Goal: Information Seeking & Learning: Learn about a topic

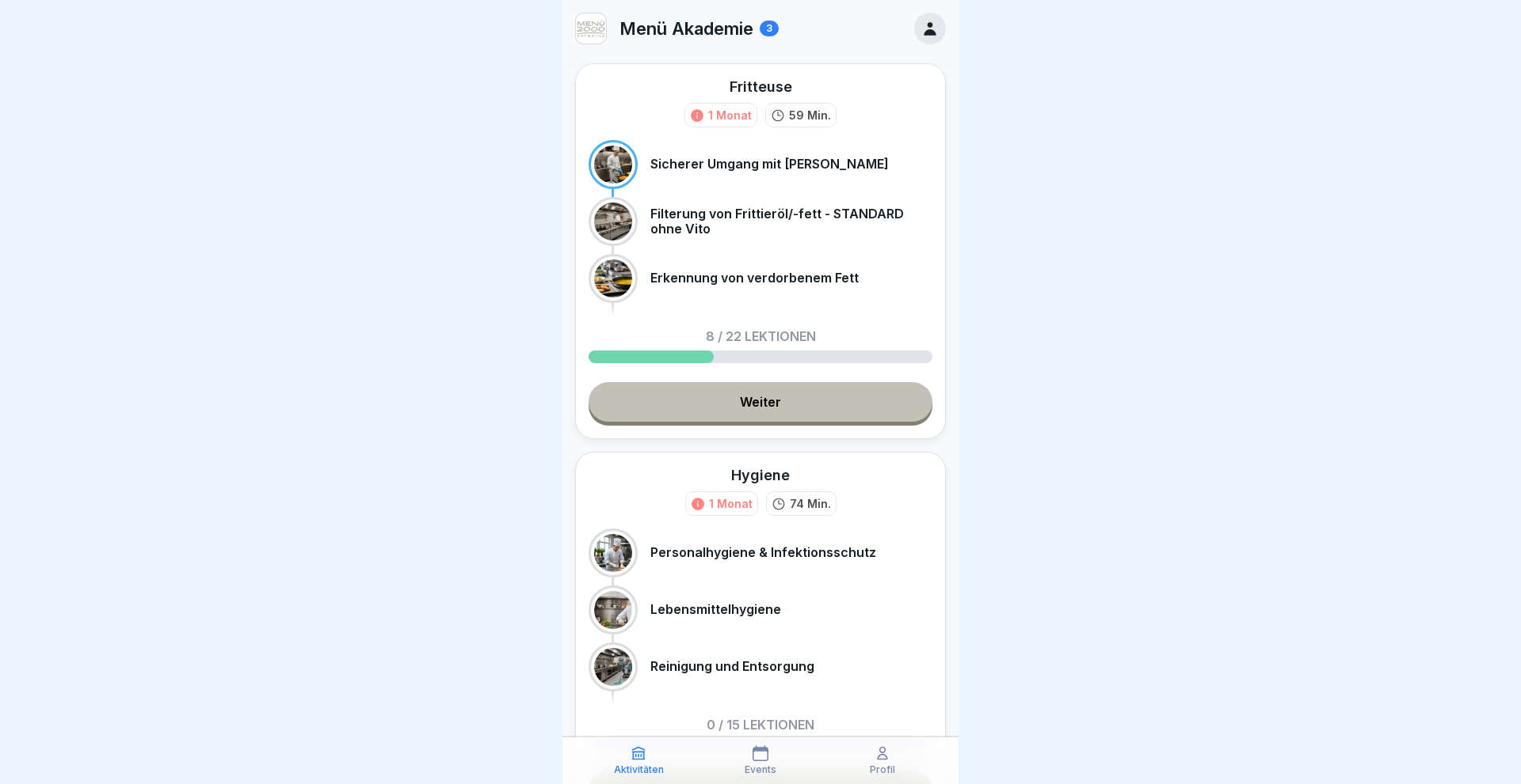
click at [747, 407] on link "Weiter" at bounding box center [760, 402] width 343 height 40
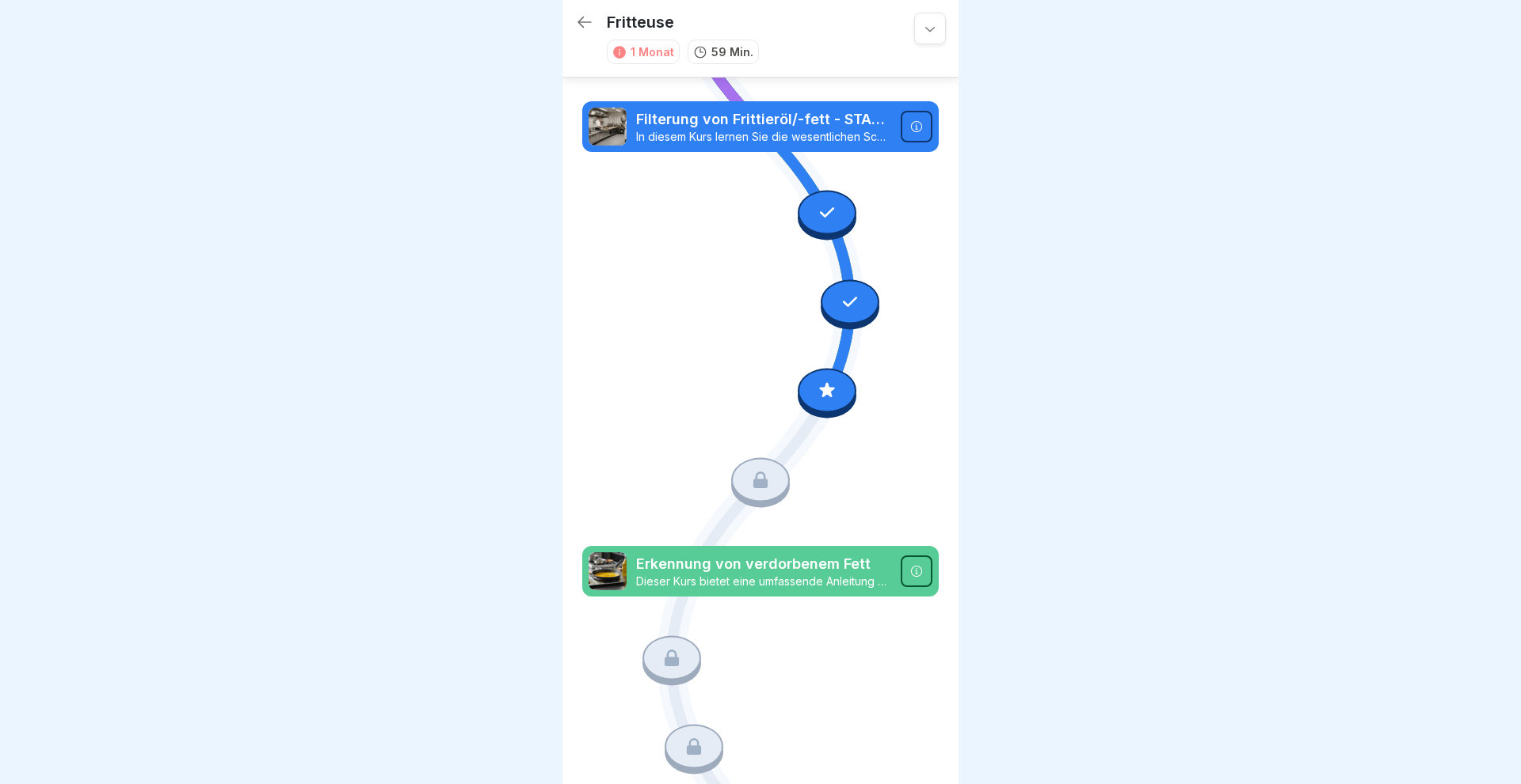
scroll to position [688, 0]
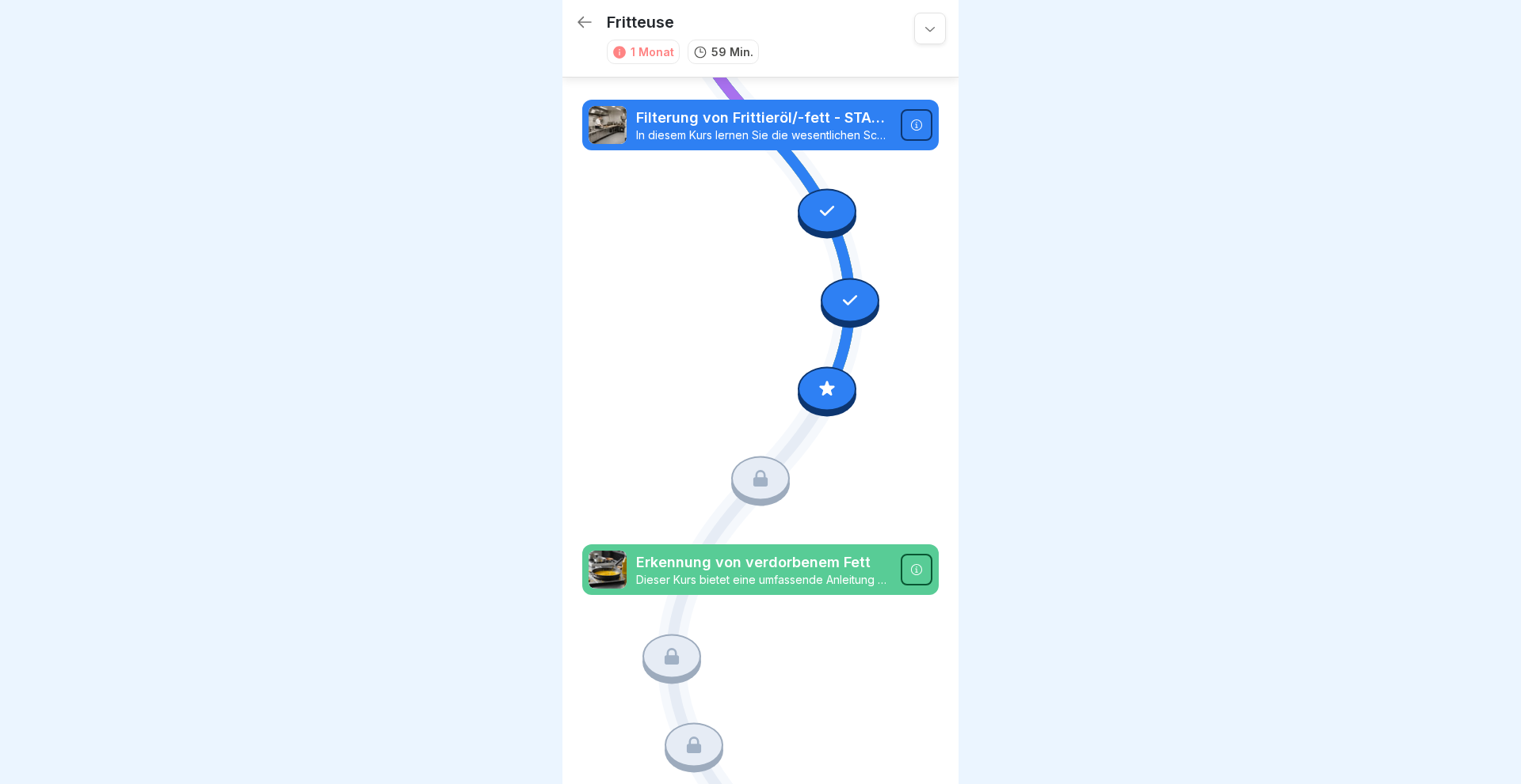
click at [820, 389] on icon at bounding box center [826, 389] width 21 height 21
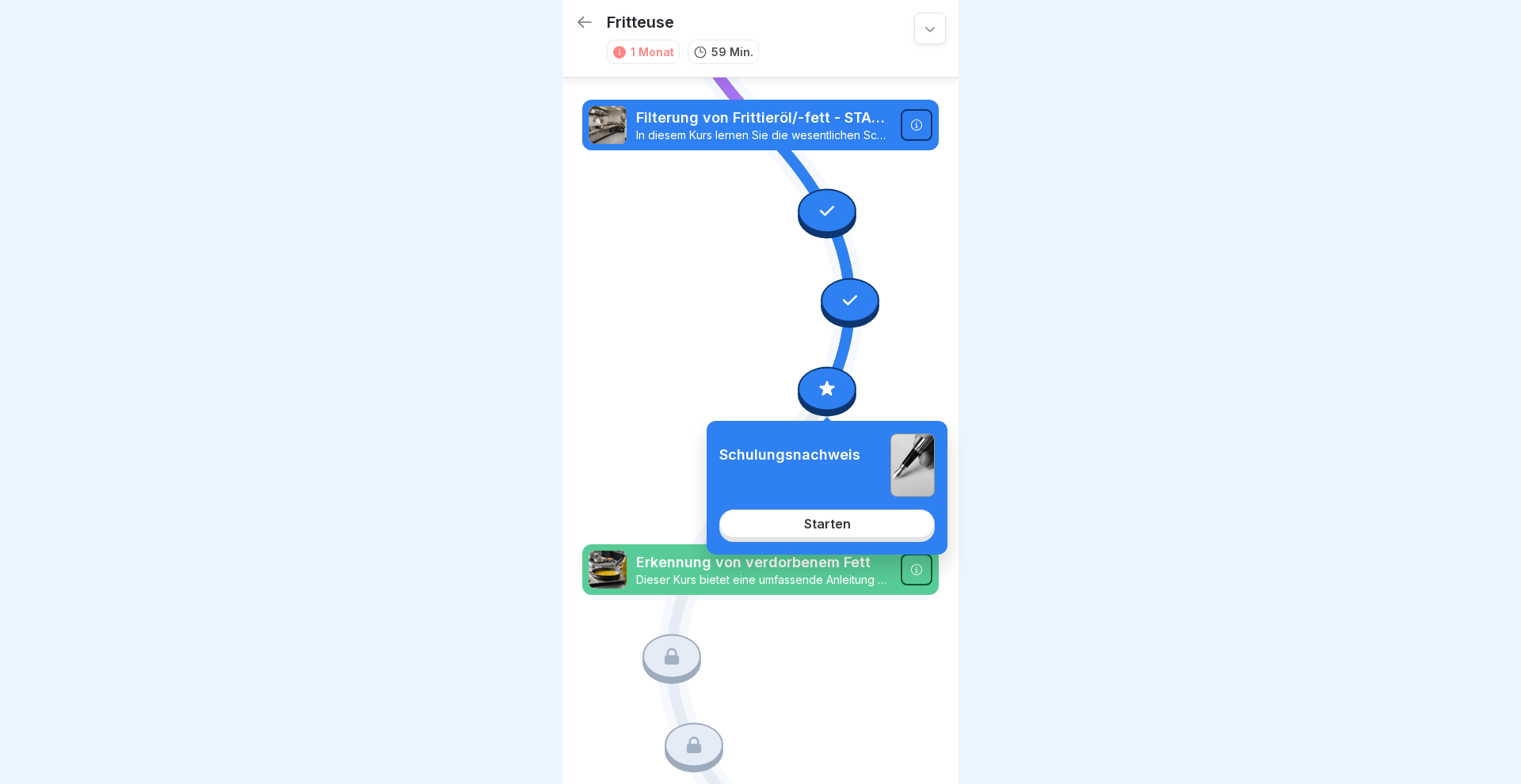
click at [832, 524] on div "Starten" at bounding box center [826, 524] width 47 height 14
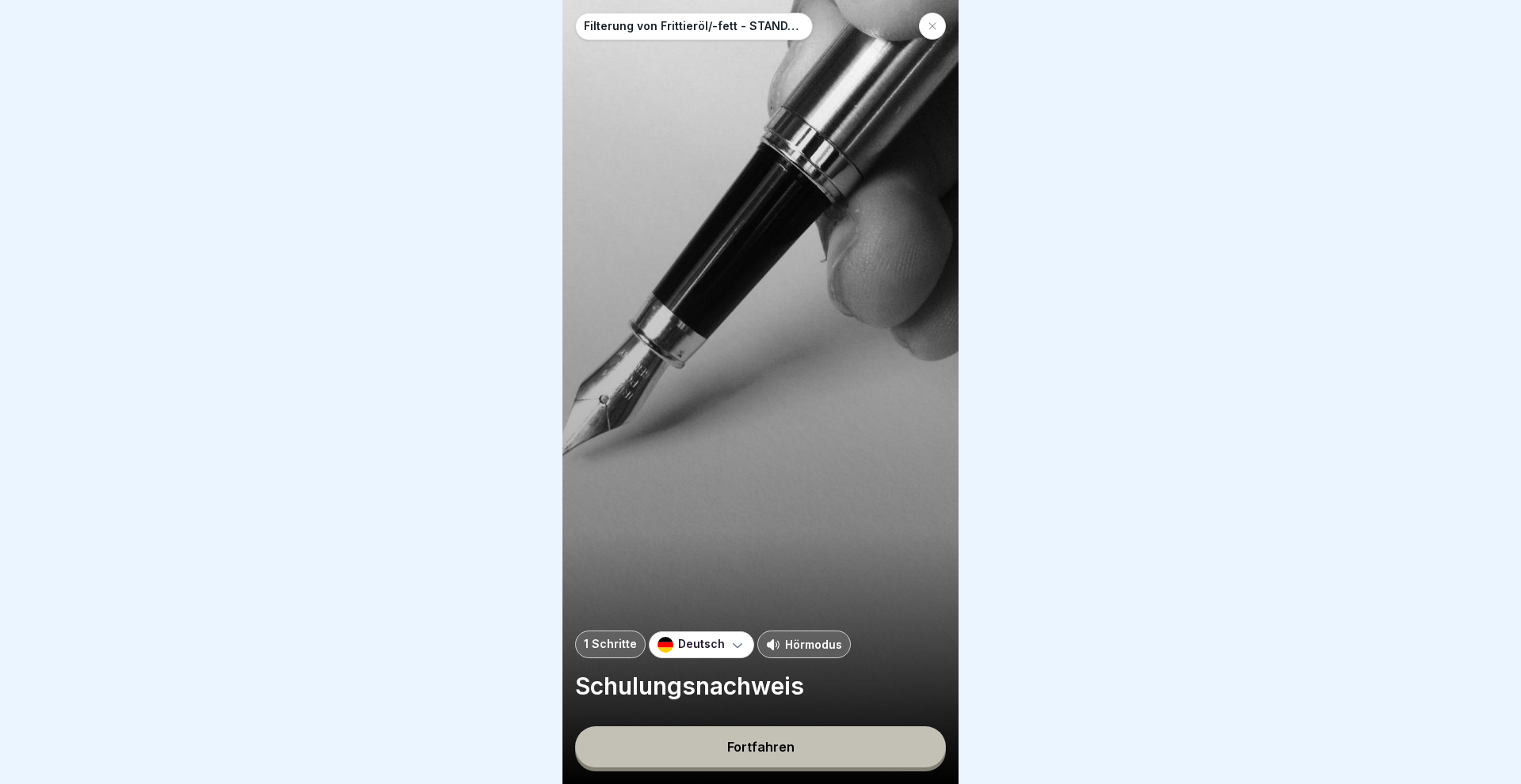
click at [767, 742] on div "Fortfahren" at bounding box center [760, 747] width 67 height 14
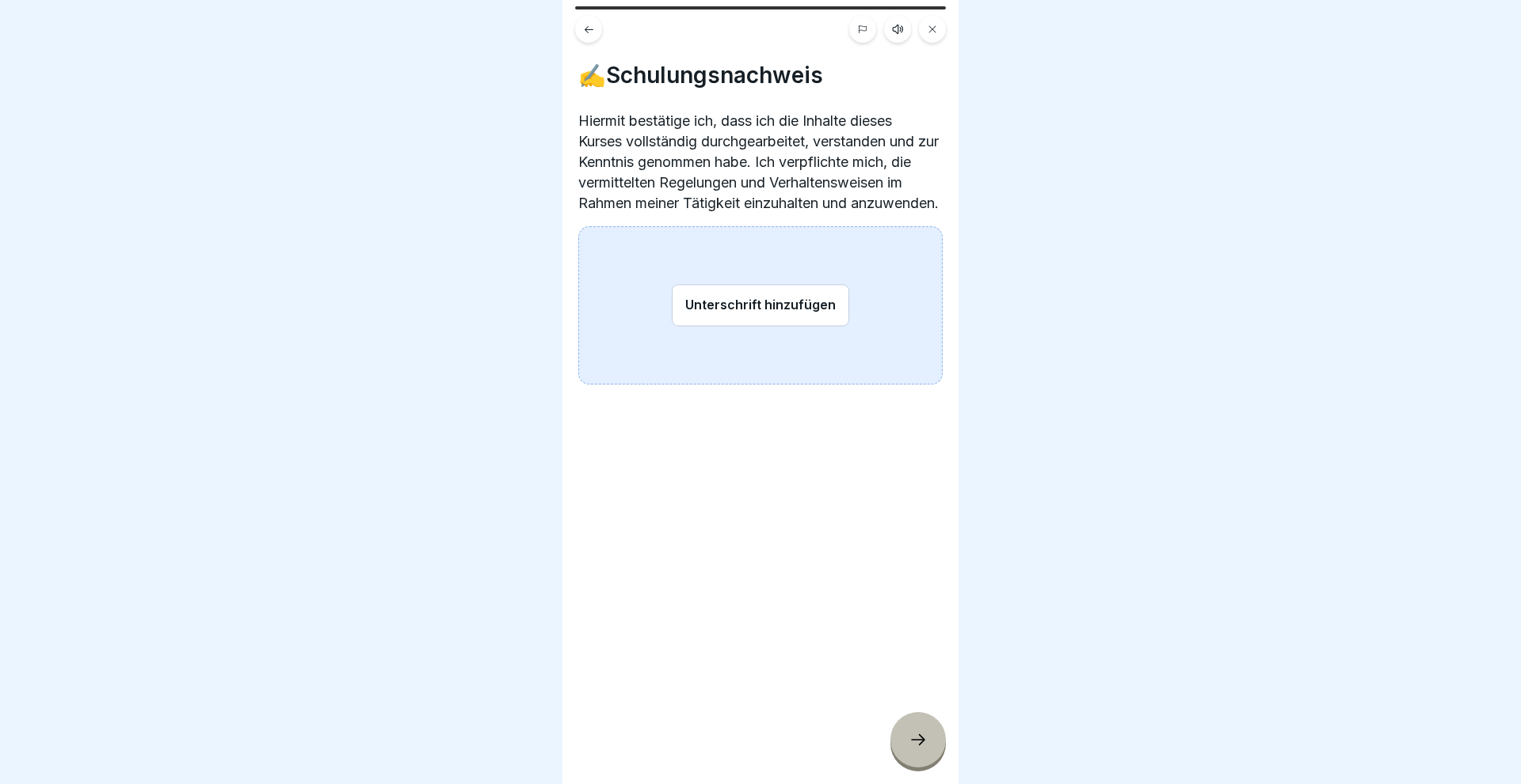
click at [728, 325] on button "Unterschrift hinzufügen" at bounding box center [760, 305] width 178 height 42
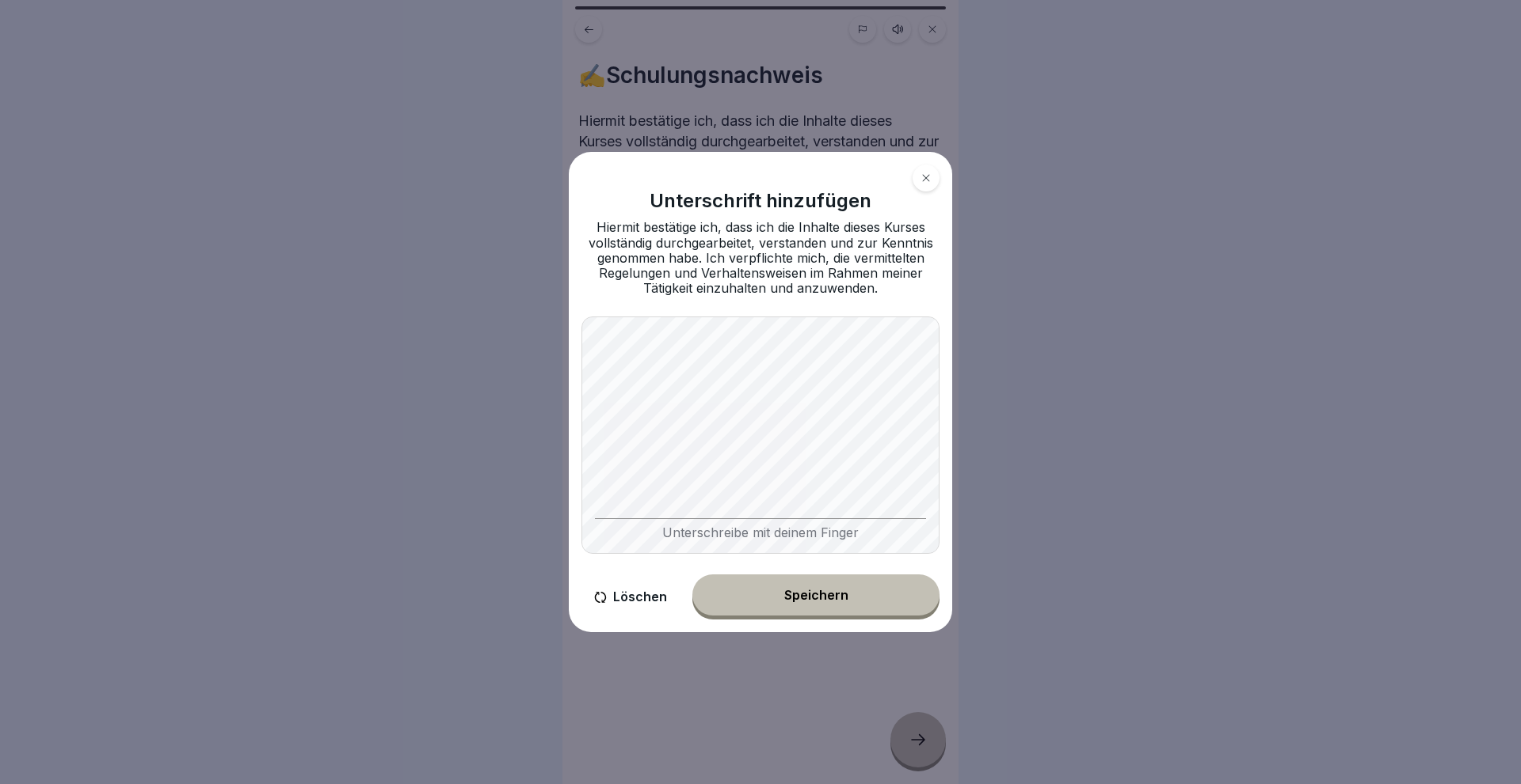
click at [609, 520] on div "Unterschreibe mit deinem Finger" at bounding box center [760, 435] width 358 height 237
click at [789, 588] on button "Speichern" at bounding box center [816, 594] width 248 height 41
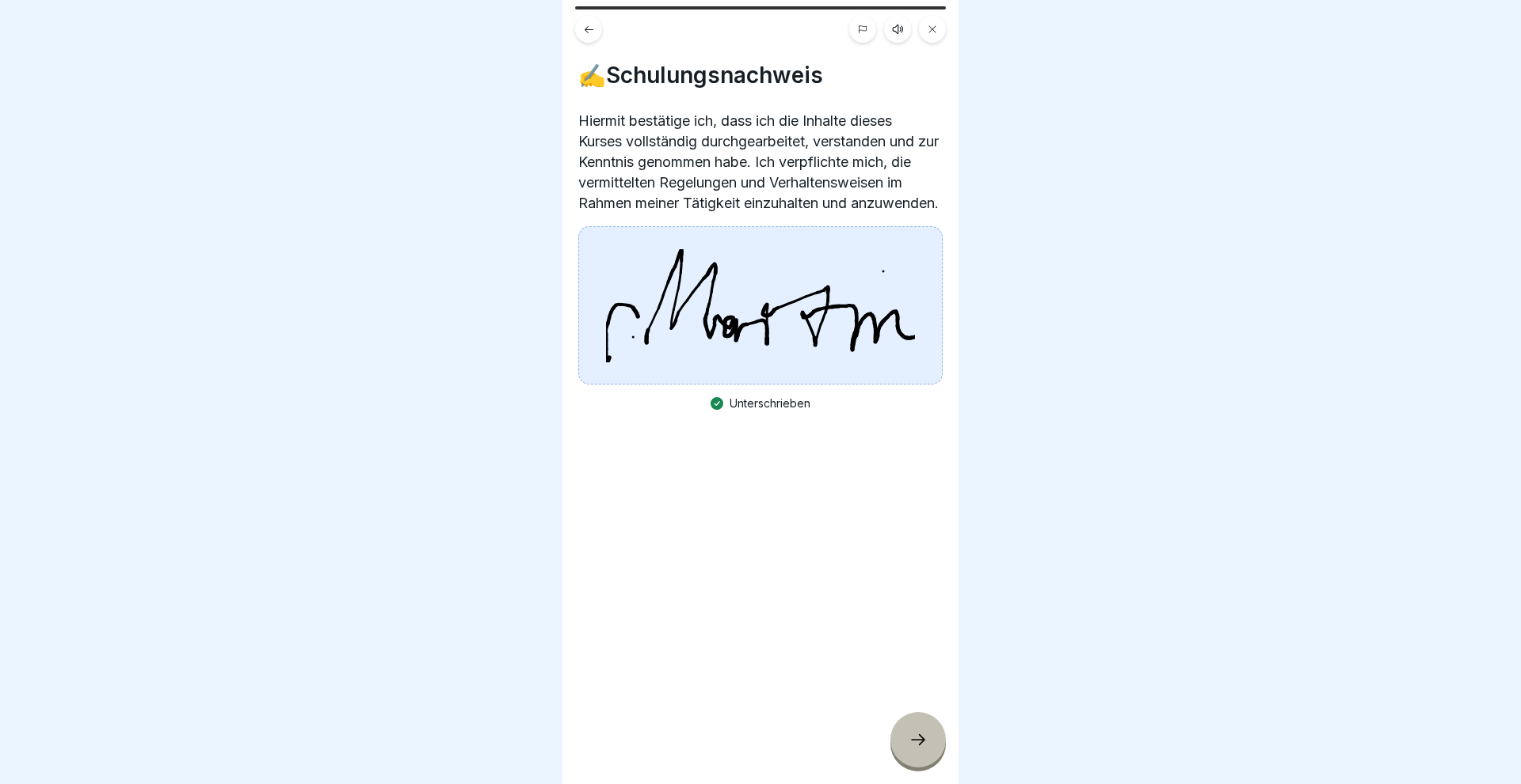
click at [920, 739] on icon at bounding box center [917, 739] width 19 height 19
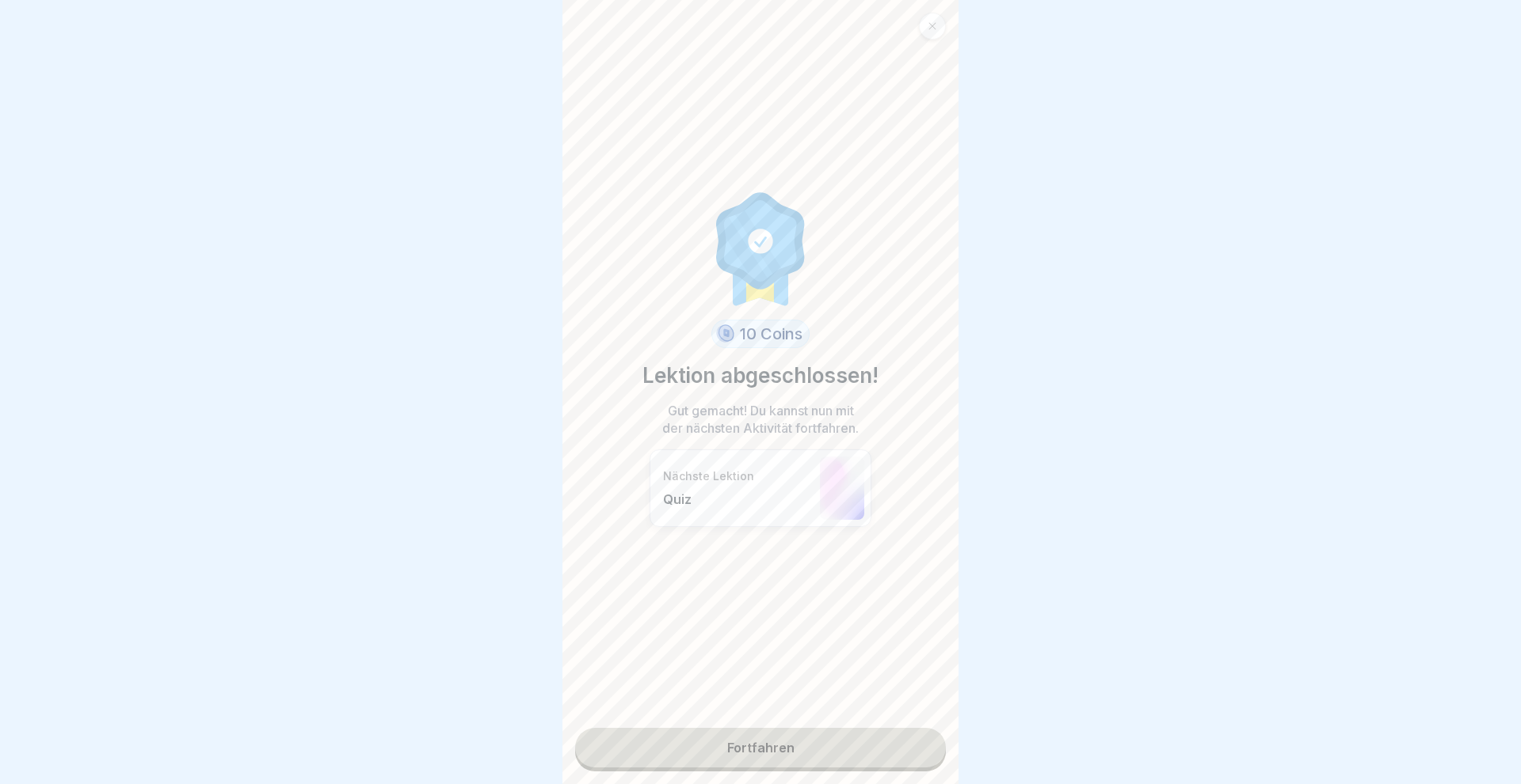
click at [735, 742] on link "Fortfahren" at bounding box center [760, 748] width 370 height 40
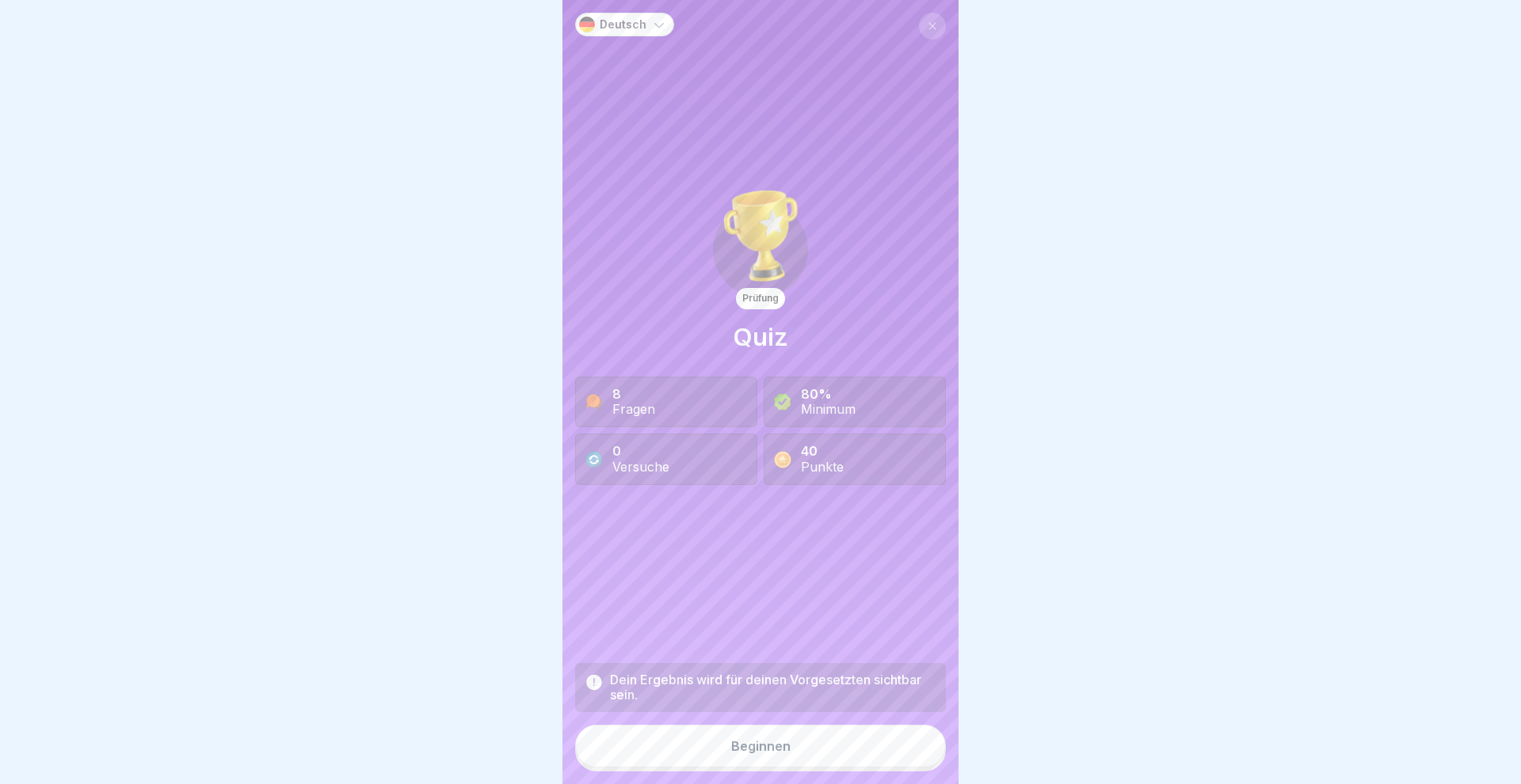
click at [735, 742] on div "Beginnen" at bounding box center [760, 746] width 60 height 14
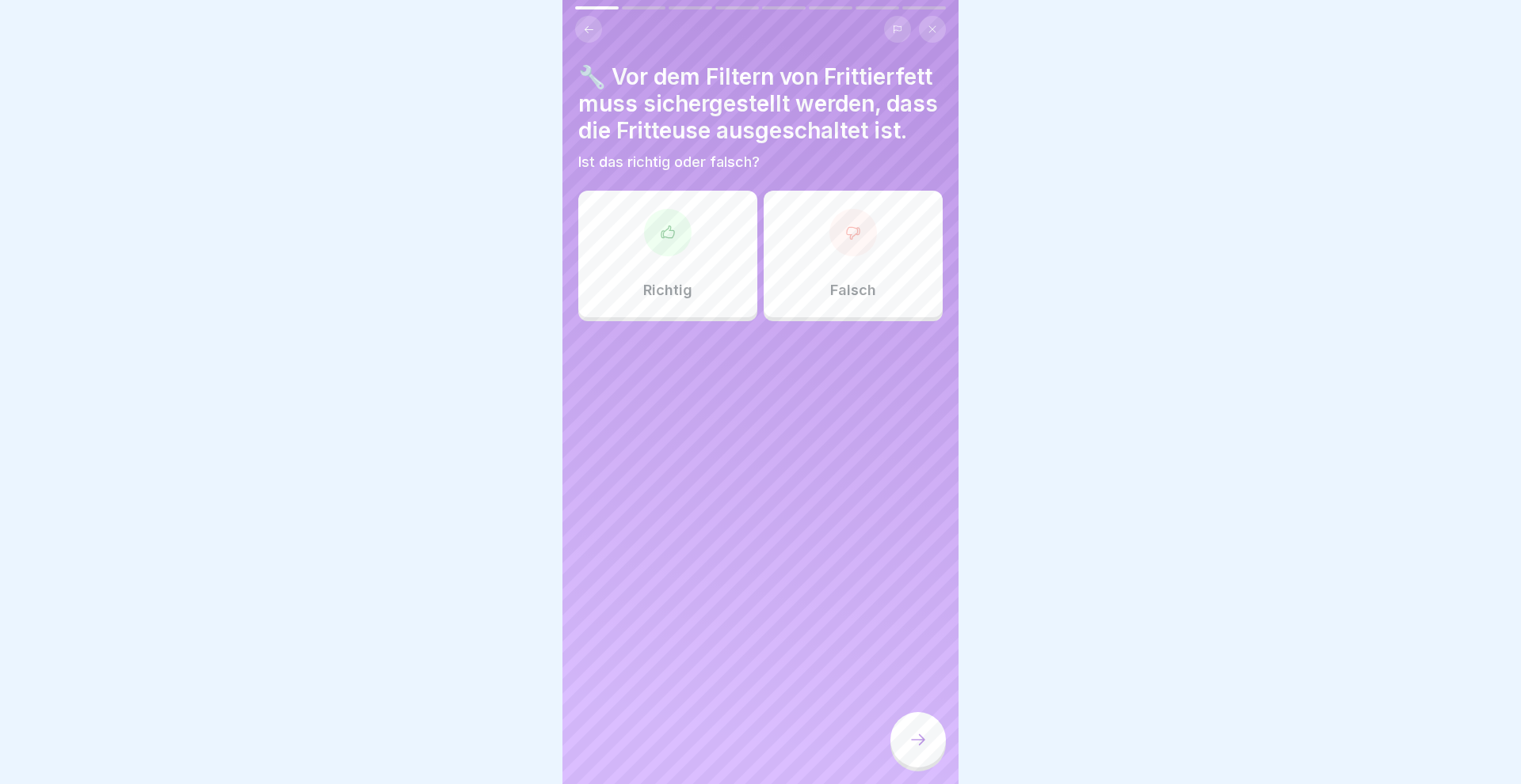
click at [664, 228] on icon at bounding box center [668, 232] width 16 height 16
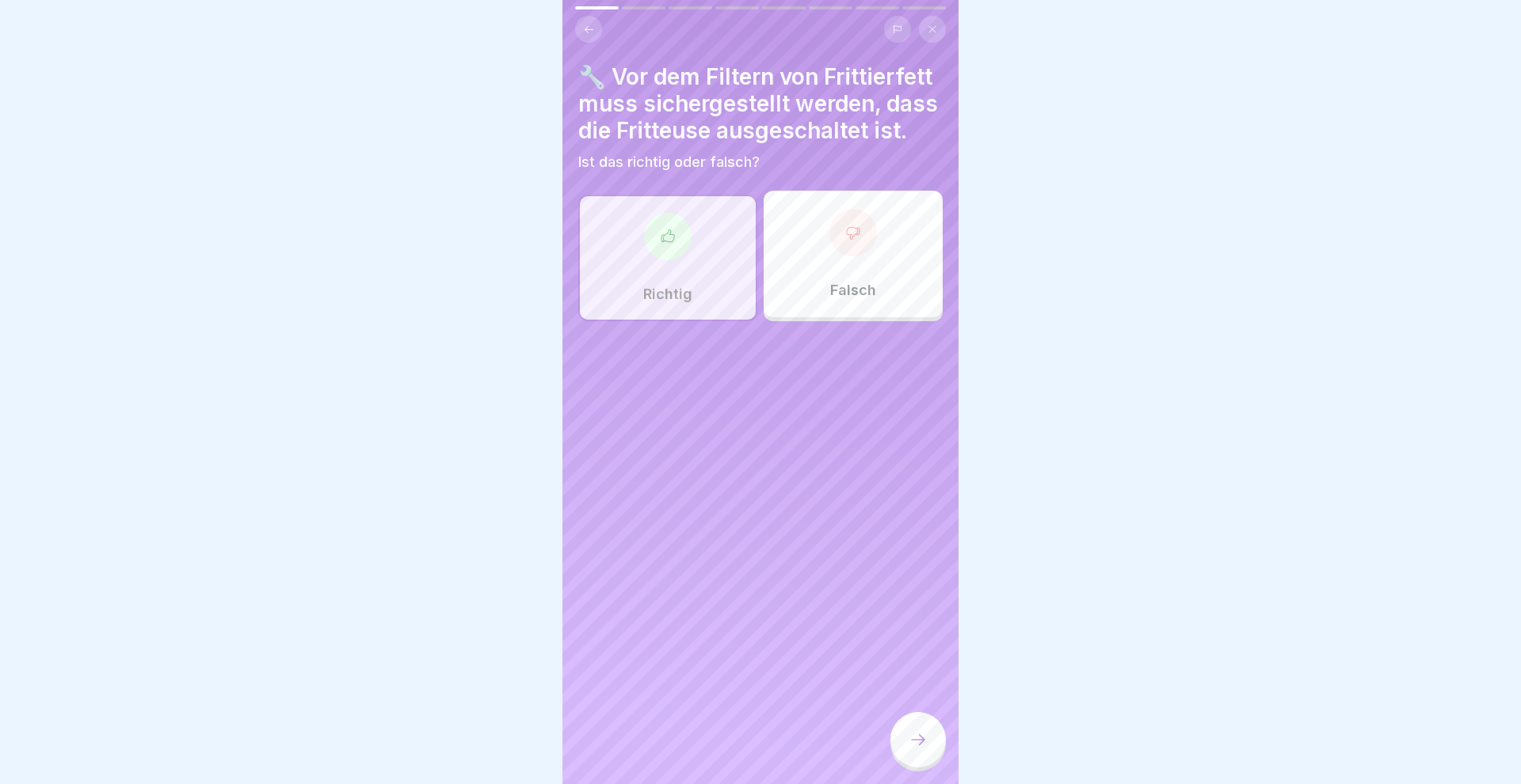
click at [922, 735] on icon at bounding box center [917, 739] width 19 height 19
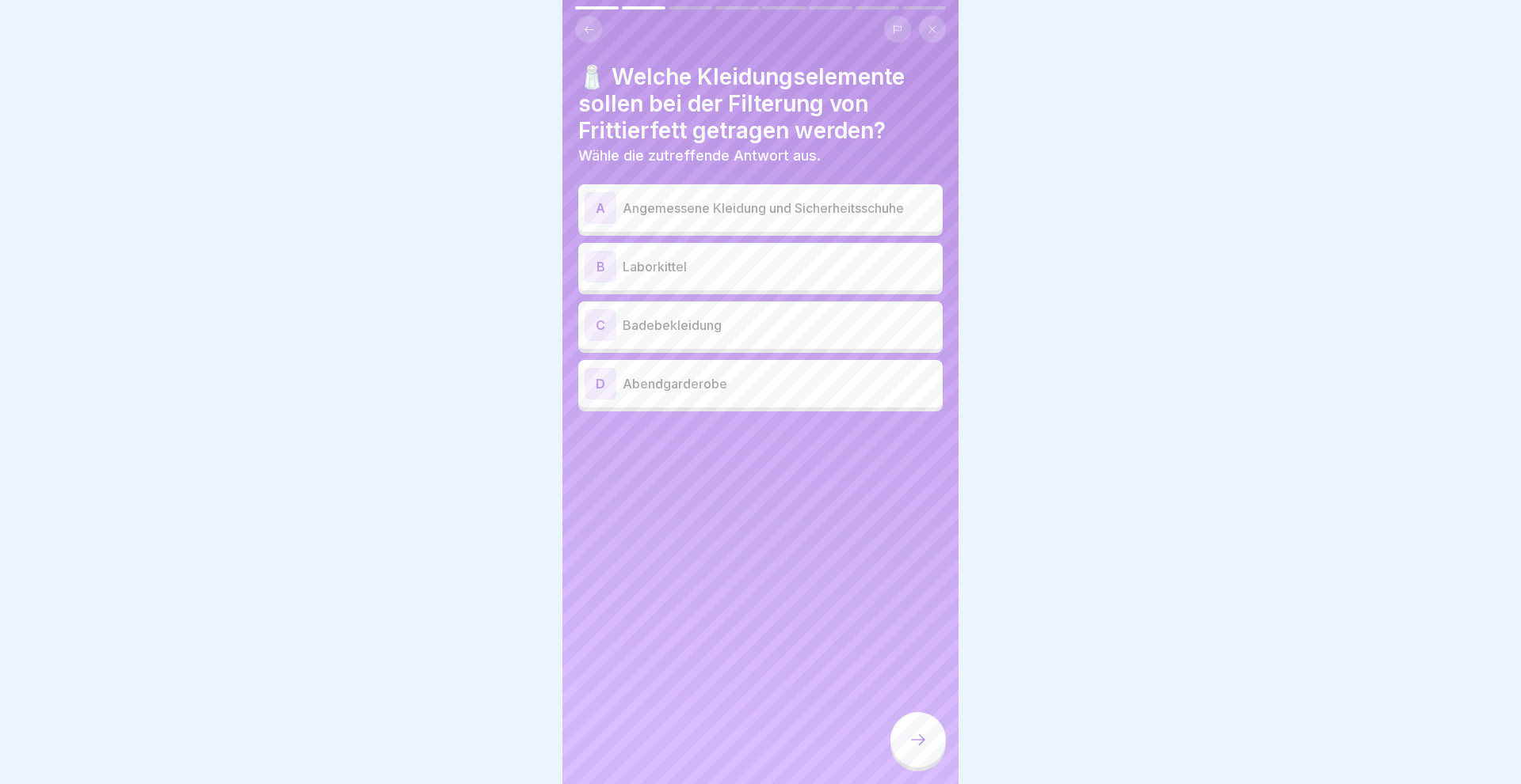
click at [598, 207] on div "A" at bounding box center [601, 208] width 32 height 32
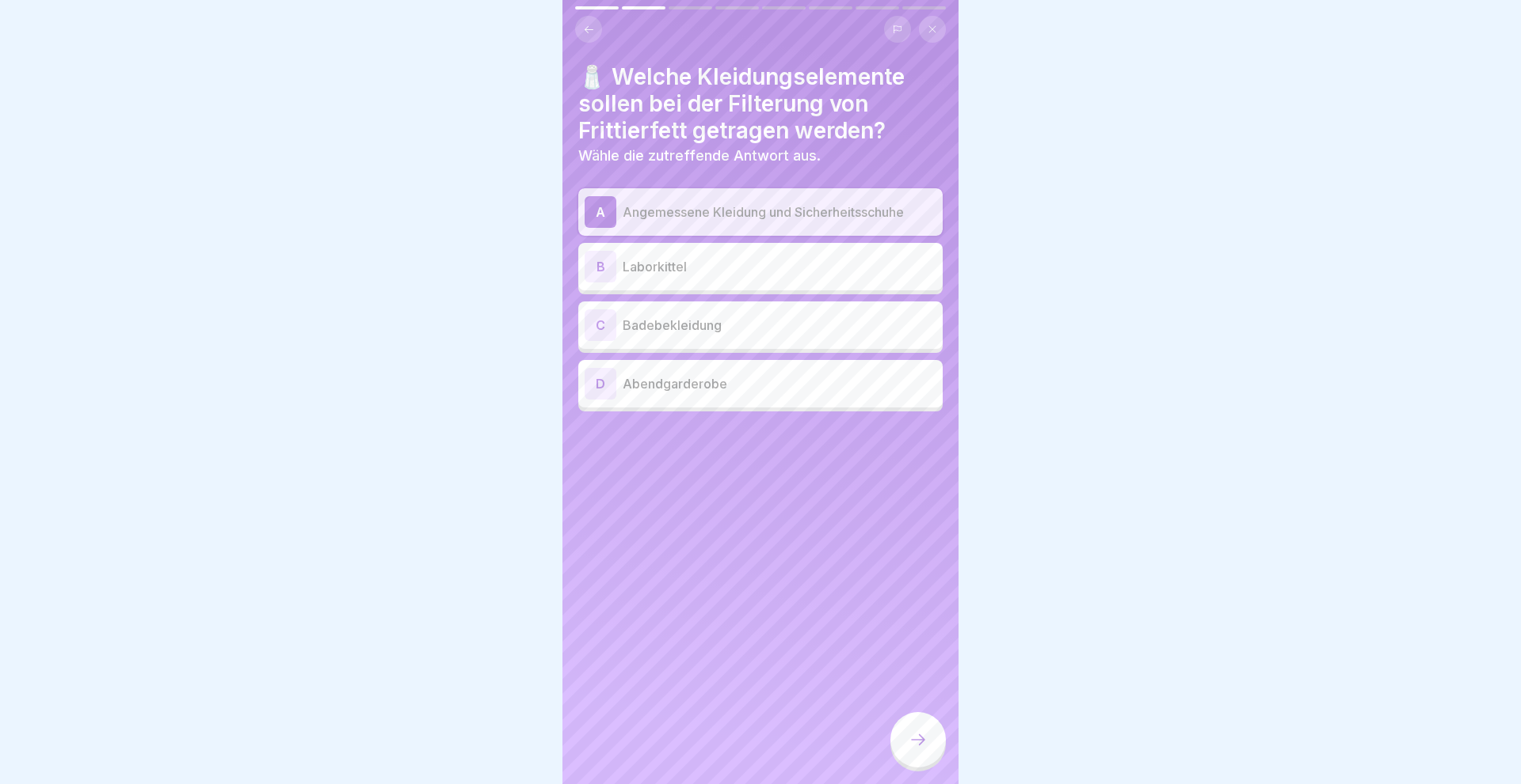
click at [911, 738] on icon at bounding box center [917, 739] width 19 height 19
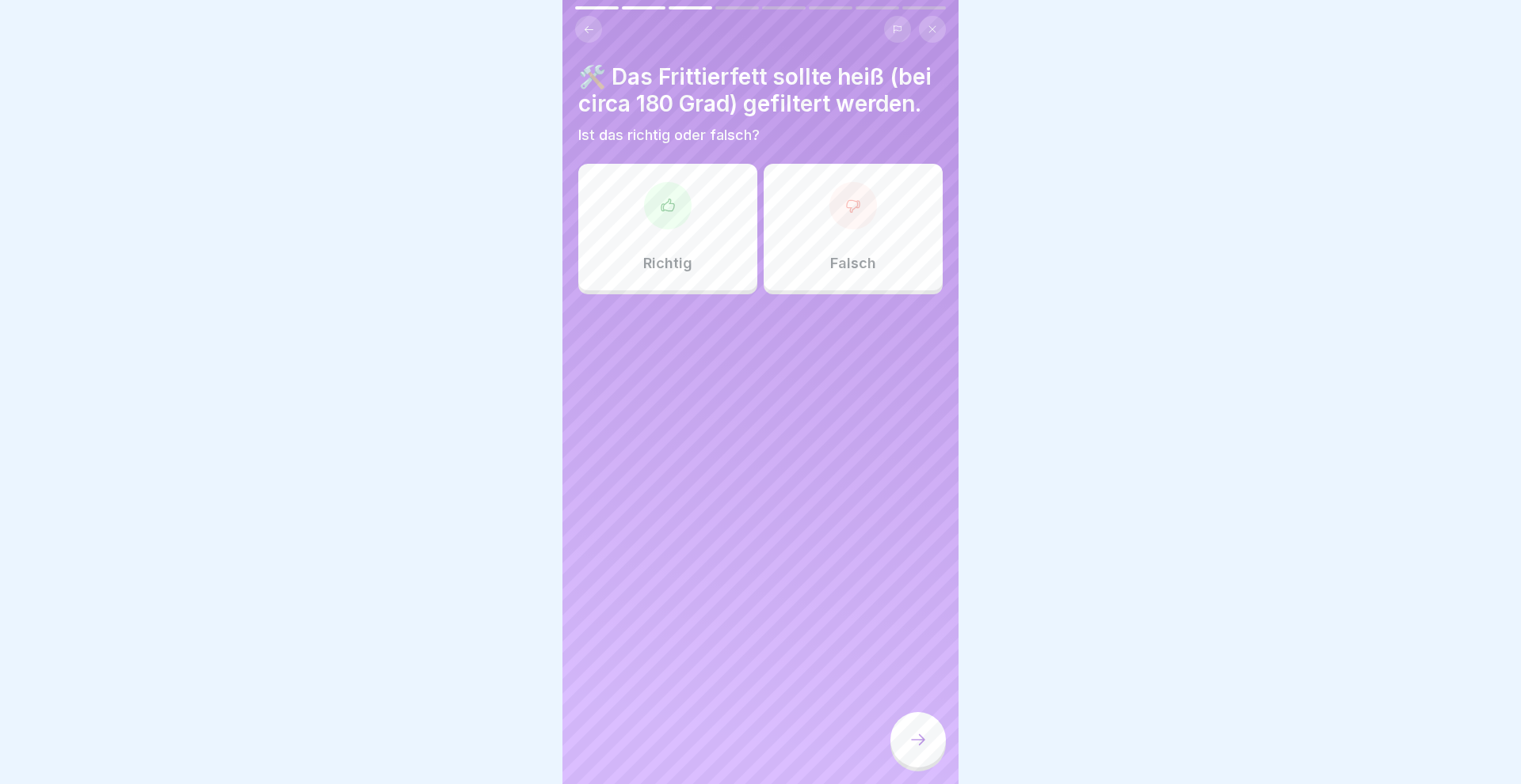
click at [848, 208] on icon at bounding box center [853, 205] width 16 height 16
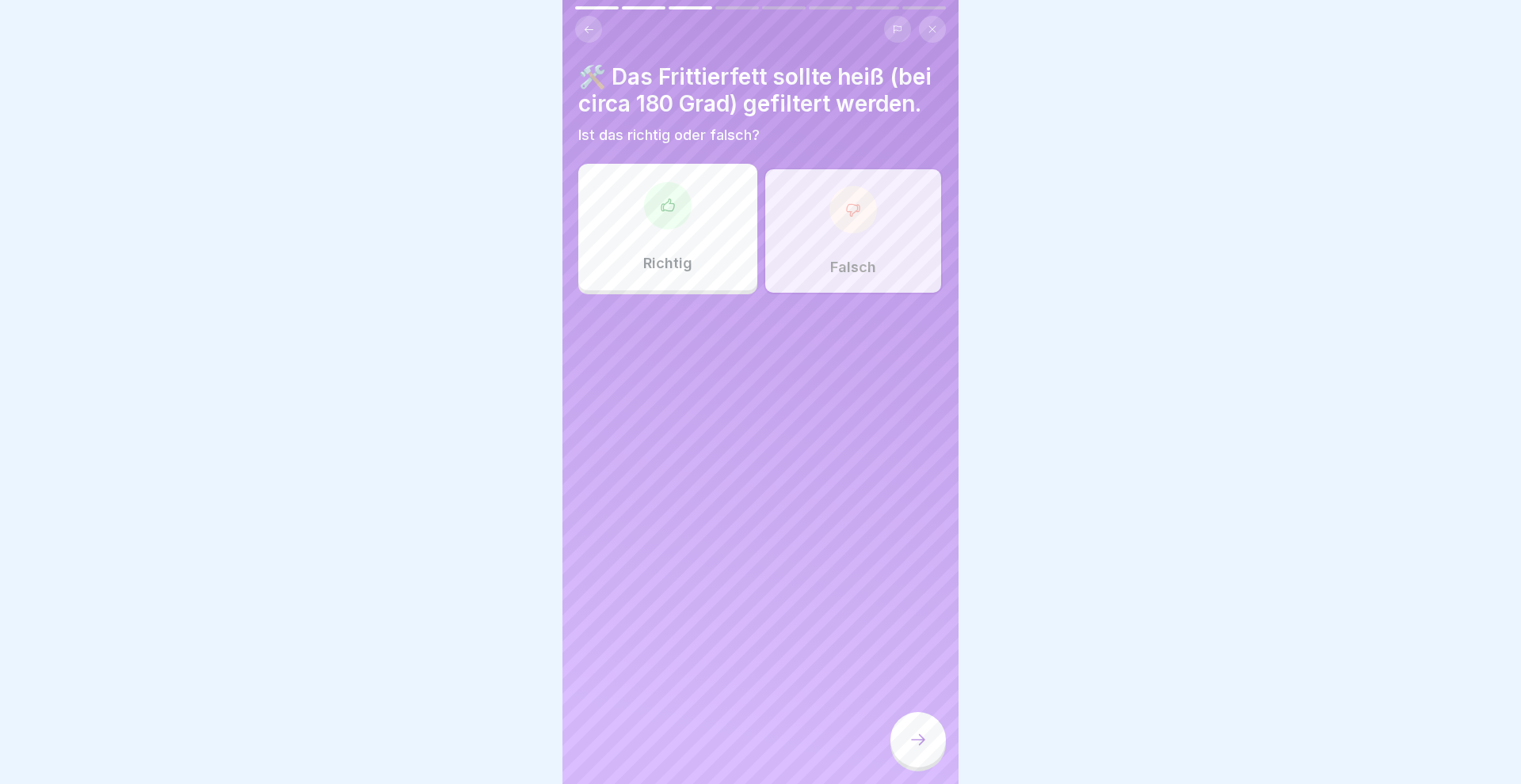
click at [853, 223] on div at bounding box center [853, 209] width 48 height 48
click at [845, 239] on div "Falsch" at bounding box center [852, 230] width 179 height 127
click at [836, 245] on div "Falsch" at bounding box center [852, 230] width 179 height 127
click at [778, 371] on div "🛠️ Das Frittierfett sollte heiß (bei circa 180 Grad) gefiltert werden. Ist das …" at bounding box center [760, 392] width 396 height 784
click at [668, 379] on div "🛠️ Das Frittierfett sollte heiß (bei circa 180 Grad) gefiltert werden. Ist das …" at bounding box center [760, 392] width 396 height 784
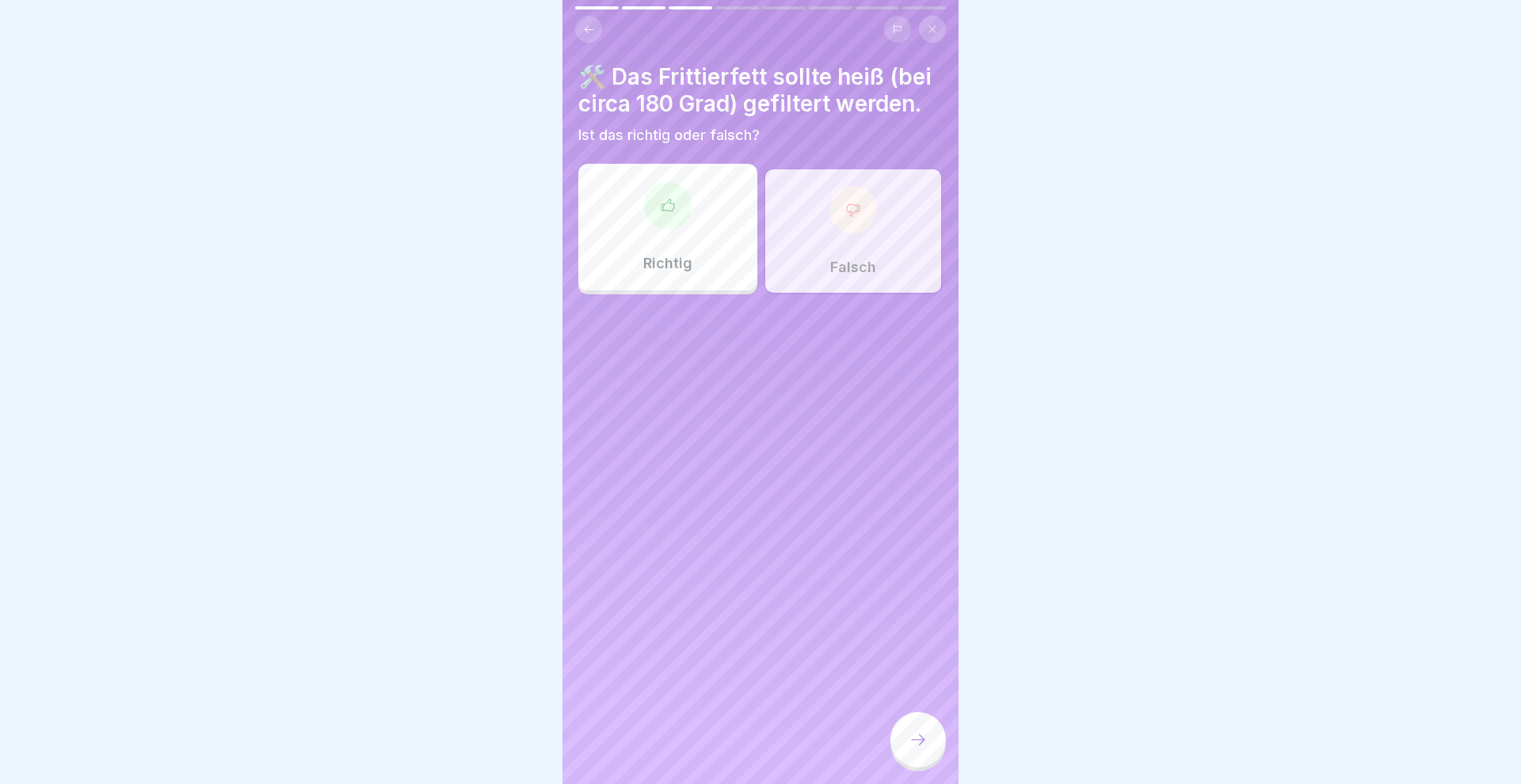
click at [876, 247] on div "Falsch" at bounding box center [852, 230] width 179 height 127
click at [933, 21] on button at bounding box center [932, 29] width 27 height 27
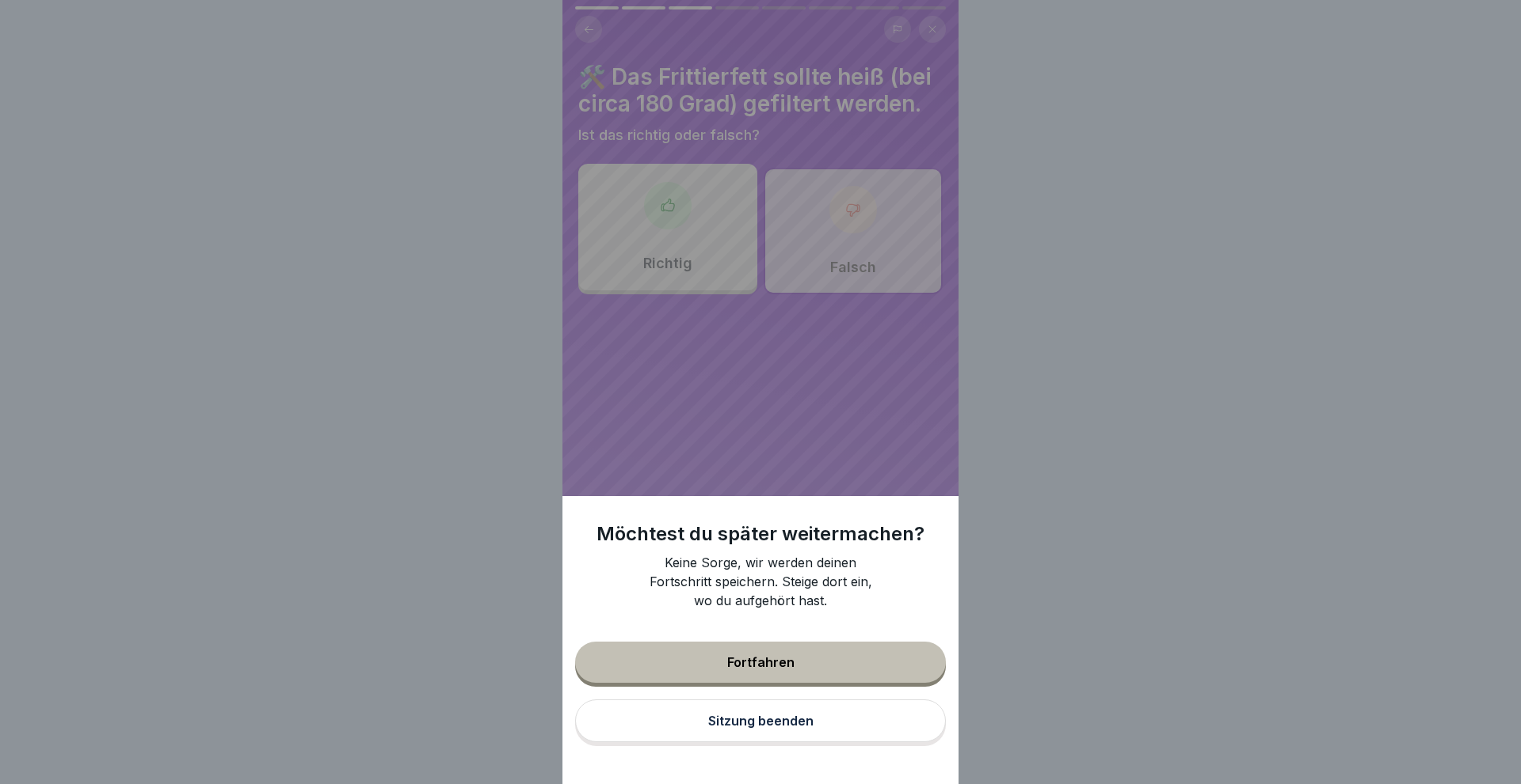
click at [772, 657] on div "Fortfahren" at bounding box center [760, 662] width 67 height 14
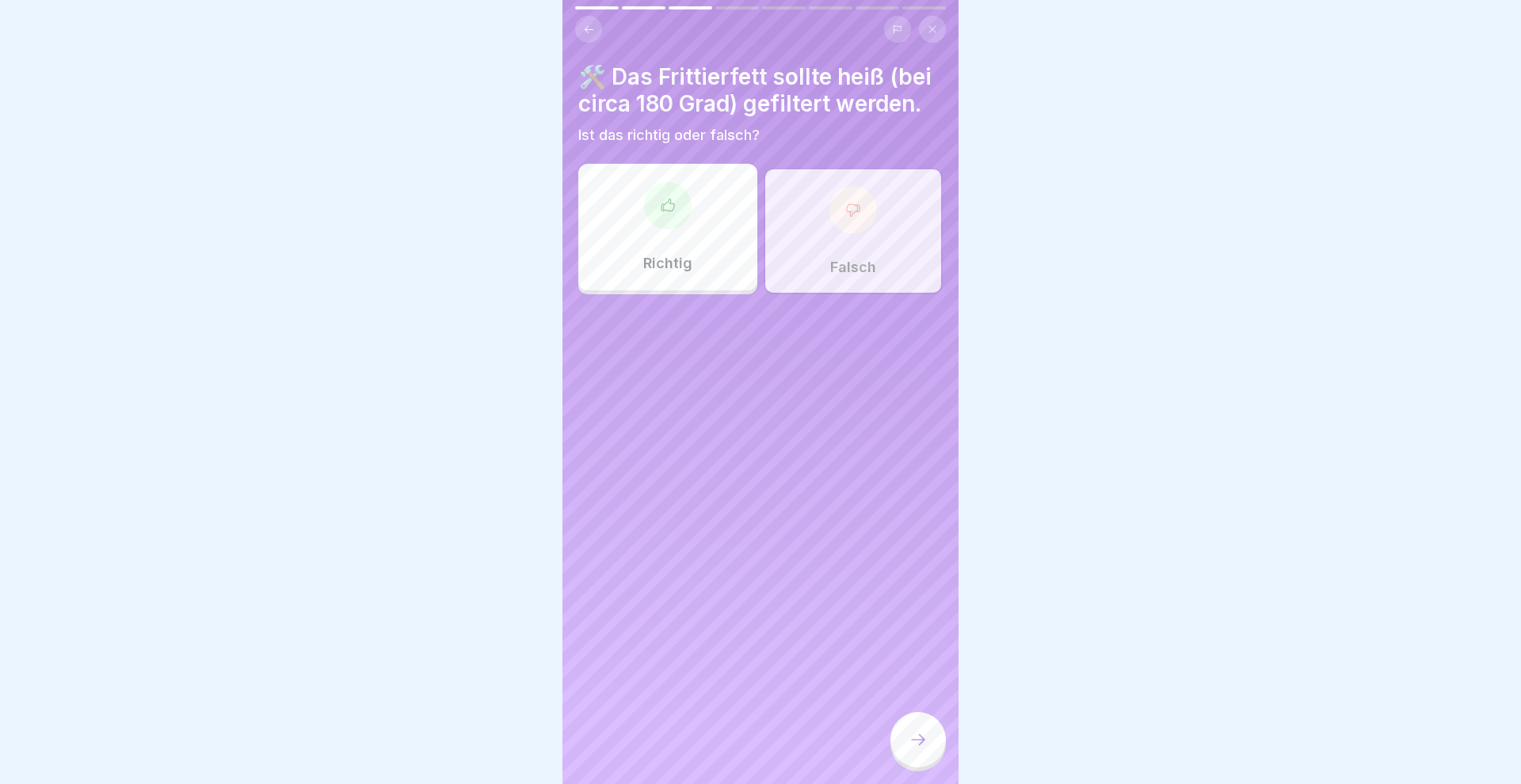
click at [872, 254] on div "Falsch" at bounding box center [852, 230] width 179 height 127
click at [857, 252] on div "Falsch" at bounding box center [852, 230] width 179 height 127
click at [628, 255] on div "Richtig" at bounding box center [667, 226] width 179 height 127
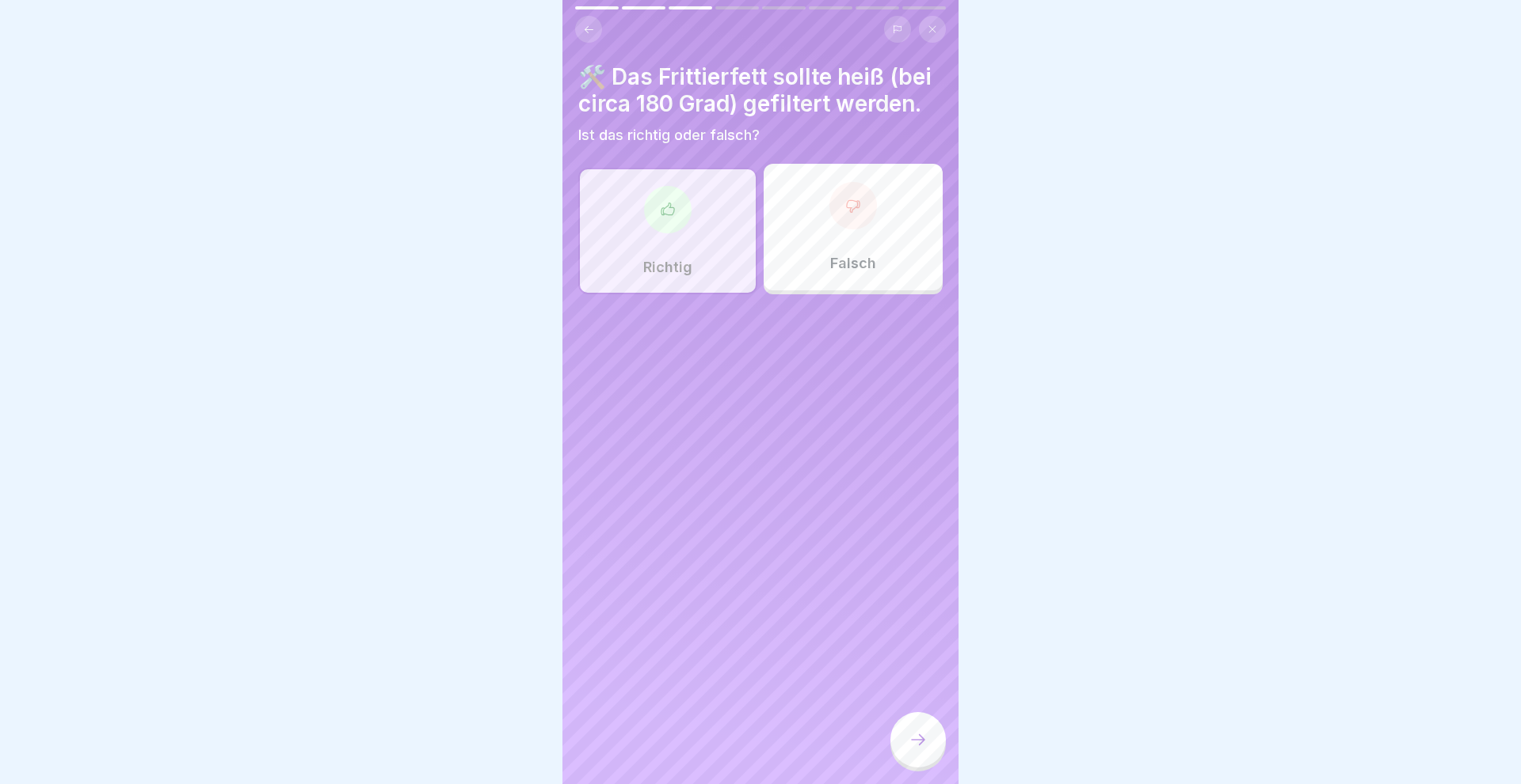
click at [917, 733] on icon at bounding box center [917, 739] width 19 height 19
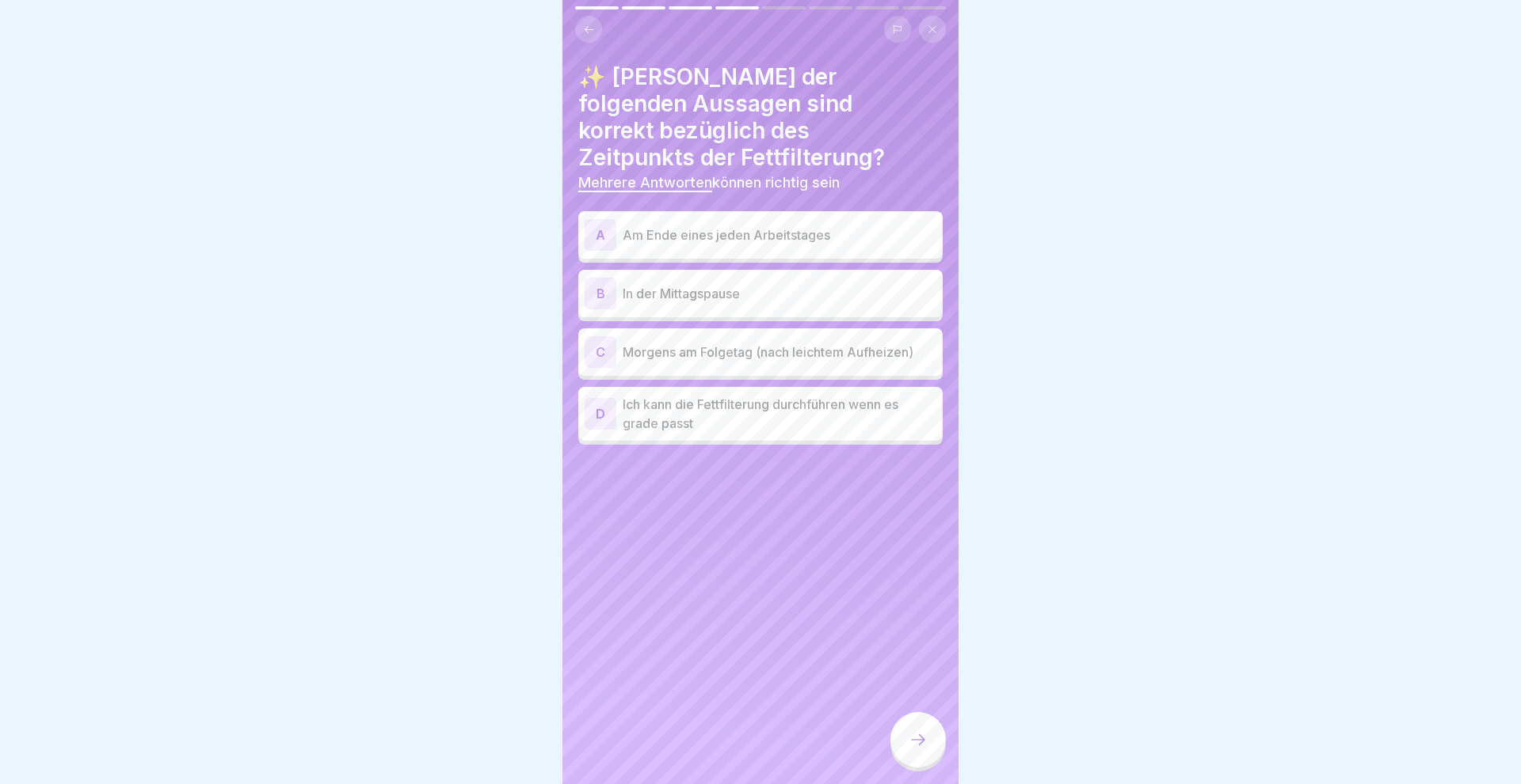
click at [595, 336] on div "C" at bounding box center [601, 352] width 32 height 32
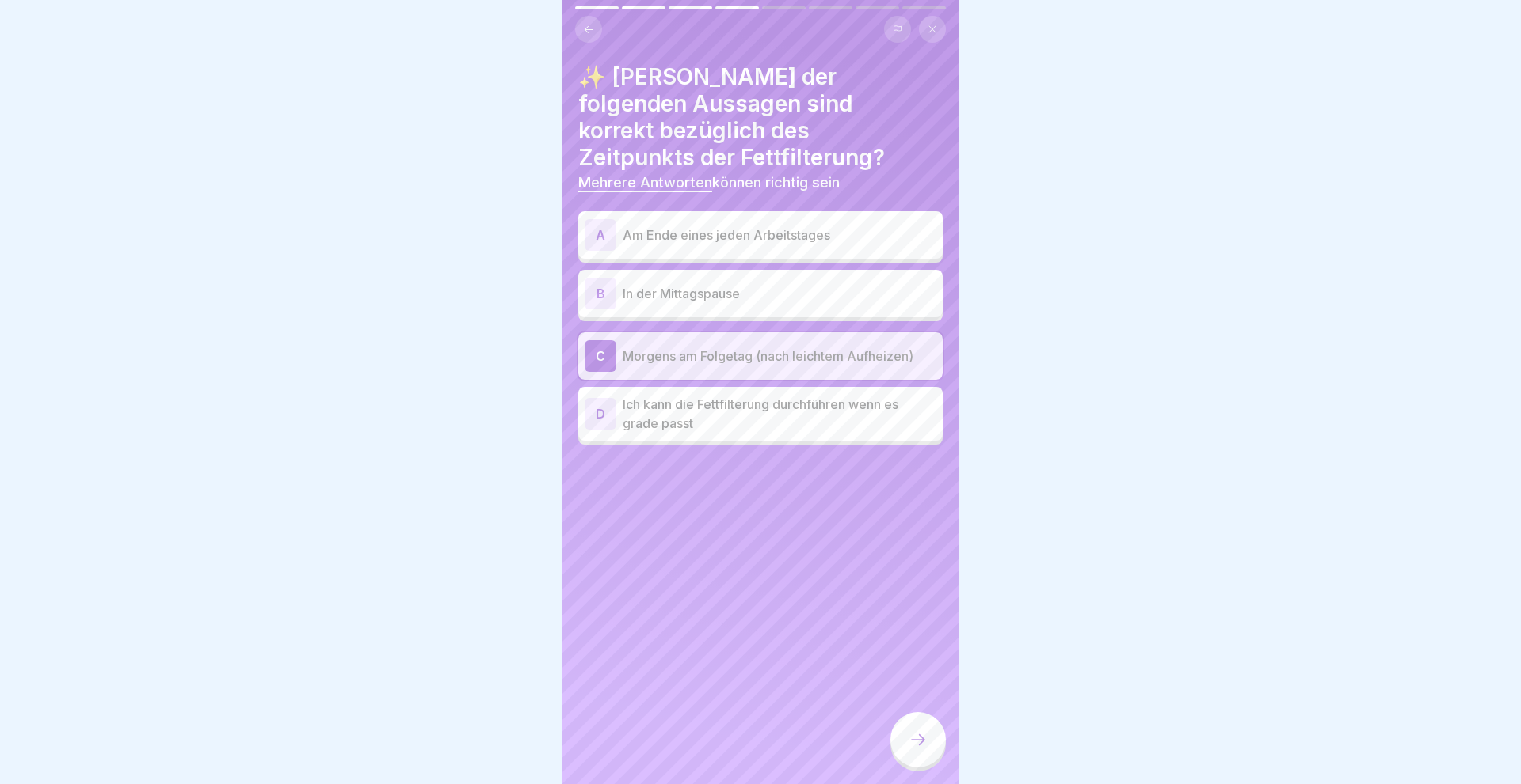
click at [913, 736] on icon at bounding box center [917, 739] width 19 height 19
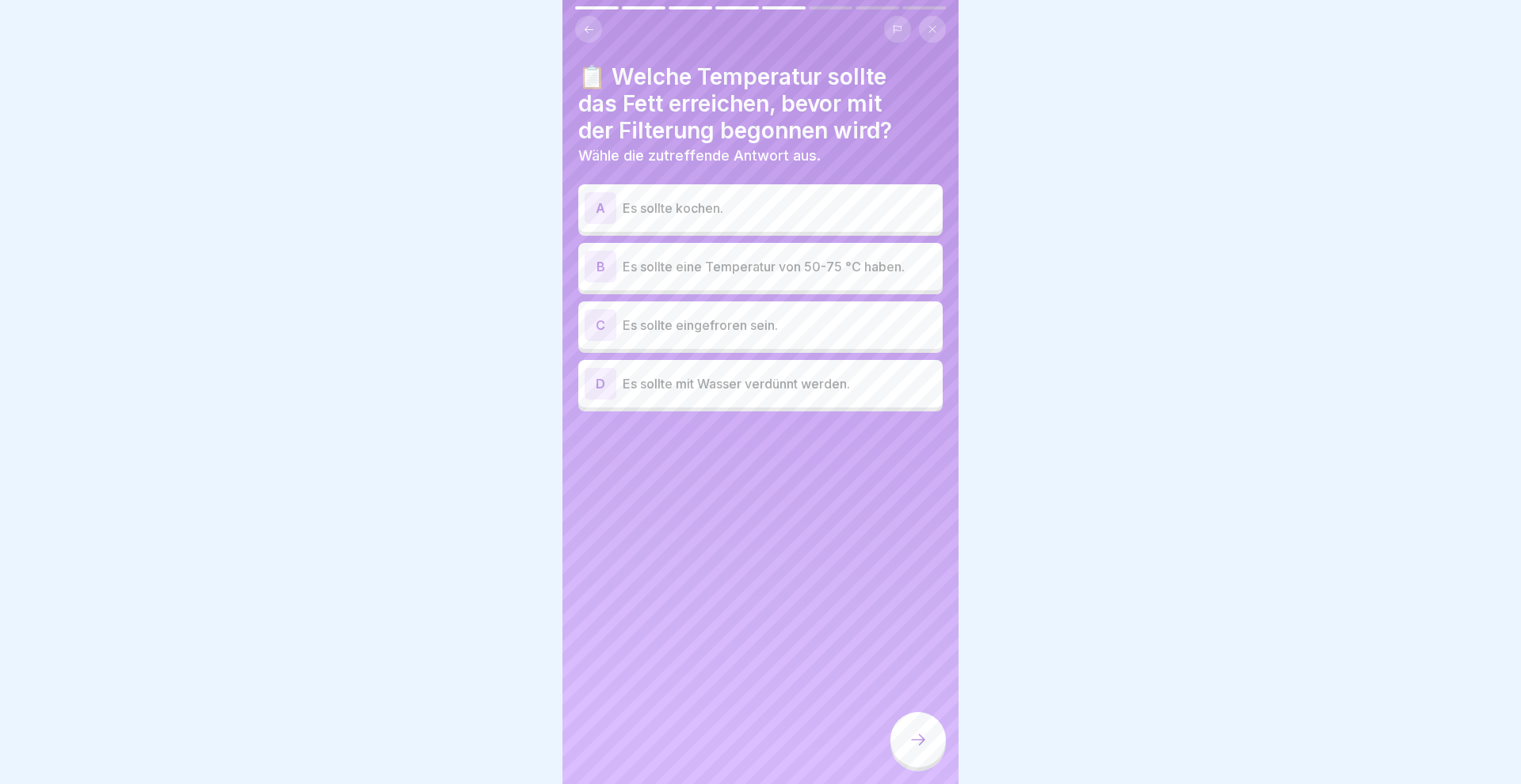
click at [603, 260] on div "B" at bounding box center [601, 267] width 32 height 32
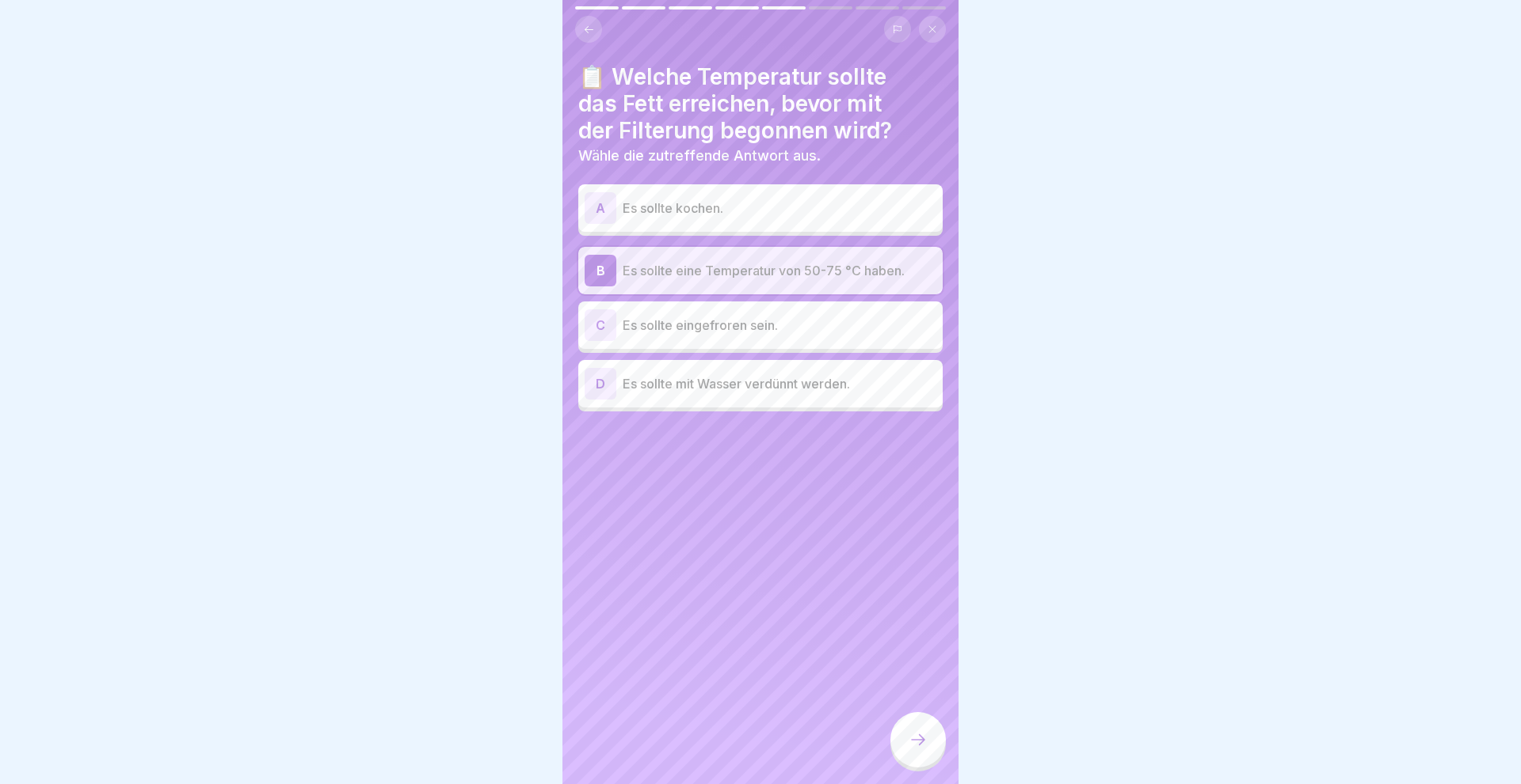
click at [915, 735] on icon at bounding box center [917, 739] width 19 height 19
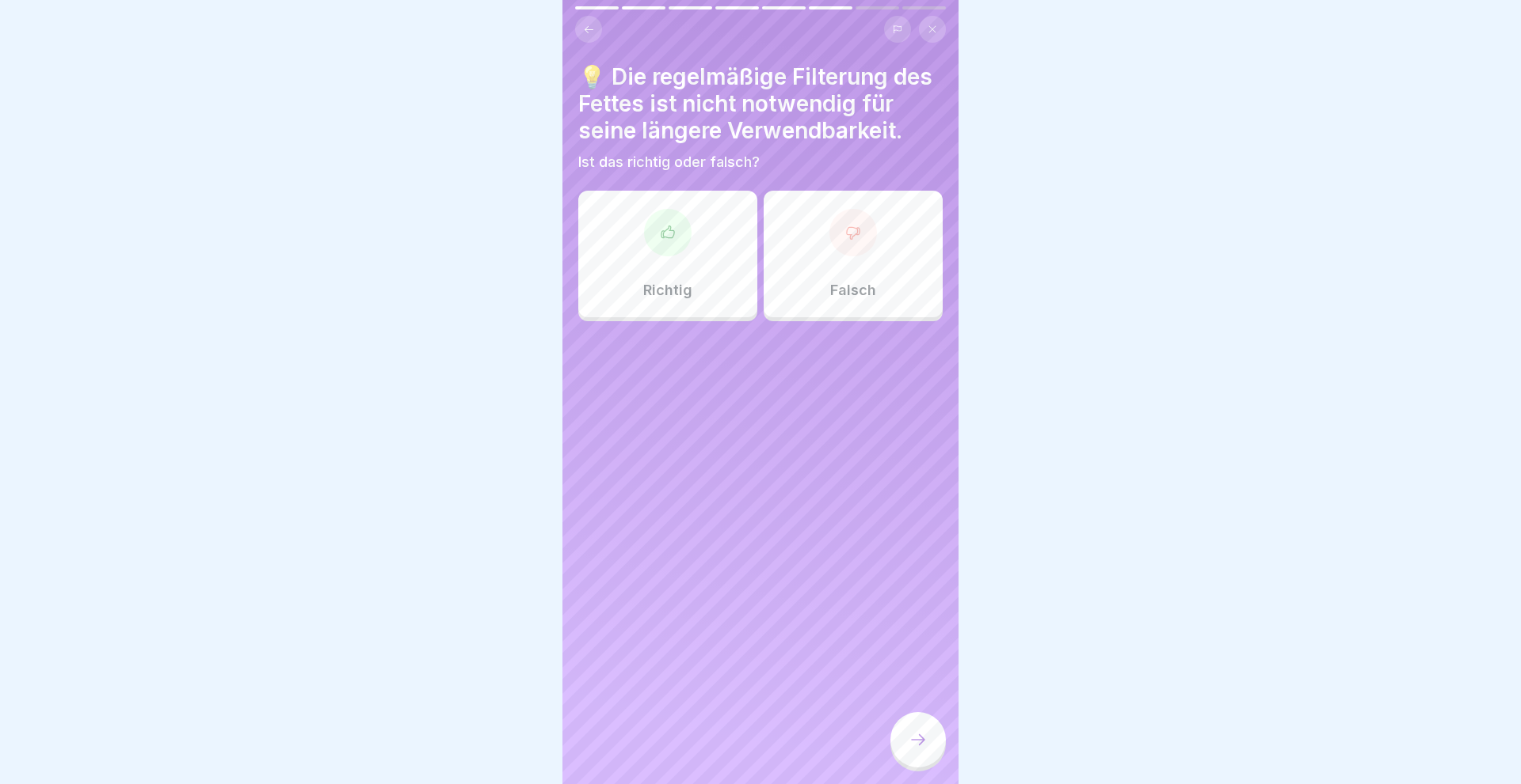
click at [695, 274] on div "Richtig" at bounding box center [667, 253] width 179 height 127
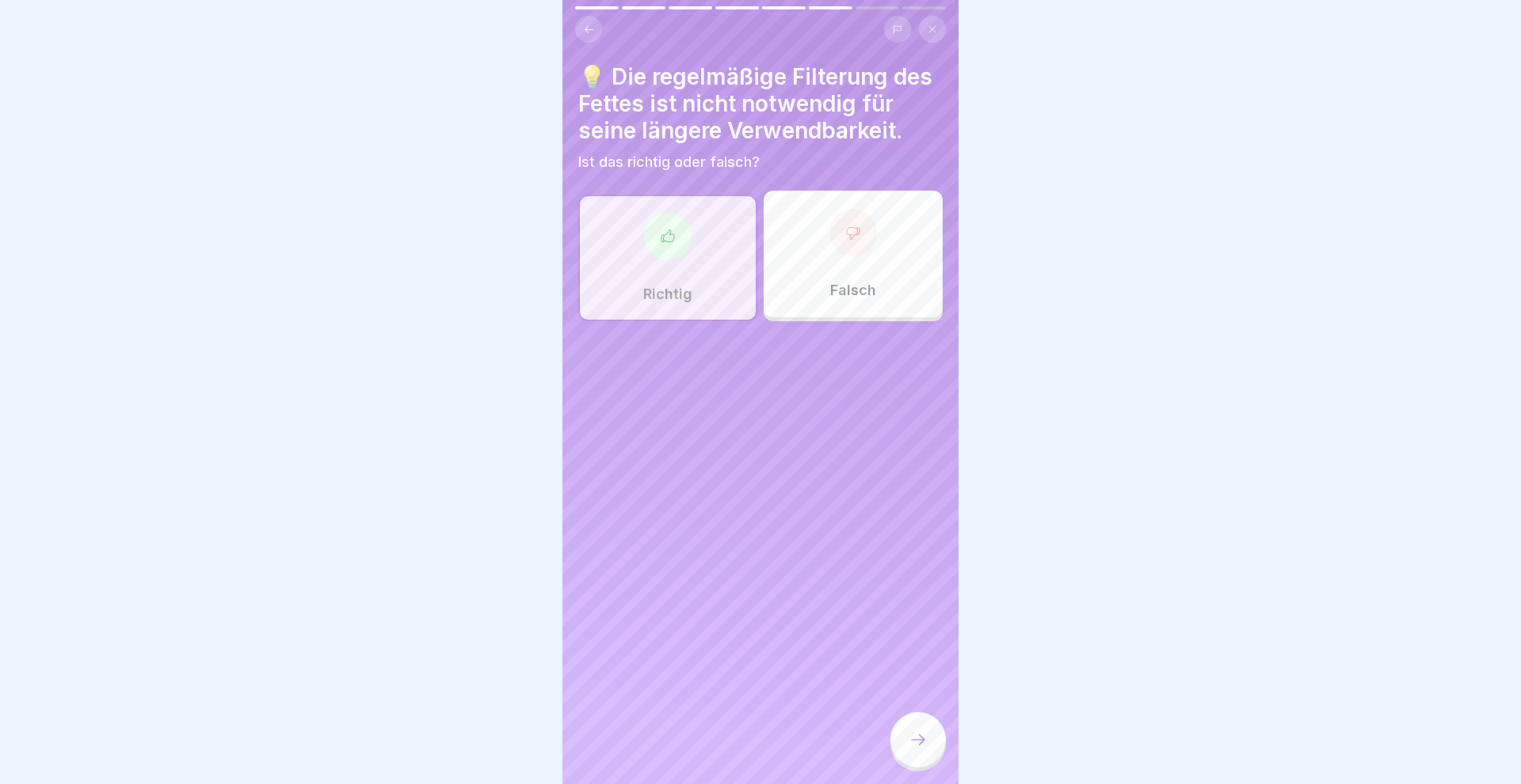
click at [922, 741] on icon at bounding box center [917, 739] width 19 height 19
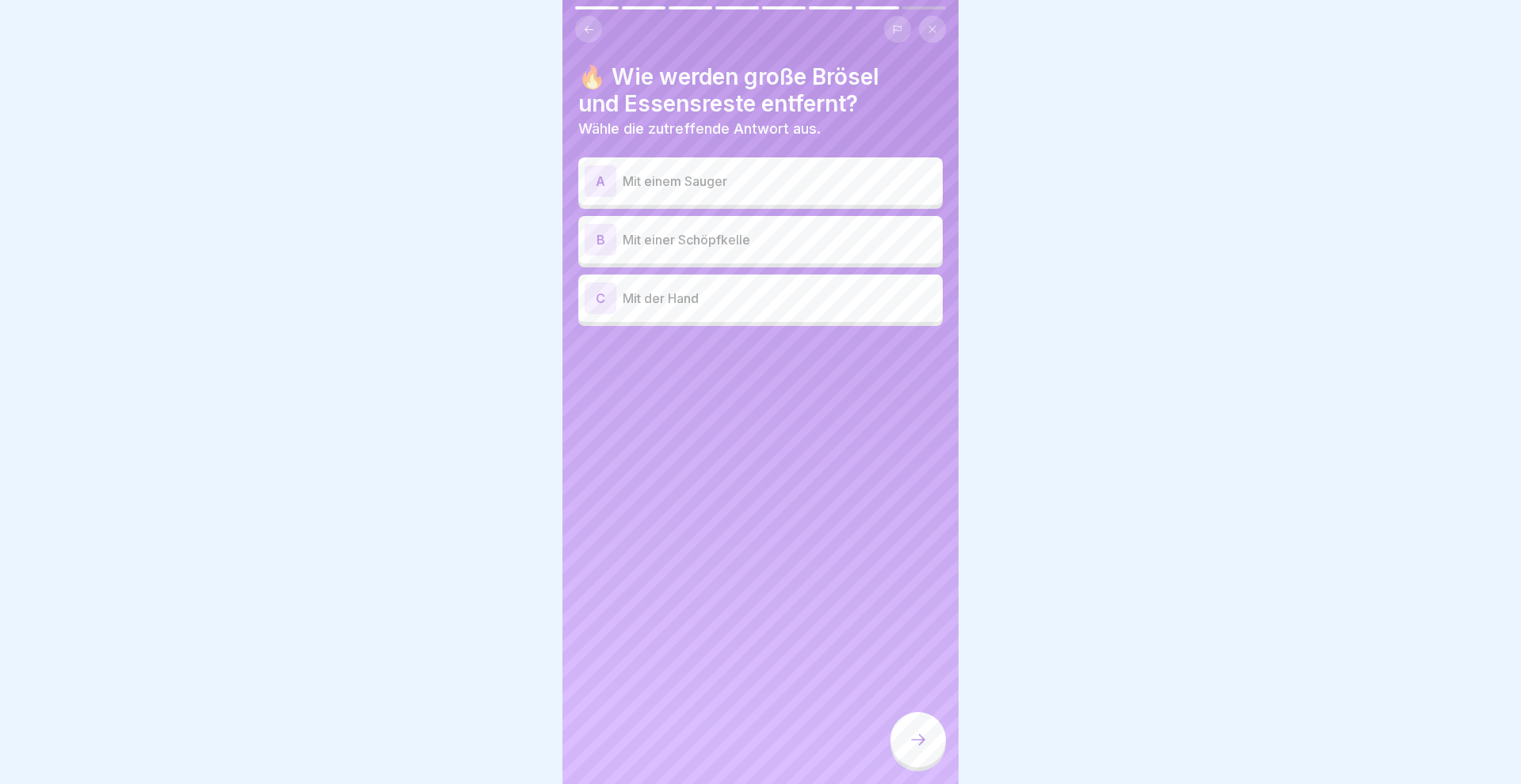
click at [594, 239] on div "B" at bounding box center [601, 240] width 32 height 32
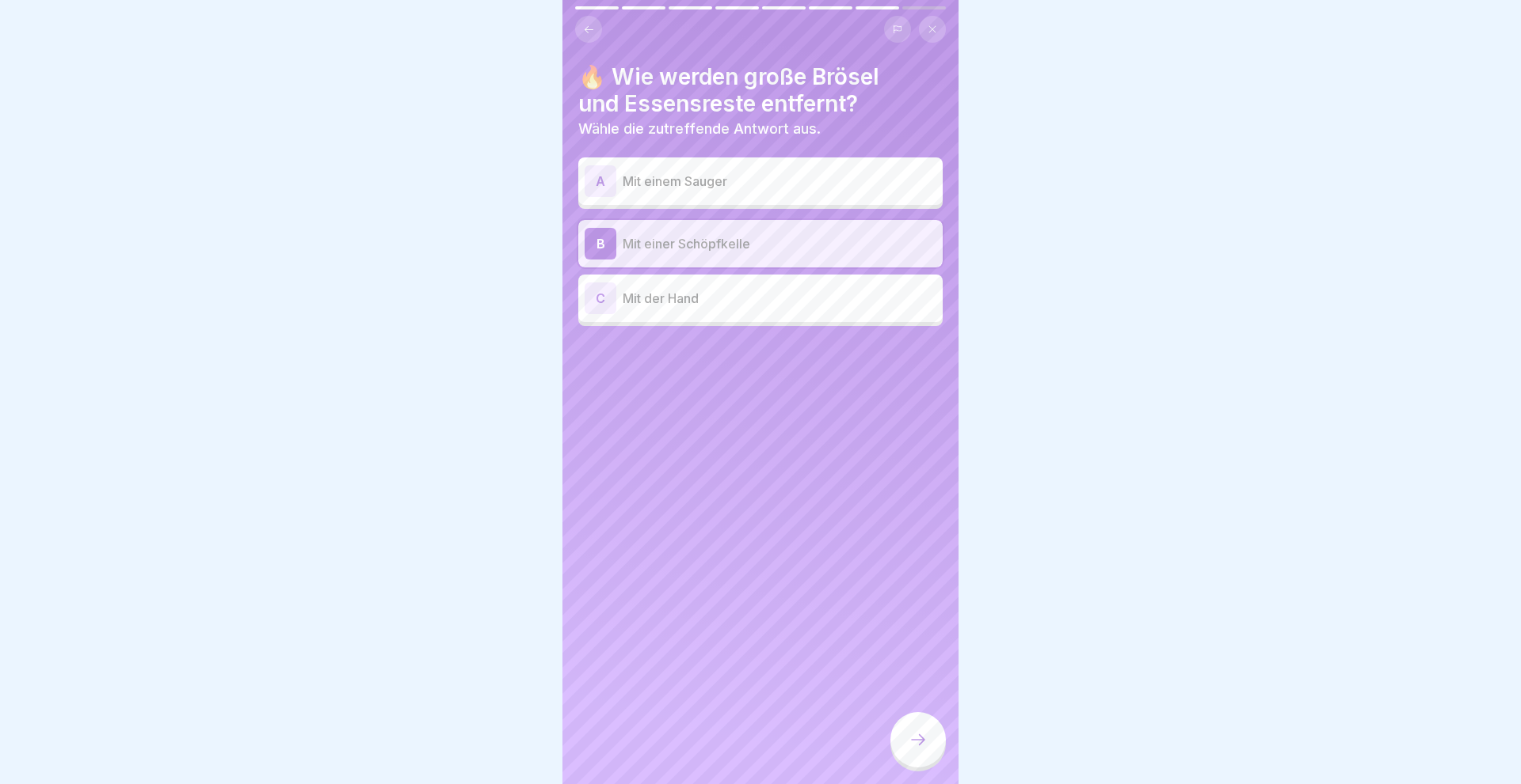
click at [910, 736] on icon at bounding box center [917, 739] width 19 height 19
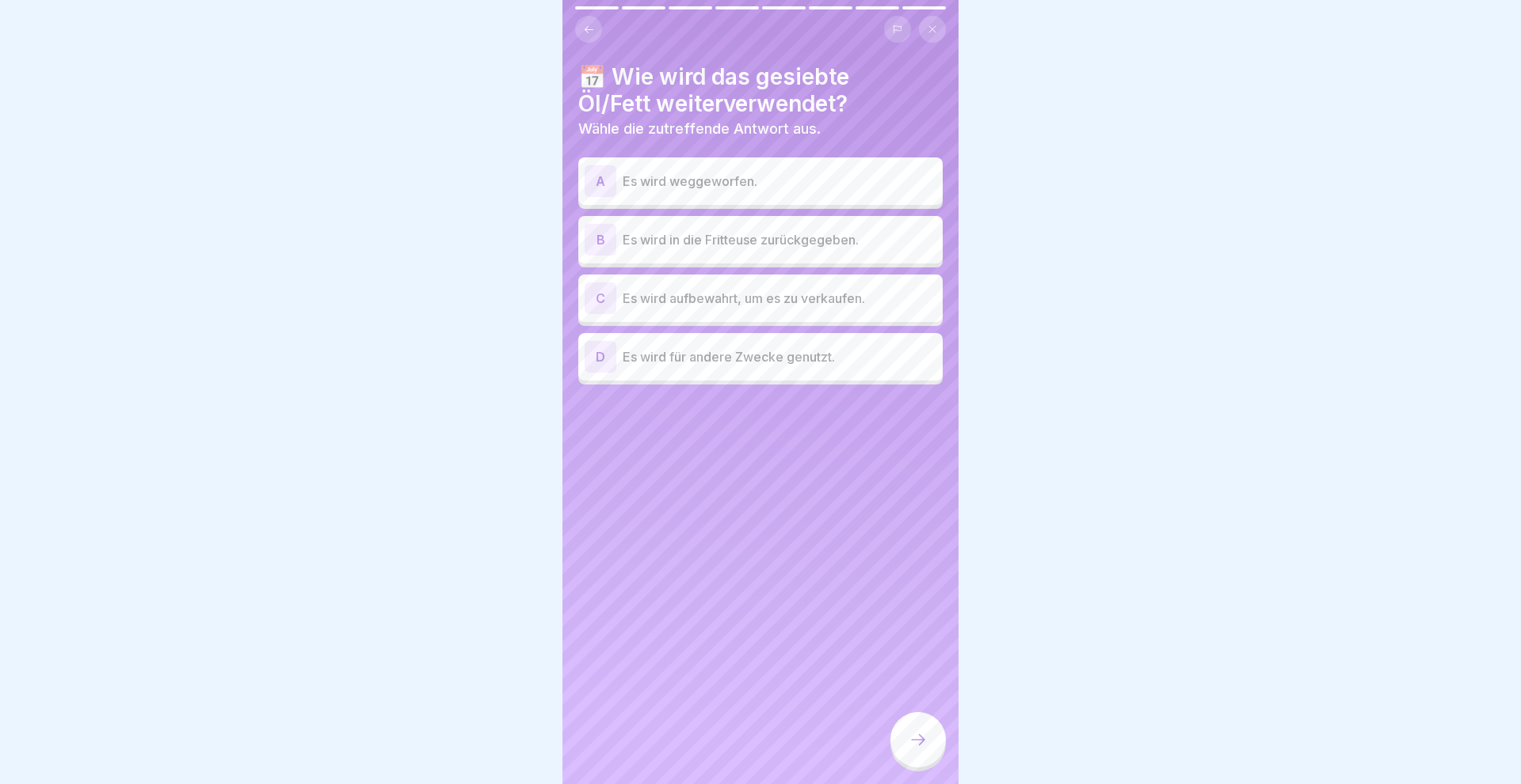
click at [605, 242] on div "B" at bounding box center [601, 240] width 32 height 32
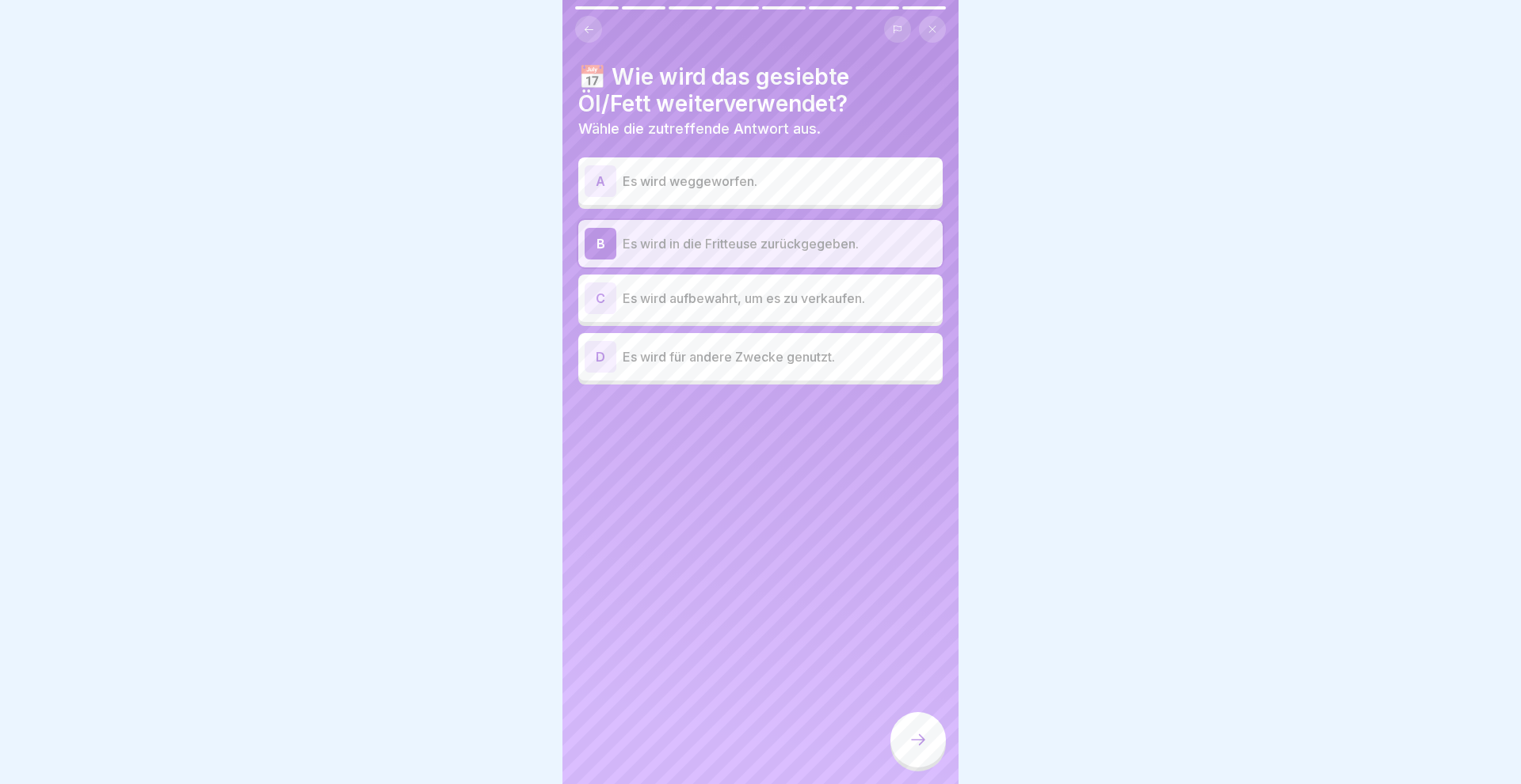
click at [922, 733] on icon at bounding box center [917, 739] width 19 height 19
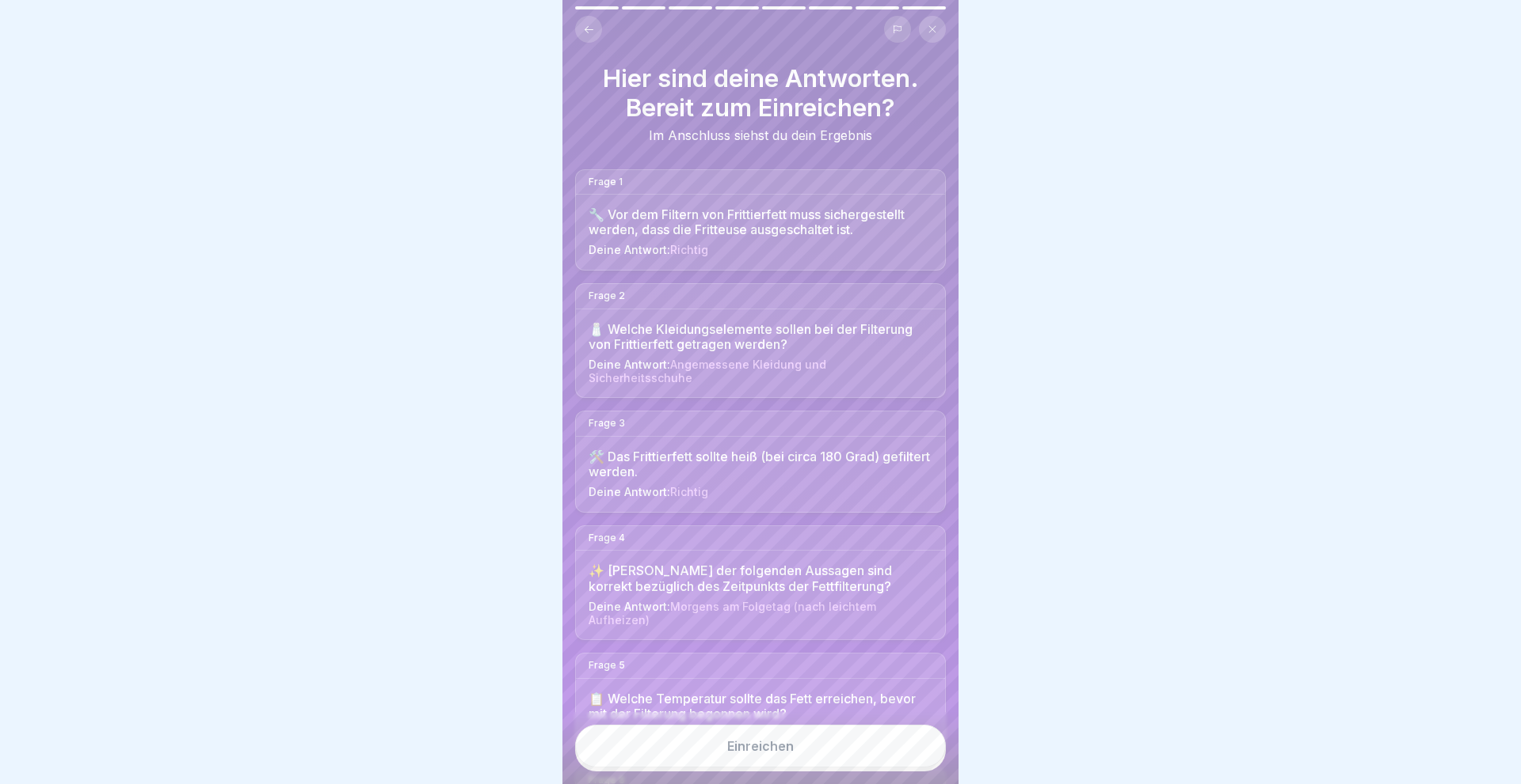
scroll to position [333, 0]
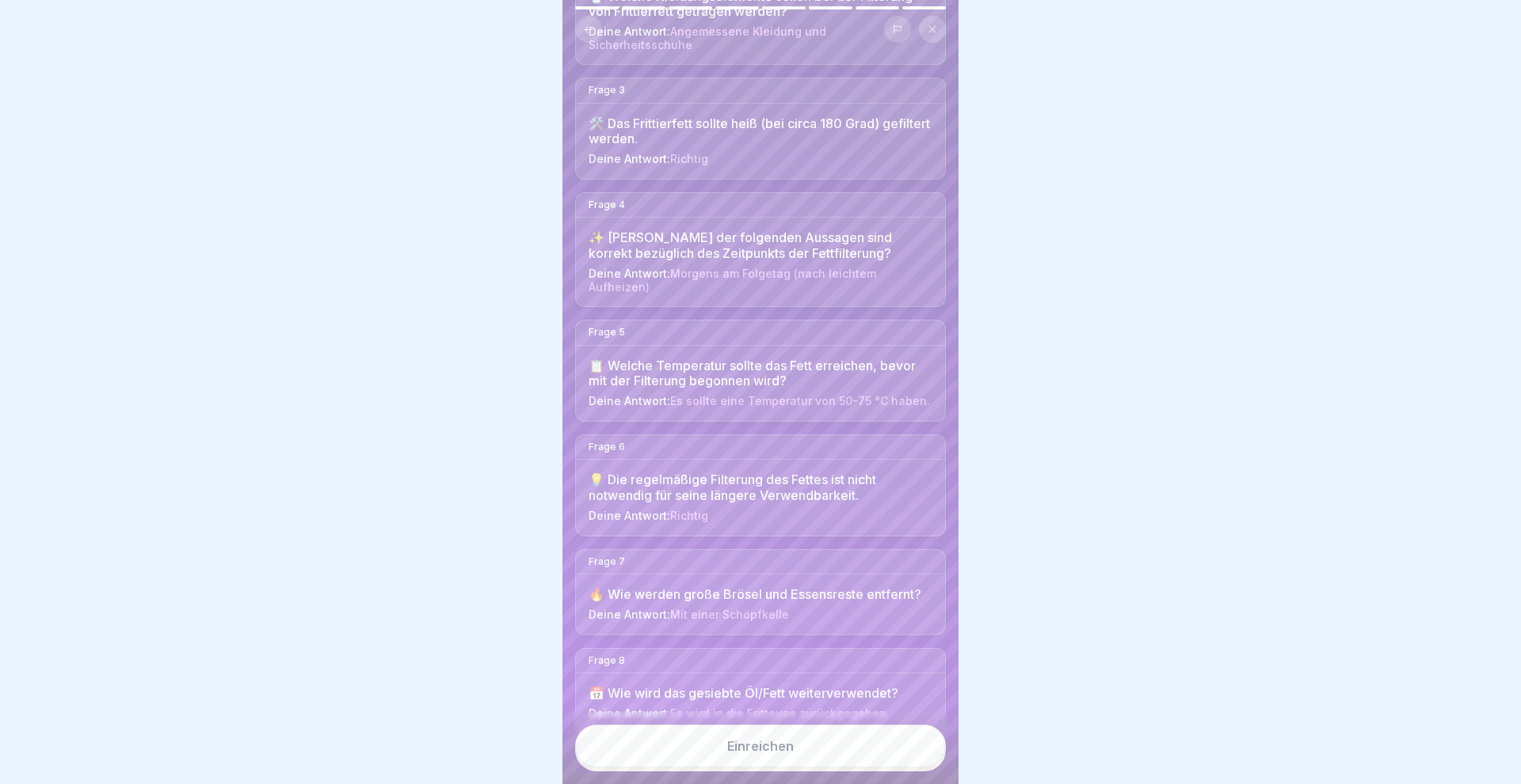
click at [761, 747] on div "Einreichen" at bounding box center [760, 746] width 67 height 14
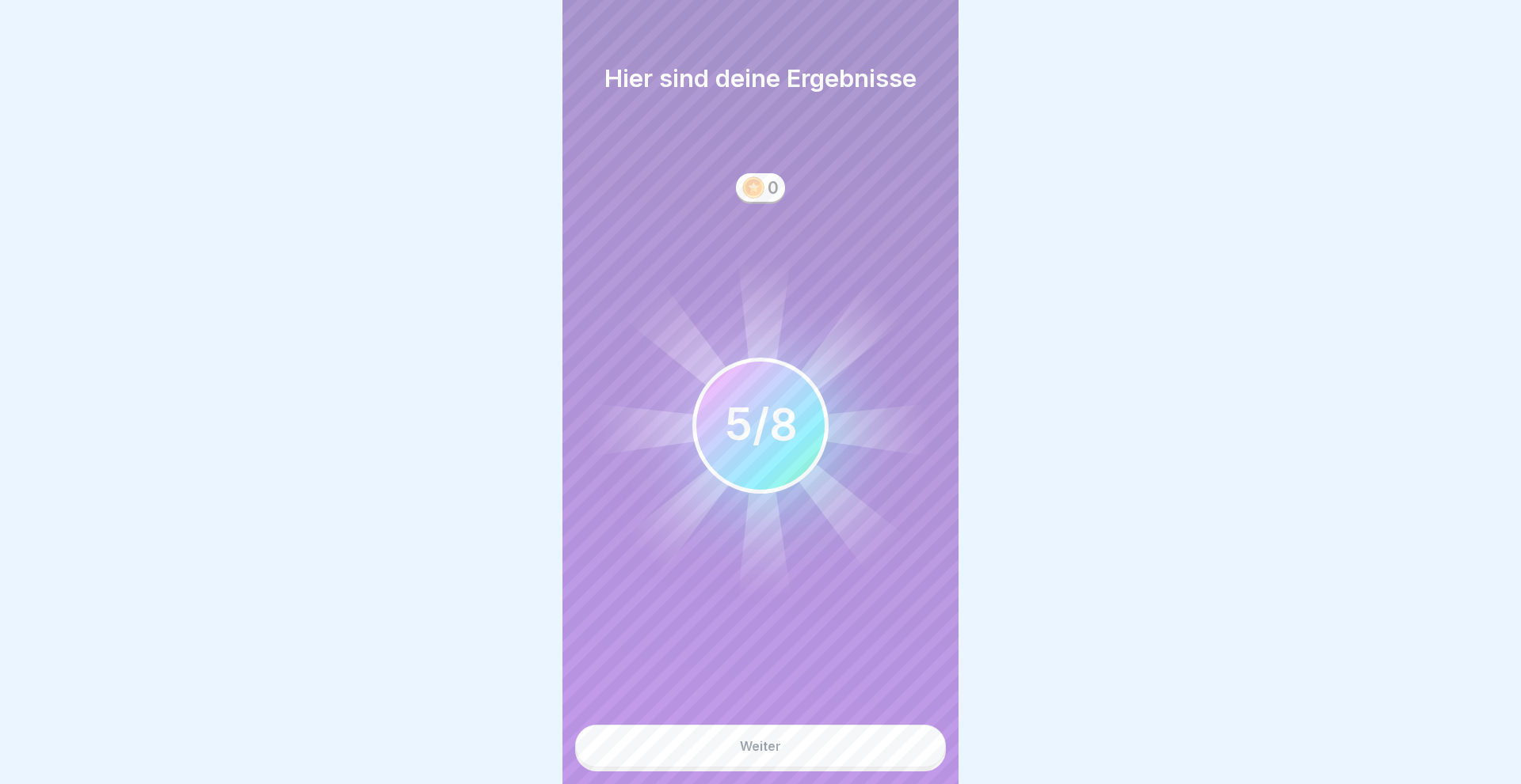
click at [761, 747] on div "Weiter" at bounding box center [760, 746] width 41 height 14
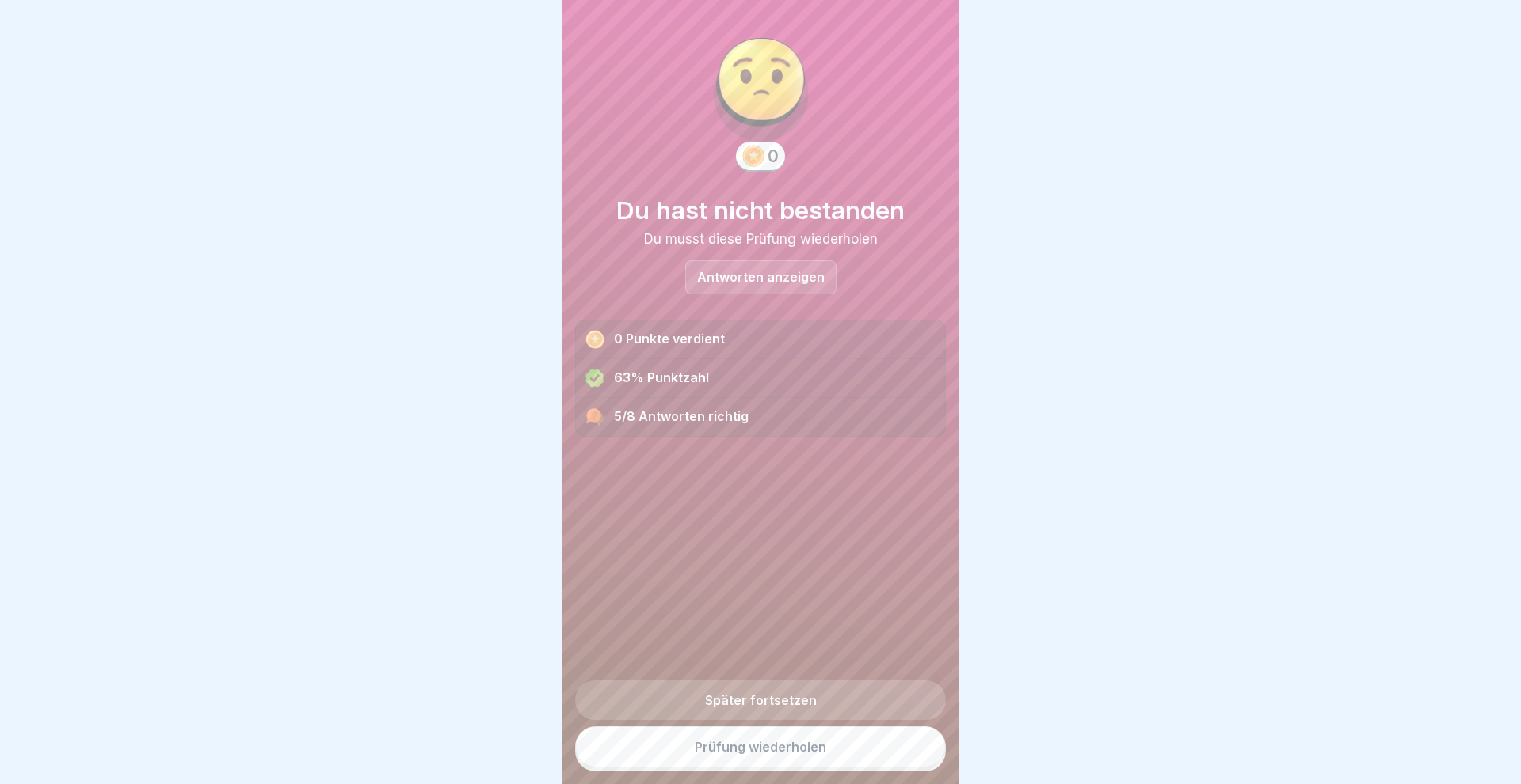
click at [764, 281] on p "Antworten anzeigen" at bounding box center [760, 276] width 128 height 13
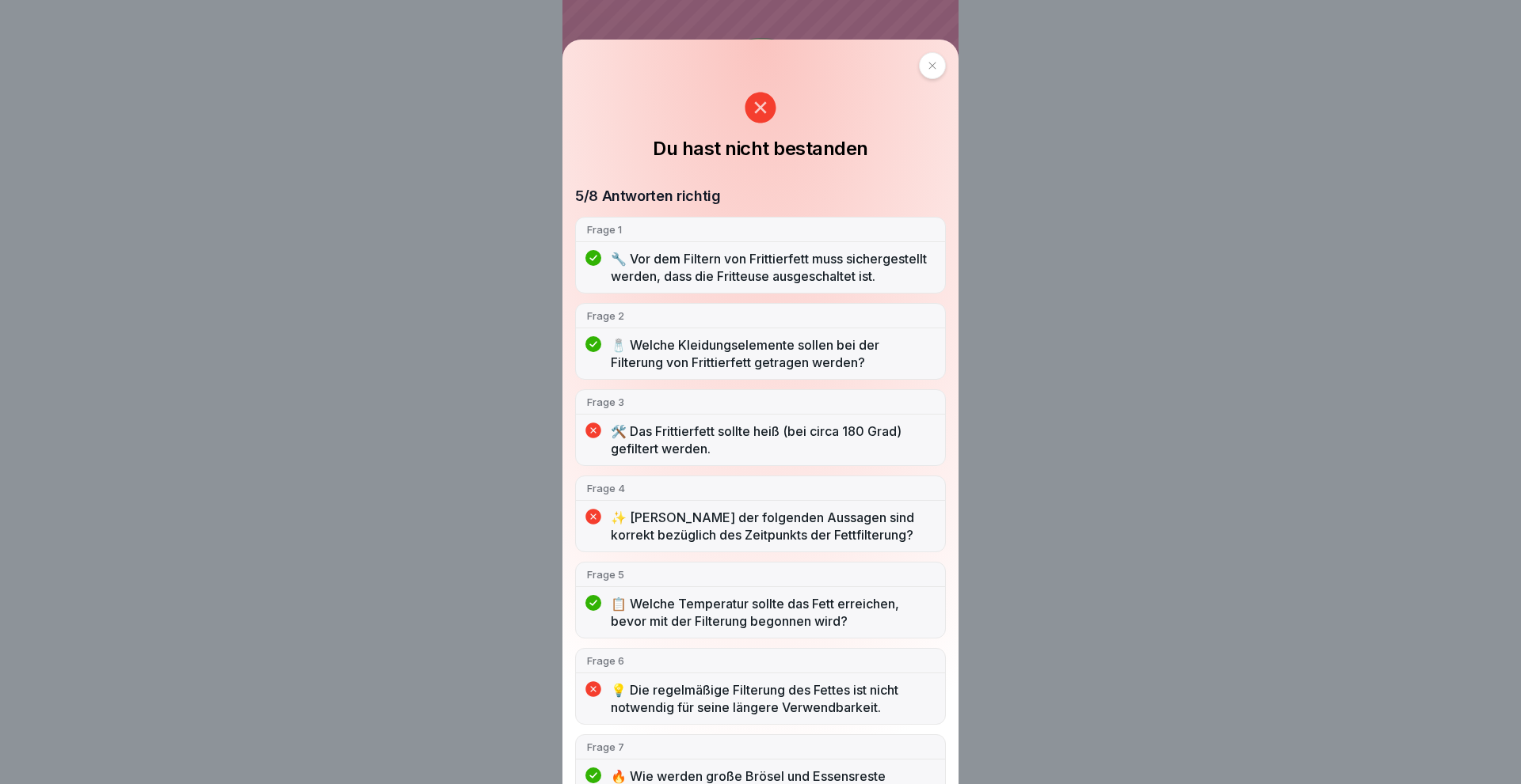
click at [919, 67] on div at bounding box center [932, 65] width 27 height 27
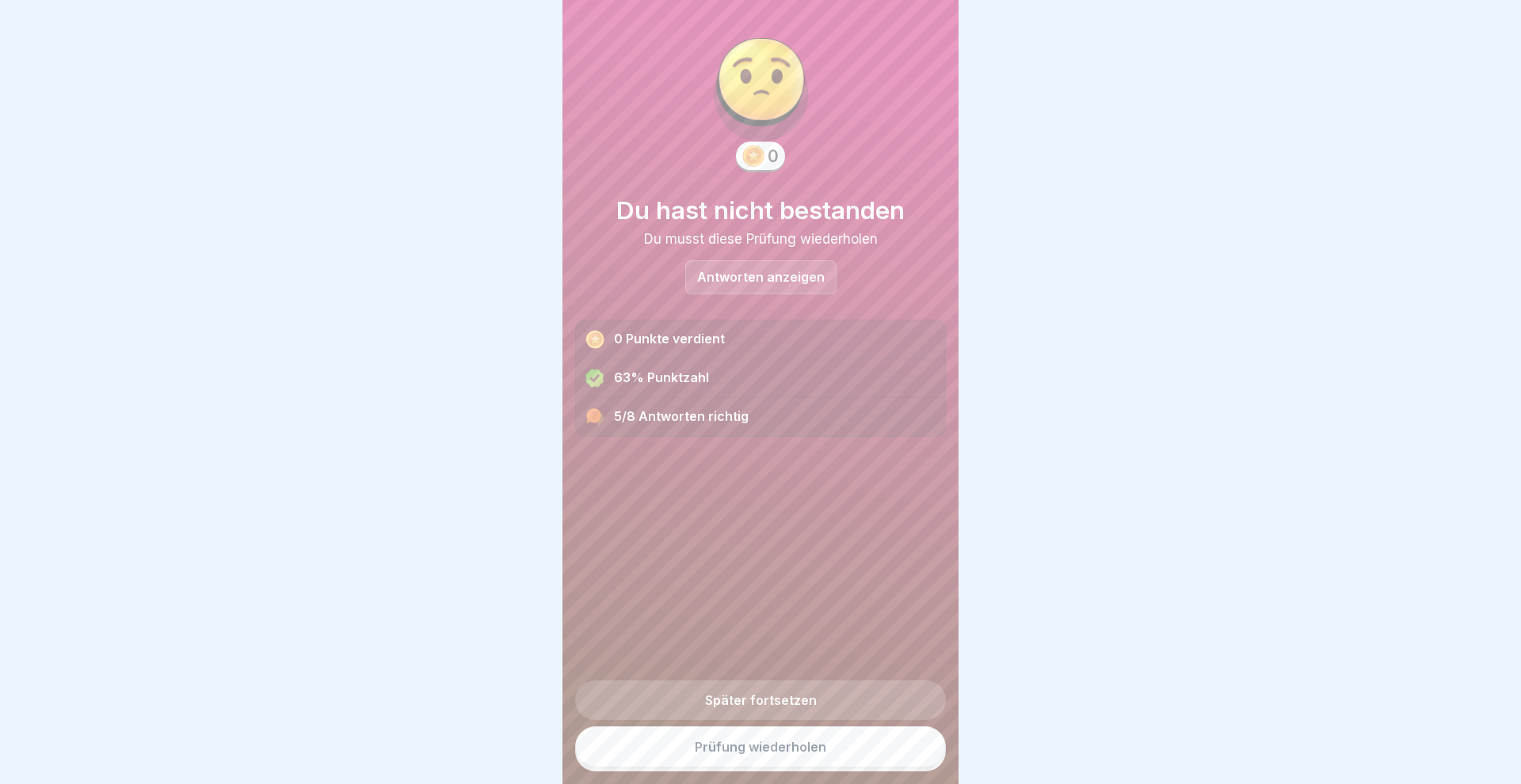
click at [751, 742] on link "Prüfung wiederholen" at bounding box center [760, 746] width 370 height 41
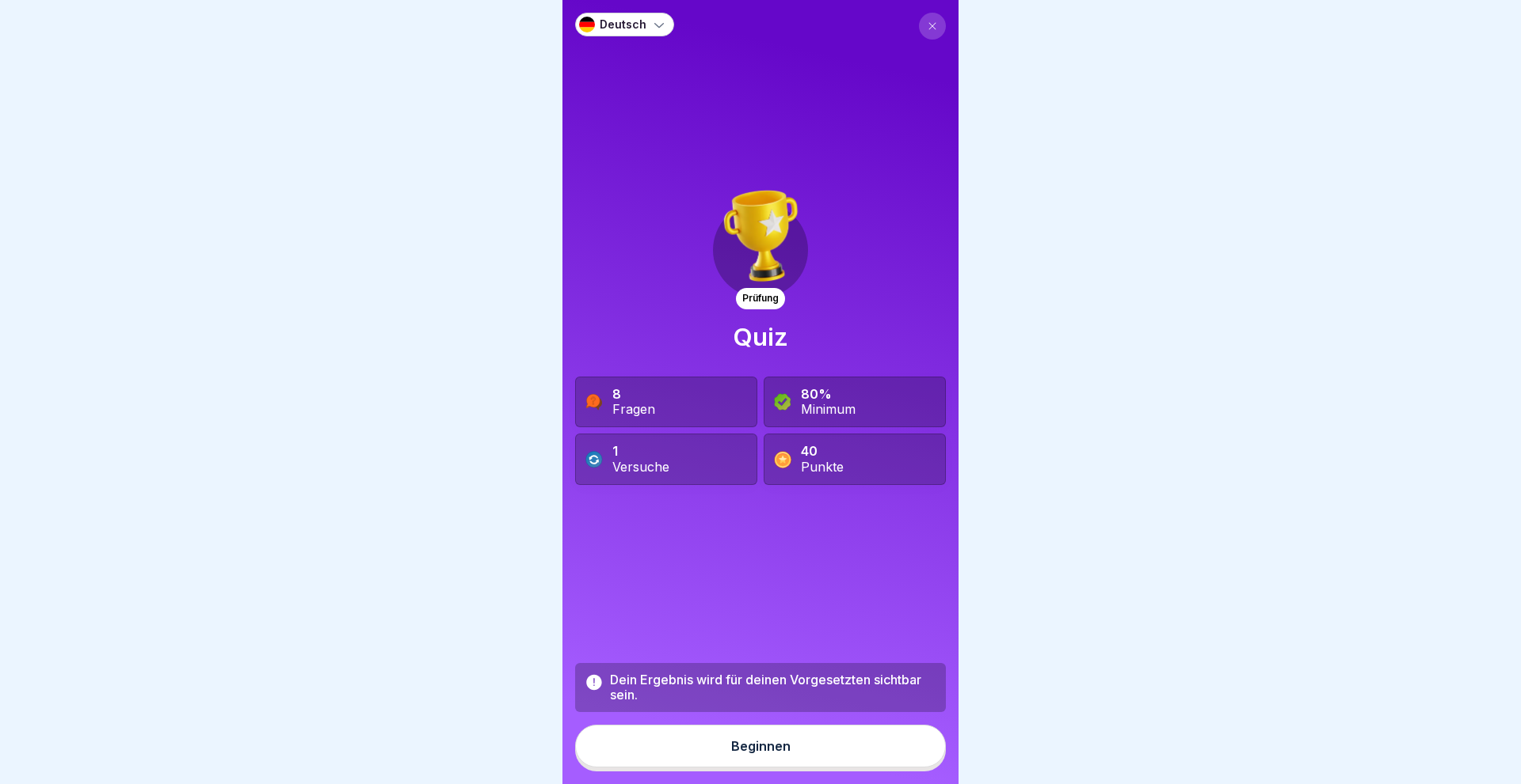
click at [764, 747] on div "Beginnen" at bounding box center [760, 746] width 60 height 14
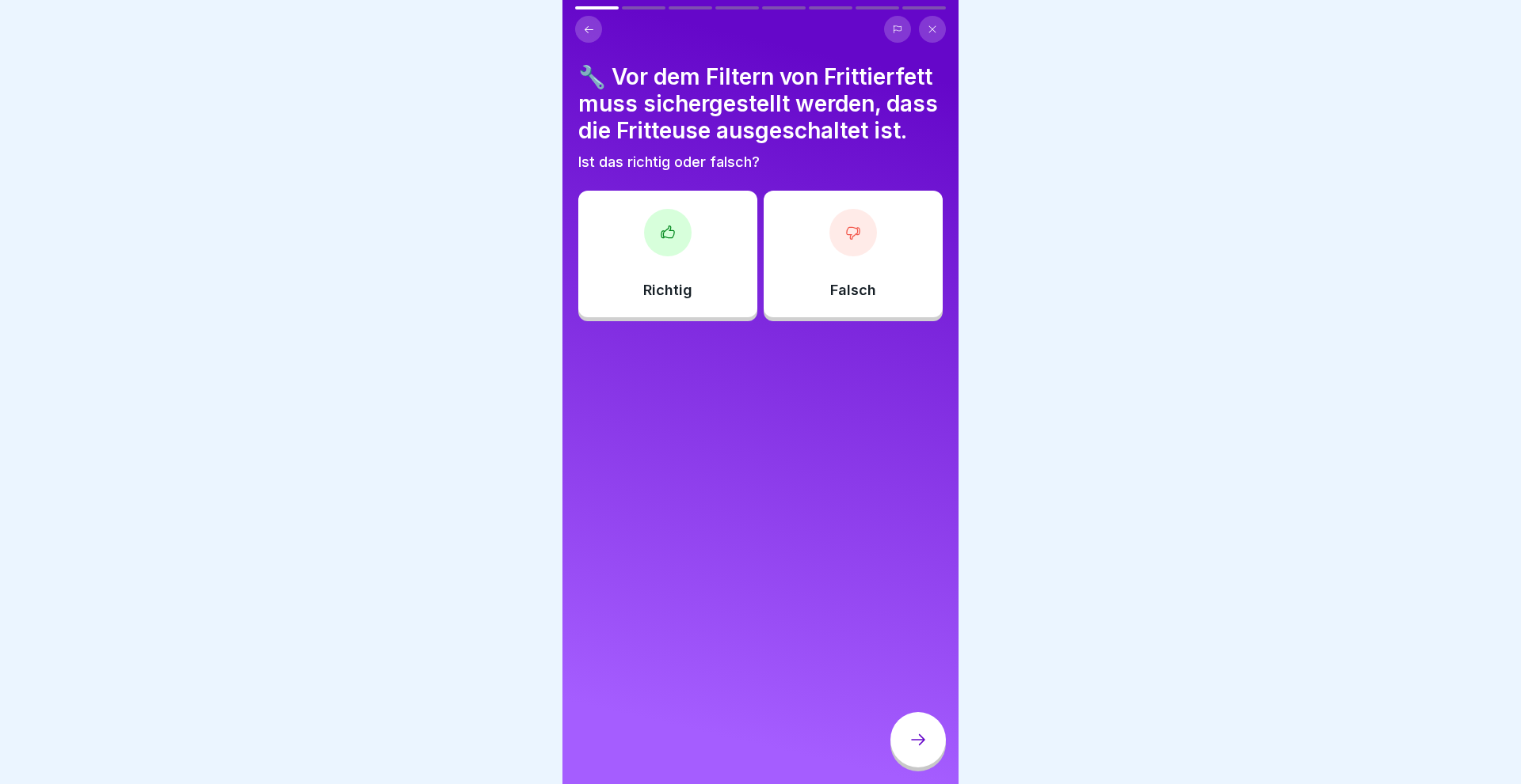
click at [652, 270] on div "Richtig" at bounding box center [667, 253] width 179 height 127
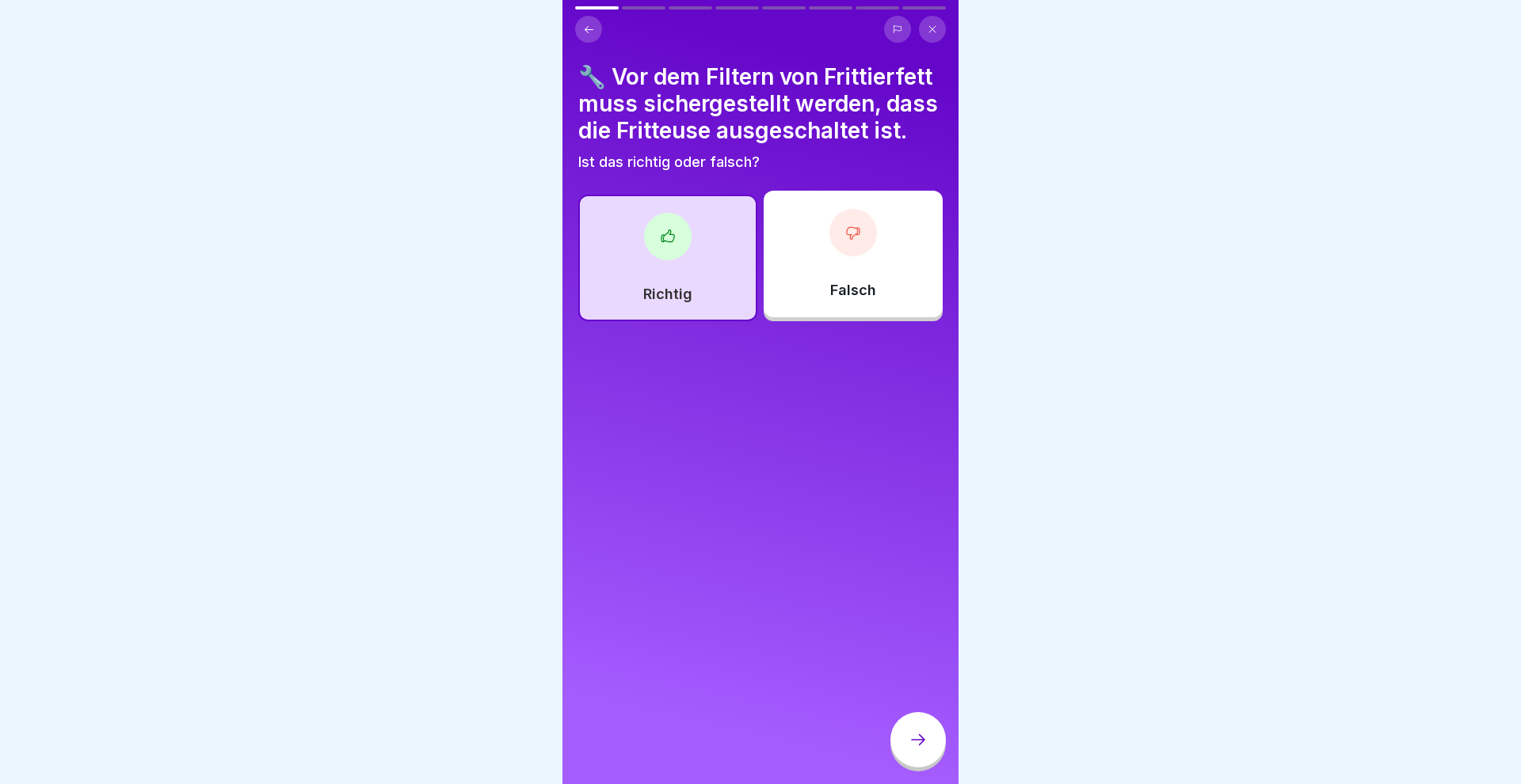
click at [910, 728] on div at bounding box center [918, 740] width 56 height 56
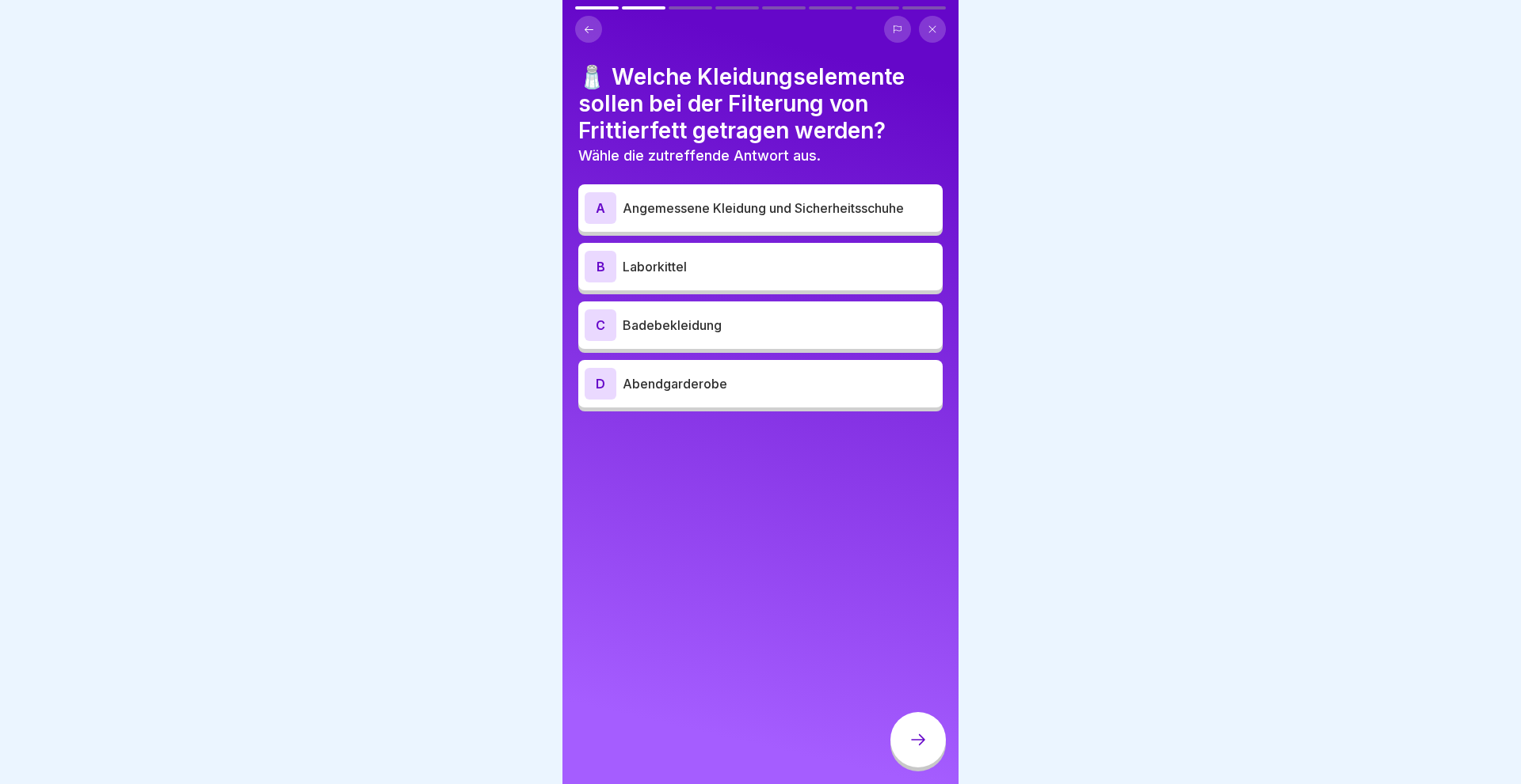
click at [603, 208] on div "A" at bounding box center [601, 208] width 32 height 32
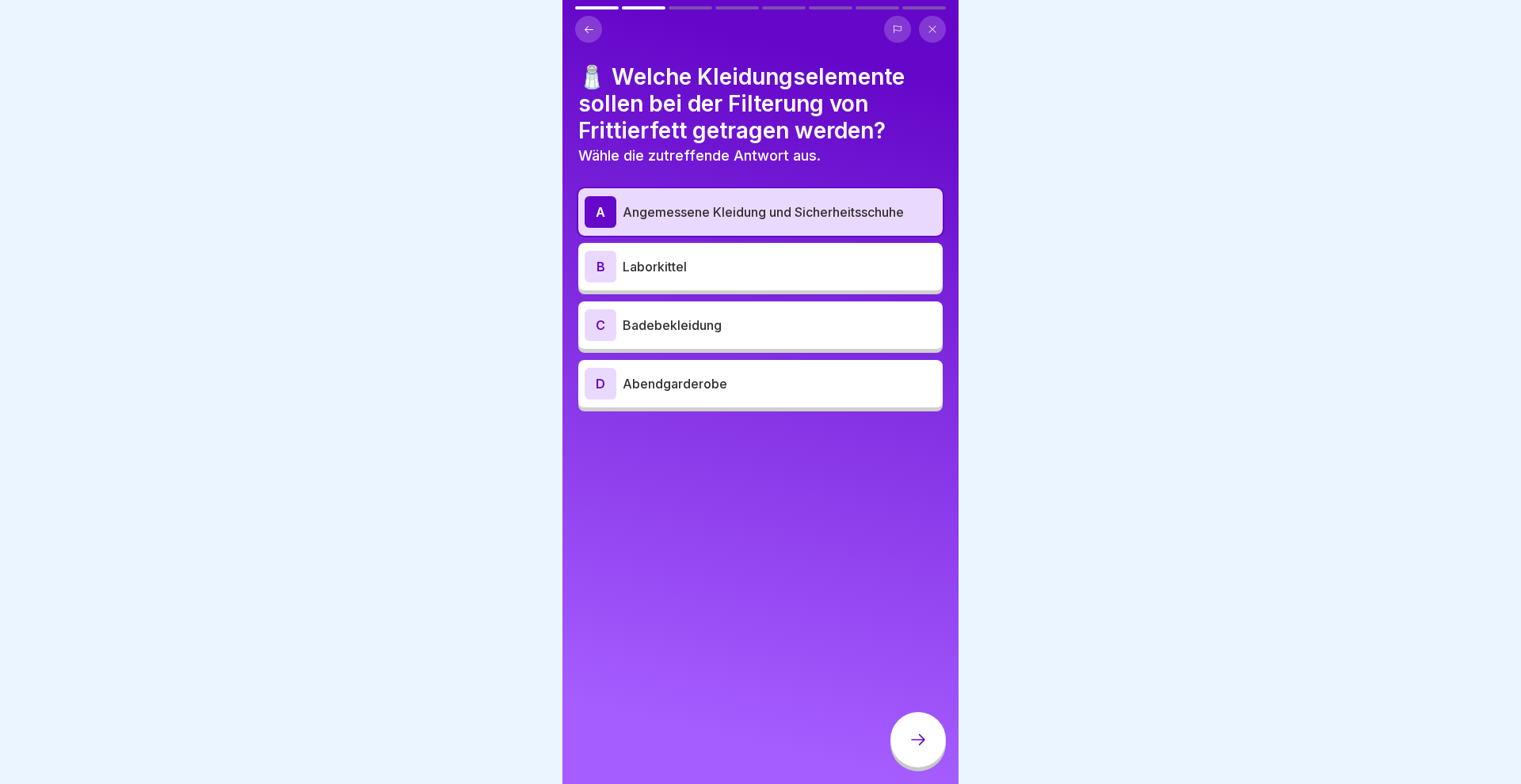
click at [923, 741] on icon at bounding box center [918, 739] width 14 height 11
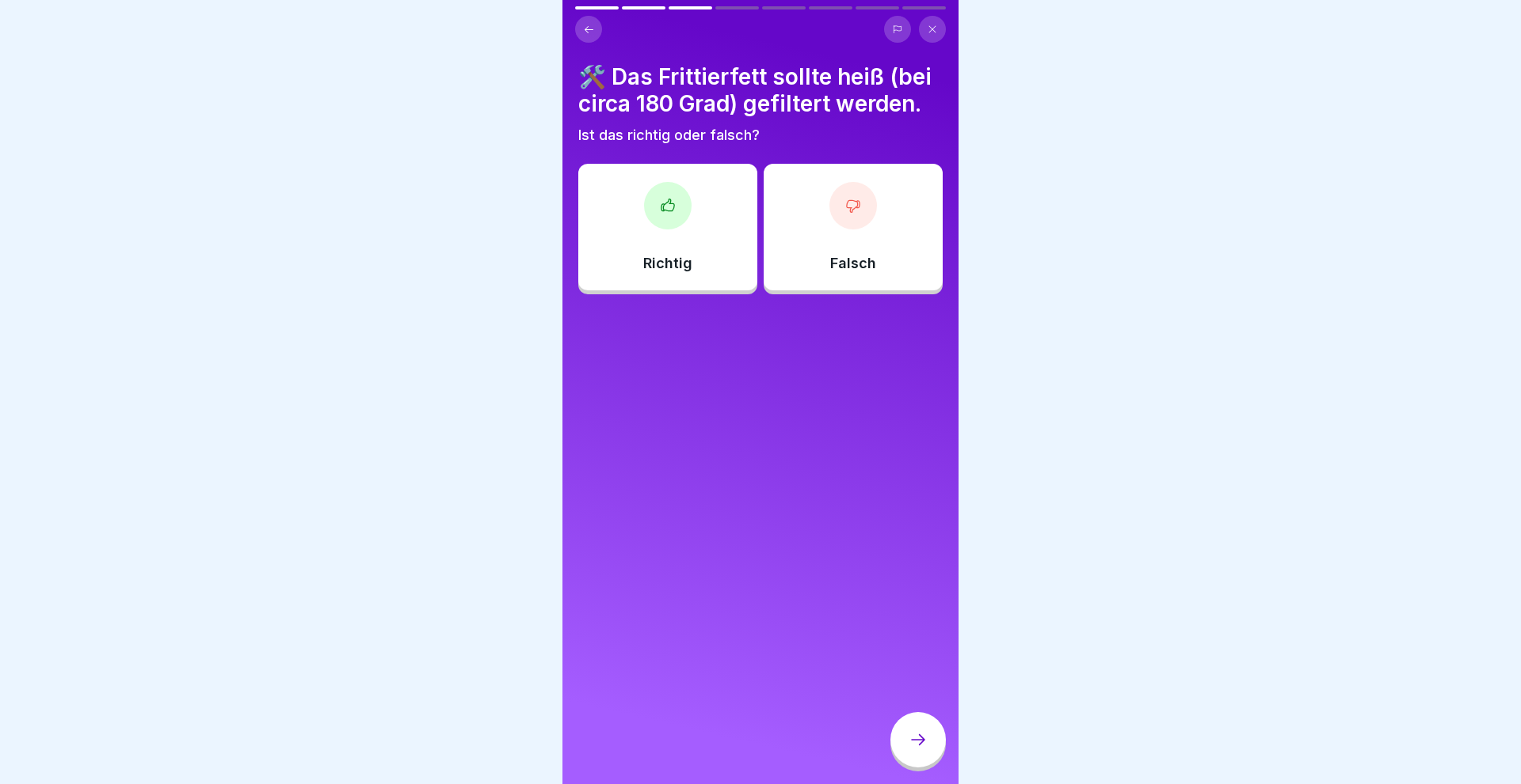
click at [855, 258] on p "Falsch" at bounding box center [853, 263] width 46 height 17
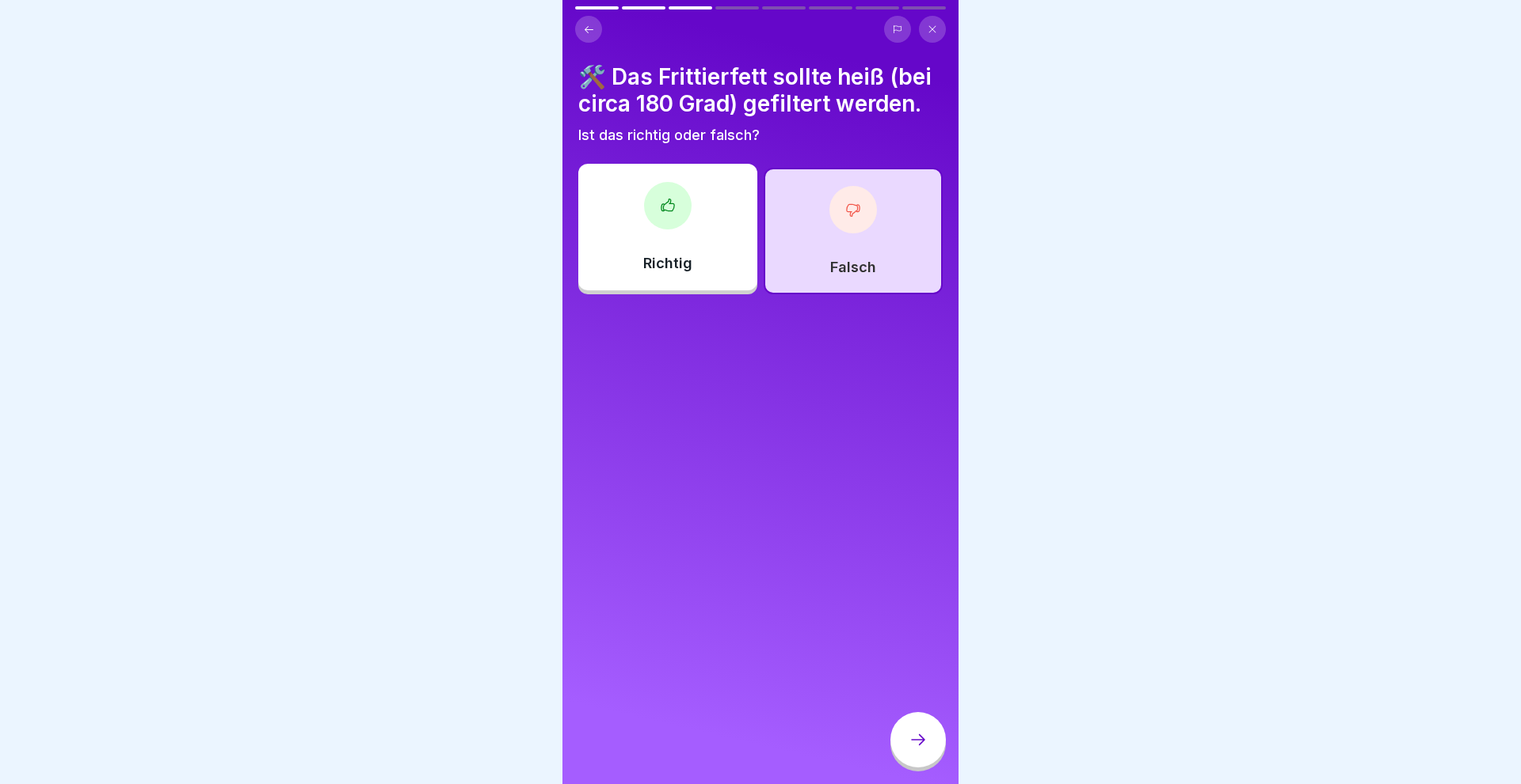
click at [918, 721] on div at bounding box center [918, 740] width 56 height 56
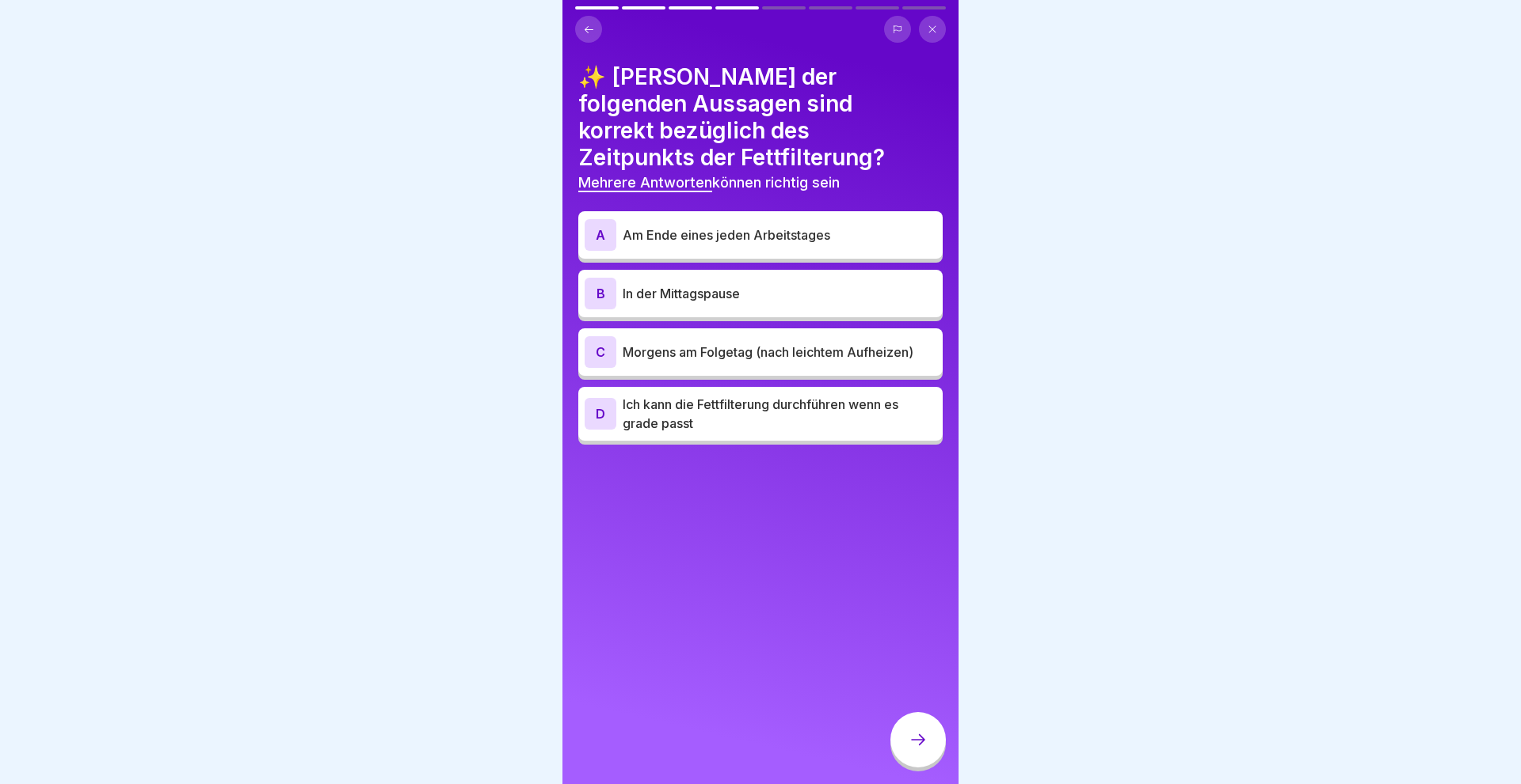
click at [596, 336] on div "C" at bounding box center [601, 352] width 32 height 32
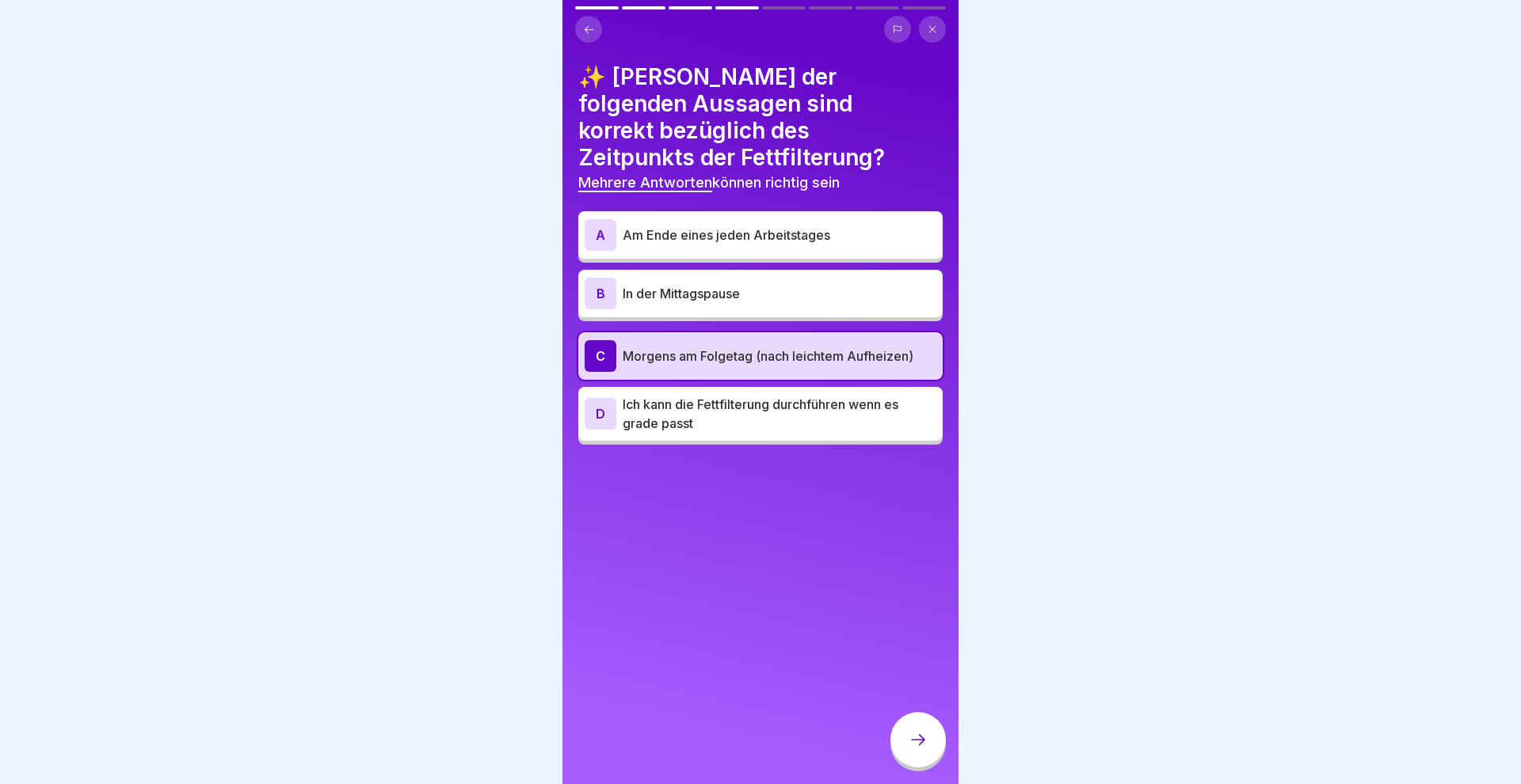
click at [908, 726] on div at bounding box center [918, 740] width 56 height 56
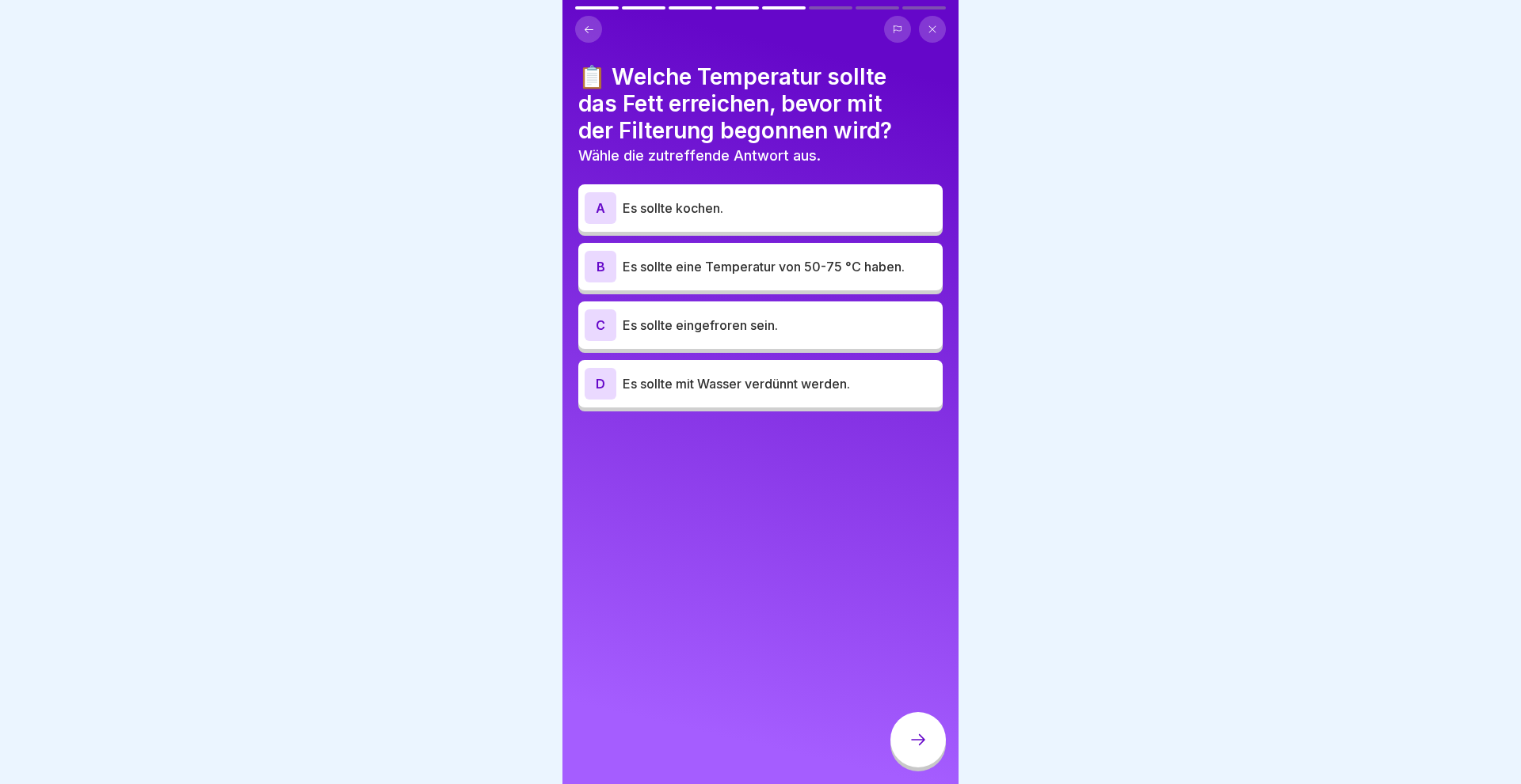
click at [593, 258] on div "B" at bounding box center [601, 267] width 32 height 32
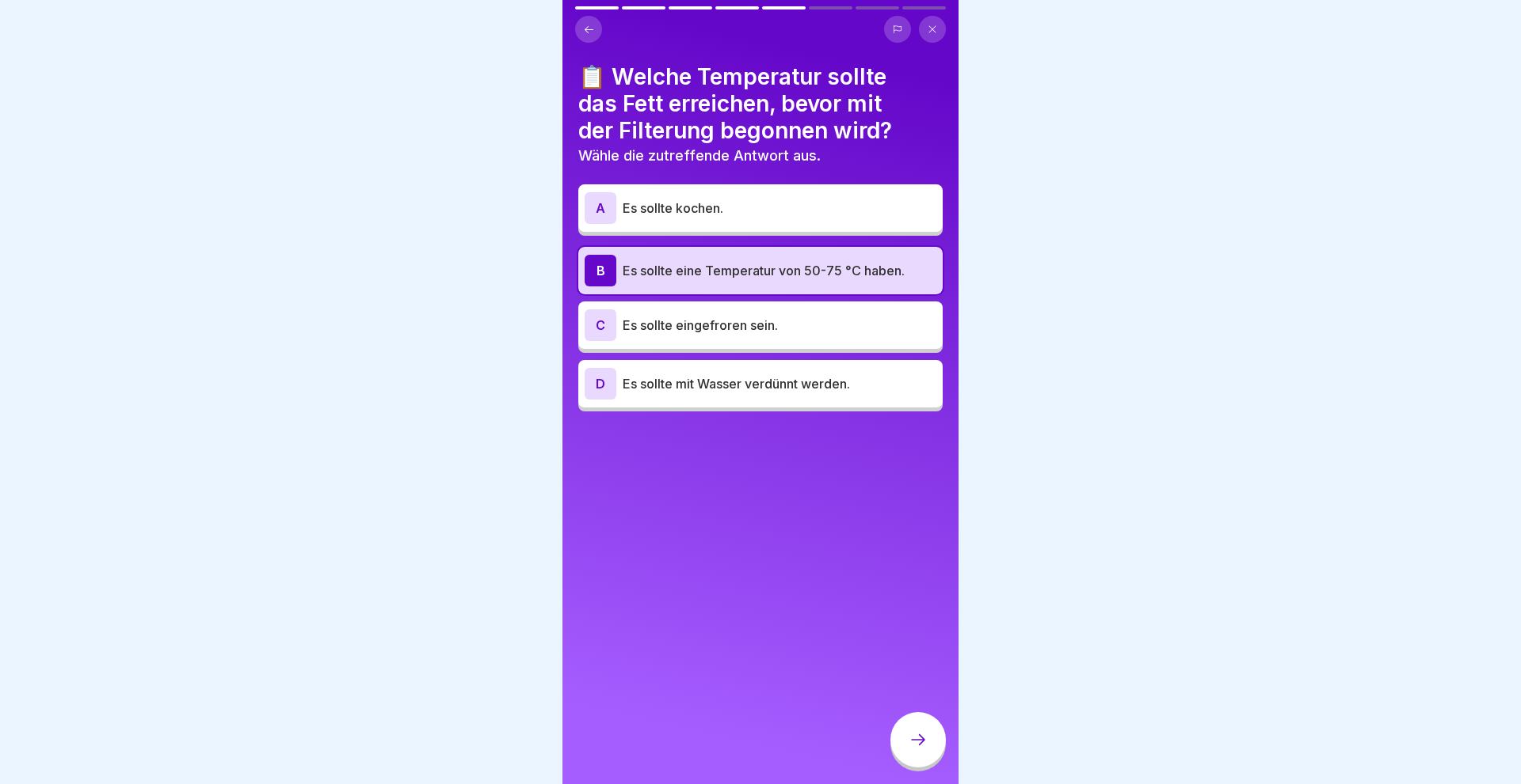
click at [909, 738] on icon at bounding box center [917, 739] width 19 height 19
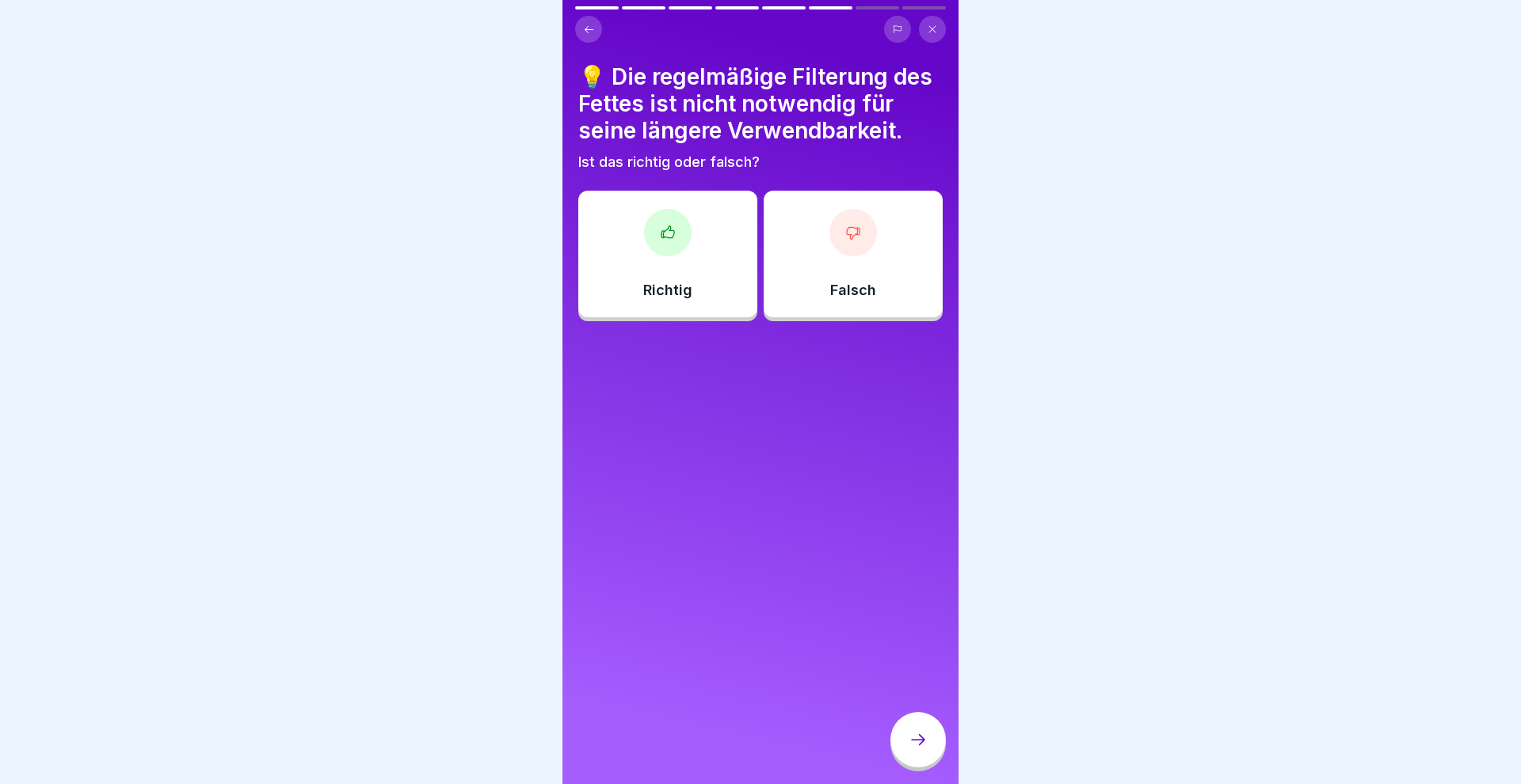
click at [848, 284] on p "Falsch" at bounding box center [853, 289] width 46 height 17
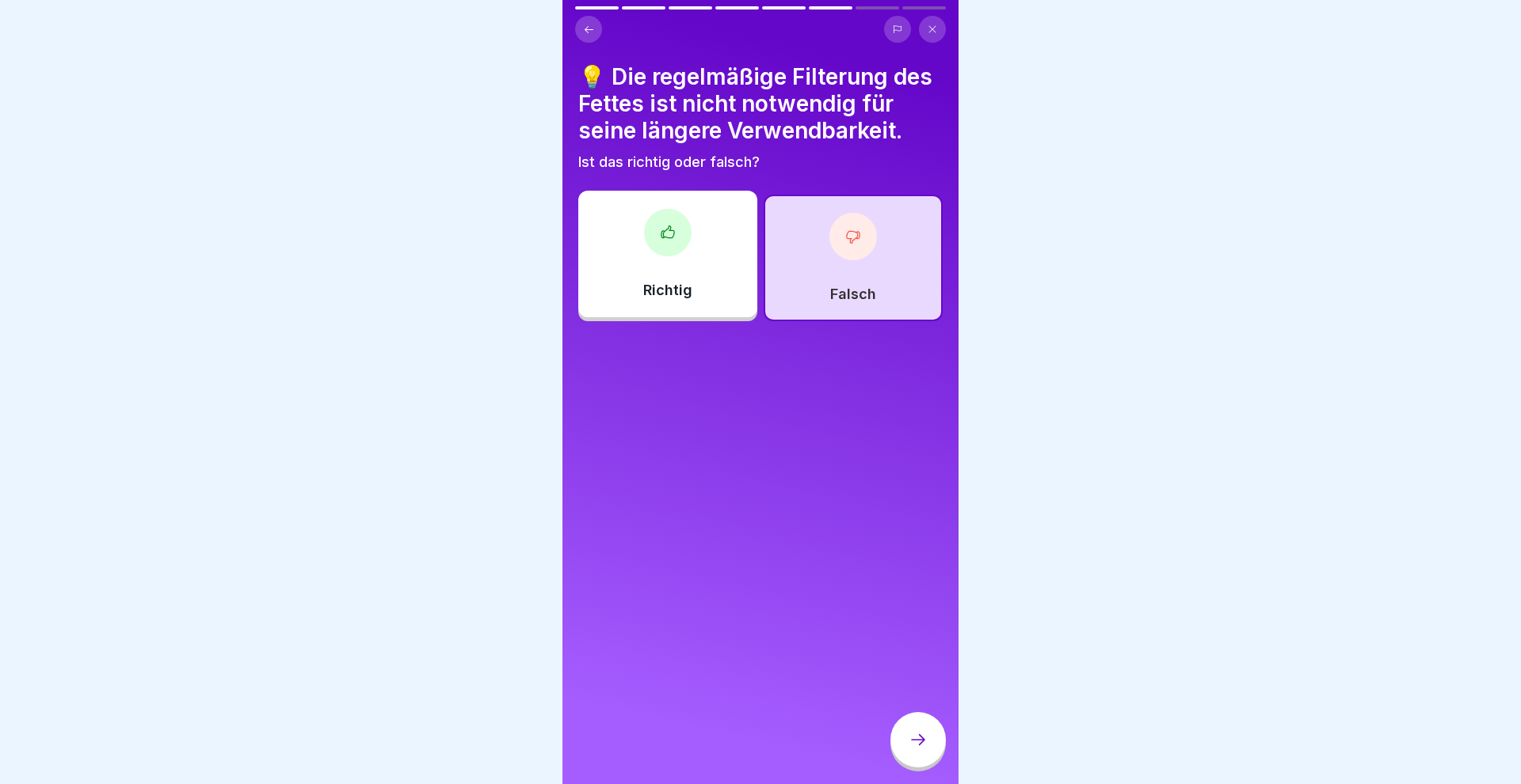
click at [934, 744] on div at bounding box center [918, 740] width 56 height 56
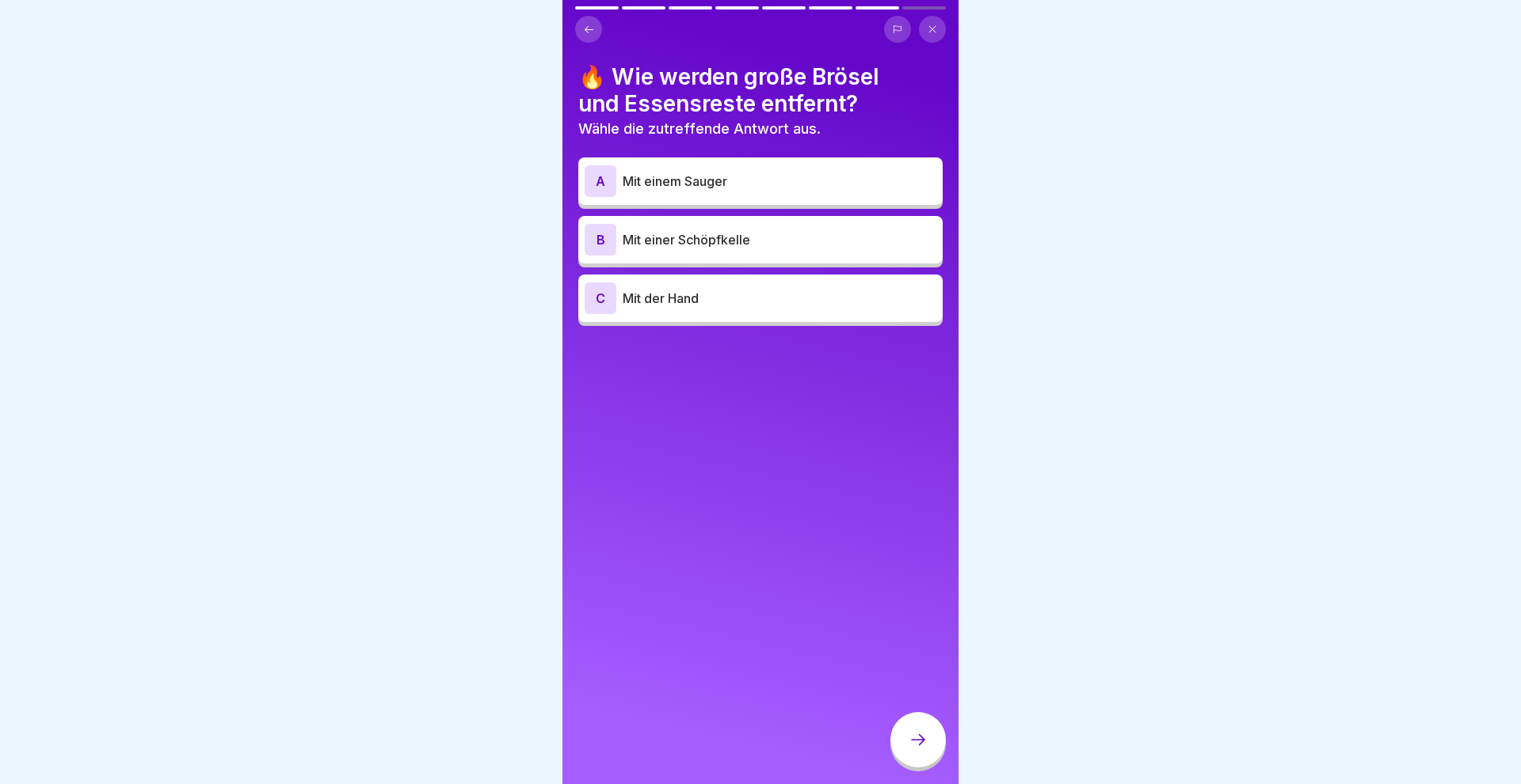
click at [590, 235] on div "B" at bounding box center [601, 240] width 32 height 32
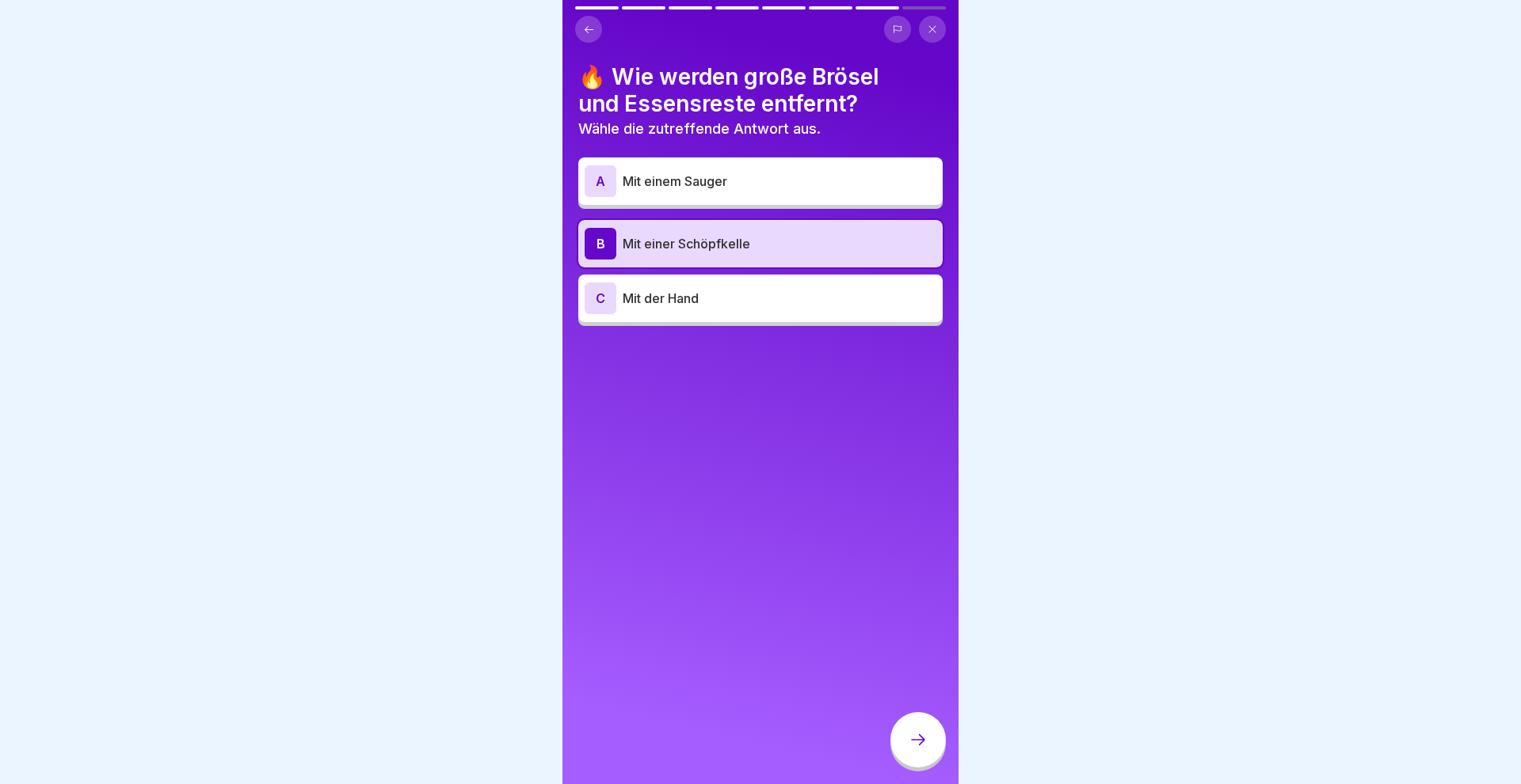
click at [914, 749] on div at bounding box center [918, 740] width 56 height 56
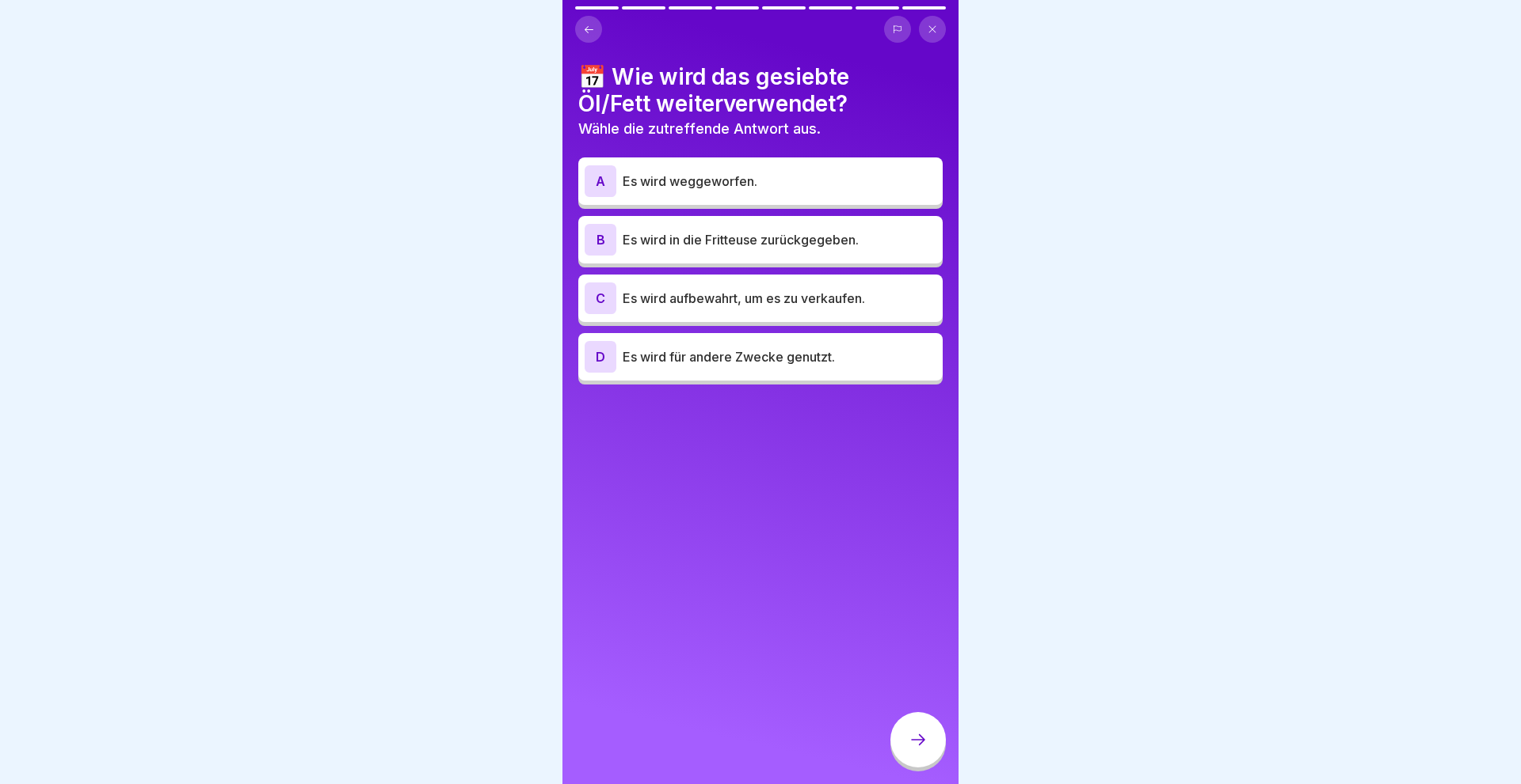
click at [593, 236] on div "B" at bounding box center [601, 240] width 32 height 32
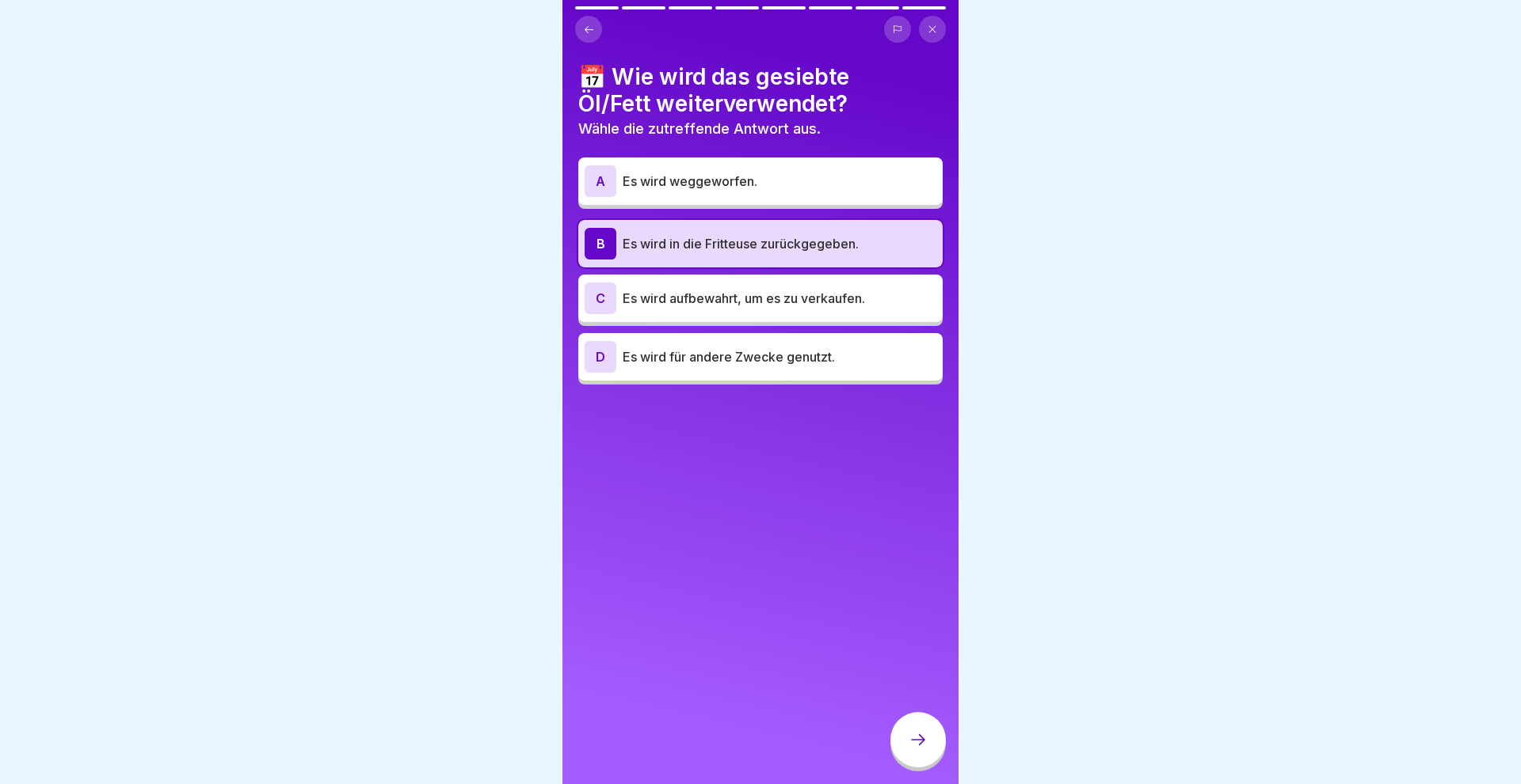
click at [918, 730] on div at bounding box center [918, 740] width 56 height 56
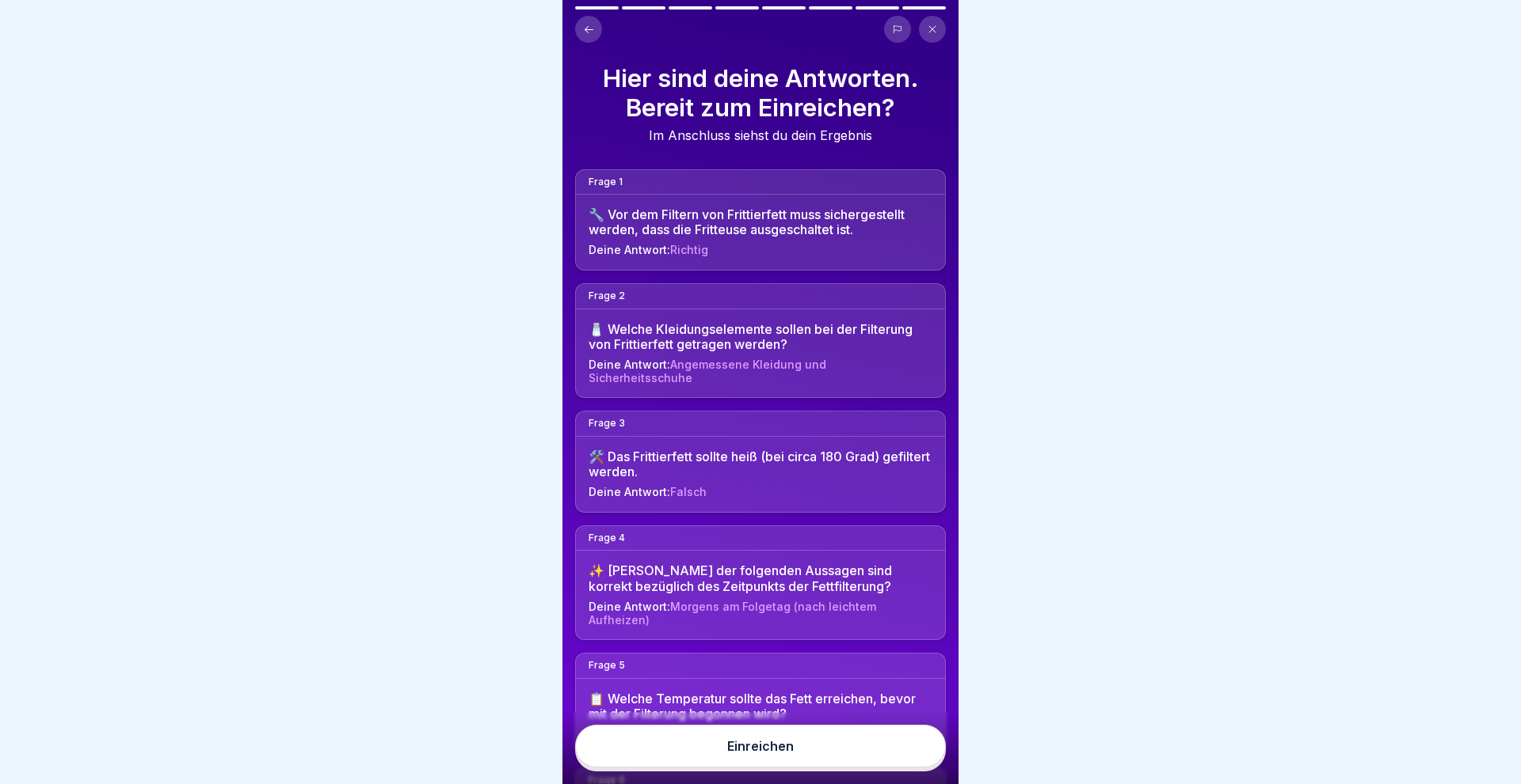
click at [810, 753] on button "Einreichen" at bounding box center [760, 746] width 370 height 43
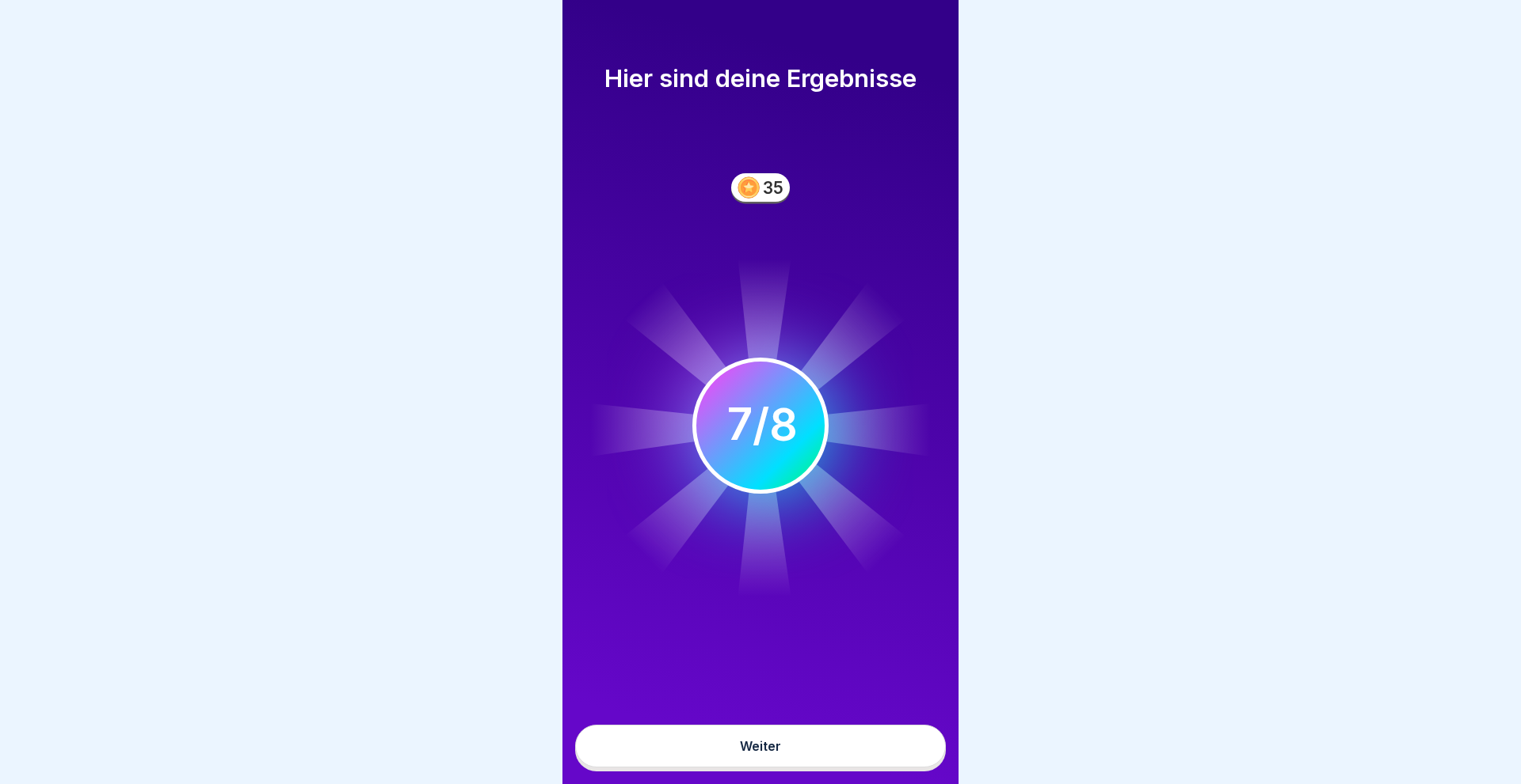
click at [738, 746] on button "Weiter" at bounding box center [760, 746] width 370 height 43
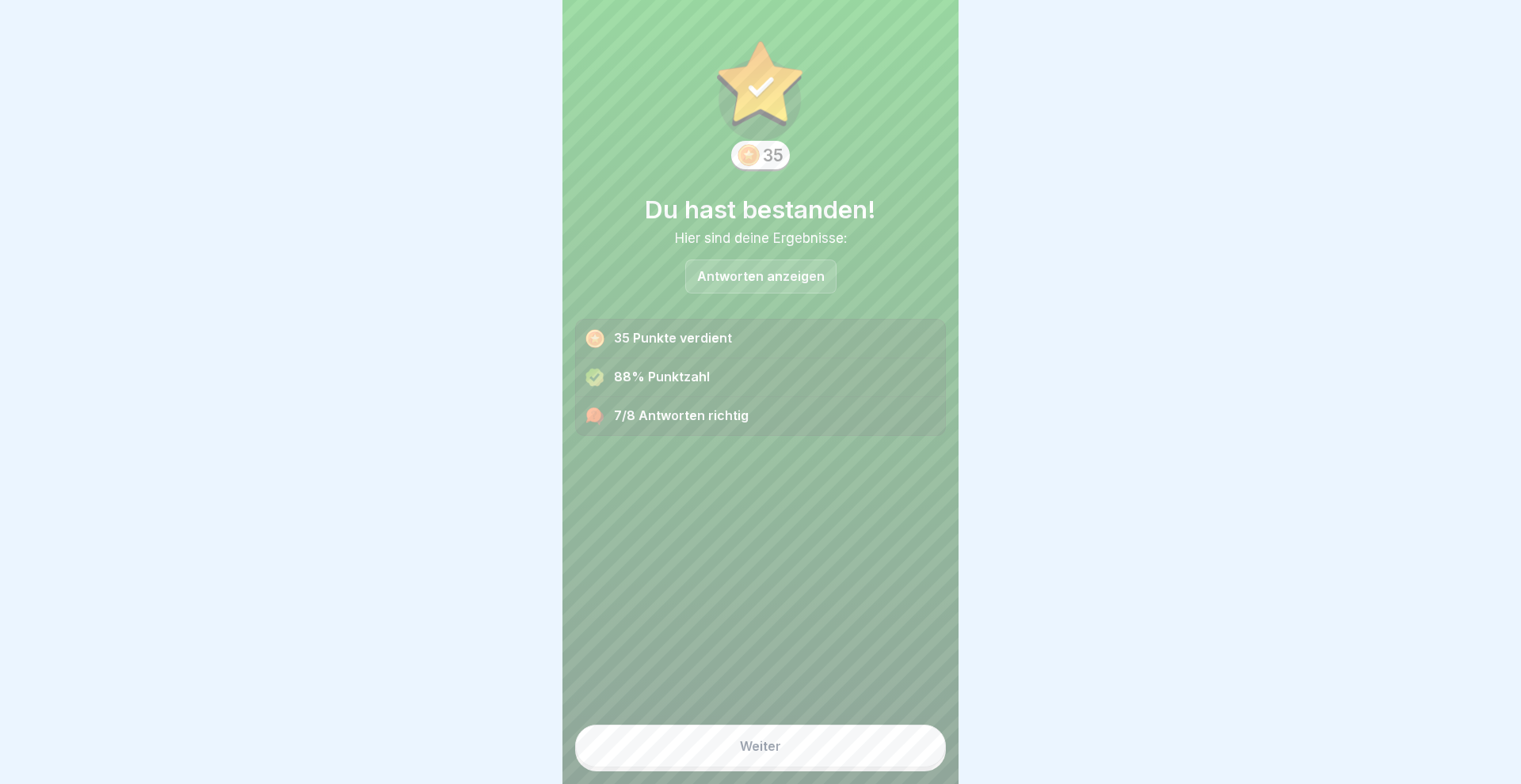
click at [757, 266] on div "Antworten anzeigen" at bounding box center [760, 276] width 152 height 34
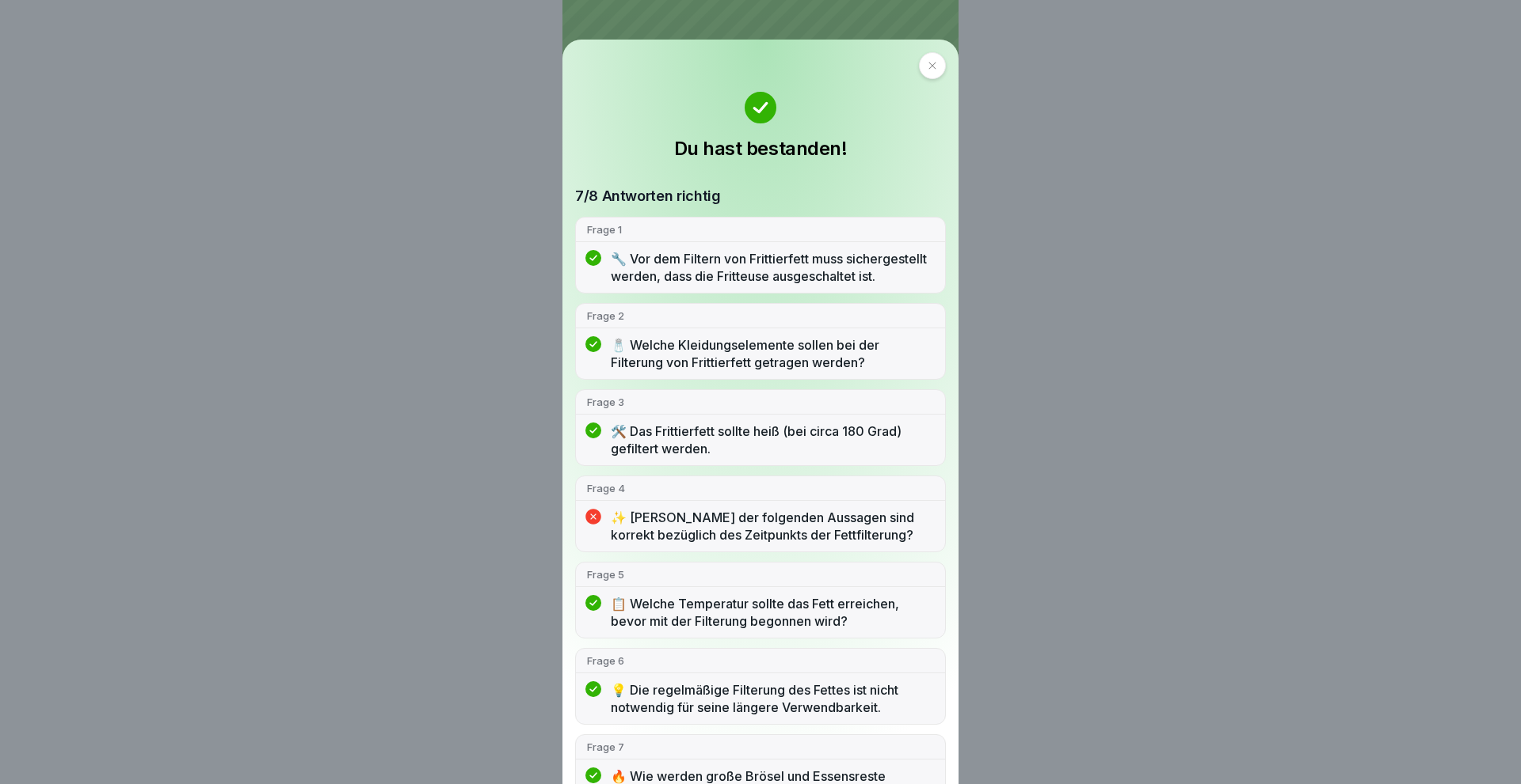
click at [722, 543] on p "✨ Welche der folgenden Aussagen sind korrekt bezüglich des Zeitpunkts der Fettf…" at bounding box center [772, 526] width 323 height 35
click at [603, 545] on div "✨ Welche der folgenden Aussagen sind korrekt bezüglich des Zeitpunkts der Fettf…" at bounding box center [760, 530] width 369 height 43
click at [758, 110] on icon at bounding box center [760, 107] width 13 height 9
drag, startPoint x: 579, startPoint y: 66, endPoint x: 573, endPoint y: 136, distance: 70.3
click at [919, 66] on div at bounding box center [932, 65] width 27 height 27
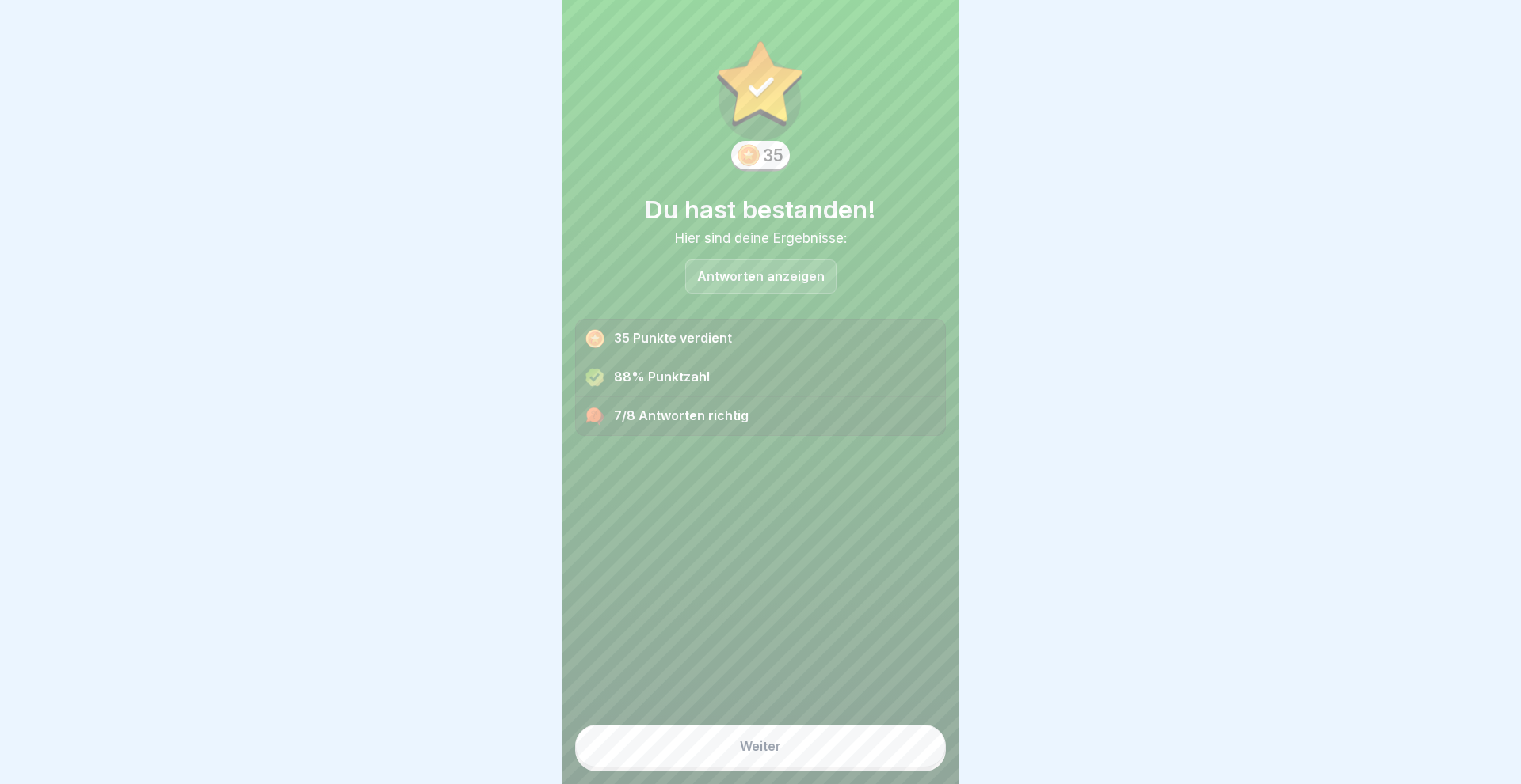
click at [754, 734] on button "Weiter" at bounding box center [760, 746] width 370 height 43
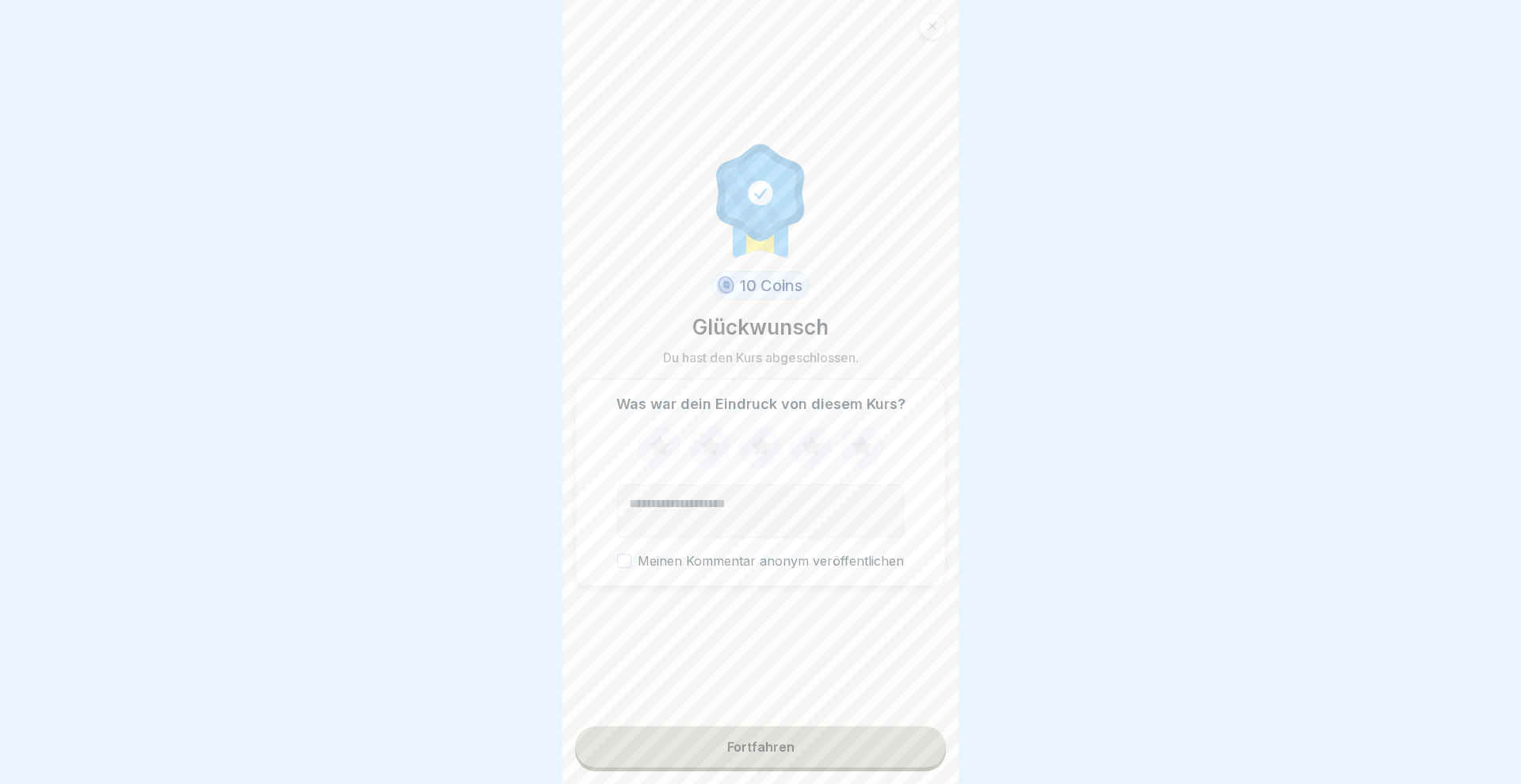
click at [853, 447] on icon at bounding box center [862, 447] width 42 height 41
click at [755, 749] on div "Fortfahren" at bounding box center [760, 747] width 67 height 14
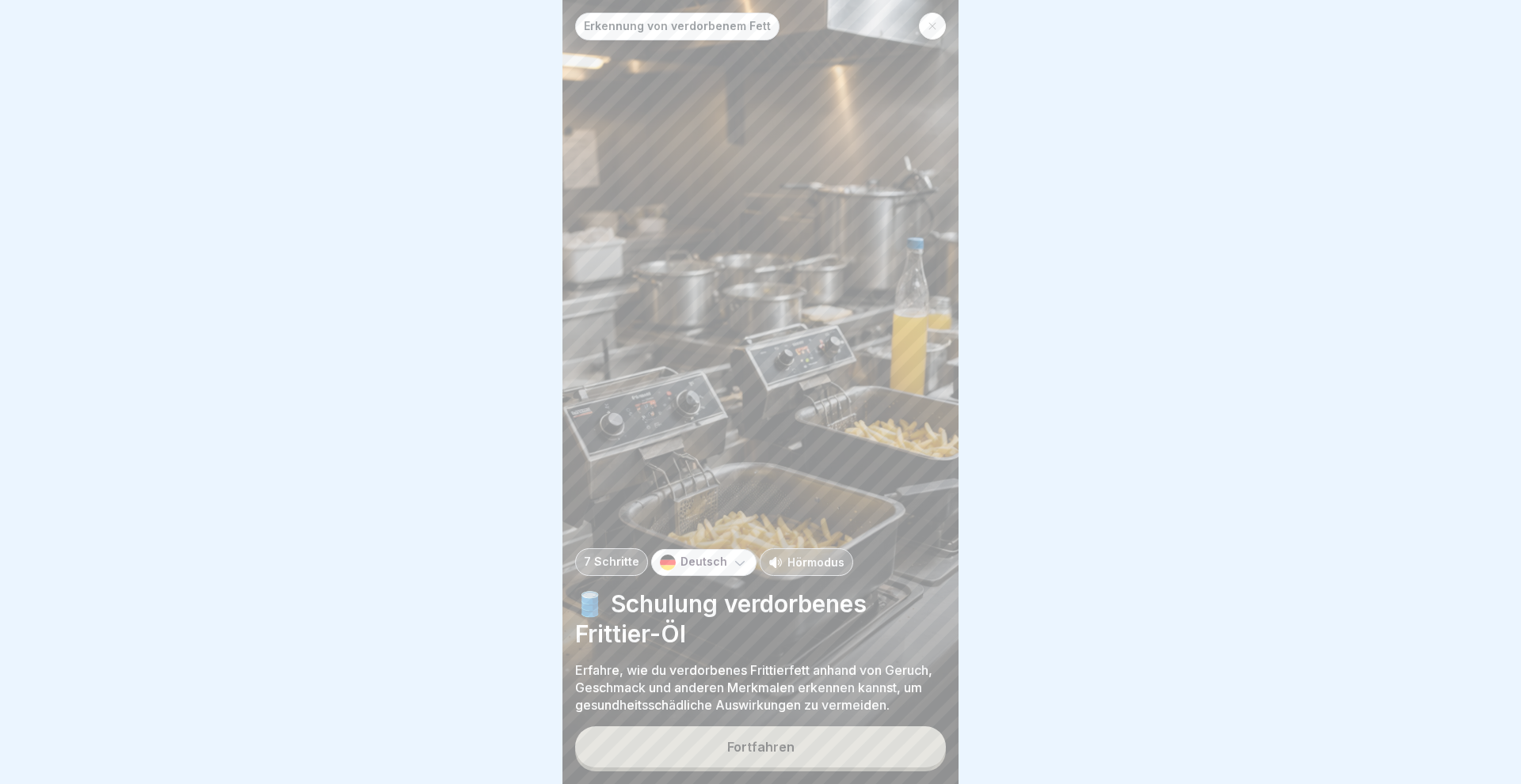
click at [756, 748] on div "Fortfahren" at bounding box center [760, 747] width 67 height 14
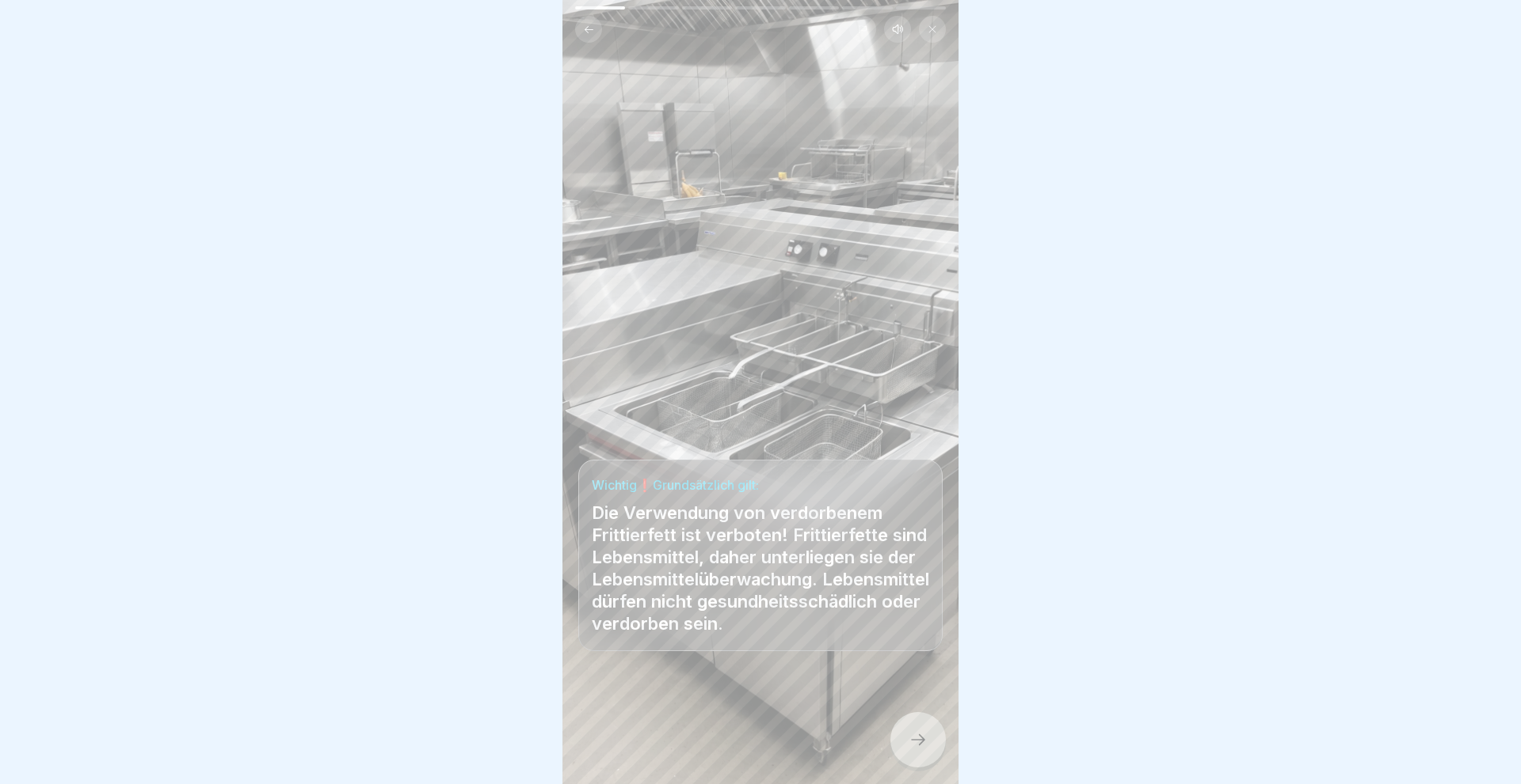
click at [915, 733] on icon at bounding box center [917, 739] width 19 height 19
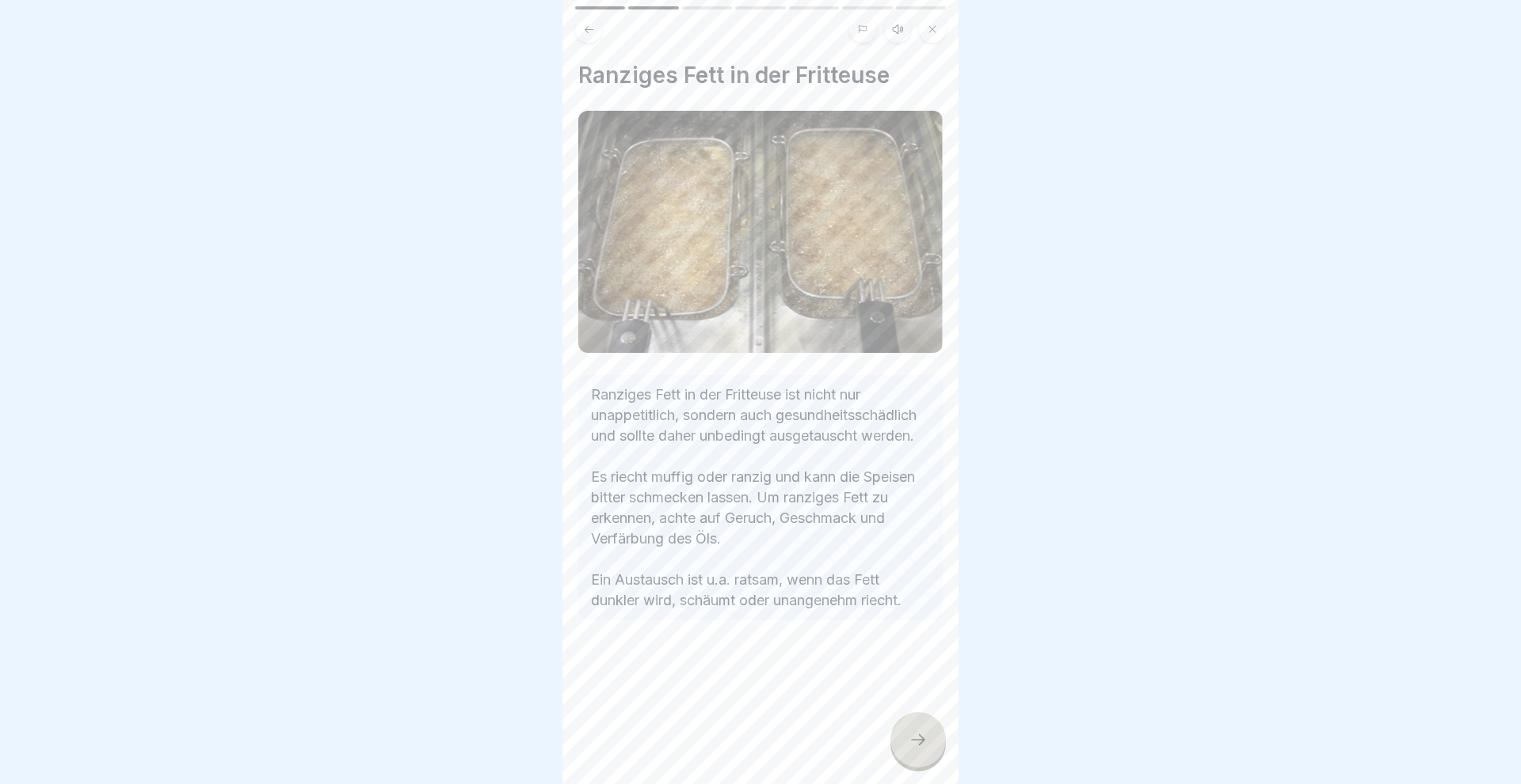
click at [911, 740] on icon at bounding box center [917, 739] width 19 height 19
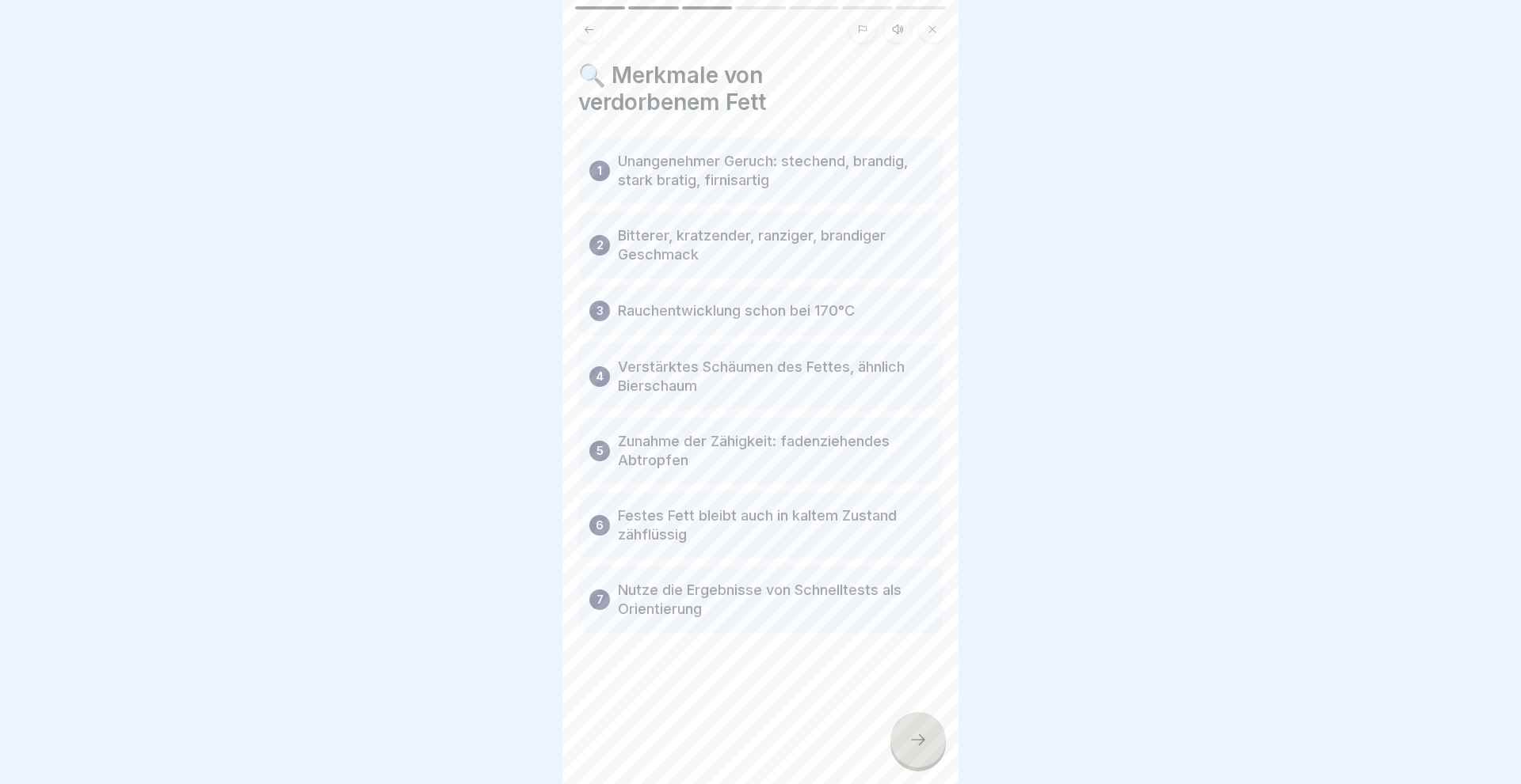
click at [911, 740] on icon at bounding box center [917, 739] width 19 height 19
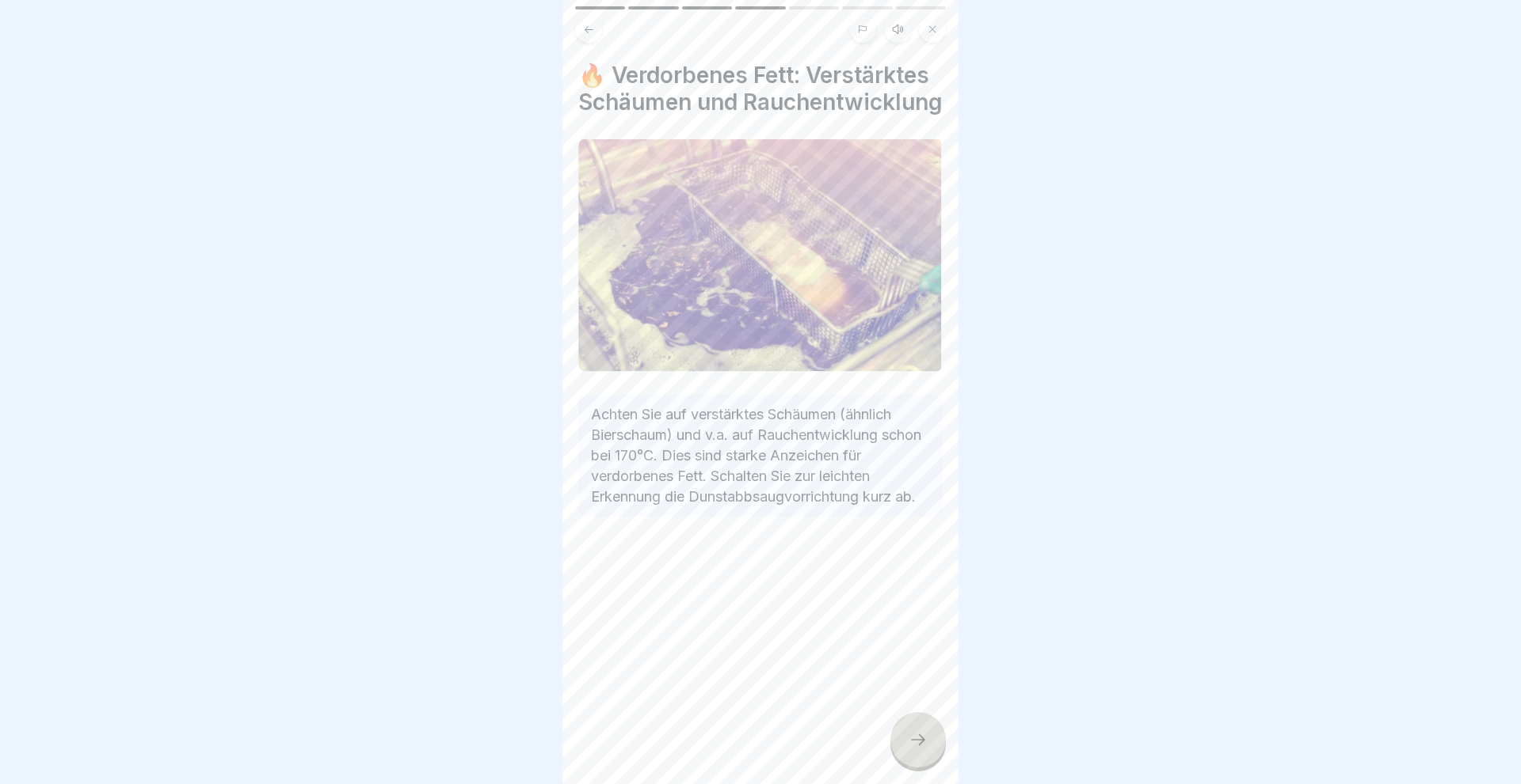
click at [911, 740] on icon at bounding box center [917, 739] width 19 height 19
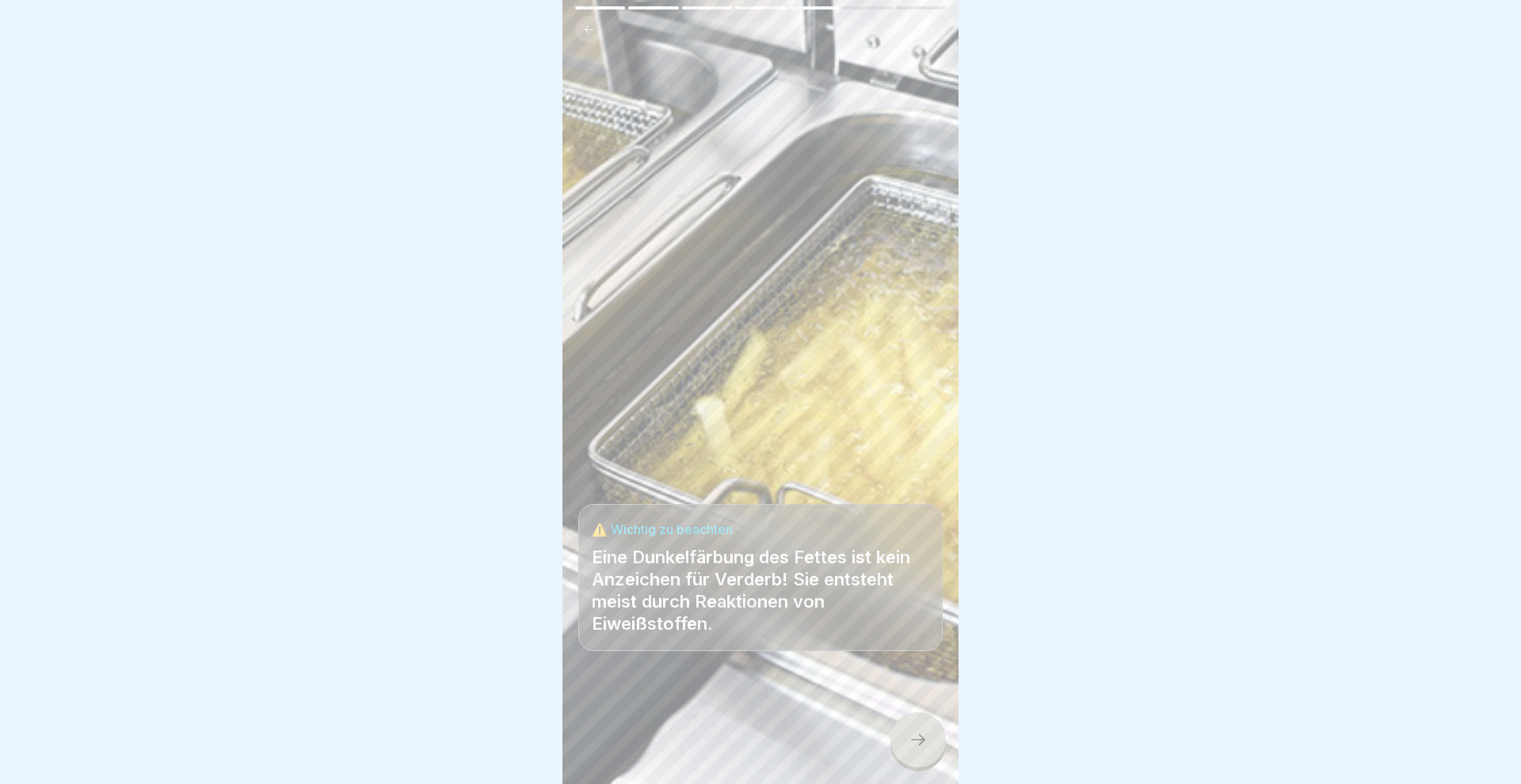
click at [911, 740] on icon at bounding box center [917, 739] width 19 height 19
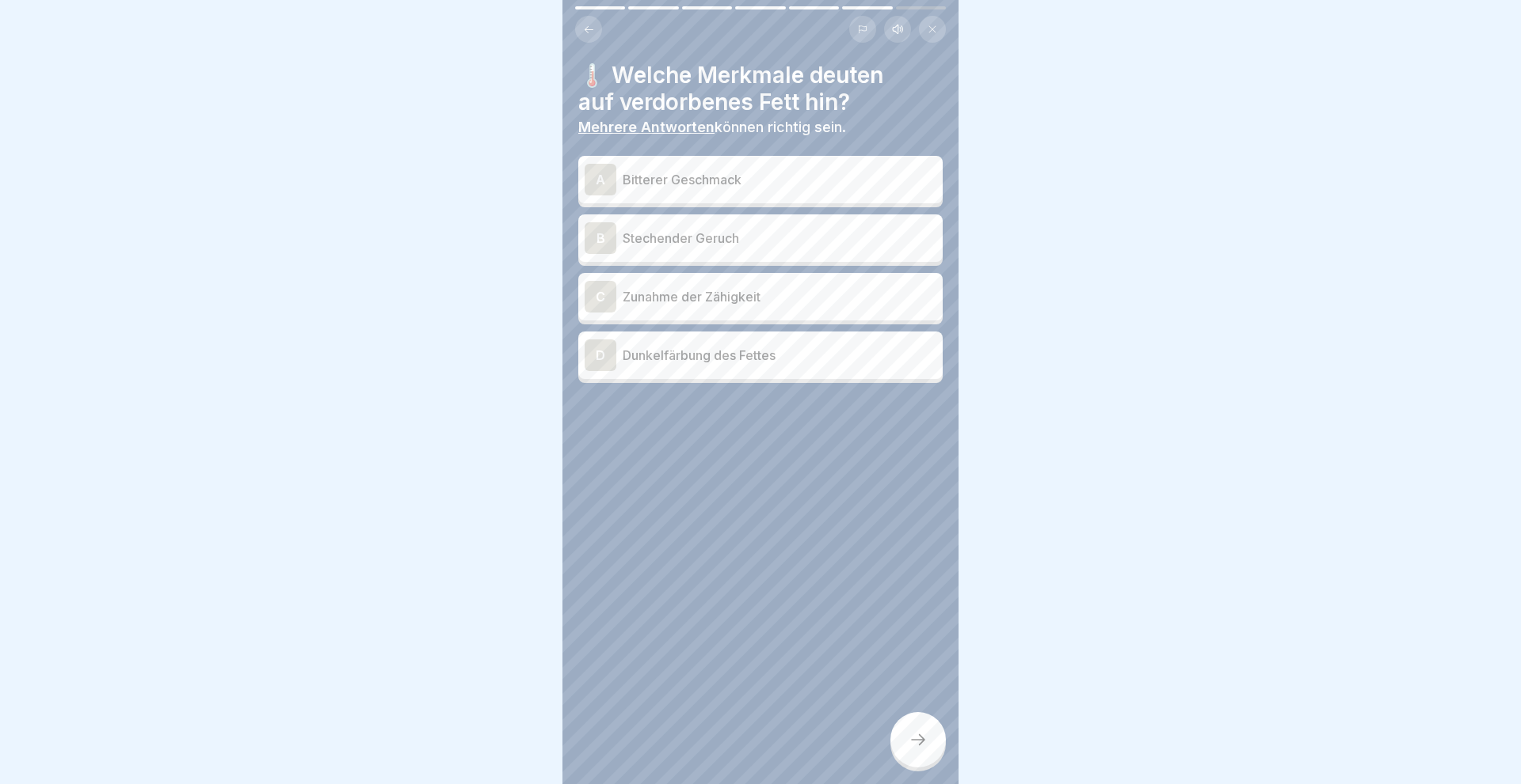
click at [594, 178] on div "A" at bounding box center [601, 180] width 32 height 32
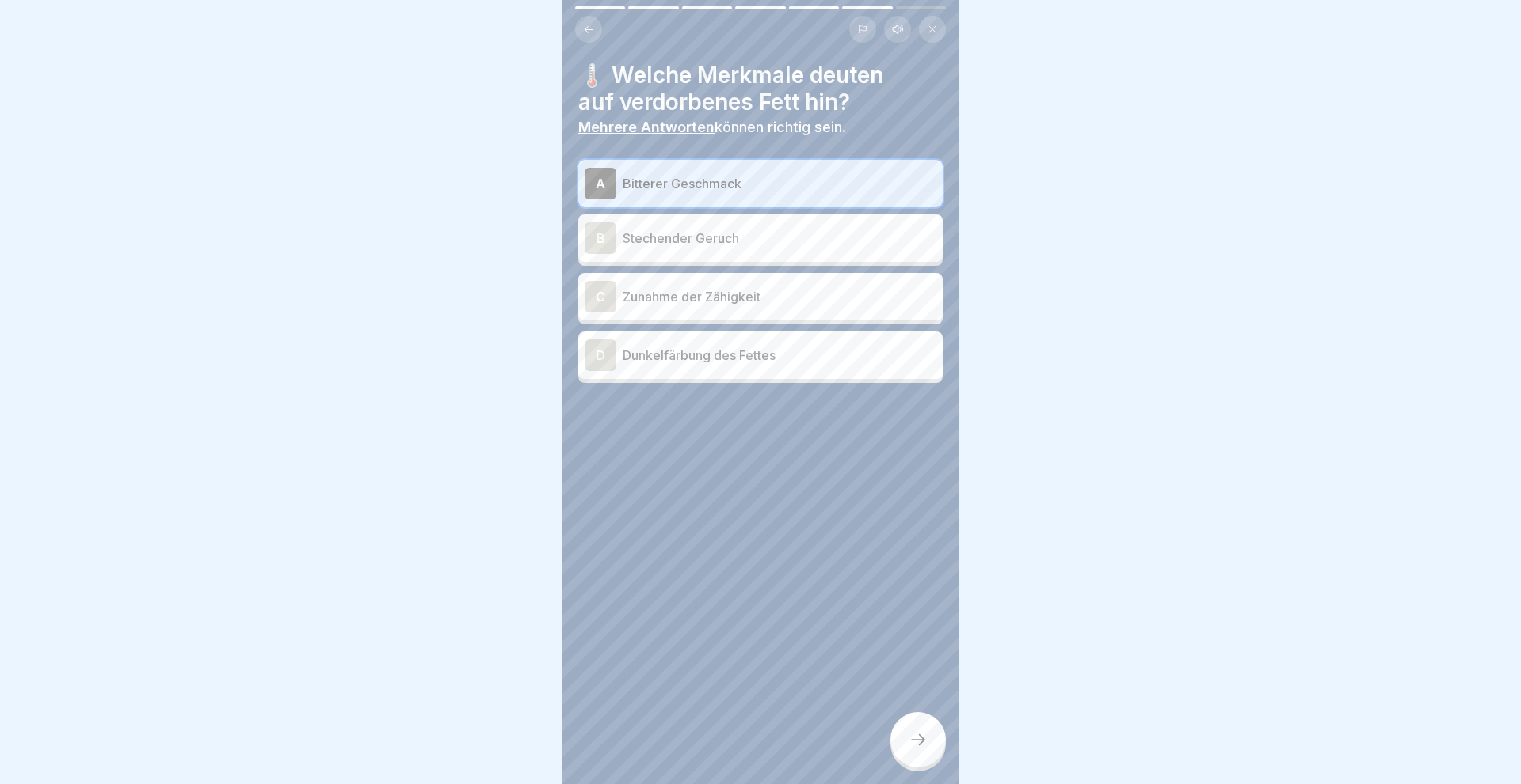
click at [596, 231] on div "B" at bounding box center [601, 238] width 32 height 32
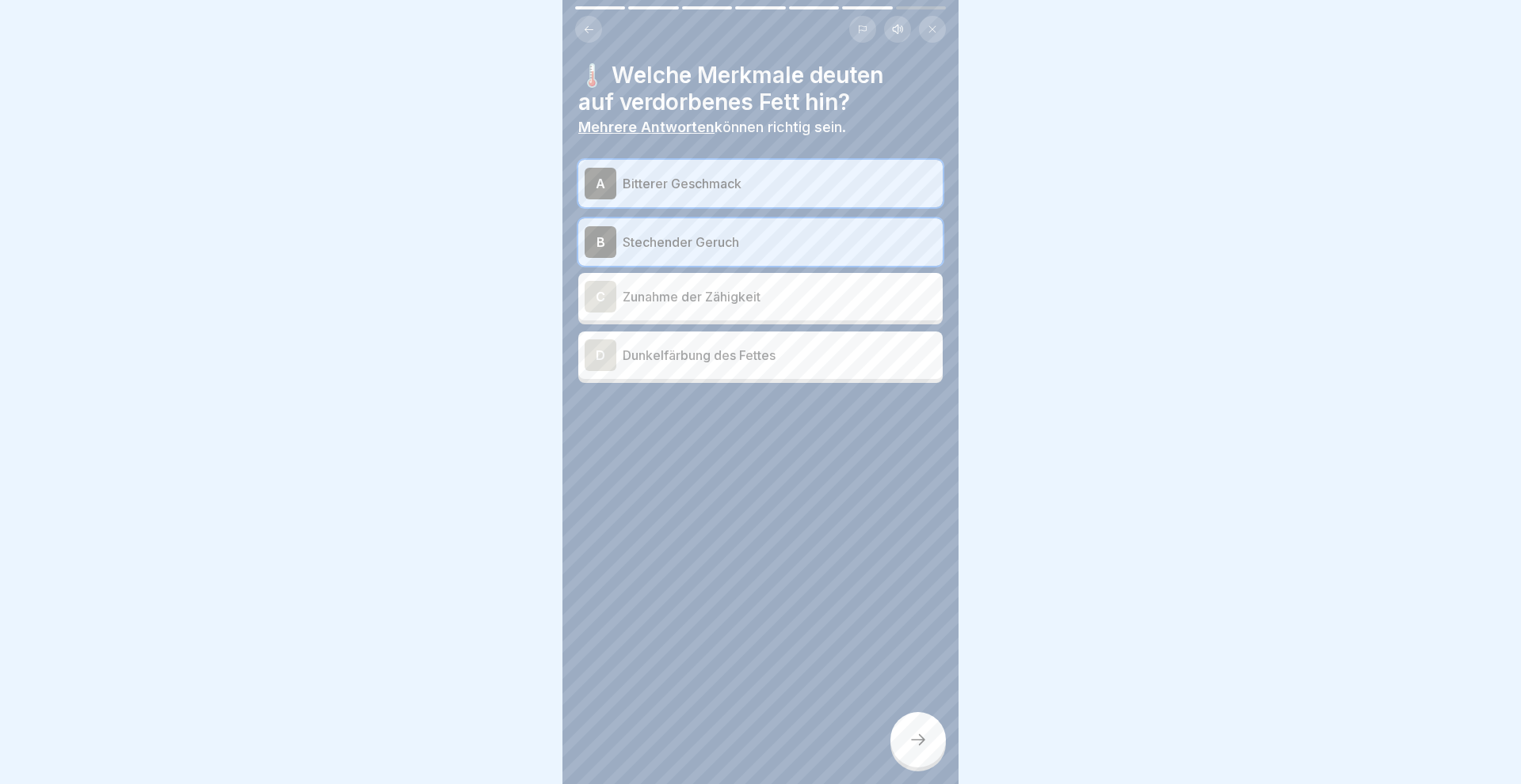
click at [597, 298] on div "C" at bounding box center [601, 297] width 32 height 32
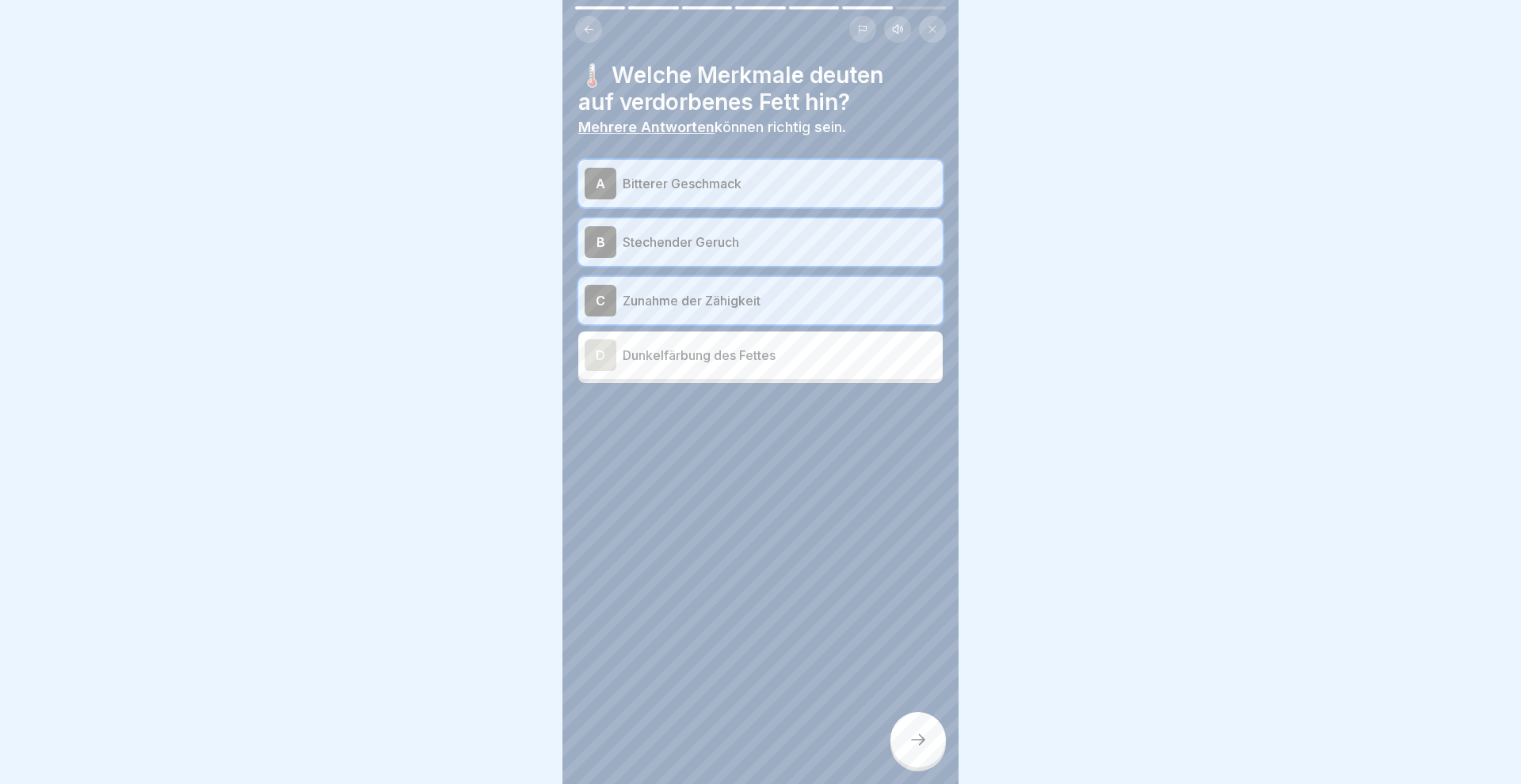
click at [906, 734] on div at bounding box center [918, 740] width 56 height 56
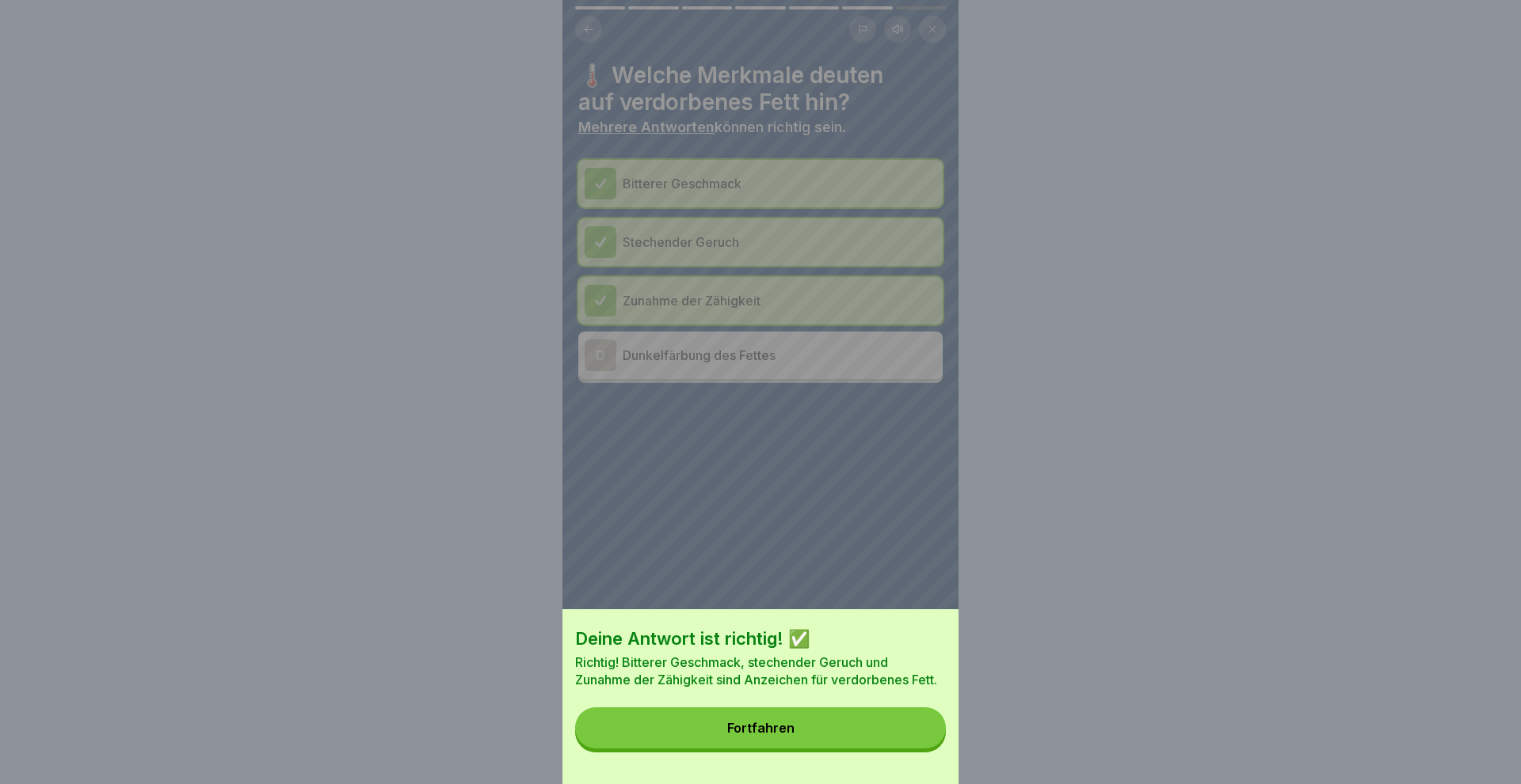
click at [800, 731] on button "Fortfahren" at bounding box center [760, 727] width 370 height 41
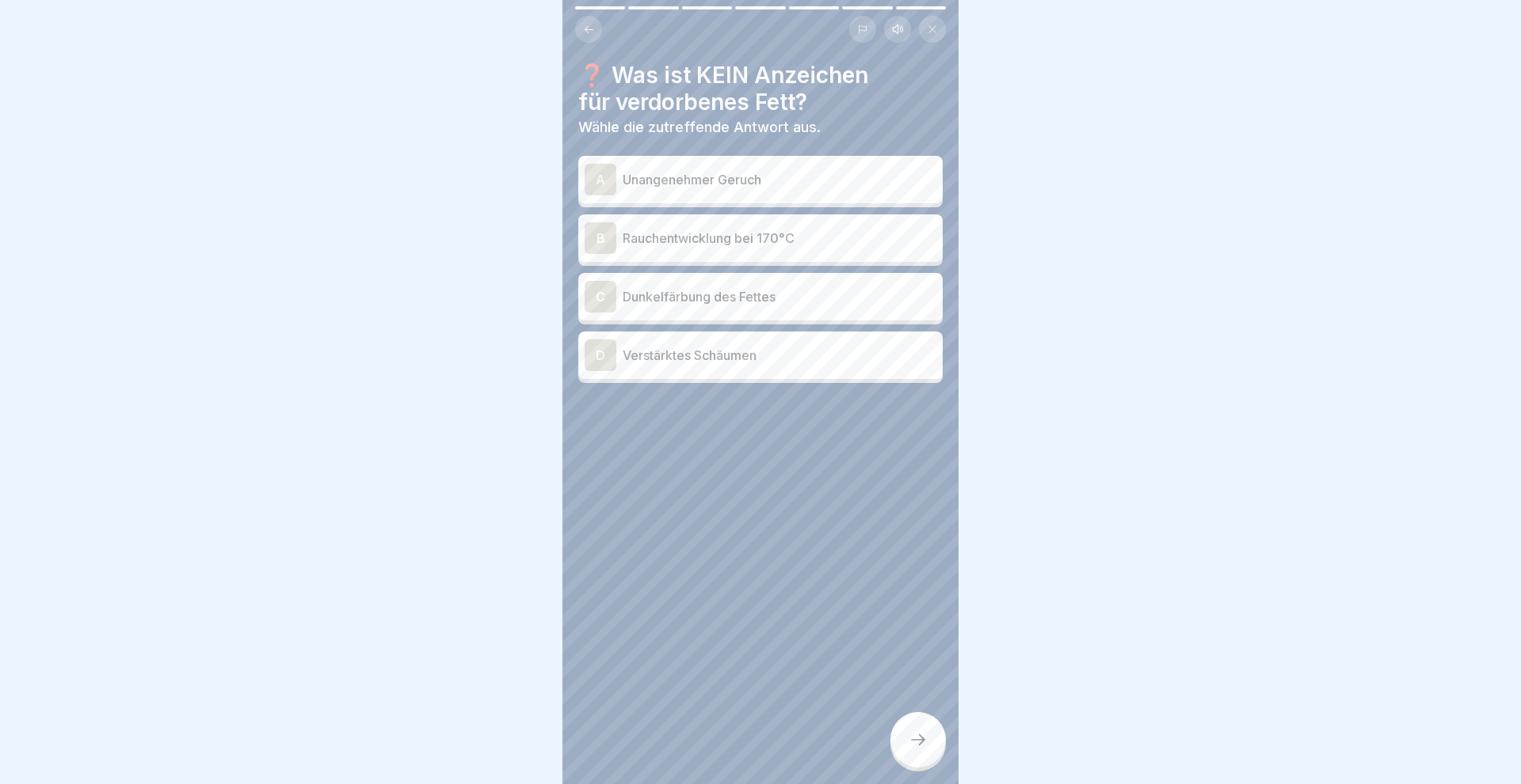
click at [600, 291] on div "C" at bounding box center [601, 297] width 32 height 32
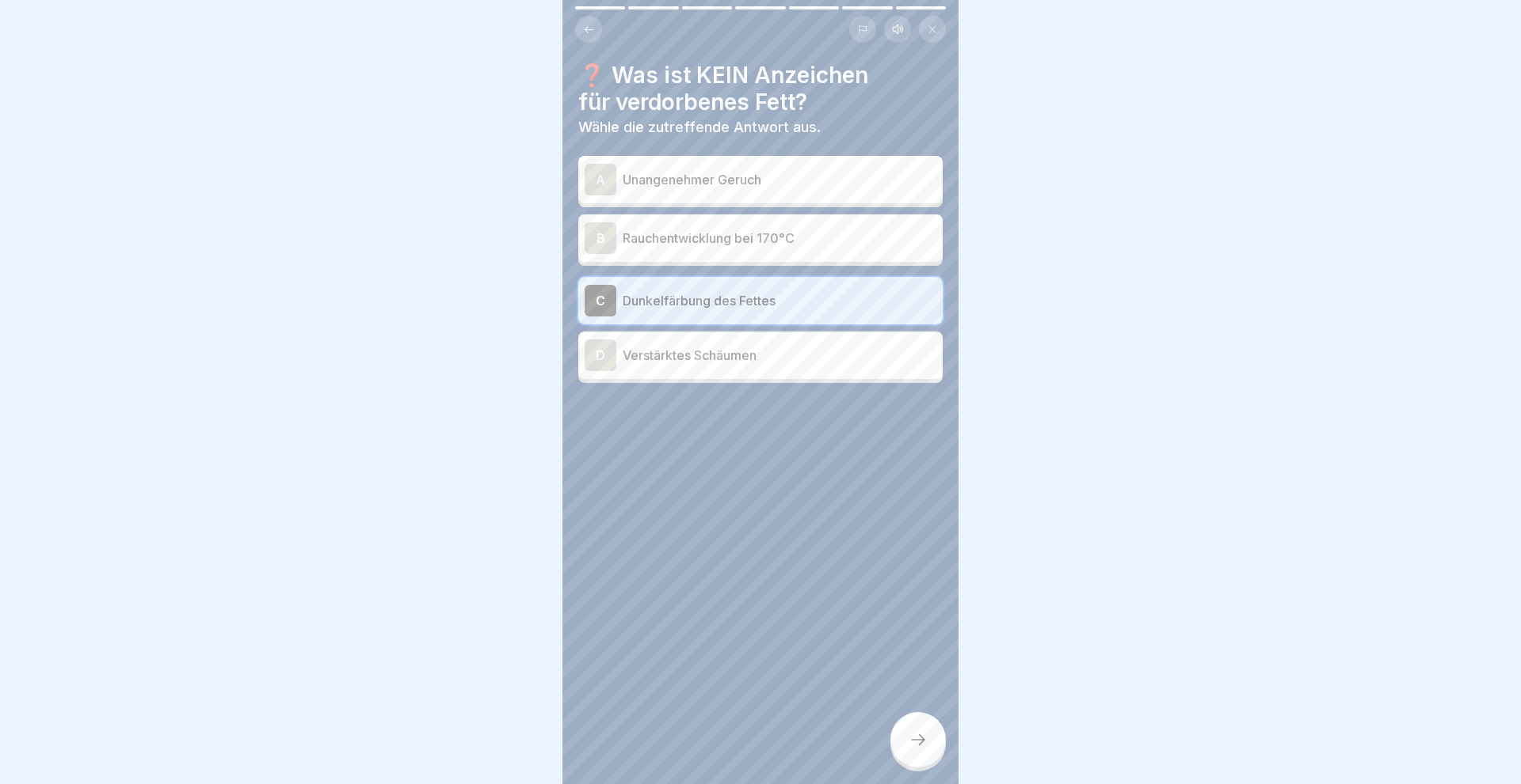
click at [915, 731] on div at bounding box center [918, 740] width 56 height 56
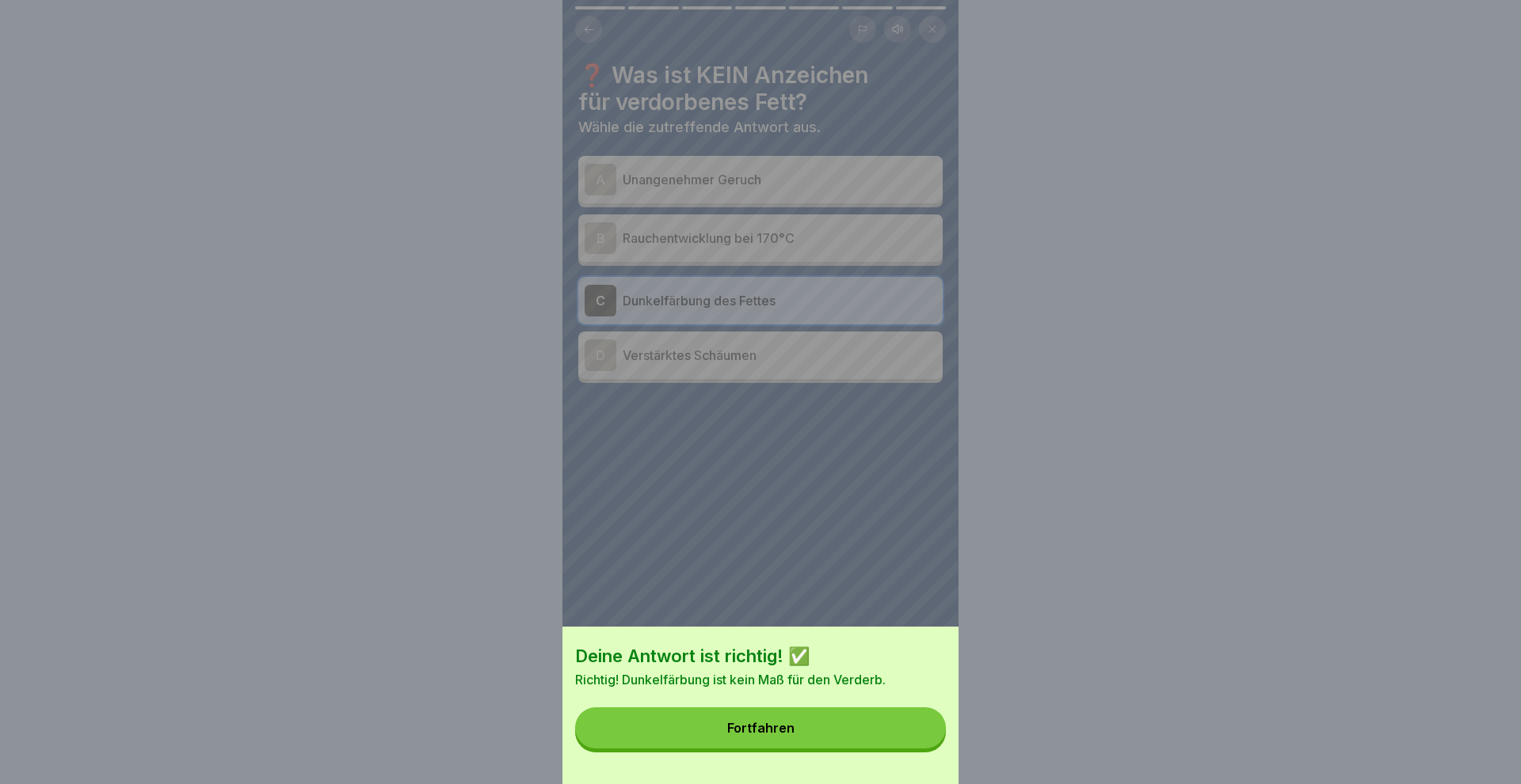
click at [771, 728] on div "Fortfahren" at bounding box center [760, 728] width 67 height 14
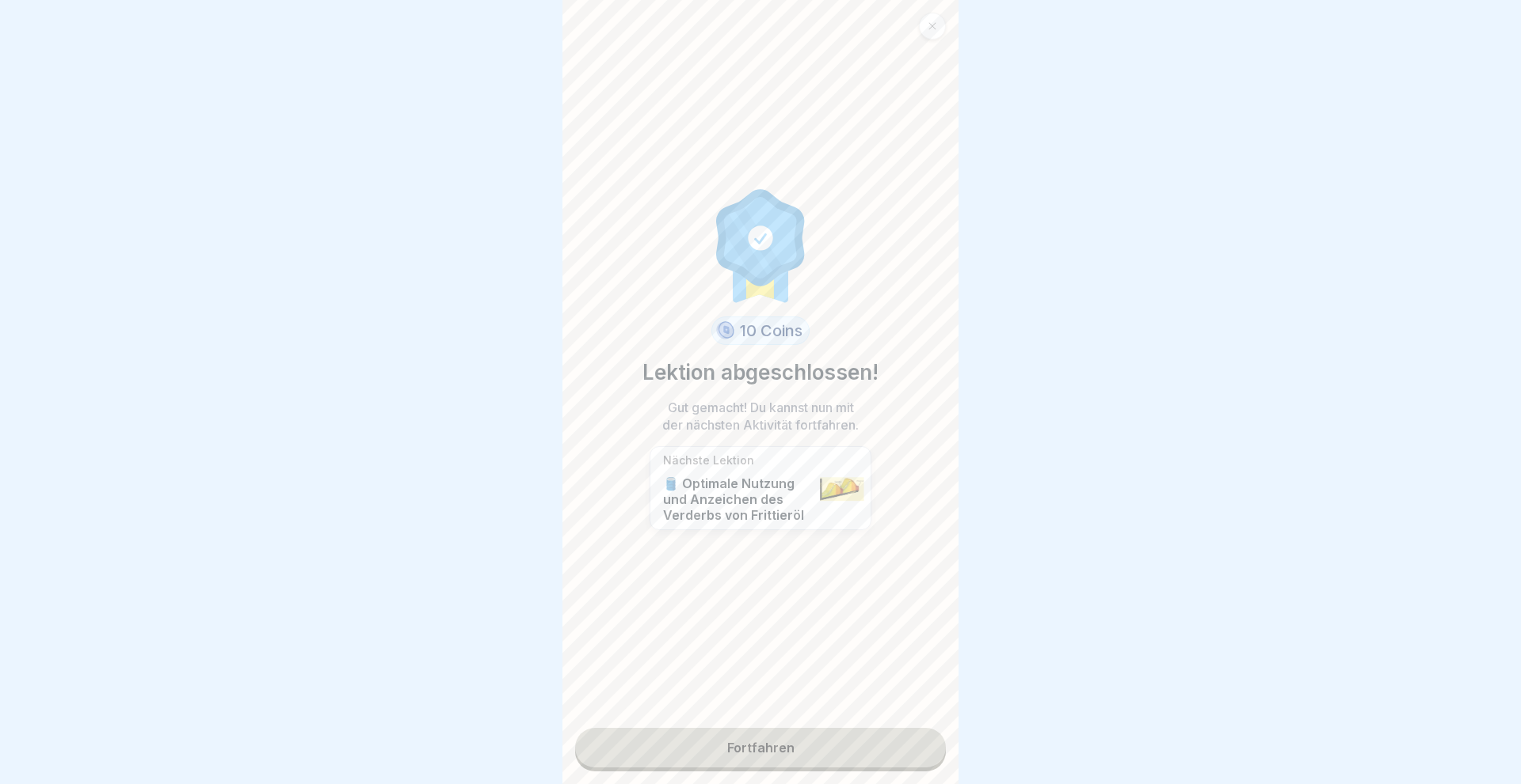
click at [755, 747] on link "Fortfahren" at bounding box center [760, 748] width 370 height 40
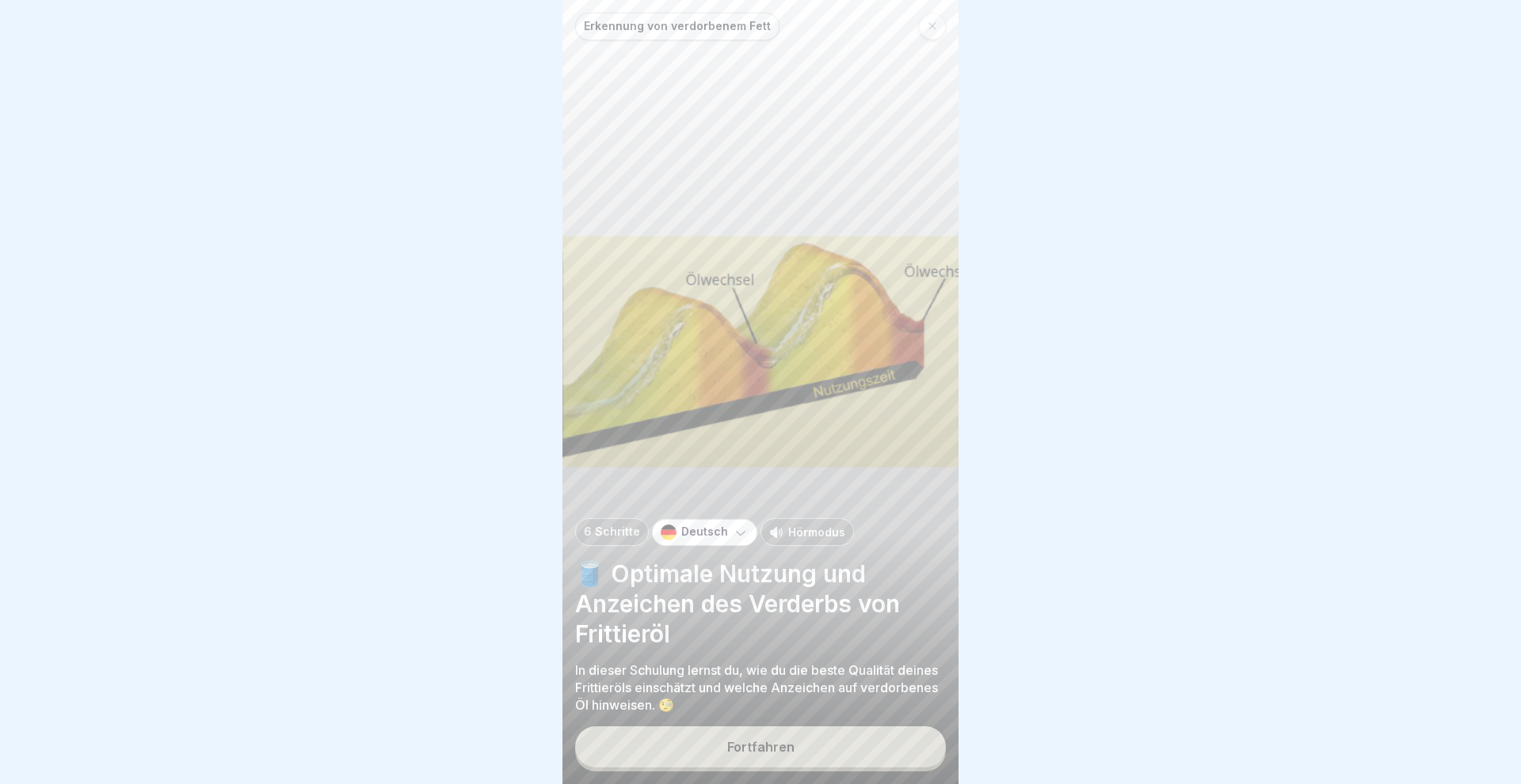
click at [755, 747] on div "Fortfahren" at bounding box center [760, 747] width 67 height 14
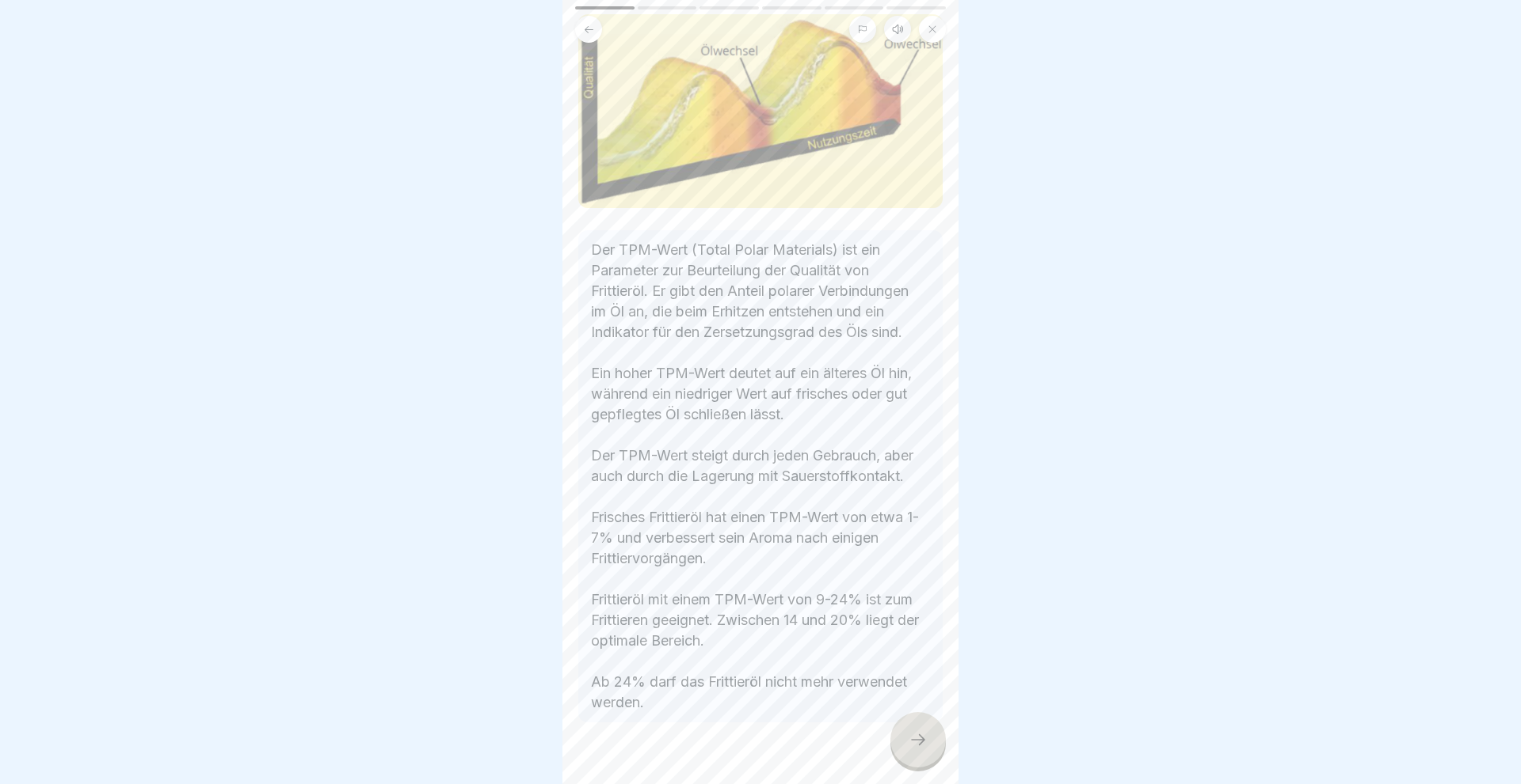
scroll to position [157, 0]
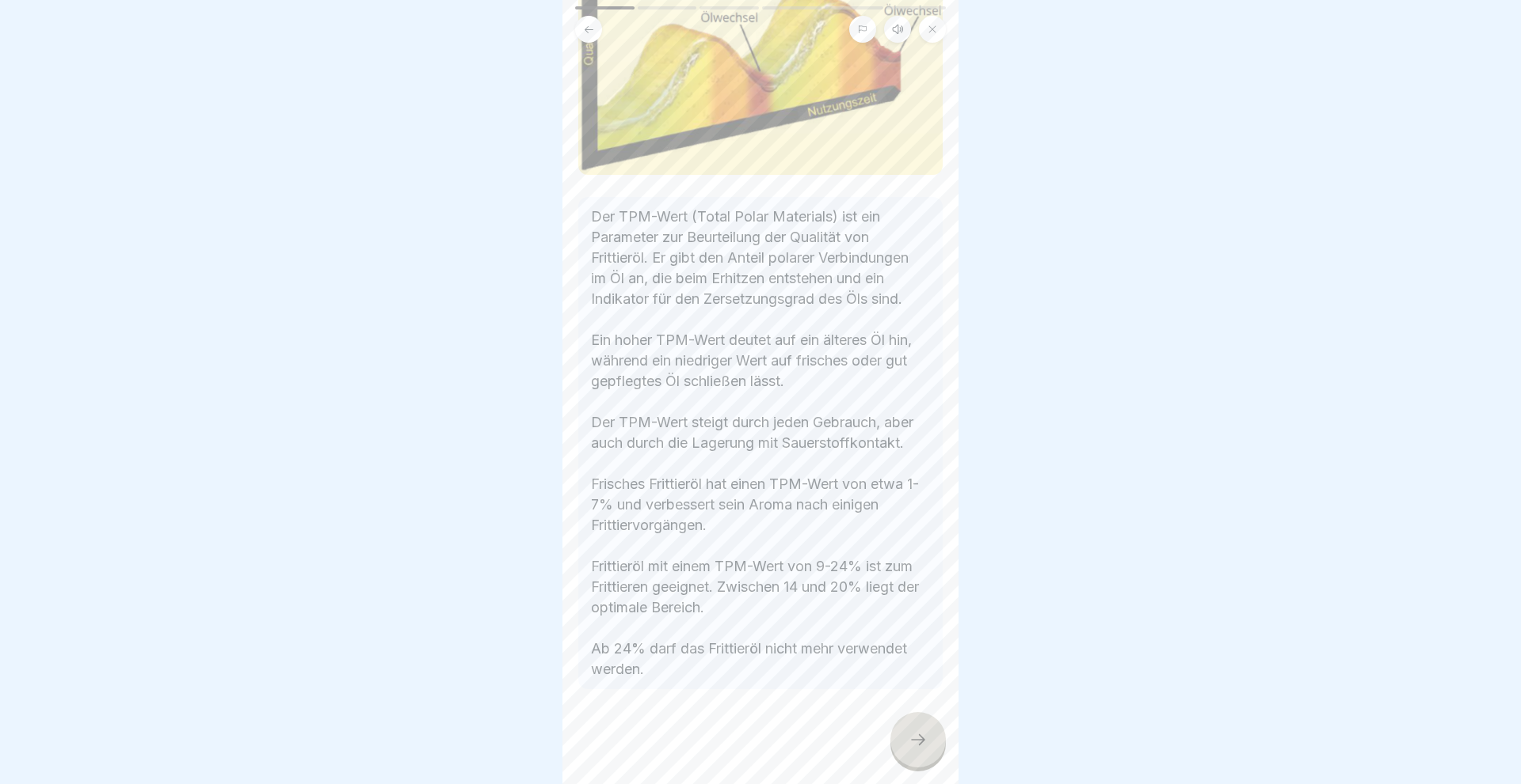
click at [910, 738] on icon at bounding box center [917, 739] width 19 height 19
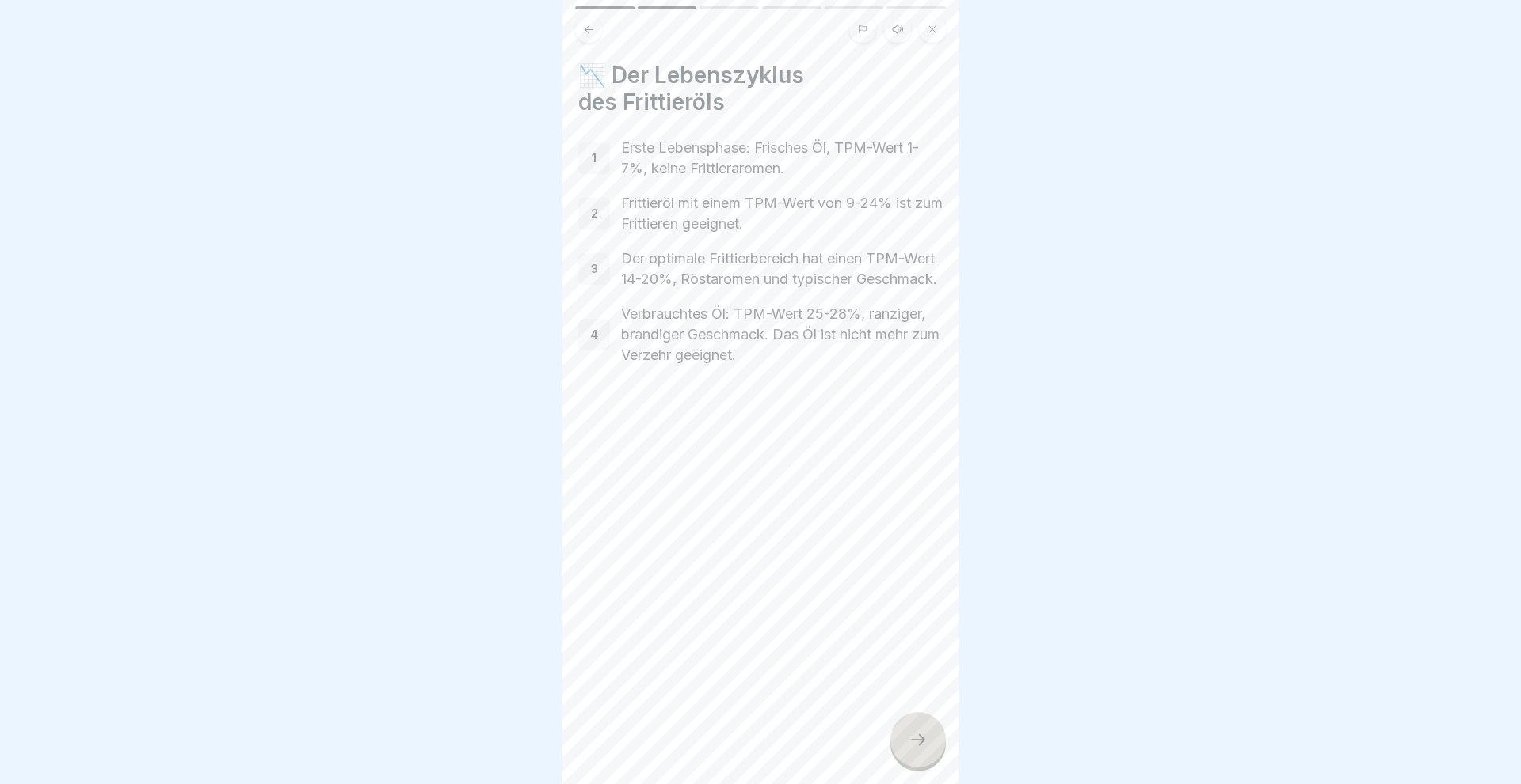
click at [930, 746] on div at bounding box center [918, 740] width 56 height 56
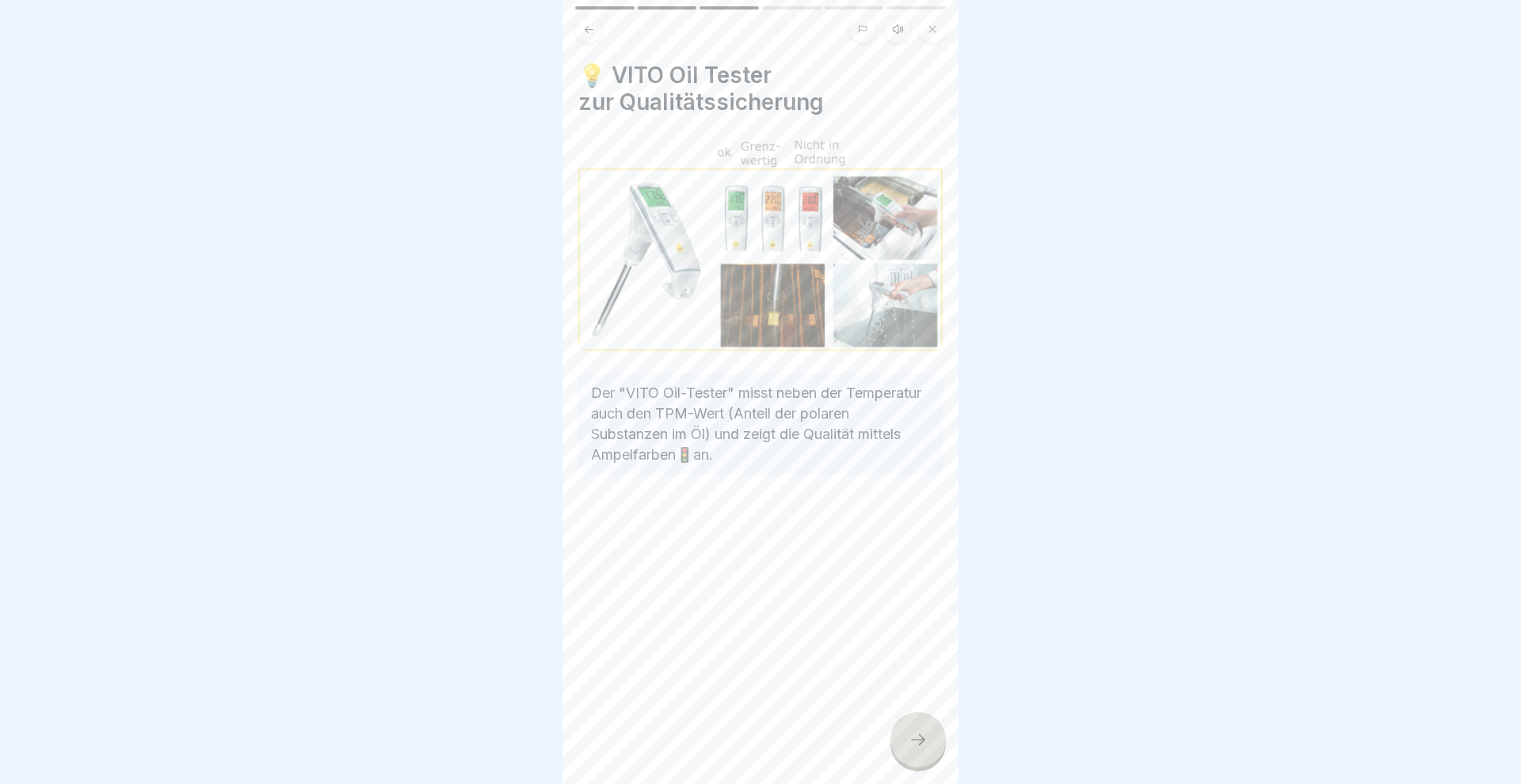
click at [942, 741] on div at bounding box center [918, 740] width 56 height 56
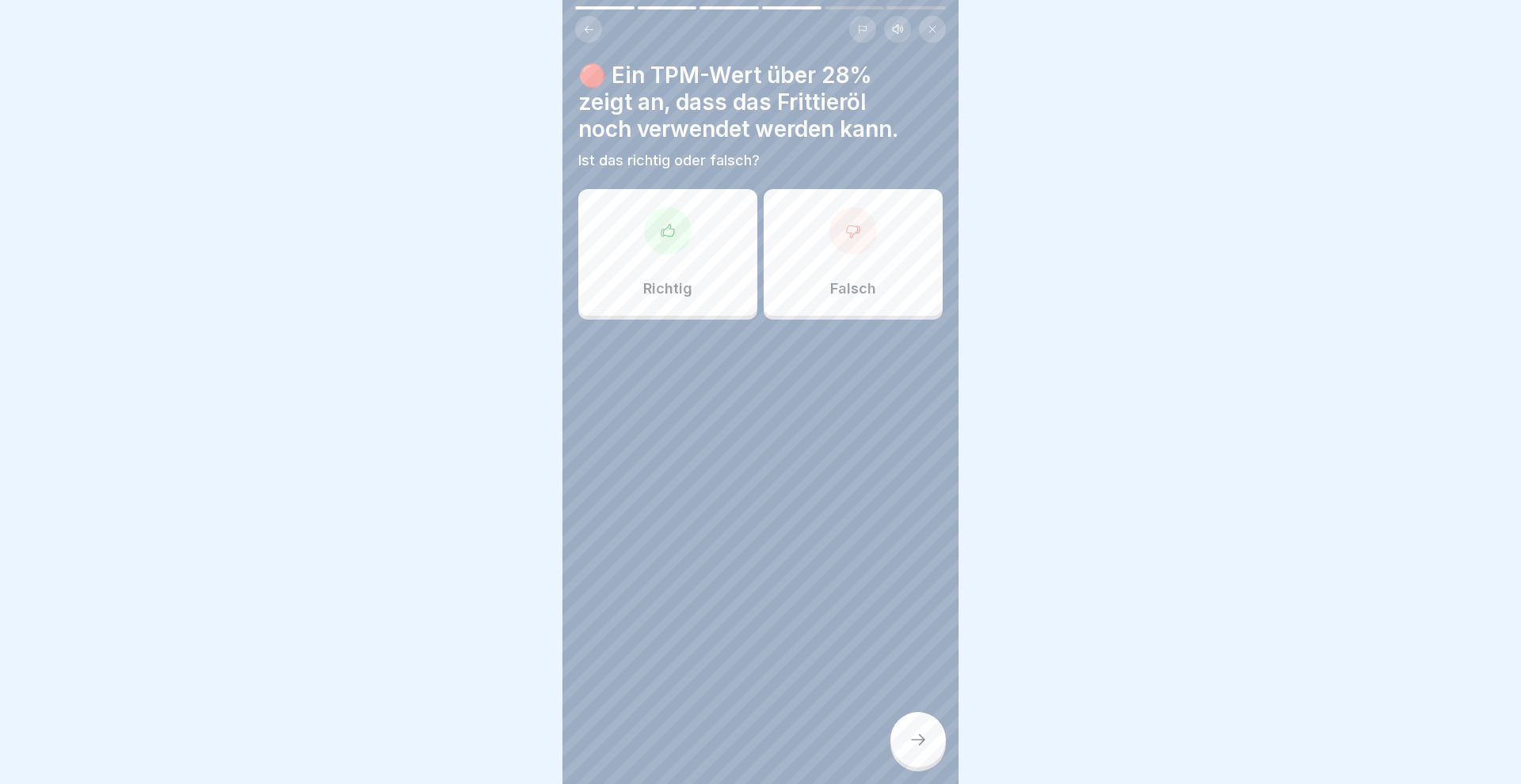
click at [839, 274] on div "Falsch" at bounding box center [852, 252] width 179 height 127
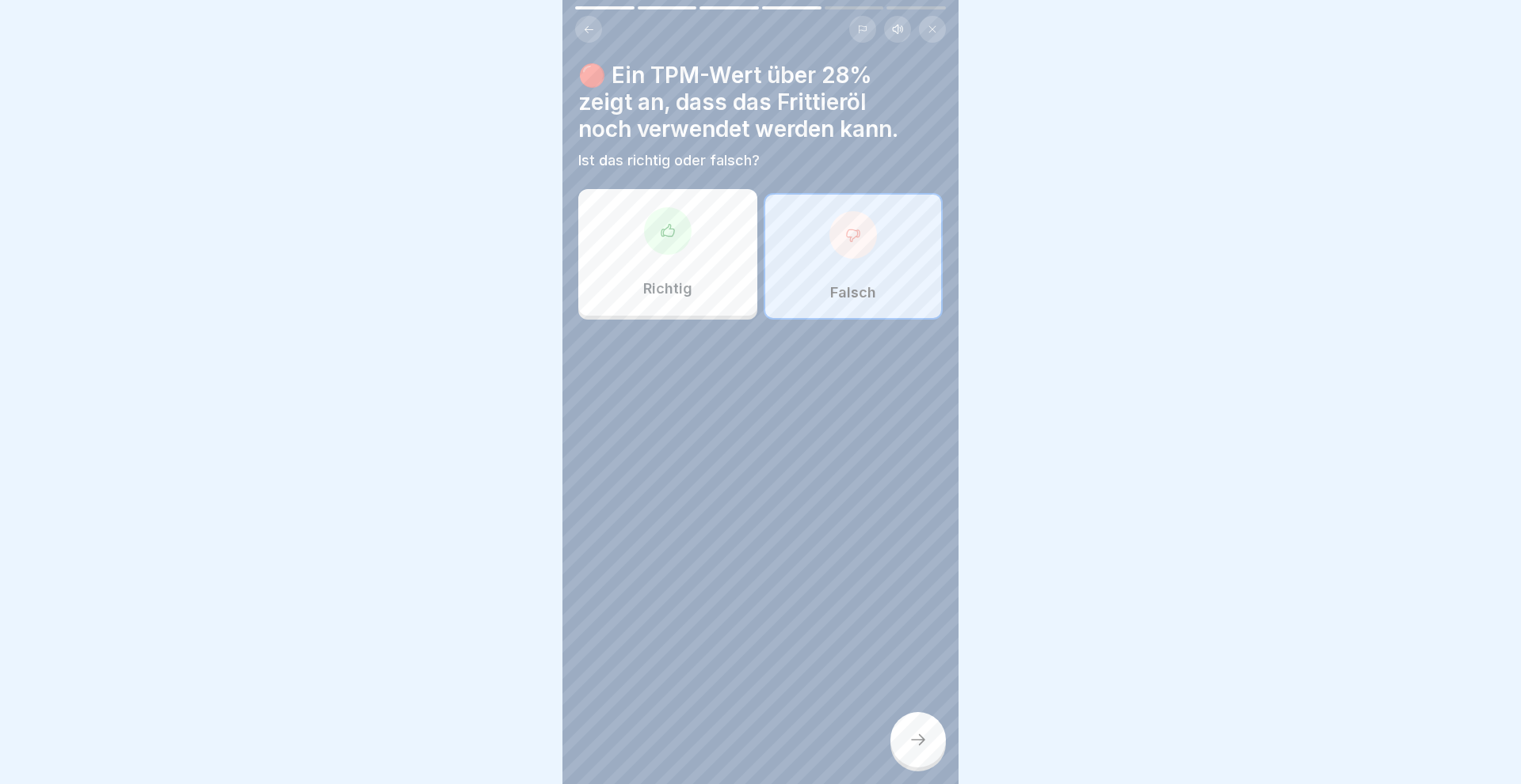
click at [905, 738] on div at bounding box center [918, 740] width 56 height 56
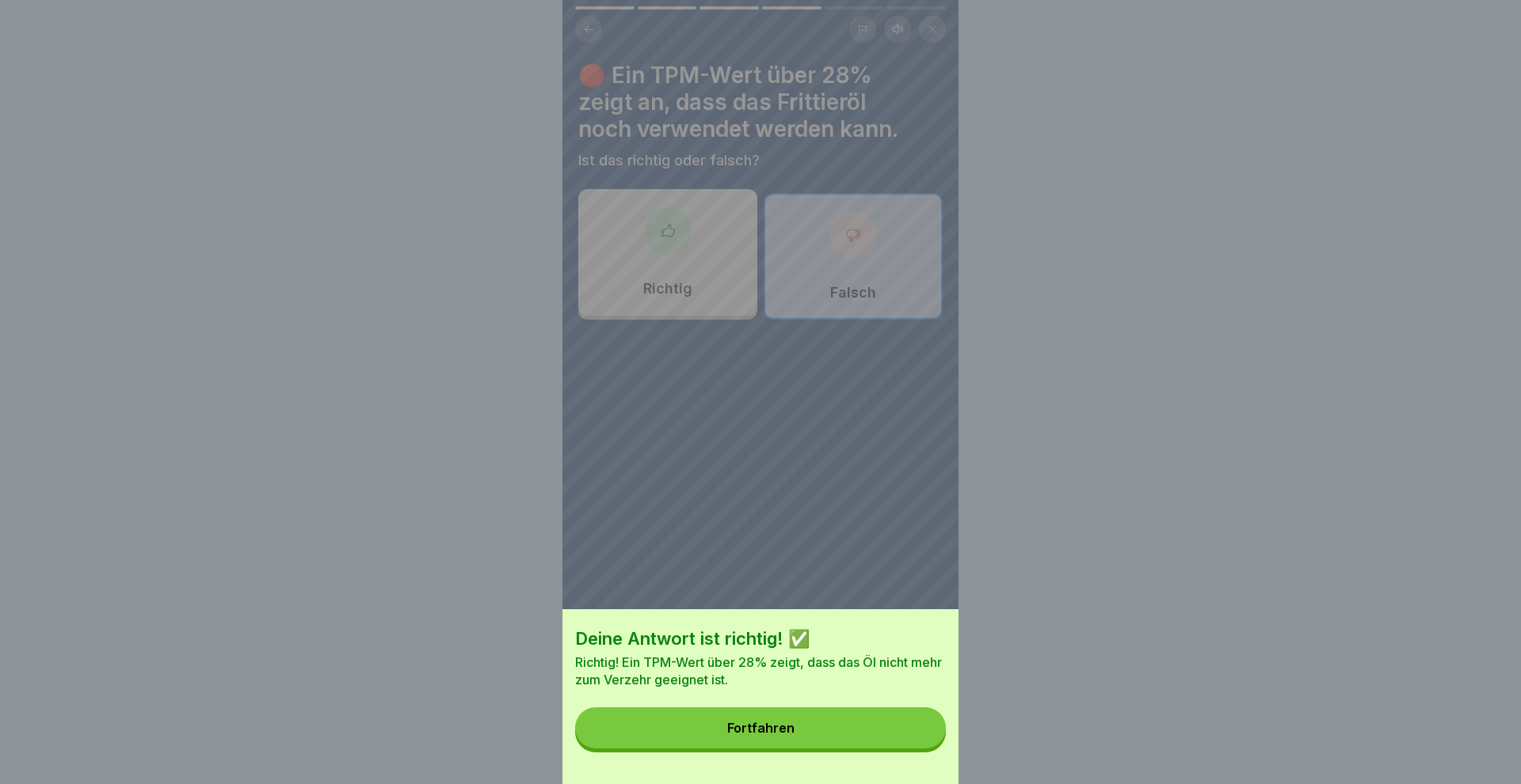
click at [789, 730] on div "Fortfahren" at bounding box center [760, 728] width 67 height 14
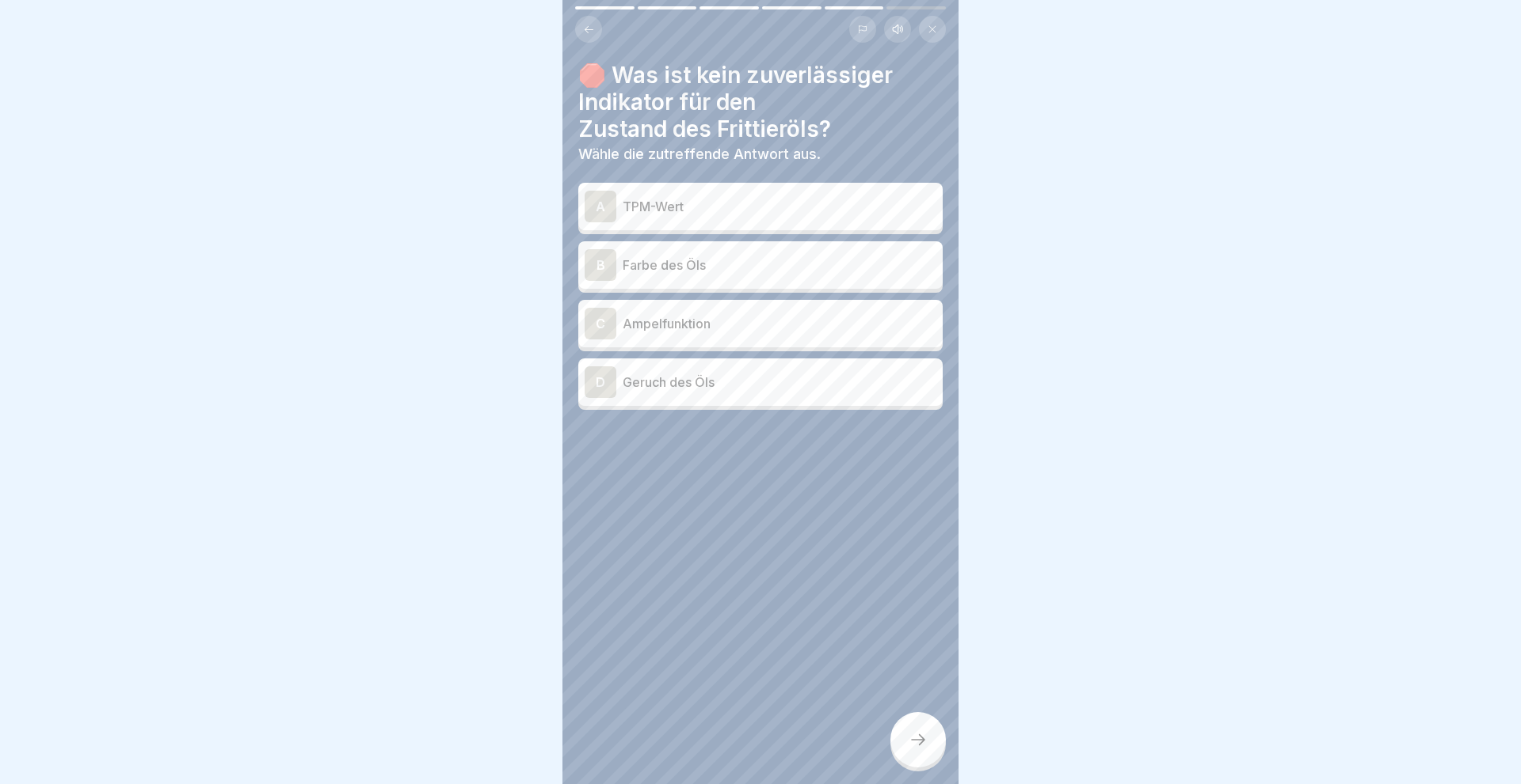
click at [604, 381] on div "D" at bounding box center [601, 382] width 32 height 32
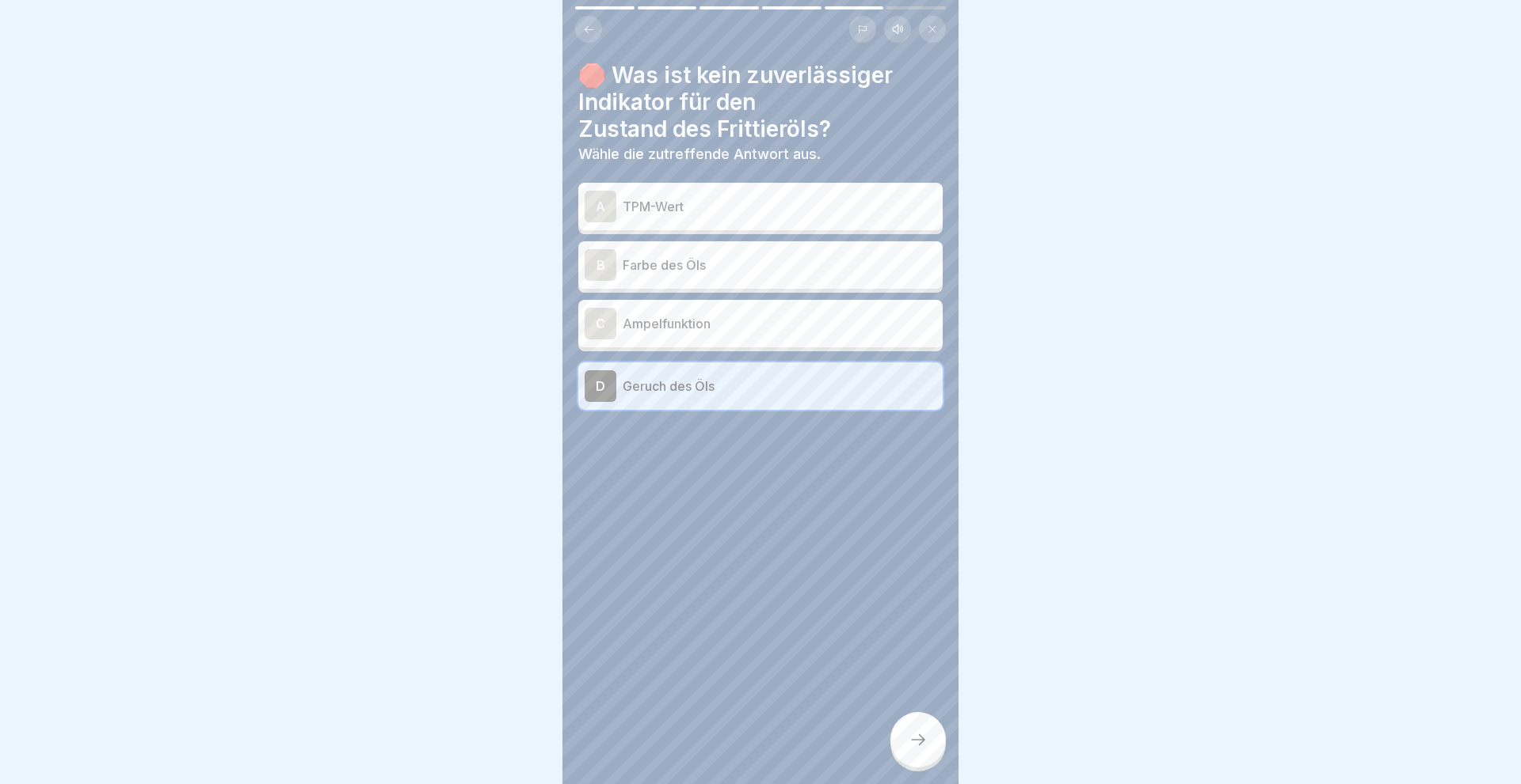
click at [604, 207] on div "A" at bounding box center [601, 206] width 32 height 32
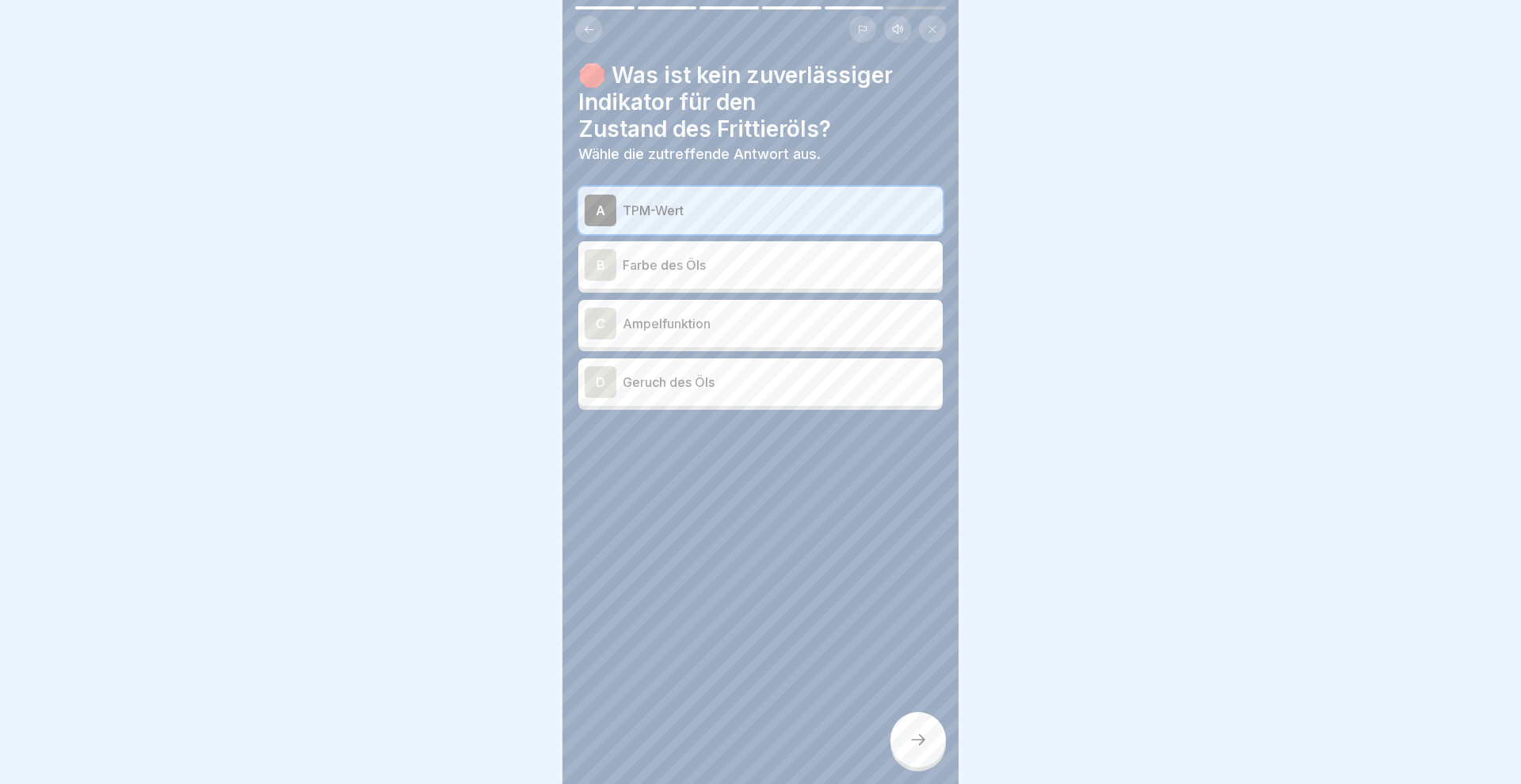
click at [909, 741] on icon at bounding box center [917, 739] width 19 height 19
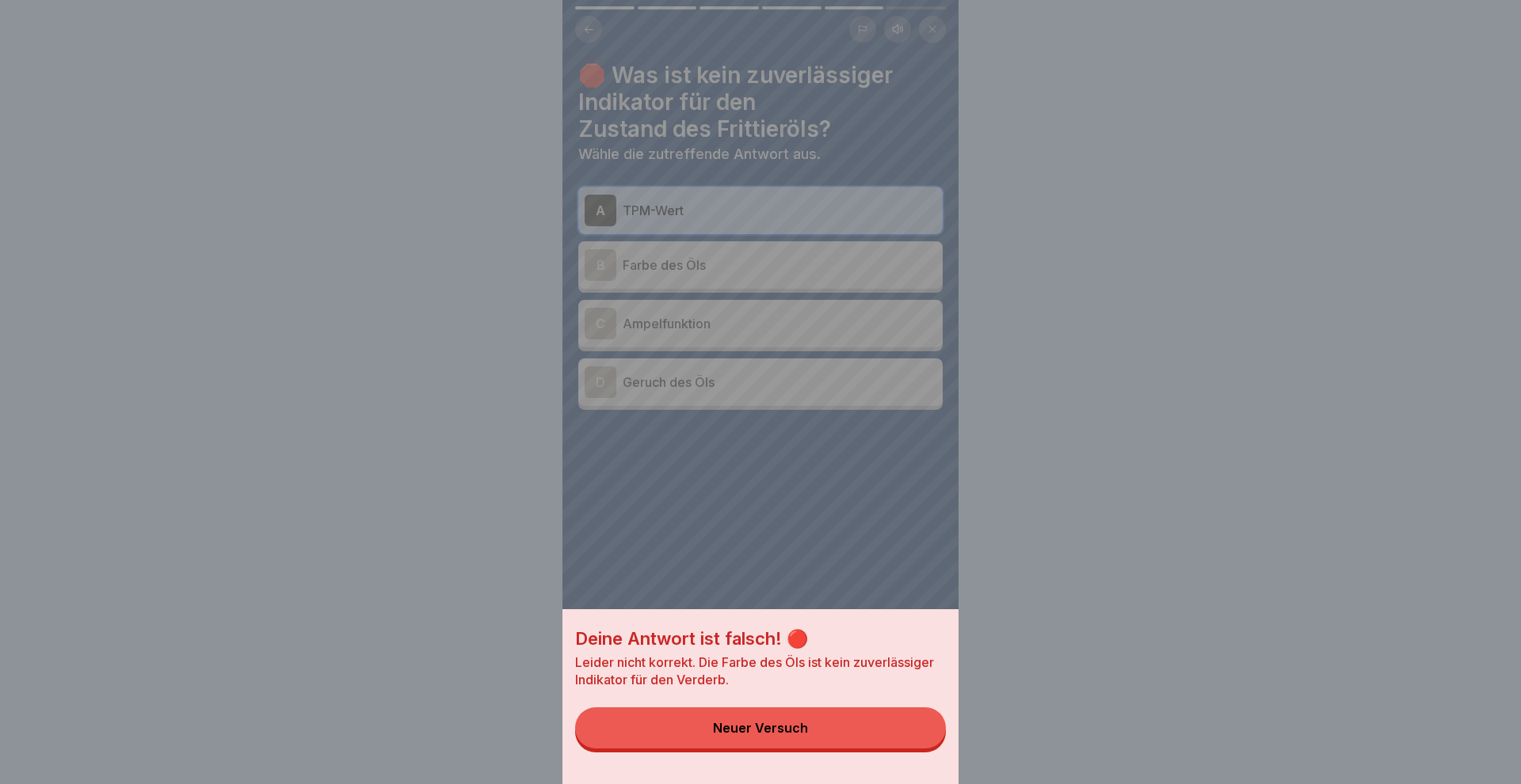
click at [819, 508] on div "Deine Antwort ist falsch! 🔴 Leider nicht korrekt. Die Farbe des Öls ist kein zu…" at bounding box center [760, 392] width 396 height 784
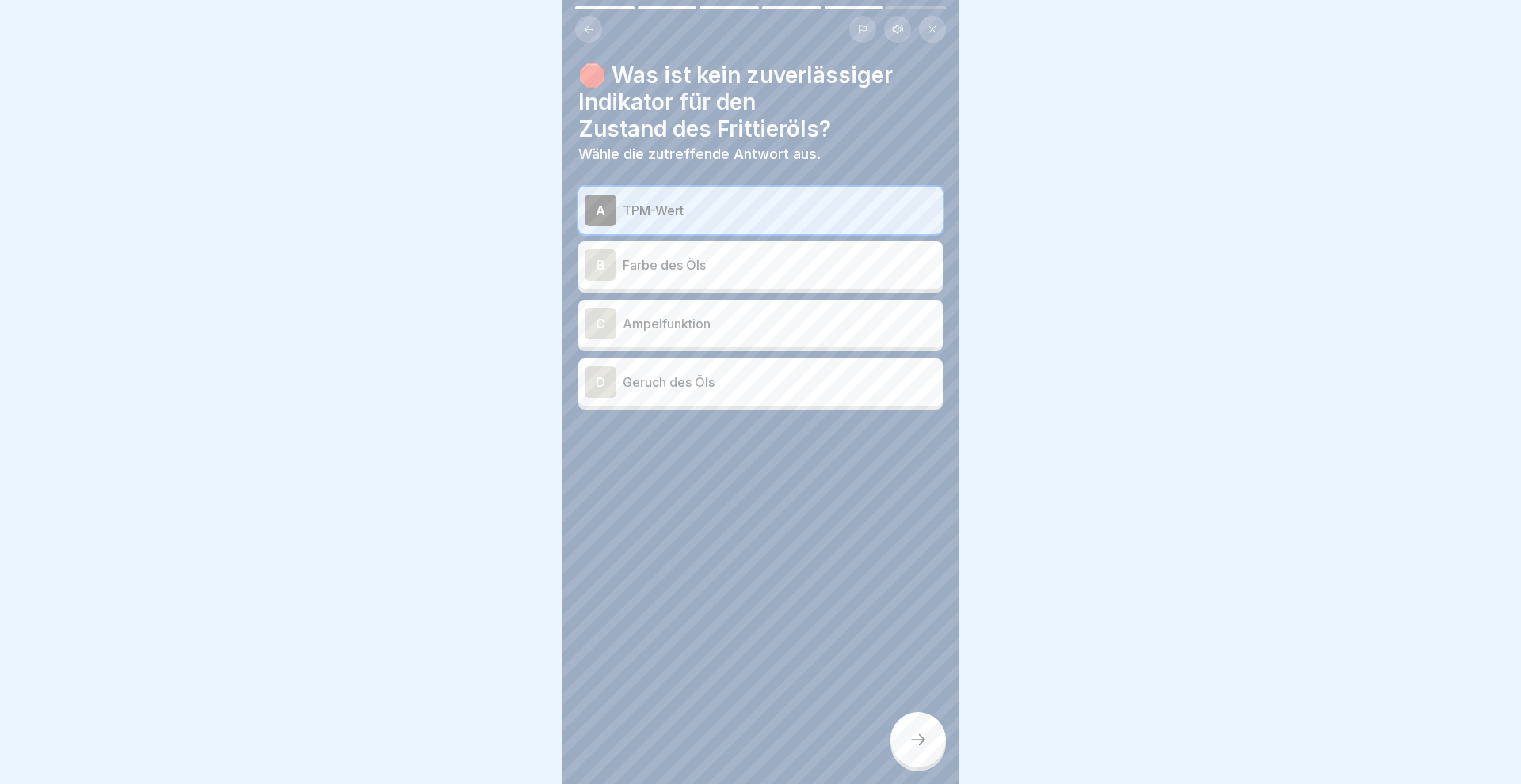
click at [595, 385] on div "D" at bounding box center [601, 382] width 32 height 32
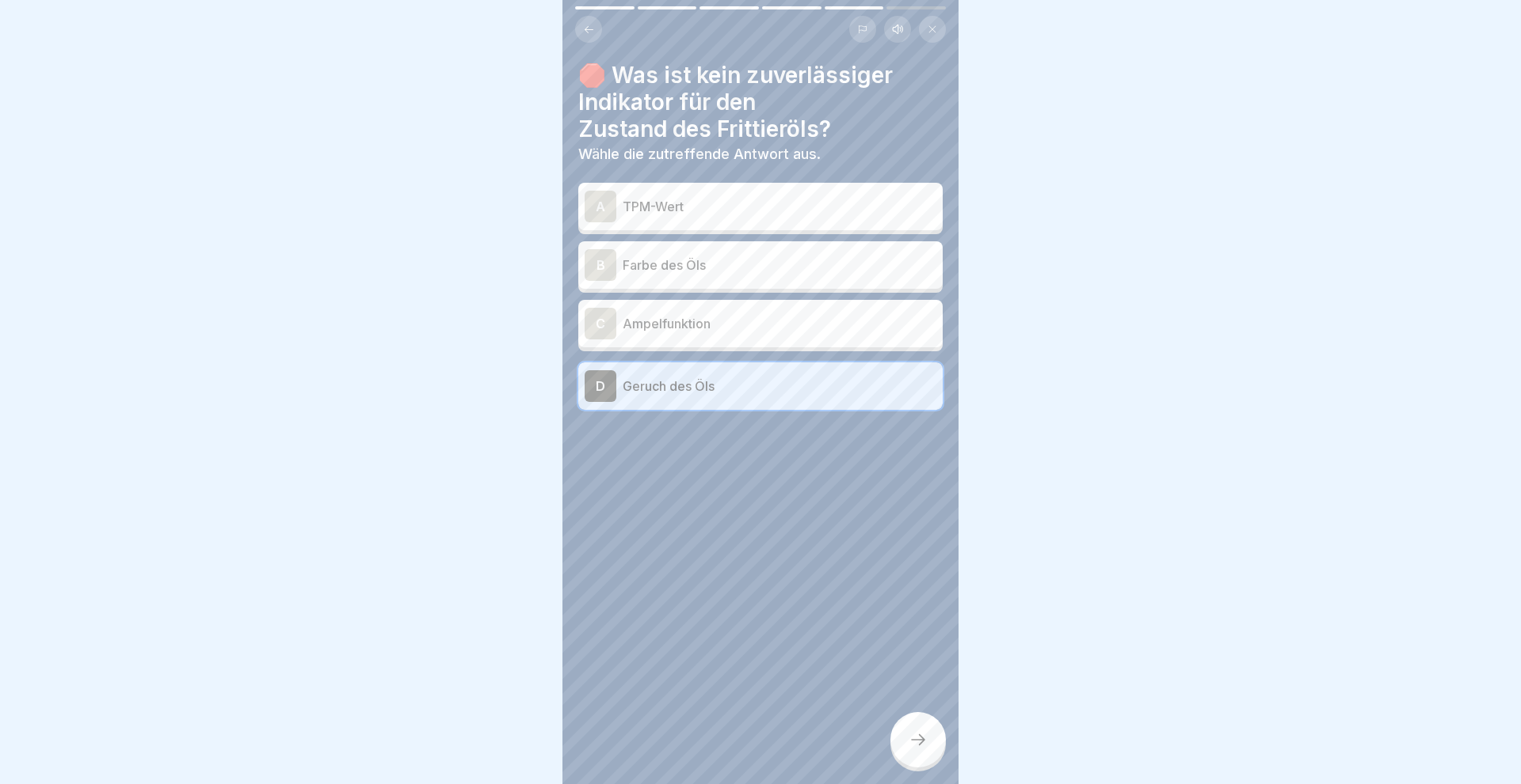
click at [919, 738] on icon at bounding box center [917, 739] width 19 height 19
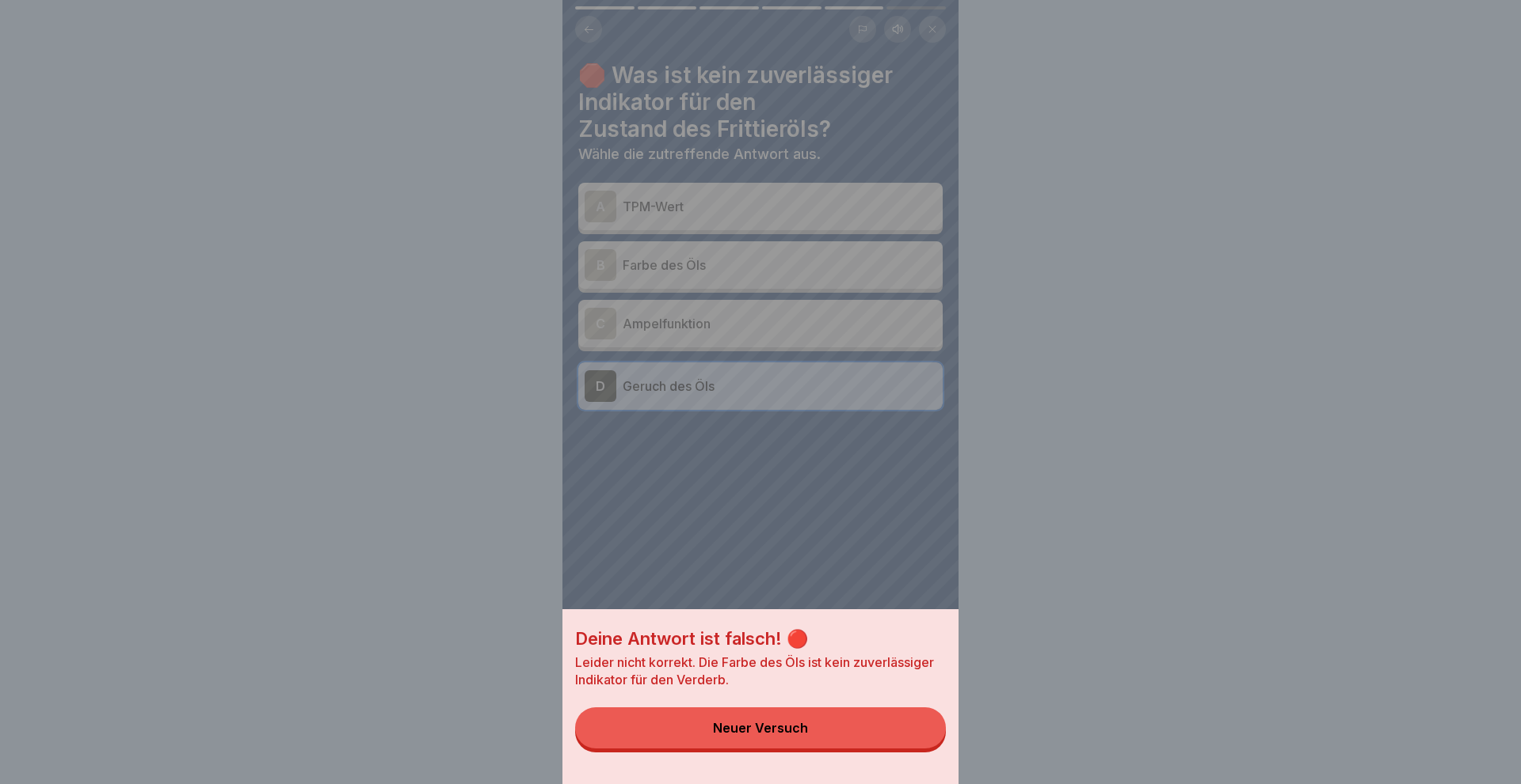
click at [847, 623] on div "Deine Antwort ist falsch! 🔴 Leider nicht korrekt. Die Farbe des Öls ist kein zu…" at bounding box center [760, 696] width 396 height 175
click at [796, 726] on div "Neuer Versuch" at bounding box center [760, 728] width 95 height 14
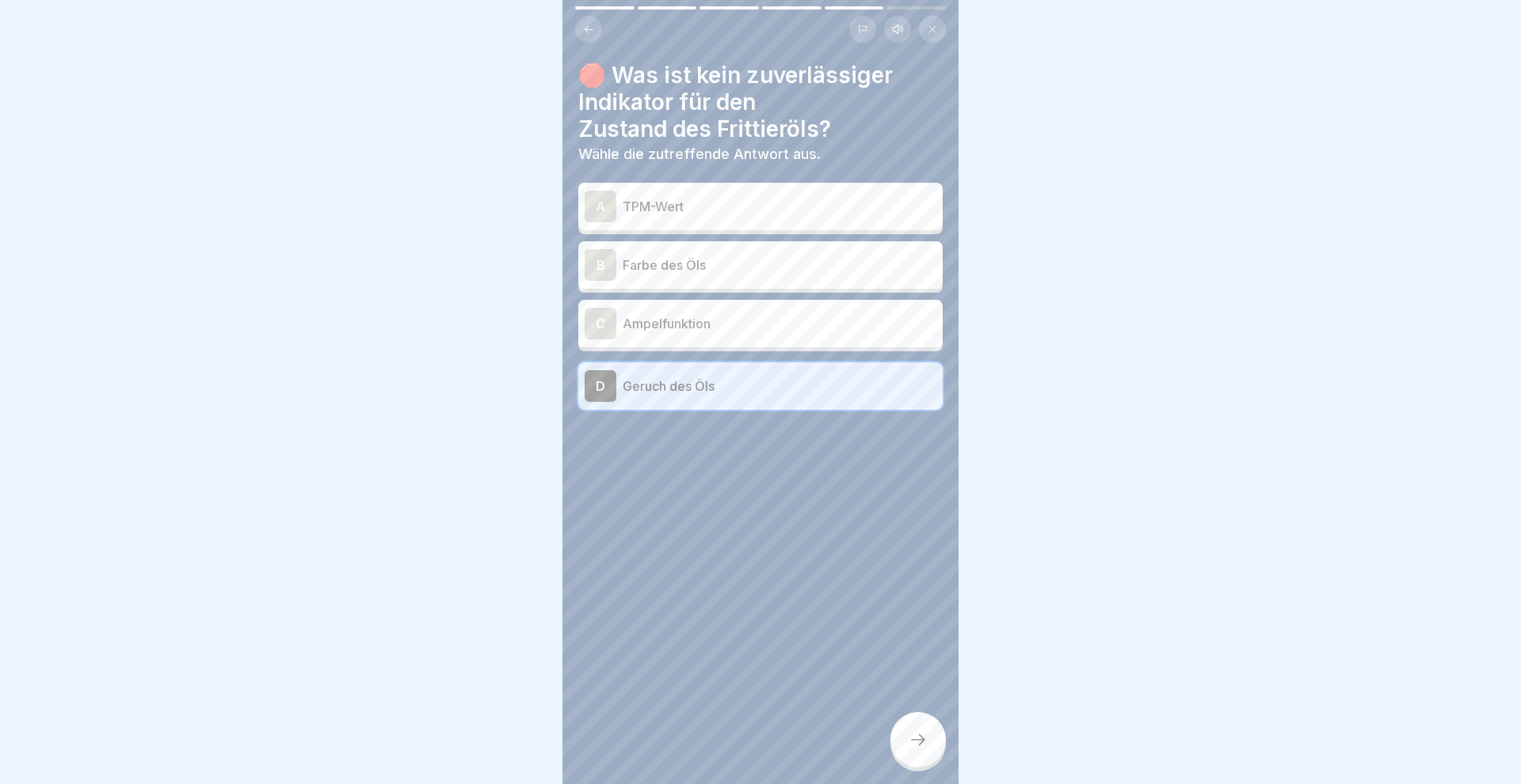
click at [593, 265] on div "B" at bounding box center [601, 265] width 32 height 32
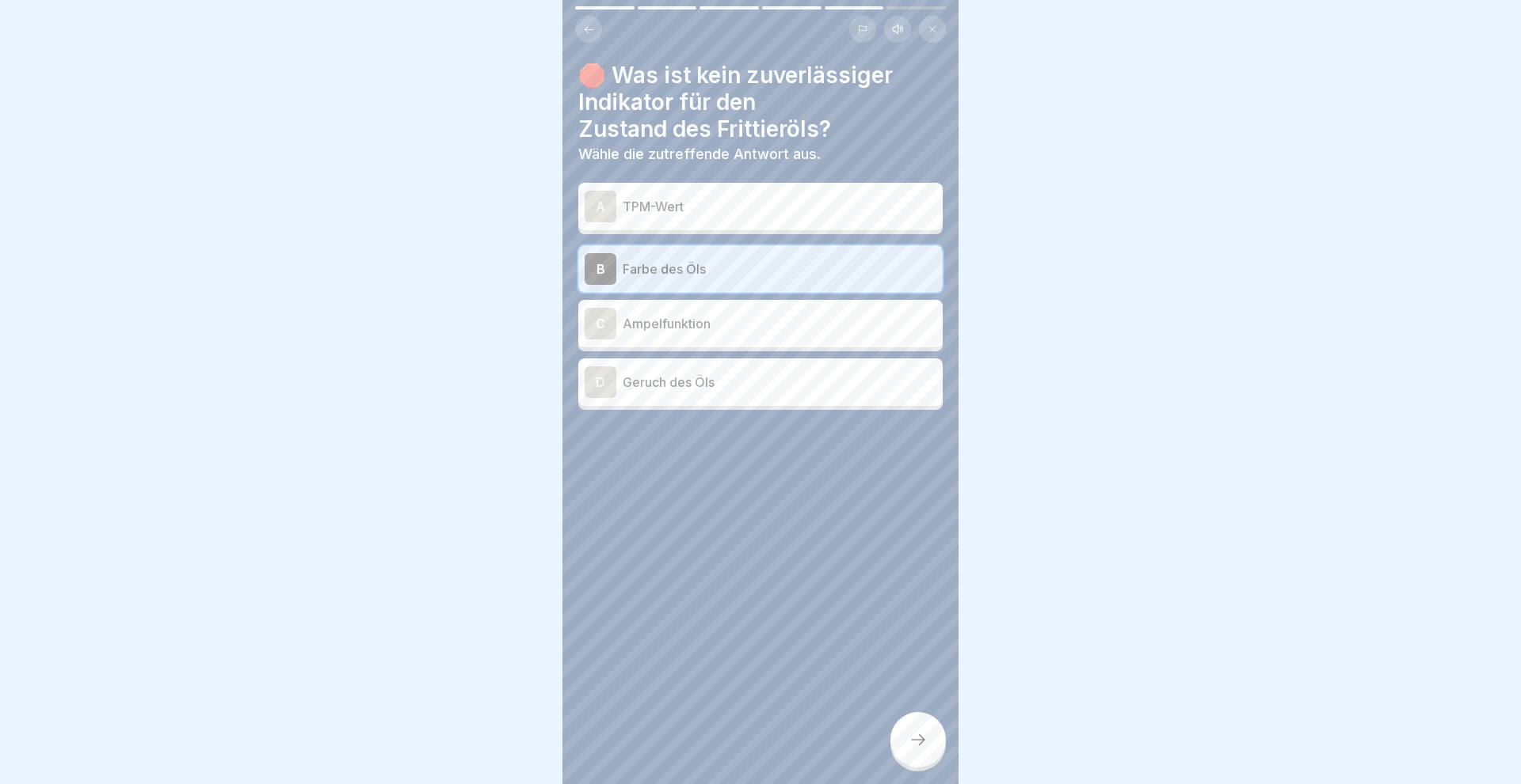
click at [917, 742] on icon at bounding box center [917, 739] width 19 height 19
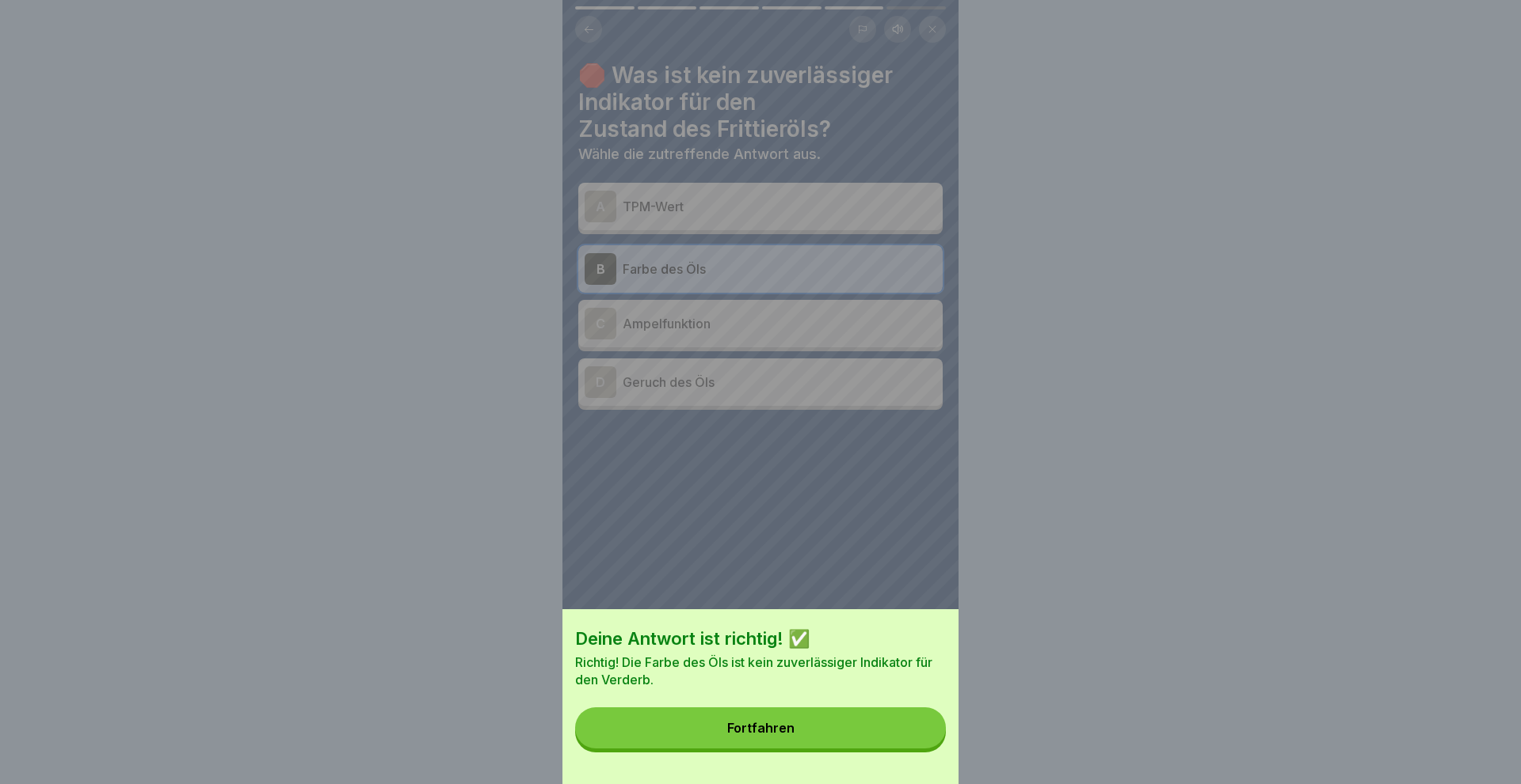
click at [759, 727] on div "Fortfahren" at bounding box center [760, 728] width 67 height 14
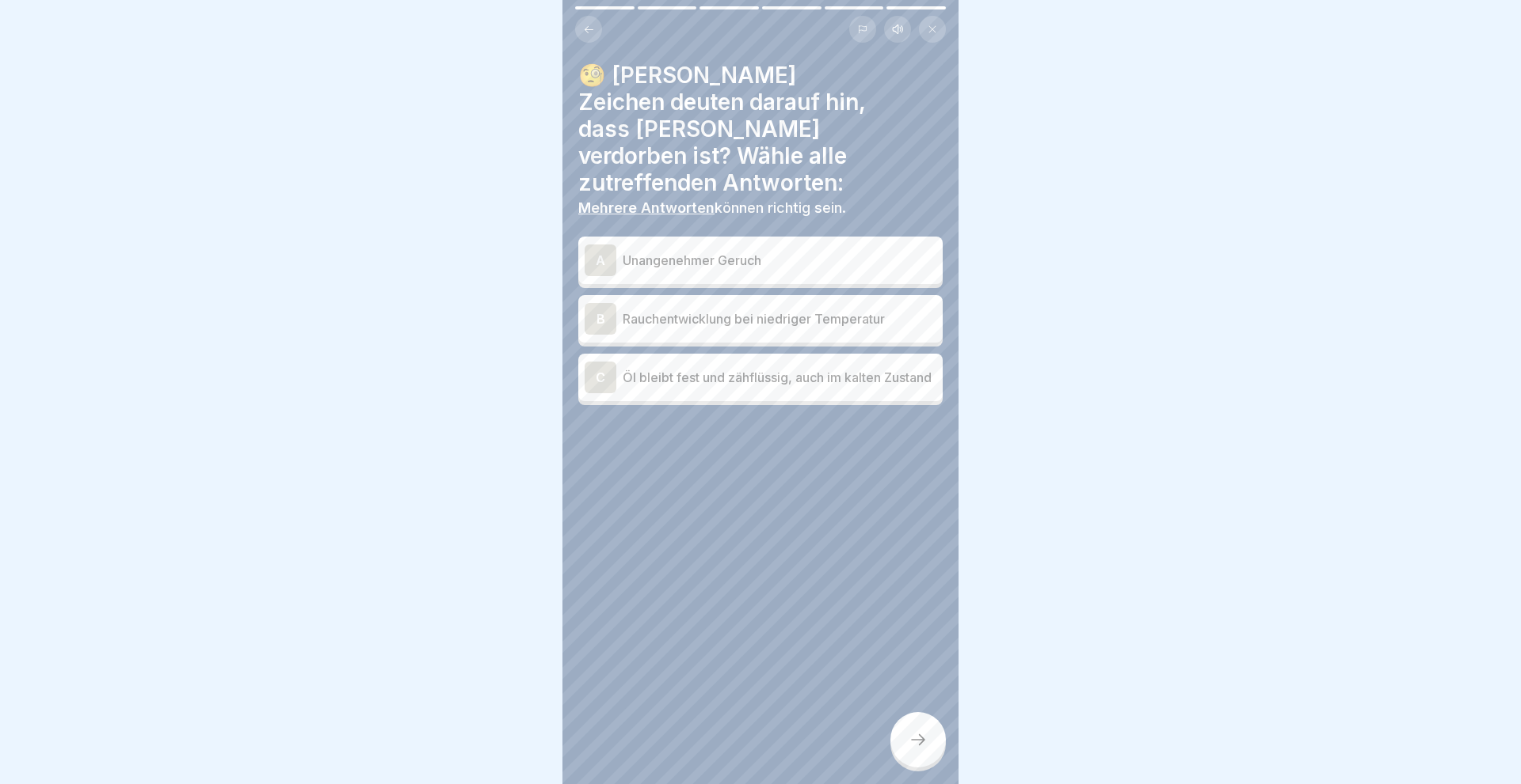
click at [605, 244] on div "A" at bounding box center [601, 260] width 32 height 32
click at [601, 303] on div "B" at bounding box center [601, 319] width 32 height 32
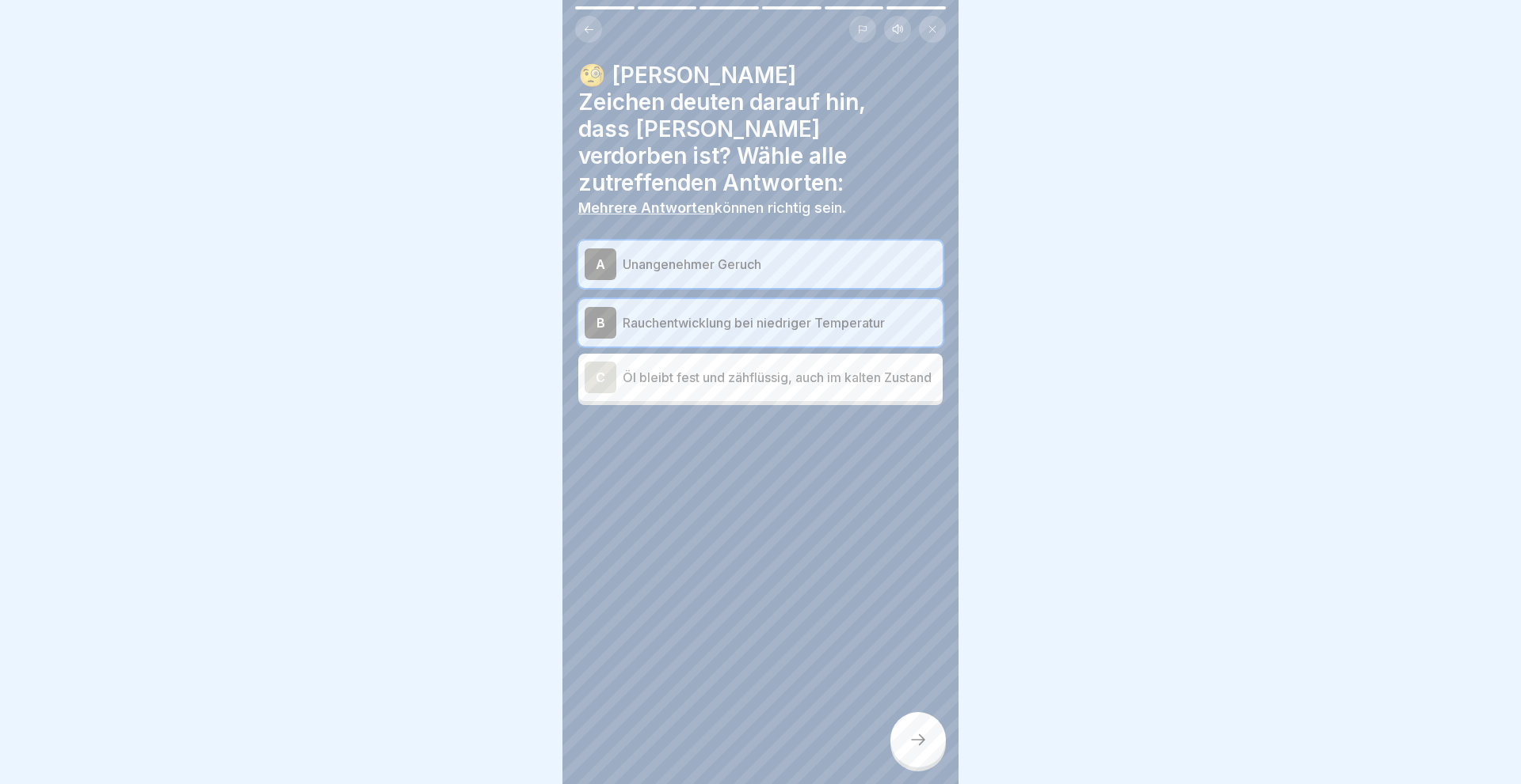
click at [606, 362] on div "C" at bounding box center [601, 378] width 32 height 32
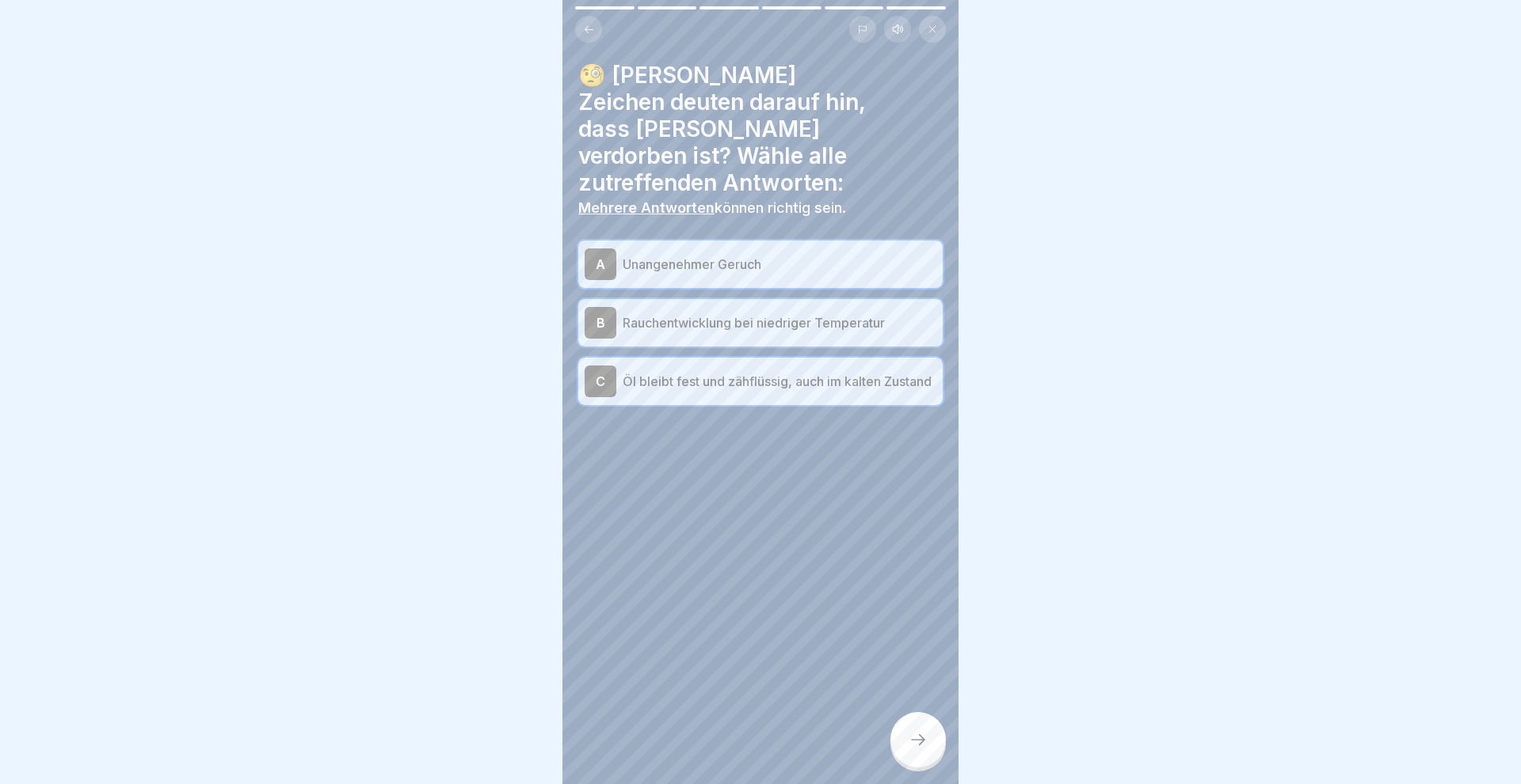
click at [896, 732] on div at bounding box center [918, 740] width 56 height 56
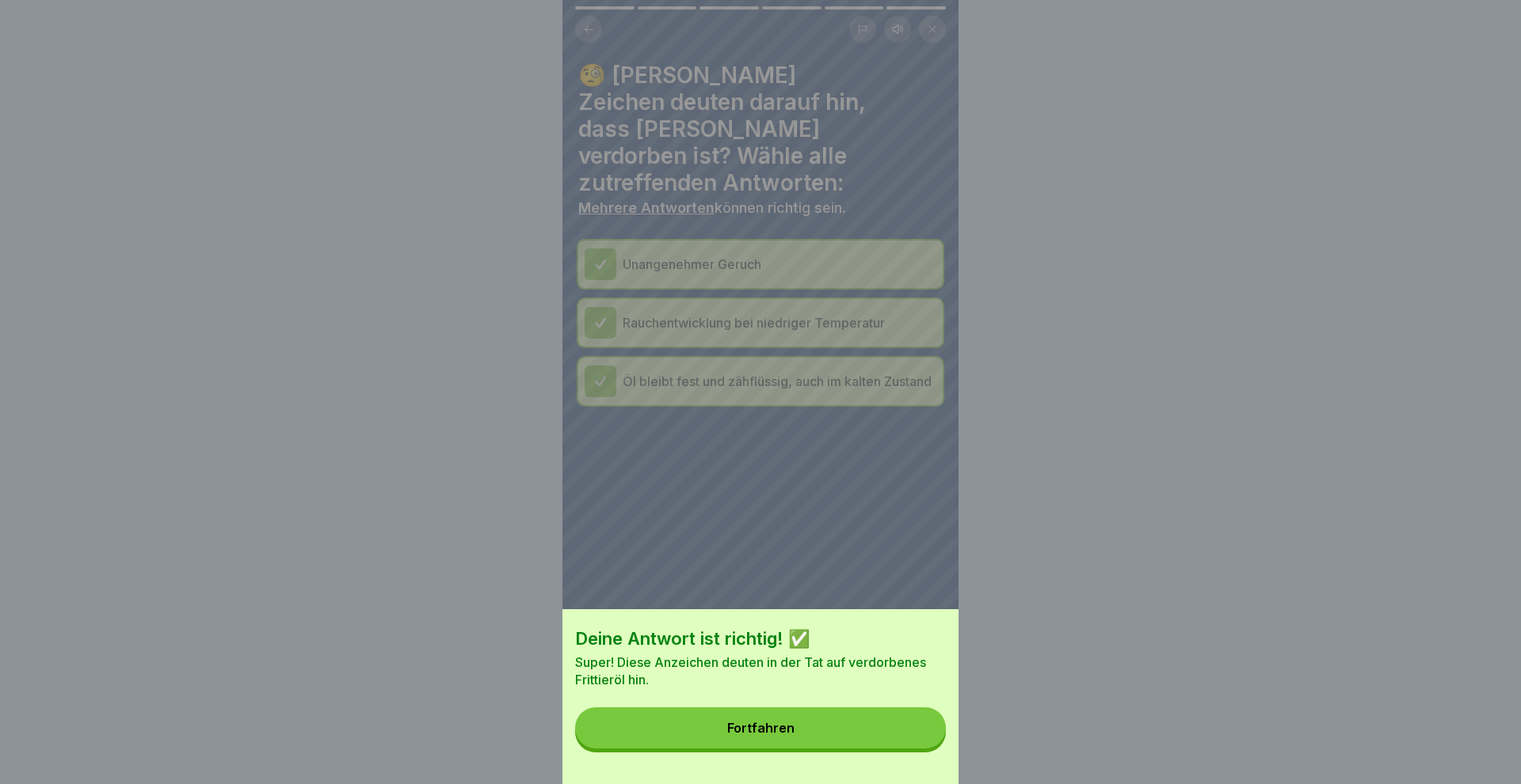
click at [791, 719] on button "Fortfahren" at bounding box center [760, 727] width 370 height 41
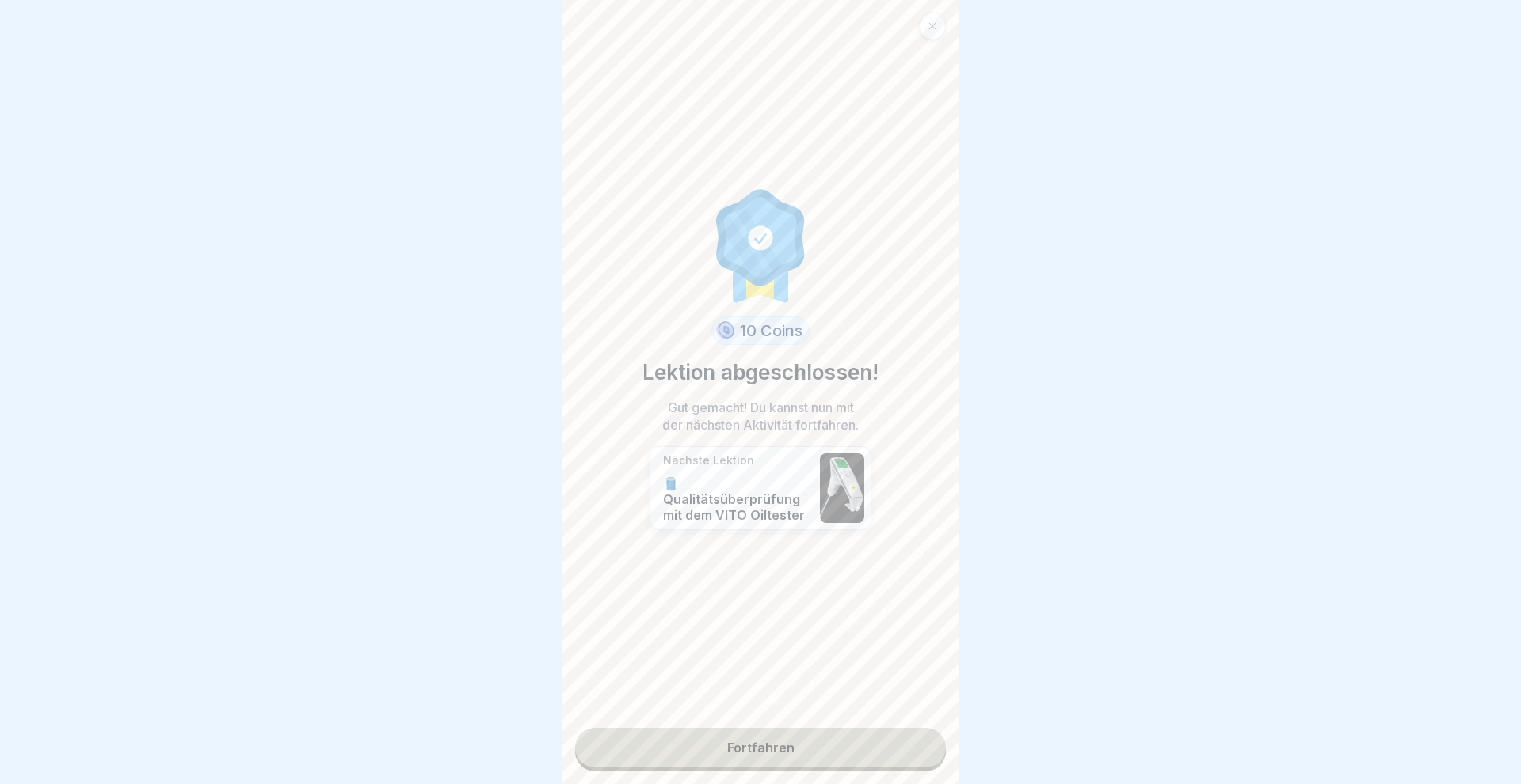
click at [758, 748] on link "Fortfahren" at bounding box center [760, 748] width 370 height 40
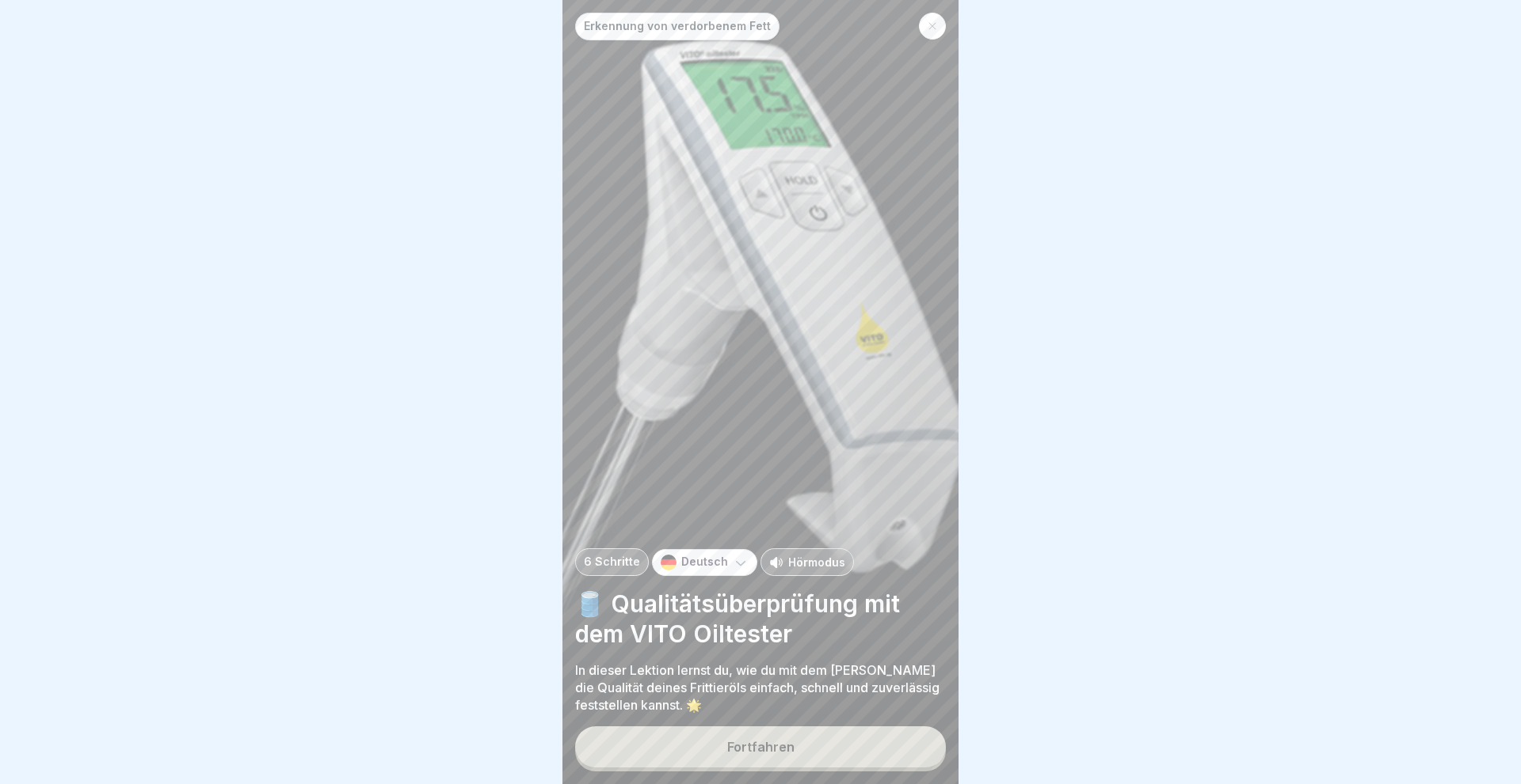
click at [758, 748] on div "Fortfahren" at bounding box center [760, 747] width 67 height 14
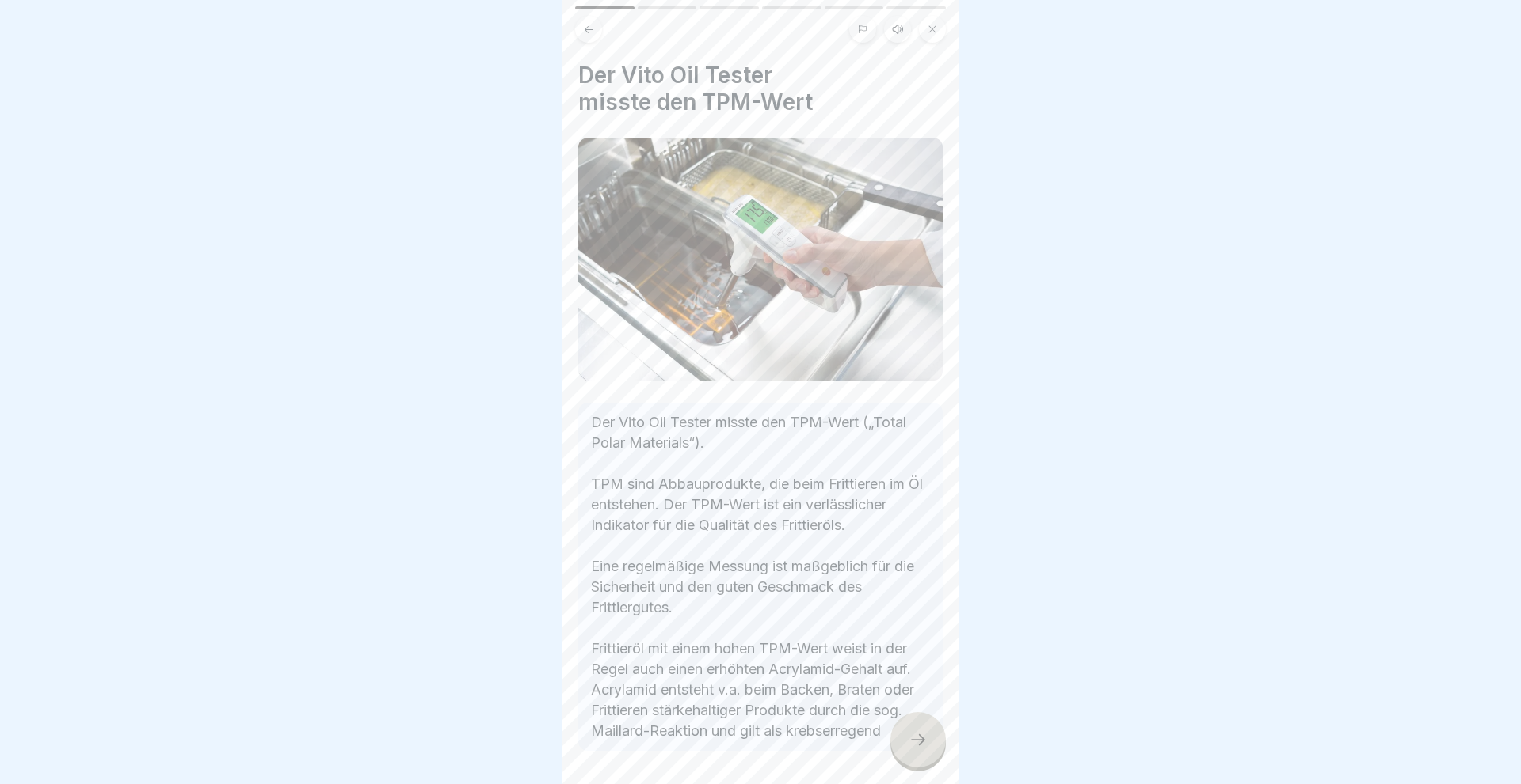
click at [907, 733] on div at bounding box center [918, 740] width 56 height 56
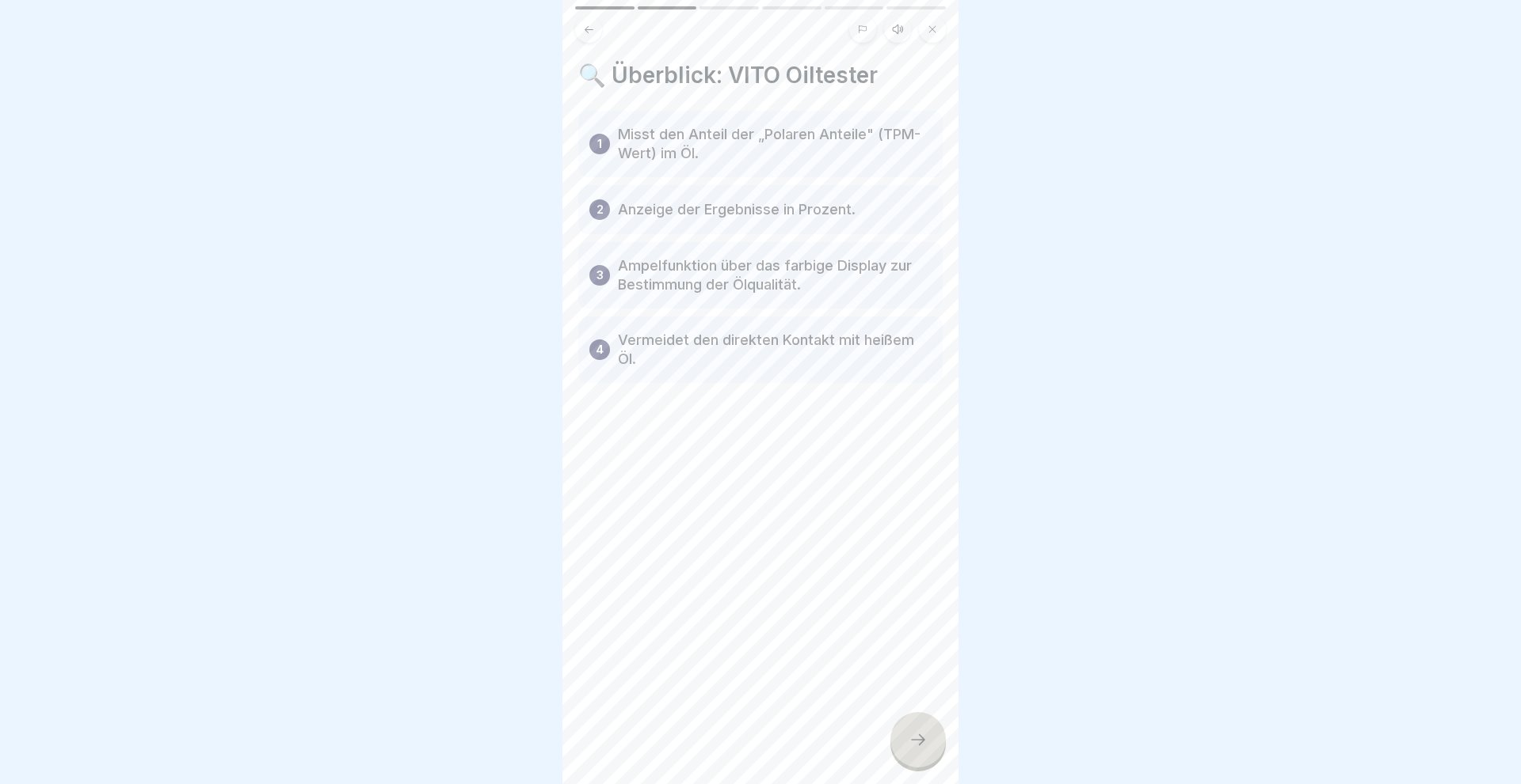
click at [926, 747] on icon at bounding box center [917, 739] width 19 height 19
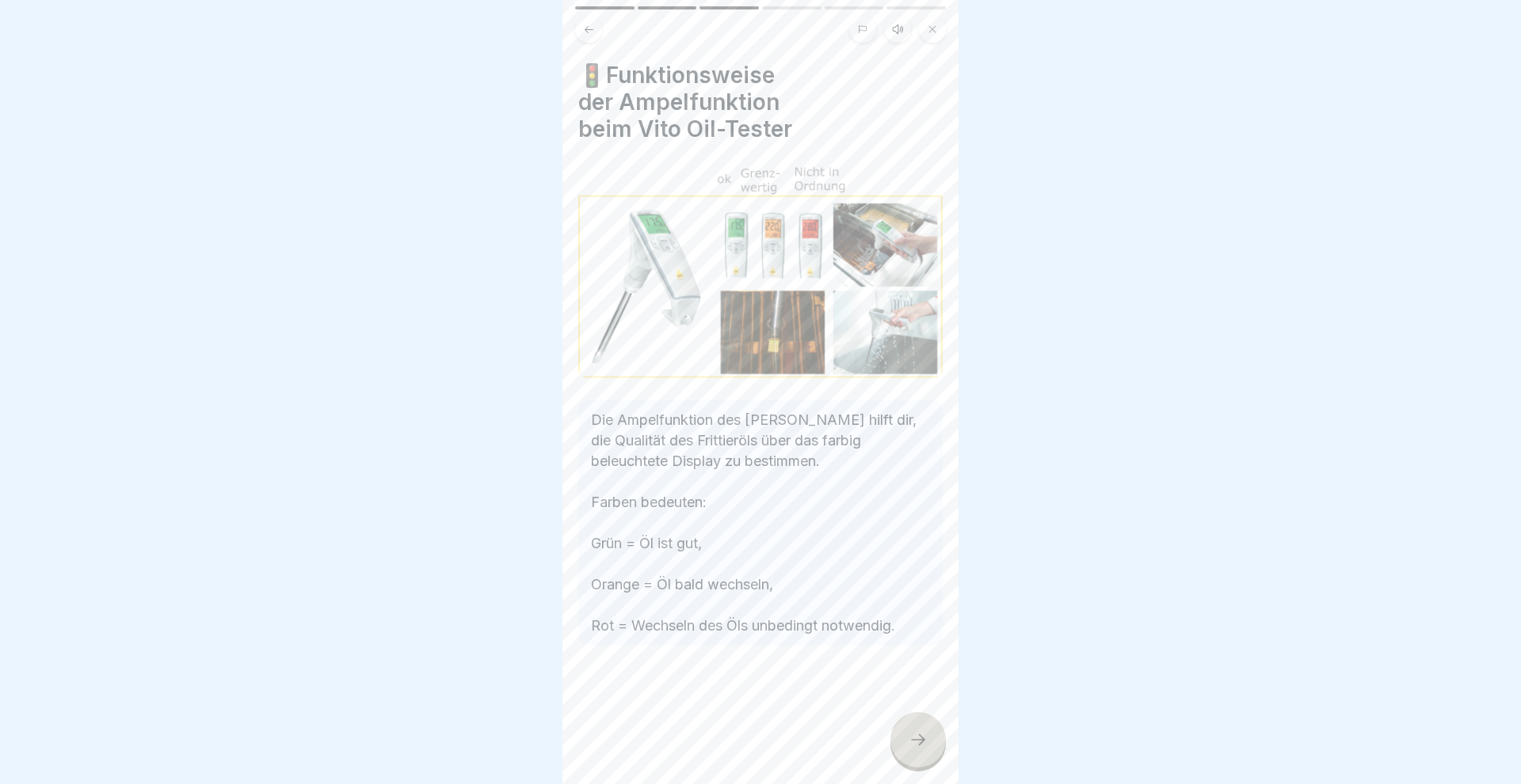
click at [926, 747] on icon at bounding box center [917, 739] width 19 height 19
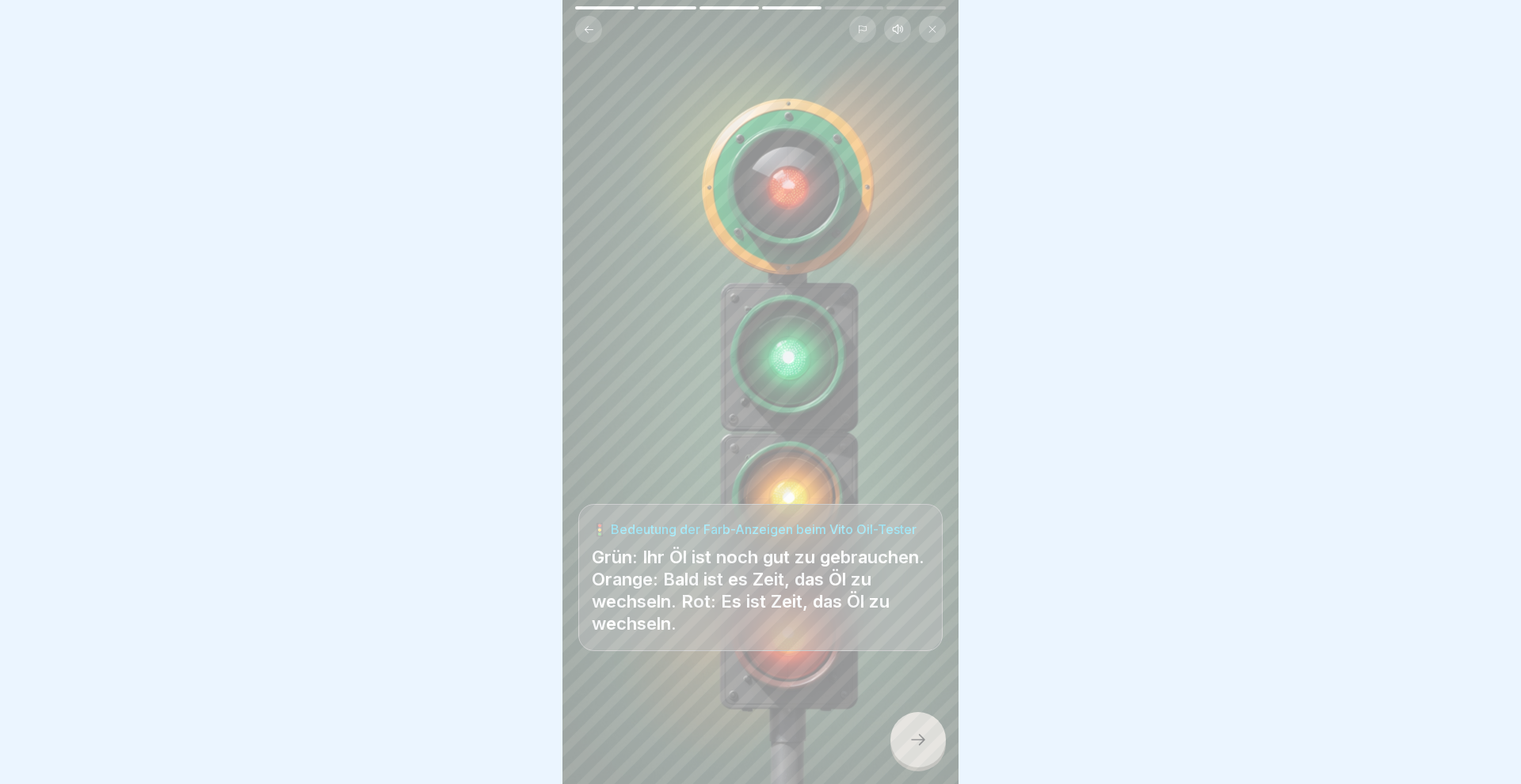
click at [926, 747] on icon at bounding box center [917, 739] width 19 height 19
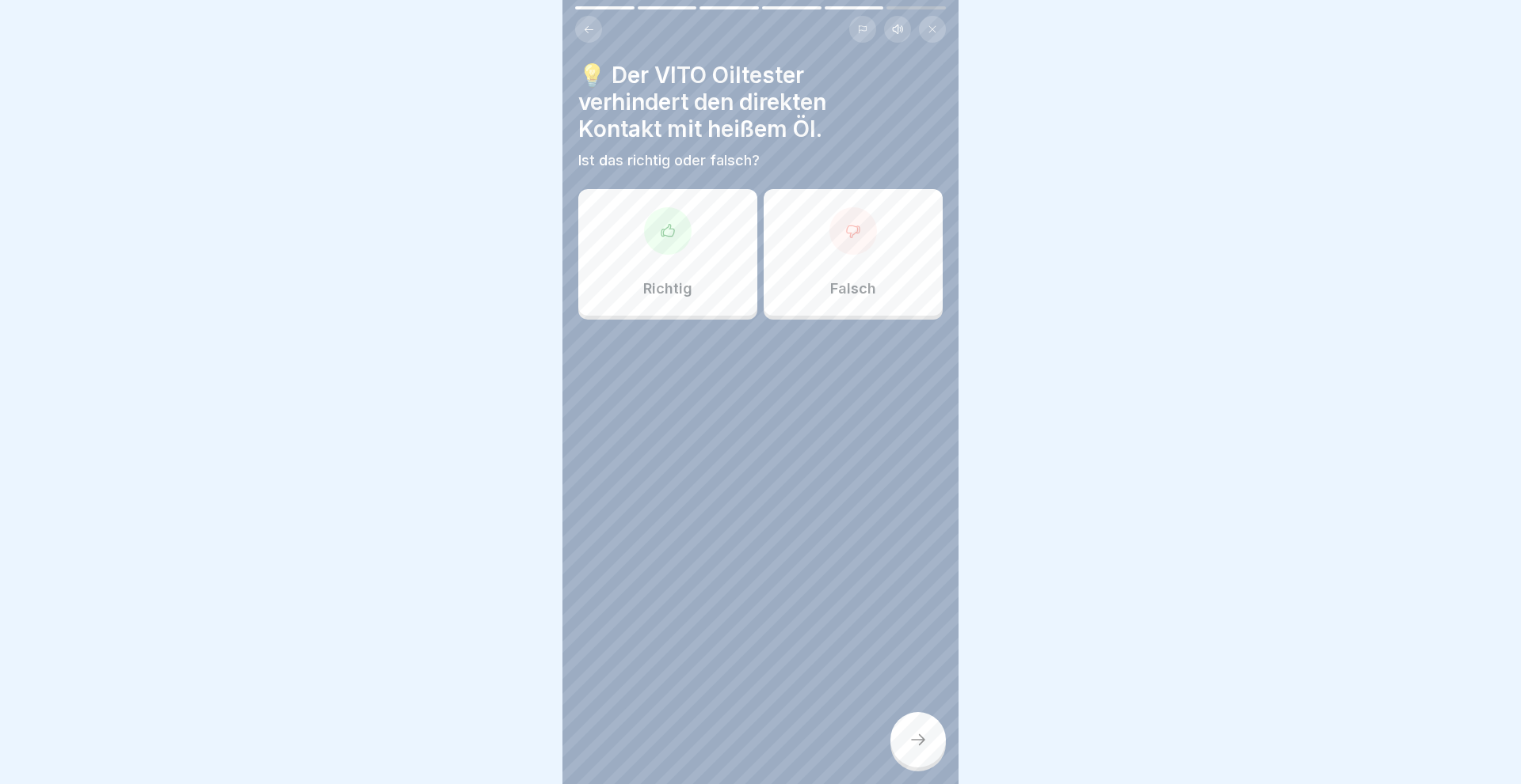
click at [650, 279] on div "Richtig" at bounding box center [667, 252] width 179 height 127
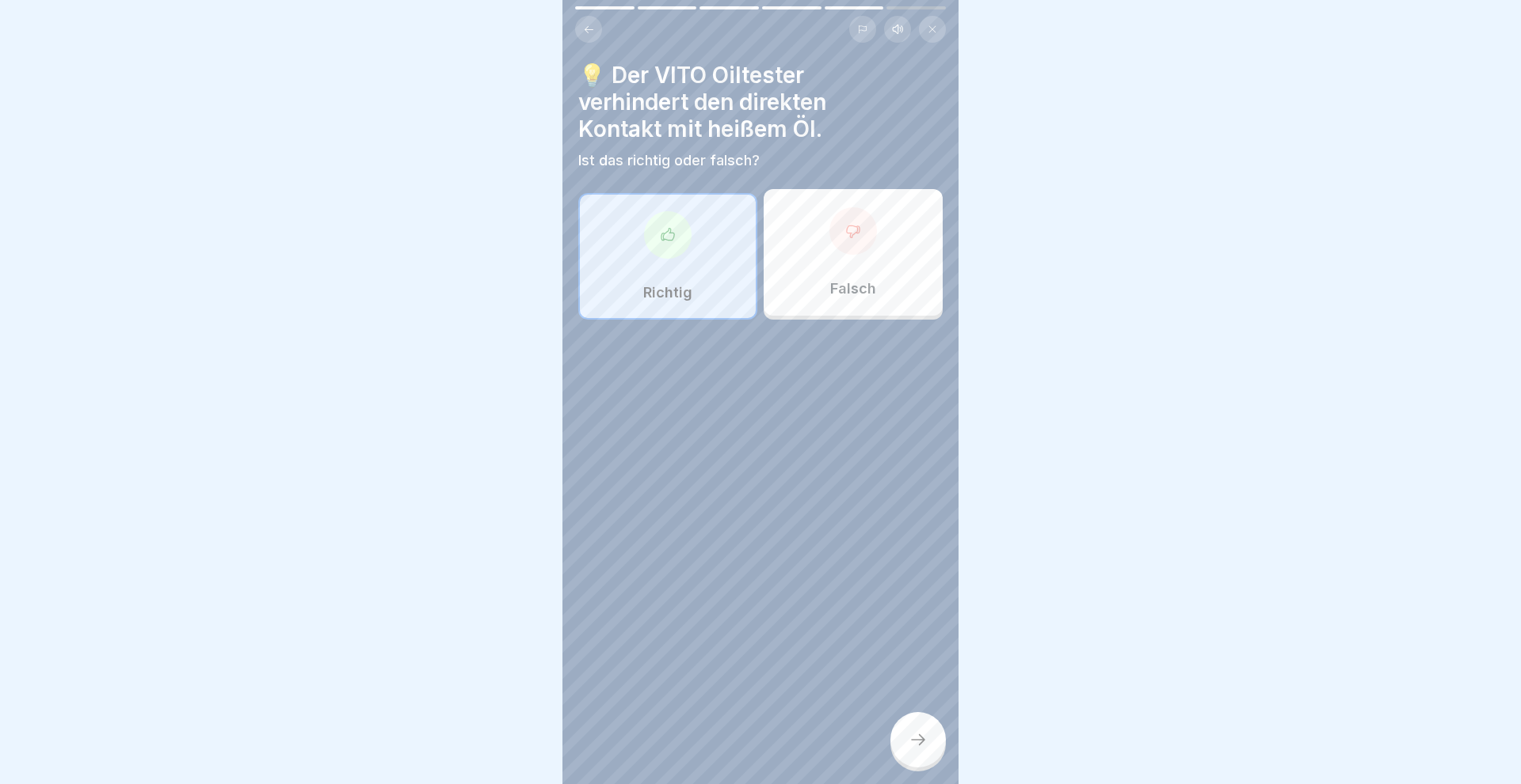
click at [915, 742] on icon at bounding box center [917, 739] width 19 height 19
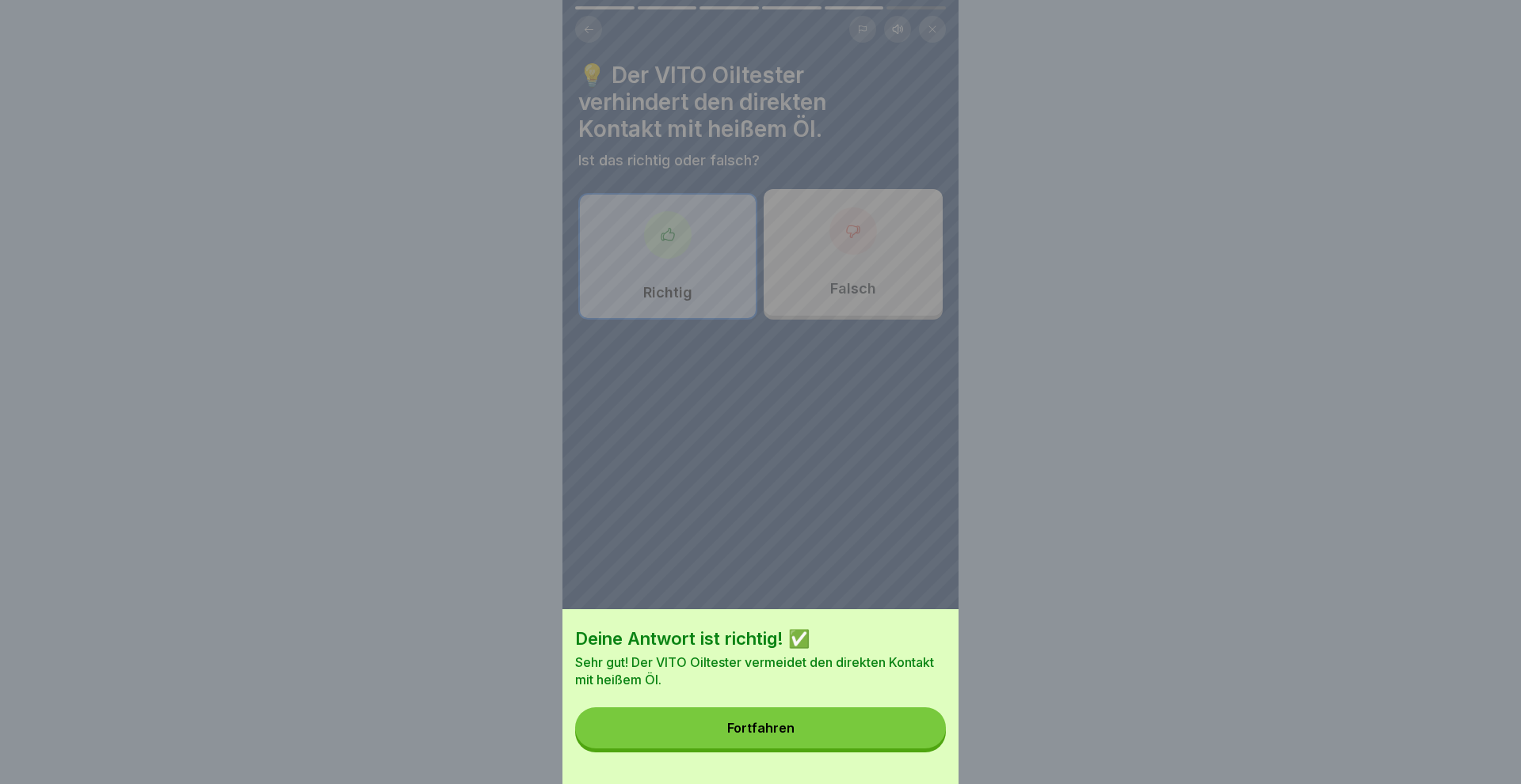
click at [772, 730] on div "Fortfahren" at bounding box center [760, 728] width 67 height 14
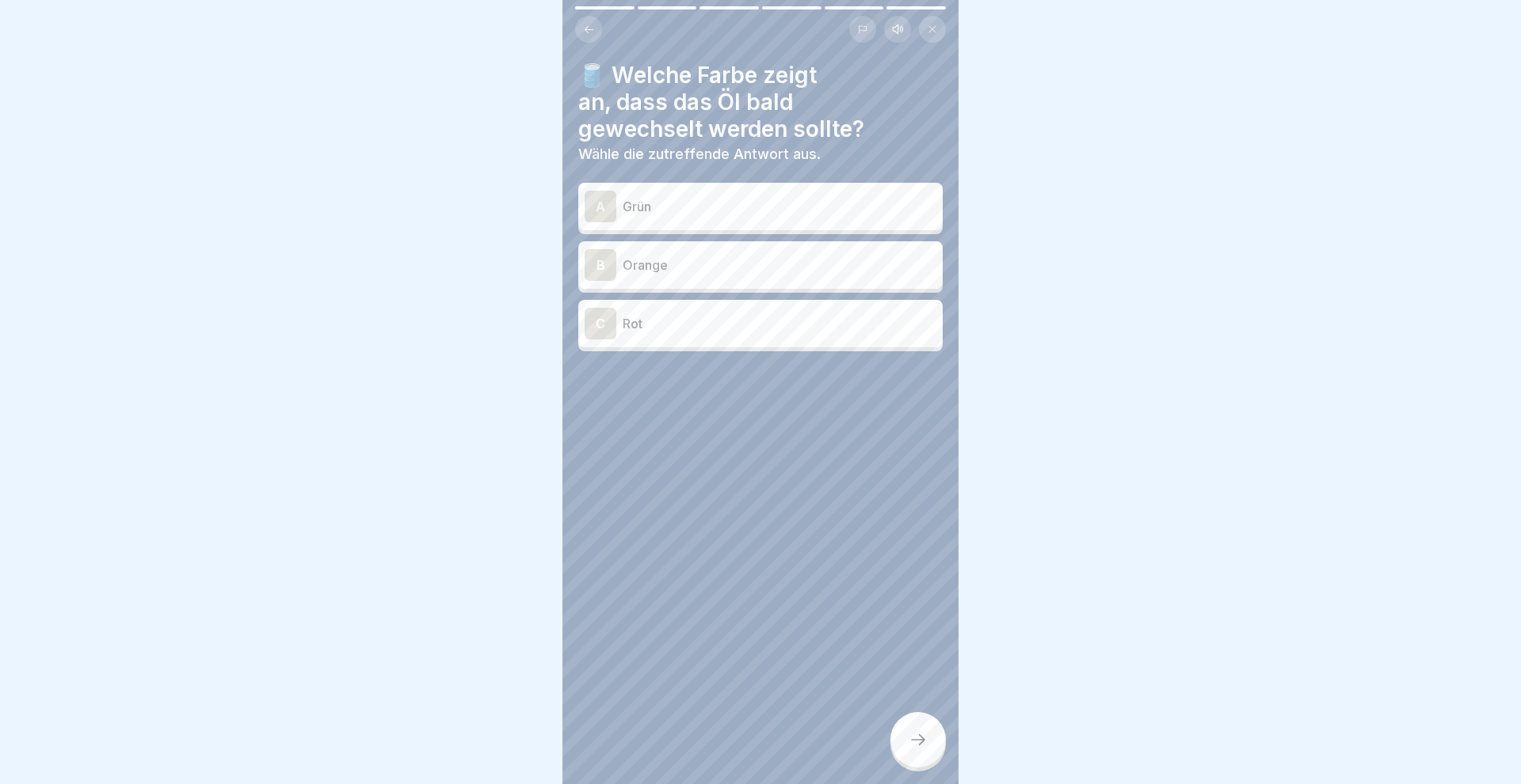
click at [636, 263] on p "Orange" at bounding box center [779, 264] width 313 height 19
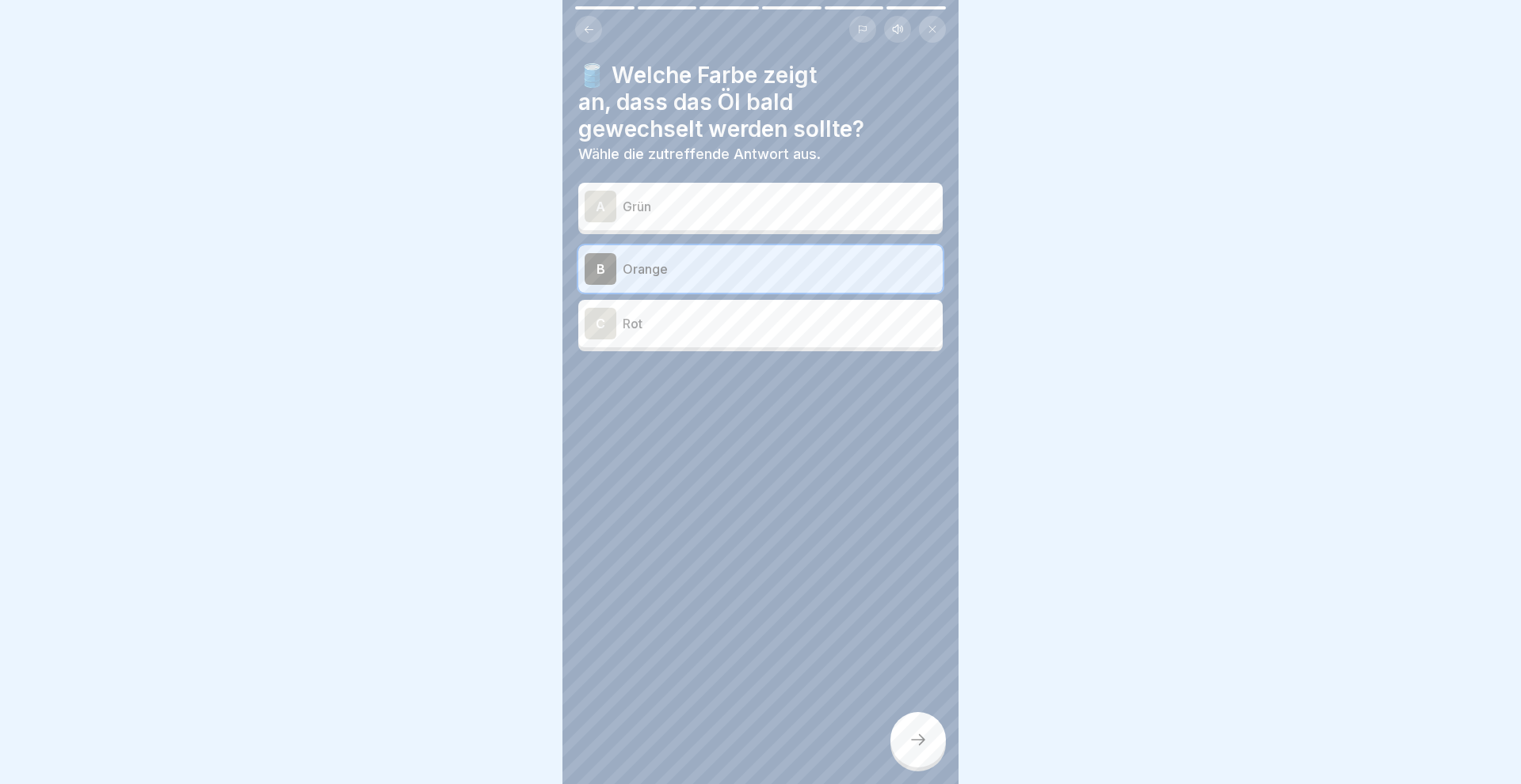
click at [922, 730] on div at bounding box center [918, 740] width 56 height 56
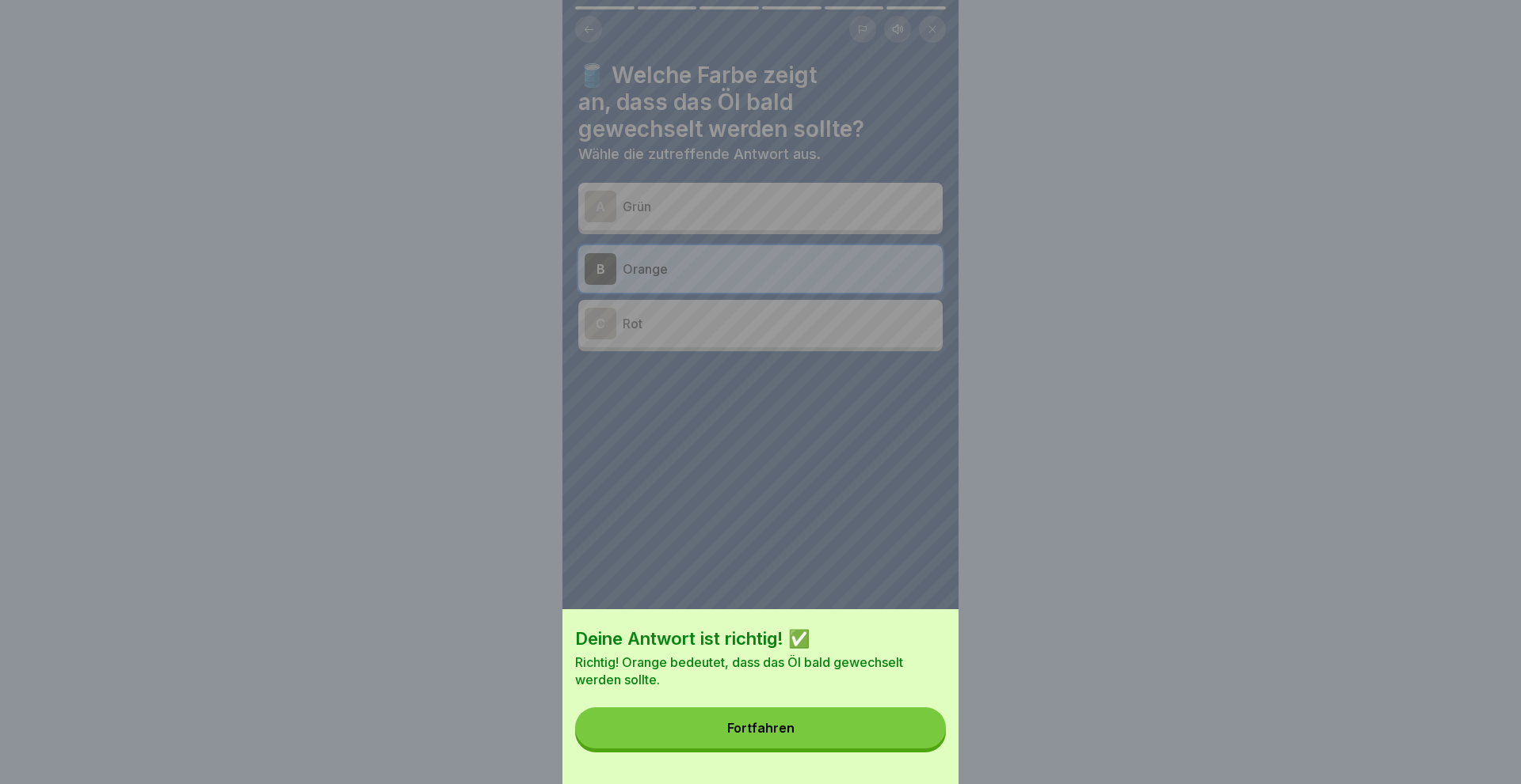
click at [787, 721] on button "Fortfahren" at bounding box center [760, 727] width 370 height 41
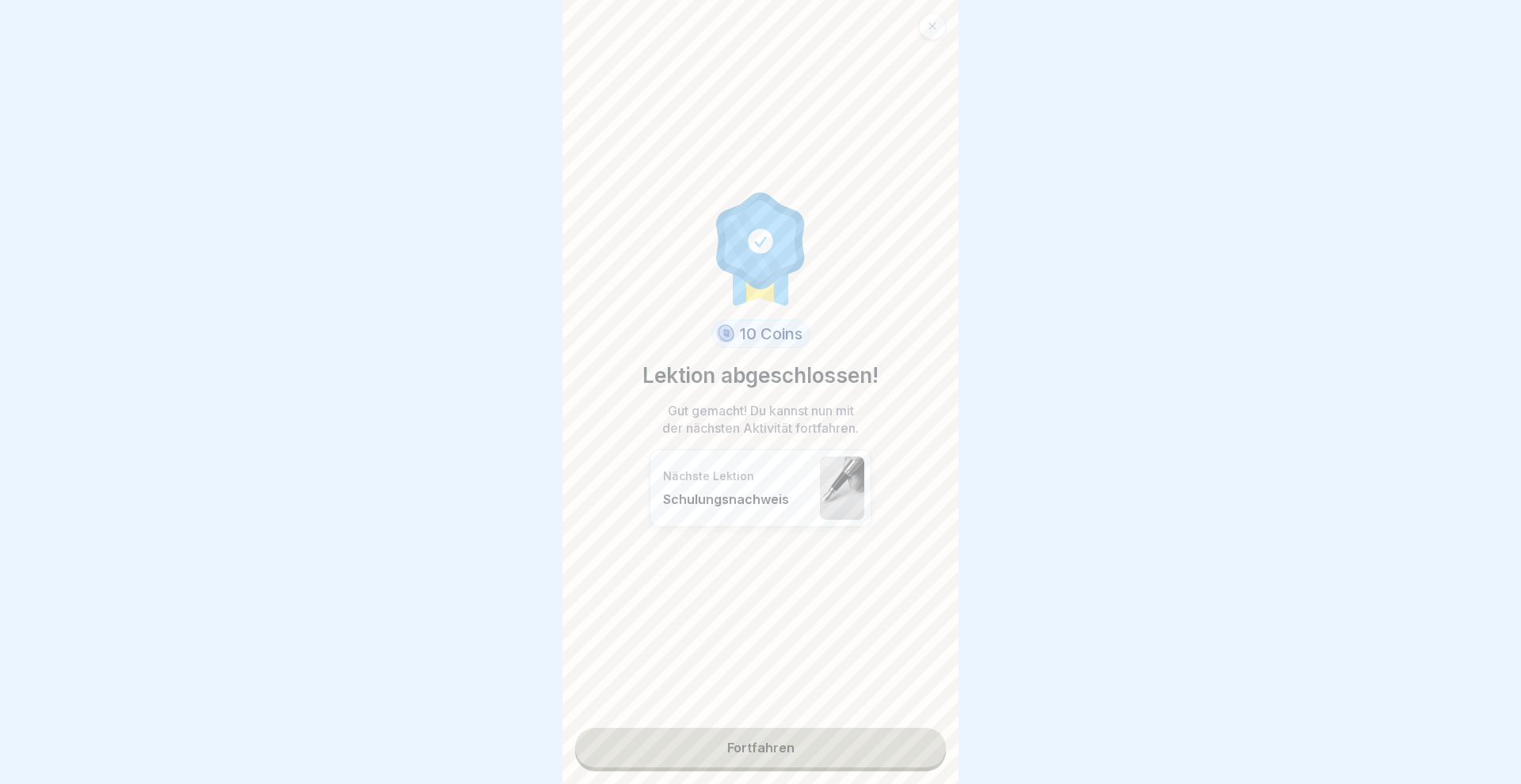
click at [747, 737] on link "Fortfahren" at bounding box center [760, 748] width 370 height 40
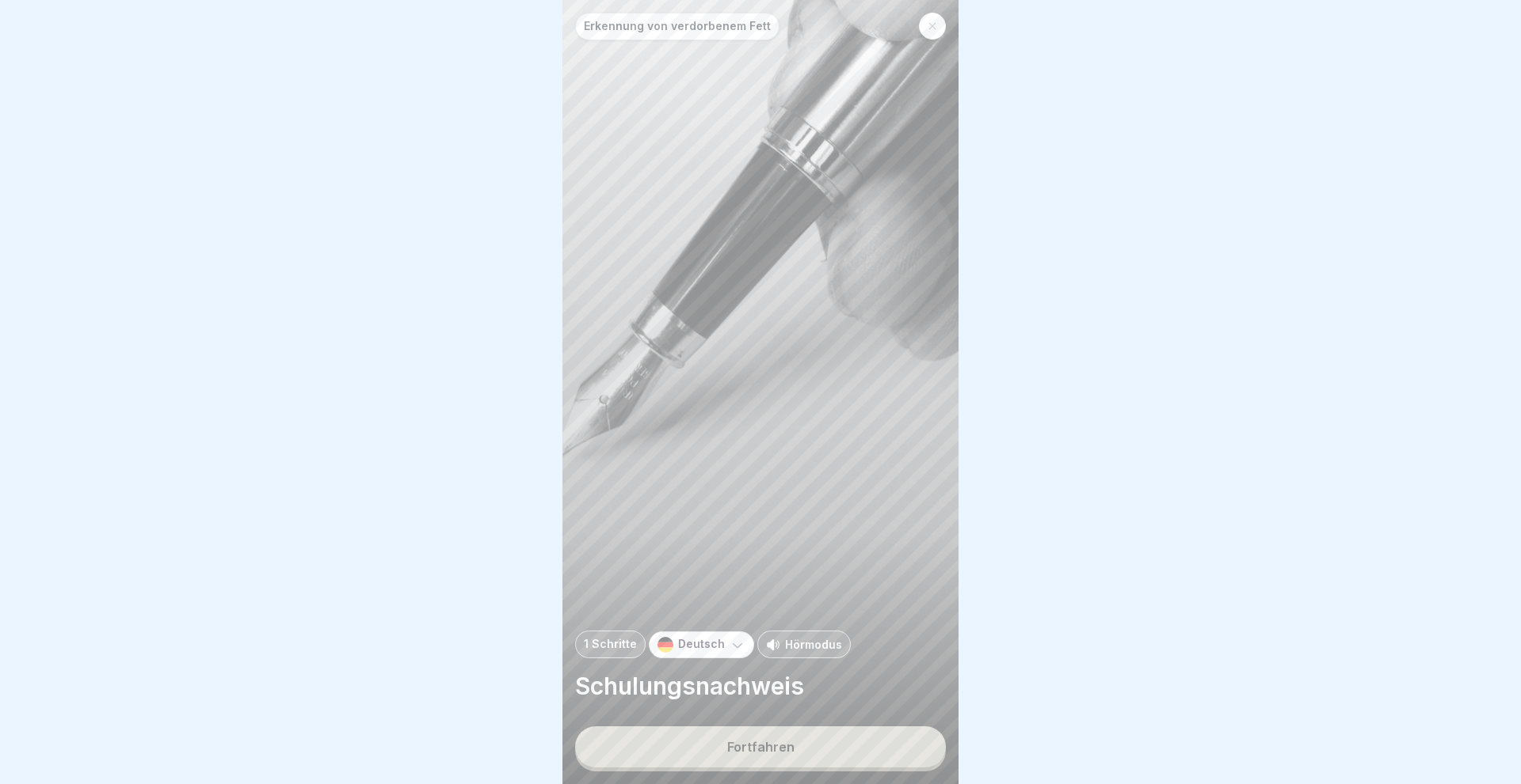
click at [745, 738] on button "Fortfahren" at bounding box center [760, 746] width 370 height 41
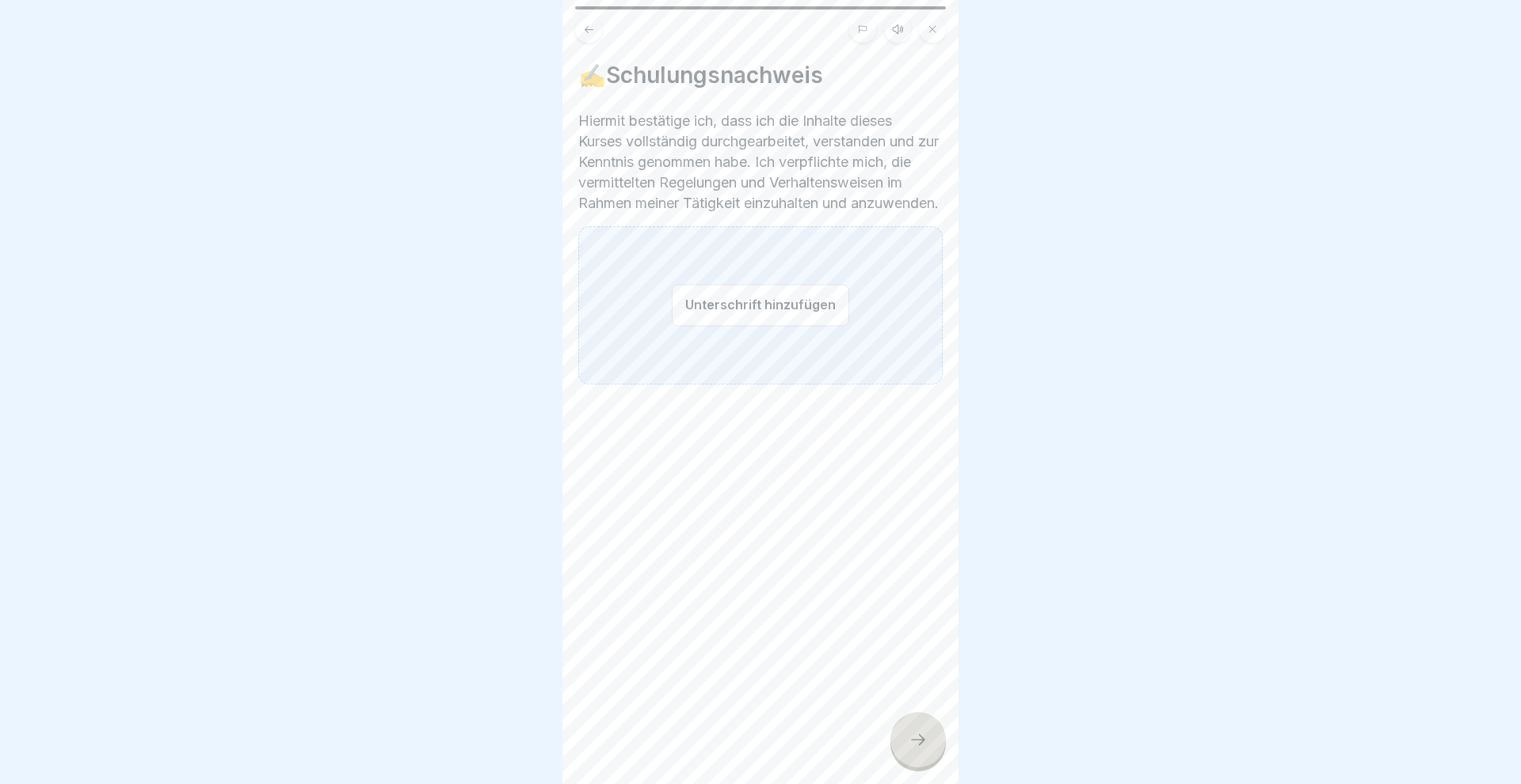
click at [757, 324] on button "Unterschrift hinzufügen" at bounding box center [760, 305] width 178 height 42
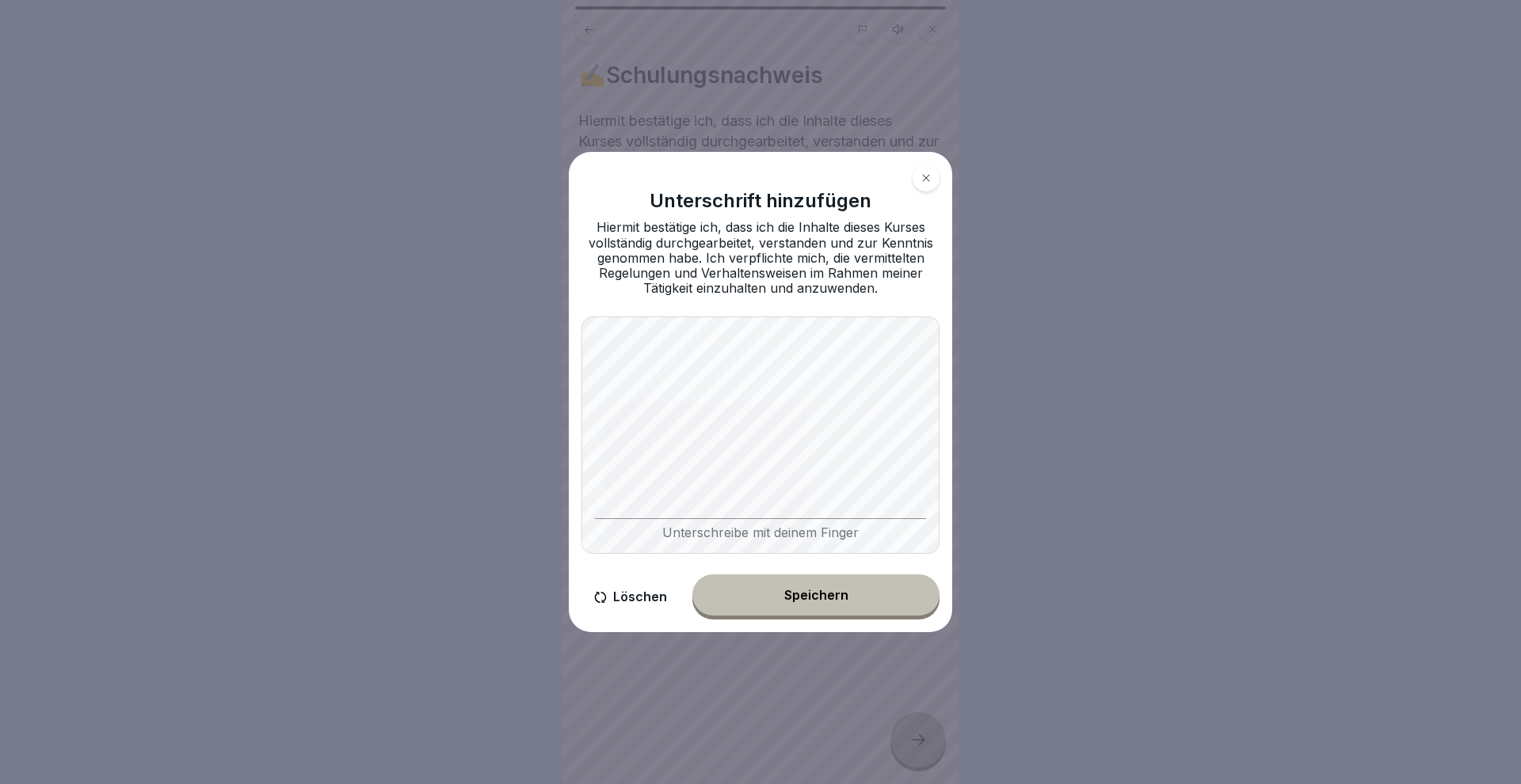
click at [822, 585] on button "Speichern" at bounding box center [816, 594] width 248 height 41
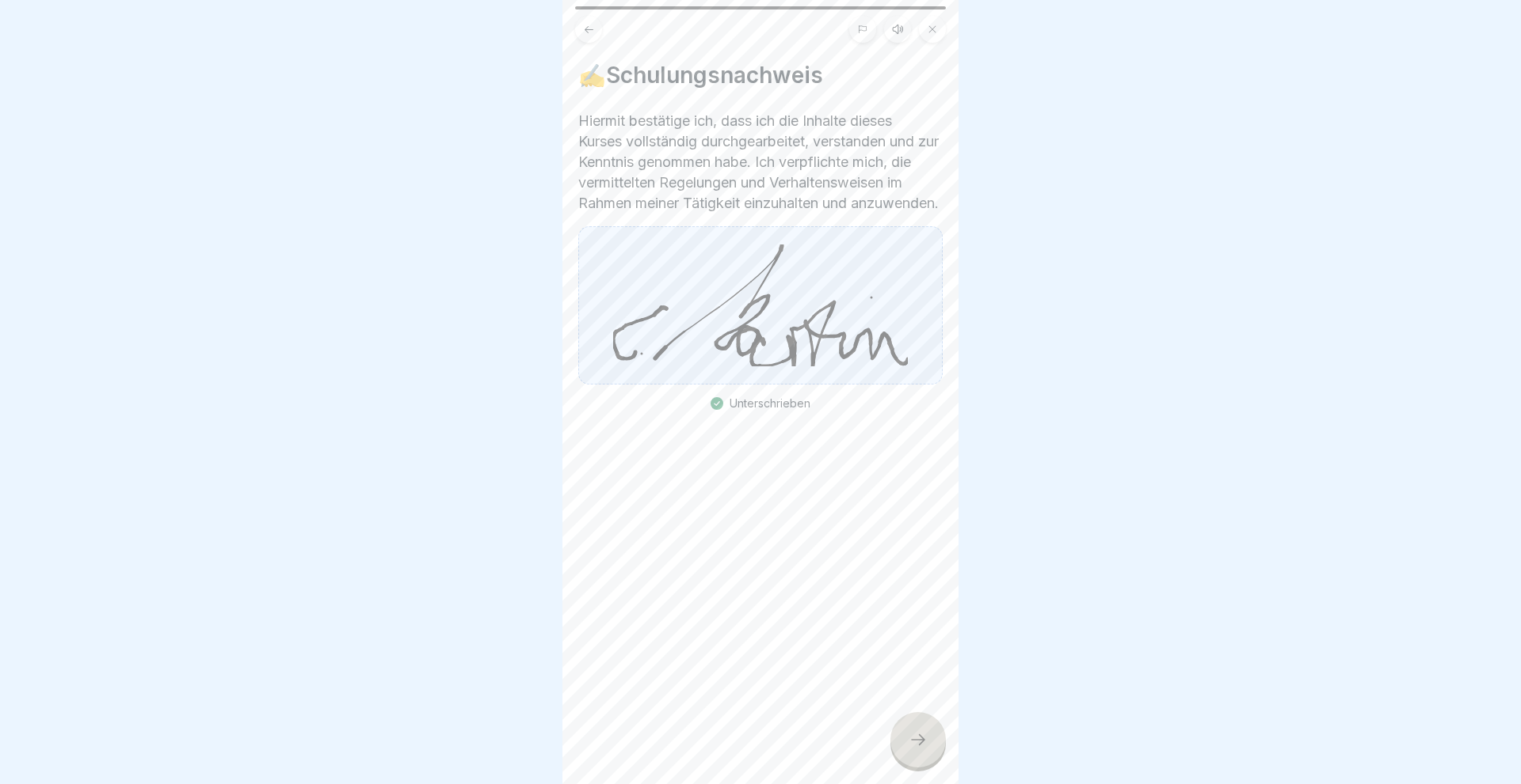
click at [930, 757] on div at bounding box center [918, 740] width 56 height 56
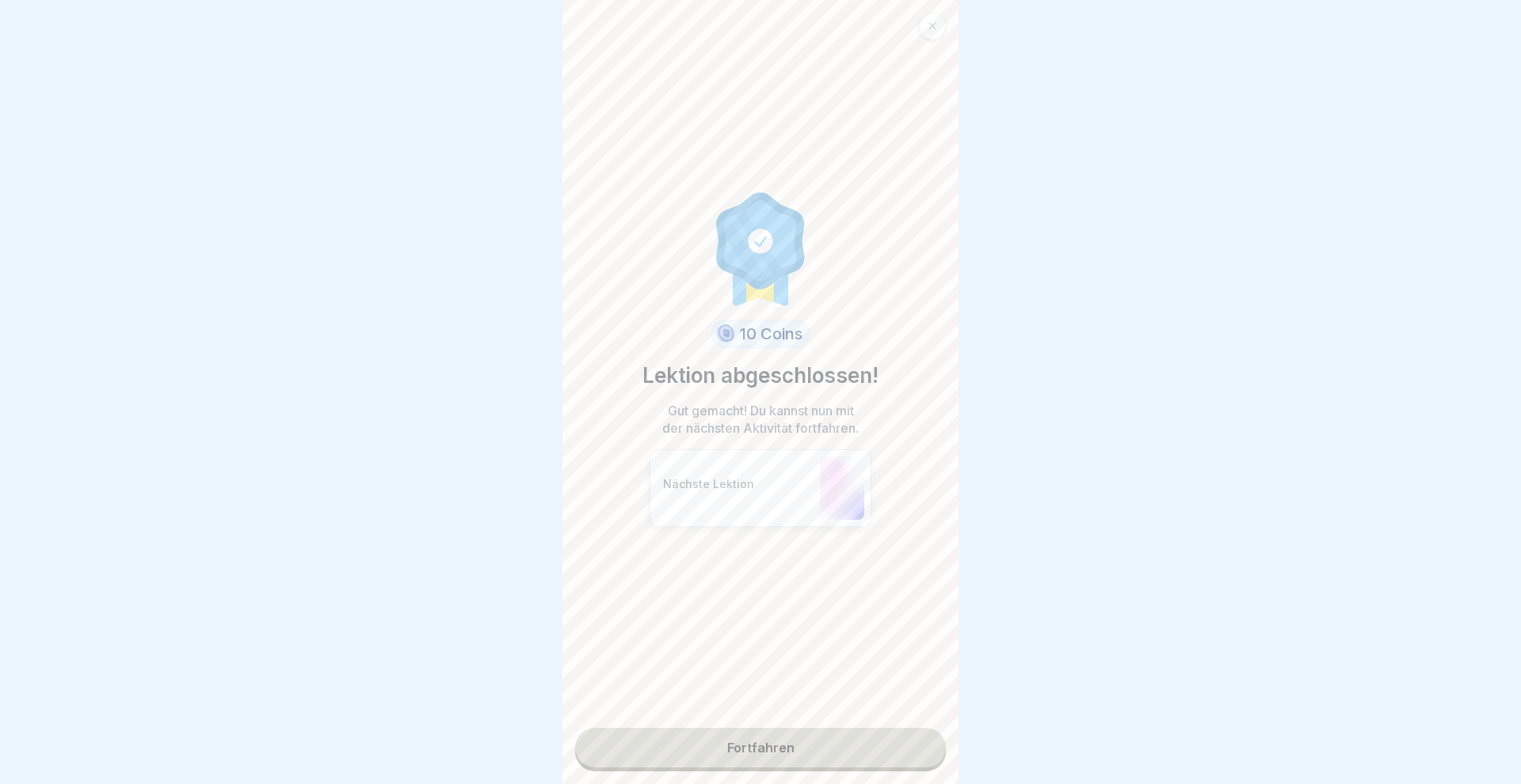
click at [776, 741] on link "Fortfahren" at bounding box center [760, 748] width 370 height 40
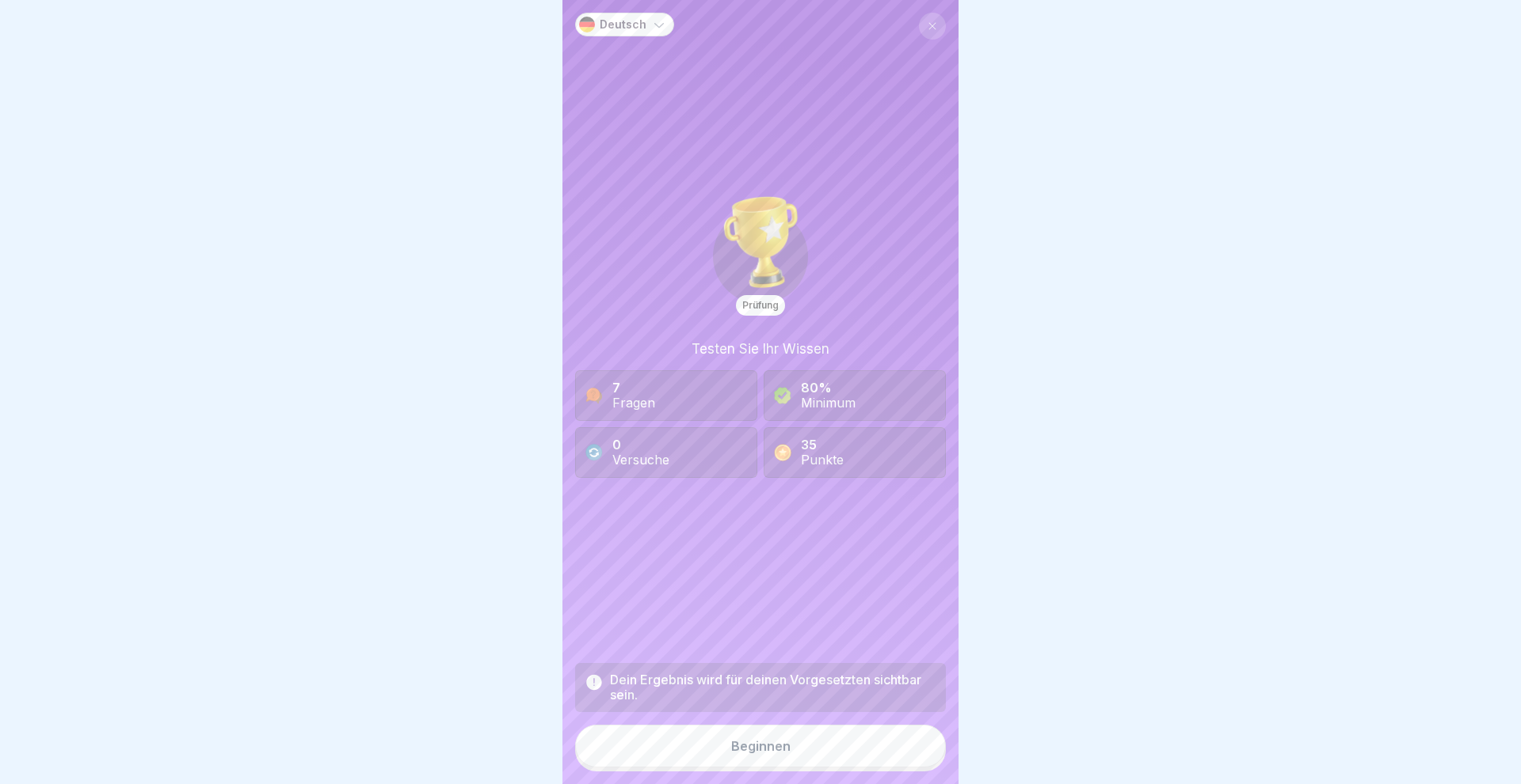
click at [775, 741] on div "Beginnen" at bounding box center [760, 746] width 60 height 14
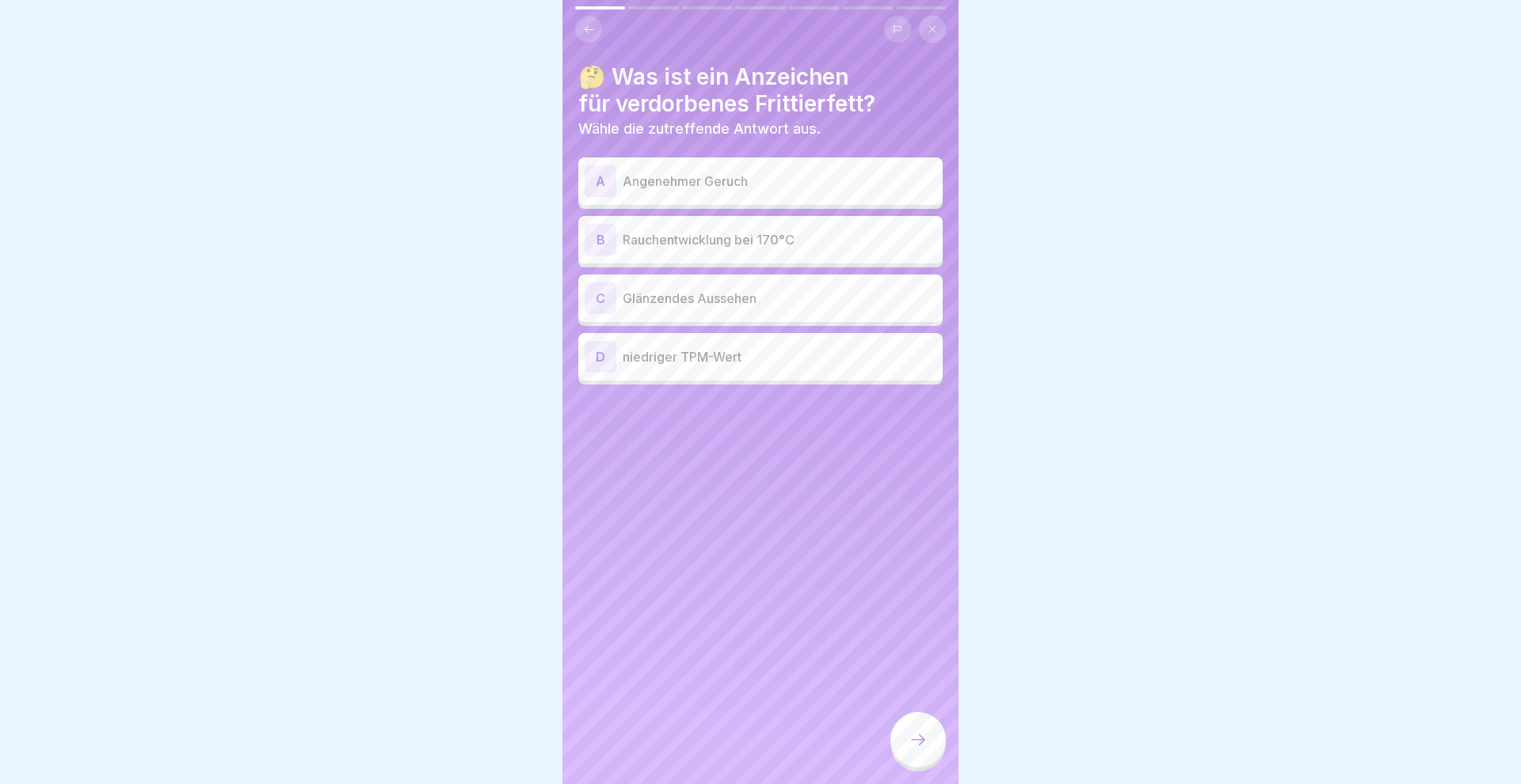
click at [591, 235] on div "B" at bounding box center [601, 240] width 32 height 32
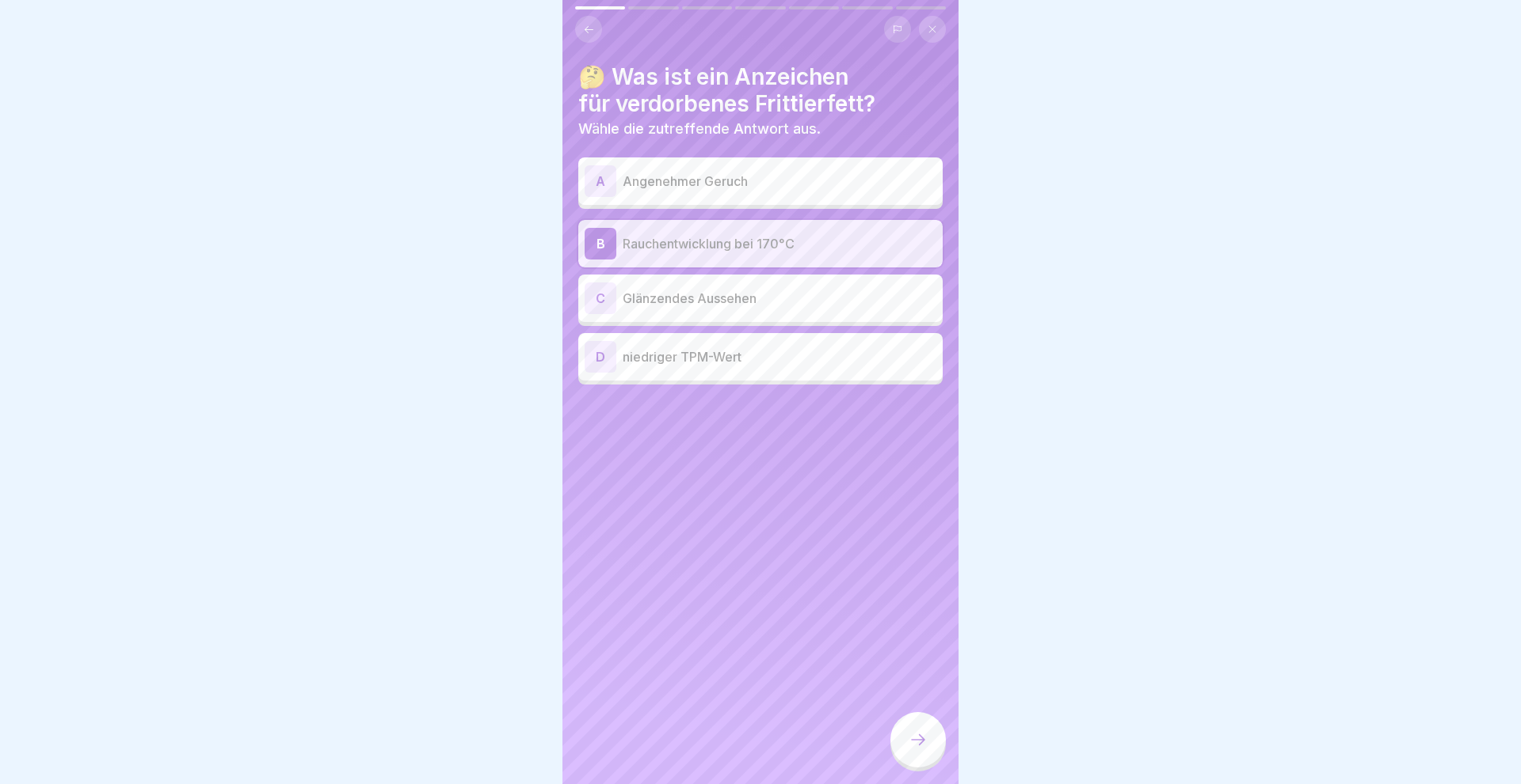
click at [917, 739] on icon at bounding box center [917, 739] width 19 height 19
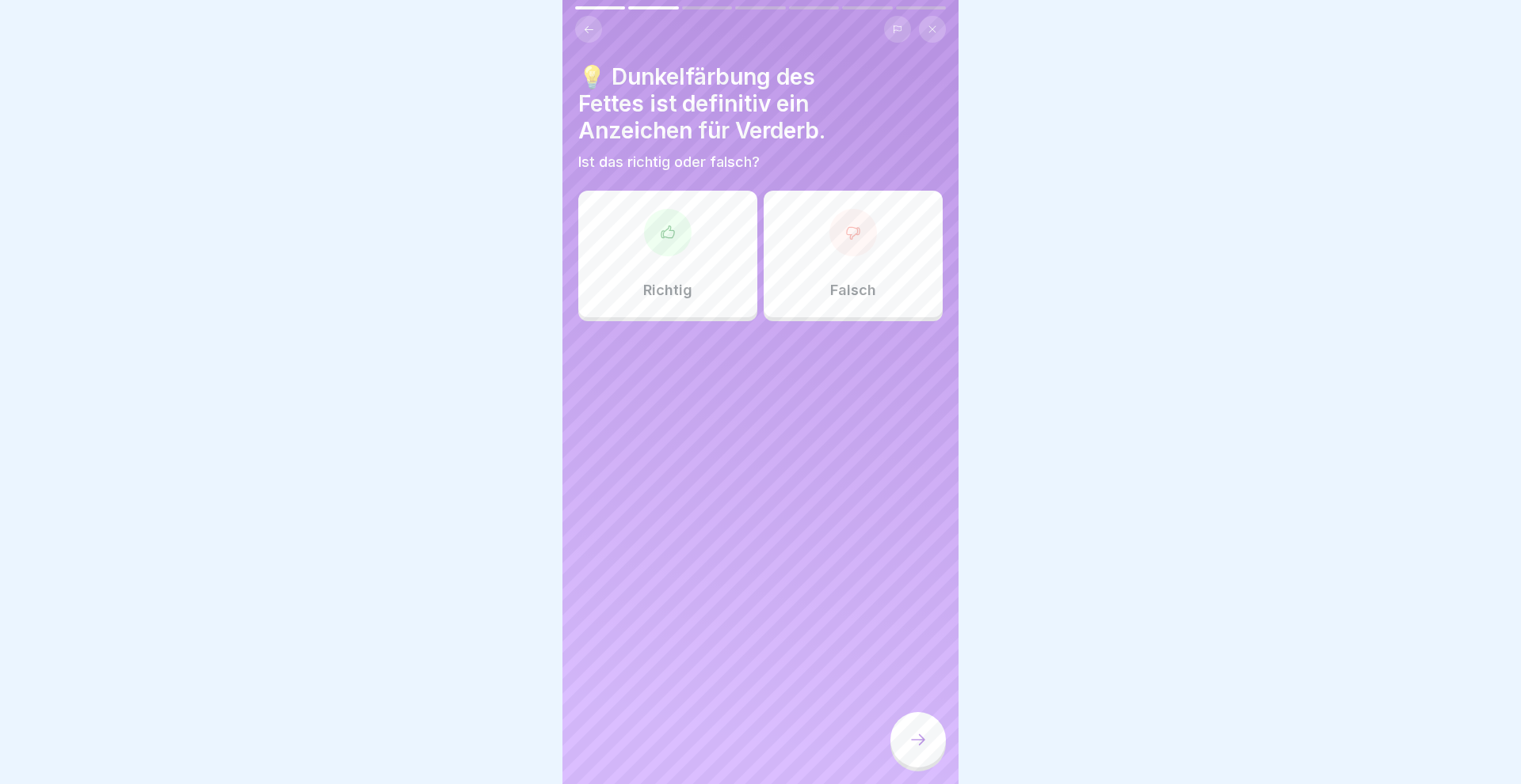
click at [846, 278] on div "Falsch" at bounding box center [852, 253] width 179 height 127
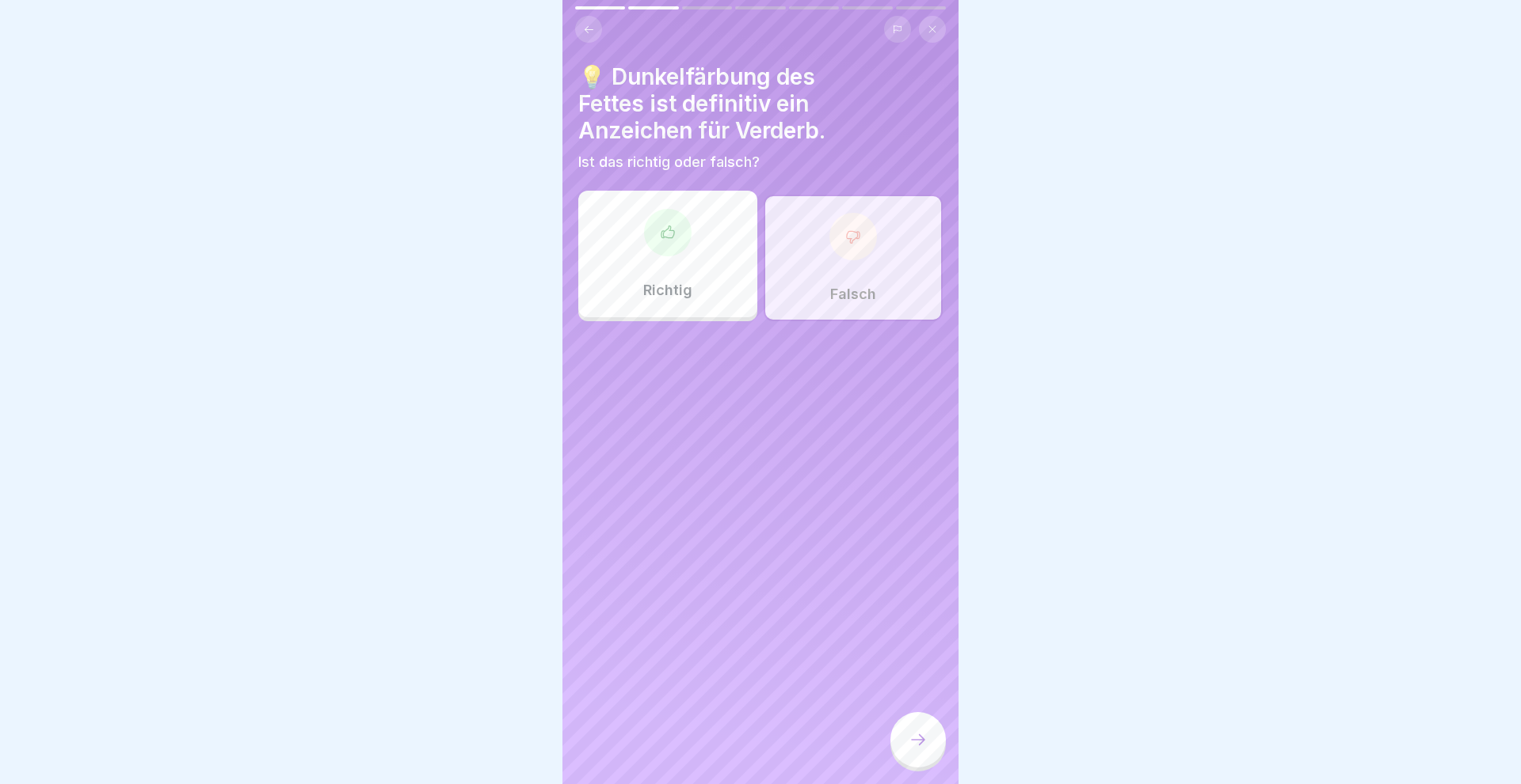
click at [915, 735] on icon at bounding box center [917, 739] width 19 height 19
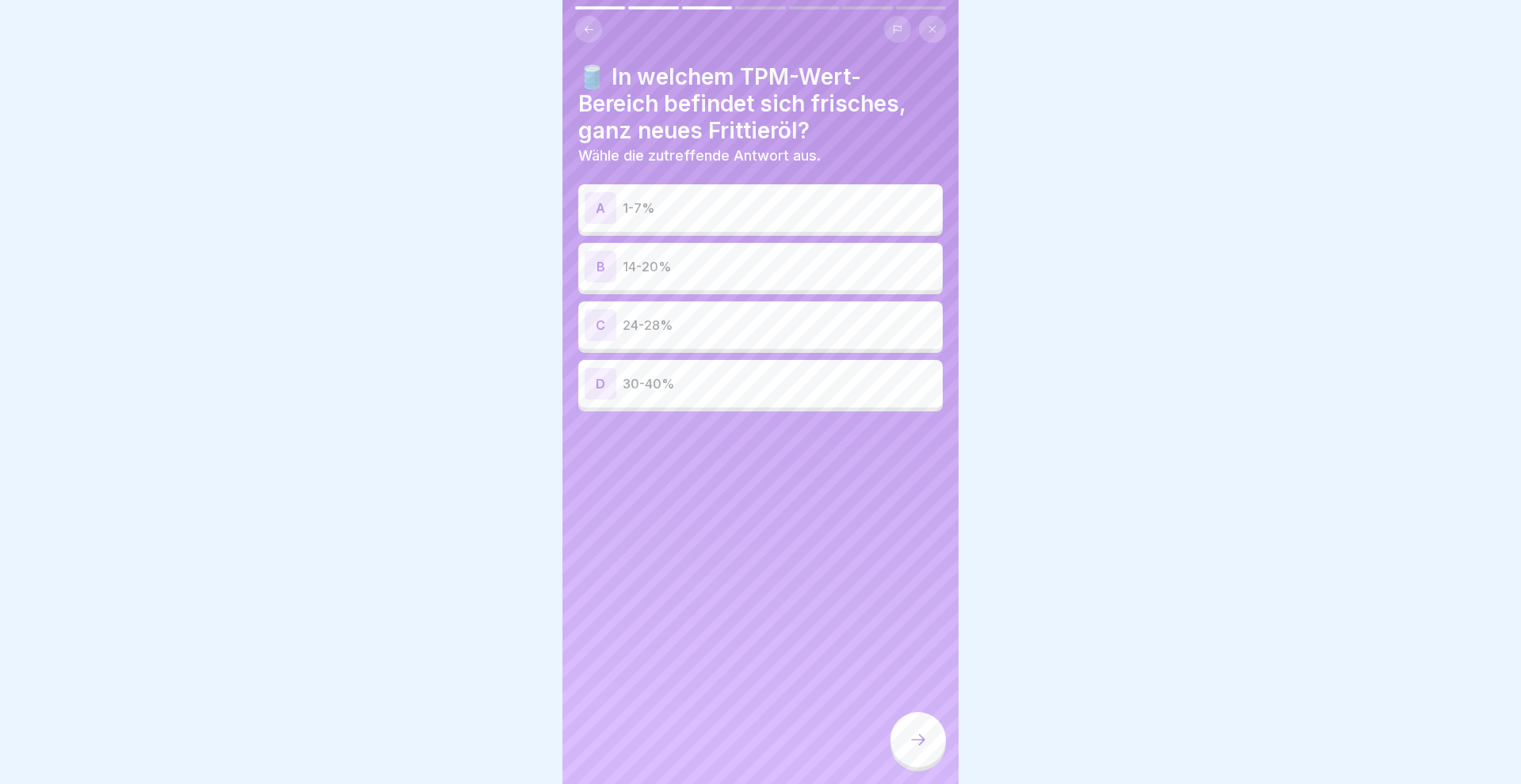
click at [609, 209] on div "A" at bounding box center [601, 208] width 32 height 32
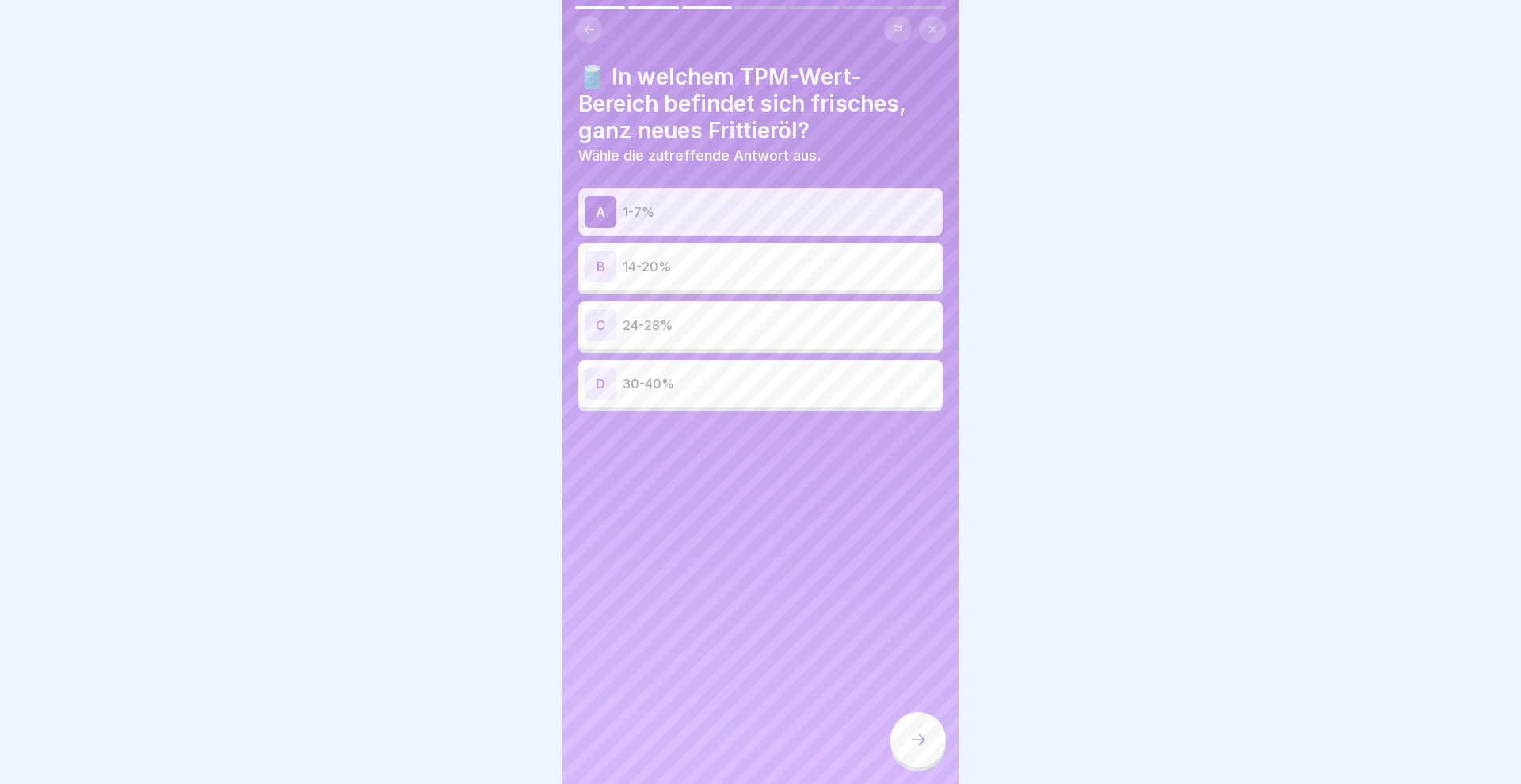
click at [927, 753] on div at bounding box center [918, 740] width 56 height 56
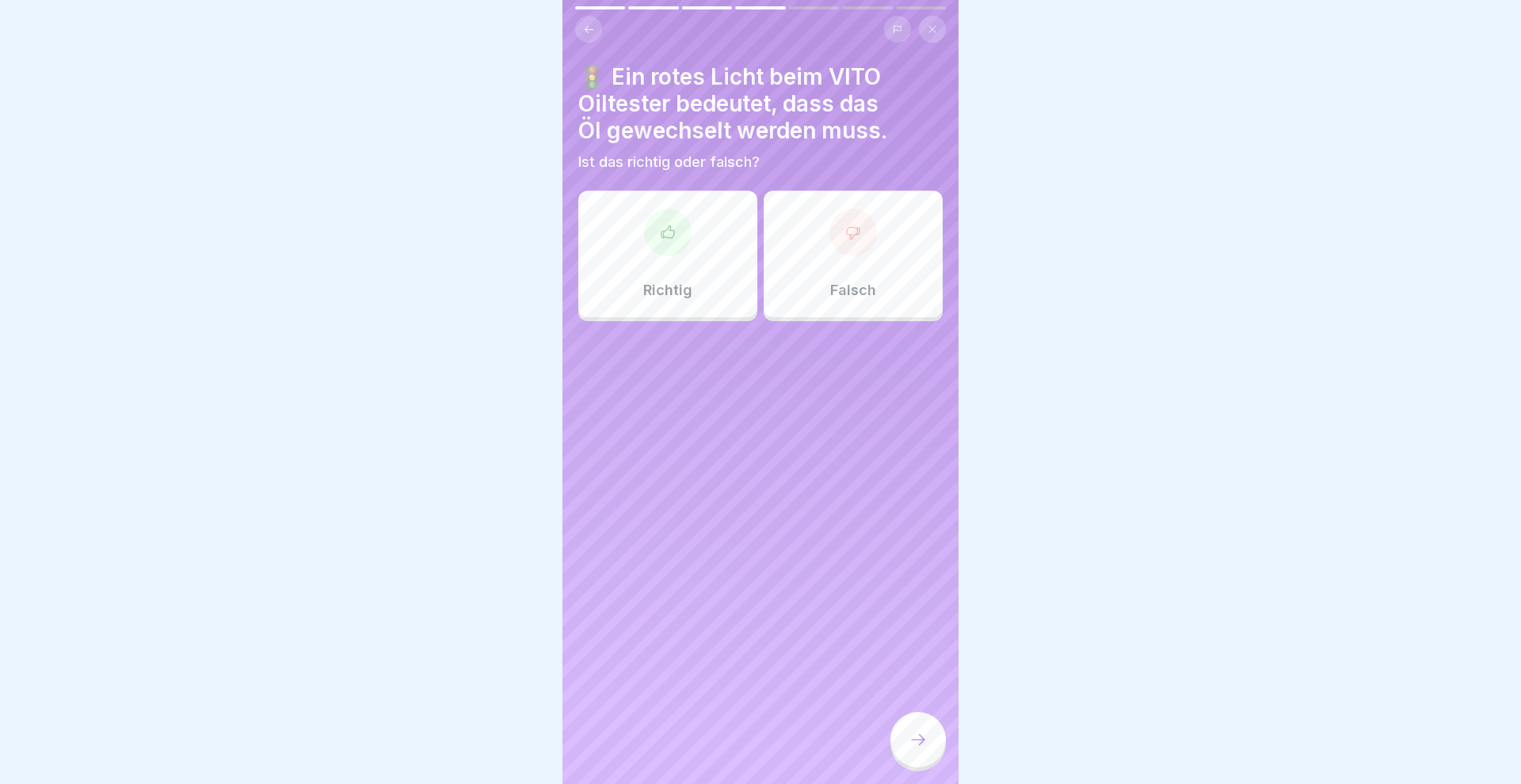
click at [691, 251] on div "Richtig" at bounding box center [667, 253] width 179 height 127
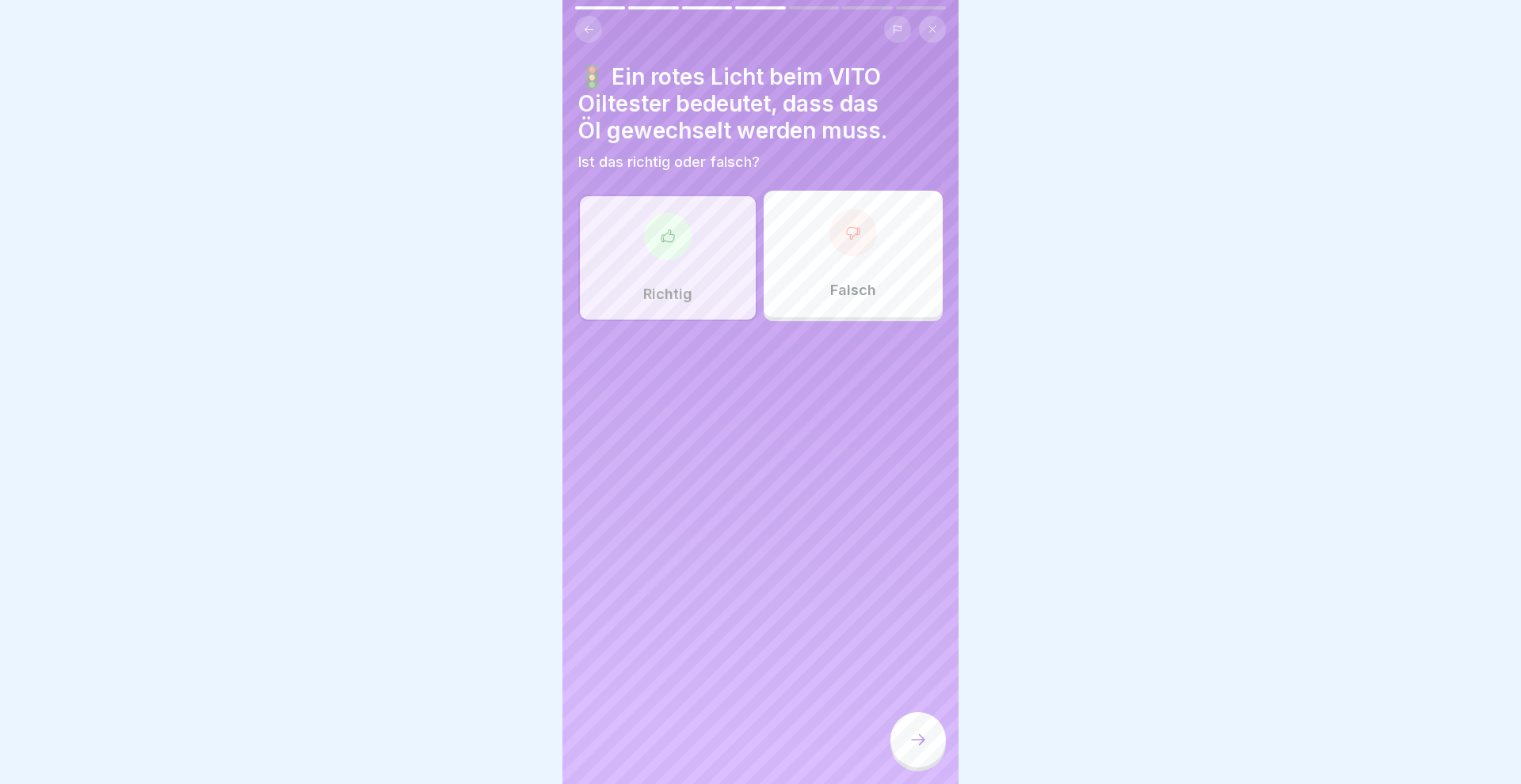
click at [920, 752] on div at bounding box center [918, 740] width 56 height 56
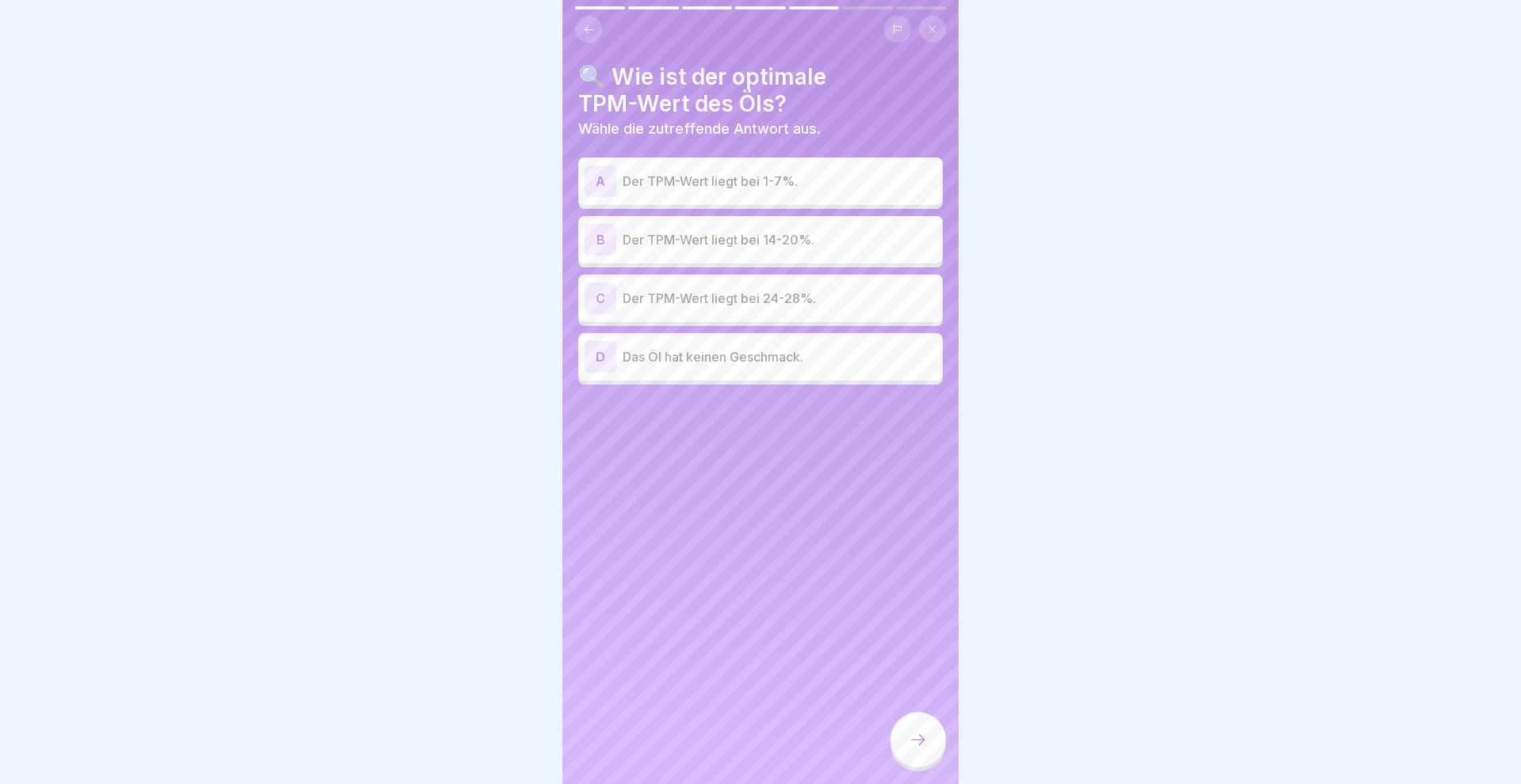
click at [598, 242] on div "B" at bounding box center [601, 240] width 32 height 32
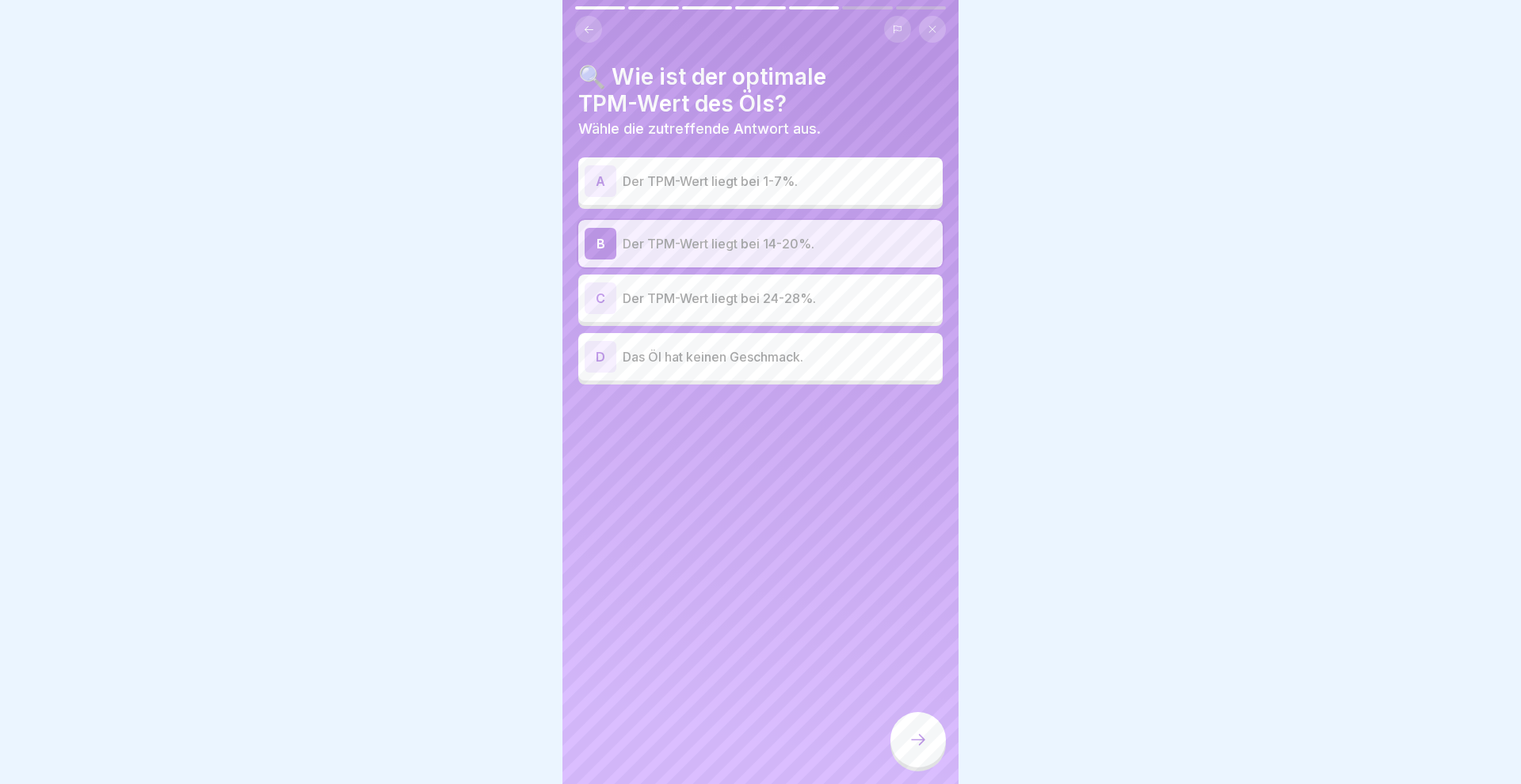
click at [918, 741] on icon at bounding box center [917, 739] width 19 height 19
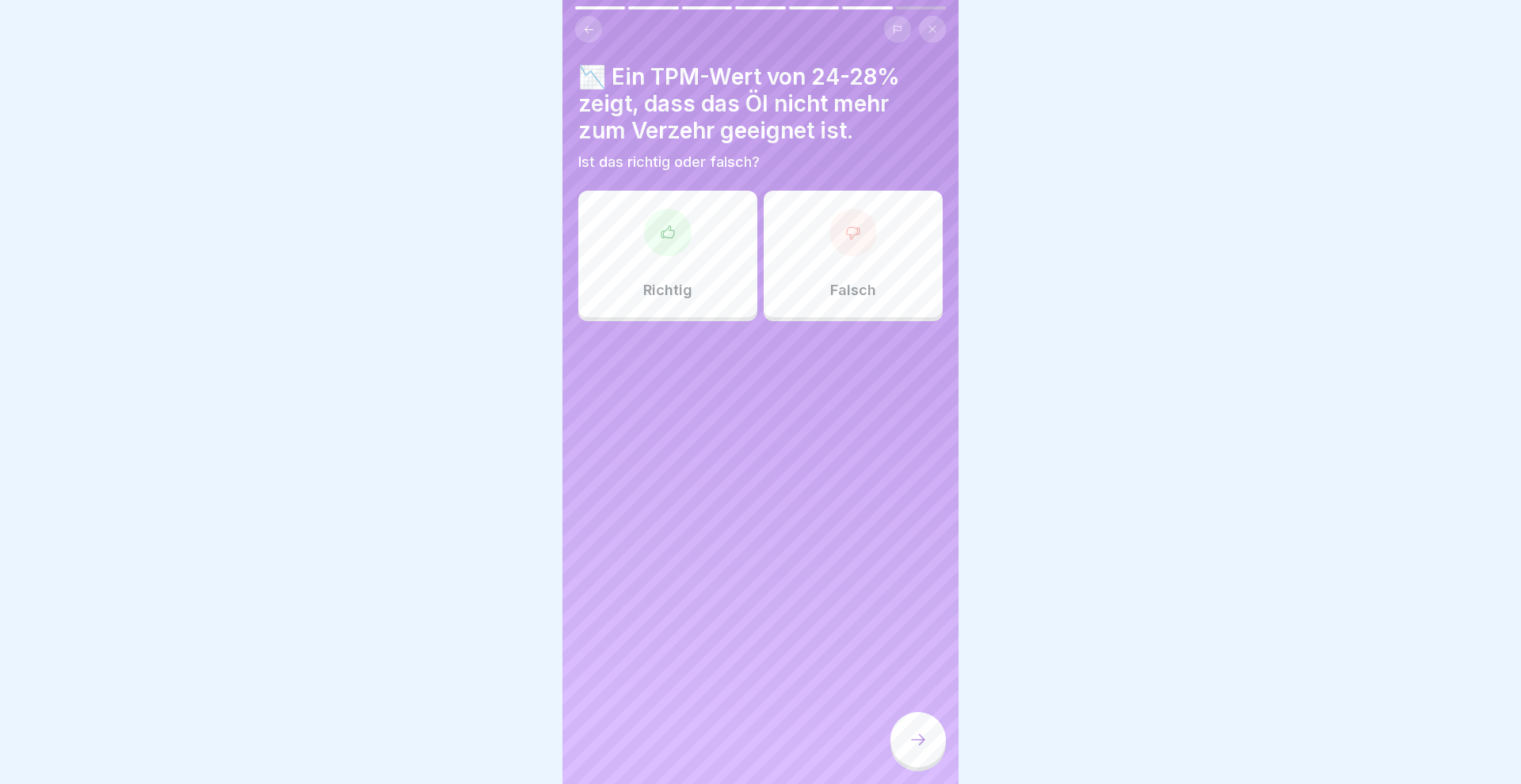
click at [682, 264] on div "Richtig" at bounding box center [667, 253] width 179 height 127
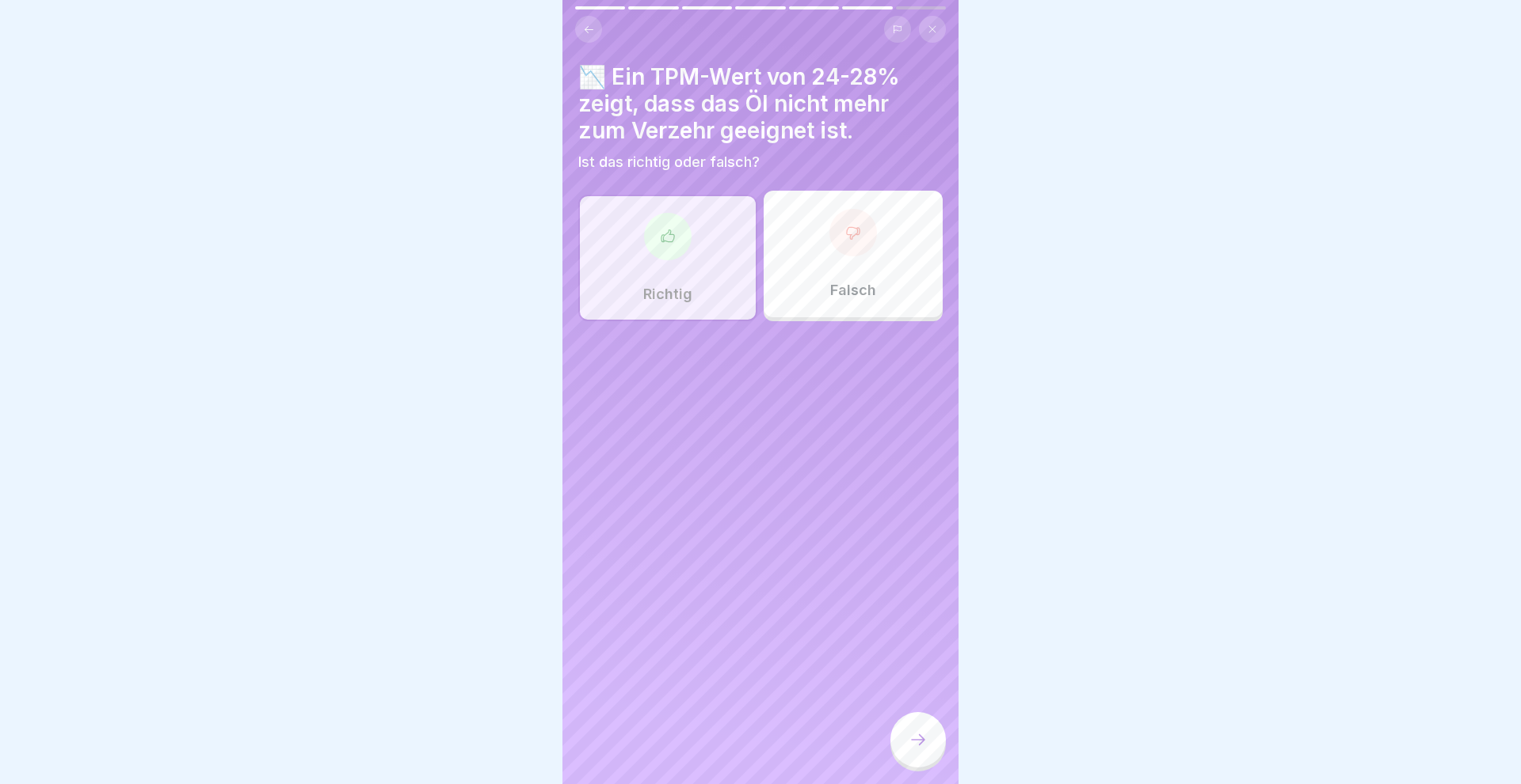
click at [919, 736] on icon at bounding box center [917, 739] width 19 height 19
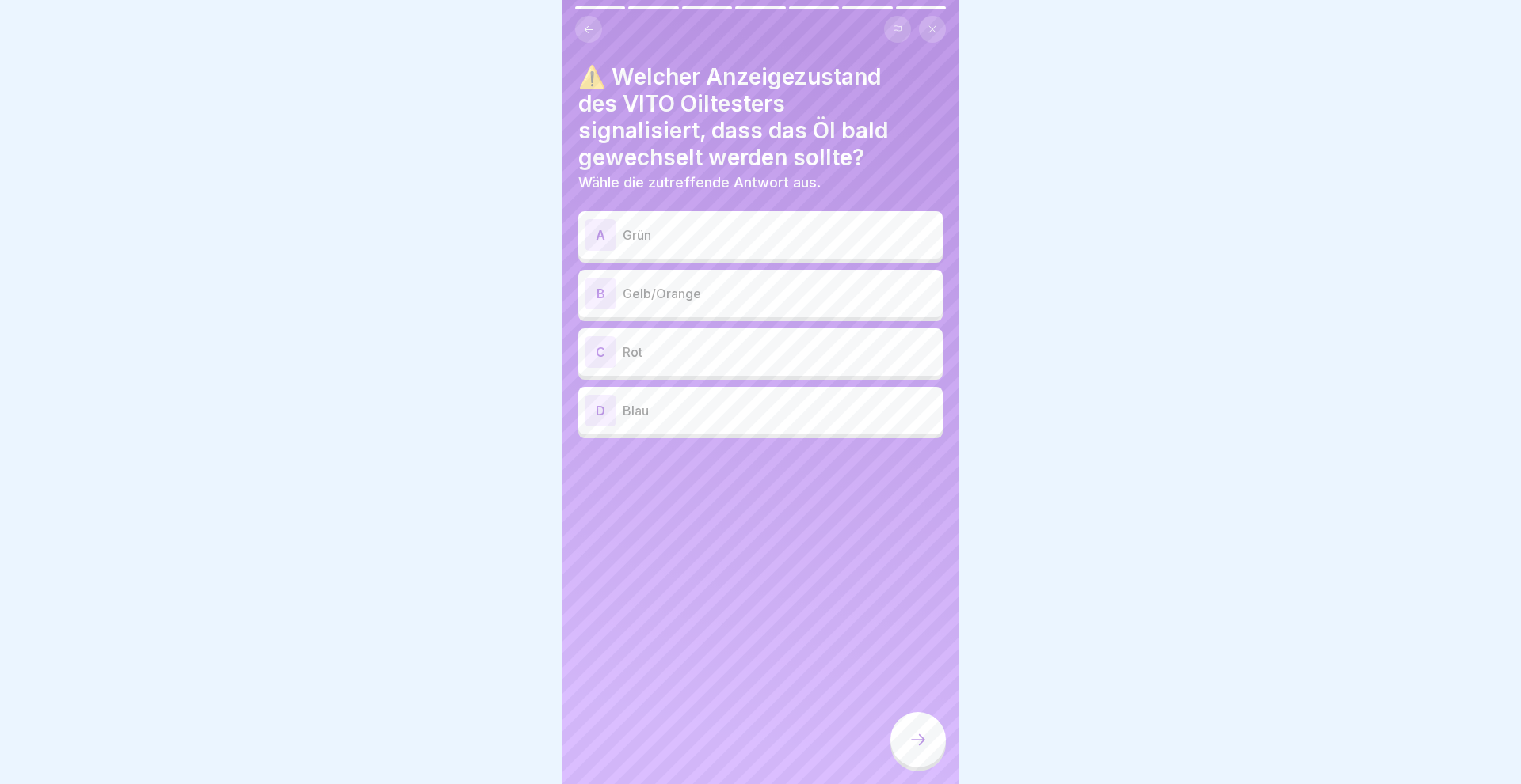
click at [600, 295] on div "B" at bounding box center [601, 294] width 32 height 32
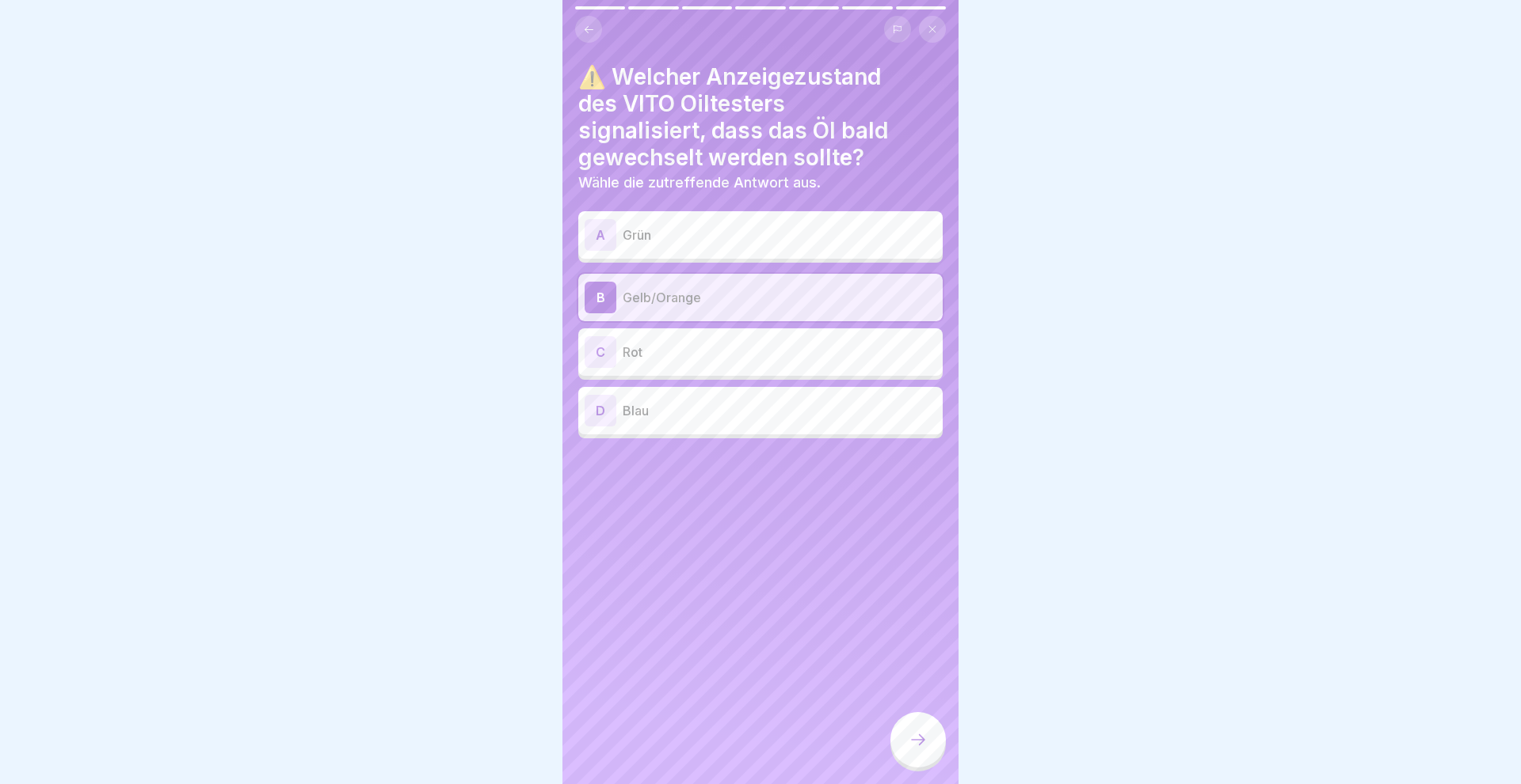
click at [933, 743] on div at bounding box center [918, 740] width 56 height 56
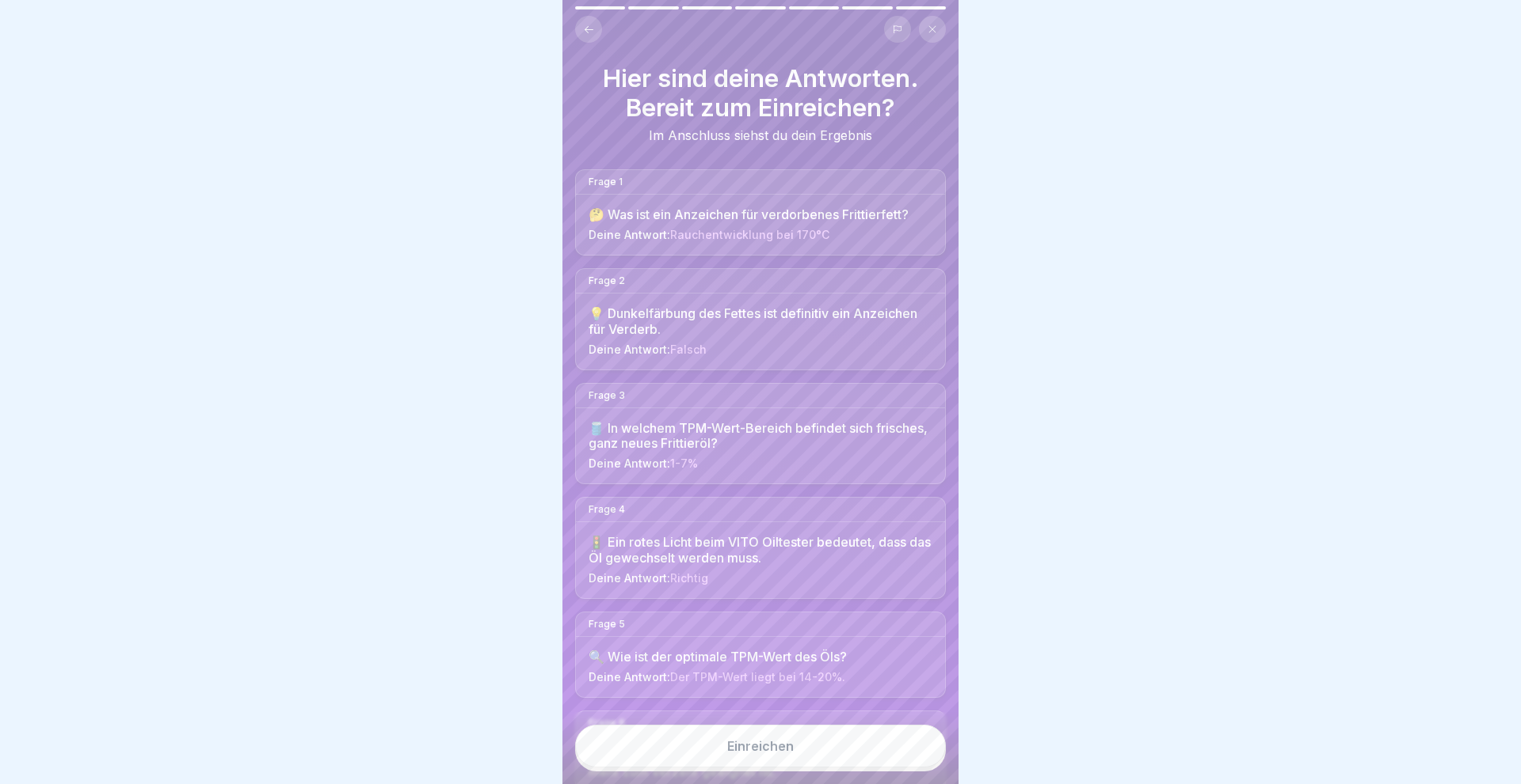
click at [805, 754] on button "Einreichen" at bounding box center [760, 746] width 370 height 43
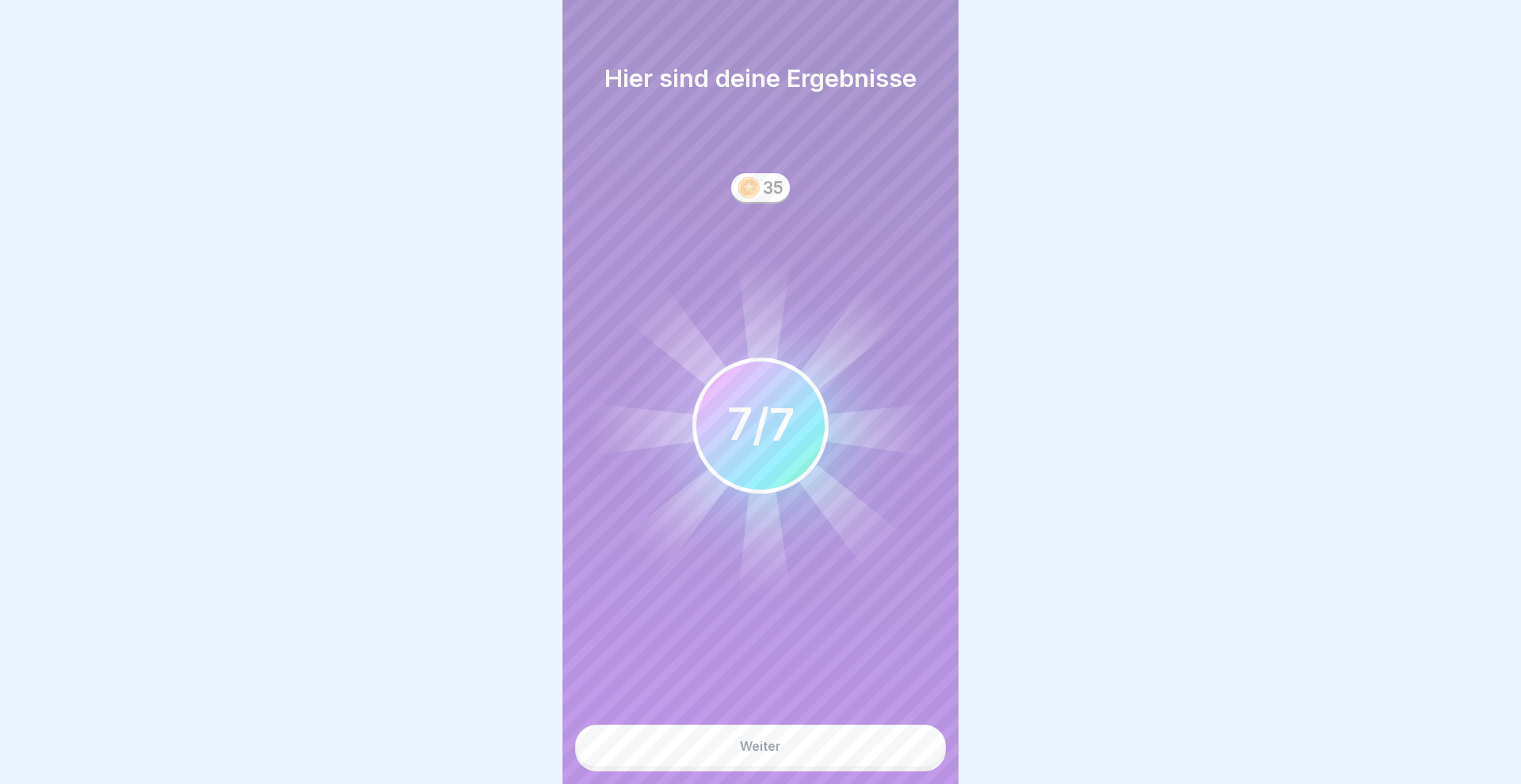
click at [799, 757] on button "Weiter" at bounding box center [760, 746] width 370 height 43
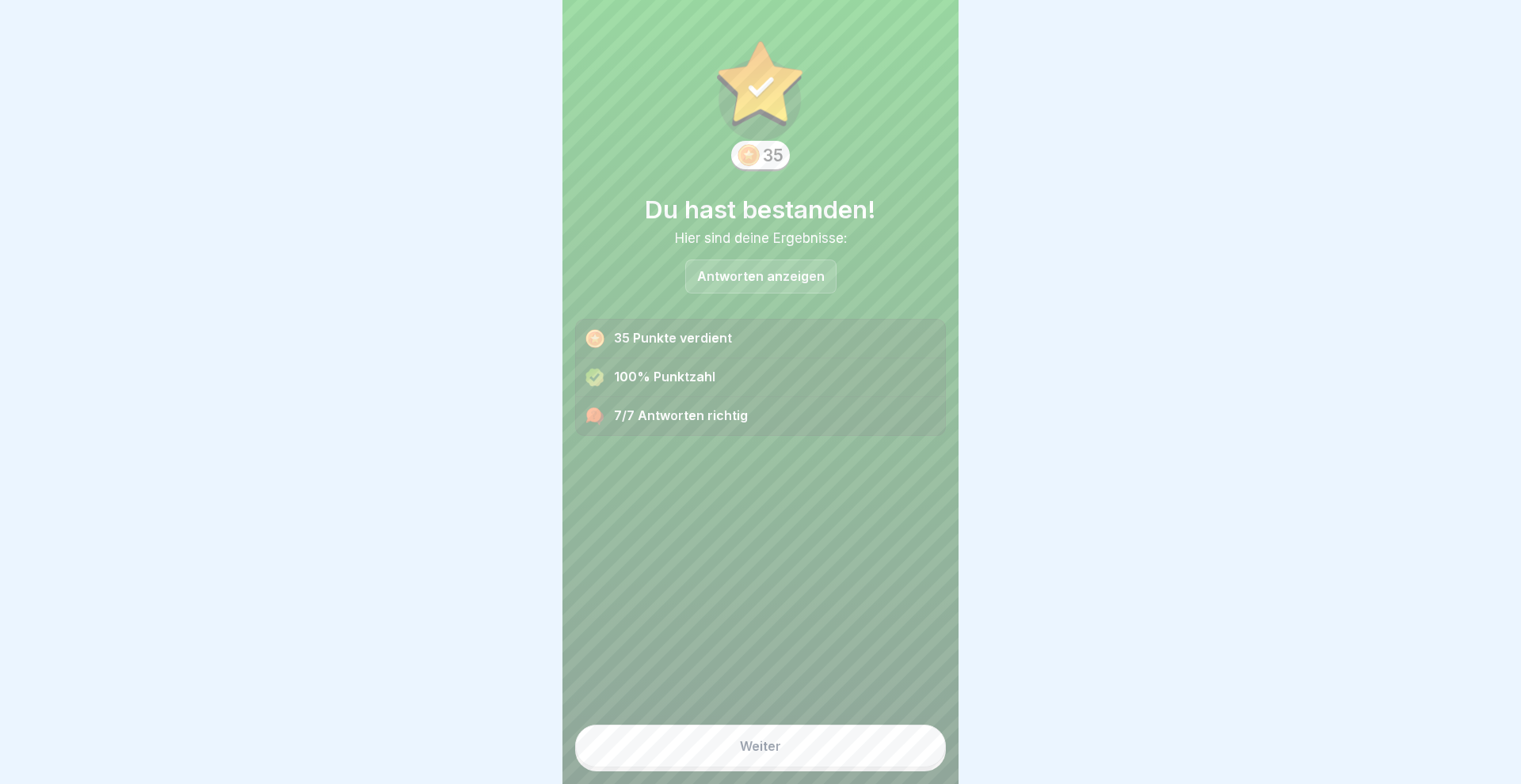
click at [796, 758] on button "Weiter" at bounding box center [760, 746] width 370 height 43
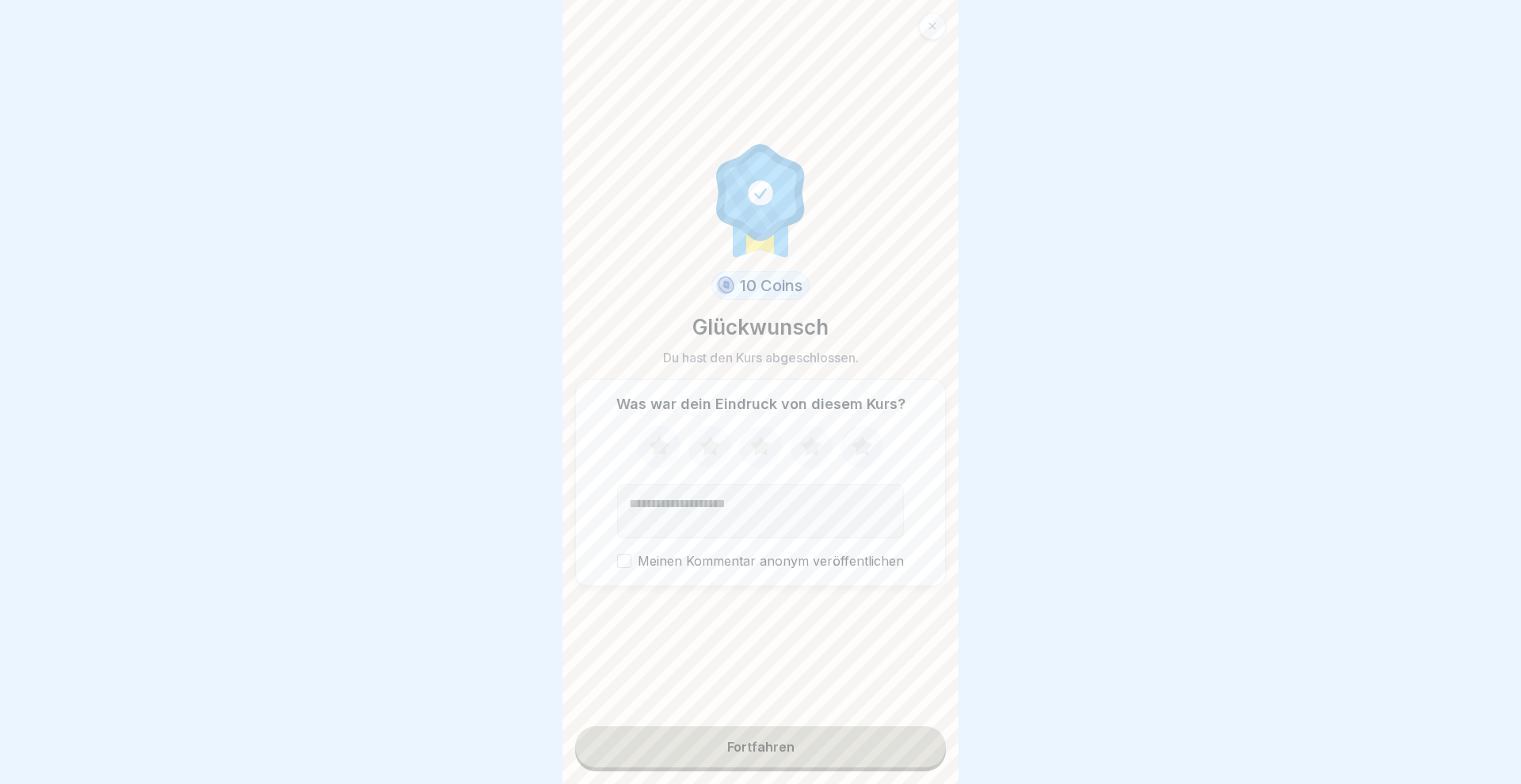
click at [862, 447] on icon at bounding box center [861, 446] width 21 height 20
click at [750, 745] on div "Fortfahren" at bounding box center [760, 747] width 67 height 14
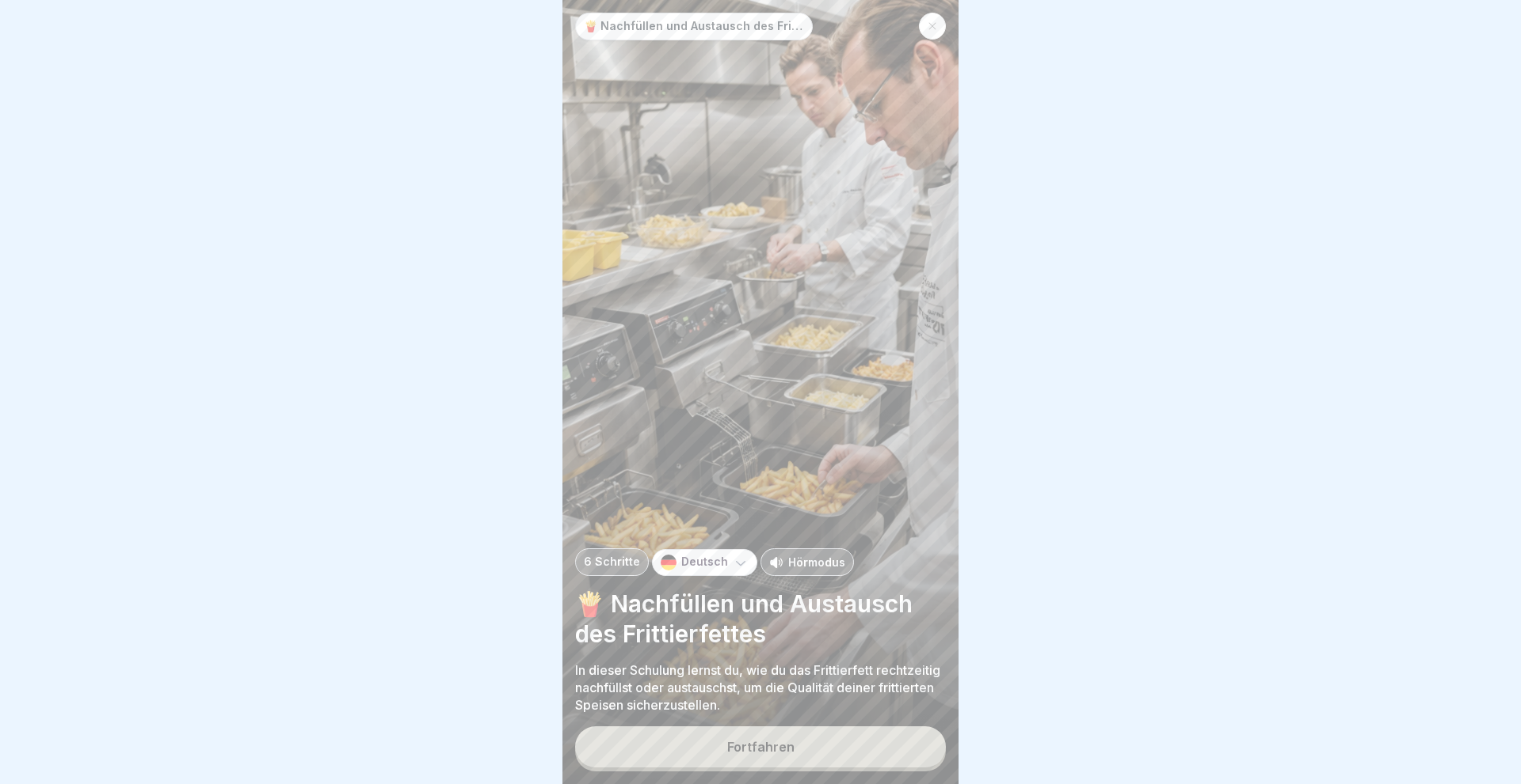
click at [739, 749] on div "Fortfahren" at bounding box center [760, 747] width 67 height 14
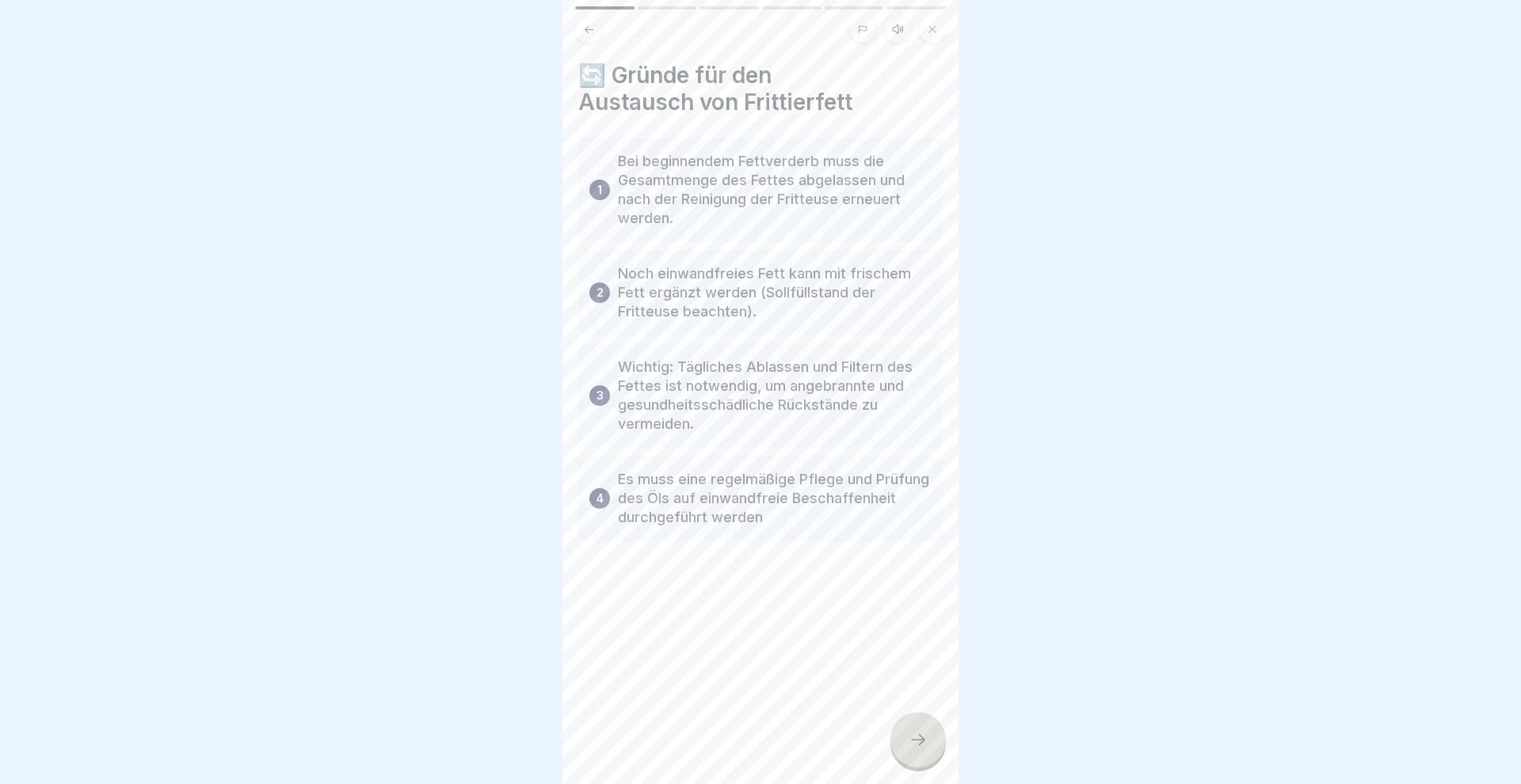
click at [903, 735] on div at bounding box center [918, 740] width 56 height 56
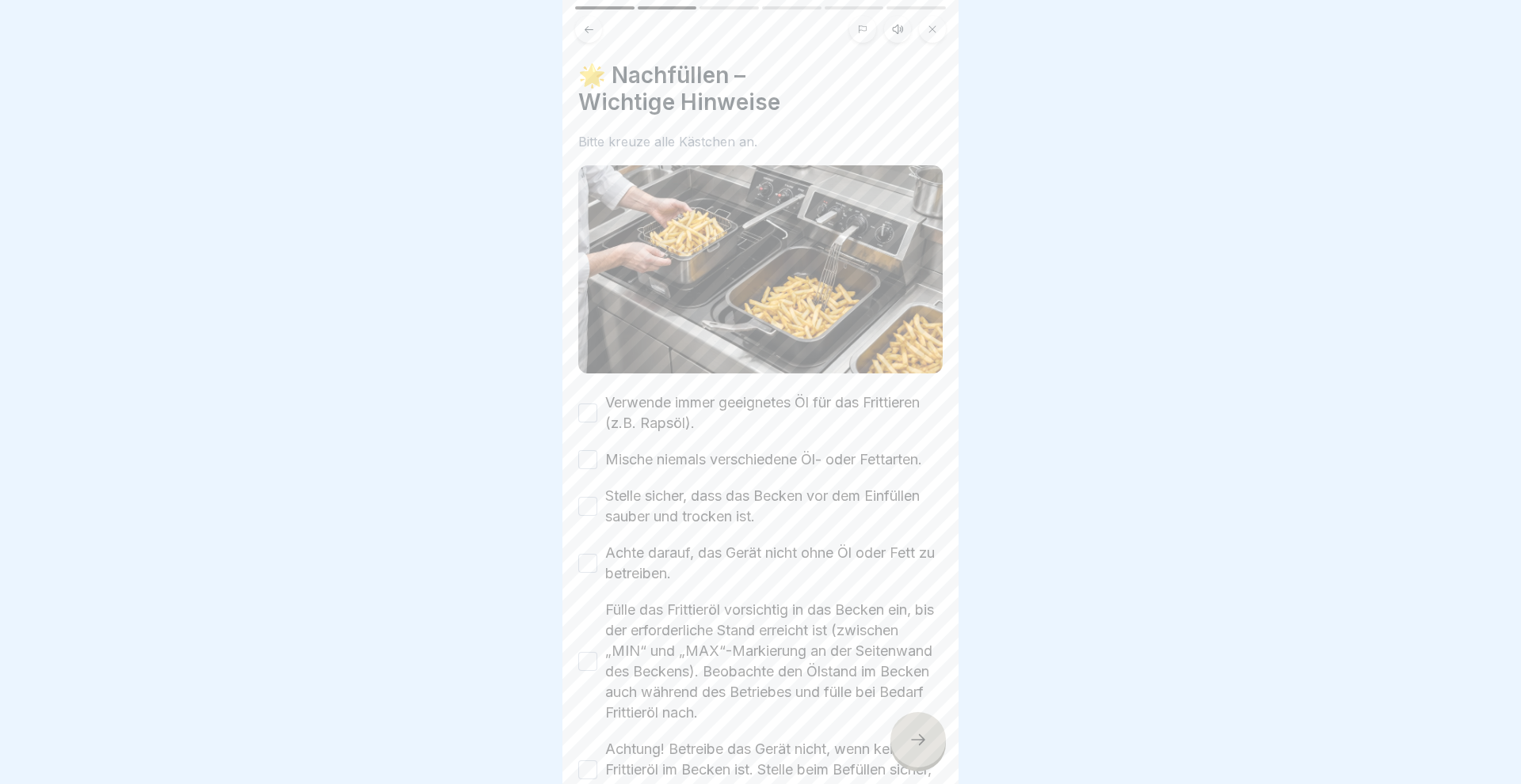
click at [588, 415] on button "Verwende immer geeignetes Öl für das Frittieren (z.B. Rapsöl)." at bounding box center [587, 413] width 19 height 19
click at [580, 460] on button "Mische niemals verschiedene Öl- oder Fettarten." at bounding box center [587, 460] width 19 height 19
click at [594, 516] on button "Stelle sicher, dass das Becken vor dem Einfüllen sauber und trocken ist." at bounding box center [587, 506] width 19 height 19
click at [587, 568] on button "Achte darauf, das Gerät nicht ohne Öl oder Fett zu betreiben." at bounding box center [587, 563] width 19 height 19
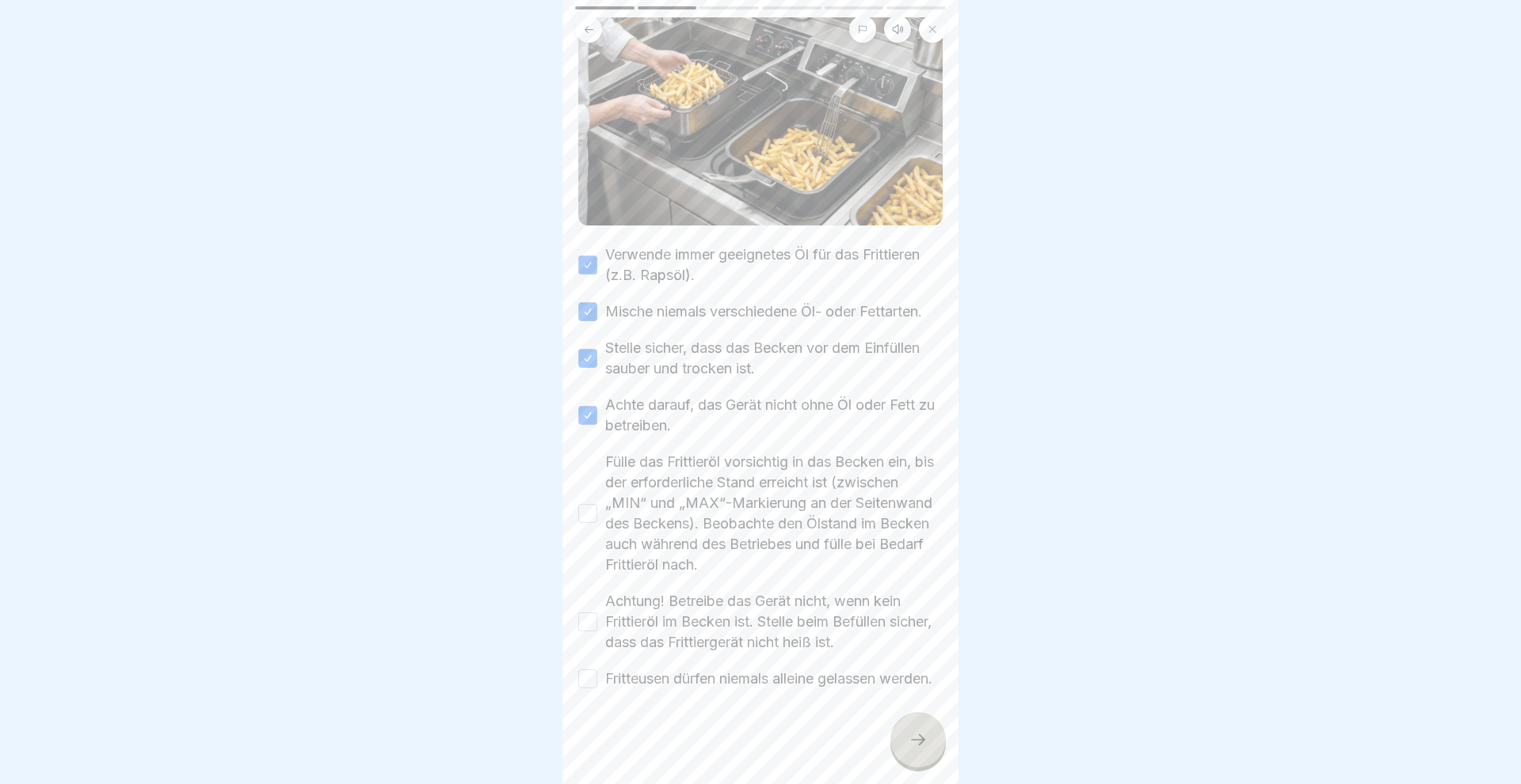
click at [582, 504] on button "Fülle das Frittieröl vorsichtig in das Becken ein, bis der erforderliche Stand …" at bounding box center [587, 513] width 19 height 19
click at [591, 612] on button "Achtung! Betreibe das Gerät nicht, wenn kein Frittieröl im Becken ist. Stelle b…" at bounding box center [587, 621] width 19 height 19
click at [581, 669] on button "Fritteusen dürfen niemals alleine gelassen werden." at bounding box center [587, 678] width 19 height 19
click at [919, 738] on icon at bounding box center [917, 739] width 19 height 19
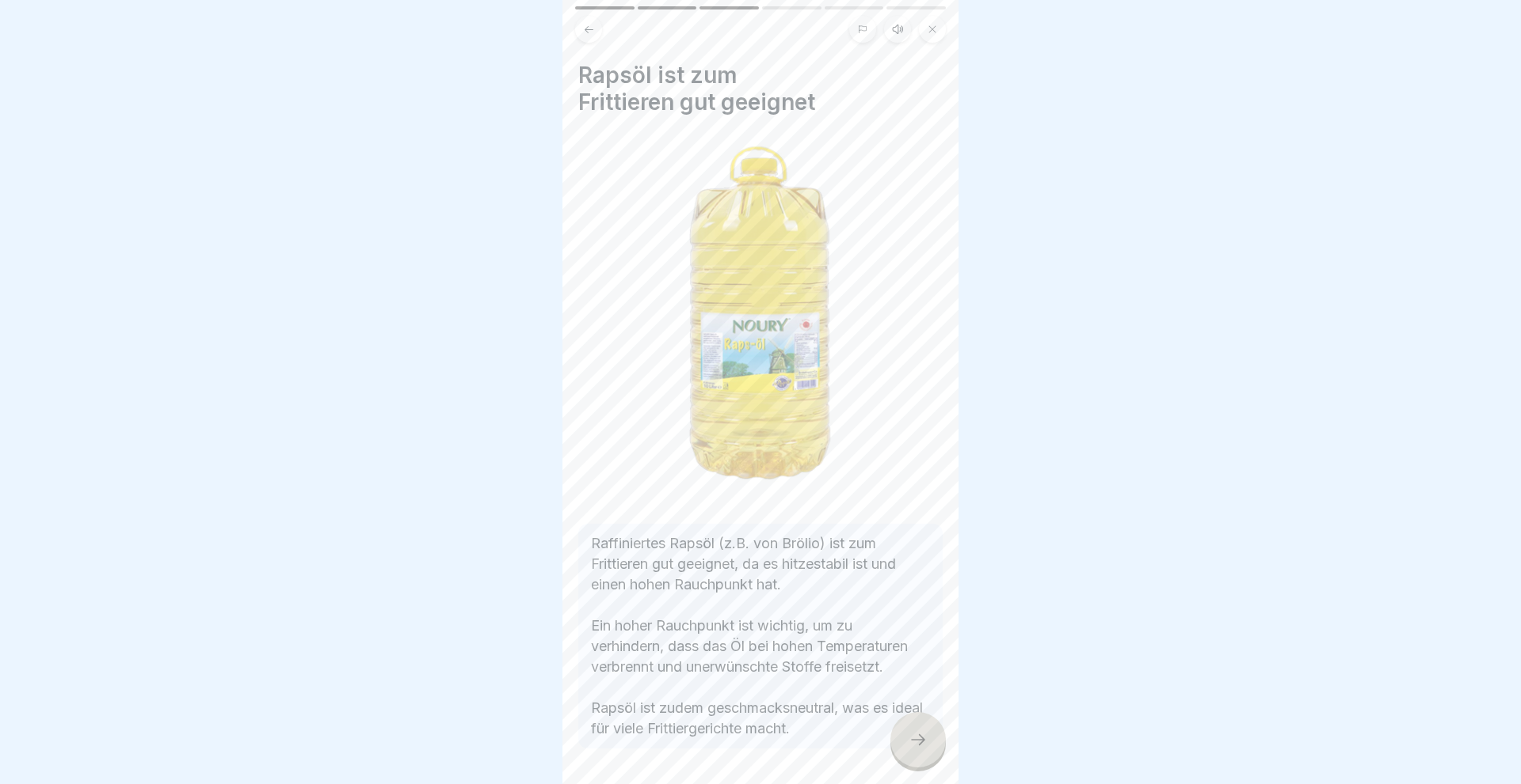
scroll to position [60, 0]
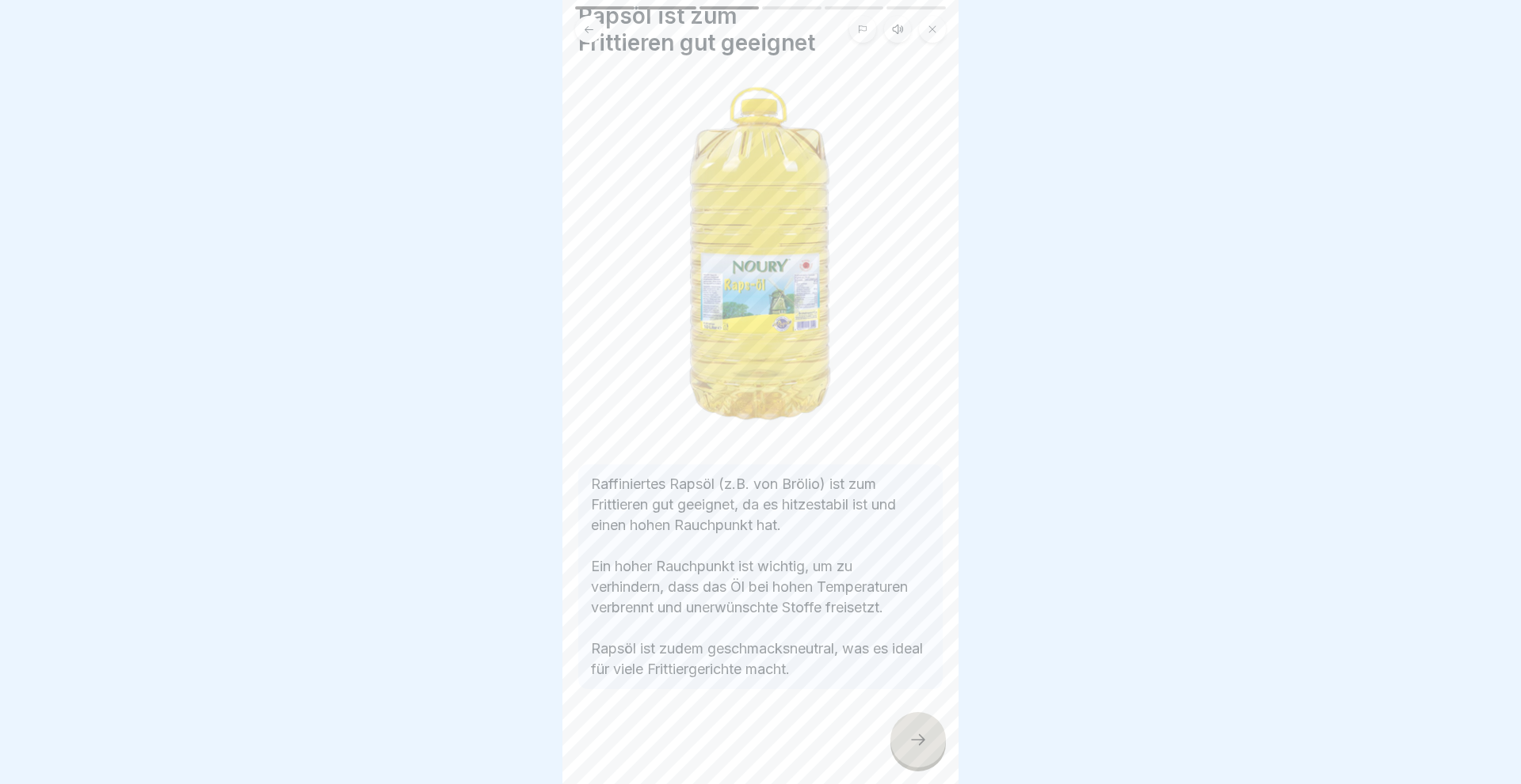
click at [916, 741] on icon at bounding box center [917, 739] width 19 height 19
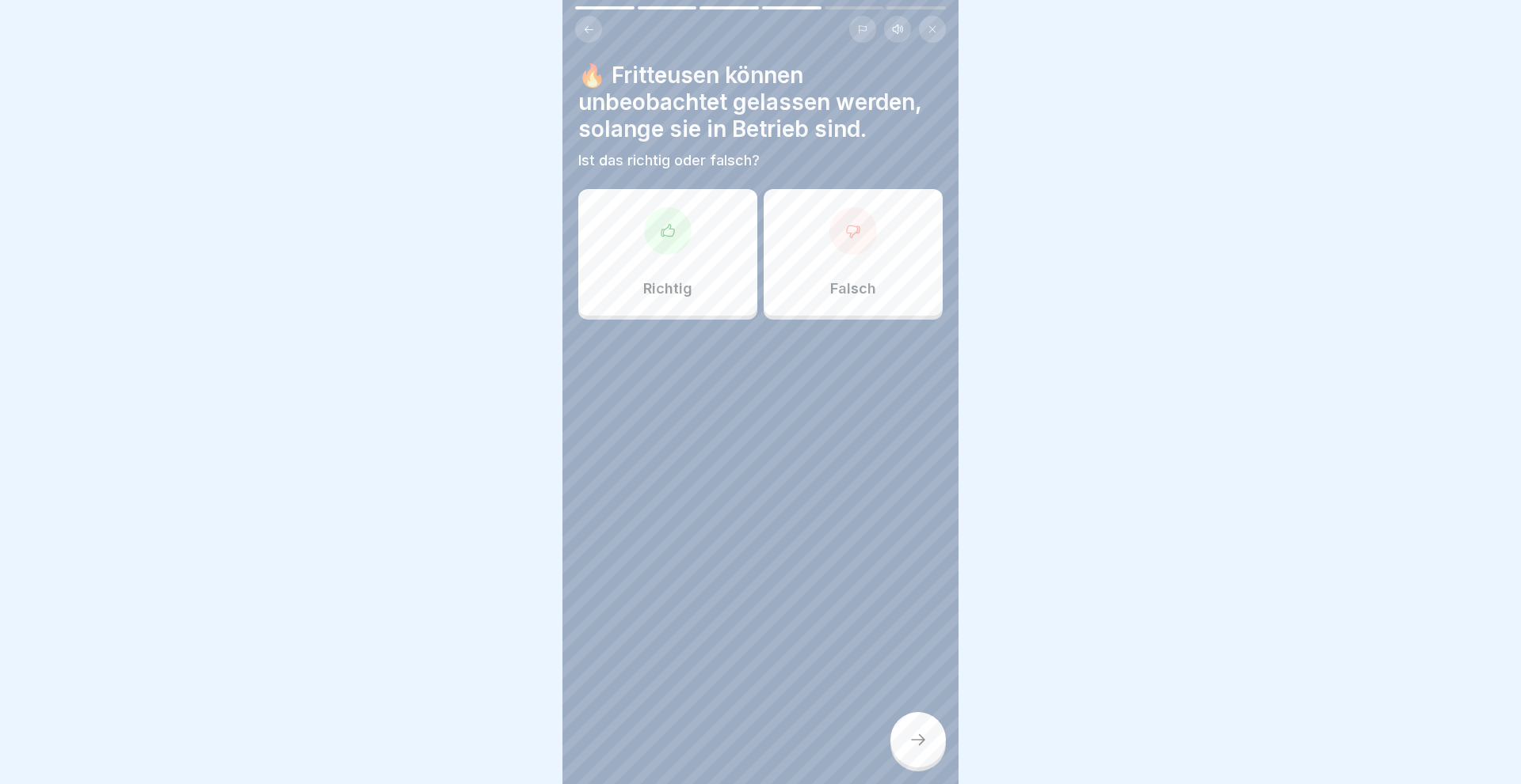
click at [851, 263] on div "Falsch" at bounding box center [852, 252] width 179 height 127
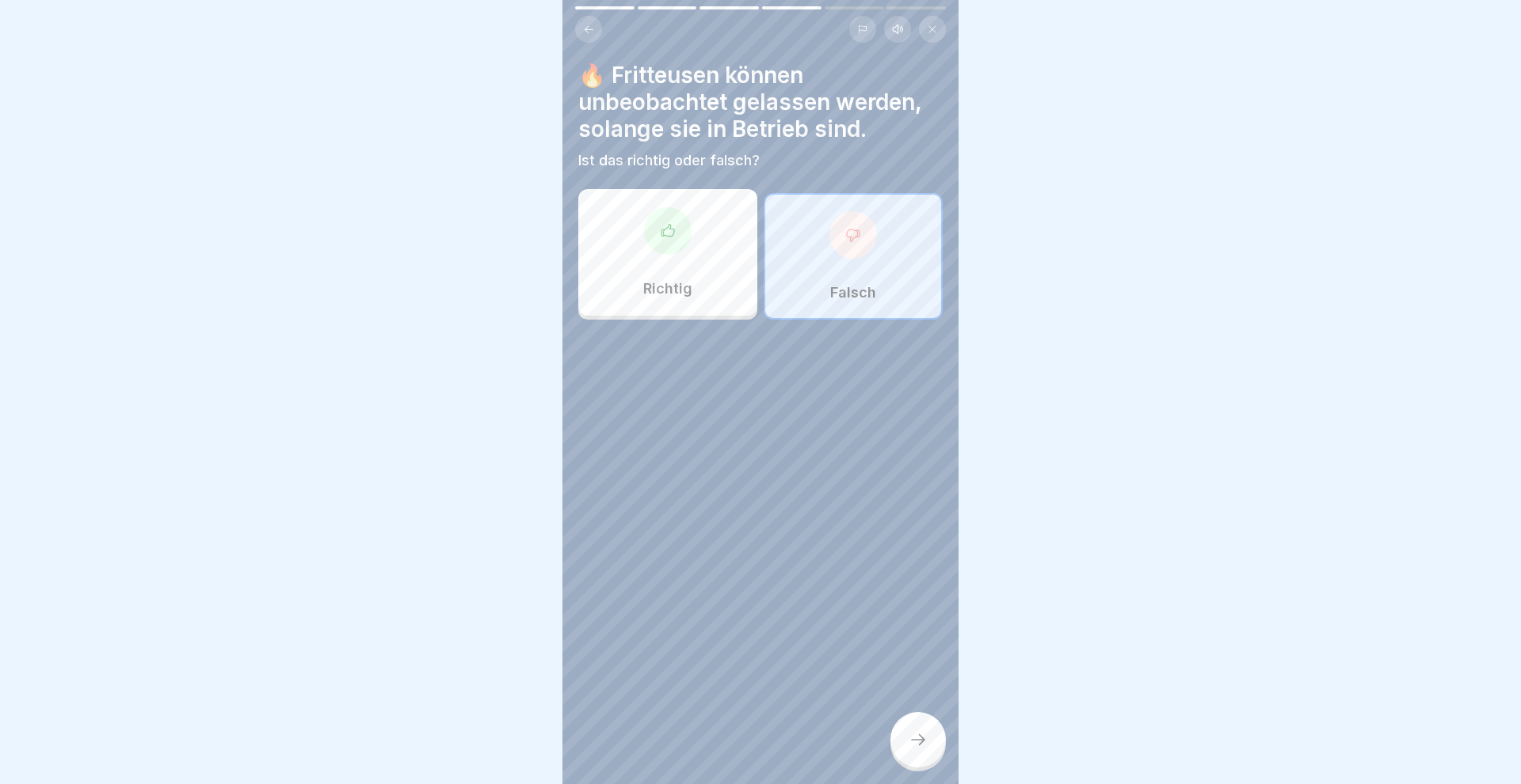
click at [918, 752] on div at bounding box center [918, 740] width 56 height 56
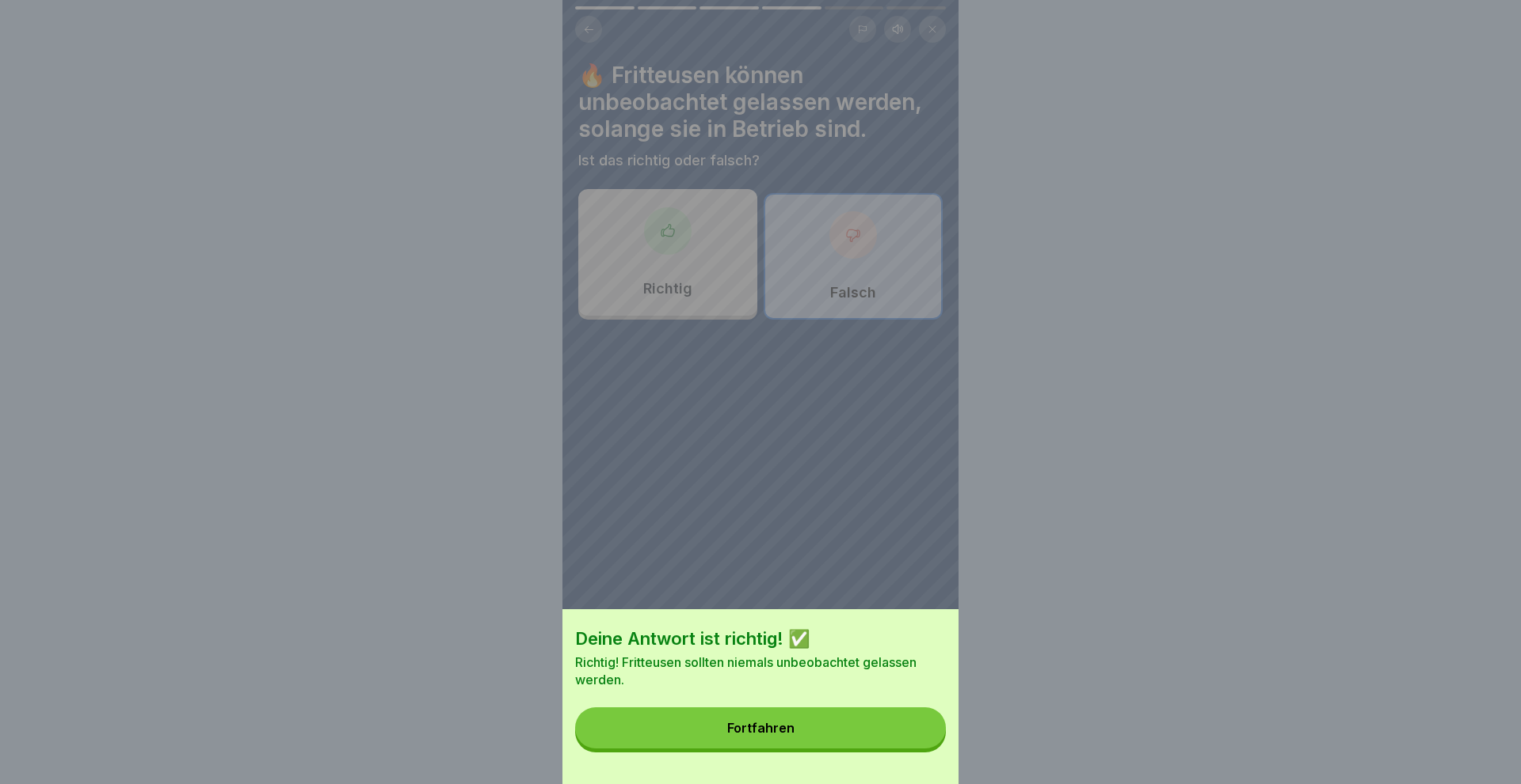
click at [731, 730] on div "Fortfahren" at bounding box center [760, 728] width 67 height 14
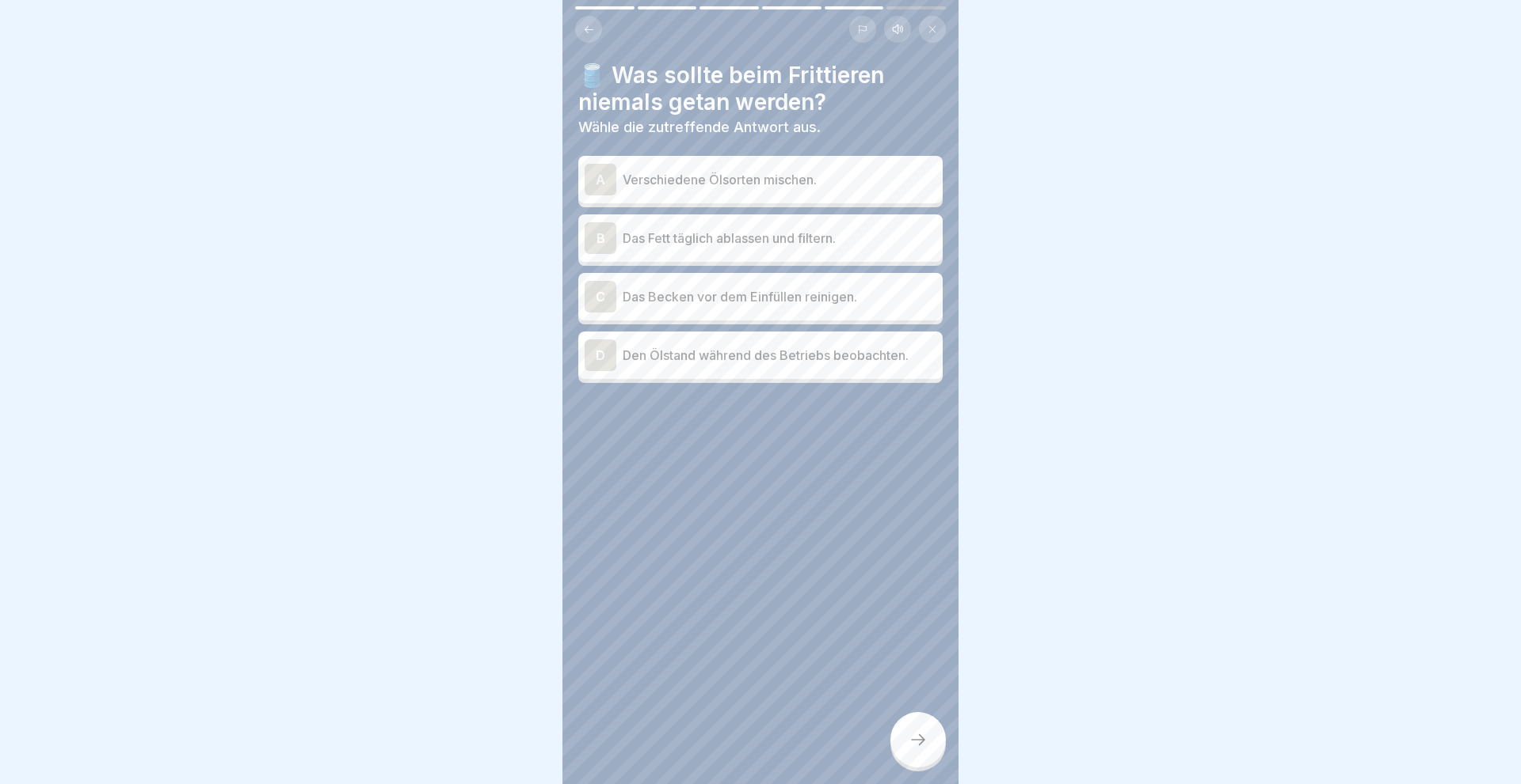
click at [593, 168] on div "A" at bounding box center [601, 180] width 32 height 32
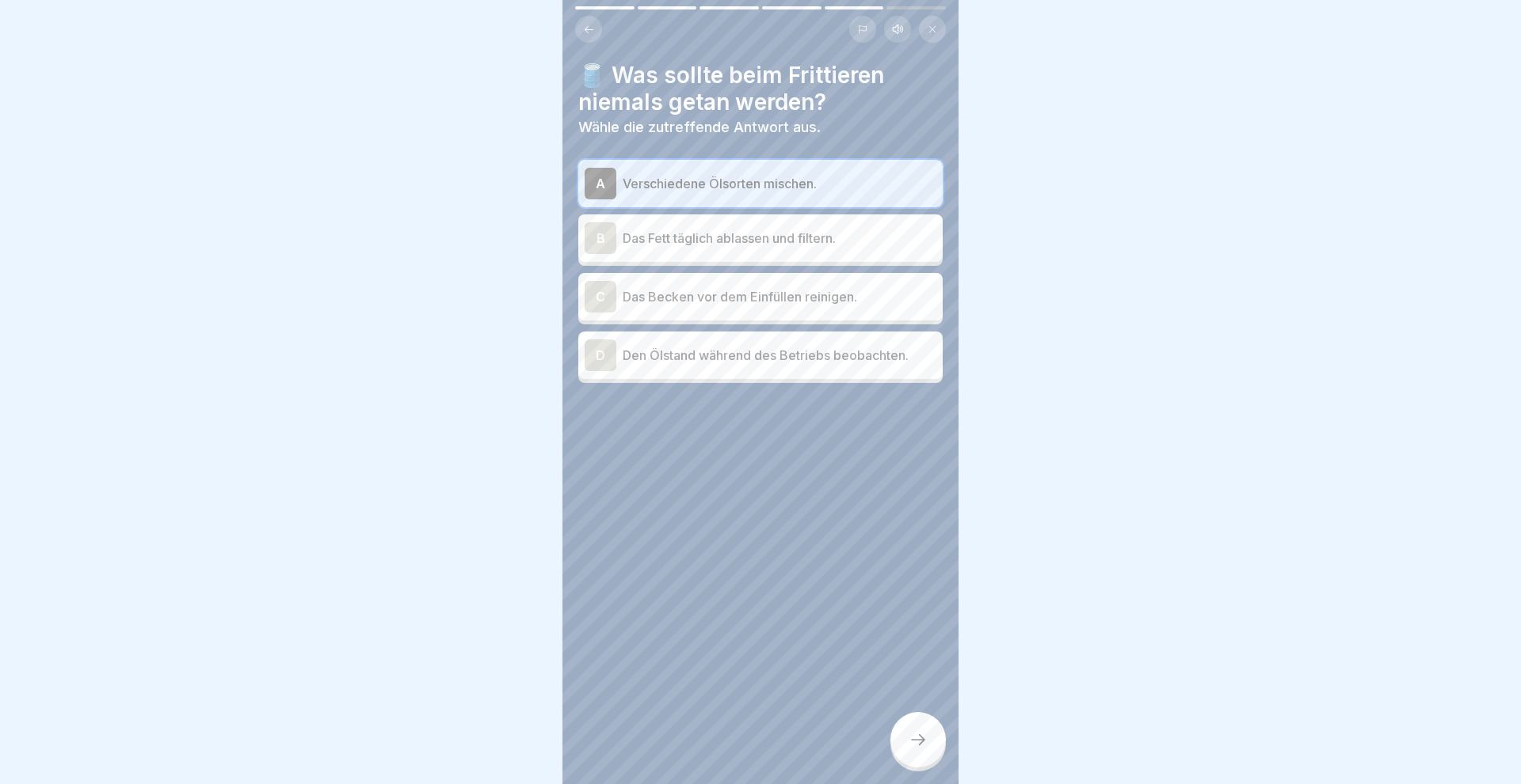
click at [907, 730] on div at bounding box center [918, 740] width 56 height 56
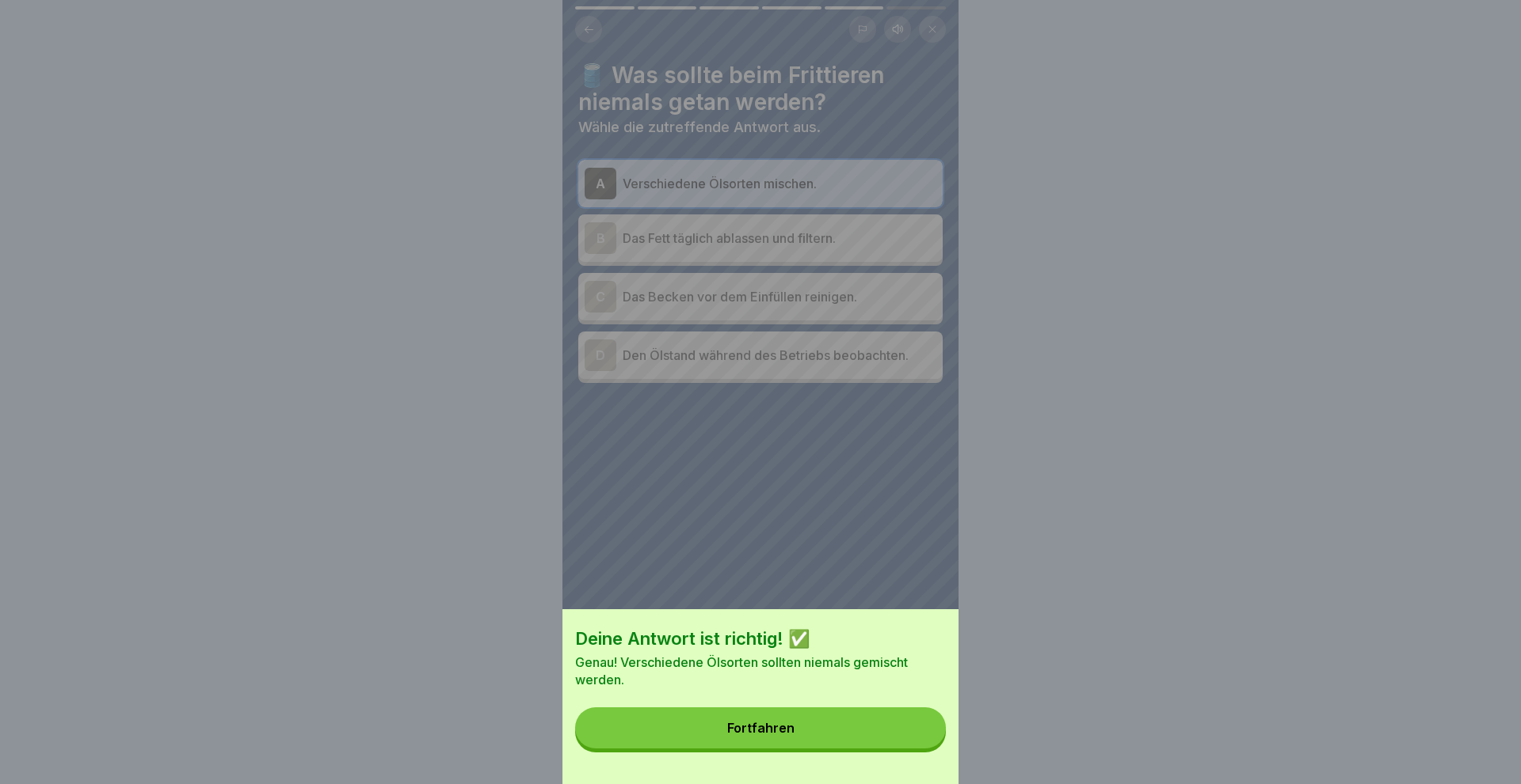
click at [803, 726] on button "Fortfahren" at bounding box center [760, 727] width 370 height 41
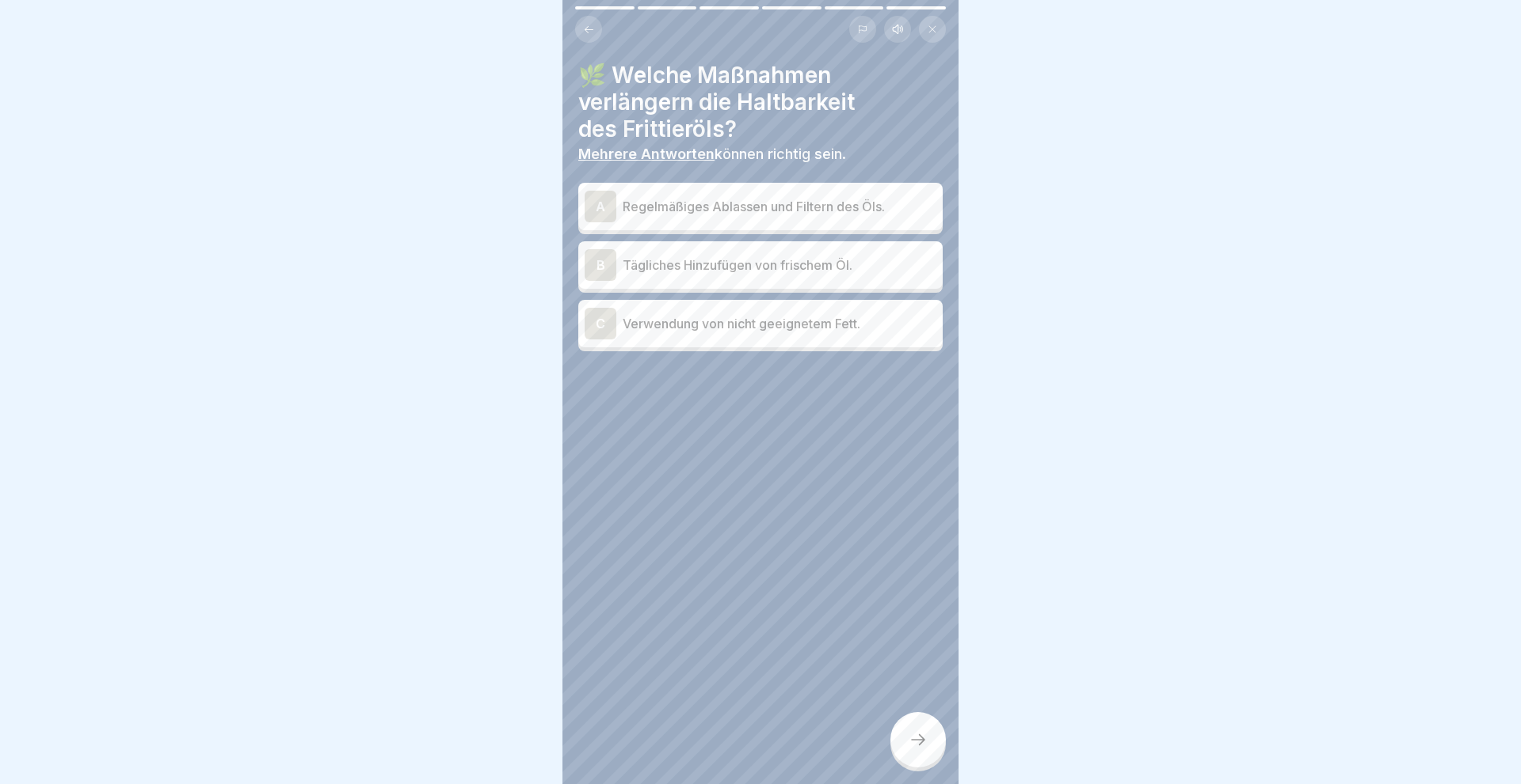
click at [595, 201] on div "A" at bounding box center [601, 206] width 32 height 32
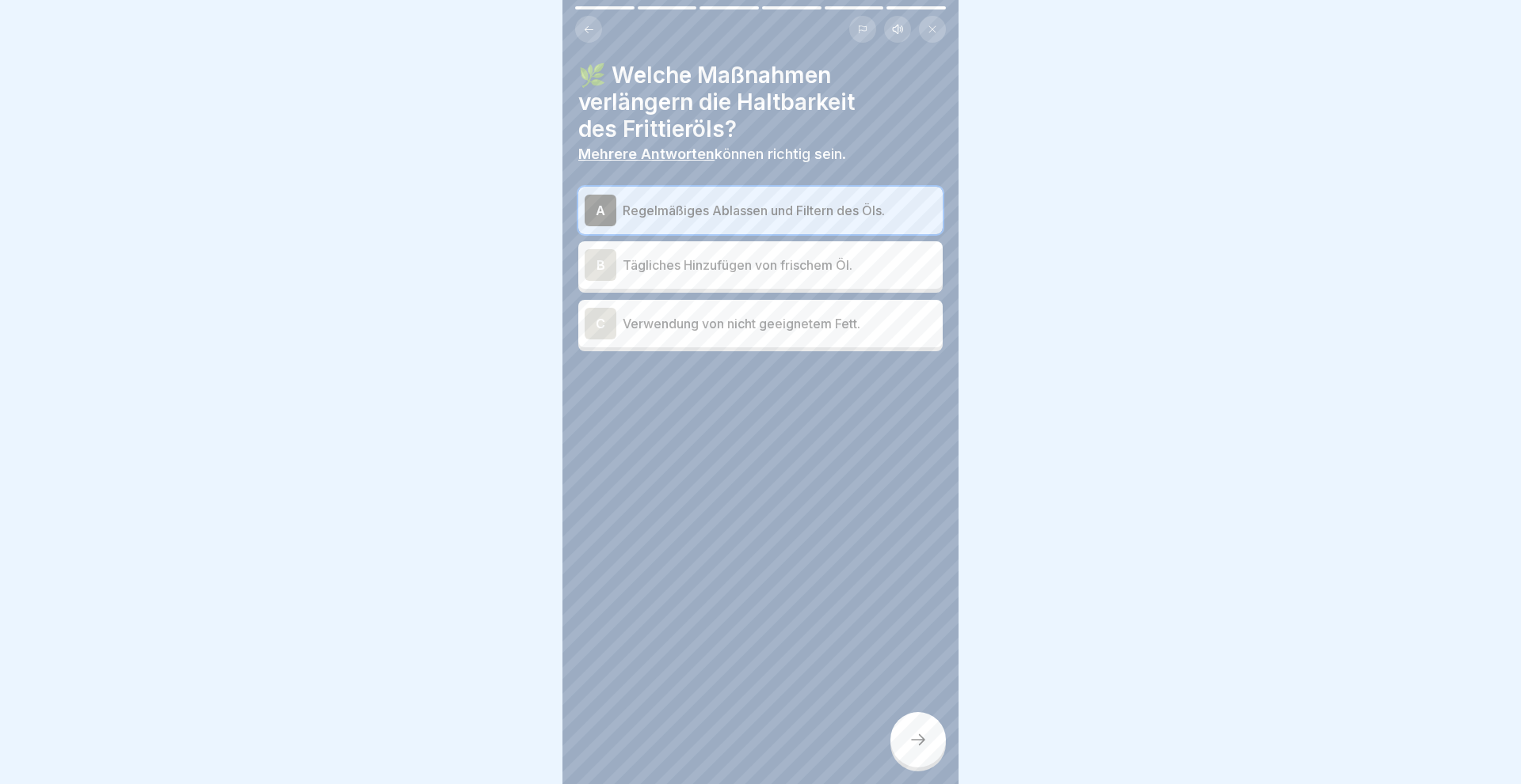
click at [930, 739] on div at bounding box center [918, 740] width 56 height 56
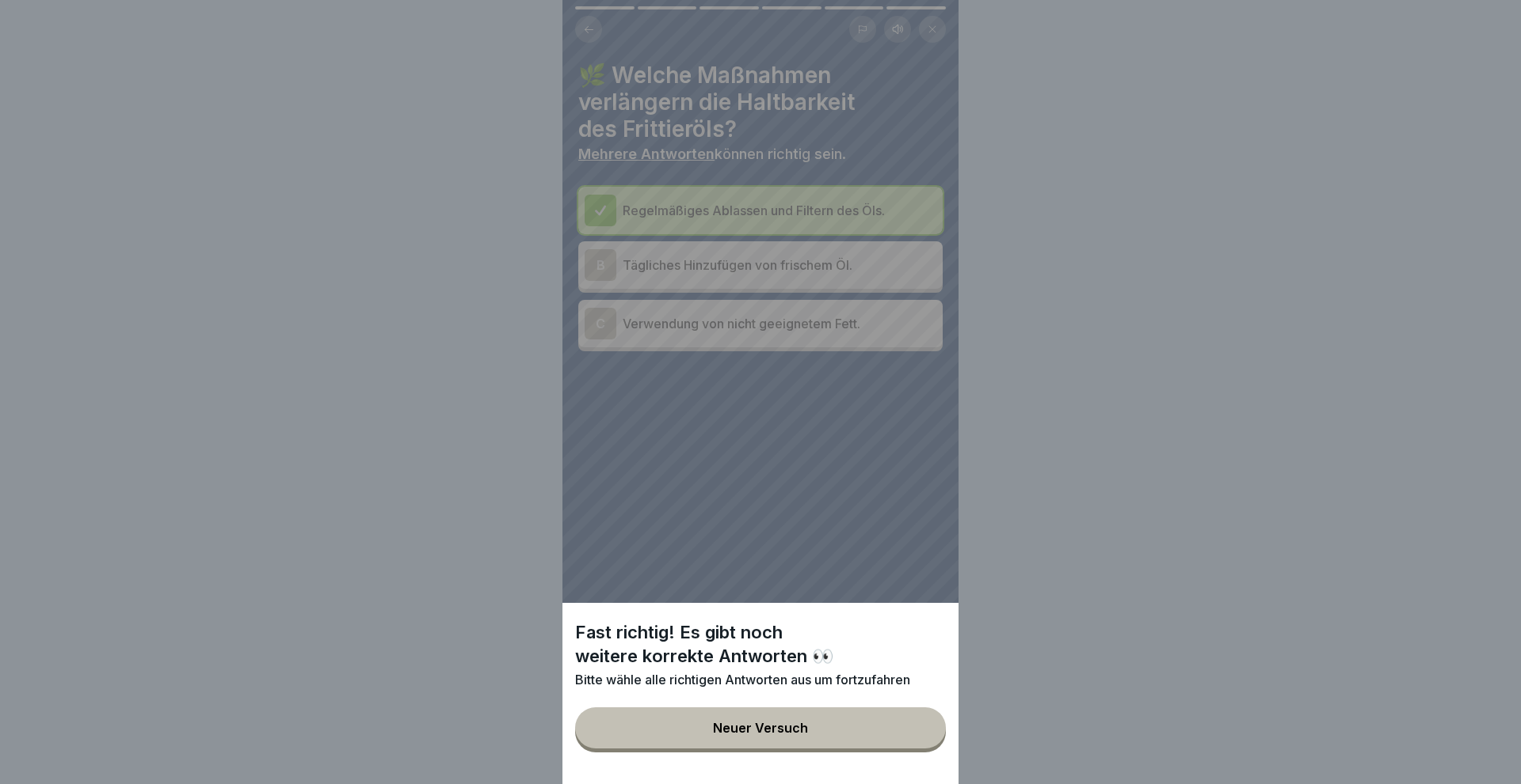
click at [748, 502] on div "Fast richtig! Es gibt noch weitere korrekte Antworten 👀 Bitte wähle alle richti…" at bounding box center [760, 392] width 396 height 784
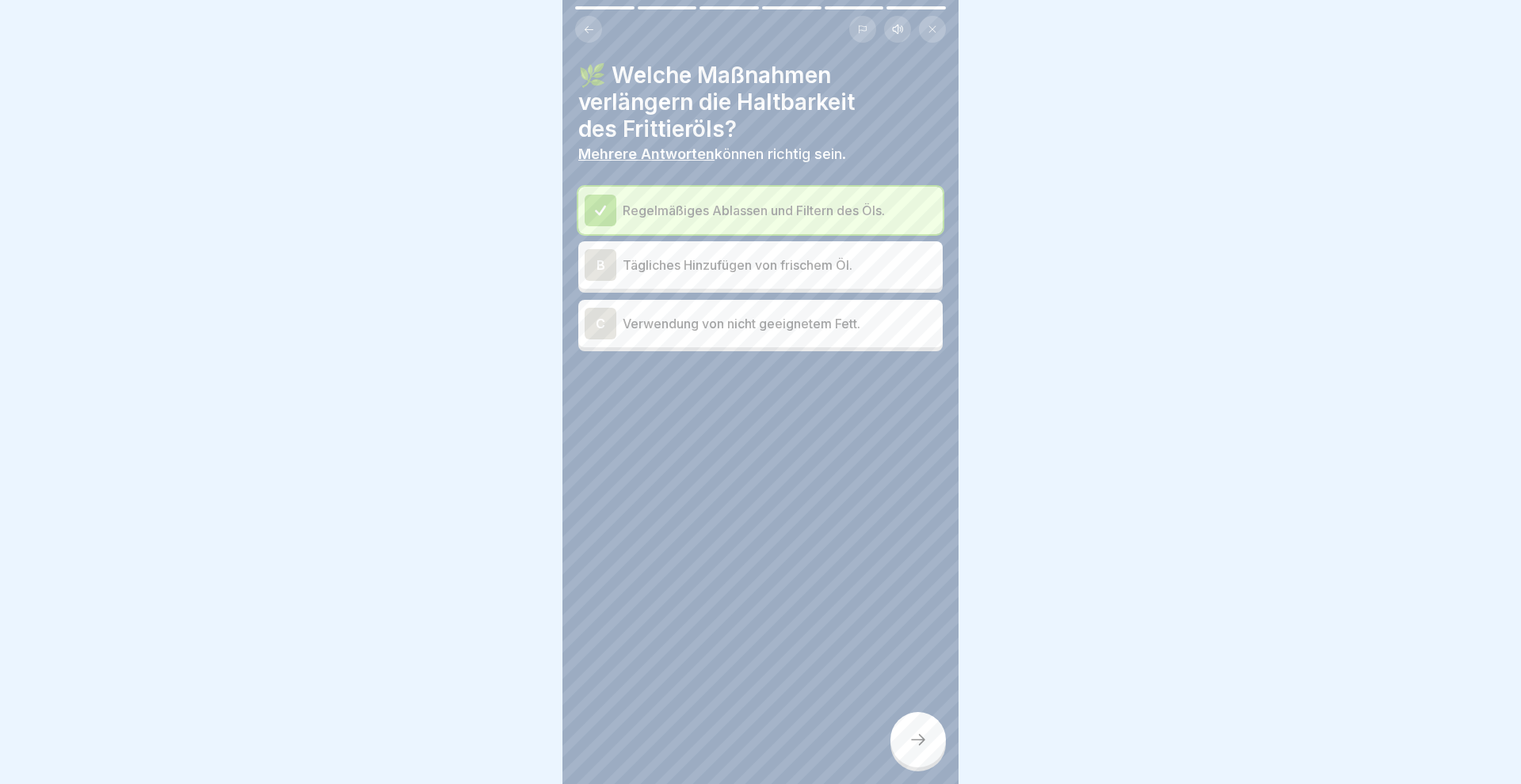
click at [594, 258] on div "B" at bounding box center [601, 265] width 32 height 32
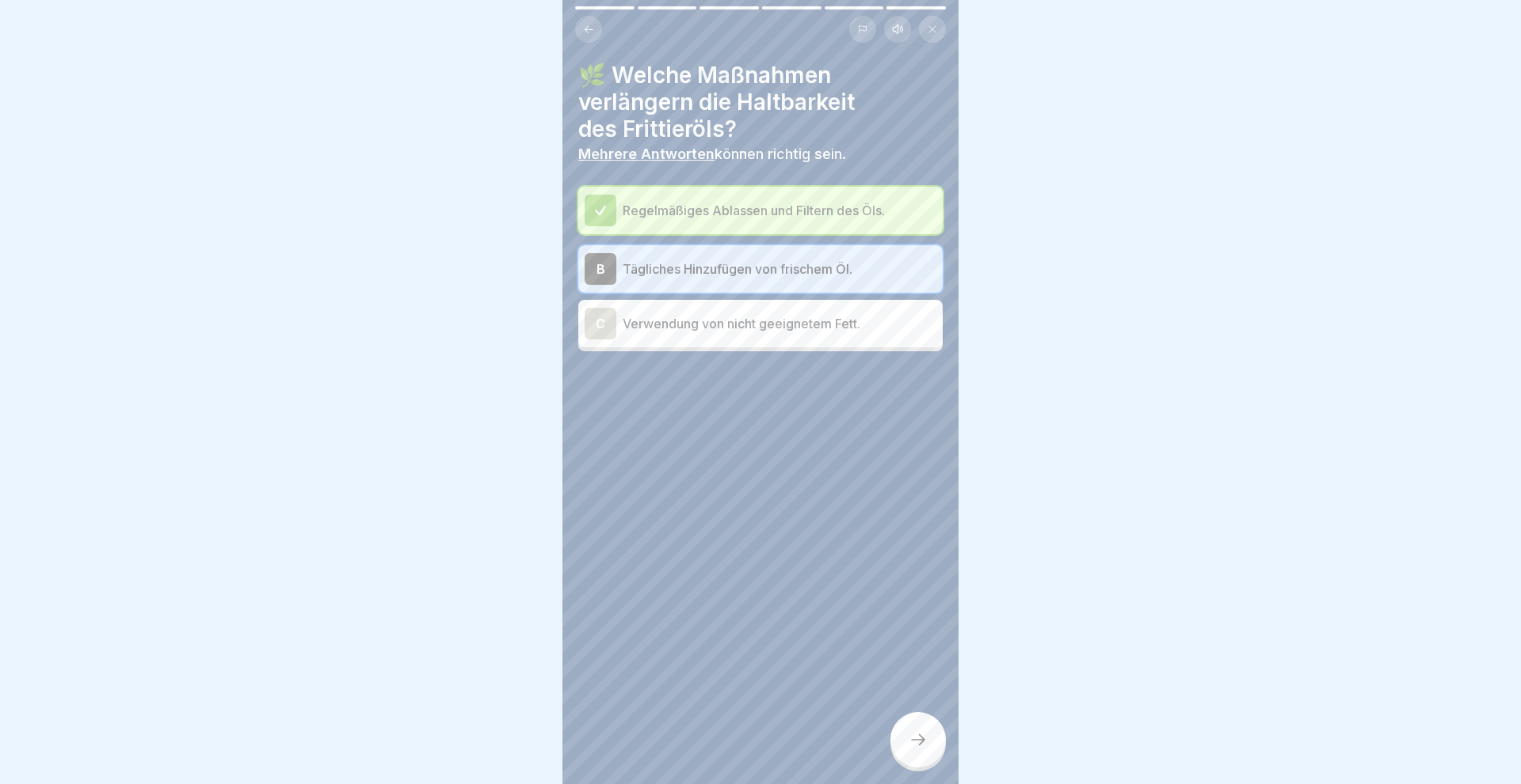
click at [916, 741] on icon at bounding box center [917, 739] width 19 height 19
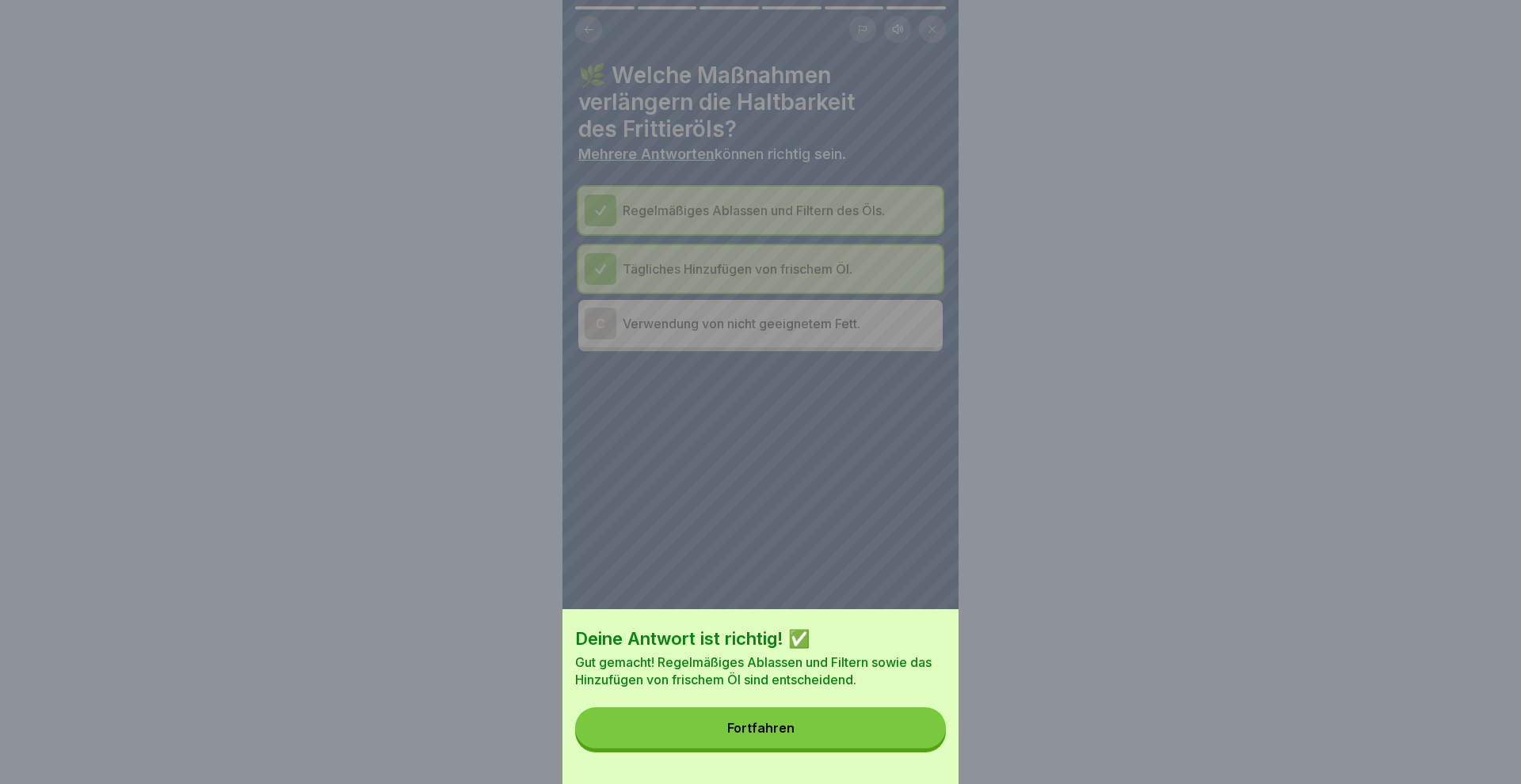
click at [804, 740] on button "Fortfahren" at bounding box center [760, 727] width 370 height 41
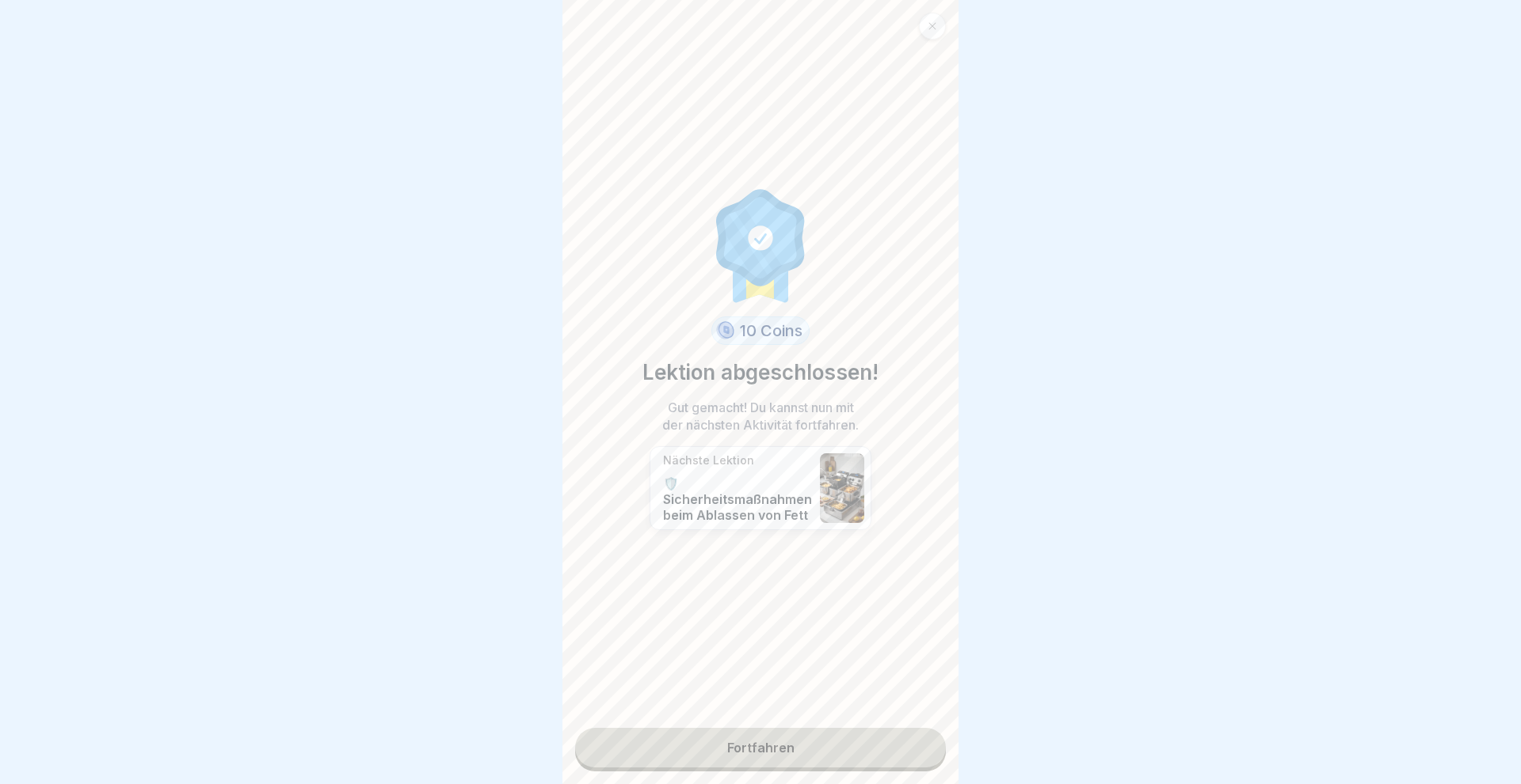
click at [786, 750] on link "Fortfahren" at bounding box center [760, 748] width 370 height 40
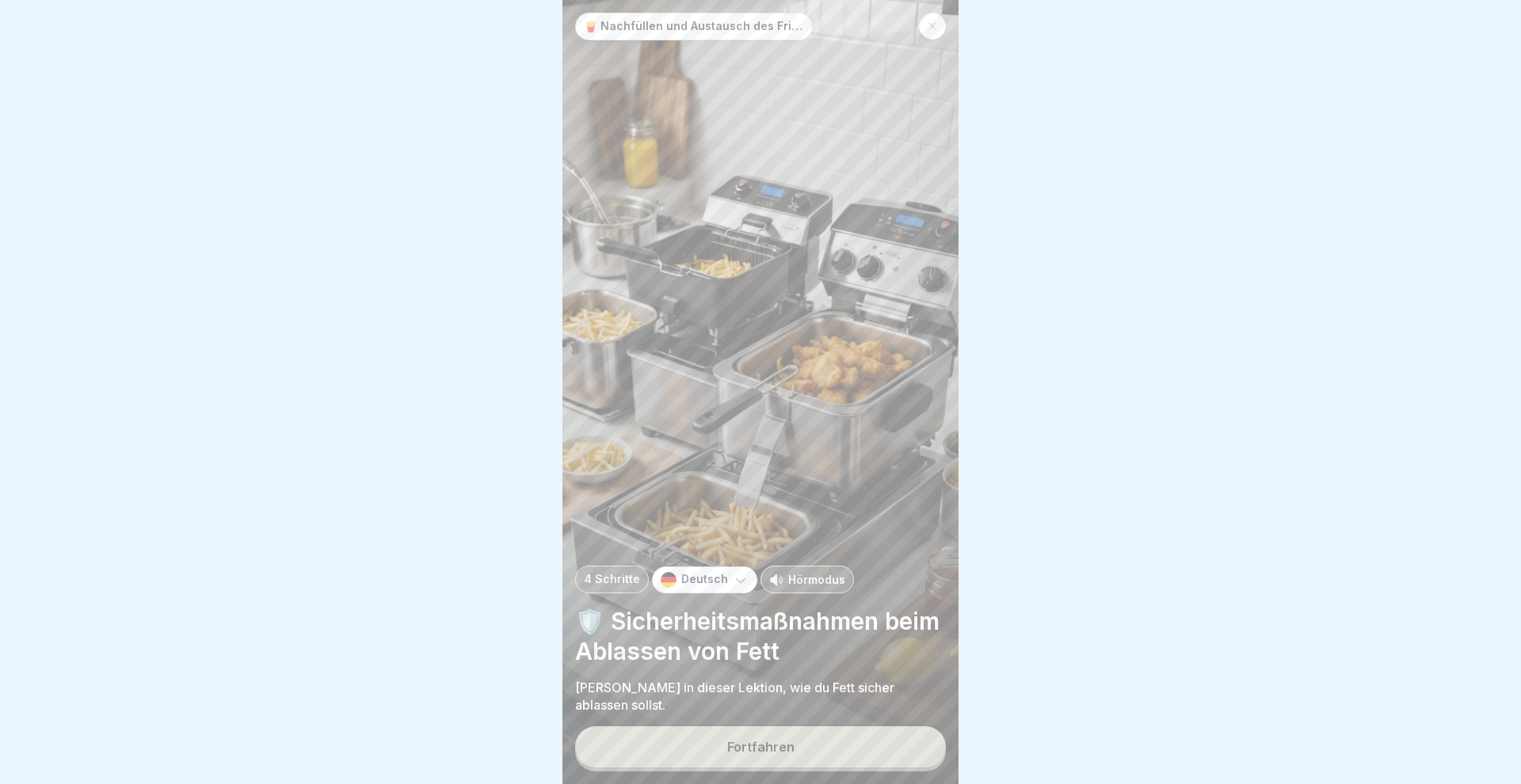
click at [786, 750] on div "Fortfahren" at bounding box center [760, 747] width 67 height 14
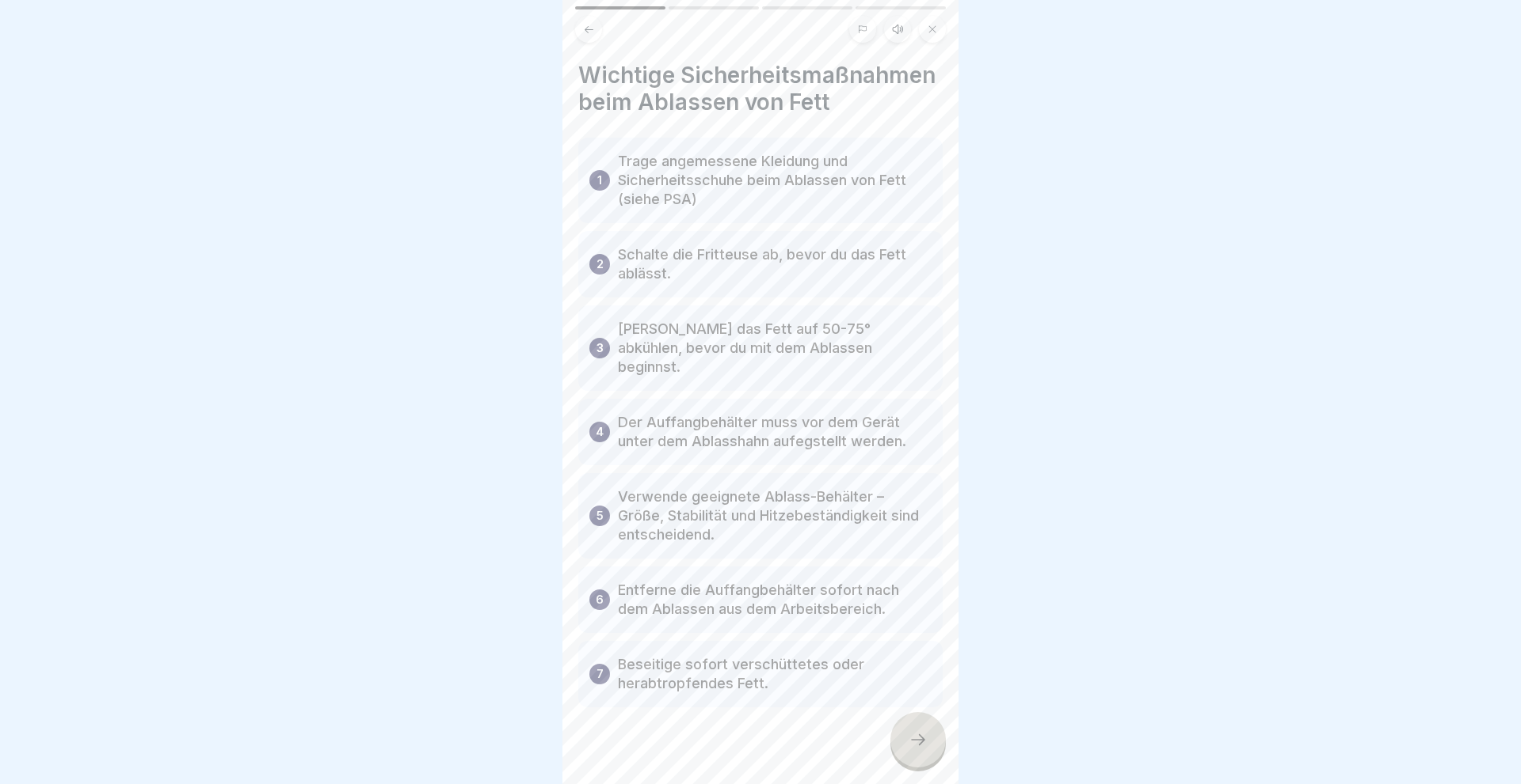
click at [922, 745] on icon at bounding box center [917, 739] width 19 height 19
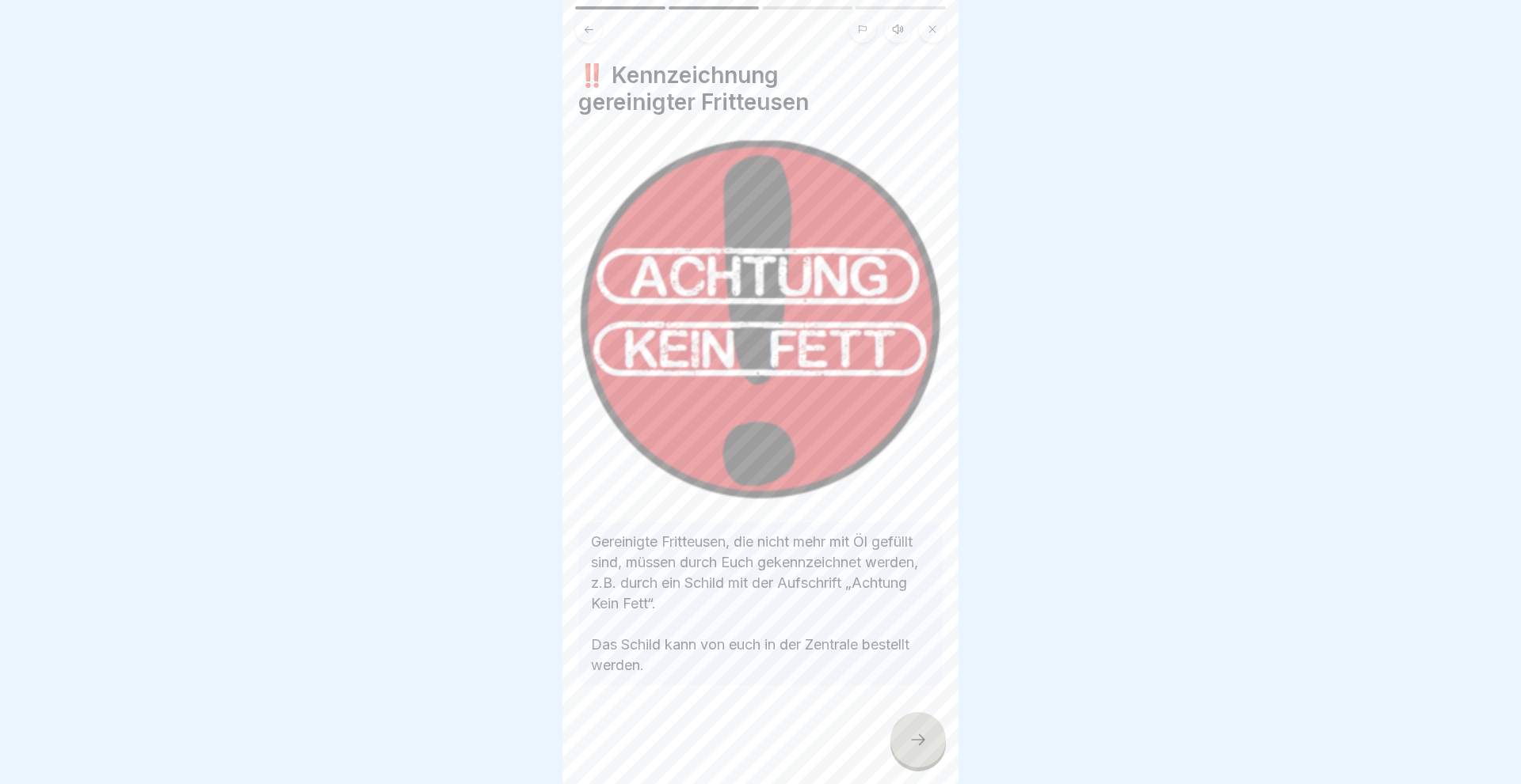
click at [924, 745] on icon at bounding box center [917, 739] width 19 height 19
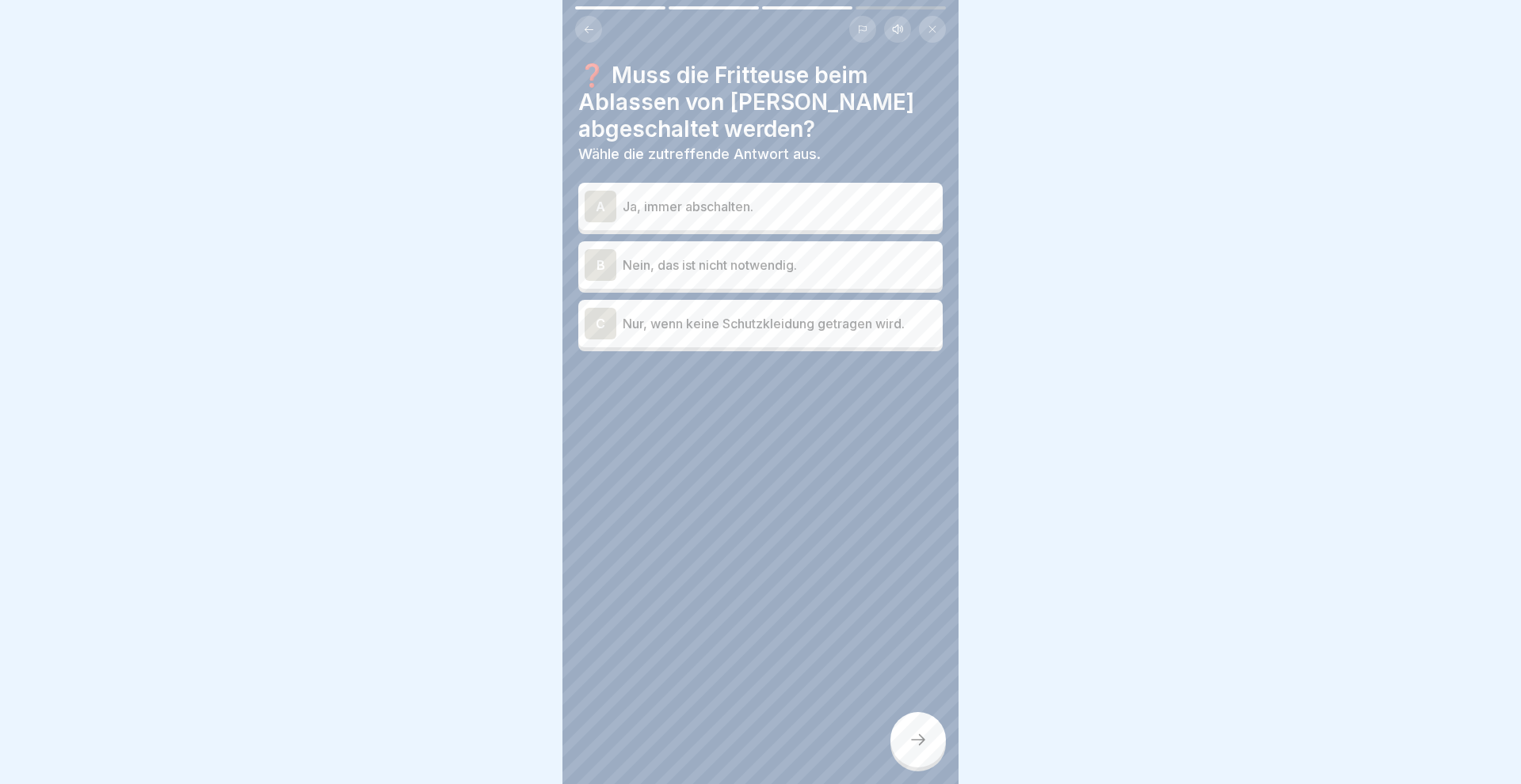
click at [598, 203] on div "A" at bounding box center [601, 206] width 32 height 32
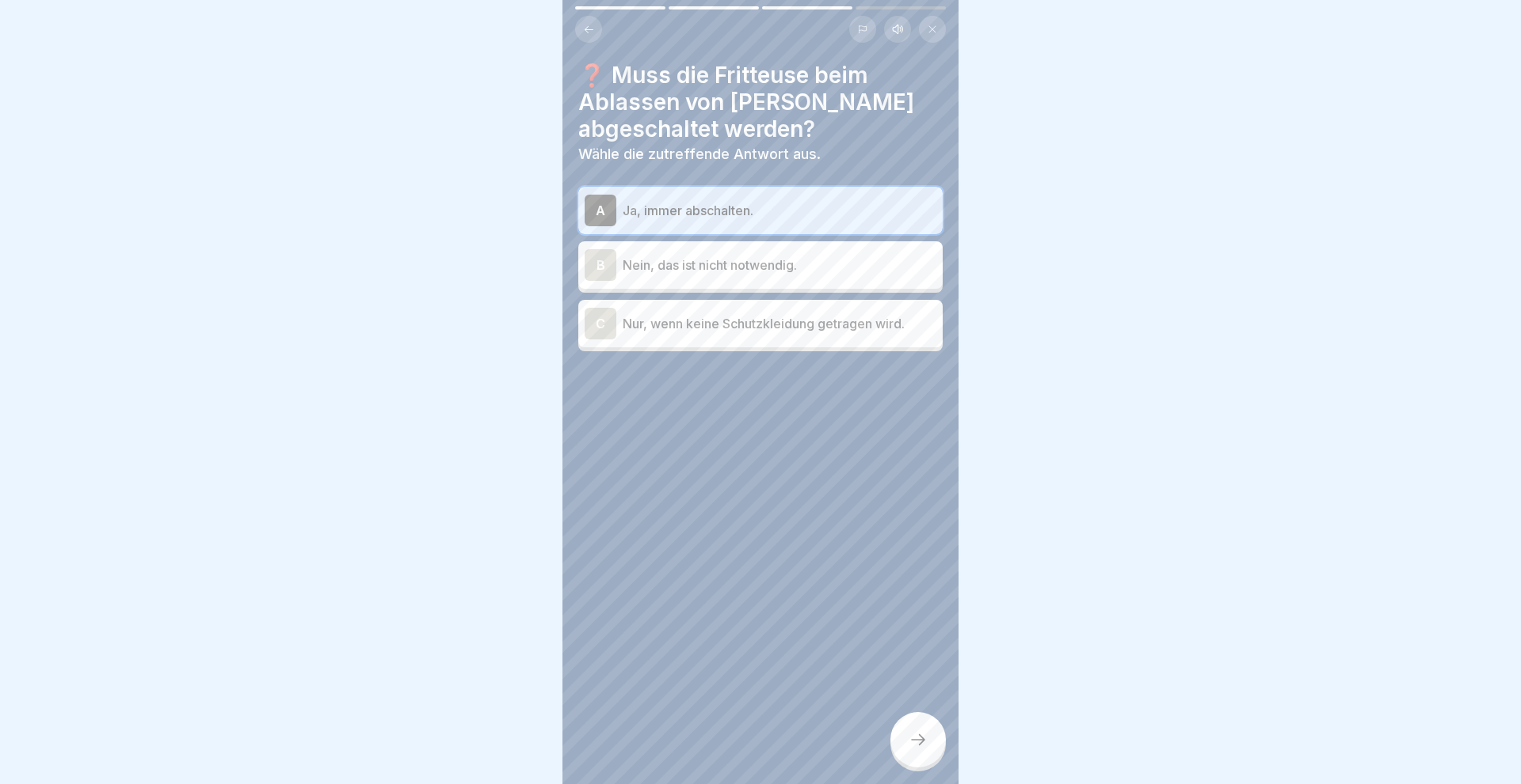
click at [914, 742] on icon at bounding box center [917, 739] width 19 height 19
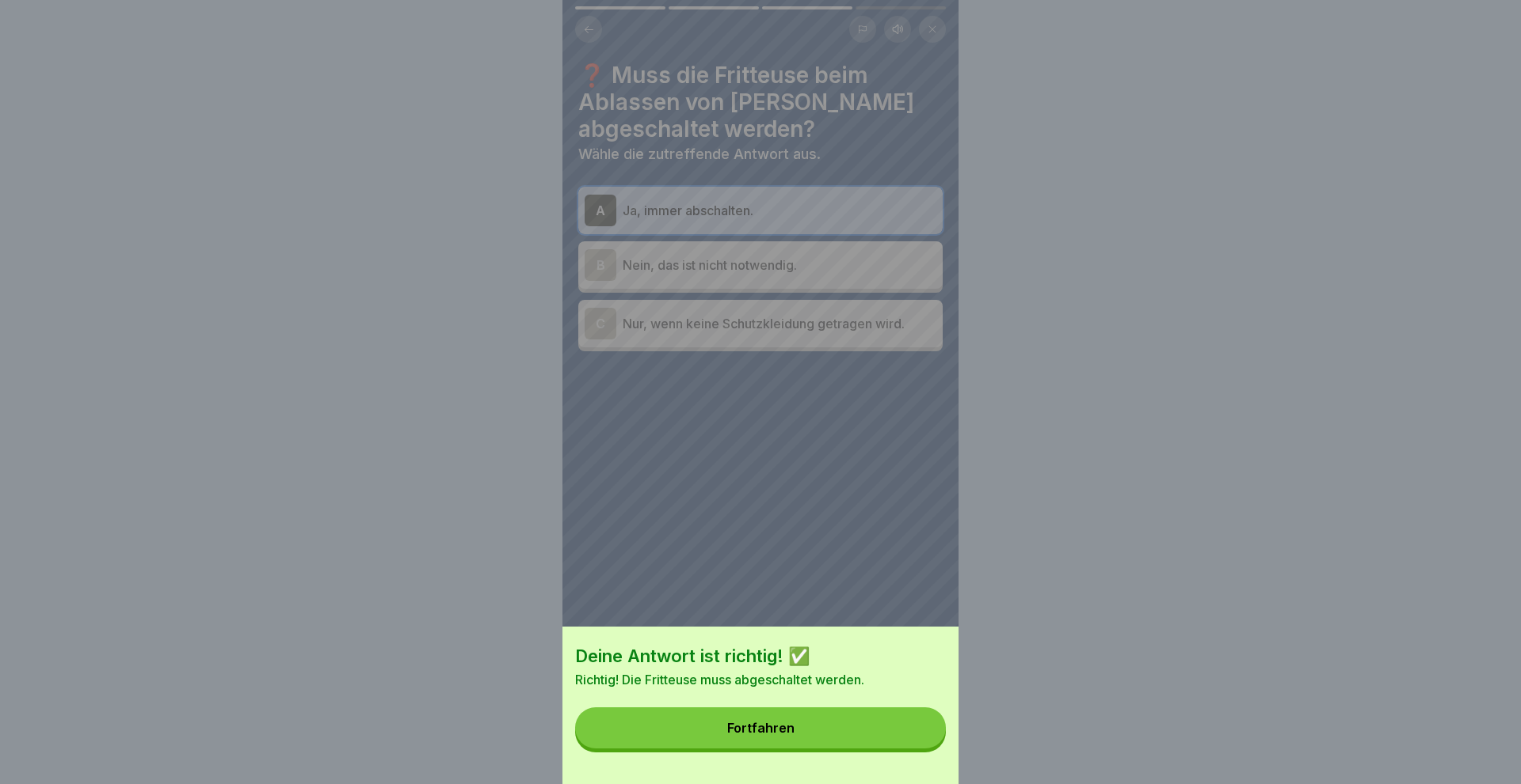
click at [801, 725] on button "Fortfahren" at bounding box center [760, 727] width 370 height 41
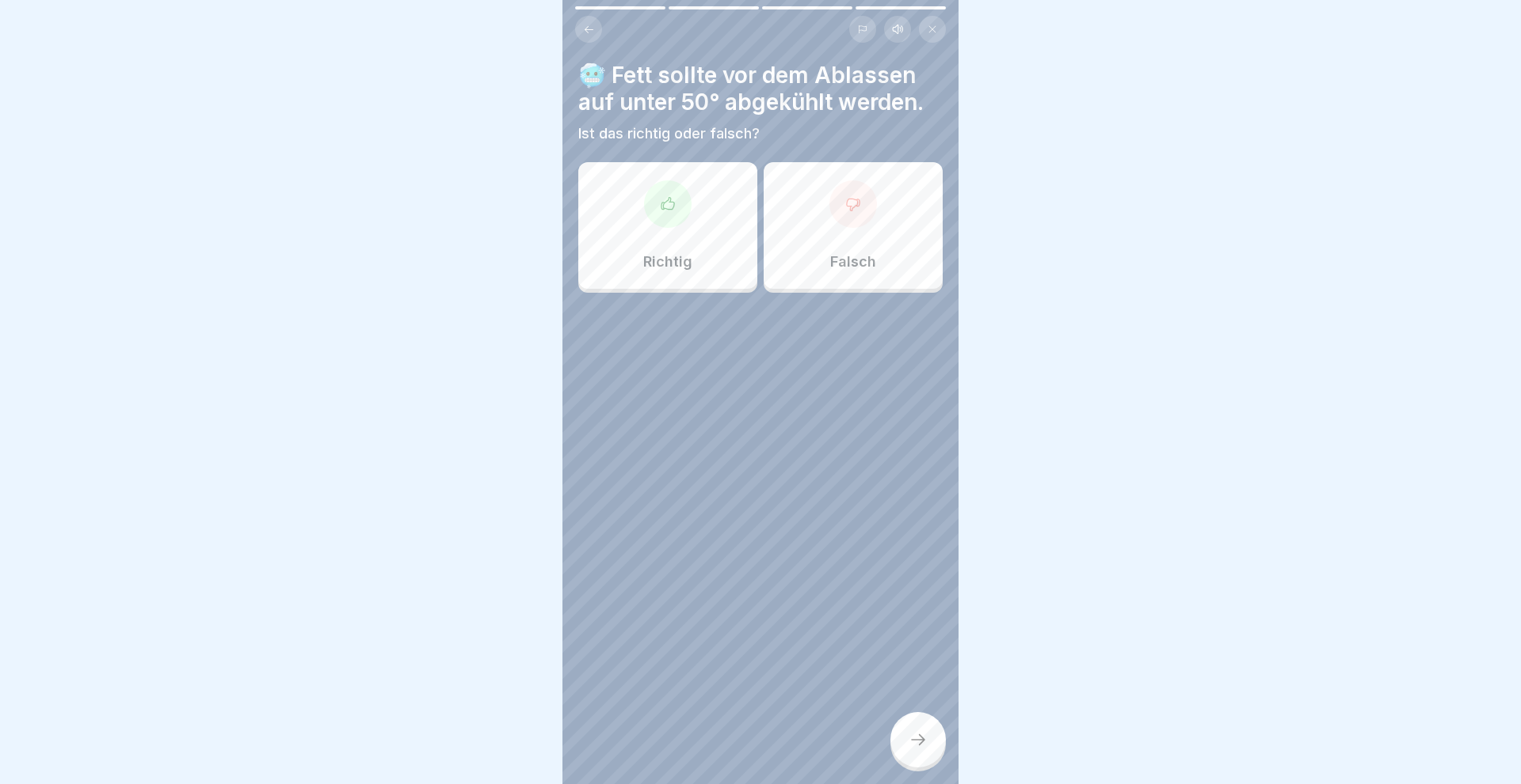
click at [677, 218] on div at bounding box center [668, 204] width 48 height 48
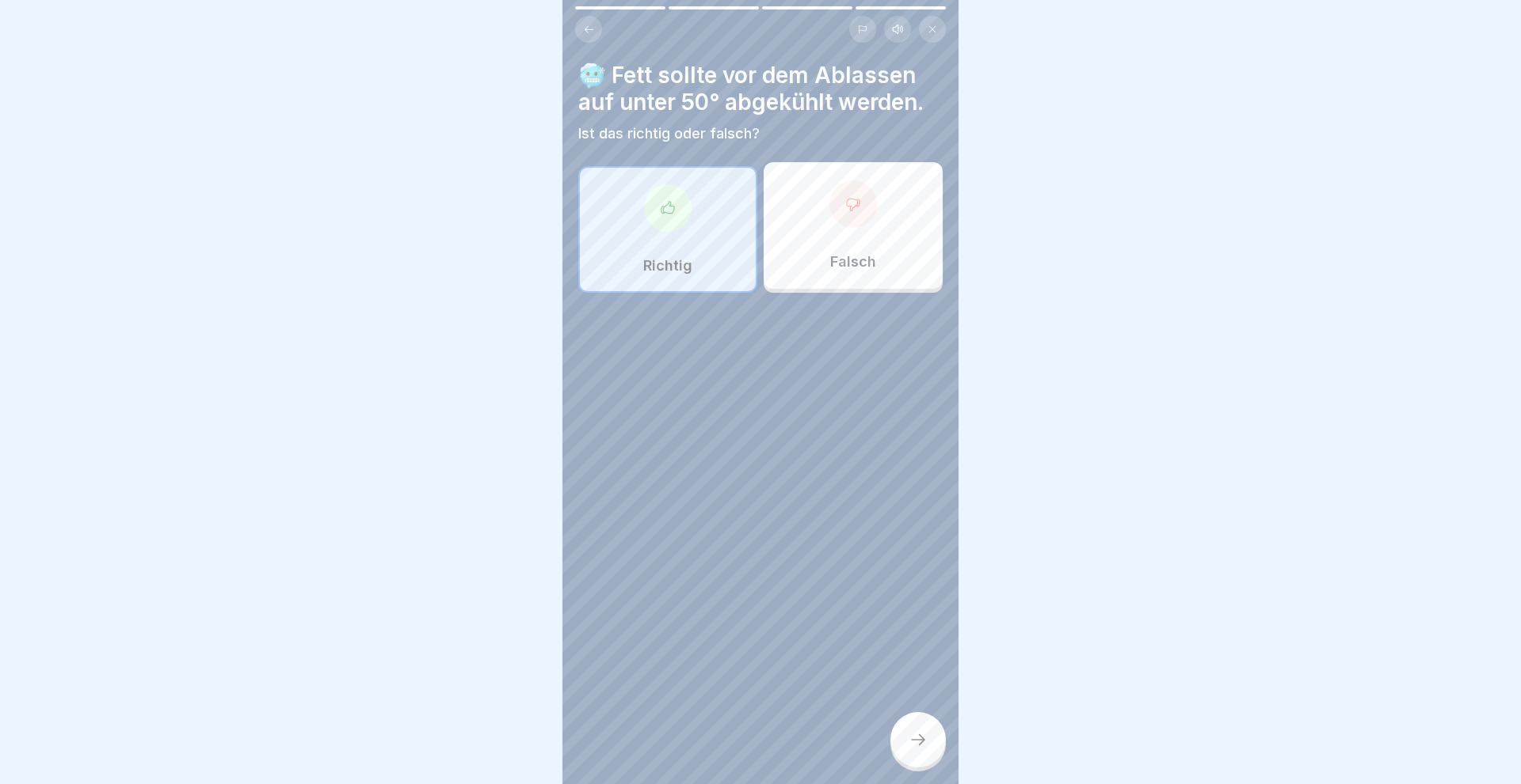
click at [926, 732] on div at bounding box center [918, 740] width 56 height 56
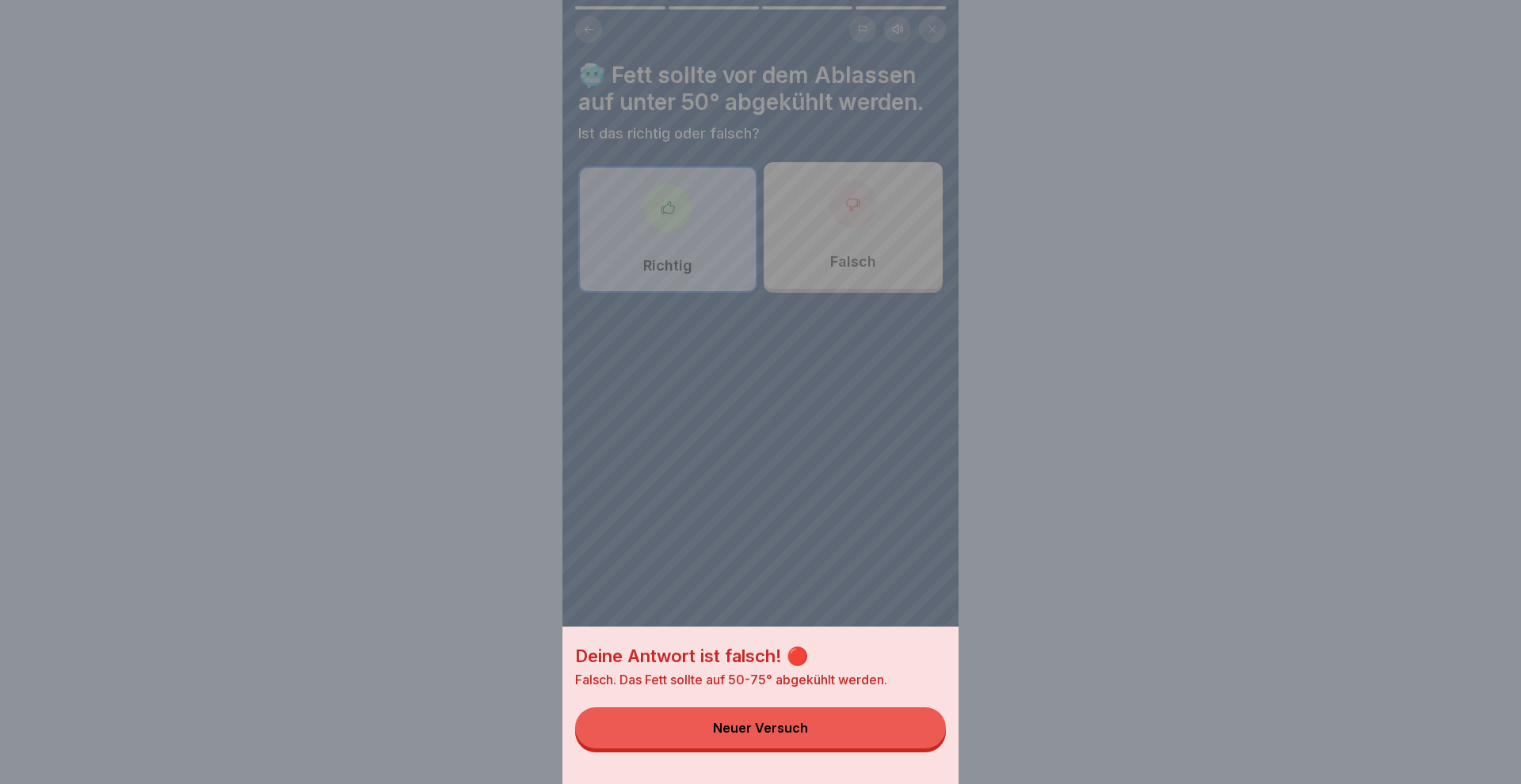
click at [854, 597] on div "Deine Antwort ist falsch! 🔴 Falsch. Das Fett sollte auf 50-75° abgekühlt werden…" at bounding box center [760, 392] width 396 height 784
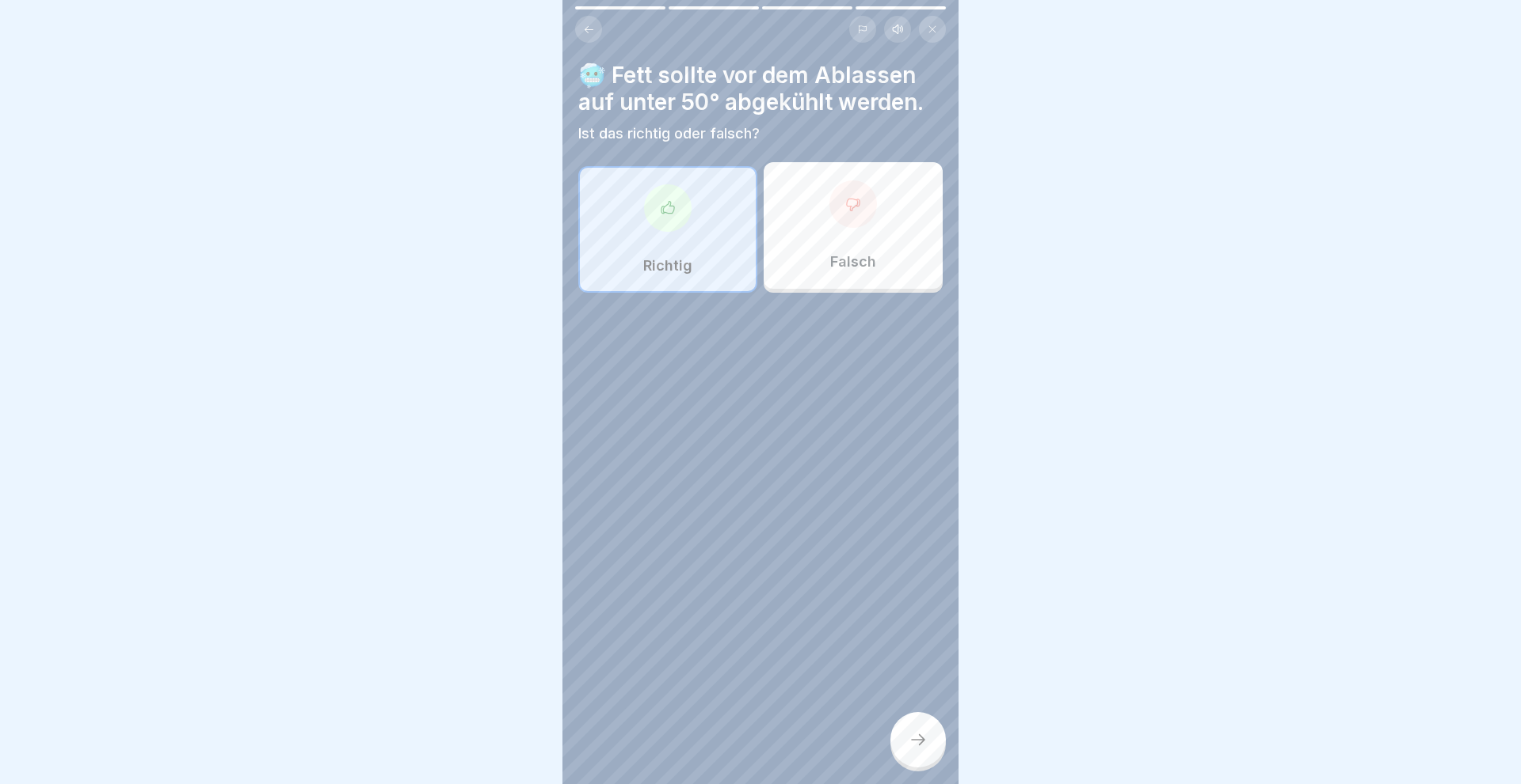
click at [852, 240] on div "Falsch" at bounding box center [852, 225] width 179 height 127
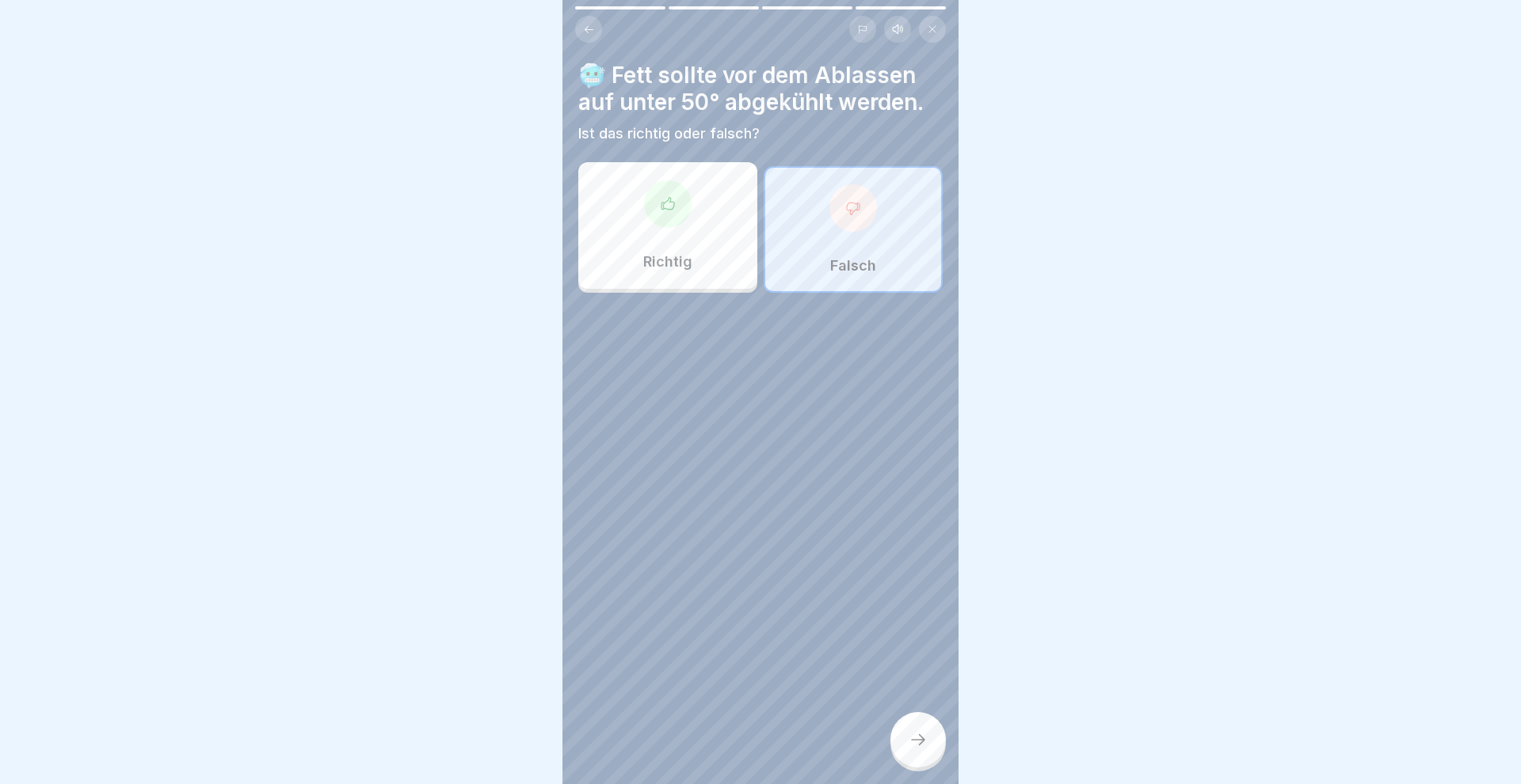
click at [926, 742] on icon at bounding box center [917, 739] width 19 height 19
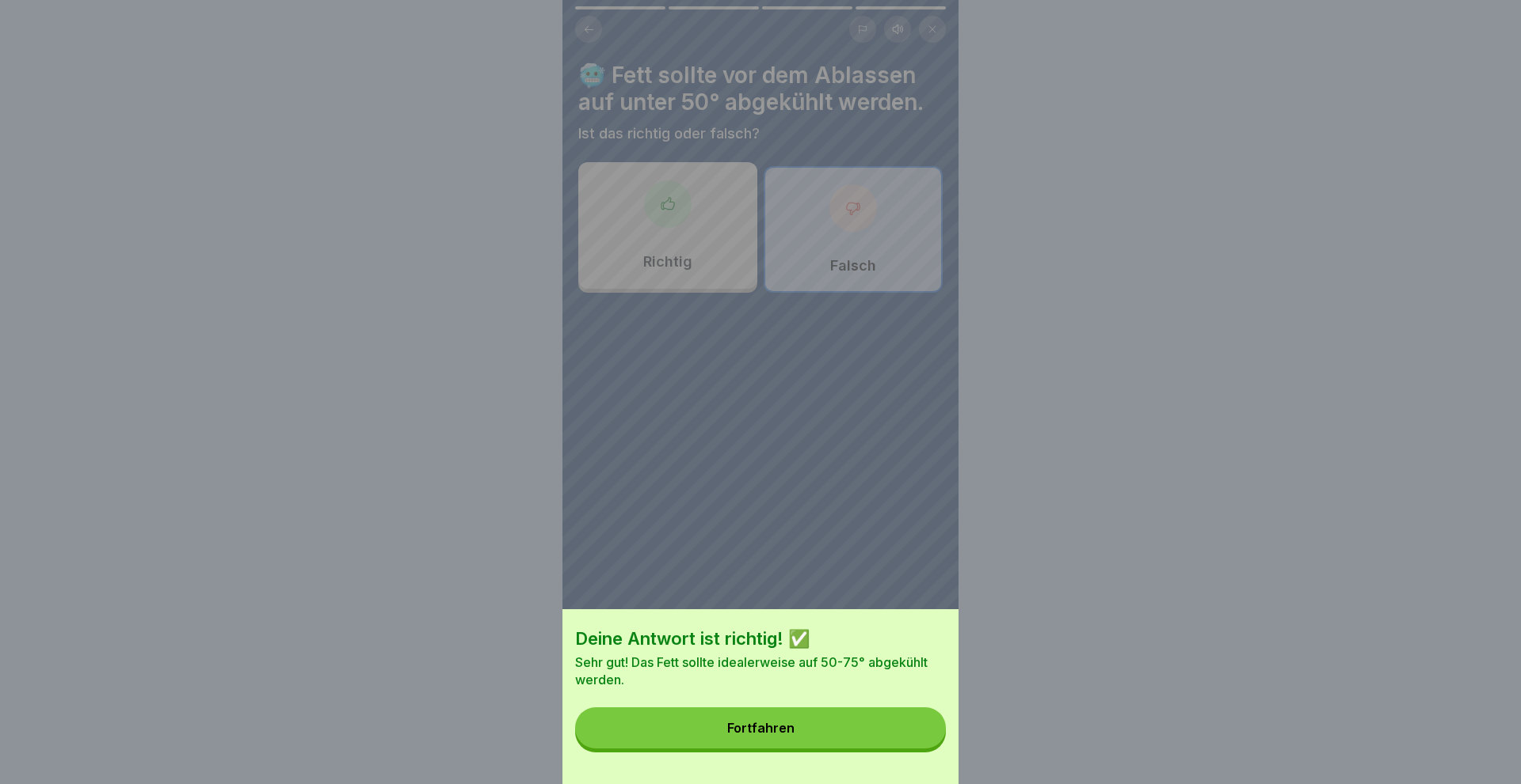
click at [795, 734] on button "Fortfahren" at bounding box center [760, 727] width 370 height 41
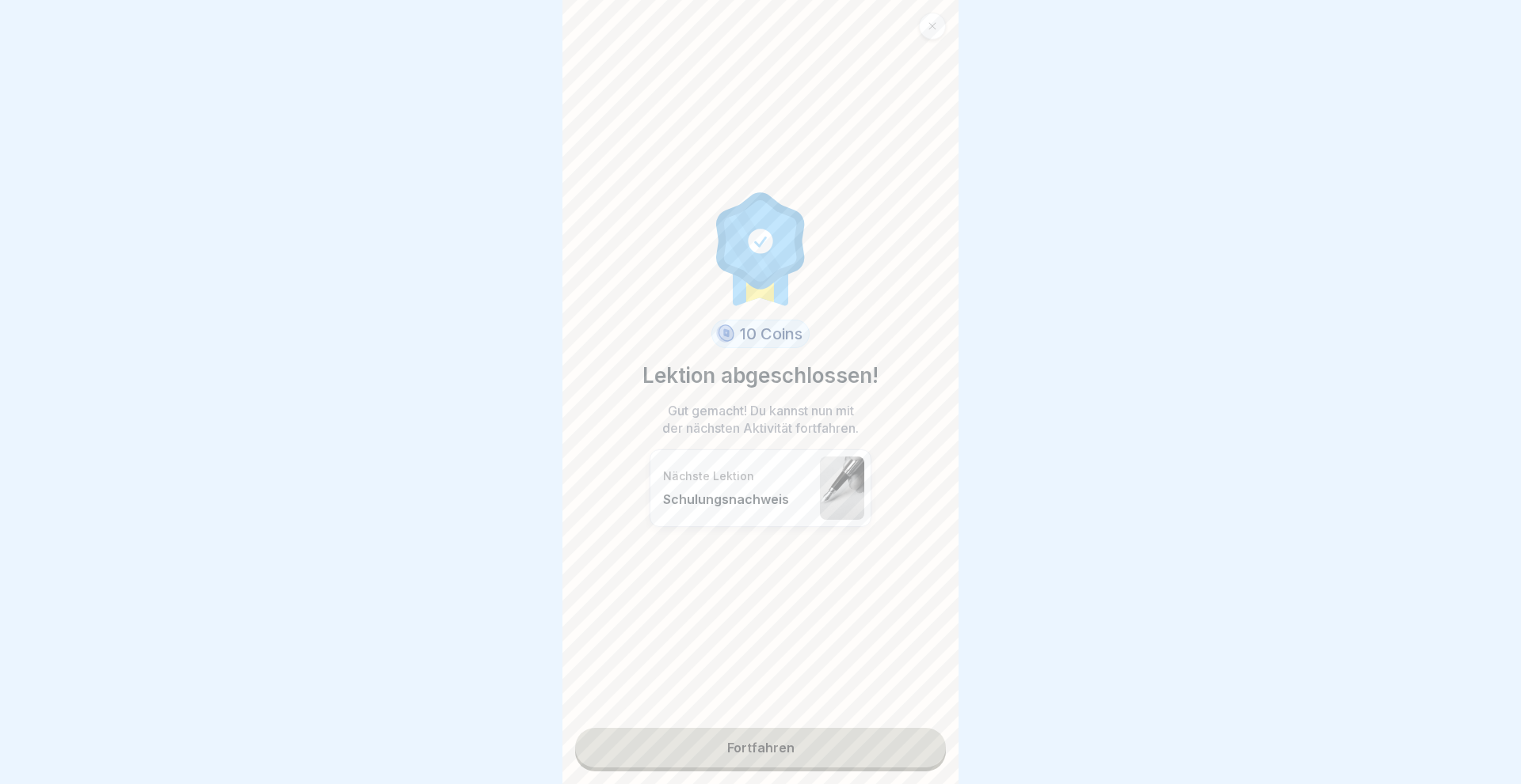
click at [787, 745] on link "Fortfahren" at bounding box center [760, 748] width 370 height 40
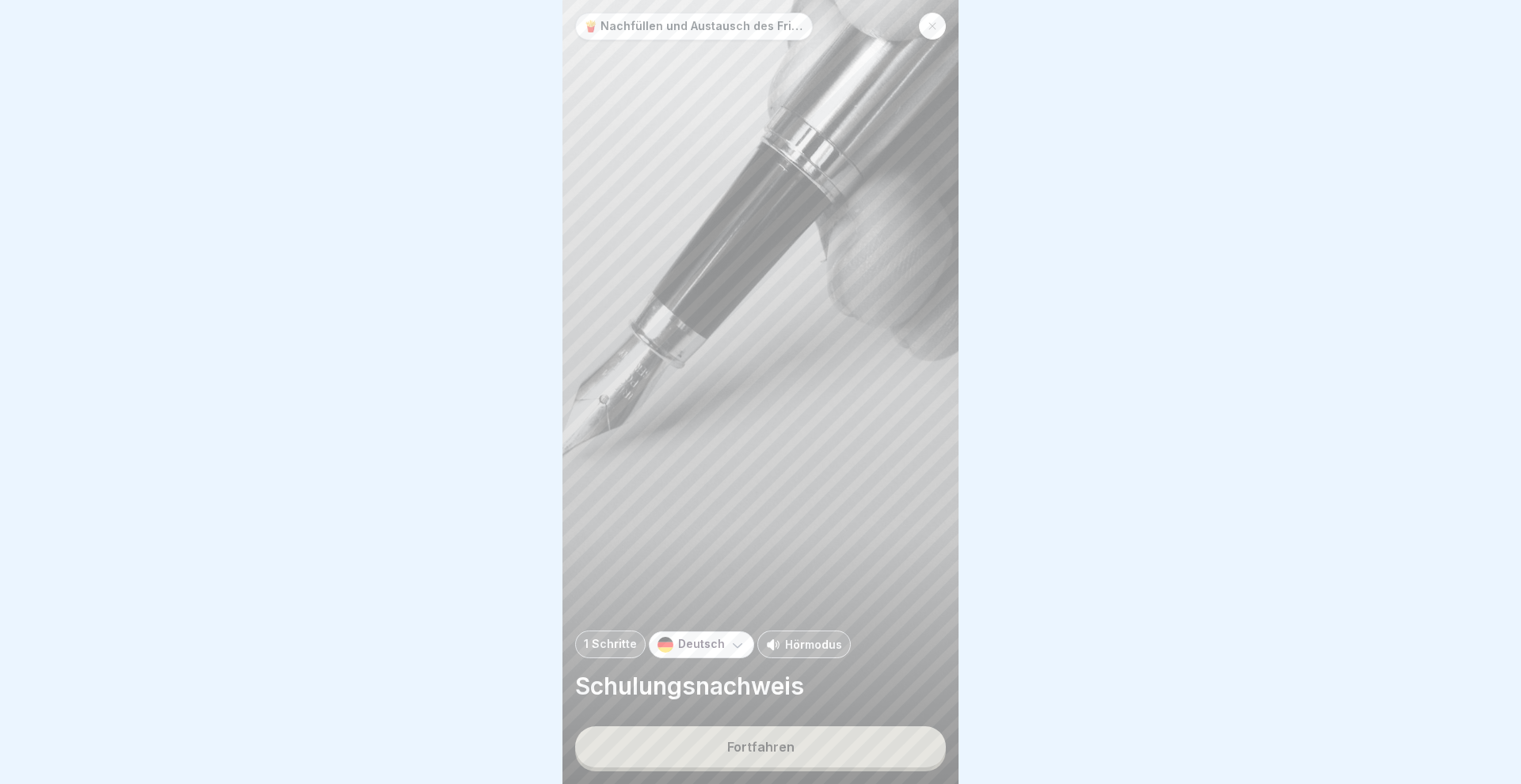
click at [787, 745] on div "Fortfahren" at bounding box center [760, 747] width 67 height 14
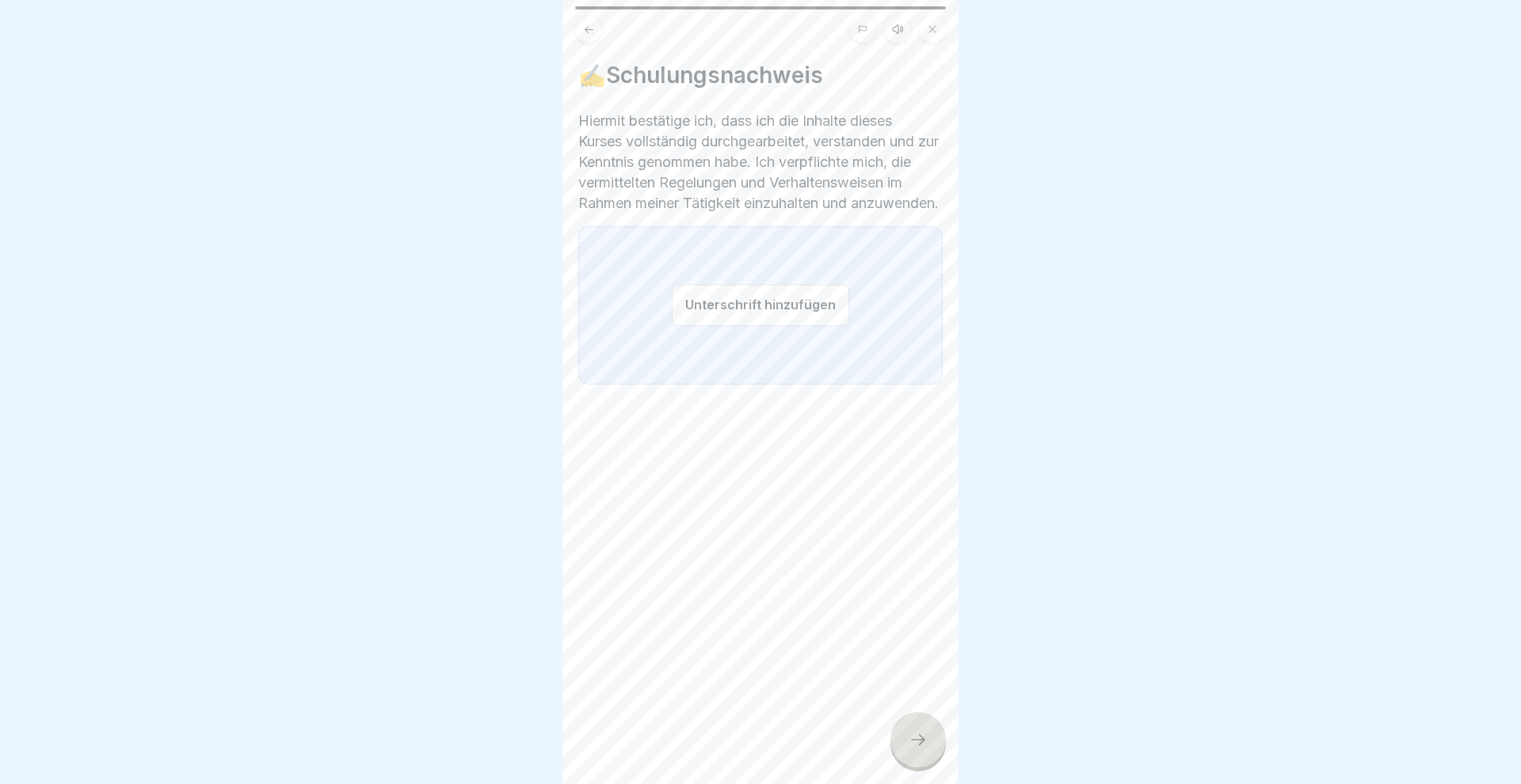
click at [754, 326] on button "Unterschrift hinzufügen" at bounding box center [760, 305] width 178 height 42
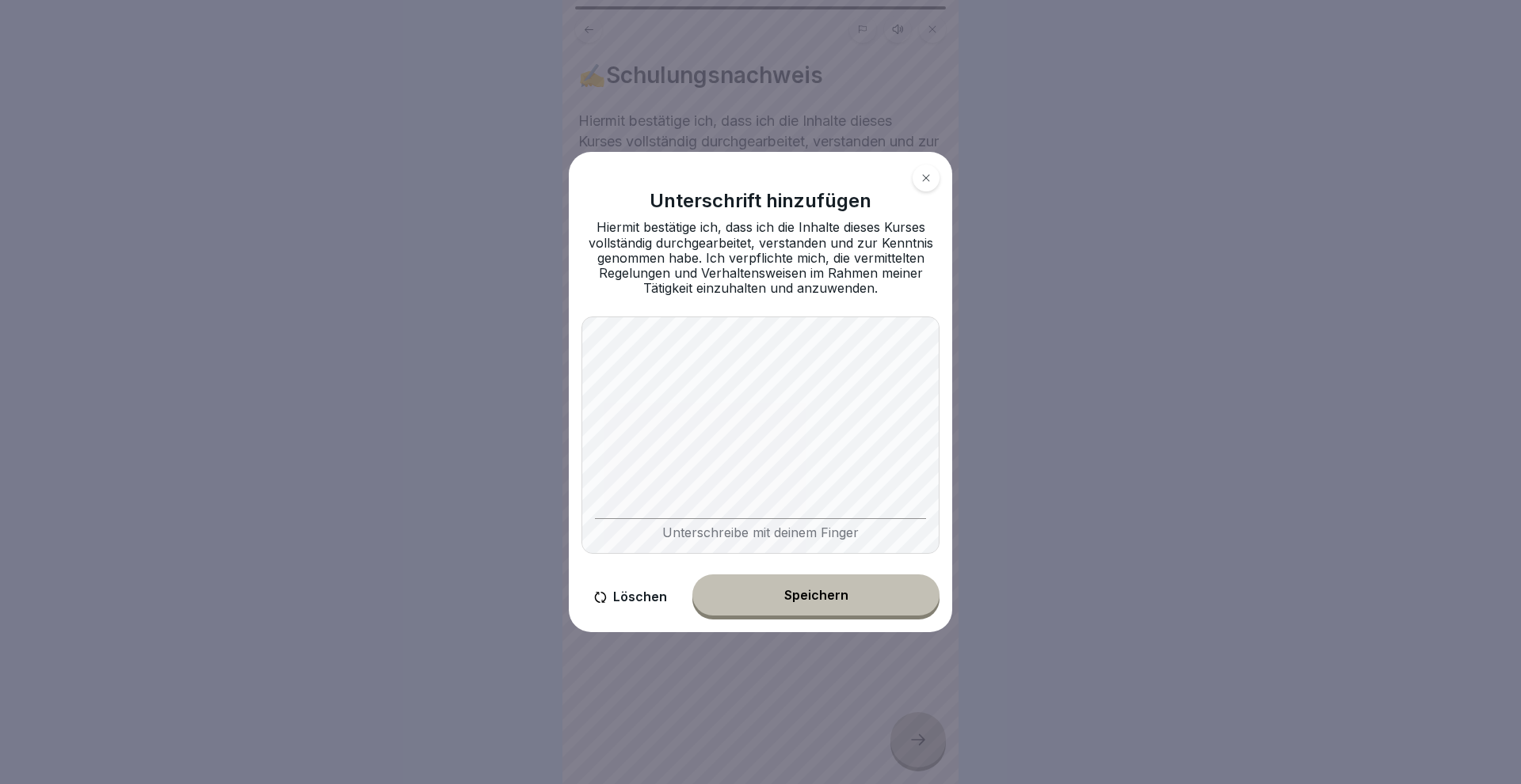
click at [823, 588] on button "Speichern" at bounding box center [816, 594] width 248 height 41
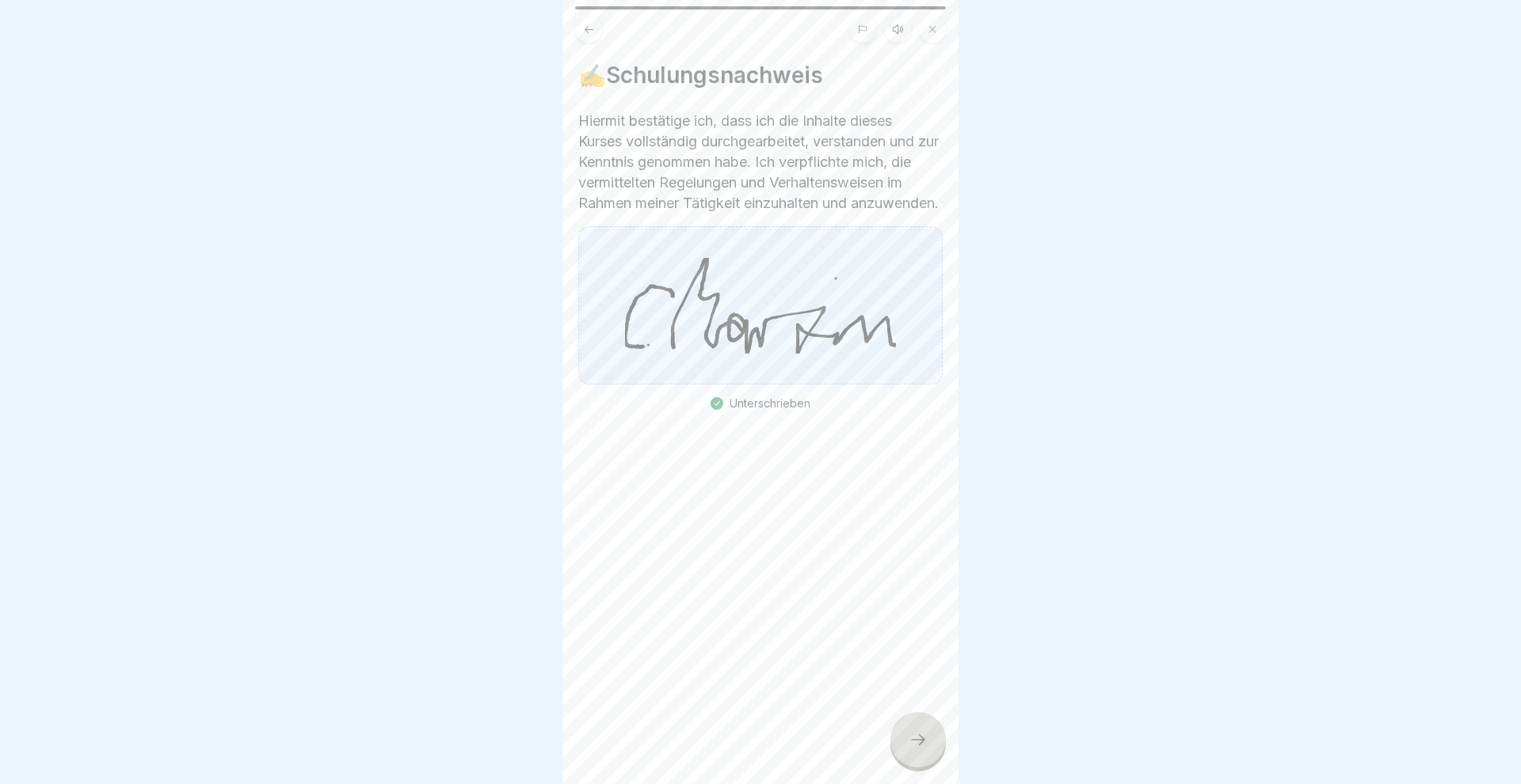
click at [914, 732] on icon at bounding box center [917, 739] width 19 height 19
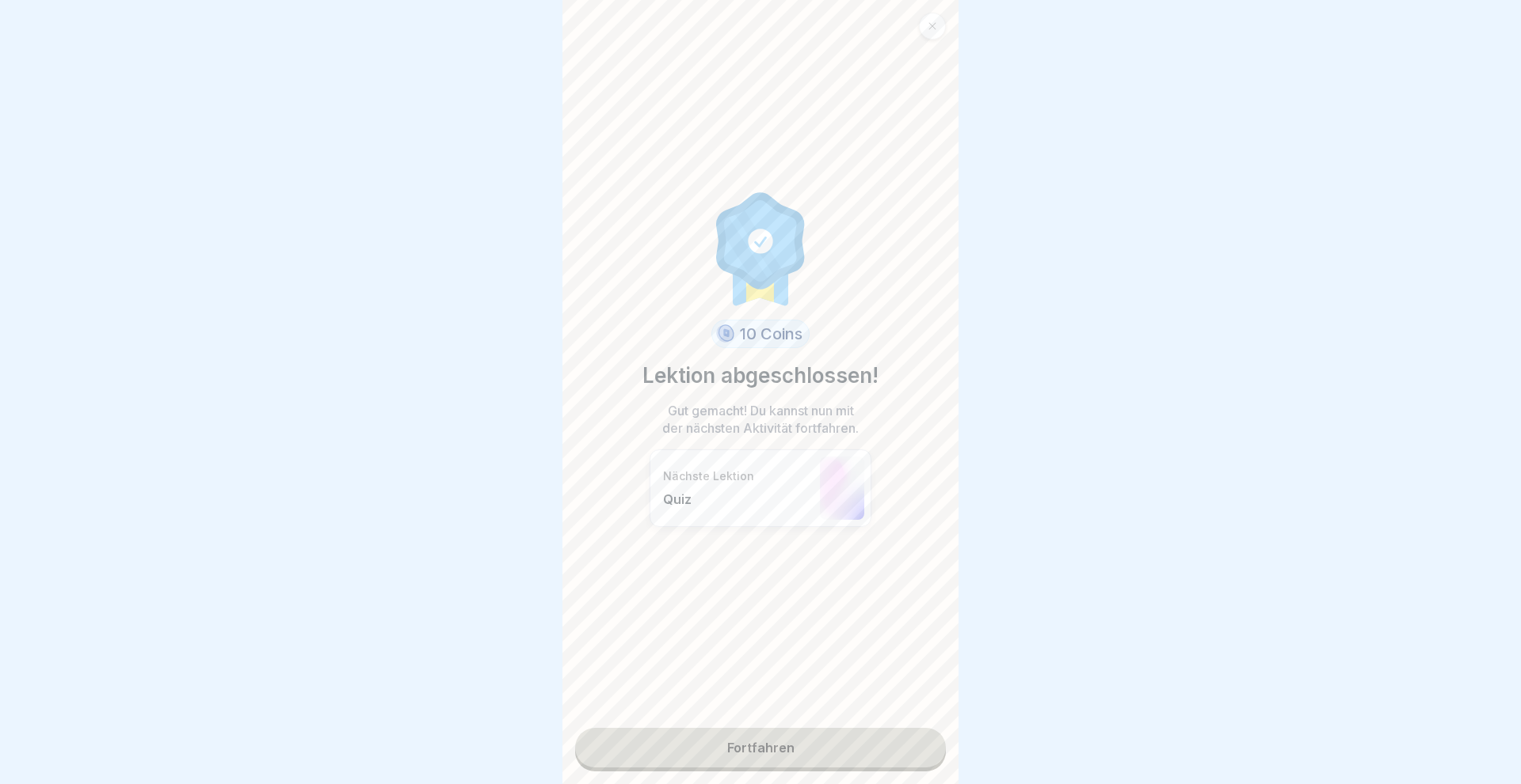
click at [761, 744] on link "Fortfahren" at bounding box center [760, 748] width 370 height 40
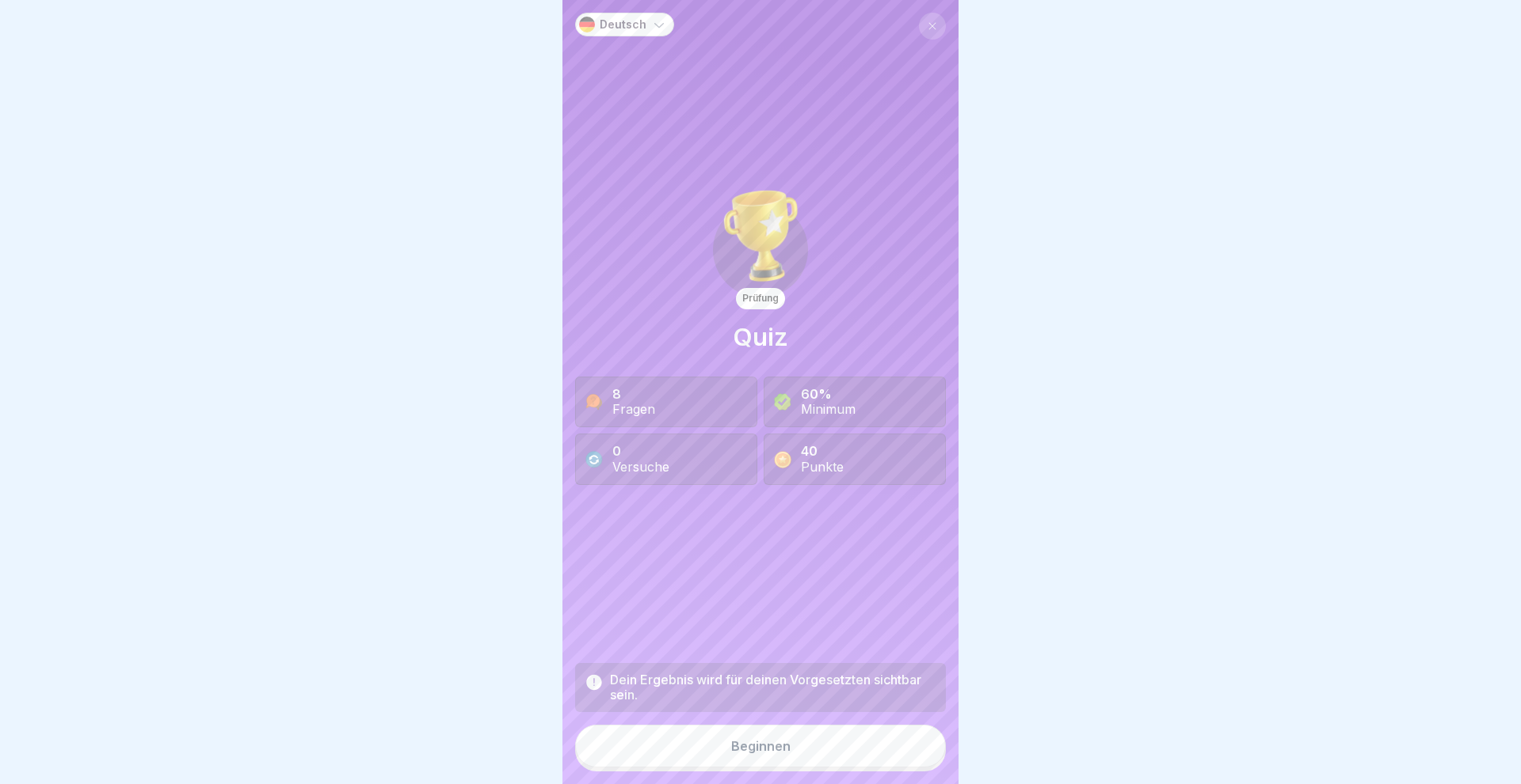
click at [761, 744] on div "Beginnen" at bounding box center [760, 746] width 60 height 14
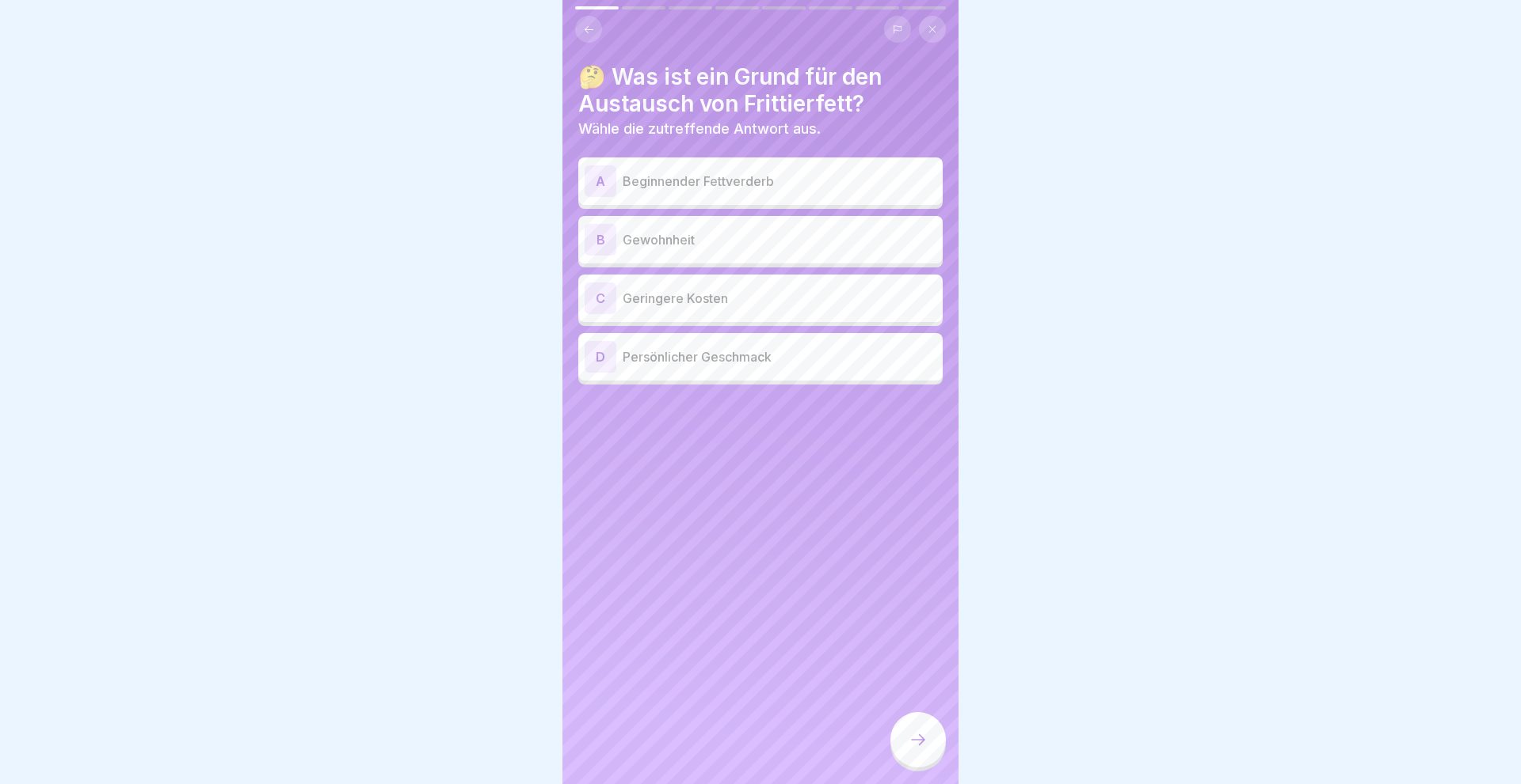
click at [586, 176] on div "A" at bounding box center [601, 182] width 32 height 32
click at [919, 746] on icon at bounding box center [917, 739] width 19 height 19
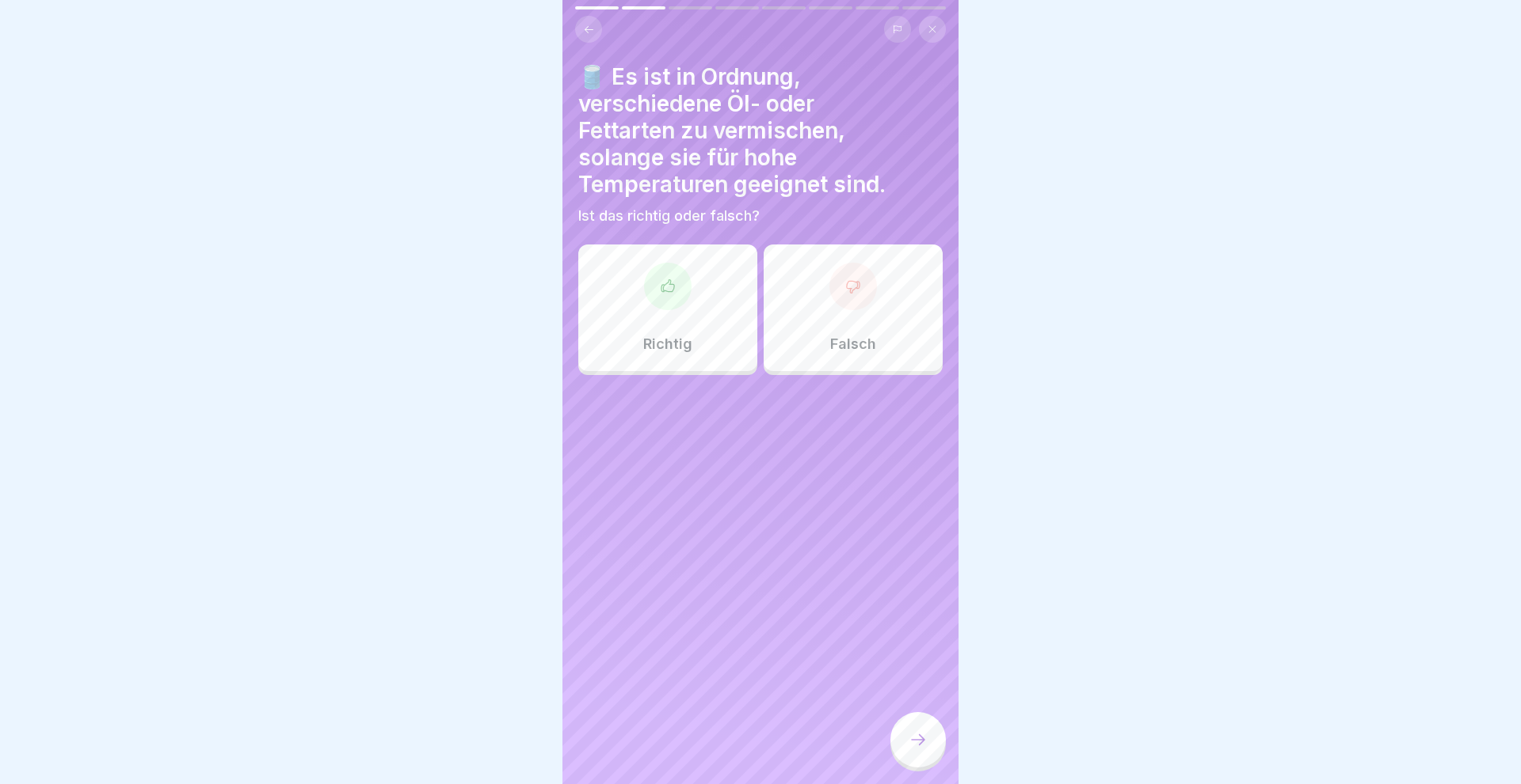
click at [862, 329] on div "Falsch" at bounding box center [852, 307] width 179 height 127
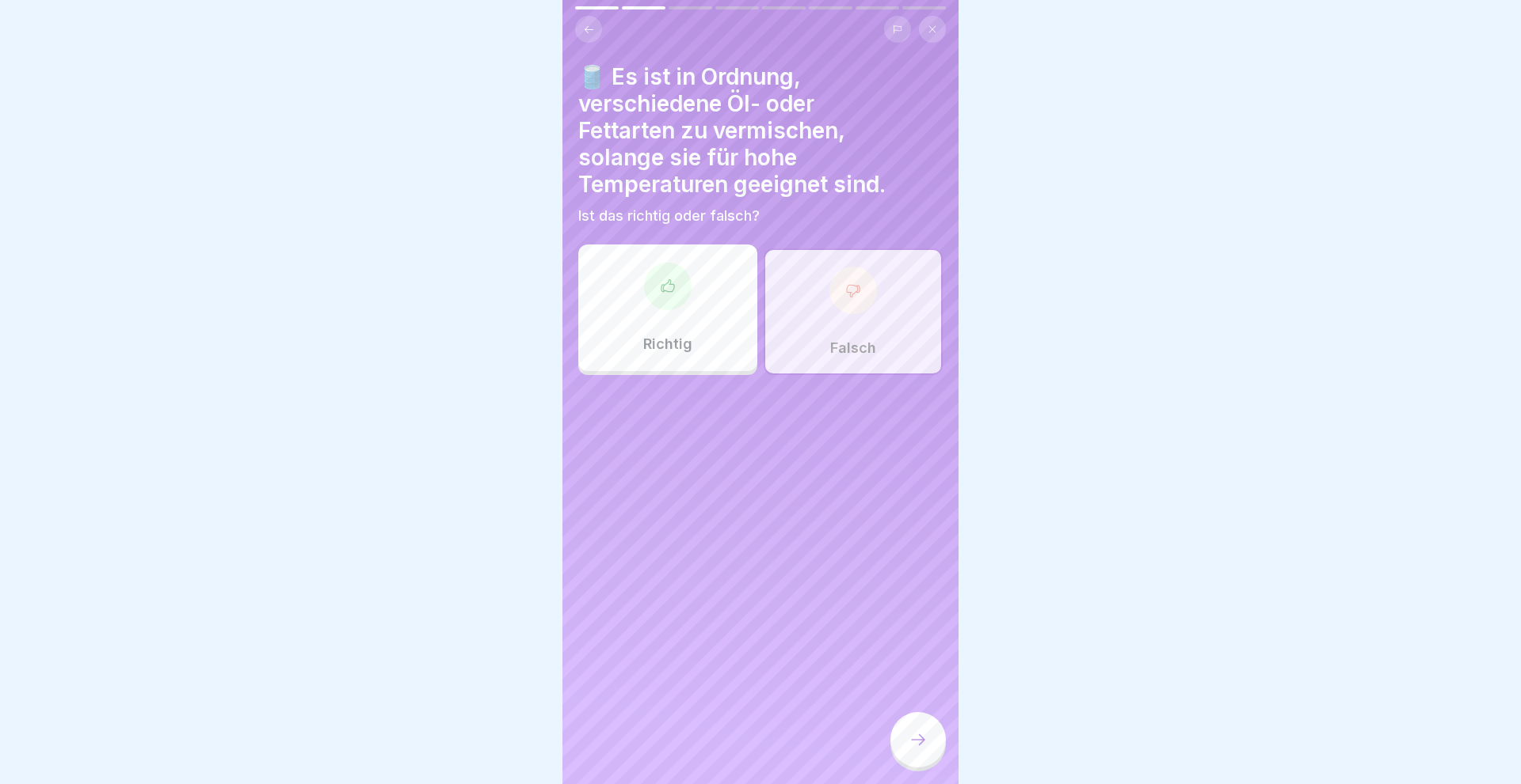
click at [905, 742] on div at bounding box center [918, 740] width 56 height 56
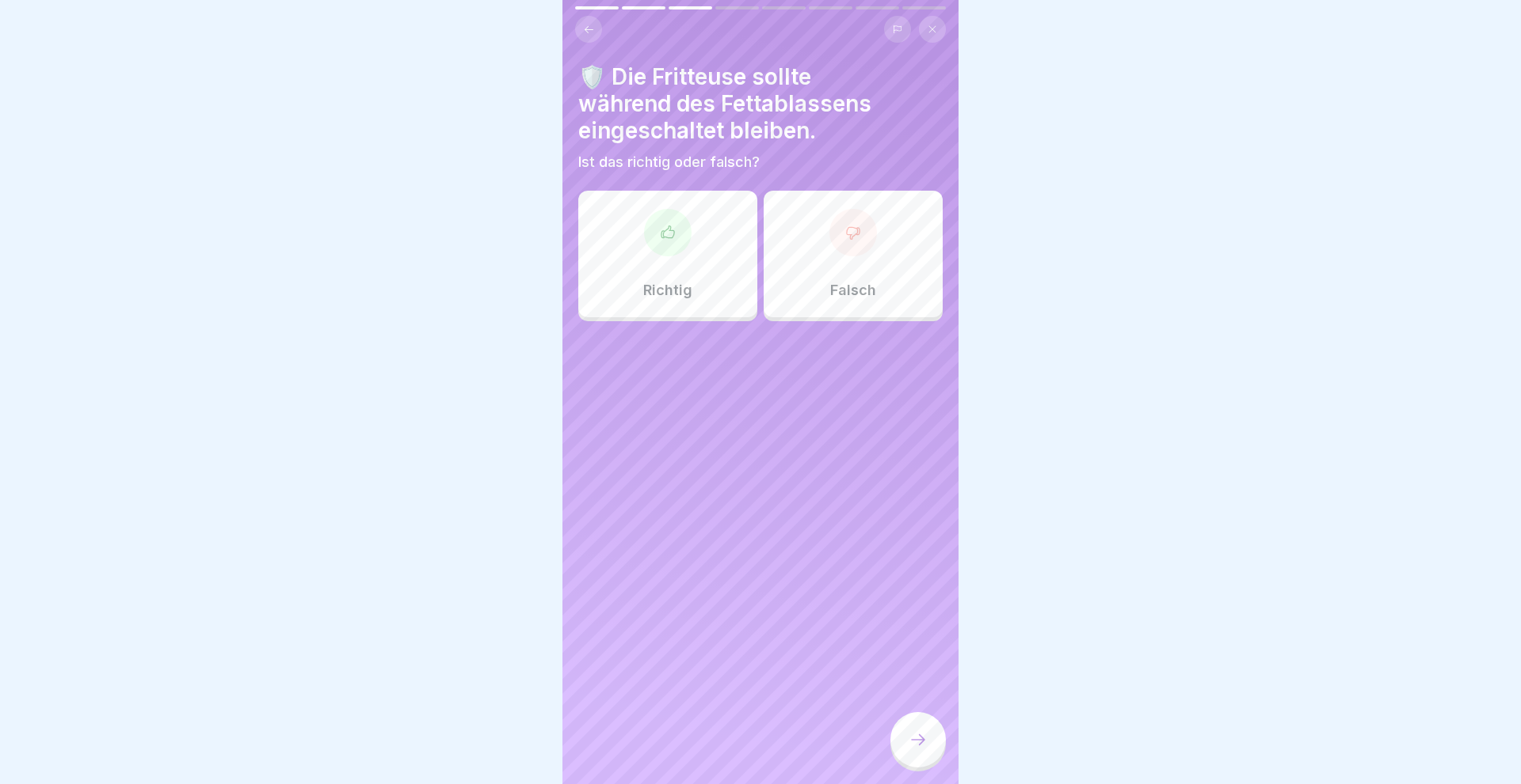
click at [822, 267] on div "Falsch" at bounding box center [852, 253] width 179 height 127
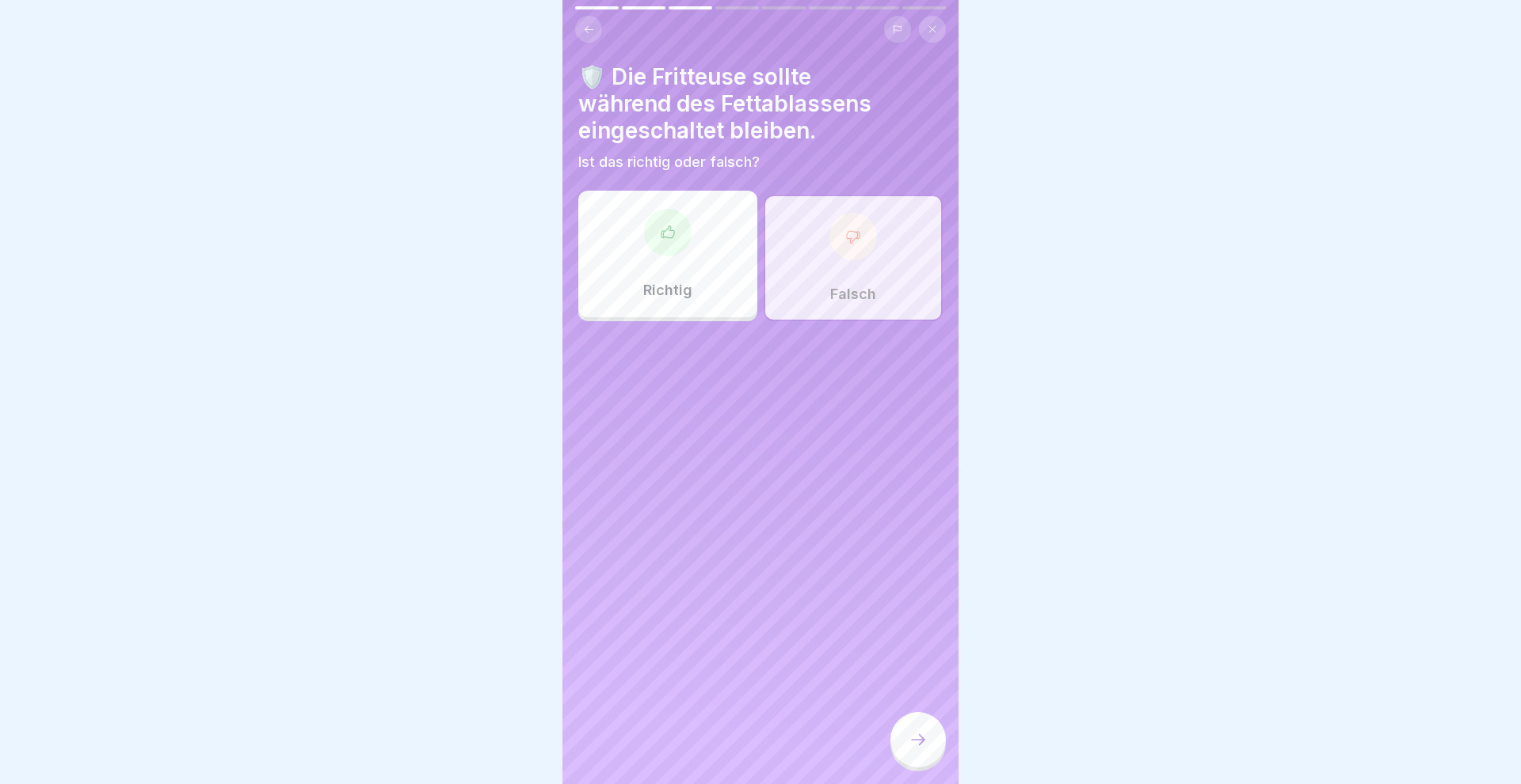
click at [923, 749] on div at bounding box center [918, 740] width 56 height 56
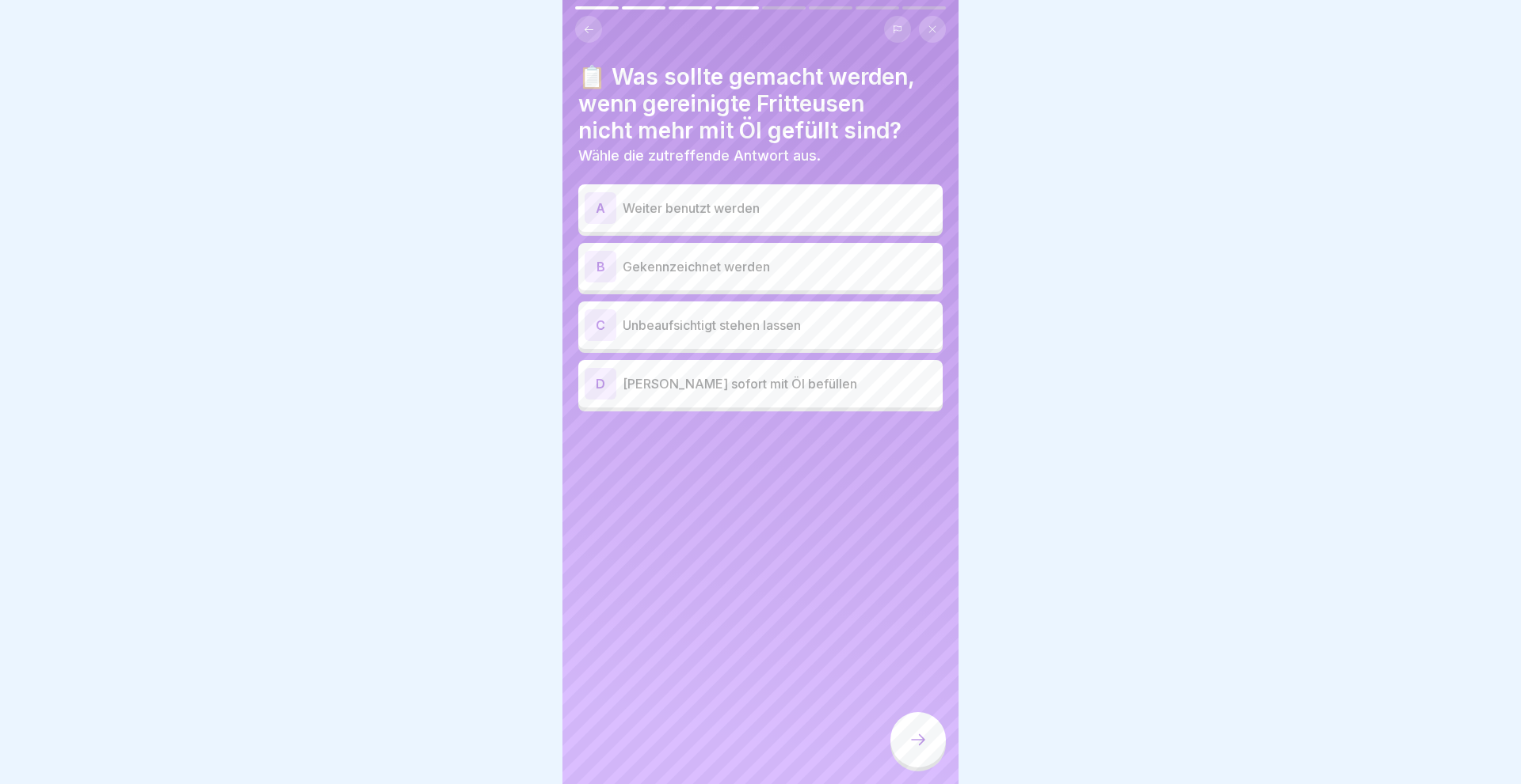
click at [597, 266] on div "B" at bounding box center [601, 267] width 32 height 32
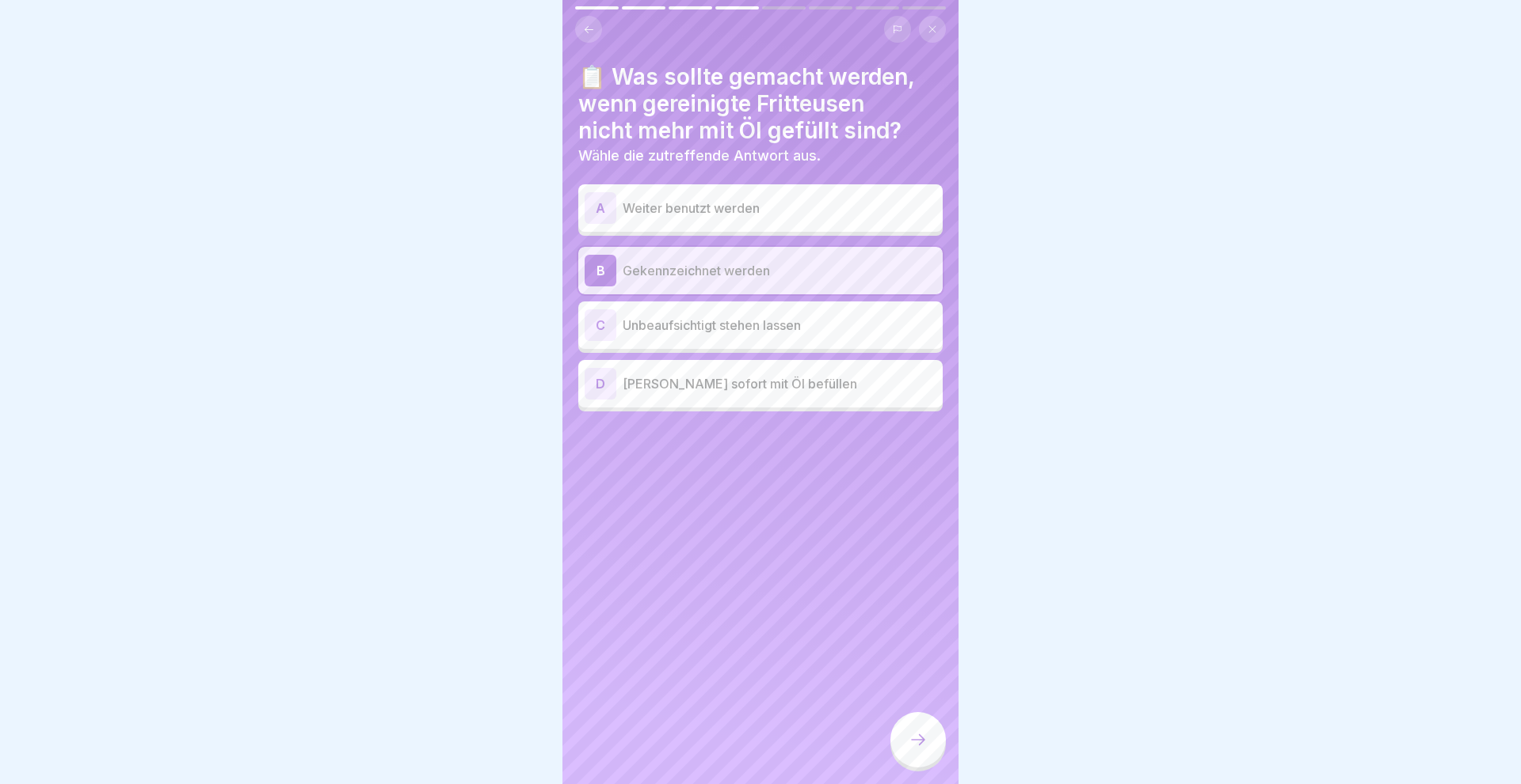
click at [927, 738] on div at bounding box center [918, 740] width 56 height 56
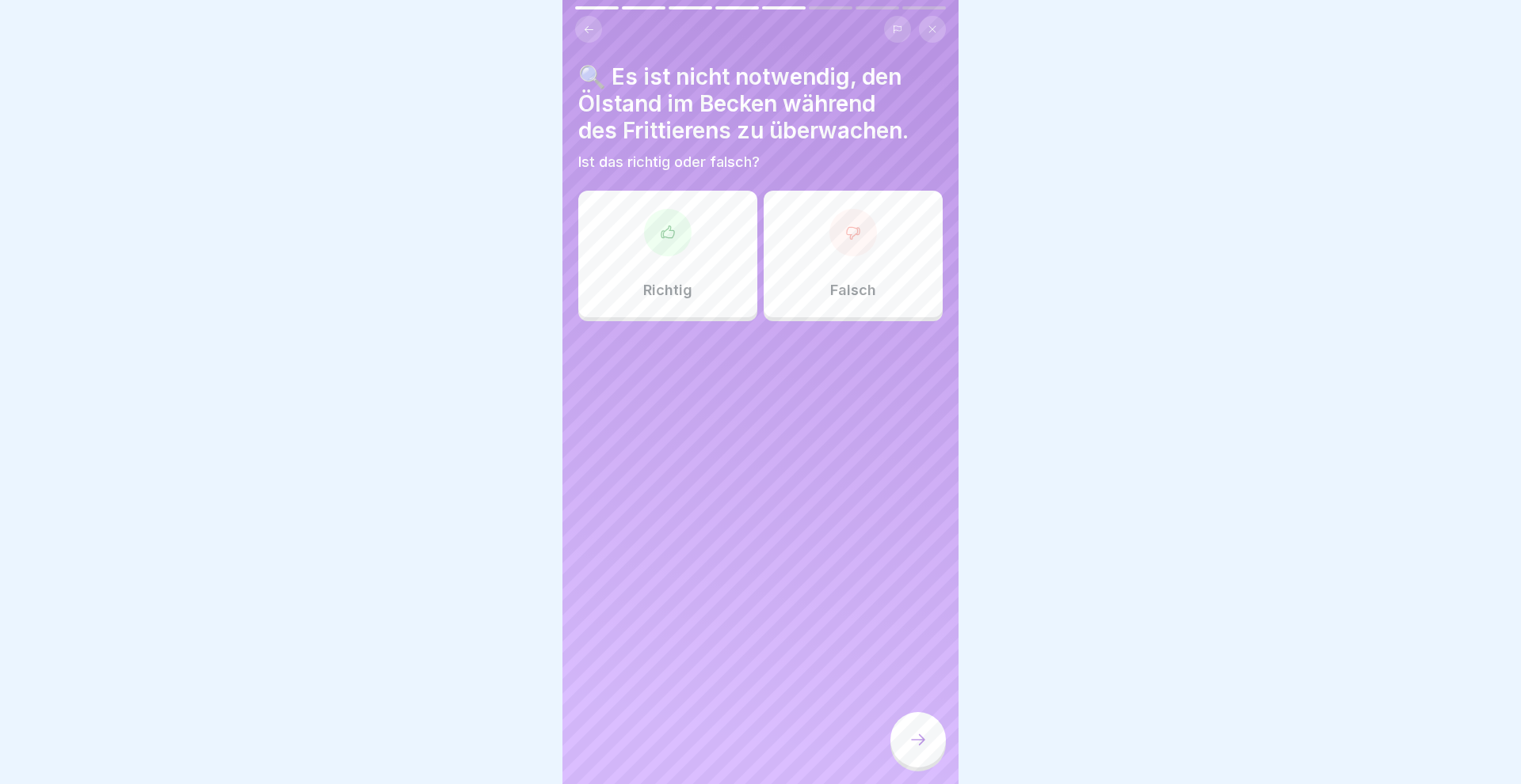
click at [830, 278] on div "Falsch" at bounding box center [852, 253] width 179 height 127
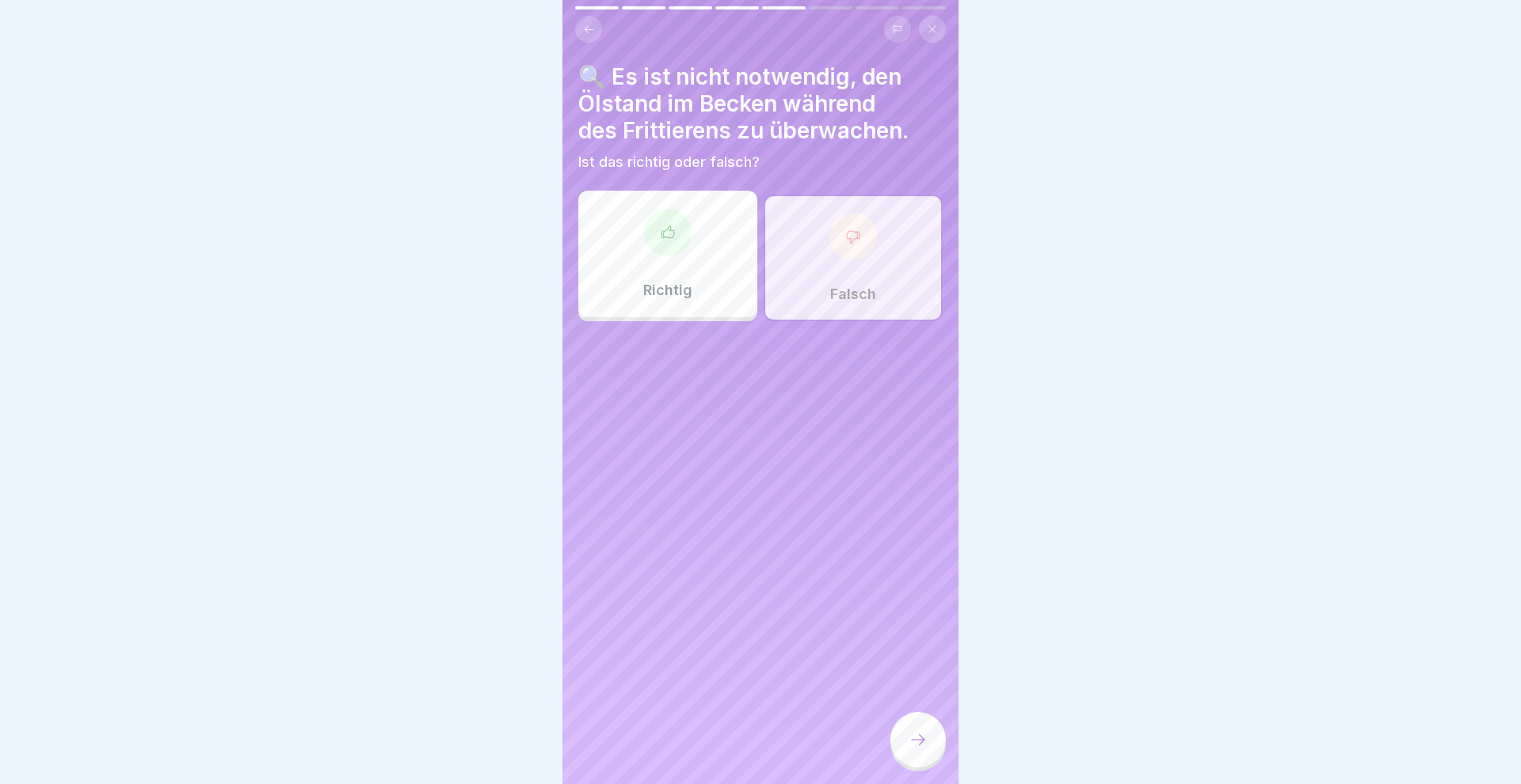
click at [926, 738] on icon at bounding box center [917, 739] width 19 height 19
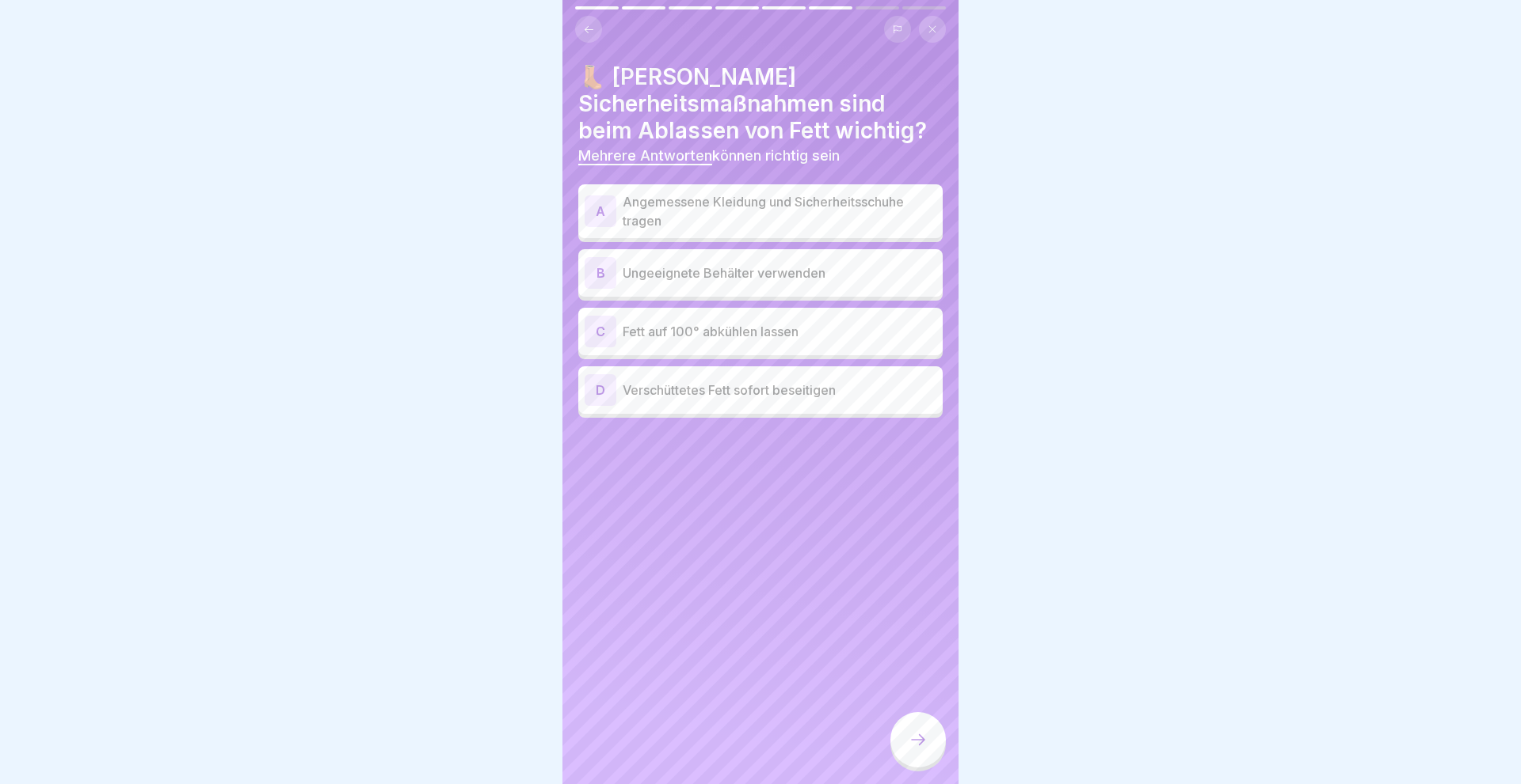
click at [594, 204] on div "A" at bounding box center [601, 211] width 32 height 32
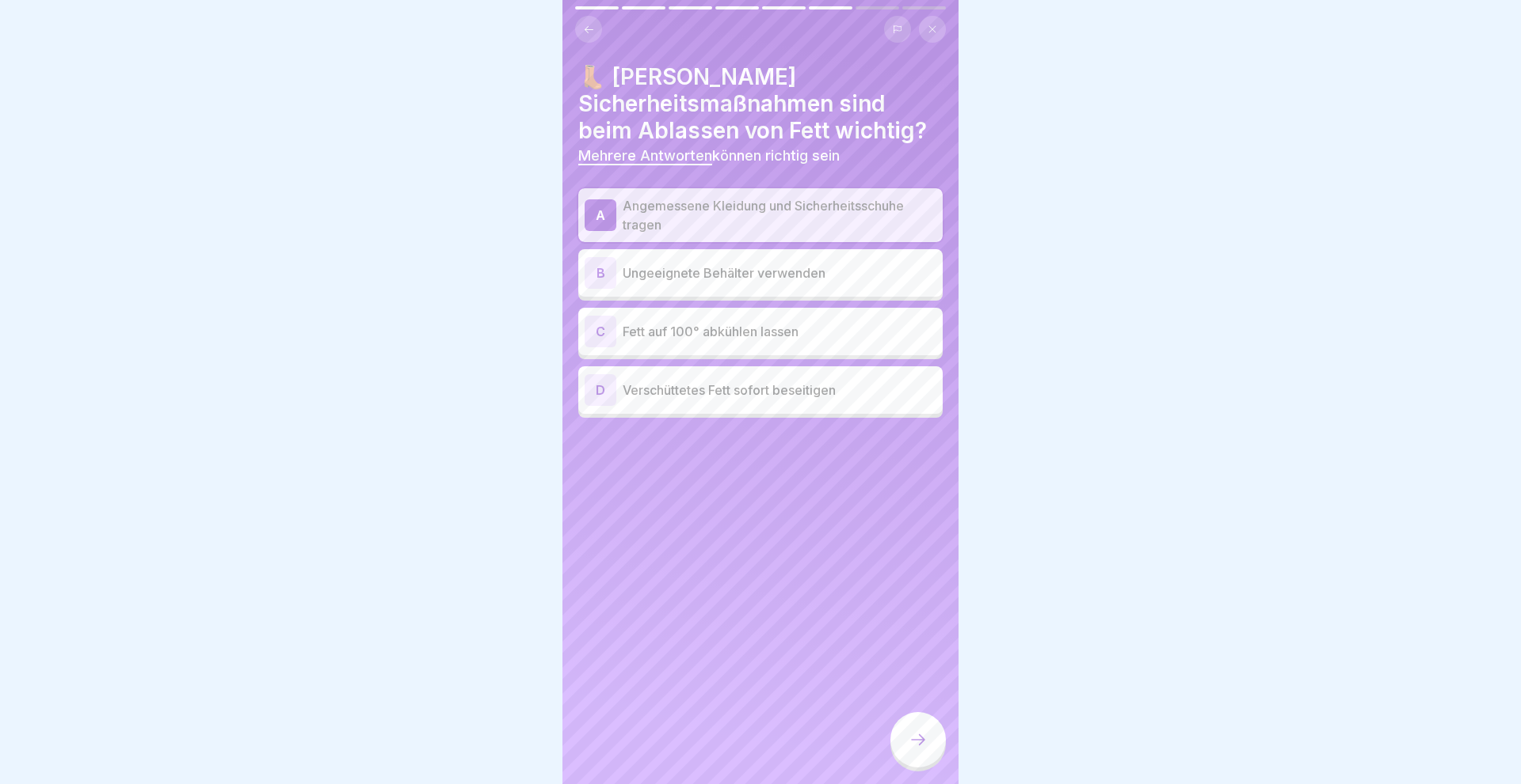
click at [591, 393] on div "D" at bounding box center [601, 390] width 32 height 32
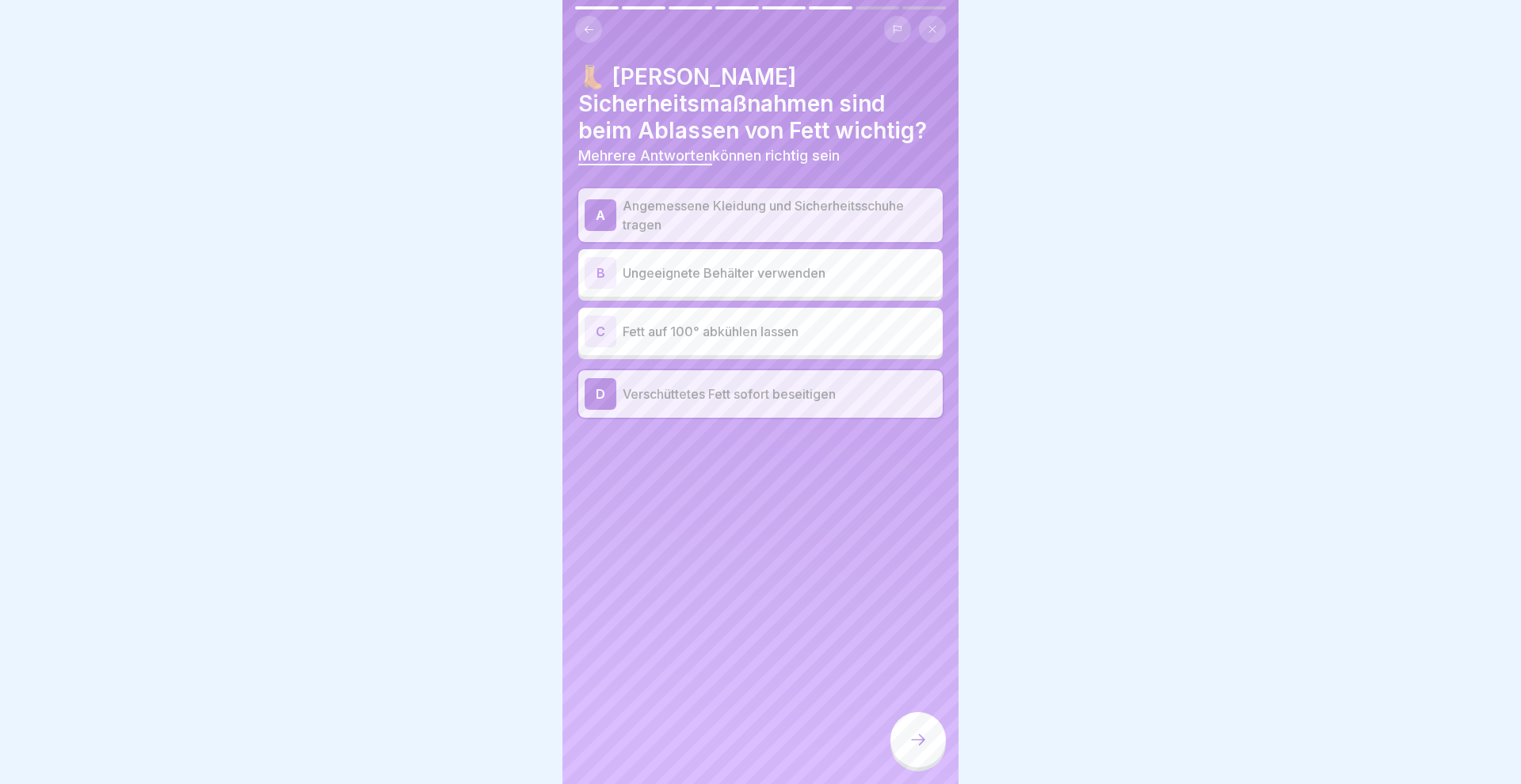
click at [903, 738] on div at bounding box center [918, 740] width 56 height 56
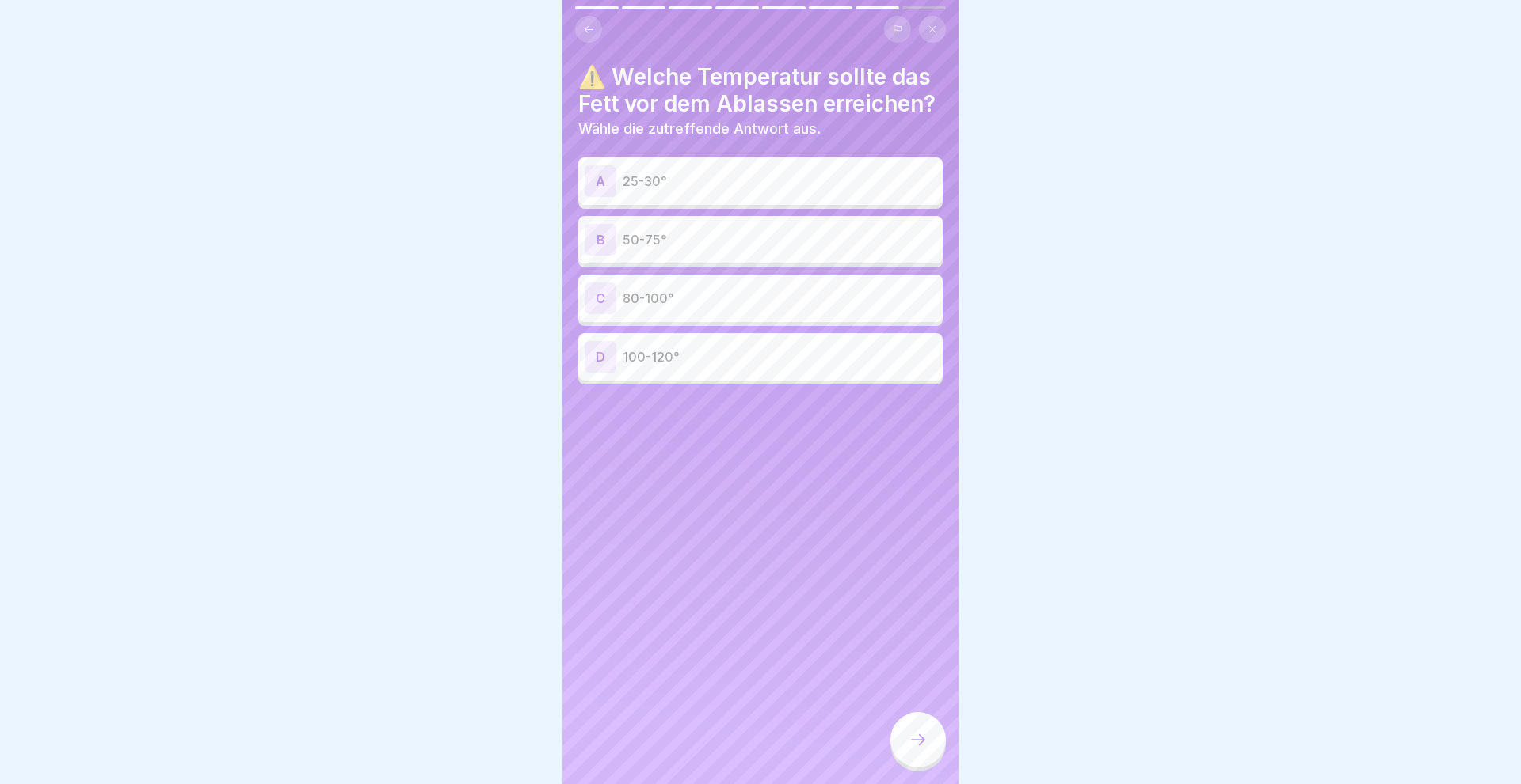
click at [599, 235] on div "B" at bounding box center [601, 240] width 32 height 32
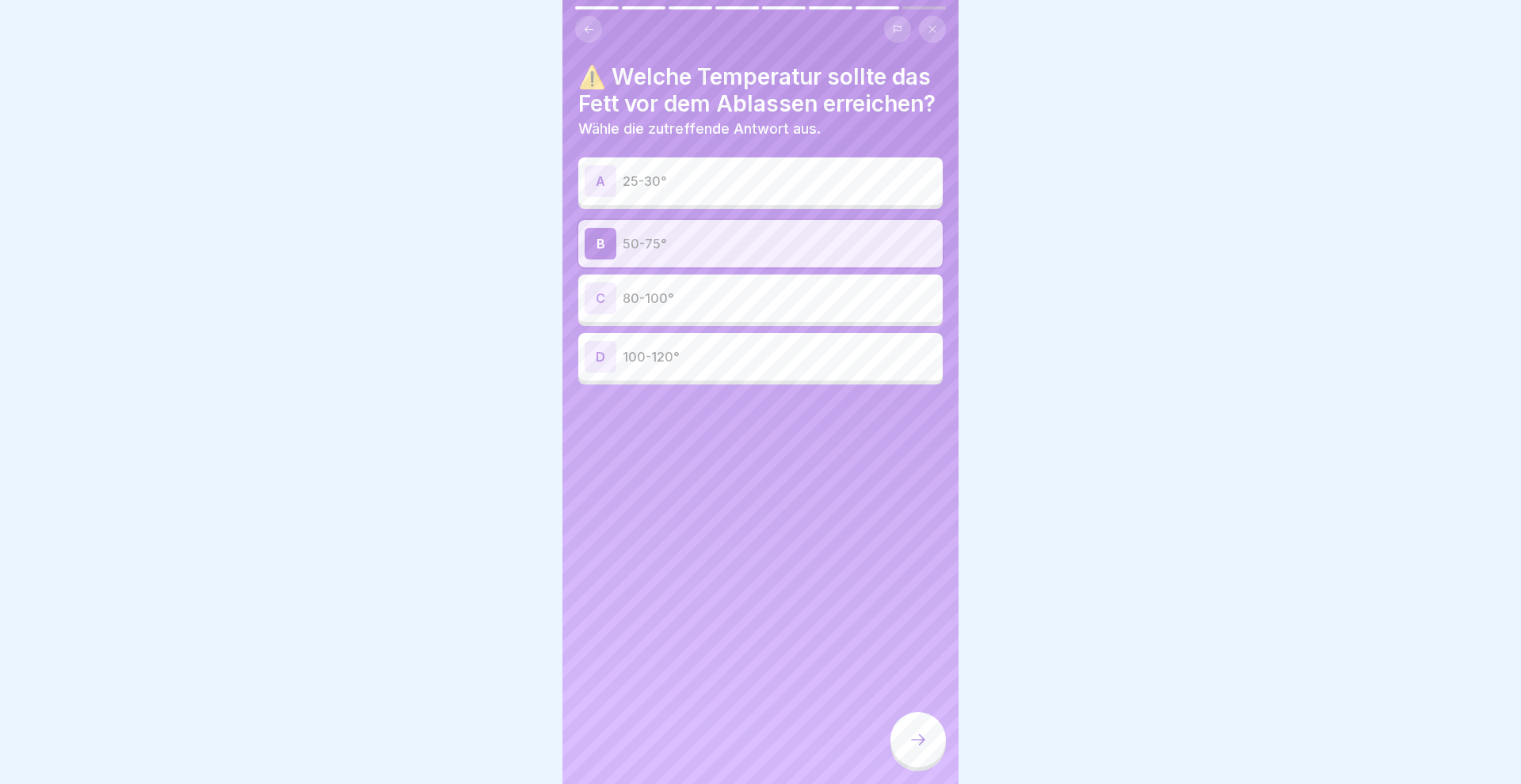
click at [919, 731] on div at bounding box center [918, 740] width 56 height 56
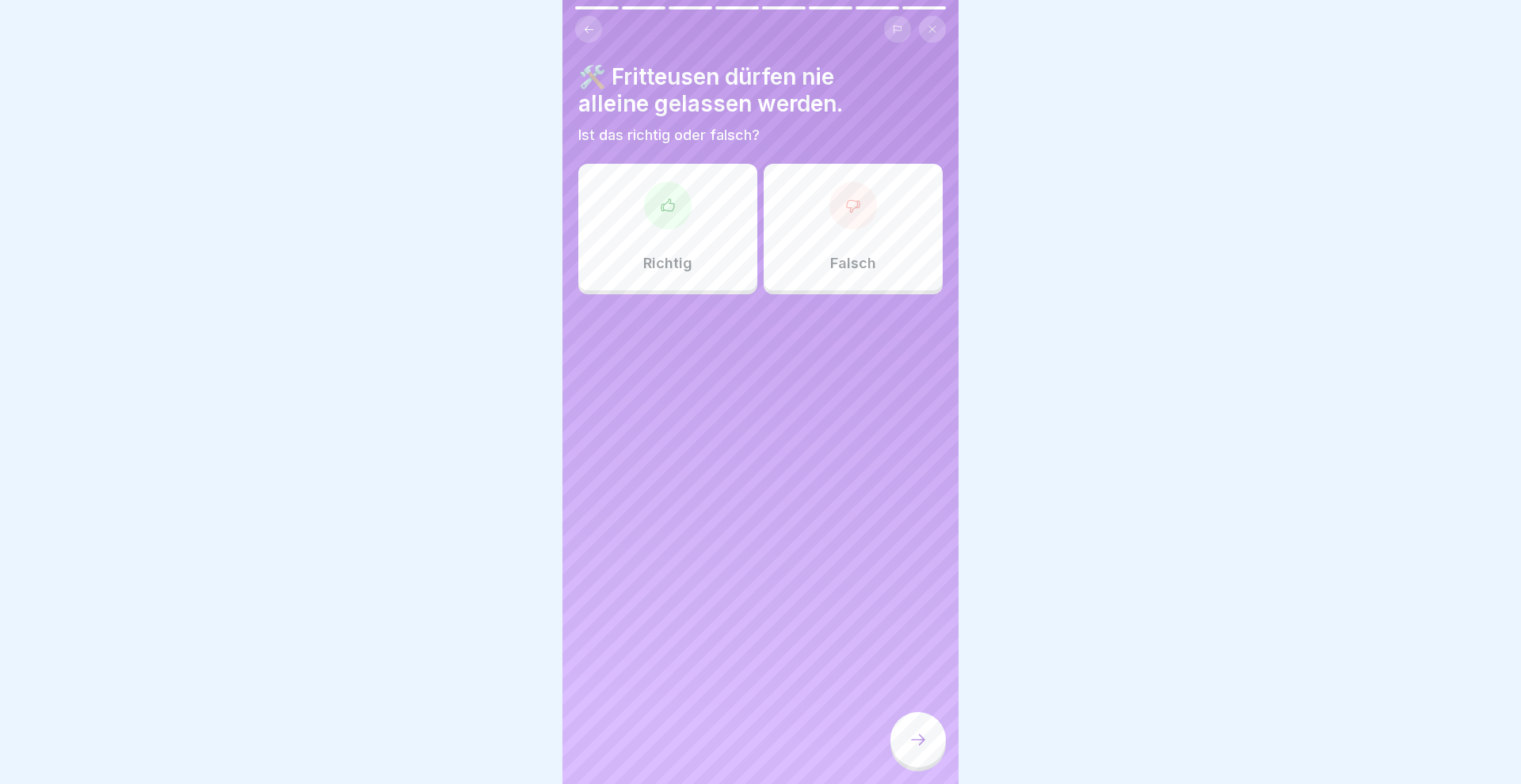
click at [664, 208] on icon at bounding box center [668, 204] width 13 height 12
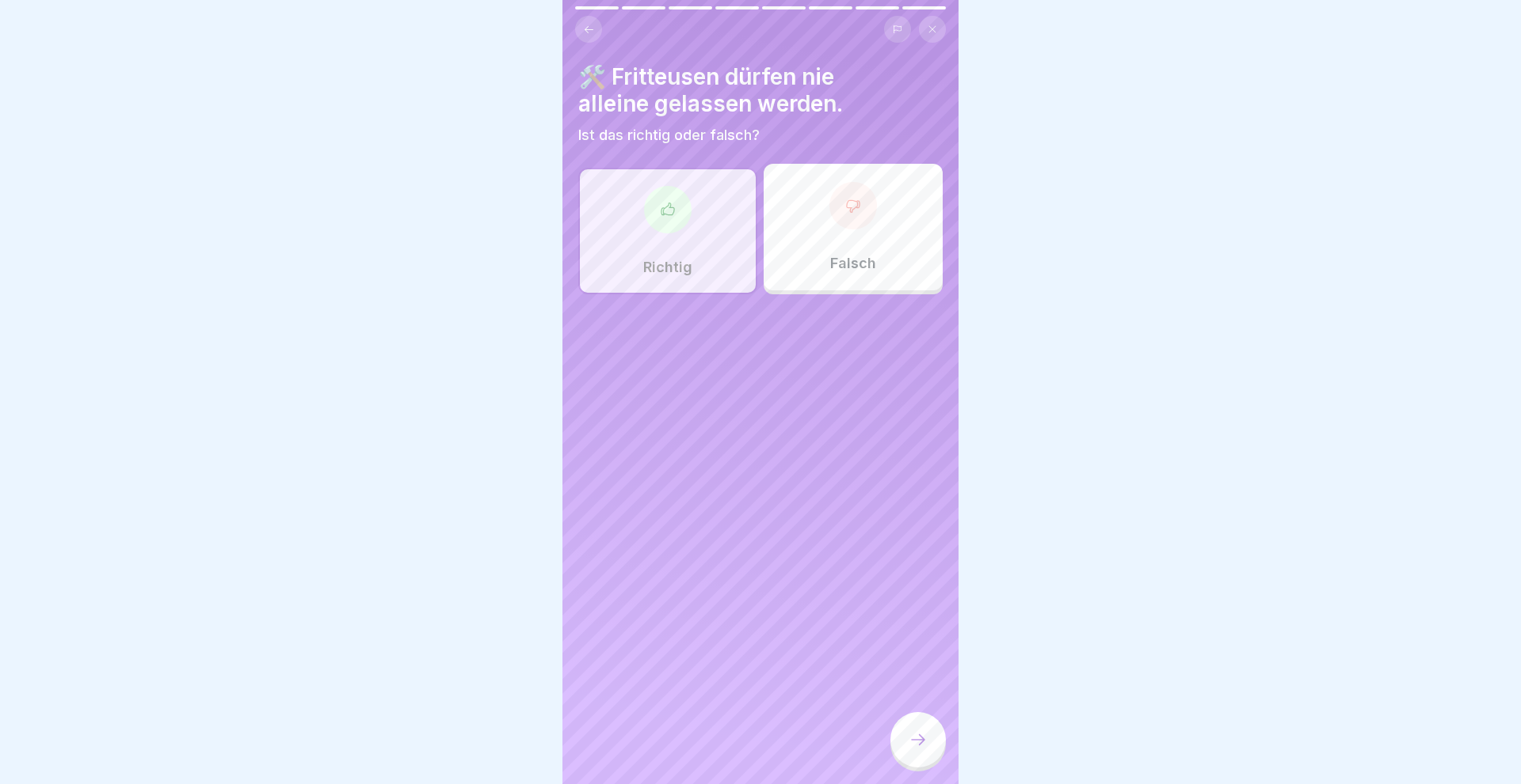
click at [926, 731] on div at bounding box center [918, 740] width 56 height 56
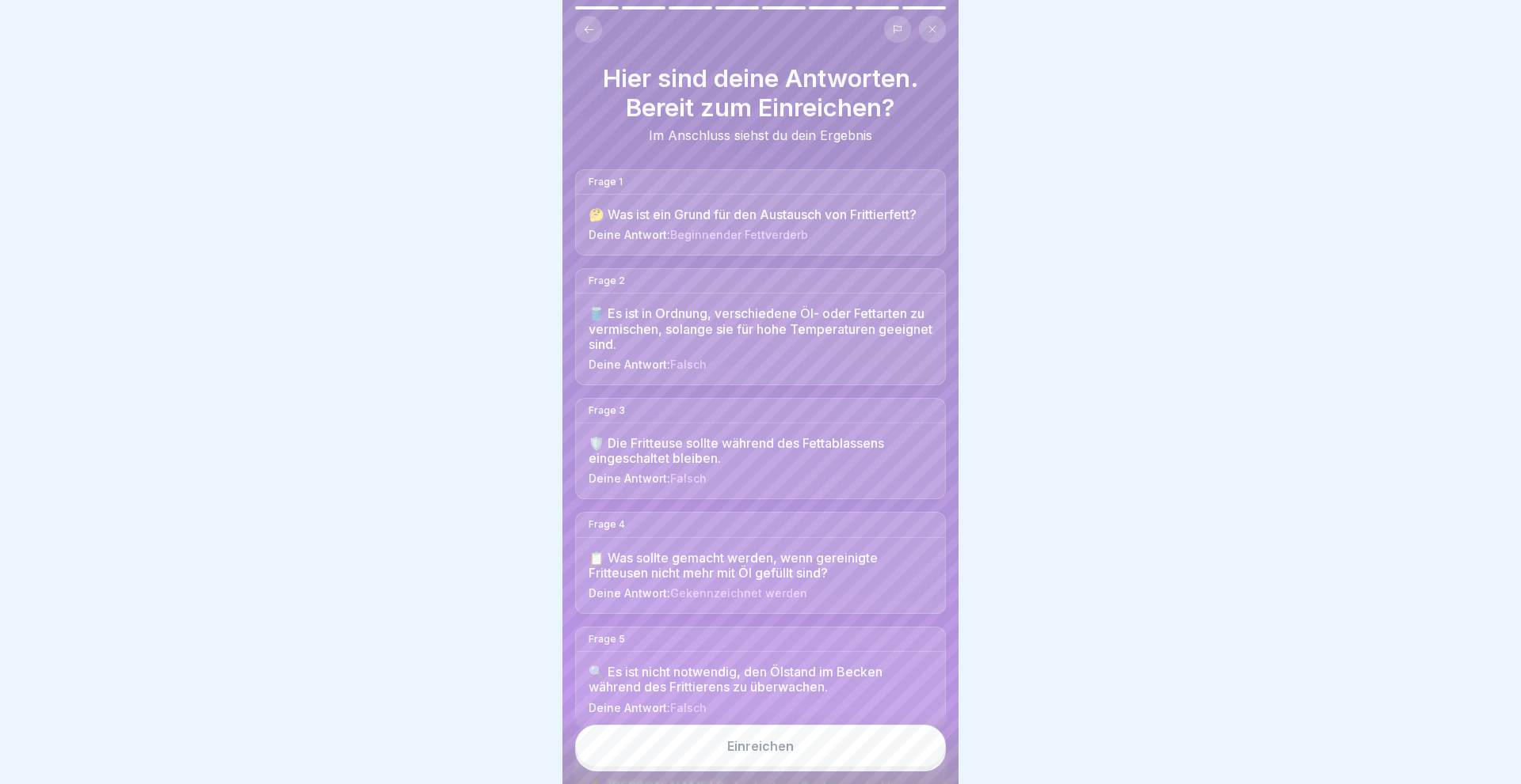
click at [792, 749] on div "Einreichen" at bounding box center [760, 746] width 67 height 14
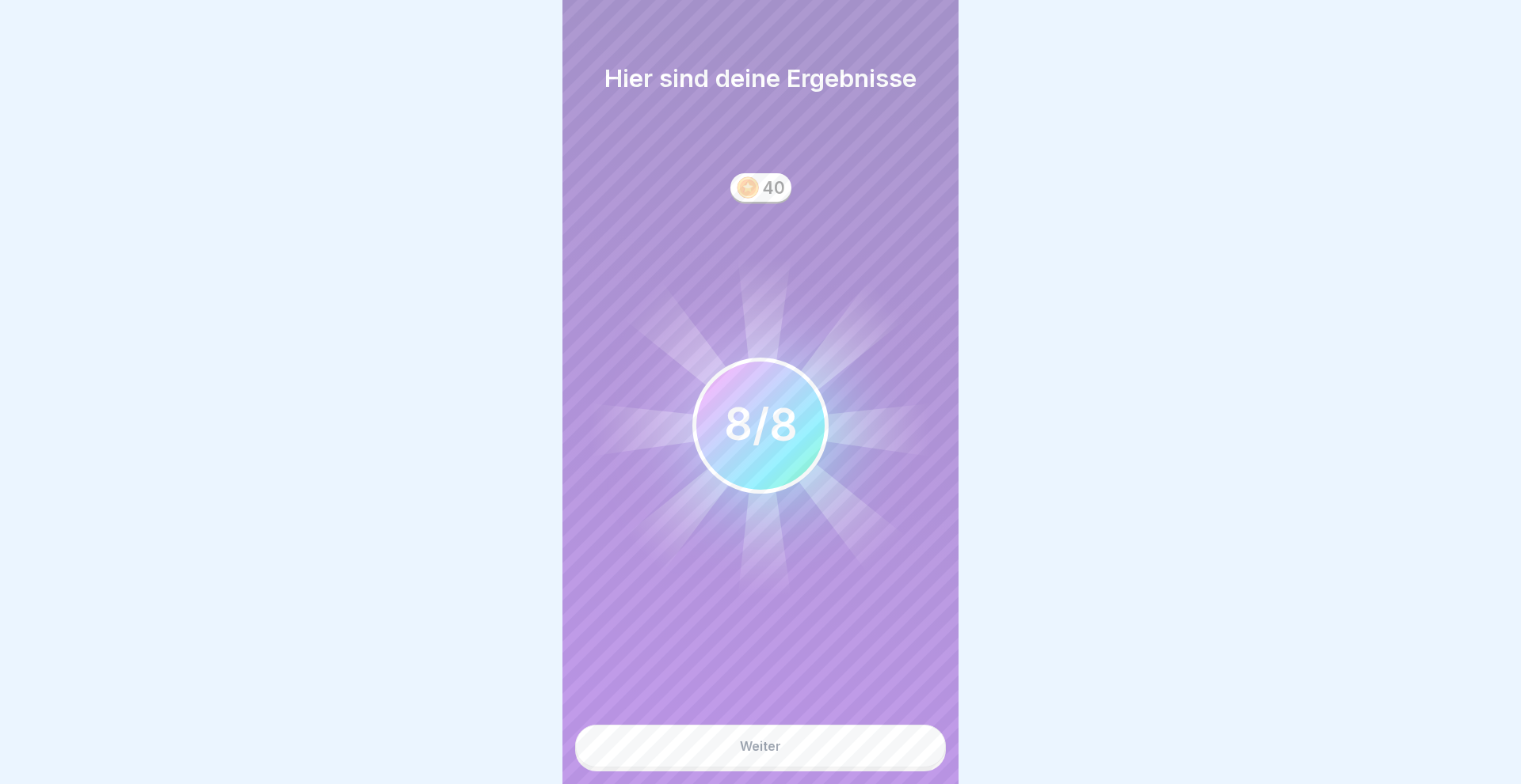
click at [792, 750] on button "Weiter" at bounding box center [760, 746] width 370 height 43
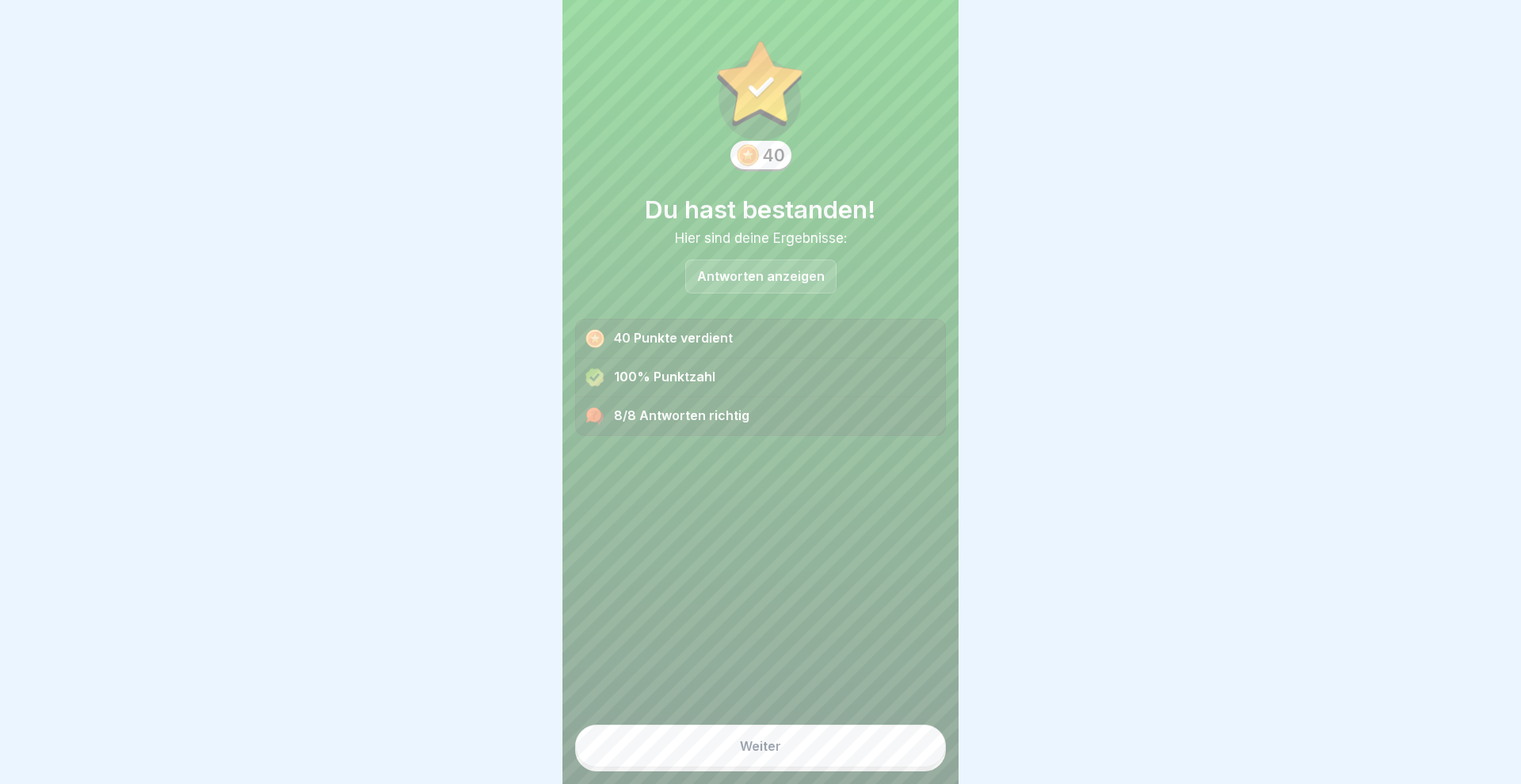
click at [792, 750] on button "Weiter" at bounding box center [760, 746] width 370 height 43
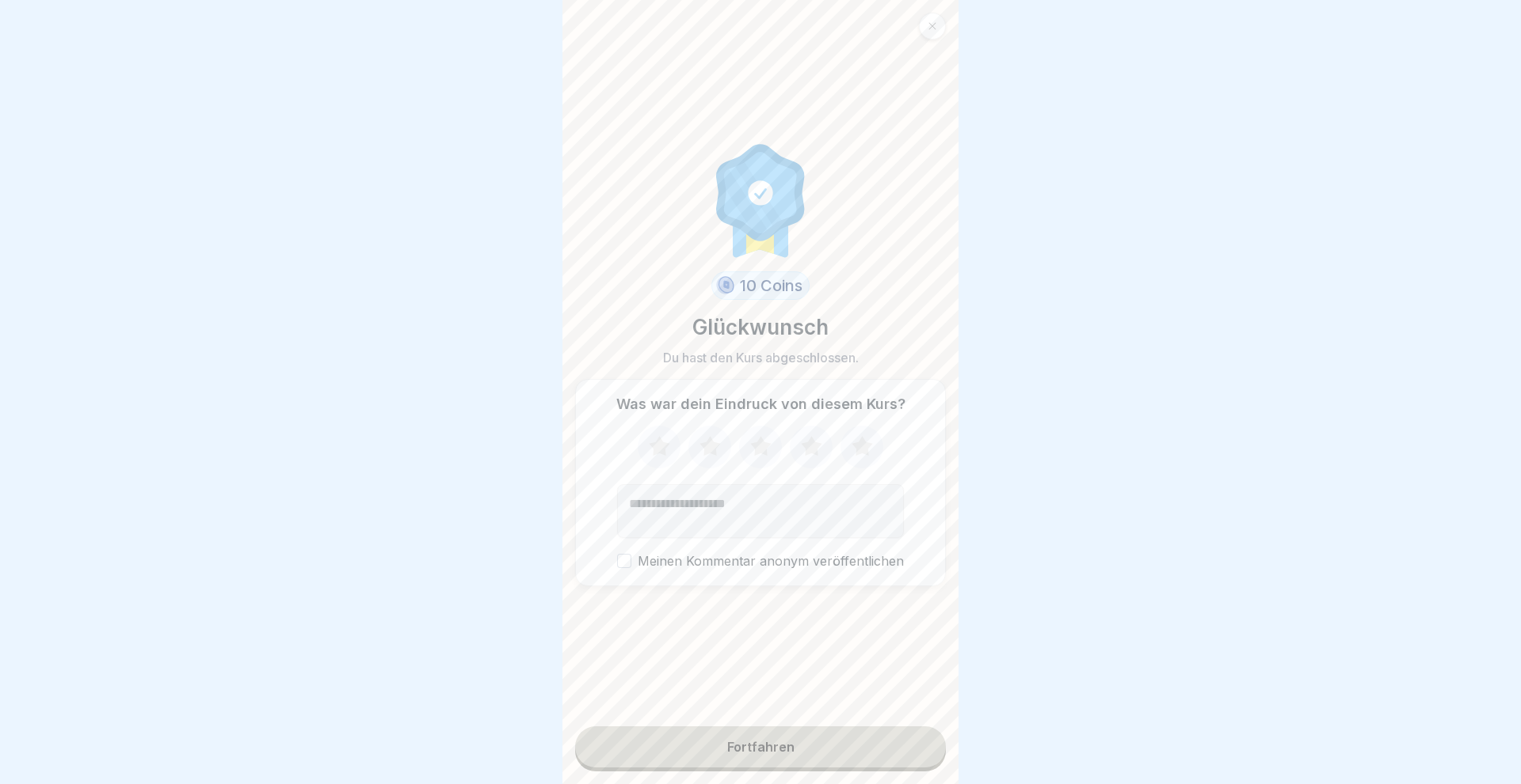
click at [856, 447] on icon at bounding box center [861, 446] width 21 height 20
click at [771, 748] on div "Fortfahren" at bounding box center [760, 747] width 67 height 14
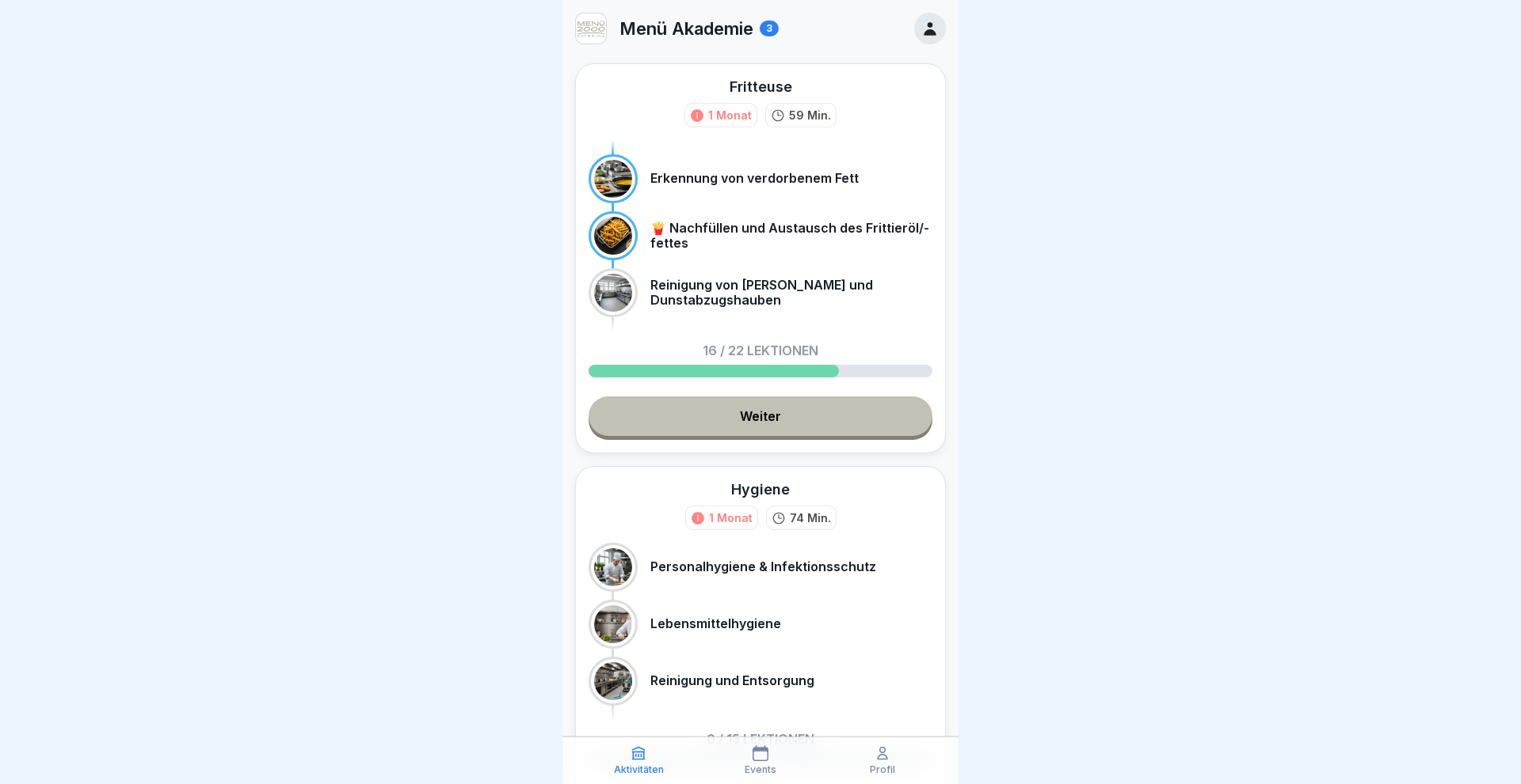
click at [926, 34] on icon at bounding box center [929, 28] width 12 height 13
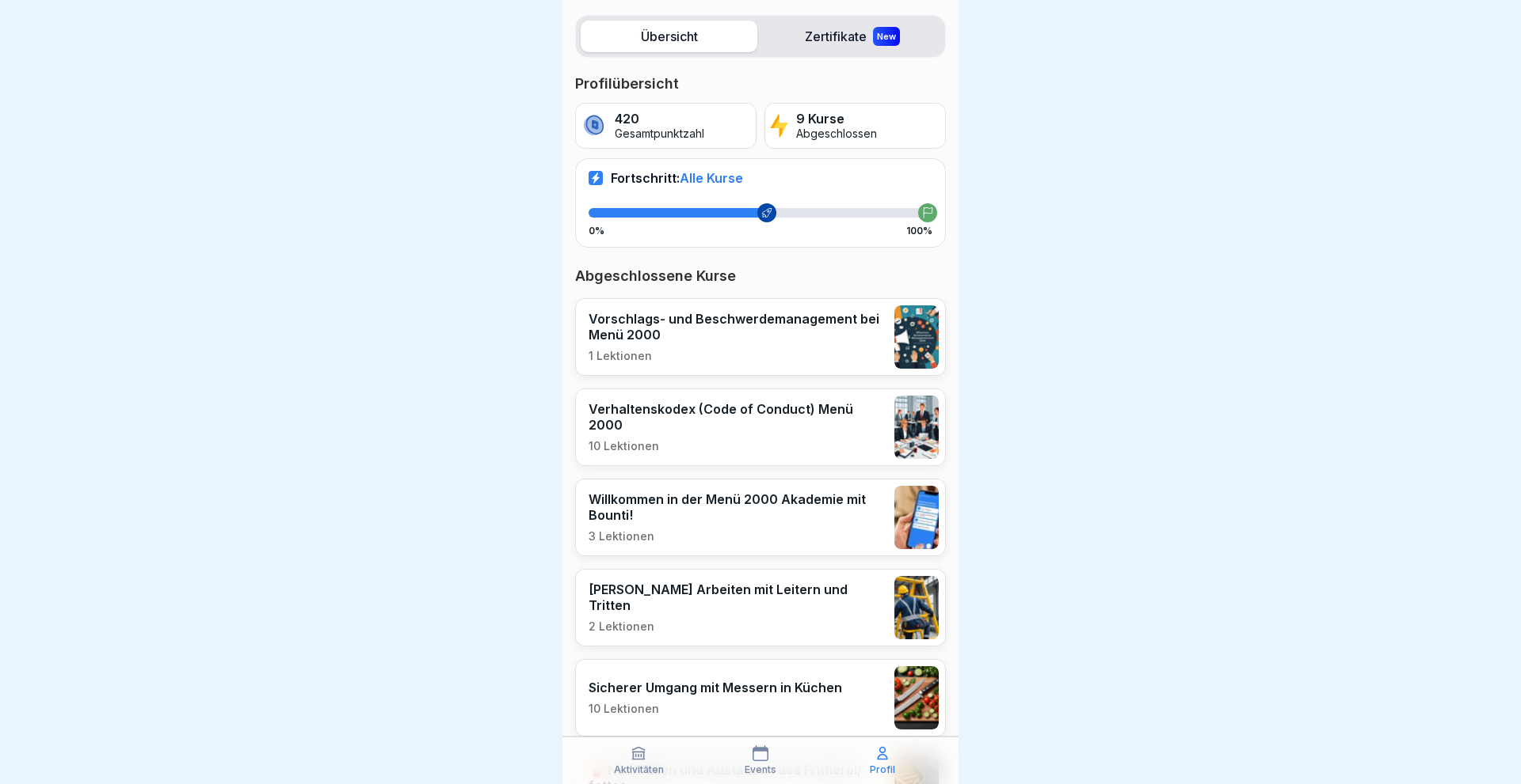
scroll to position [595, 0]
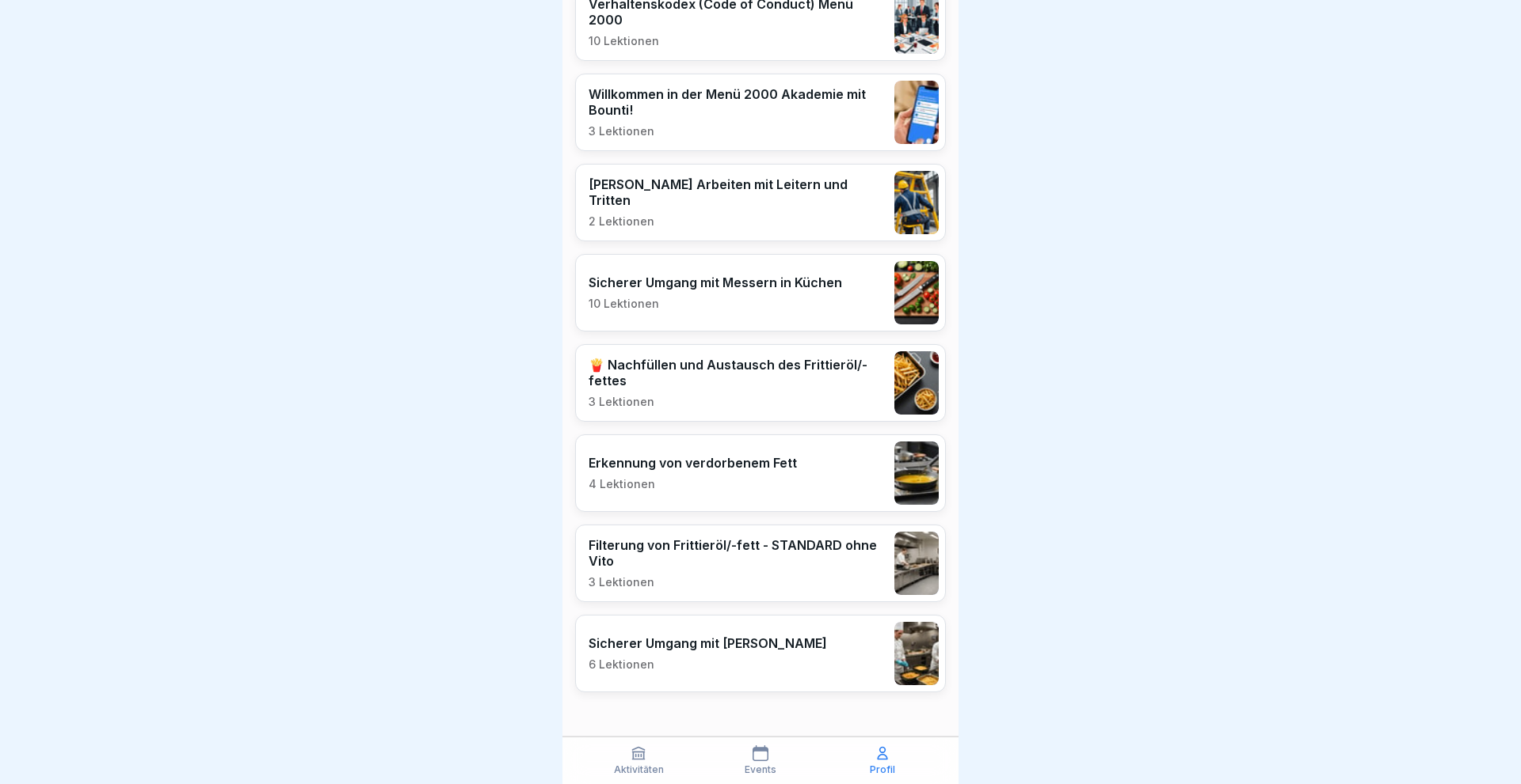
click at [788, 650] on div "Sicherer Umgang mit Fritteusen 6 Lektionen" at bounding box center [760, 654] width 370 height 78
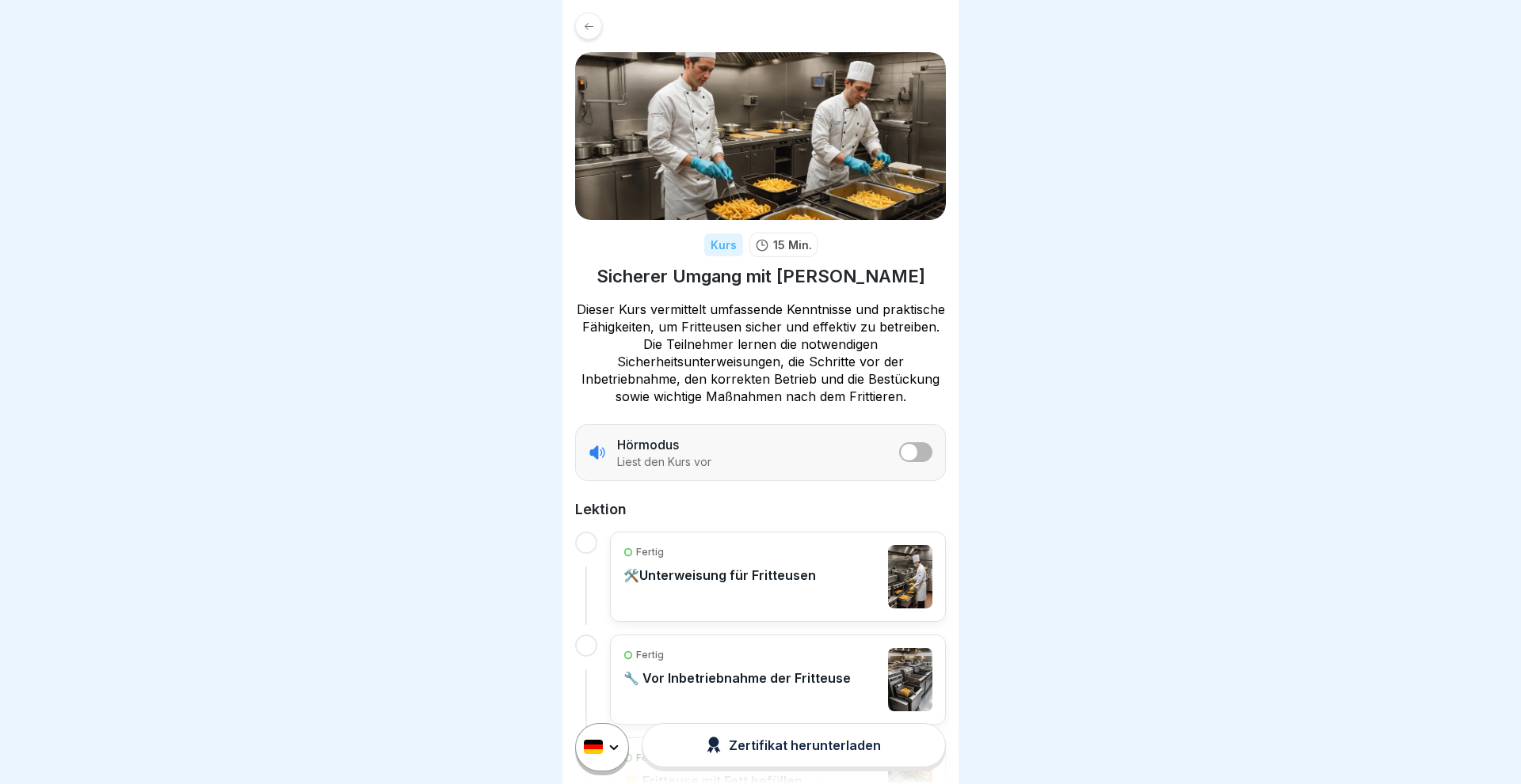
click at [583, 29] on icon at bounding box center [589, 27] width 12 height 12
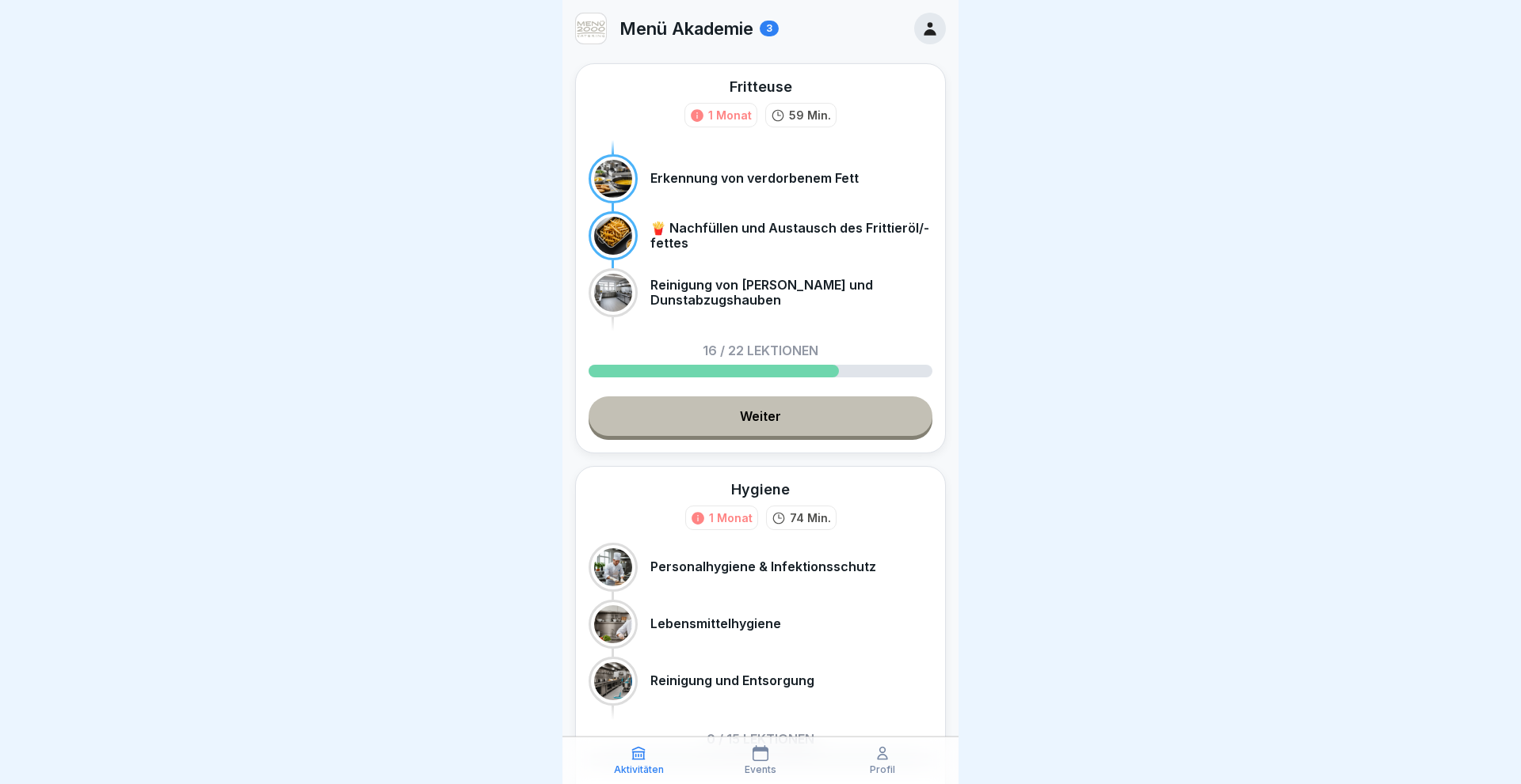
click at [765, 420] on link "Weiter" at bounding box center [760, 417] width 343 height 40
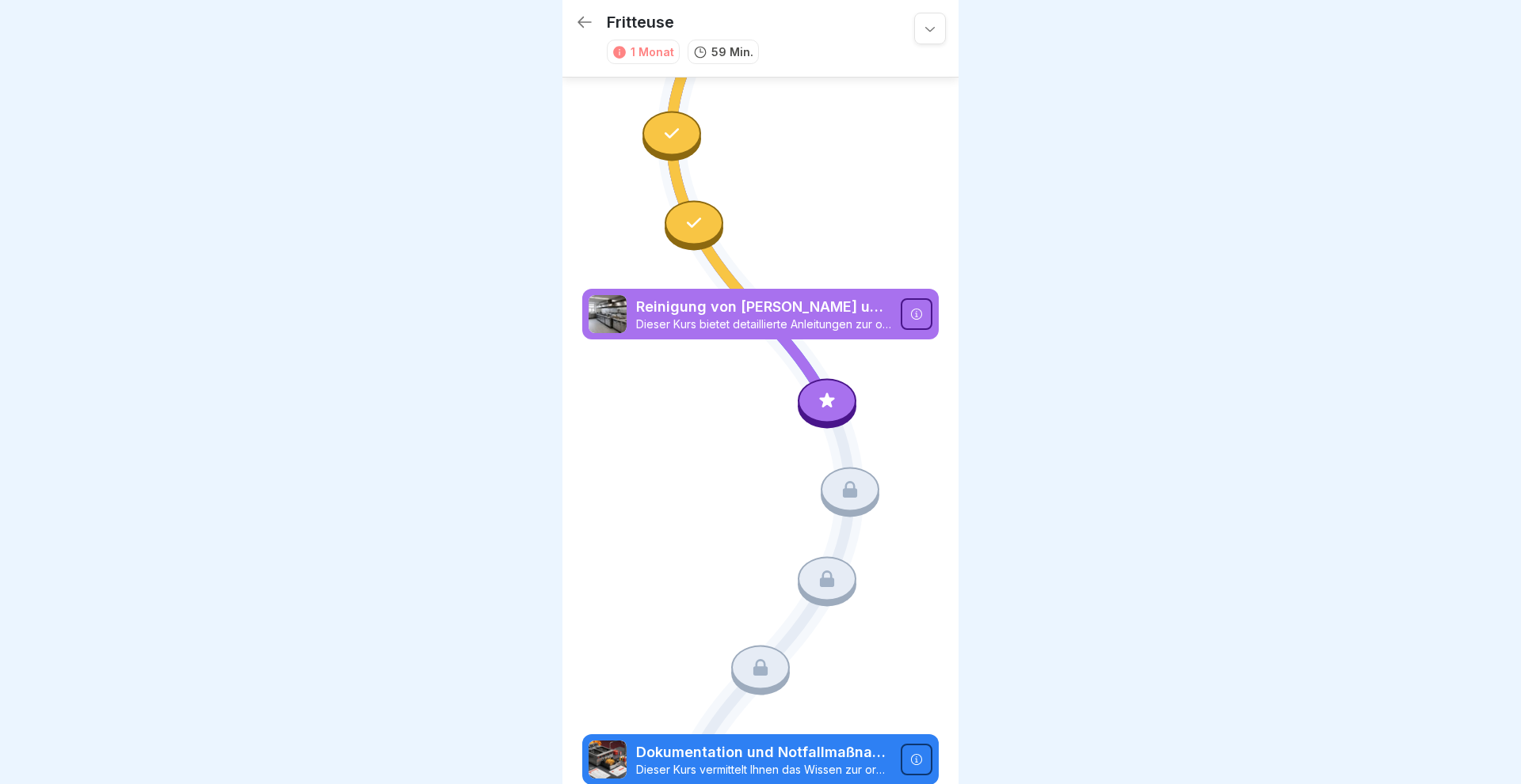
scroll to position [1935, 0]
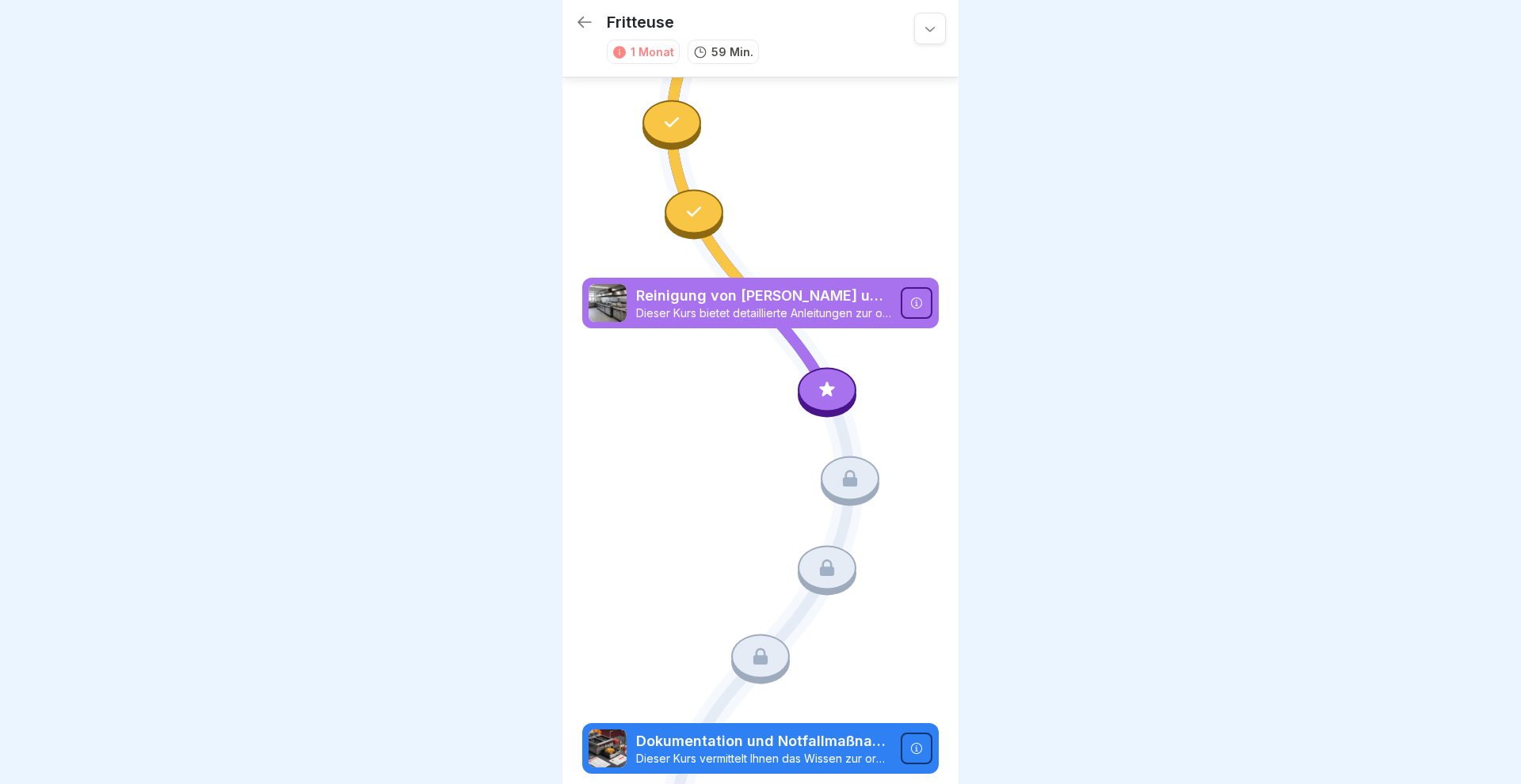
click at [823, 395] on icon at bounding box center [826, 388] width 15 height 15
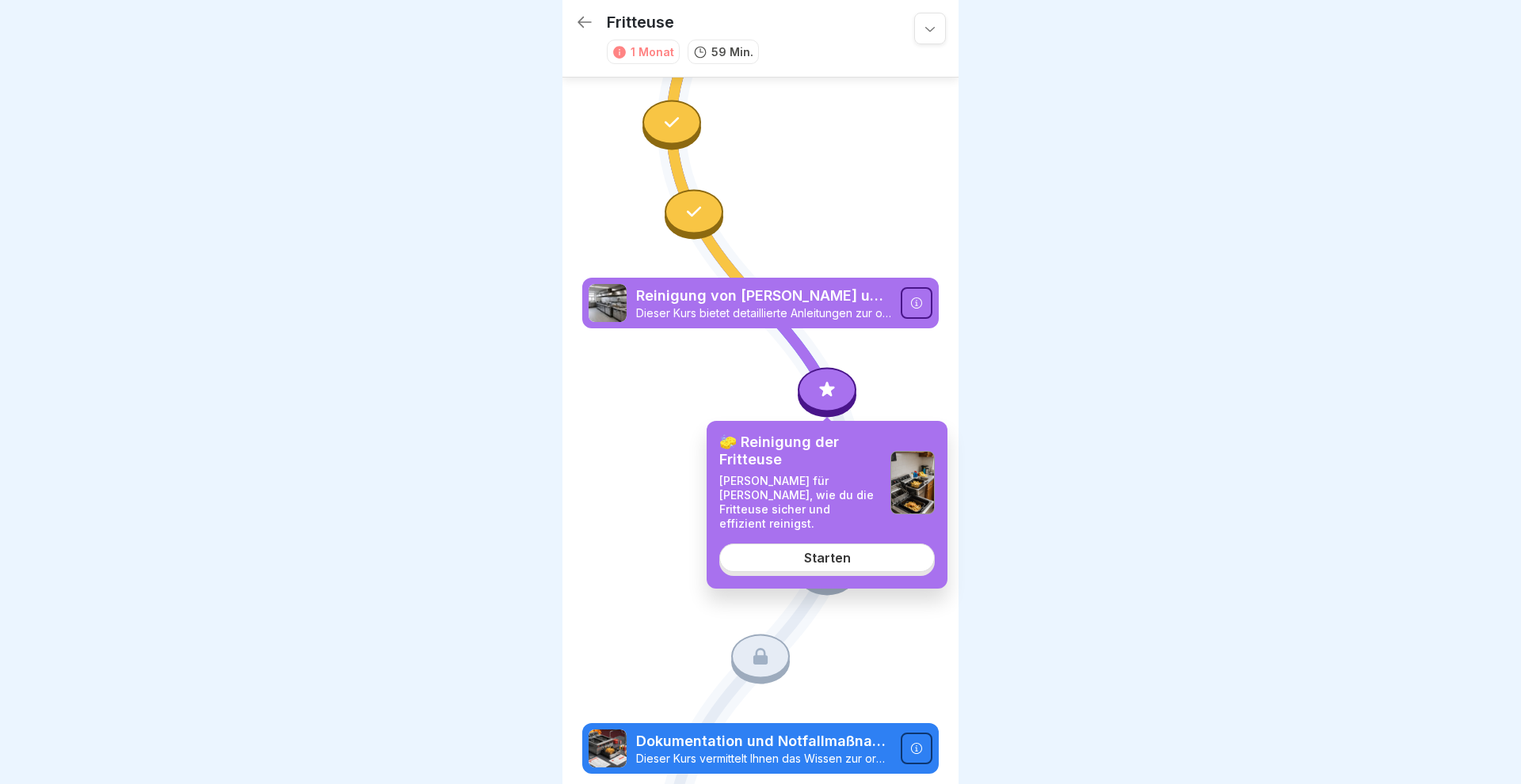
click at [816, 551] on div "Starten" at bounding box center [826, 558] width 47 height 14
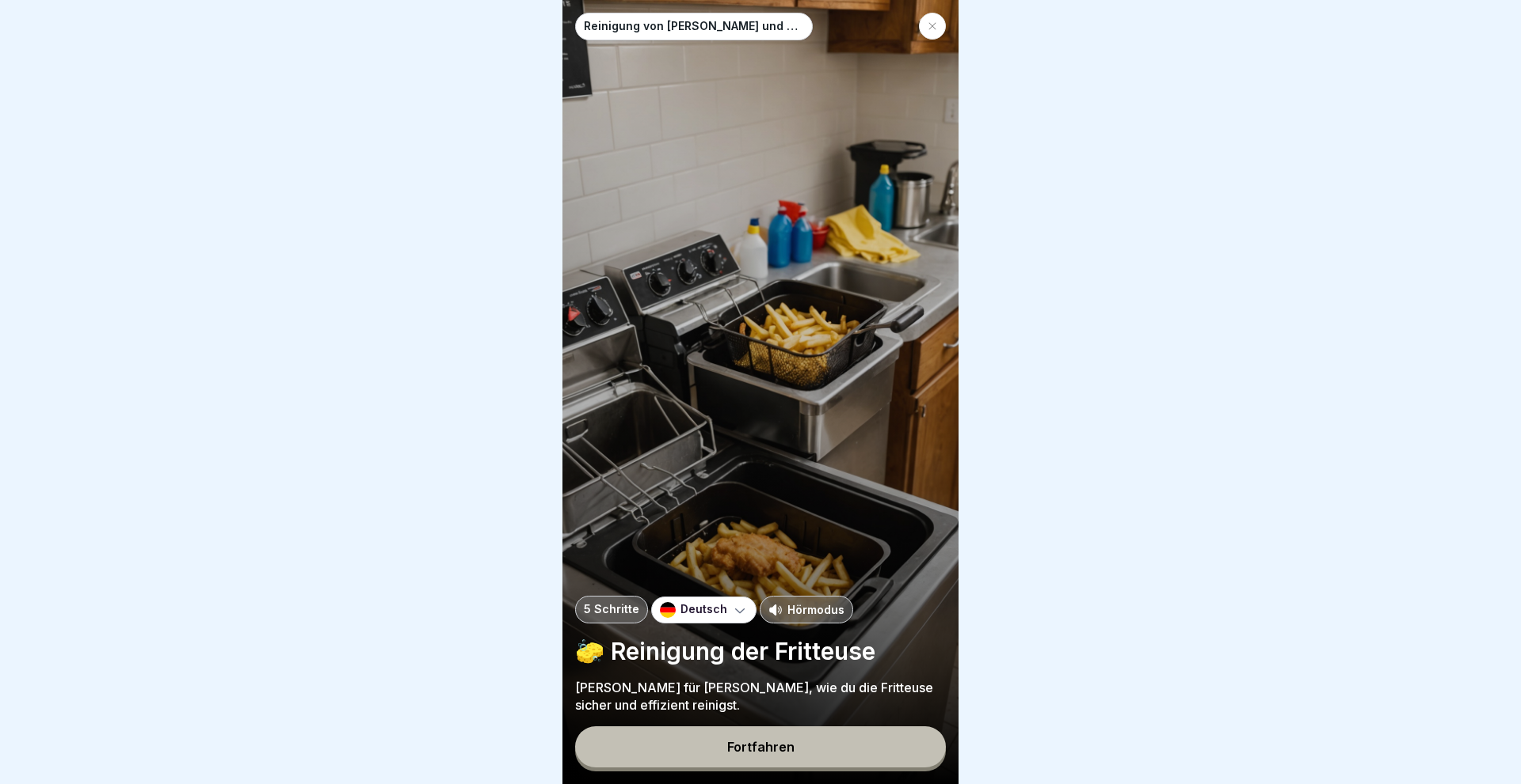
click at [759, 735] on button "Fortfahren" at bounding box center [760, 746] width 370 height 41
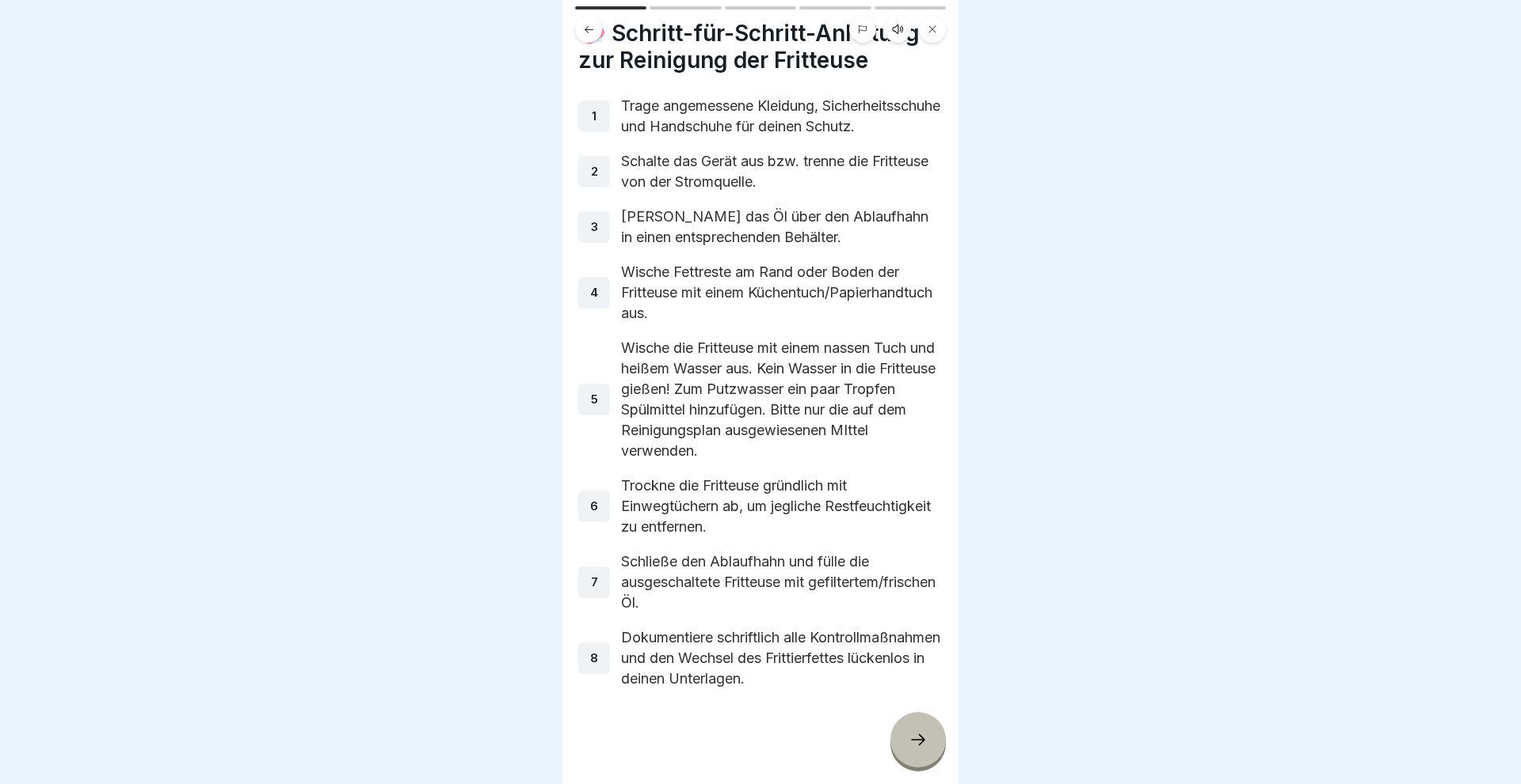
scroll to position [63, 0]
click at [919, 756] on div at bounding box center [918, 740] width 56 height 56
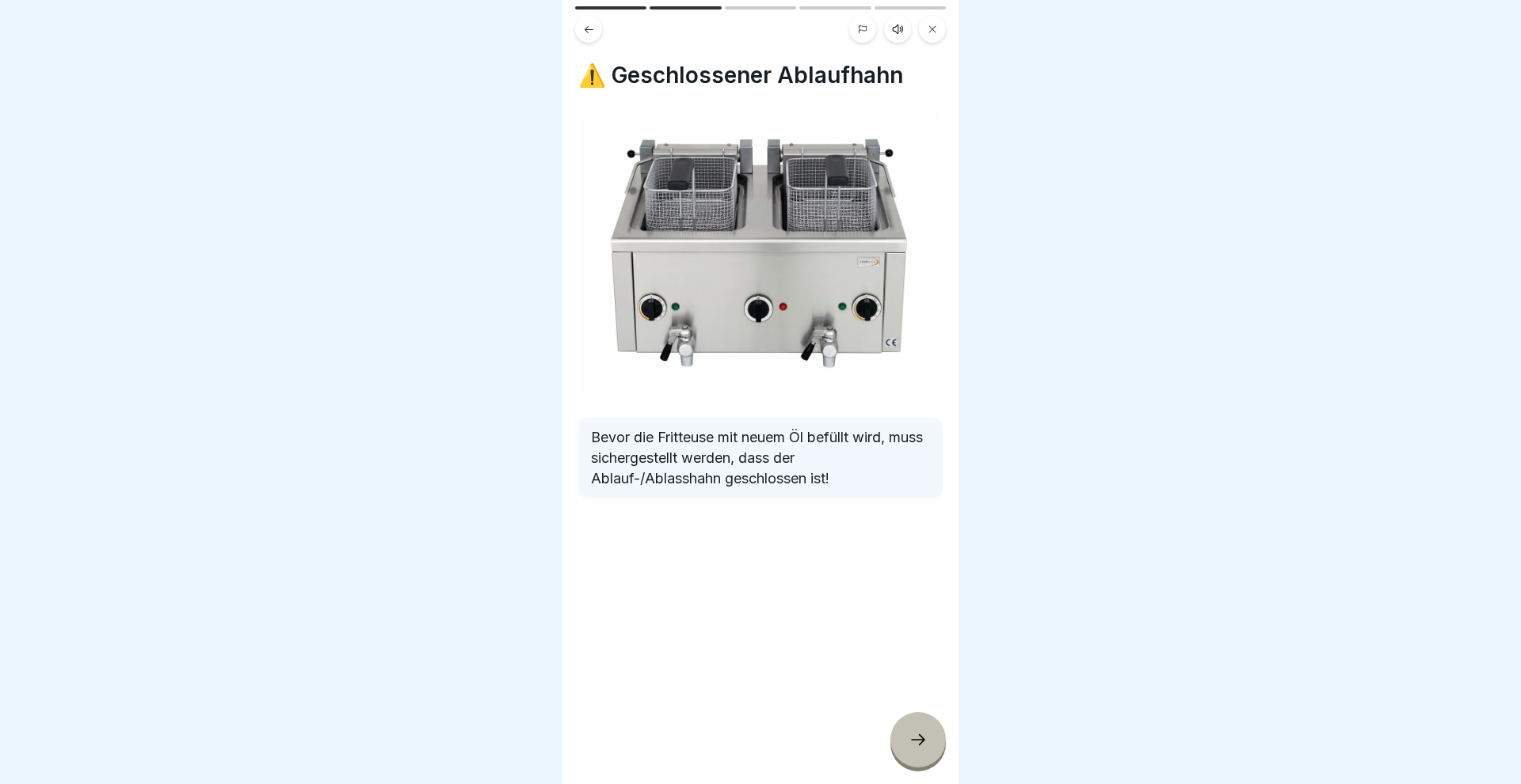
click at [919, 746] on icon at bounding box center [917, 739] width 19 height 19
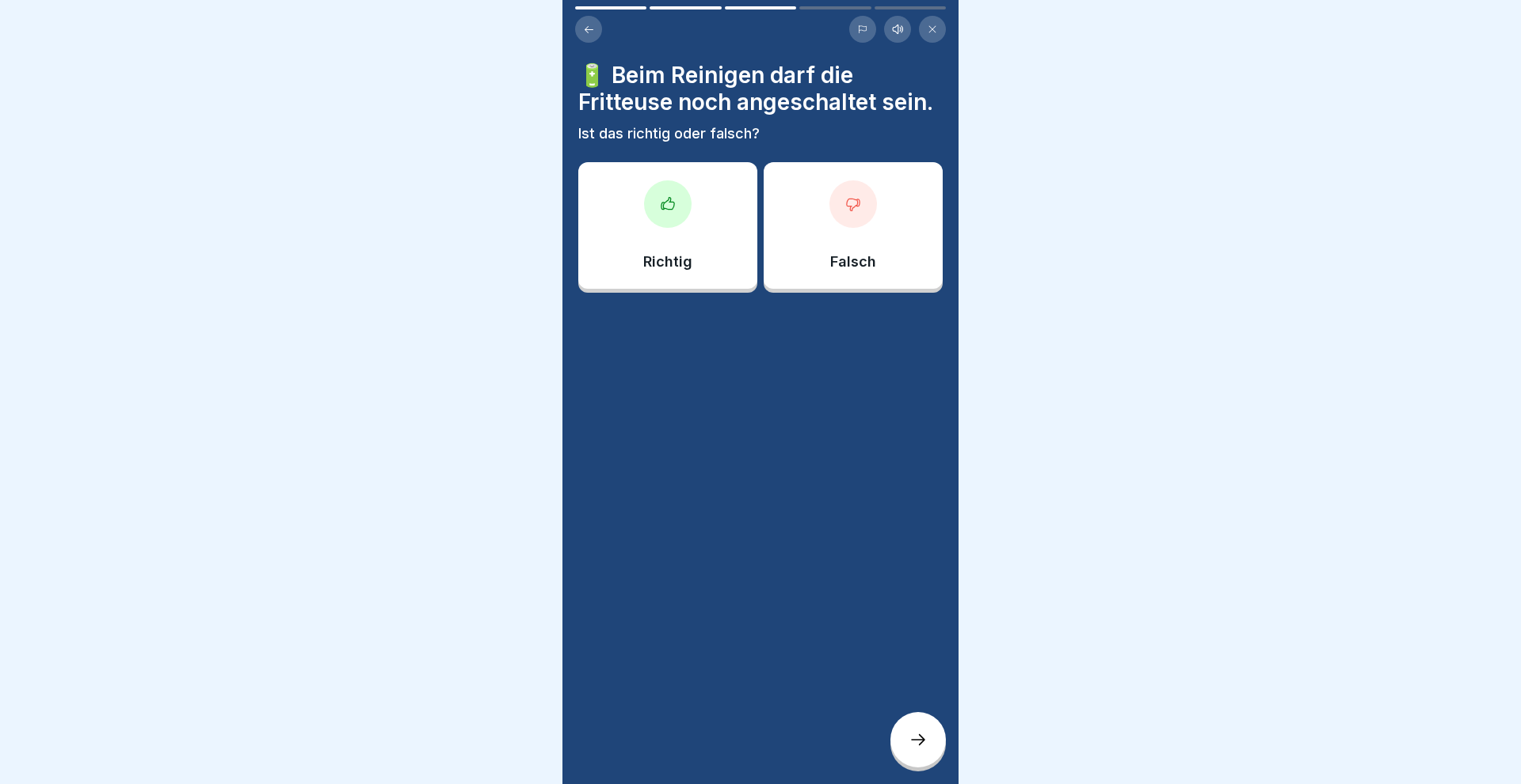
click at [825, 208] on div "Falsch" at bounding box center [852, 225] width 179 height 127
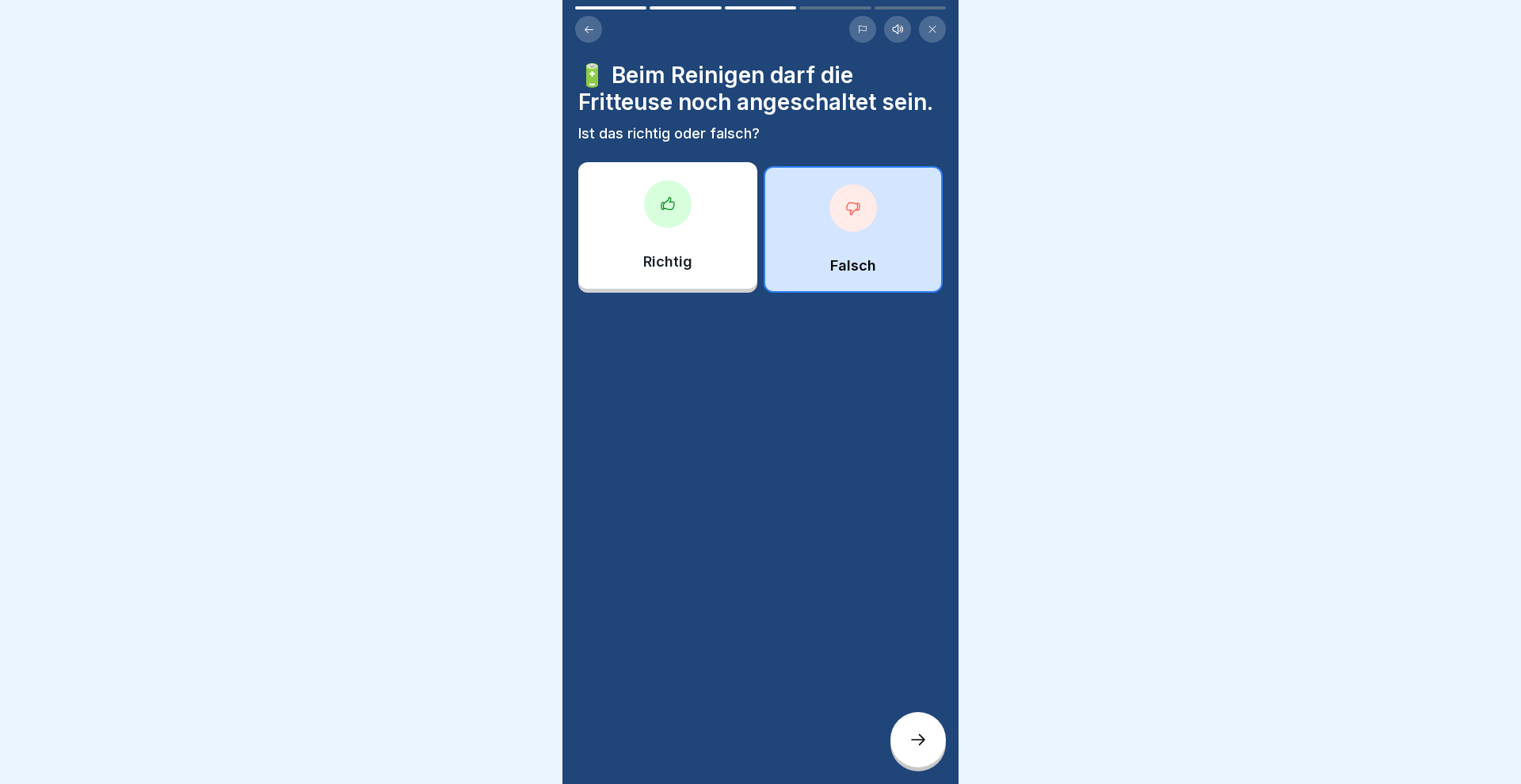
click at [915, 746] on icon at bounding box center [917, 739] width 19 height 19
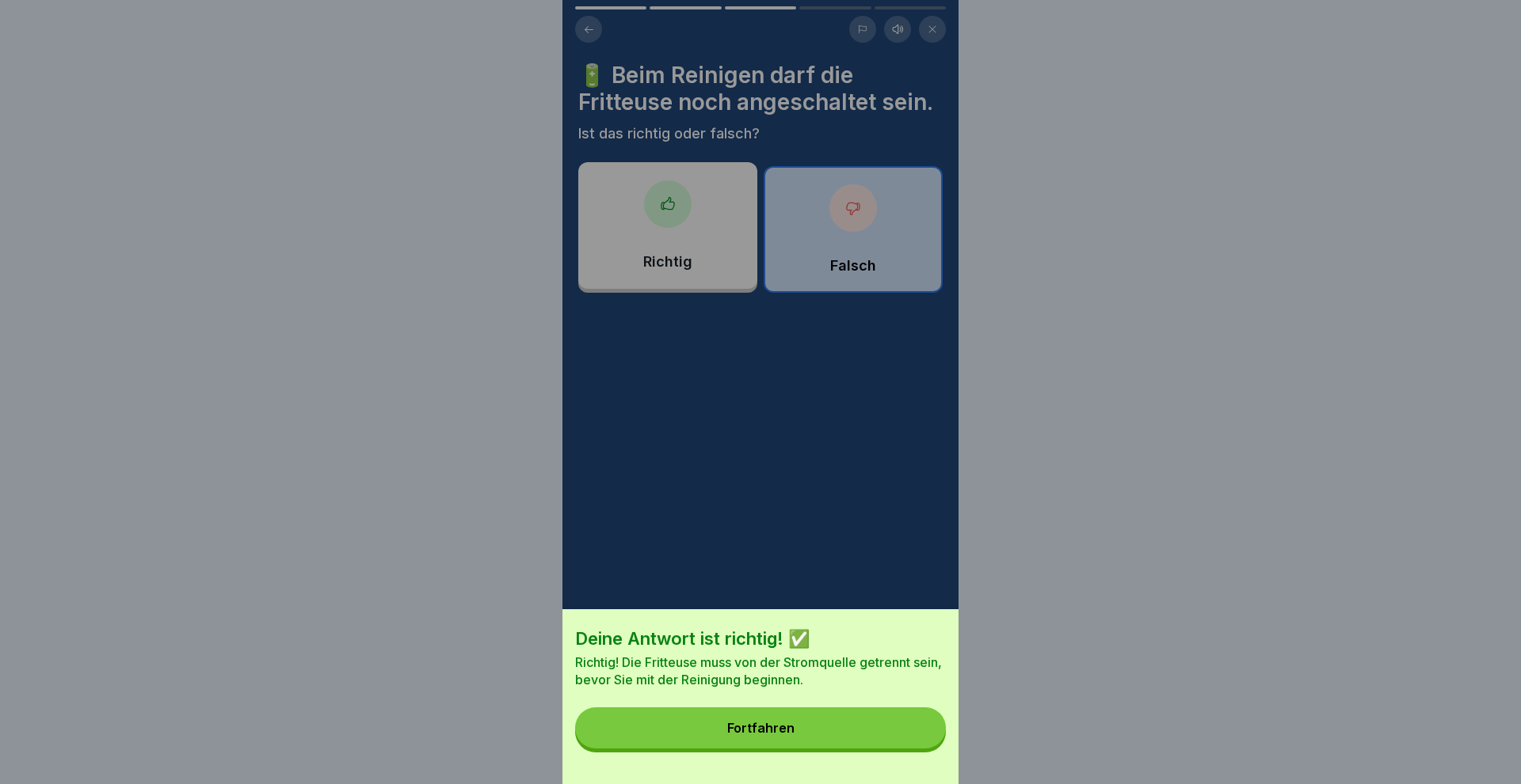
click at [720, 722] on button "Fortfahren" at bounding box center [760, 727] width 370 height 41
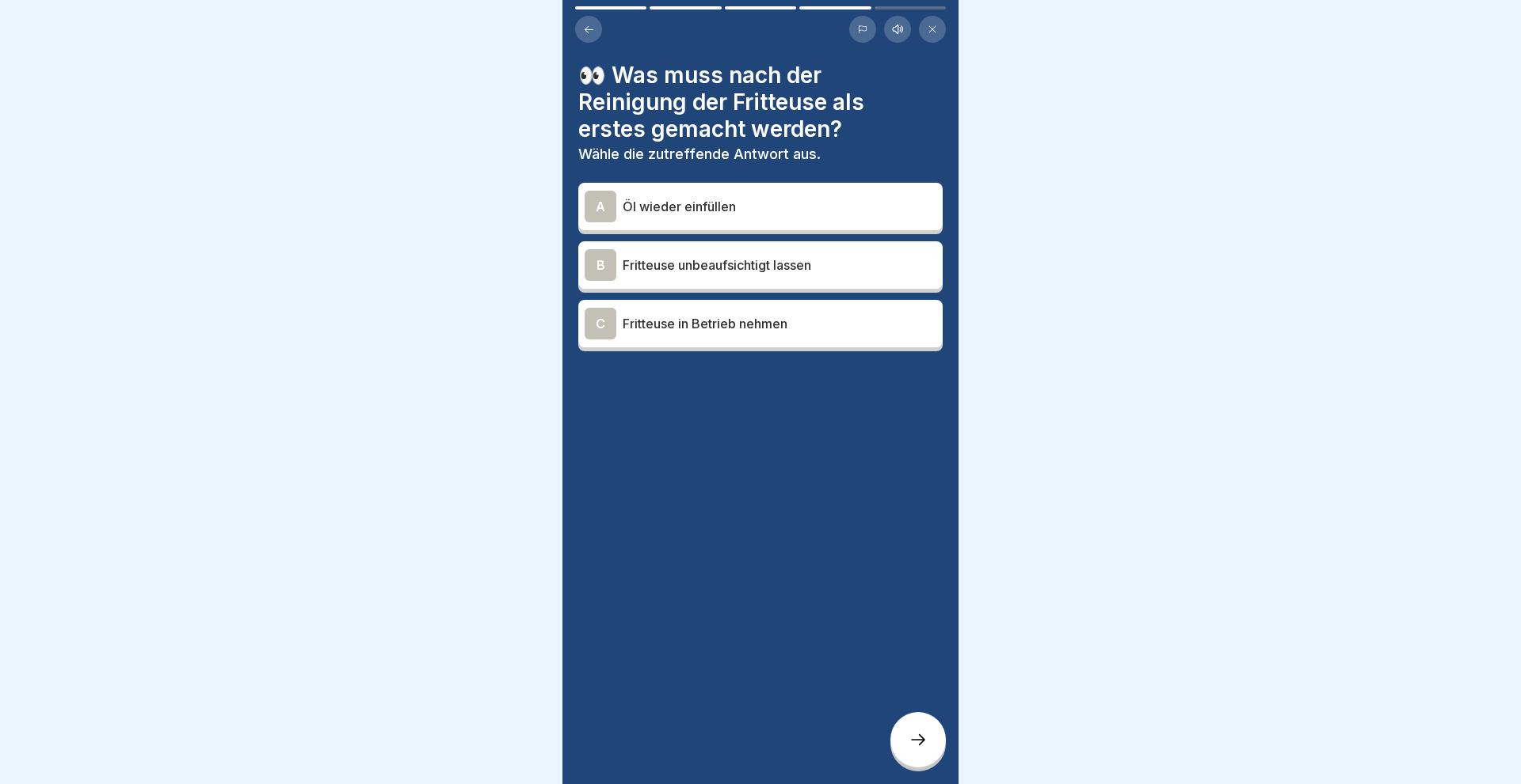
click at [586, 202] on div "A" at bounding box center [601, 206] width 32 height 32
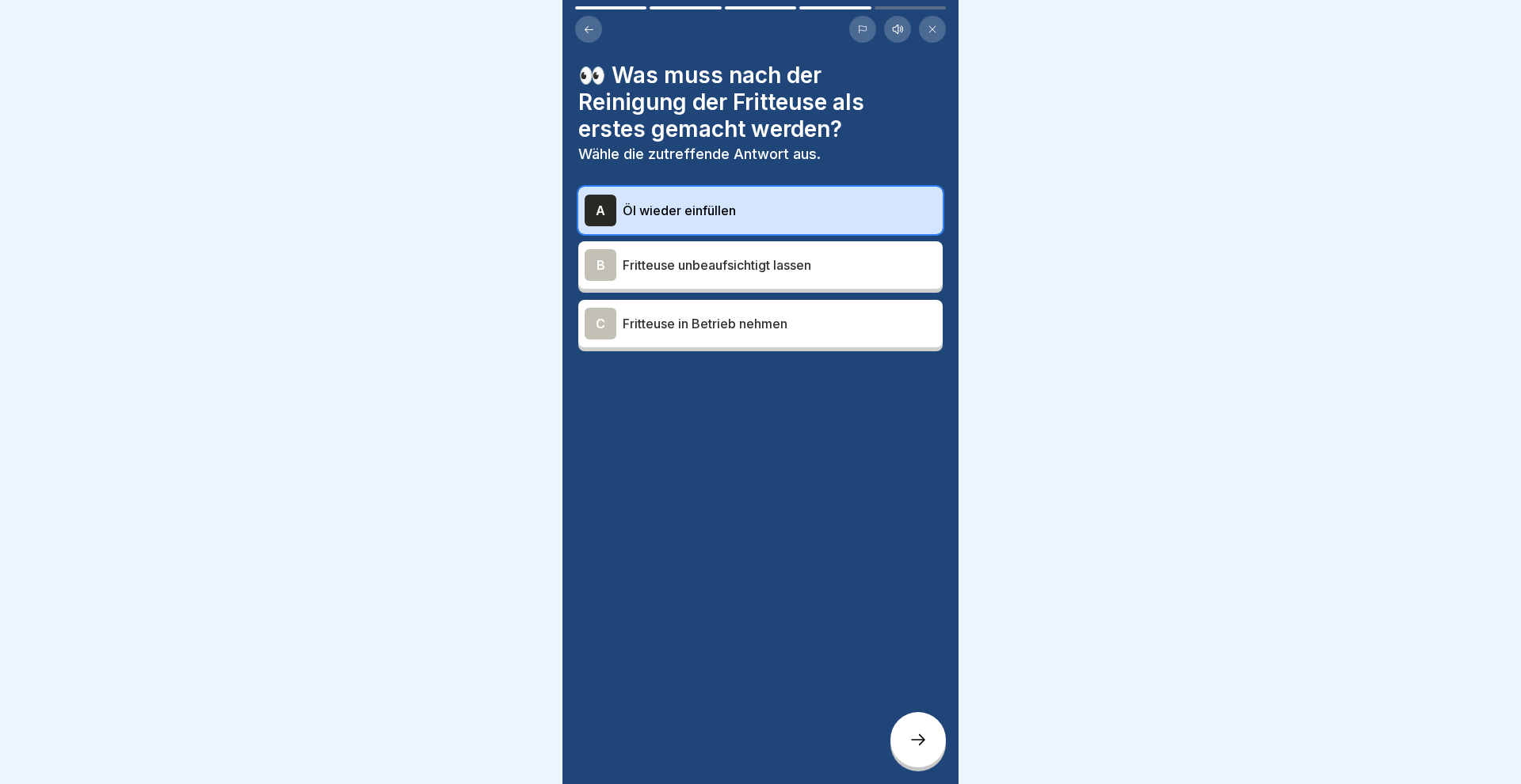
click at [907, 738] on div at bounding box center [918, 740] width 56 height 56
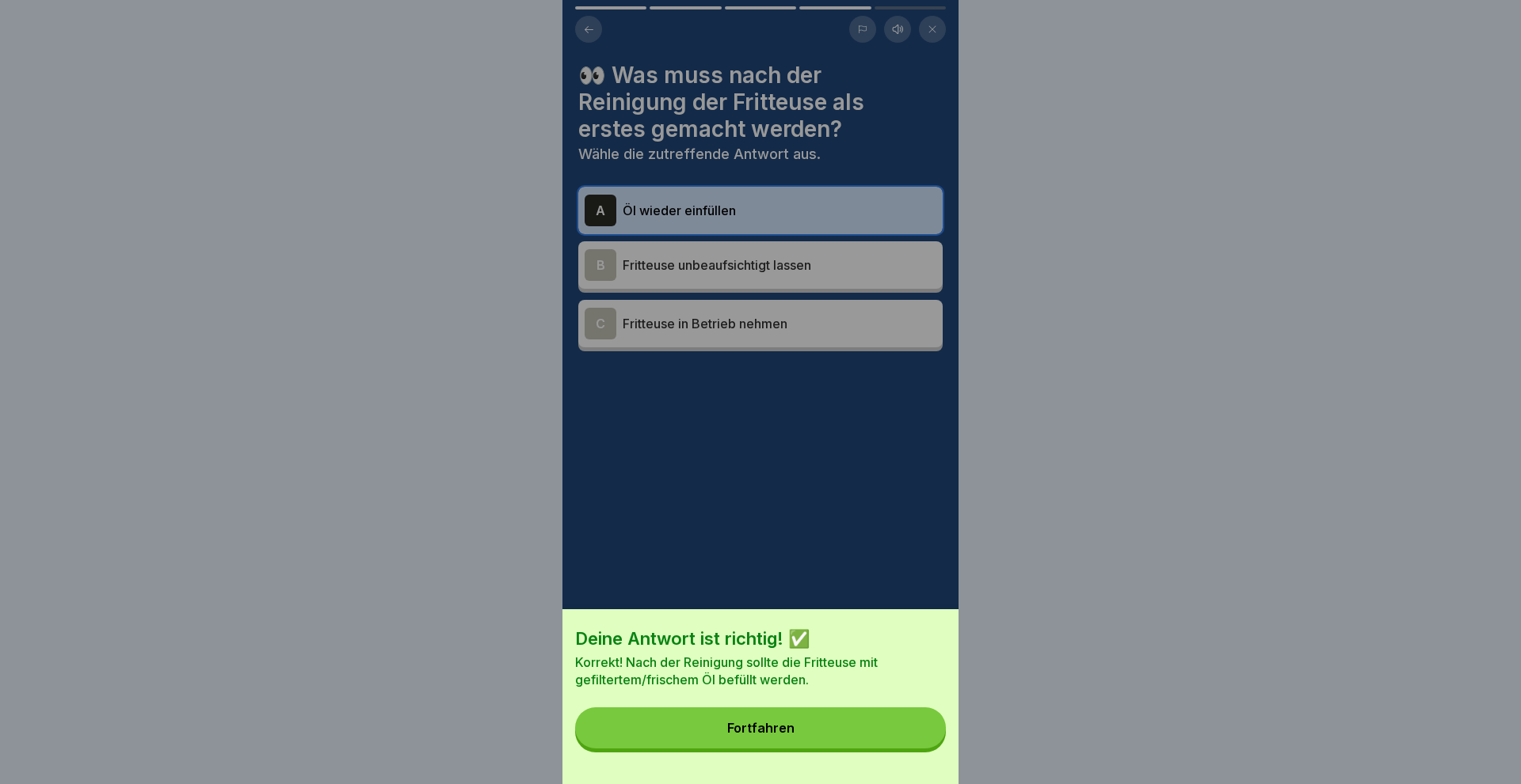
click at [817, 730] on button "Fortfahren" at bounding box center [760, 727] width 370 height 41
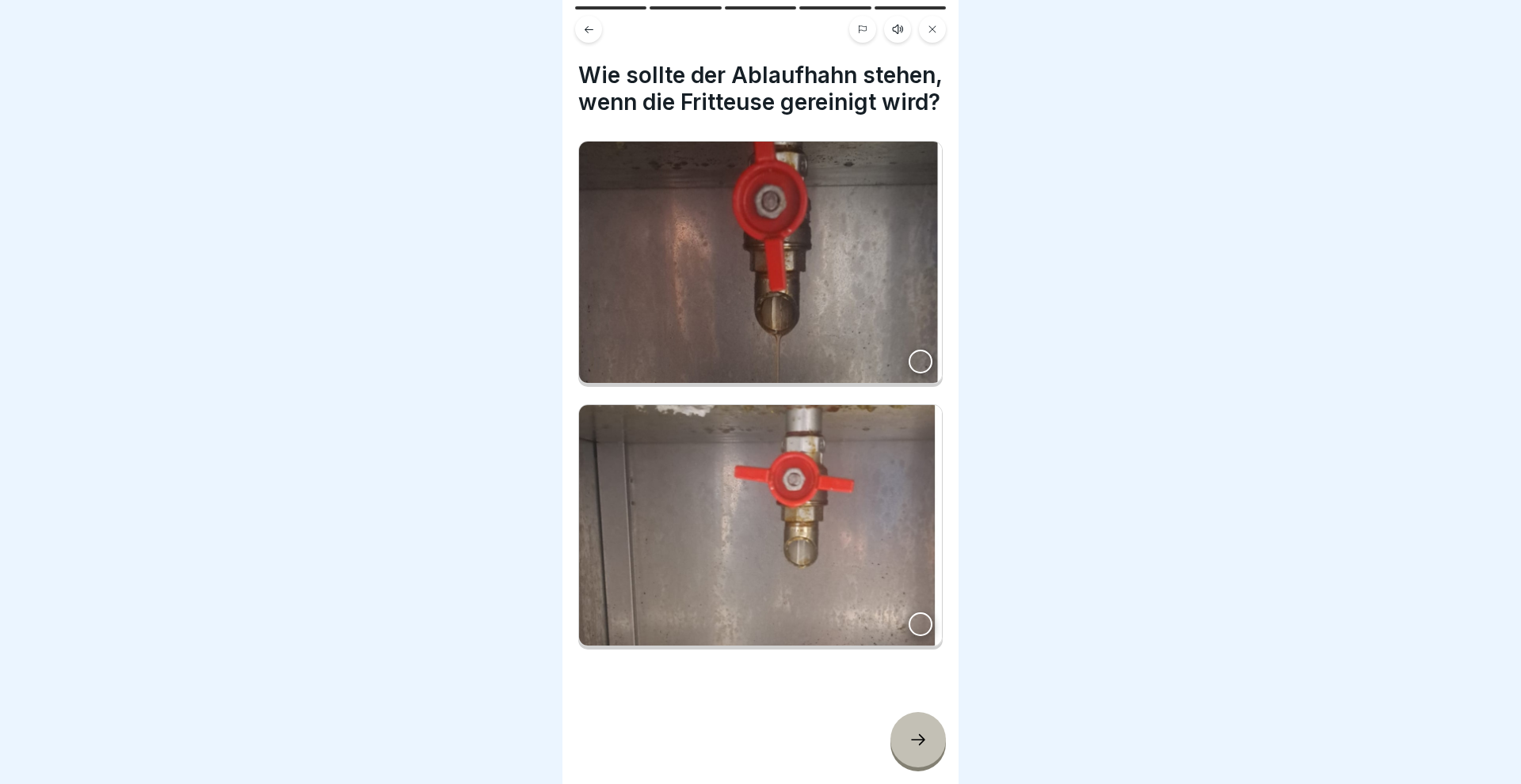
click at [918, 360] on div at bounding box center [920, 362] width 24 height 24
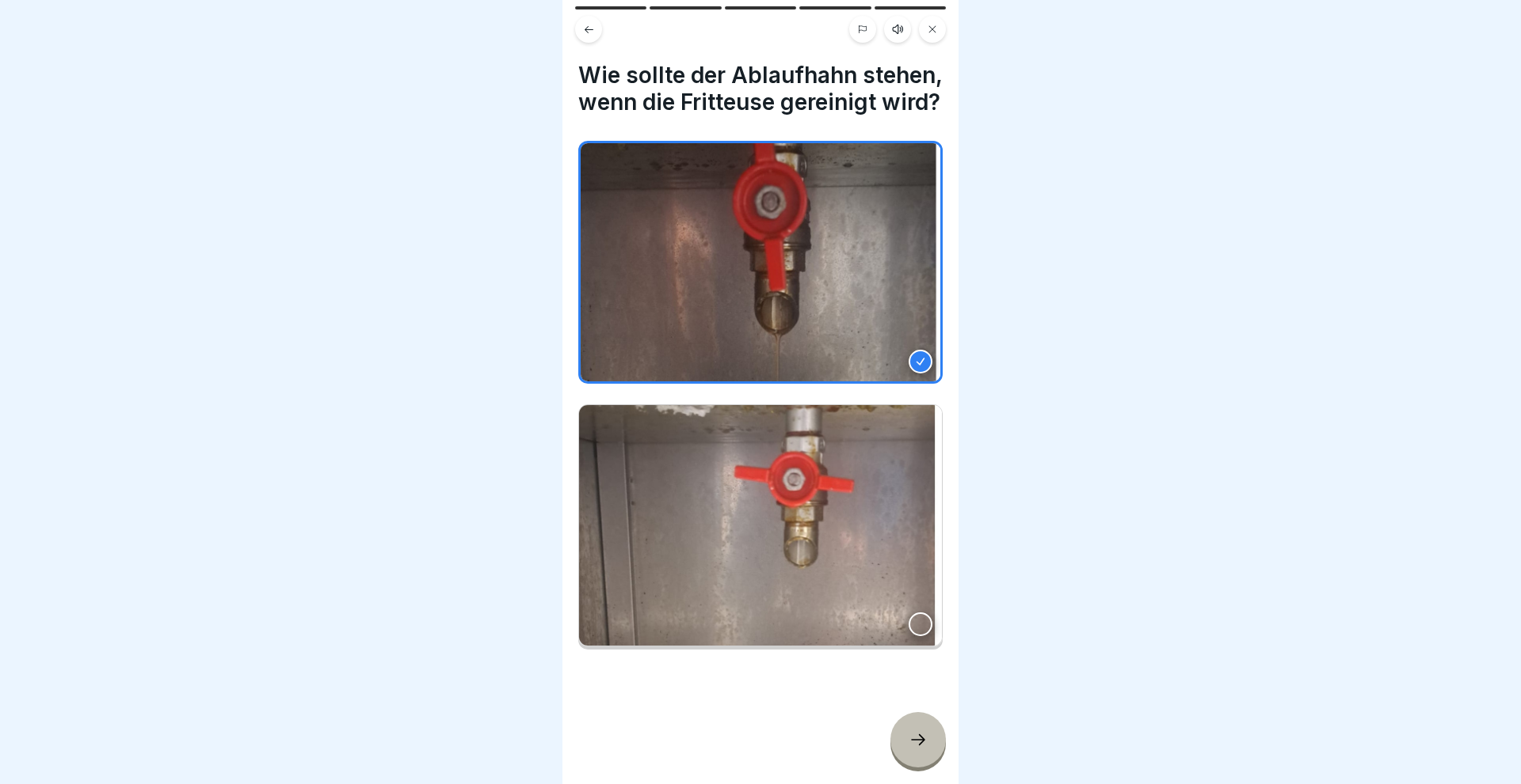
click at [916, 742] on icon at bounding box center [917, 739] width 19 height 19
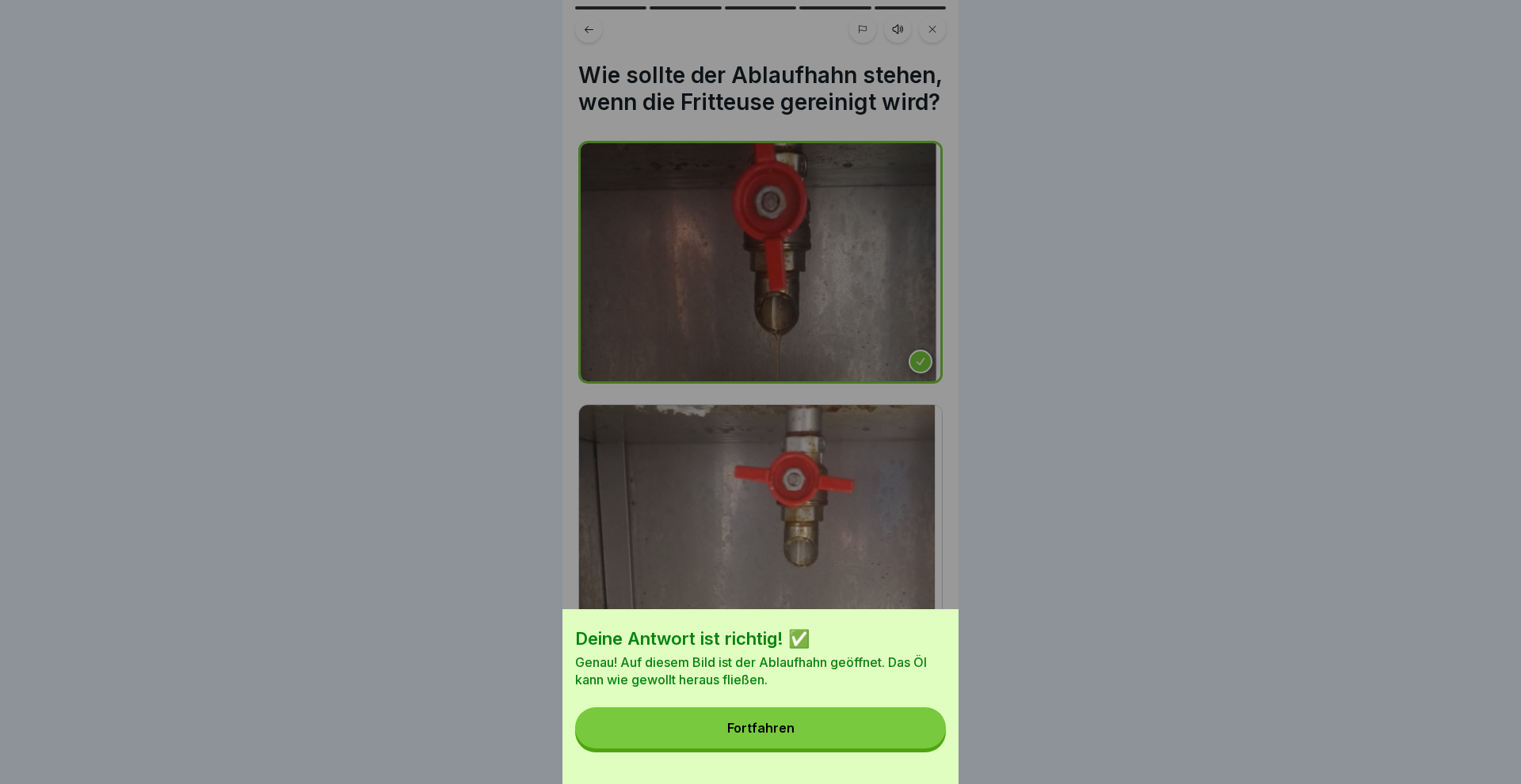
click at [798, 729] on button "Fortfahren" at bounding box center [760, 727] width 370 height 41
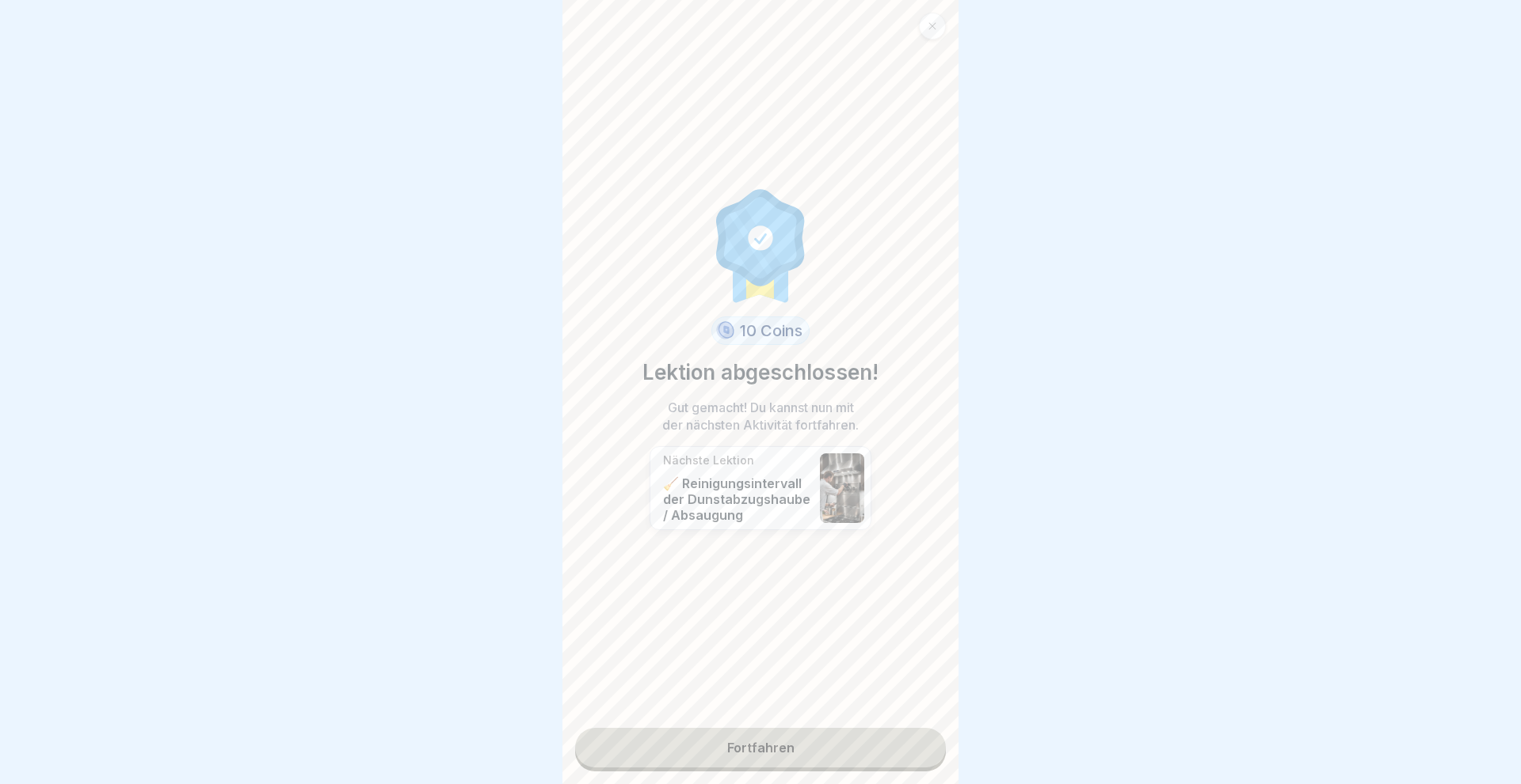
click at [772, 749] on link "Fortfahren" at bounding box center [760, 748] width 370 height 40
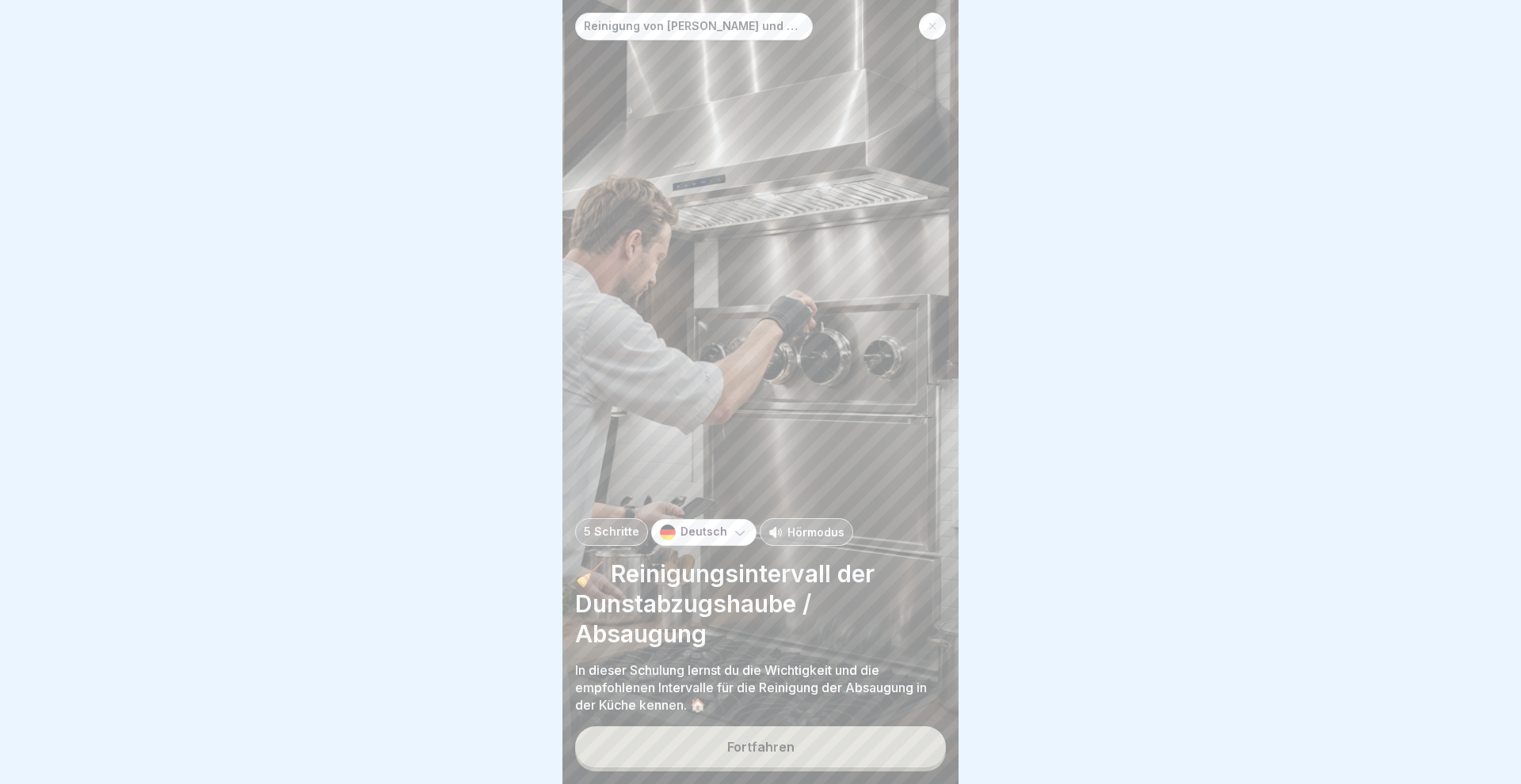
click at [772, 749] on div "Fortfahren" at bounding box center [760, 747] width 67 height 14
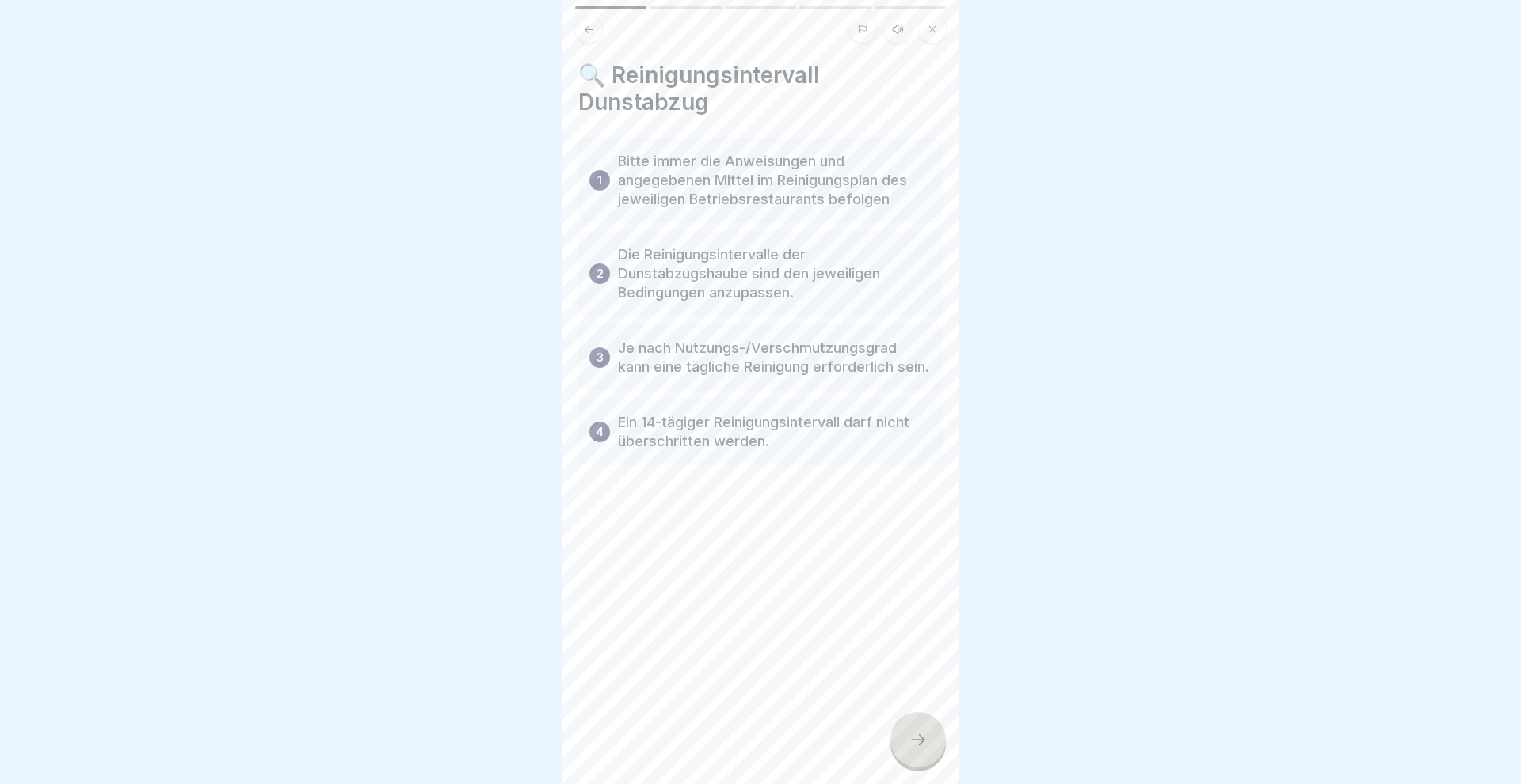
click at [913, 744] on icon at bounding box center [917, 739] width 19 height 19
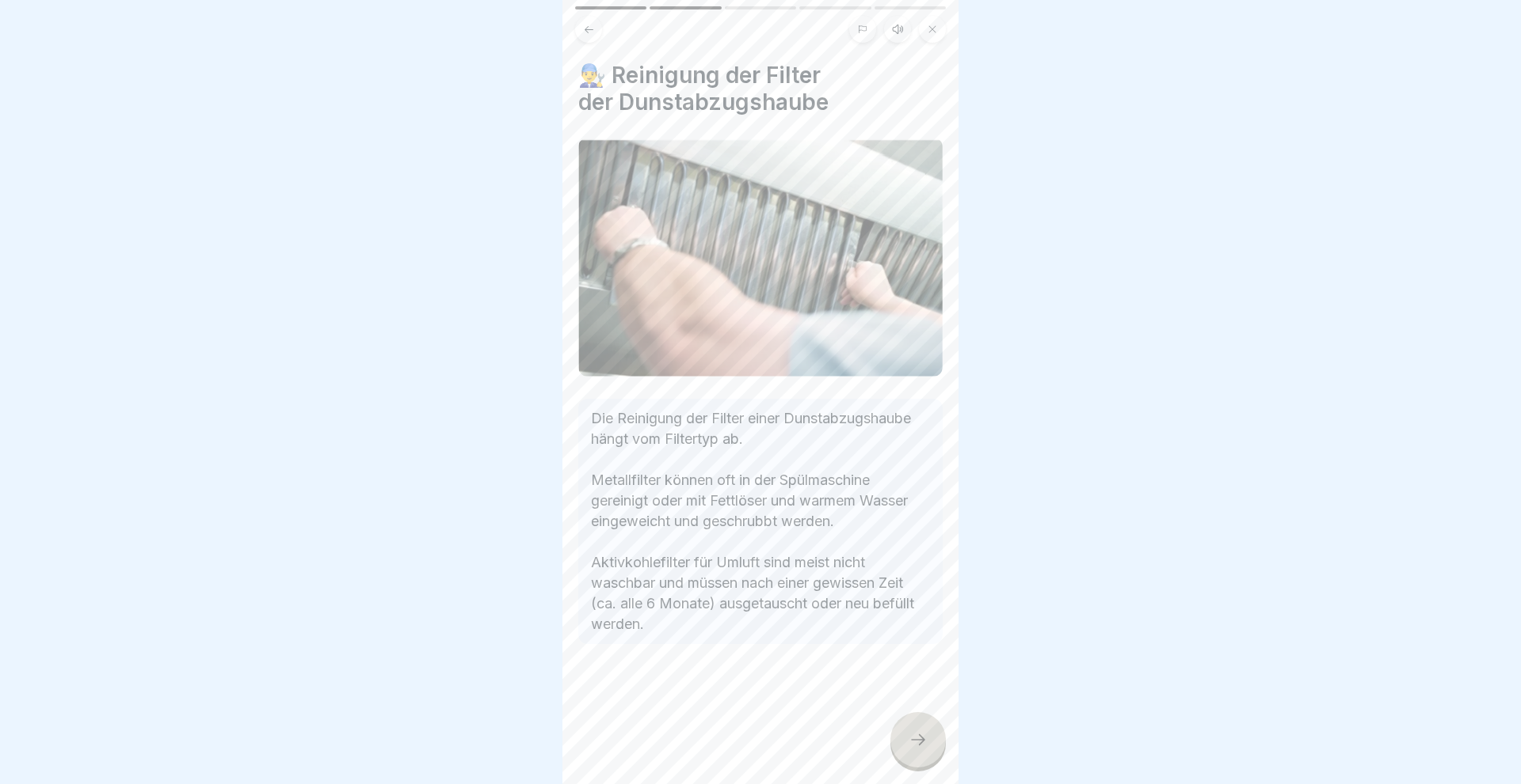
click at [916, 750] on div at bounding box center [918, 740] width 56 height 56
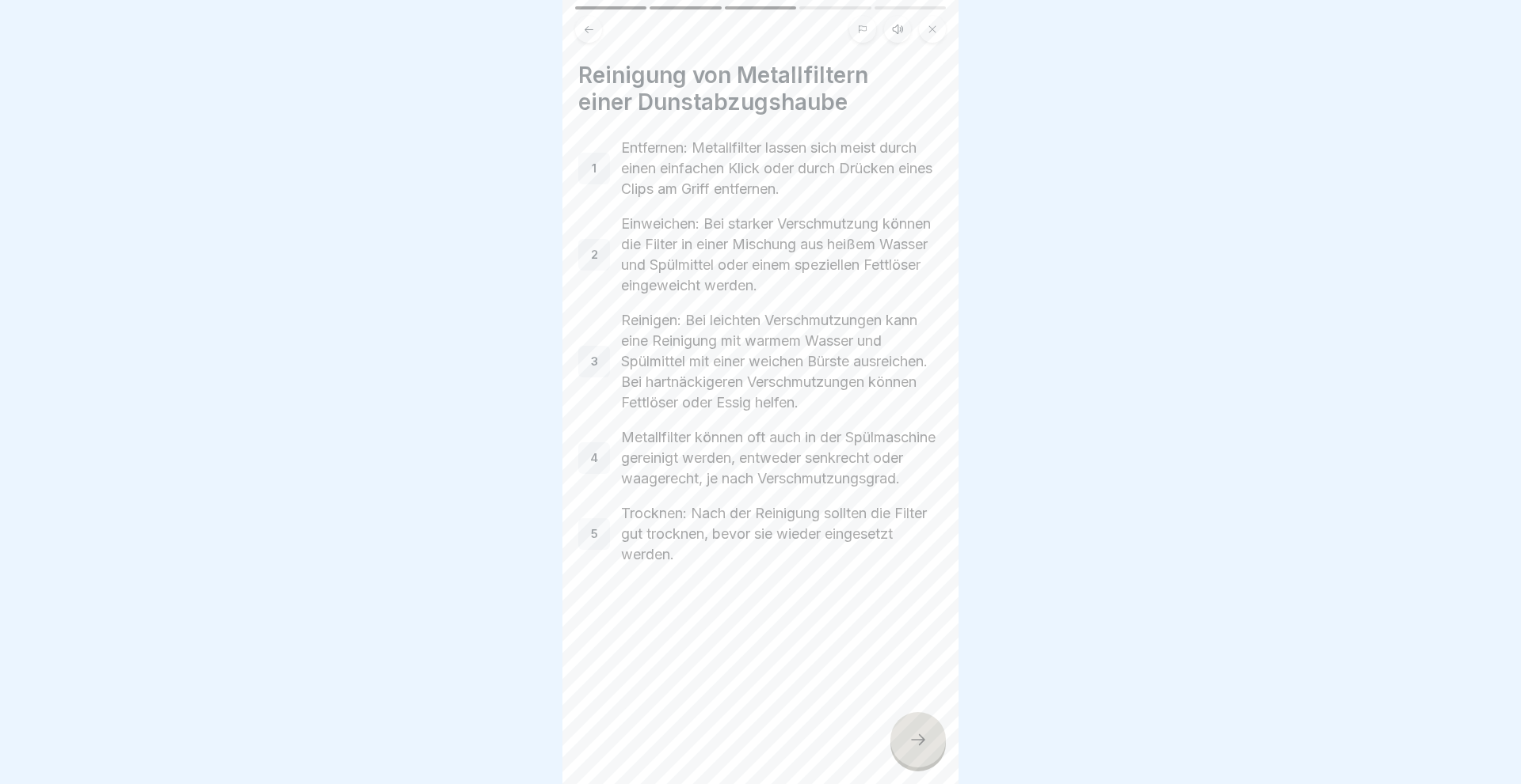
click at [915, 749] on icon at bounding box center [917, 739] width 19 height 19
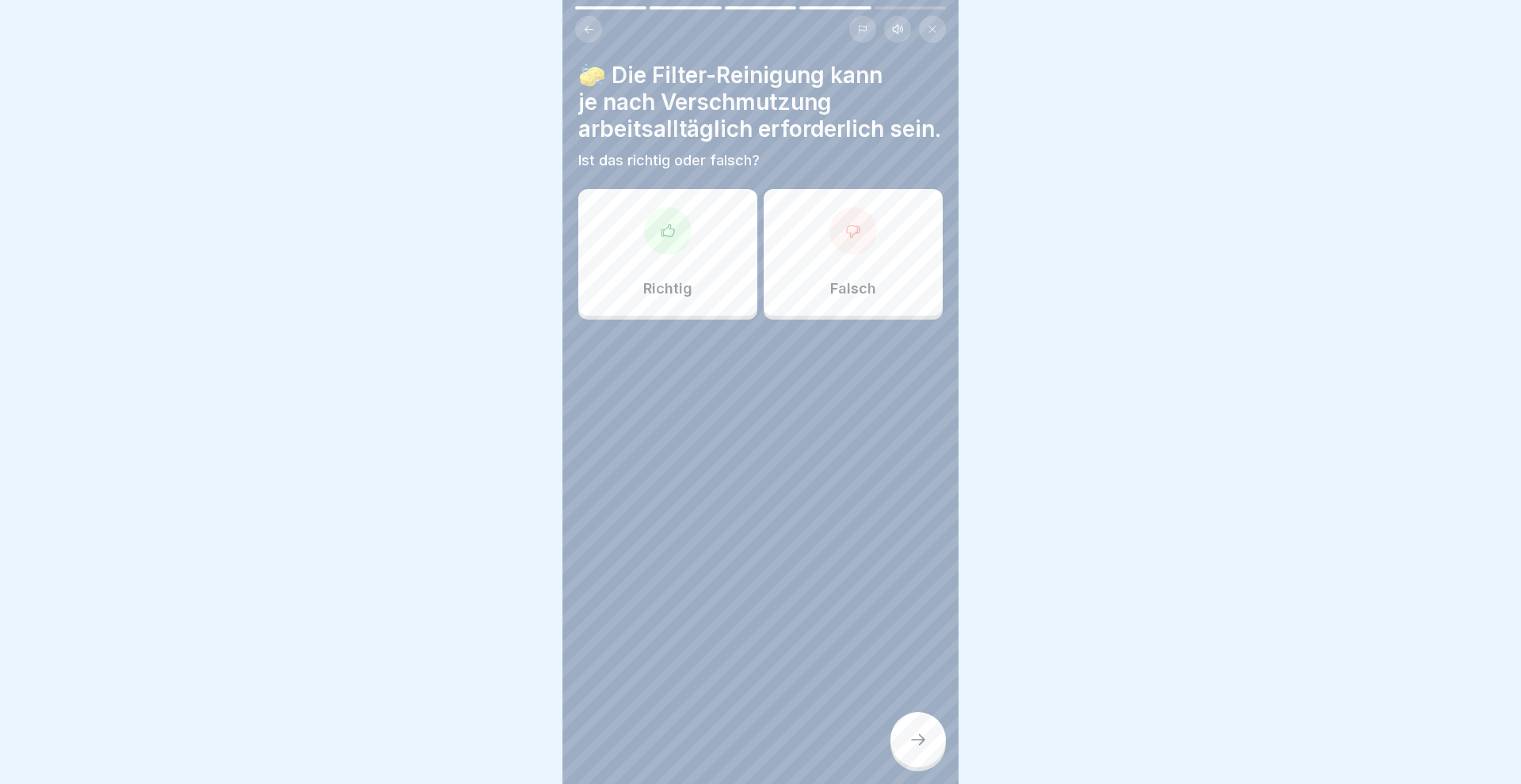
click at [677, 270] on div "Richtig" at bounding box center [667, 252] width 179 height 127
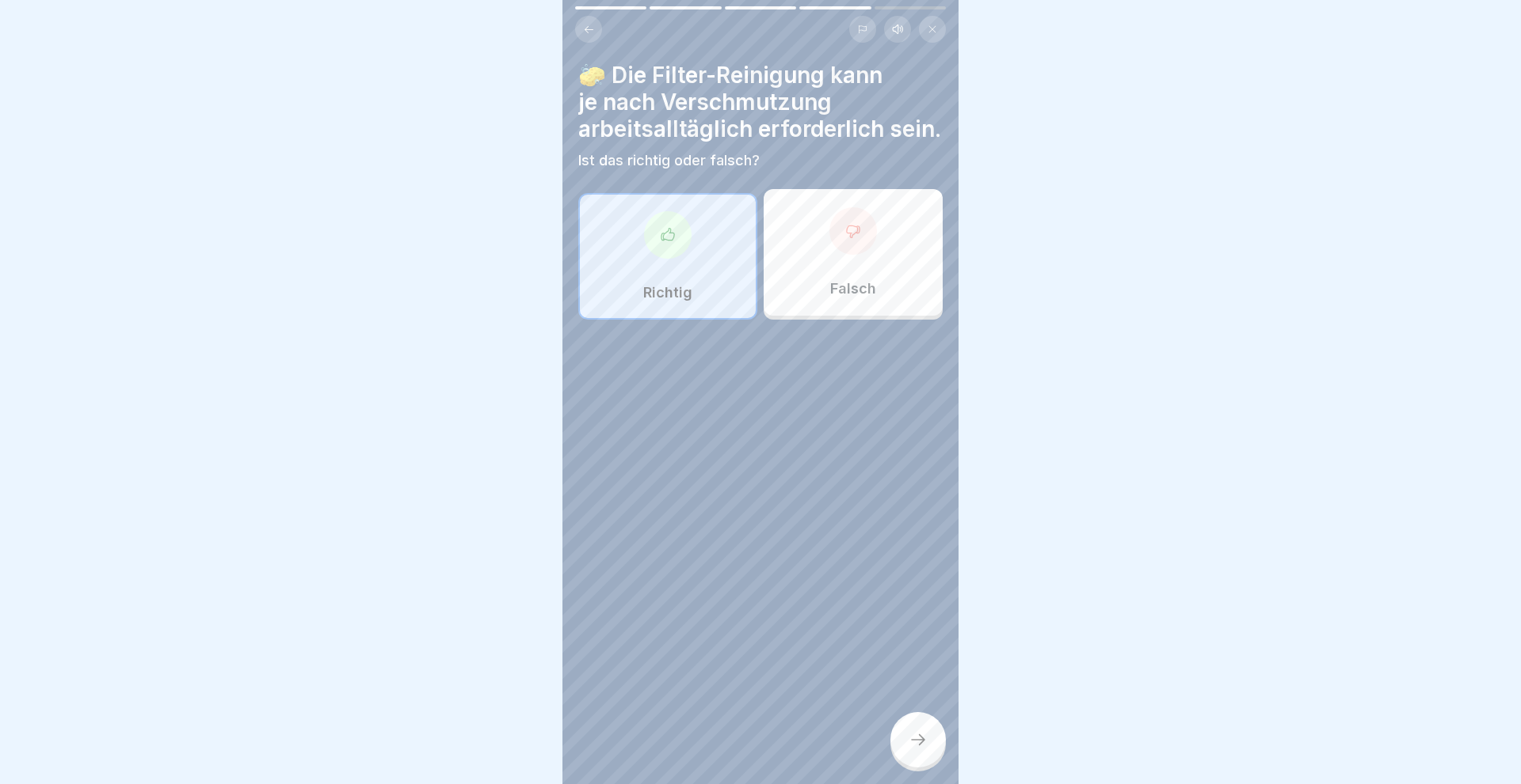
click at [903, 743] on div at bounding box center [918, 740] width 56 height 56
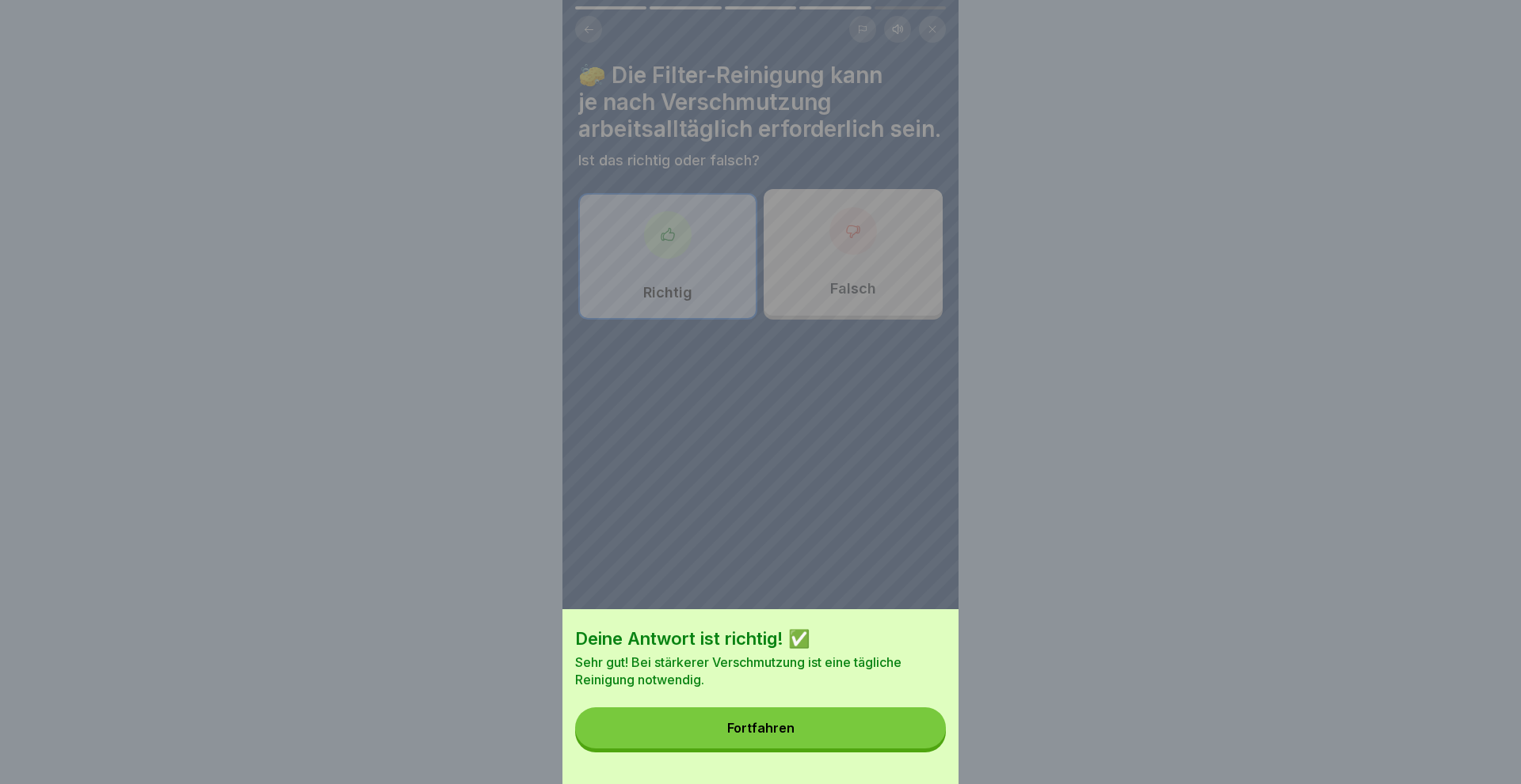
click at [863, 746] on button "Fortfahren" at bounding box center [760, 727] width 370 height 41
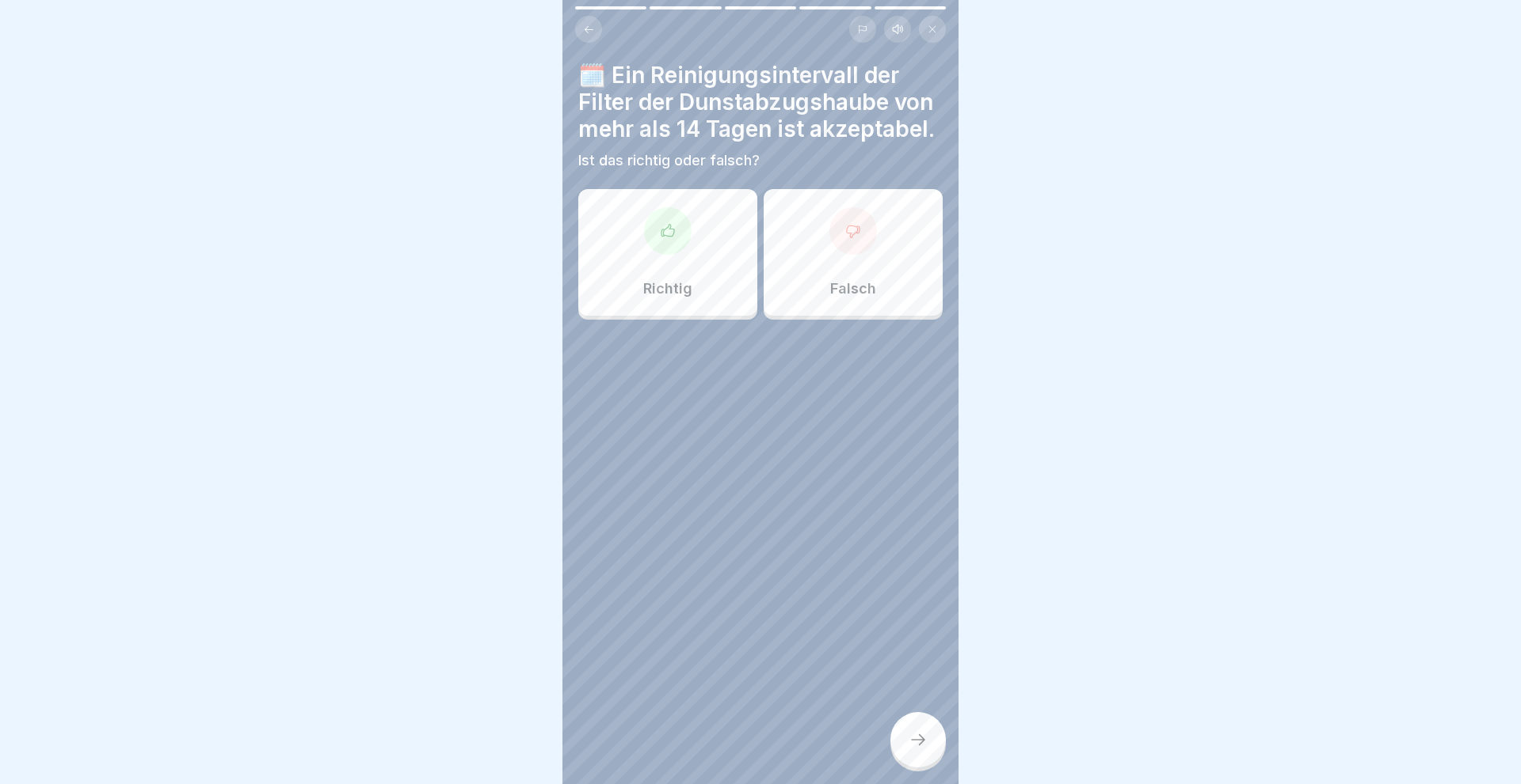
click at [876, 257] on div "Falsch" at bounding box center [852, 252] width 179 height 127
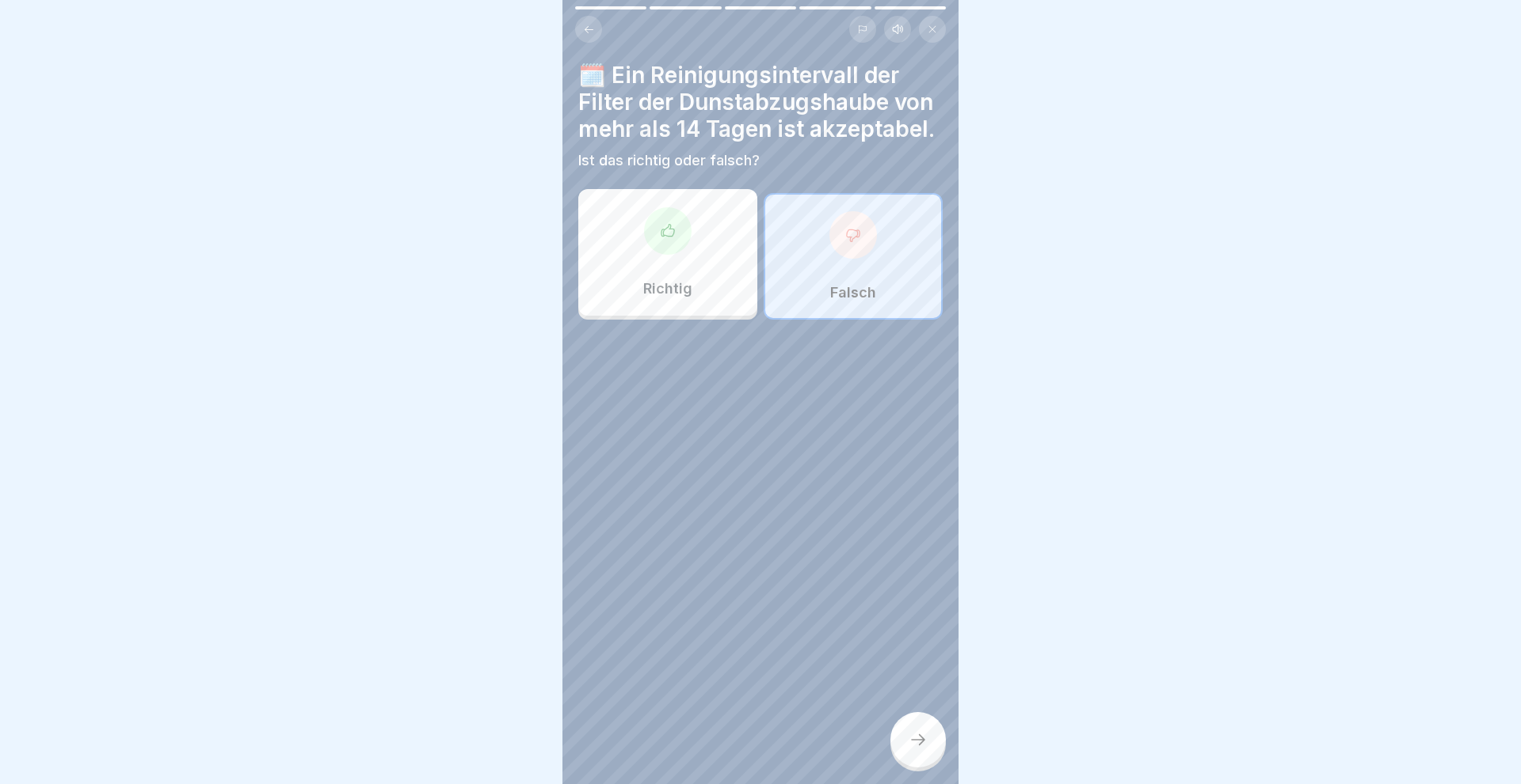
click at [915, 736] on icon at bounding box center [917, 739] width 19 height 19
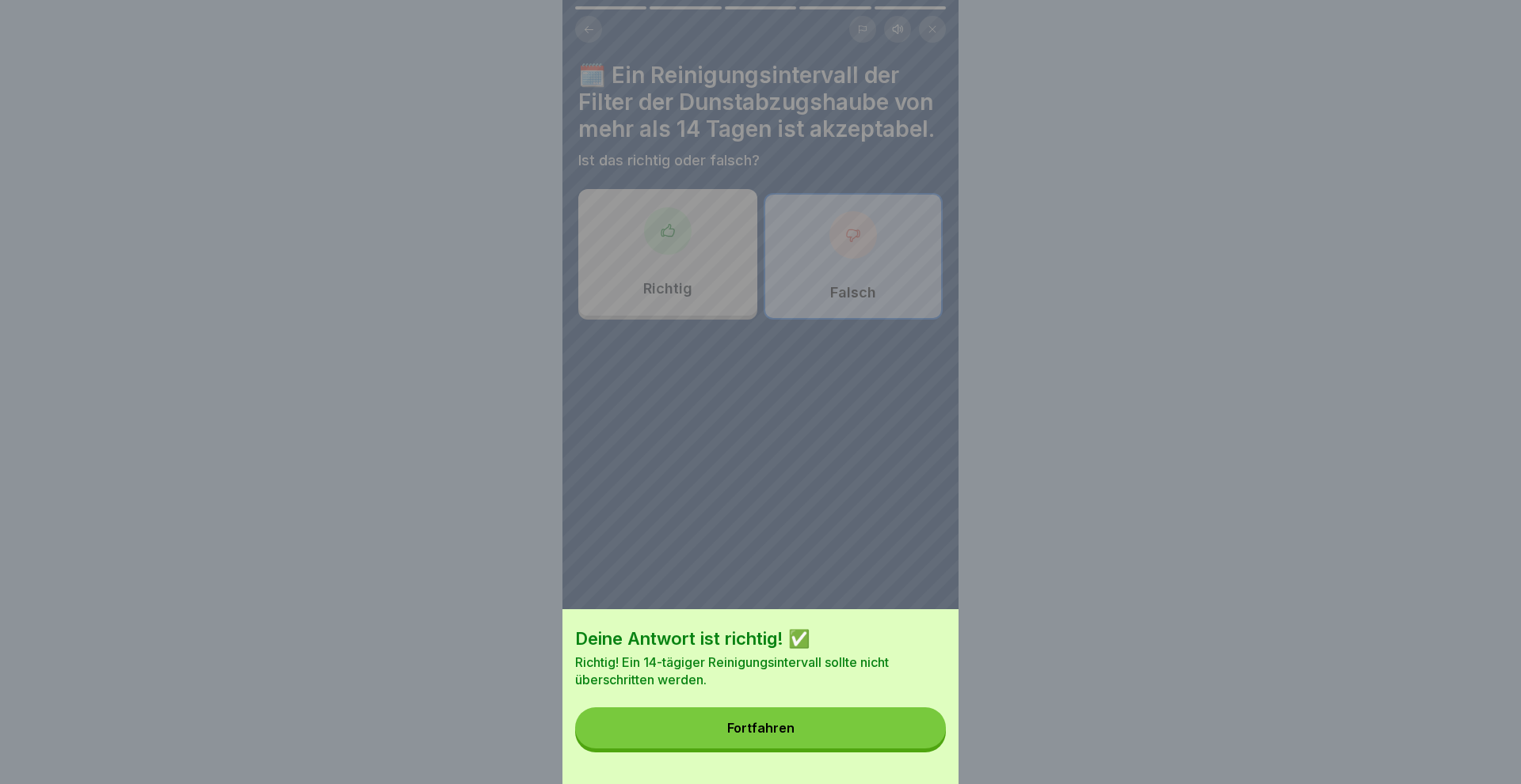
click at [824, 734] on button "Fortfahren" at bounding box center [760, 727] width 370 height 41
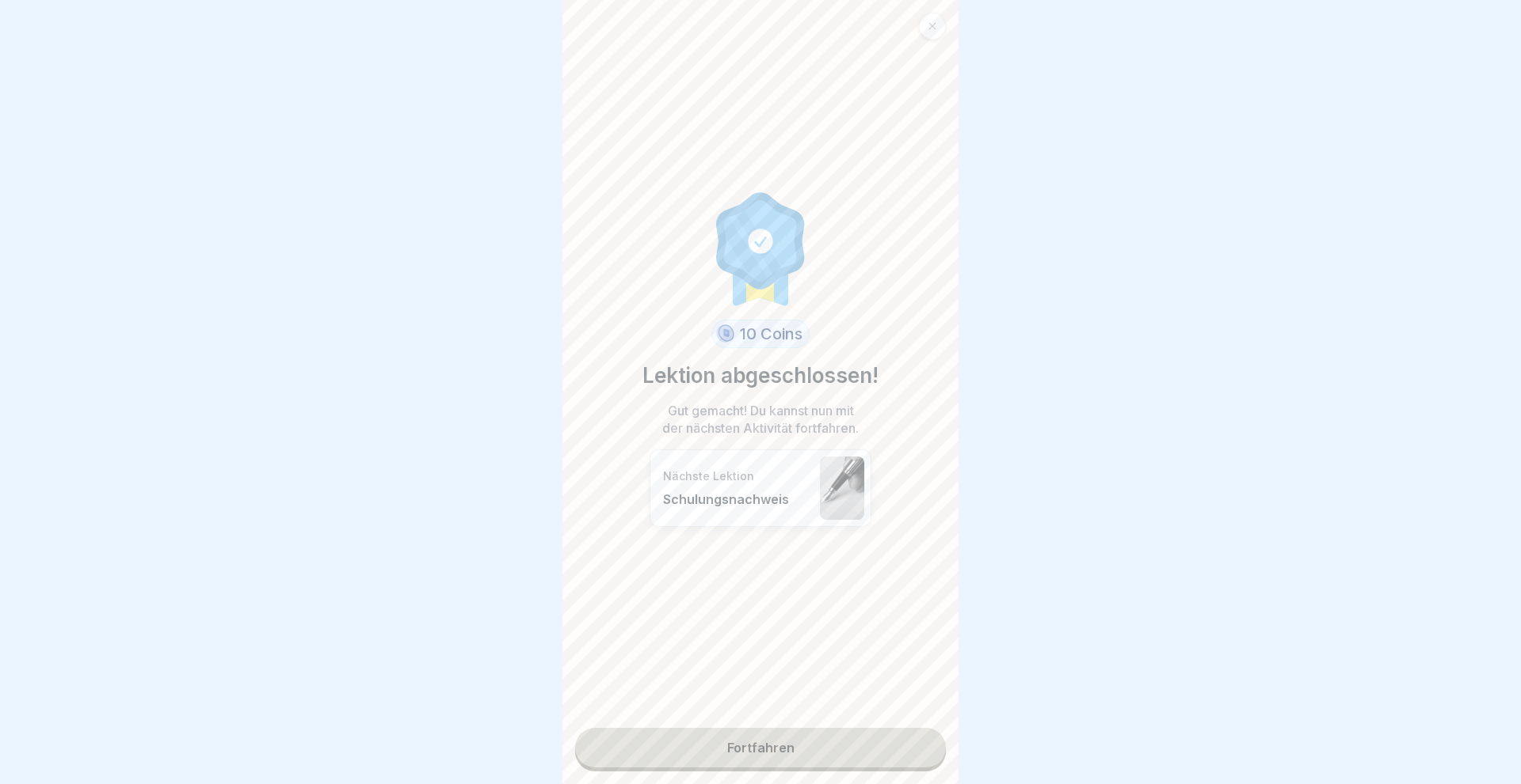
click at [782, 749] on link "Fortfahren" at bounding box center [760, 748] width 370 height 40
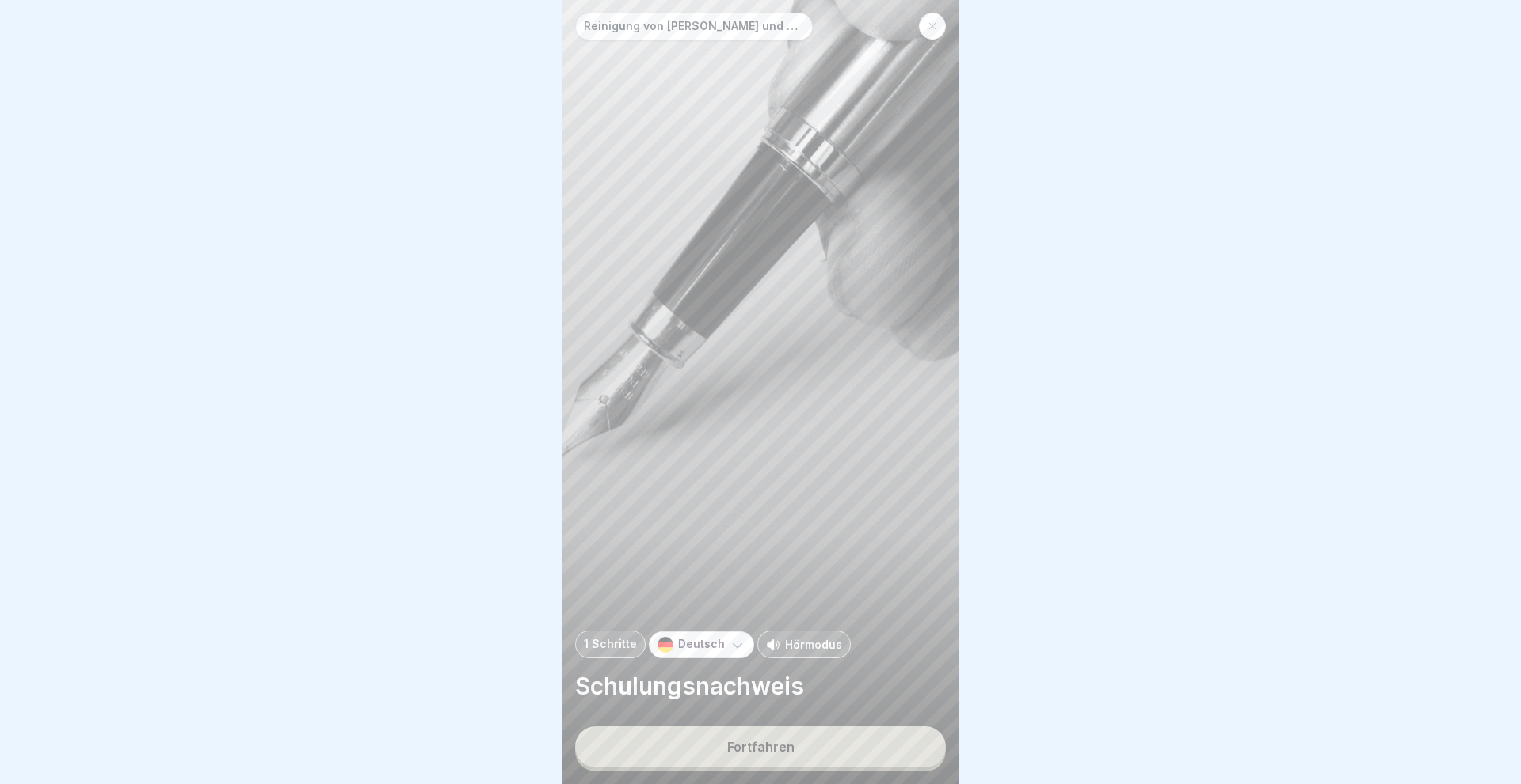
click at [782, 749] on div "Fortfahren" at bounding box center [760, 747] width 67 height 14
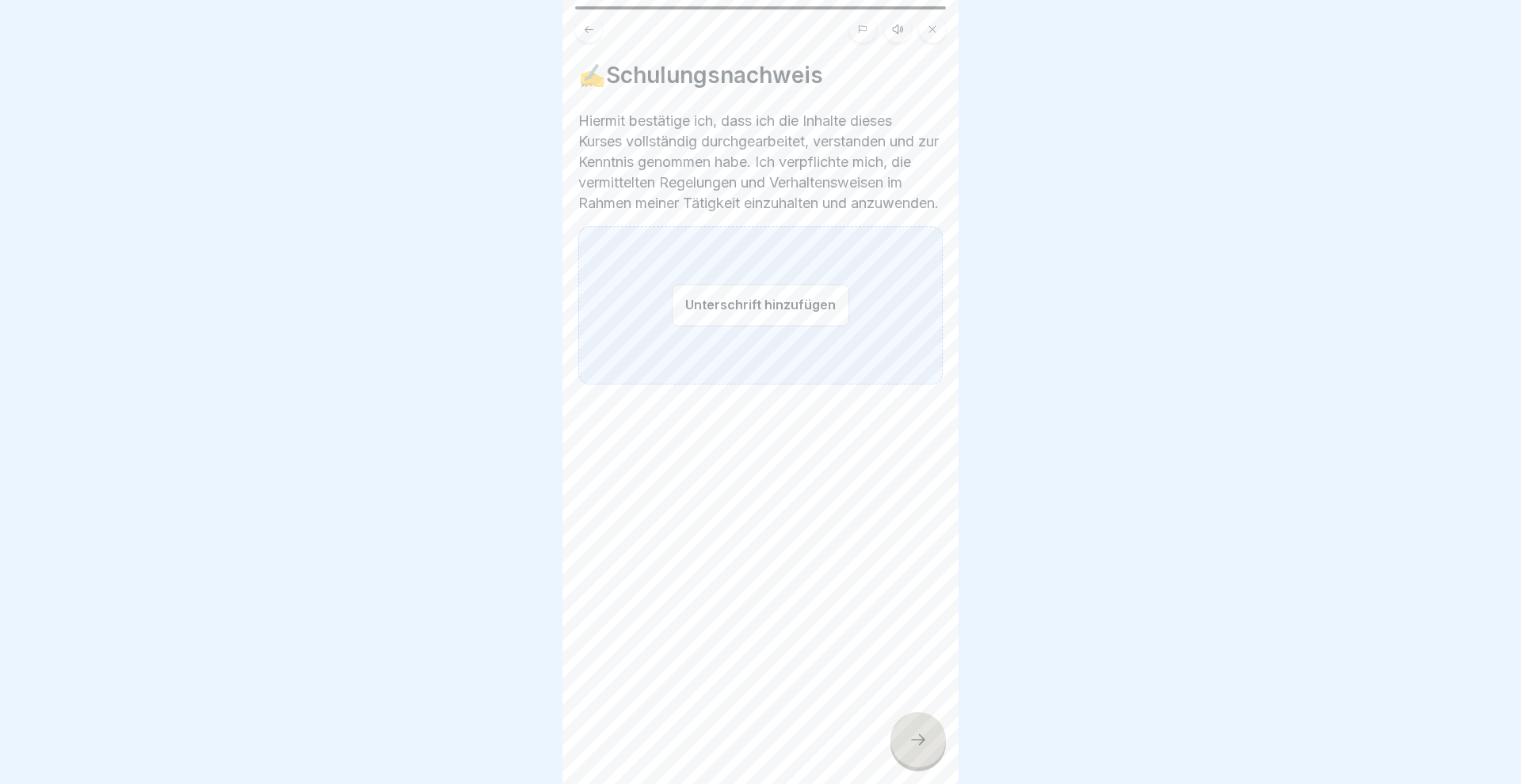
click at [745, 326] on button "Unterschrift hinzufügen" at bounding box center [760, 305] width 178 height 42
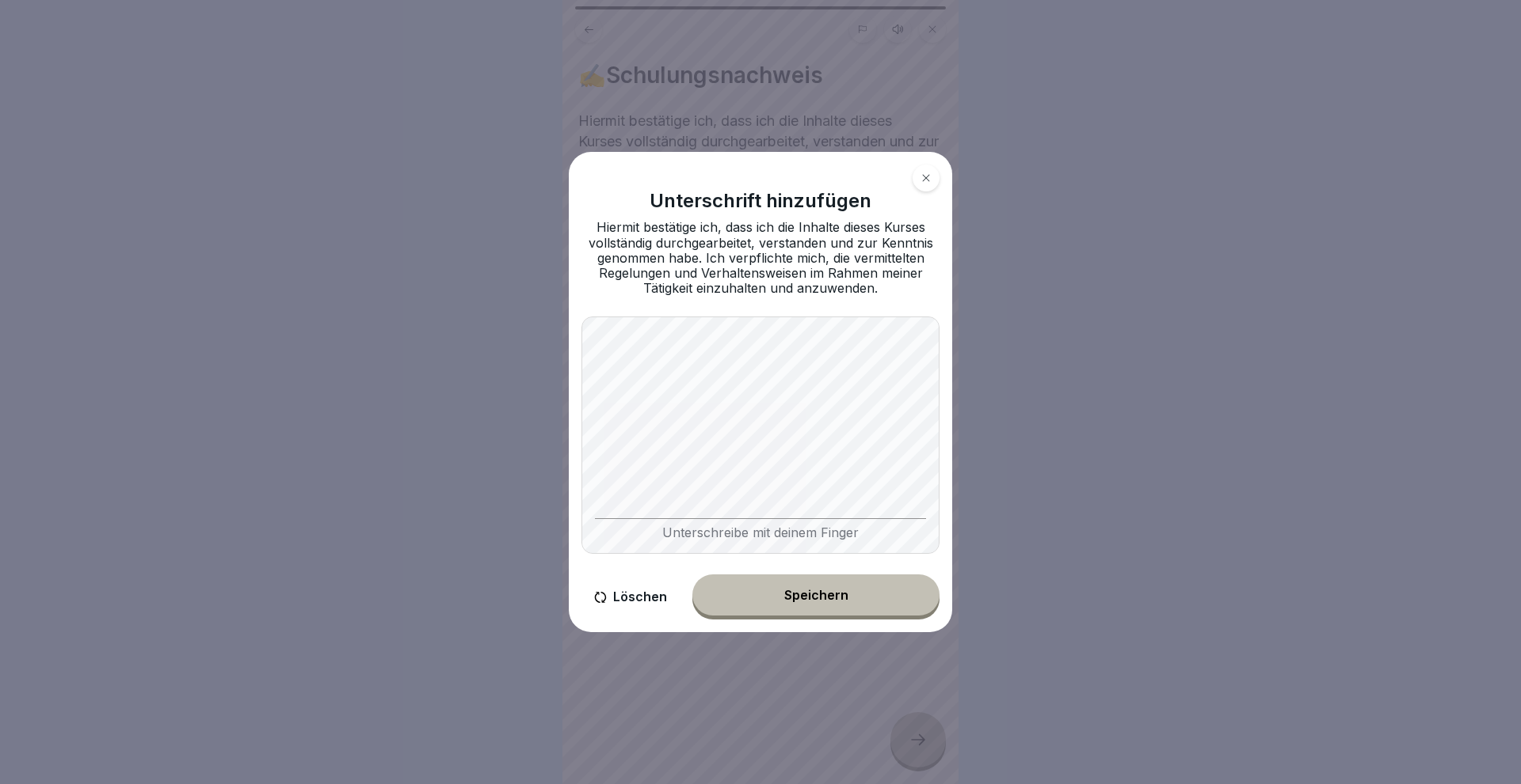
click at [786, 584] on button "Speichern" at bounding box center [816, 594] width 248 height 41
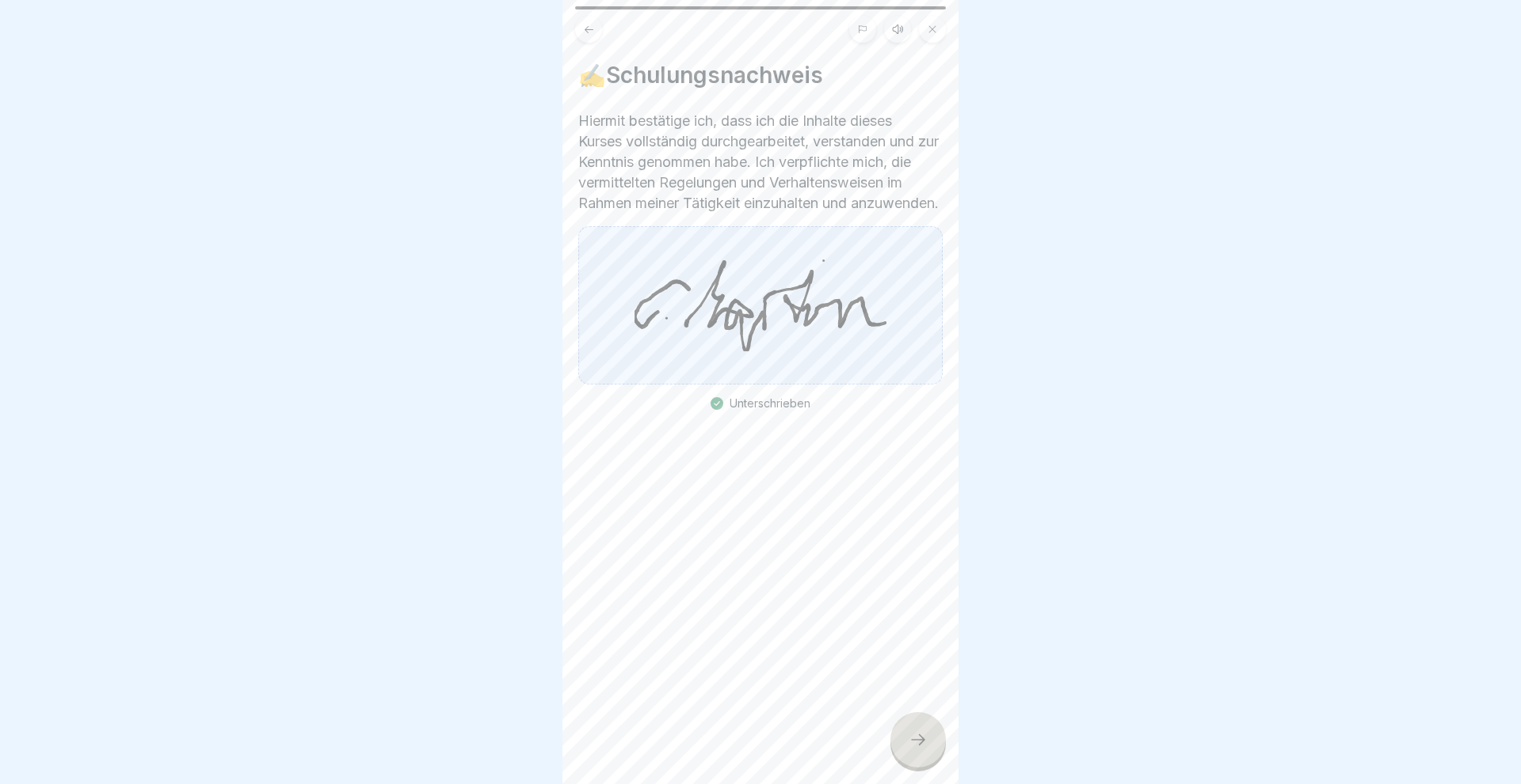
click at [917, 744] on icon at bounding box center [917, 739] width 19 height 19
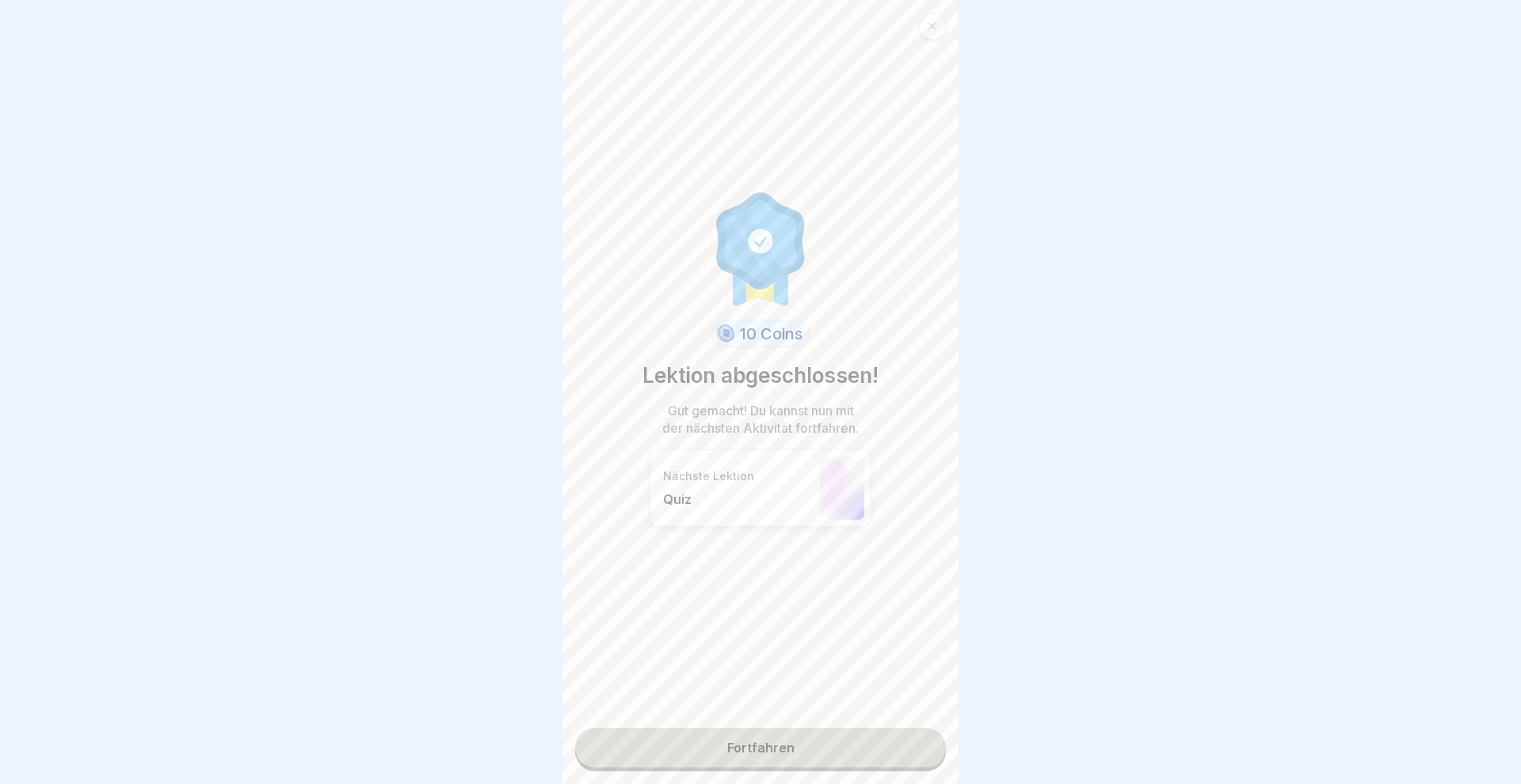
click at [750, 741] on link "Fortfahren" at bounding box center [760, 748] width 370 height 40
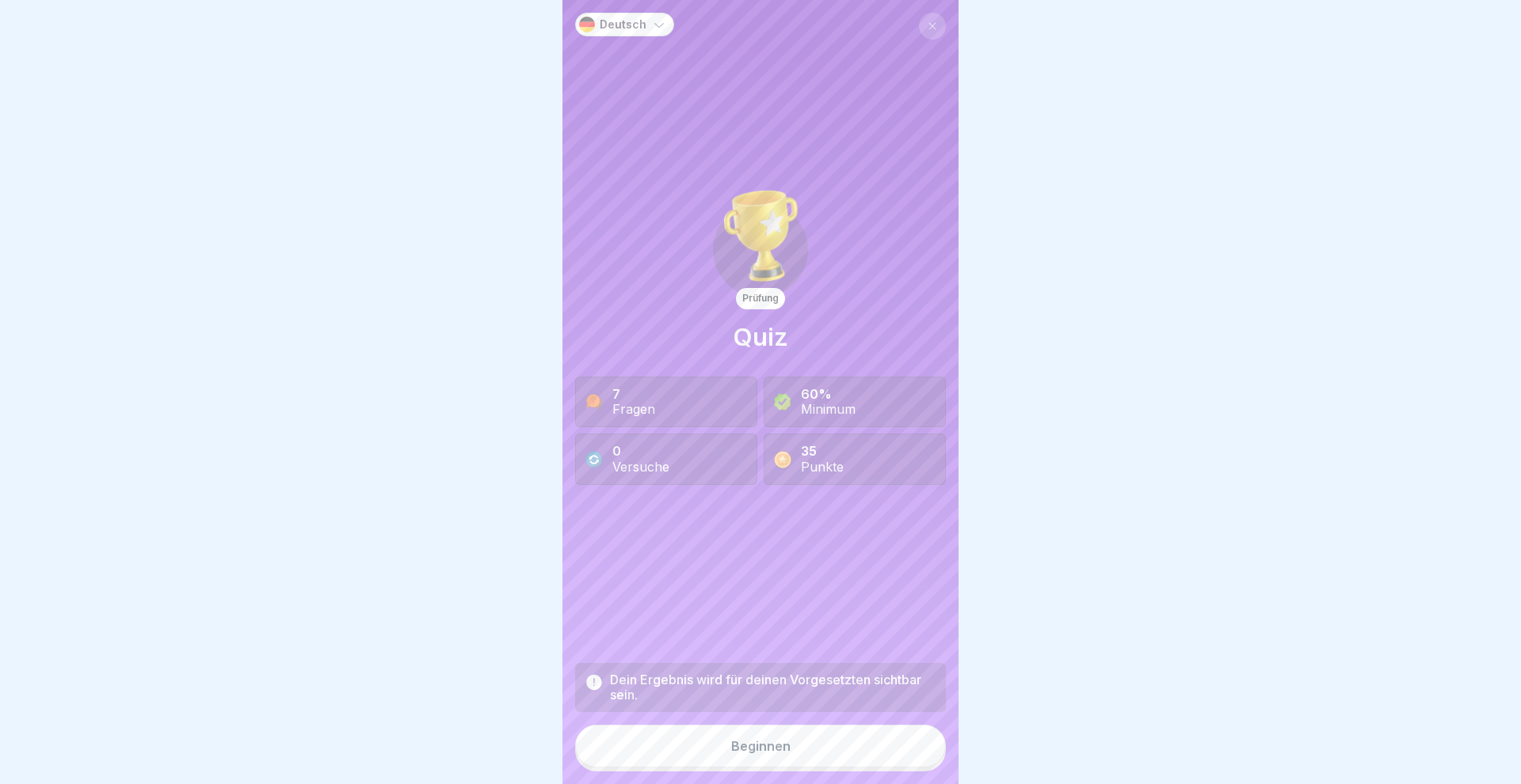
click at [747, 740] on div "Beginnen" at bounding box center [760, 746] width 60 height 14
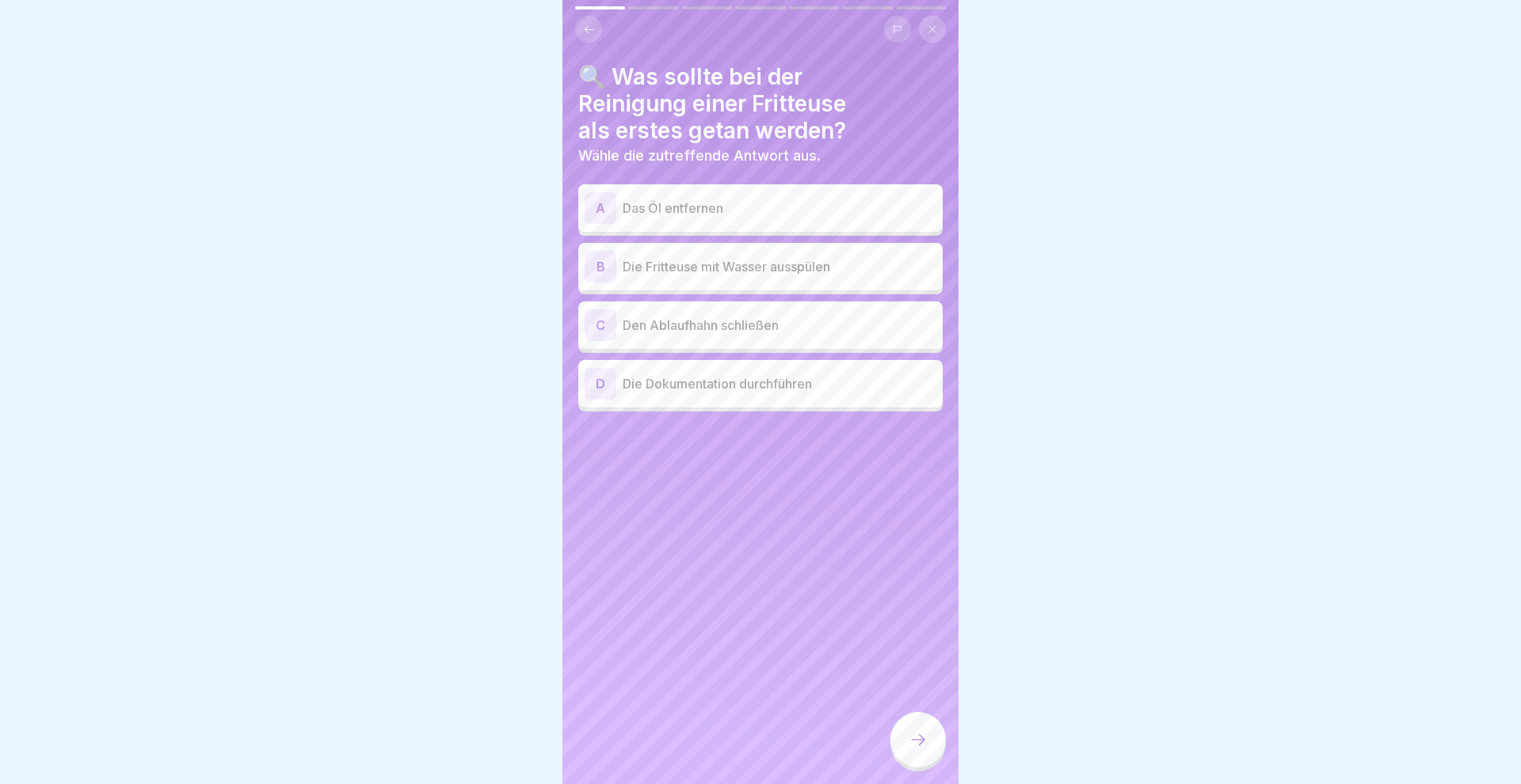
click at [597, 192] on div "A Das Öl entfernen" at bounding box center [760, 208] width 364 height 48
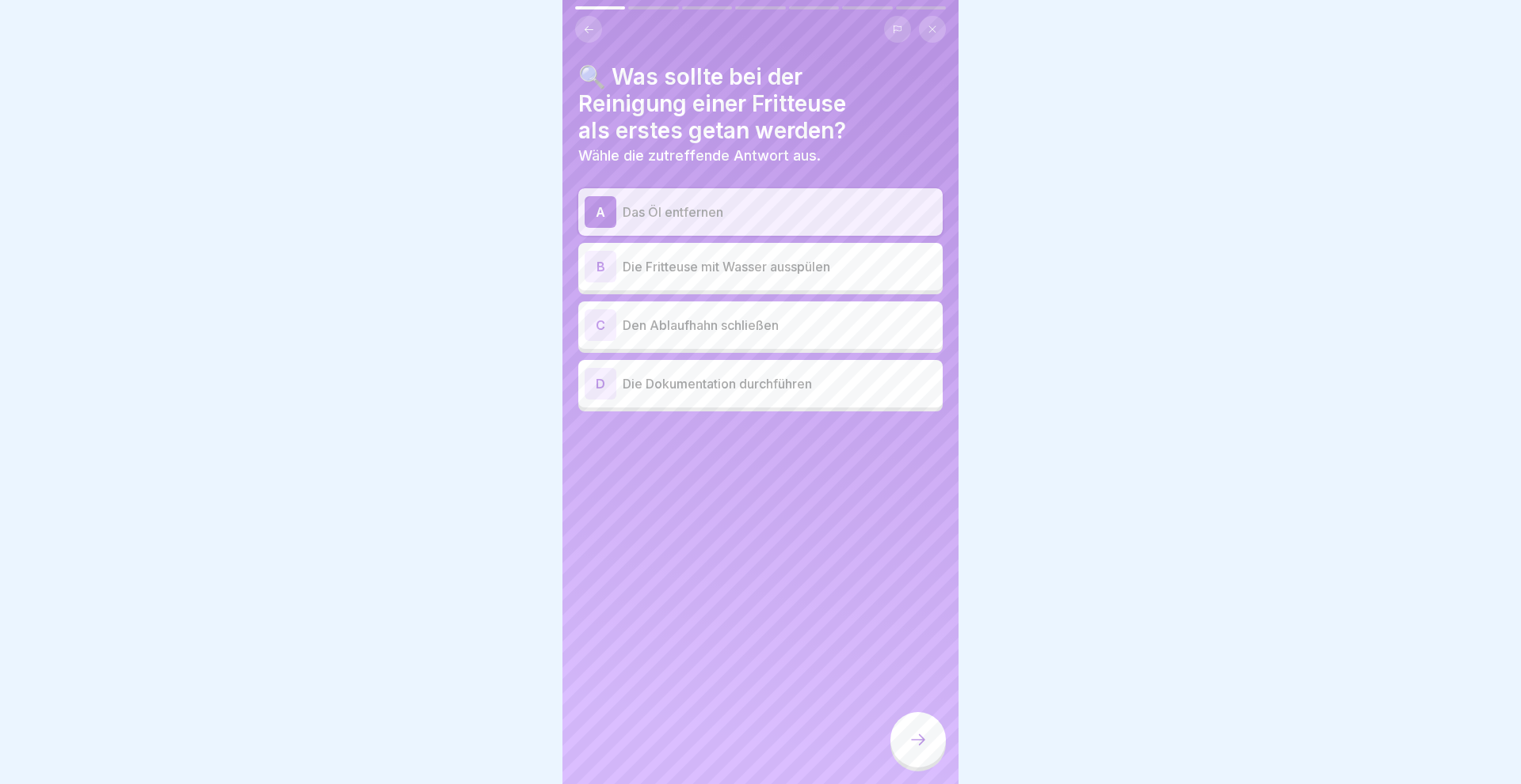
click at [936, 741] on div at bounding box center [918, 740] width 56 height 56
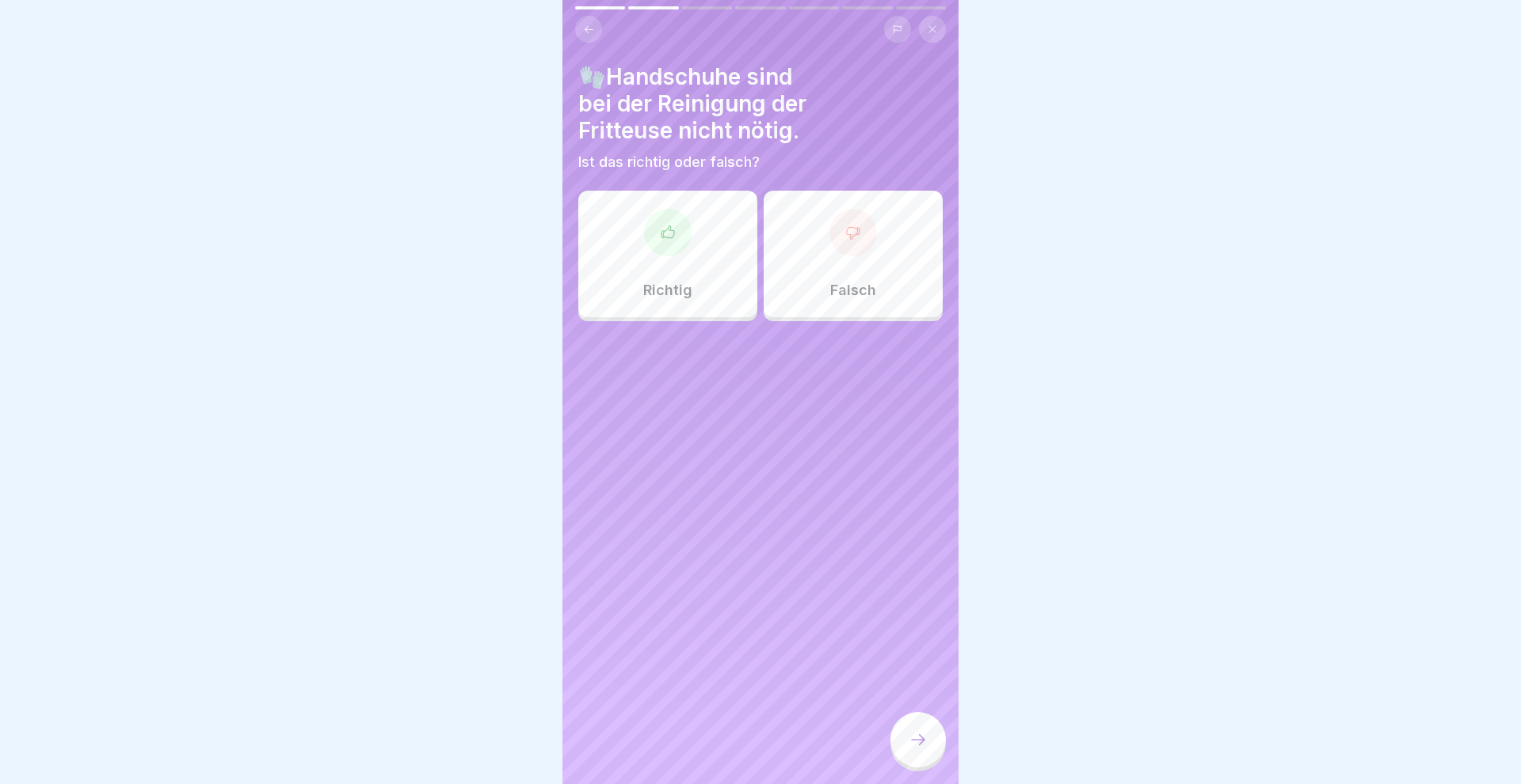
click at [866, 266] on div "Falsch" at bounding box center [852, 253] width 179 height 127
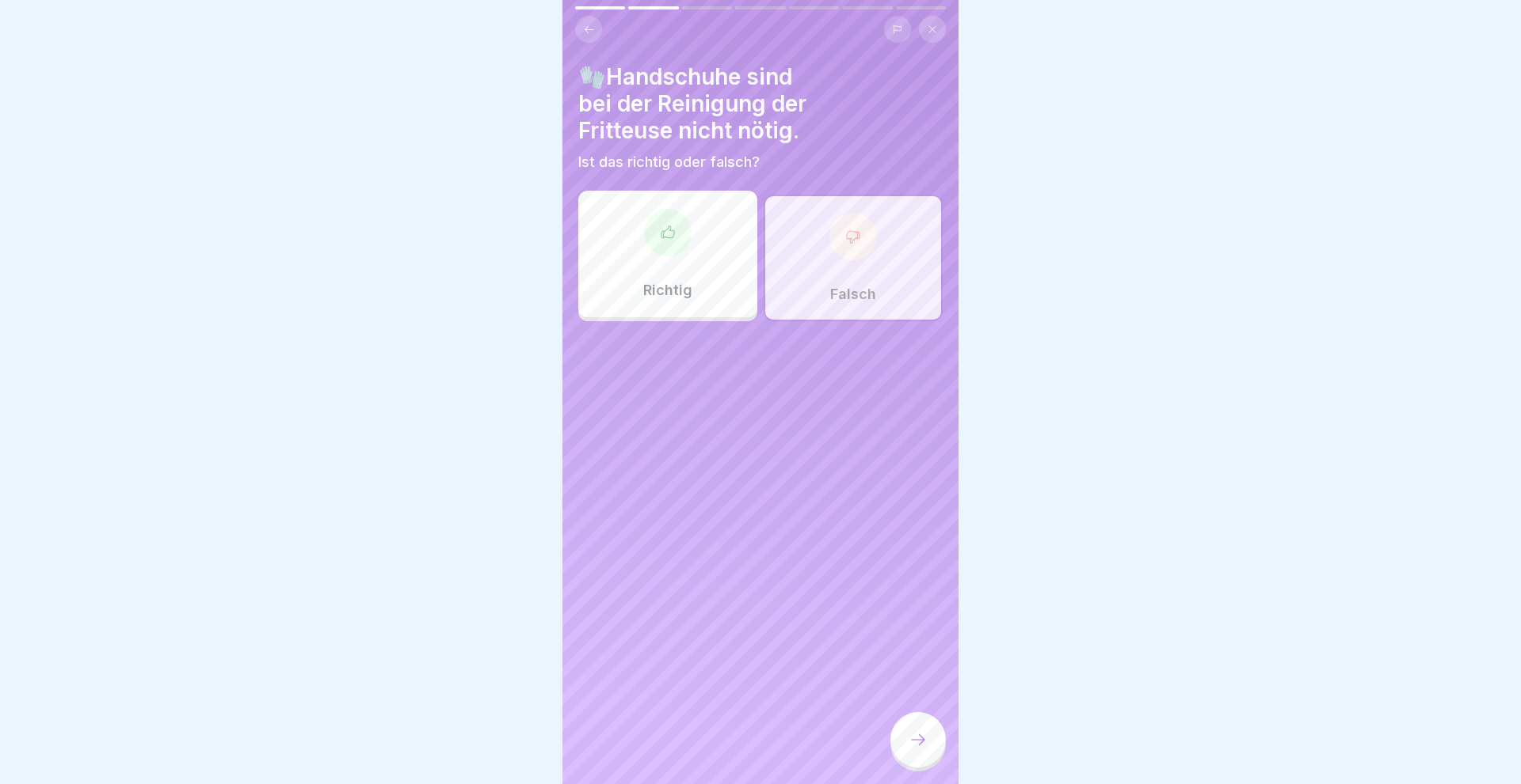
click at [919, 739] on icon at bounding box center [917, 739] width 19 height 19
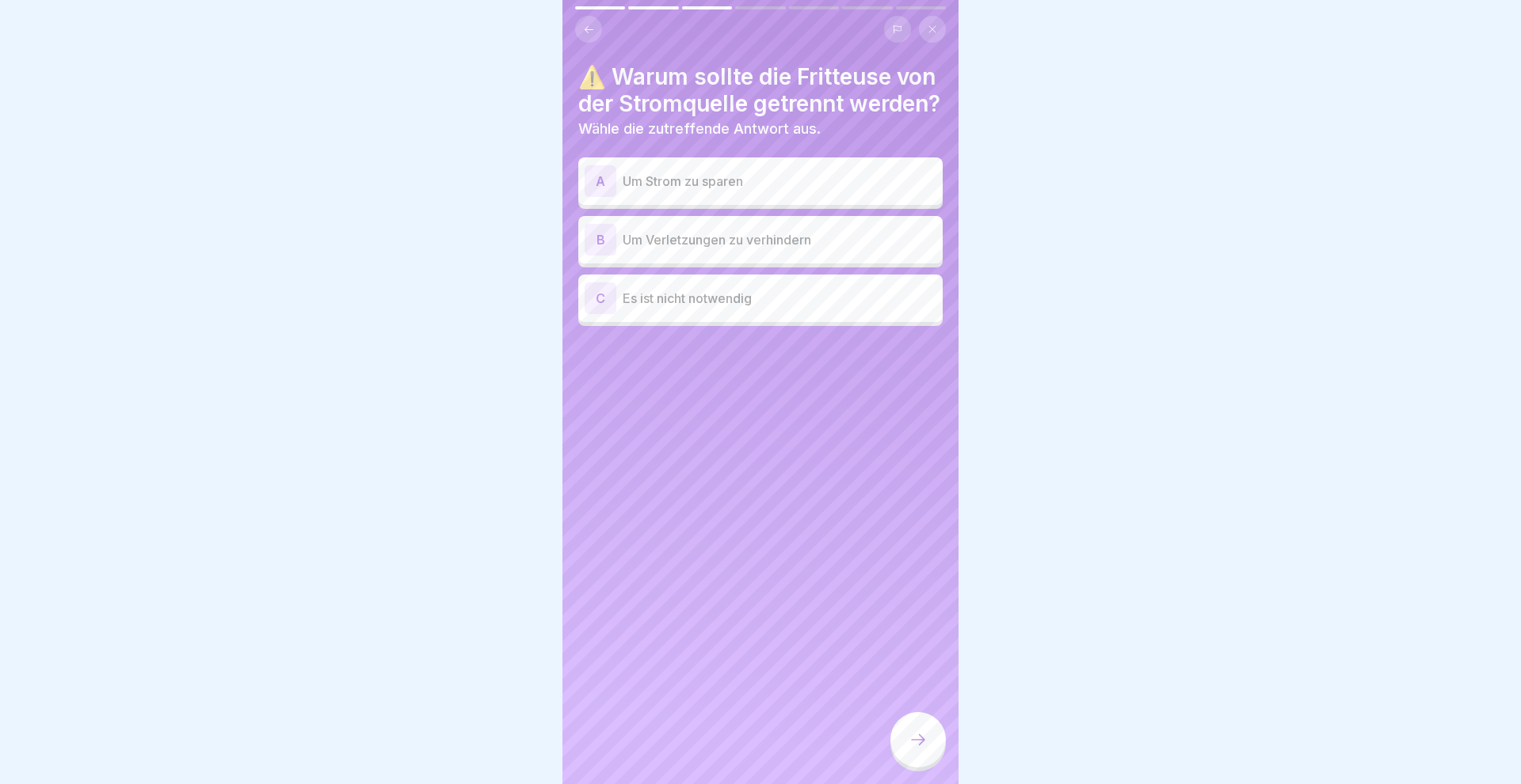
click at [611, 255] on div "B" at bounding box center [601, 240] width 32 height 32
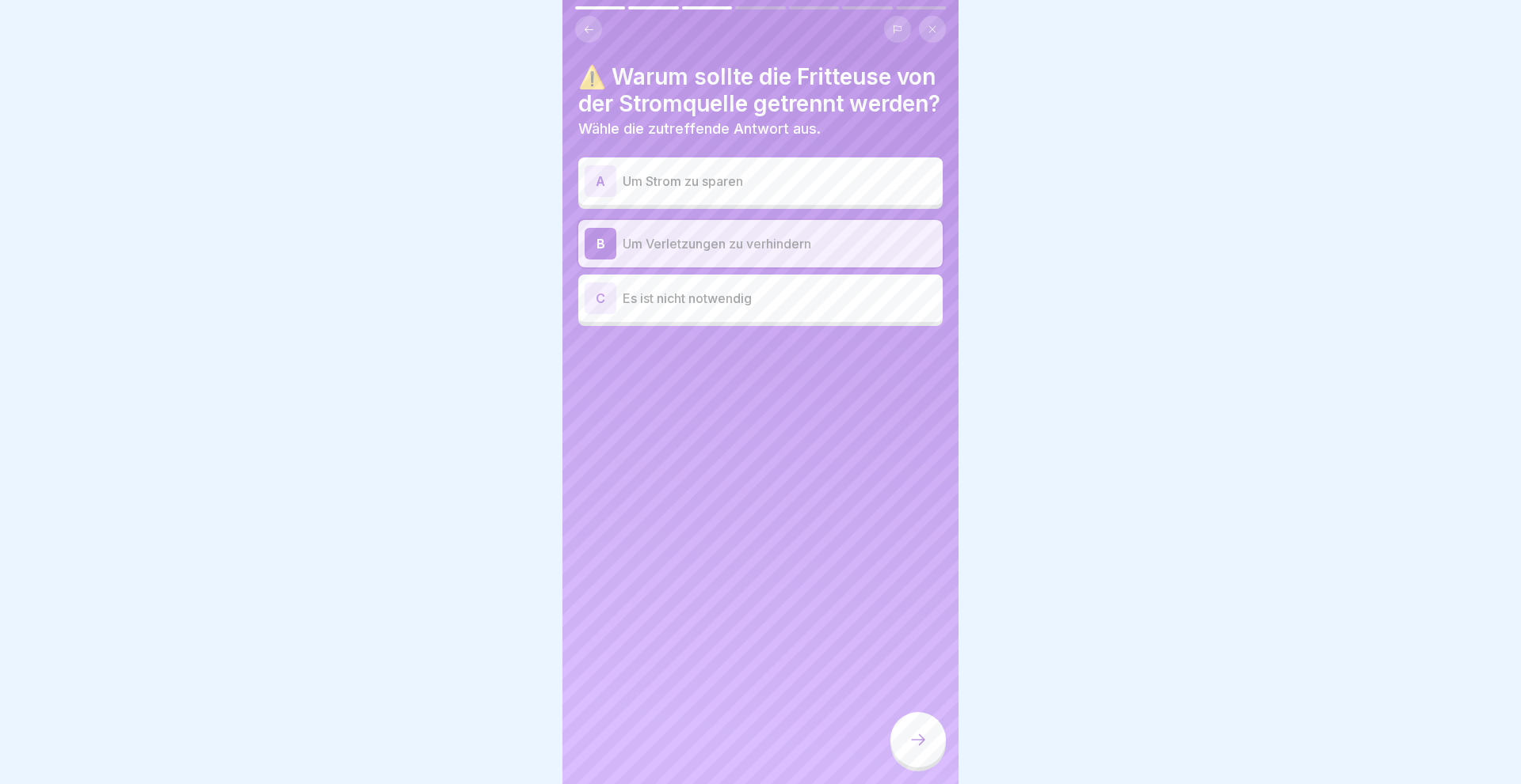
click at [911, 736] on icon at bounding box center [917, 739] width 19 height 19
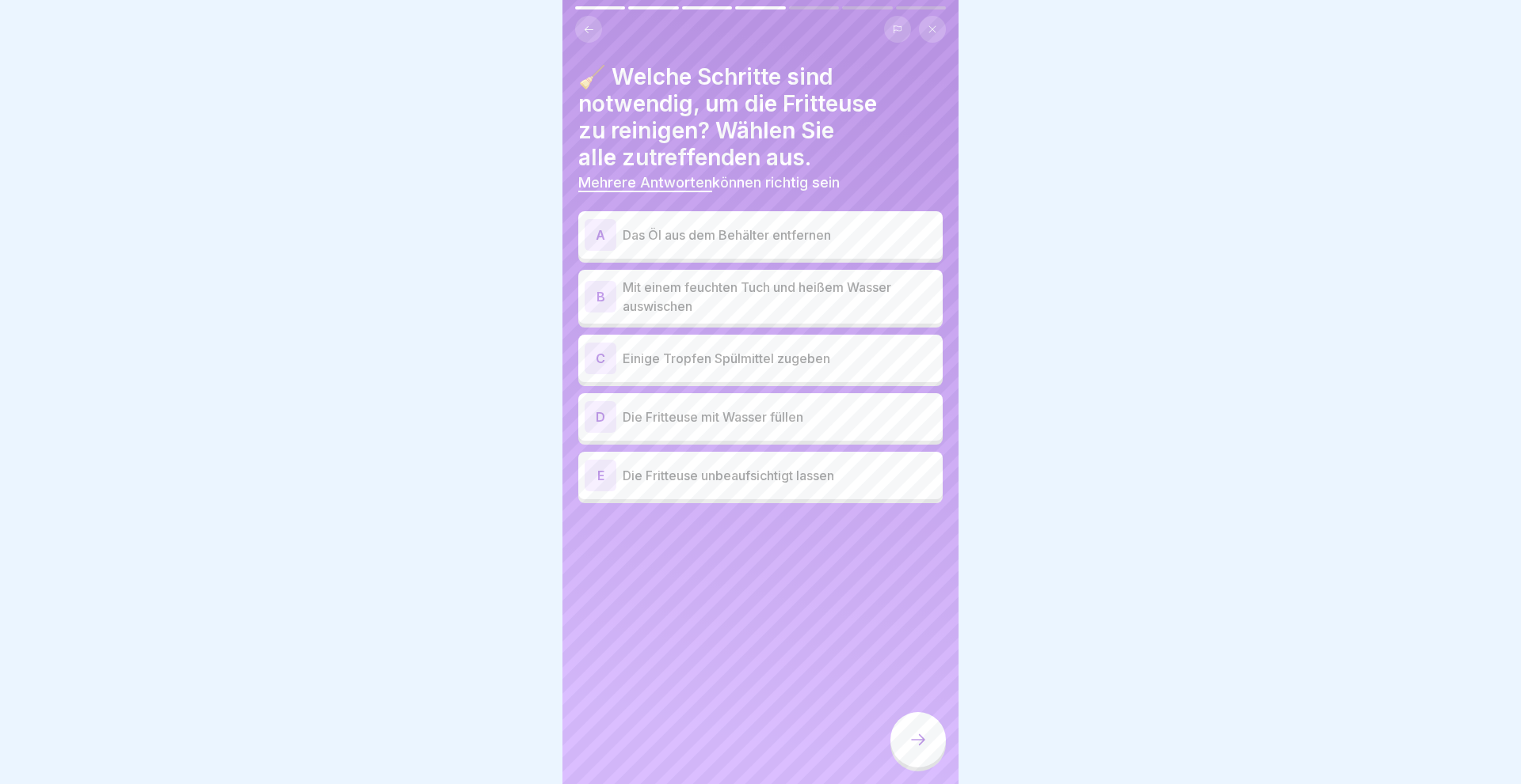
click at [600, 228] on div "A" at bounding box center [601, 235] width 32 height 32
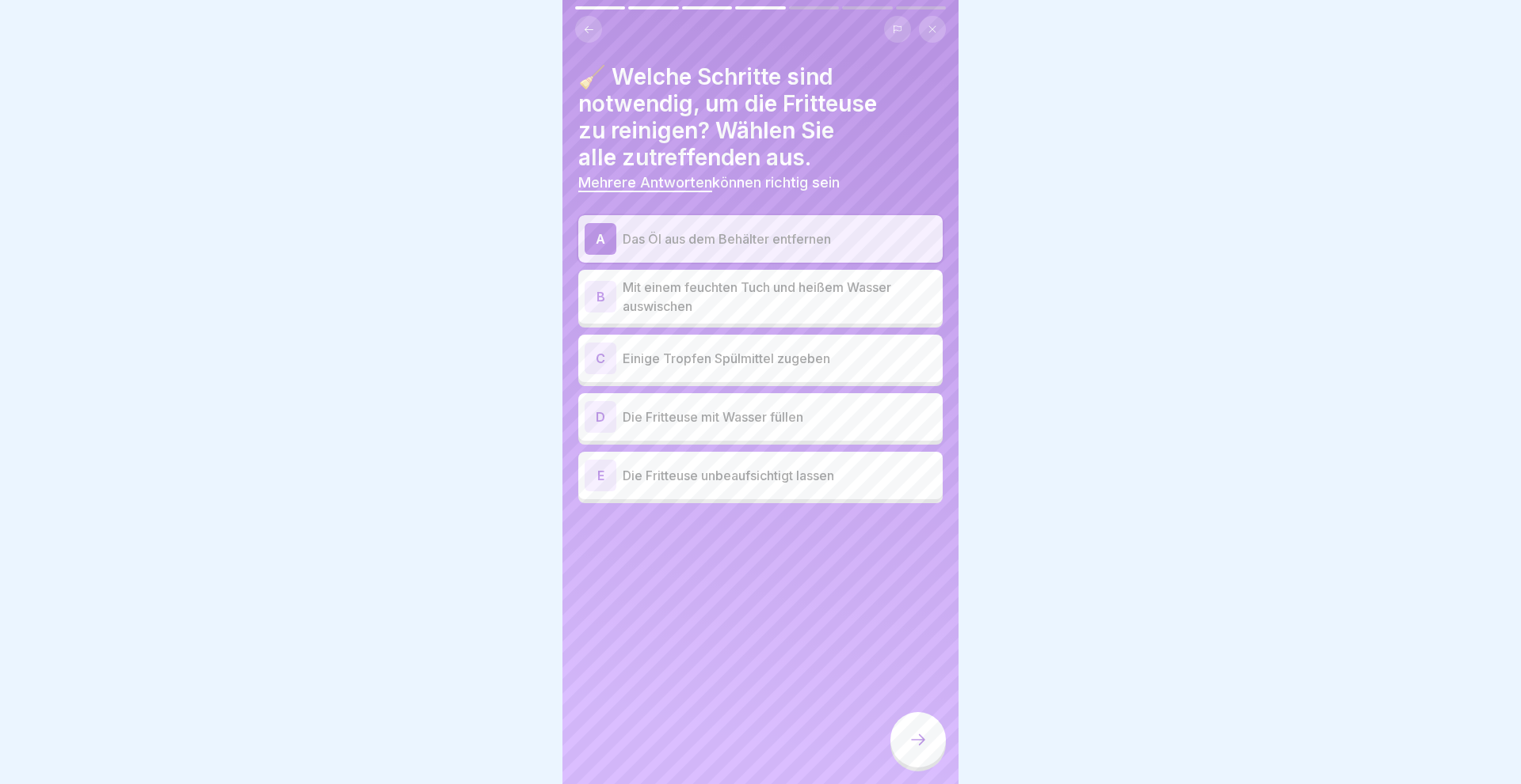
click at [605, 366] on div "C" at bounding box center [601, 359] width 32 height 32
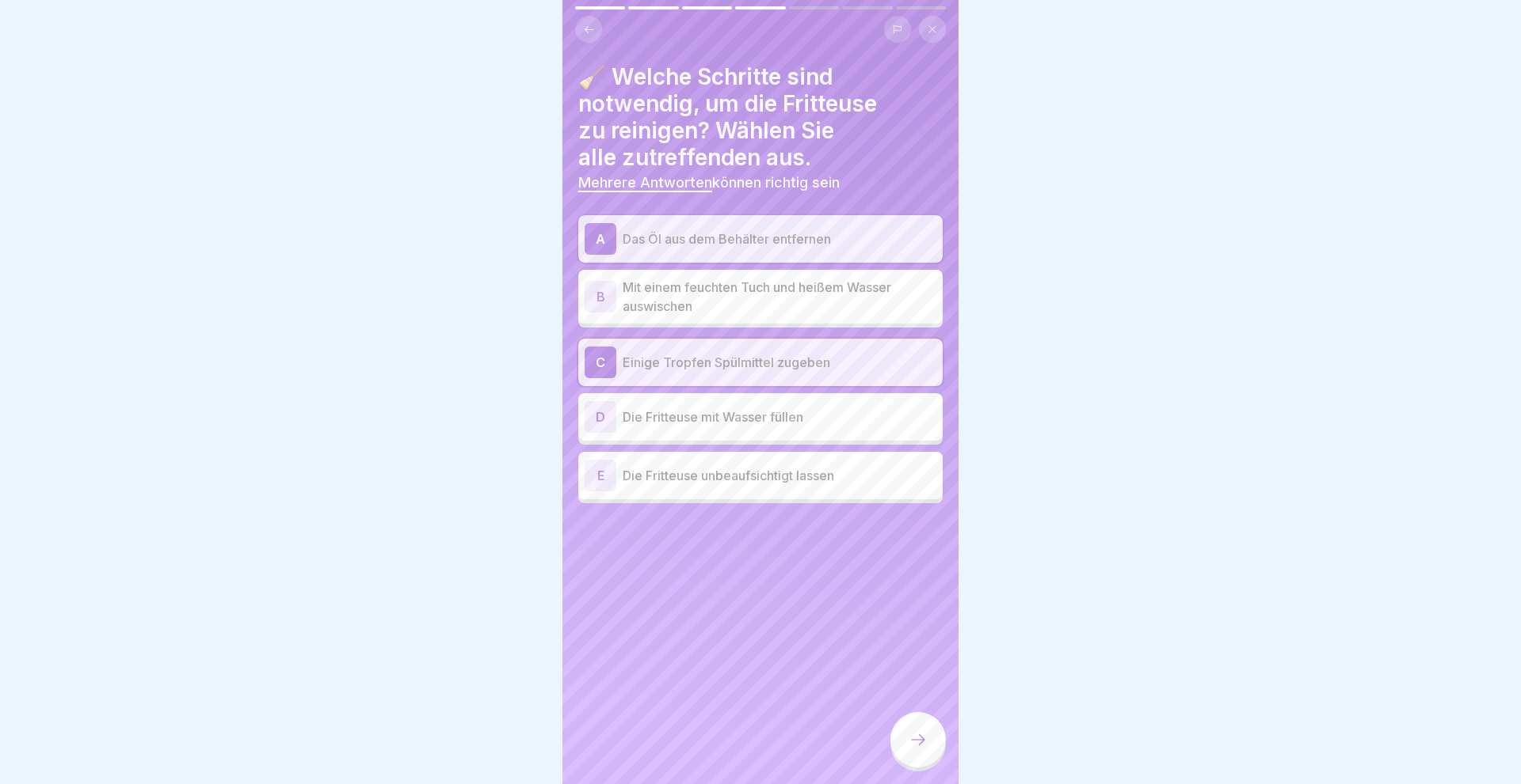
click at [593, 424] on div "D" at bounding box center [601, 417] width 32 height 32
click at [590, 292] on div "B" at bounding box center [601, 297] width 32 height 32
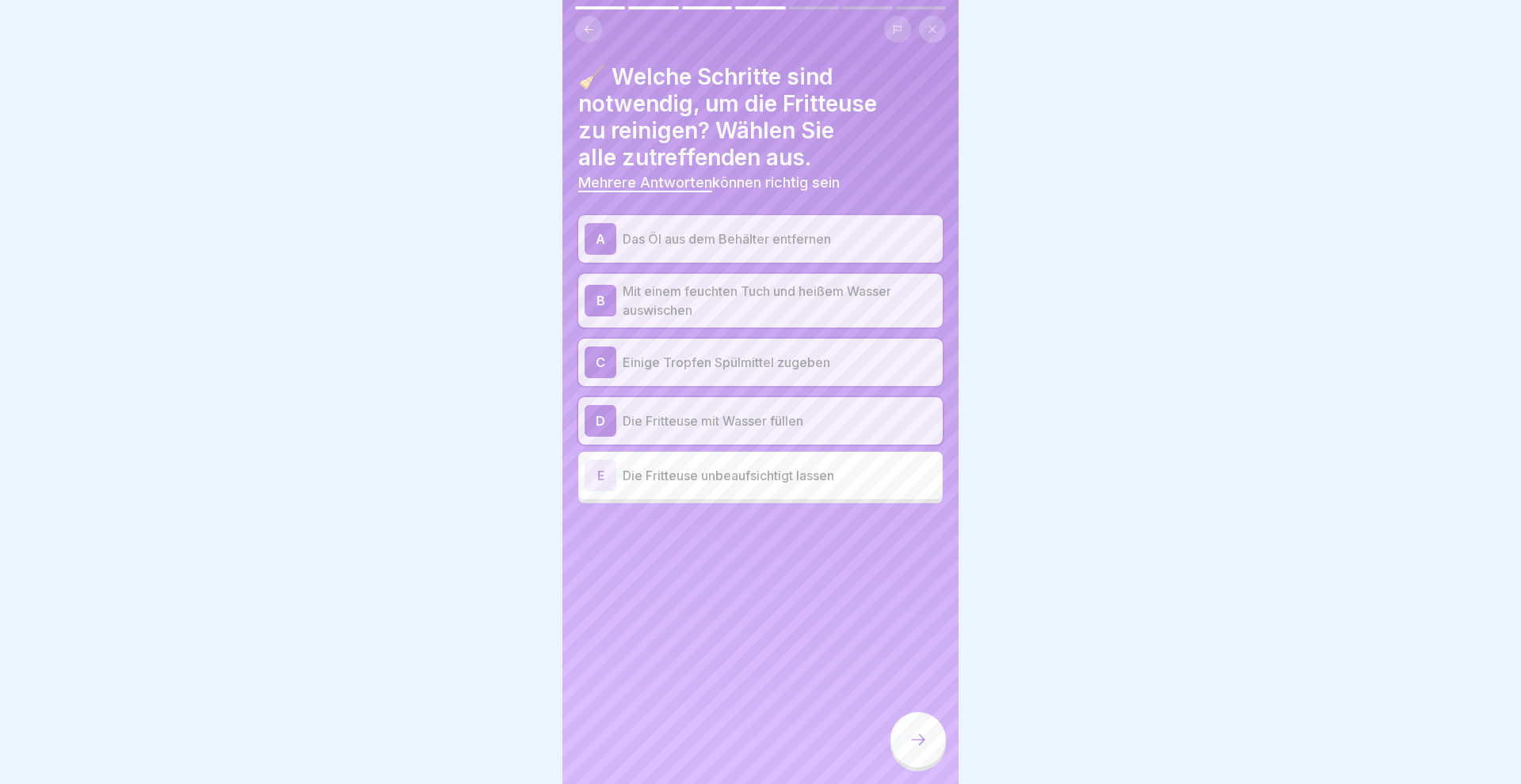
click at [919, 738] on icon at bounding box center [917, 739] width 19 height 19
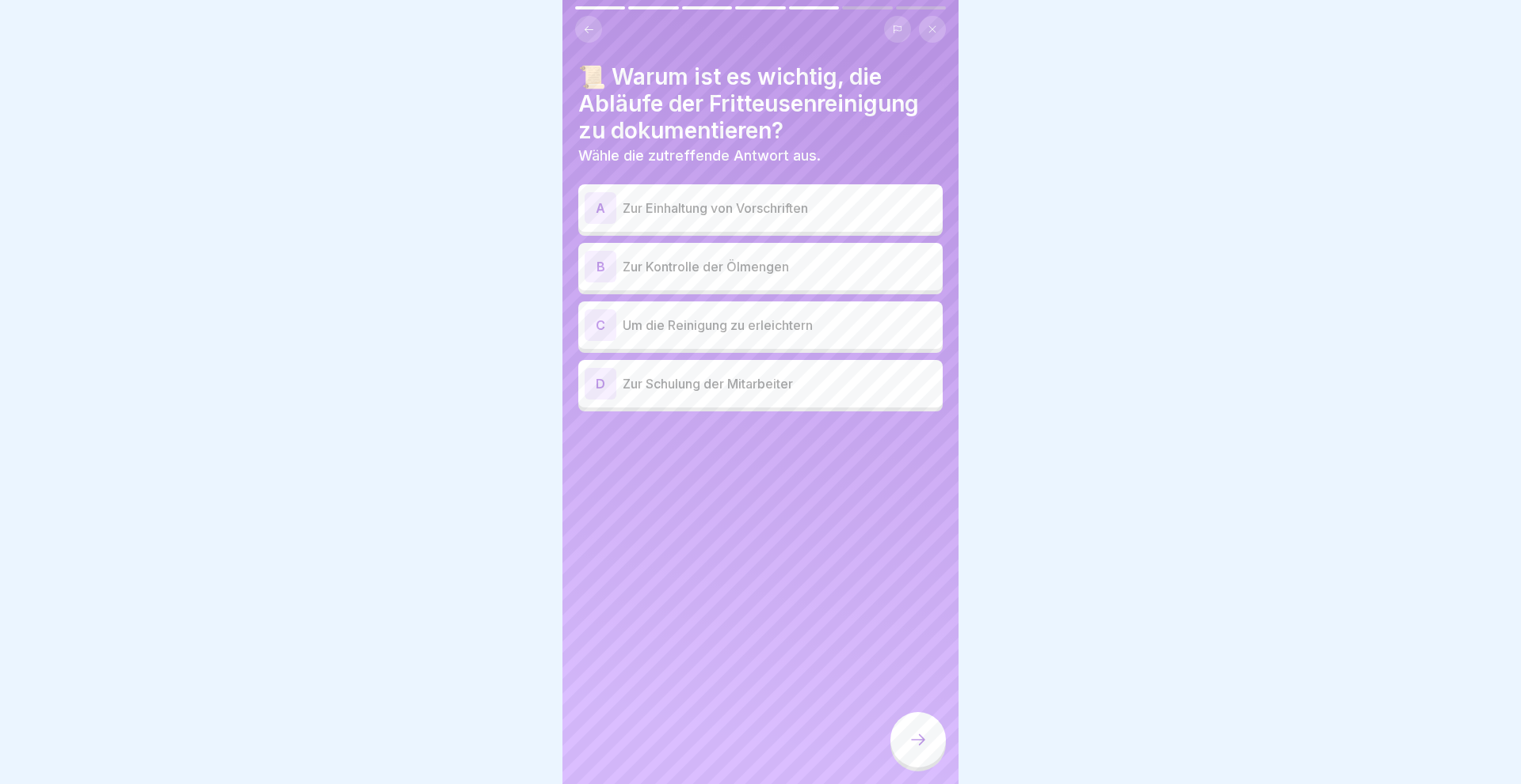
click at [593, 201] on div "A" at bounding box center [601, 208] width 32 height 32
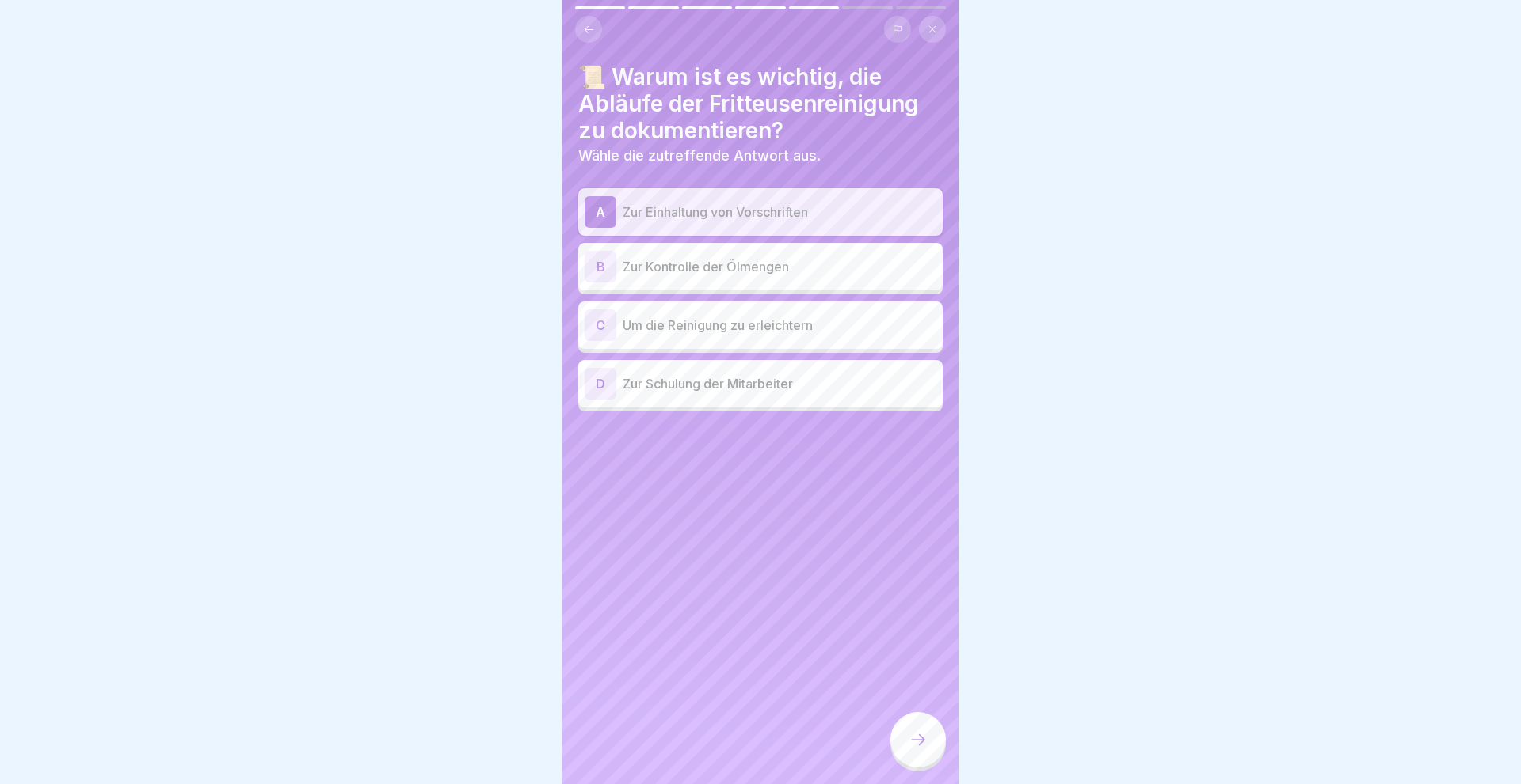
click at [602, 385] on div "D" at bounding box center [601, 384] width 32 height 32
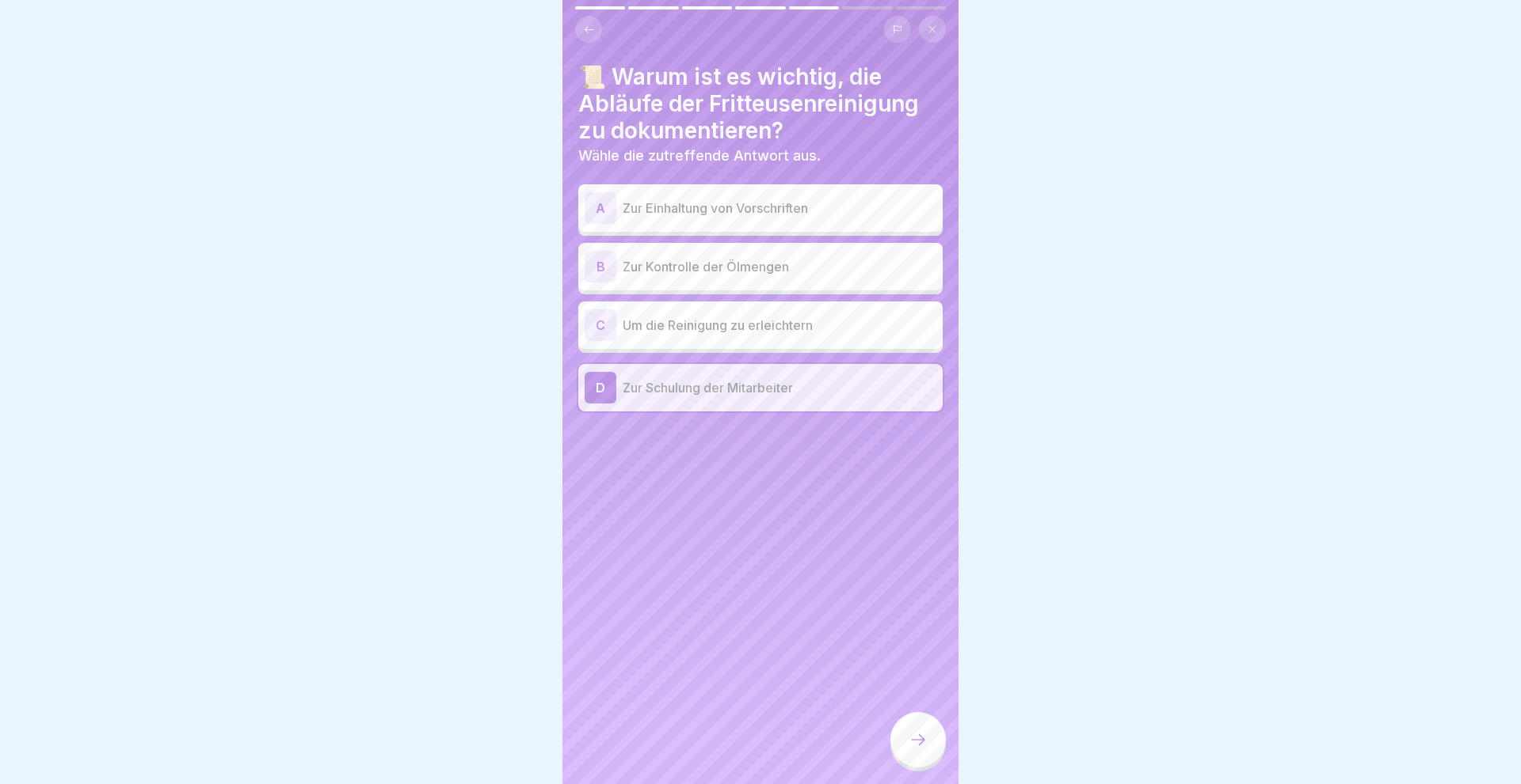
click at [923, 736] on icon at bounding box center [917, 739] width 19 height 19
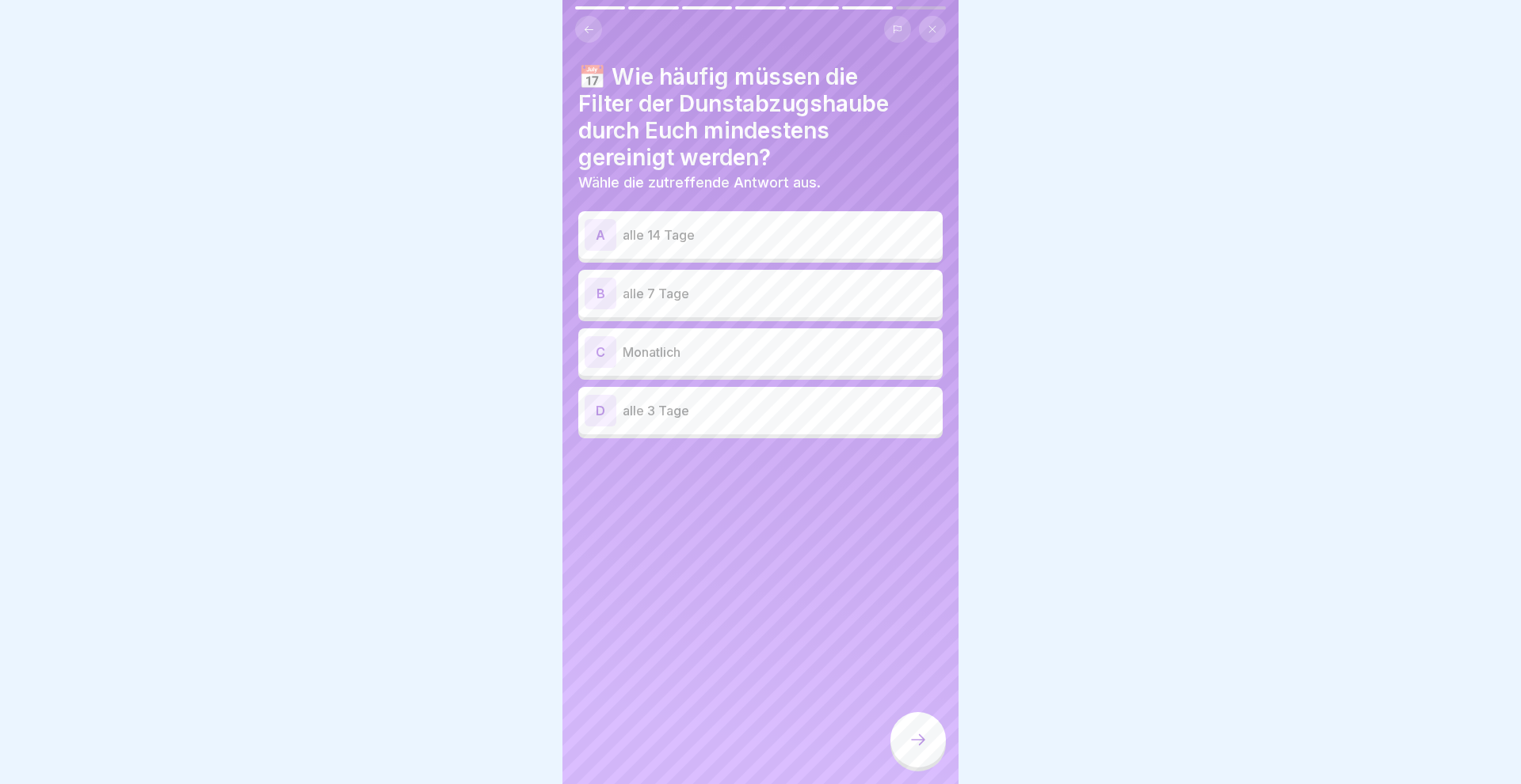
click at [604, 231] on div "A" at bounding box center [601, 235] width 32 height 32
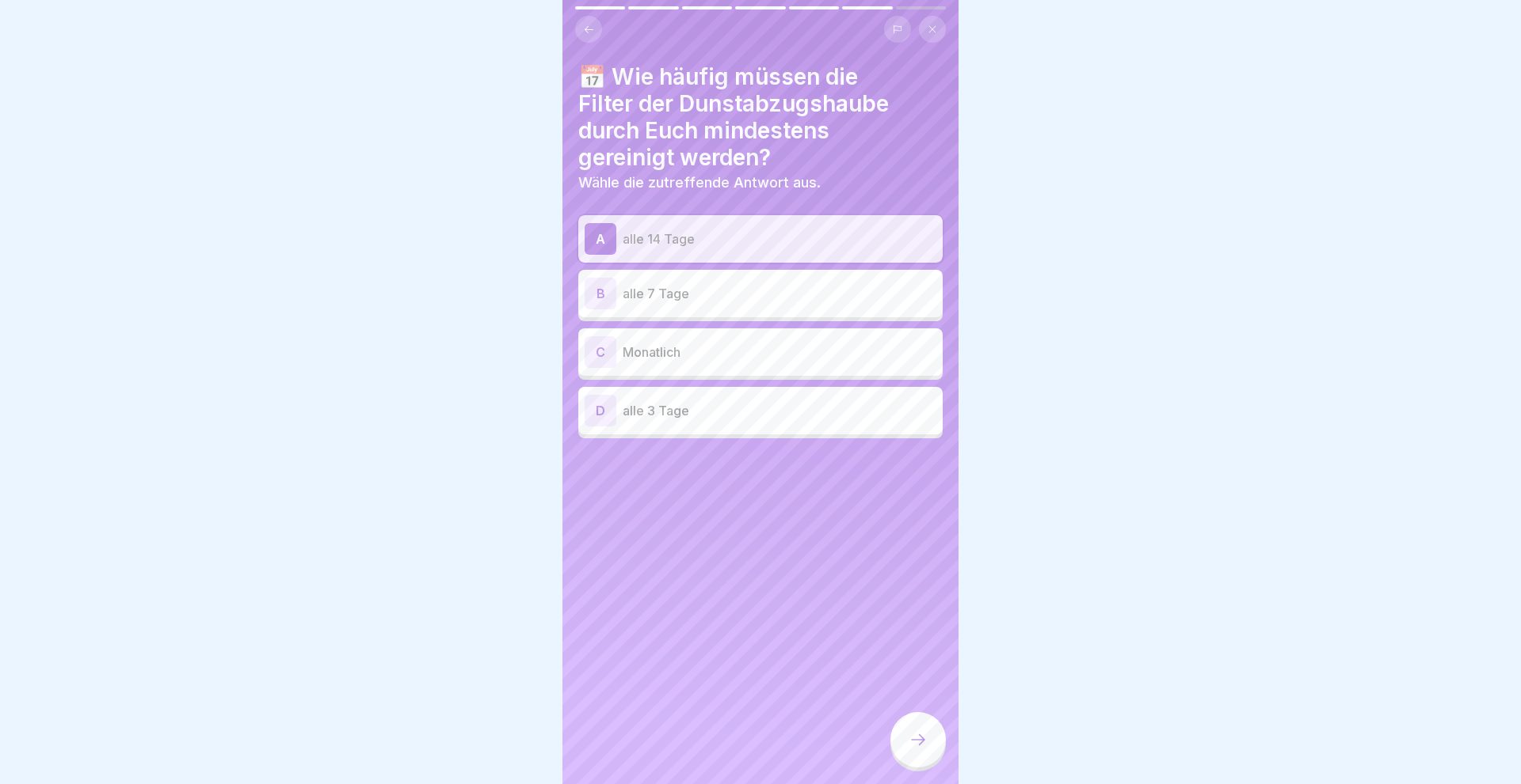
drag, startPoint x: 918, startPoint y: 734, endPoint x: 928, endPoint y: 731, distance: 10.4
click at [919, 734] on icon at bounding box center [917, 739] width 19 height 19
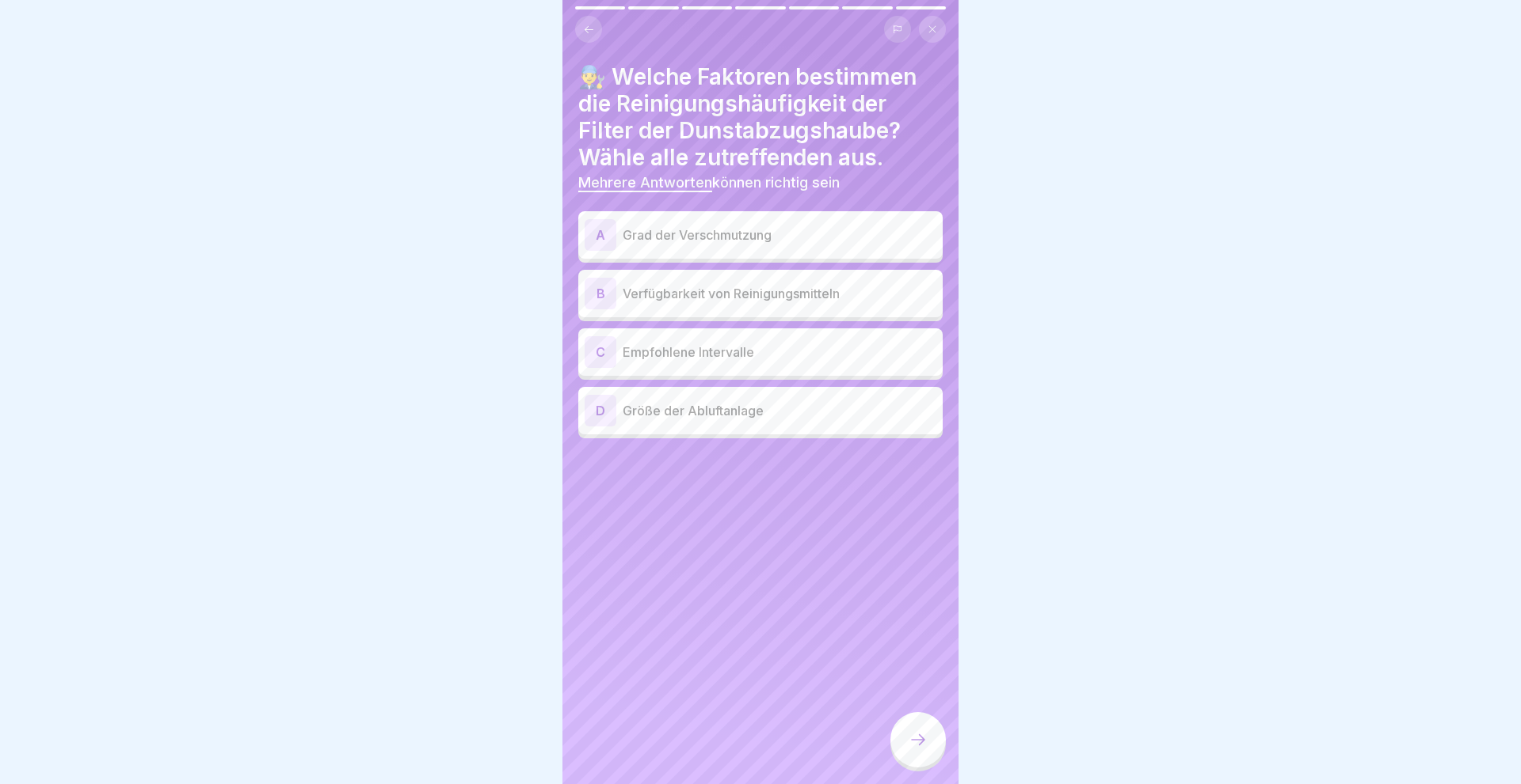
click at [597, 231] on div "A" at bounding box center [601, 235] width 32 height 32
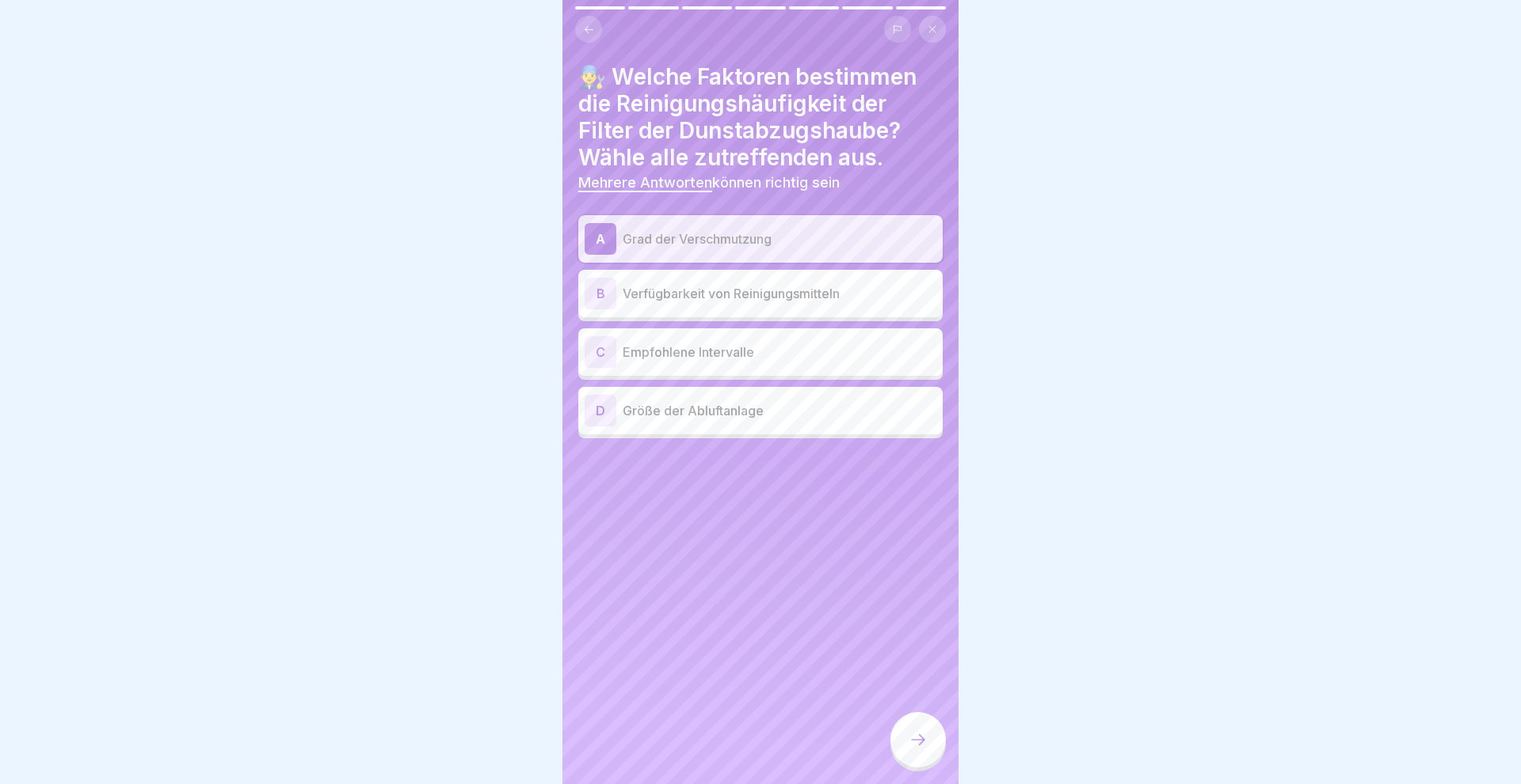
click at [593, 353] on div "C" at bounding box center [601, 352] width 32 height 32
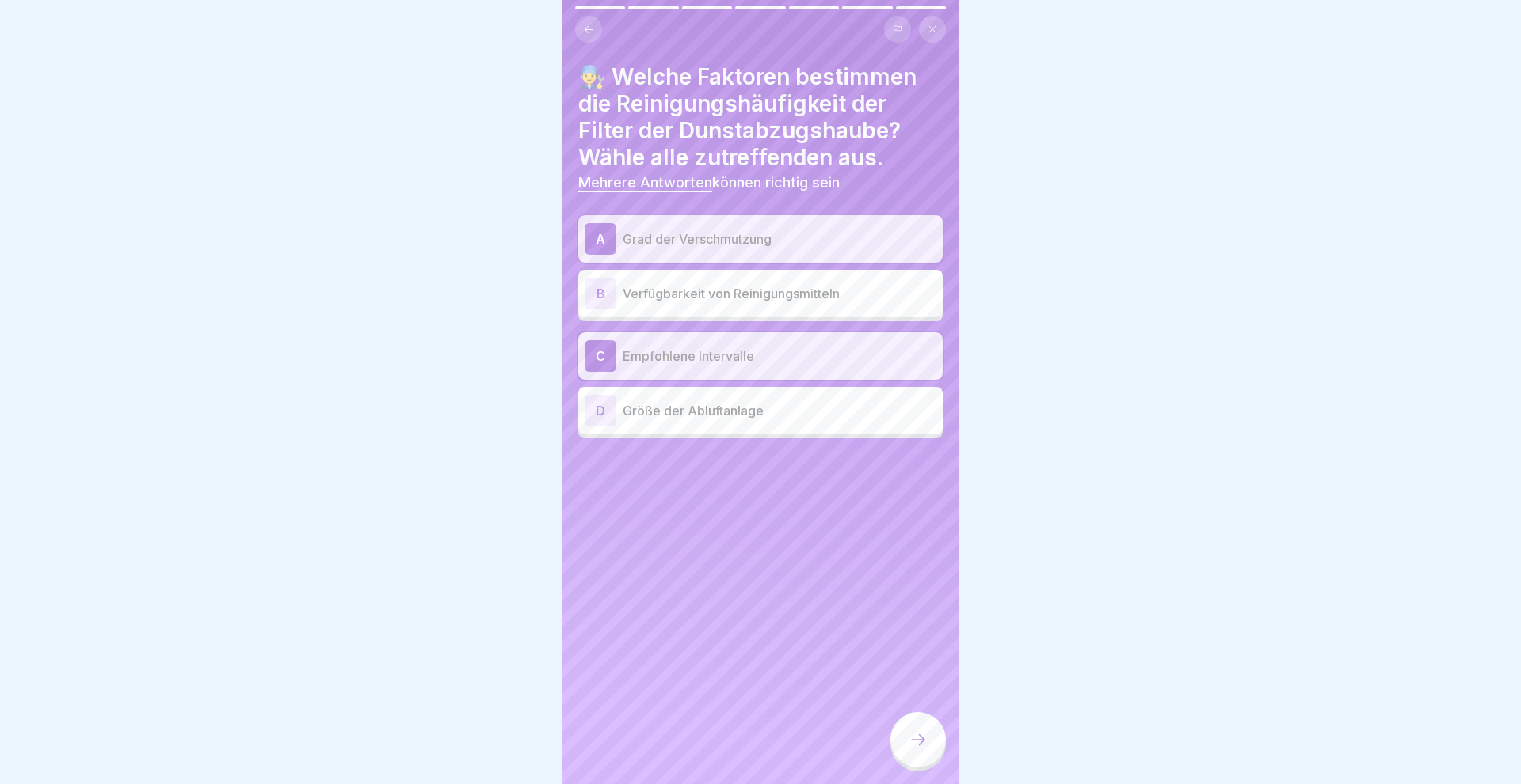
click at [910, 753] on div at bounding box center [918, 740] width 56 height 56
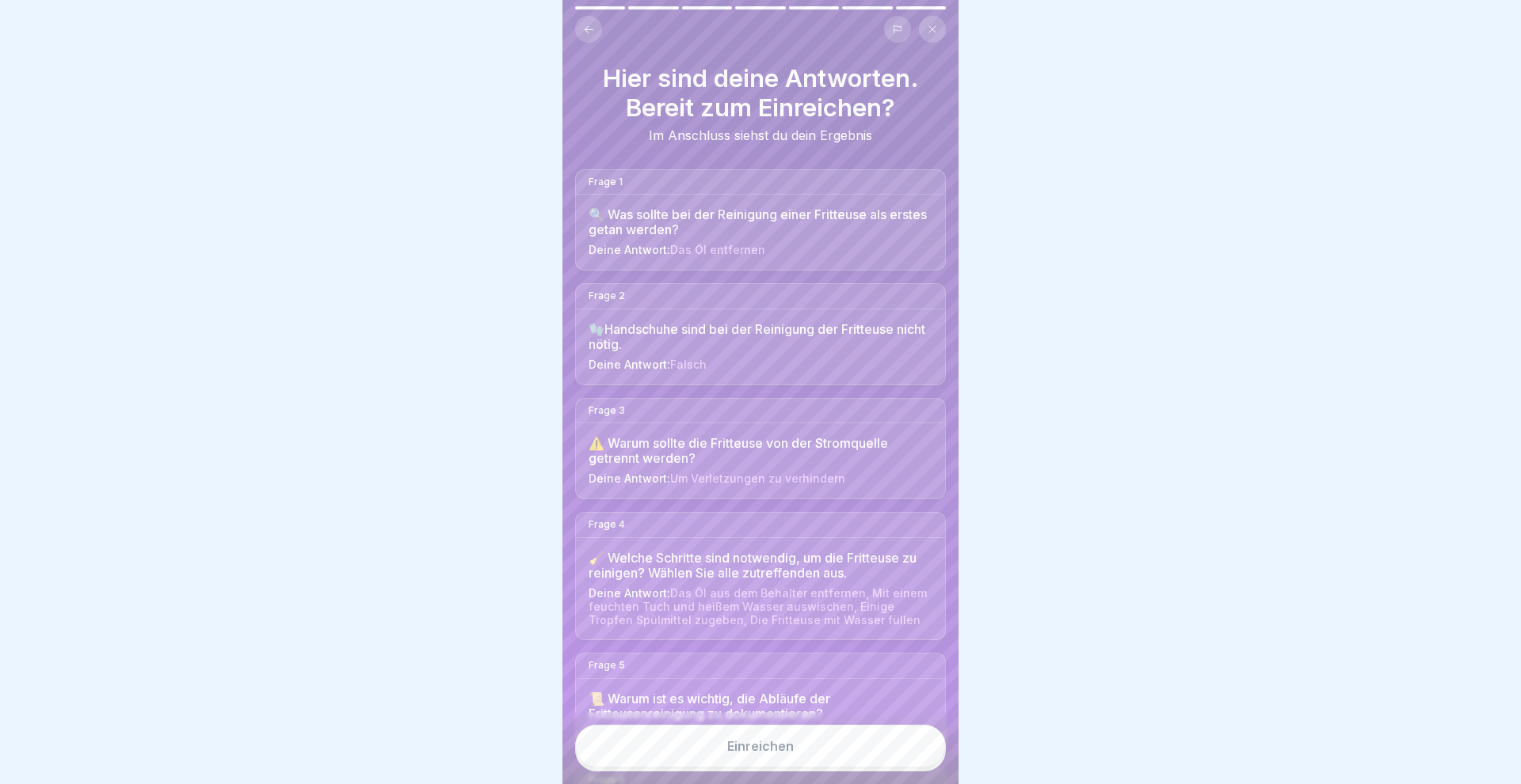
click at [824, 751] on button "Einreichen" at bounding box center [760, 746] width 370 height 43
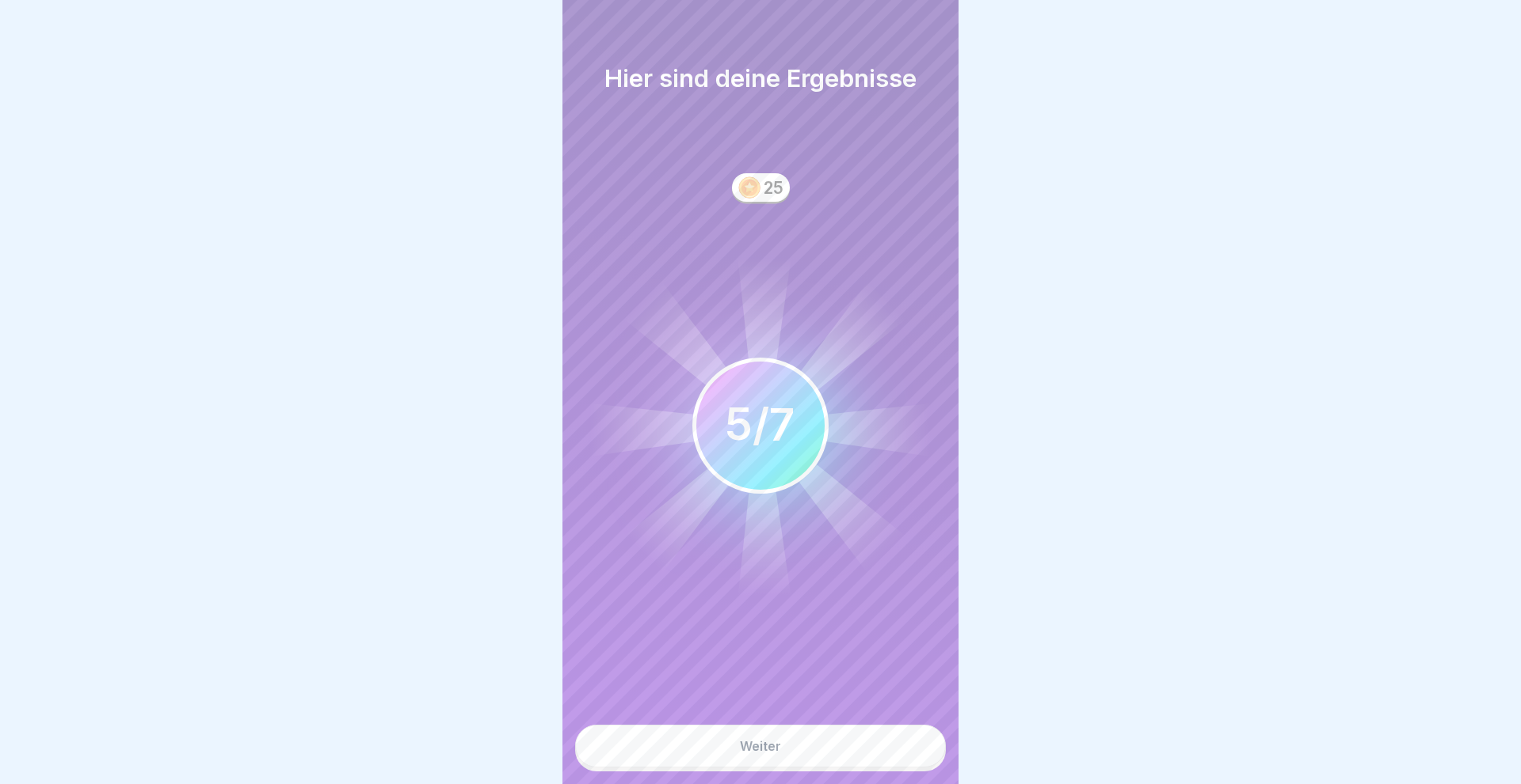
click at [824, 751] on button "Weiter" at bounding box center [760, 746] width 370 height 43
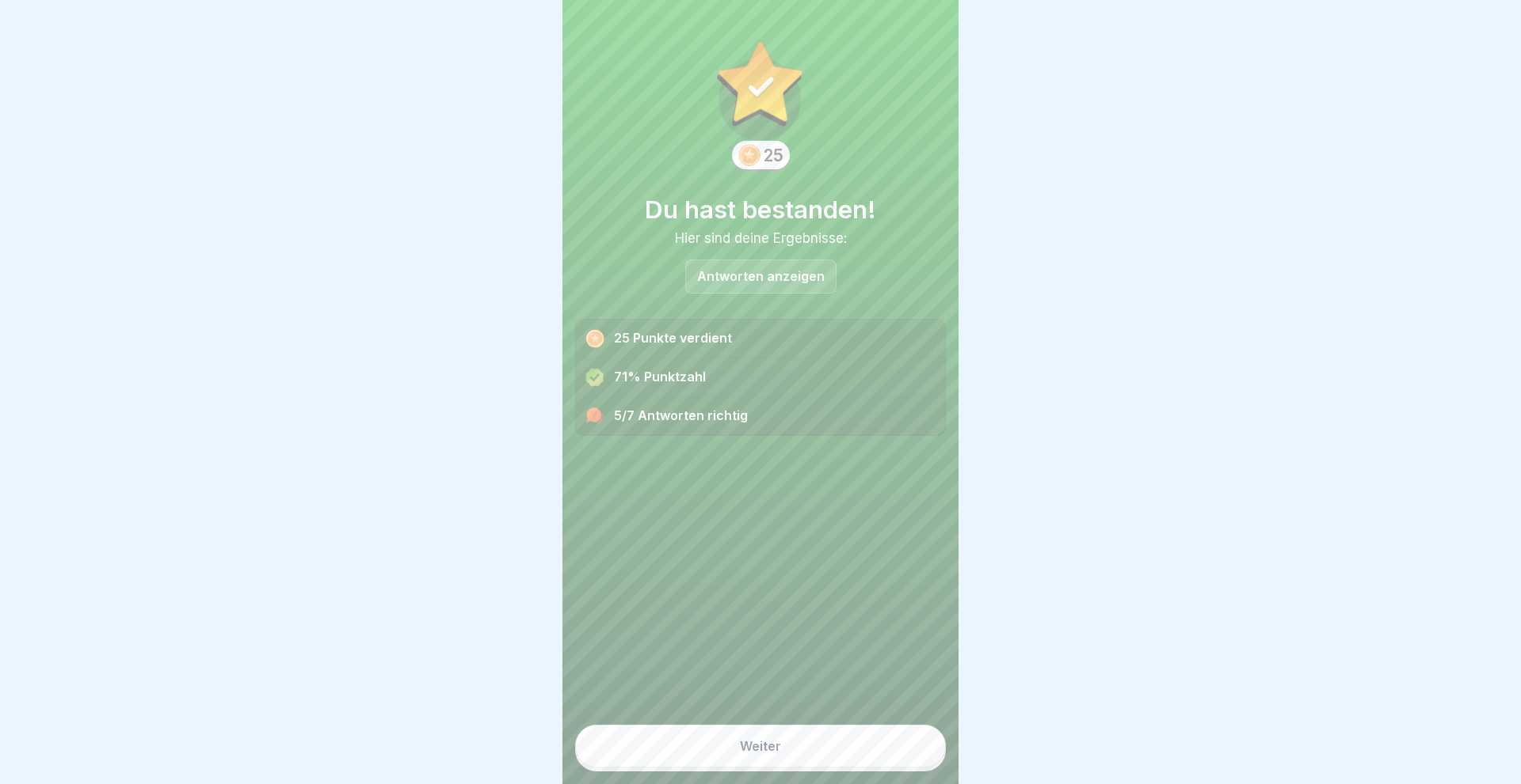
click at [772, 273] on p "Antworten anzeigen" at bounding box center [760, 276] width 128 height 13
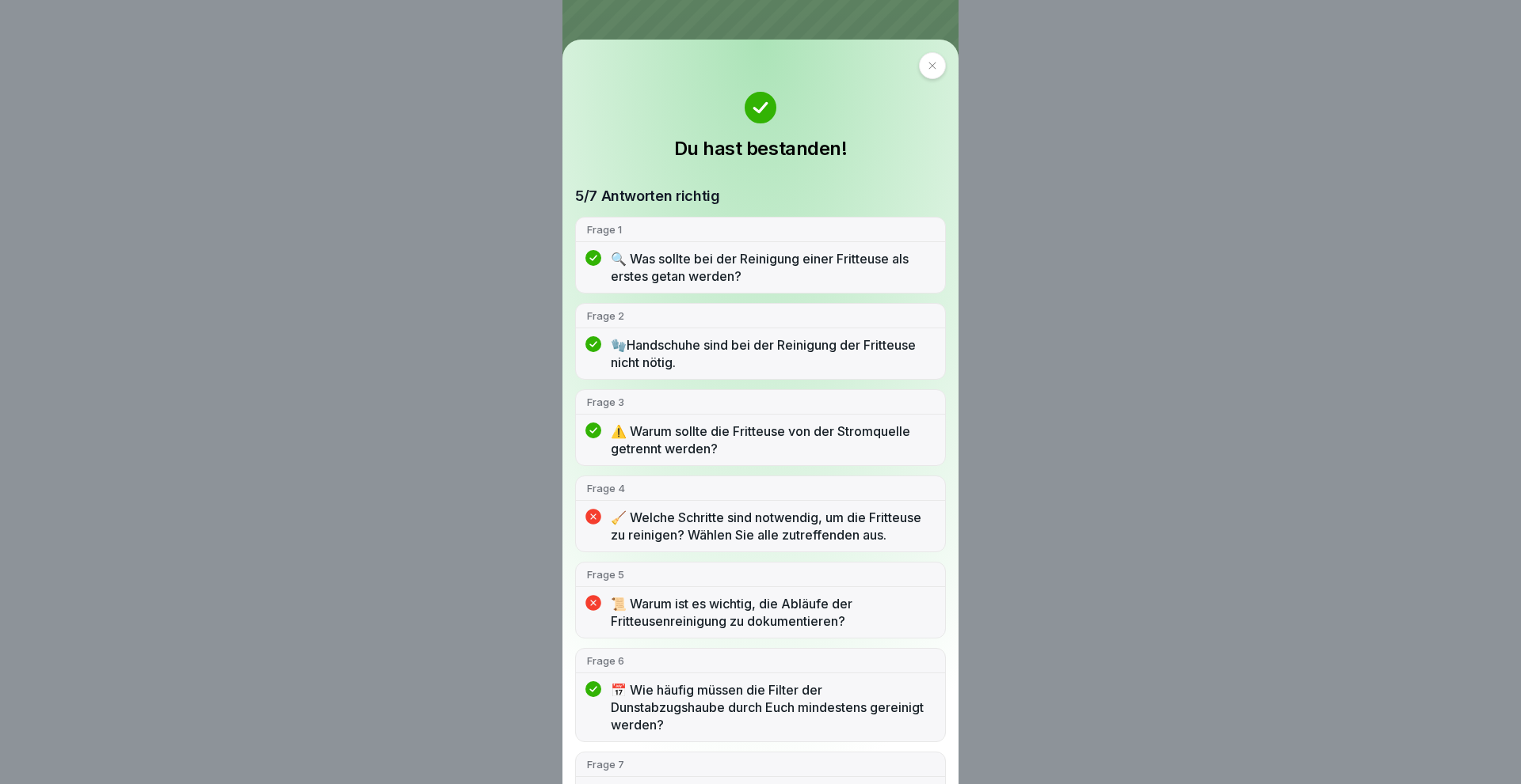
click at [927, 64] on icon at bounding box center [932, 66] width 10 height 10
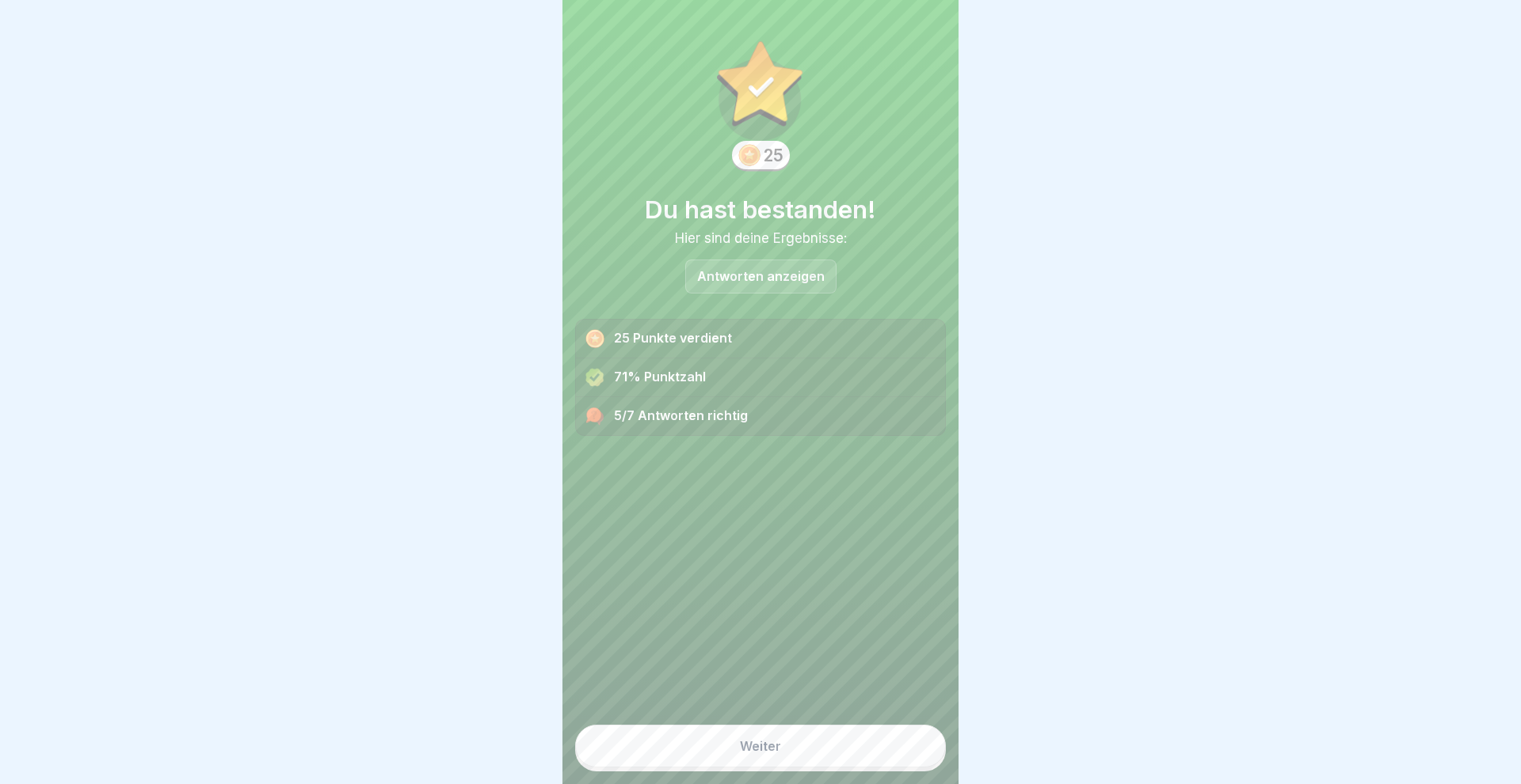
click at [736, 738] on button "Weiter" at bounding box center [760, 746] width 370 height 43
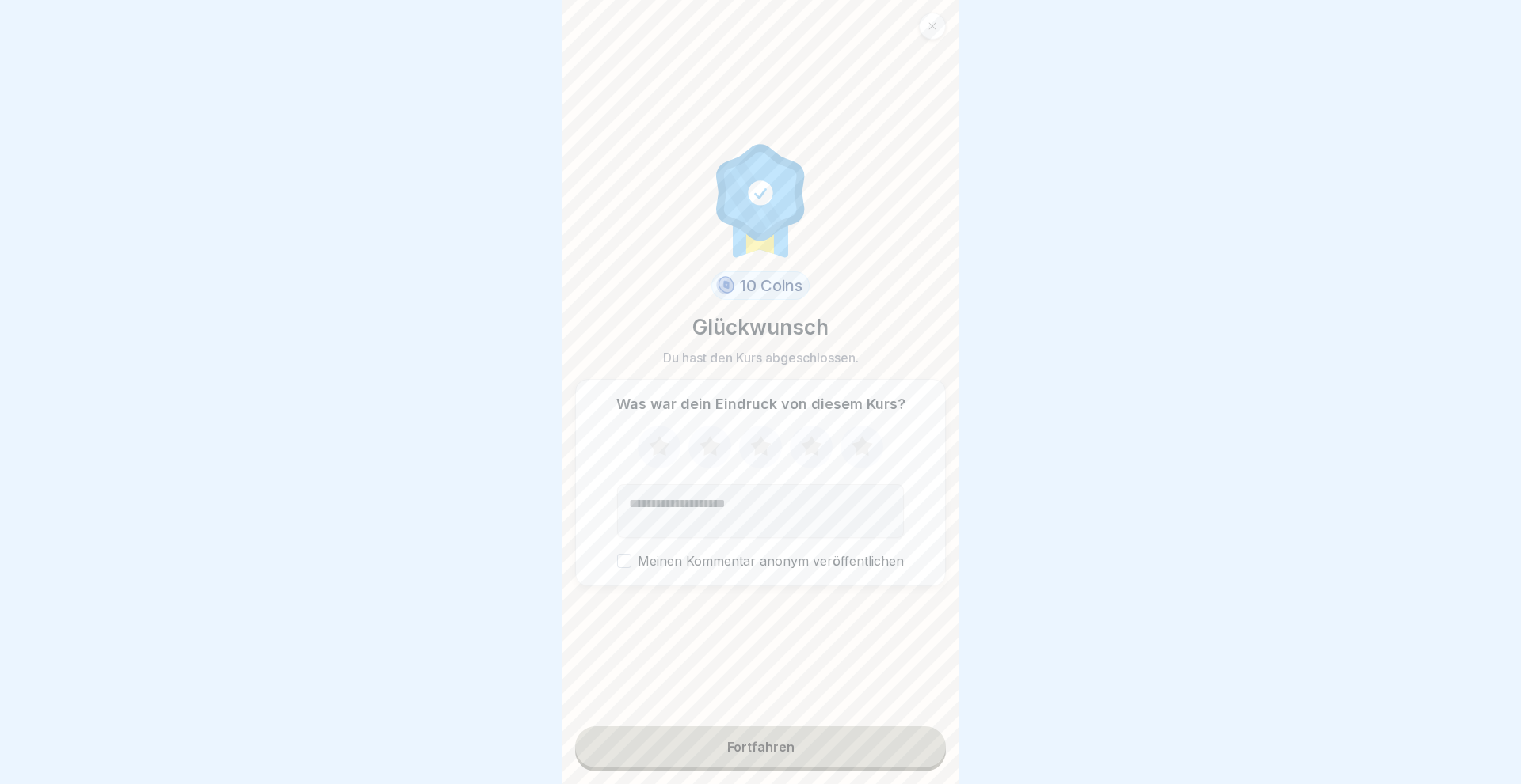
click at [856, 451] on icon at bounding box center [861, 446] width 21 height 20
click at [711, 739] on button "Fortfahren" at bounding box center [760, 746] width 370 height 41
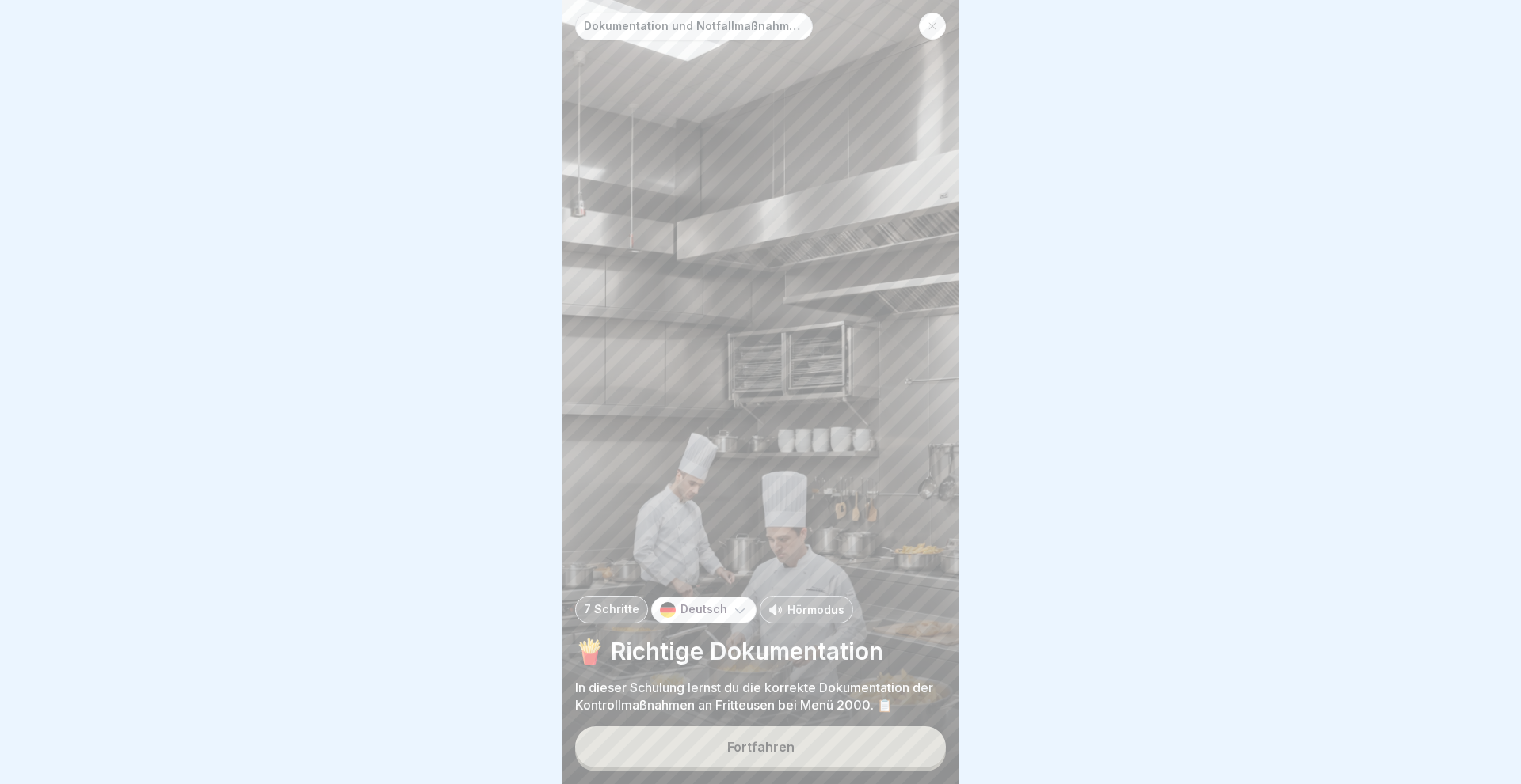
click at [750, 744] on div "Fortfahren" at bounding box center [760, 747] width 67 height 14
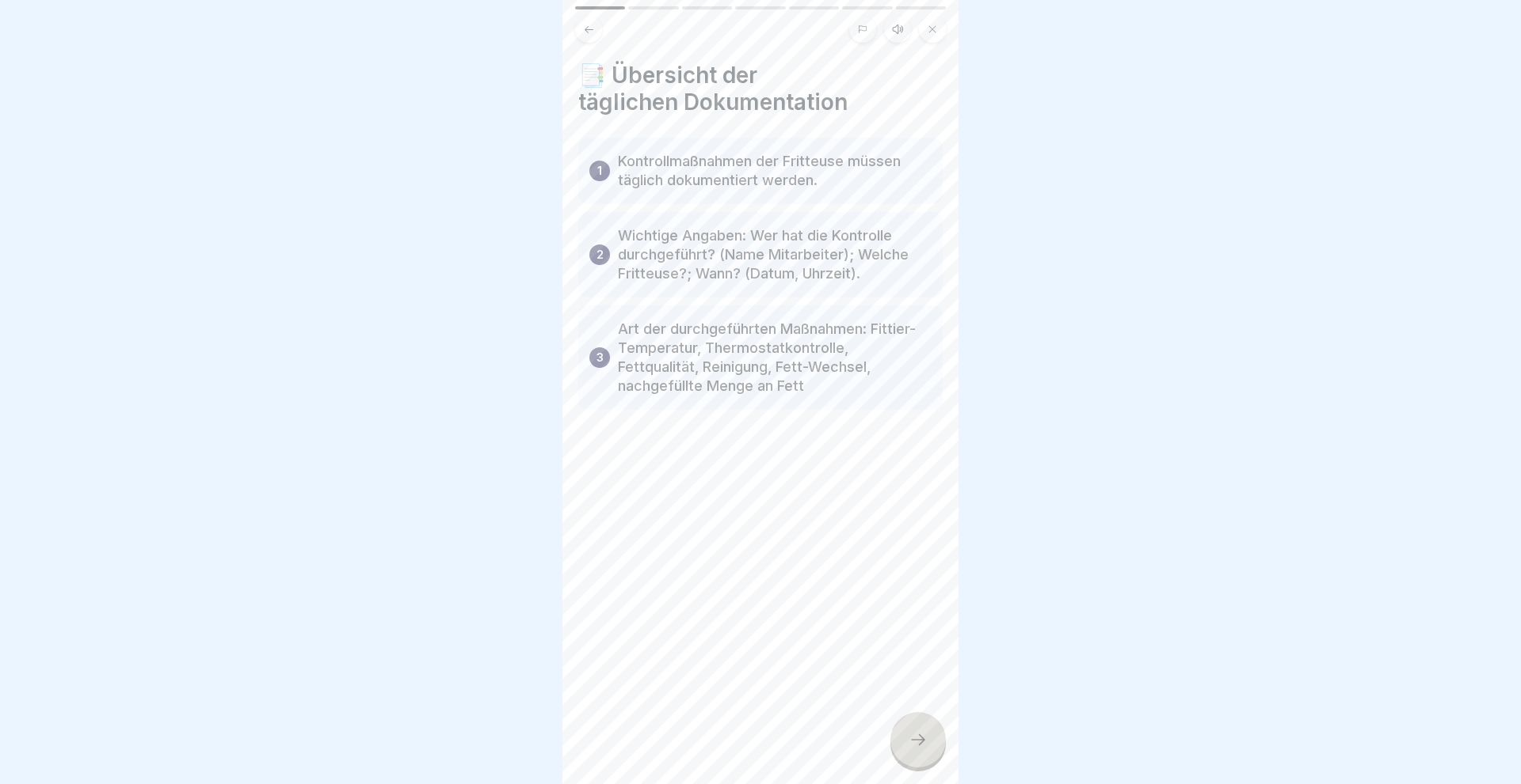
click at [915, 738] on icon at bounding box center [917, 739] width 19 height 19
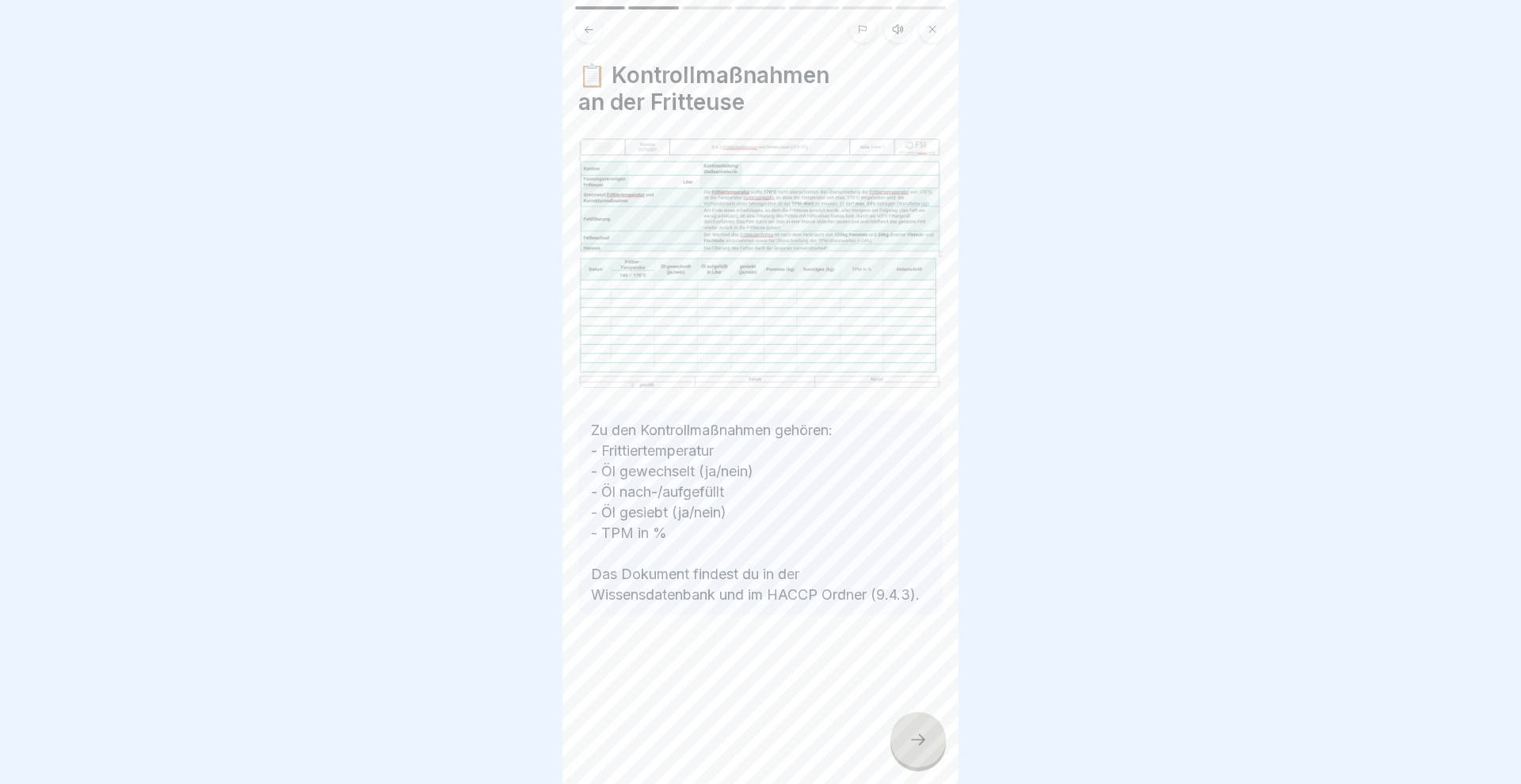
click at [915, 738] on icon at bounding box center [917, 739] width 19 height 19
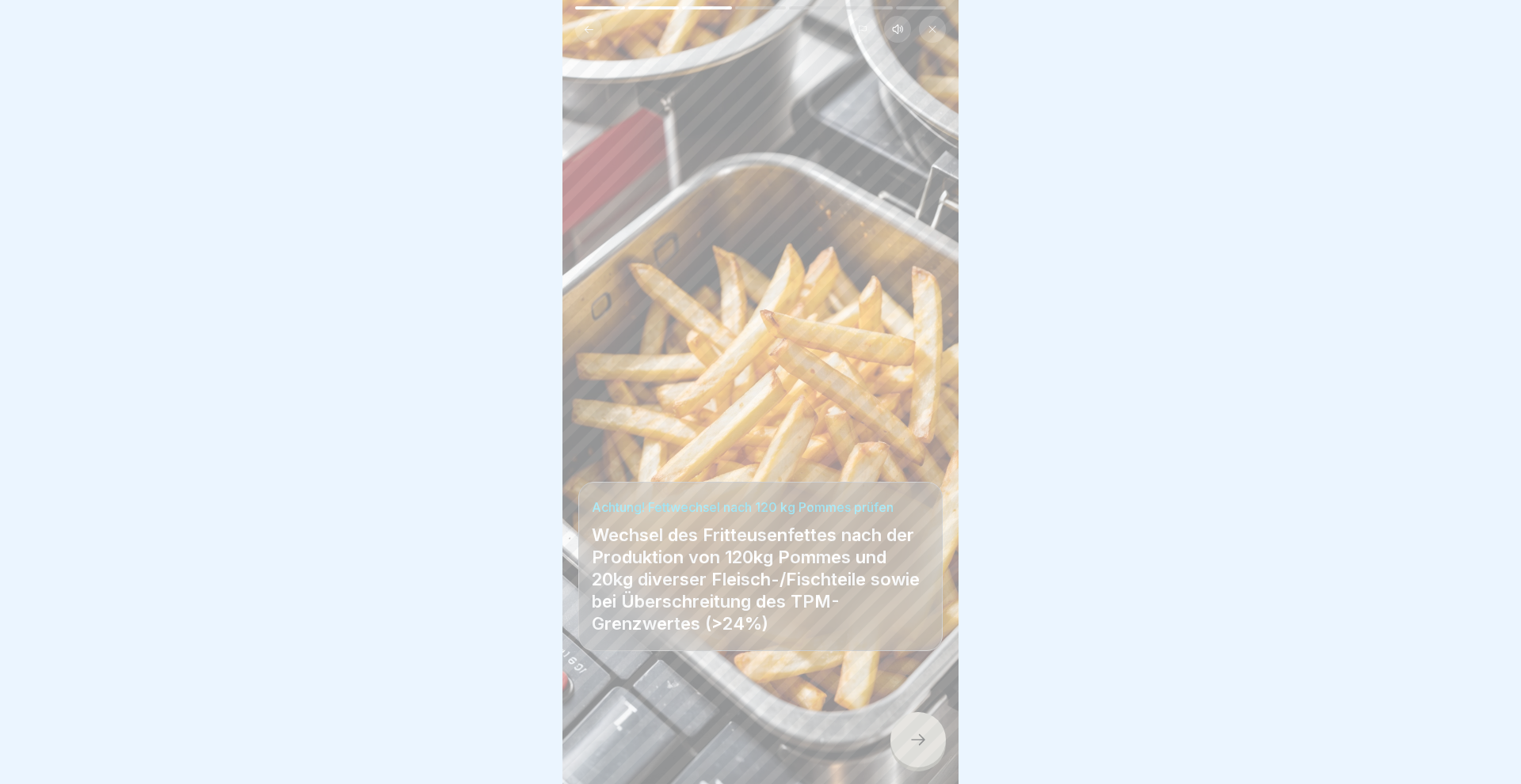
click at [915, 738] on icon at bounding box center [917, 739] width 19 height 19
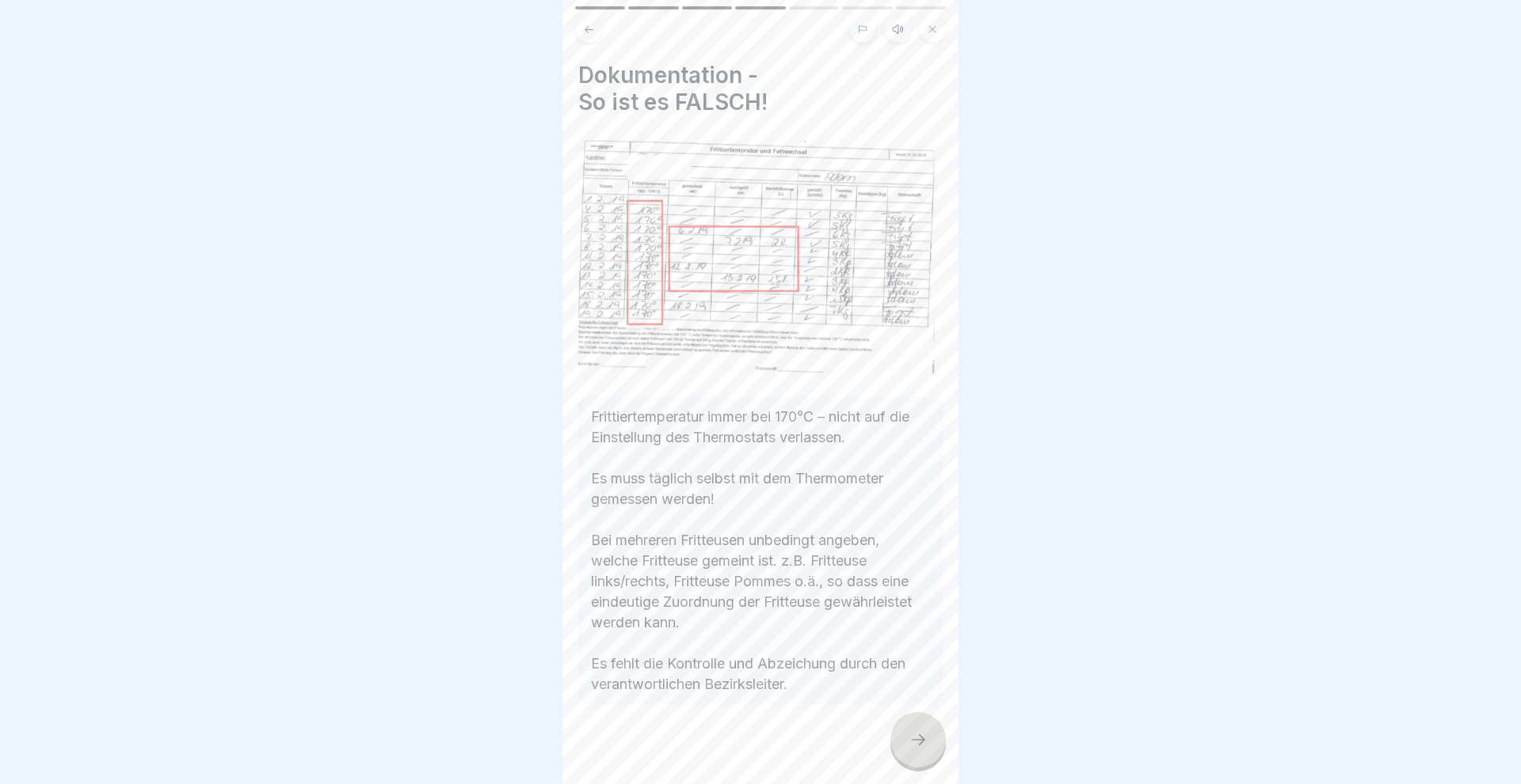
click at [915, 738] on icon at bounding box center [917, 739] width 19 height 19
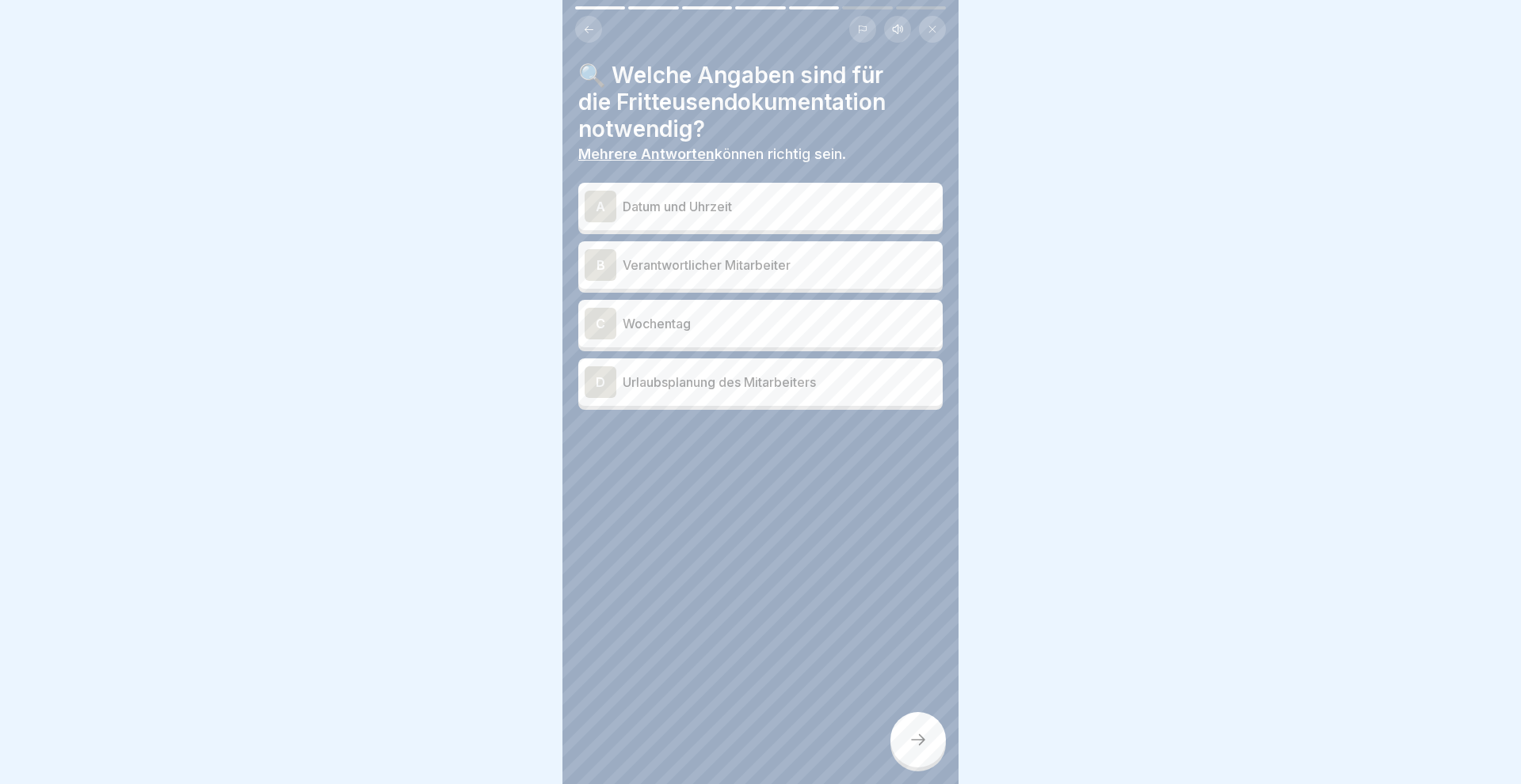
click at [590, 206] on div "A" at bounding box center [601, 206] width 32 height 32
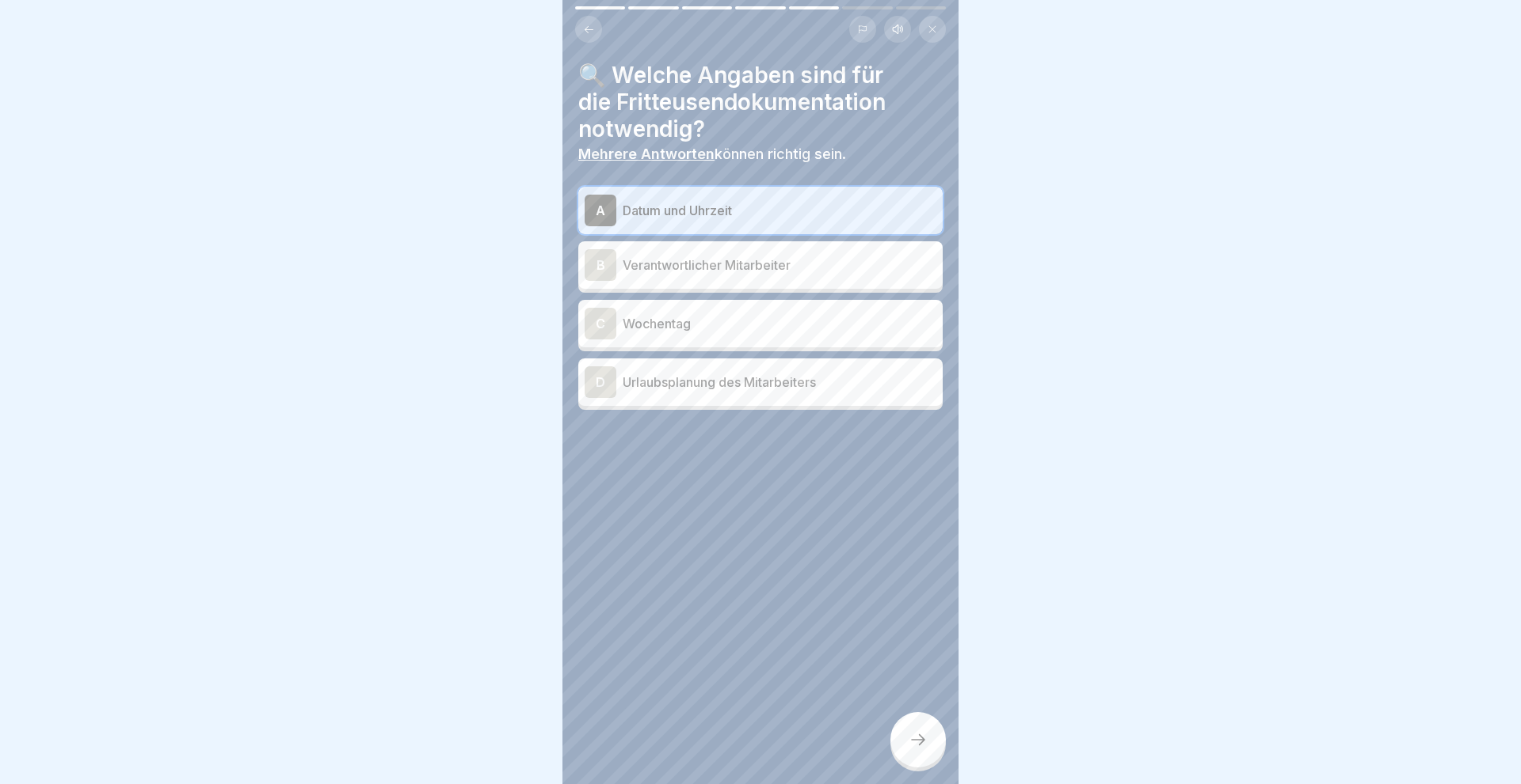
click at [595, 262] on div "B" at bounding box center [601, 265] width 32 height 32
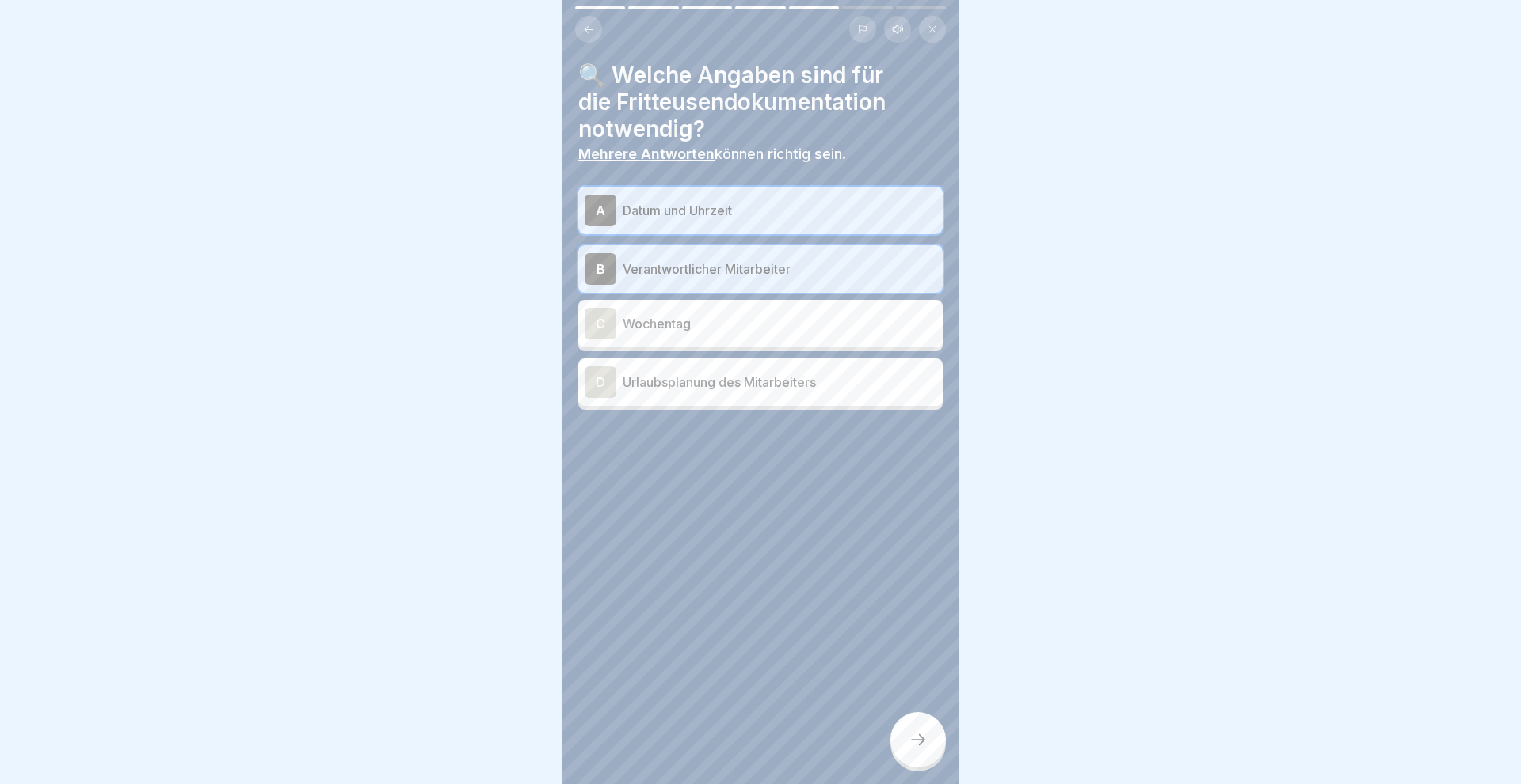
click at [934, 745] on div at bounding box center [918, 740] width 56 height 56
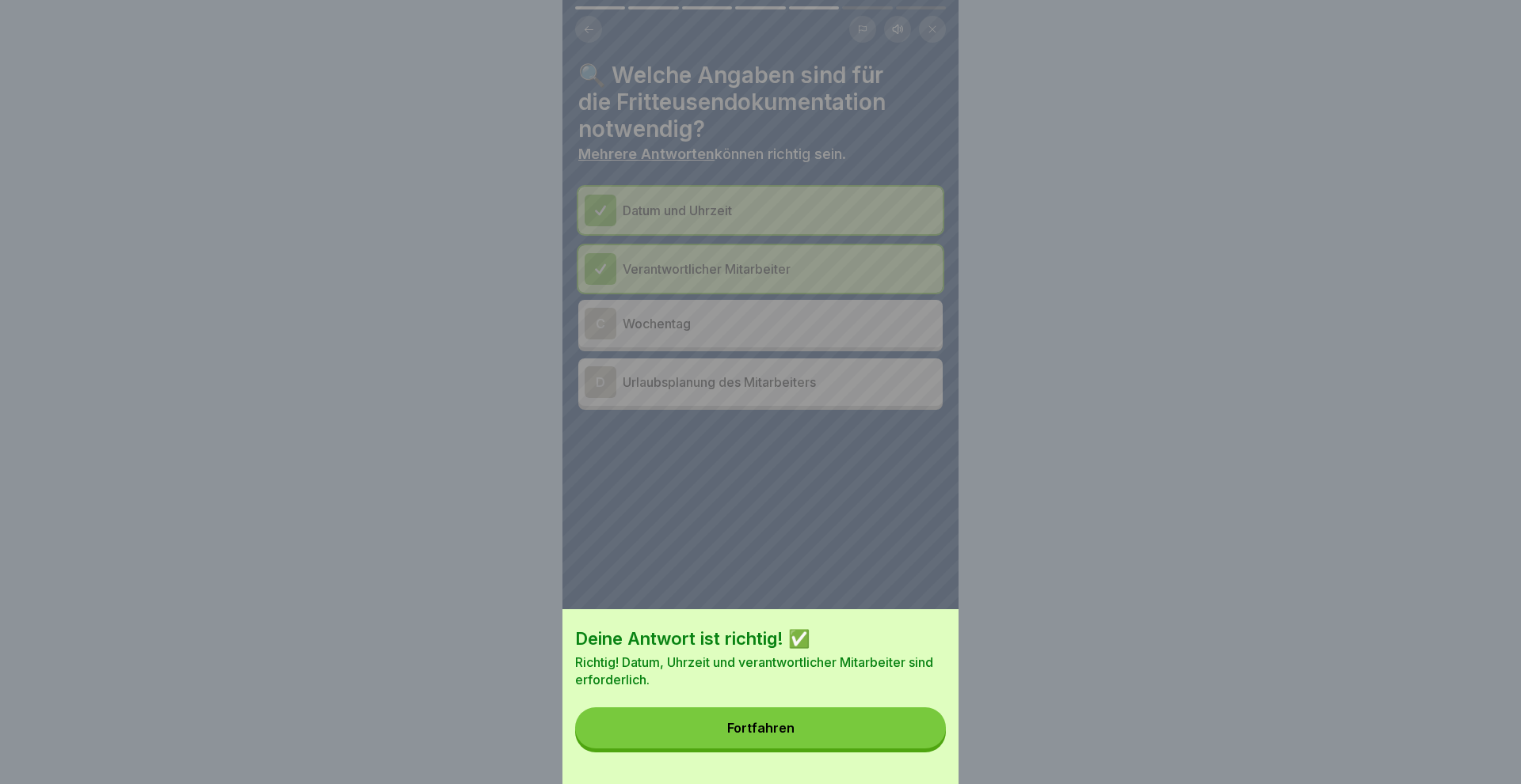
click at [726, 714] on button "Fortfahren" at bounding box center [760, 727] width 370 height 41
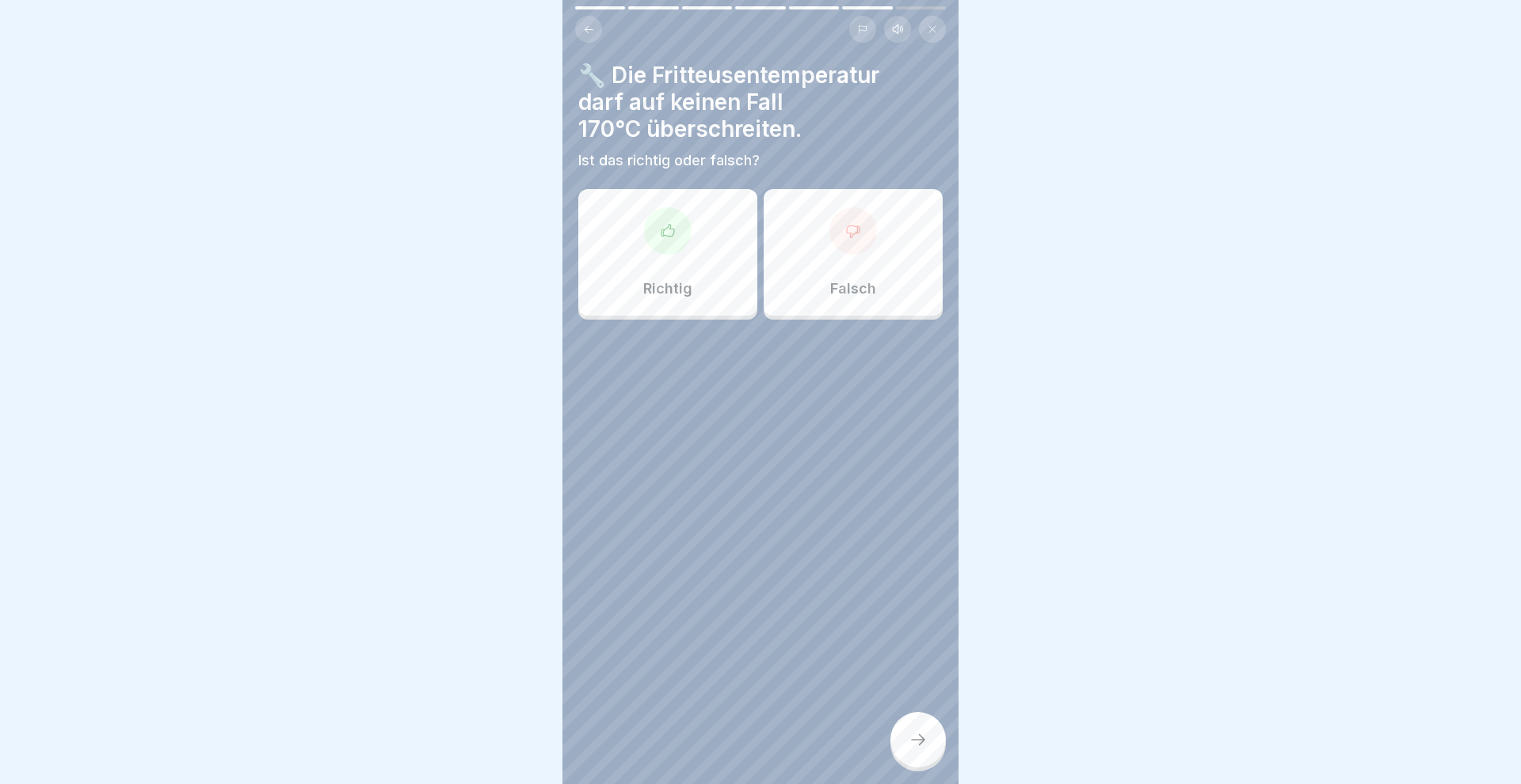
click at [689, 240] on div at bounding box center [668, 231] width 48 height 48
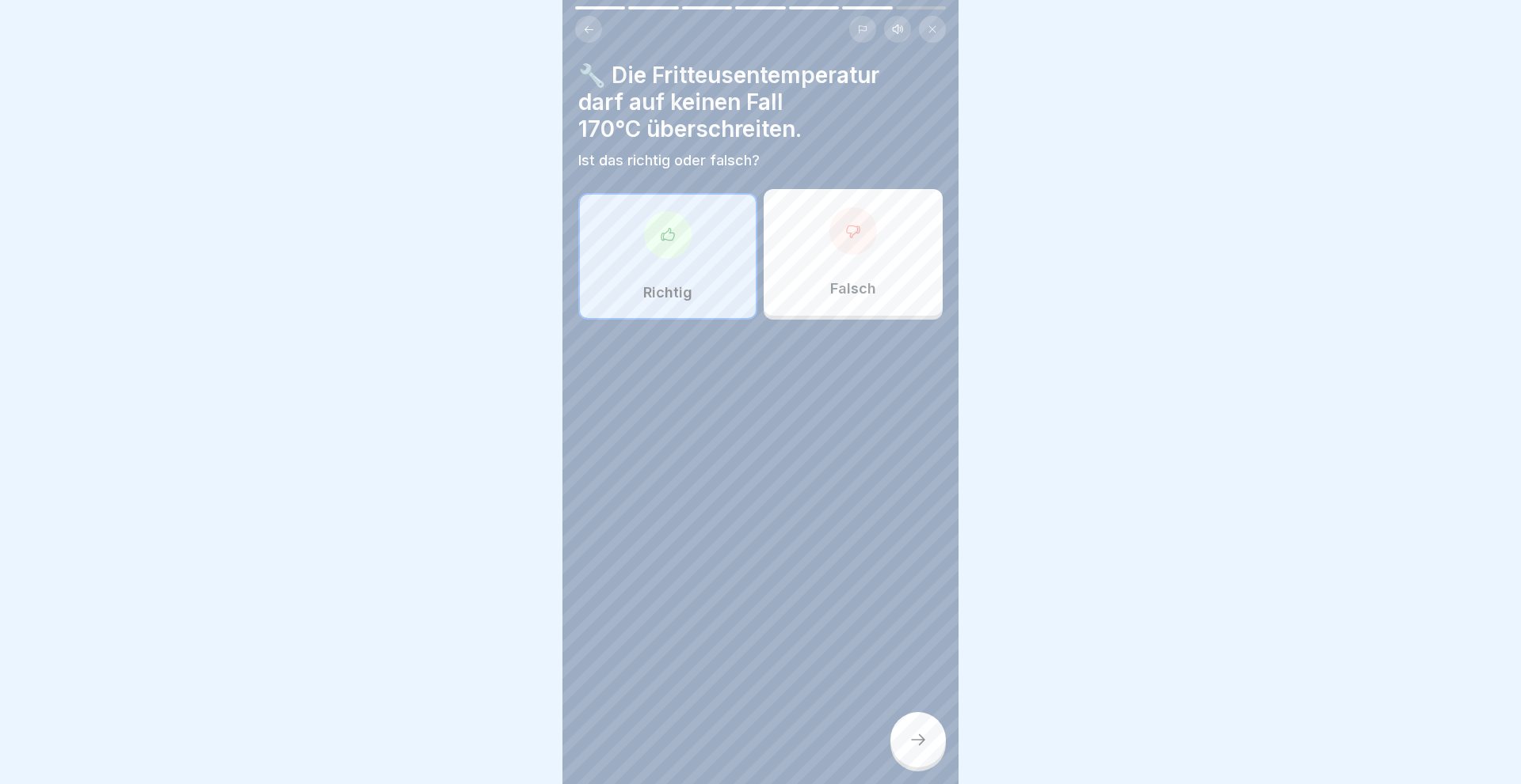
click at [914, 746] on icon at bounding box center [917, 739] width 19 height 19
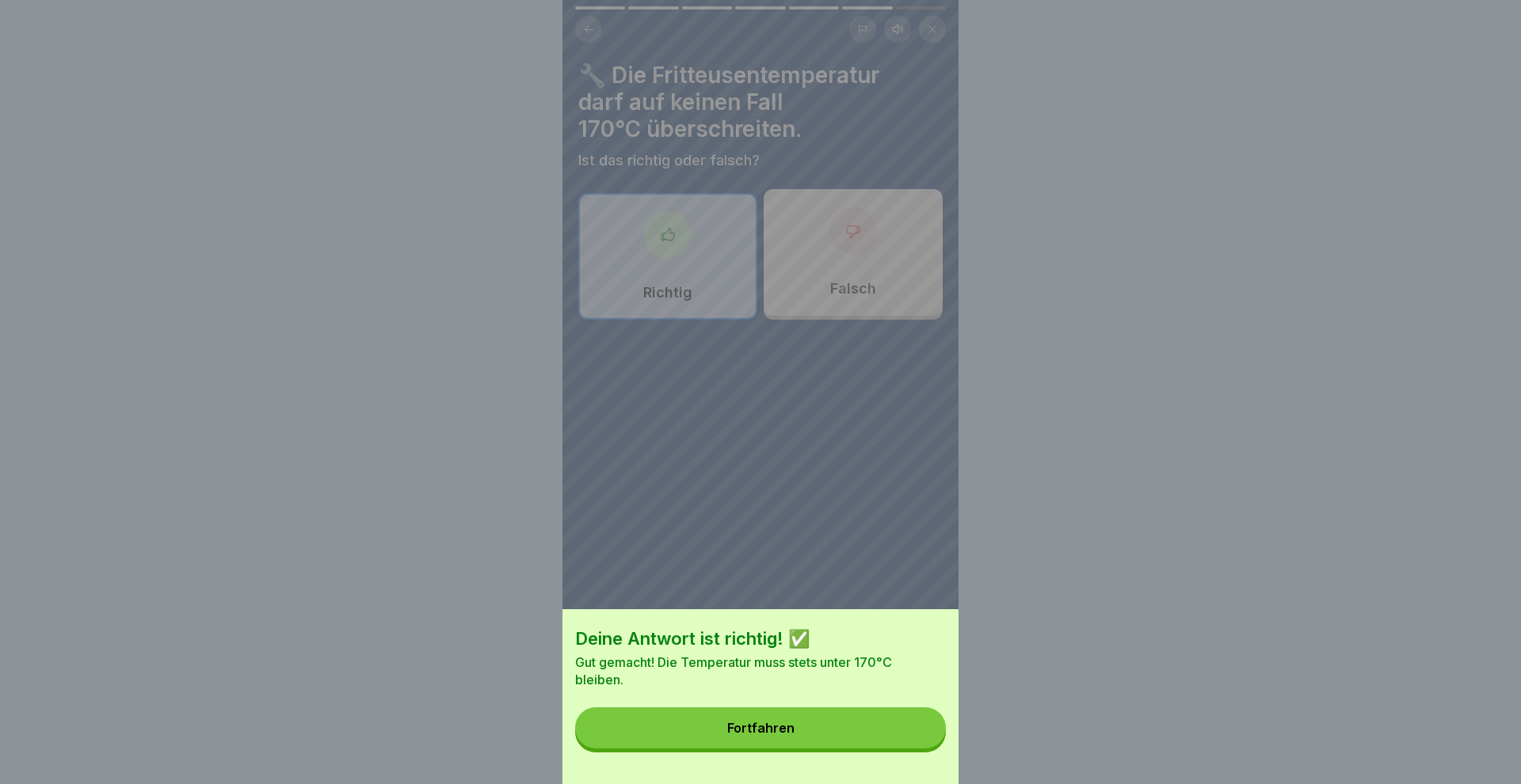
click at [804, 726] on button "Fortfahren" at bounding box center [760, 727] width 370 height 41
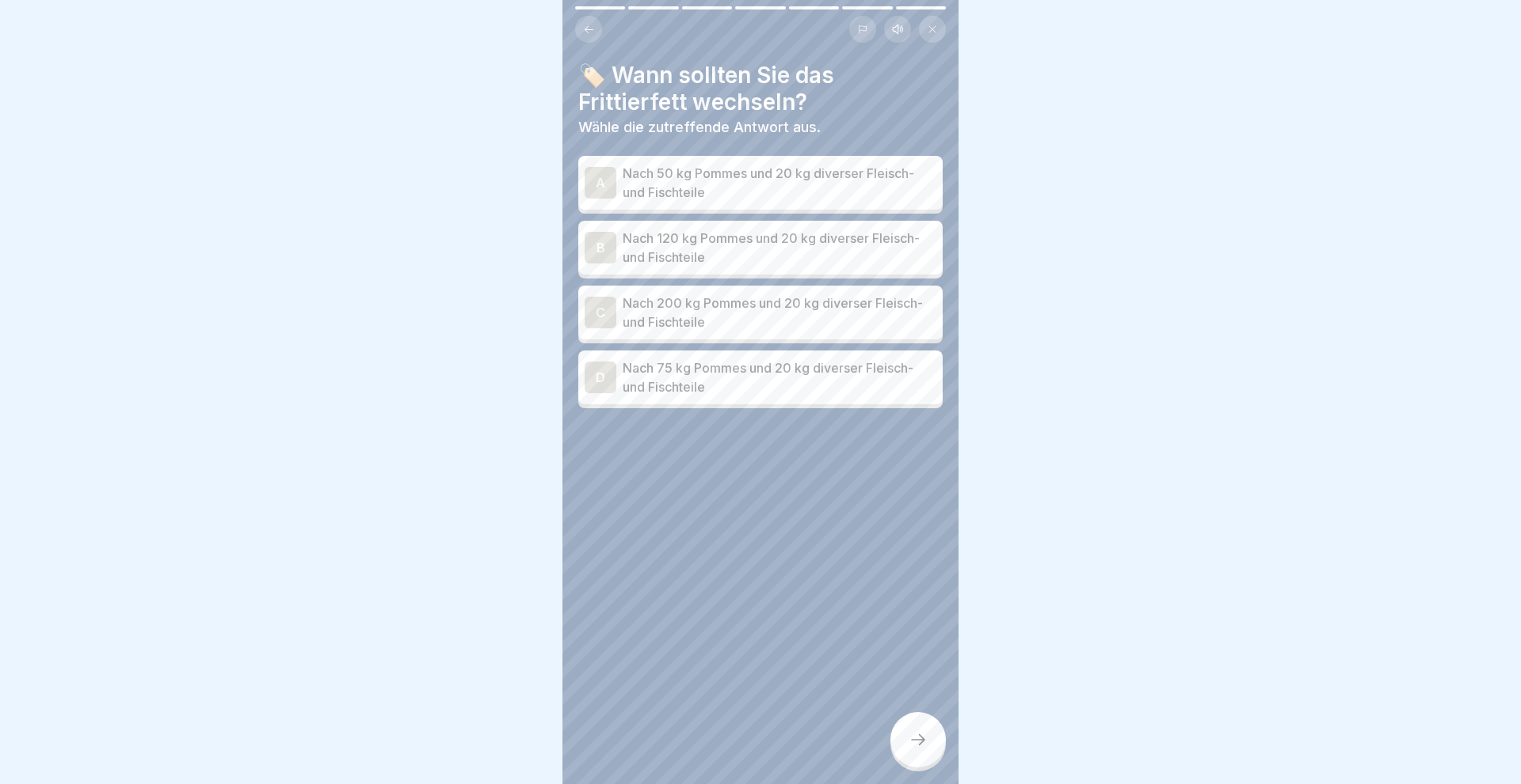
click at [606, 379] on div "D" at bounding box center [601, 378] width 32 height 32
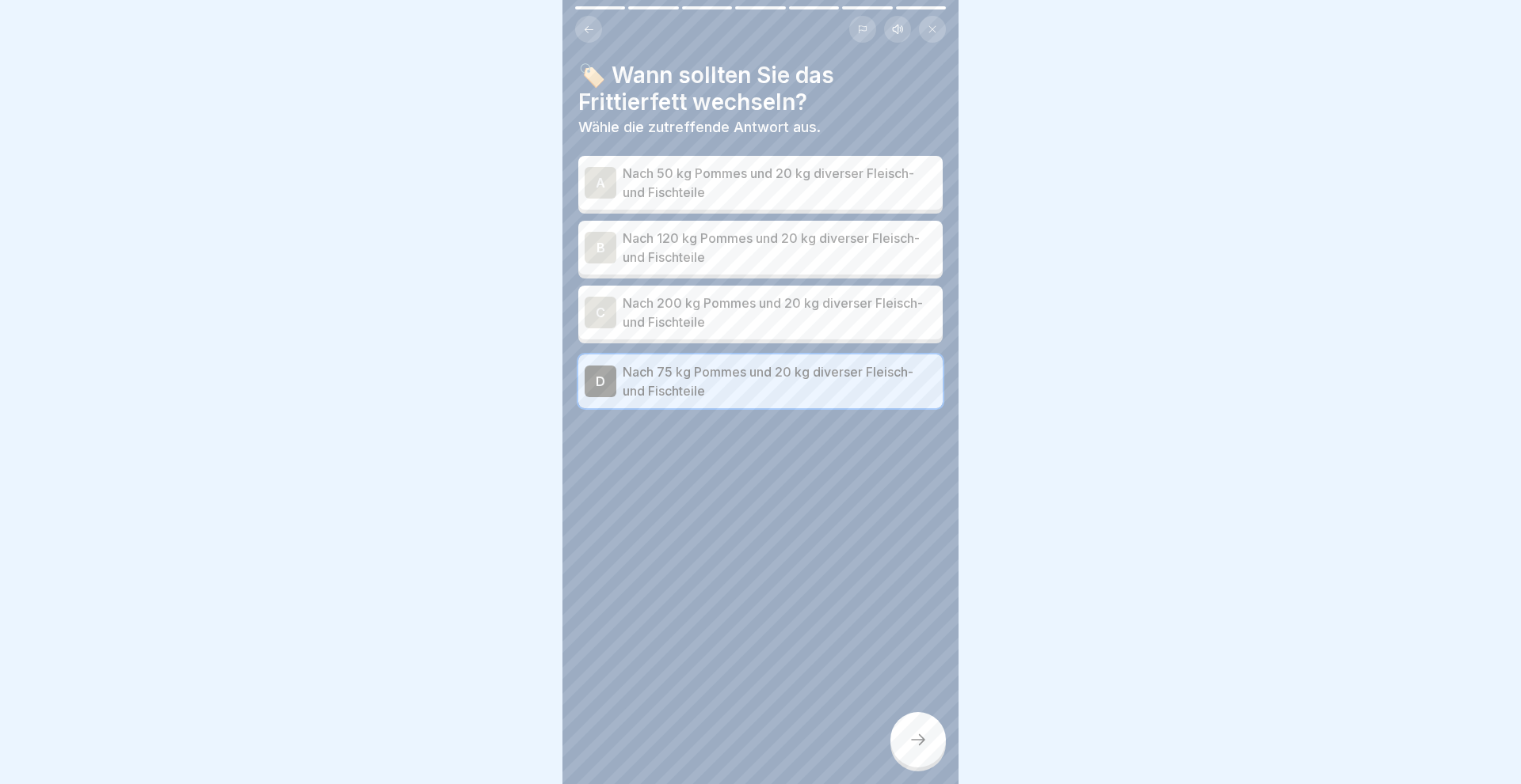
click at [922, 746] on icon at bounding box center [917, 739] width 19 height 19
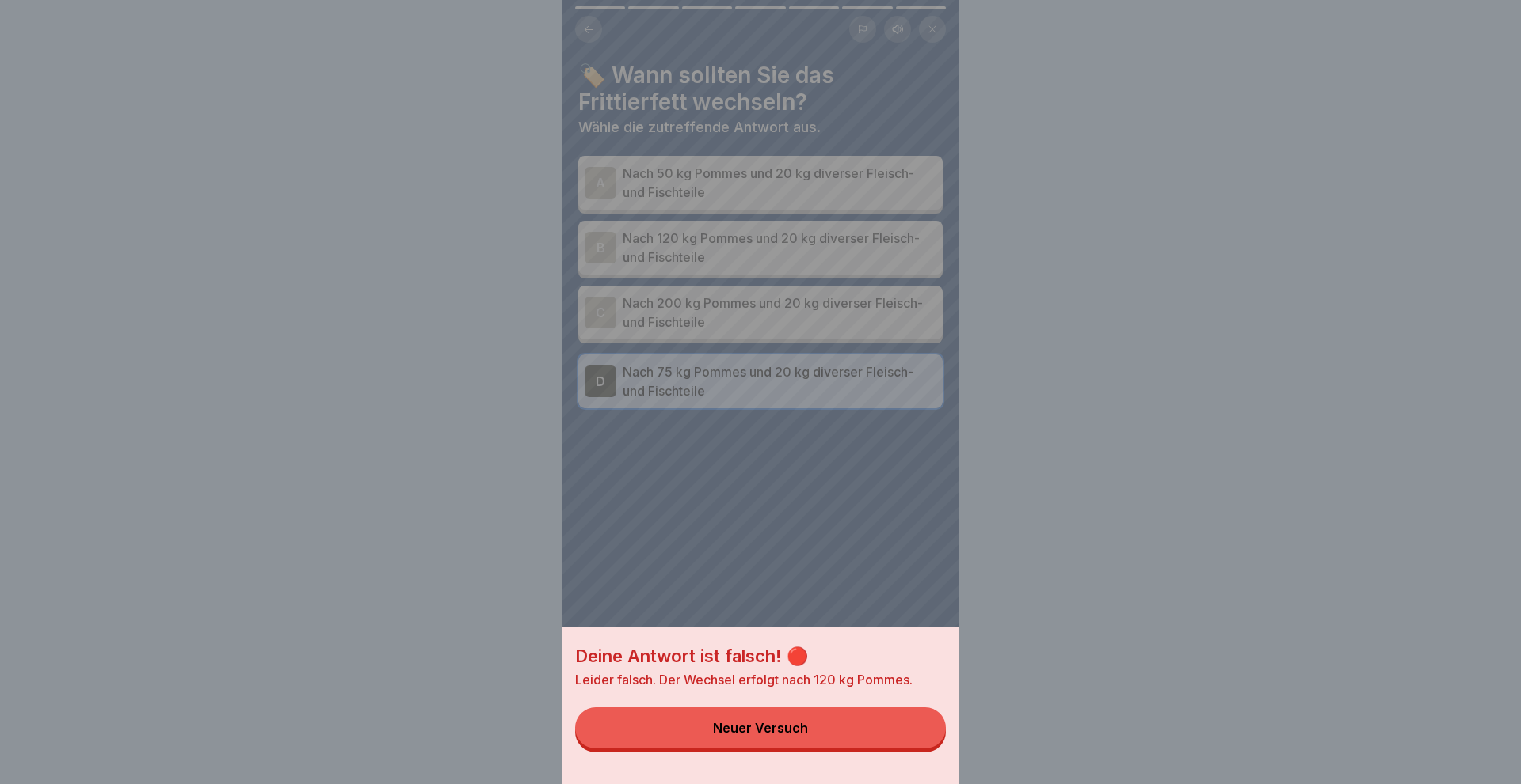
click at [768, 740] on button "Neuer Versuch" at bounding box center [760, 727] width 370 height 41
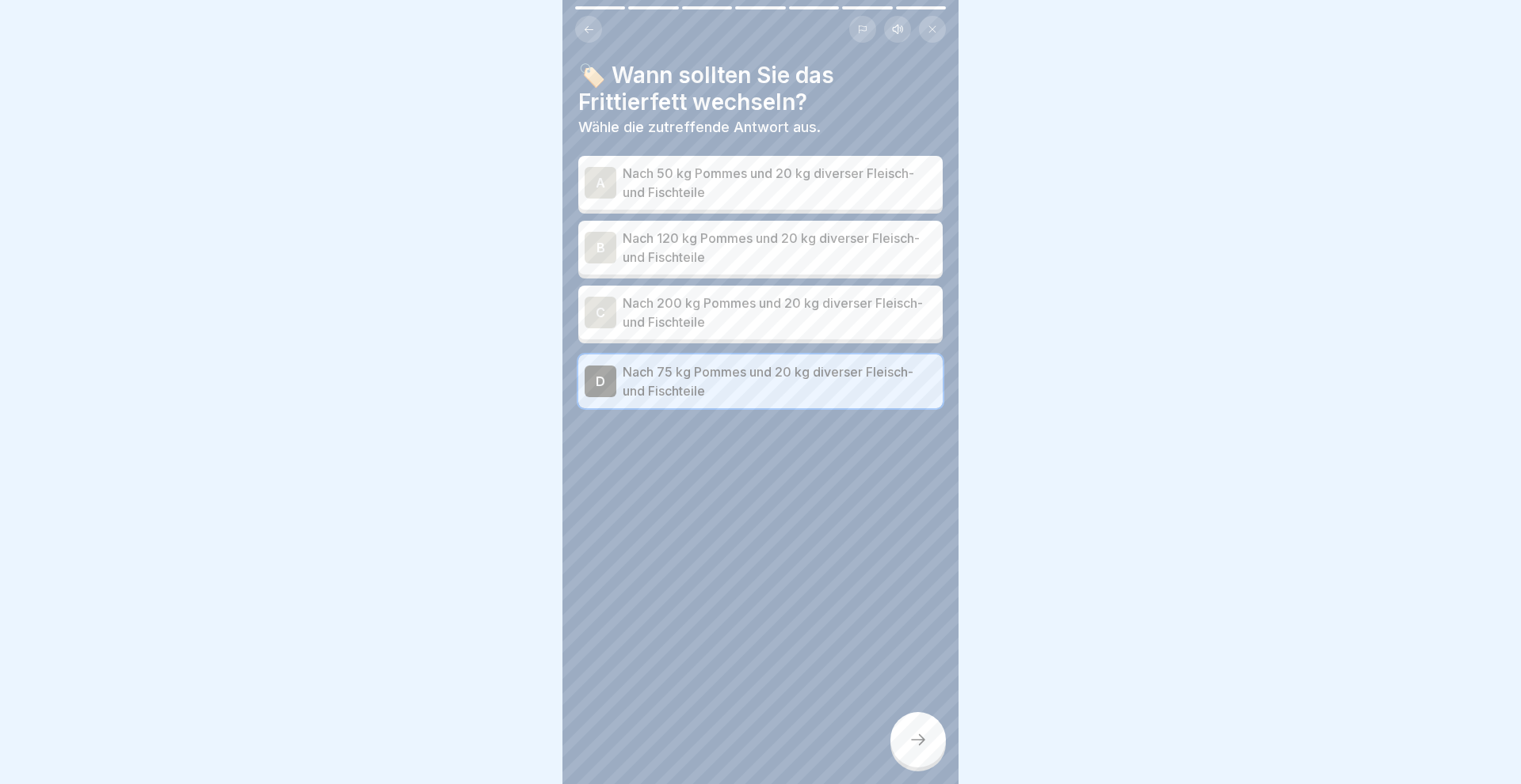
click at [606, 239] on div "B" at bounding box center [601, 248] width 32 height 32
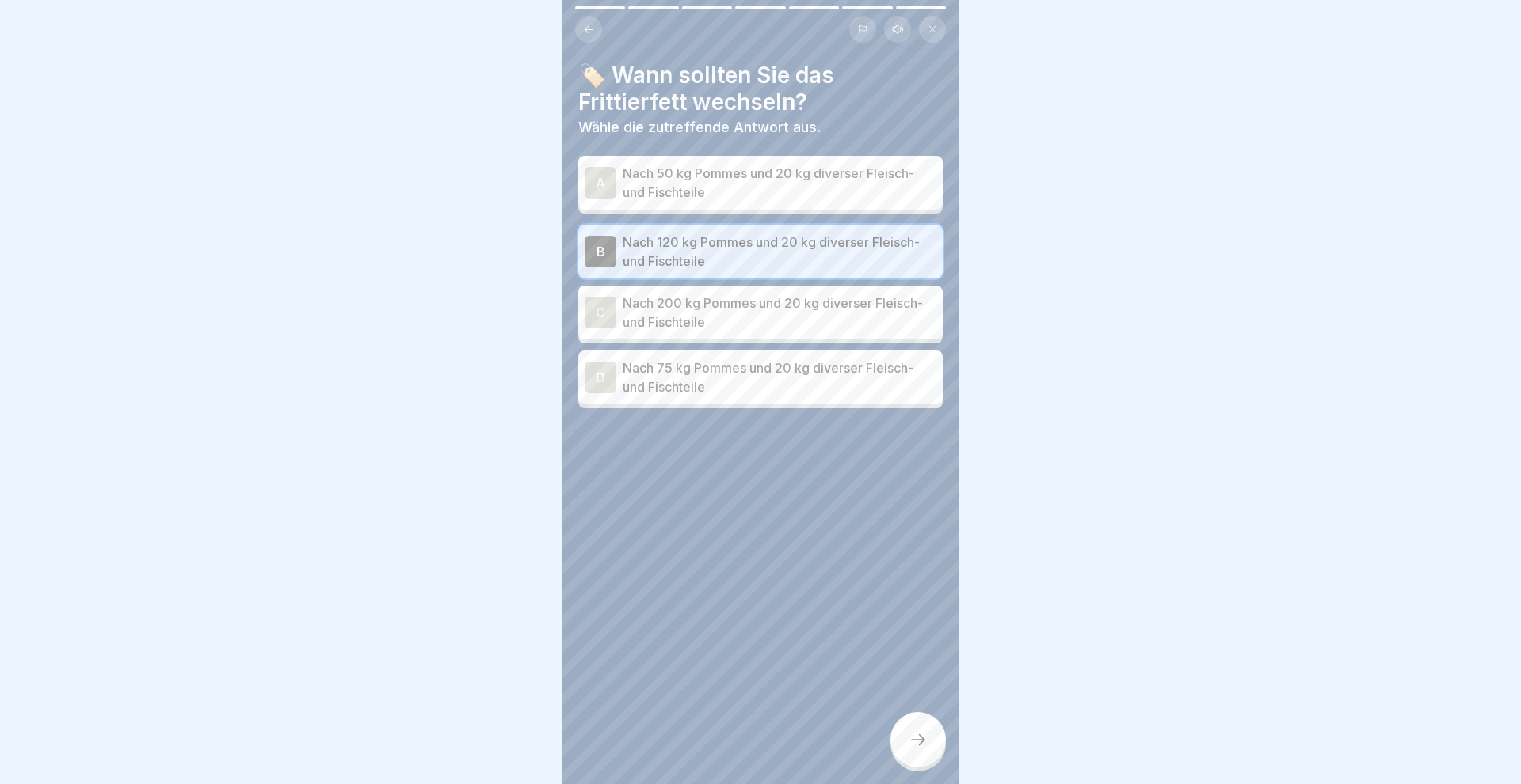
click at [922, 739] on icon at bounding box center [917, 739] width 19 height 19
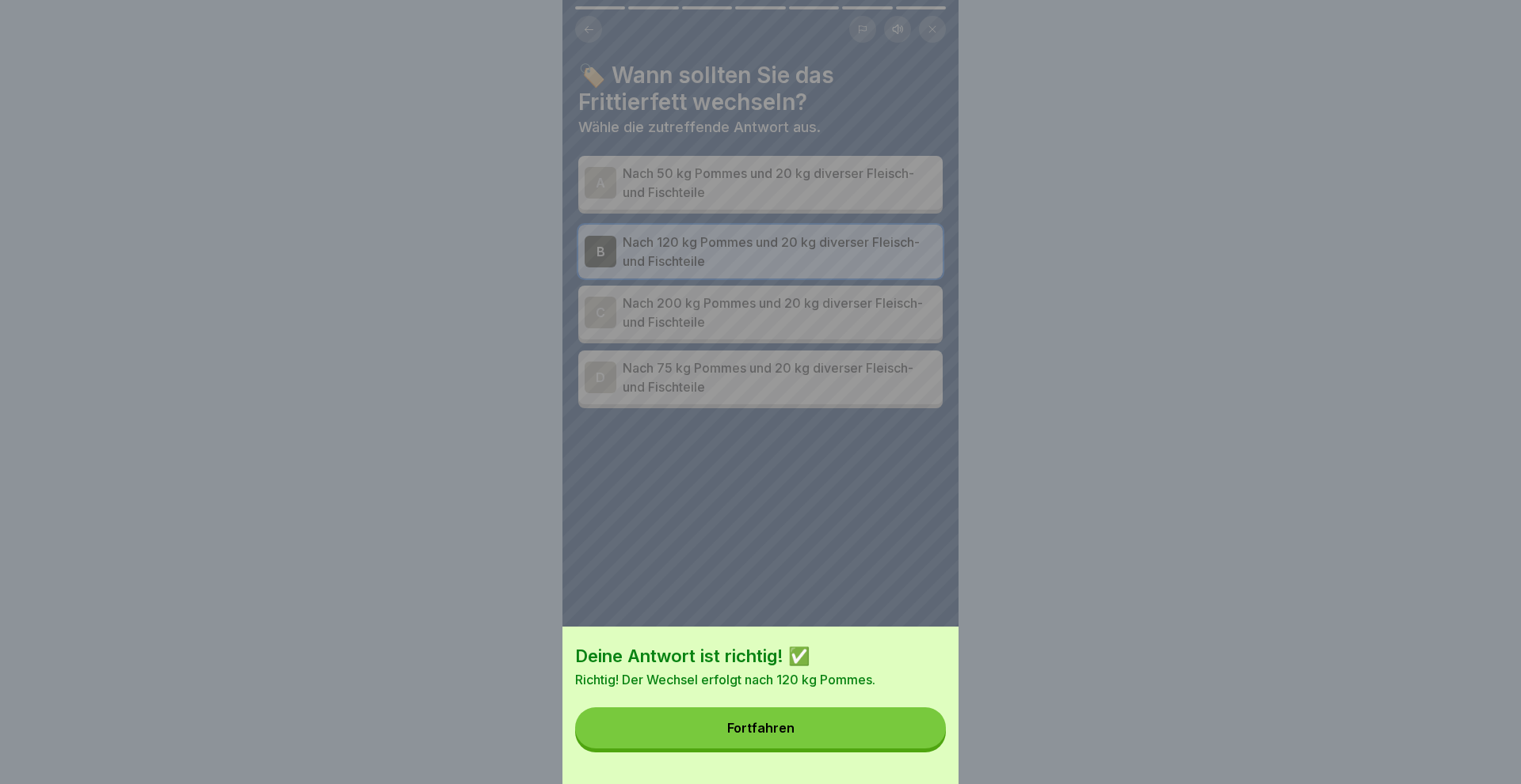
click at [793, 719] on button "Fortfahren" at bounding box center [760, 727] width 370 height 41
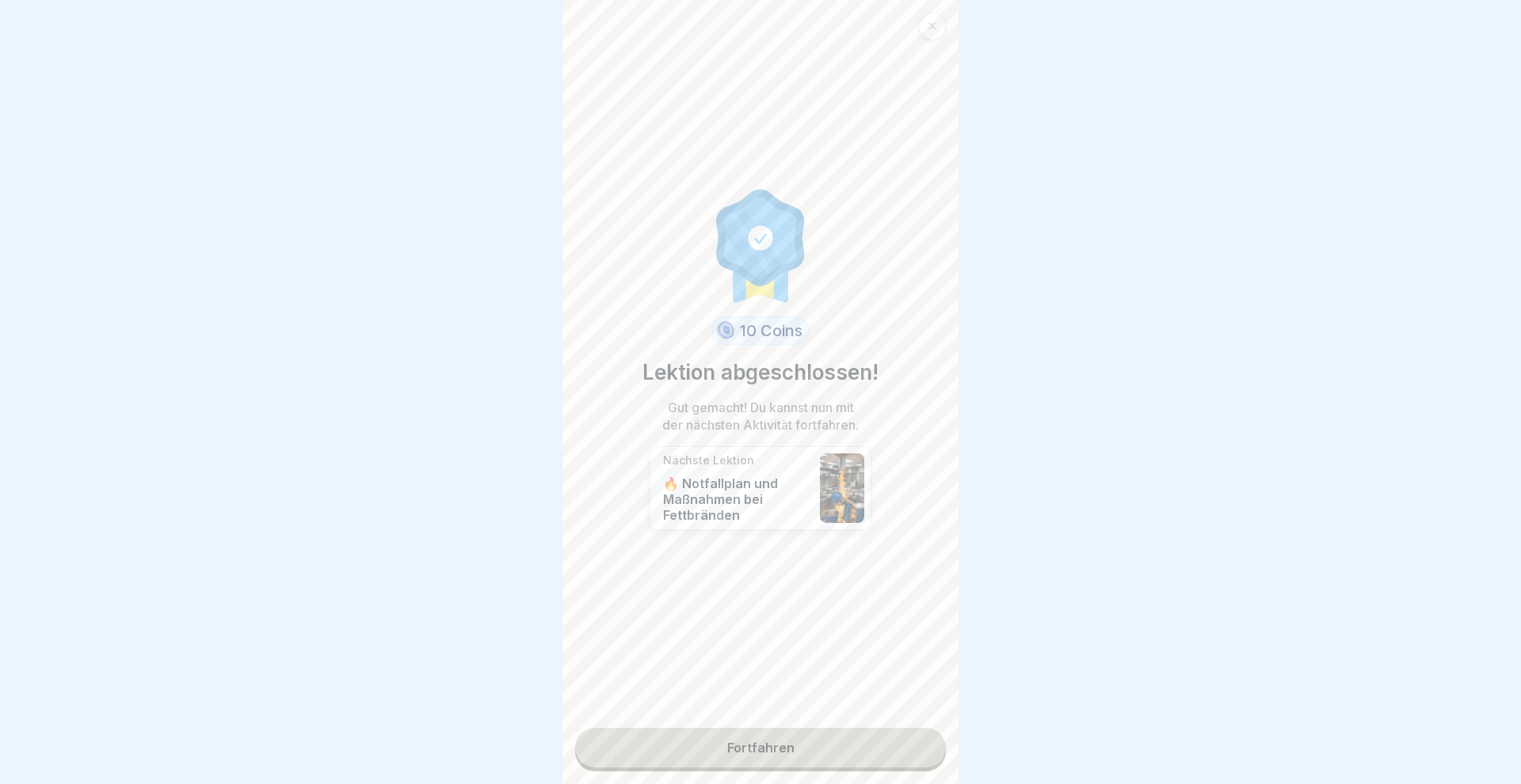
click at [756, 746] on link "Fortfahren" at bounding box center [760, 748] width 370 height 40
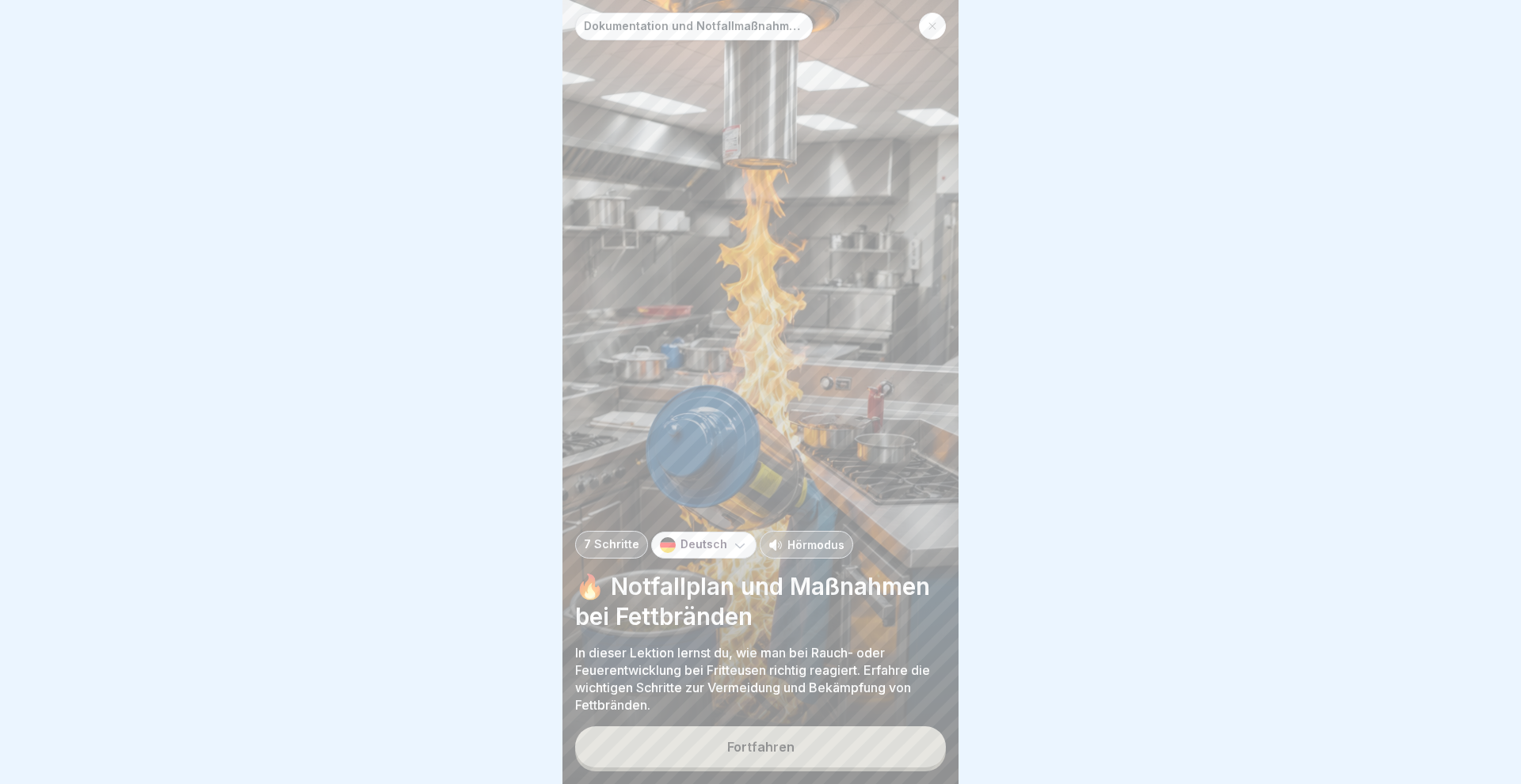
click at [756, 746] on div "Fortfahren" at bounding box center [760, 747] width 67 height 14
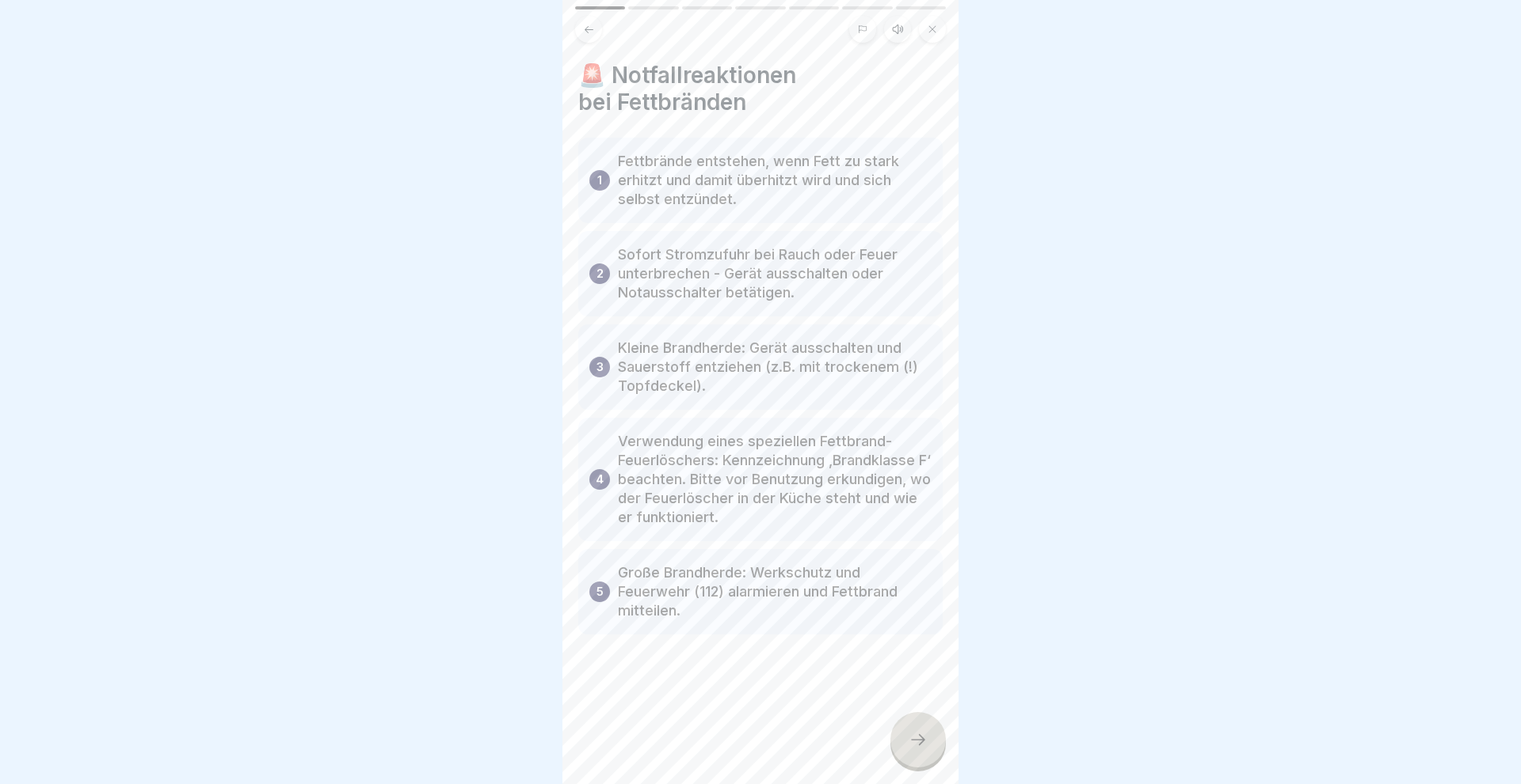
click at [915, 735] on icon at bounding box center [917, 739] width 19 height 19
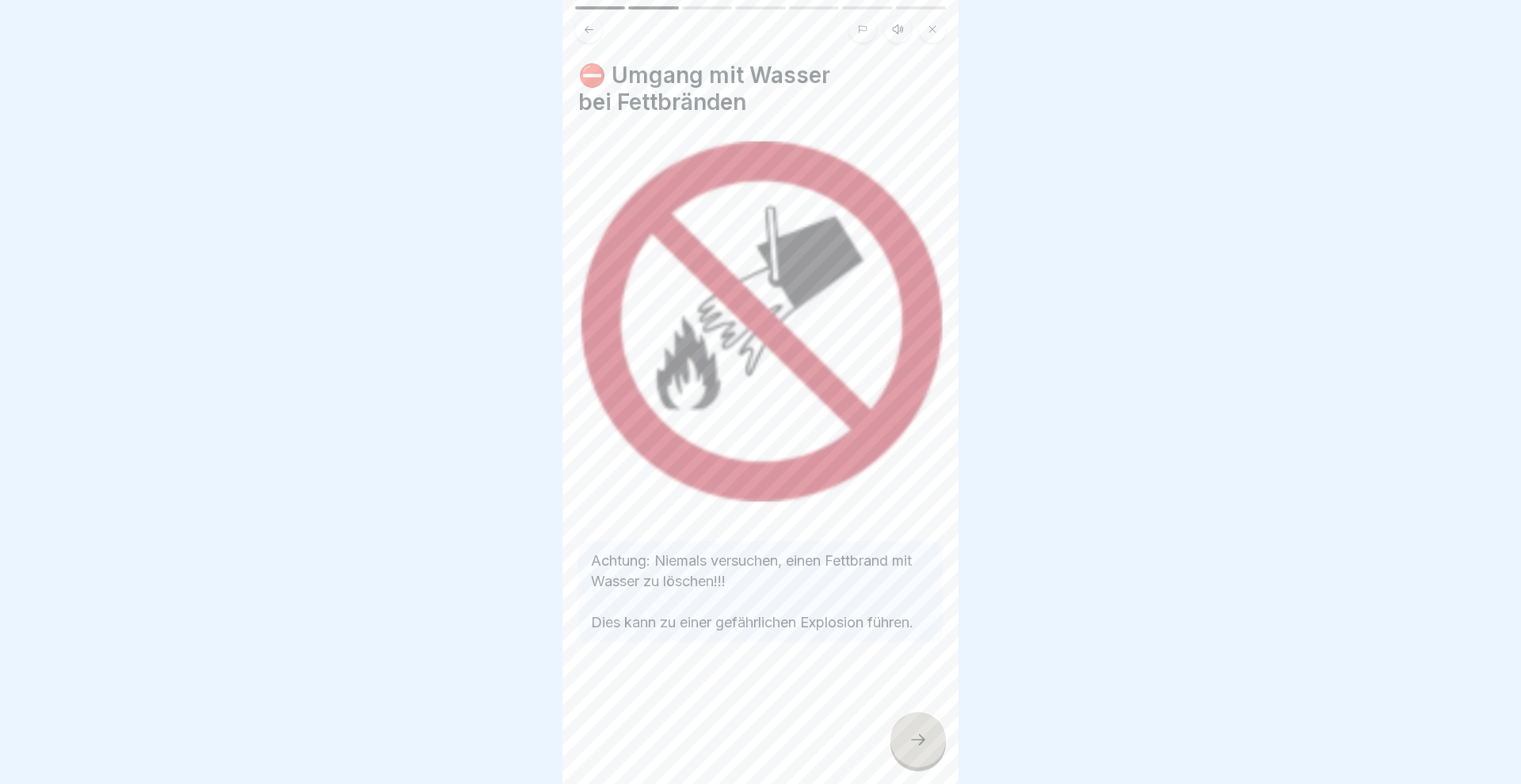
click at [915, 735] on icon at bounding box center [917, 739] width 19 height 19
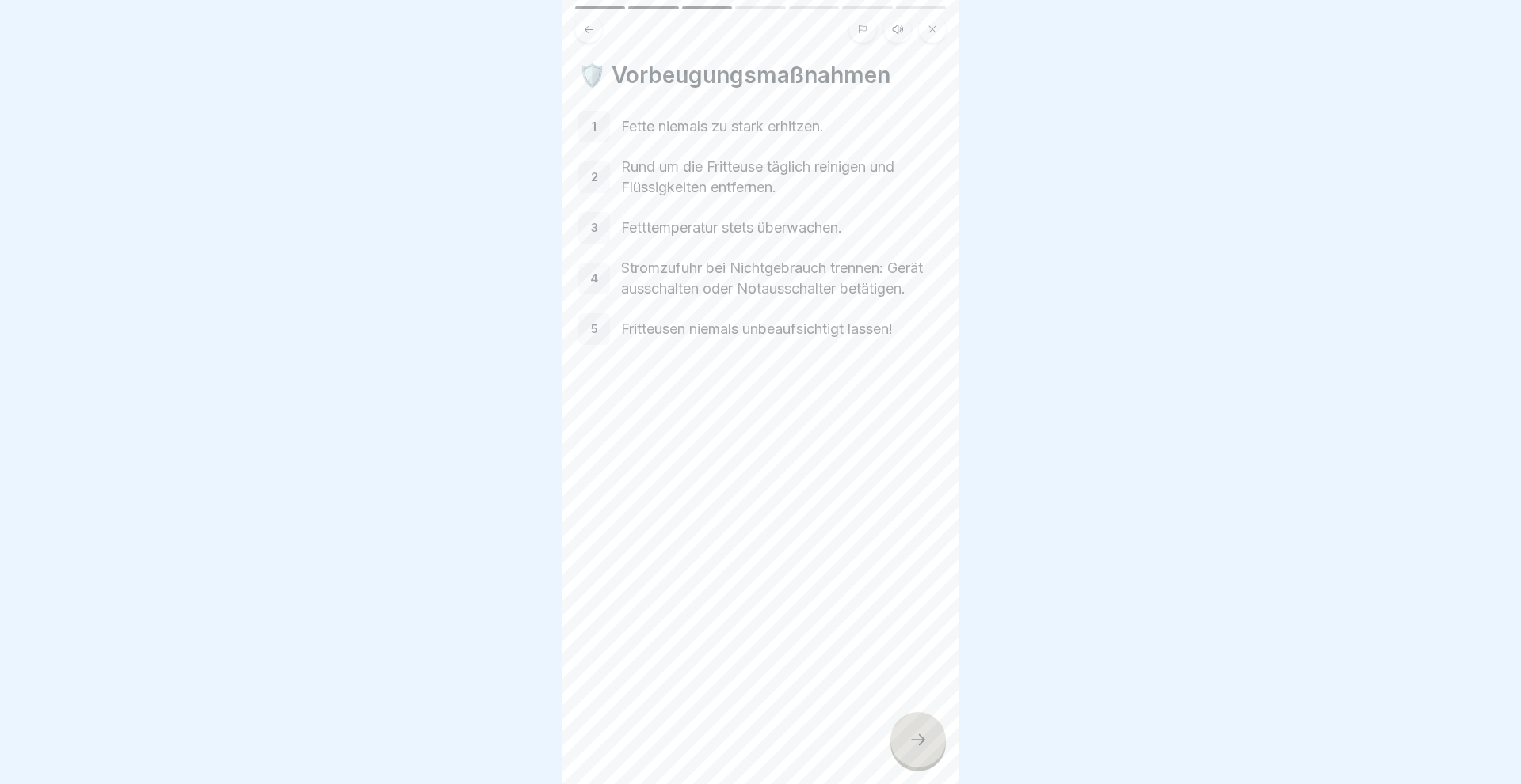
click at [915, 735] on icon at bounding box center [917, 739] width 19 height 19
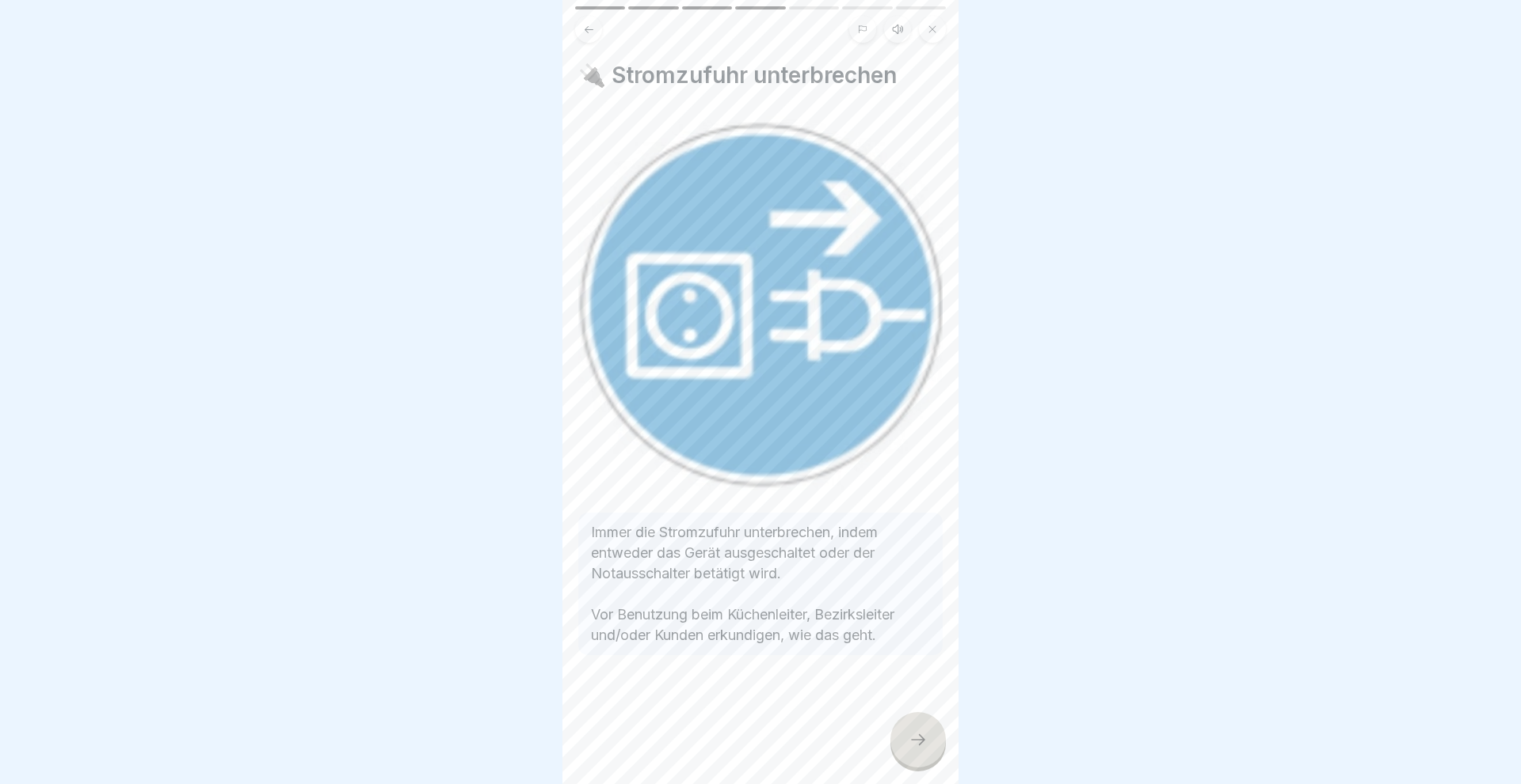
click at [914, 735] on icon at bounding box center [917, 739] width 19 height 19
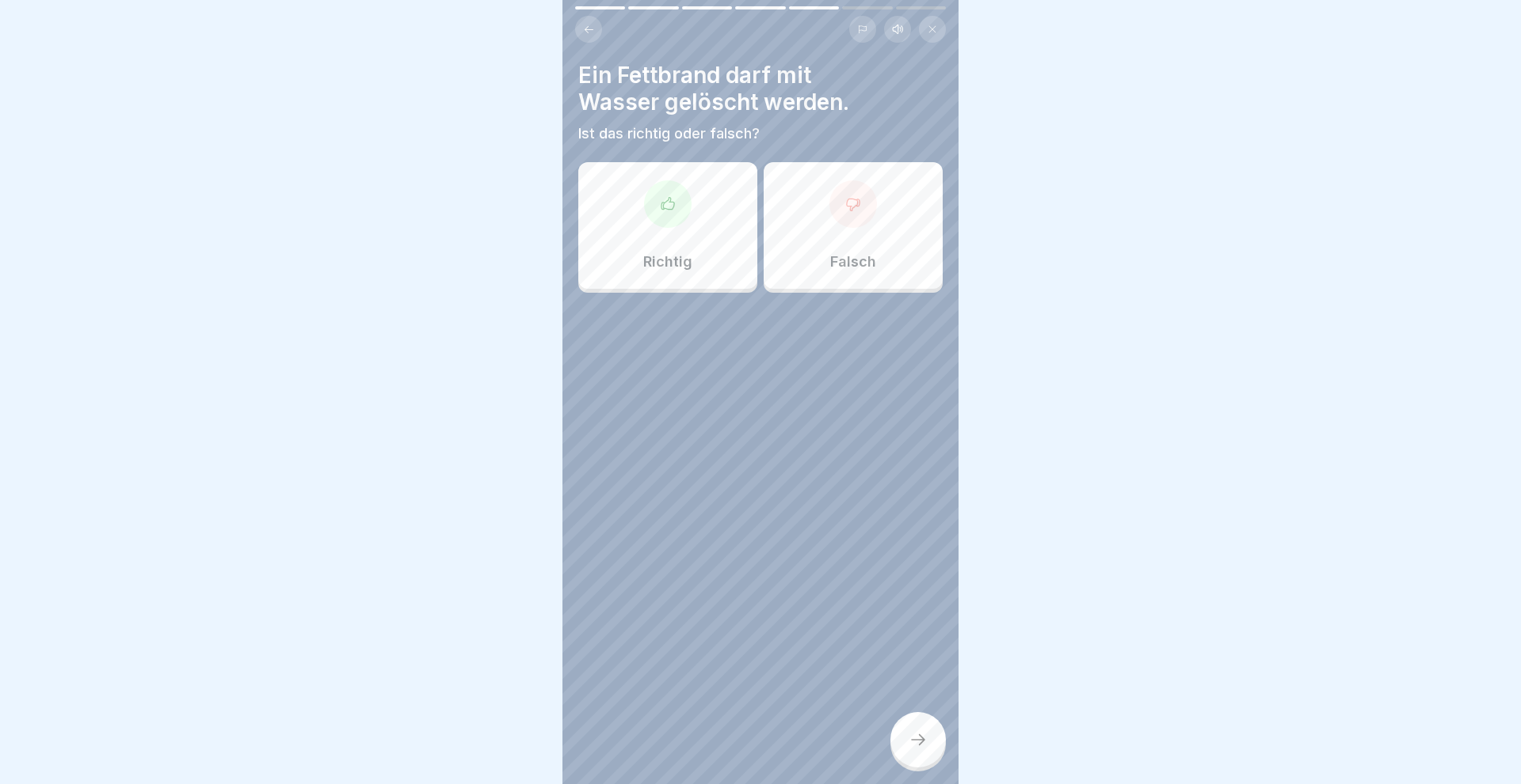
click at [683, 224] on div "Richtig" at bounding box center [667, 225] width 179 height 127
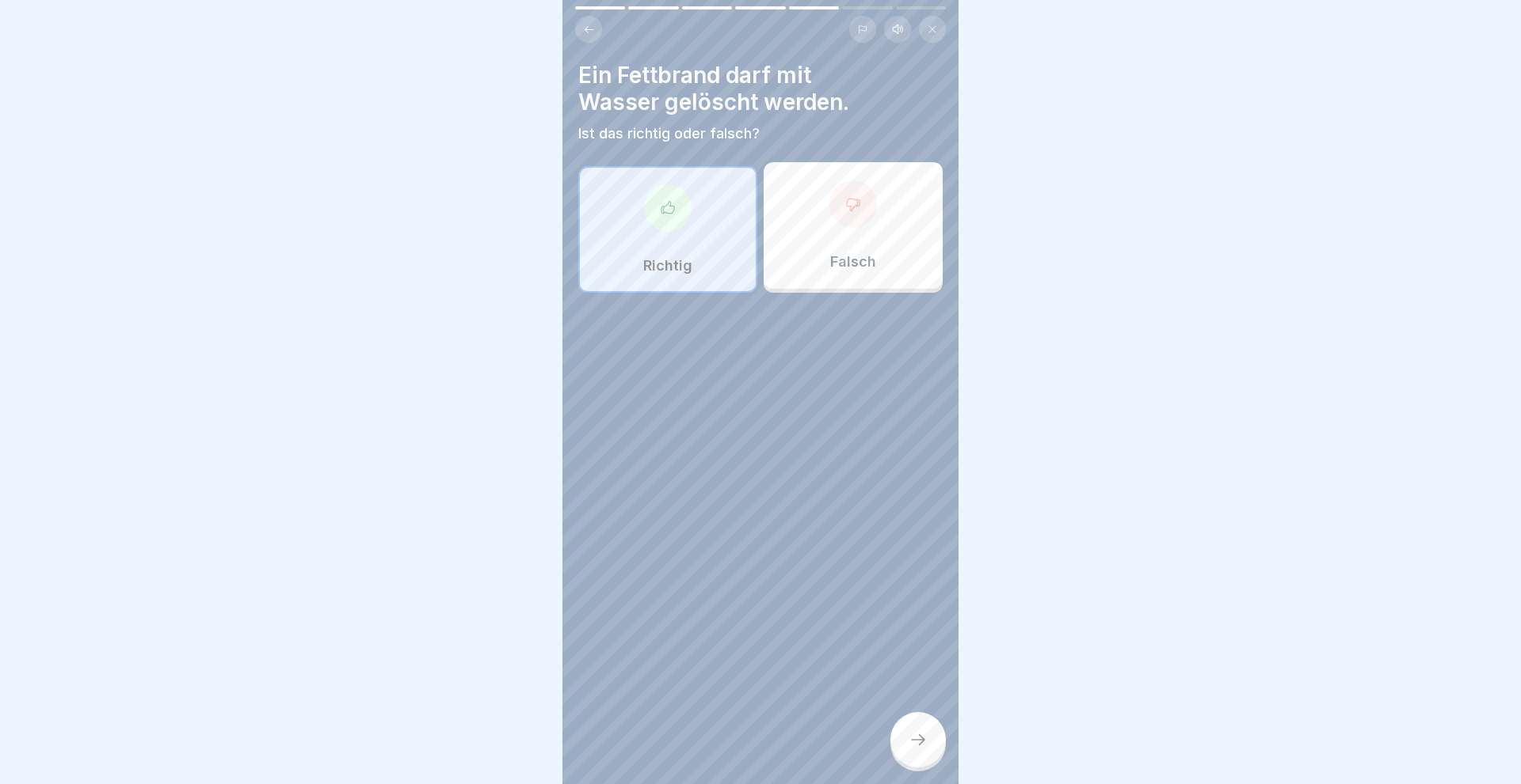
click at [903, 744] on div at bounding box center [918, 740] width 56 height 56
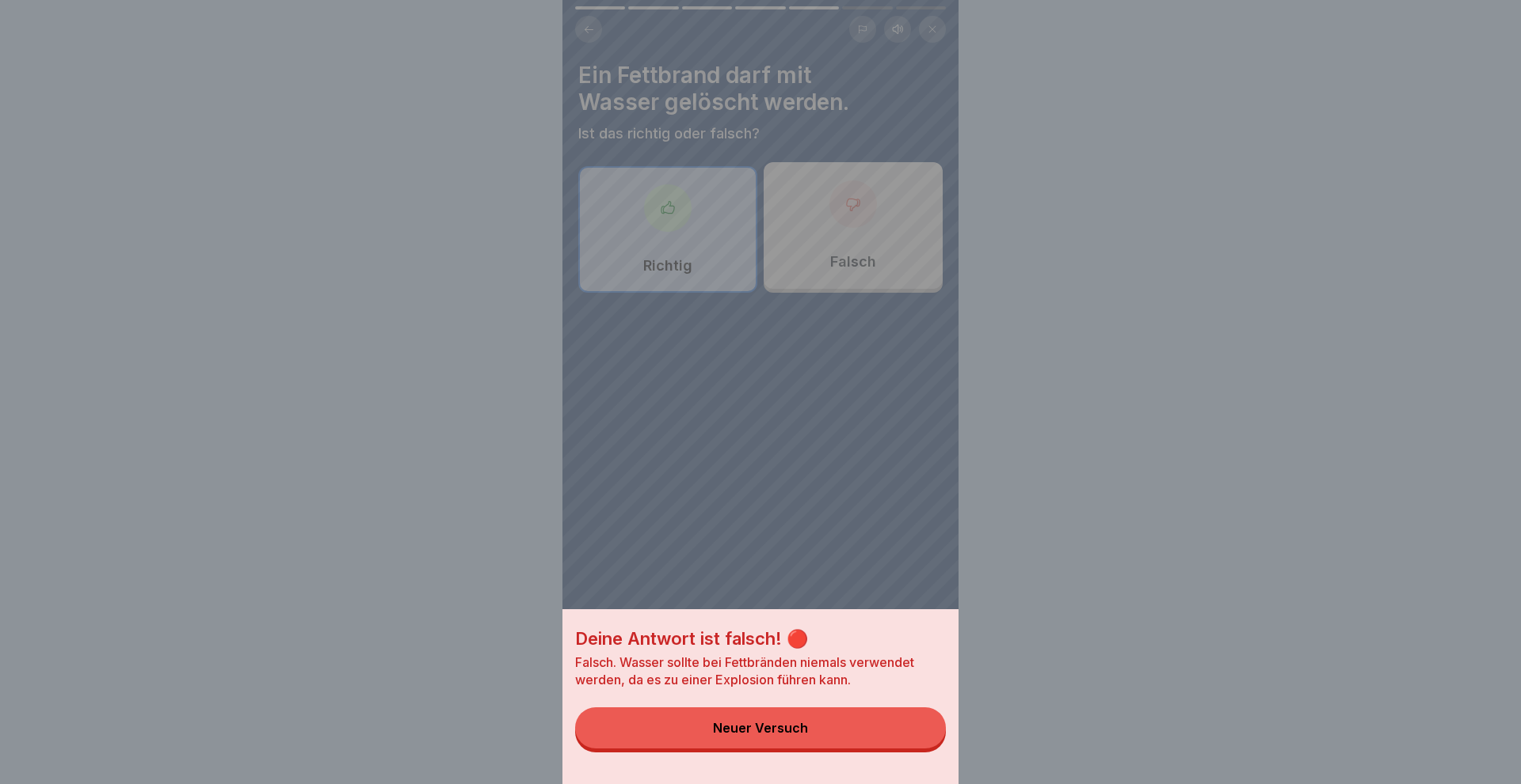
click at [780, 729] on div "Neuer Versuch" at bounding box center [760, 728] width 95 height 14
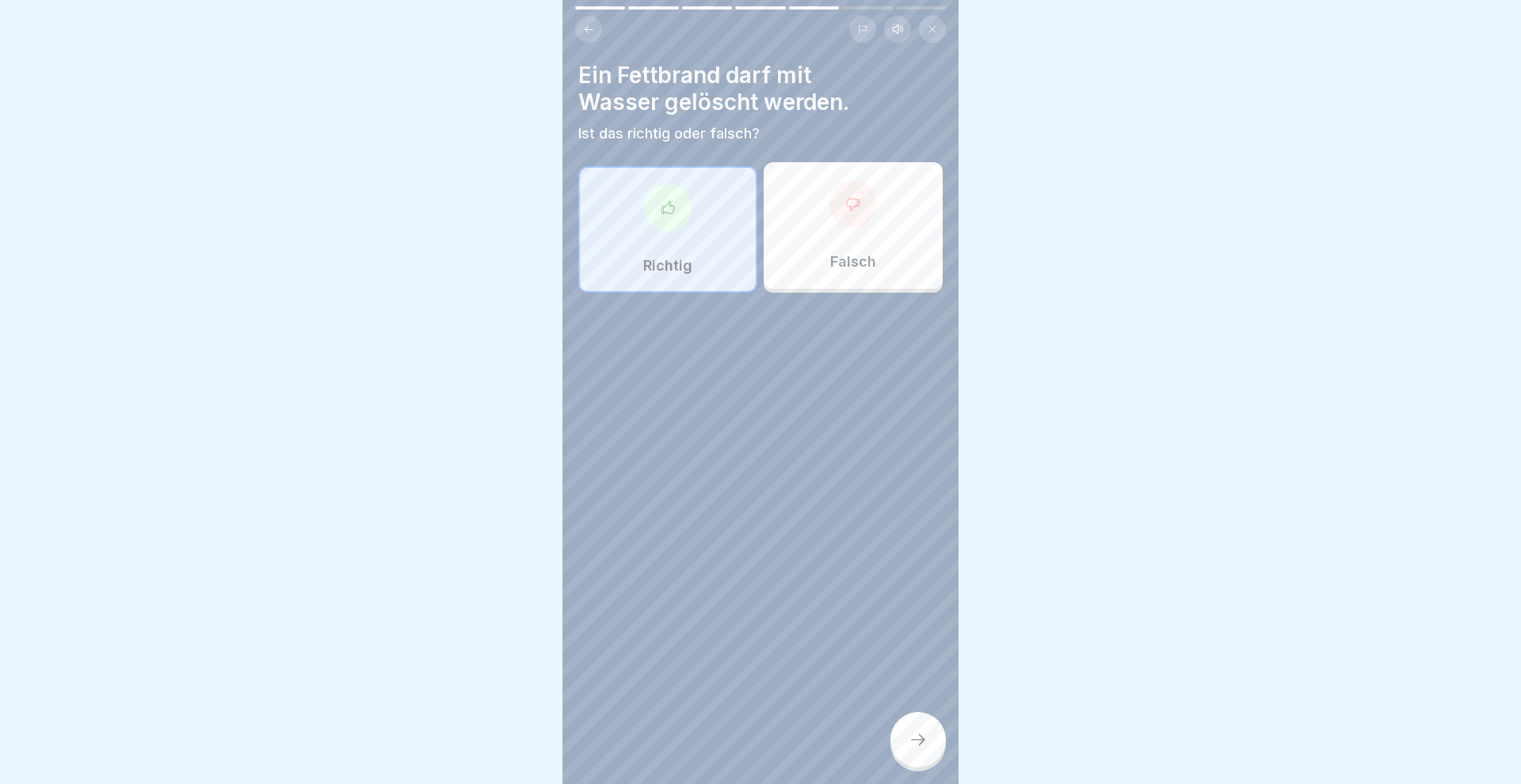
click at [847, 276] on div "Falsch" at bounding box center [852, 225] width 179 height 127
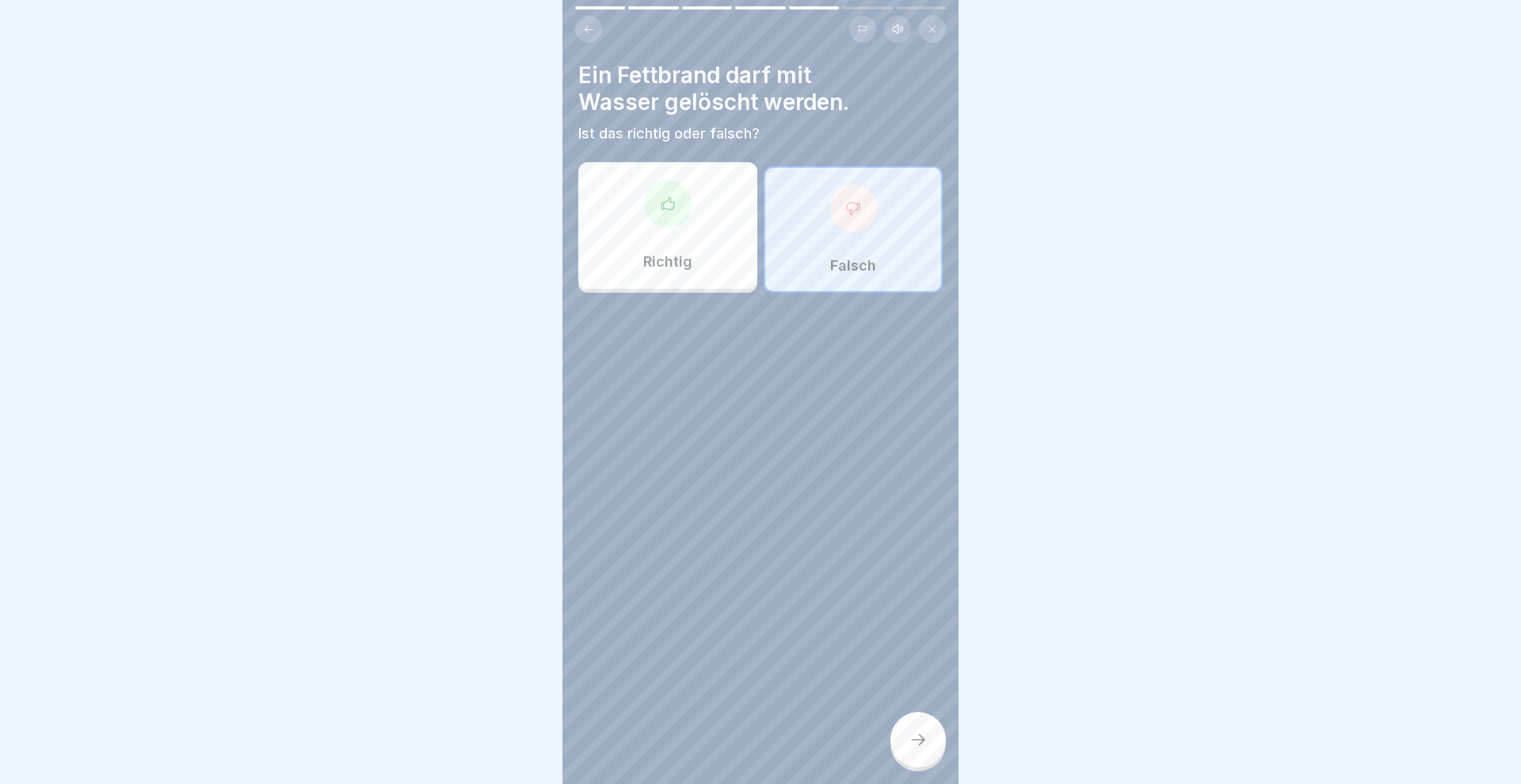
click at [918, 742] on icon at bounding box center [917, 739] width 19 height 19
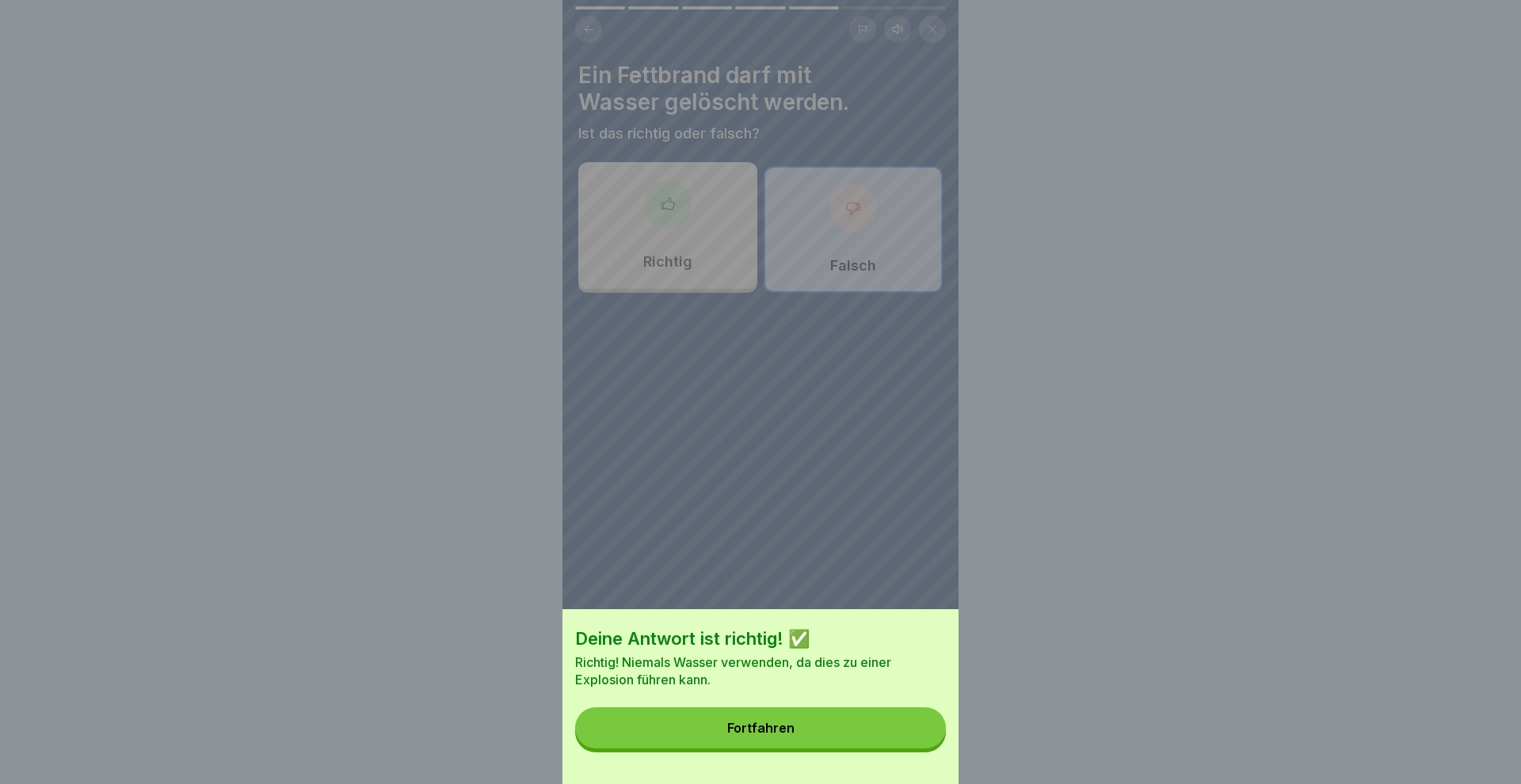
click at [814, 724] on button "Fortfahren" at bounding box center [760, 727] width 370 height 41
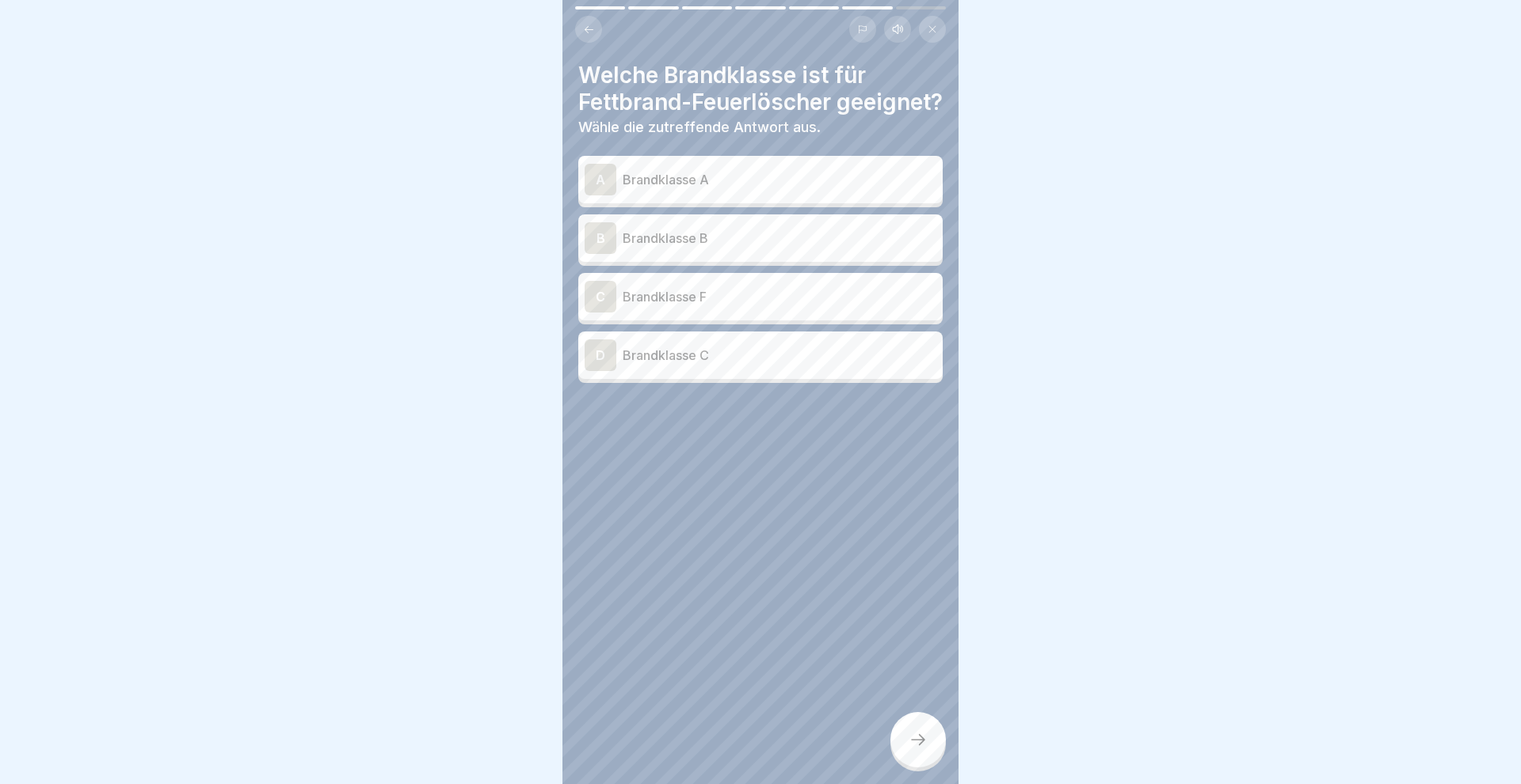
click at [597, 252] on div "B" at bounding box center [601, 238] width 32 height 32
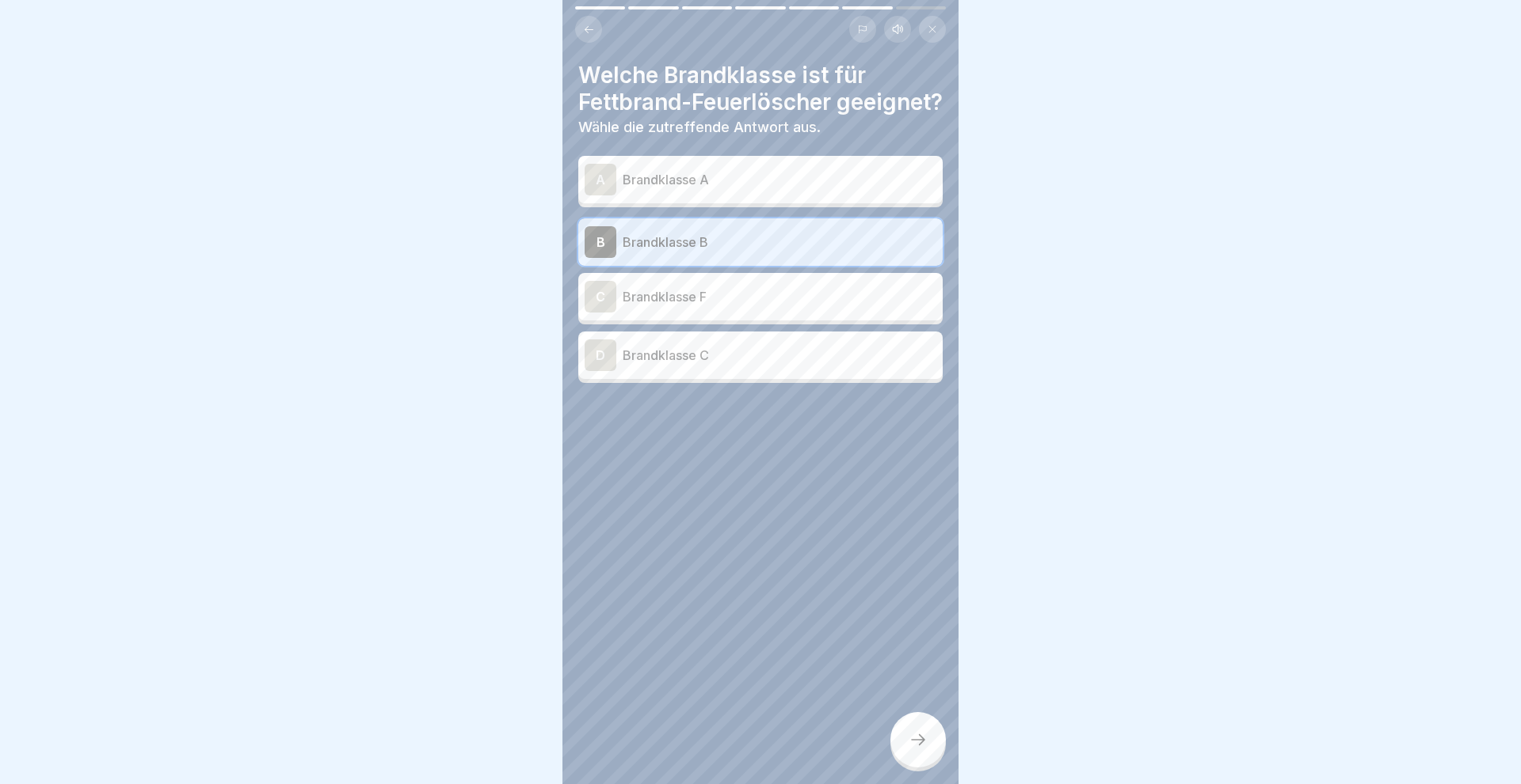
click at [605, 309] on div "C" at bounding box center [601, 297] width 32 height 32
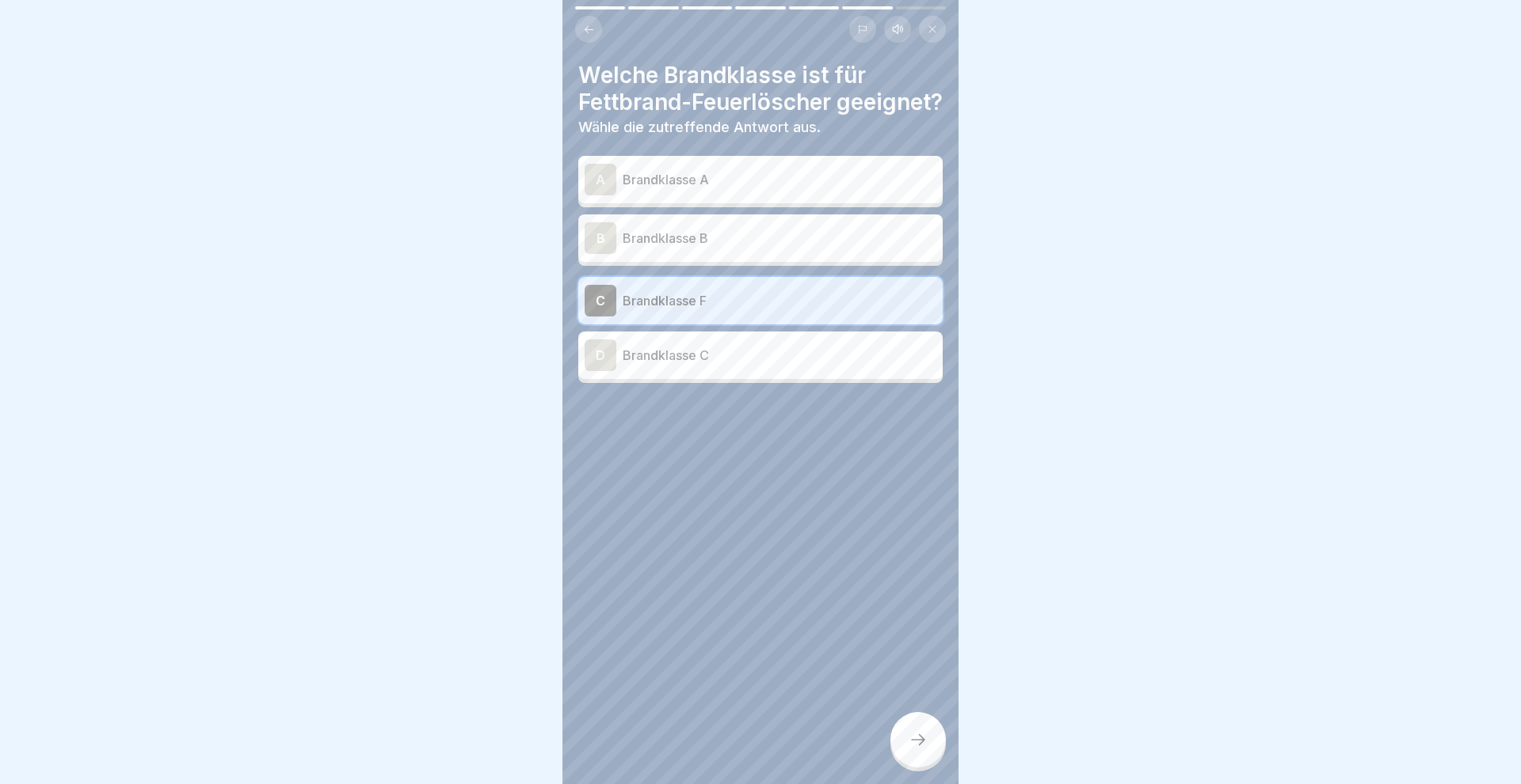
click at [599, 254] on div "B" at bounding box center [601, 238] width 32 height 32
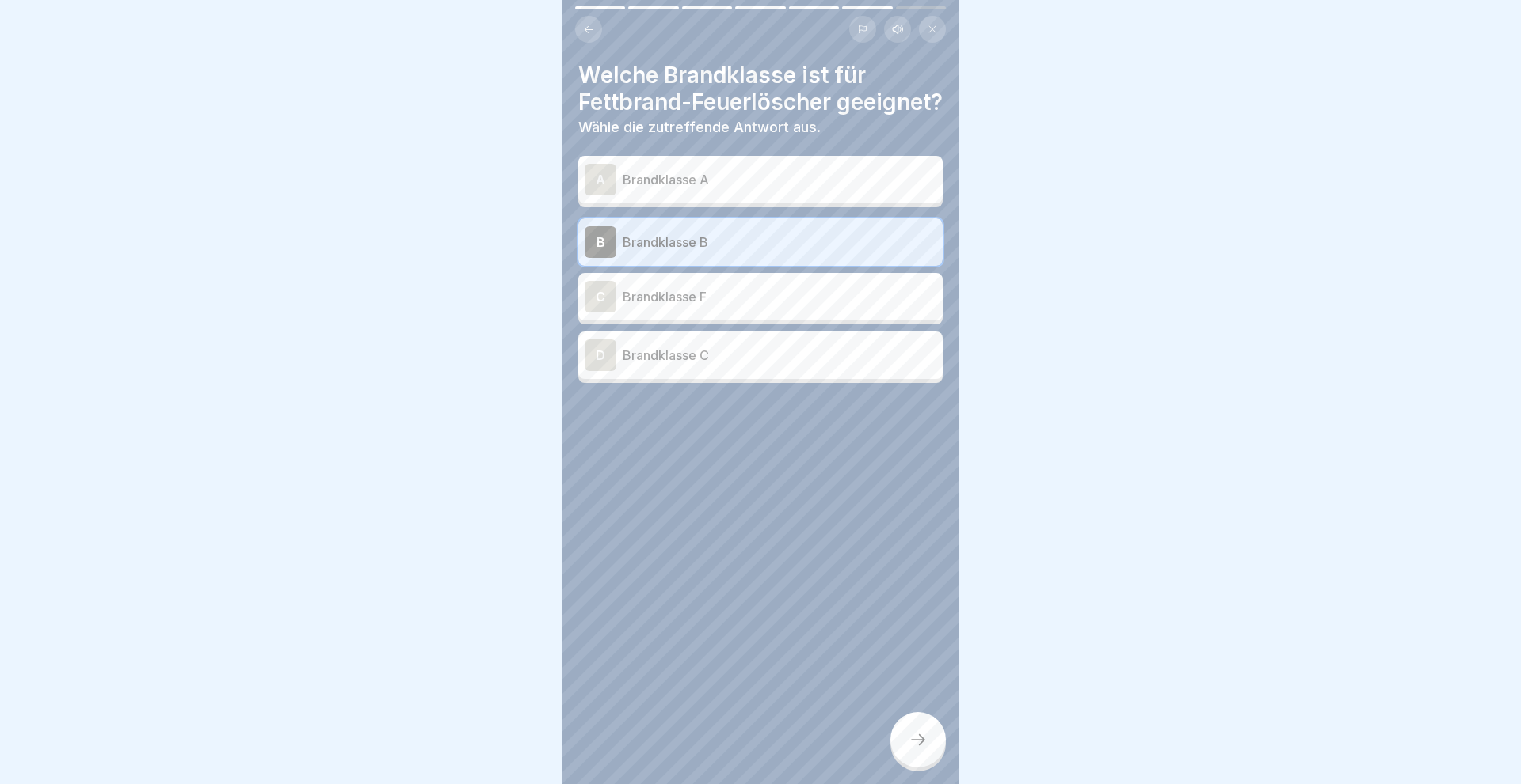
click at [916, 734] on icon at bounding box center [917, 739] width 19 height 19
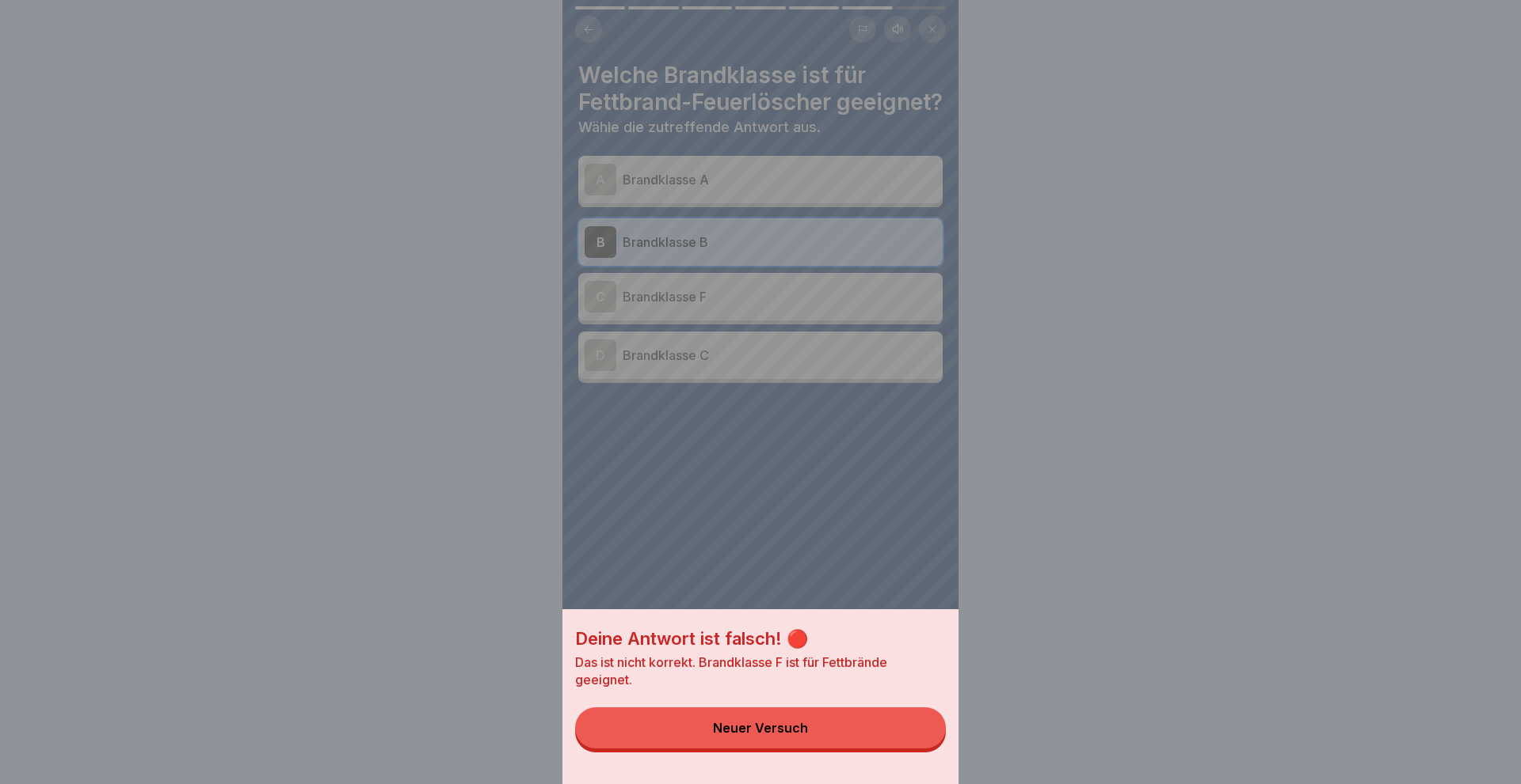
click at [755, 540] on div "Deine Antwort ist falsch! 🔴 Das ist nicht korrekt. Brandklasse F ist für Fettbr…" at bounding box center [760, 392] width 396 height 784
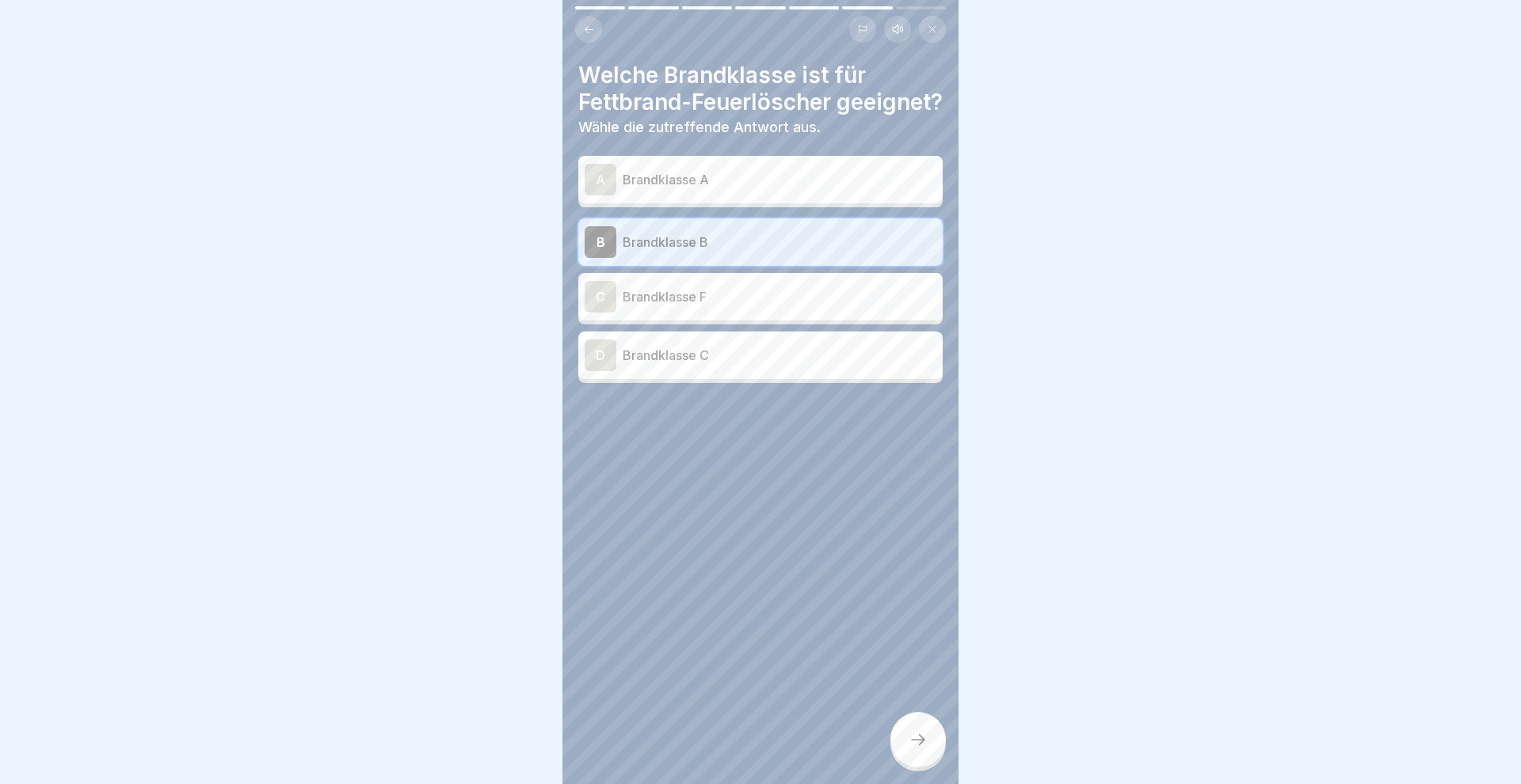
click at [613, 312] on div "C" at bounding box center [601, 297] width 32 height 32
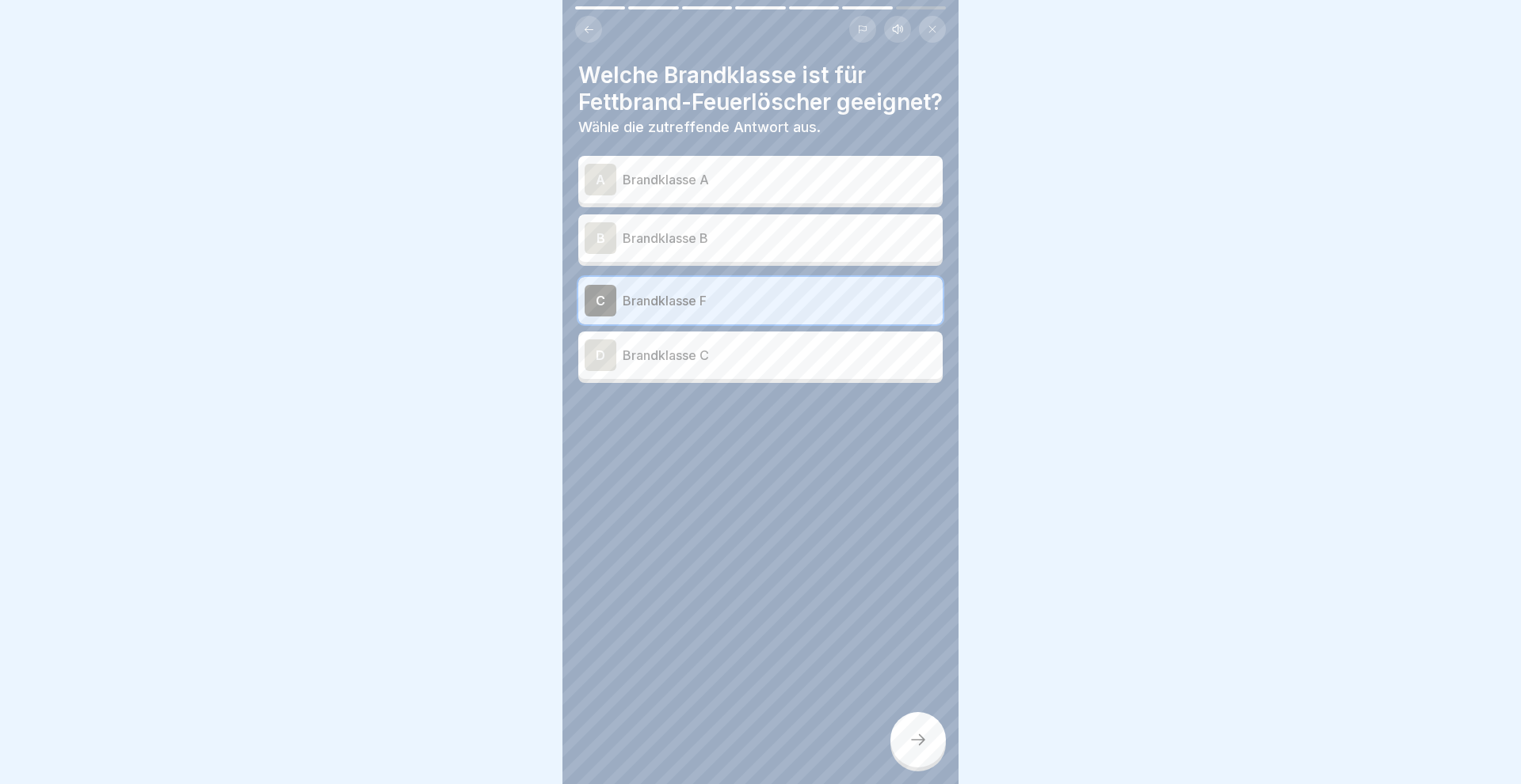
click at [929, 744] on div at bounding box center [918, 740] width 56 height 56
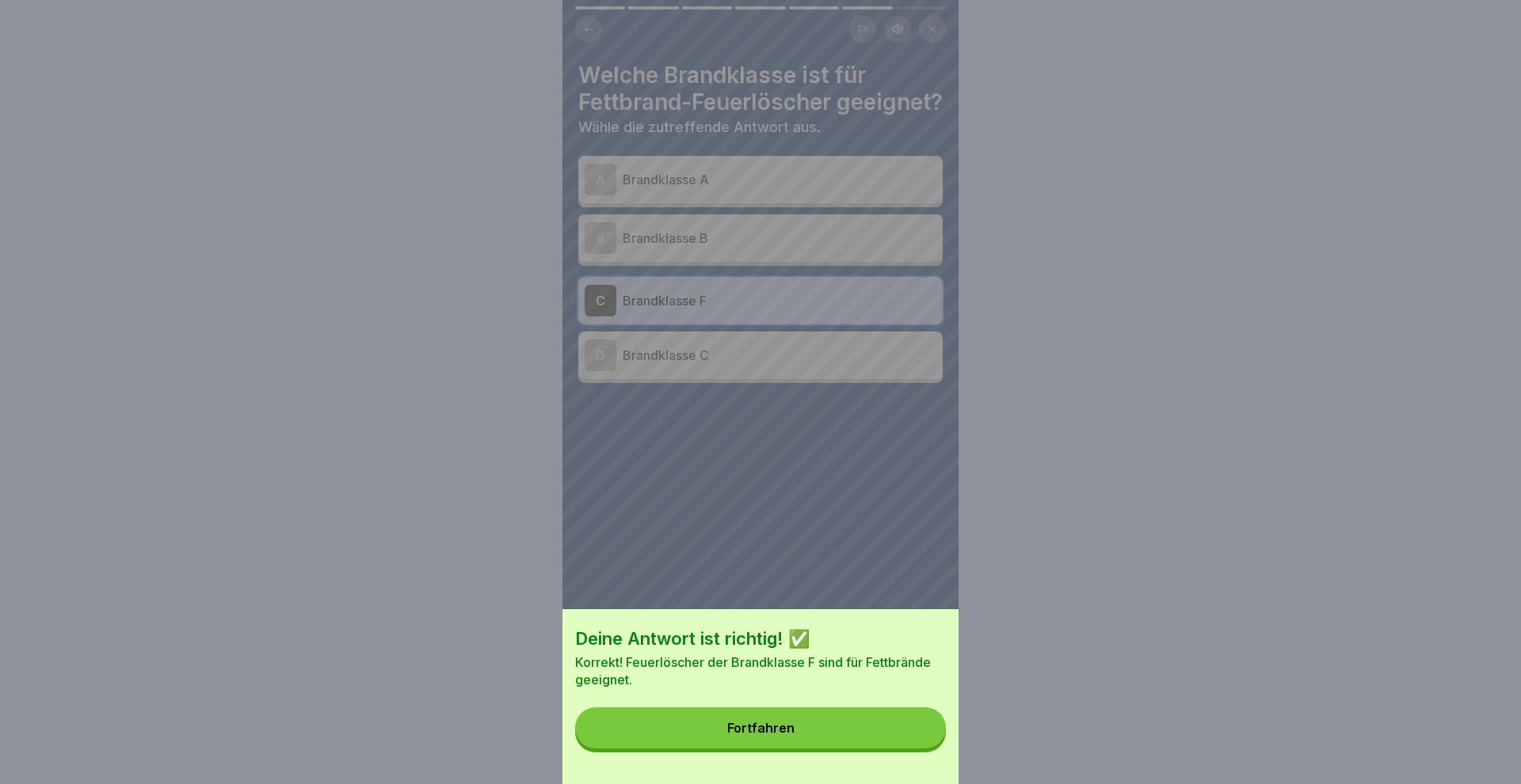
click at [760, 719] on button "Fortfahren" at bounding box center [760, 727] width 370 height 41
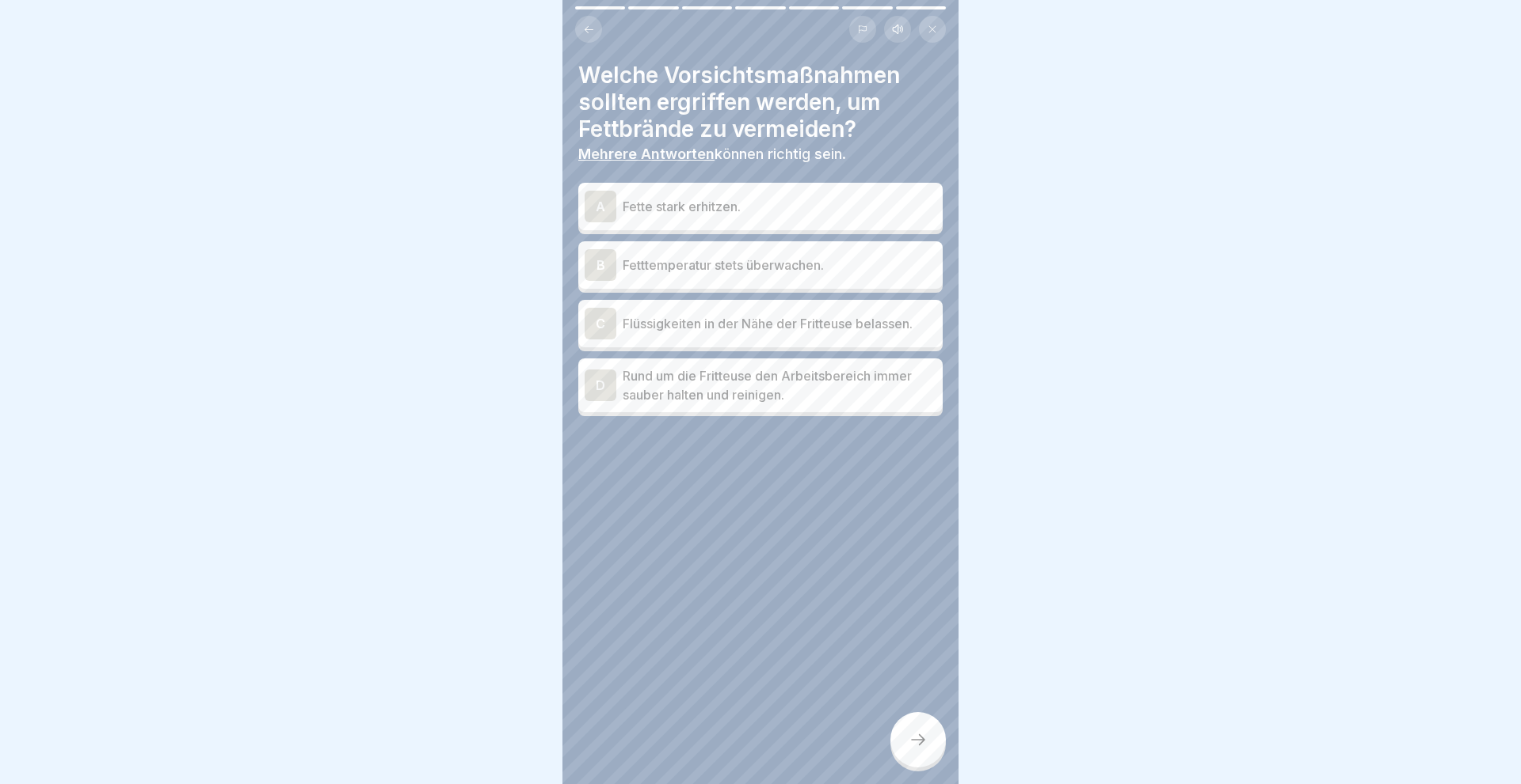
click at [587, 262] on div "B" at bounding box center [601, 265] width 32 height 32
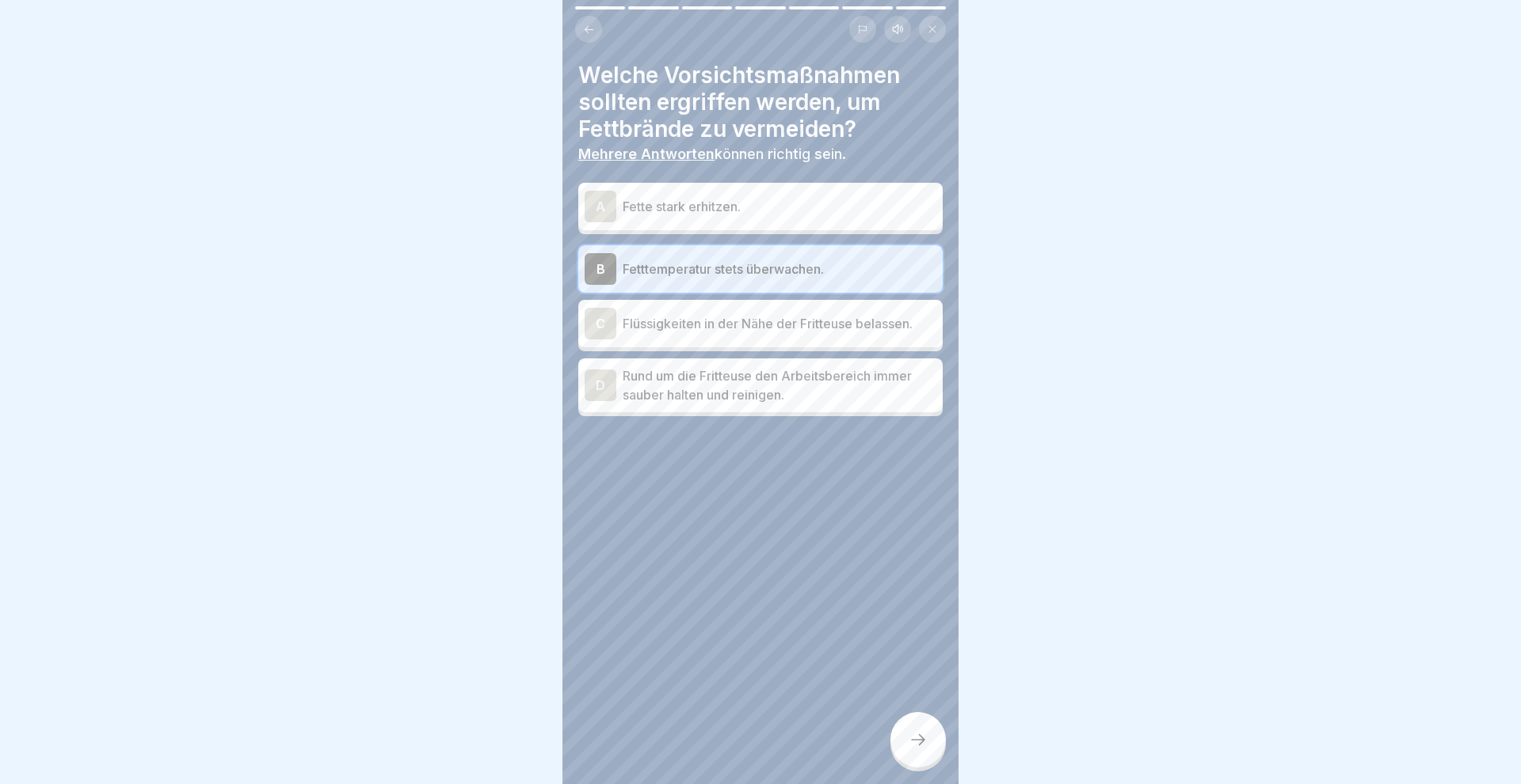
click at [608, 388] on div "D" at bounding box center [601, 386] width 32 height 32
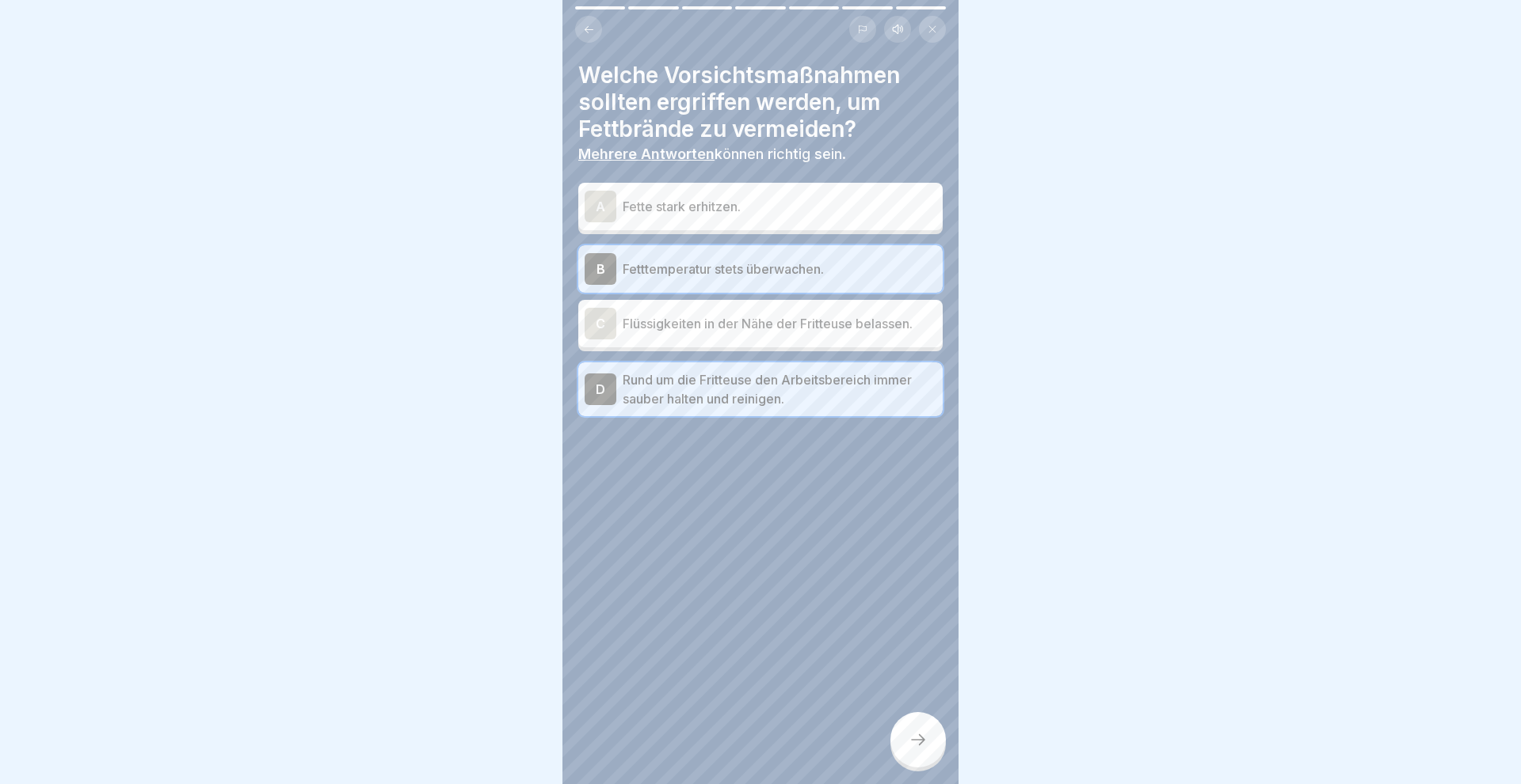
click at [930, 740] on div at bounding box center [918, 740] width 56 height 56
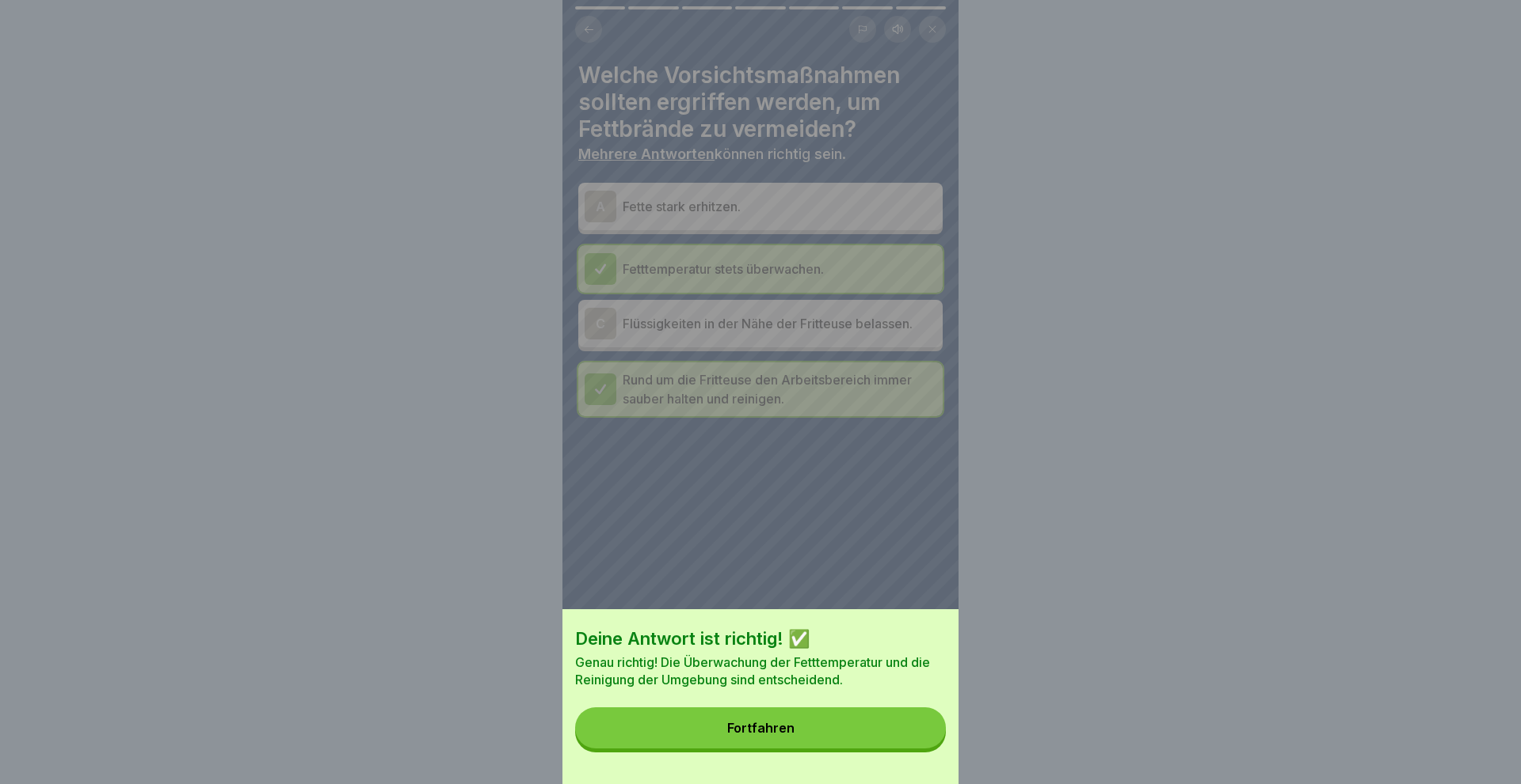
click at [769, 735] on div "Fortfahren" at bounding box center [760, 728] width 67 height 14
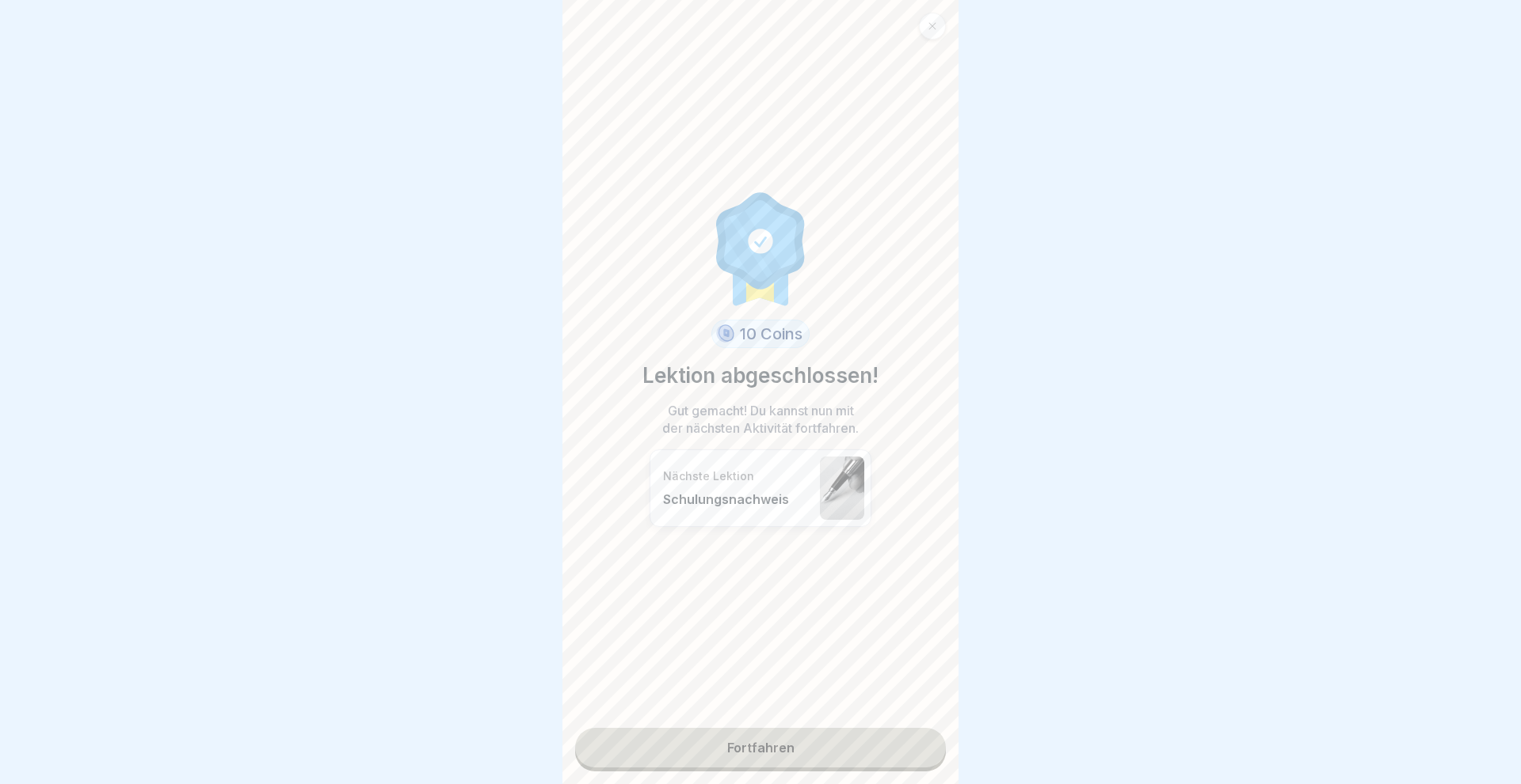
click at [770, 752] on link "Fortfahren" at bounding box center [760, 748] width 370 height 40
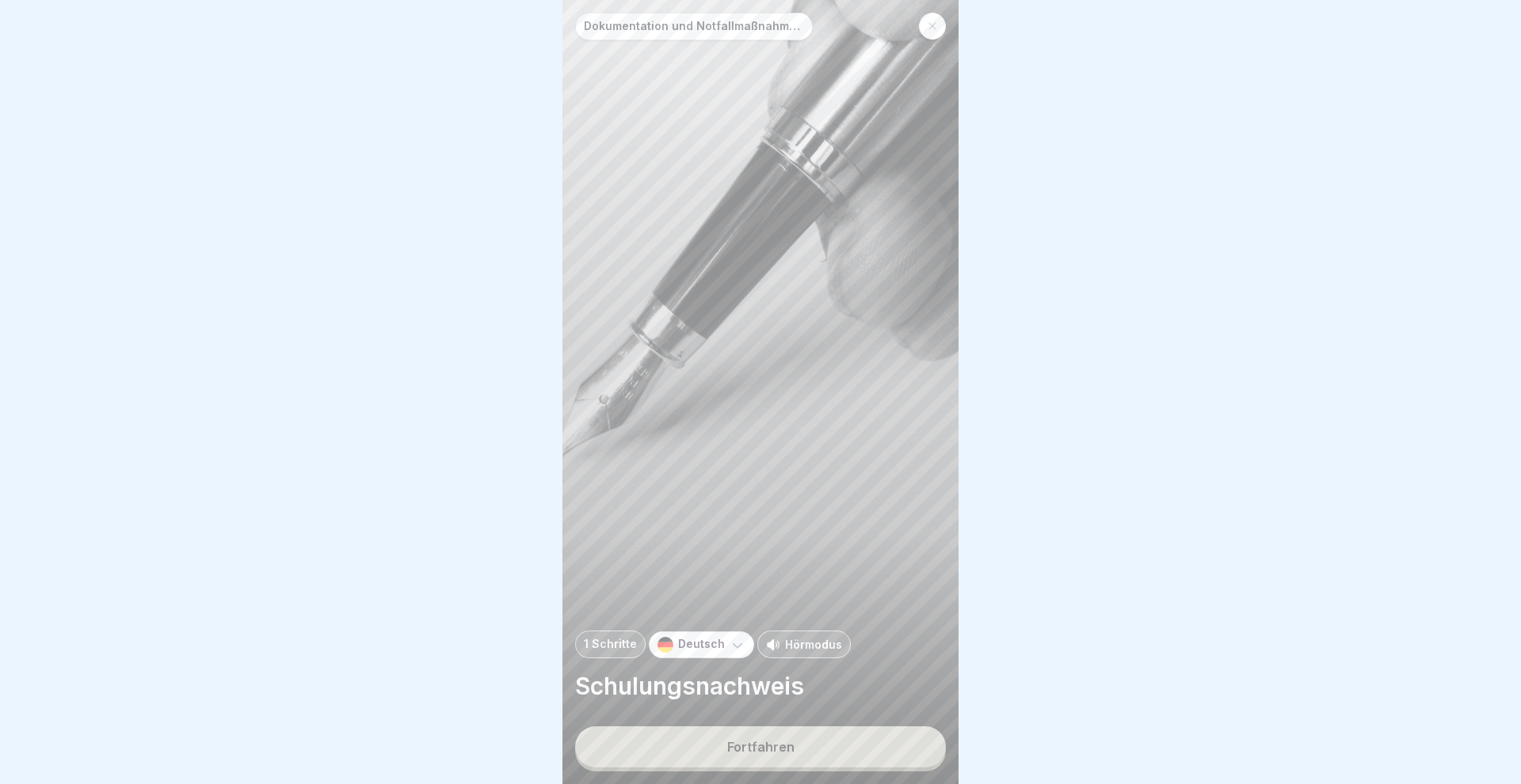
click at [770, 753] on div "Fortfahren" at bounding box center [760, 747] width 67 height 14
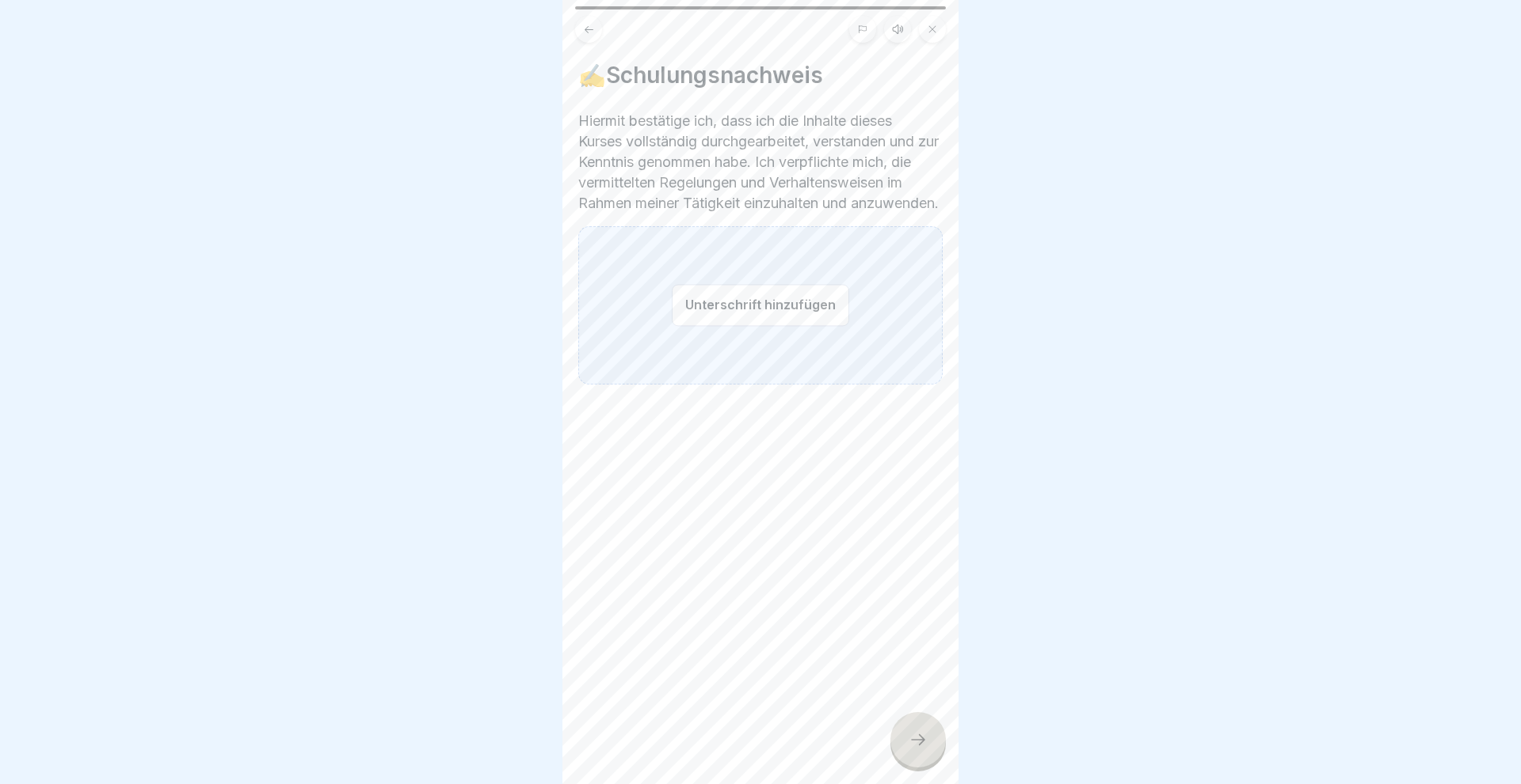
click at [708, 326] on button "Unterschrift hinzufügen" at bounding box center [760, 305] width 178 height 42
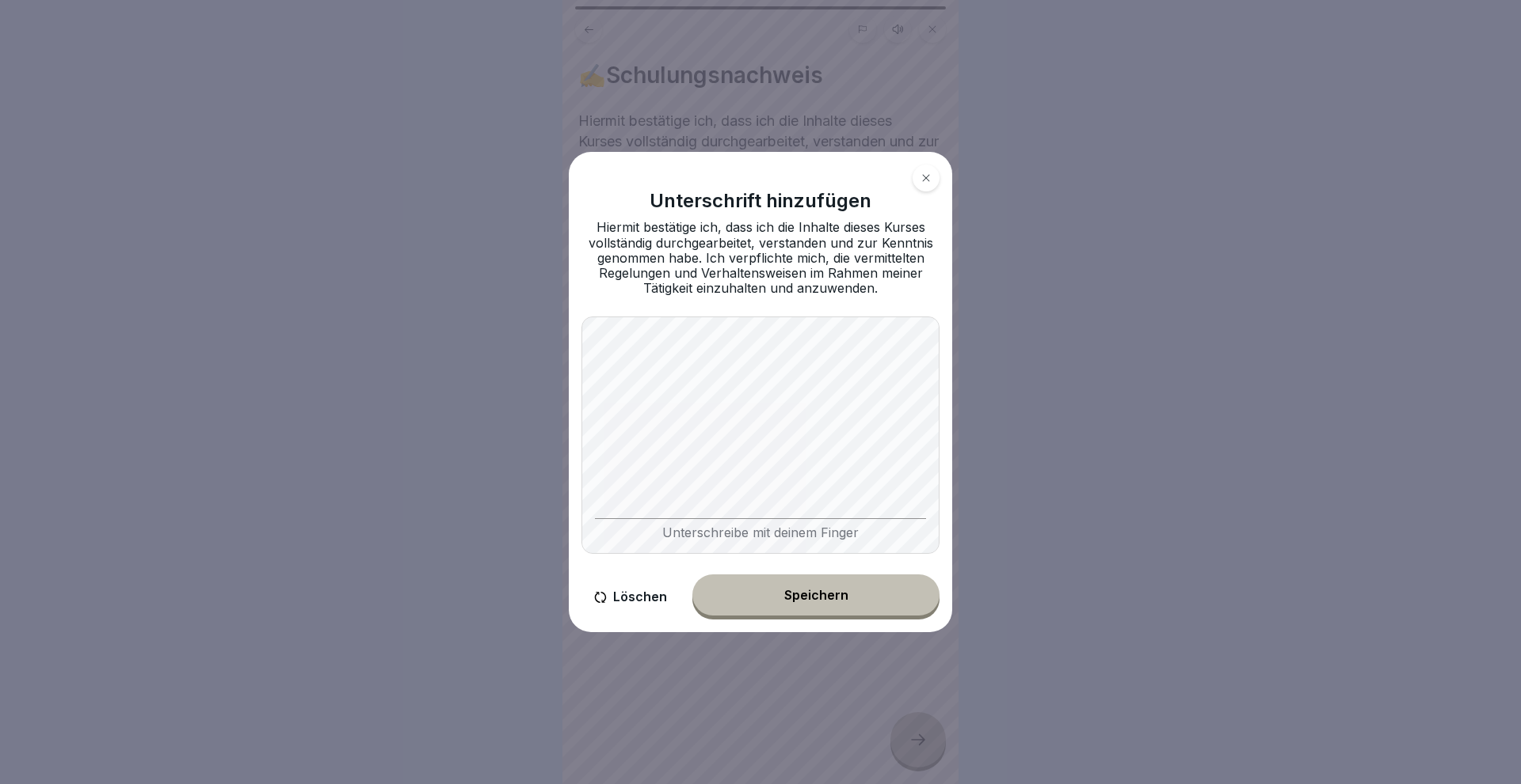
click at [811, 588] on button "Speichern" at bounding box center [816, 594] width 248 height 41
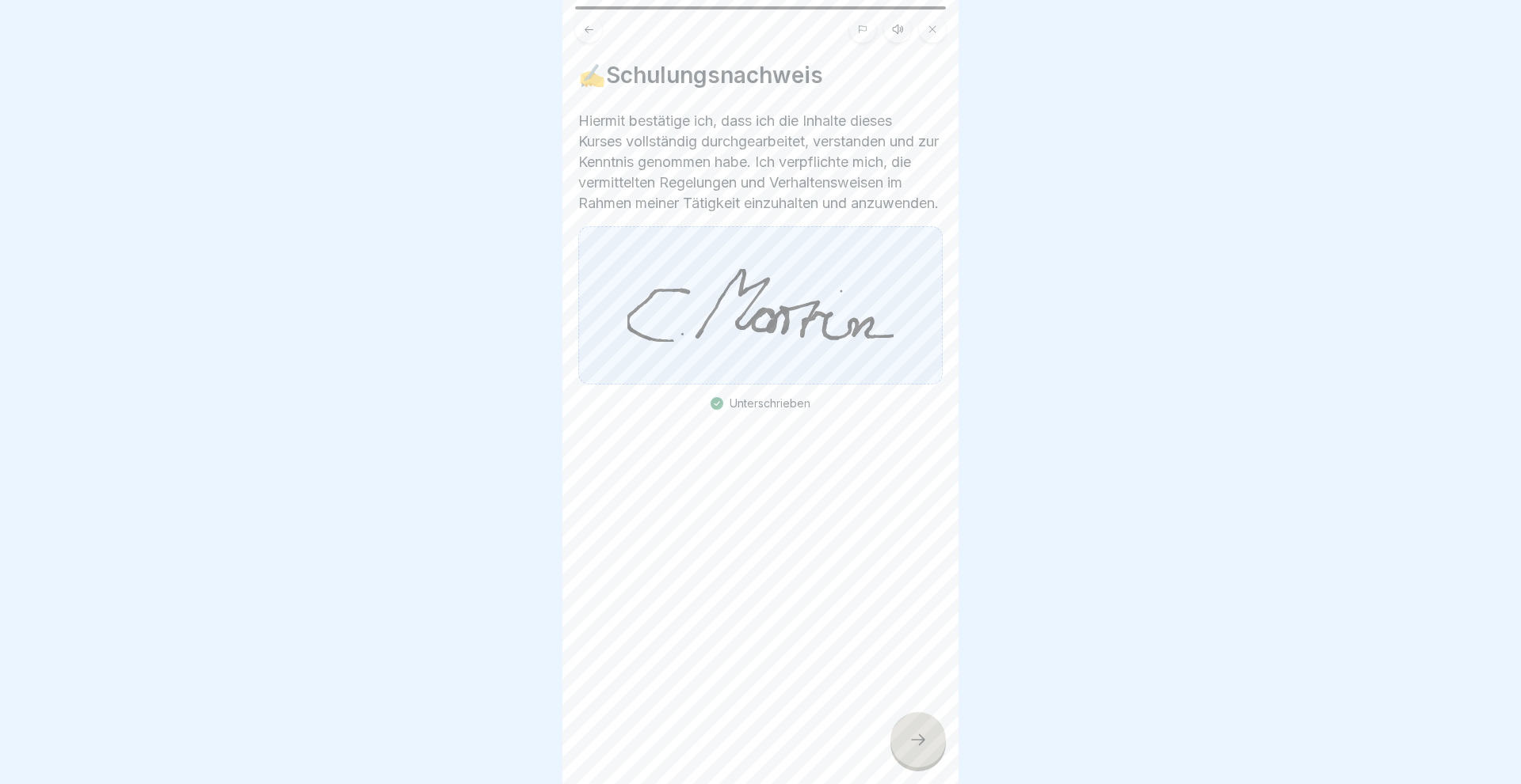
click at [916, 738] on icon at bounding box center [917, 739] width 19 height 19
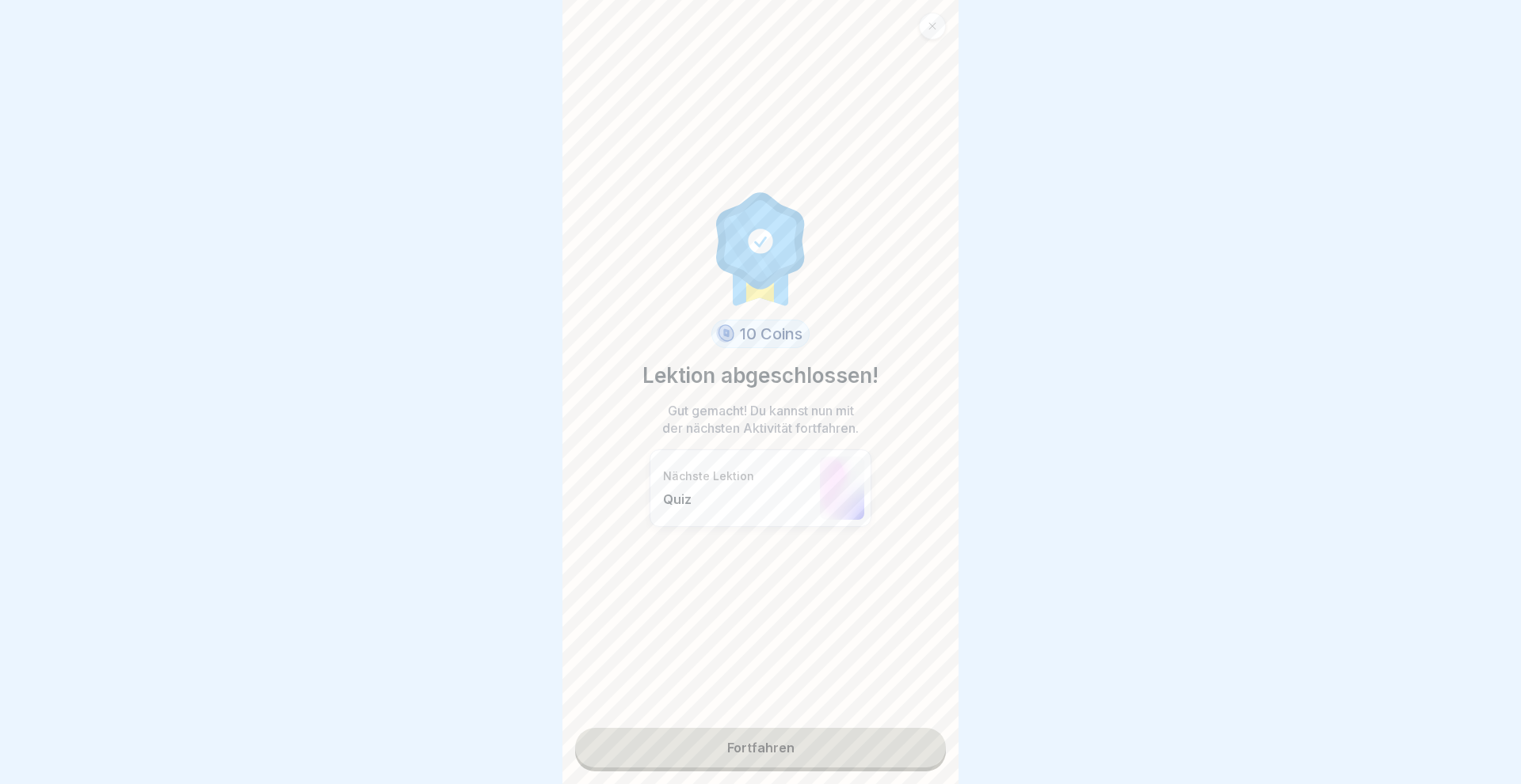
click at [787, 738] on link "Fortfahren" at bounding box center [760, 748] width 370 height 40
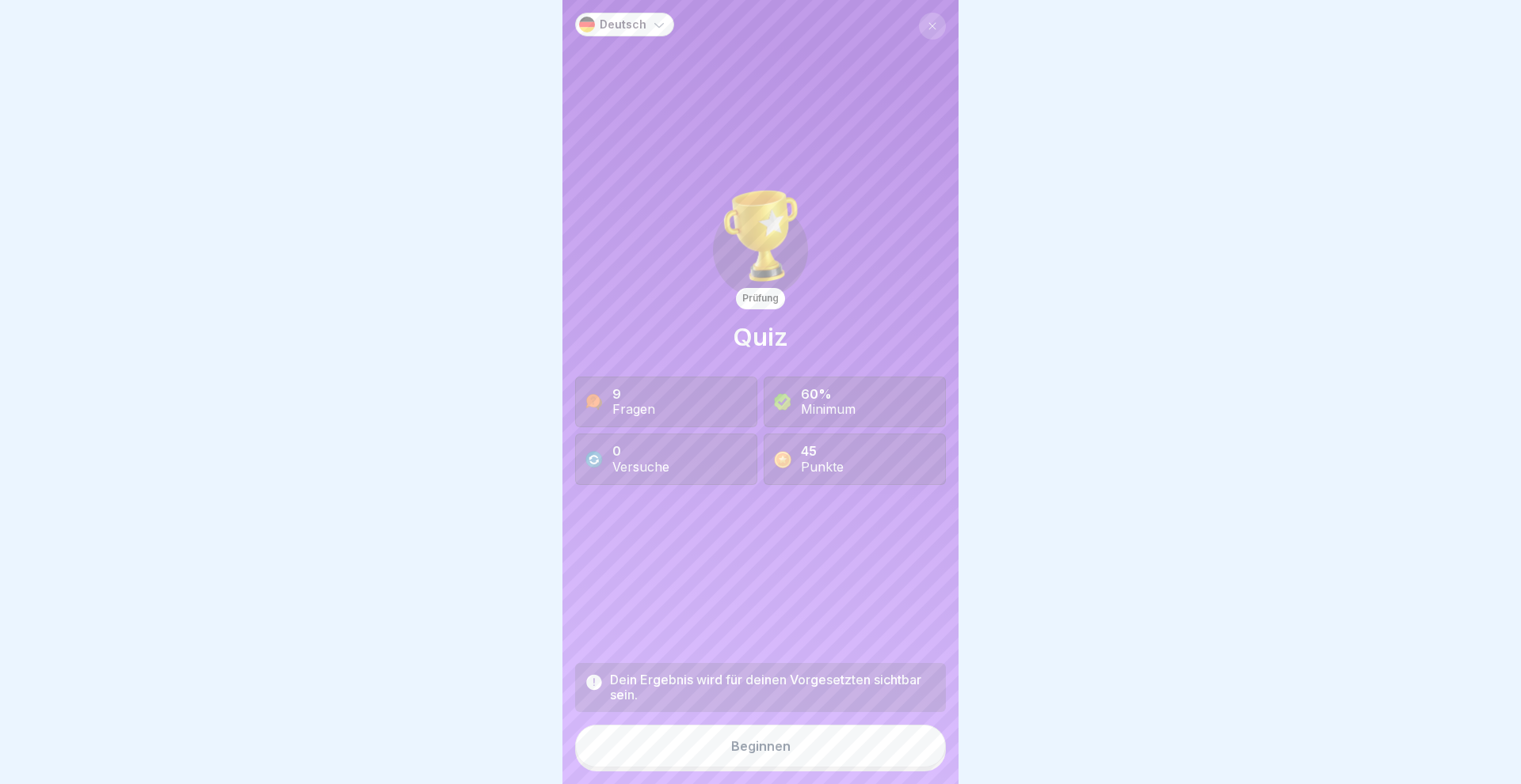
click at [753, 749] on div "Beginnen" at bounding box center [760, 746] width 60 height 14
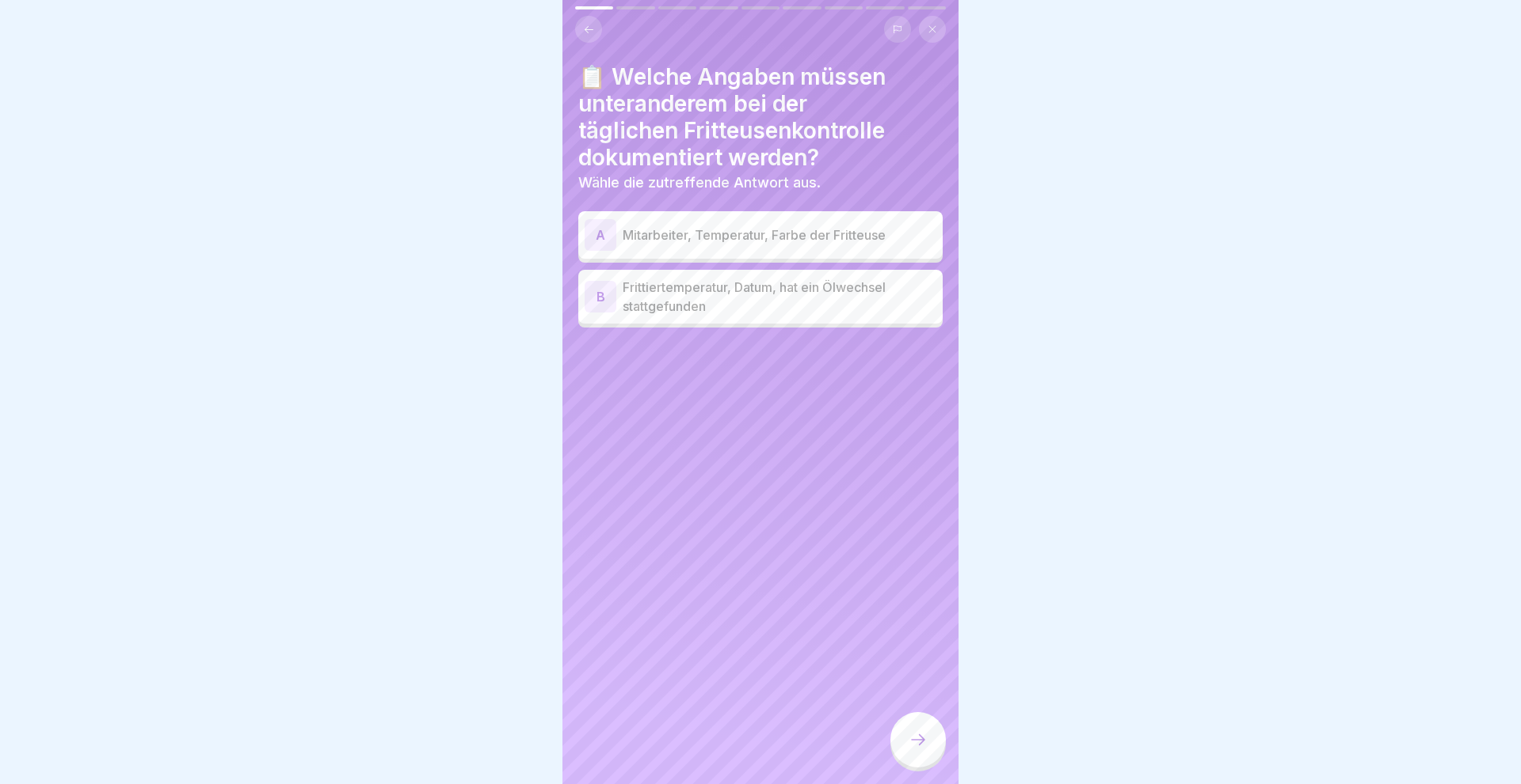
click at [605, 291] on div "B" at bounding box center [601, 297] width 32 height 32
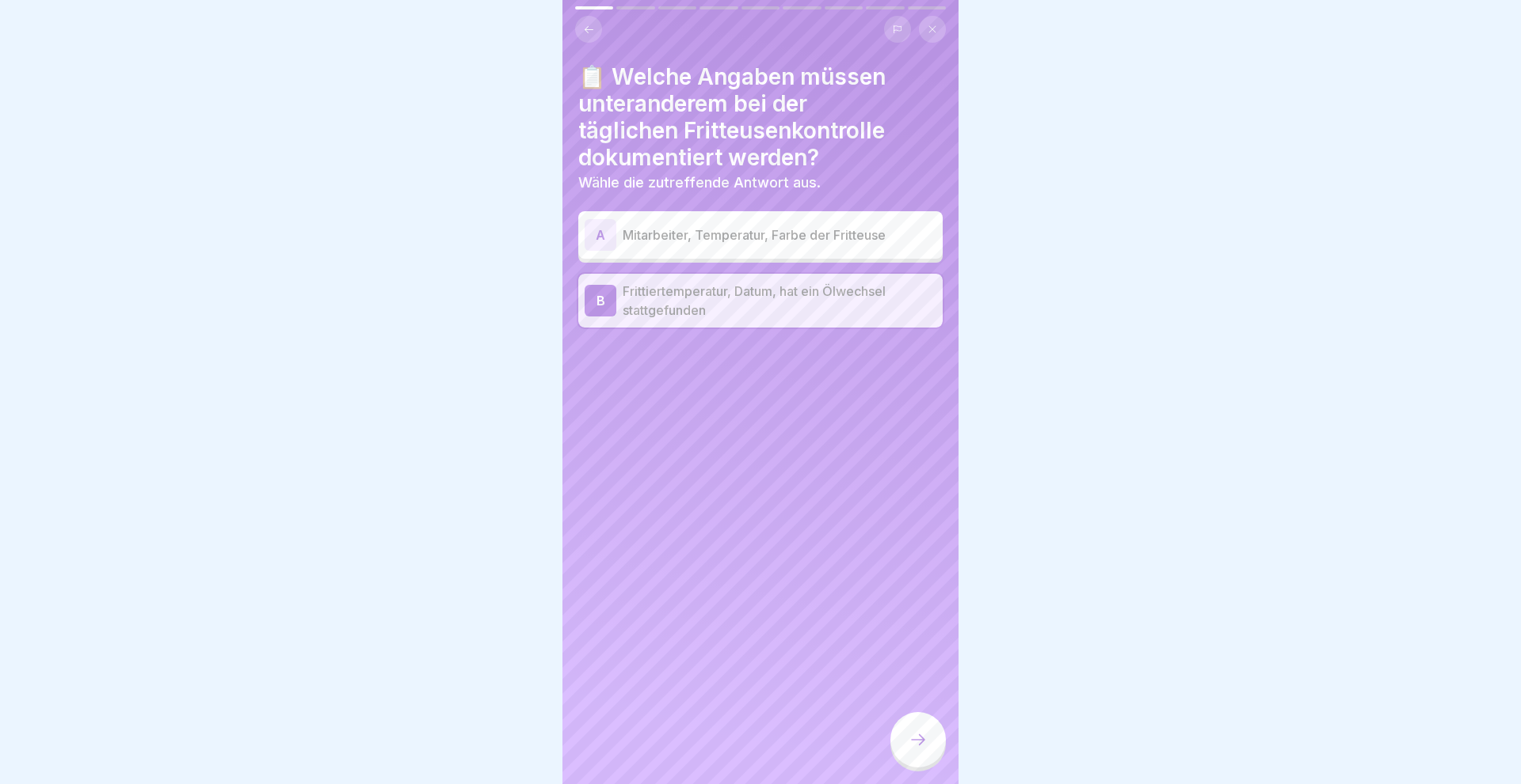
click at [912, 748] on icon at bounding box center [917, 739] width 19 height 19
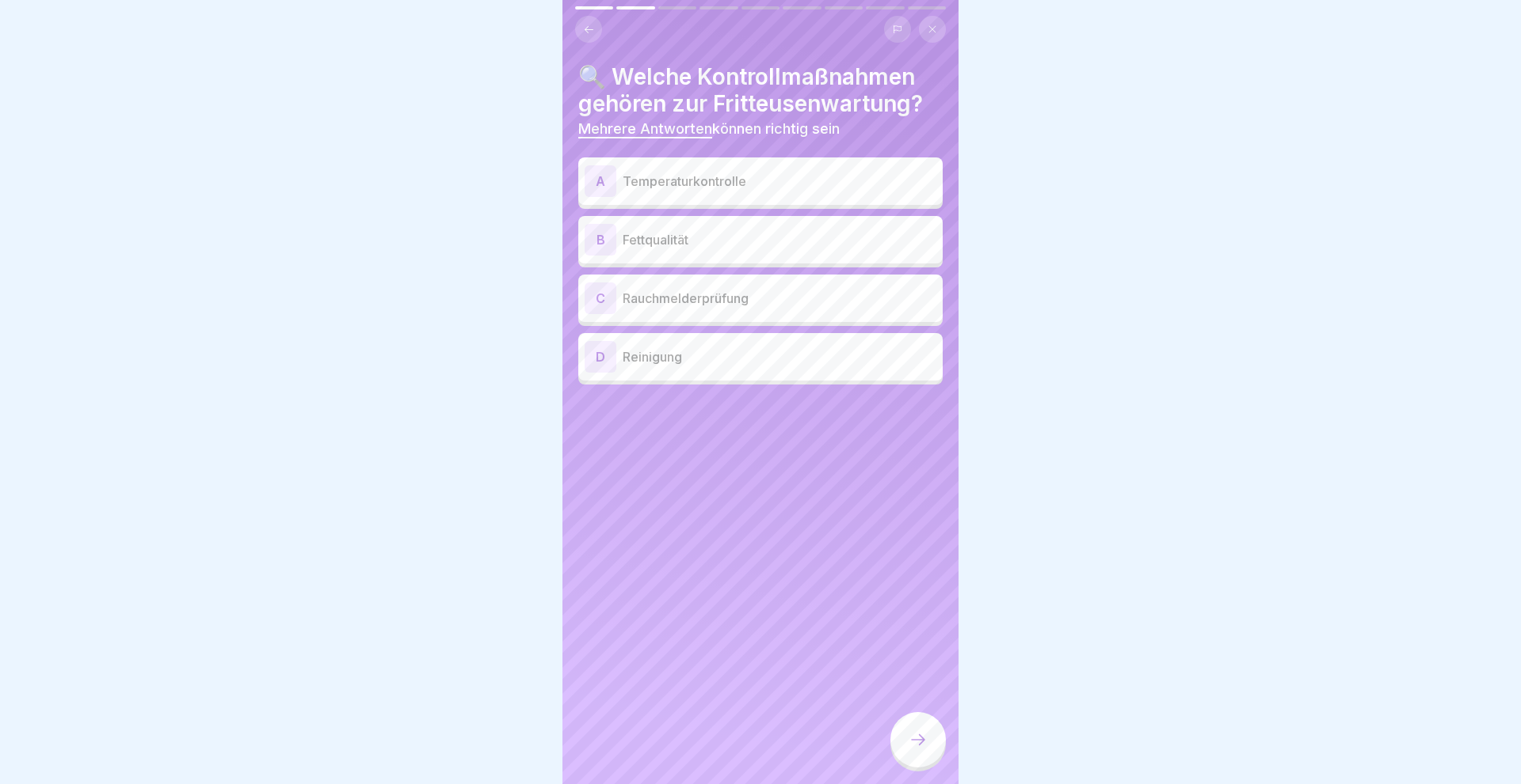
click at [609, 353] on div "D" at bounding box center [601, 357] width 32 height 32
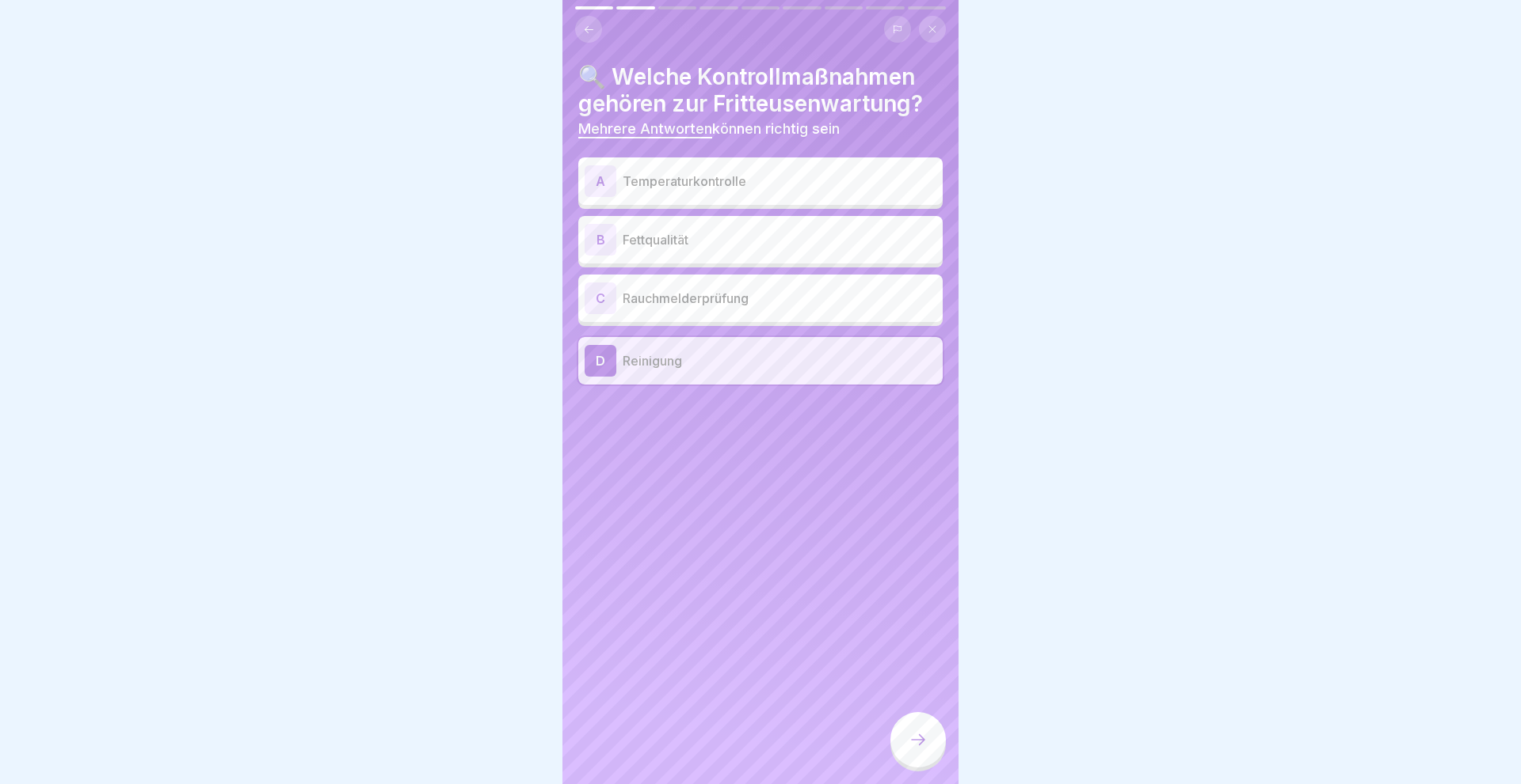
click at [592, 240] on div "B" at bounding box center [601, 240] width 32 height 32
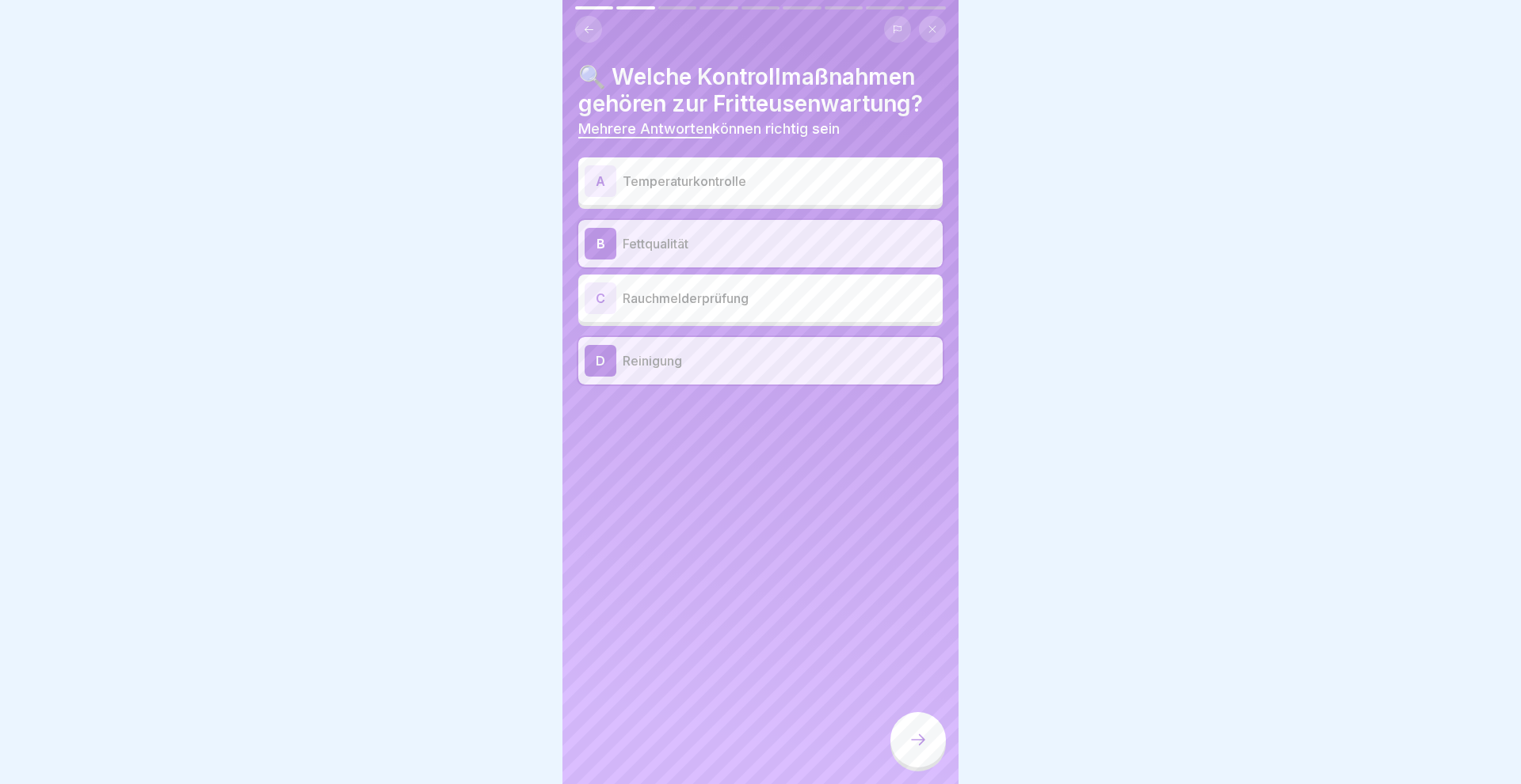
click at [589, 175] on div "A" at bounding box center [601, 182] width 32 height 32
click at [922, 741] on icon at bounding box center [917, 739] width 19 height 19
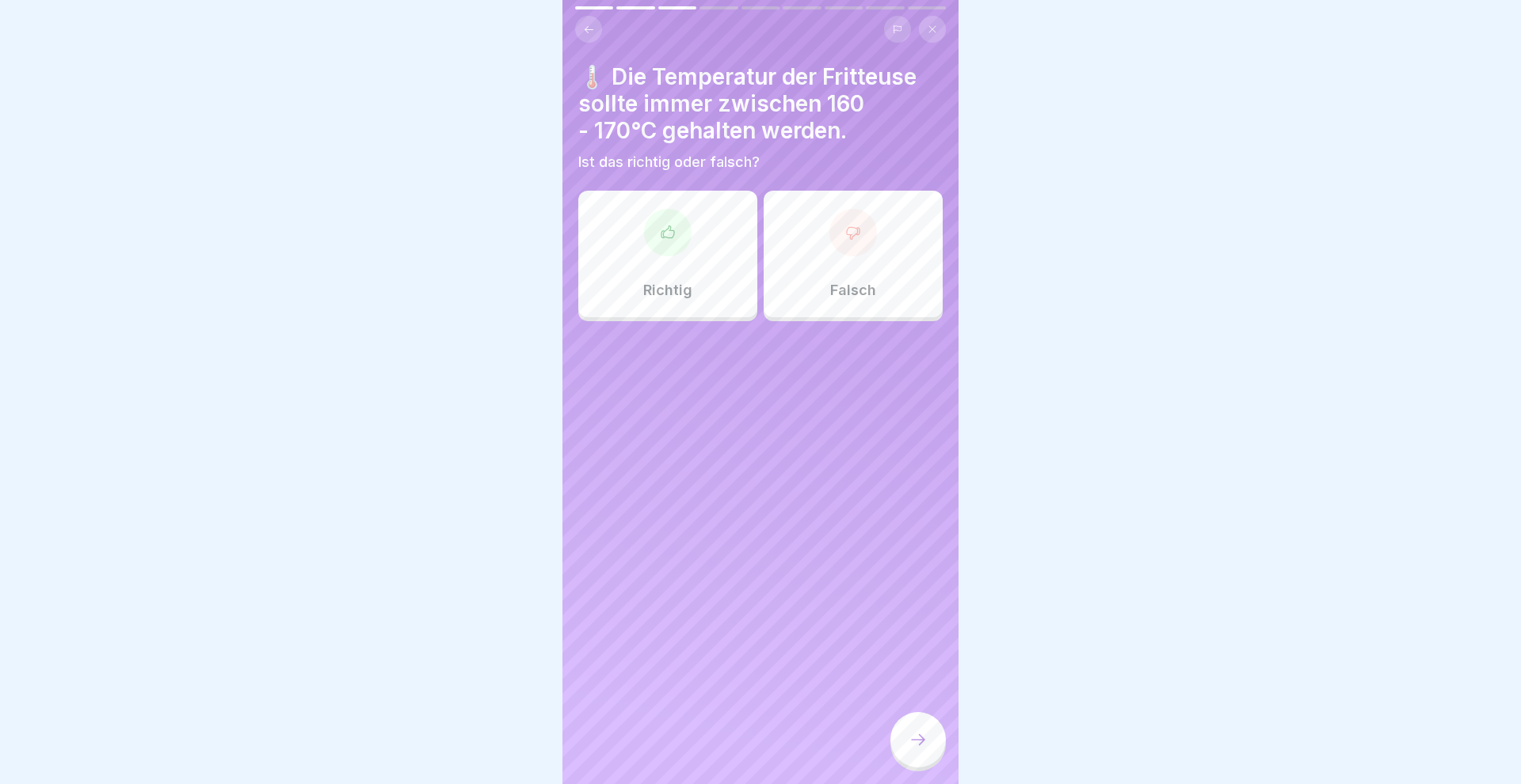
click at [634, 270] on div "Richtig" at bounding box center [667, 253] width 179 height 127
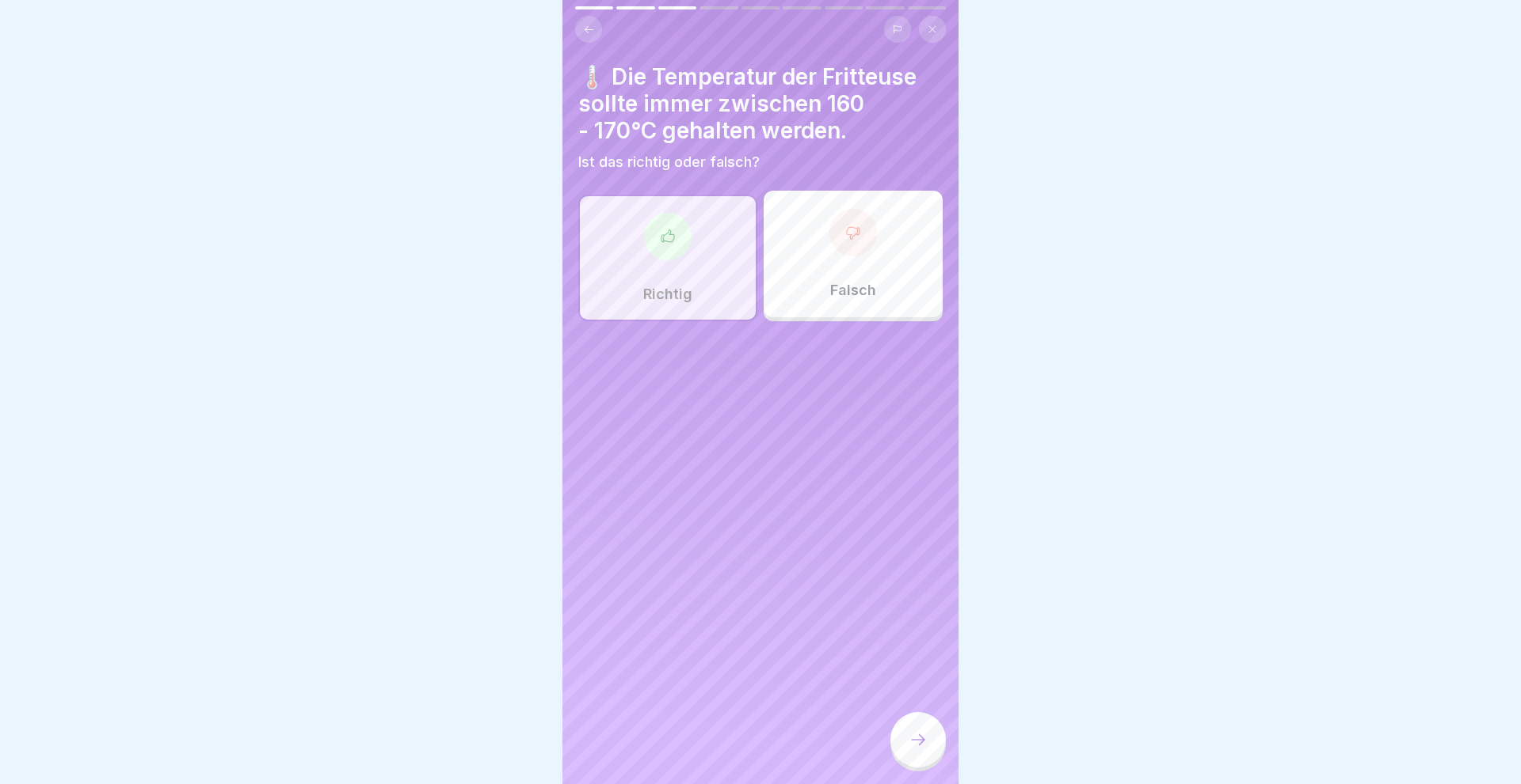
click at [930, 745] on div at bounding box center [918, 740] width 56 height 56
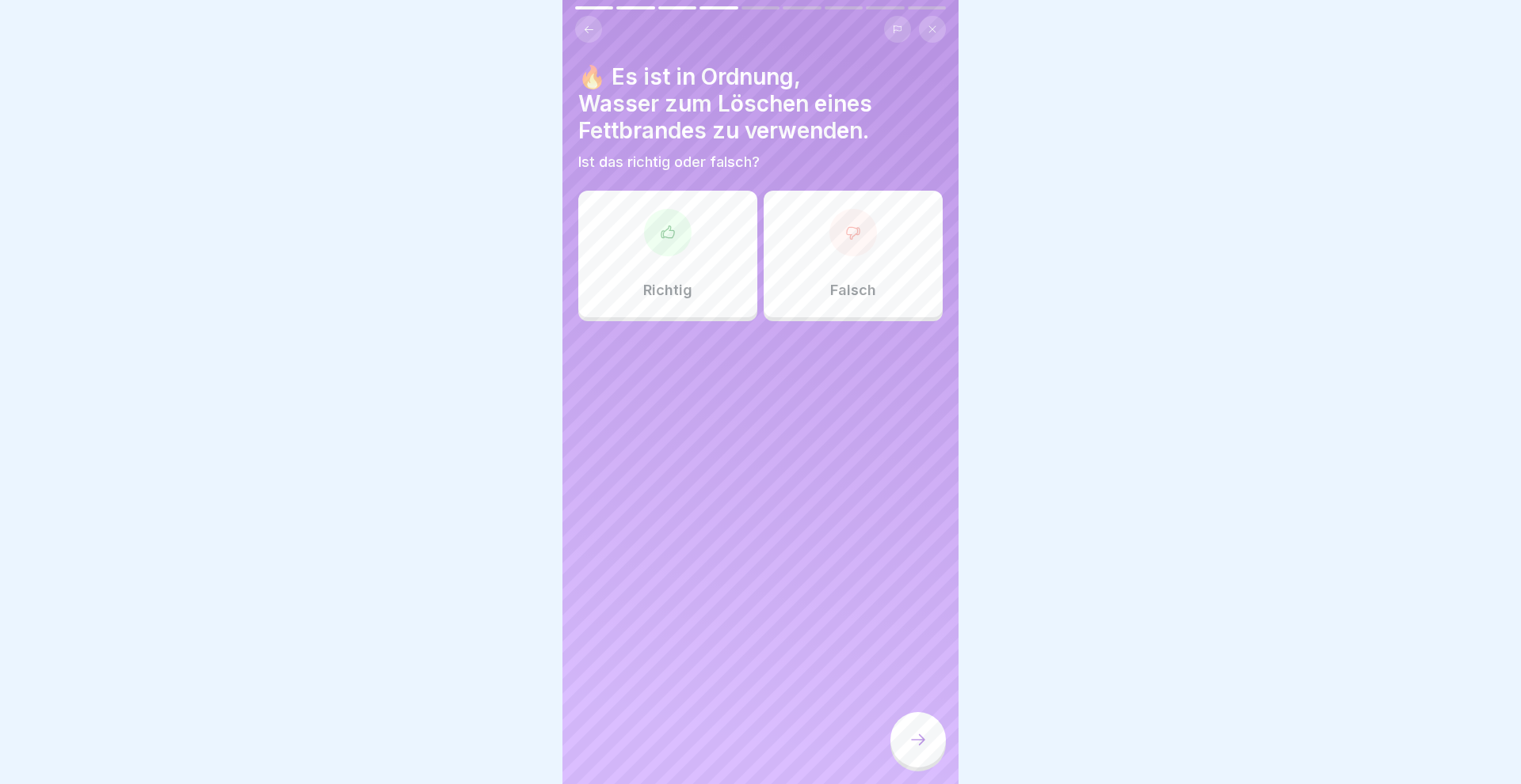
click at [819, 262] on div "Falsch" at bounding box center [852, 253] width 179 height 127
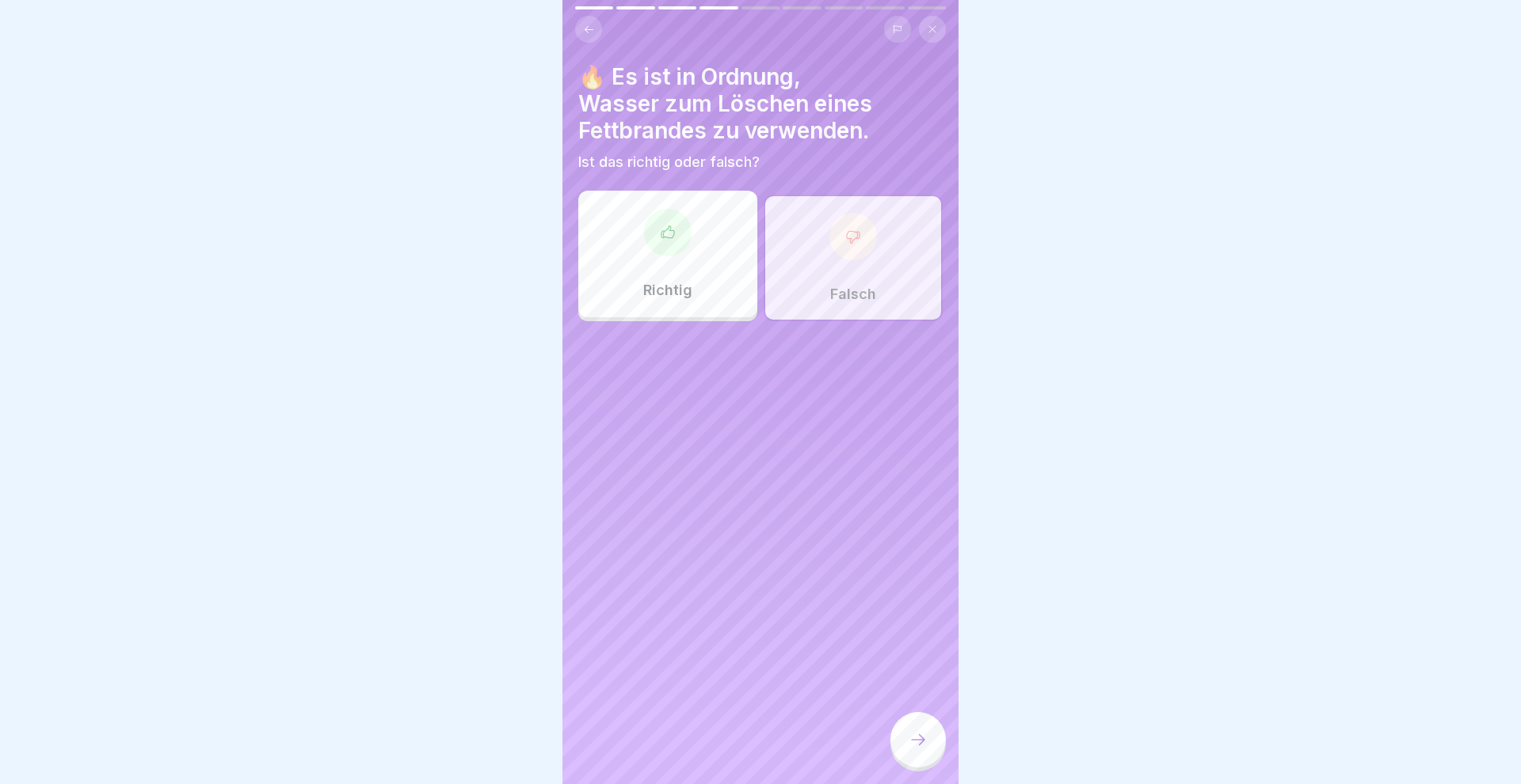
click at [913, 740] on icon at bounding box center [917, 739] width 19 height 19
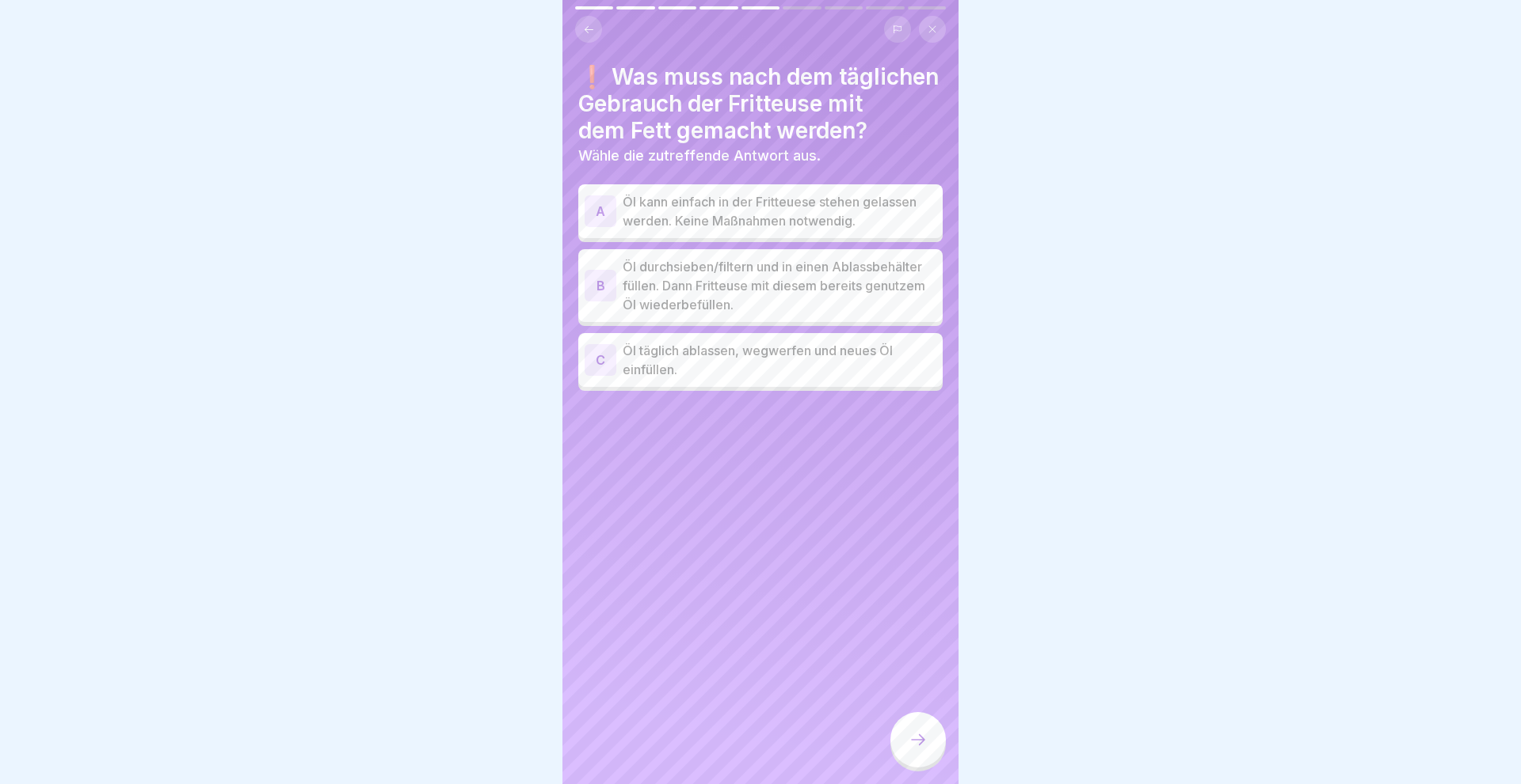
click at [597, 288] on div "B" at bounding box center [601, 286] width 32 height 32
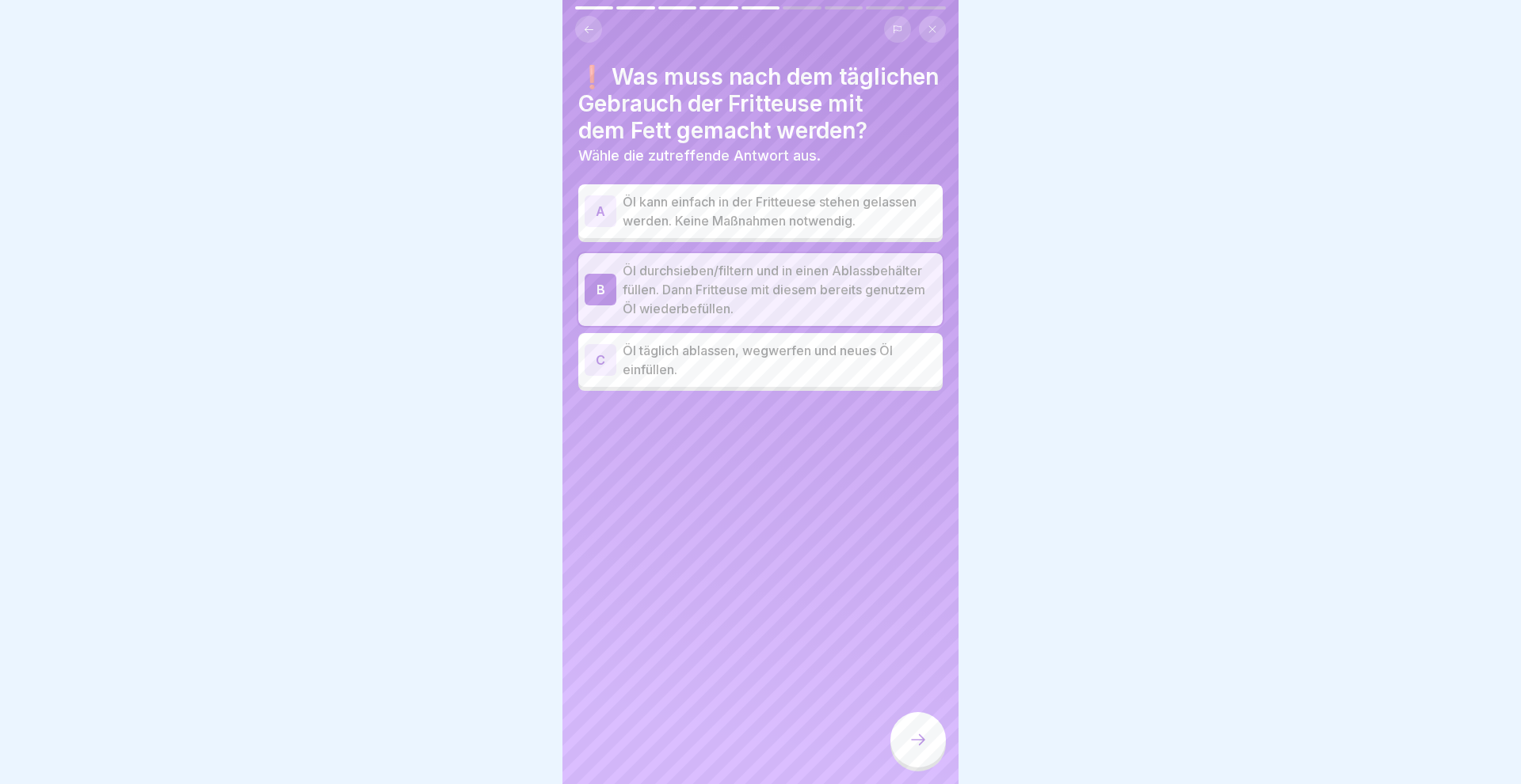
click at [925, 745] on icon at bounding box center [917, 739] width 19 height 19
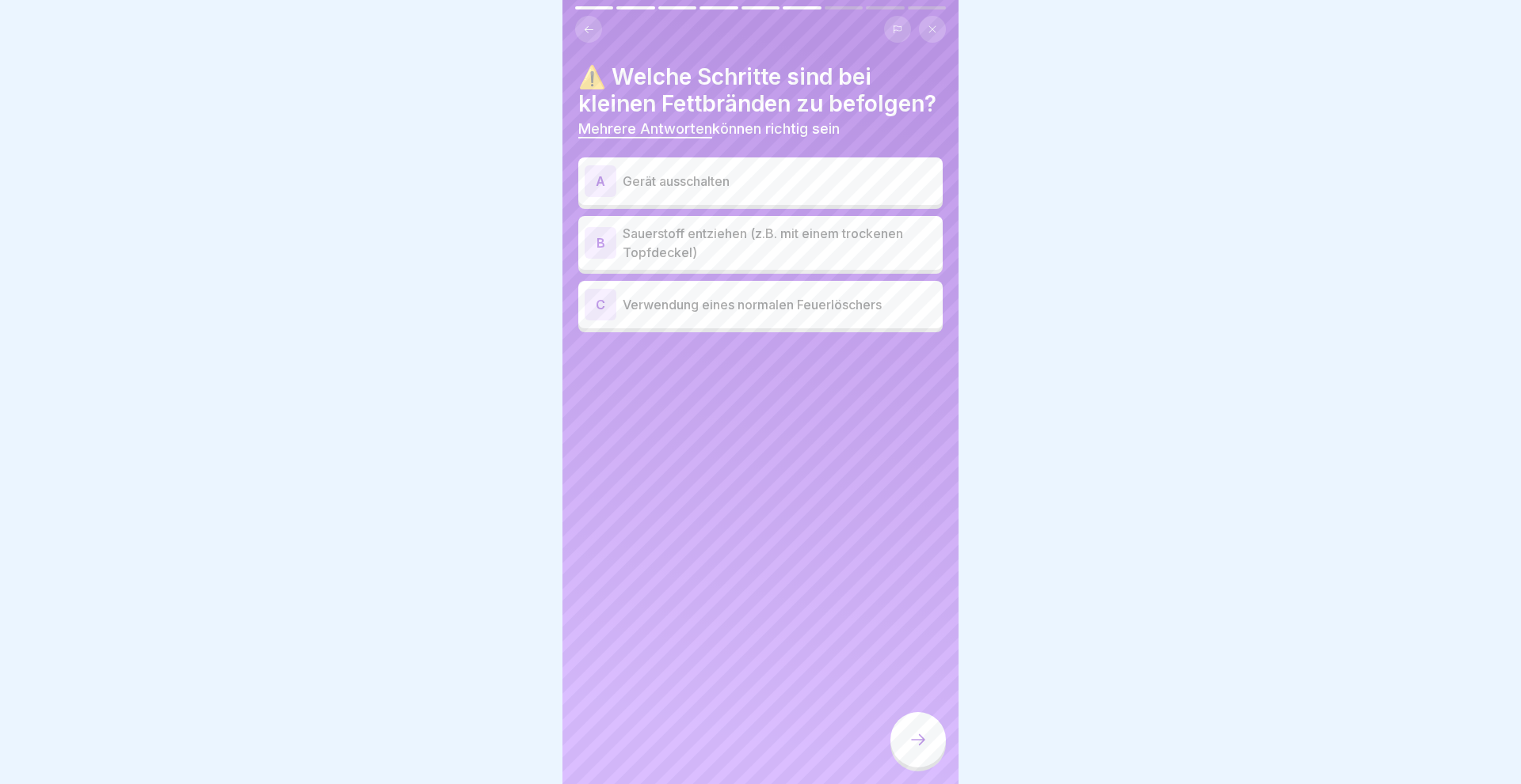
click at [593, 183] on div "A" at bounding box center [601, 182] width 32 height 32
click at [598, 244] on div "B" at bounding box center [601, 243] width 32 height 32
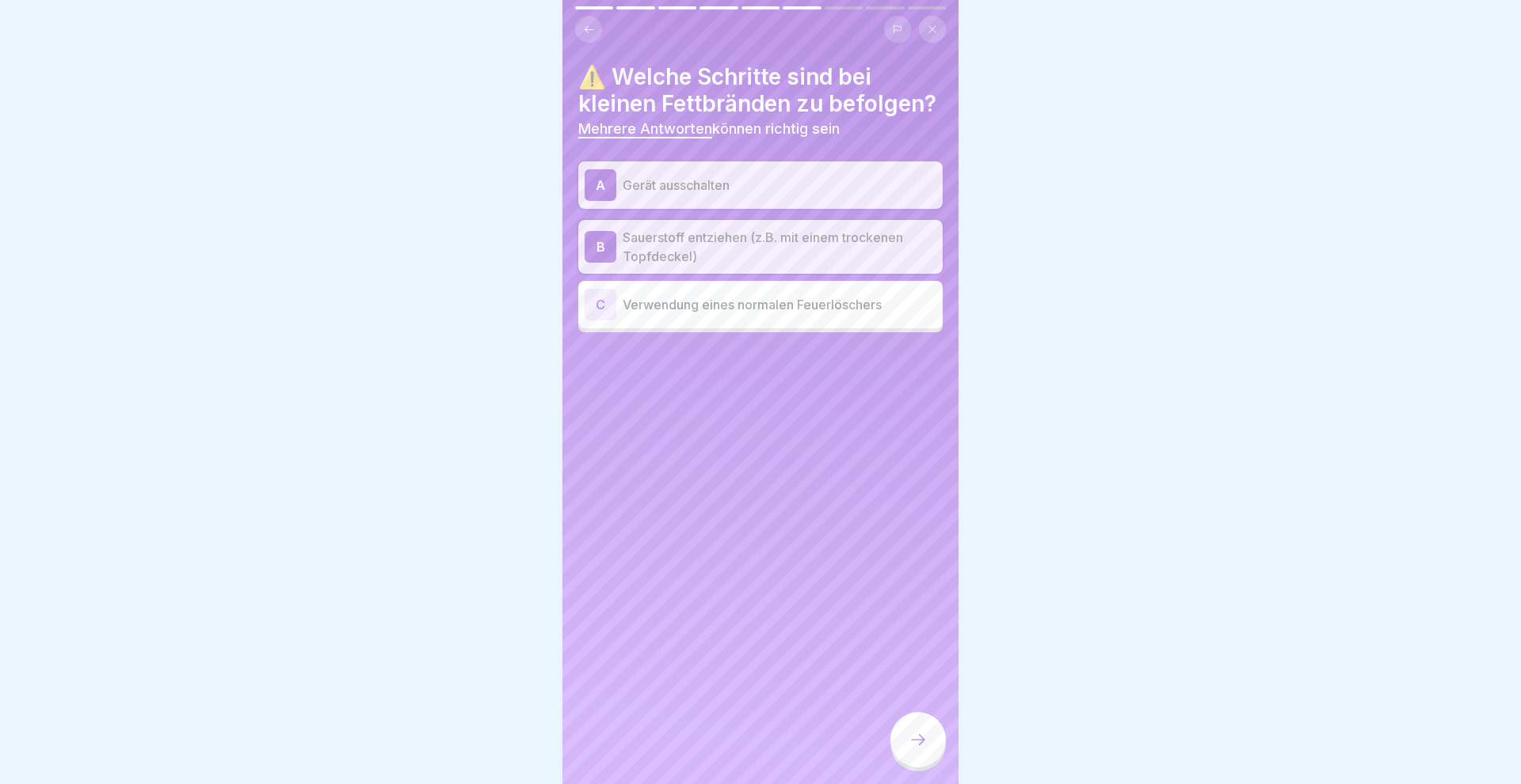
click at [920, 738] on icon at bounding box center [917, 739] width 19 height 19
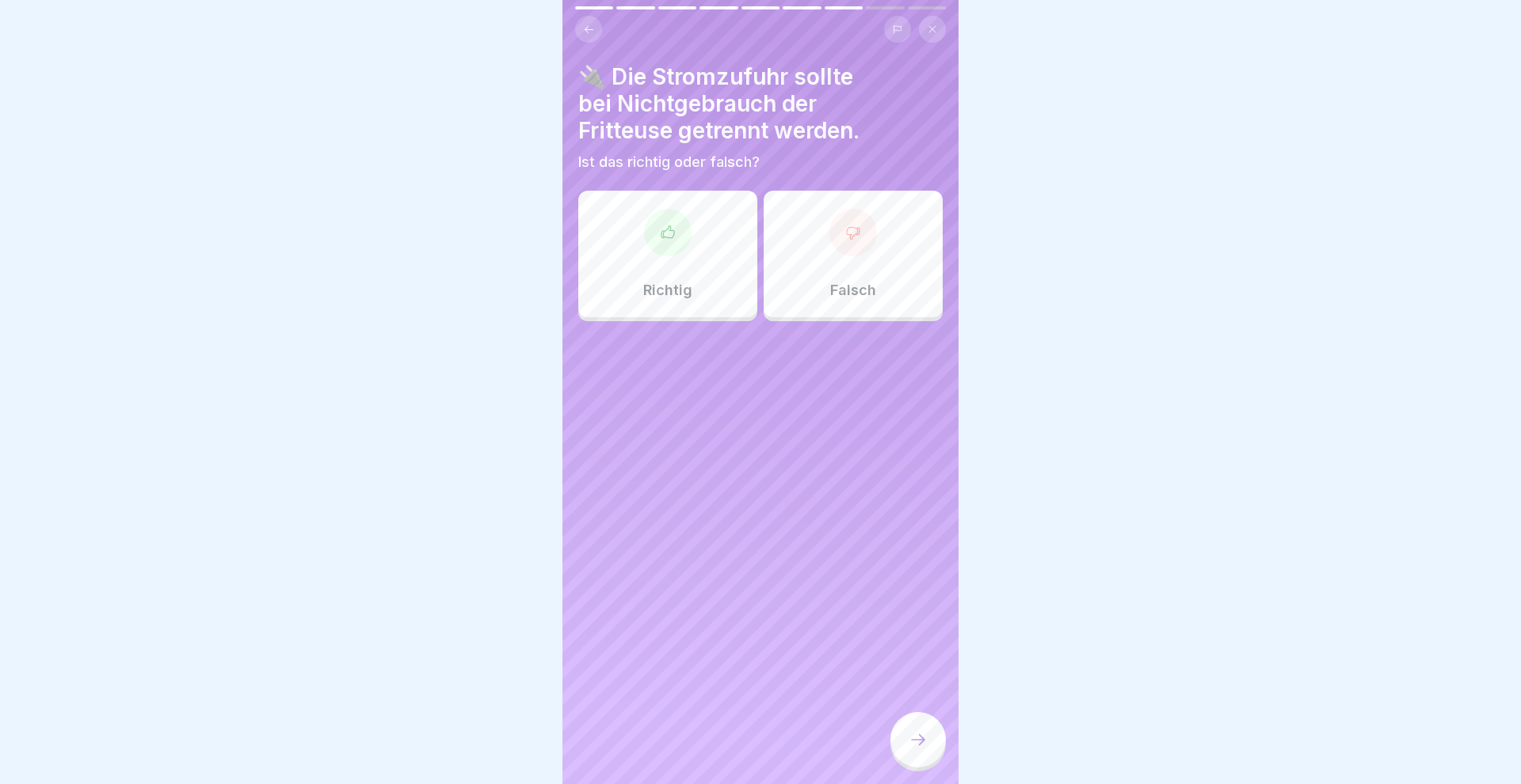
click at [677, 250] on div at bounding box center [668, 232] width 48 height 48
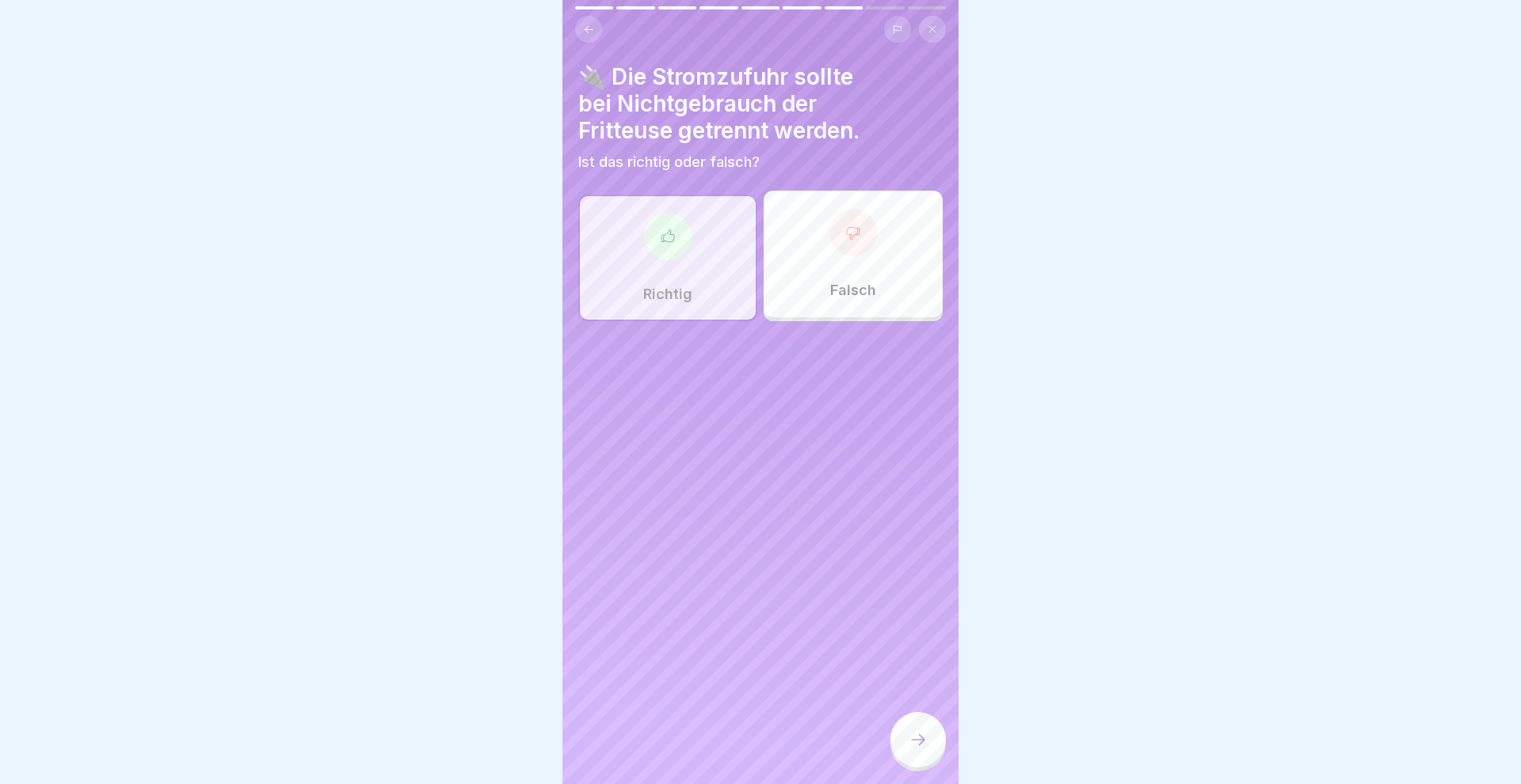
click at [901, 733] on div at bounding box center [918, 740] width 56 height 56
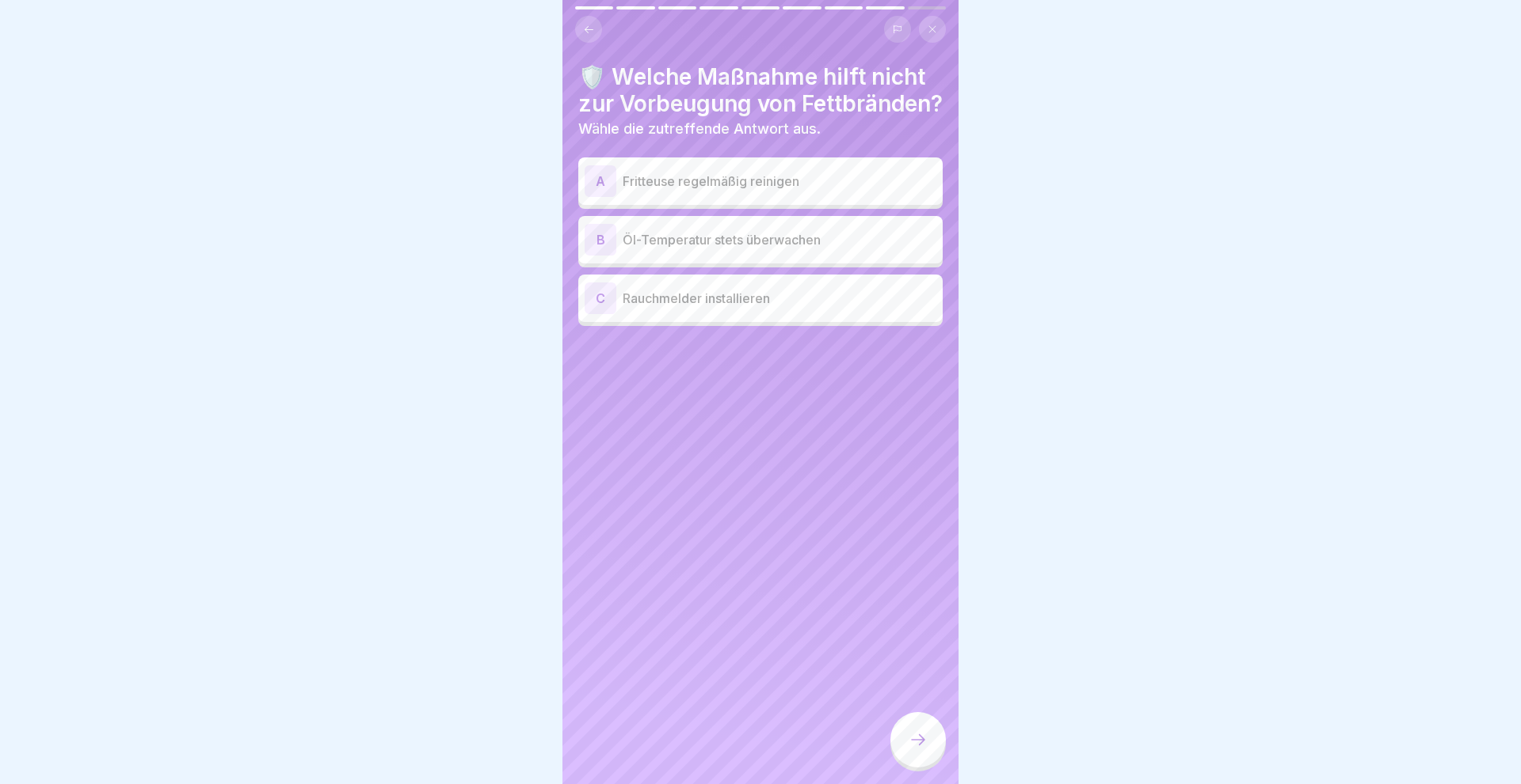
click at [597, 313] on div "C" at bounding box center [601, 298] width 32 height 32
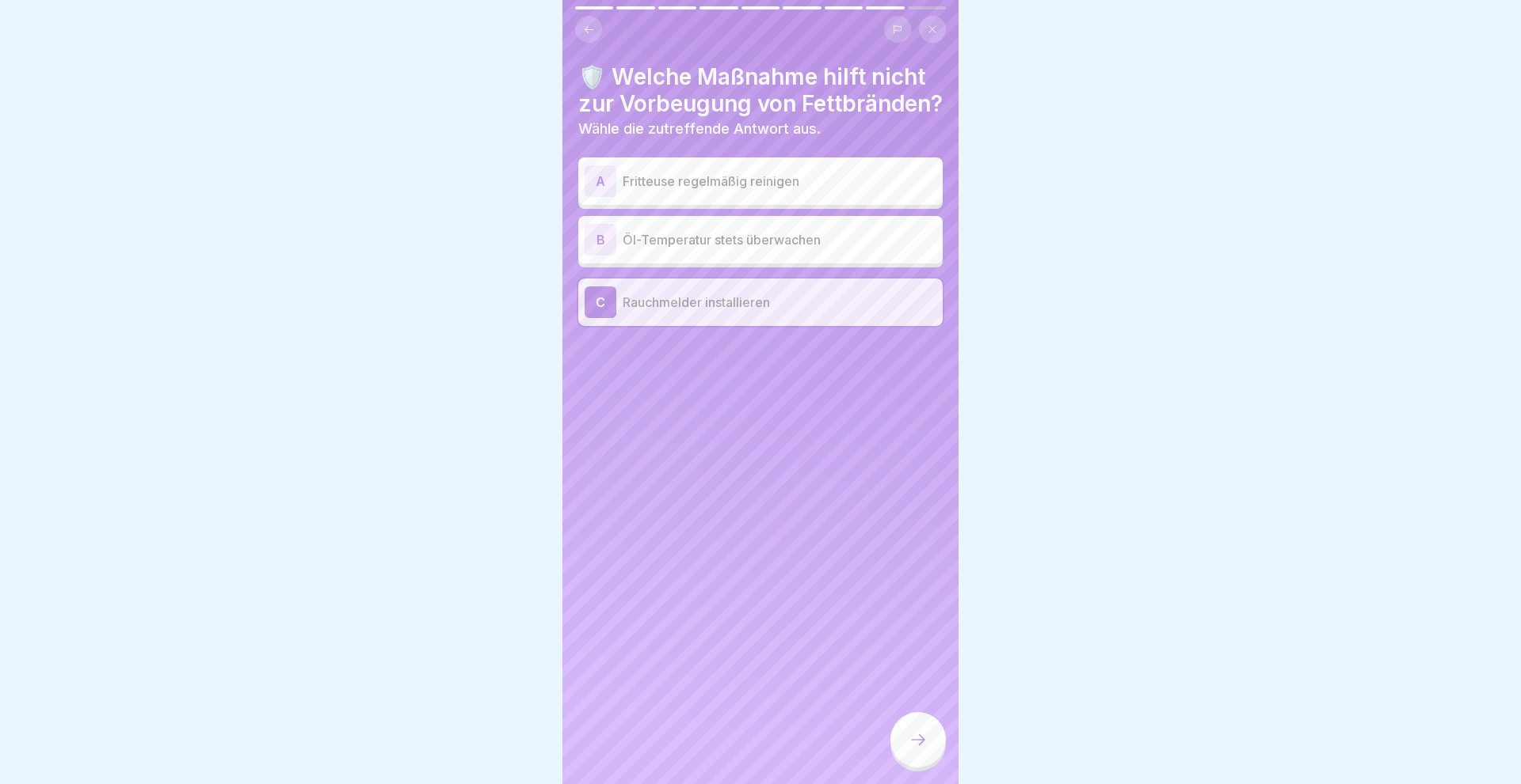
click at [934, 749] on div at bounding box center [918, 740] width 56 height 56
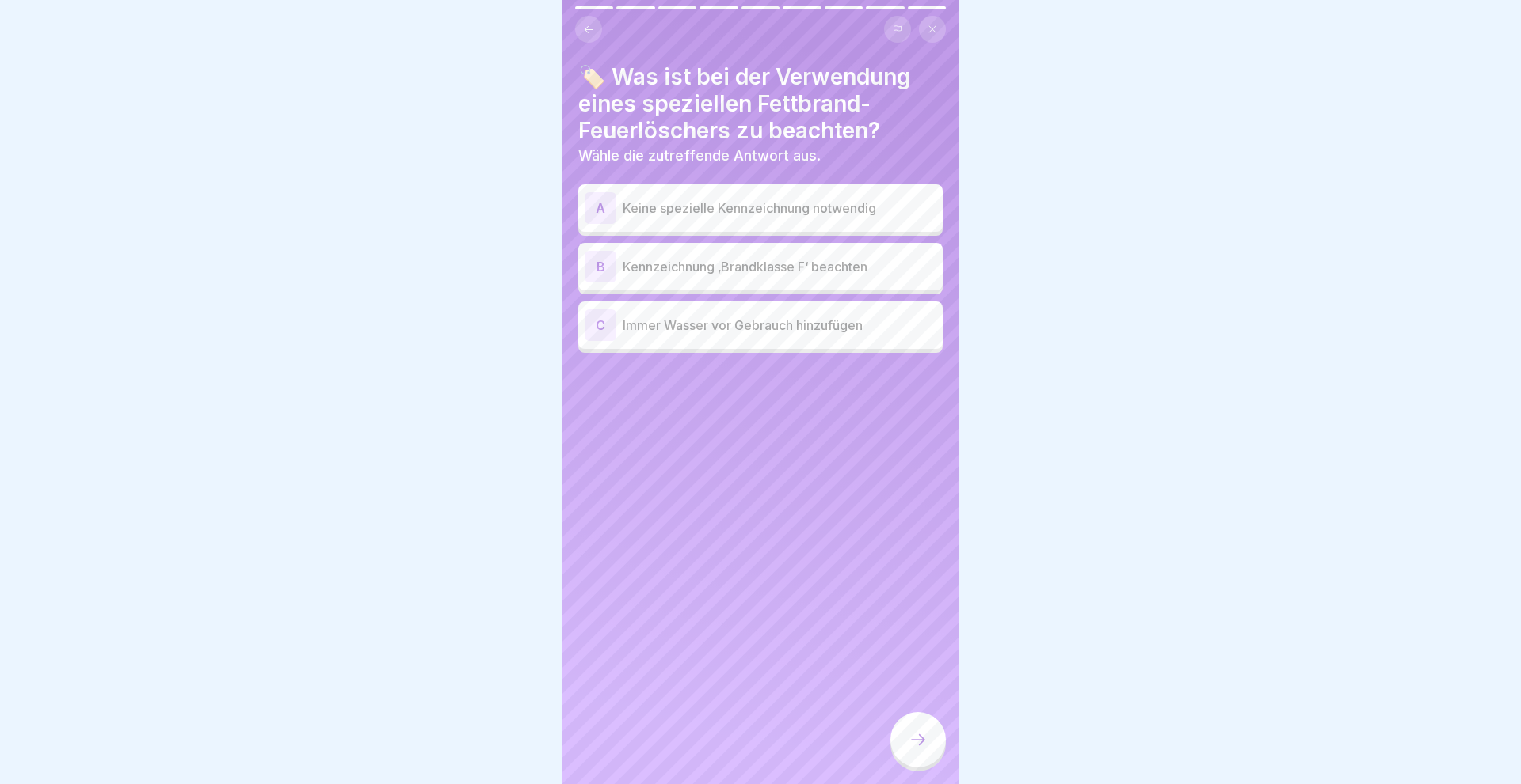
click at [592, 264] on div "B" at bounding box center [601, 267] width 32 height 32
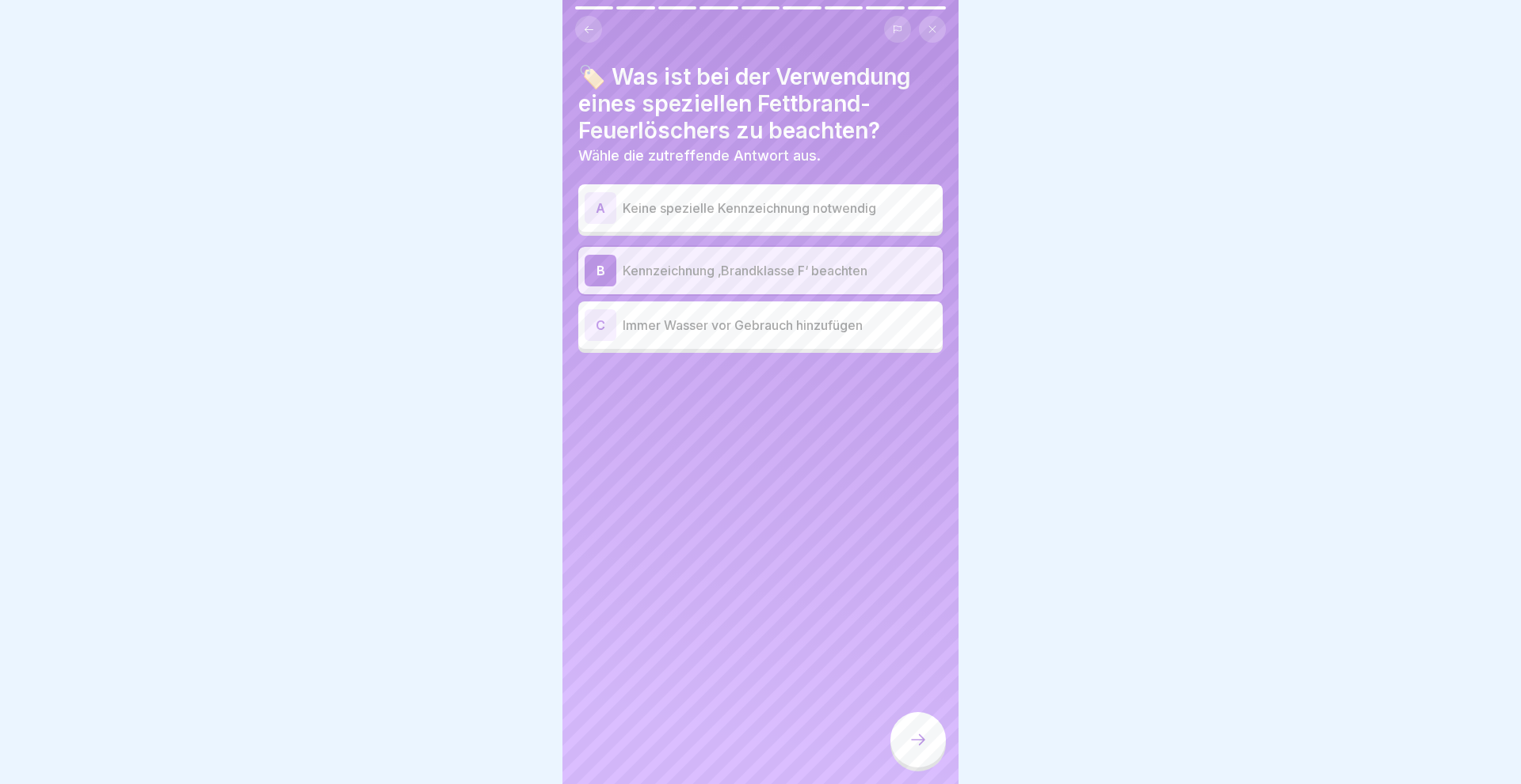
click at [915, 727] on div at bounding box center [918, 740] width 56 height 56
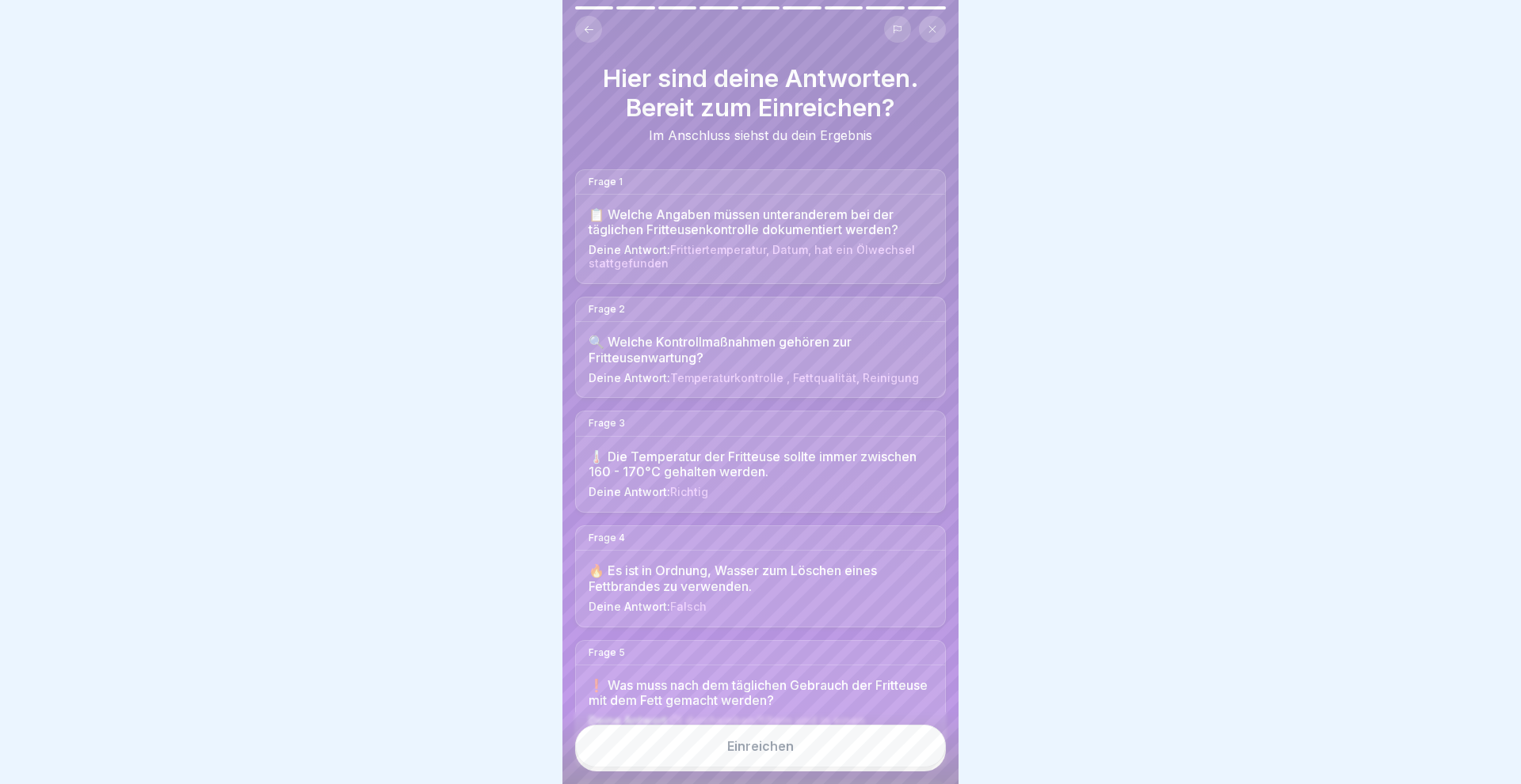
click at [803, 741] on button "Einreichen" at bounding box center [760, 746] width 370 height 43
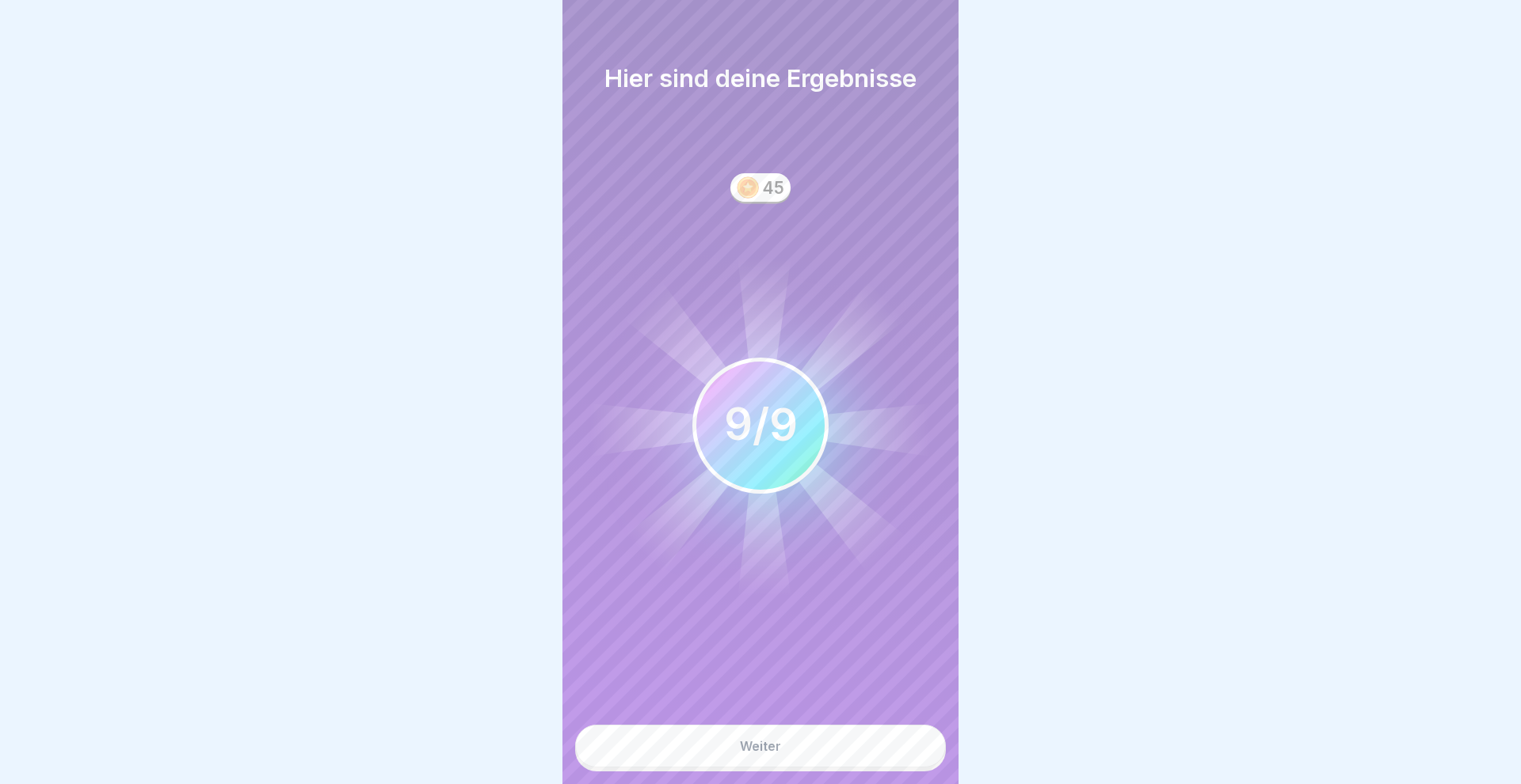
click at [778, 749] on div "Weiter" at bounding box center [760, 746] width 41 height 14
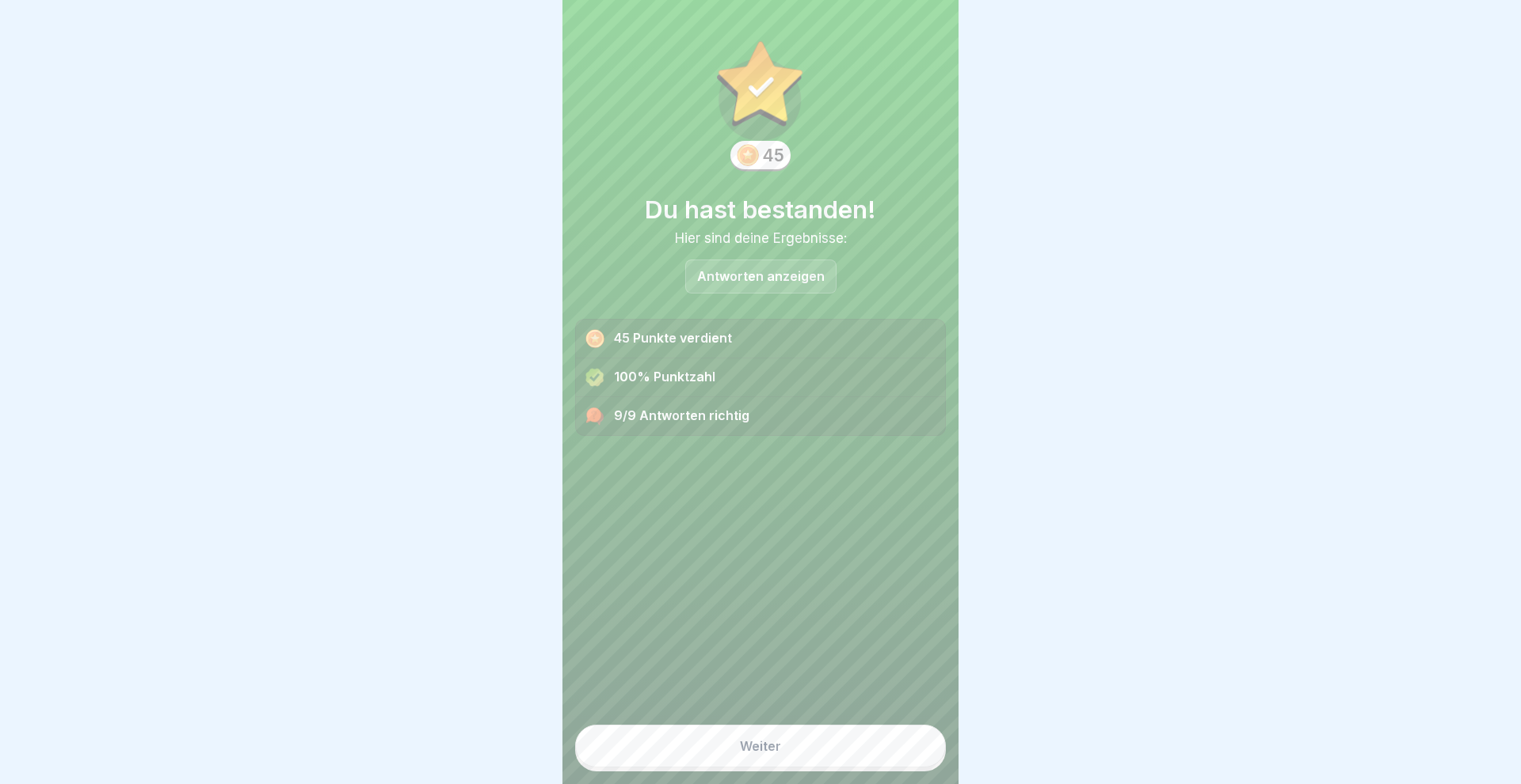
click at [776, 749] on div "Weiter" at bounding box center [760, 746] width 41 height 14
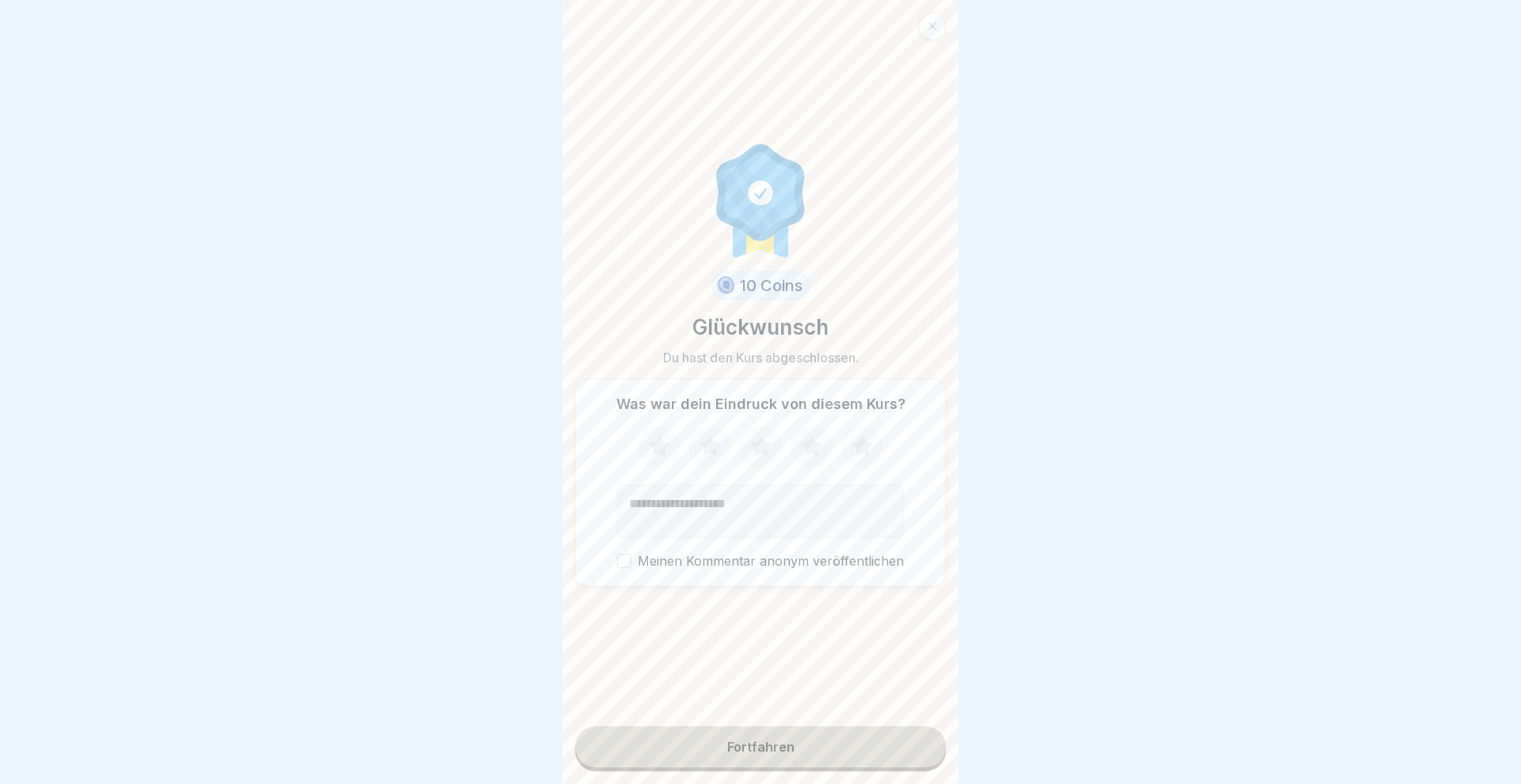
click at [864, 447] on icon at bounding box center [861, 446] width 21 height 20
click at [772, 745] on div "Fortfahren" at bounding box center [760, 747] width 67 height 14
click at [743, 758] on button "Fortfahren" at bounding box center [760, 746] width 370 height 41
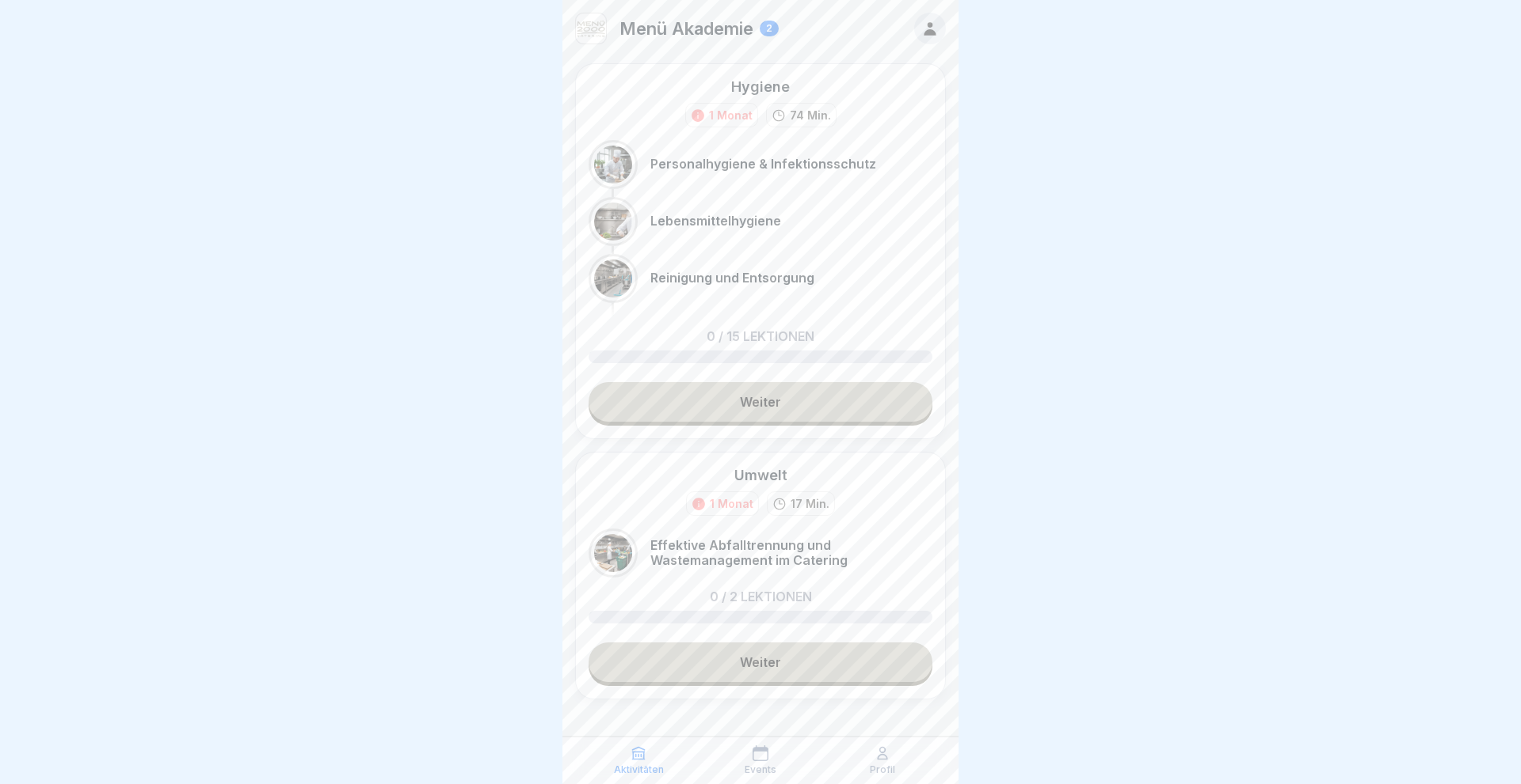
scroll to position [23, 0]
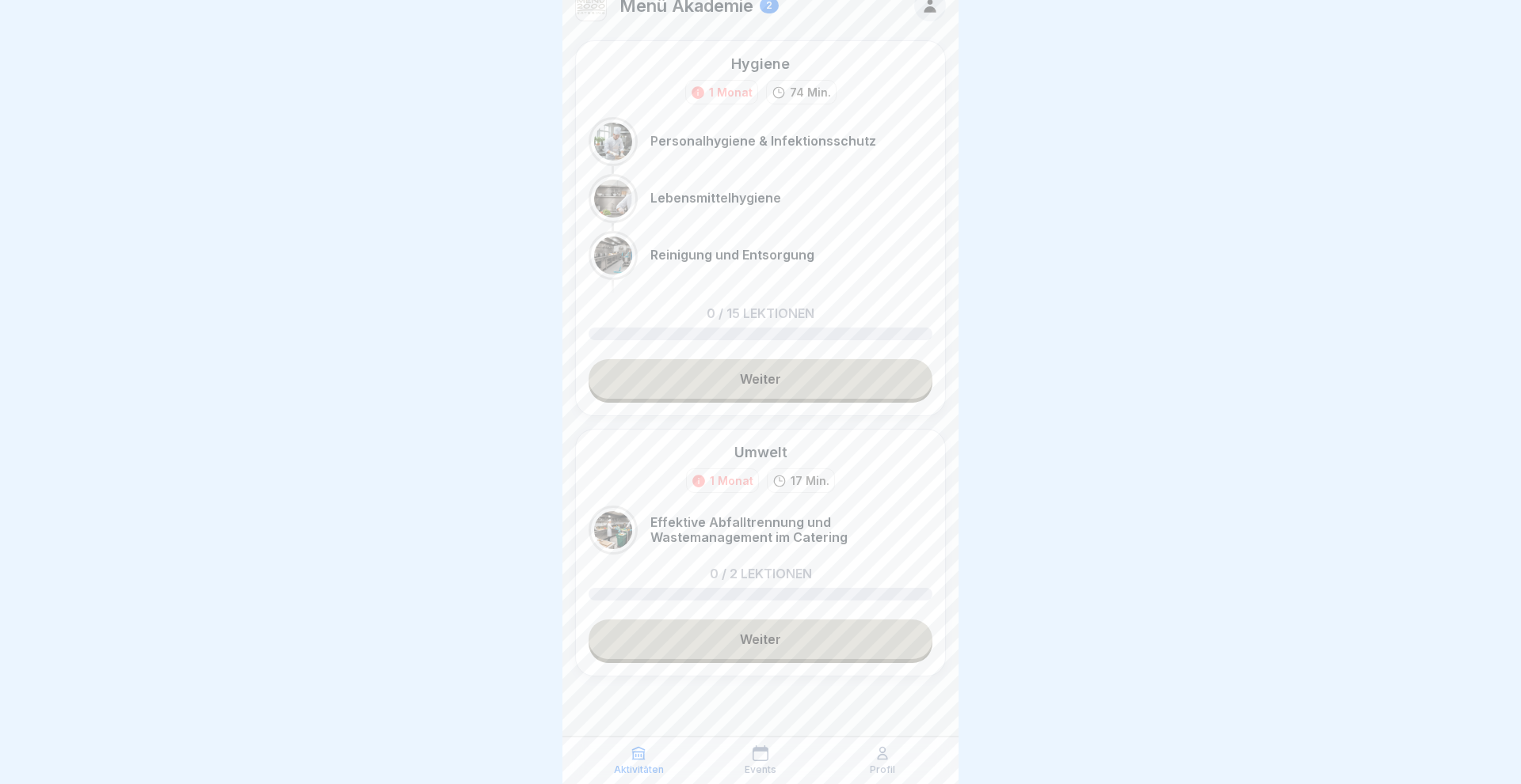
drag, startPoint x: 780, startPoint y: 381, endPoint x: 783, endPoint y: 417, distance: 36.1
click at [780, 381] on link "Weiter" at bounding box center [760, 379] width 343 height 40
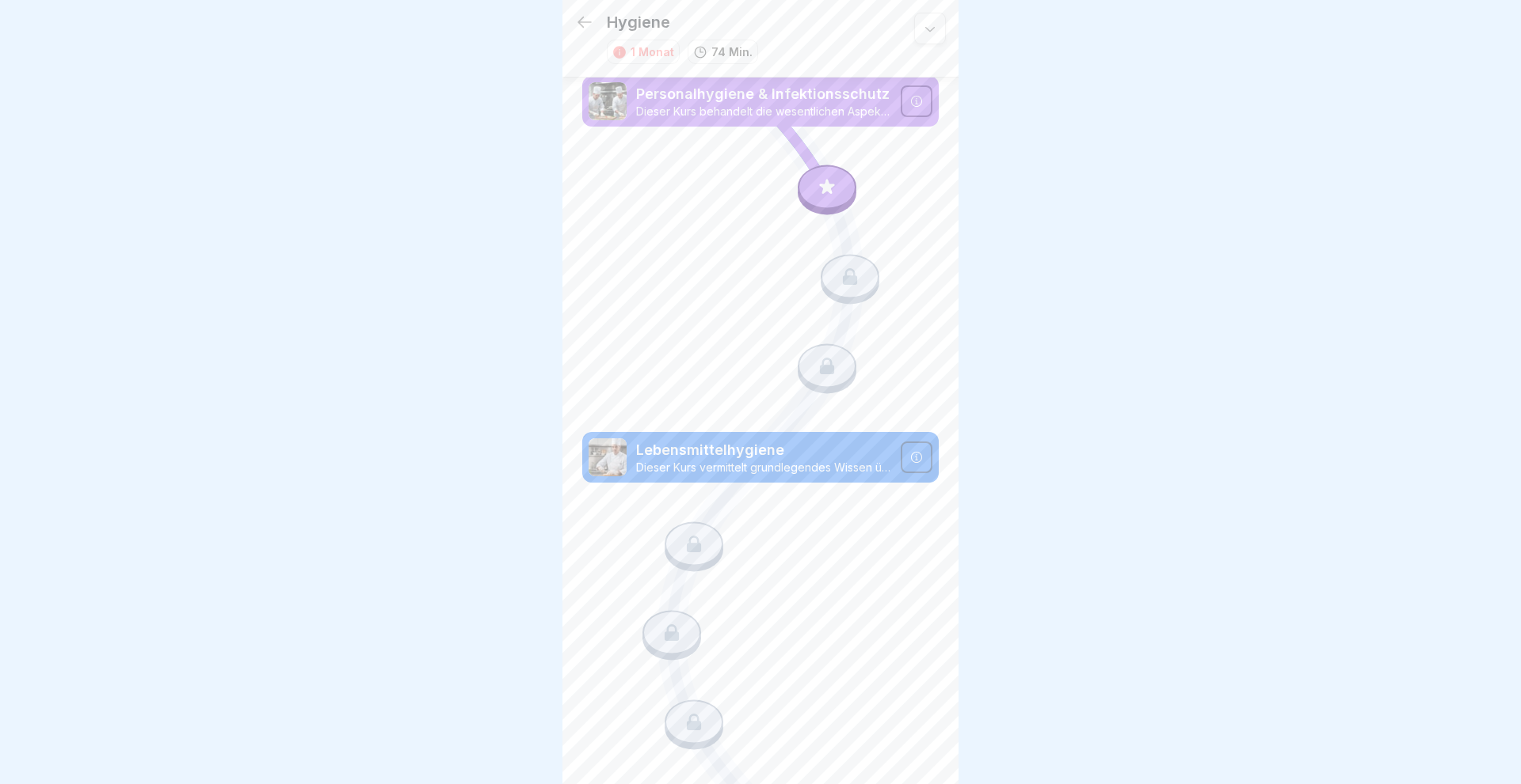
click at [822, 173] on div at bounding box center [826, 188] width 59 height 44
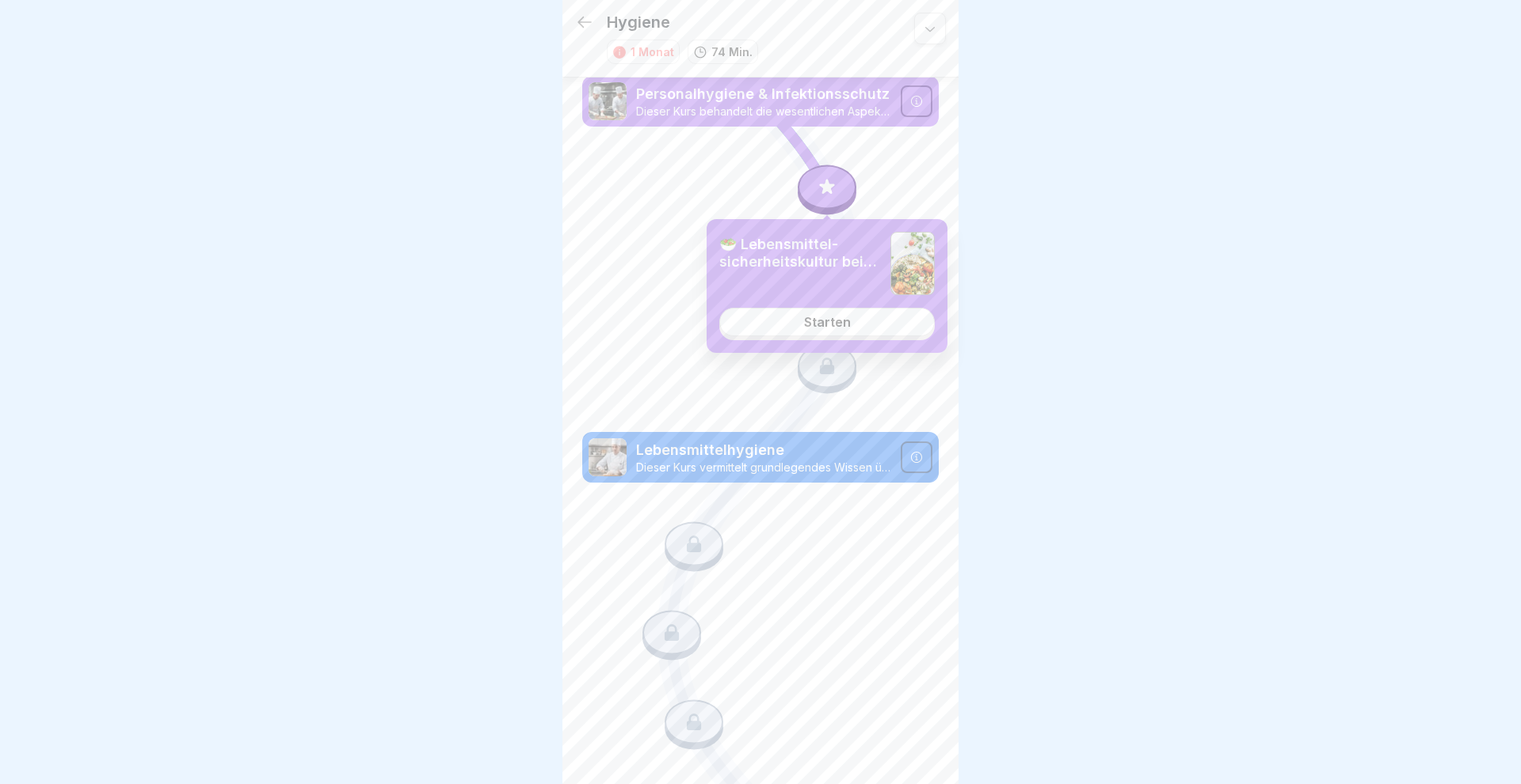
click at [823, 328] on div "Starten" at bounding box center [826, 322] width 47 height 14
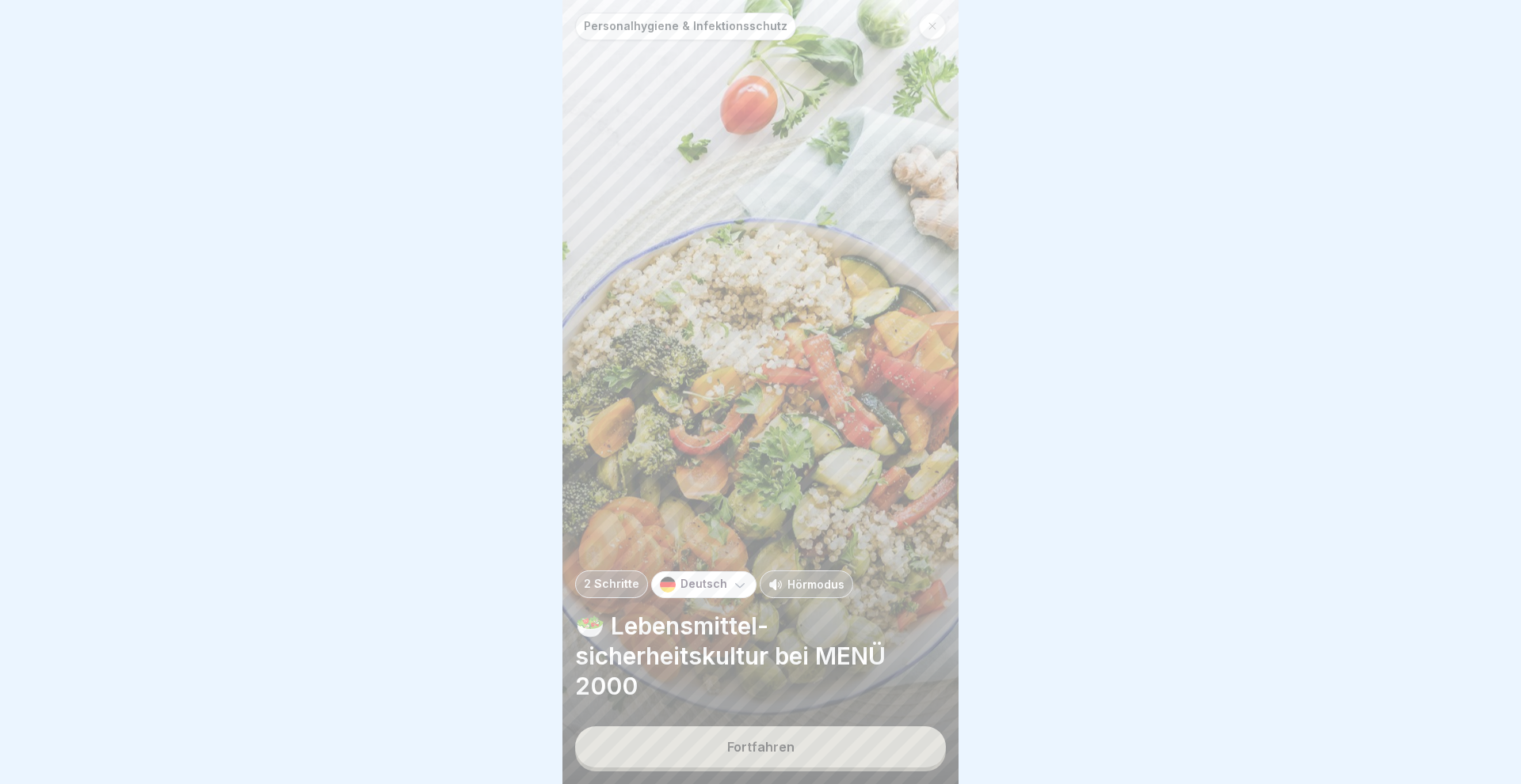
click at [760, 754] on div "Fortfahren" at bounding box center [760, 747] width 67 height 14
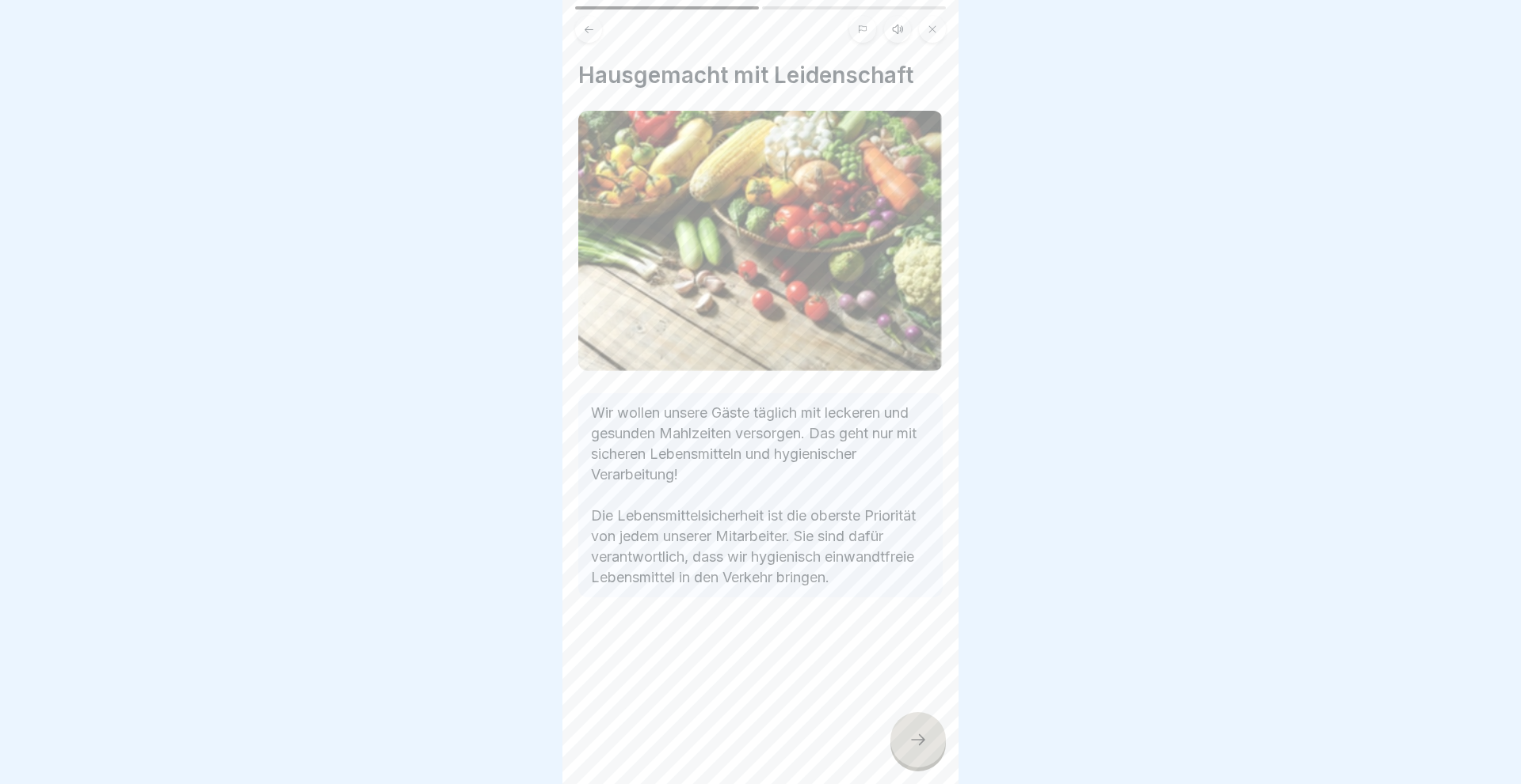
click at [911, 736] on icon at bounding box center [917, 739] width 19 height 19
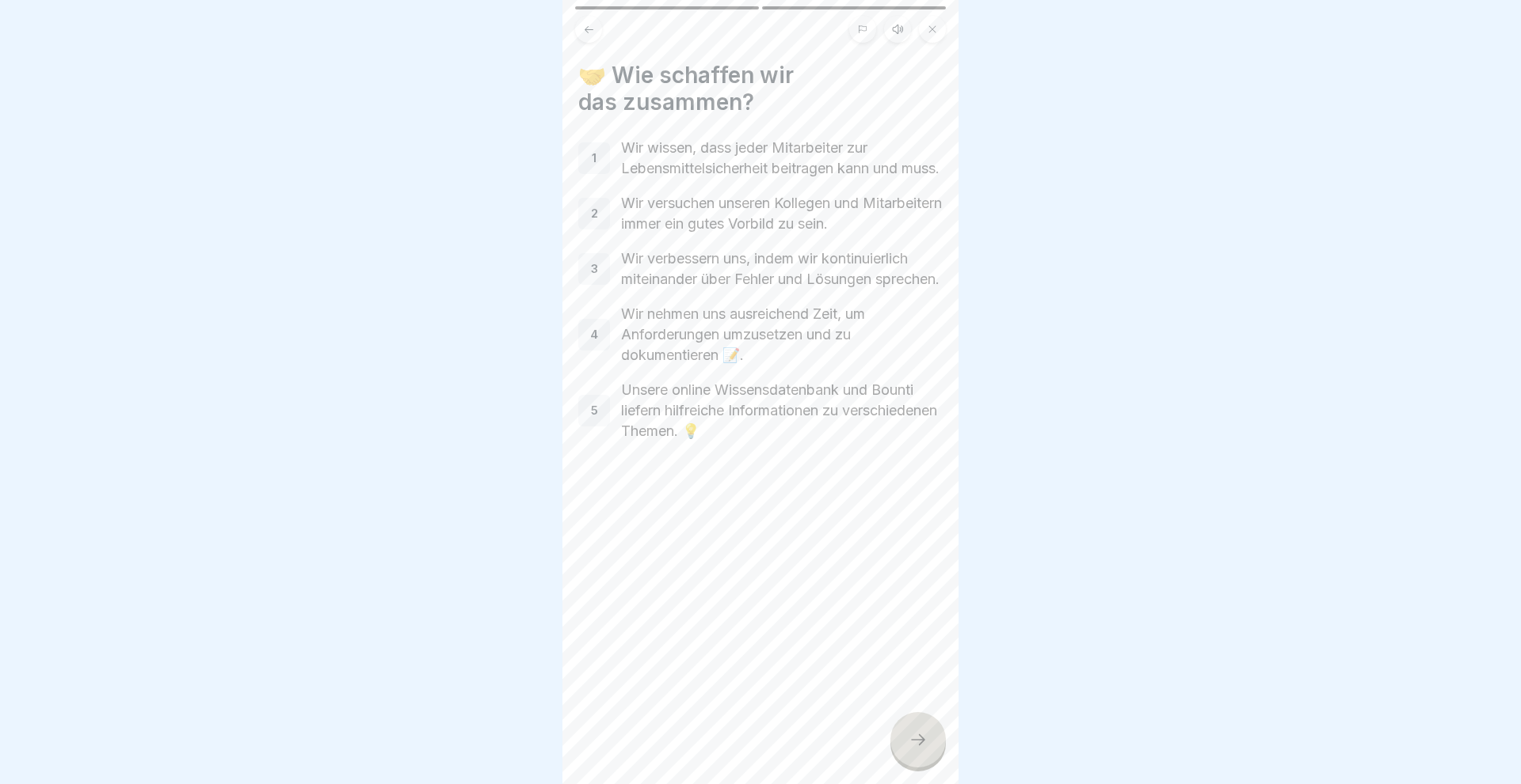
click at [912, 742] on icon at bounding box center [917, 739] width 19 height 19
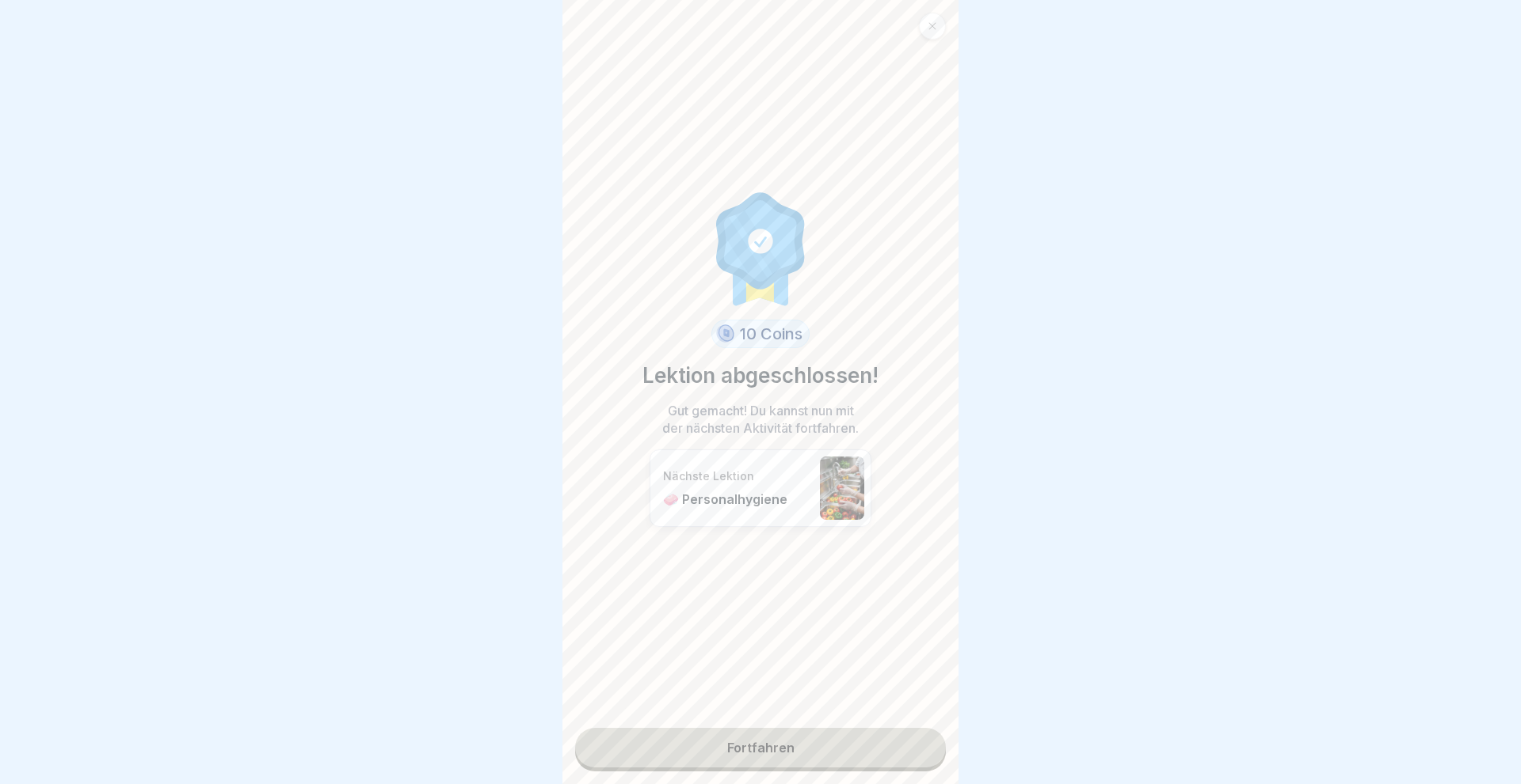
click at [758, 749] on link "Fortfahren" at bounding box center [760, 748] width 370 height 40
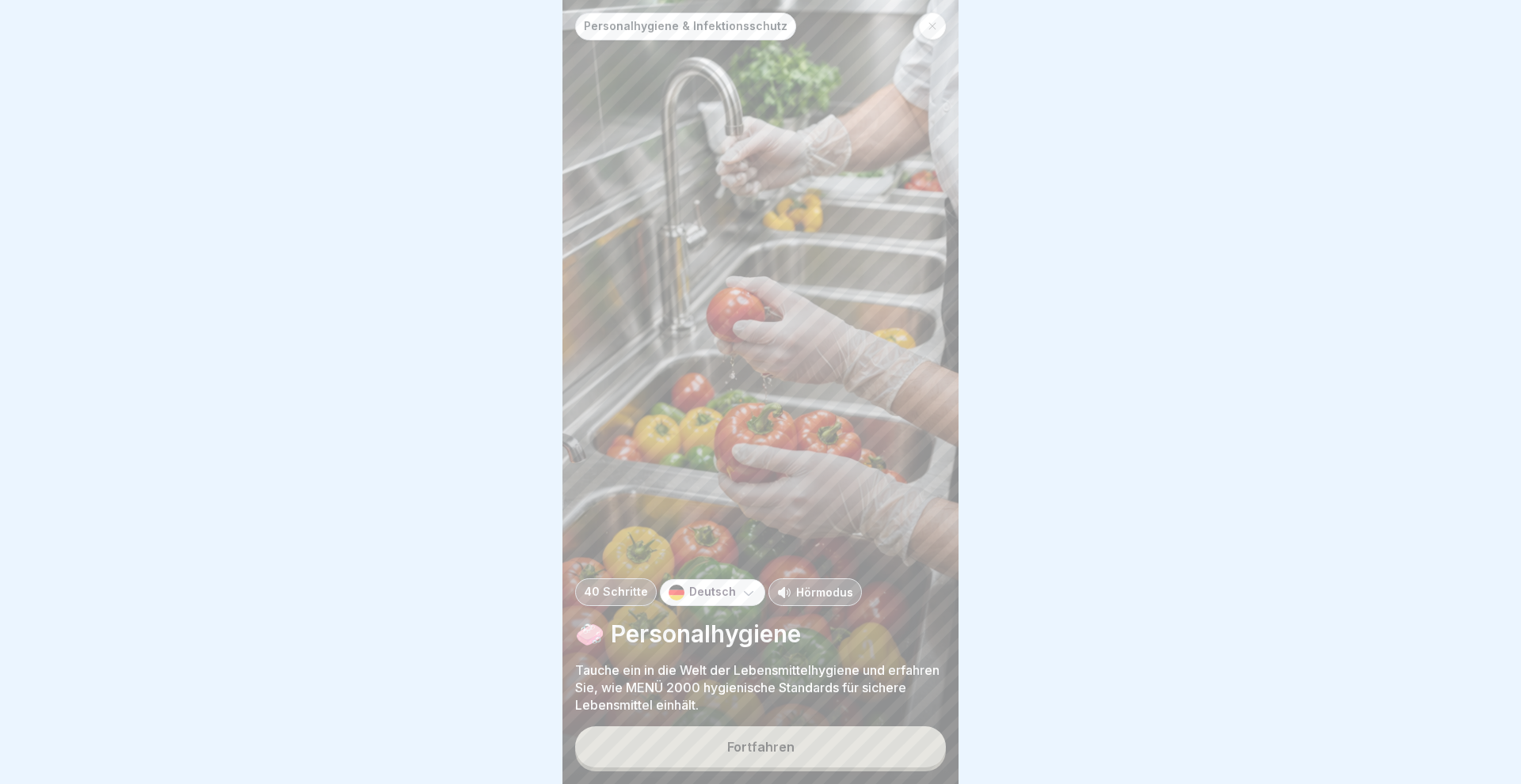
click at [754, 740] on div "Fortfahren" at bounding box center [760, 747] width 67 height 14
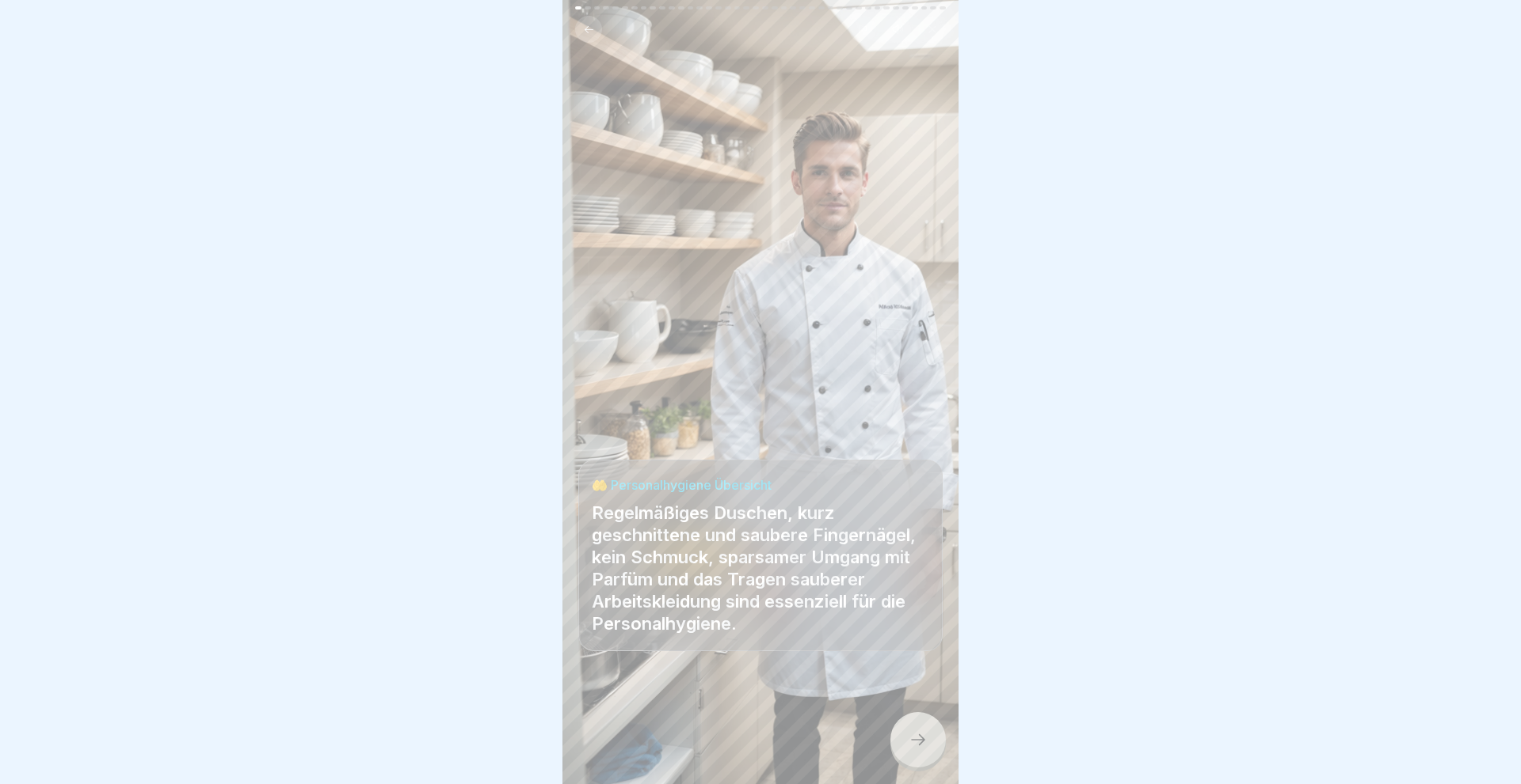
click at [912, 742] on icon at bounding box center [917, 739] width 19 height 19
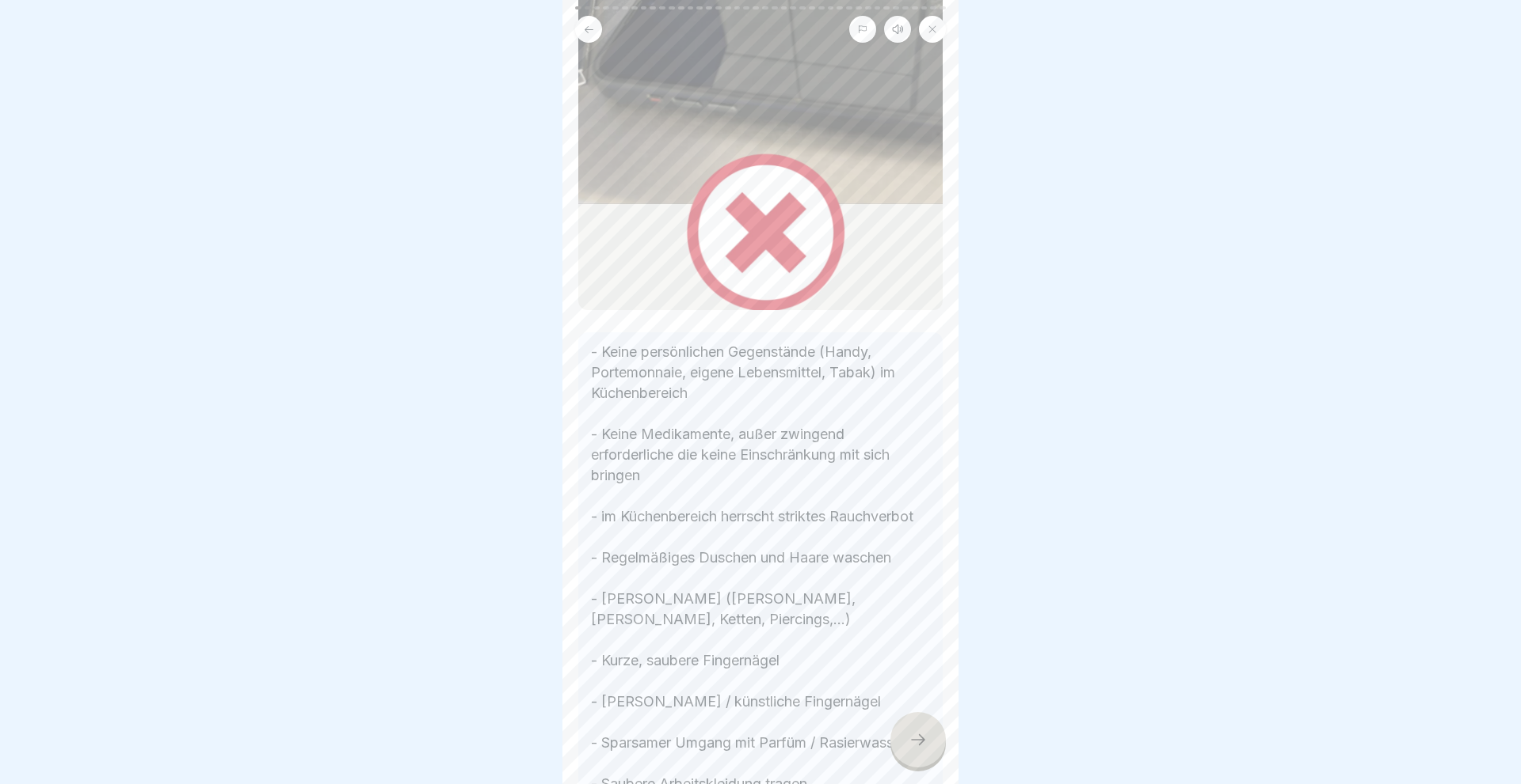
scroll to position [380, 0]
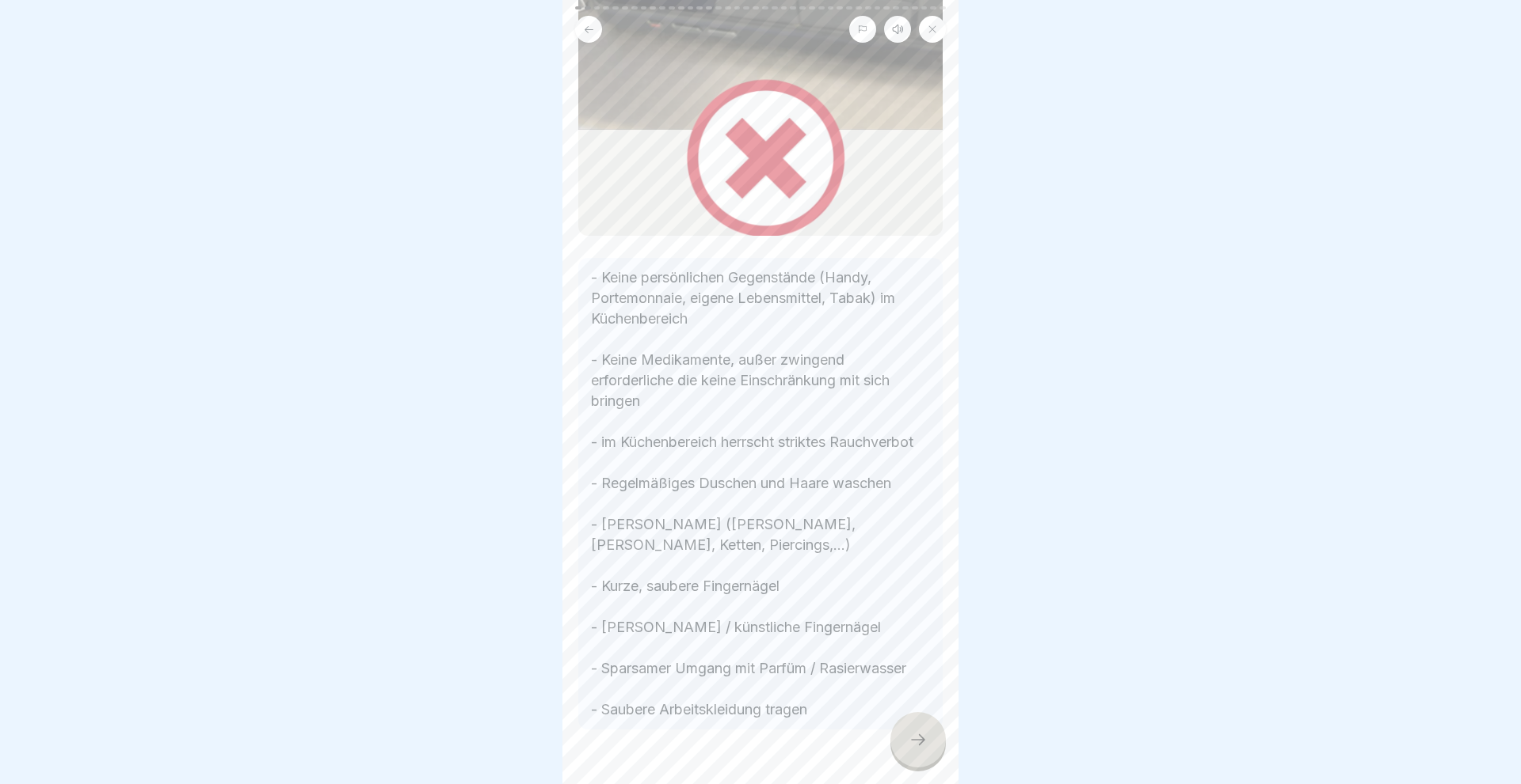
click at [925, 742] on icon at bounding box center [917, 739] width 19 height 19
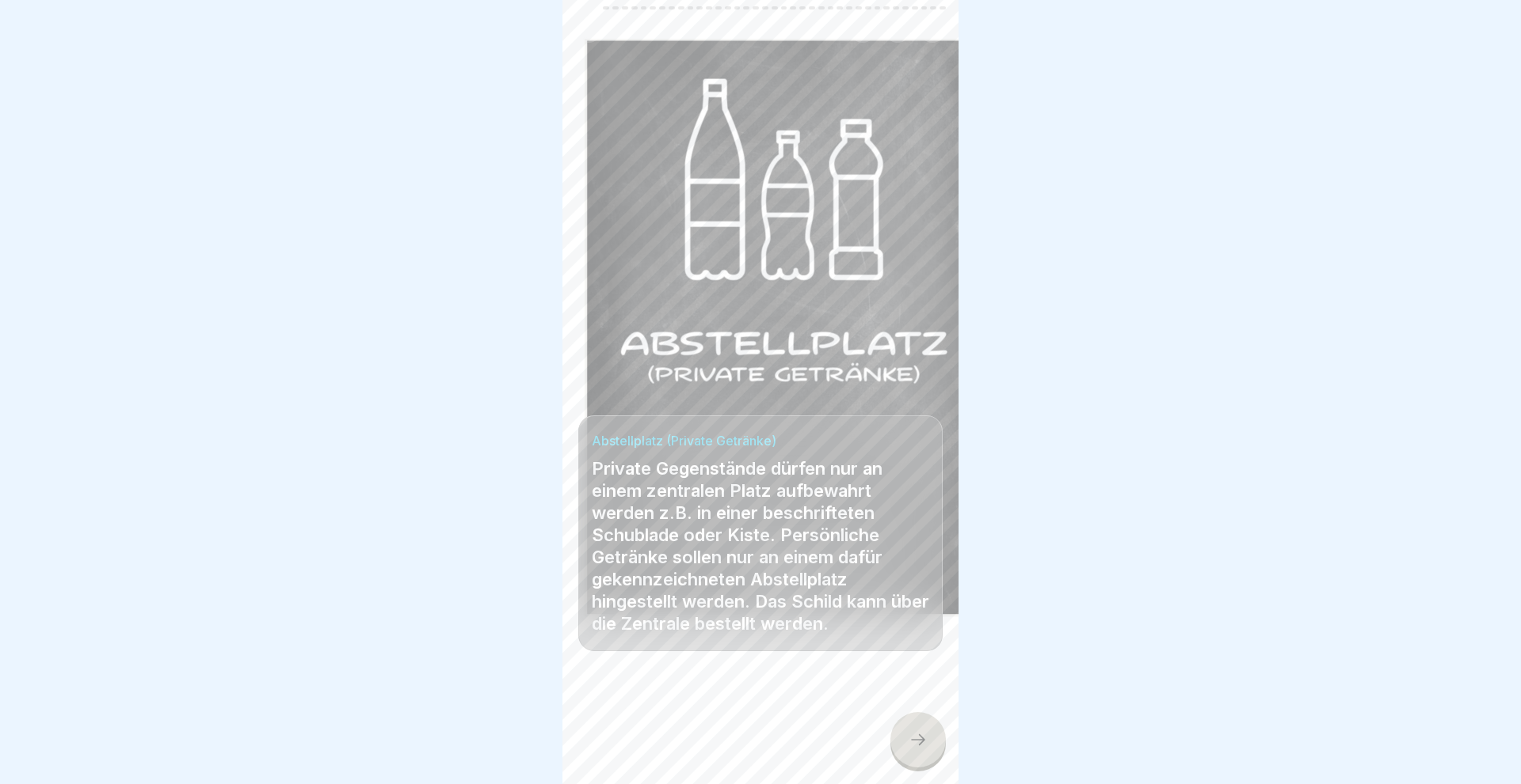
click at [921, 745] on icon at bounding box center [917, 739] width 19 height 19
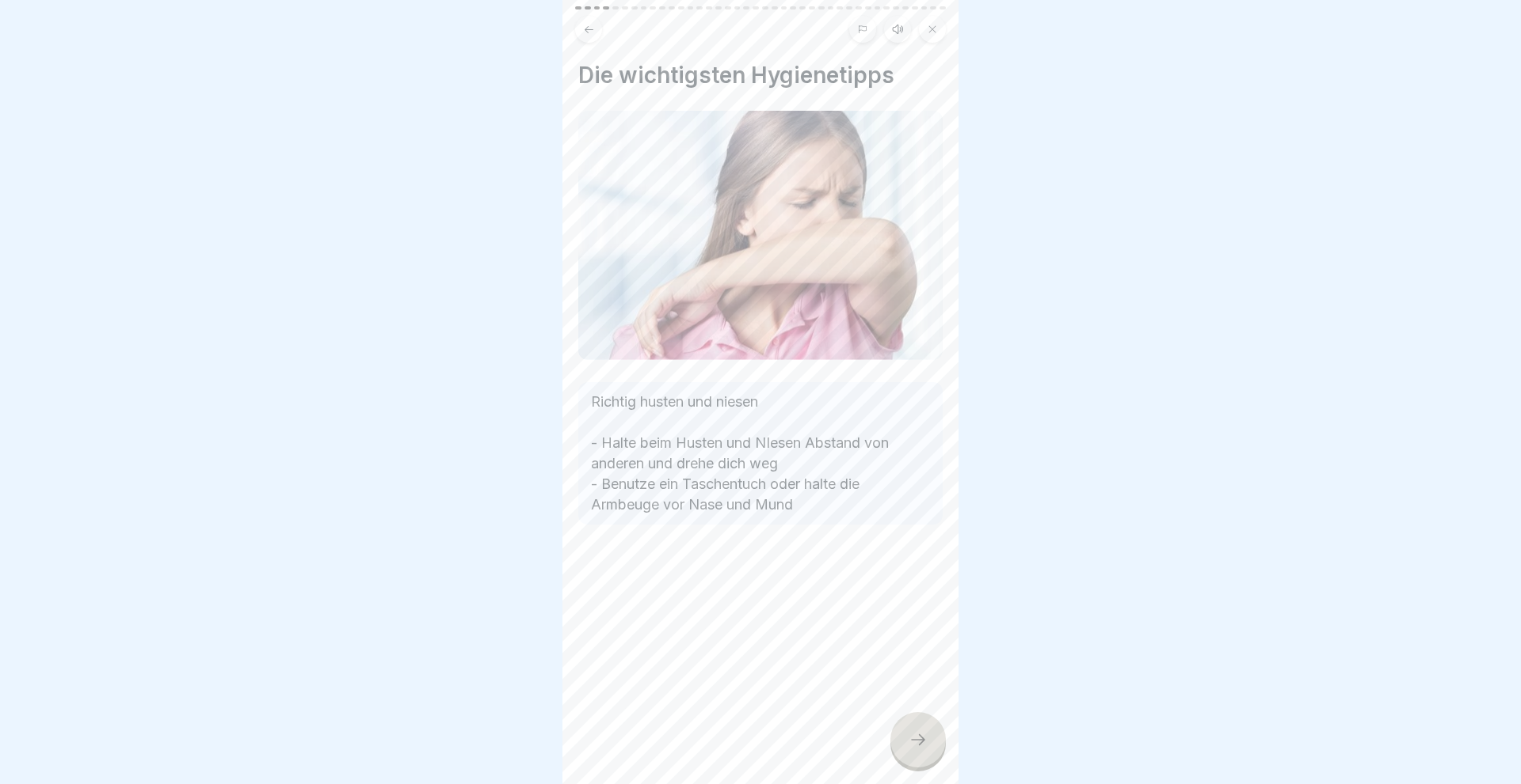
click at [924, 744] on icon at bounding box center [917, 739] width 19 height 19
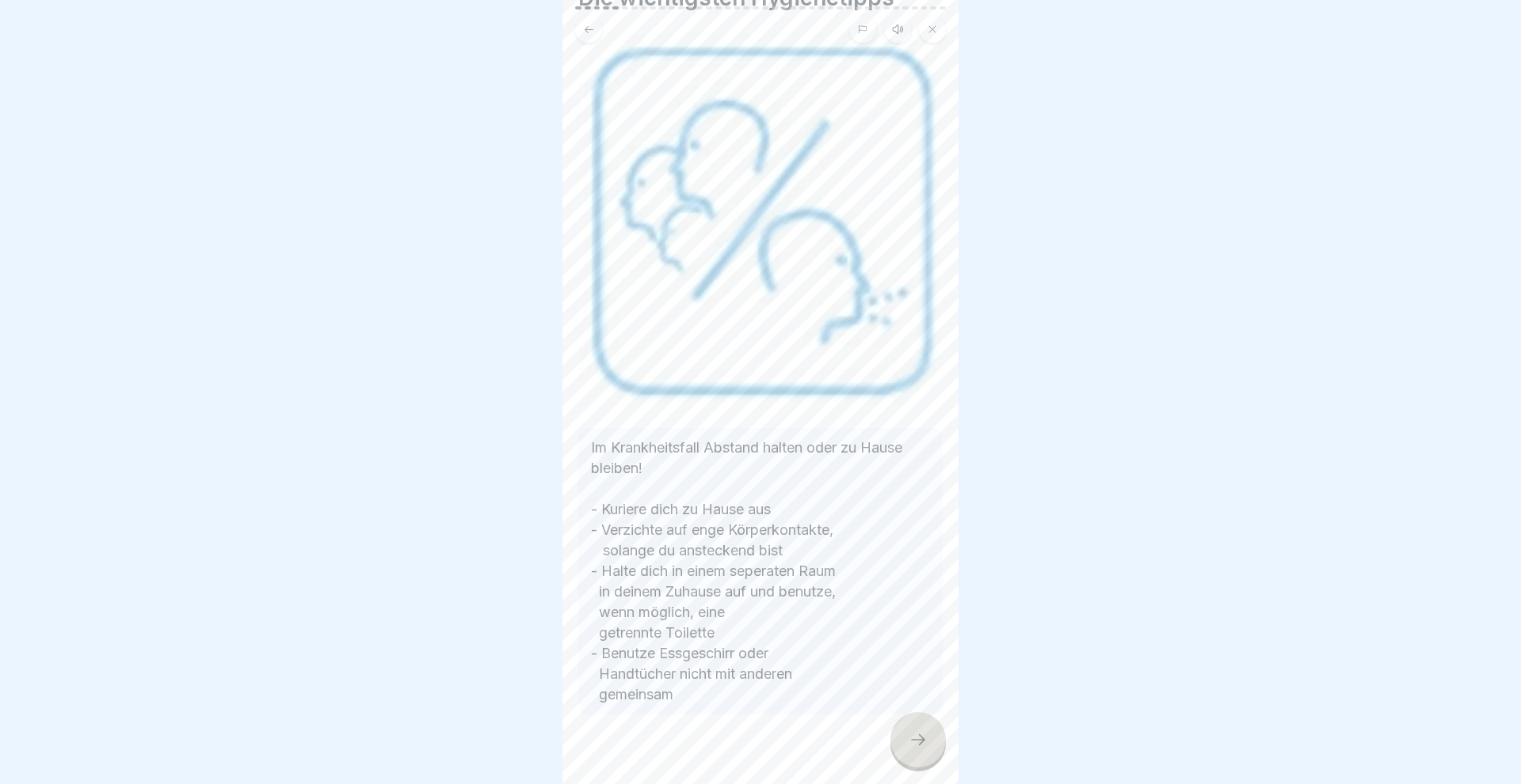
scroll to position [103, 0]
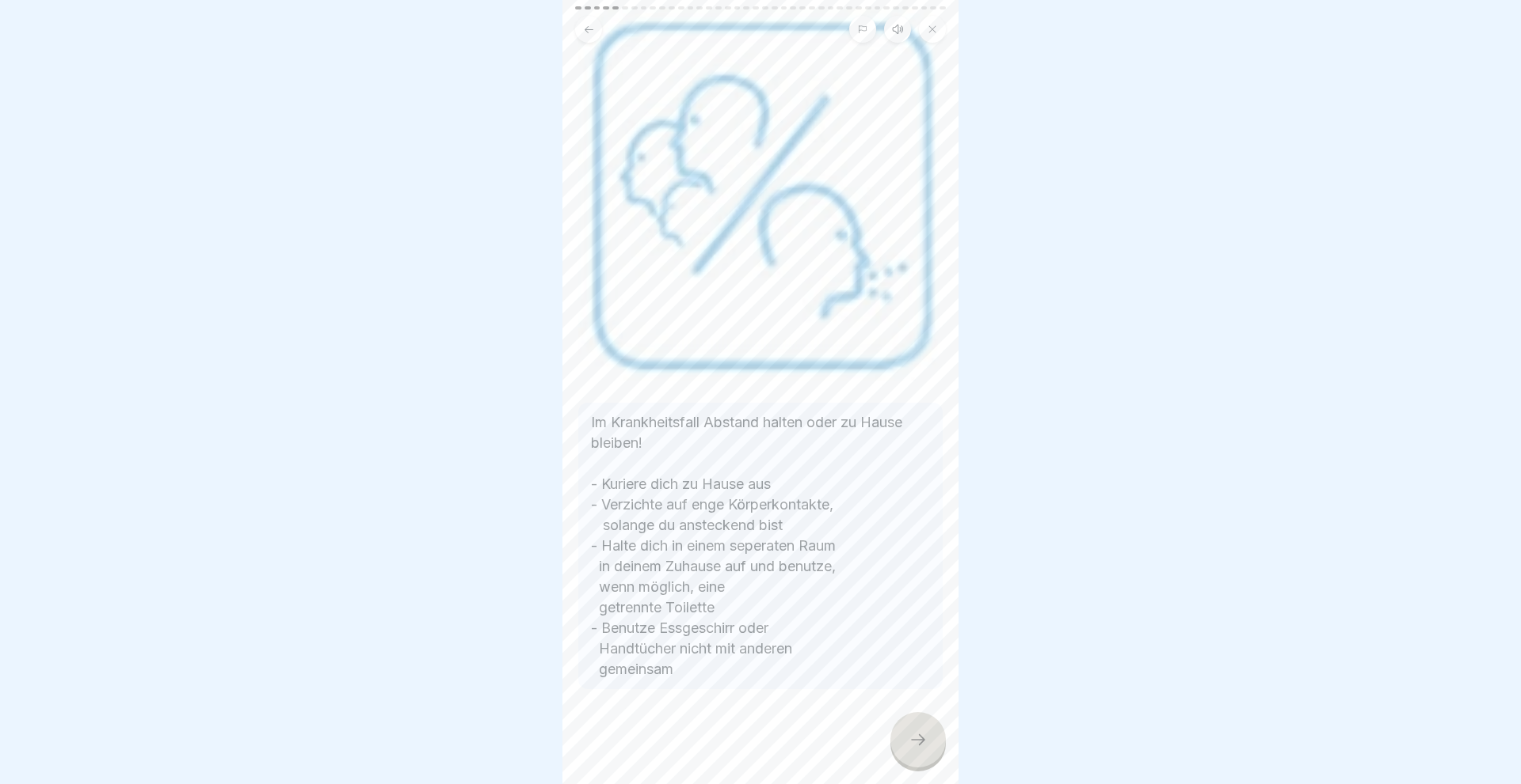
click at [928, 740] on div at bounding box center [918, 740] width 56 height 56
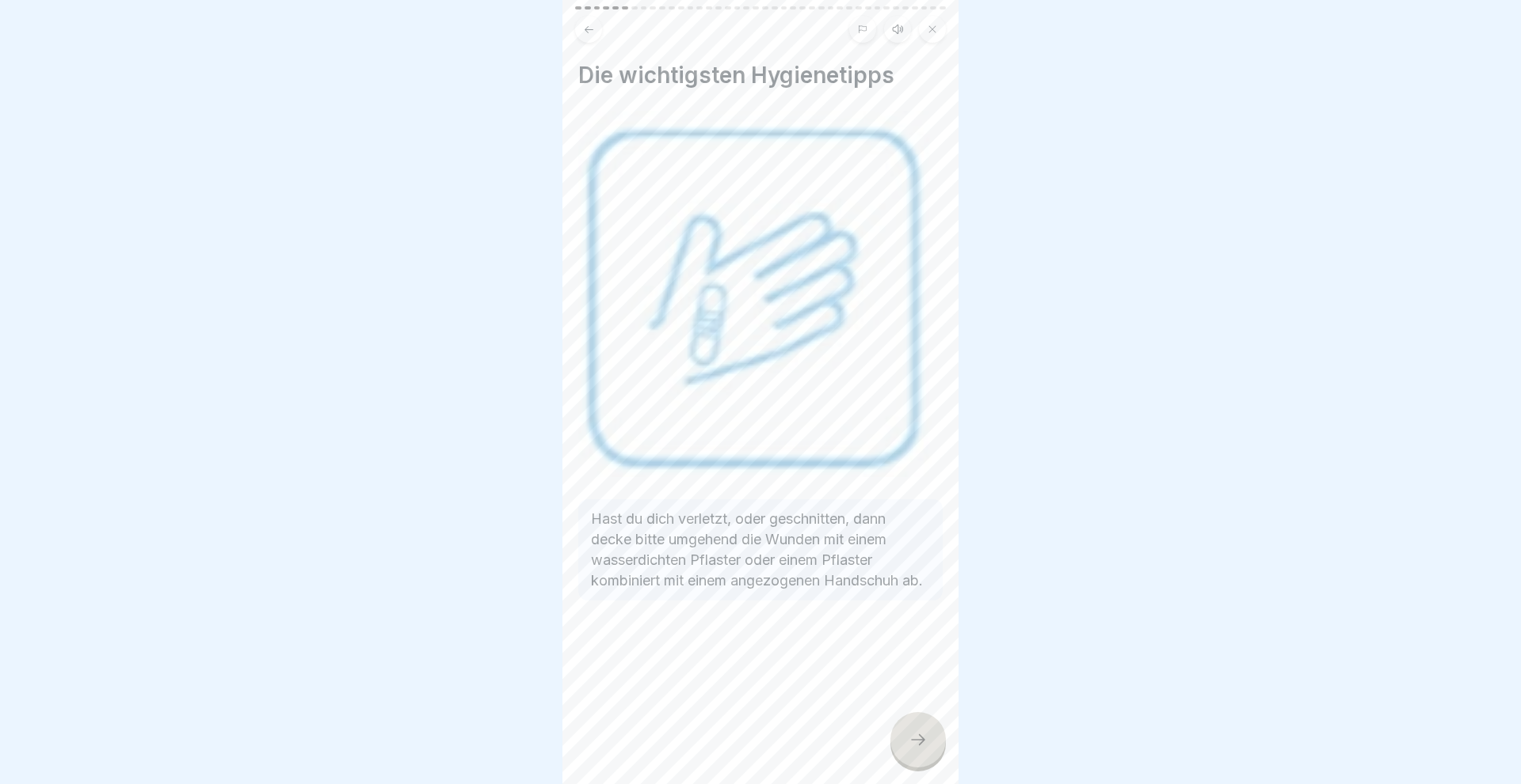
click at [916, 744] on icon at bounding box center [917, 739] width 19 height 19
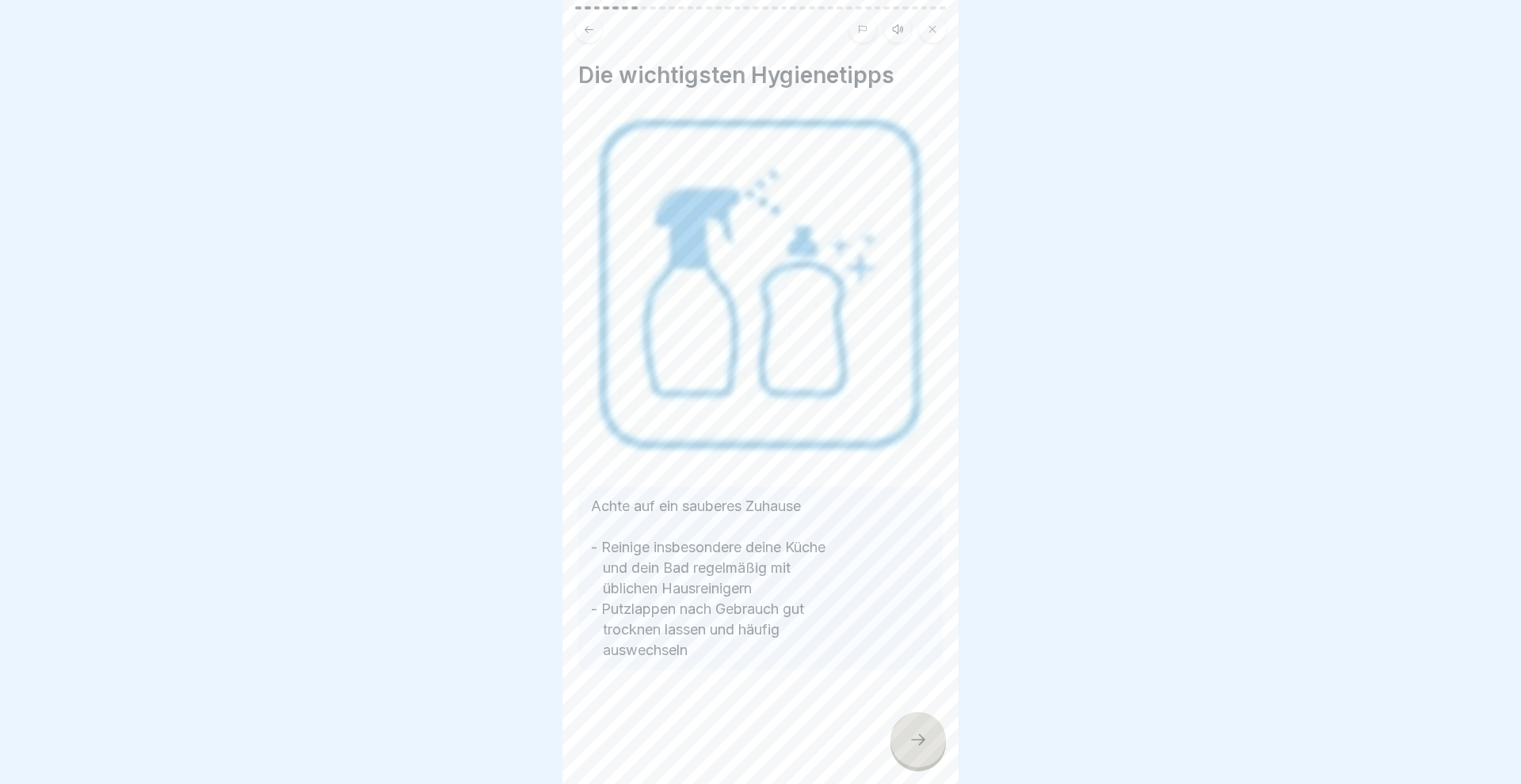
click at [916, 744] on icon at bounding box center [917, 739] width 19 height 19
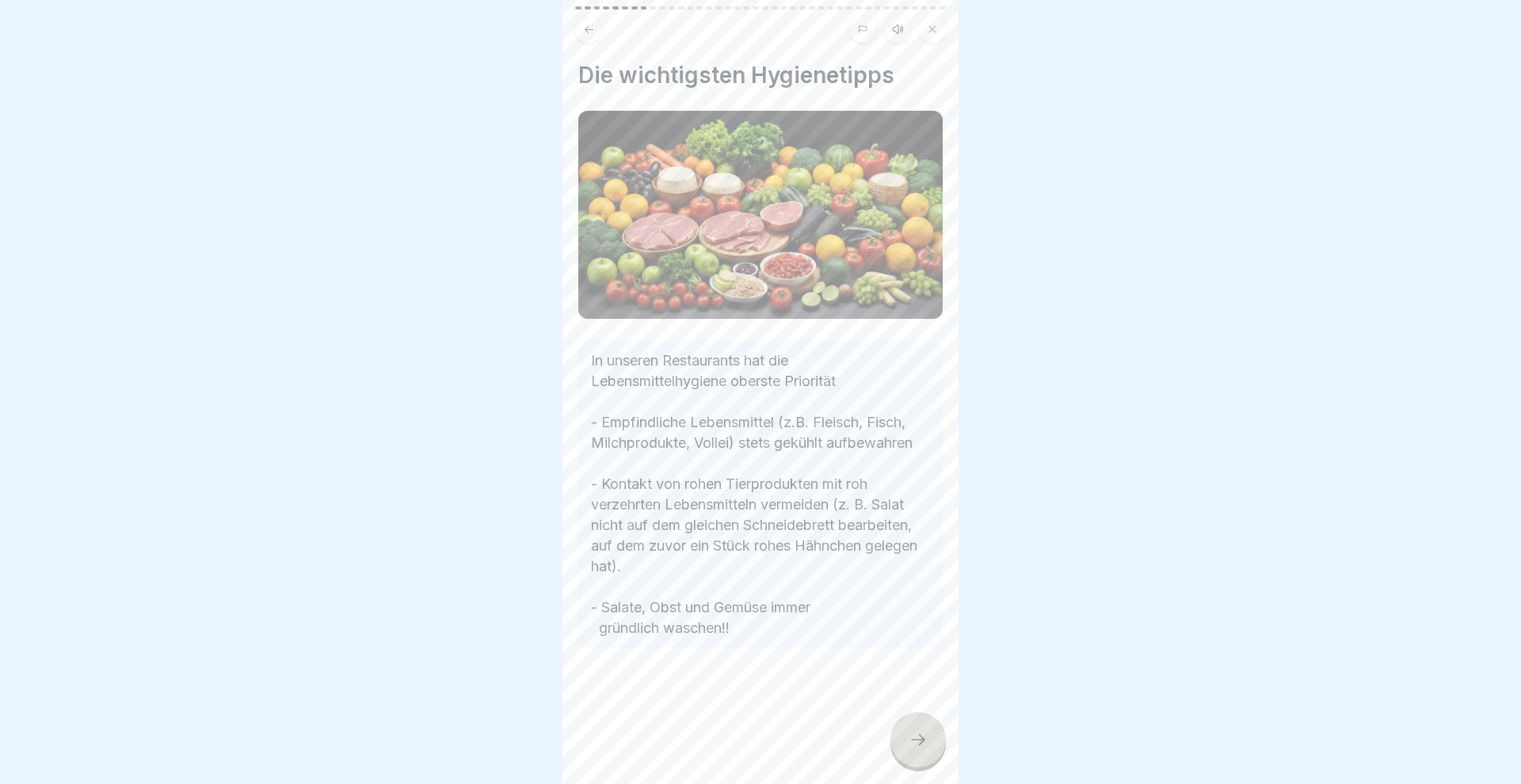
click at [916, 744] on icon at bounding box center [917, 739] width 19 height 19
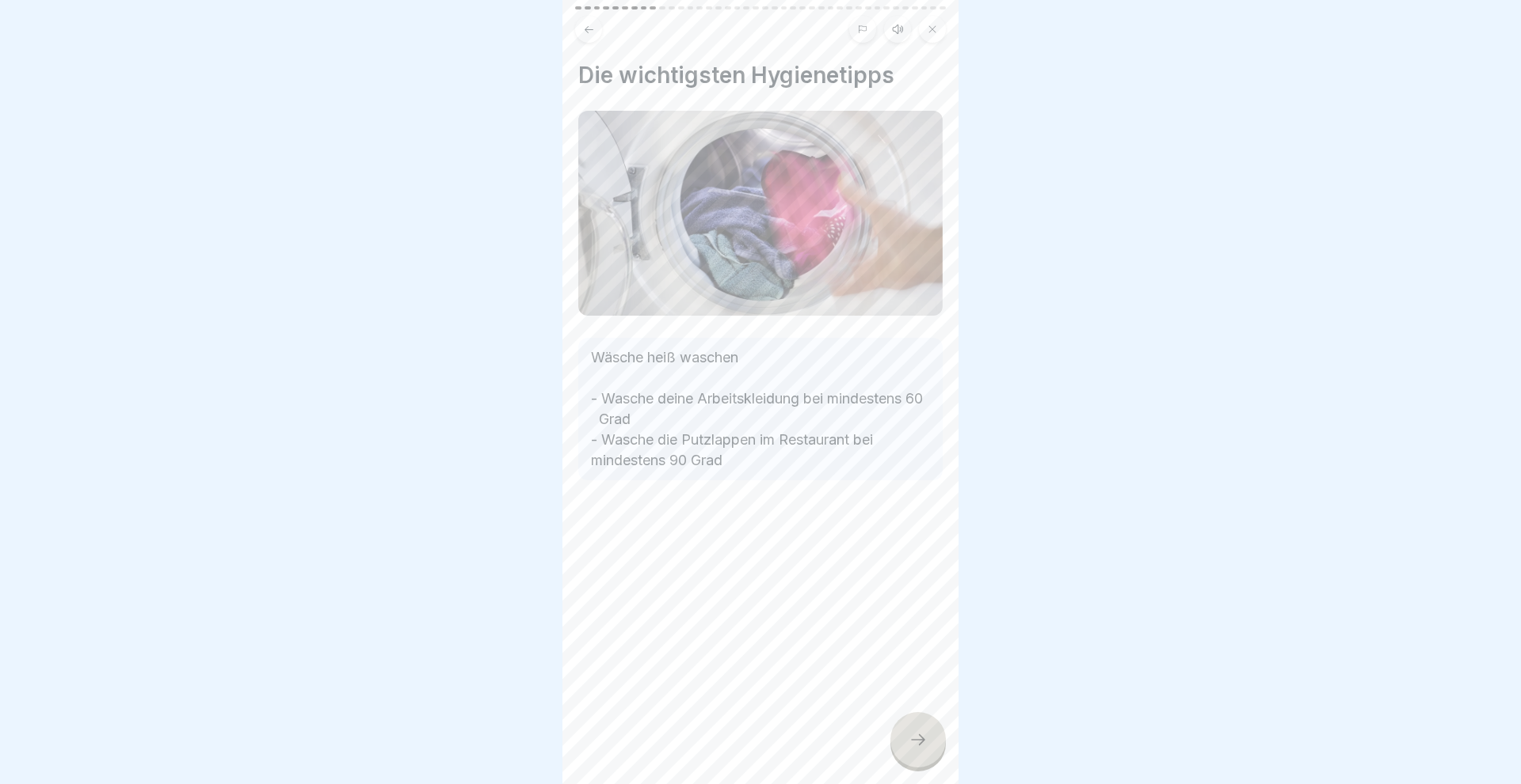
click at [916, 744] on icon at bounding box center [917, 739] width 19 height 19
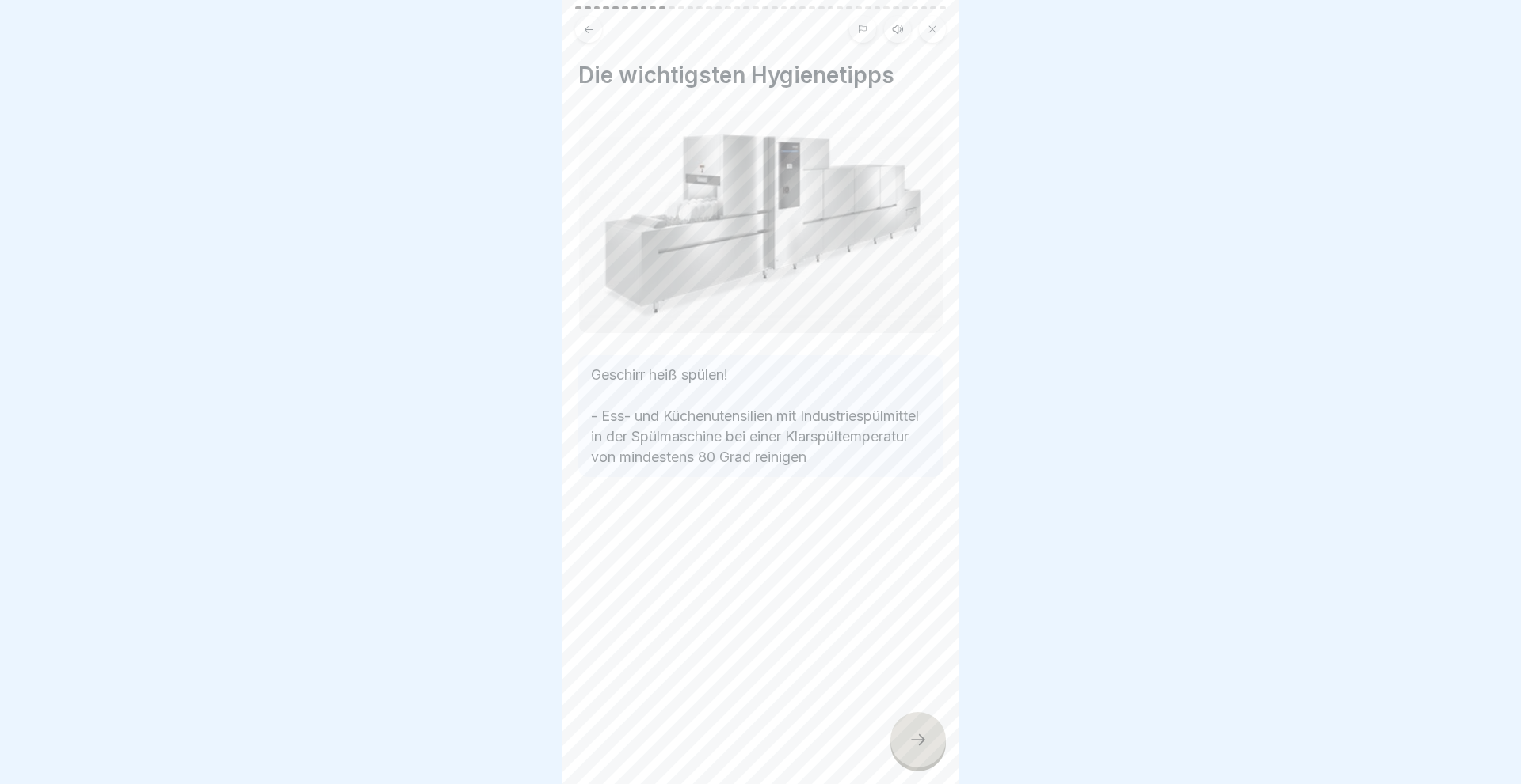
click at [915, 745] on icon at bounding box center [917, 739] width 19 height 19
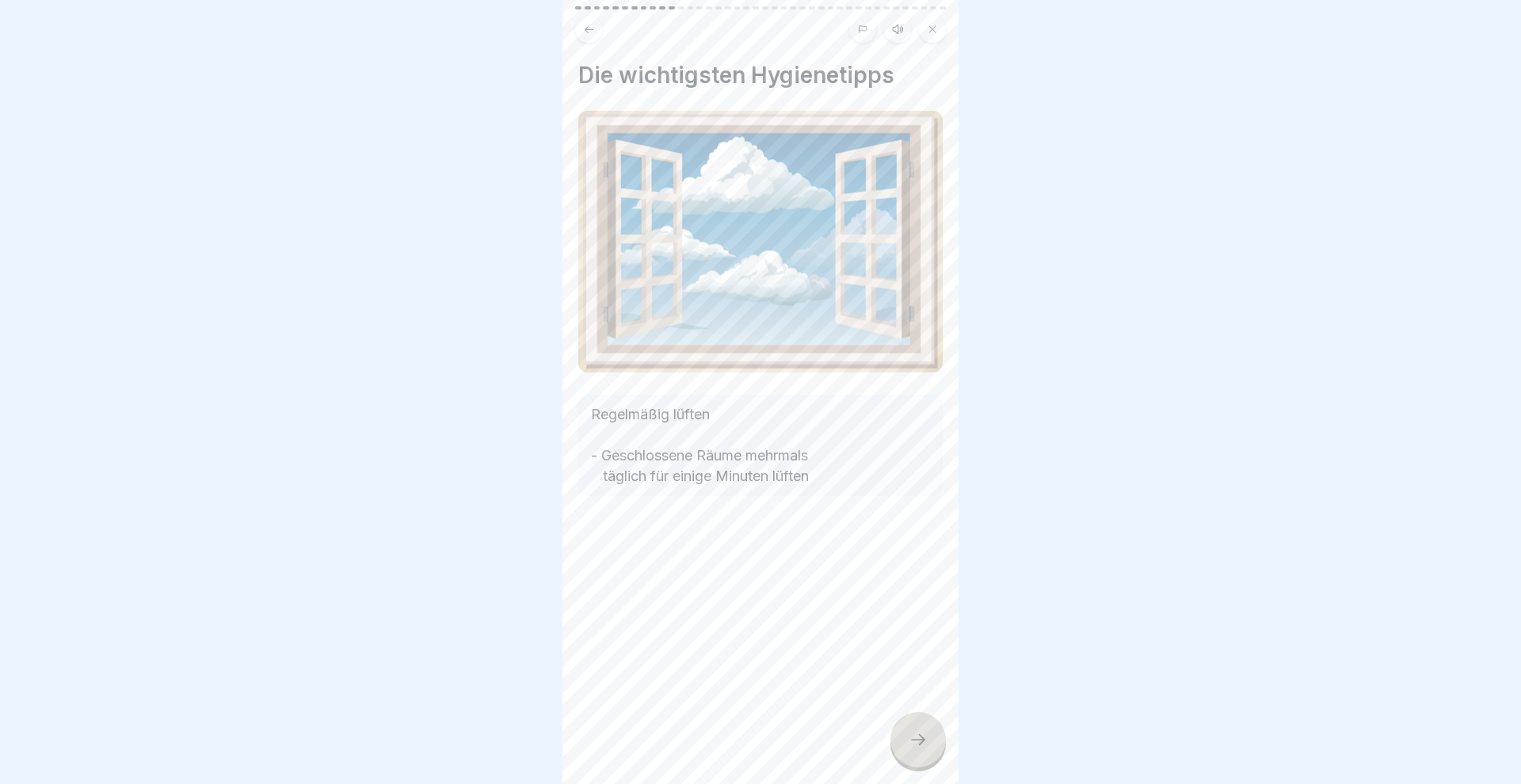
click at [915, 745] on icon at bounding box center [917, 739] width 19 height 19
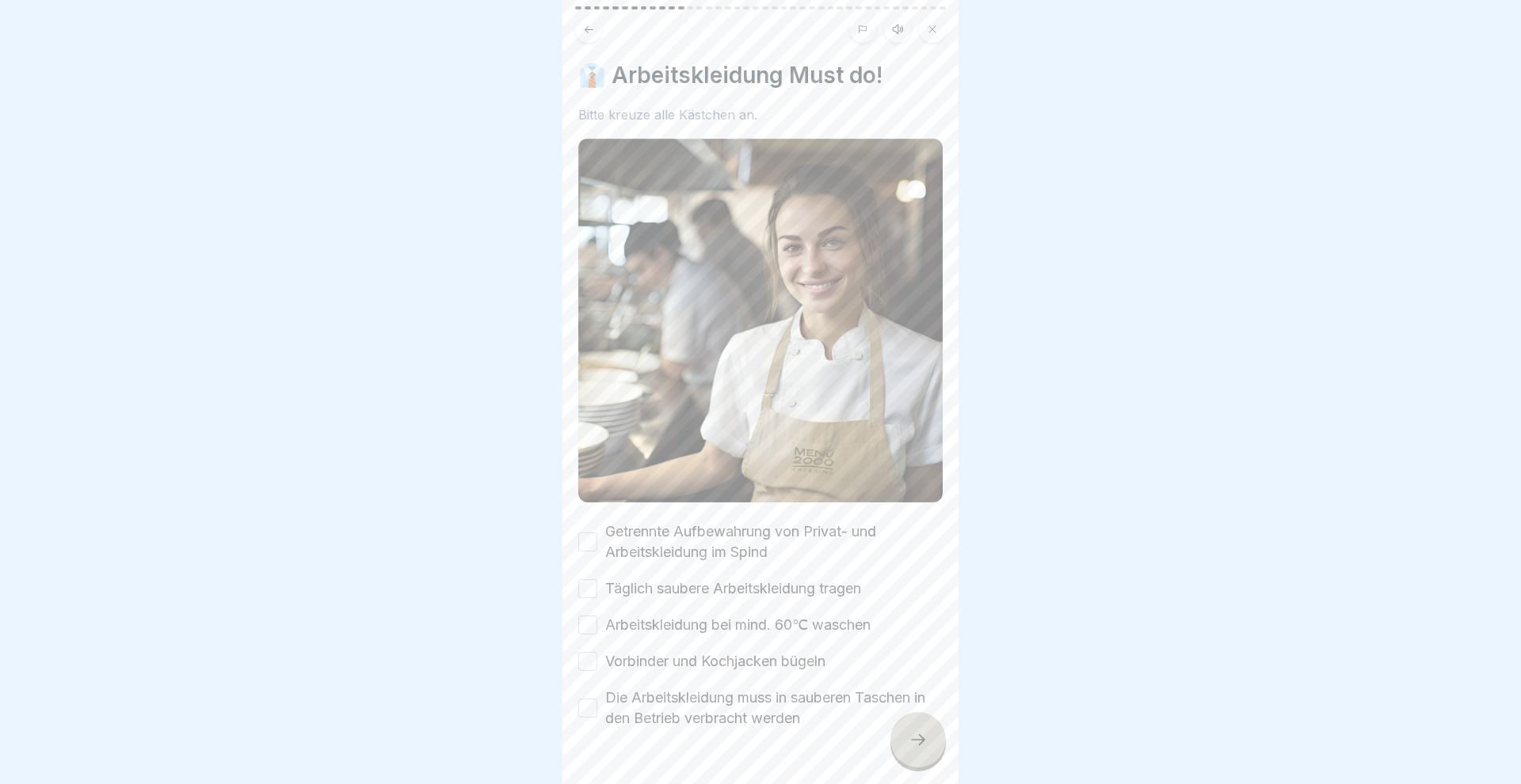
click at [590, 535] on button "Getrennte Aufbewahrung von Privat- und Arbeitskleidung im Spind" at bounding box center [587, 542] width 19 height 19
click at [589, 589] on button "Täglich saubere Arbeitskleidung tragen" at bounding box center [587, 588] width 19 height 19
click at [587, 622] on button "Arbeitskleidung bei mind. 60℃ waschen" at bounding box center [587, 624] width 19 height 19
click at [594, 665] on button "Vorbinder und Kochjacken bügeln" at bounding box center [587, 661] width 19 height 19
click at [583, 704] on button "Die Arbeitskleidung muss in sauberen Taschen in den Betrieb verbracht werden" at bounding box center [587, 708] width 19 height 19
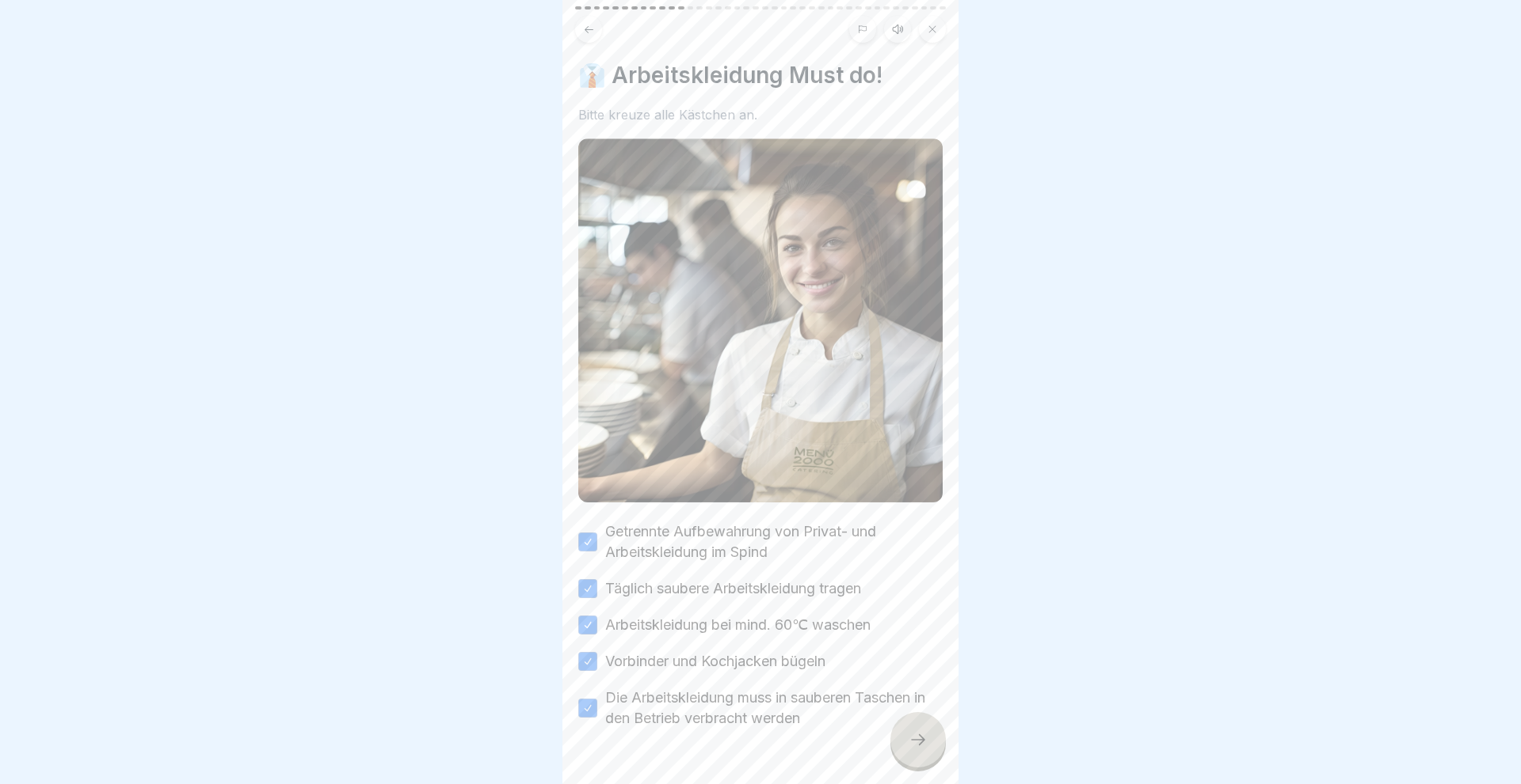
click at [911, 736] on icon at bounding box center [917, 739] width 19 height 19
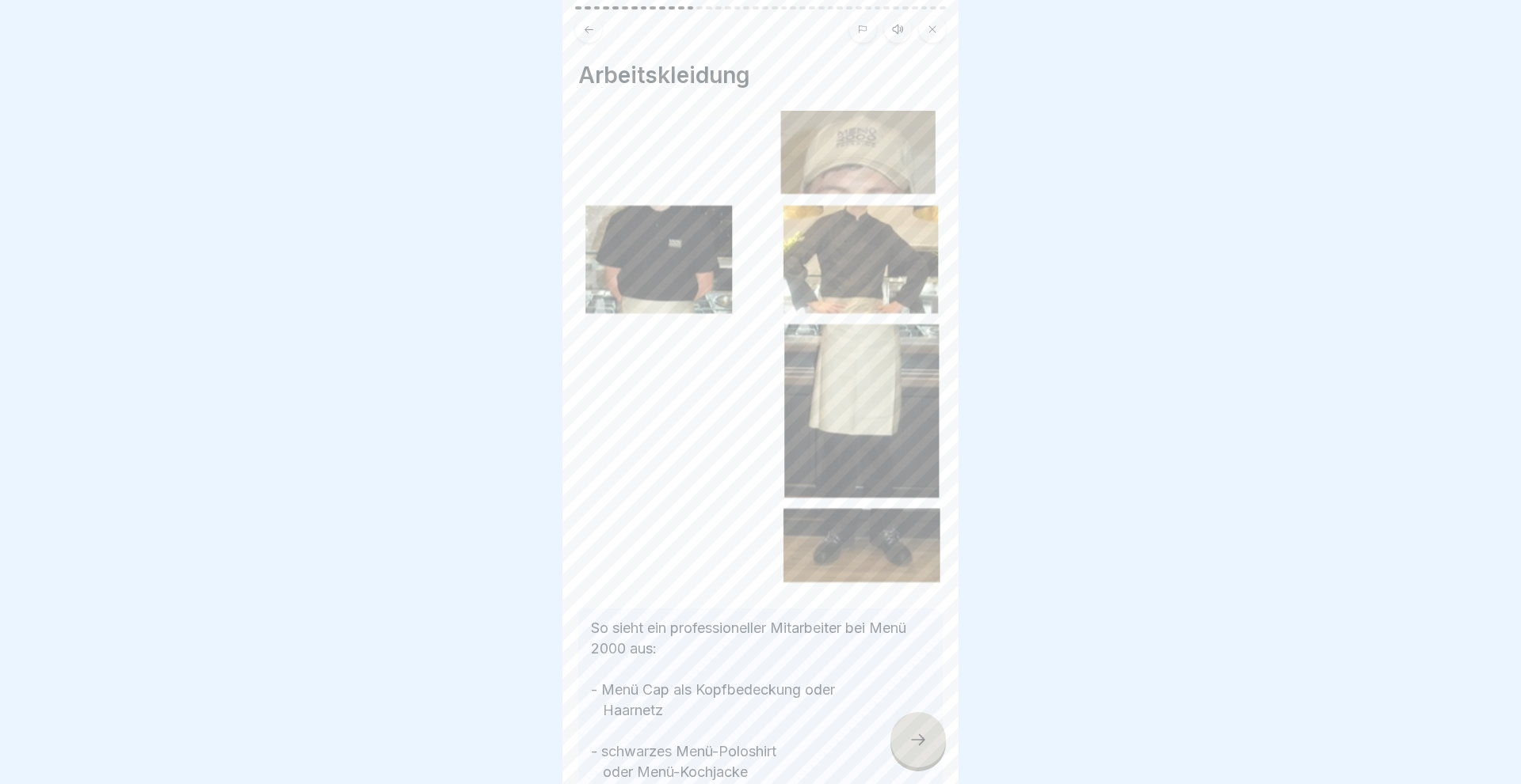
scroll to position [267, 0]
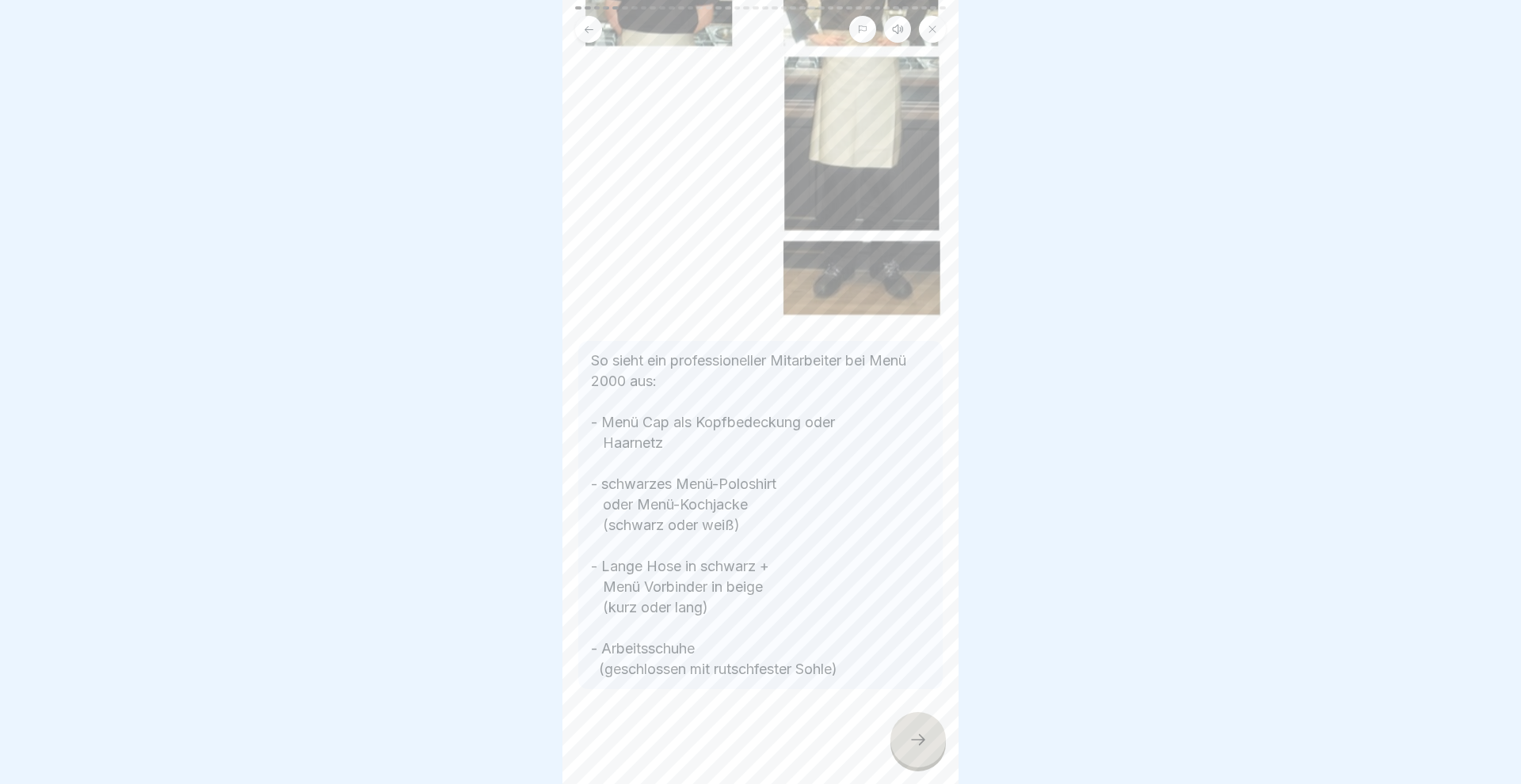
click at [925, 744] on icon at bounding box center [917, 739] width 19 height 19
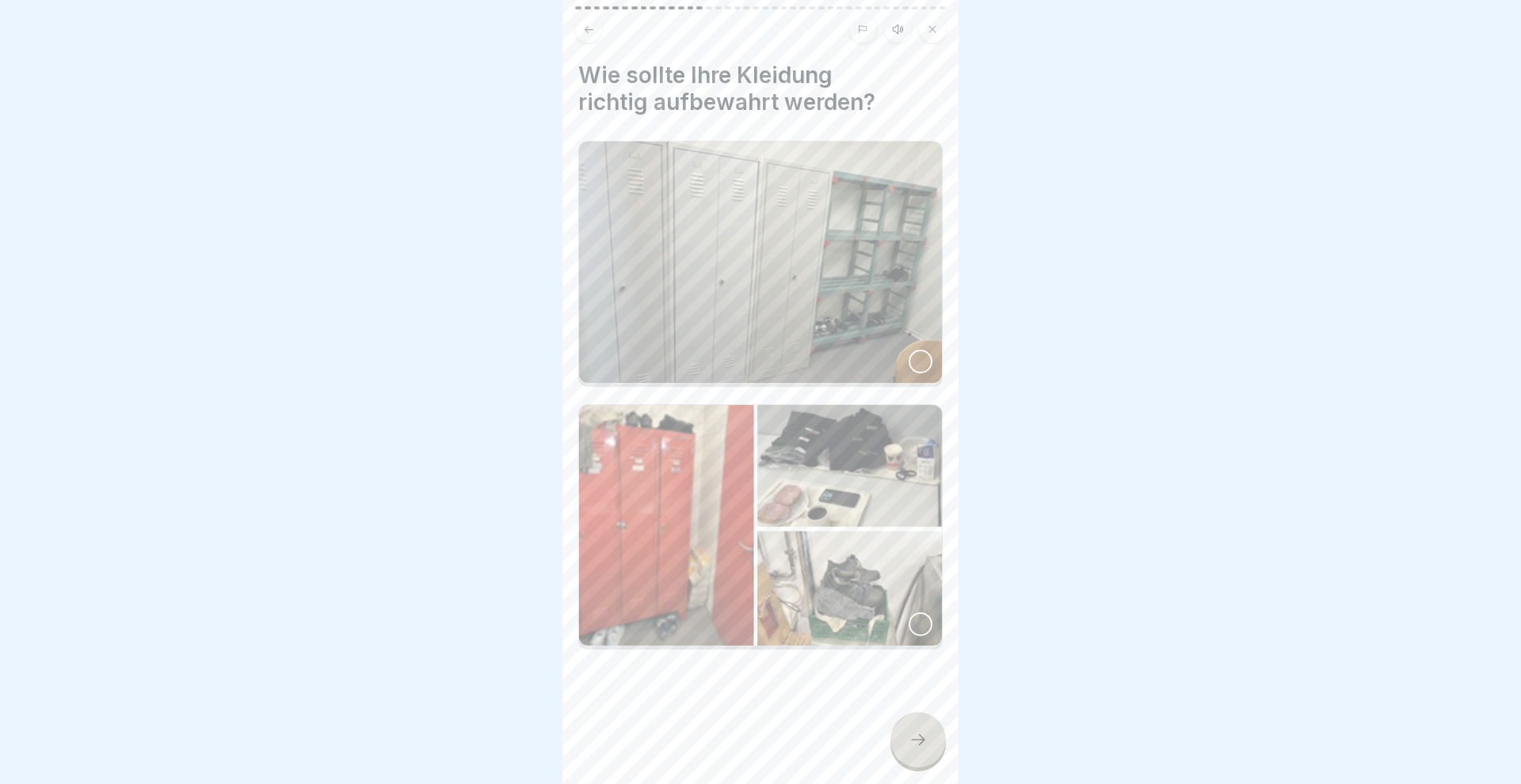
click at [920, 363] on div at bounding box center [920, 362] width 24 height 24
click at [922, 729] on div at bounding box center [918, 740] width 56 height 56
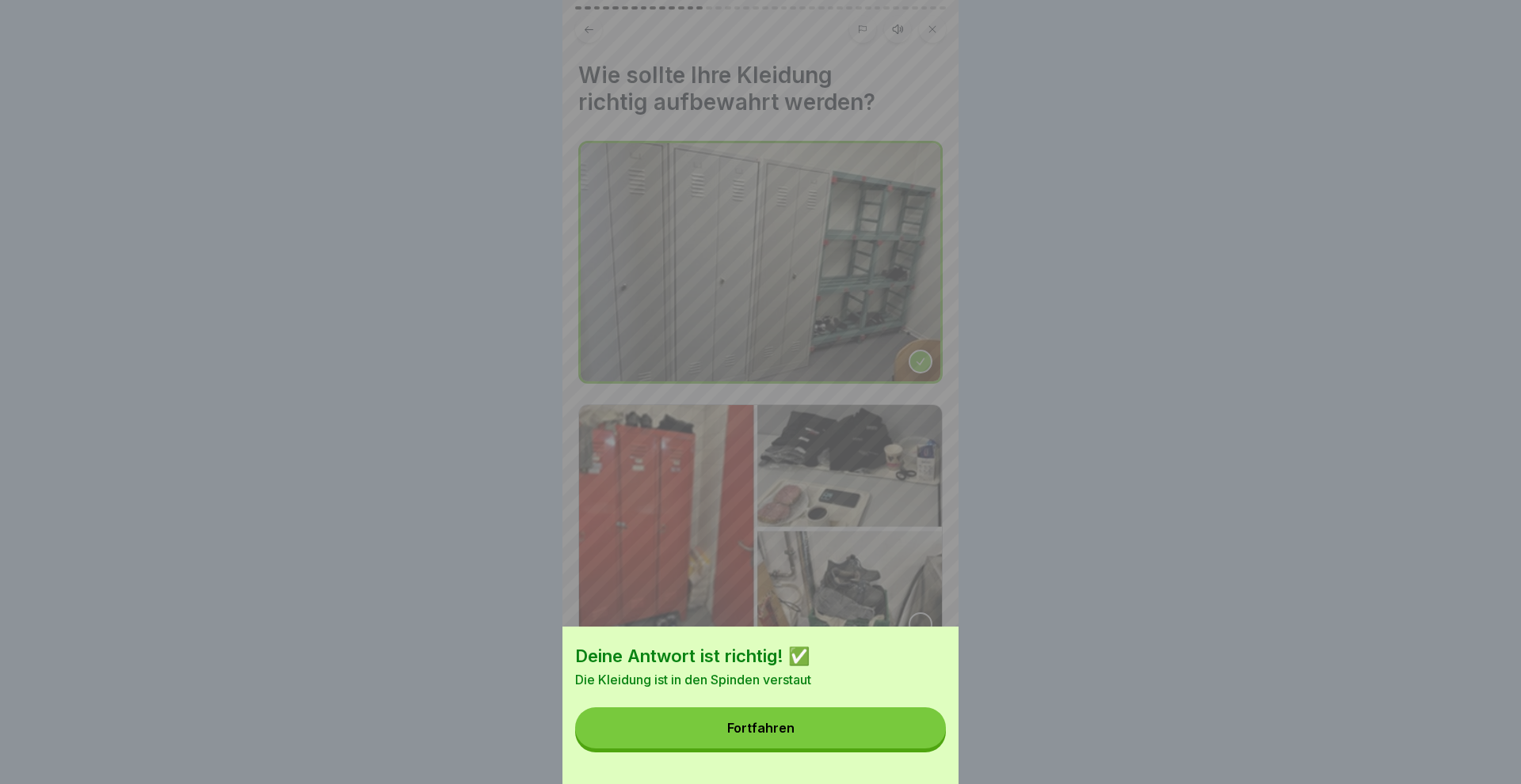
click at [802, 728] on button "Fortfahren" at bounding box center [760, 727] width 370 height 41
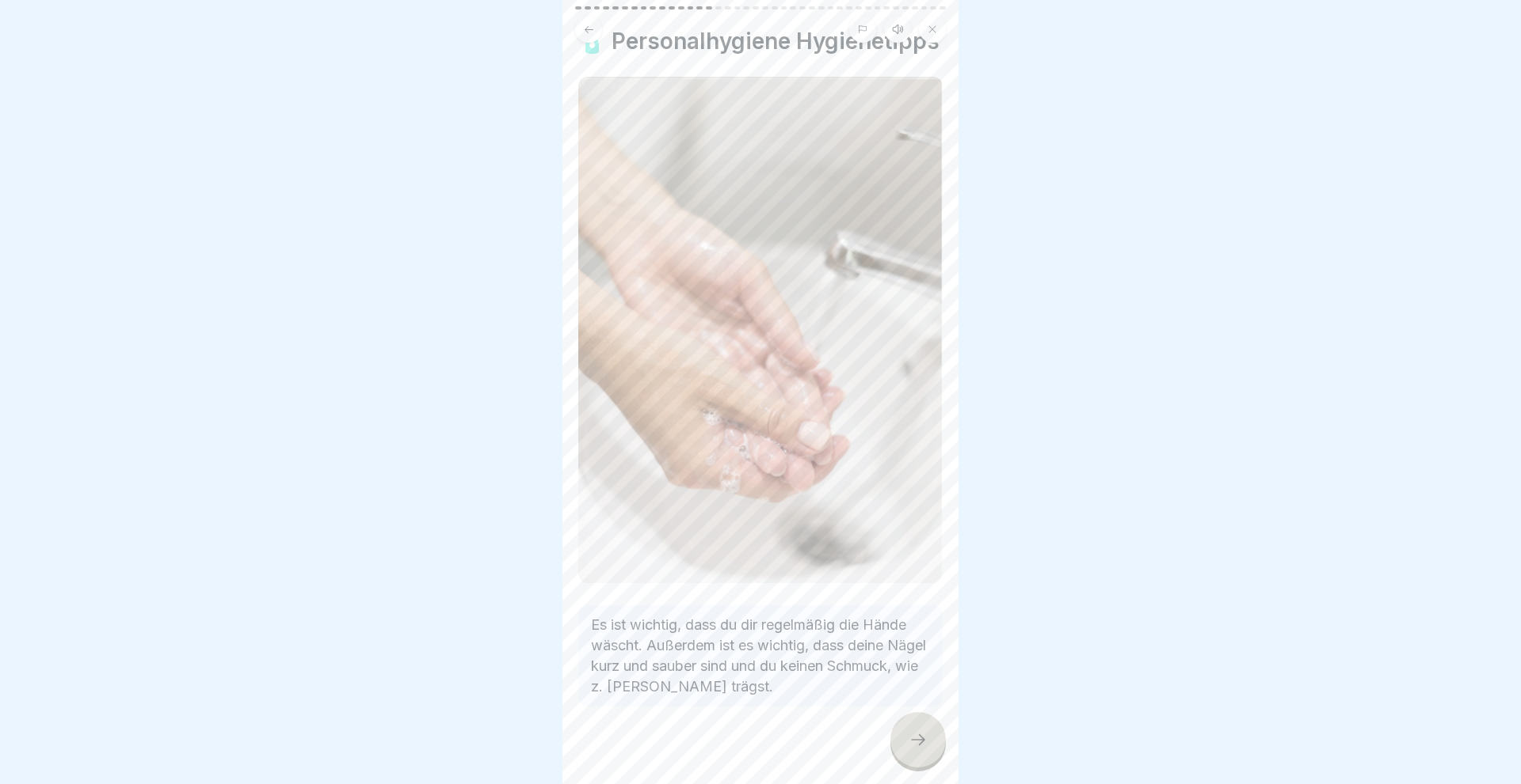
scroll to position [52, 0]
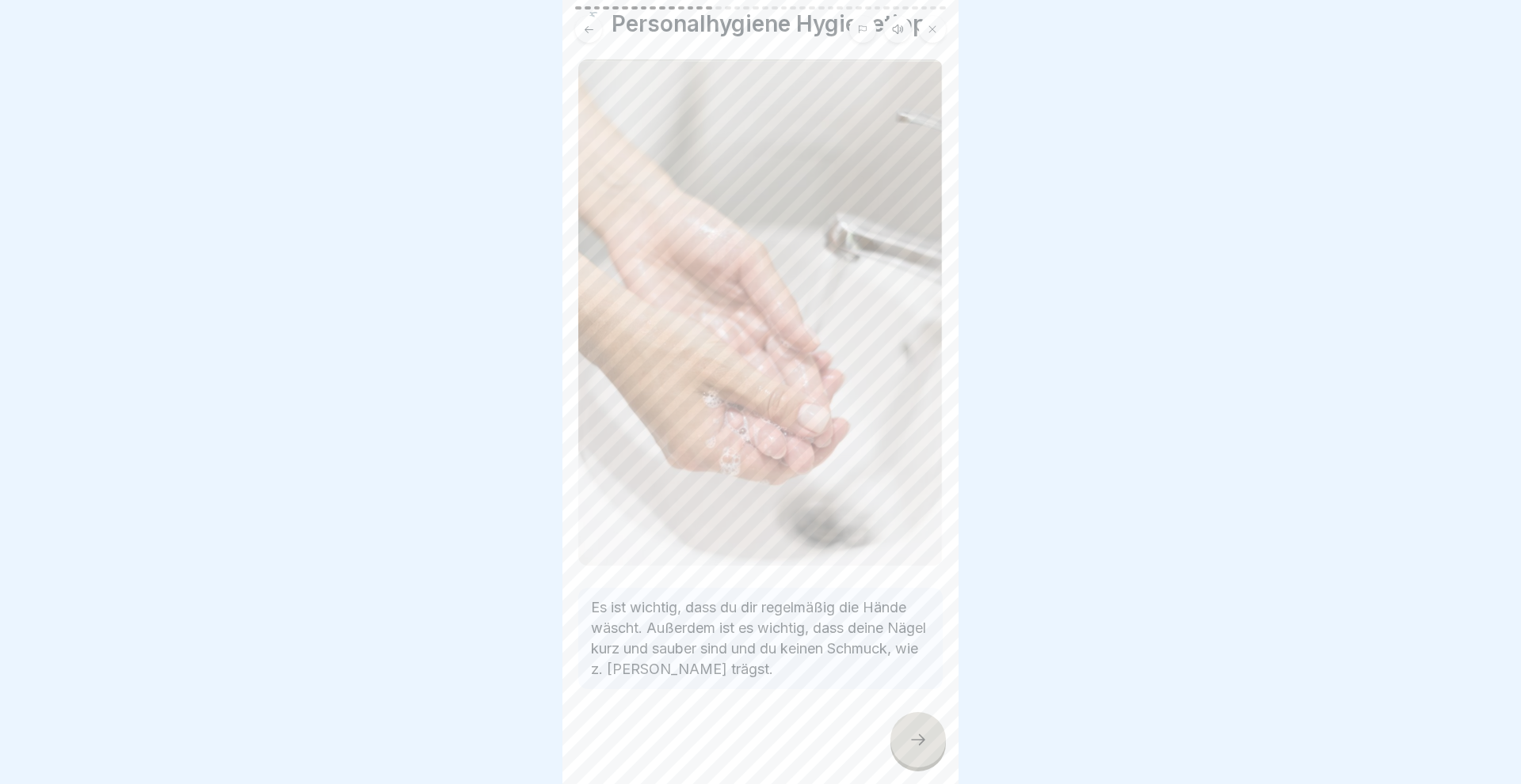
click at [925, 740] on icon at bounding box center [917, 739] width 19 height 19
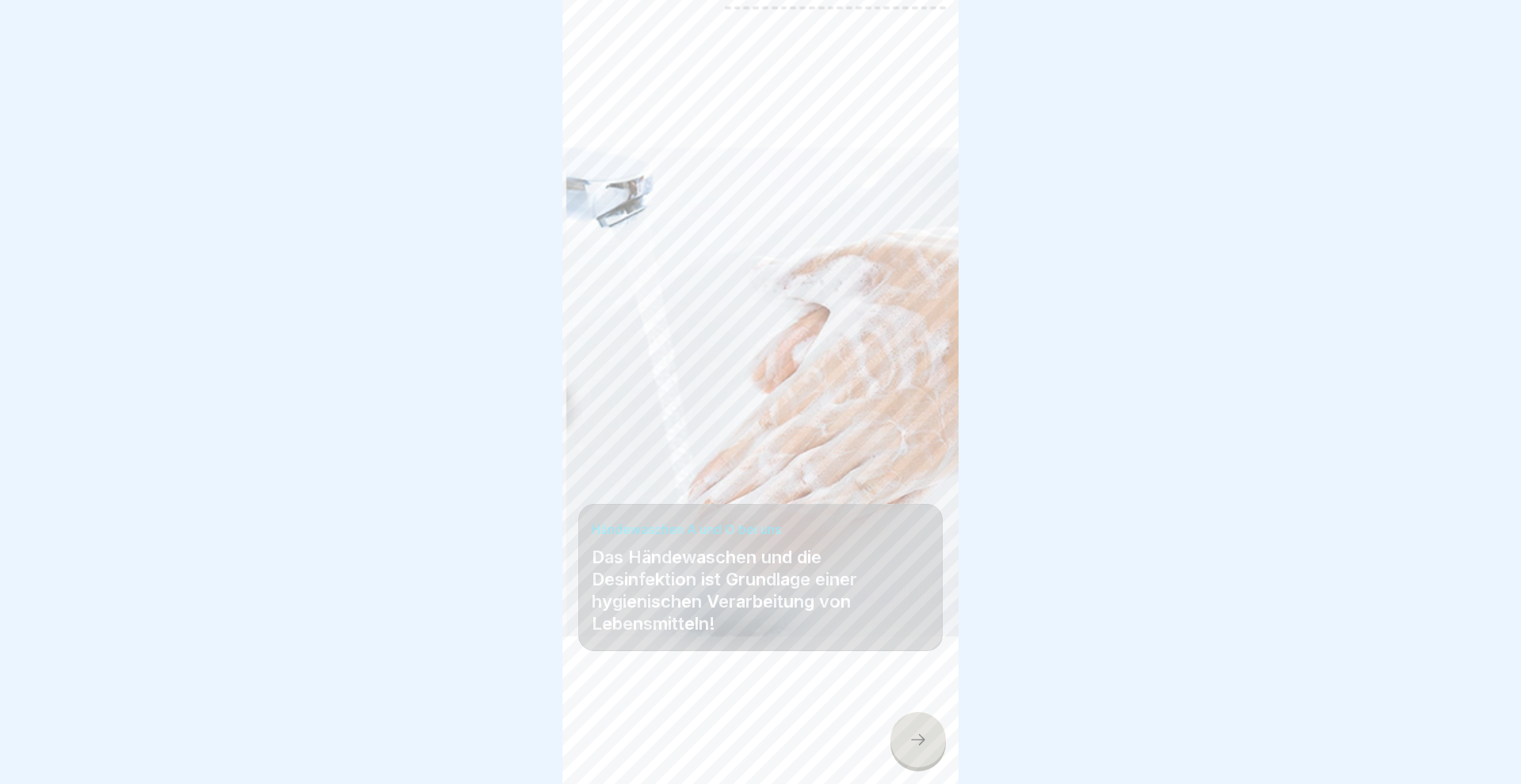
click at [922, 740] on icon at bounding box center [918, 739] width 14 height 11
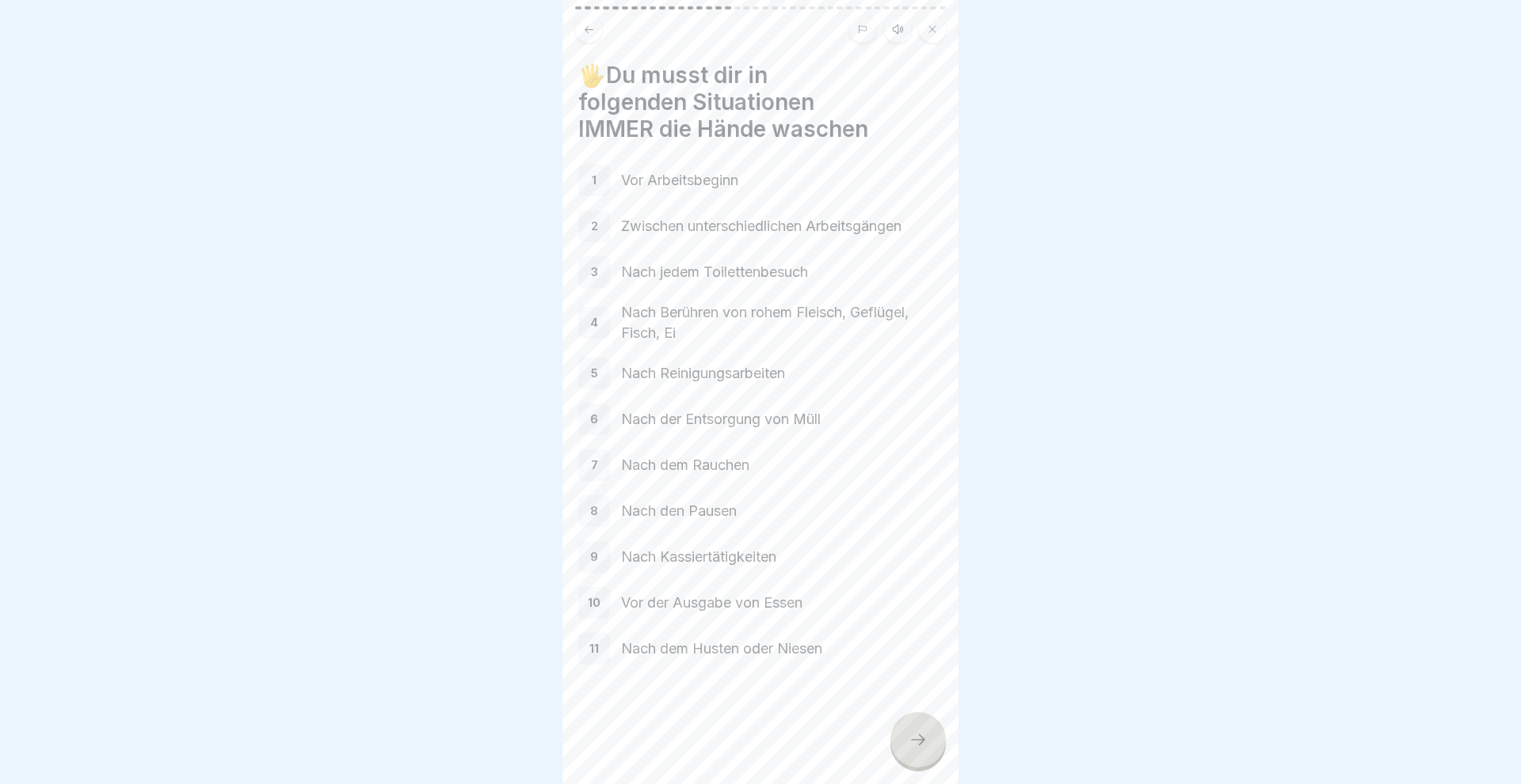
click at [922, 740] on icon at bounding box center [918, 739] width 14 height 11
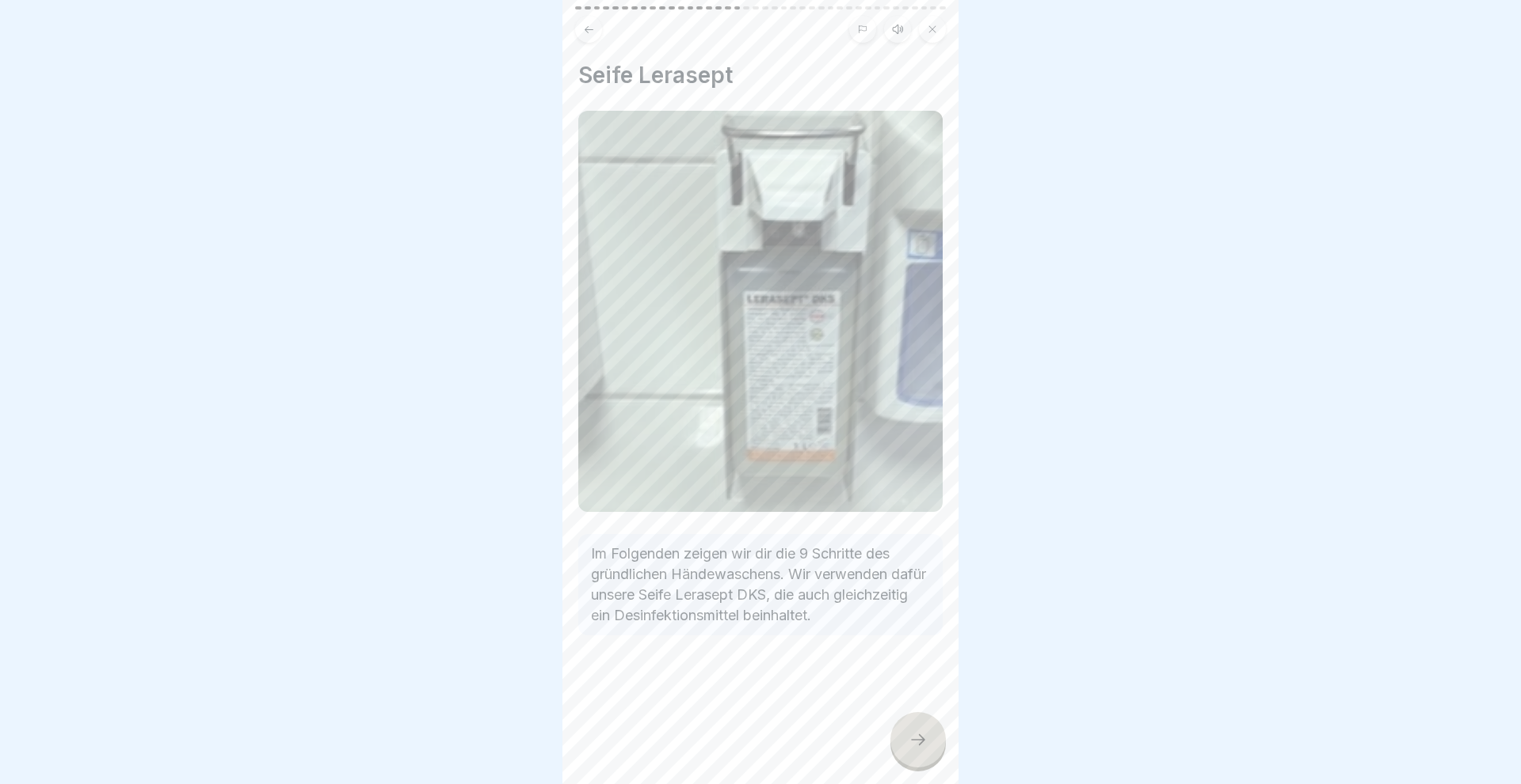
click at [921, 740] on icon at bounding box center [917, 739] width 19 height 19
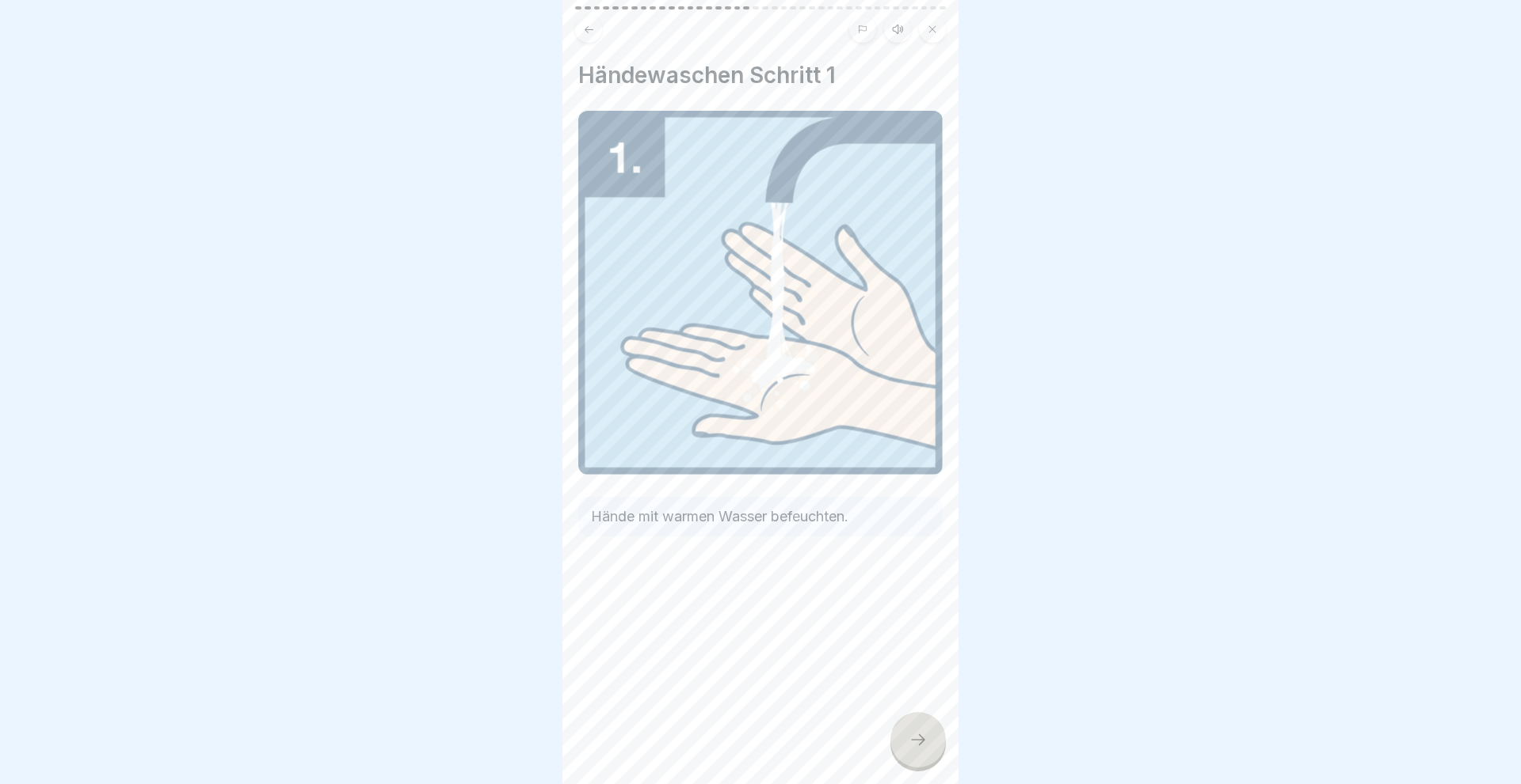
click at [919, 741] on icon at bounding box center [917, 739] width 19 height 19
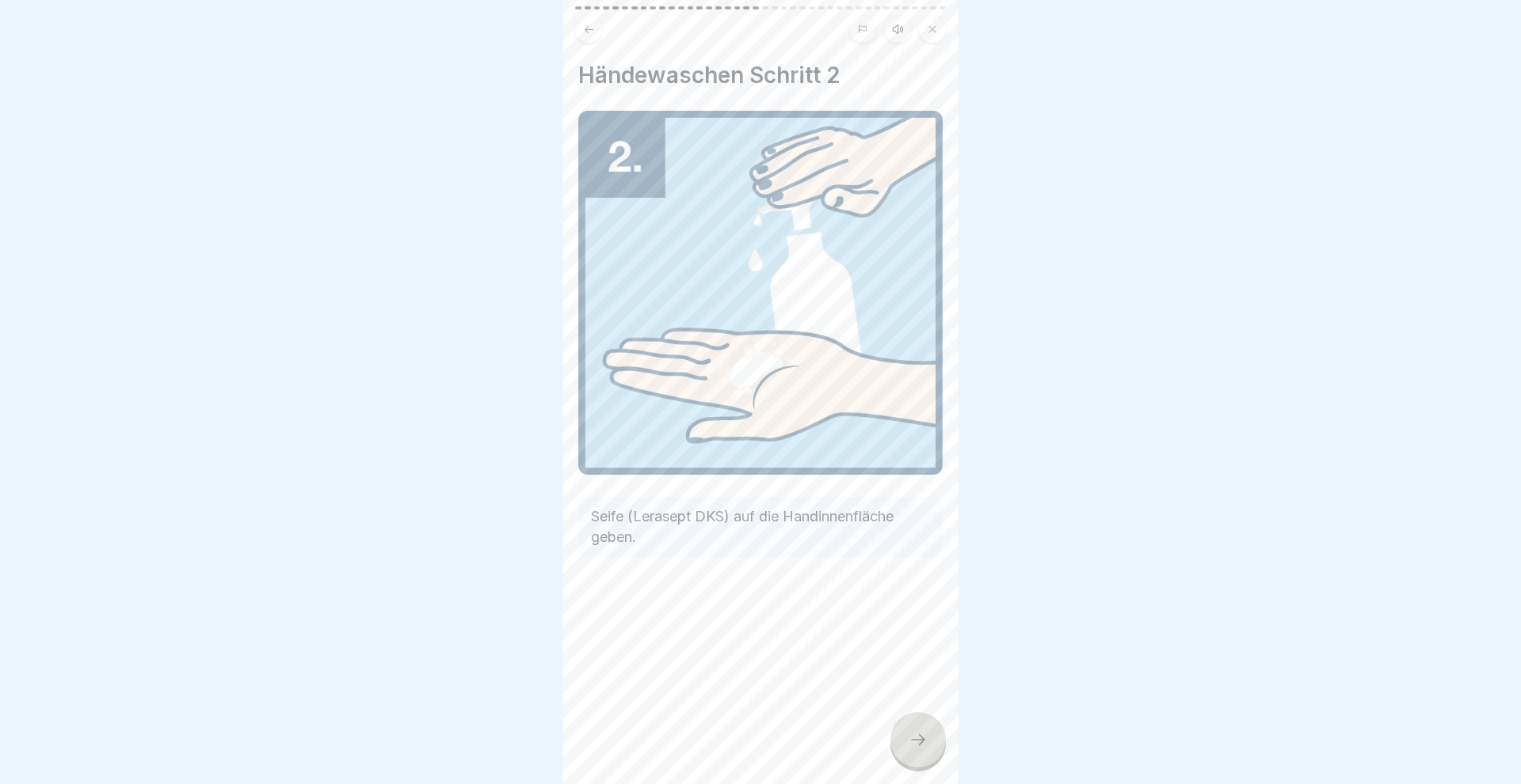
click at [916, 744] on icon at bounding box center [917, 739] width 19 height 19
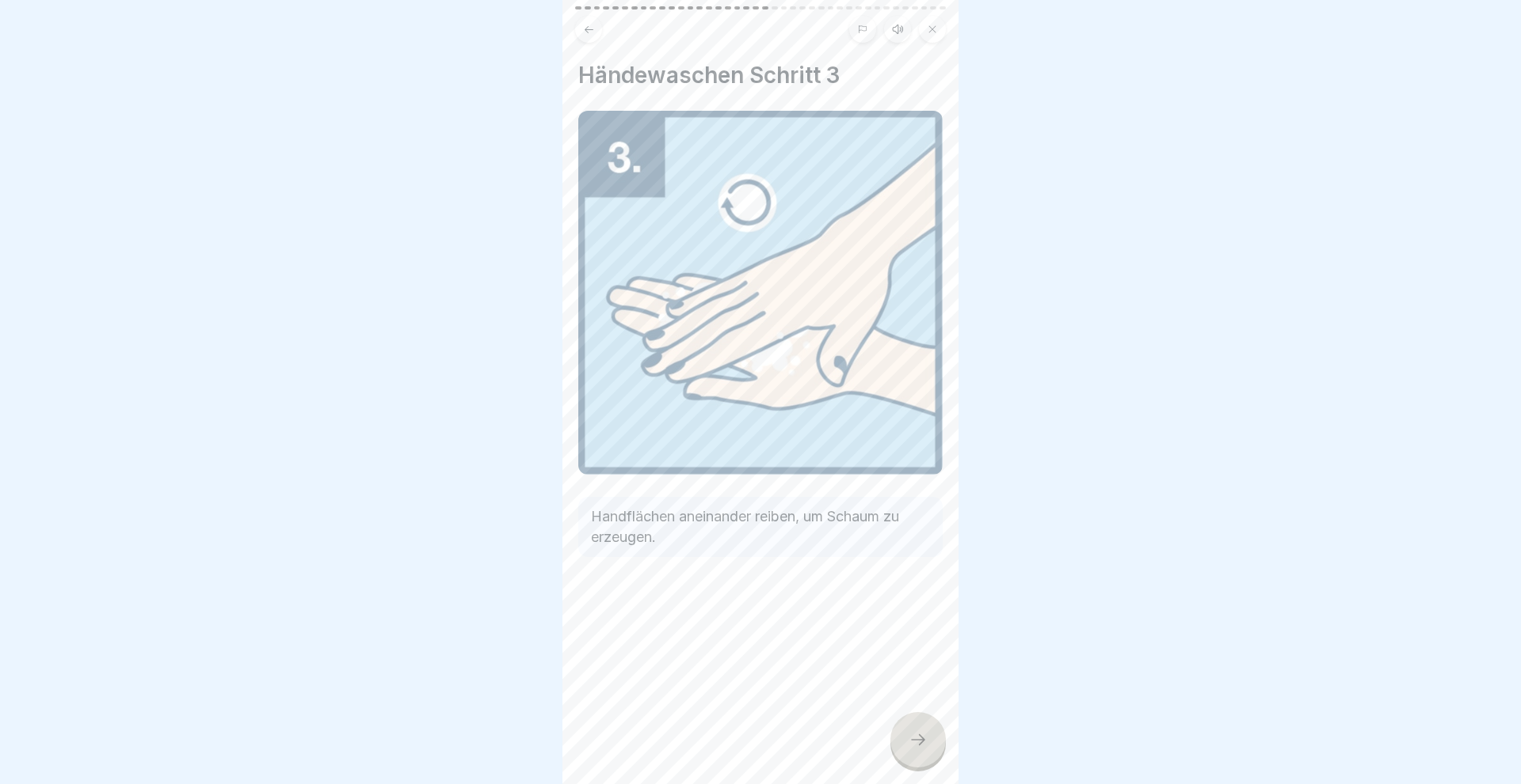
click at [916, 744] on icon at bounding box center [917, 739] width 19 height 19
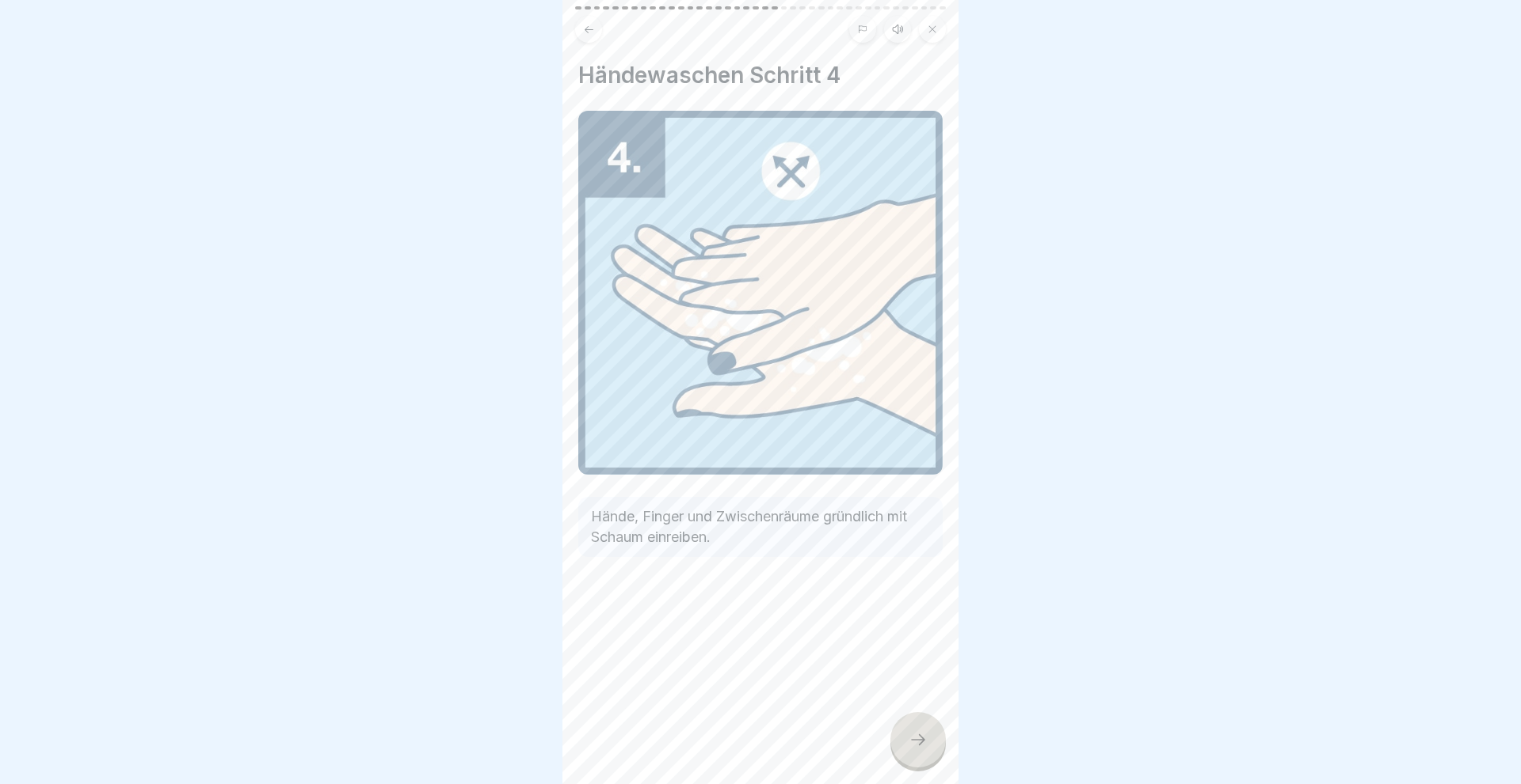
click at [911, 746] on icon at bounding box center [917, 739] width 19 height 19
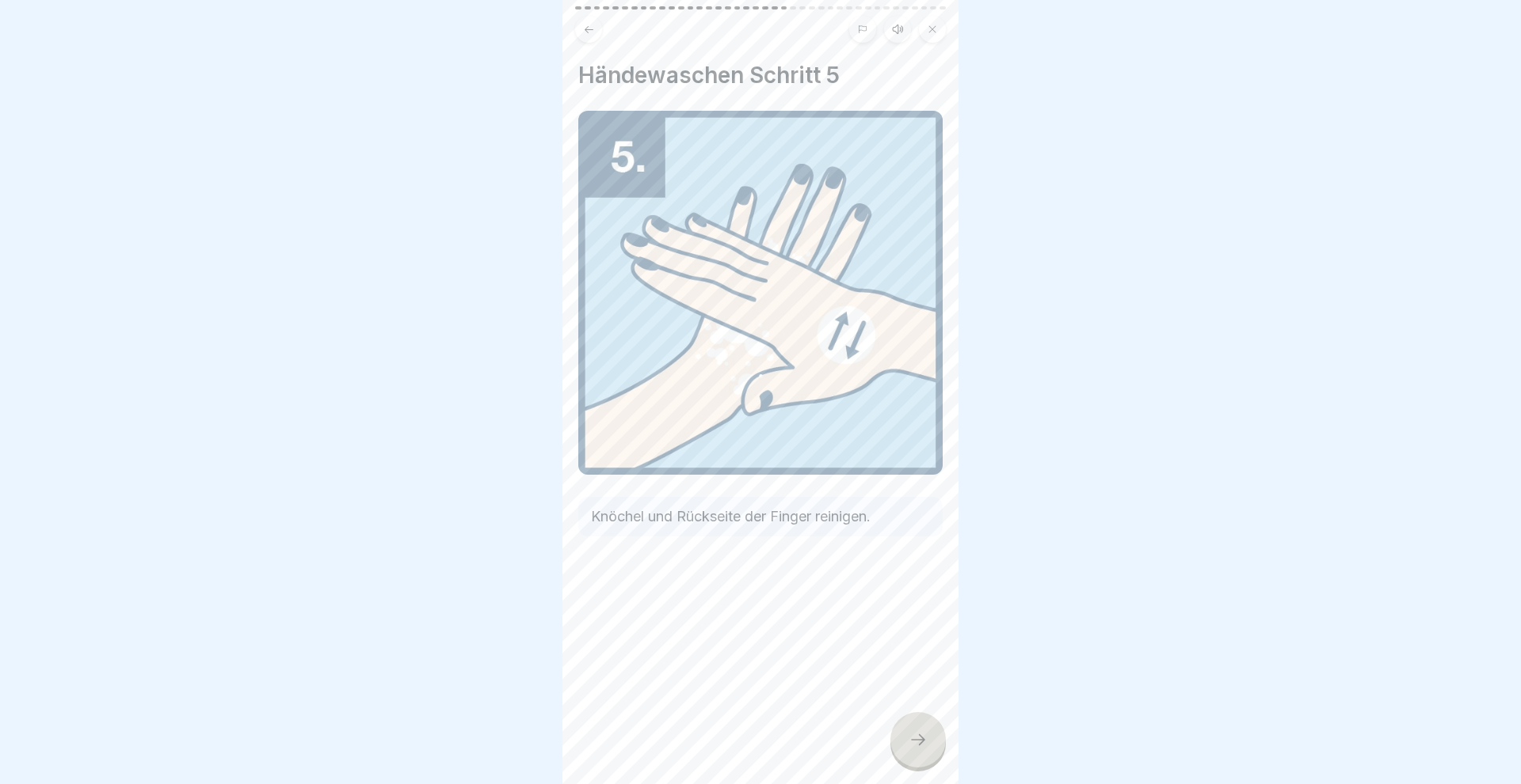
click at [911, 746] on icon at bounding box center [917, 739] width 19 height 19
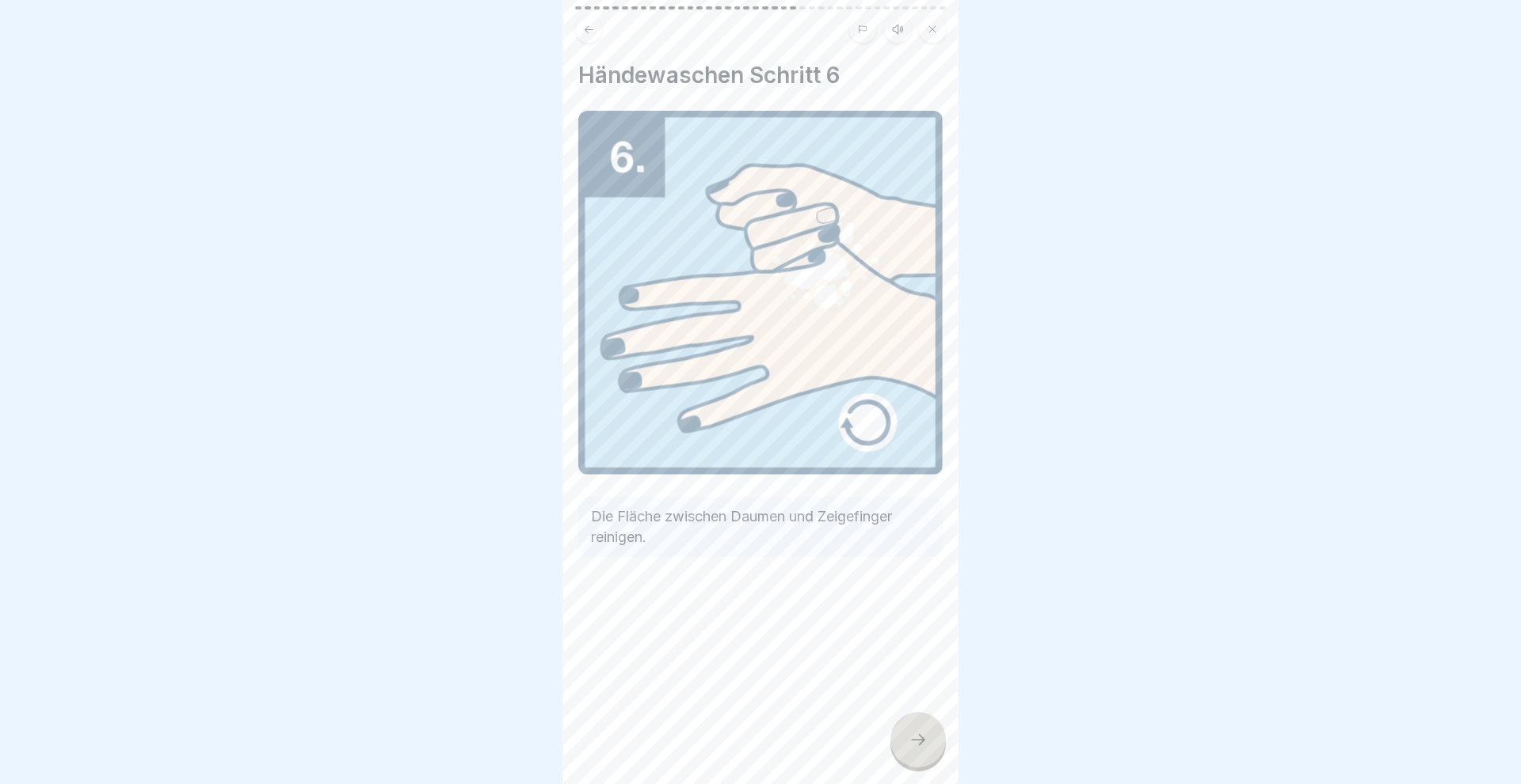
click at [911, 746] on icon at bounding box center [917, 739] width 19 height 19
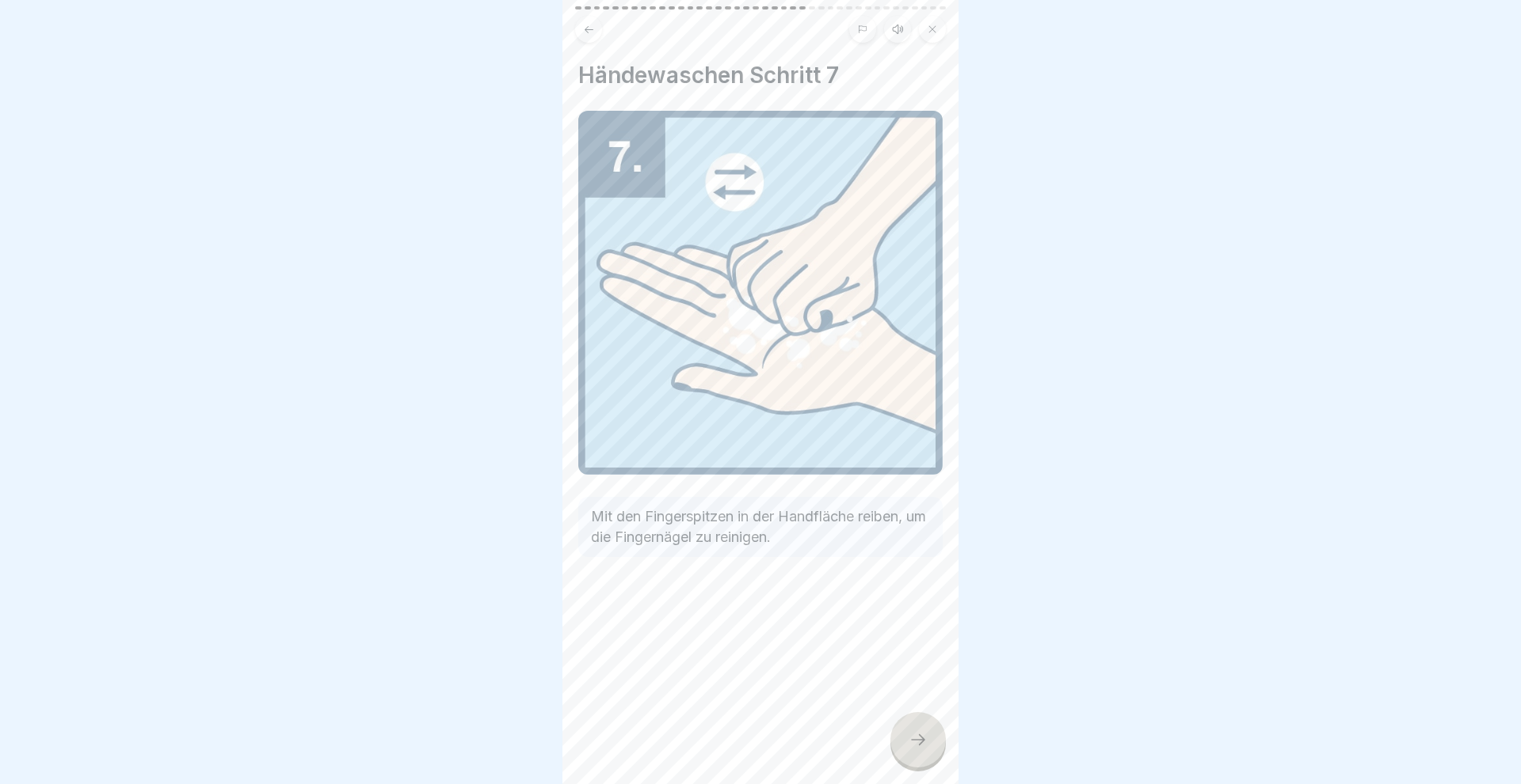
click at [911, 746] on icon at bounding box center [917, 739] width 19 height 19
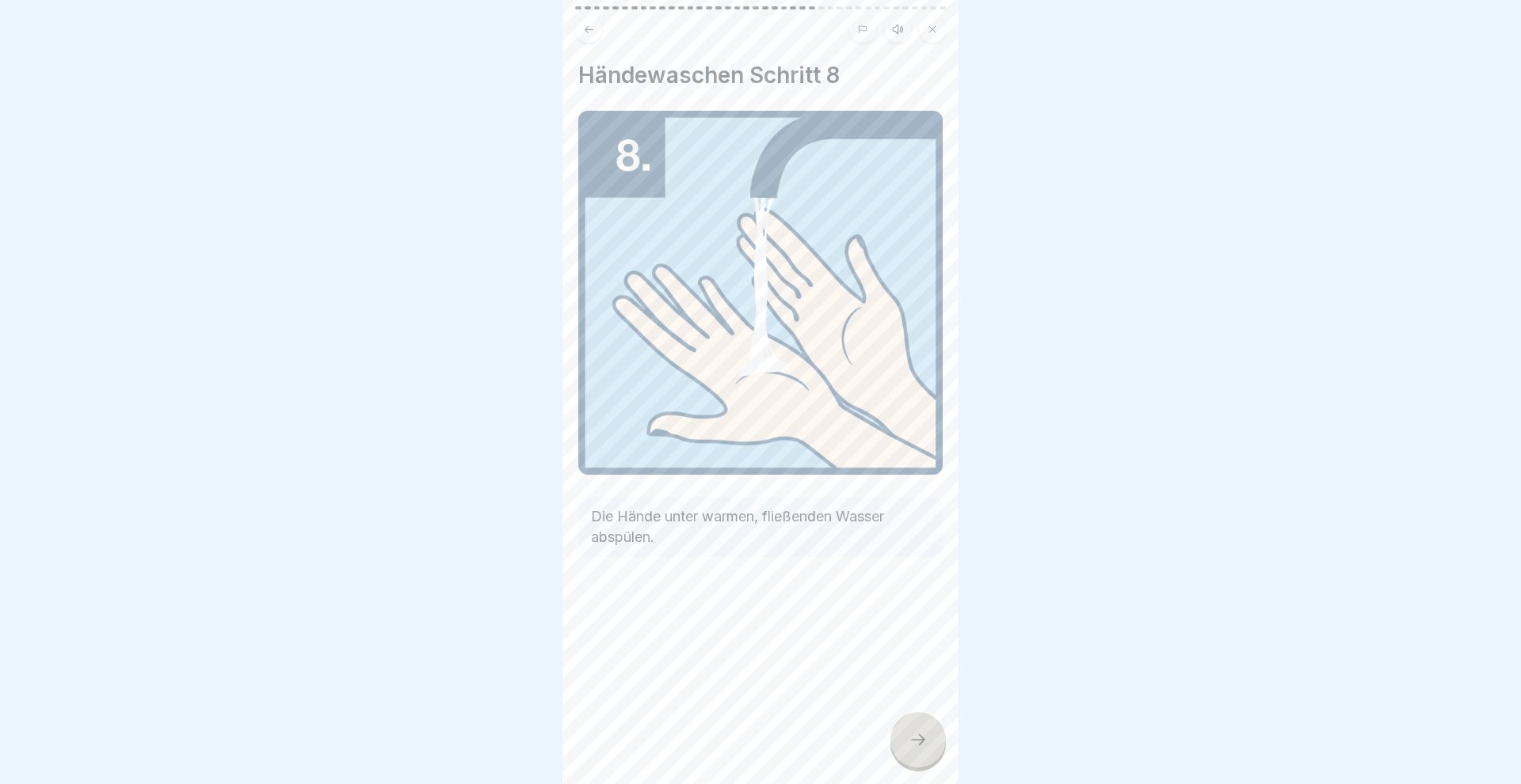
click at [911, 746] on icon at bounding box center [917, 739] width 19 height 19
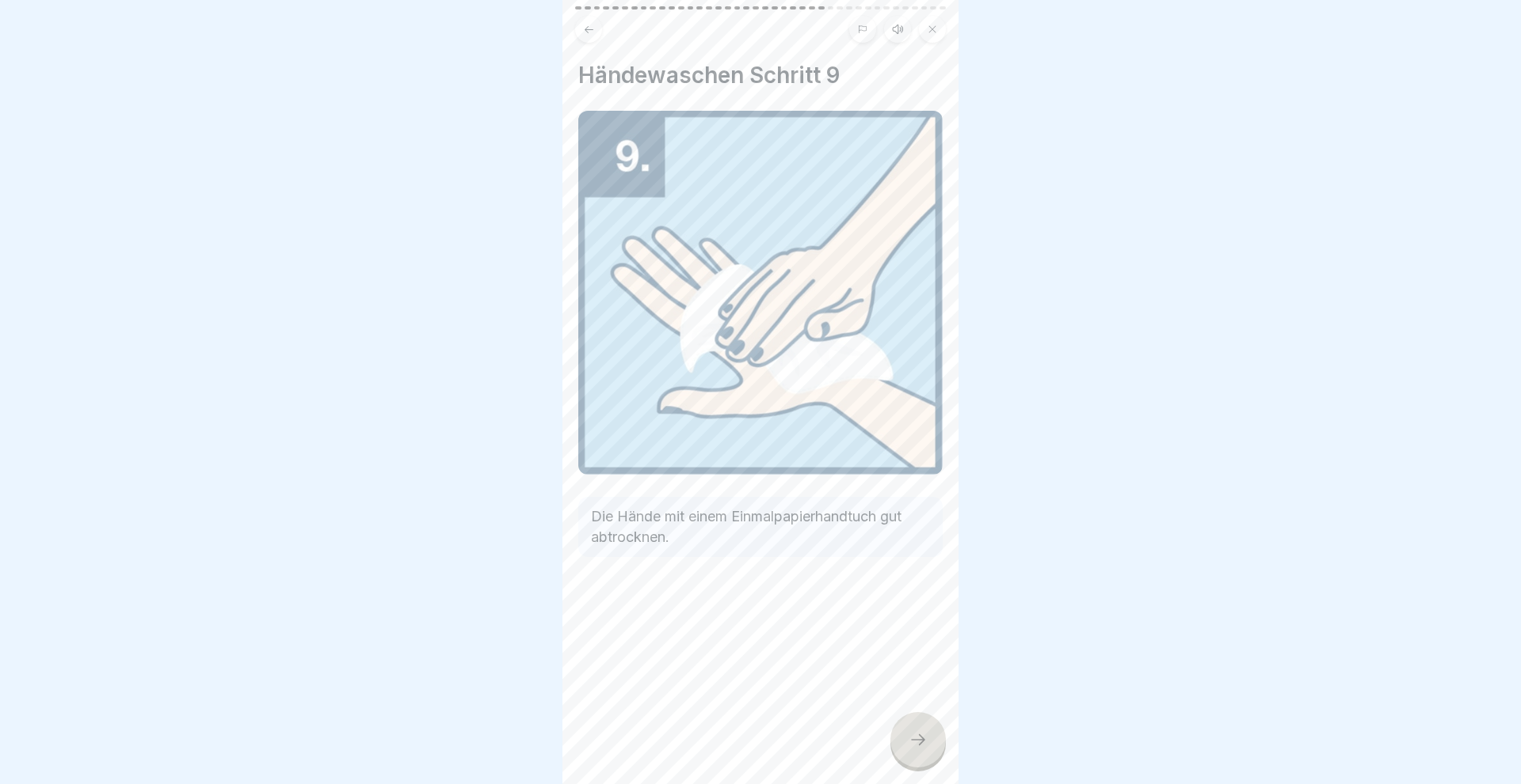
click at [911, 746] on icon at bounding box center [917, 739] width 19 height 19
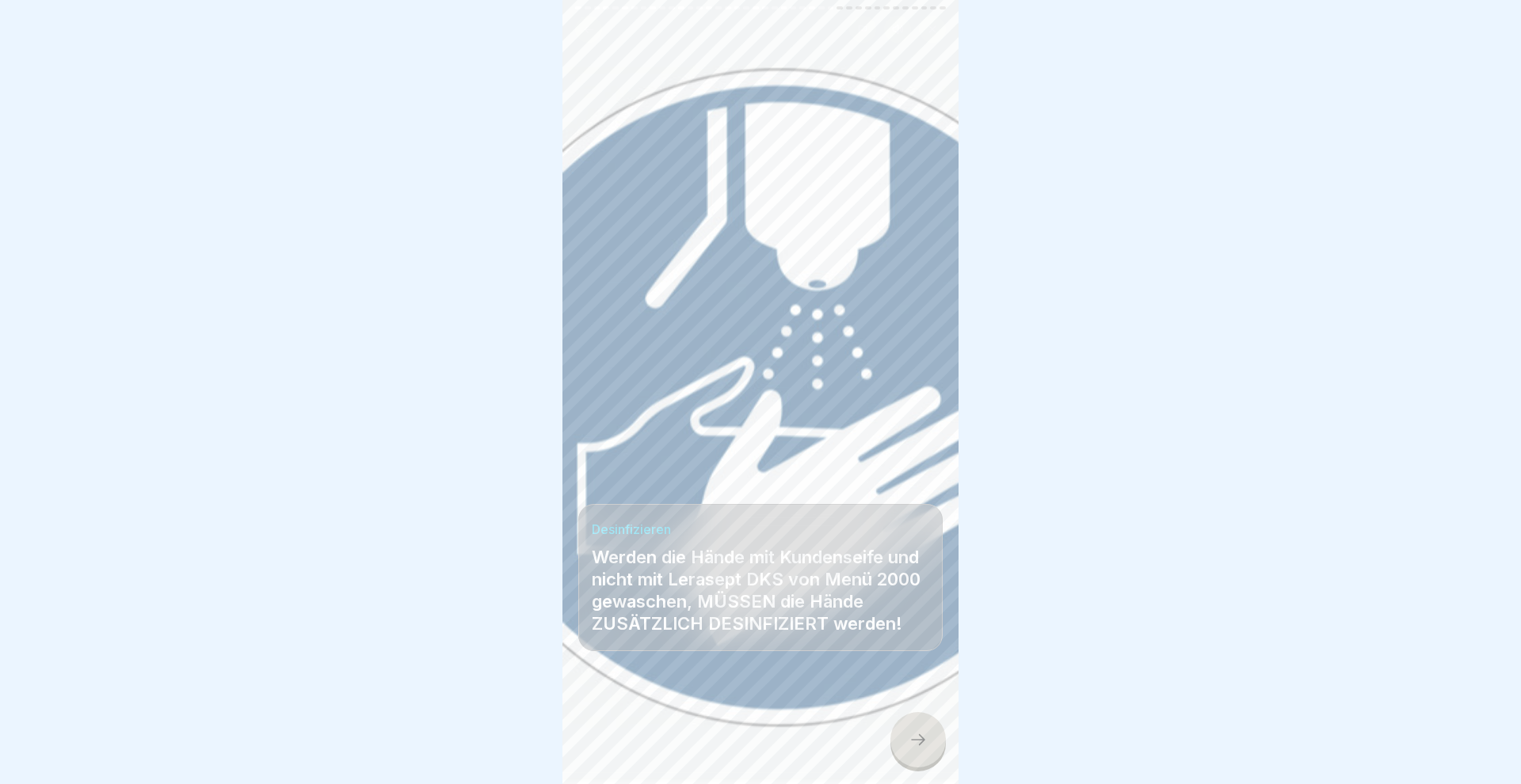
click at [911, 746] on icon at bounding box center [917, 739] width 19 height 19
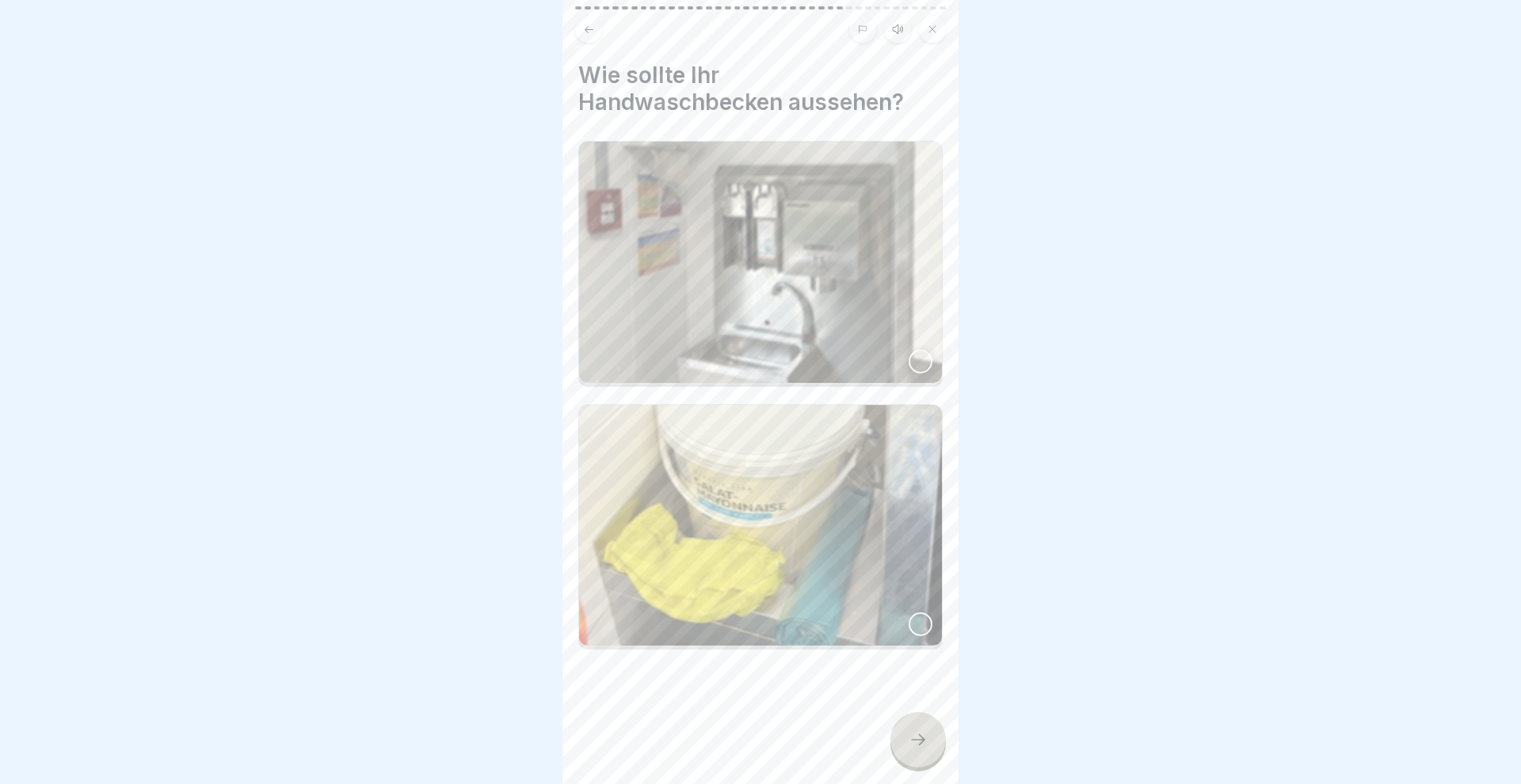
click at [920, 357] on div at bounding box center [920, 362] width 24 height 24
click at [908, 744] on icon at bounding box center [917, 739] width 19 height 19
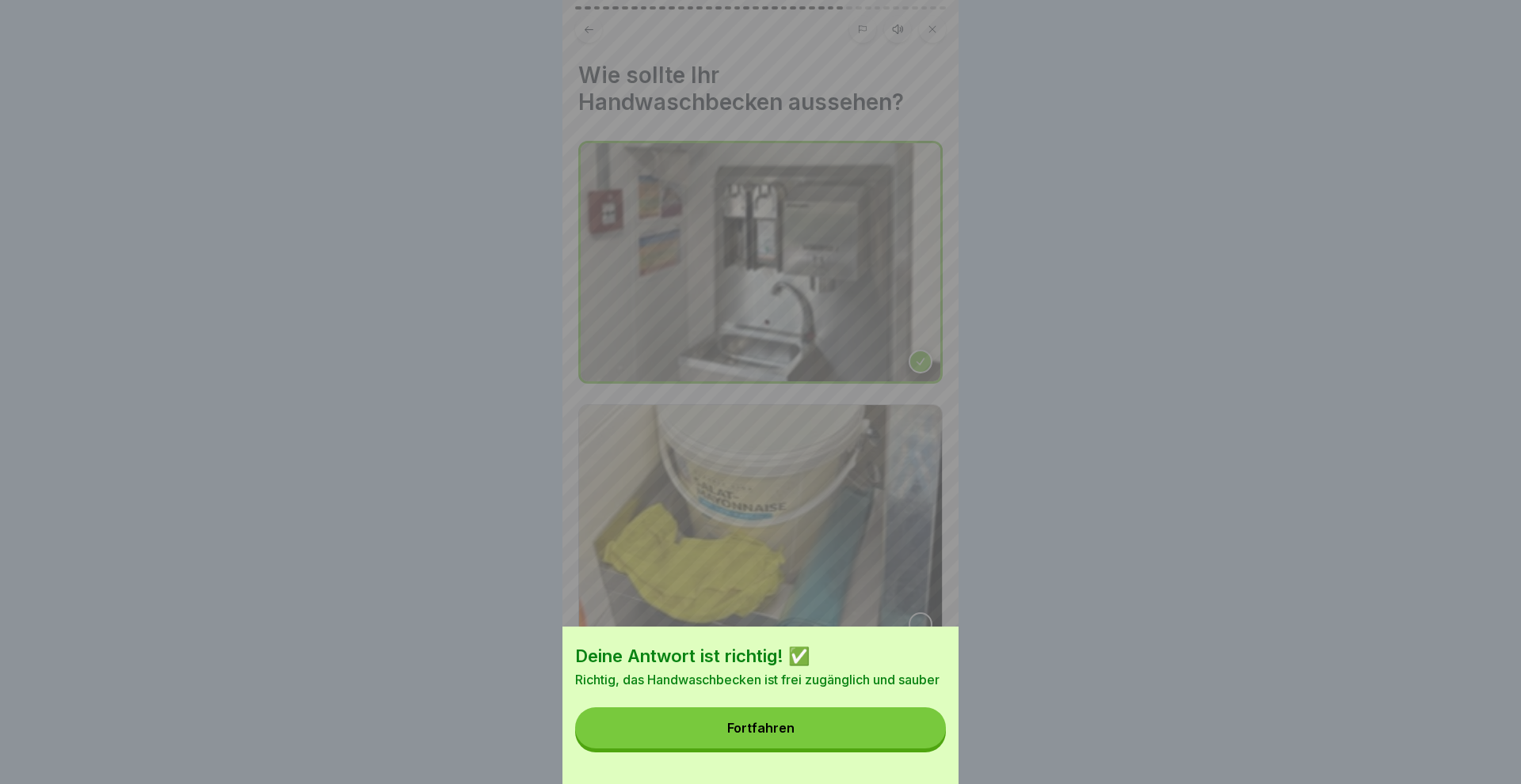
click at [785, 743] on button "Fortfahren" at bounding box center [760, 727] width 370 height 41
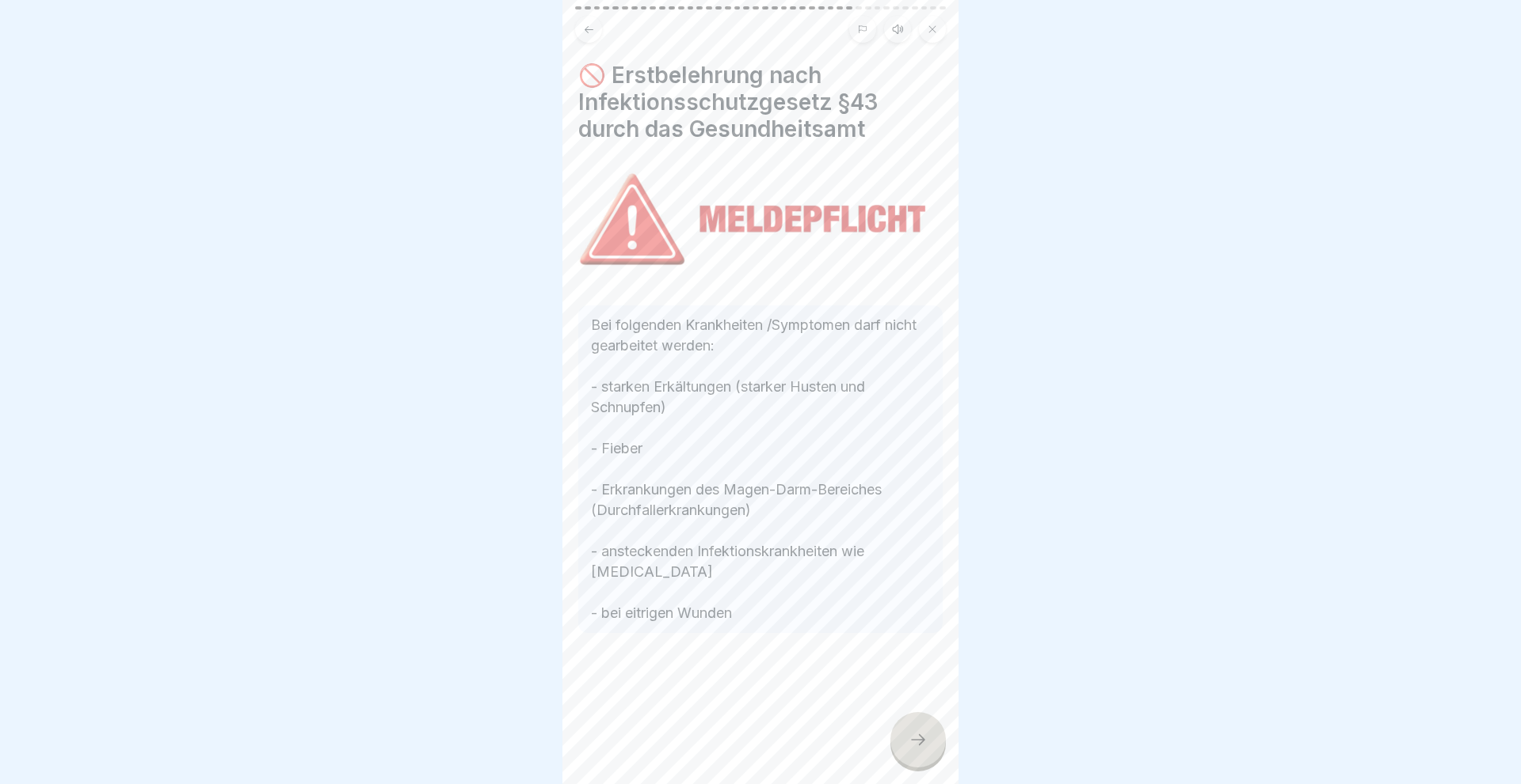
click at [920, 739] on icon at bounding box center [917, 739] width 19 height 19
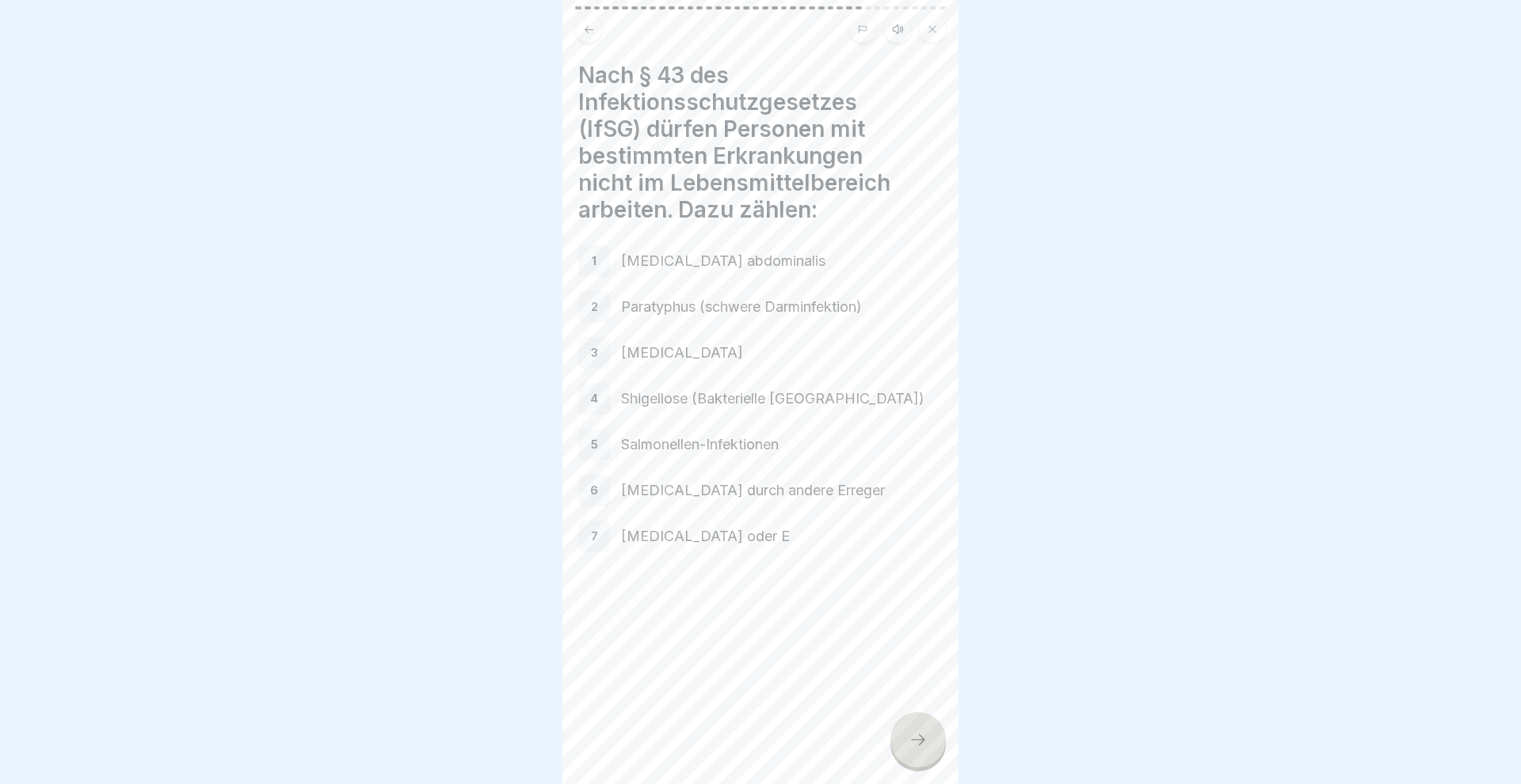
click at [920, 739] on icon at bounding box center [917, 739] width 19 height 19
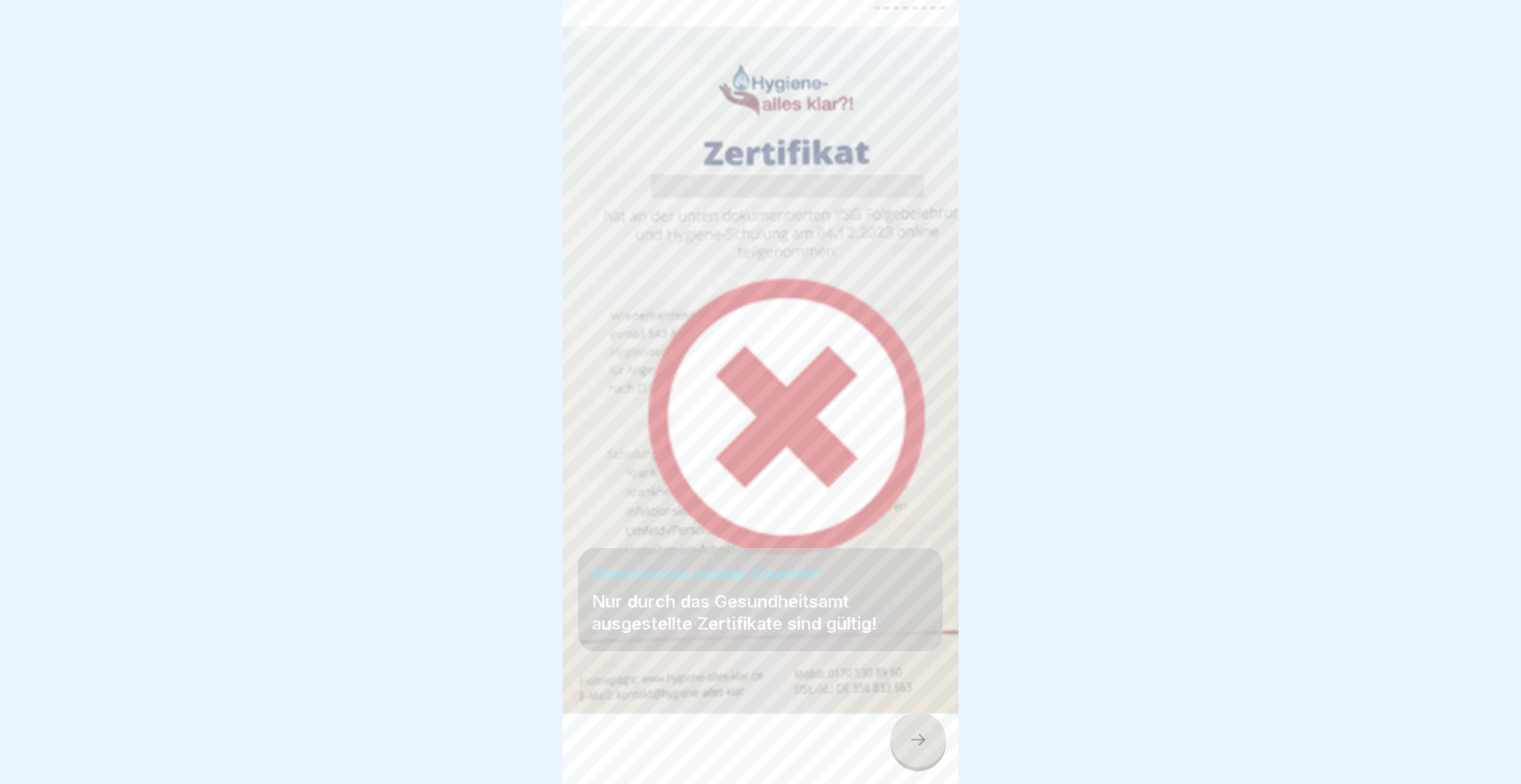
click at [920, 740] on icon at bounding box center [917, 739] width 19 height 19
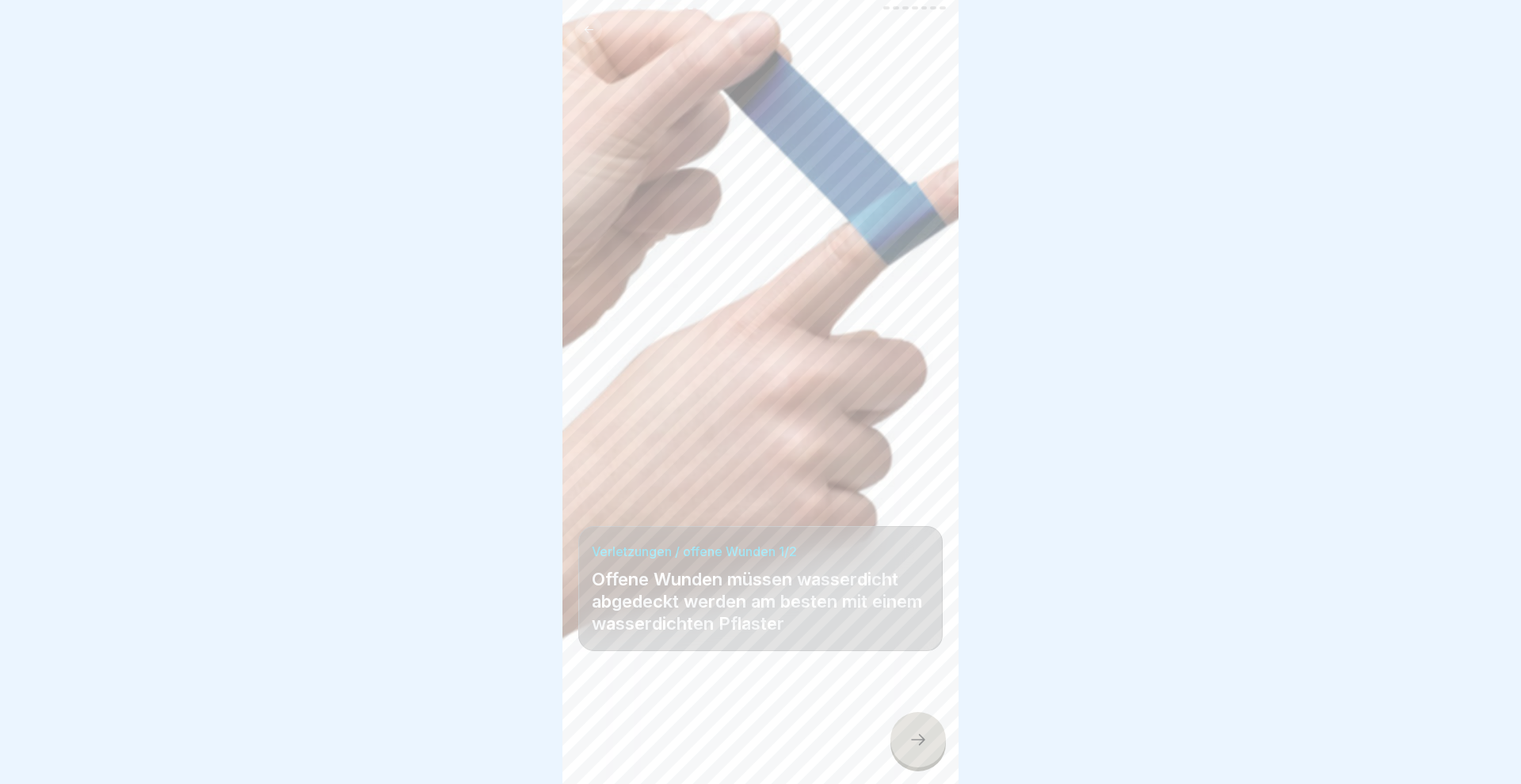
click at [920, 740] on icon at bounding box center [917, 739] width 19 height 19
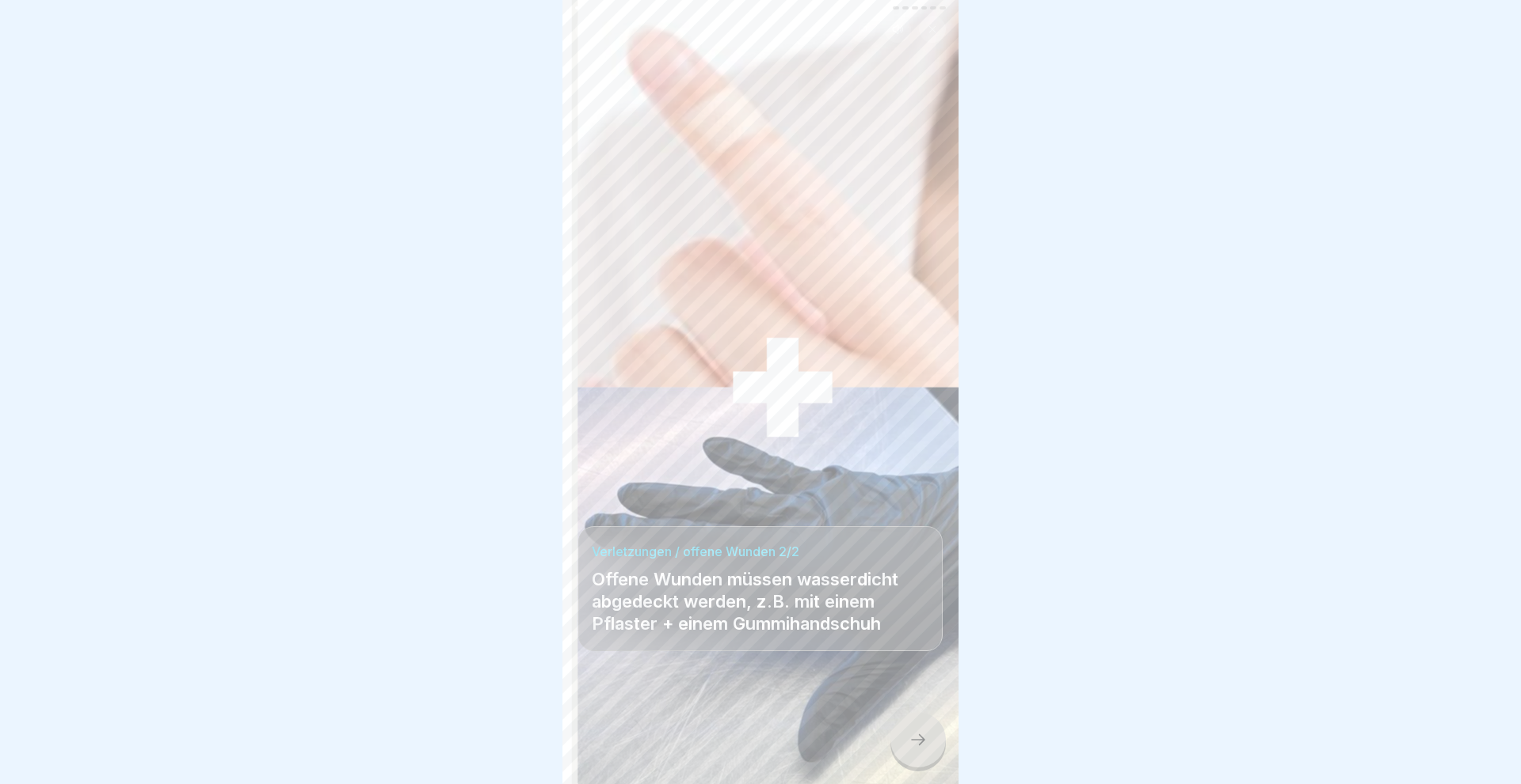
click at [919, 741] on icon at bounding box center [917, 739] width 19 height 19
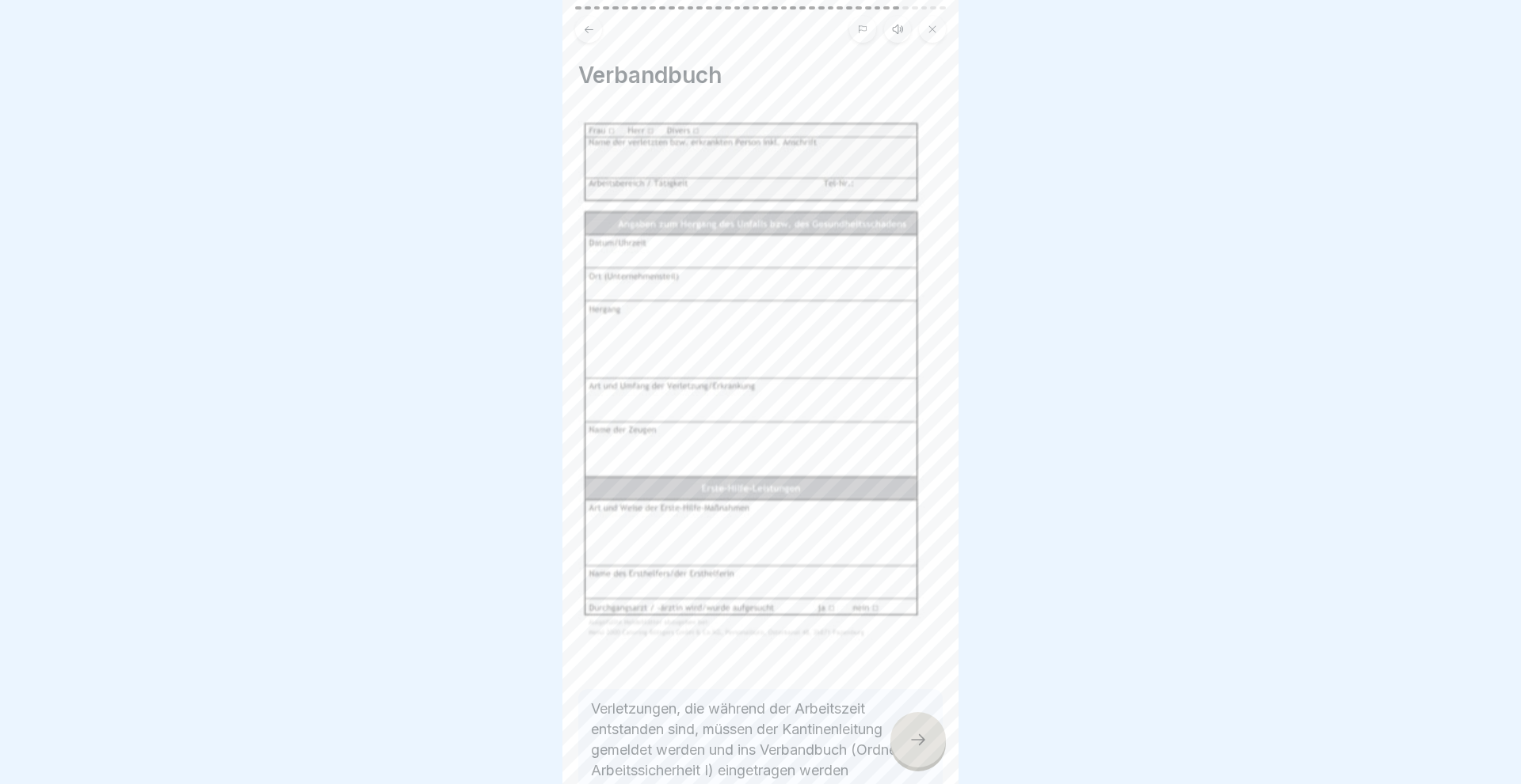
click at [919, 741] on icon at bounding box center [917, 739] width 19 height 19
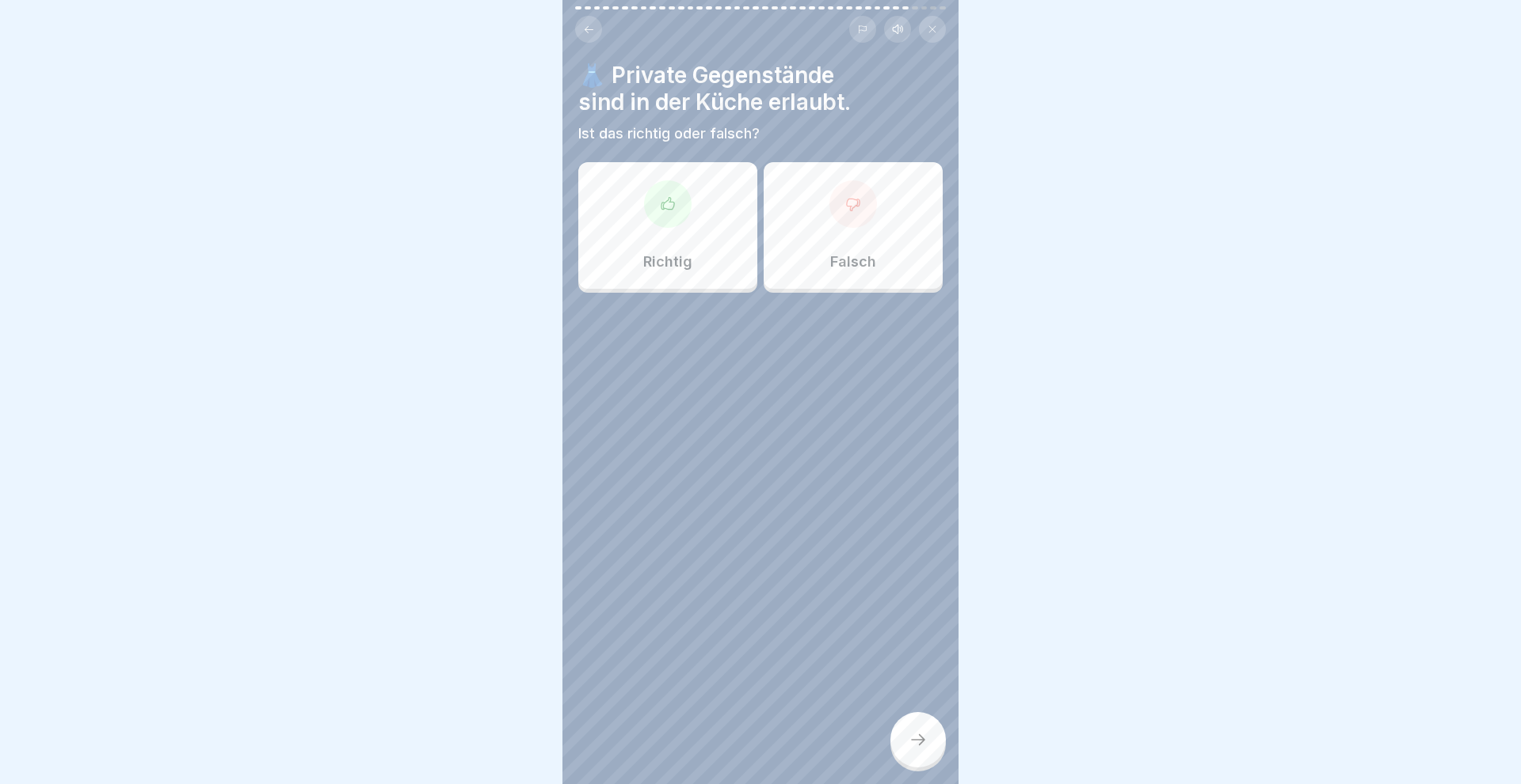
click at [872, 247] on div "Falsch" at bounding box center [852, 225] width 179 height 127
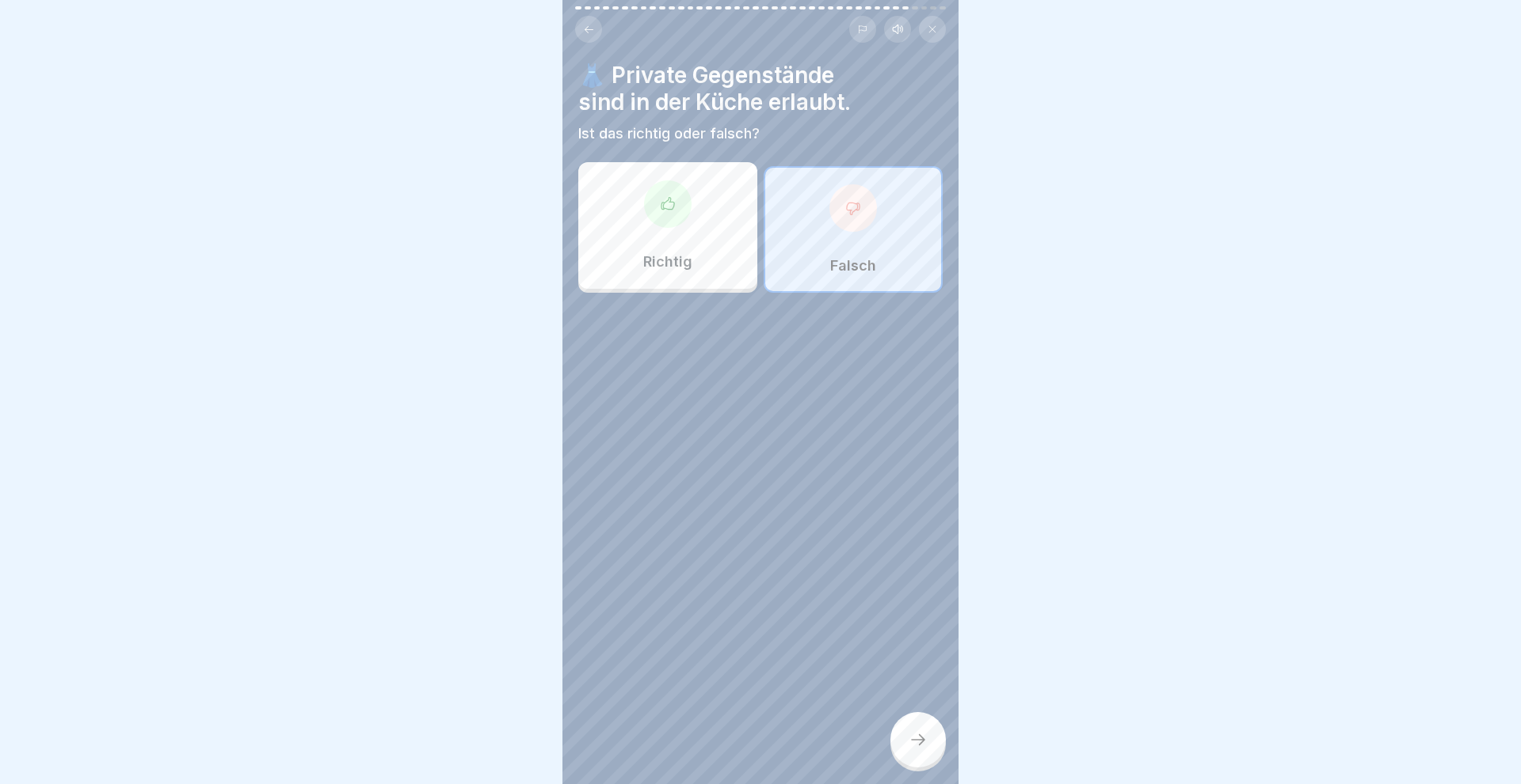
click at [923, 742] on icon at bounding box center [918, 739] width 14 height 11
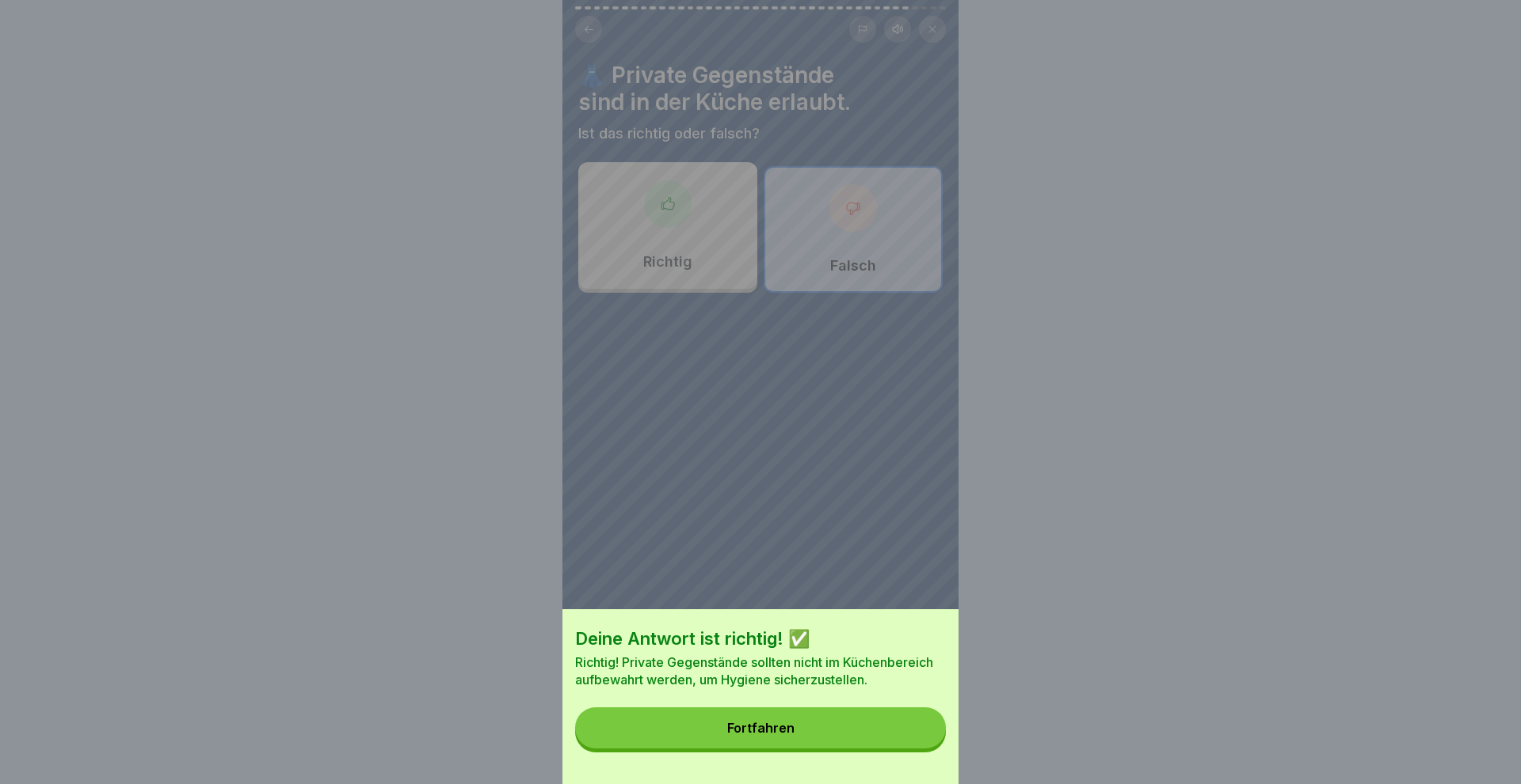
click at [824, 737] on button "Fortfahren" at bounding box center [760, 727] width 370 height 41
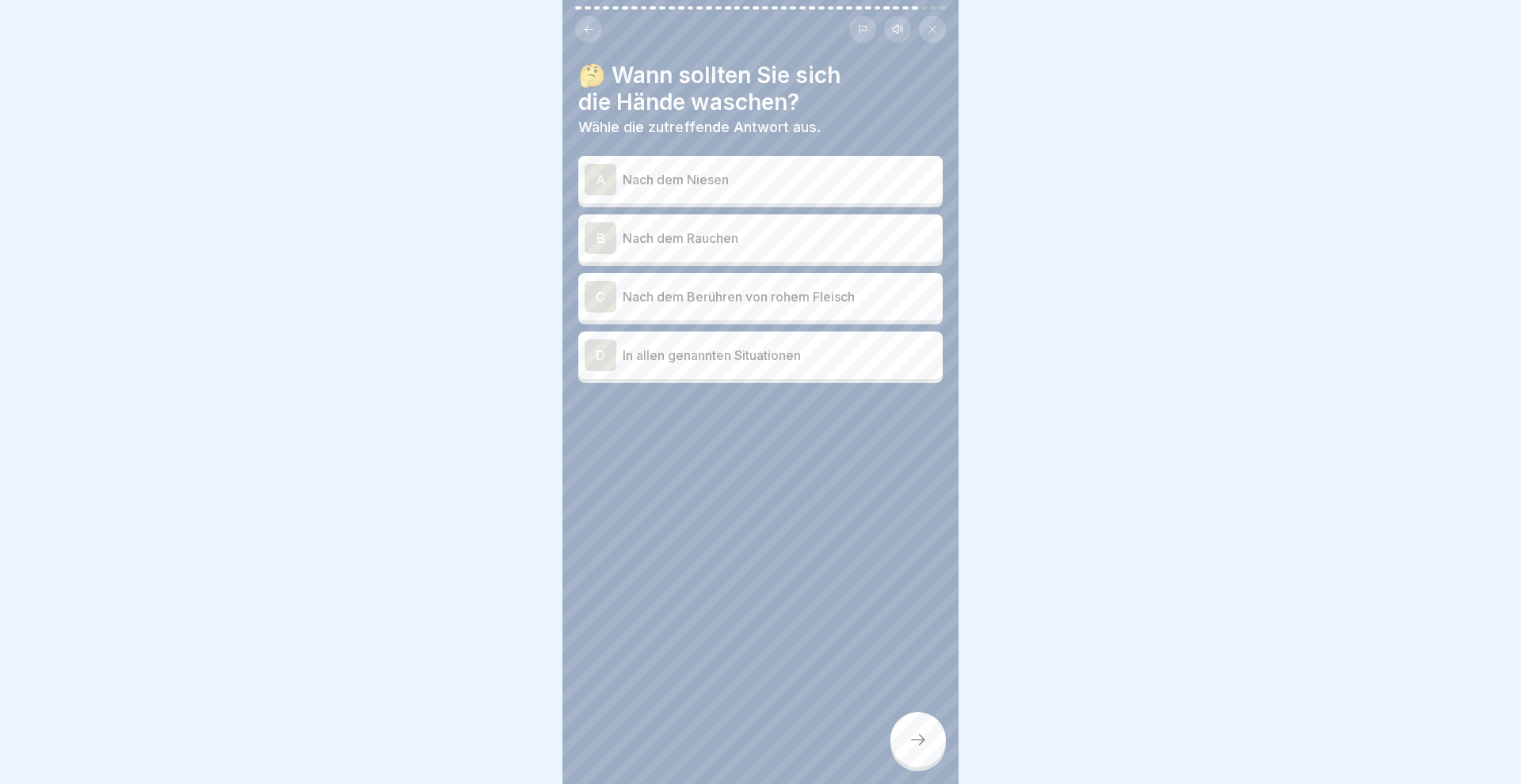
click at [594, 177] on div "A" at bounding box center [601, 180] width 32 height 32
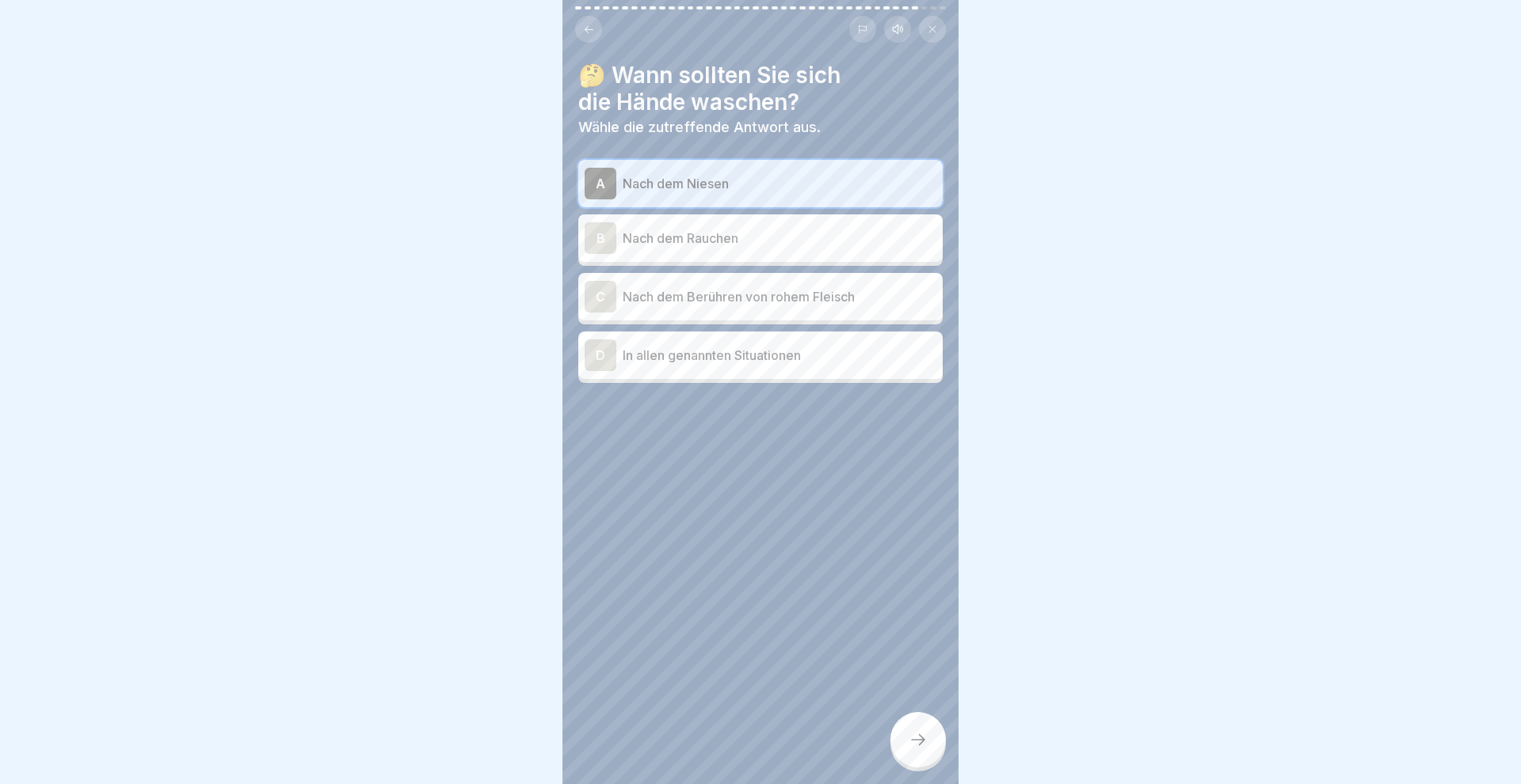
click at [597, 235] on div "B" at bounding box center [601, 238] width 32 height 32
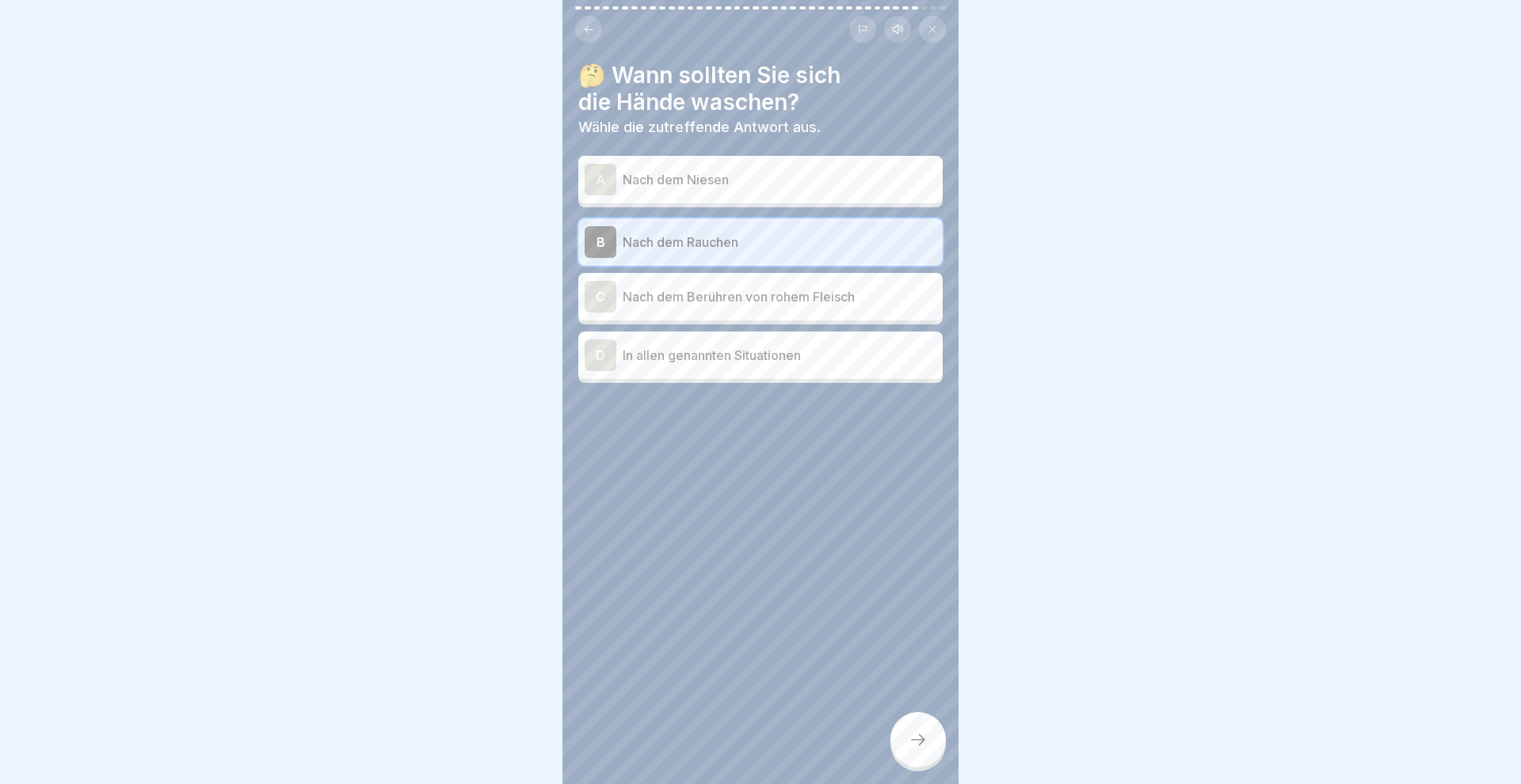
click at [603, 294] on div "C" at bounding box center [601, 297] width 32 height 32
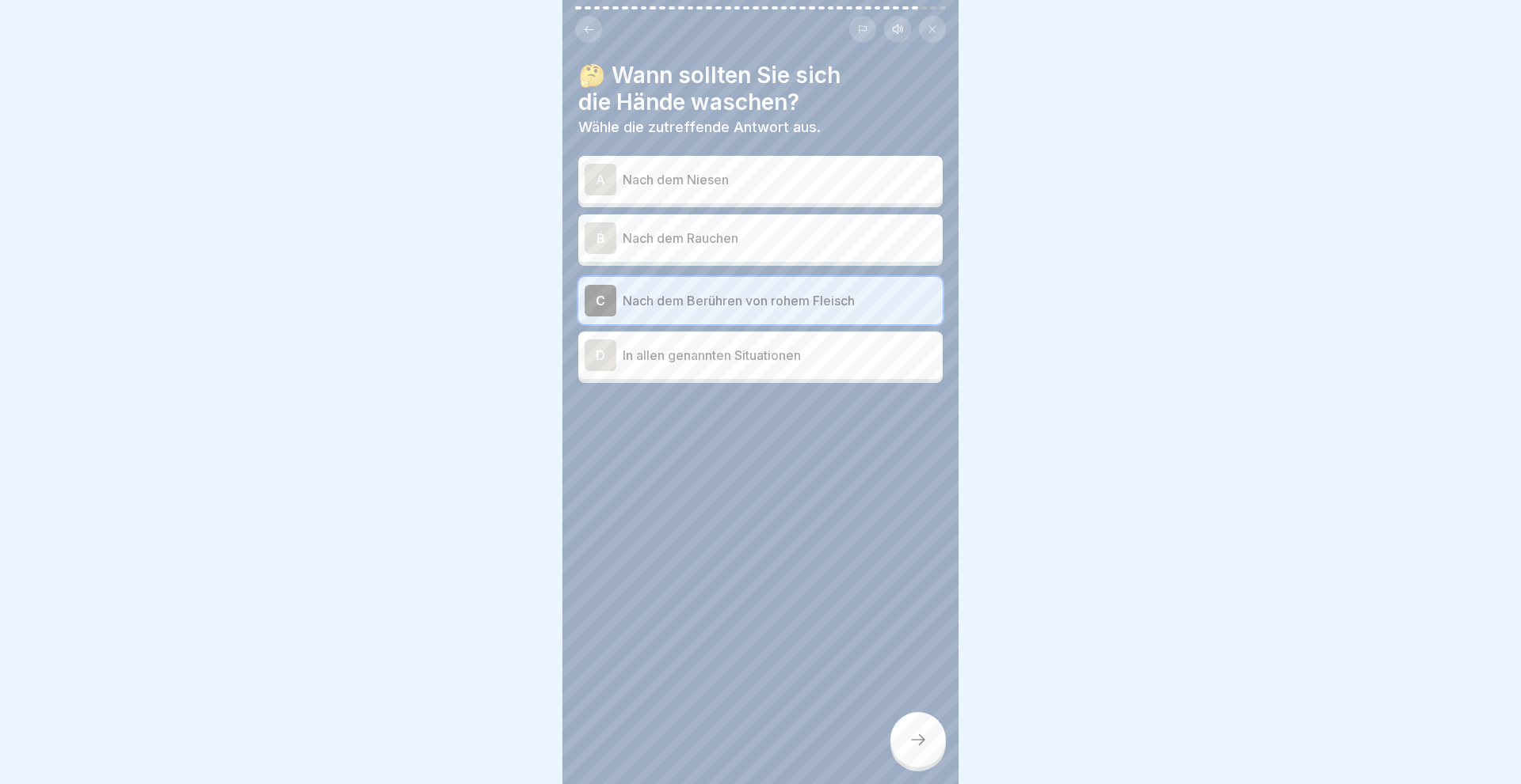
click at [608, 359] on div "D" at bounding box center [601, 355] width 32 height 32
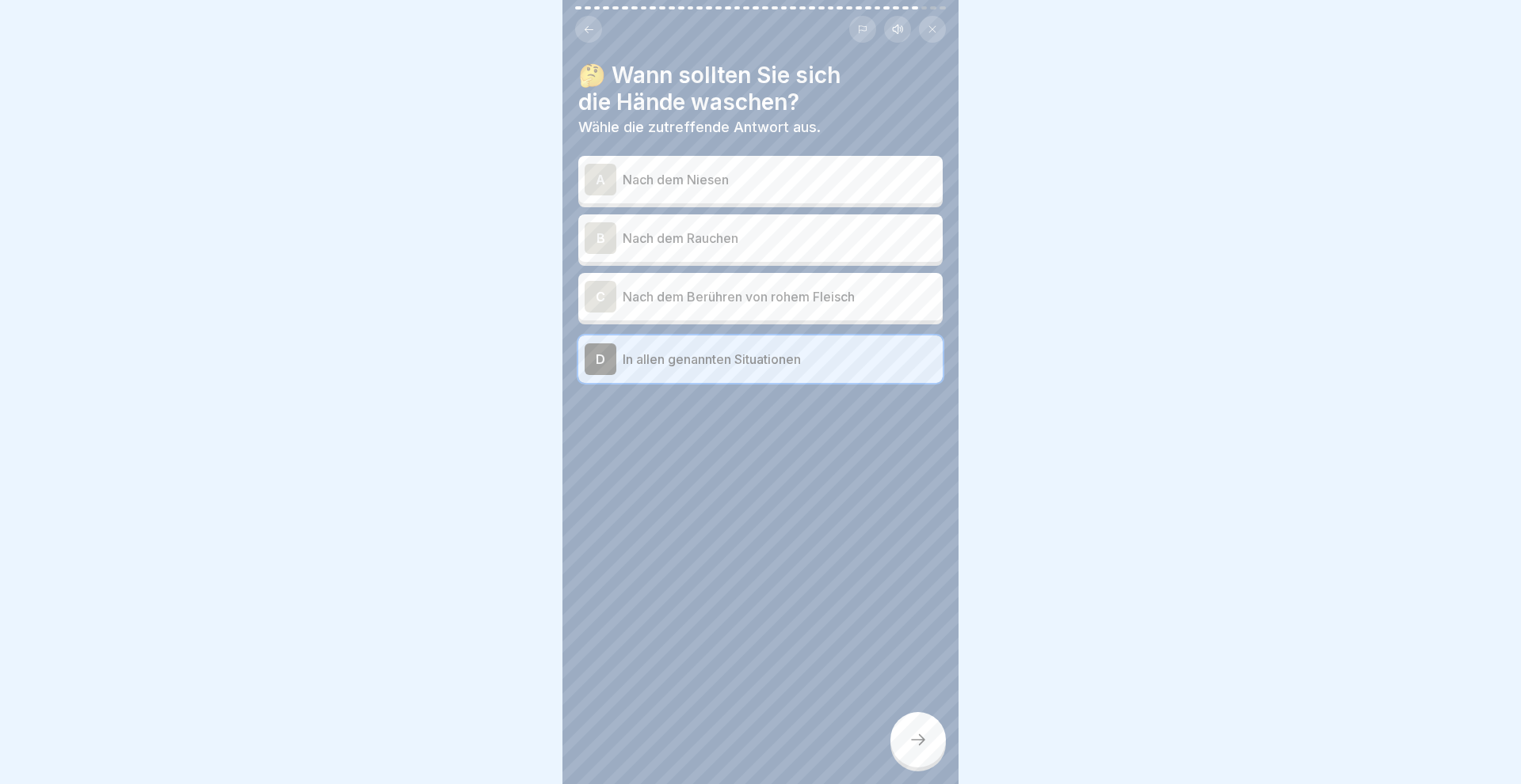
click at [910, 738] on icon at bounding box center [917, 739] width 19 height 19
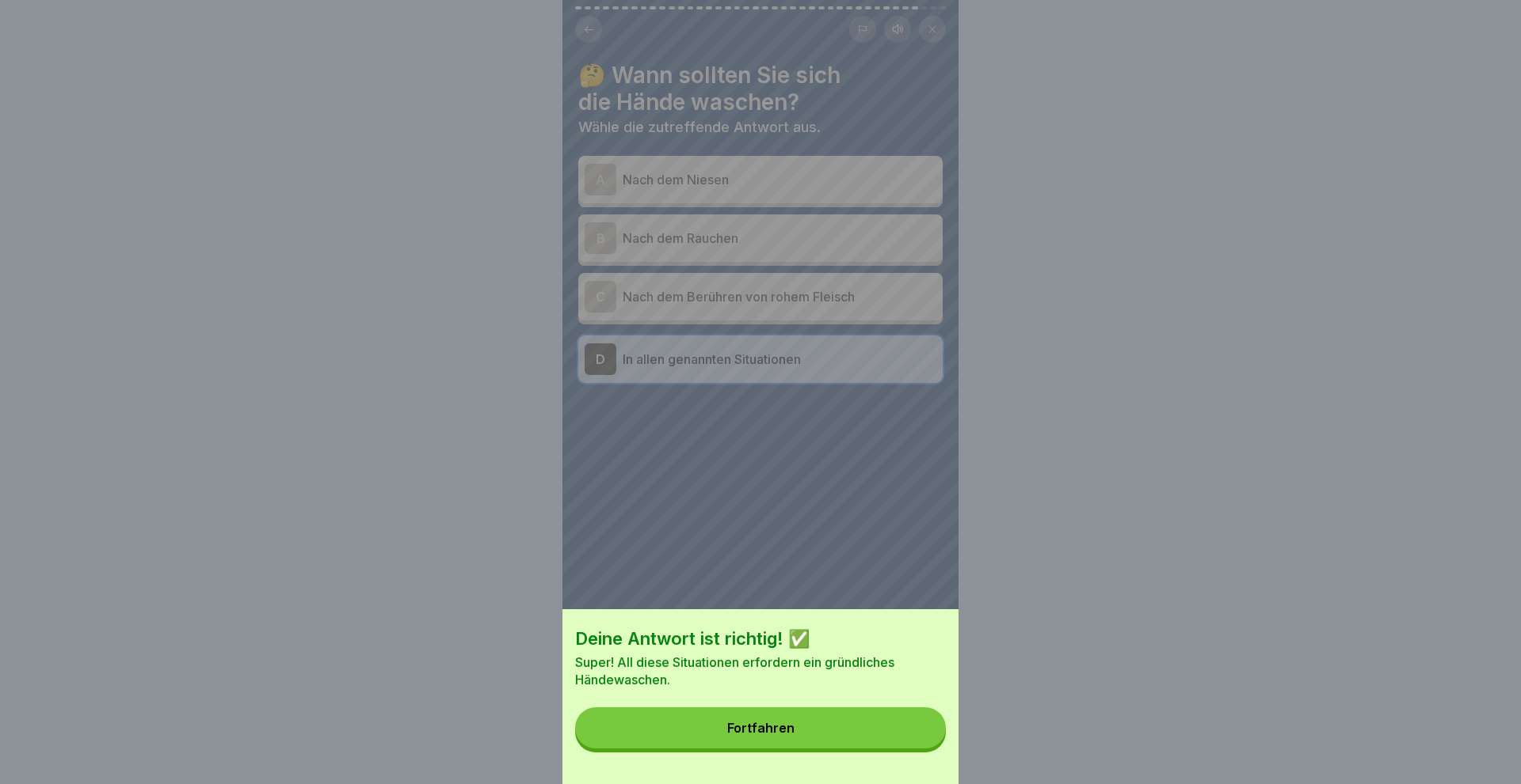
click at [833, 729] on button "Fortfahren" at bounding box center [760, 727] width 370 height 41
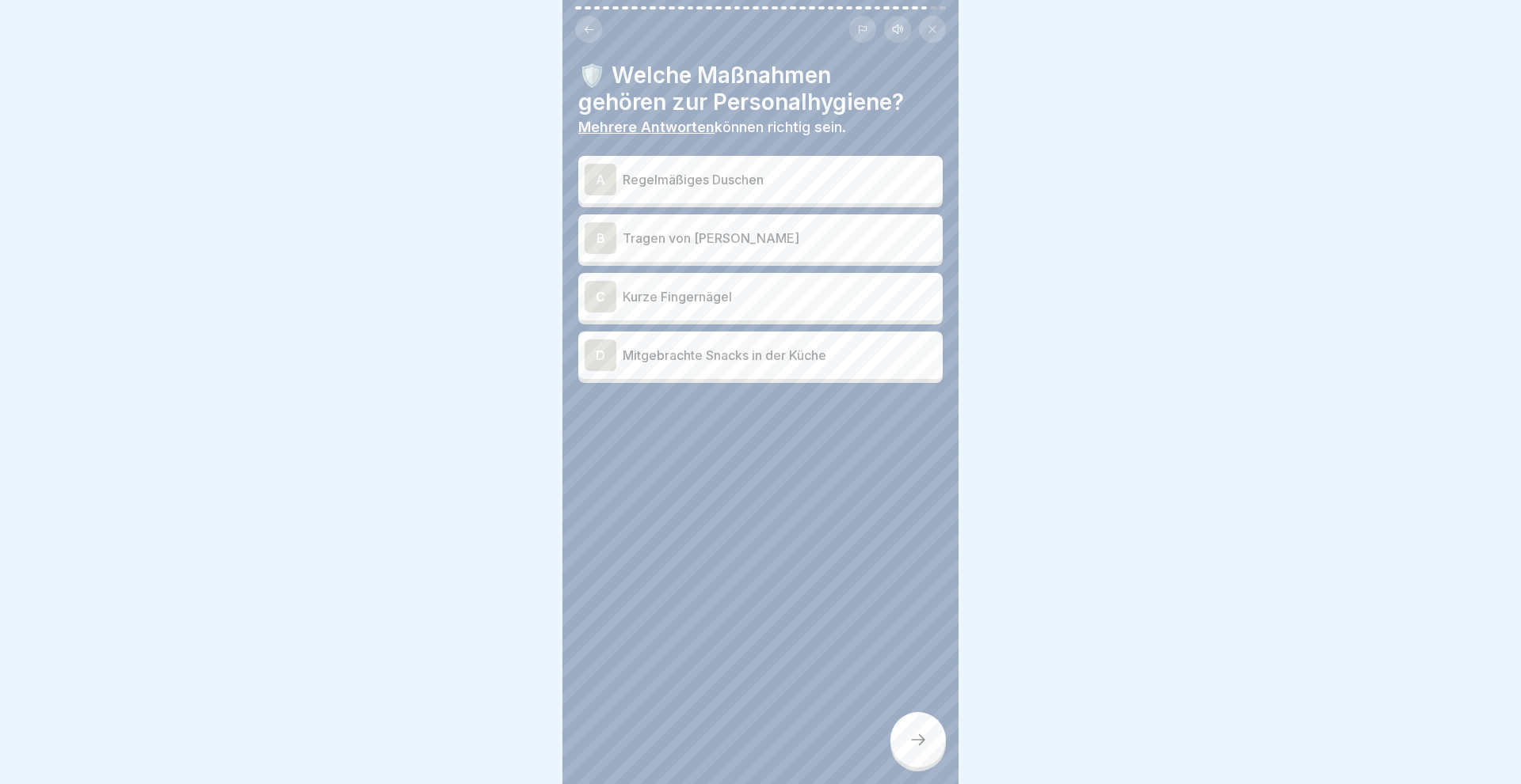
click at [608, 180] on div "A" at bounding box center [601, 180] width 32 height 32
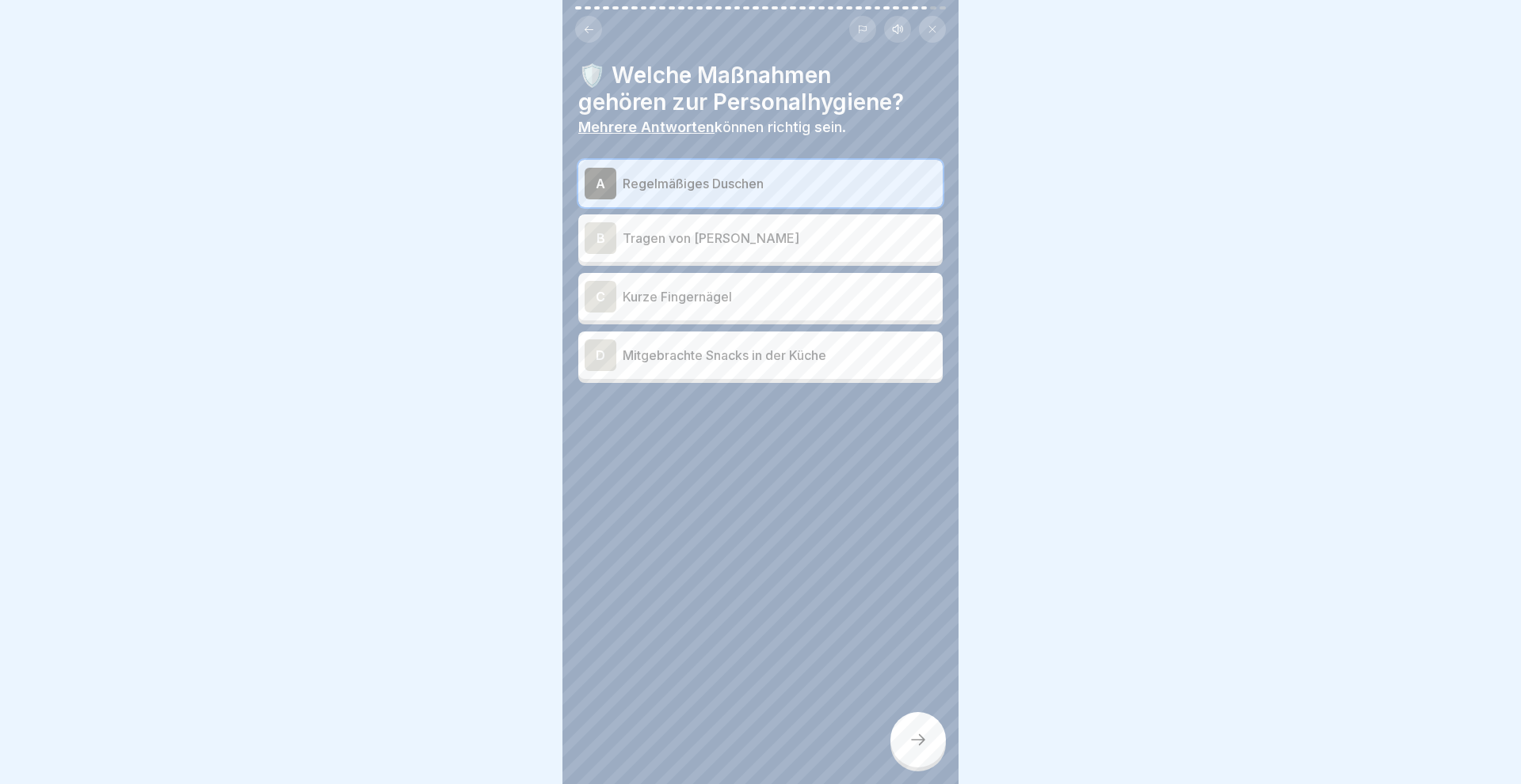
click at [603, 297] on div "C" at bounding box center [601, 297] width 32 height 32
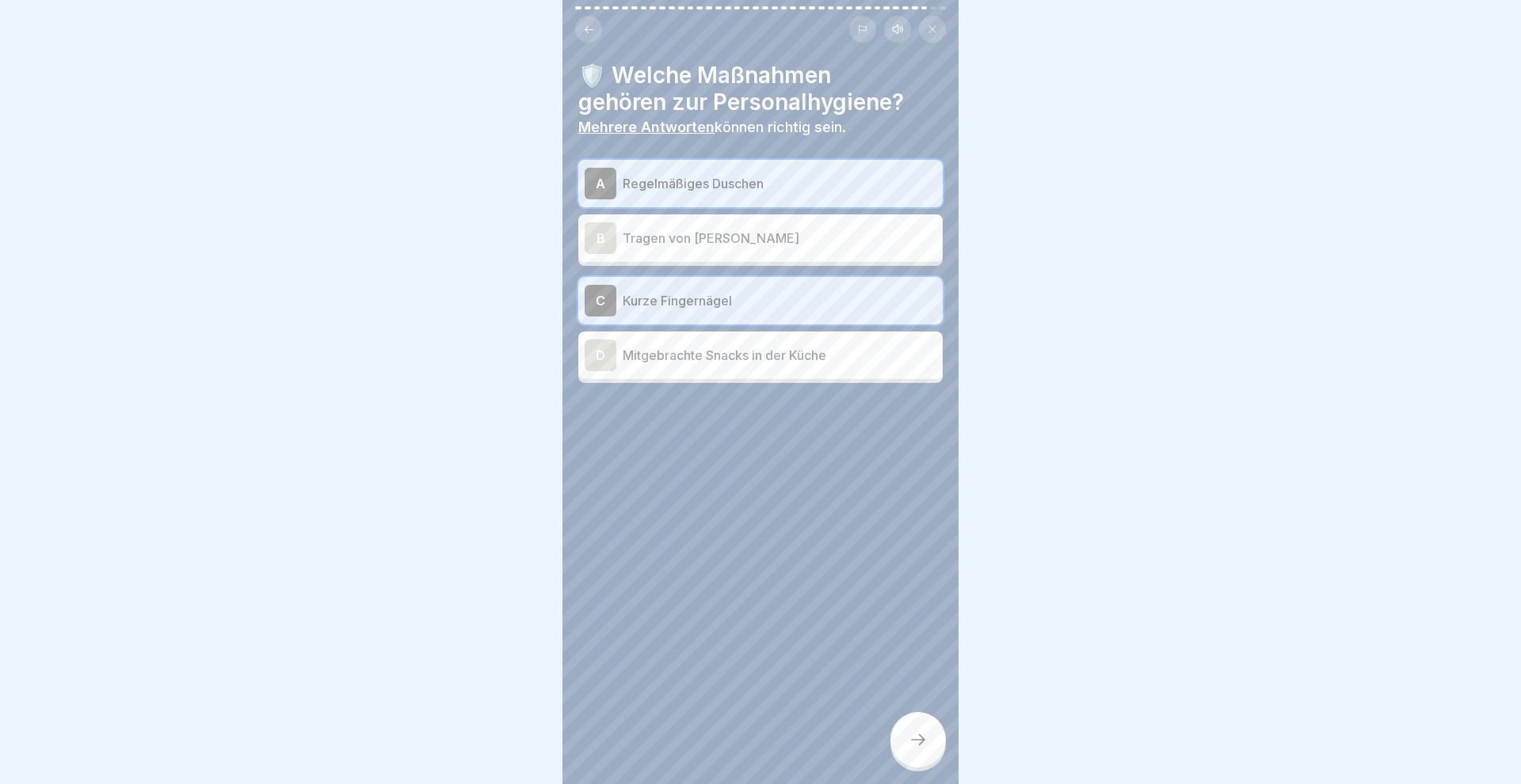
click at [918, 742] on icon at bounding box center [917, 739] width 19 height 19
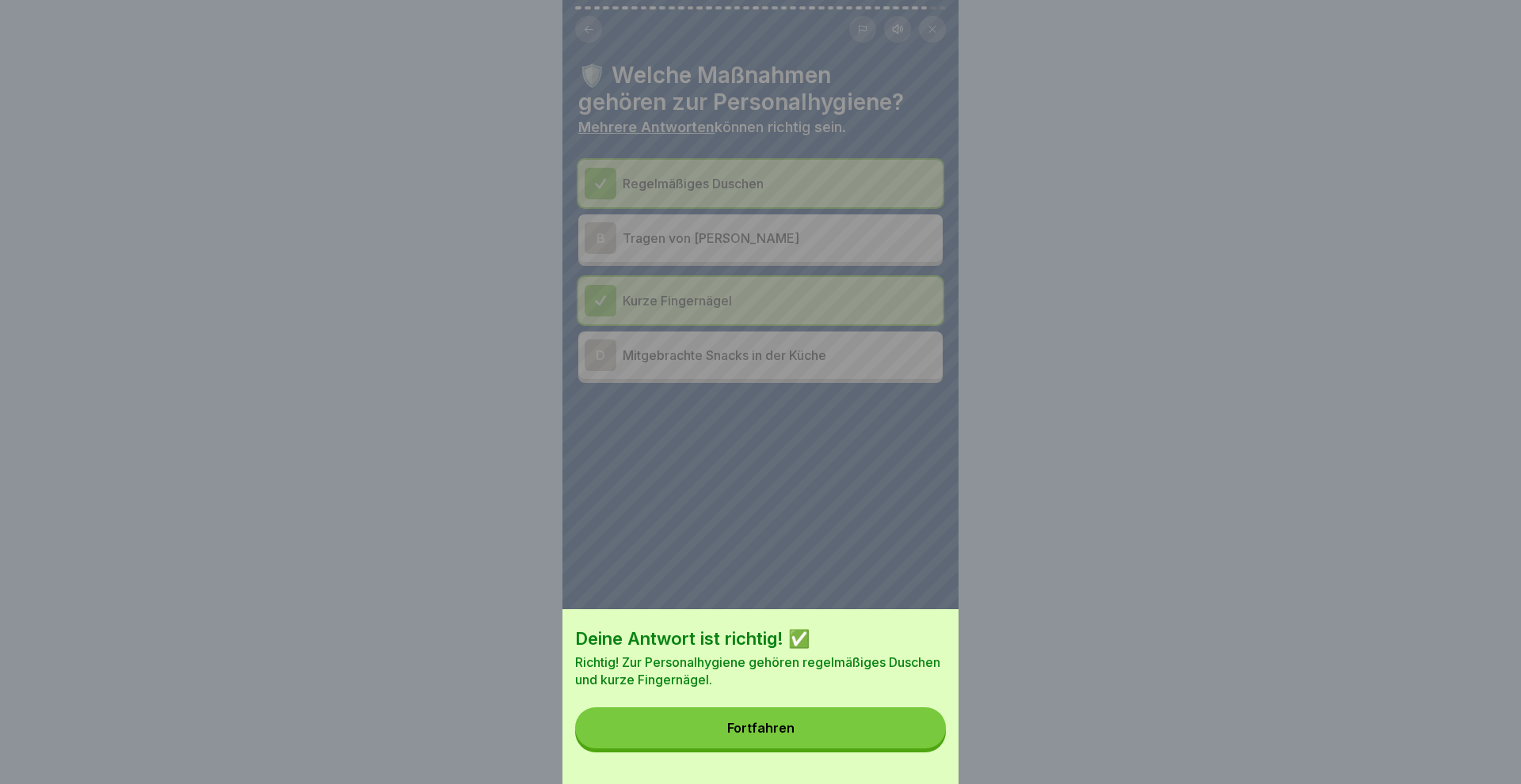
click at [803, 734] on button "Fortfahren" at bounding box center [760, 727] width 370 height 41
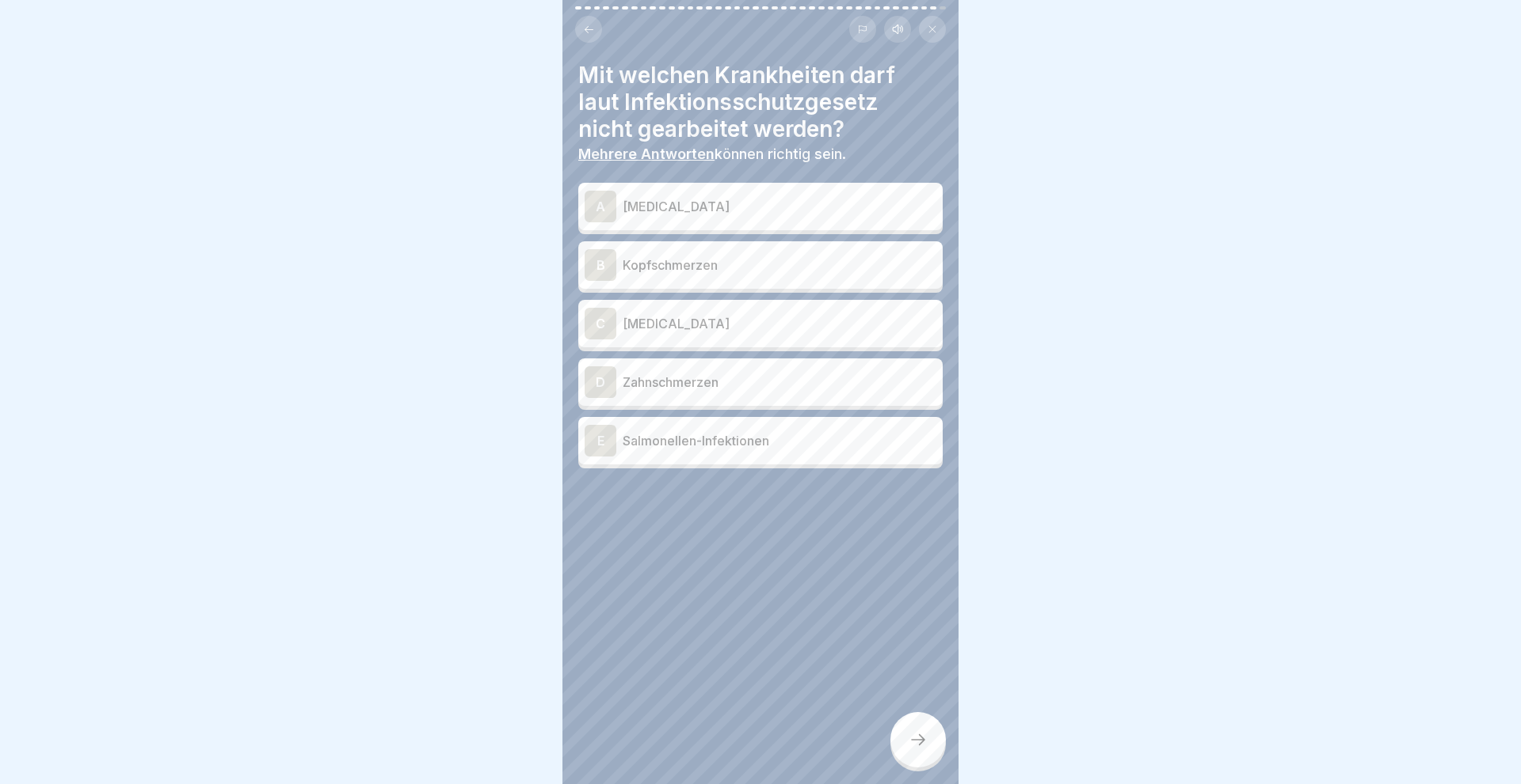
click at [597, 207] on div "A" at bounding box center [601, 206] width 32 height 32
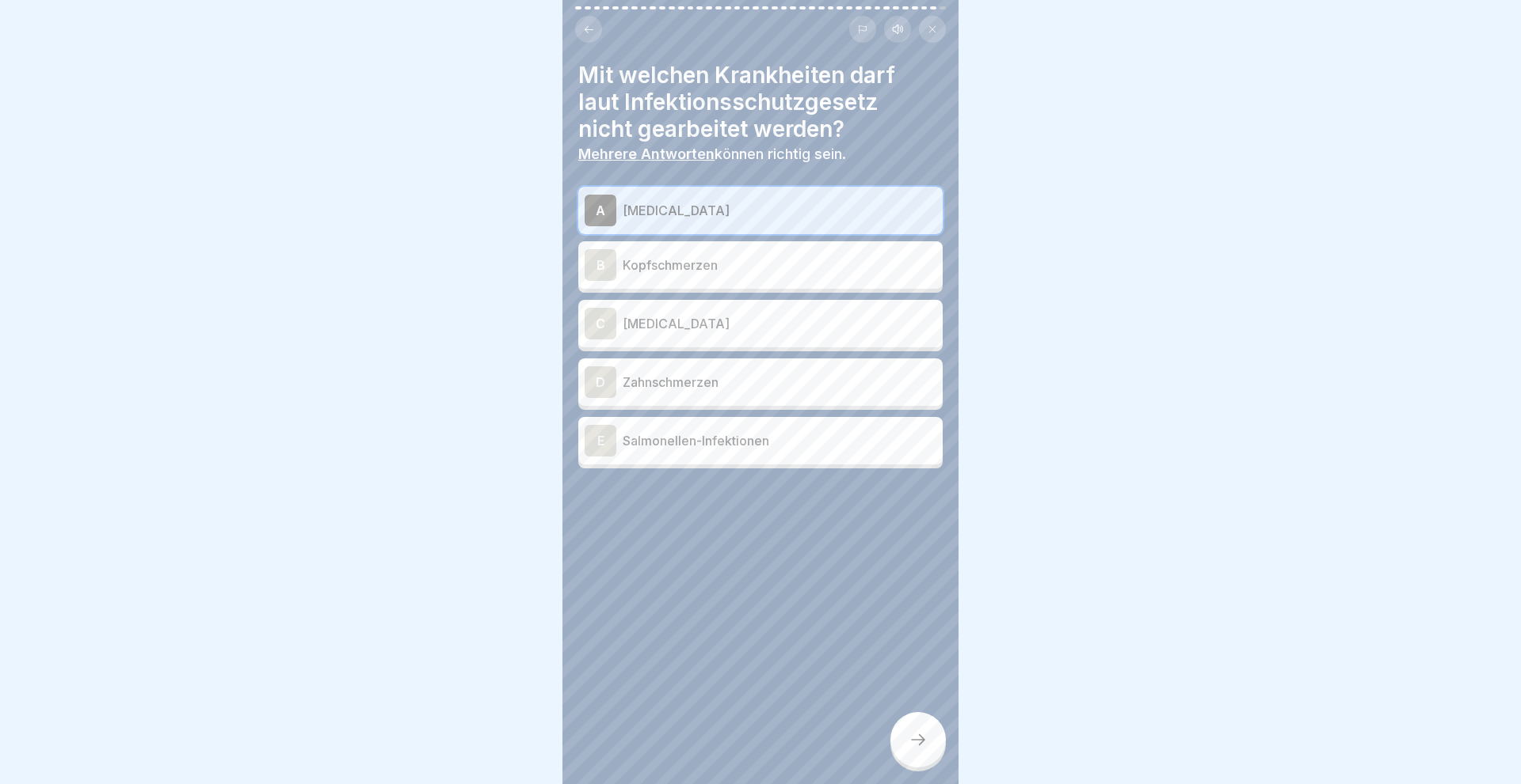
click at [596, 328] on div "C" at bounding box center [601, 324] width 32 height 32
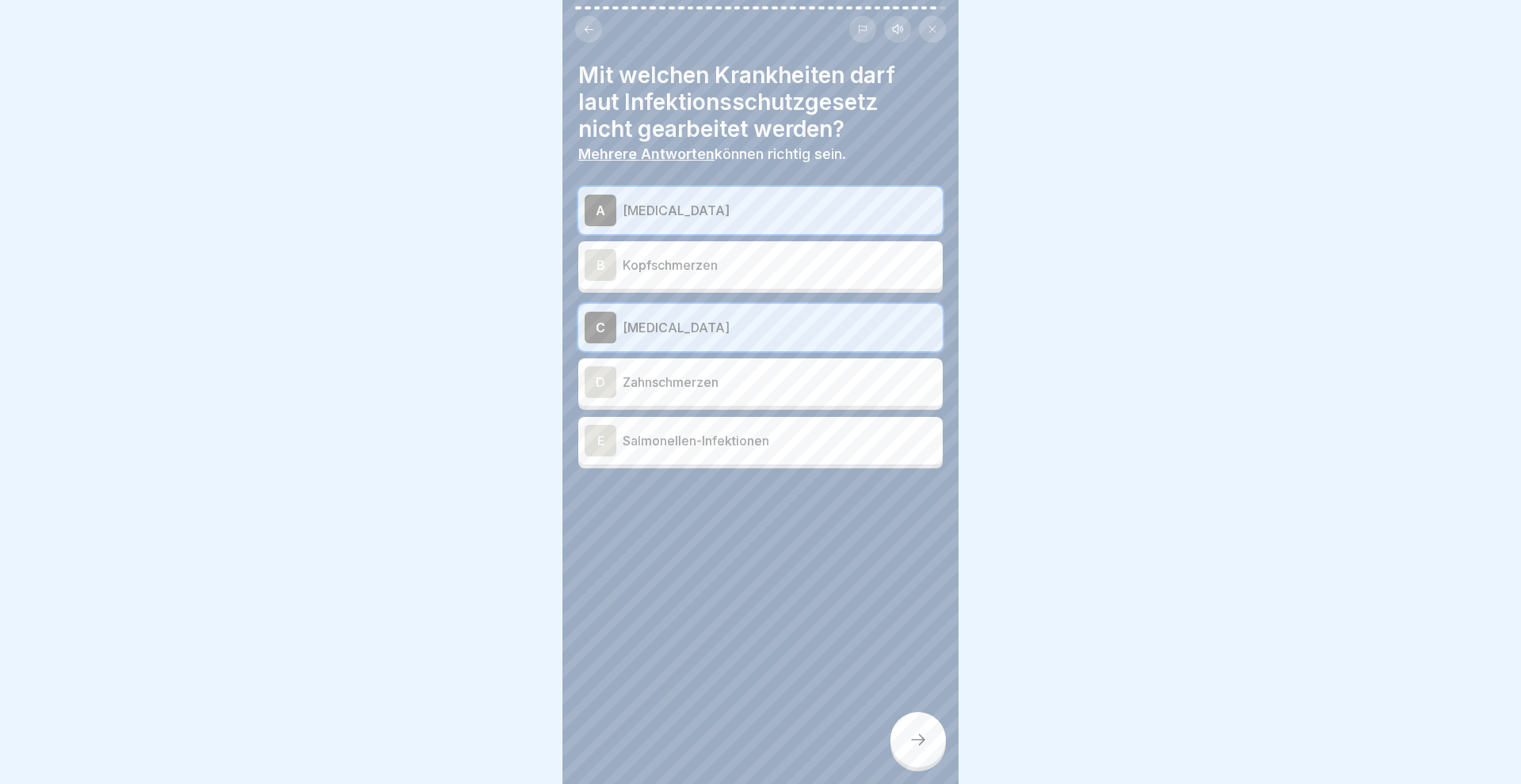
click at [605, 441] on div "E" at bounding box center [601, 441] width 32 height 32
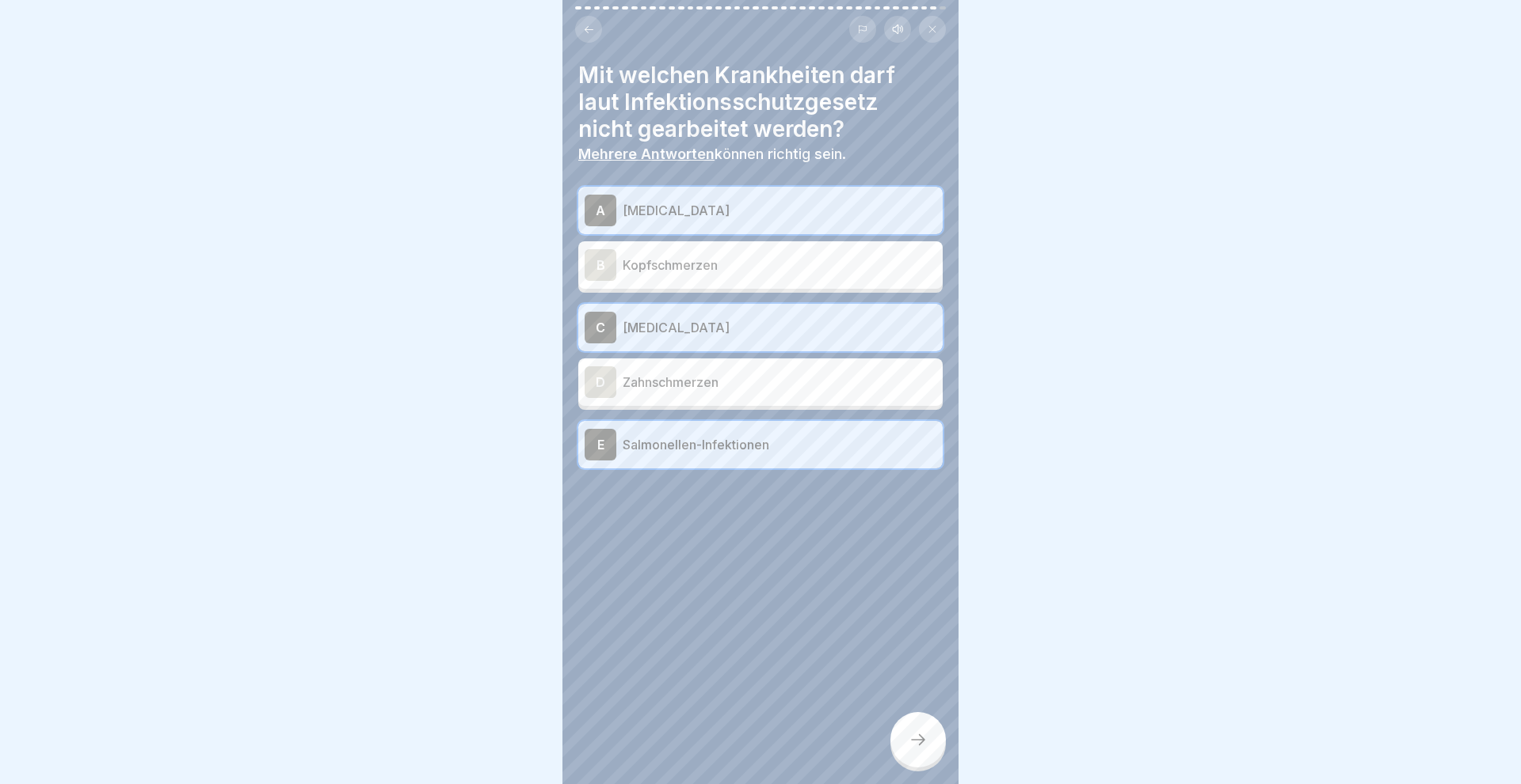
click at [912, 734] on icon at bounding box center [917, 739] width 19 height 19
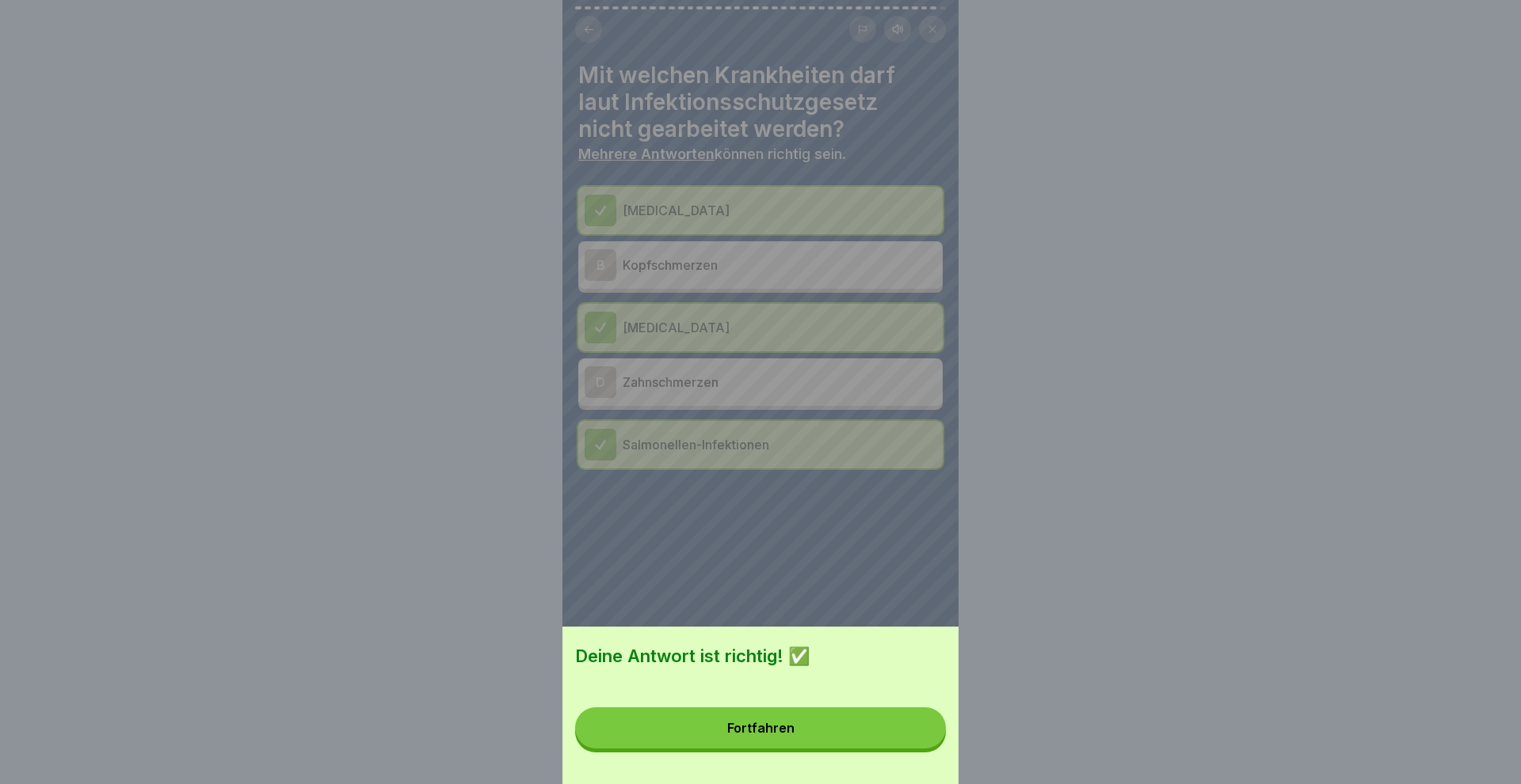
click at [811, 719] on button "Fortfahren" at bounding box center [760, 727] width 370 height 41
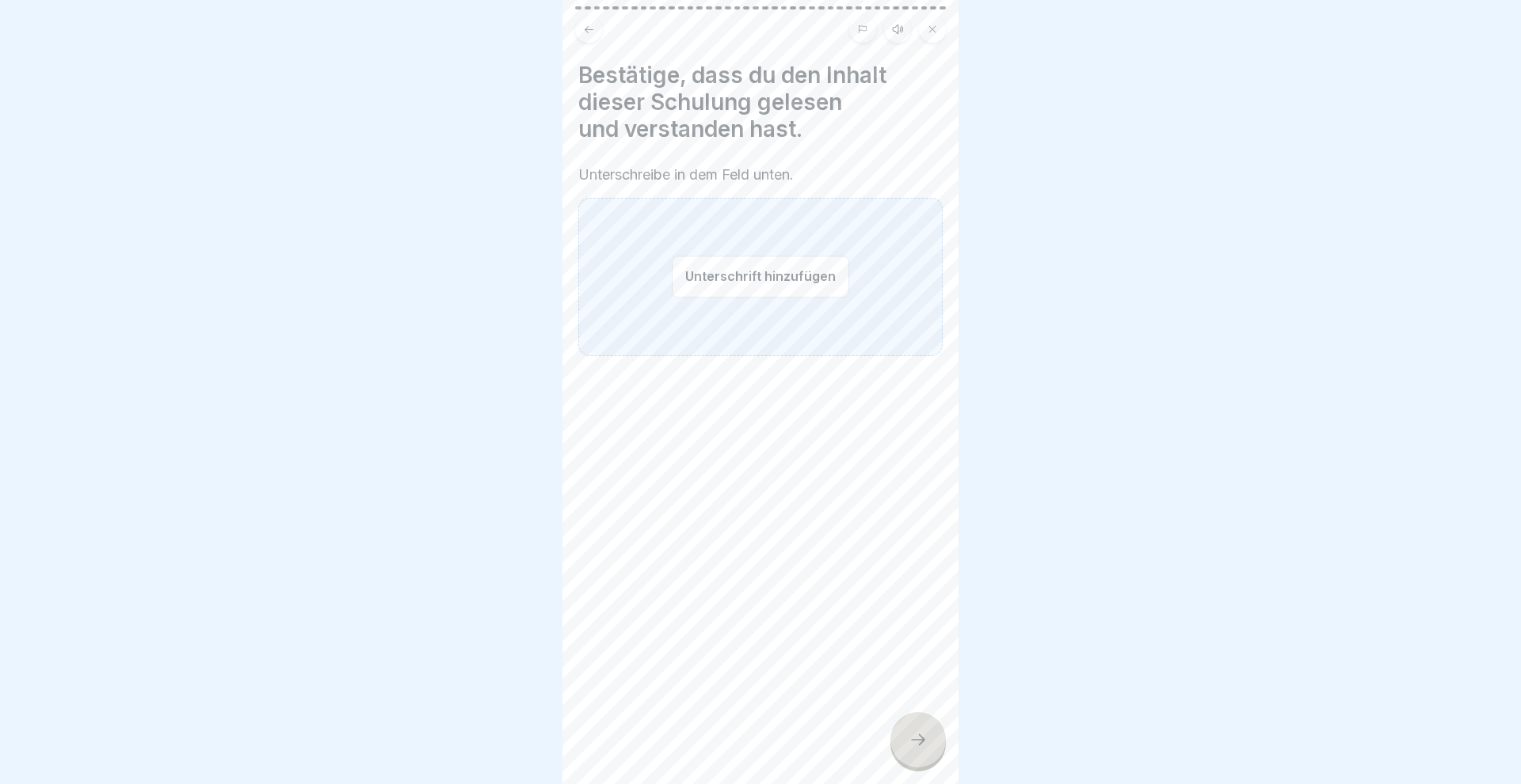
click at [788, 280] on button "Unterschrift hinzufügen" at bounding box center [760, 276] width 178 height 42
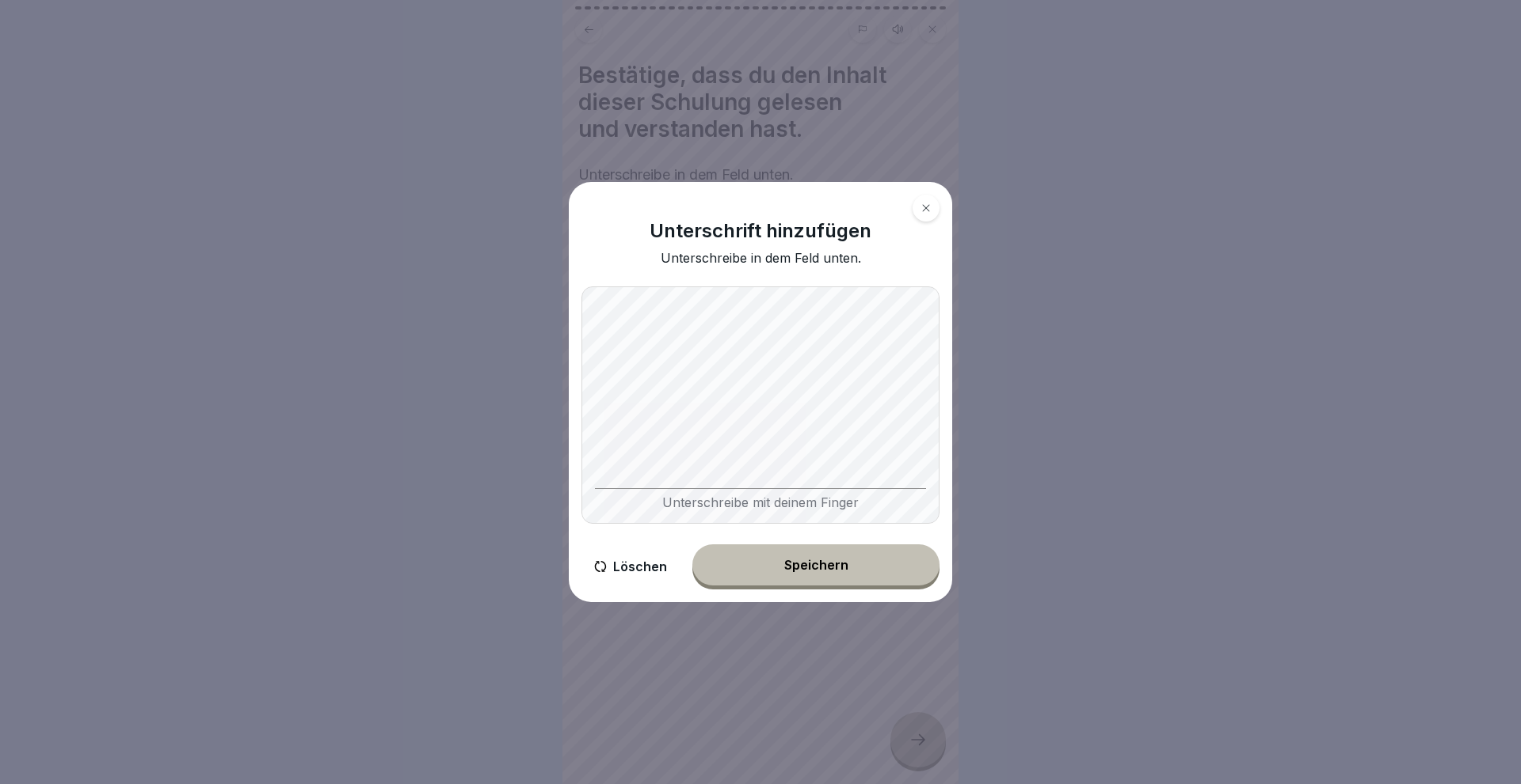
click at [810, 570] on div "Speichern" at bounding box center [816, 565] width 64 height 14
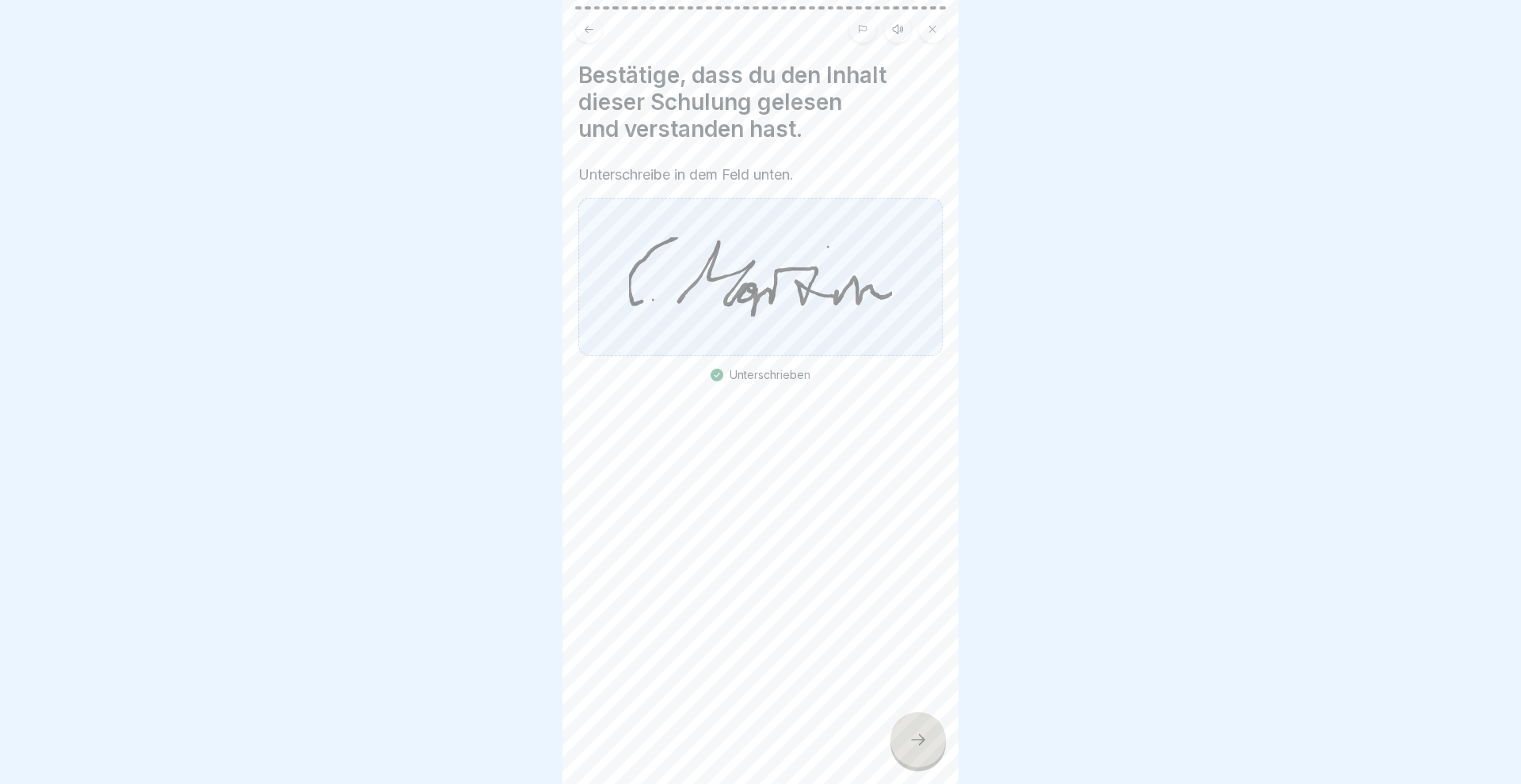
click at [917, 743] on icon at bounding box center [917, 739] width 19 height 19
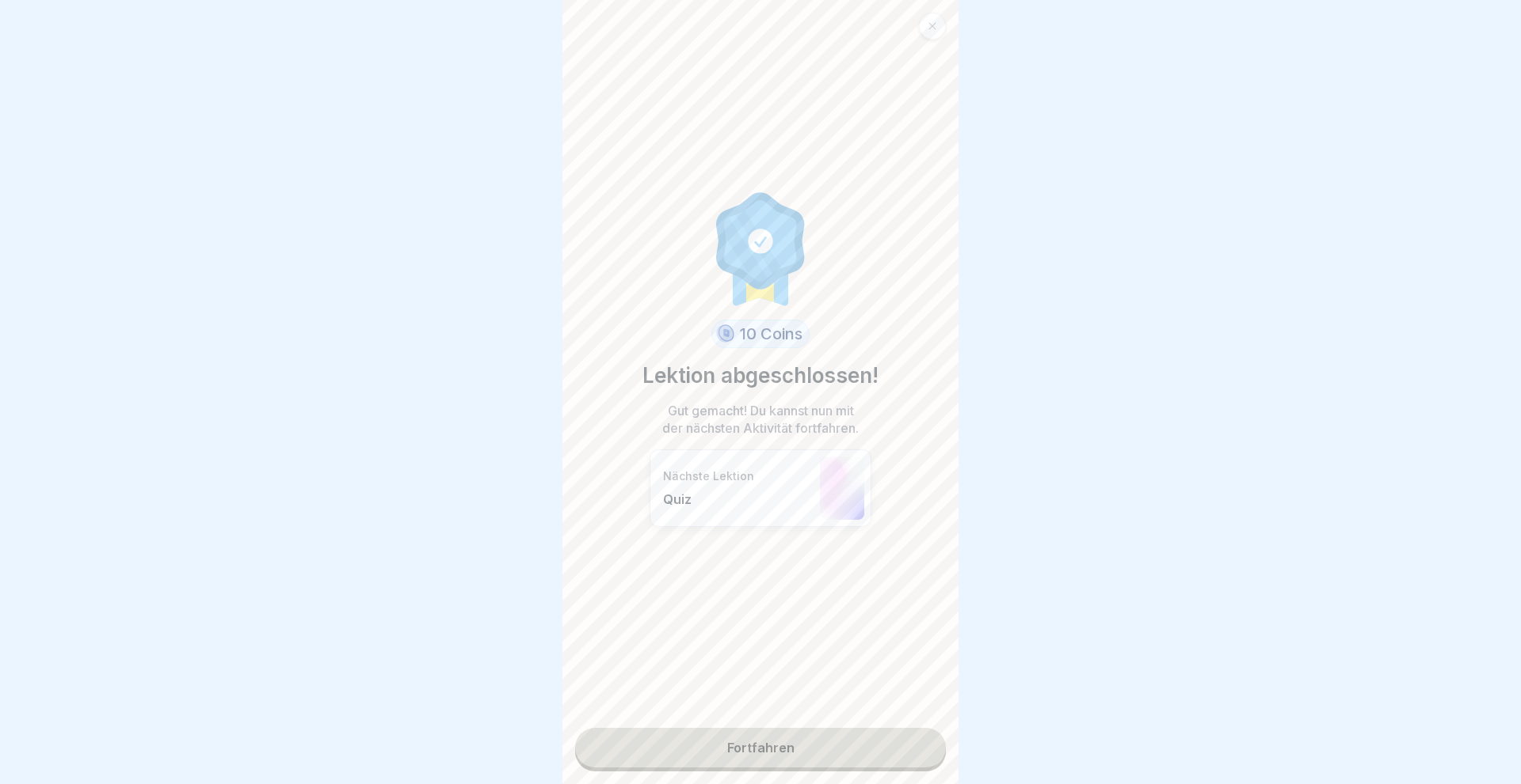
click at [830, 742] on link "Fortfahren" at bounding box center [760, 748] width 370 height 40
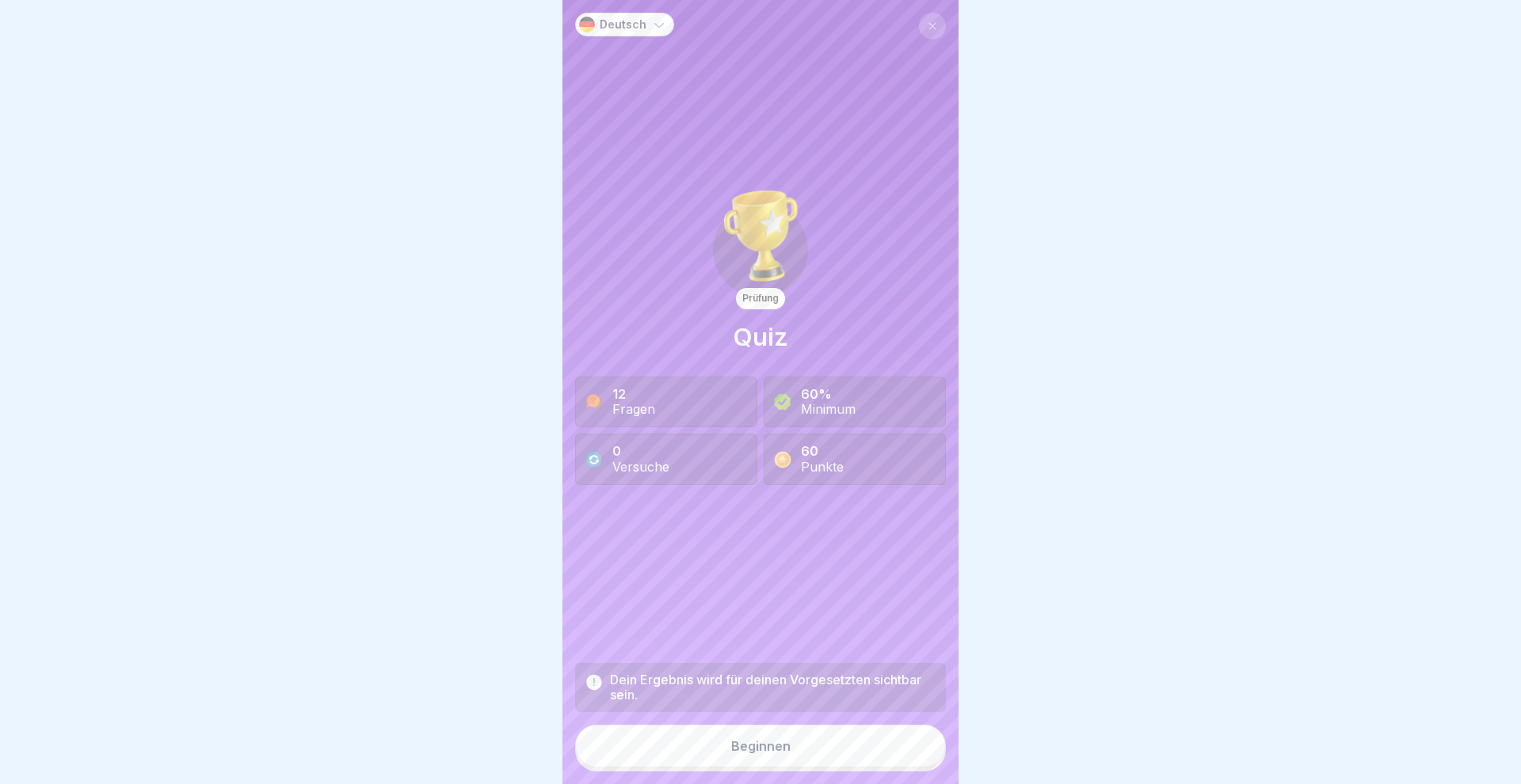
click at [767, 749] on div "Beginnen" at bounding box center [760, 746] width 60 height 14
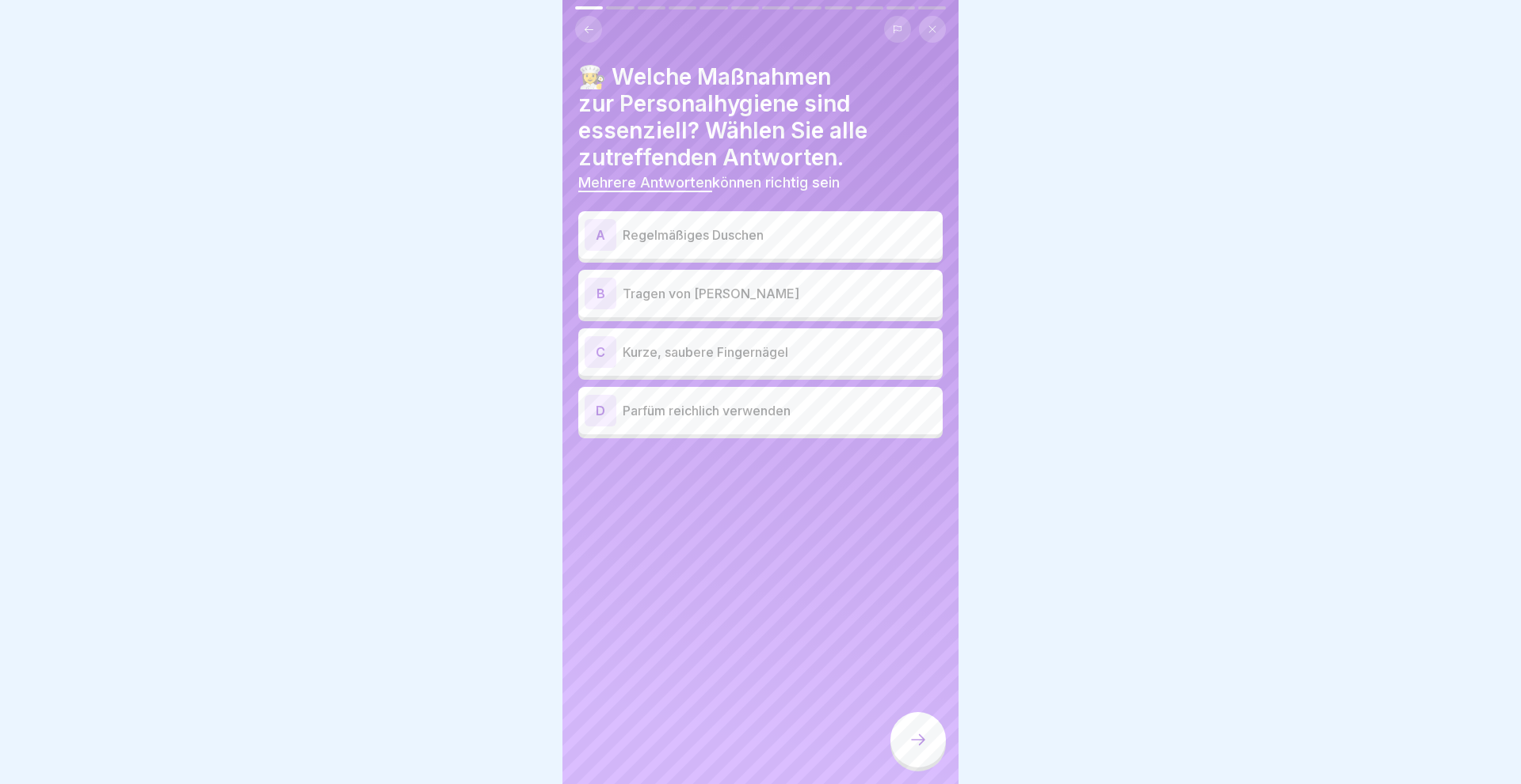
click at [610, 238] on div "A" at bounding box center [601, 235] width 32 height 32
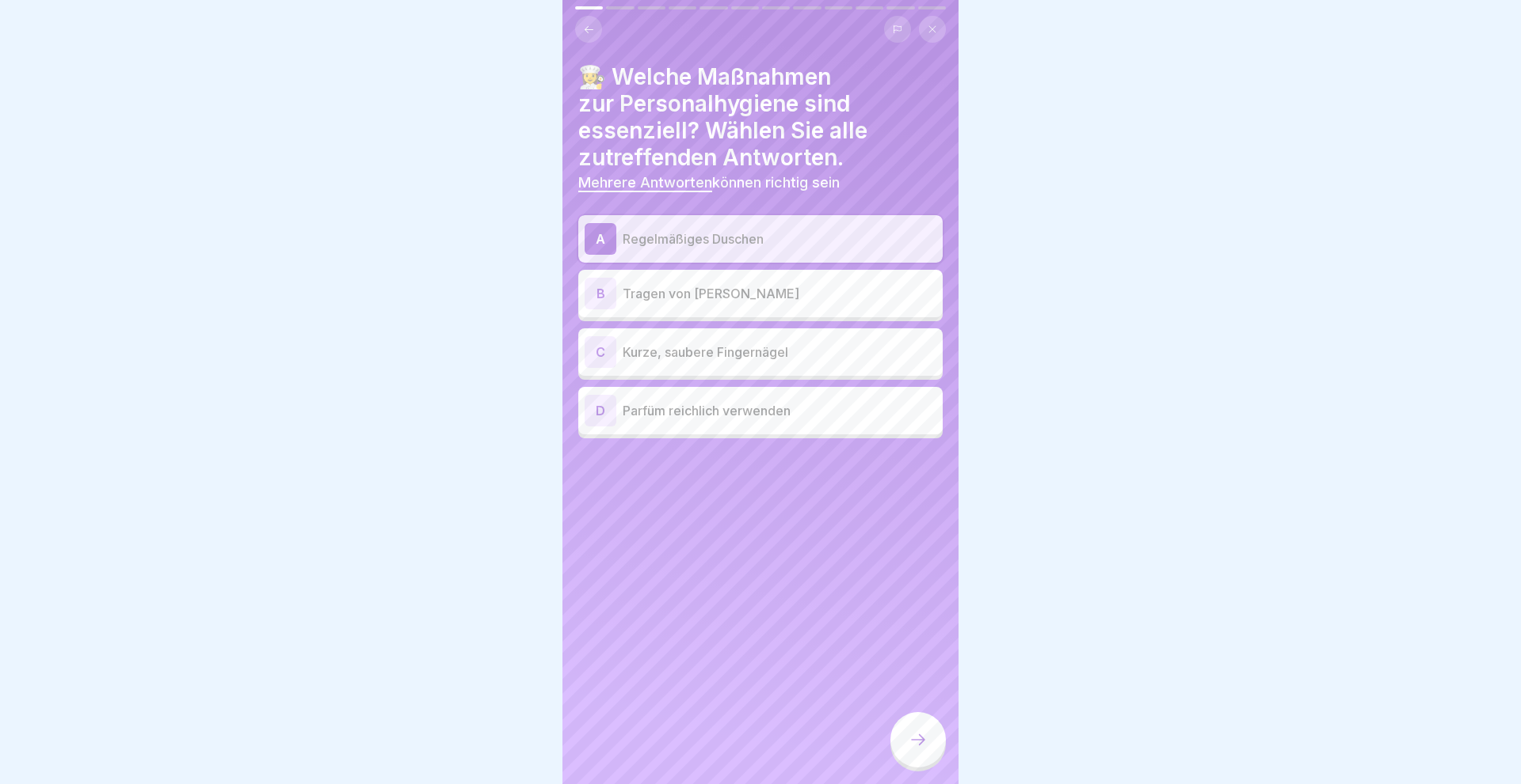
click at [601, 354] on div "C" at bounding box center [601, 352] width 32 height 32
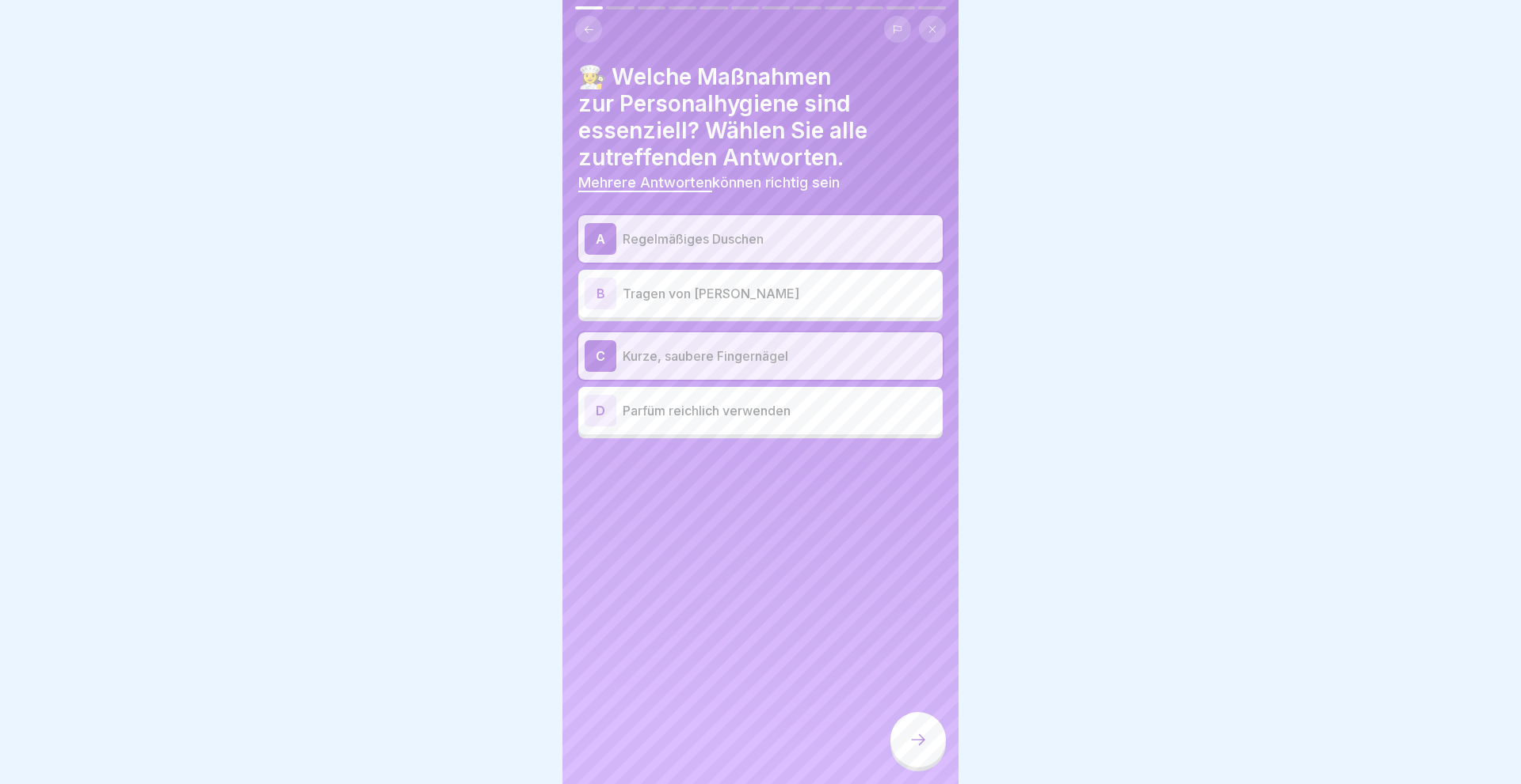
click at [904, 746] on div at bounding box center [918, 740] width 56 height 56
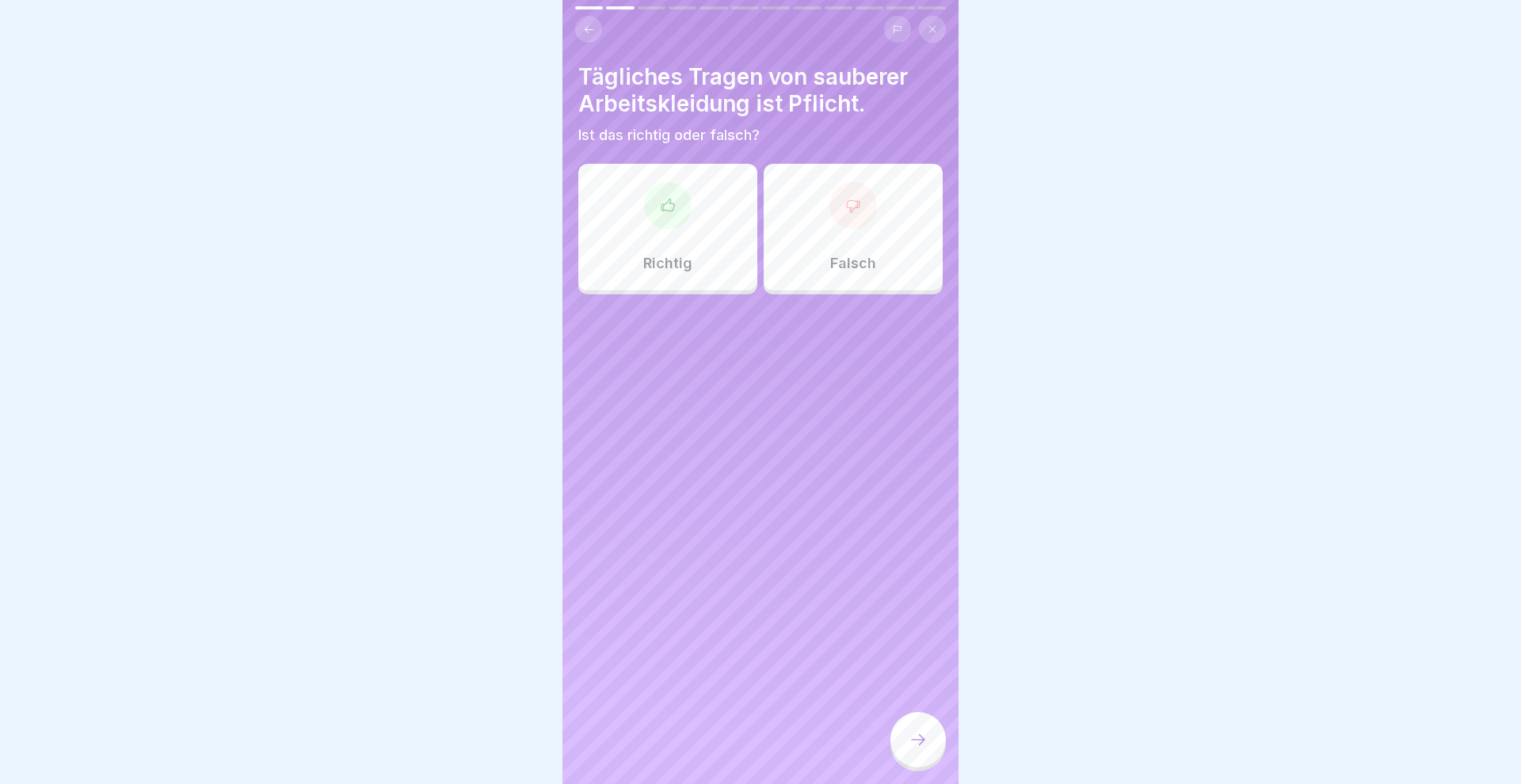
click at [651, 230] on div "Richtig" at bounding box center [667, 226] width 179 height 127
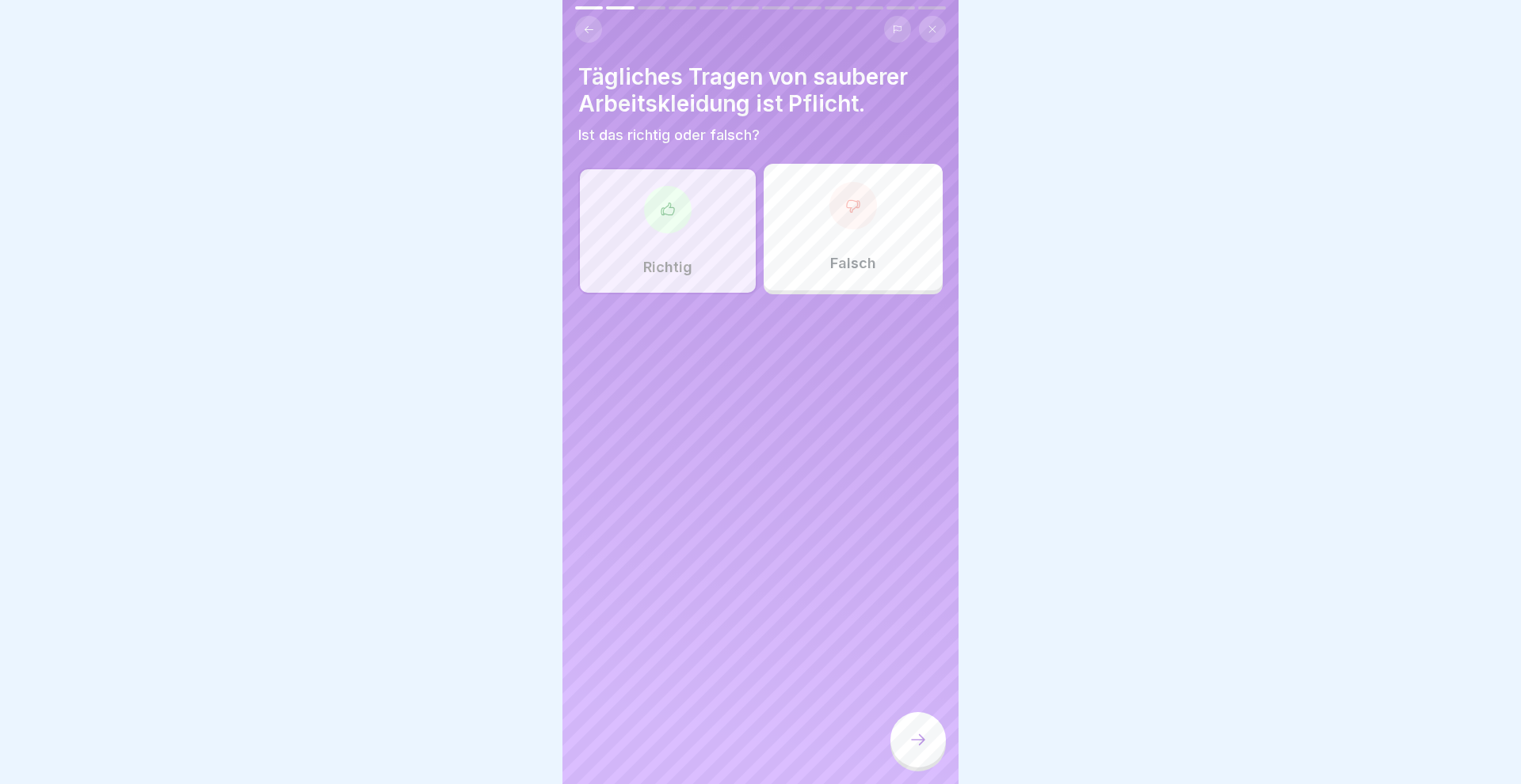
click at [920, 738] on icon at bounding box center [917, 739] width 19 height 19
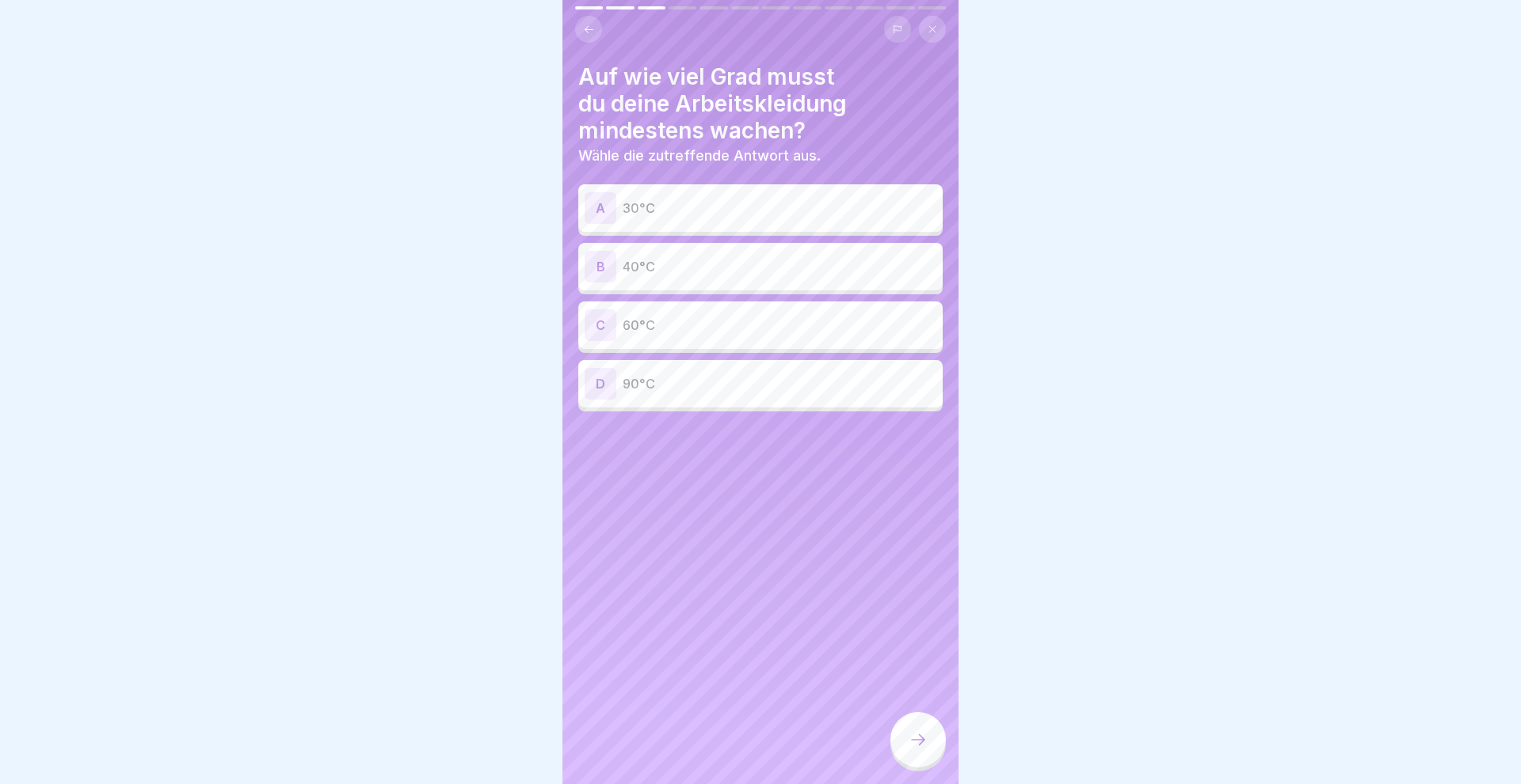
click at [589, 319] on div "C" at bounding box center [601, 325] width 32 height 32
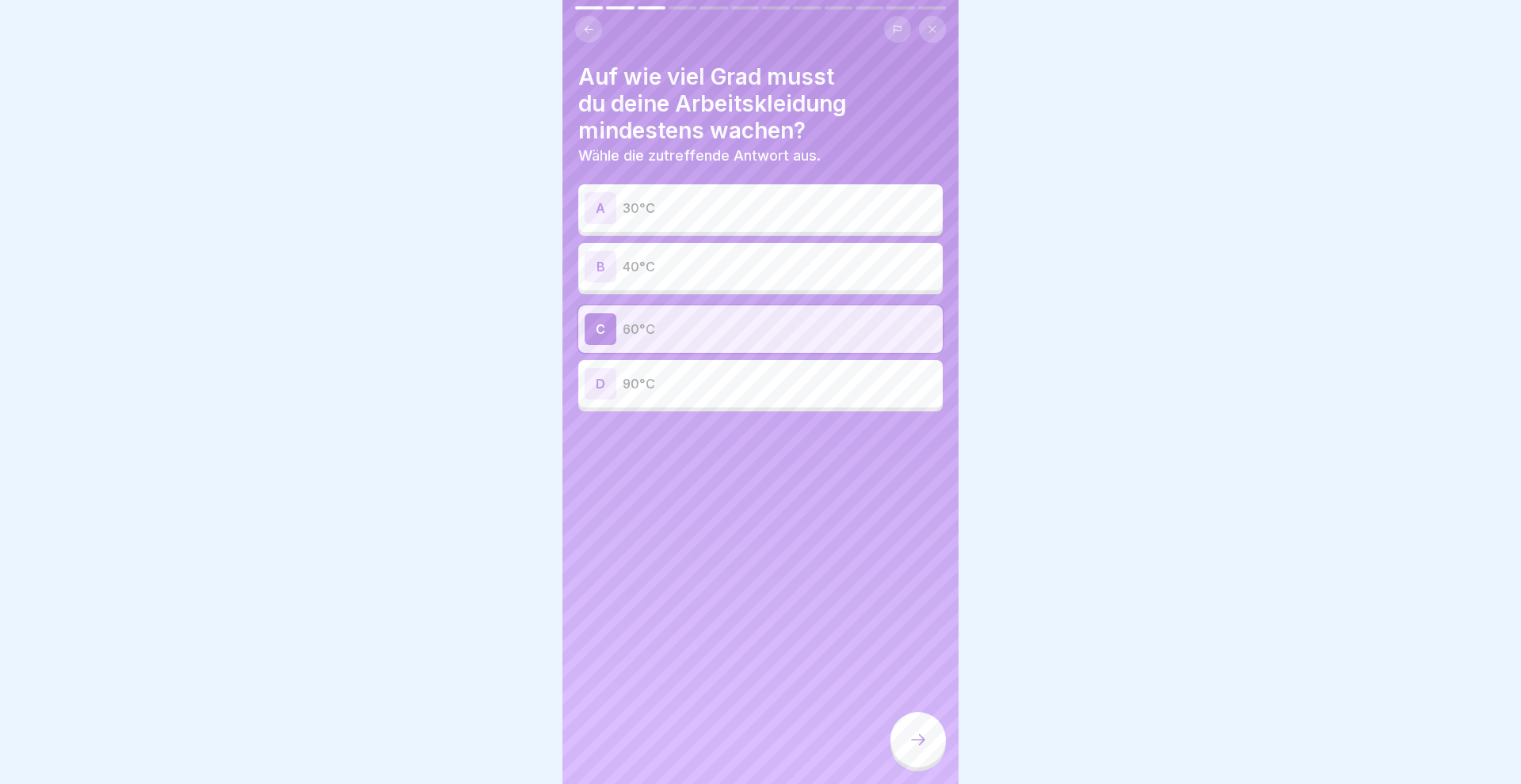
click at [916, 744] on icon at bounding box center [917, 739] width 19 height 19
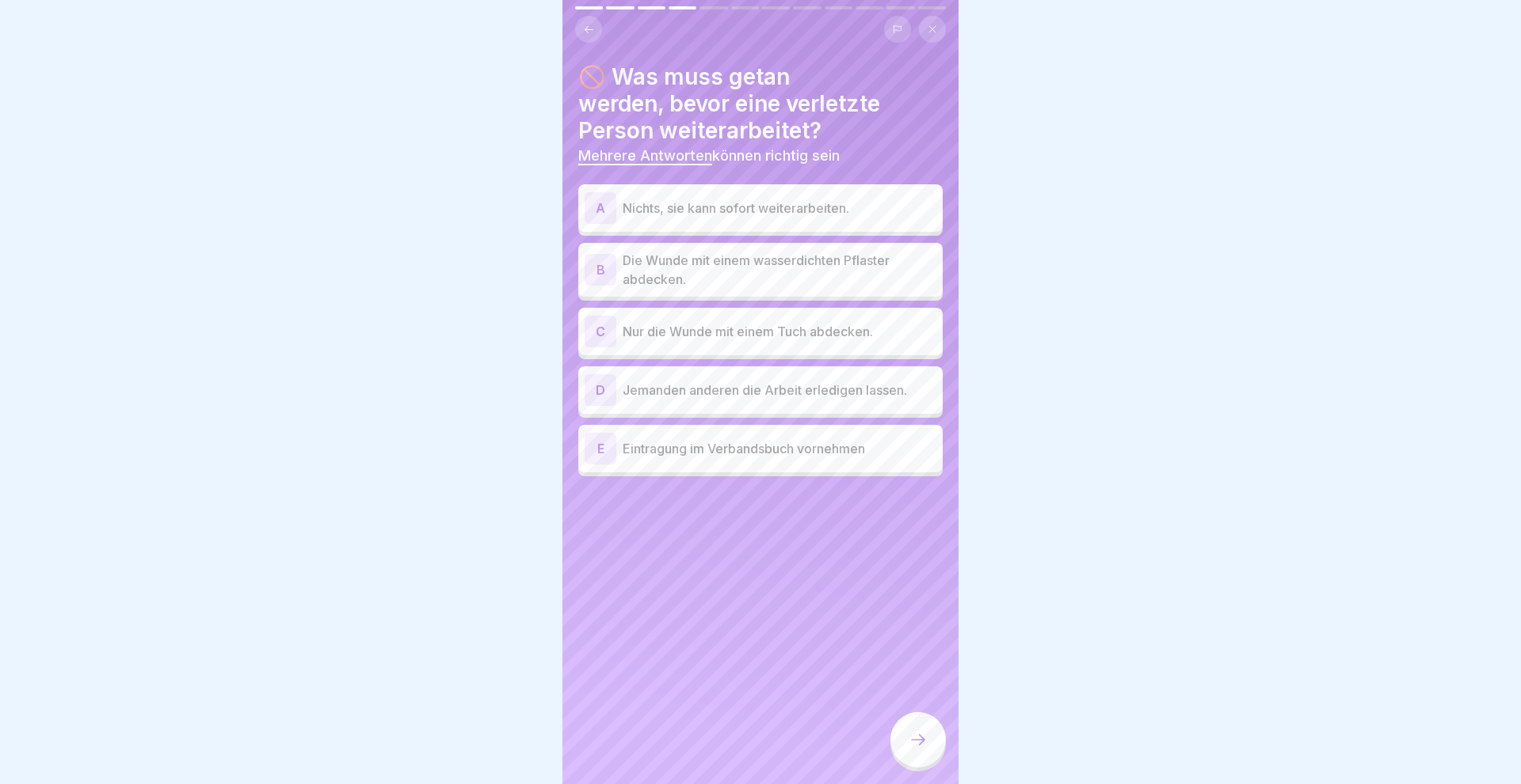
click at [593, 262] on div "B" at bounding box center [601, 270] width 32 height 32
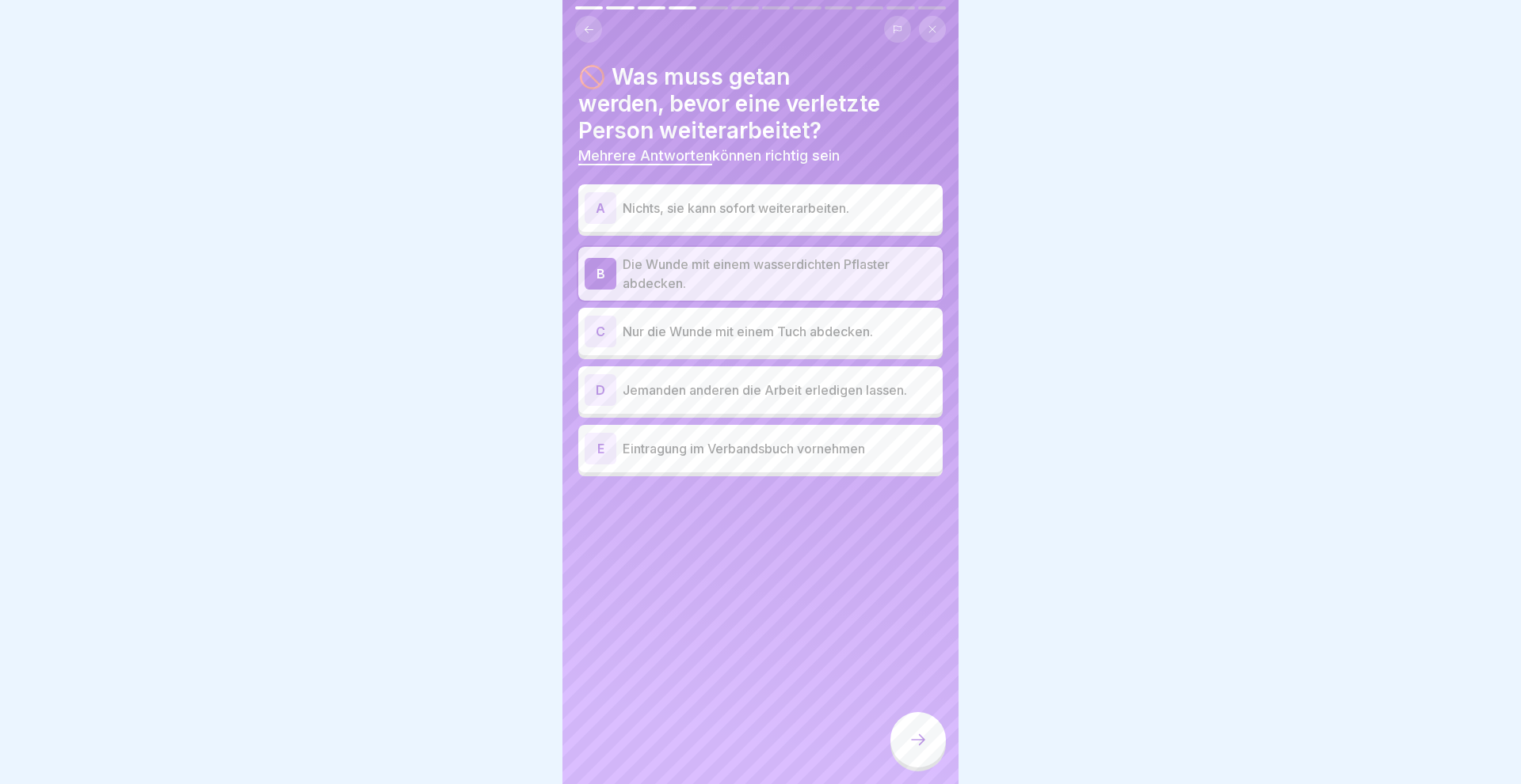
click at [608, 450] on div "E" at bounding box center [601, 449] width 32 height 32
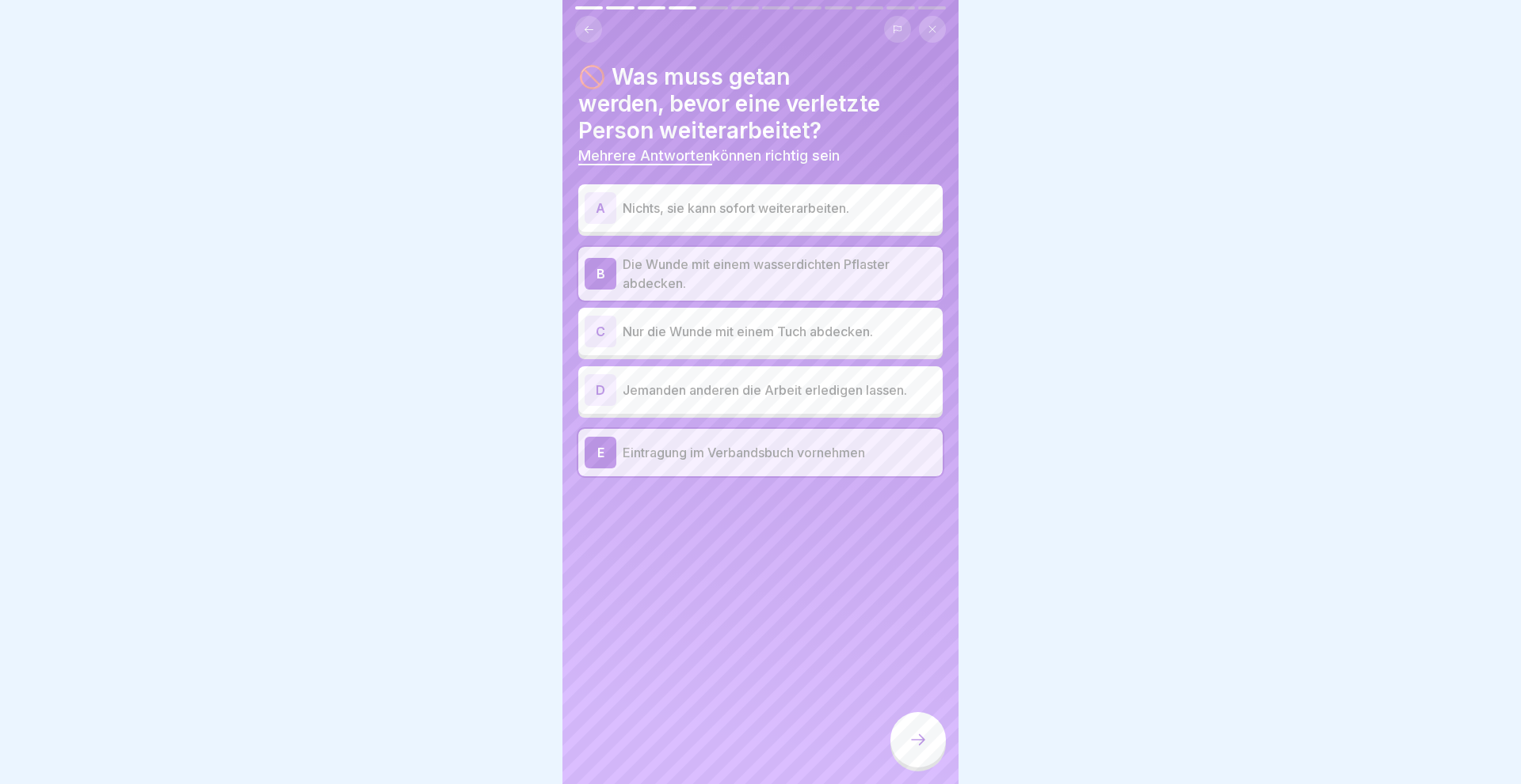
click at [922, 738] on icon at bounding box center [917, 739] width 19 height 19
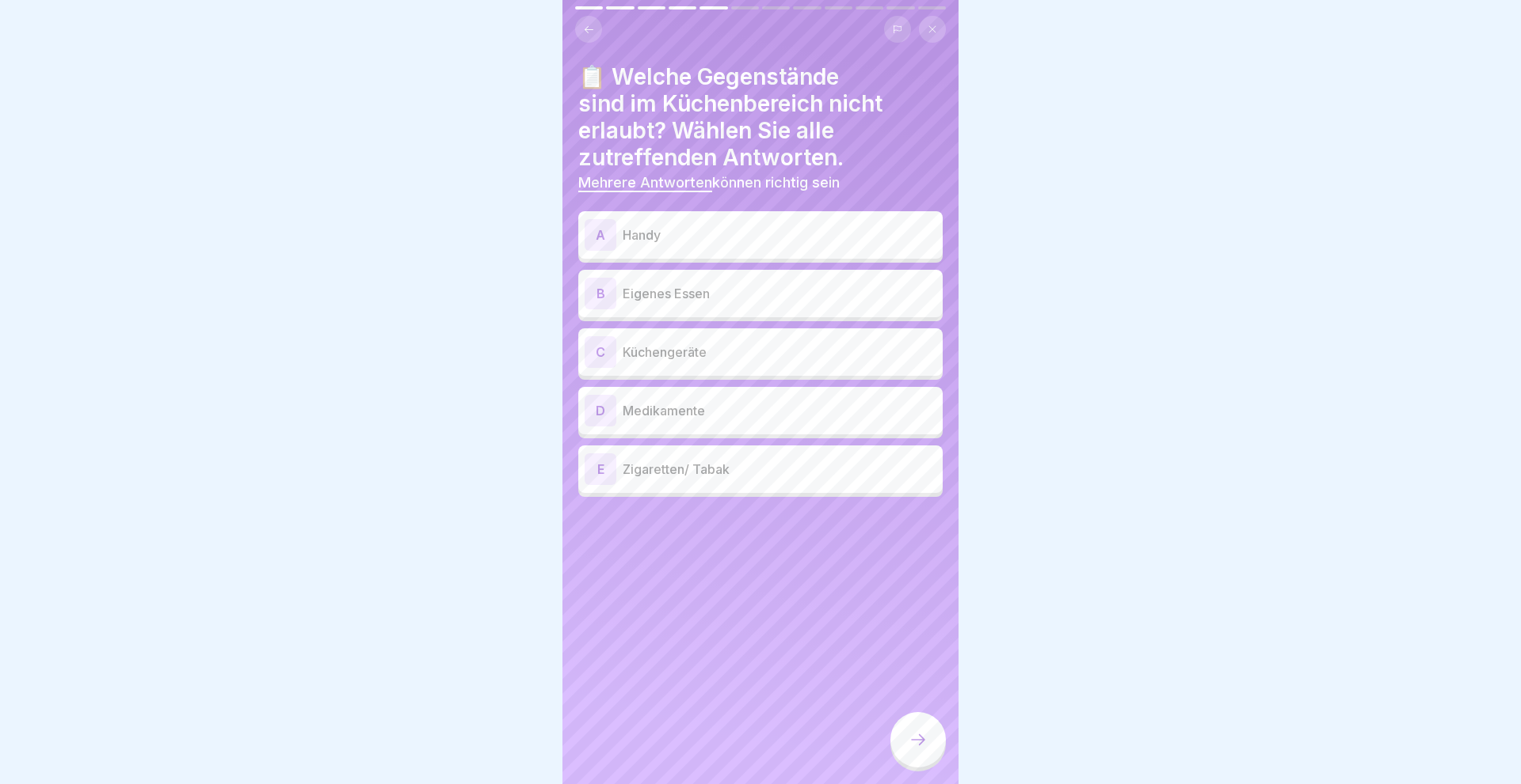
click at [599, 233] on div "A" at bounding box center [601, 235] width 32 height 32
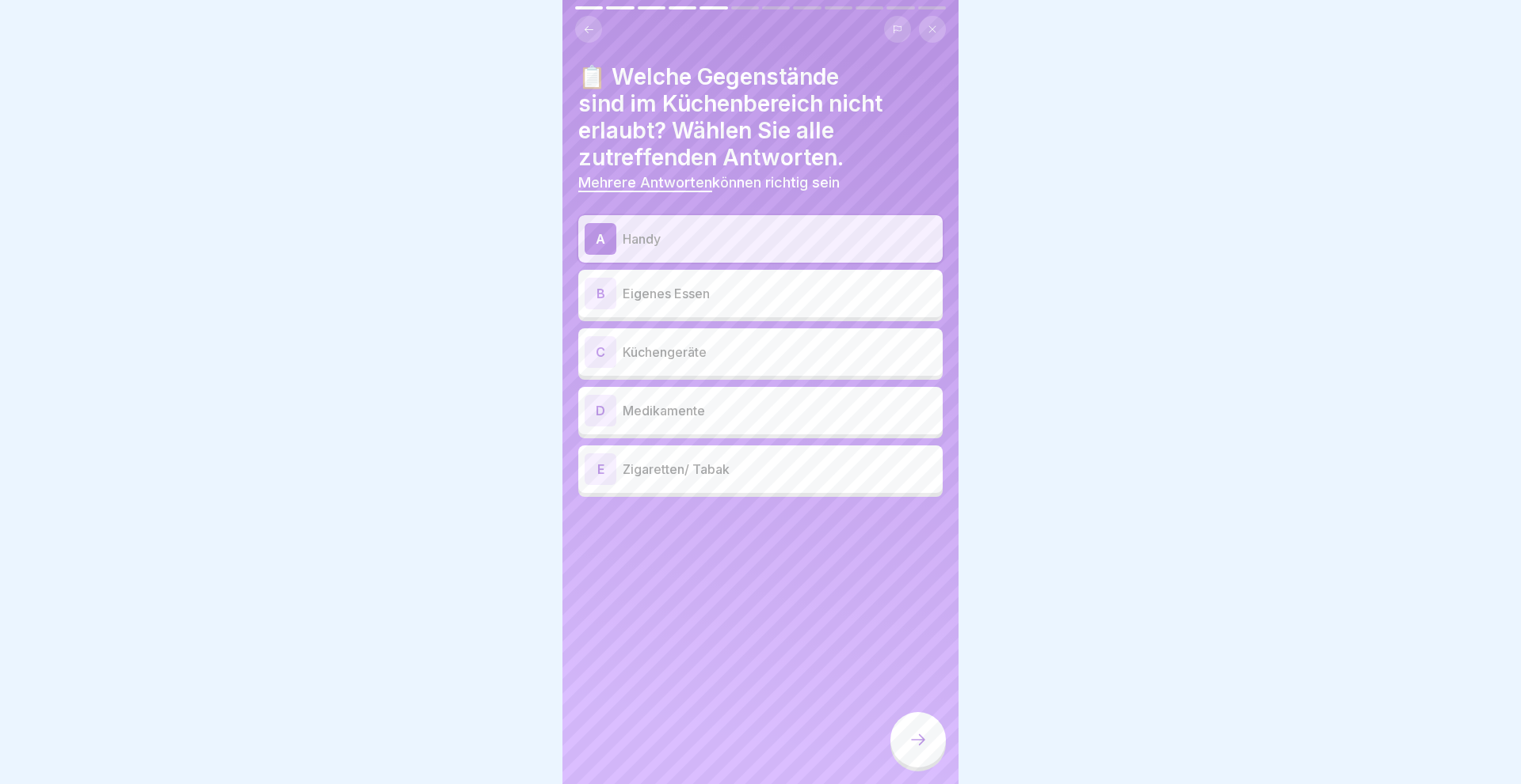
click at [605, 296] on div "B" at bounding box center [601, 294] width 32 height 32
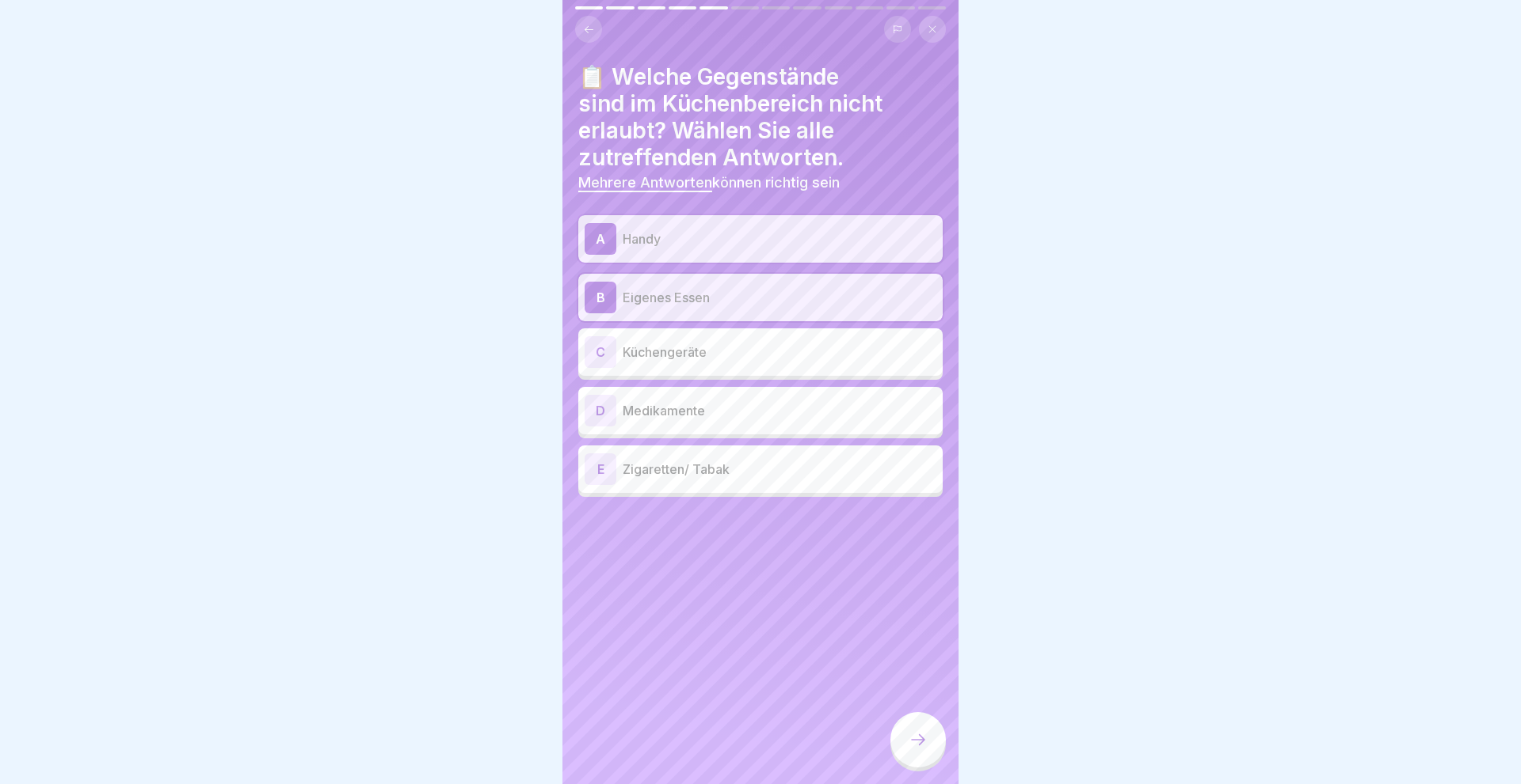
click at [606, 470] on div "E" at bounding box center [601, 470] width 32 height 32
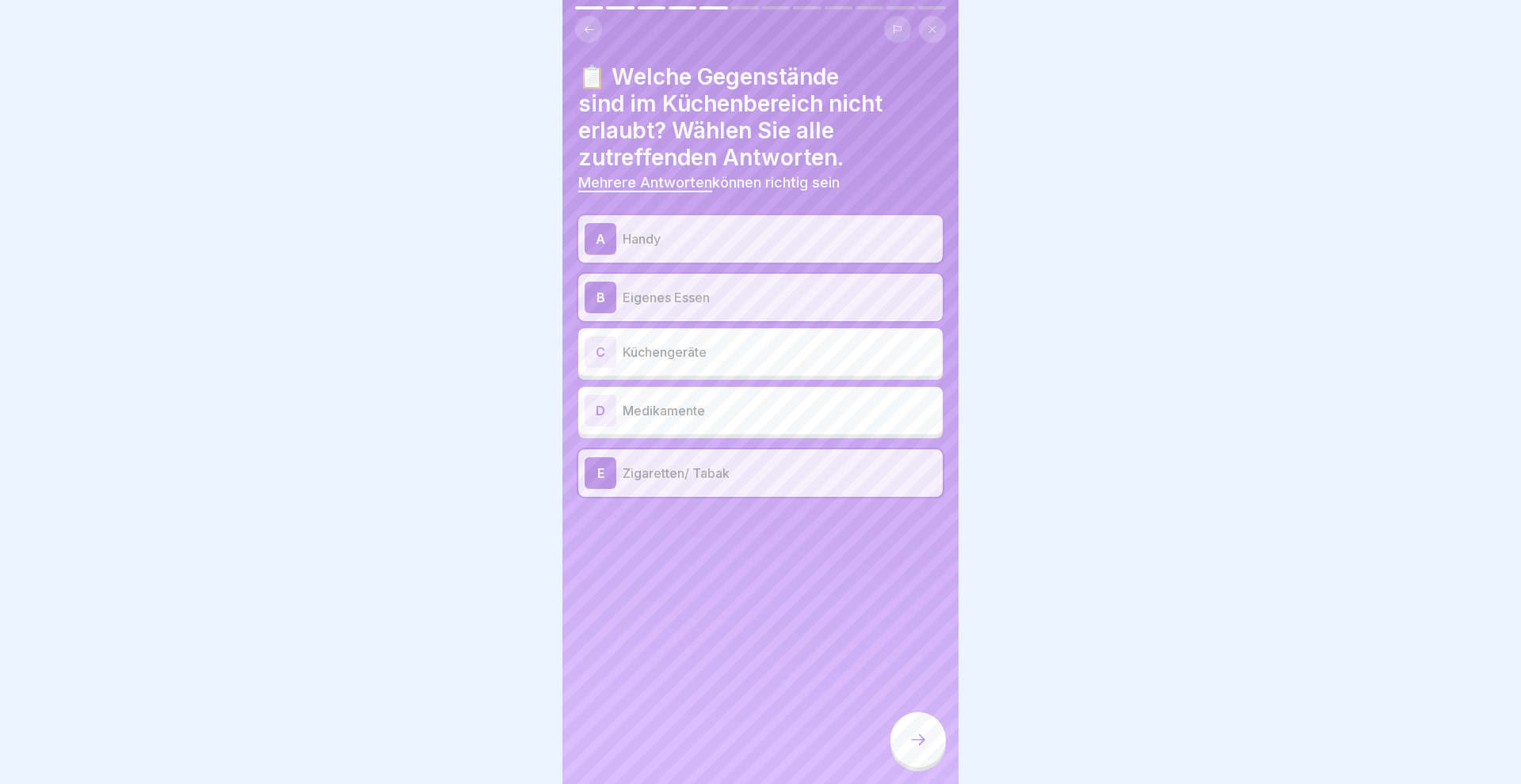
click at [599, 405] on div "D" at bounding box center [601, 411] width 32 height 32
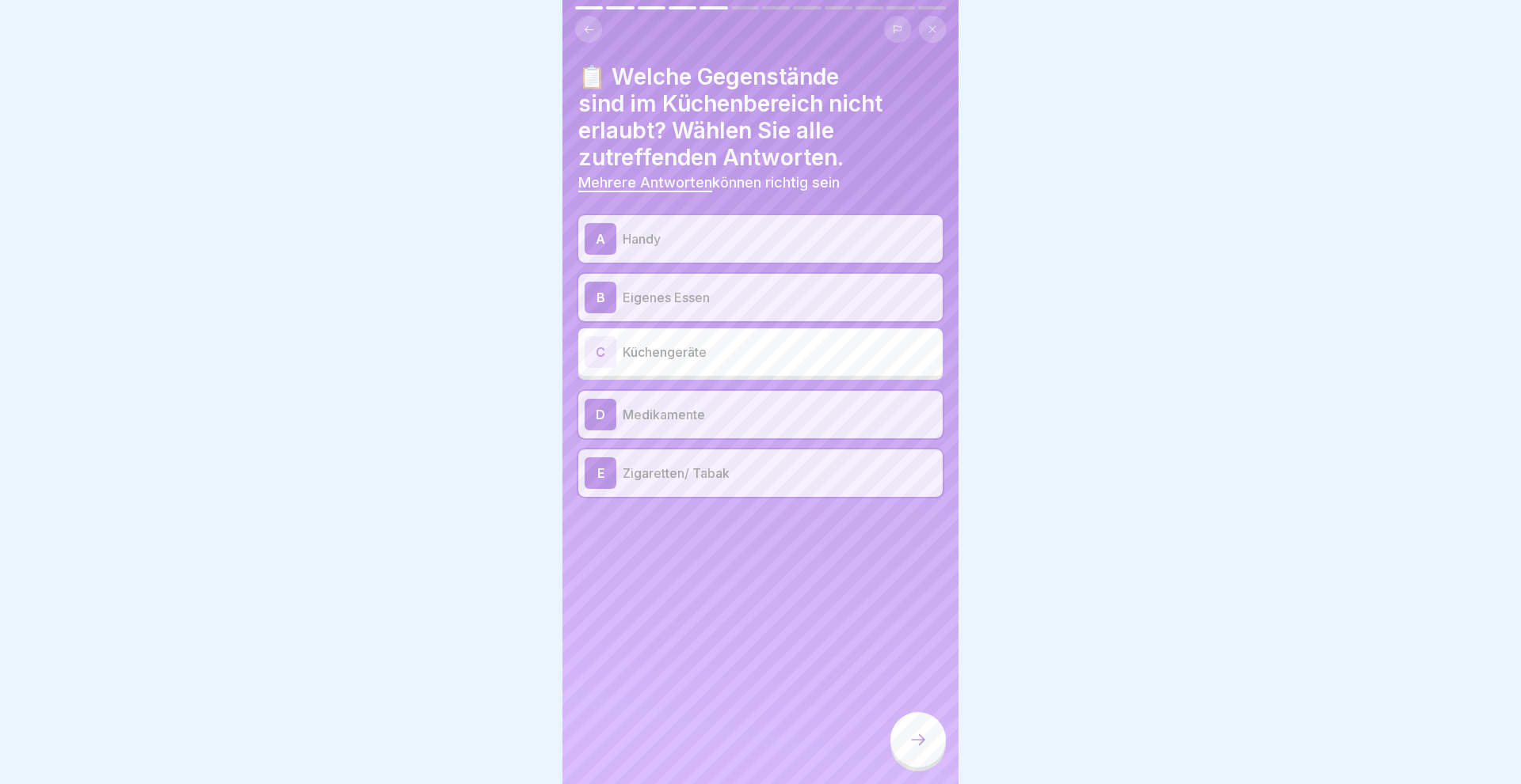
click at [926, 742] on icon at bounding box center [917, 739] width 19 height 19
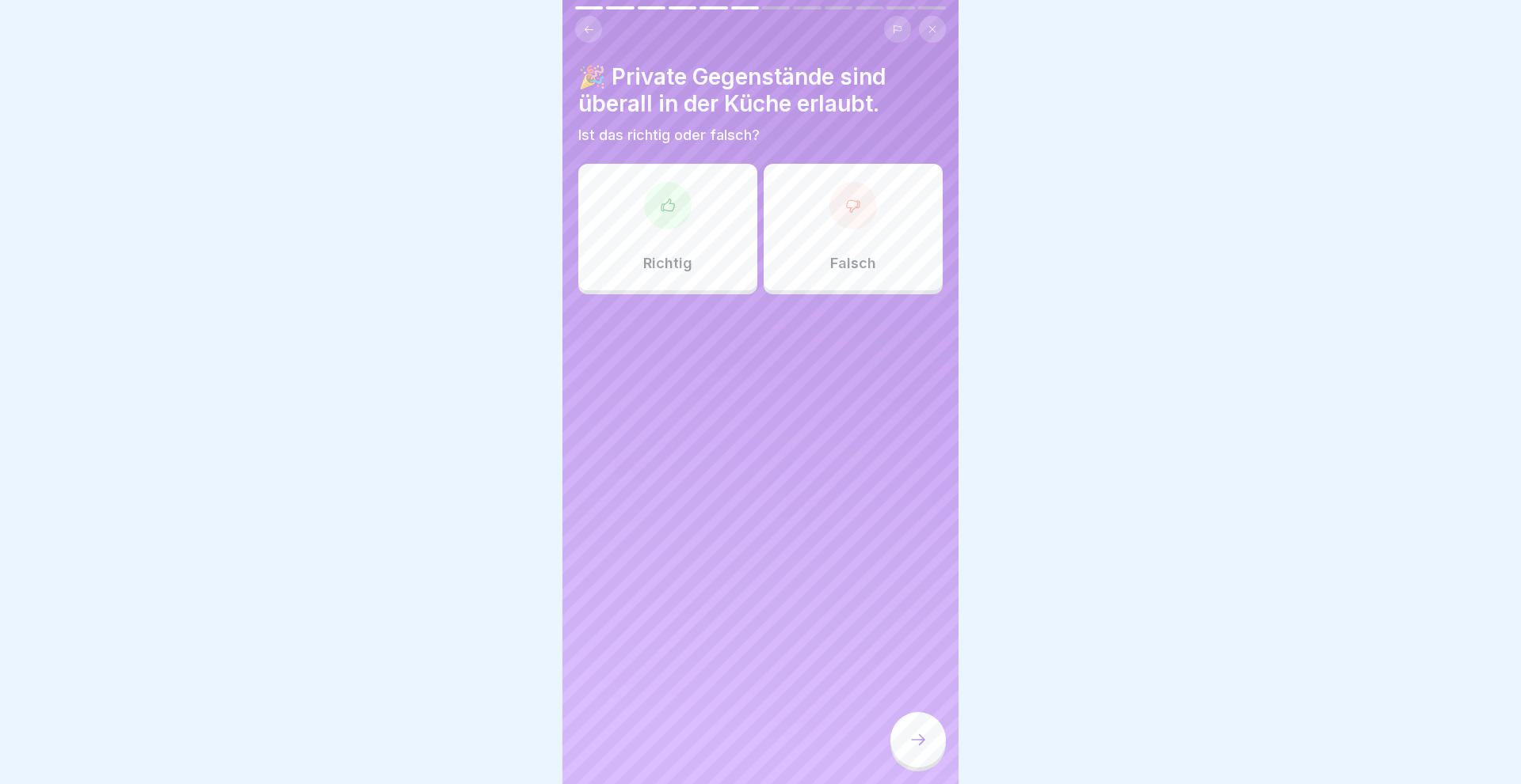
click at [848, 247] on div "Falsch" at bounding box center [852, 226] width 179 height 127
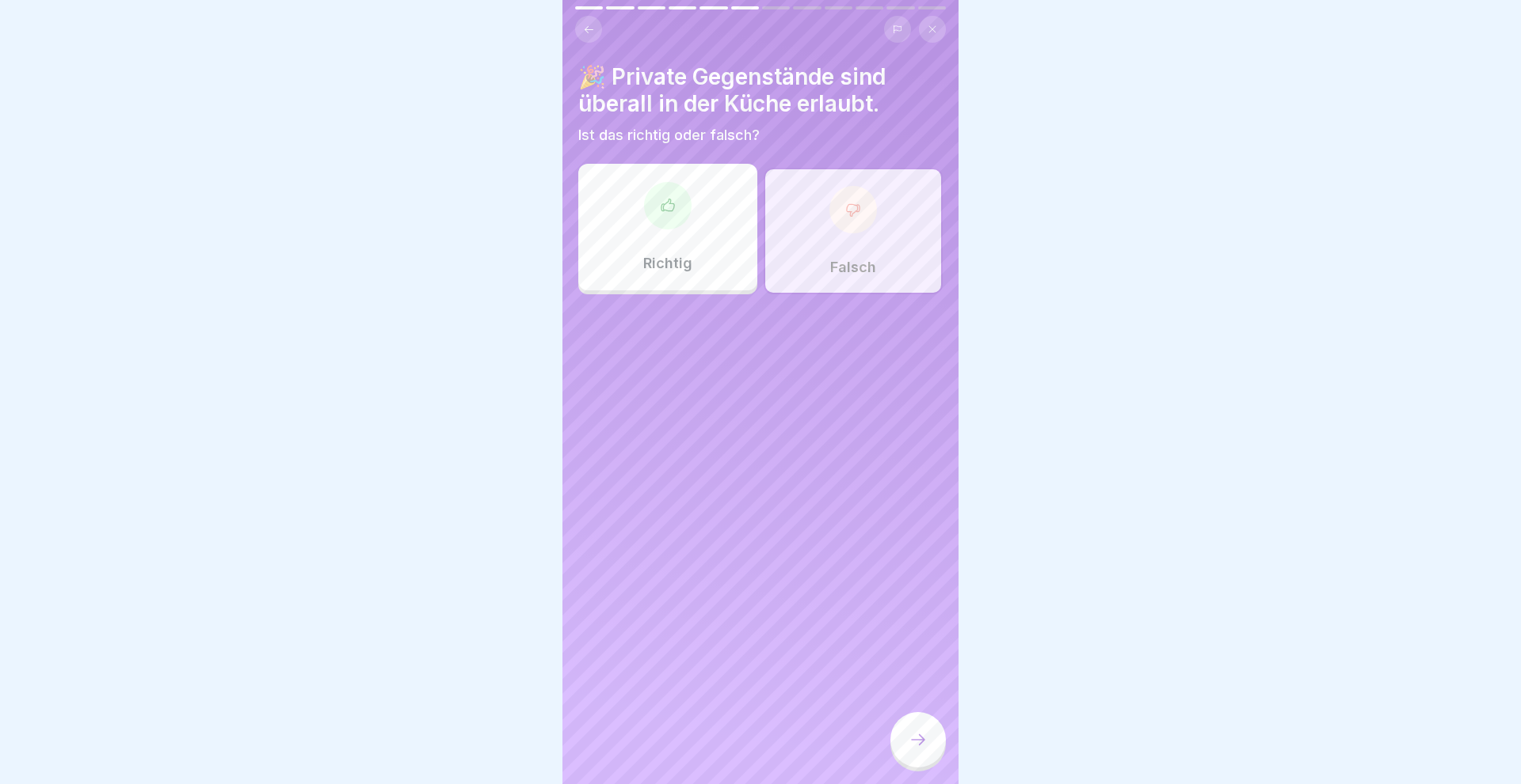
click at [909, 730] on div at bounding box center [918, 740] width 56 height 56
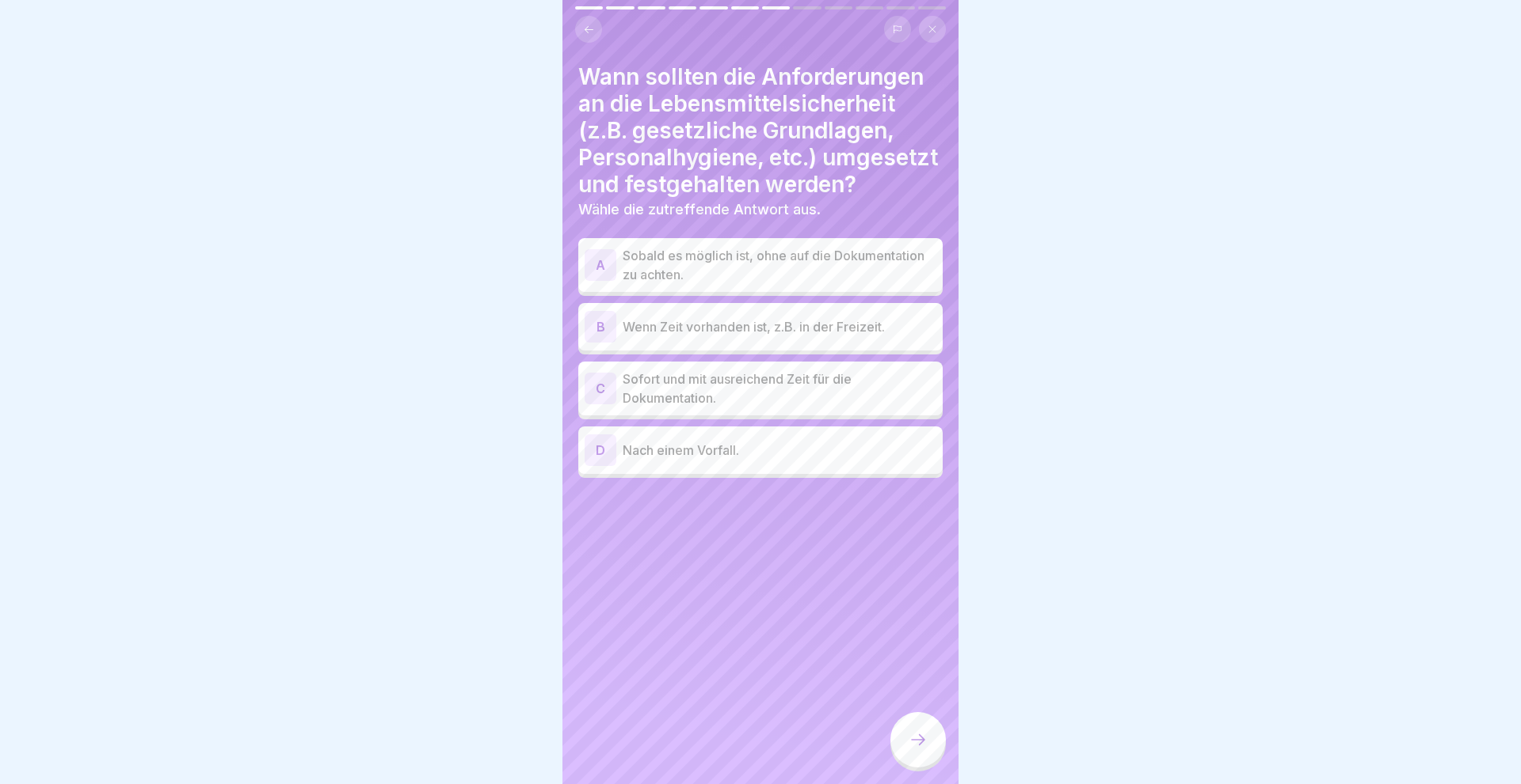
click at [604, 381] on div "C" at bounding box center [601, 389] width 32 height 32
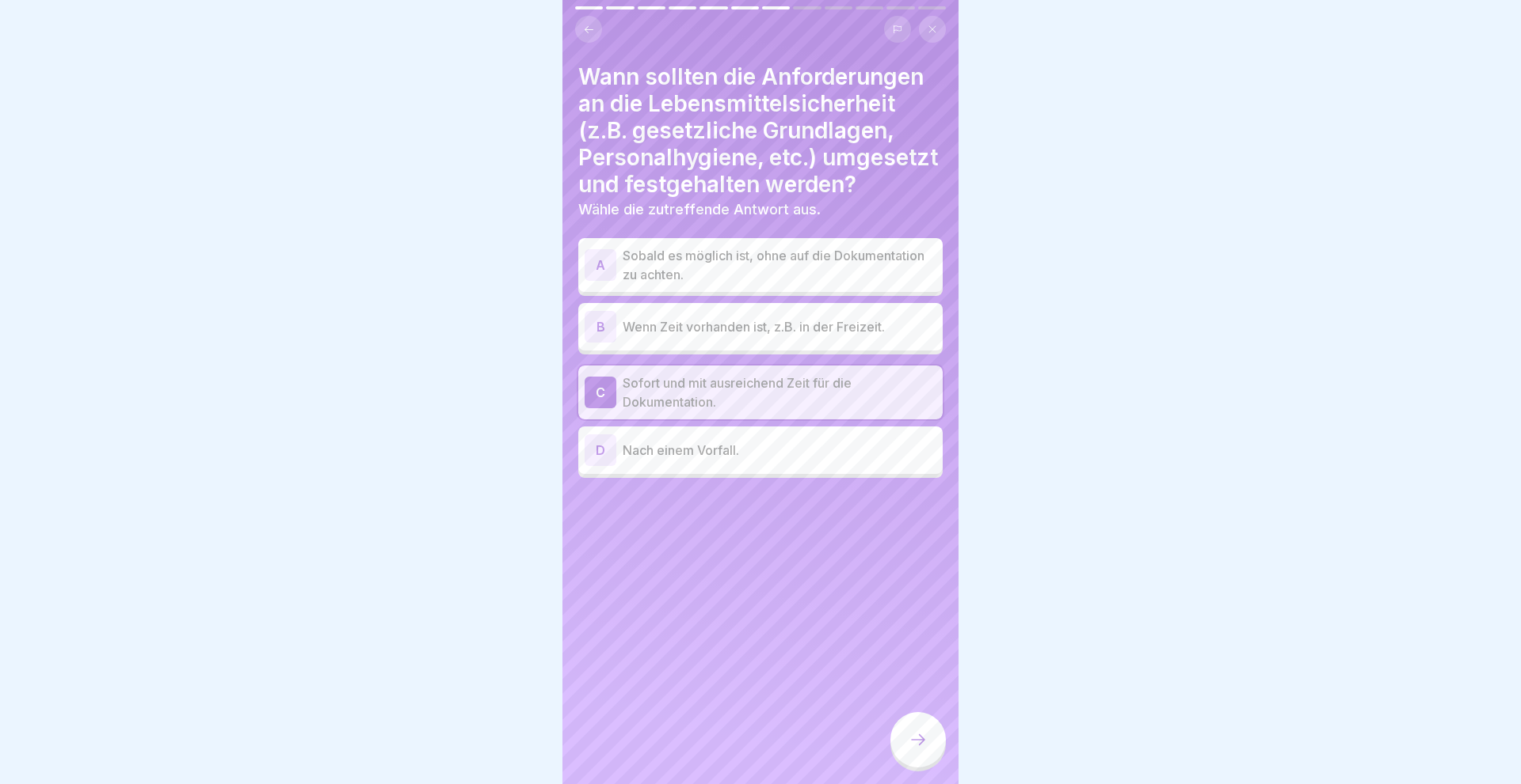
click at [923, 742] on icon at bounding box center [918, 739] width 14 height 11
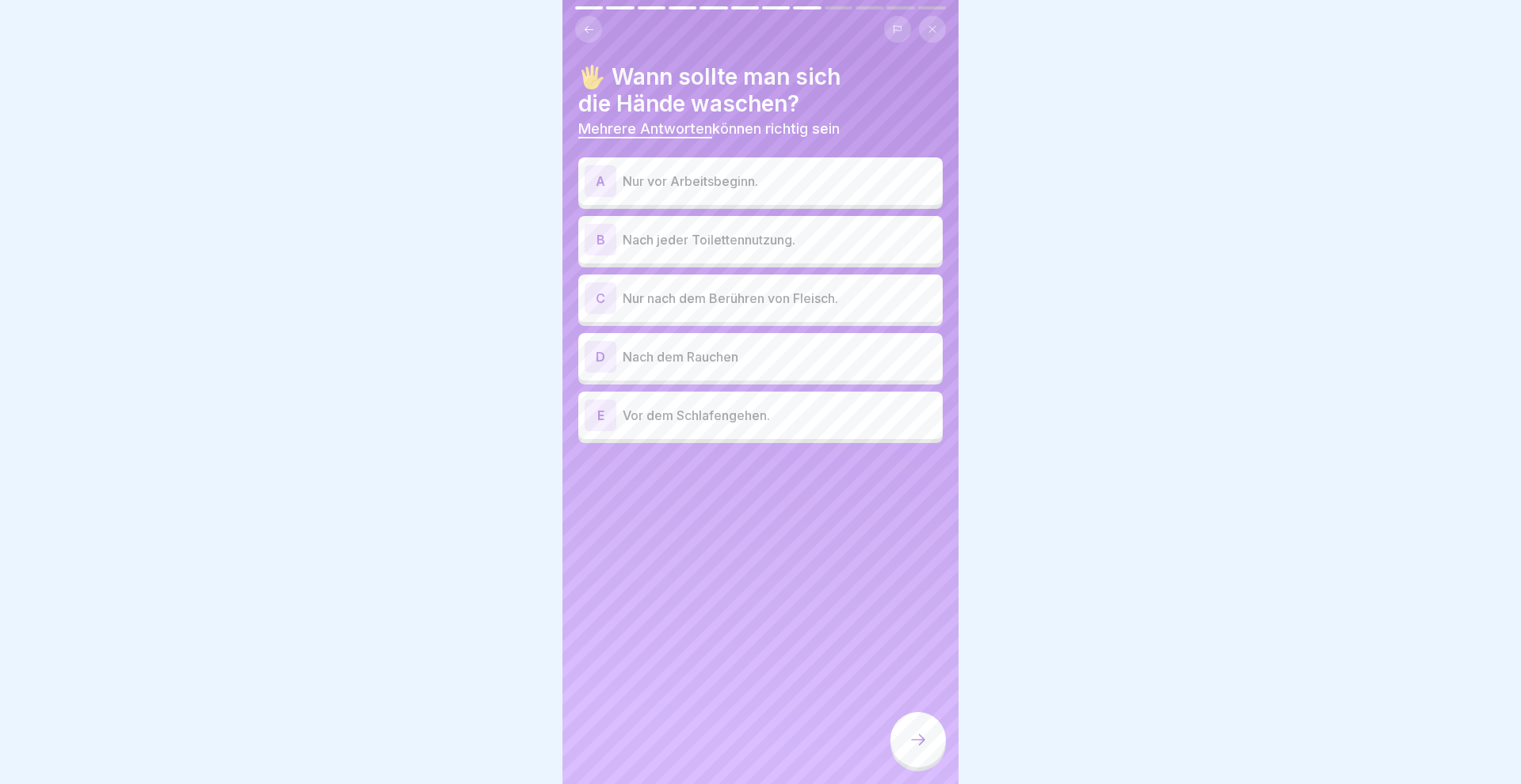
click at [597, 232] on div "B" at bounding box center [601, 240] width 32 height 32
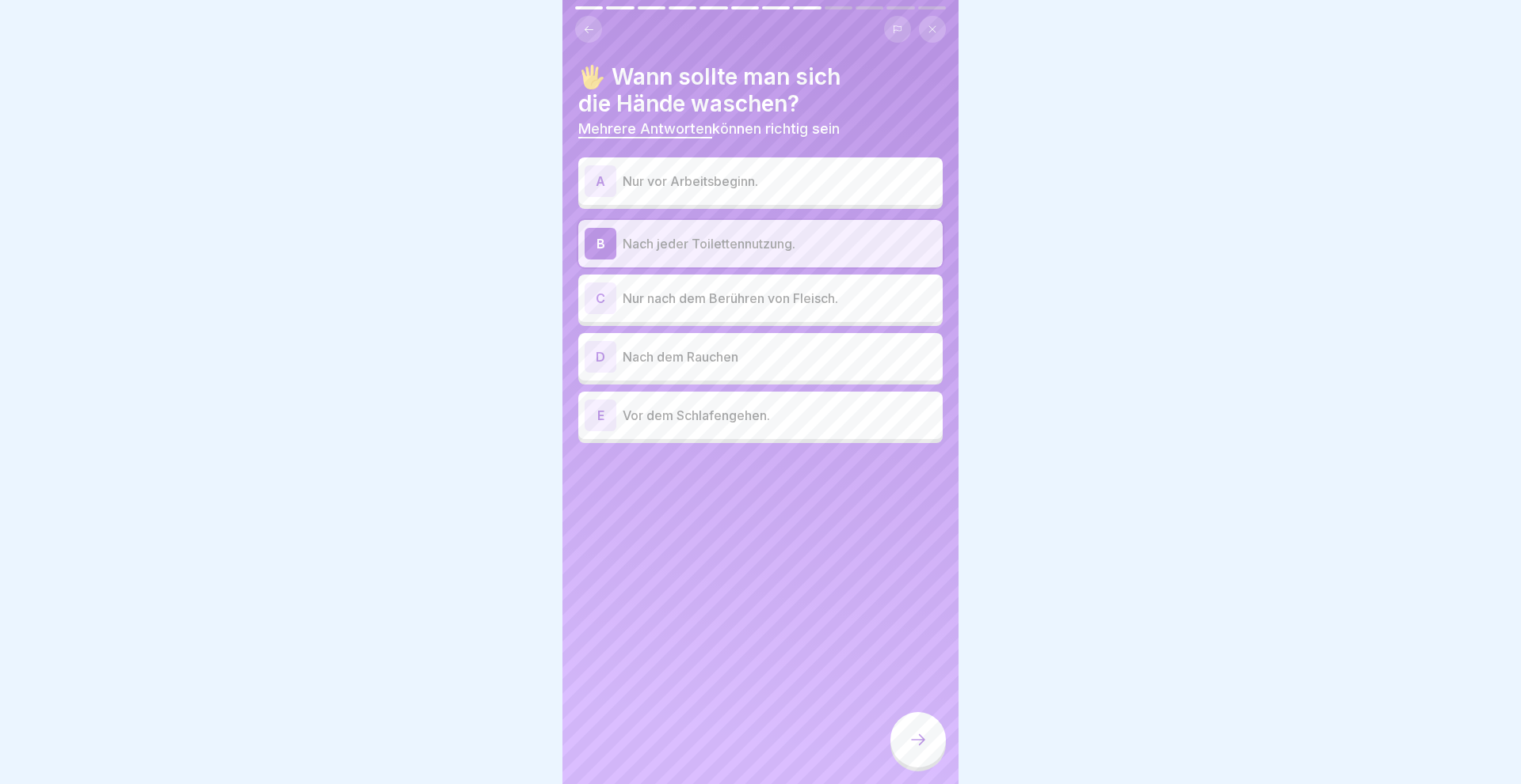
click at [596, 295] on div "C" at bounding box center [601, 298] width 32 height 32
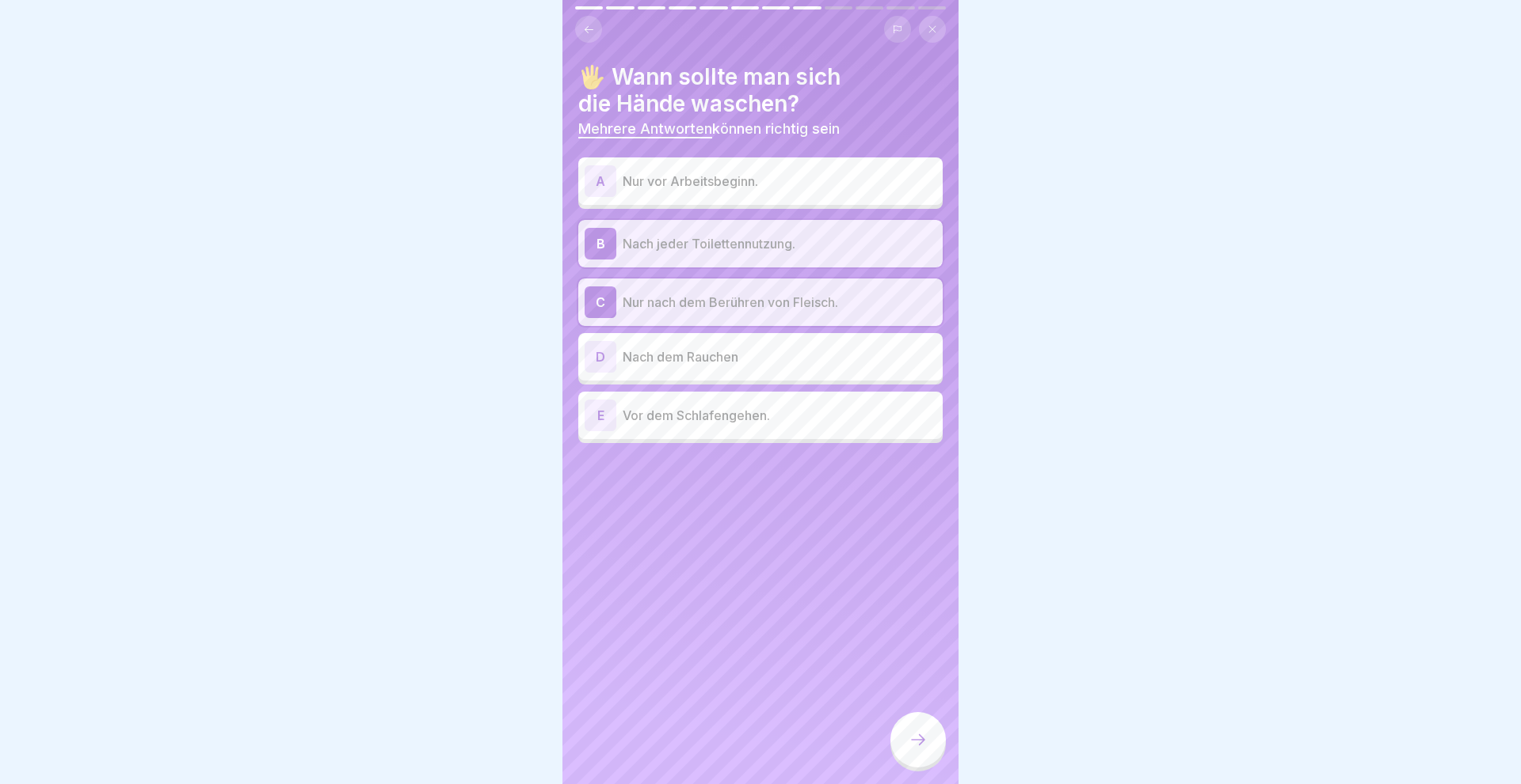
click at [596, 295] on div "C" at bounding box center [601, 302] width 32 height 32
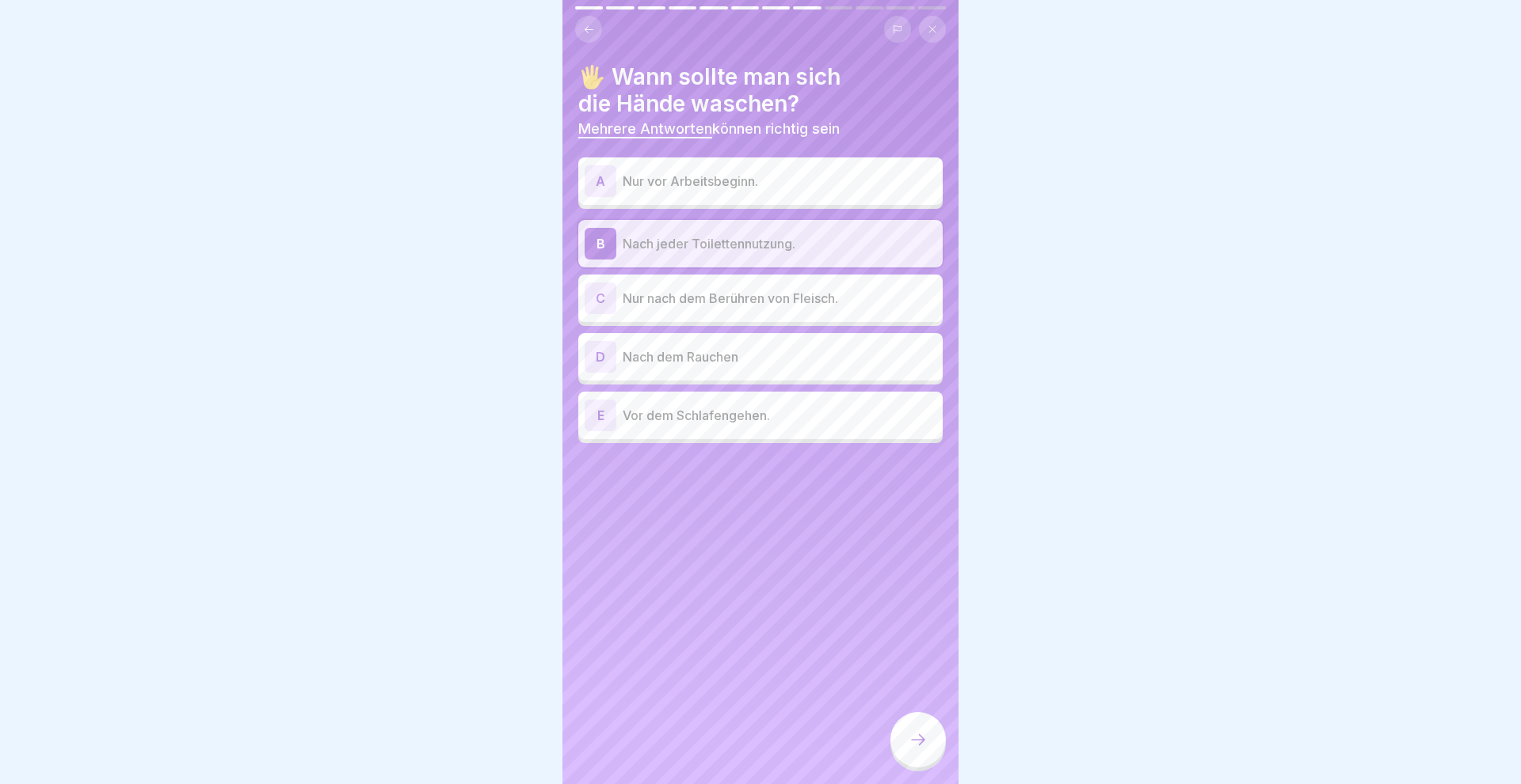
click at [596, 295] on div "C" at bounding box center [601, 298] width 32 height 32
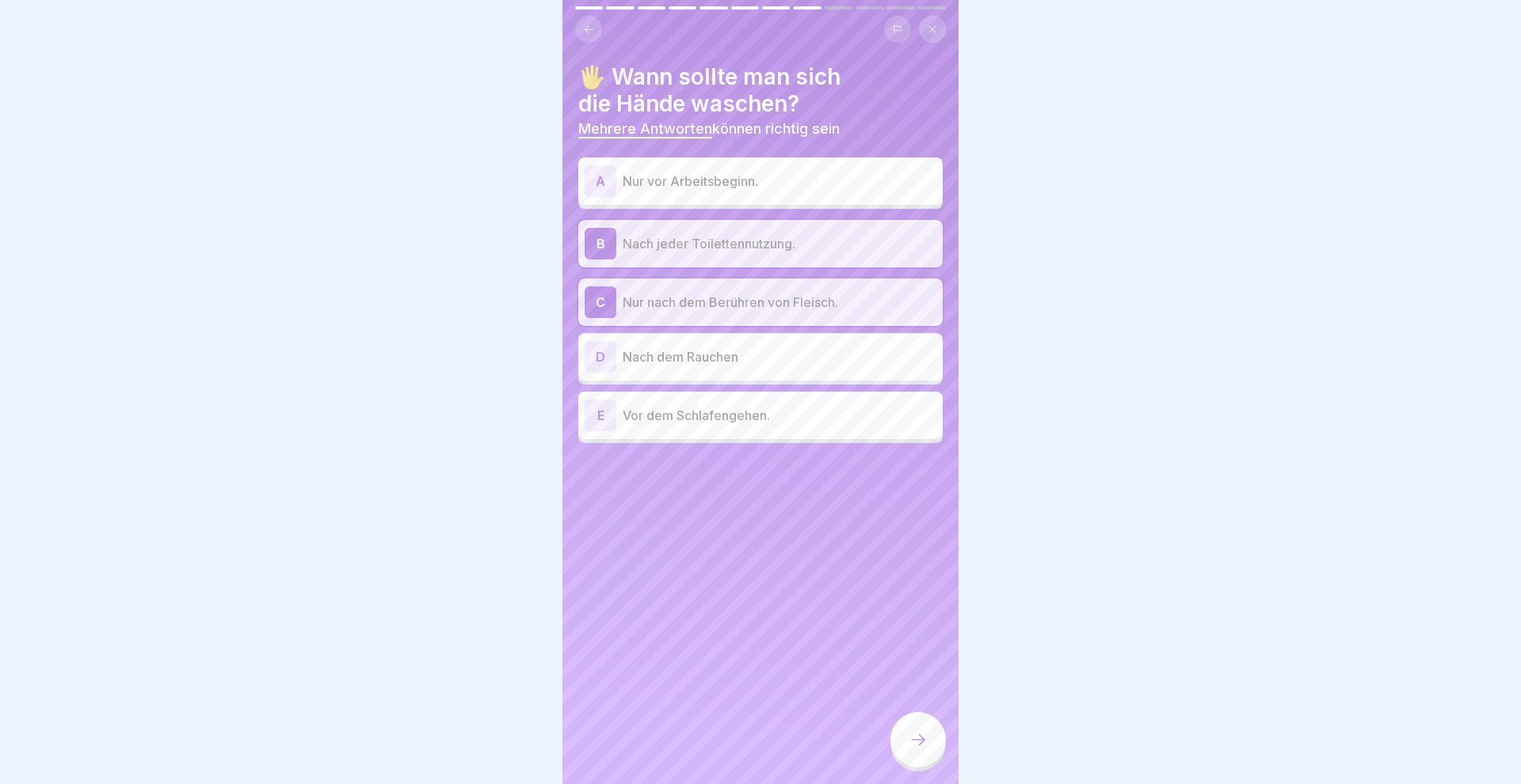
click at [596, 295] on div "C" at bounding box center [601, 302] width 32 height 32
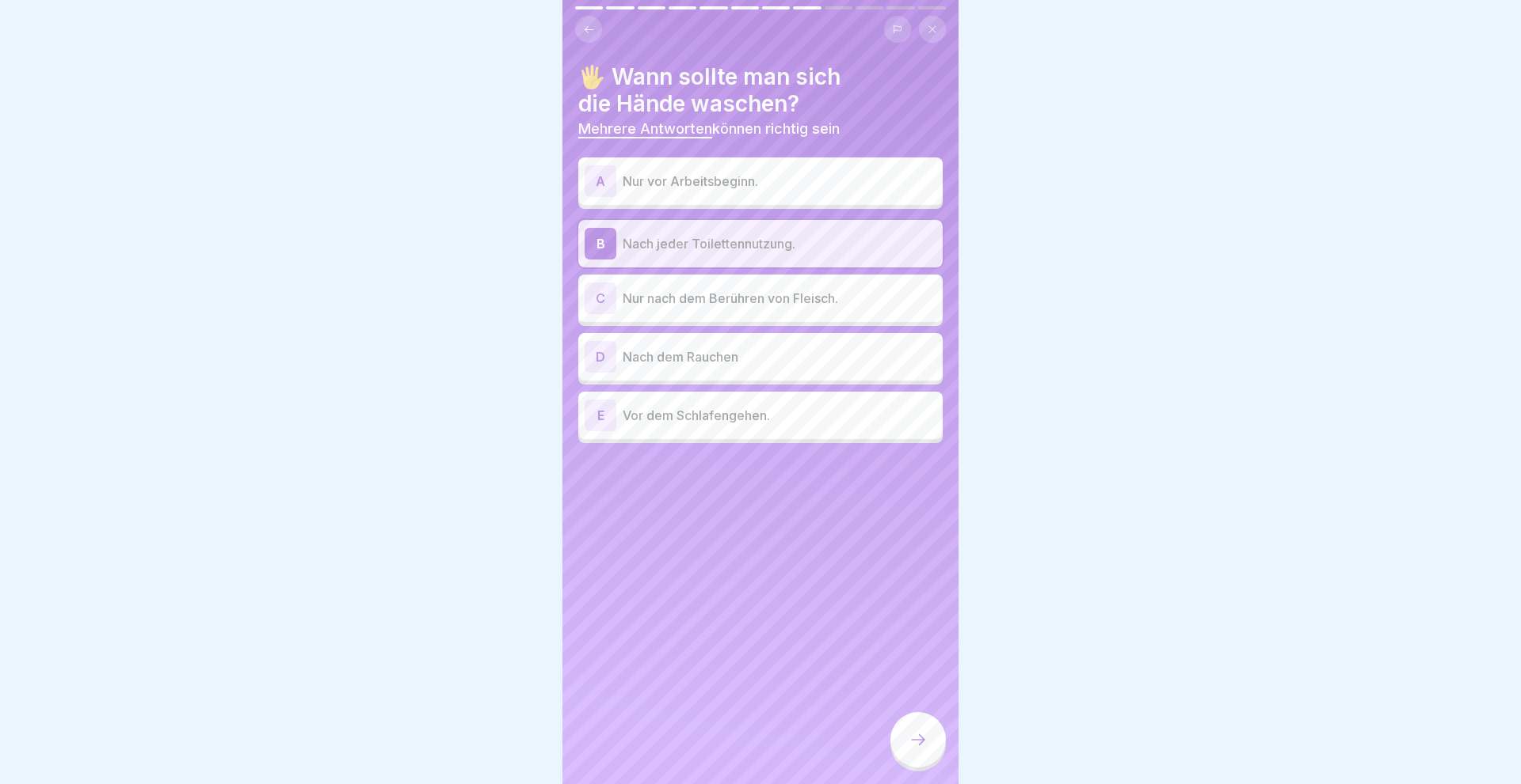
click at [600, 362] on div "D" at bounding box center [601, 357] width 32 height 32
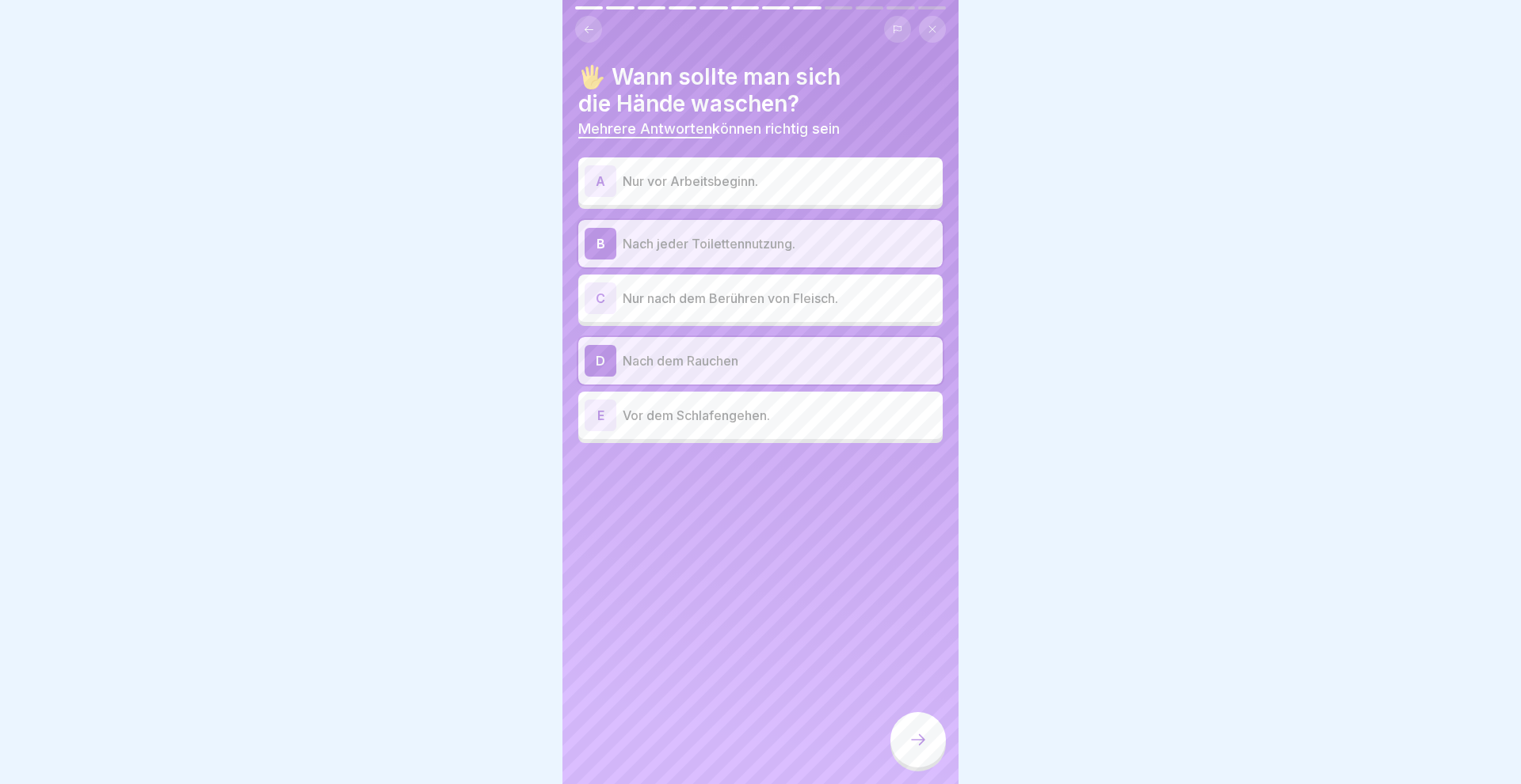
click at [592, 295] on div "C" at bounding box center [601, 298] width 32 height 32
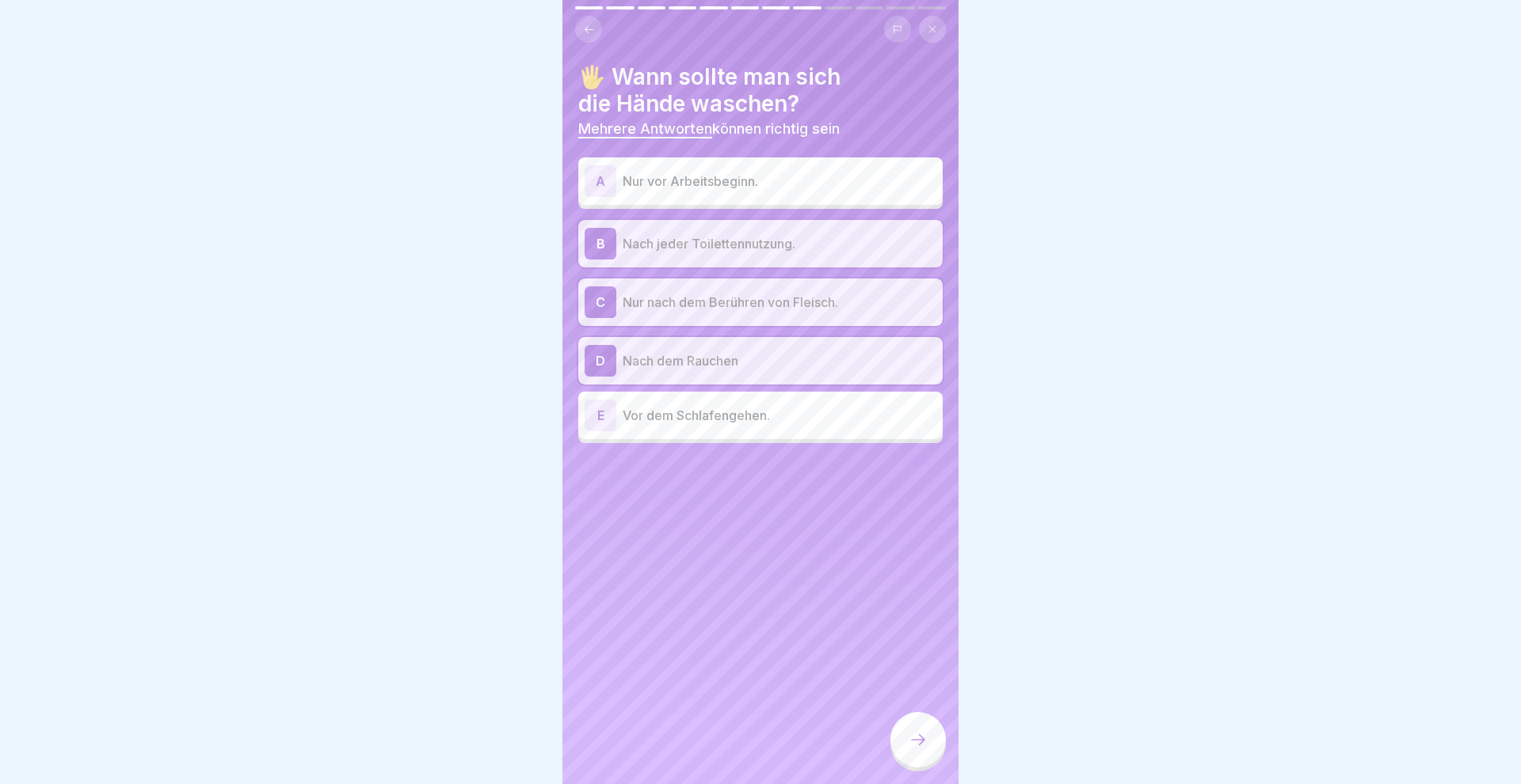
click at [916, 740] on icon at bounding box center [917, 739] width 19 height 19
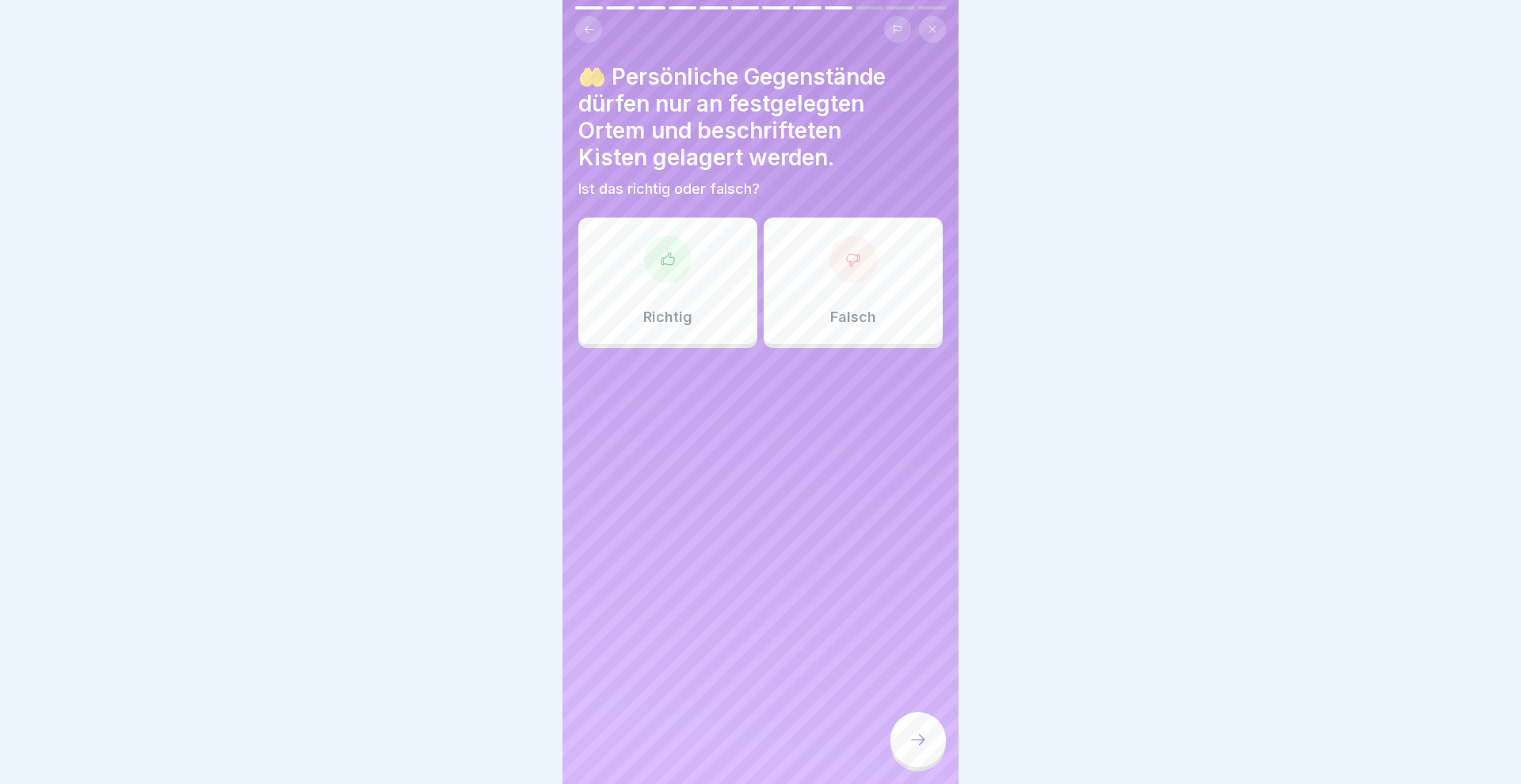
click at [597, 29] on button at bounding box center [588, 29] width 27 height 27
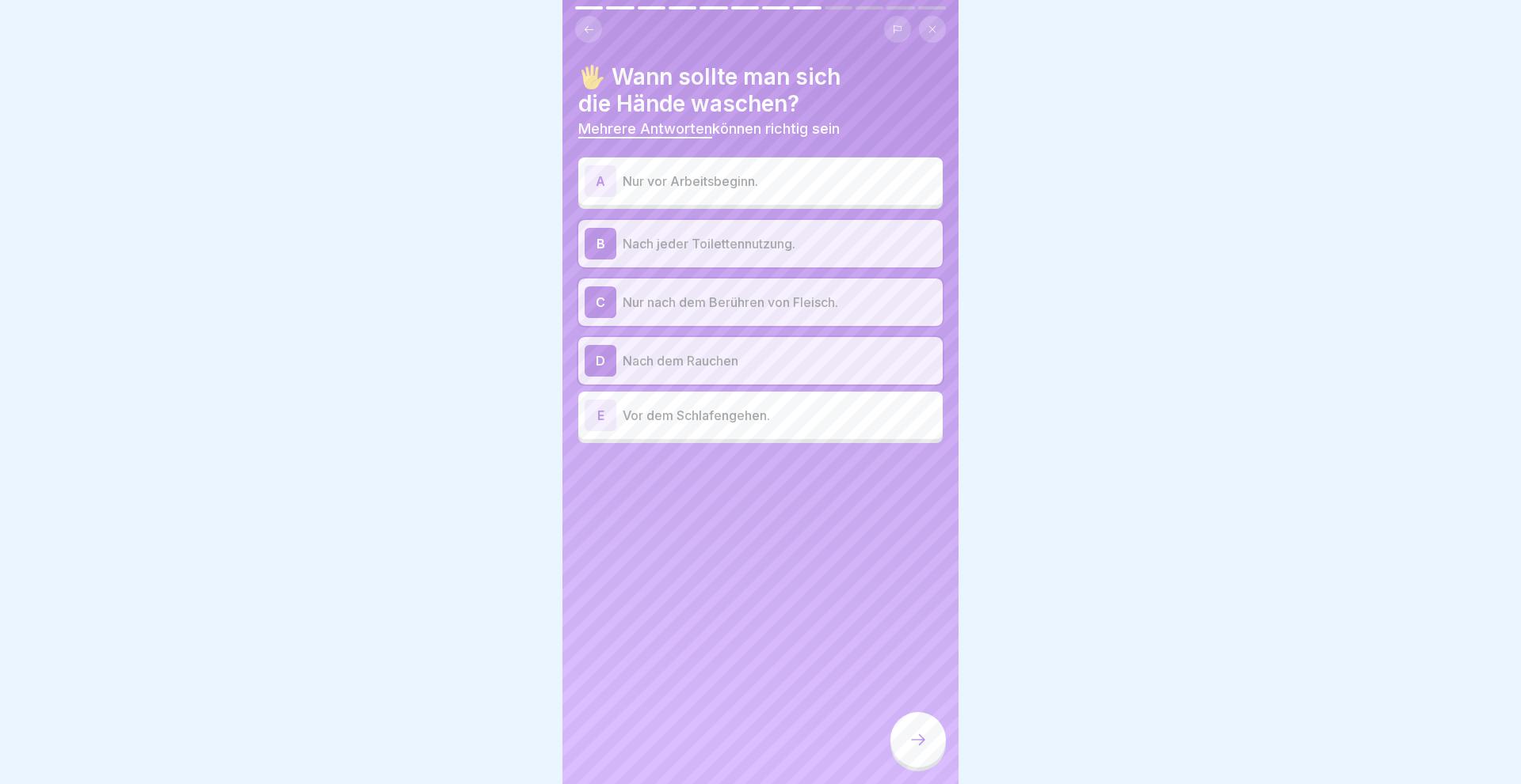
click at [590, 170] on div "A" at bounding box center [601, 182] width 32 height 32
click at [917, 747] on icon at bounding box center [917, 739] width 19 height 19
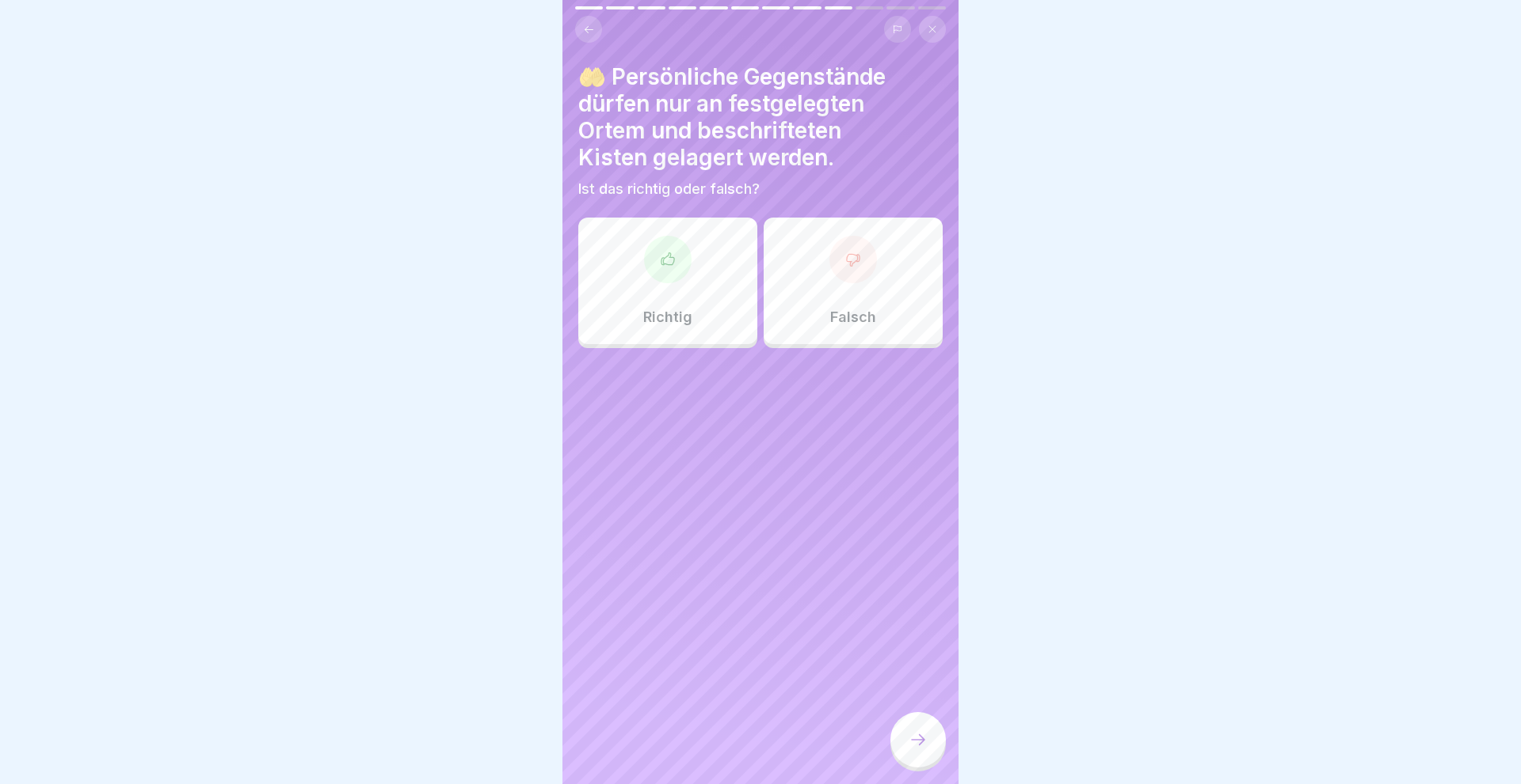
click at [578, 29] on button at bounding box center [588, 29] width 27 height 27
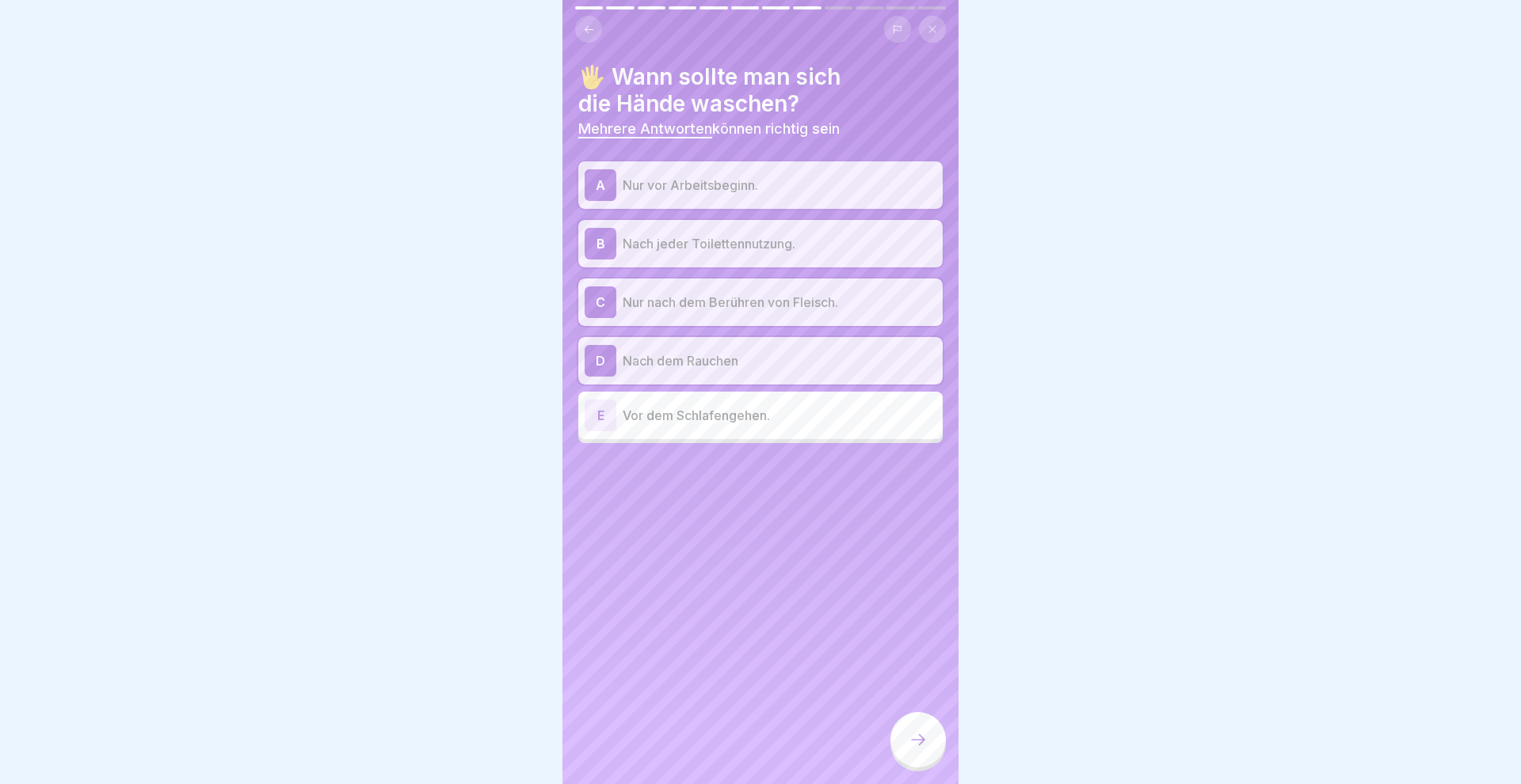
click at [592, 298] on div "C" at bounding box center [601, 302] width 32 height 32
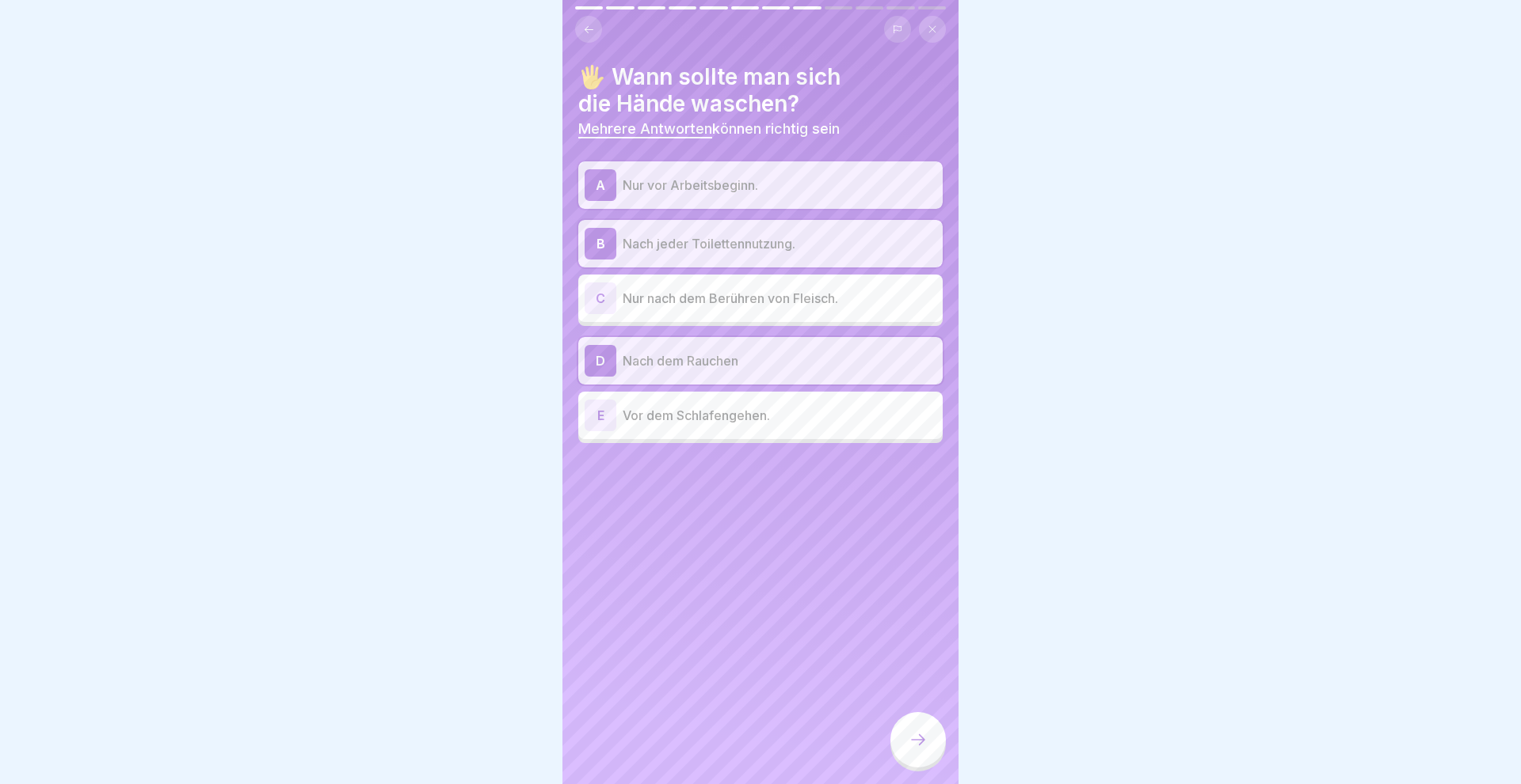
click at [597, 176] on div "A" at bounding box center [601, 186] width 32 height 32
click at [909, 734] on icon at bounding box center [917, 739] width 19 height 19
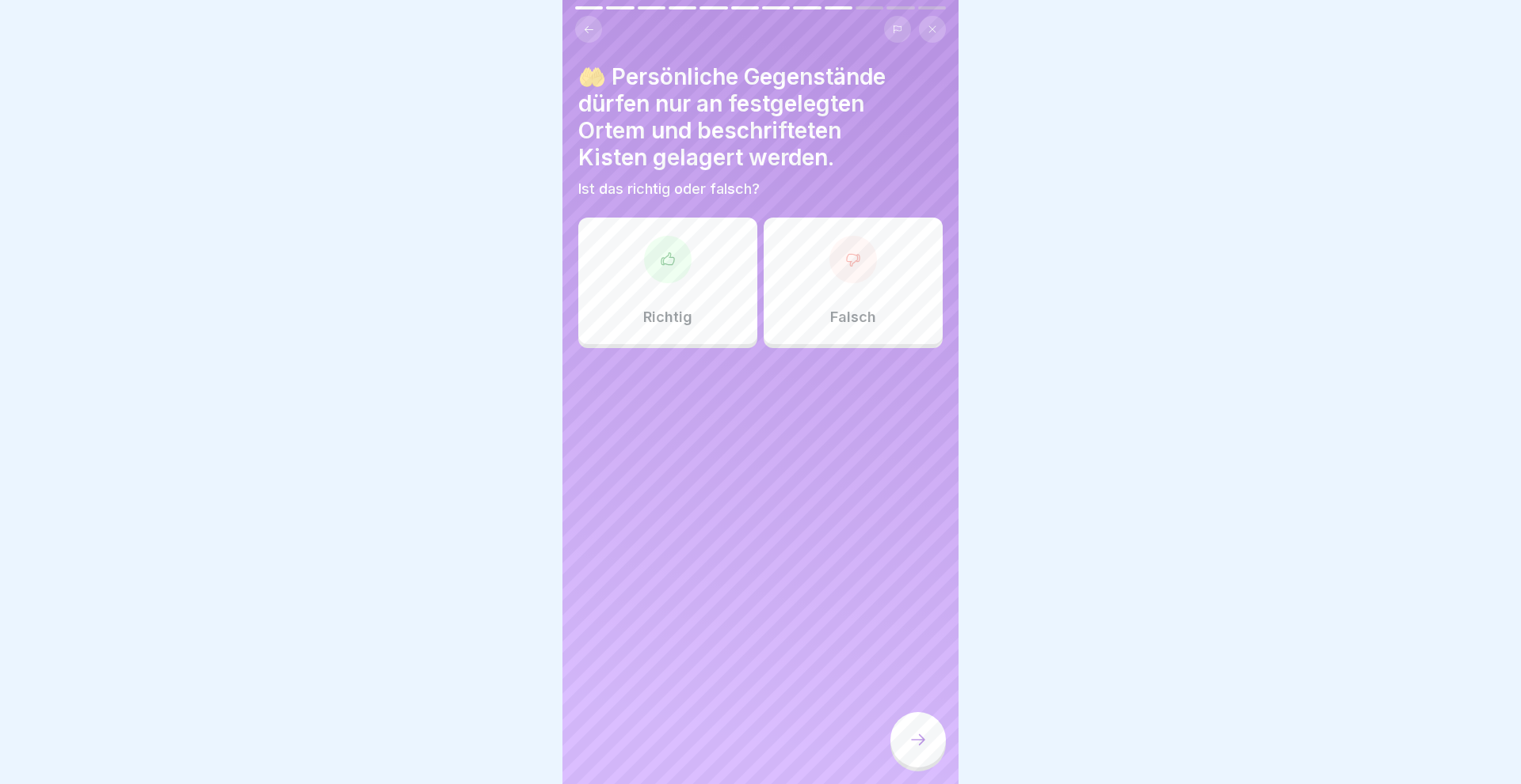
click at [665, 276] on div at bounding box center [668, 259] width 48 height 48
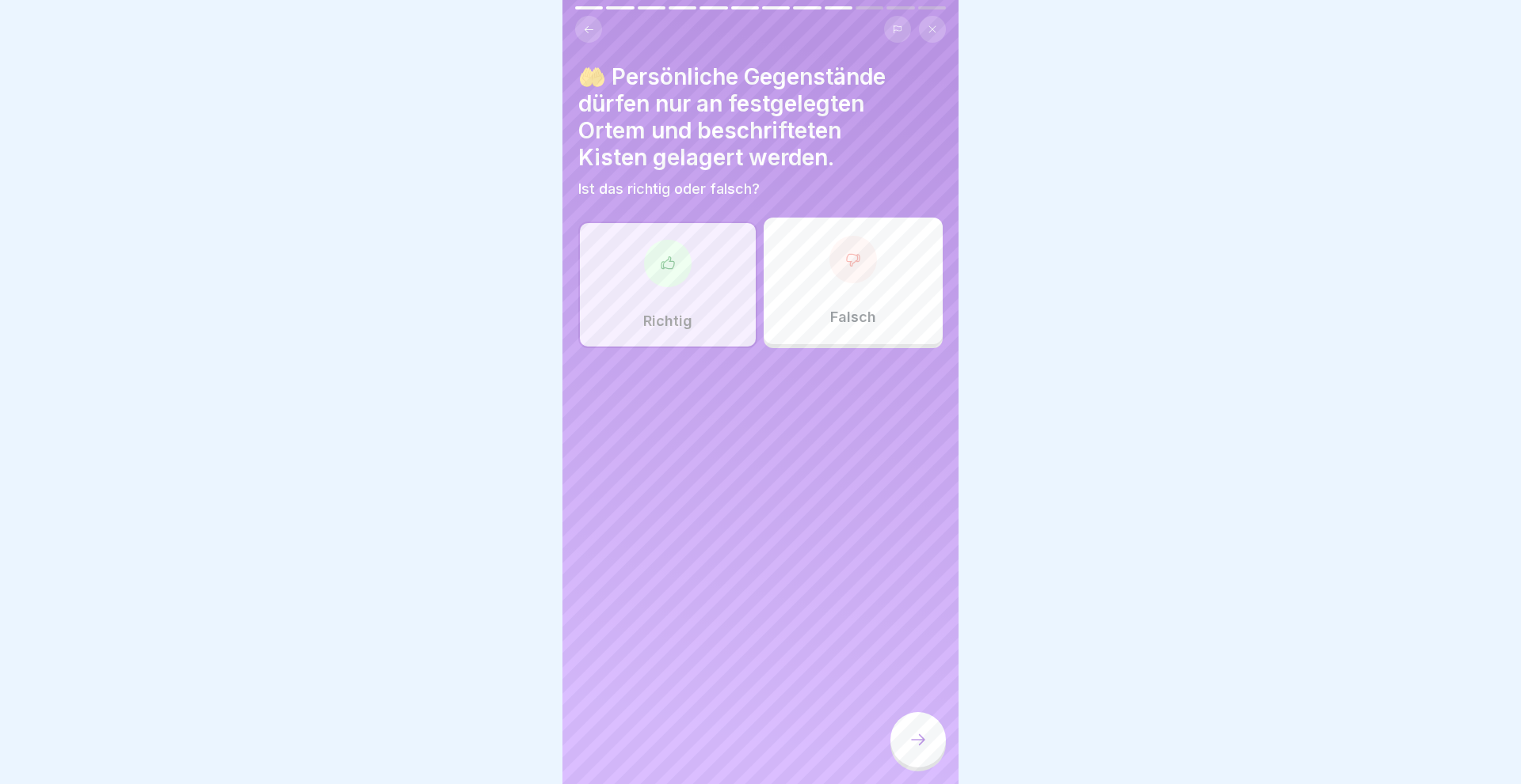
click at [917, 742] on icon at bounding box center [917, 739] width 19 height 19
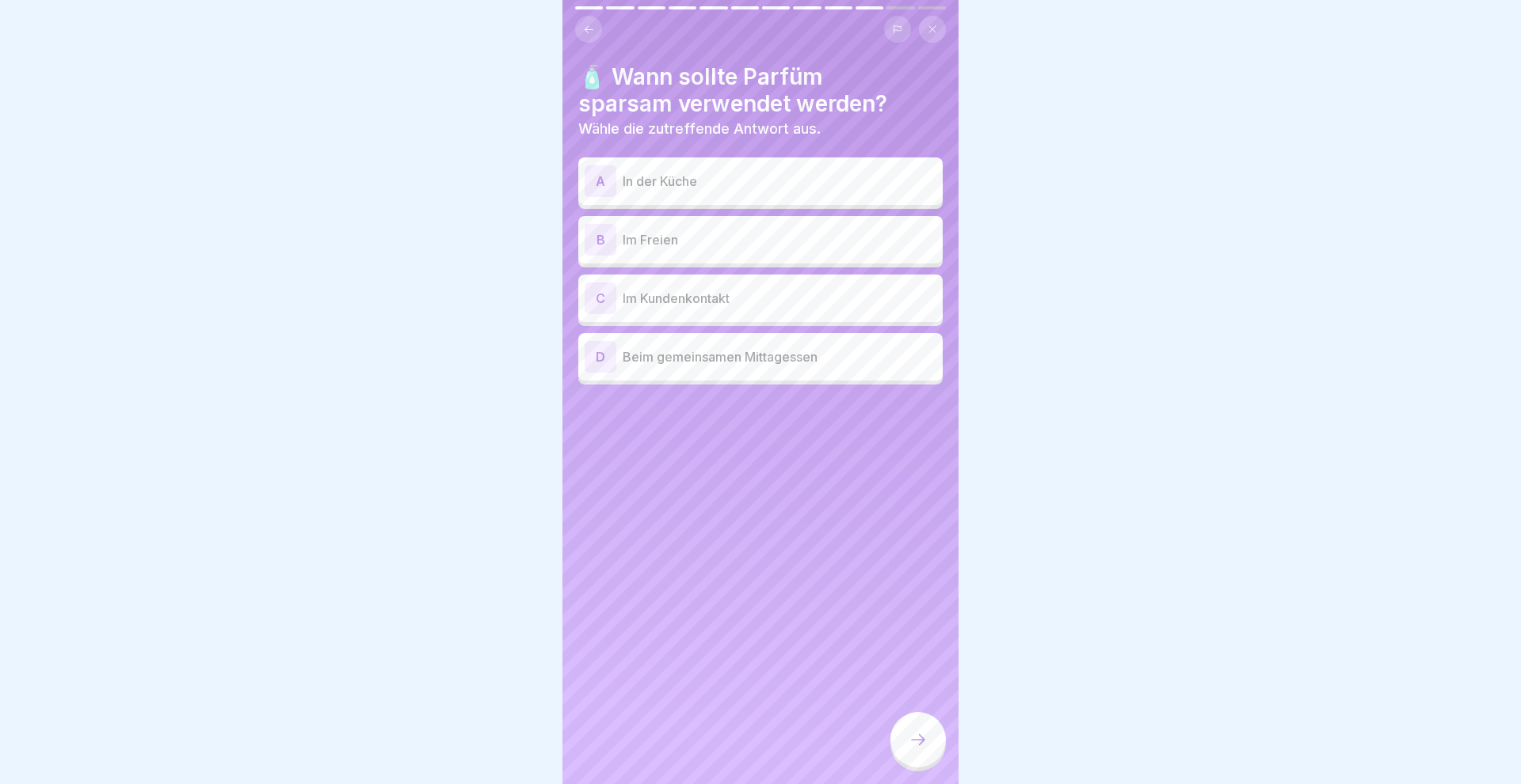
click at [587, 184] on div "A" at bounding box center [601, 182] width 32 height 32
click at [918, 737] on icon at bounding box center [917, 739] width 19 height 19
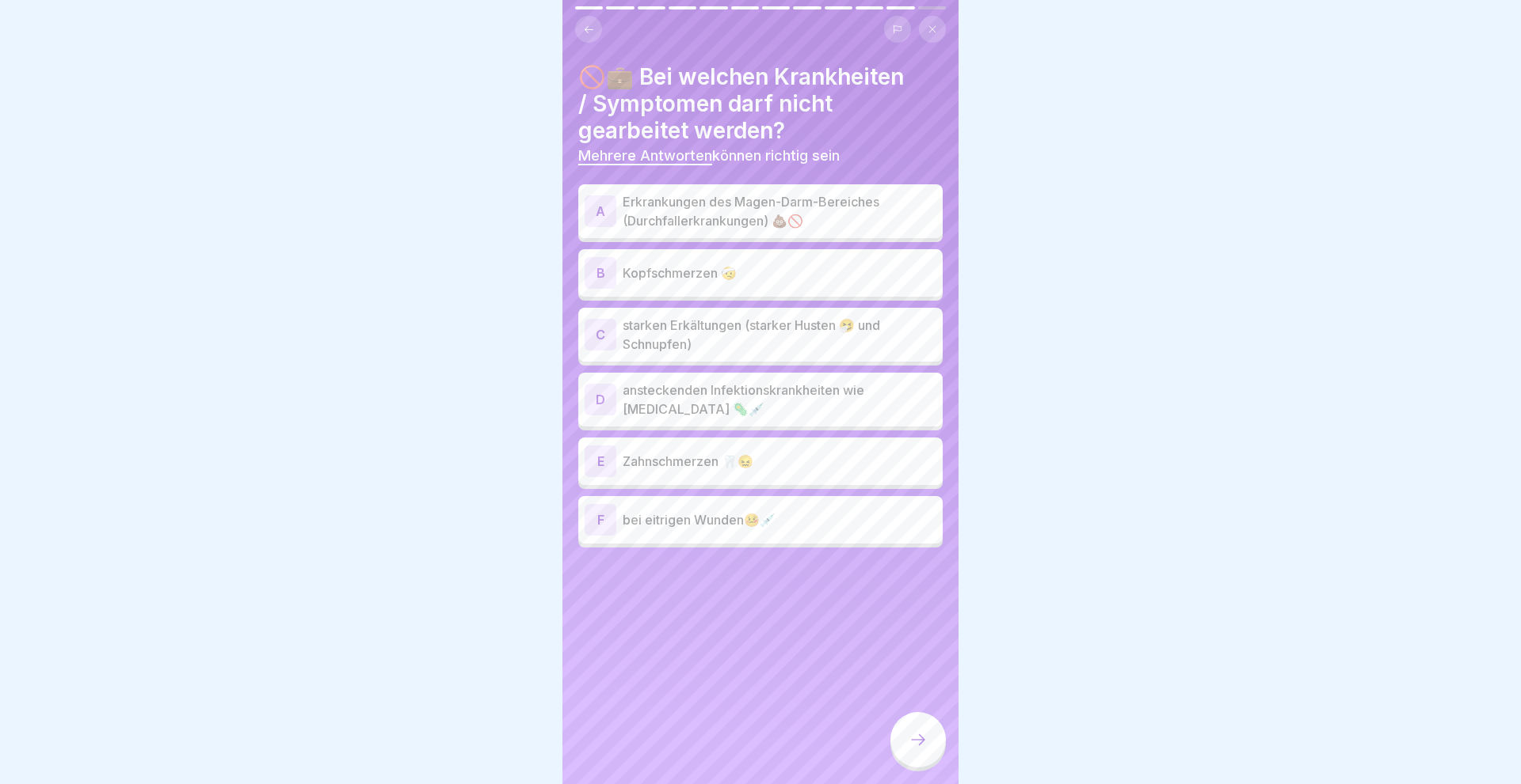
click at [597, 203] on div "A" at bounding box center [601, 211] width 32 height 32
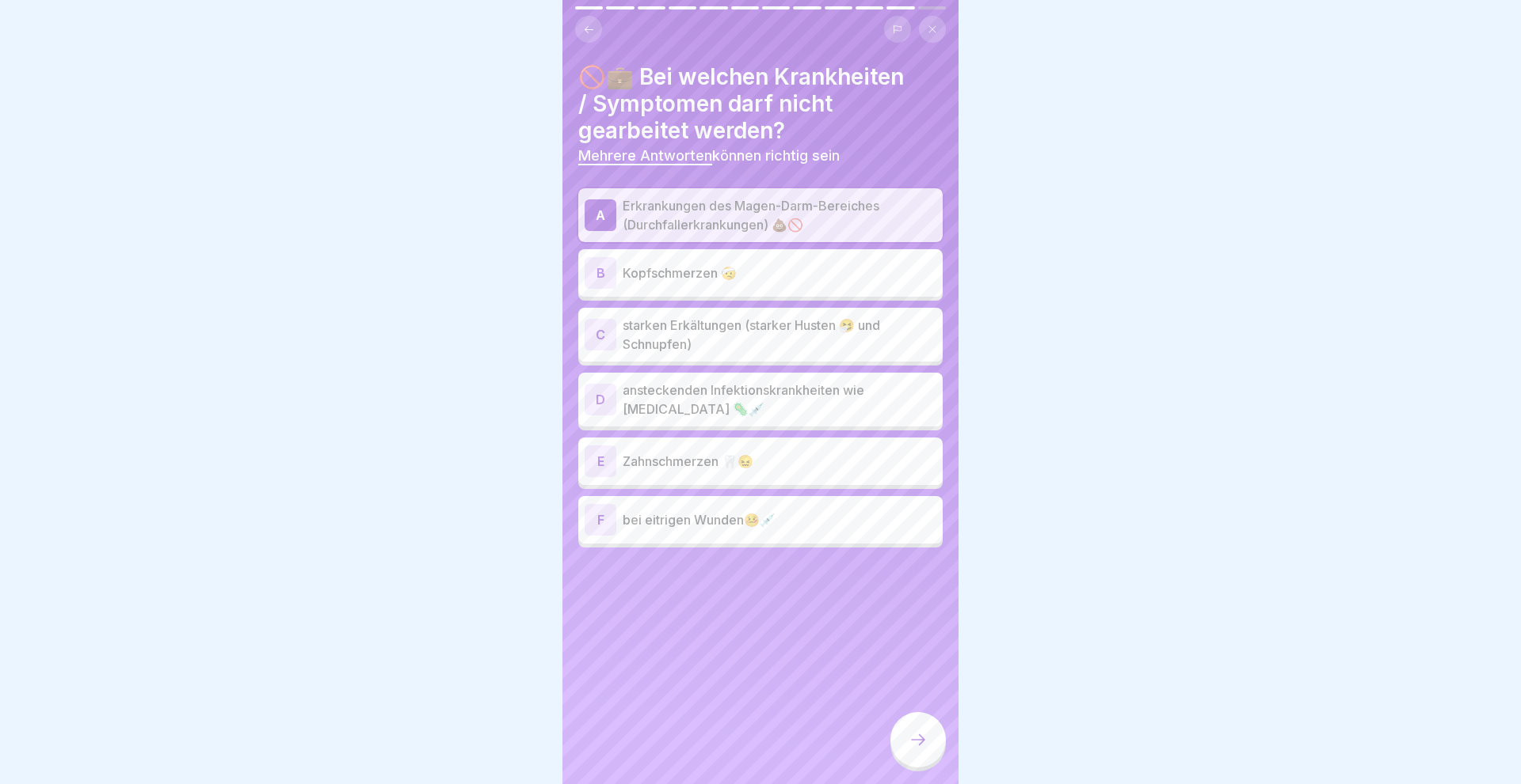
click at [605, 327] on div "C" at bounding box center [601, 335] width 32 height 32
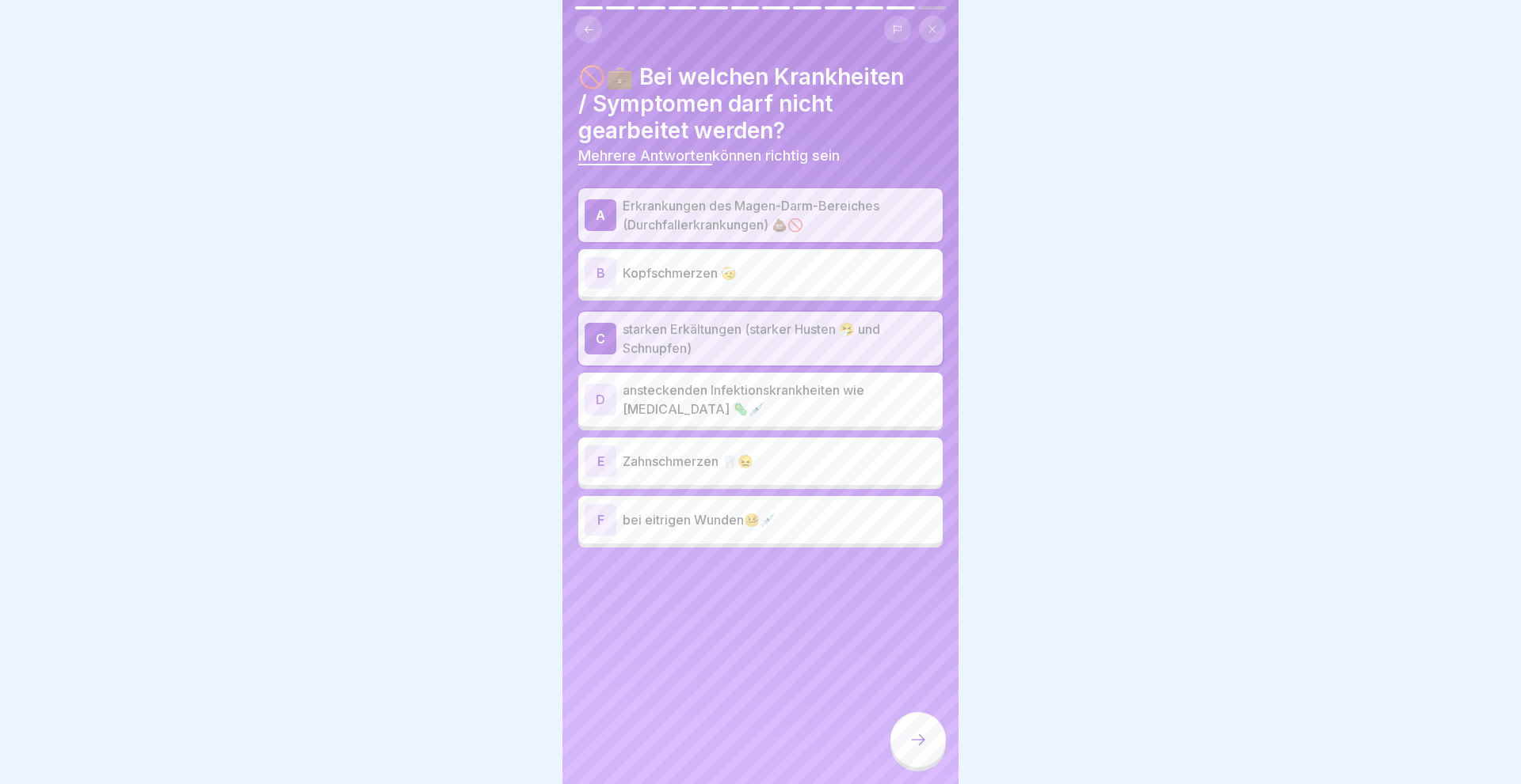
click at [603, 395] on div "D" at bounding box center [601, 400] width 32 height 32
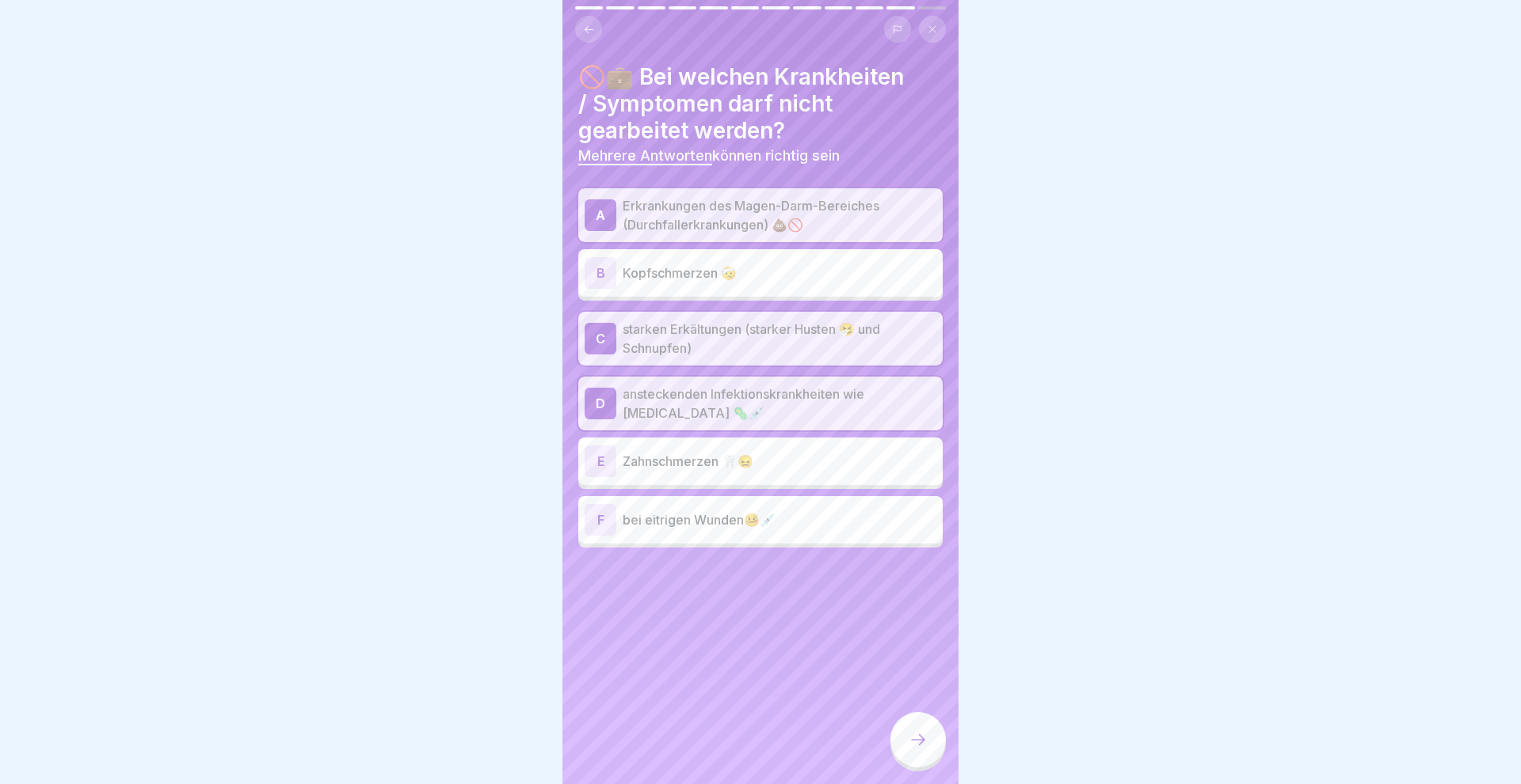
click at [601, 523] on div "F" at bounding box center [601, 520] width 32 height 32
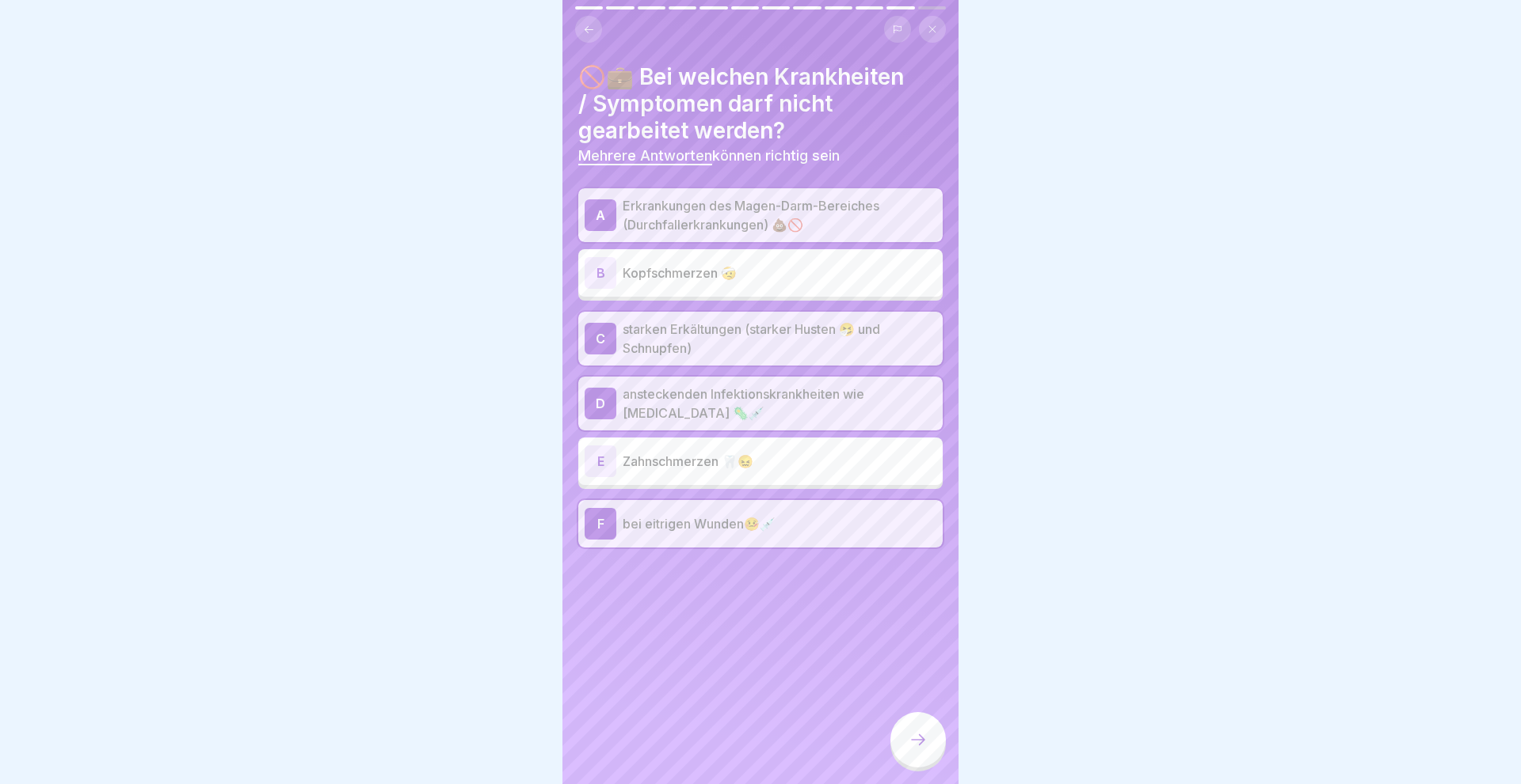
click at [912, 751] on div at bounding box center [918, 740] width 56 height 56
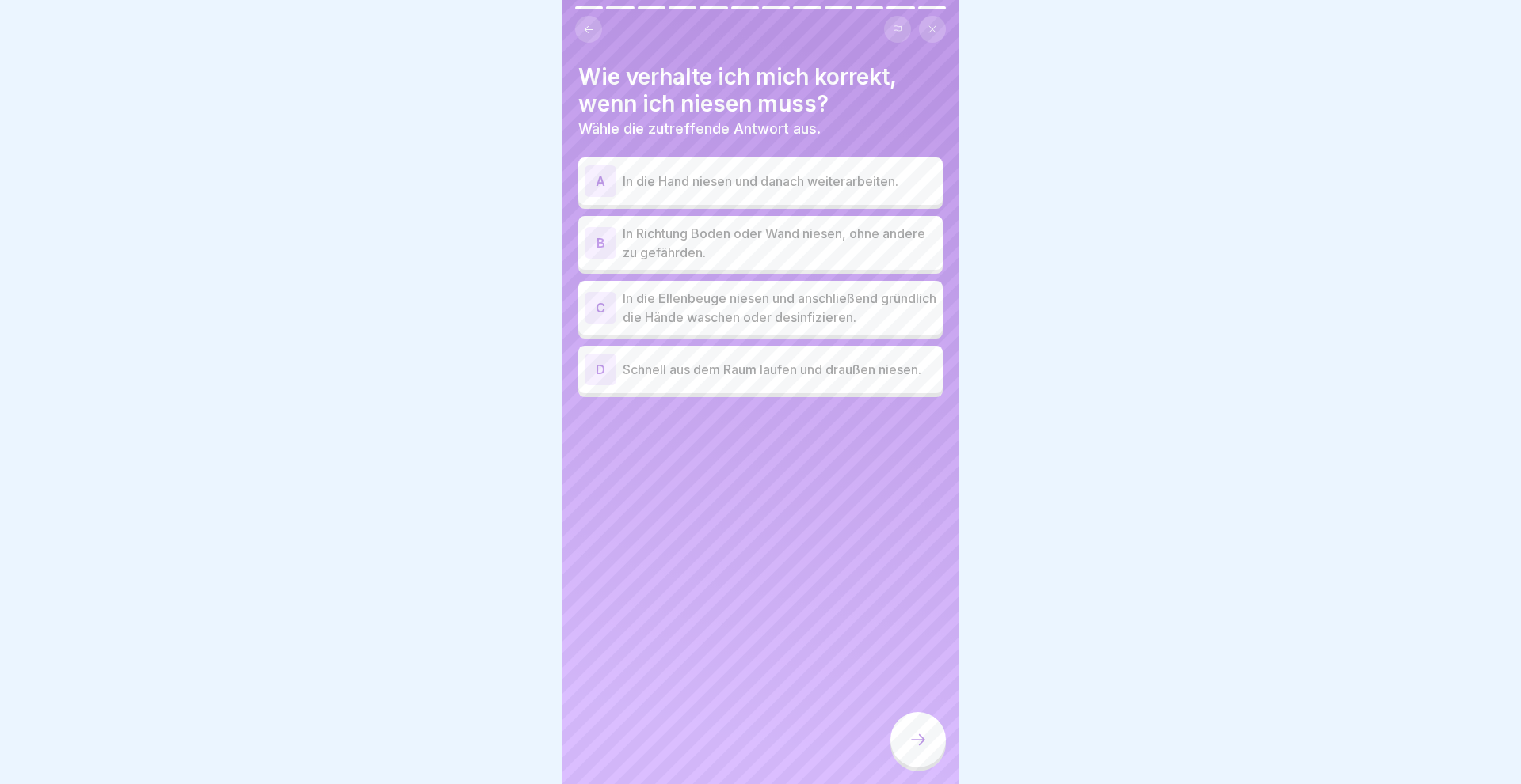
click at [590, 301] on div "C" at bounding box center [601, 308] width 32 height 32
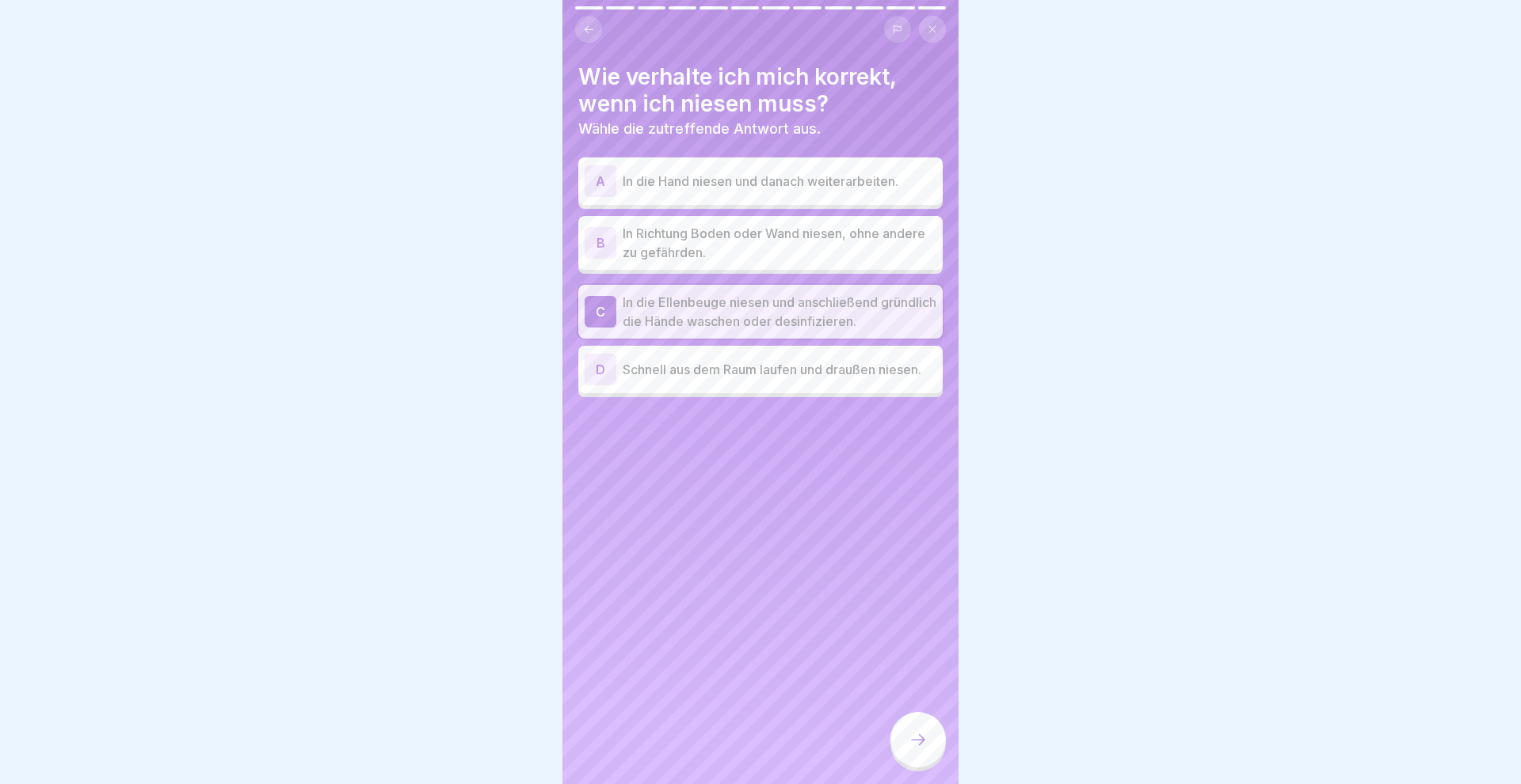
click at [914, 737] on icon at bounding box center [917, 739] width 19 height 19
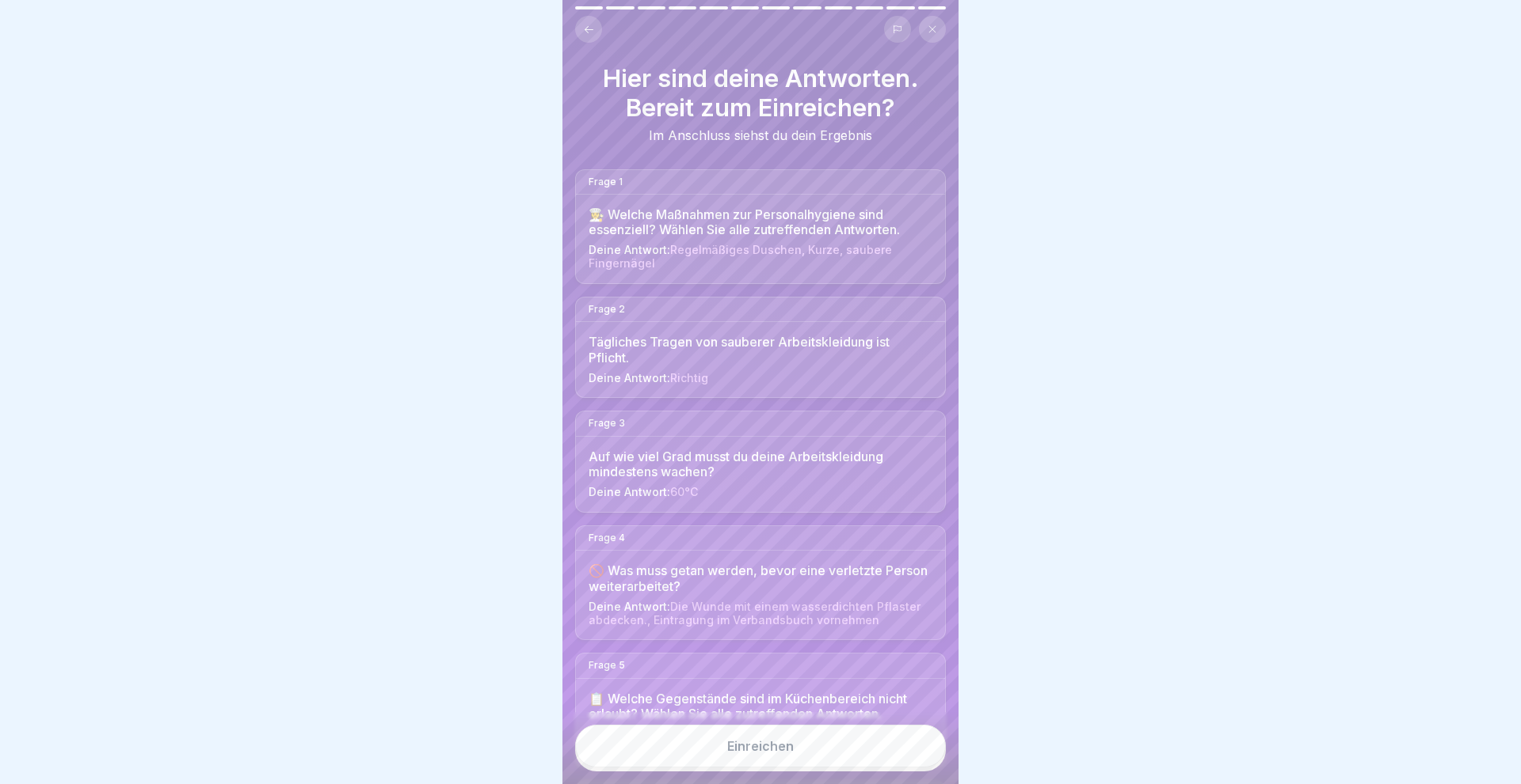
click at [798, 749] on button "Einreichen" at bounding box center [760, 746] width 370 height 43
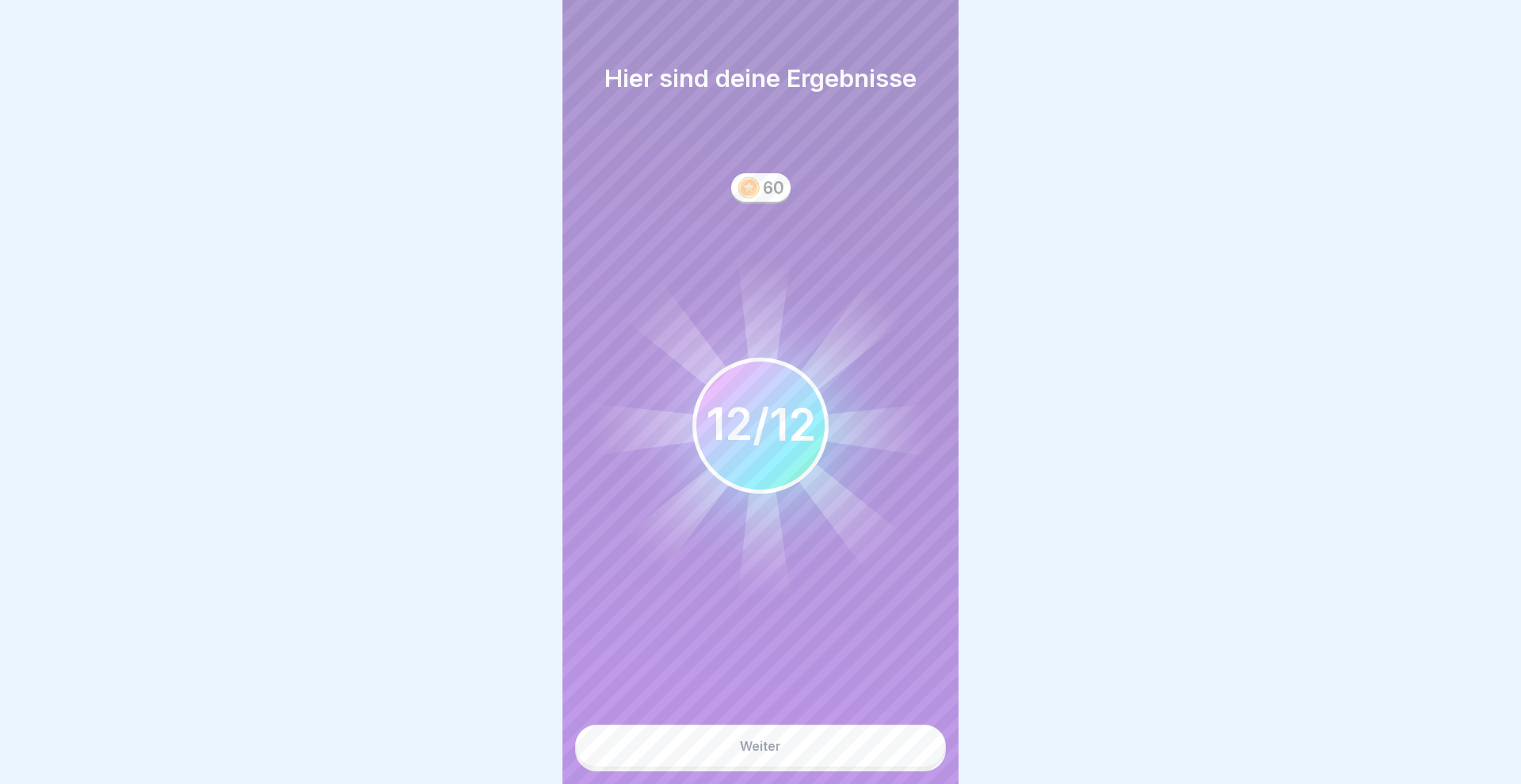
click at [798, 749] on button "Weiter" at bounding box center [760, 746] width 370 height 43
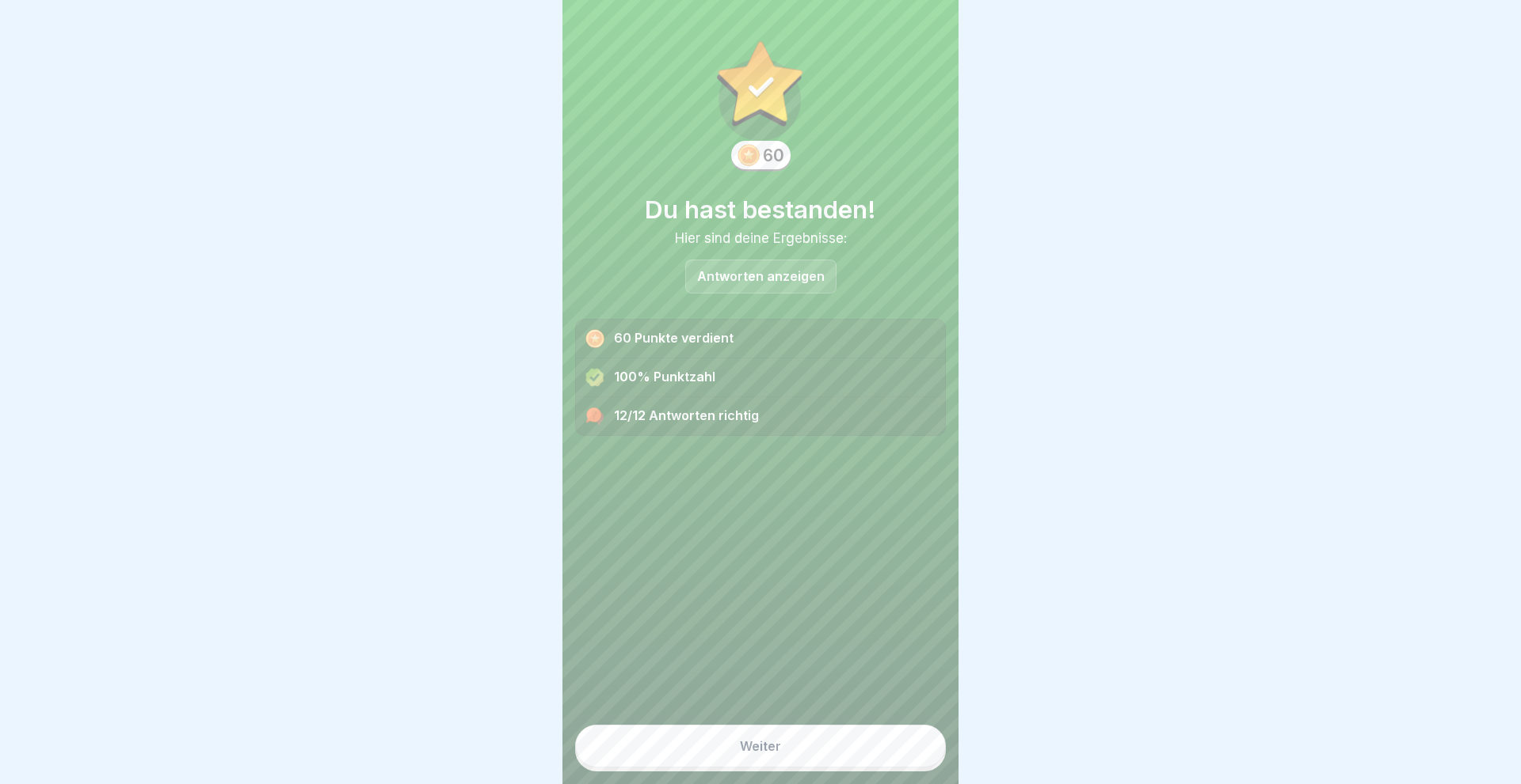
click at [797, 749] on button "Weiter" at bounding box center [760, 746] width 370 height 43
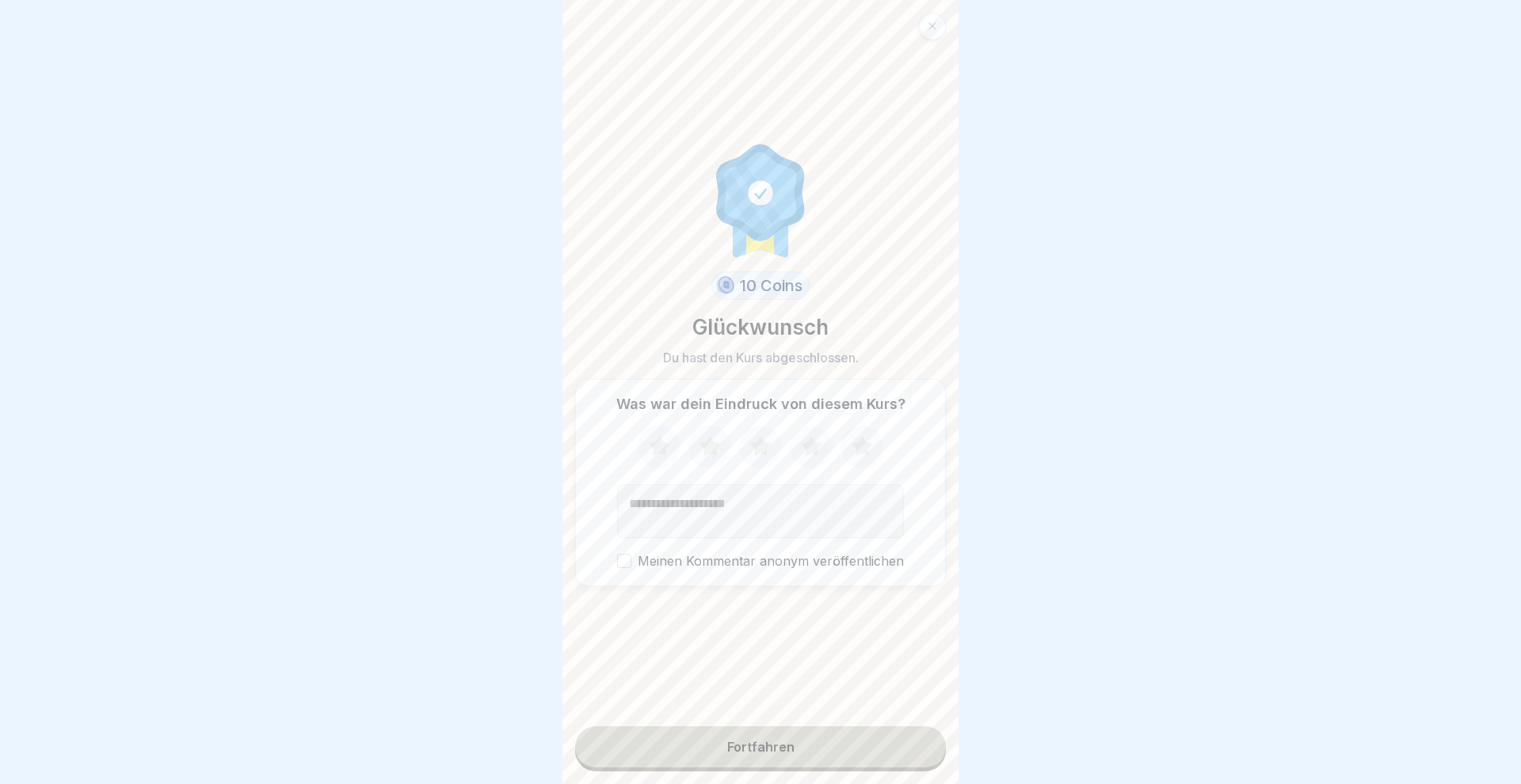
click at [857, 448] on icon at bounding box center [861, 446] width 21 height 20
click at [750, 733] on button "Fortfahren" at bounding box center [760, 746] width 370 height 41
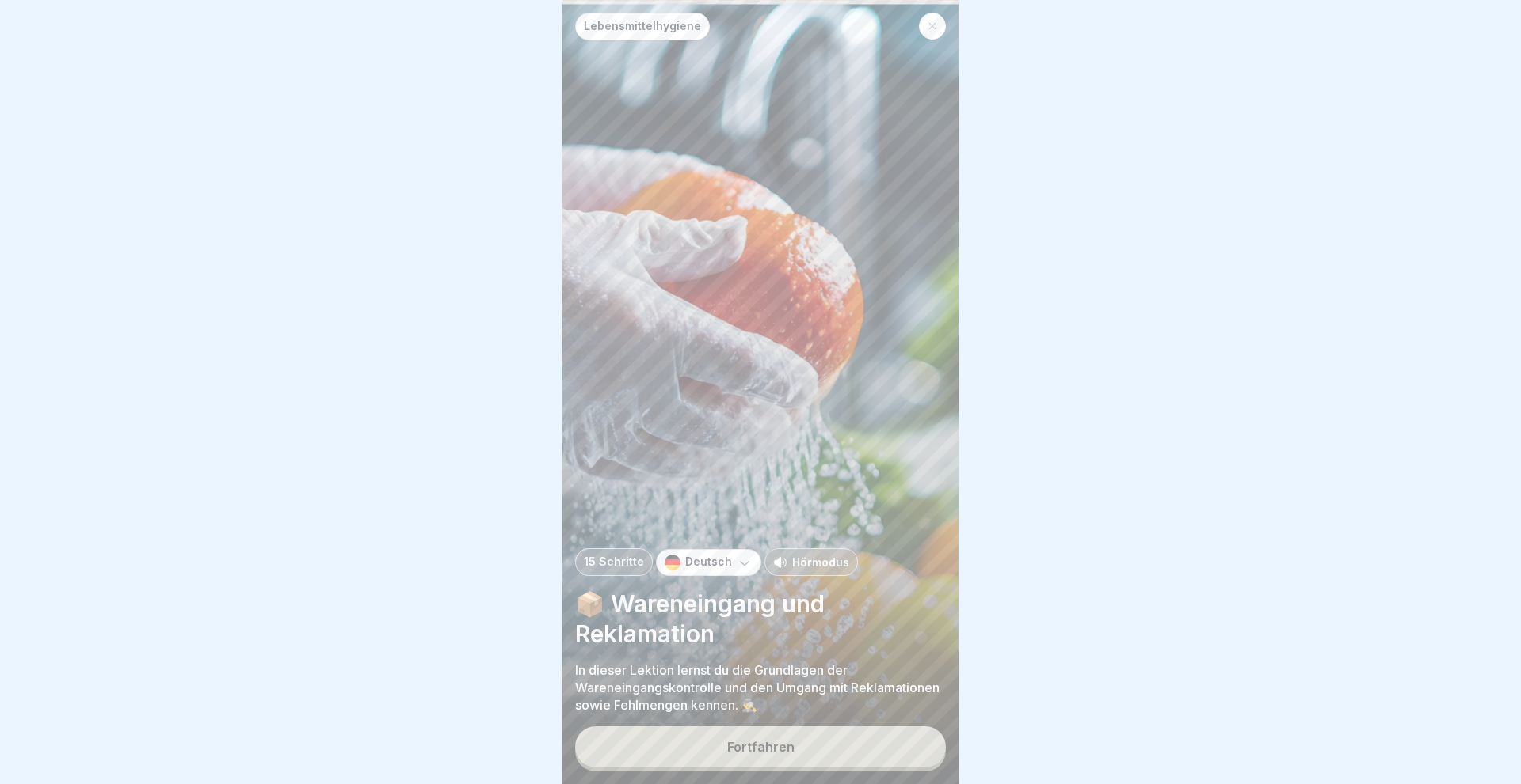
click at [774, 742] on div "Fortfahren" at bounding box center [760, 747] width 67 height 14
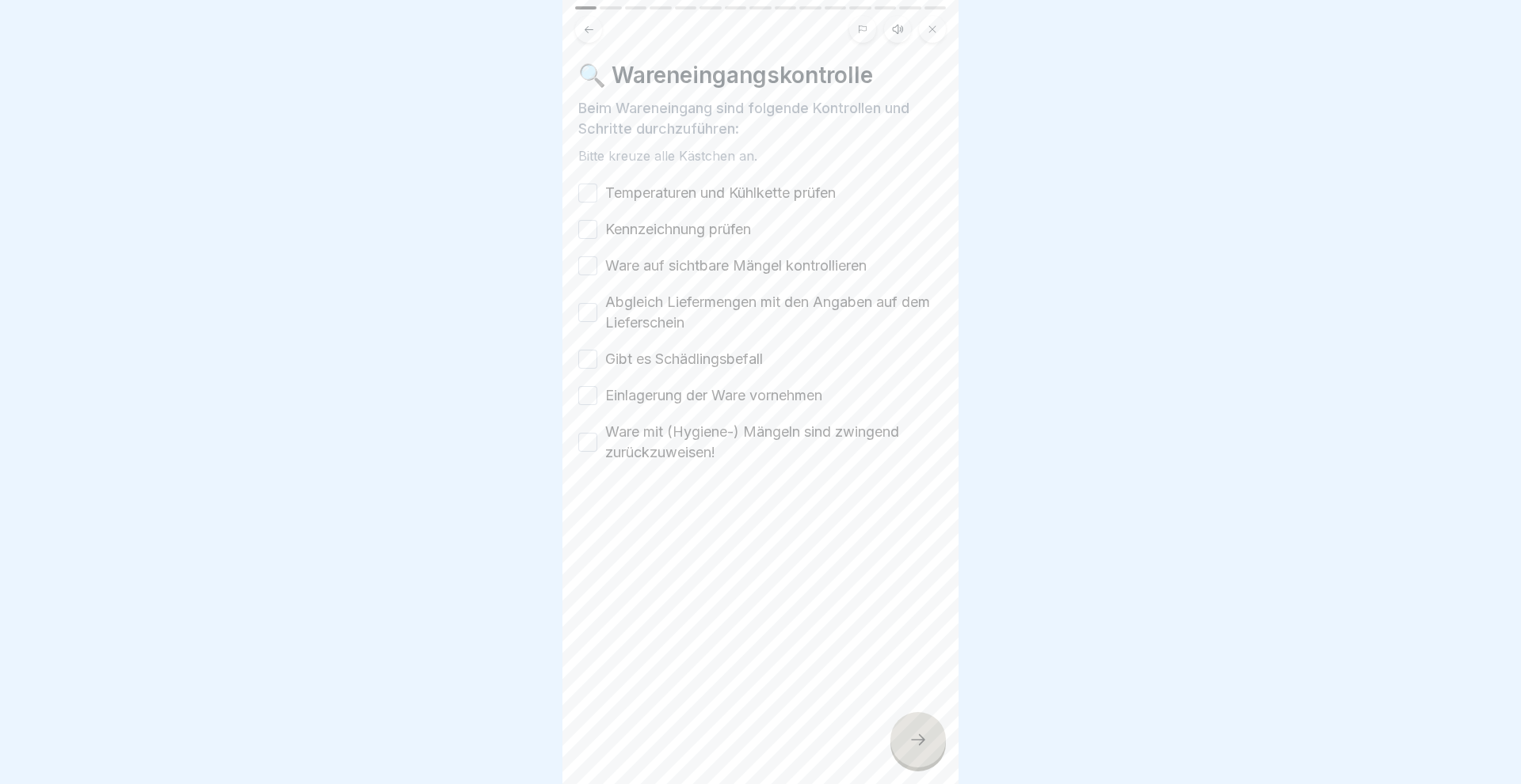
click at [588, 194] on button "Temperaturen und Kühlkette prüfen" at bounding box center [587, 193] width 19 height 19
click at [591, 228] on button "Kennzeichnung prüfen" at bounding box center [587, 229] width 19 height 19
click at [594, 268] on button "Ware auf sichtbare Mängel kontrollieren" at bounding box center [587, 265] width 19 height 19
click at [587, 312] on button "Abgleich Liefermengen mit den Angaben auf dem Lieferschein" at bounding box center [587, 312] width 19 height 19
click at [591, 354] on button "Gibt es Schädlingsbefall" at bounding box center [587, 359] width 19 height 19
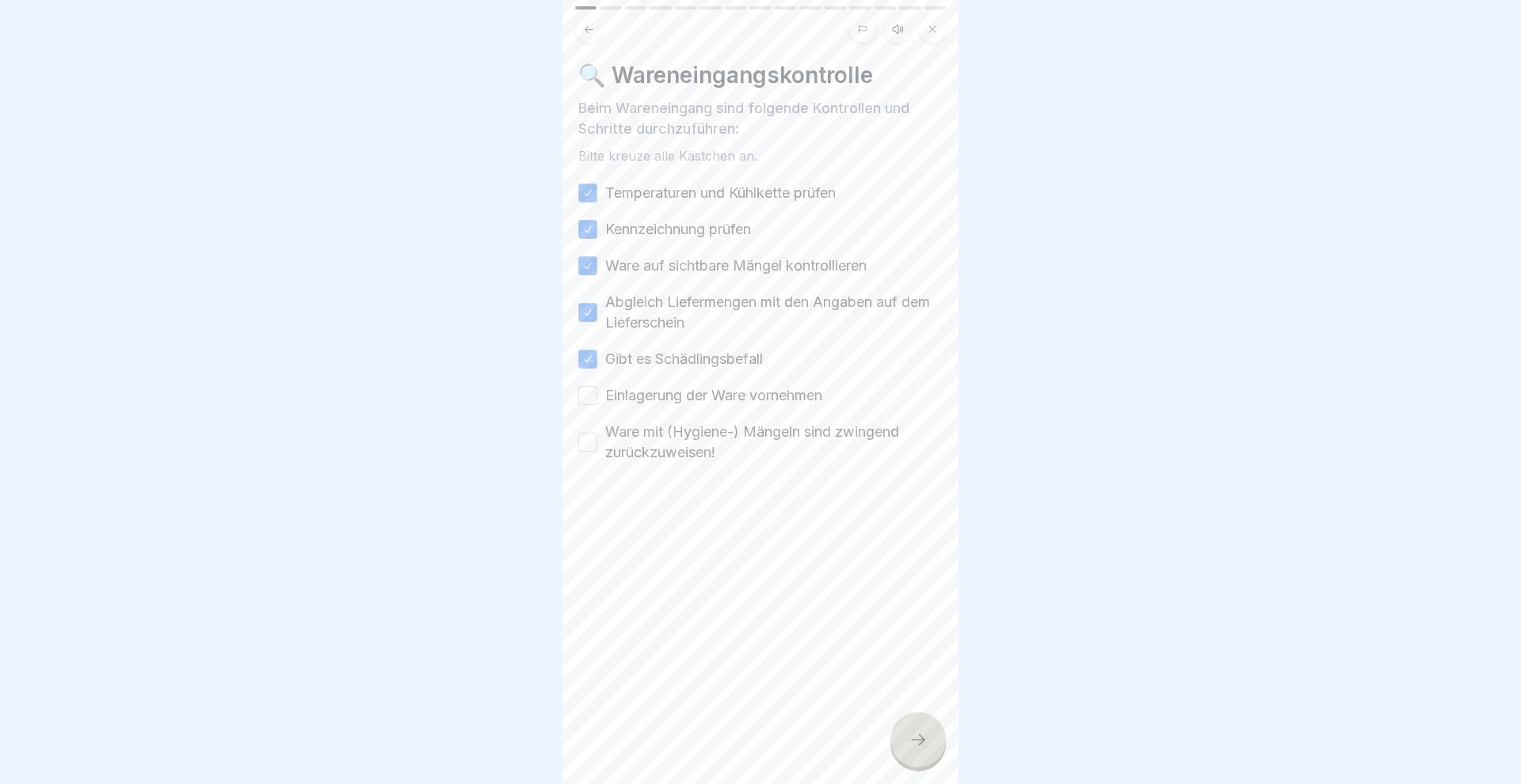
click at [586, 397] on button "Einlagerung der Ware vornehmen" at bounding box center [587, 395] width 19 height 19
click at [581, 441] on button "Ware mit (Hygiene-) Mängeln sind zwingend zurückzuweisen!" at bounding box center [587, 442] width 19 height 19
click at [923, 732] on icon at bounding box center [917, 739] width 19 height 19
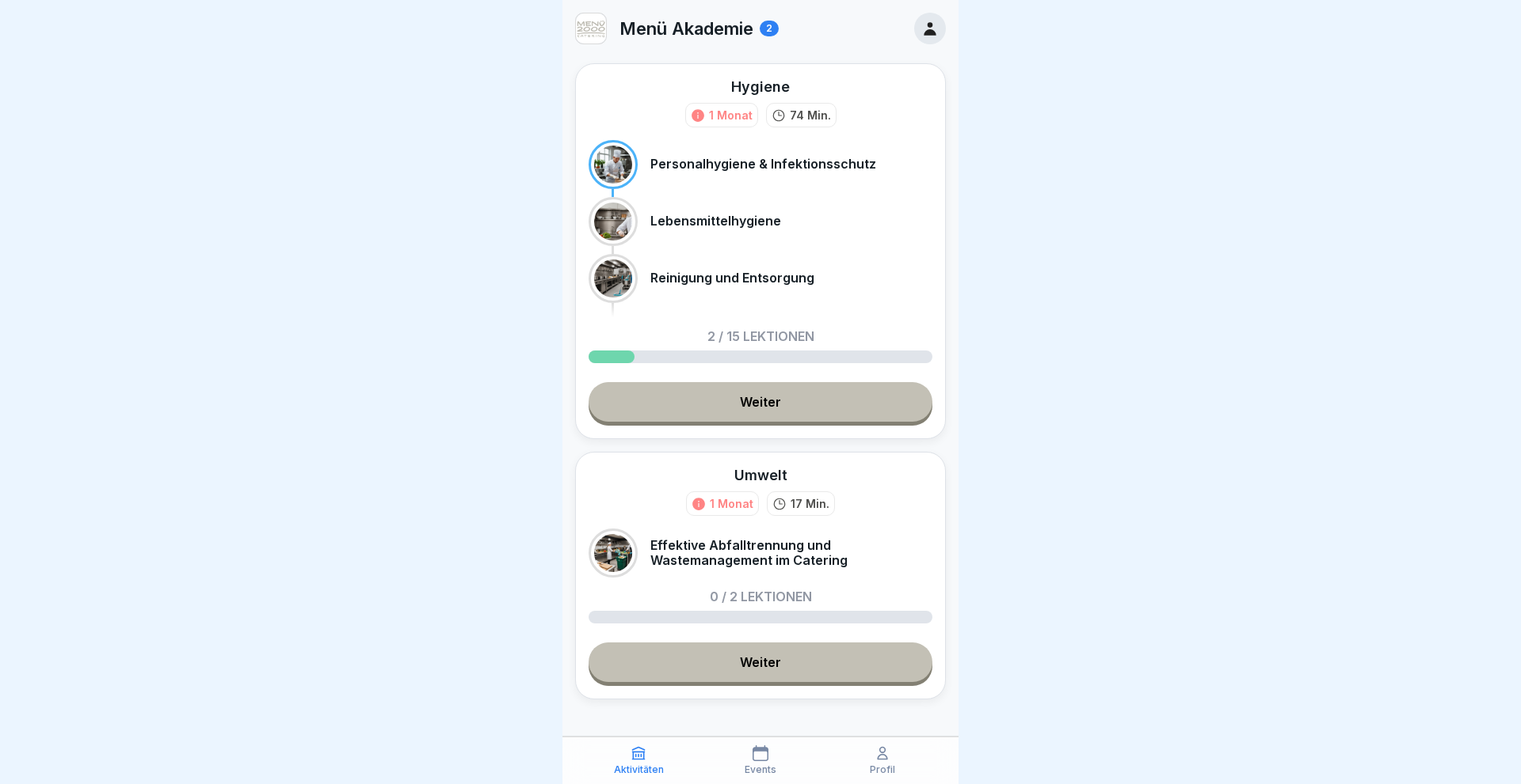
click at [711, 408] on link "Weiter" at bounding box center [760, 402] width 343 height 40
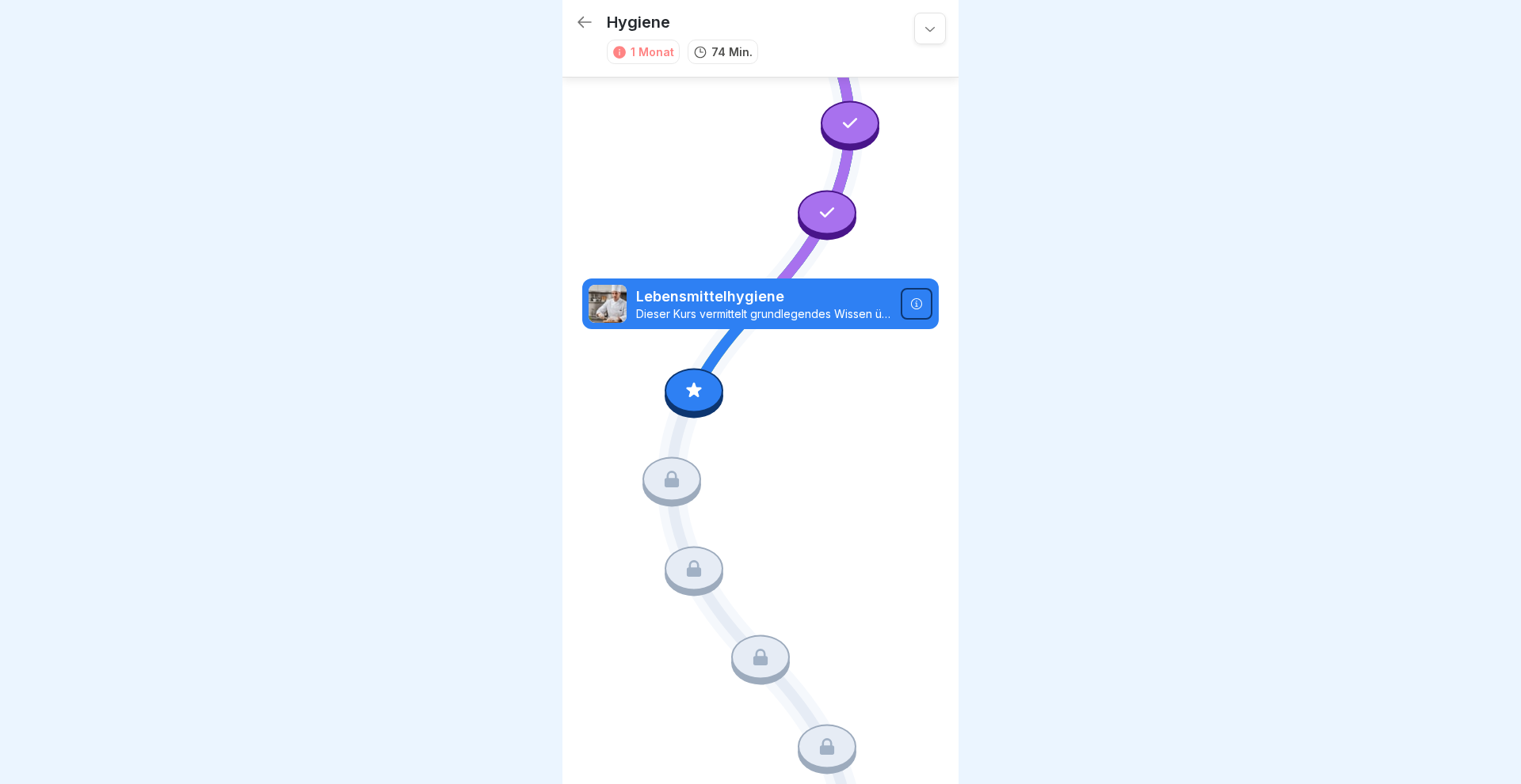
scroll to position [155, 0]
click at [701, 397] on icon at bounding box center [694, 389] width 21 height 21
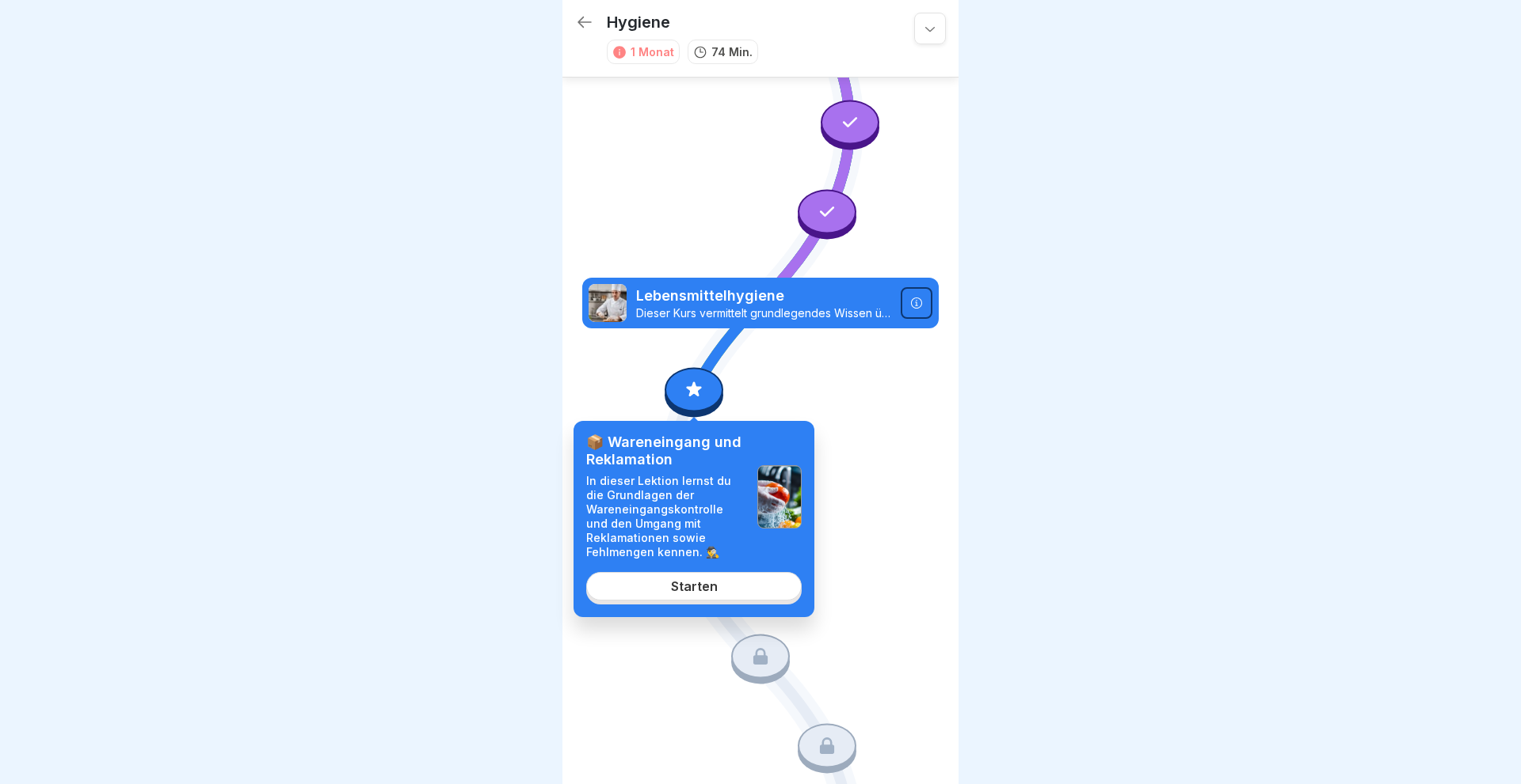
click at [681, 588] on div "Starten" at bounding box center [694, 587] width 47 height 14
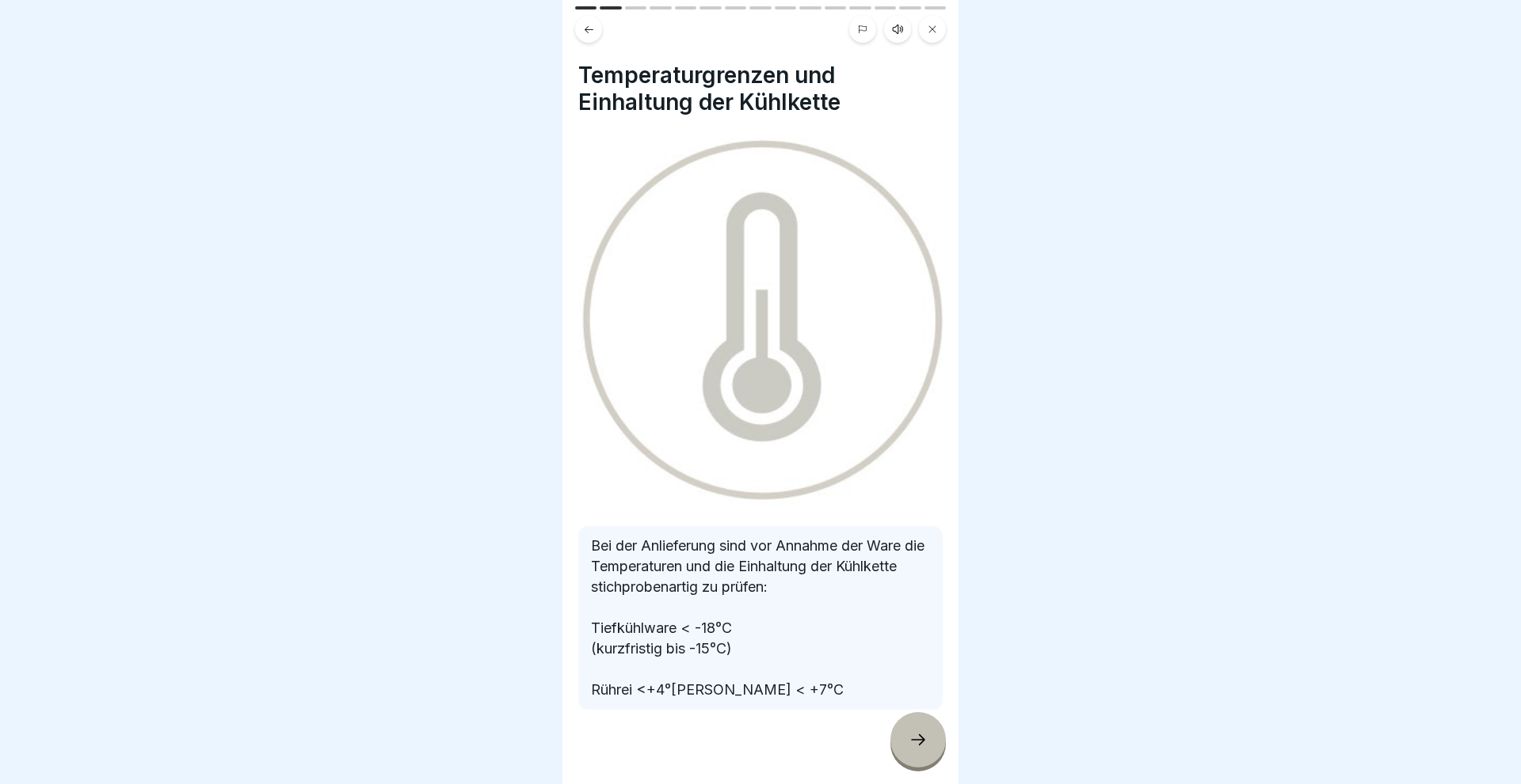
scroll to position [62, 0]
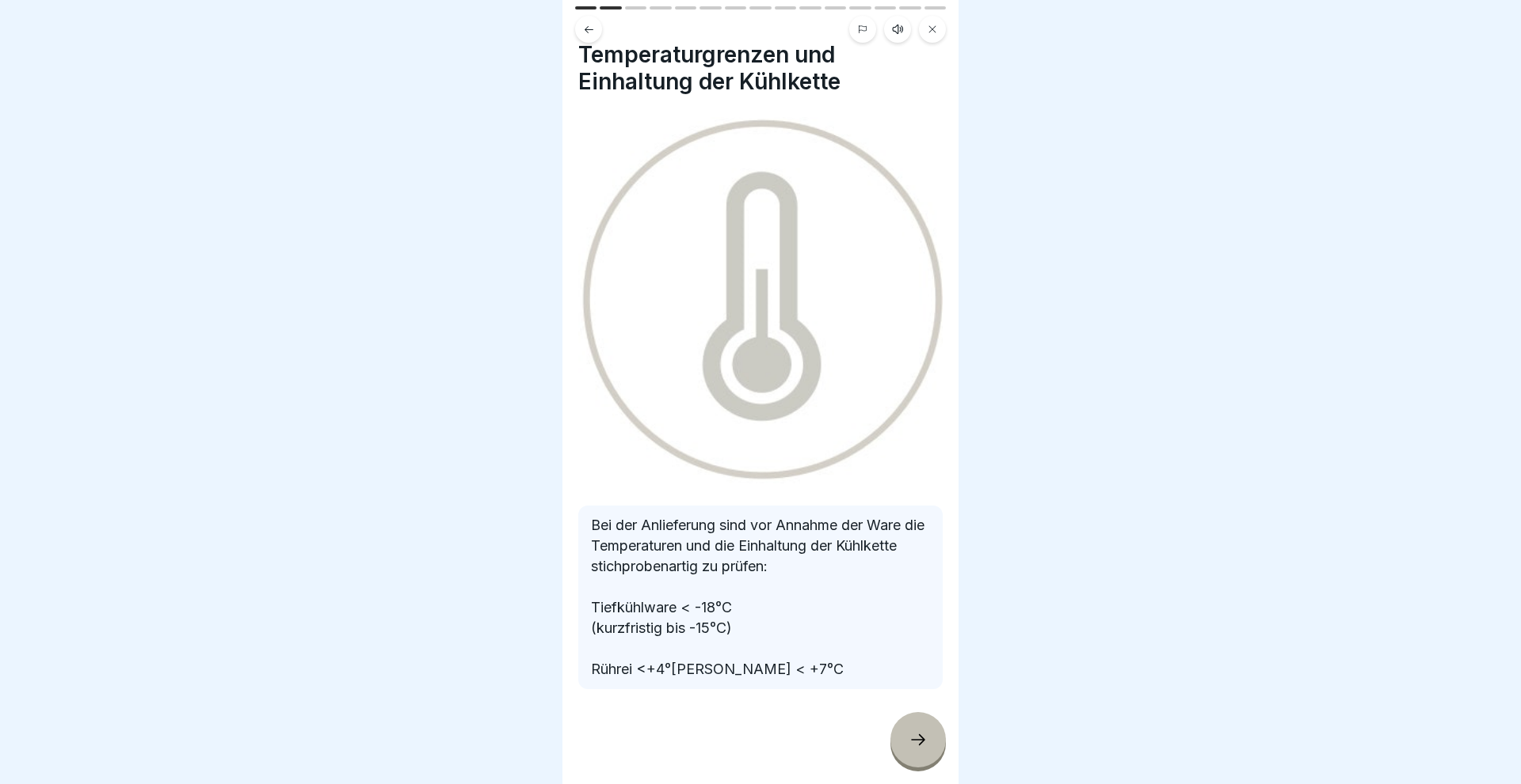
click at [903, 741] on div at bounding box center [918, 740] width 56 height 56
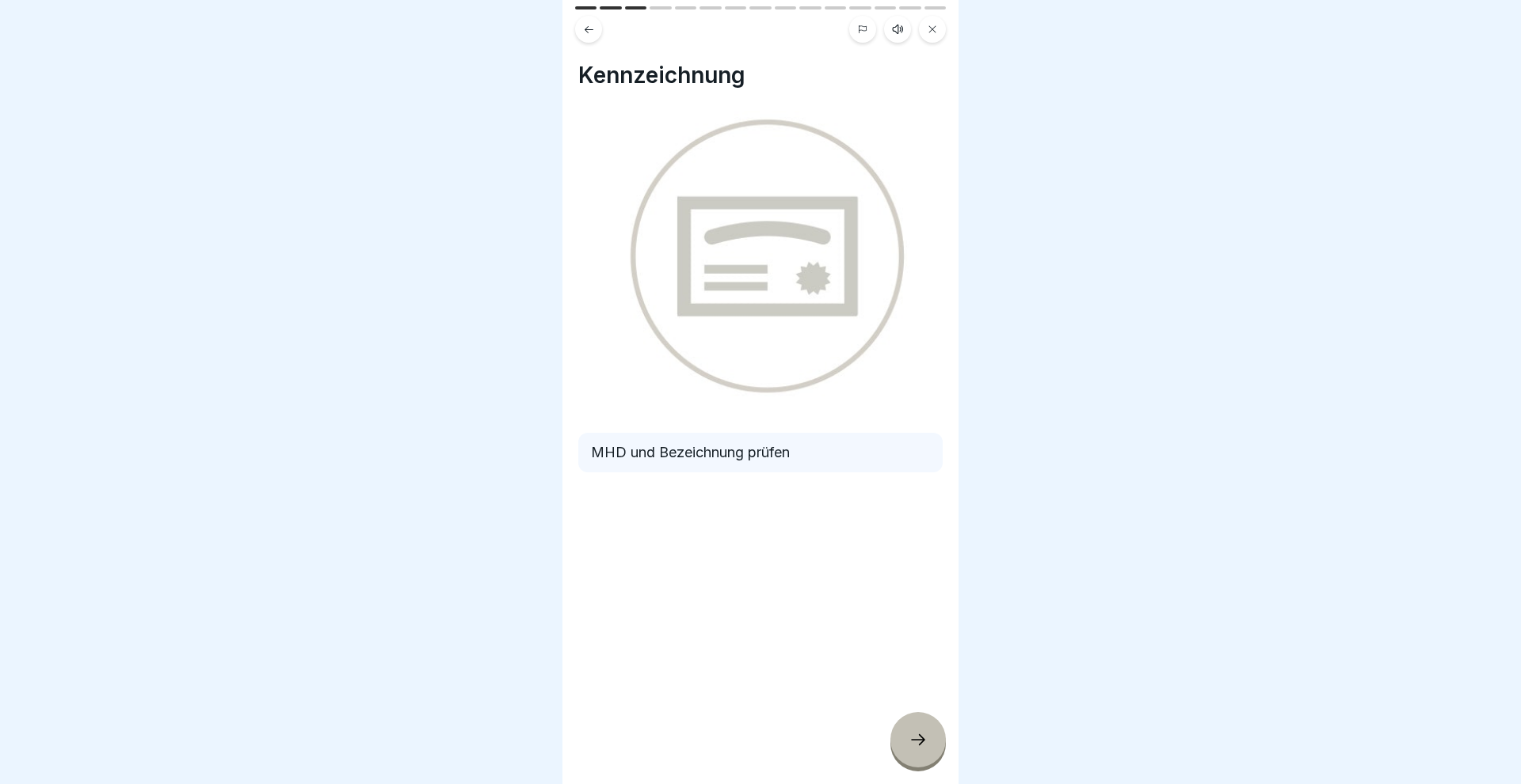
click at [903, 741] on div at bounding box center [918, 740] width 56 height 56
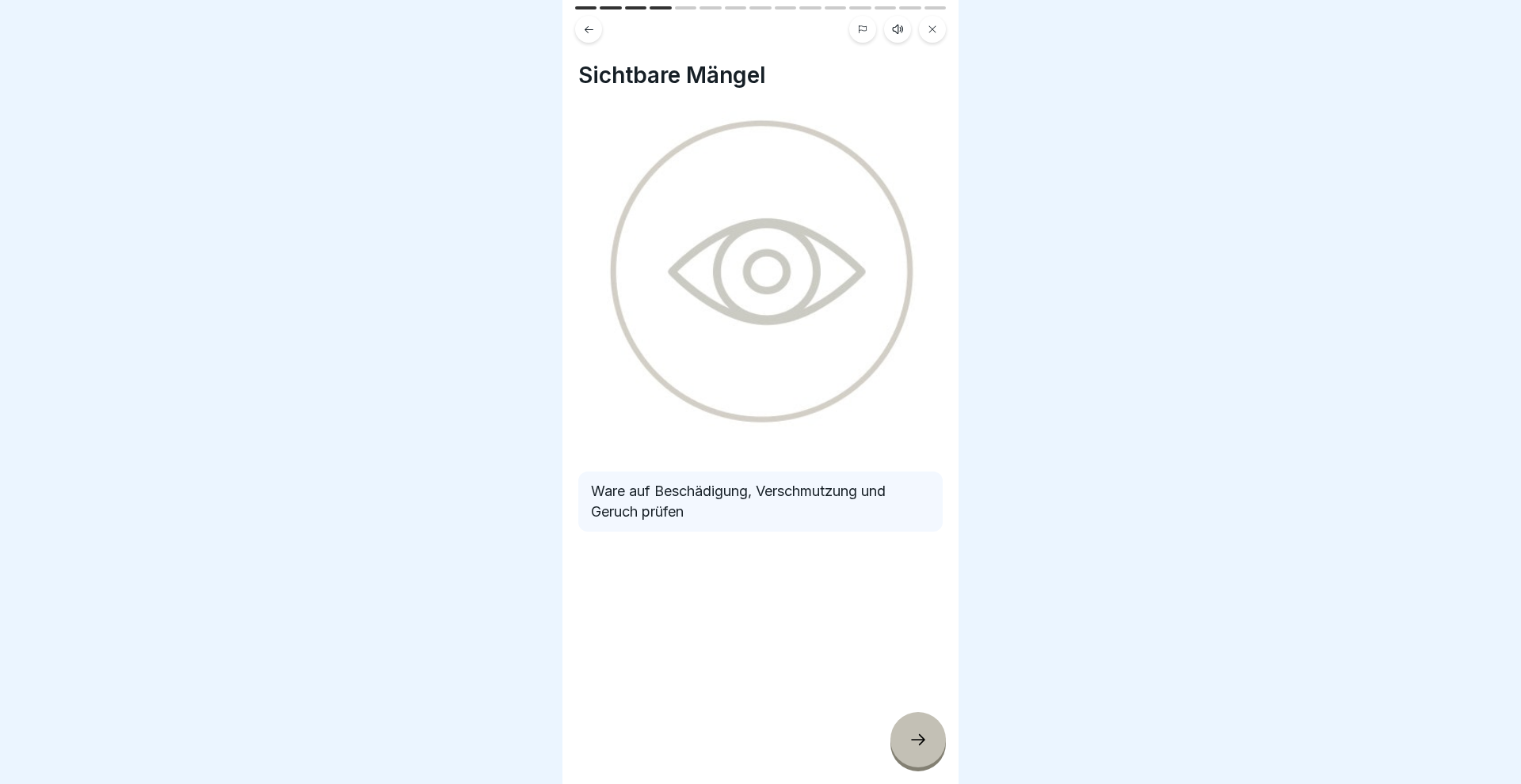
click at [903, 741] on div at bounding box center [918, 740] width 56 height 56
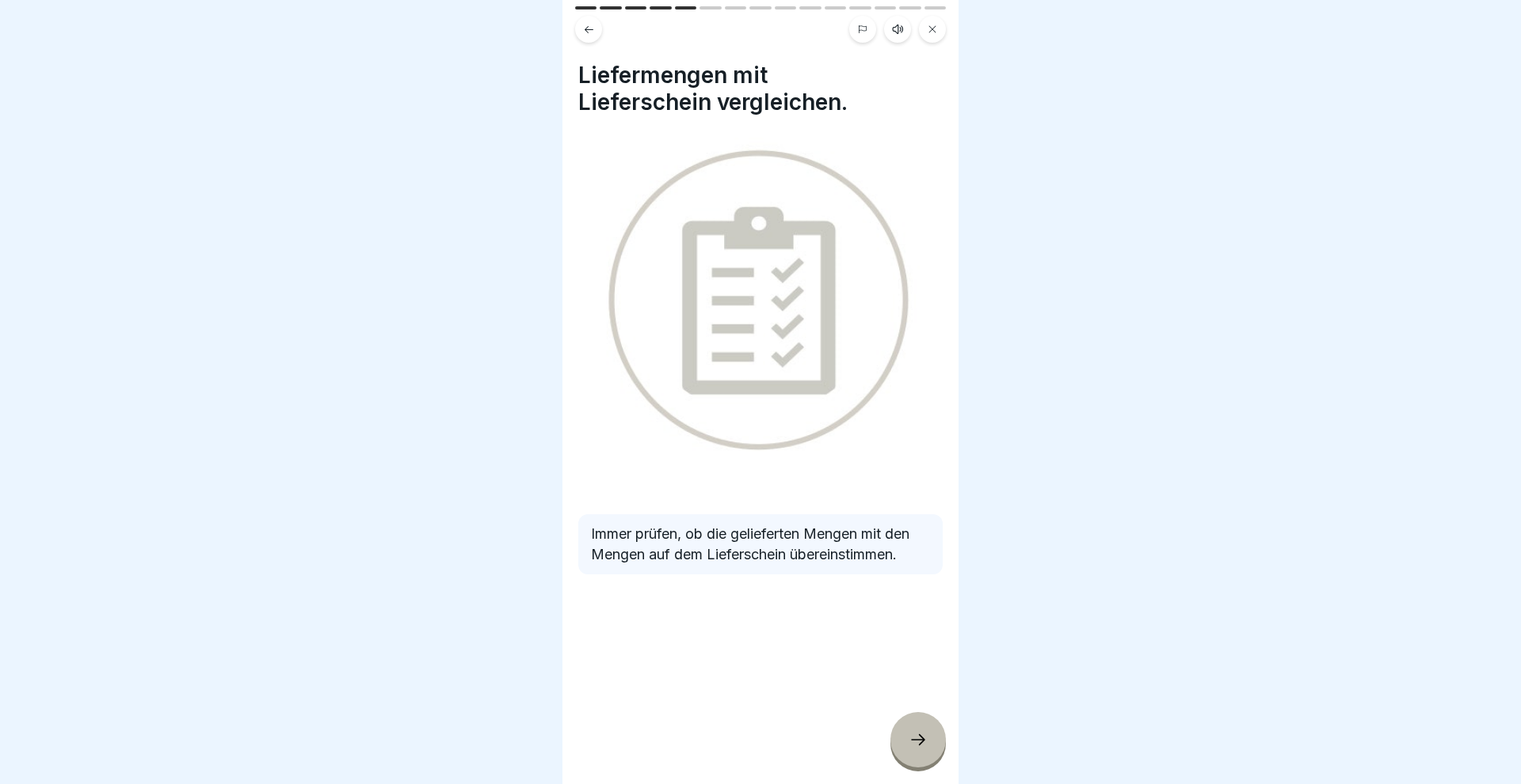
click at [903, 741] on div at bounding box center [918, 740] width 56 height 56
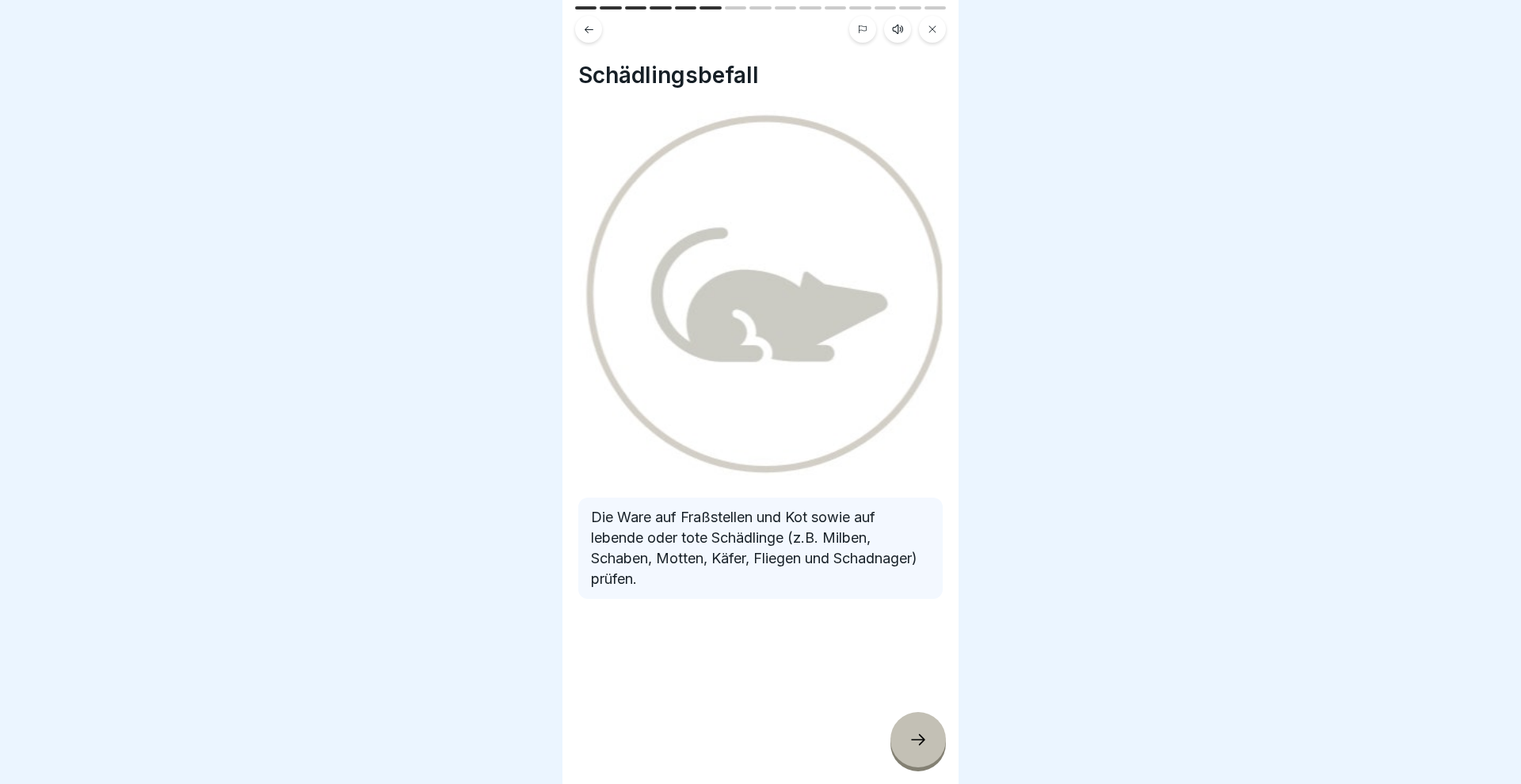
click at [903, 741] on div at bounding box center [918, 740] width 56 height 56
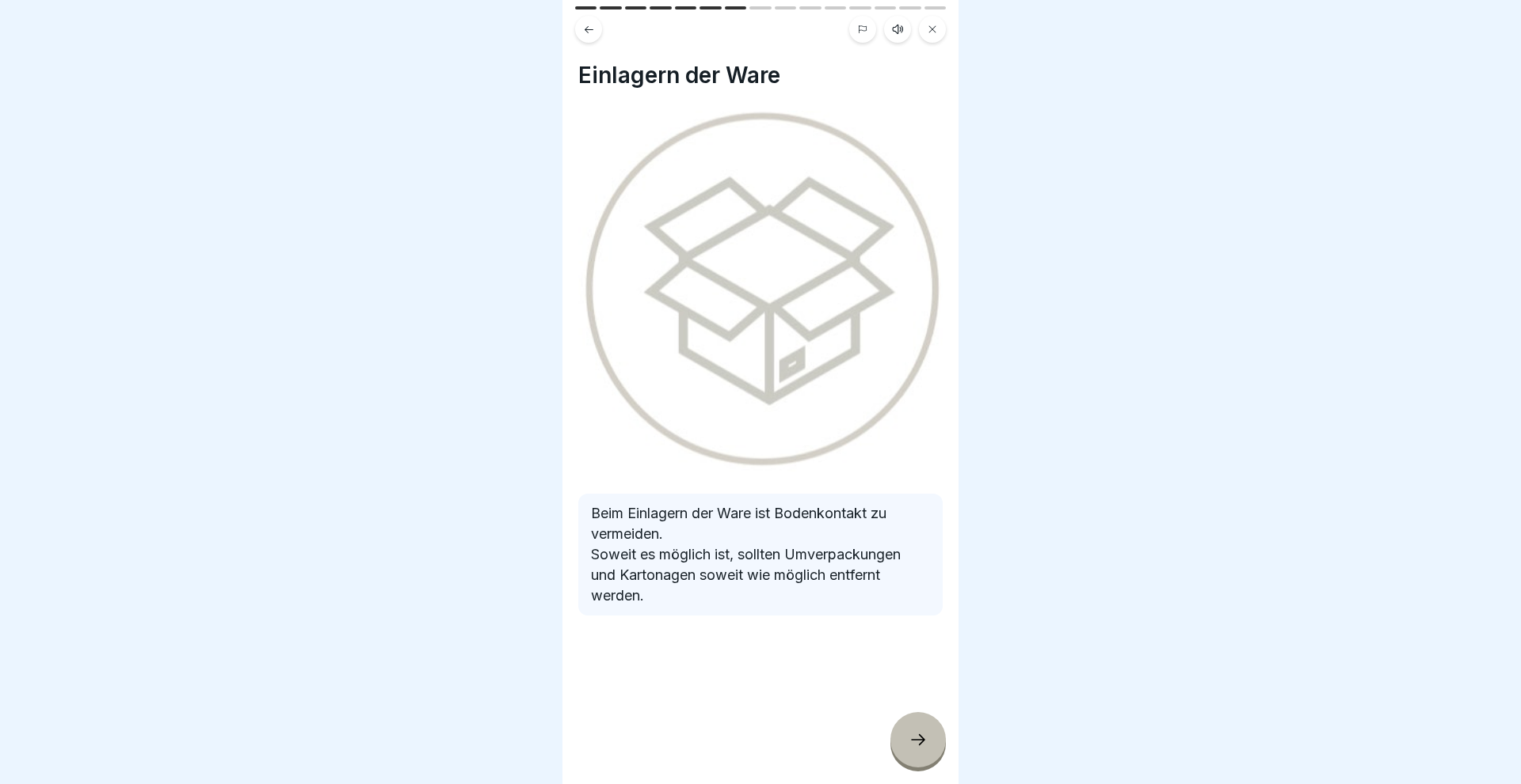
click at [906, 739] on div at bounding box center [918, 740] width 56 height 56
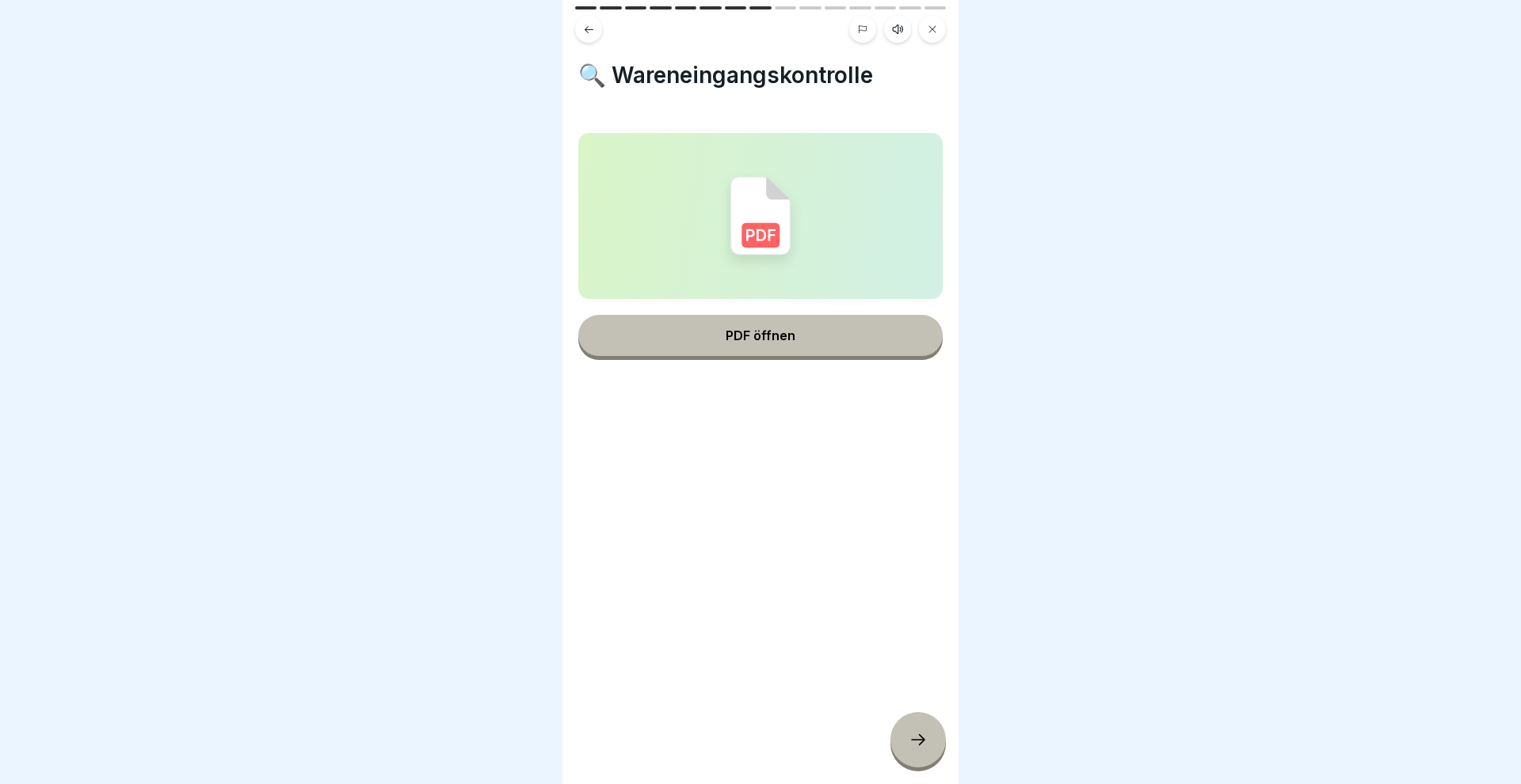
click at [784, 349] on button "PDF öffnen" at bounding box center [760, 335] width 364 height 41
click at [897, 734] on div at bounding box center [918, 740] width 56 height 56
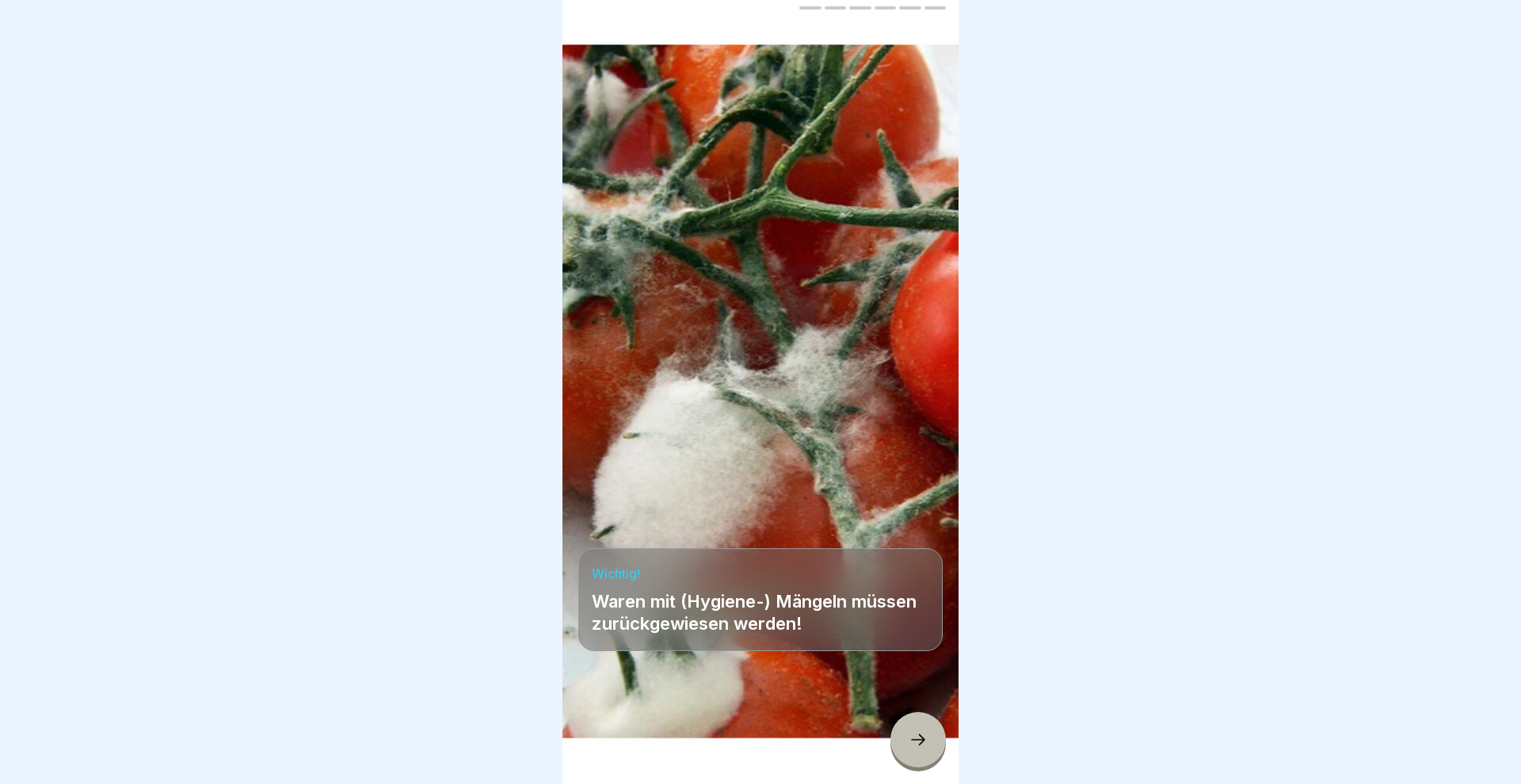
click at [911, 732] on div at bounding box center [918, 740] width 56 height 56
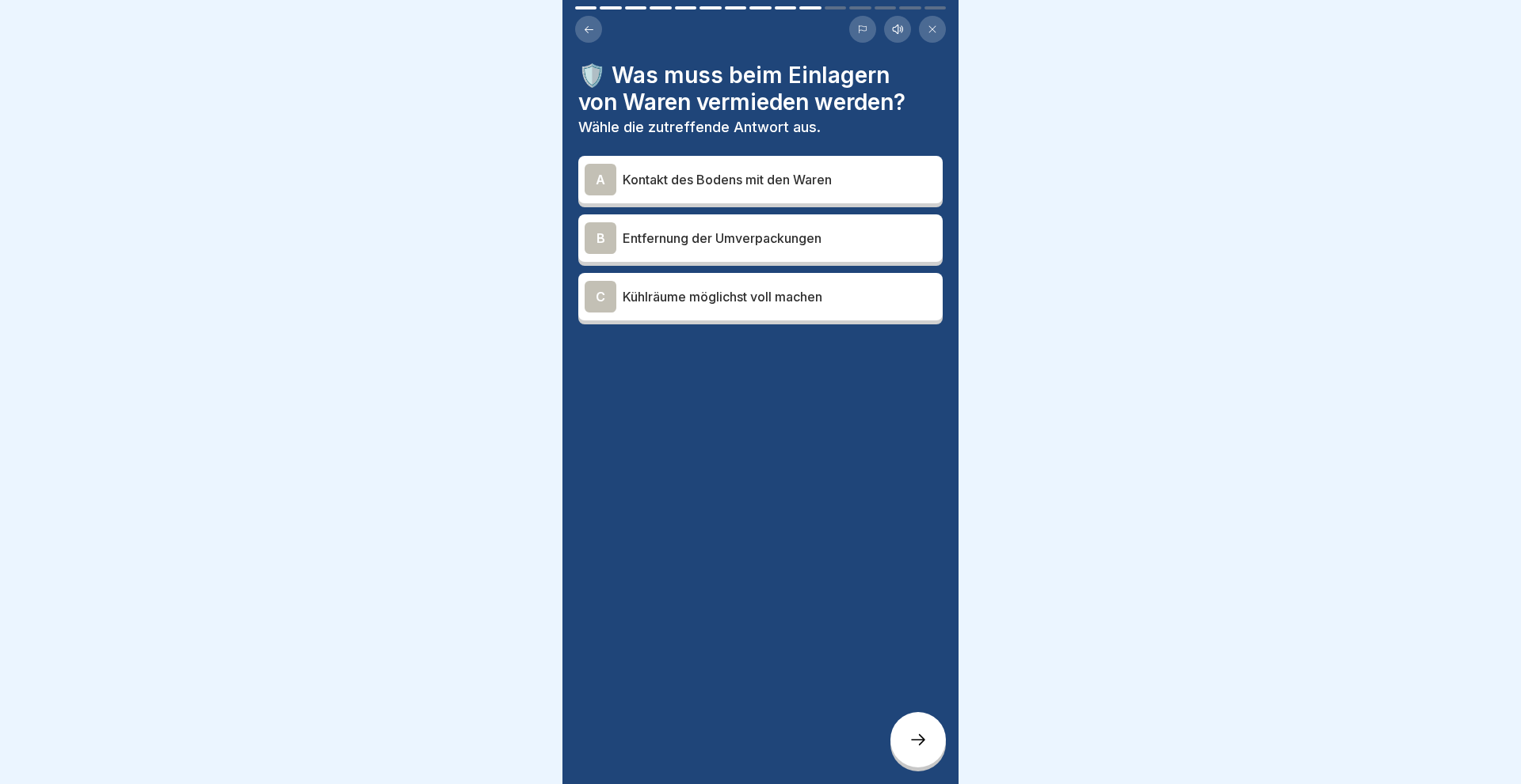
click at [600, 175] on div "A" at bounding box center [601, 180] width 32 height 32
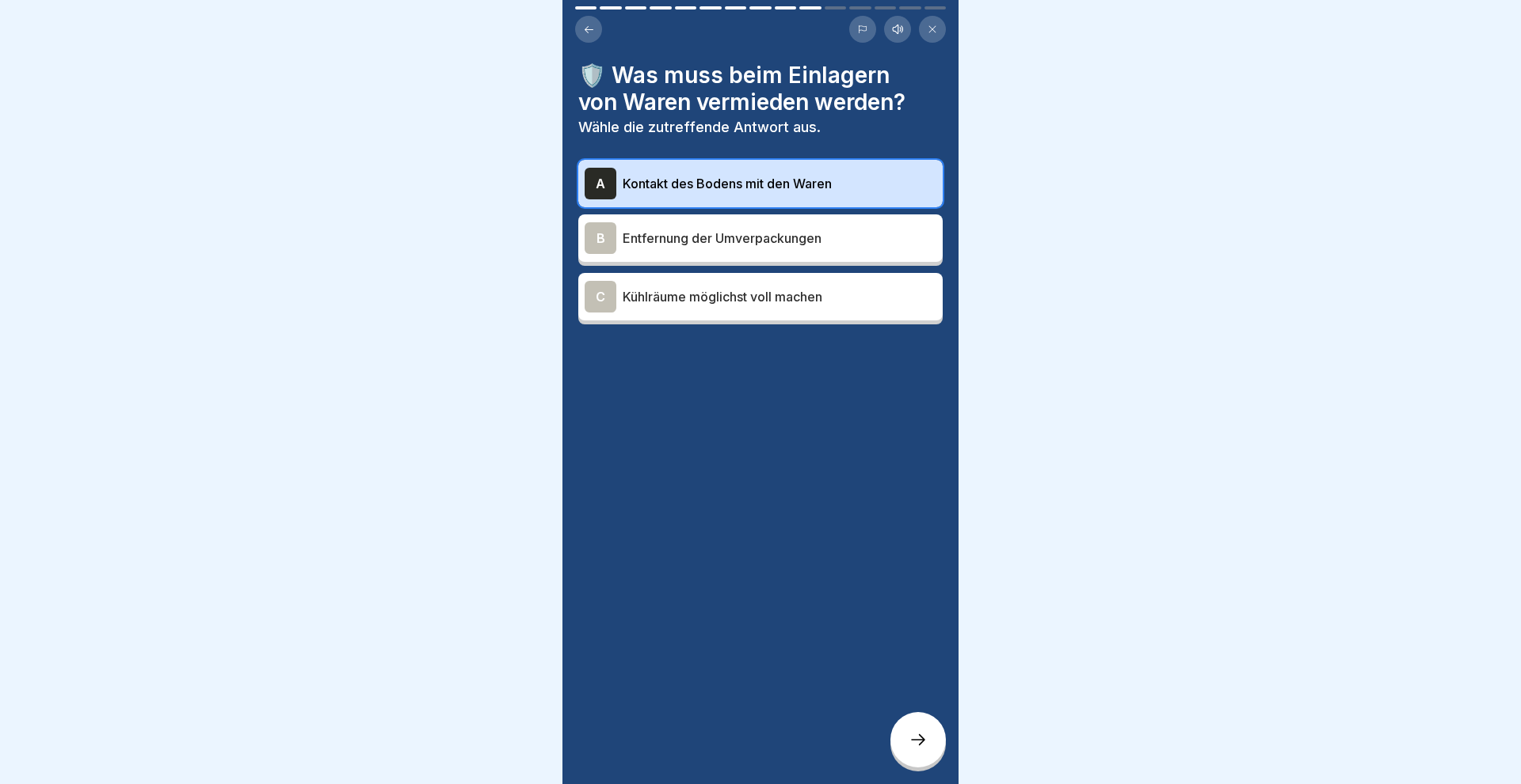
click at [922, 730] on div at bounding box center [918, 740] width 56 height 56
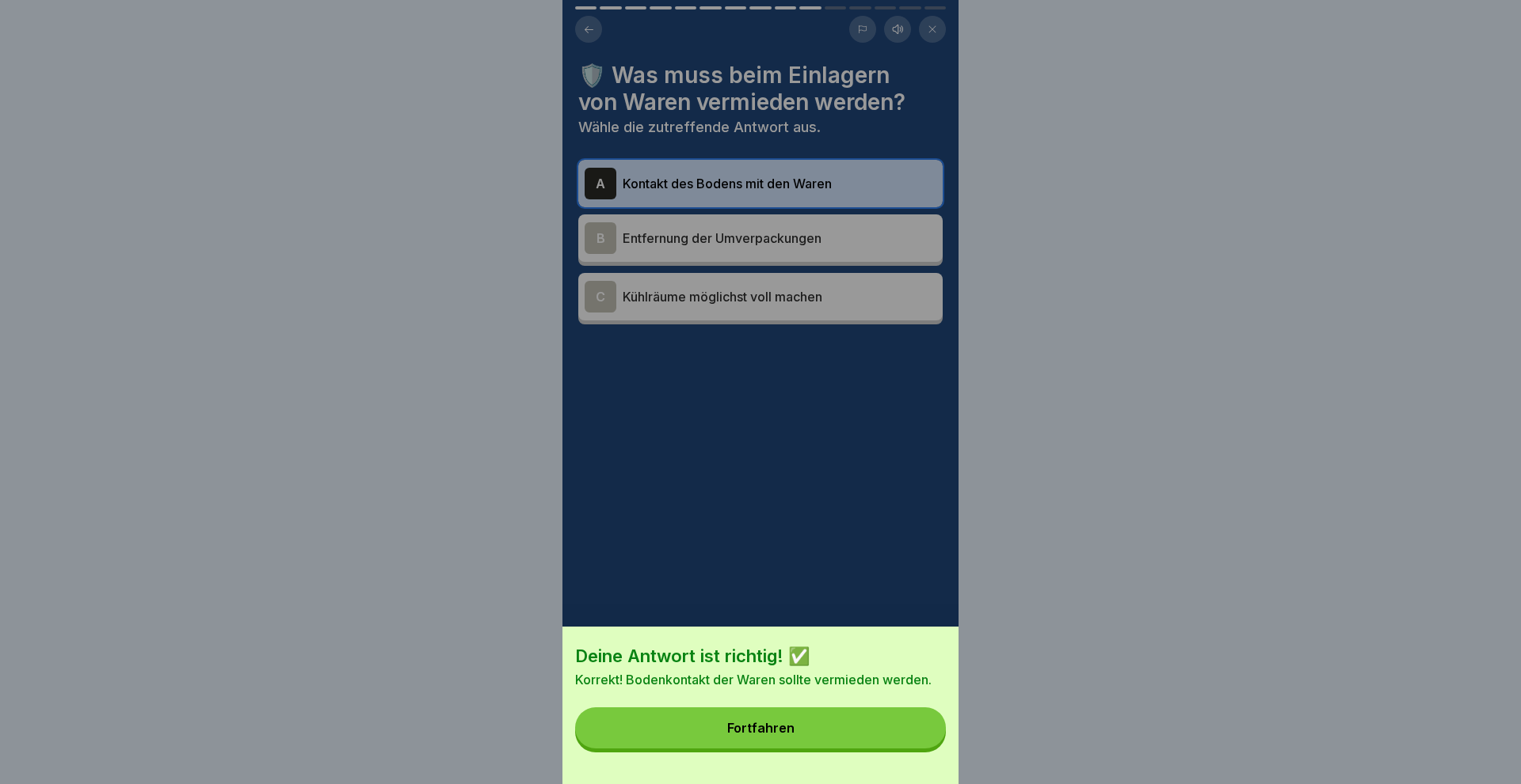
click at [796, 719] on button "Fortfahren" at bounding box center [760, 727] width 370 height 41
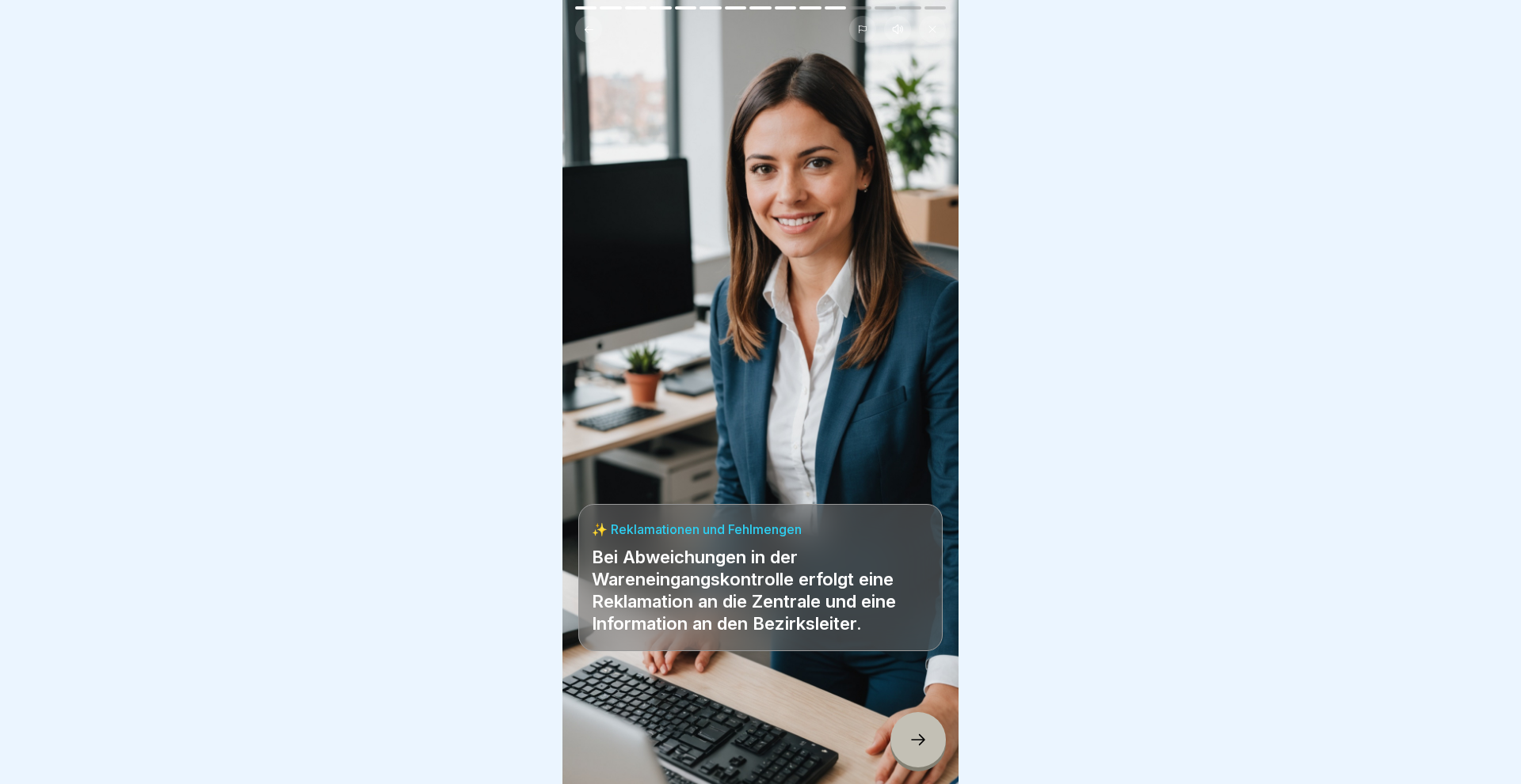
click at [909, 738] on icon at bounding box center [917, 739] width 19 height 19
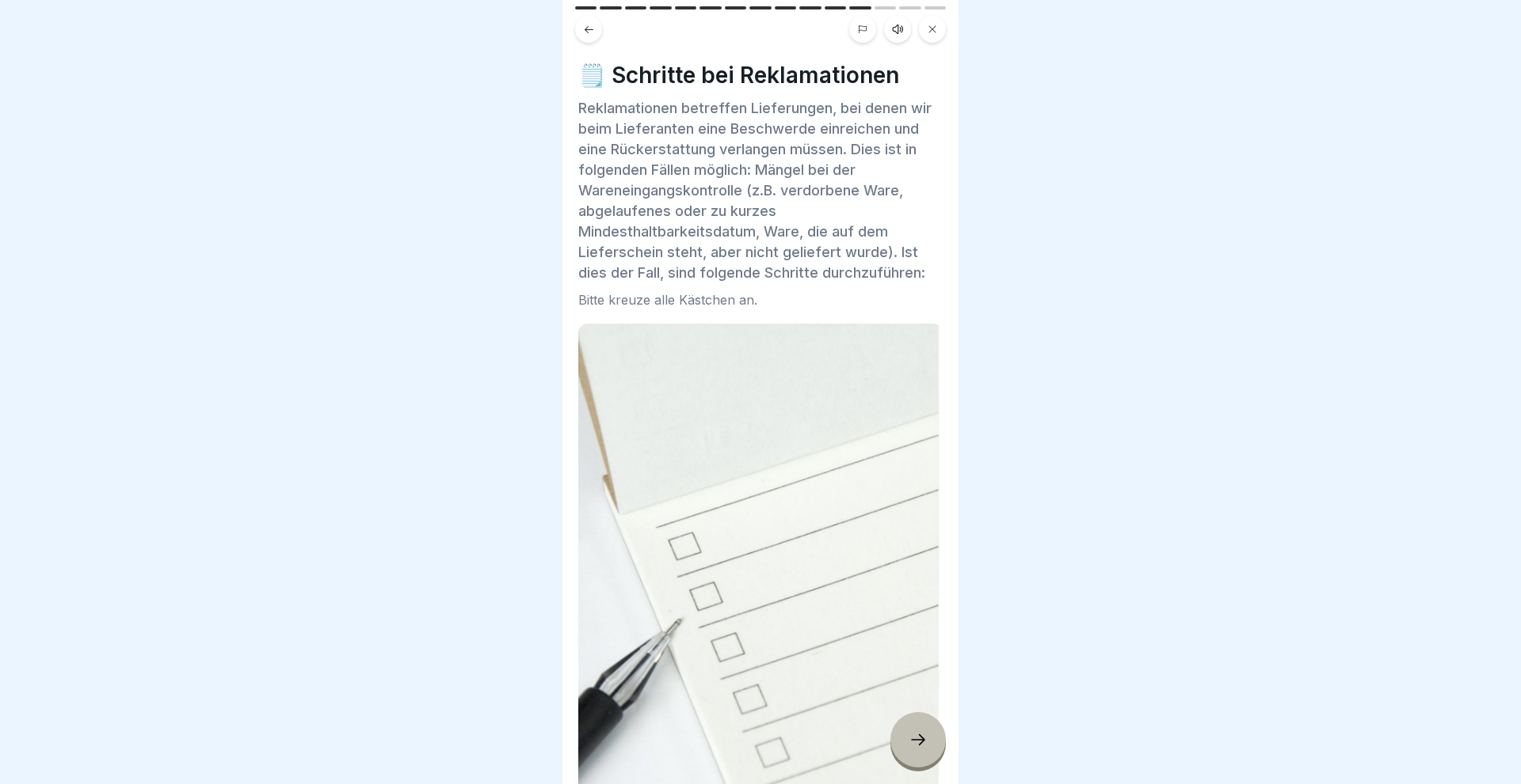
scroll to position [380, 0]
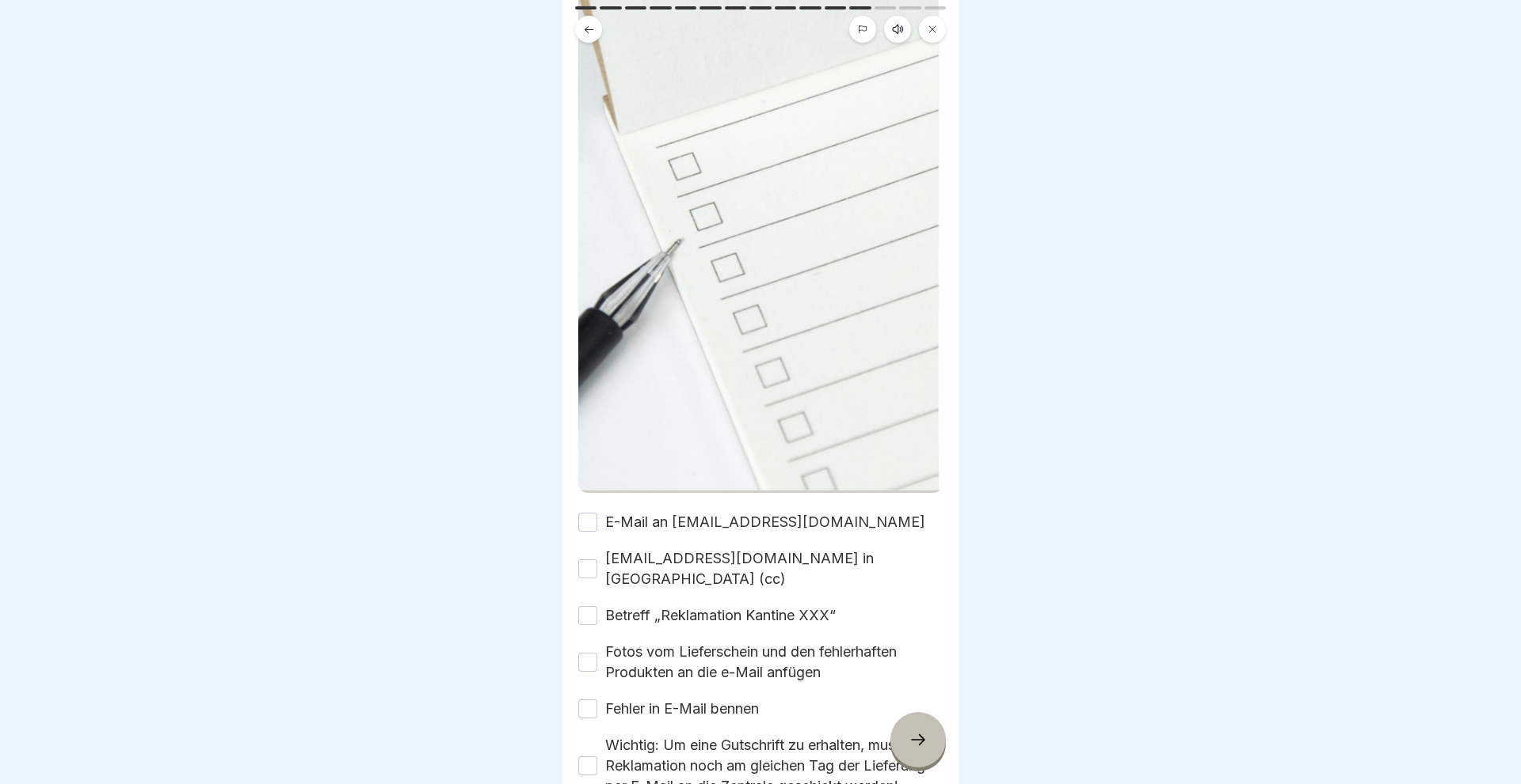
click at [593, 520] on button "E-Mail an [EMAIL_ADDRESS][DOMAIN_NAME]" at bounding box center [587, 522] width 19 height 19
click at [593, 562] on button "[EMAIL_ADDRESS][DOMAIN_NAME] in [GEOGRAPHIC_DATA] (cc)" at bounding box center [587, 569] width 19 height 19
click at [589, 606] on button "Betreff „Reklamation Kantine XXX“" at bounding box center [587, 615] width 19 height 19
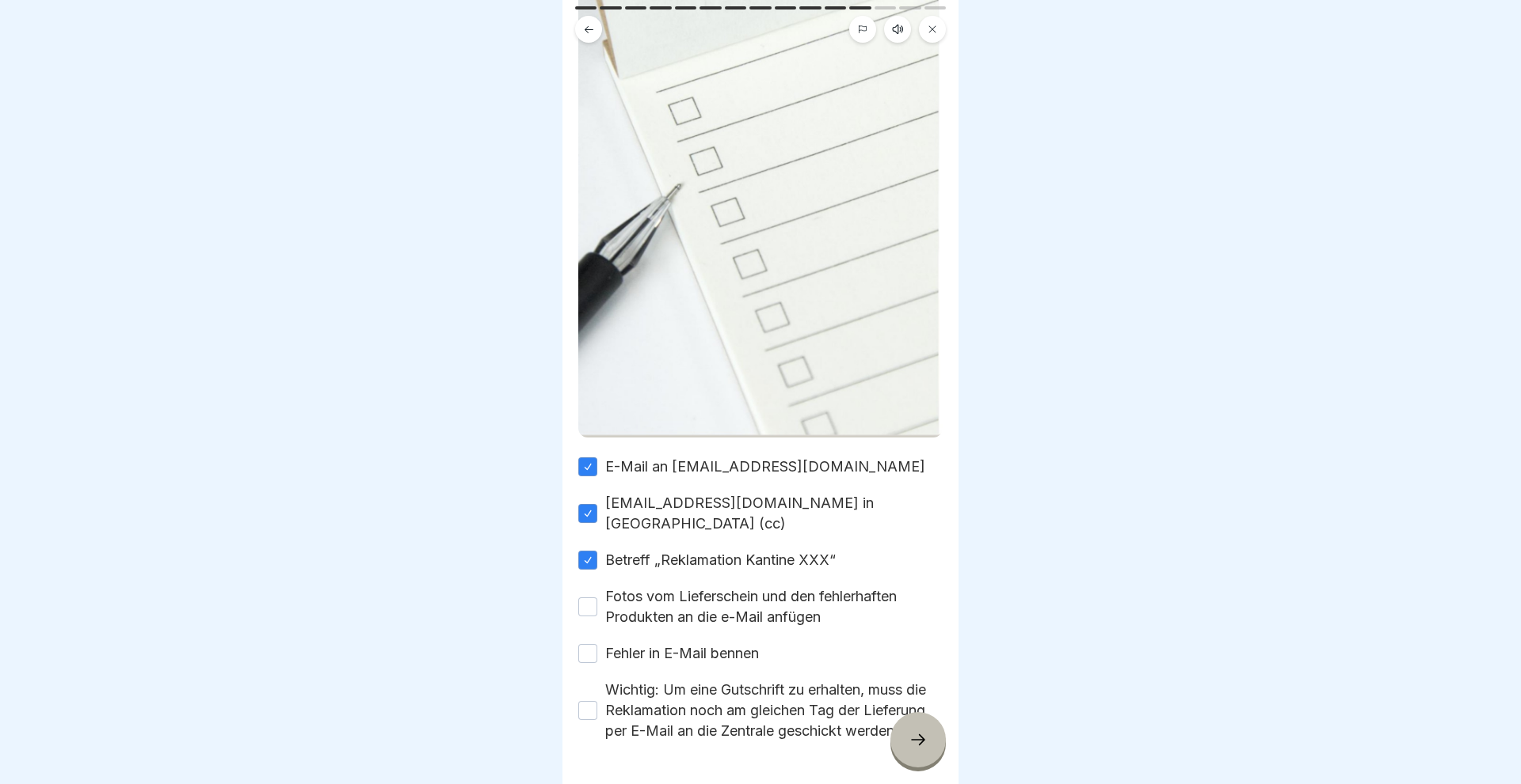
scroll to position [467, 0]
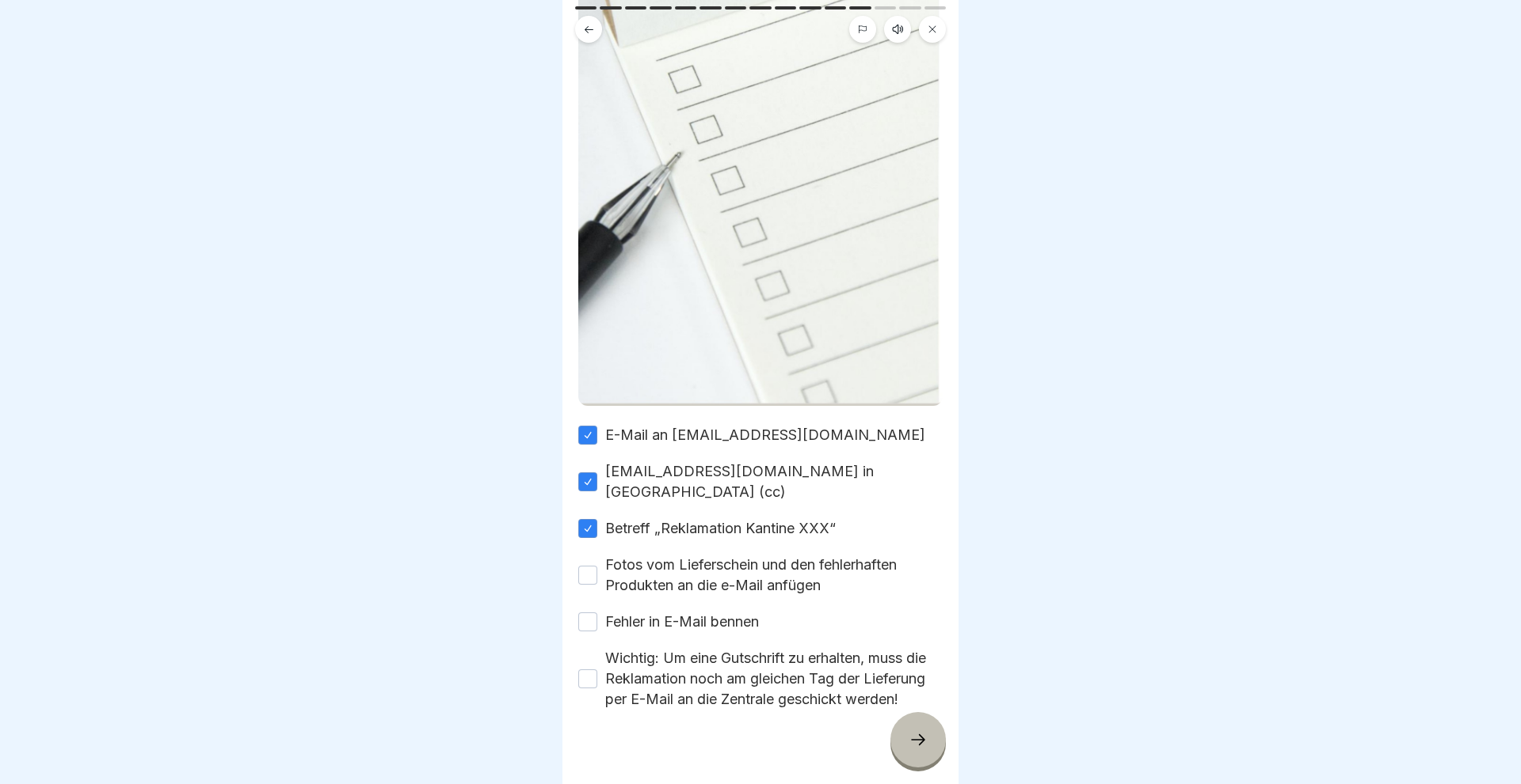
click at [586, 566] on button "Fotos vom Lieferschein und den fehlerhaften Produkten an die e-Mail anfügen" at bounding box center [587, 575] width 19 height 19
click at [589, 612] on button "Fehler in E-Mail bennen" at bounding box center [587, 621] width 19 height 19
click at [583, 669] on button "Wichtig: Um eine Gutschrift zu erhalten, muss die Reklamation noch am gleichen …" at bounding box center [587, 678] width 19 height 19
click at [927, 738] on div at bounding box center [918, 740] width 56 height 56
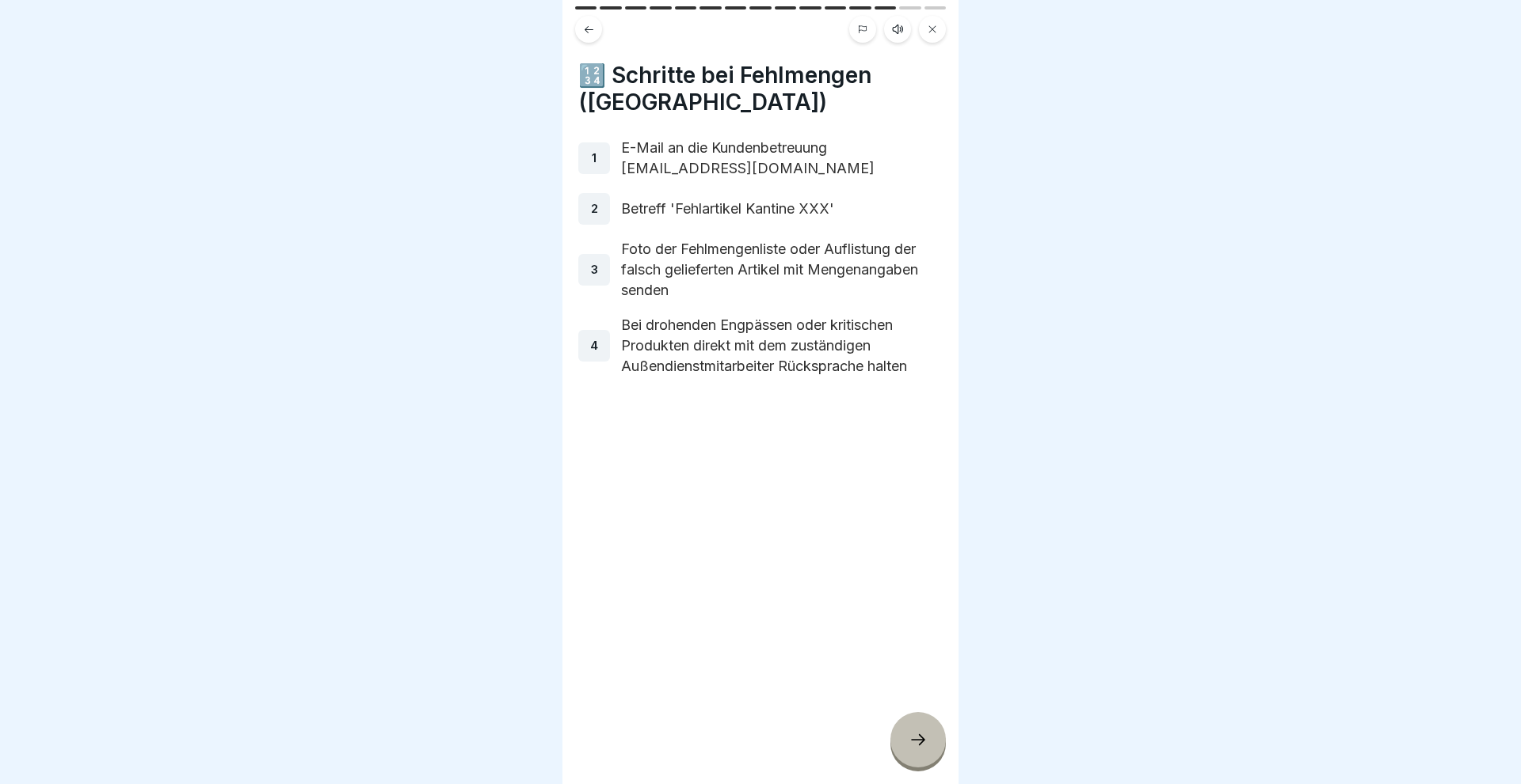
click at [918, 745] on icon at bounding box center [917, 739] width 19 height 19
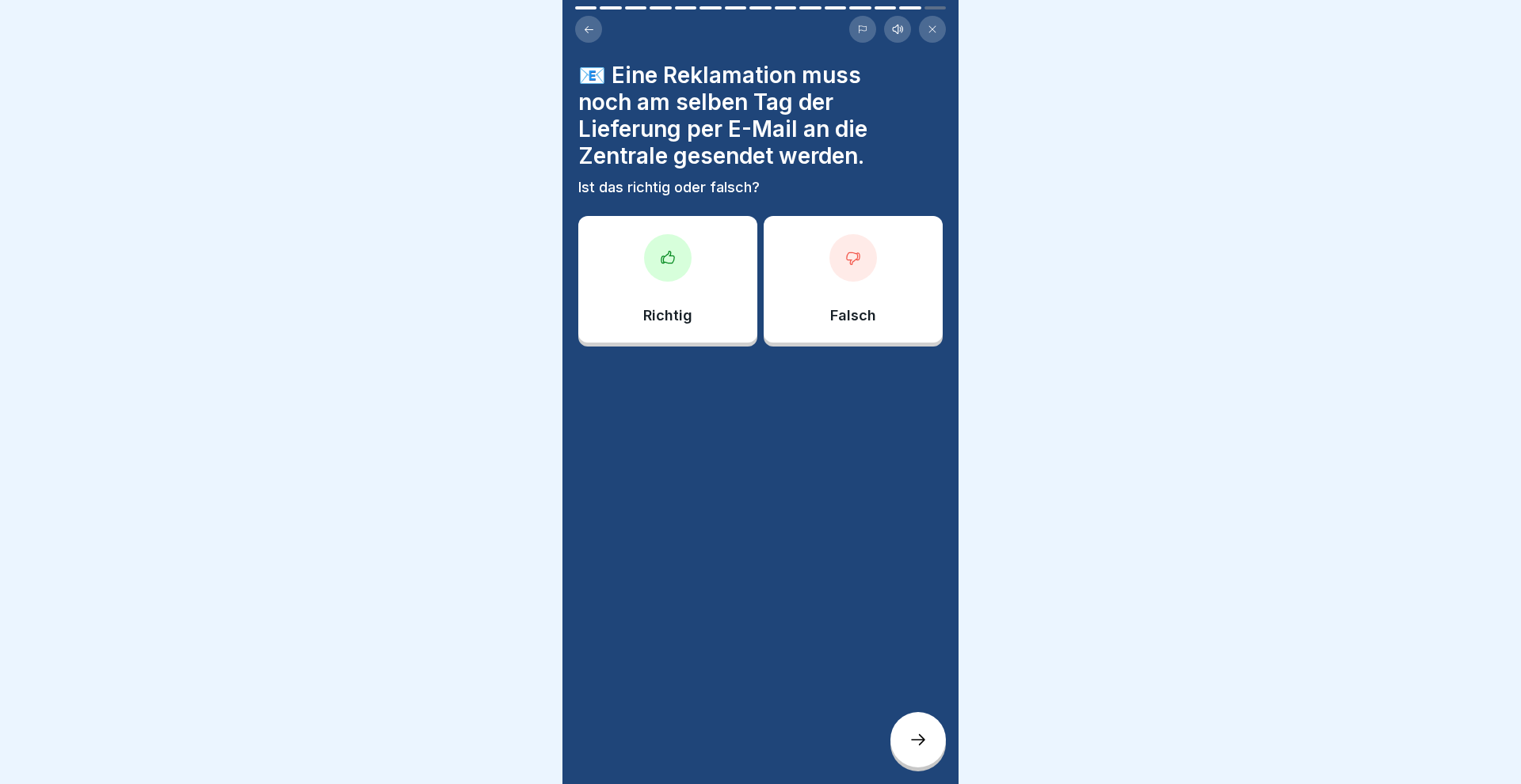
click at [683, 277] on div "Richtig" at bounding box center [667, 279] width 179 height 127
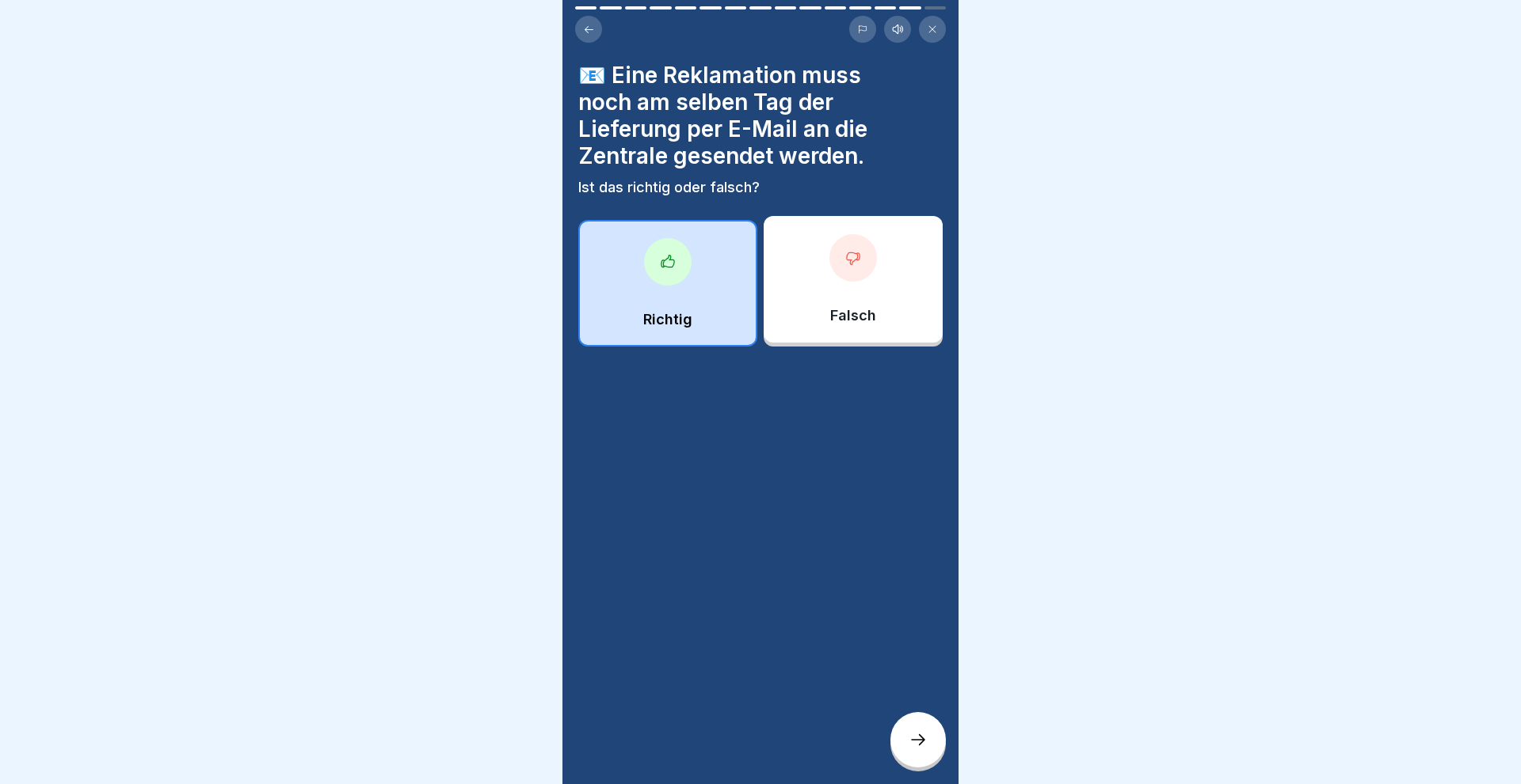
click at [921, 731] on div at bounding box center [918, 740] width 56 height 56
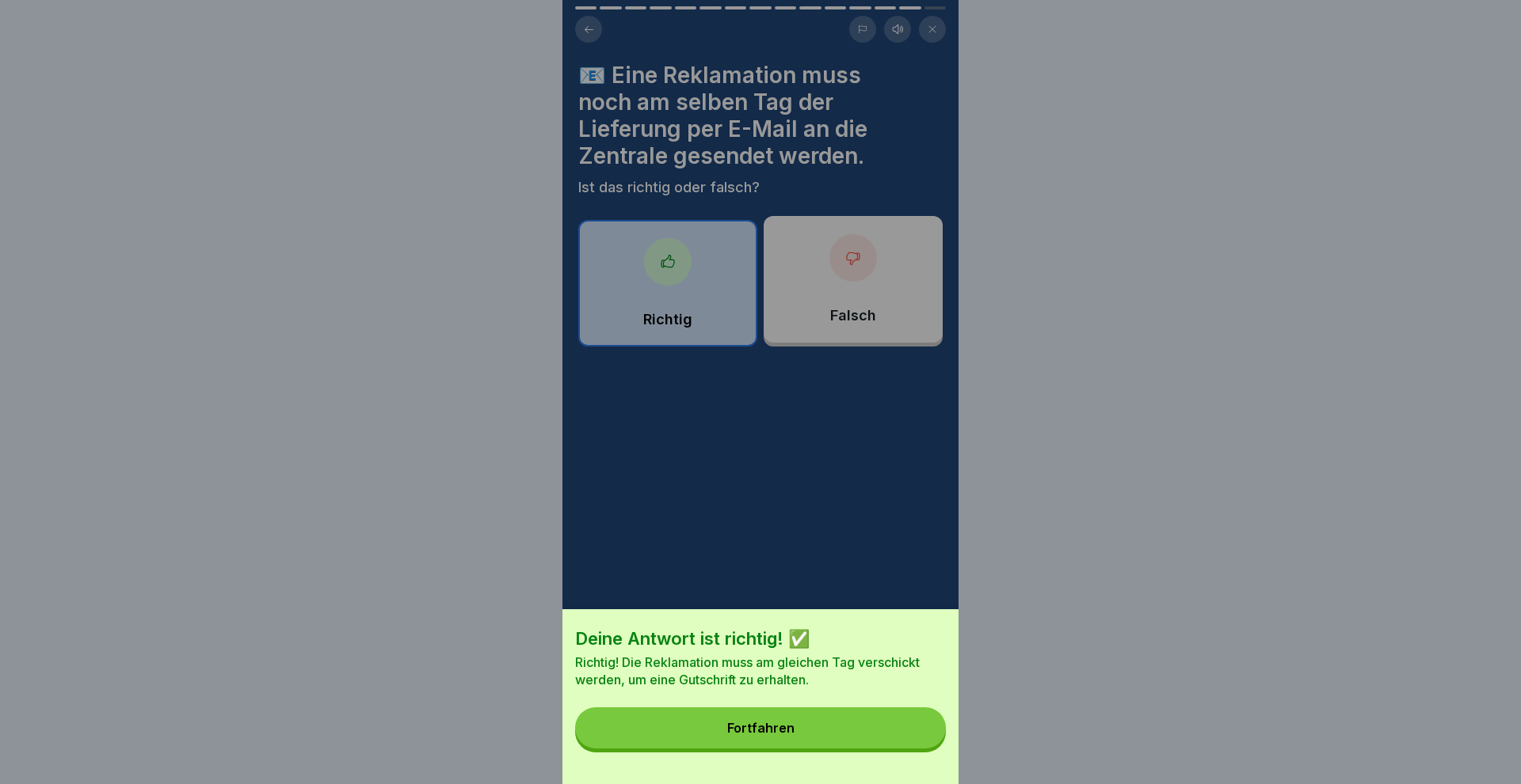
click at [735, 726] on div "Fortfahren" at bounding box center [760, 728] width 67 height 14
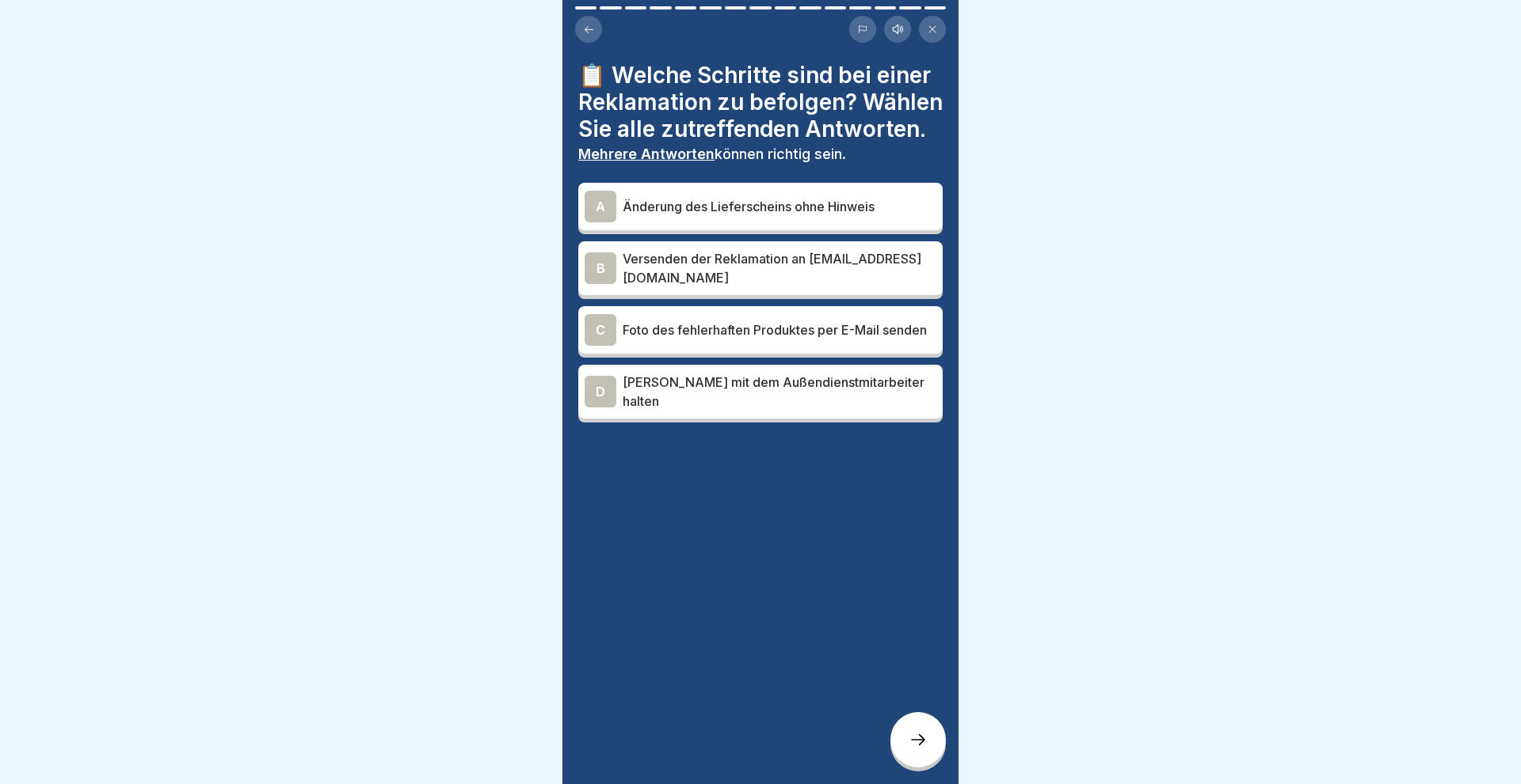
click at [602, 270] on div "B" at bounding box center [601, 268] width 32 height 32
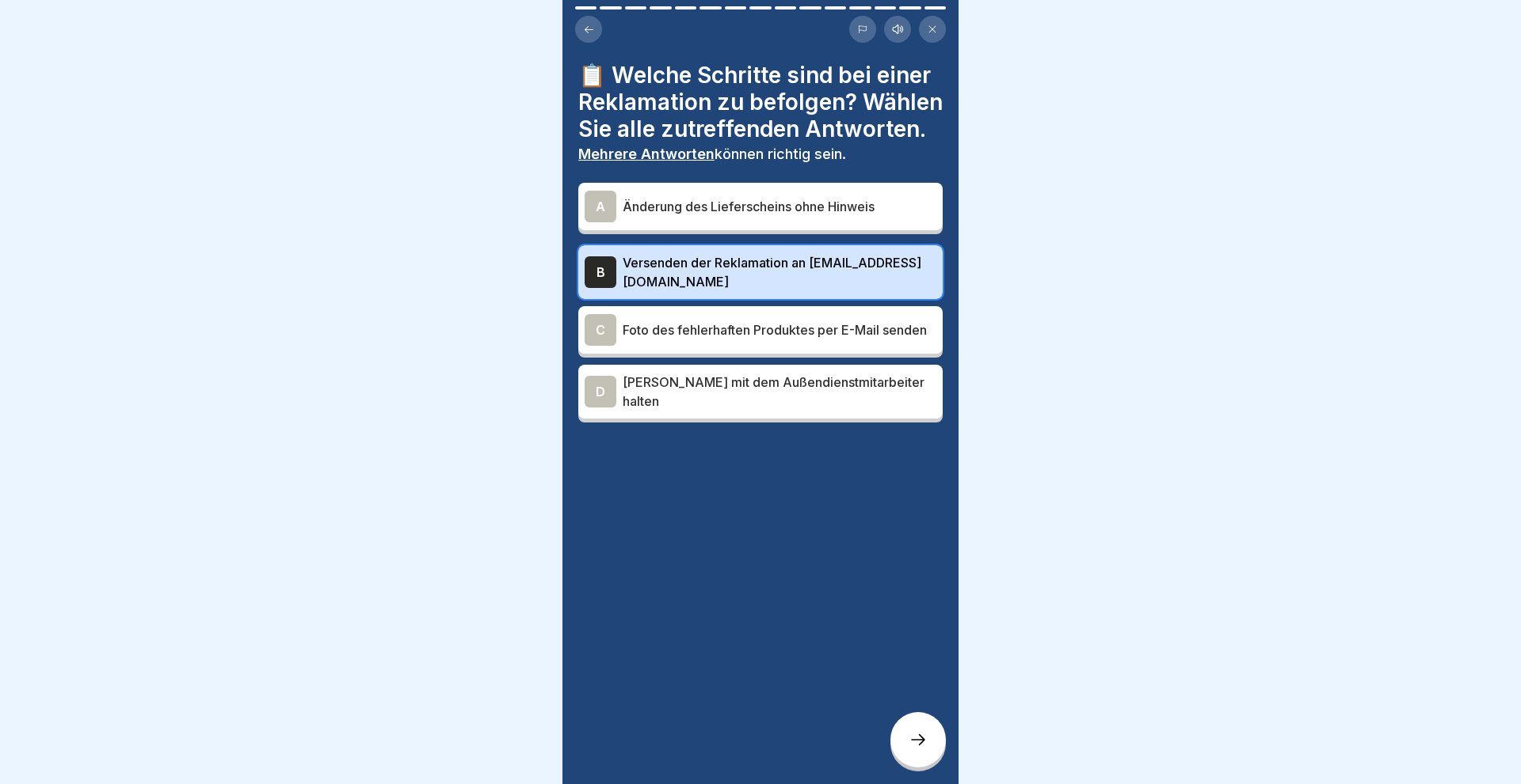
click at [593, 327] on div "C" at bounding box center [601, 330] width 32 height 32
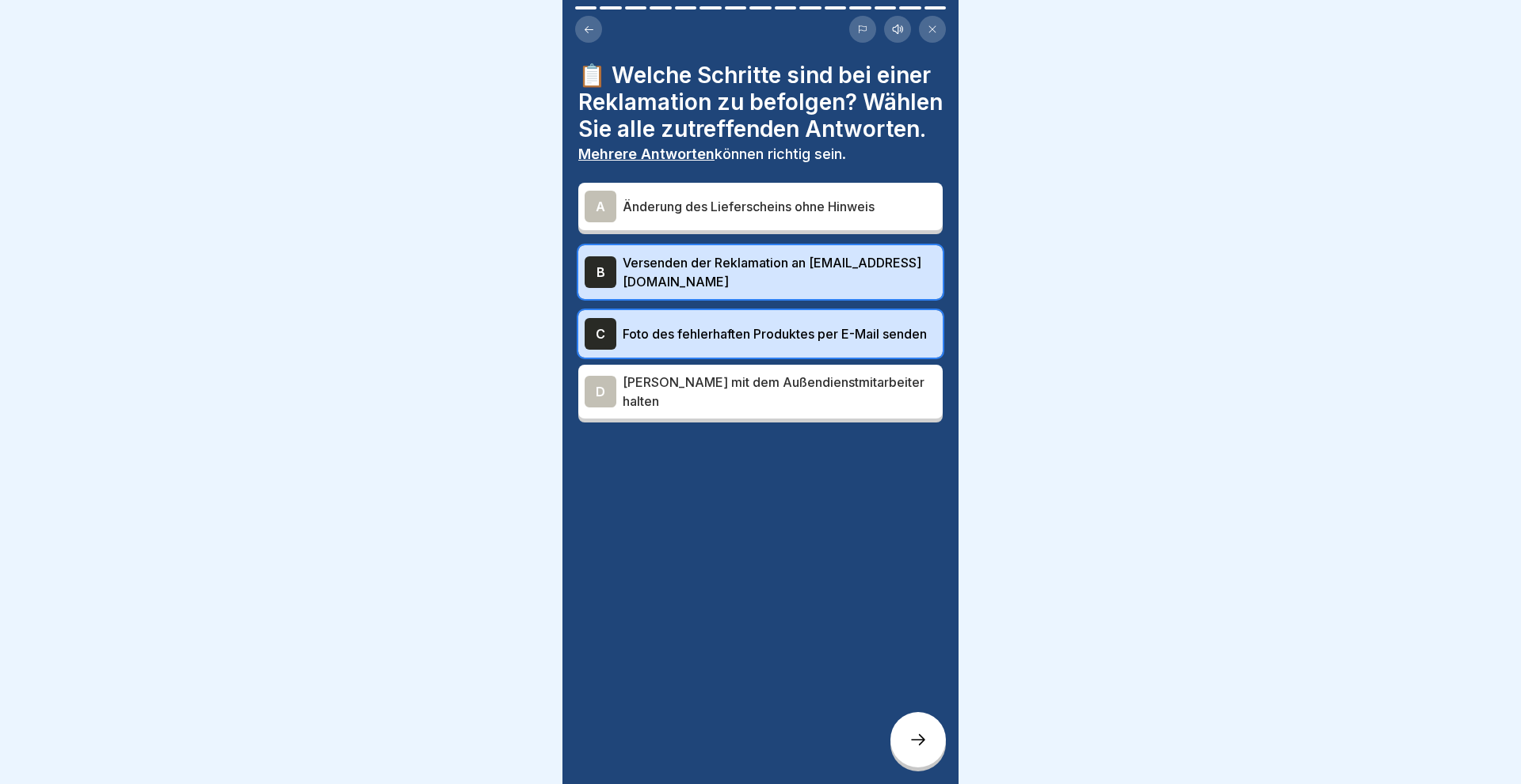
click at [906, 742] on div at bounding box center [918, 740] width 56 height 56
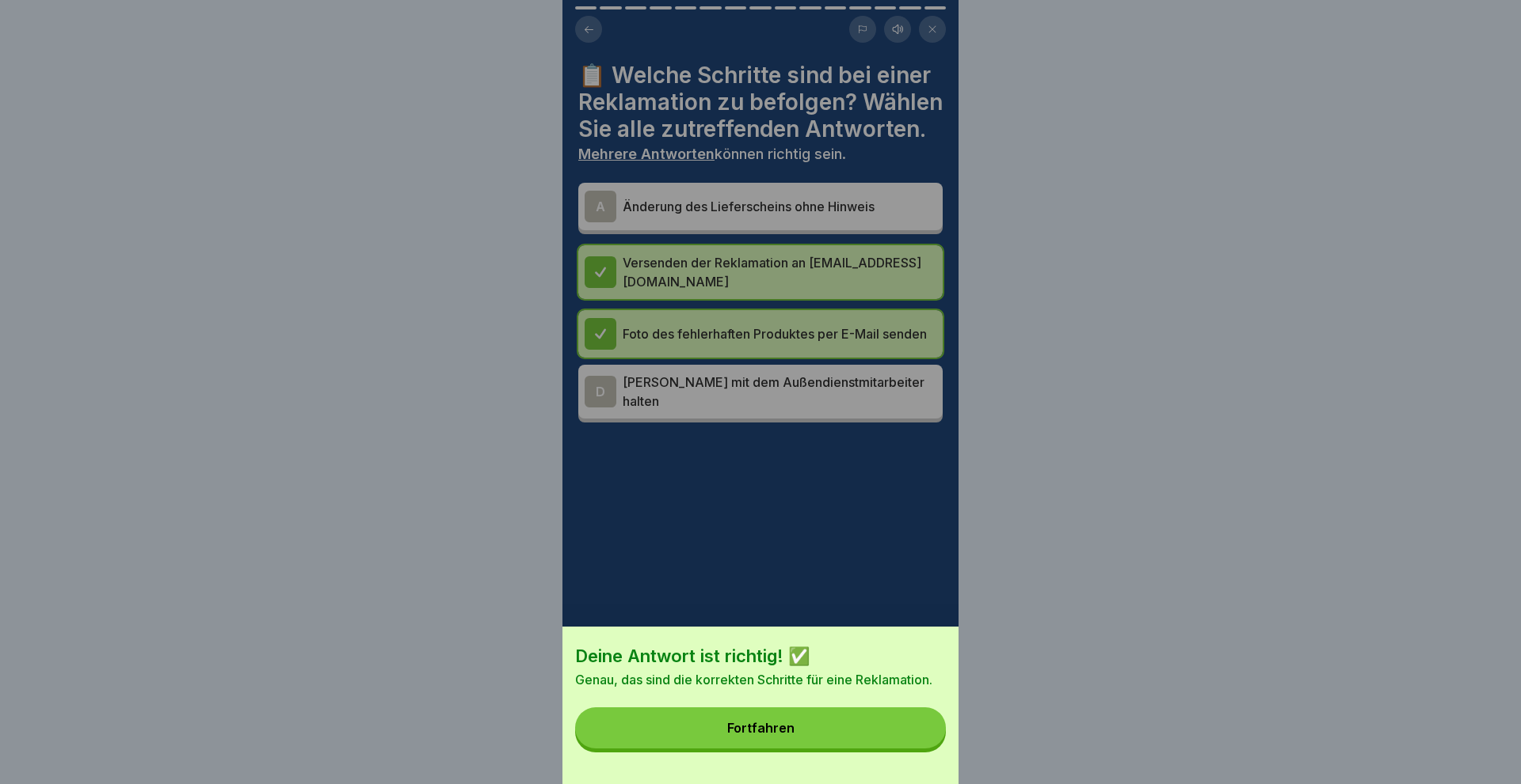
click at [786, 730] on div "Fortfahren" at bounding box center [760, 728] width 67 height 14
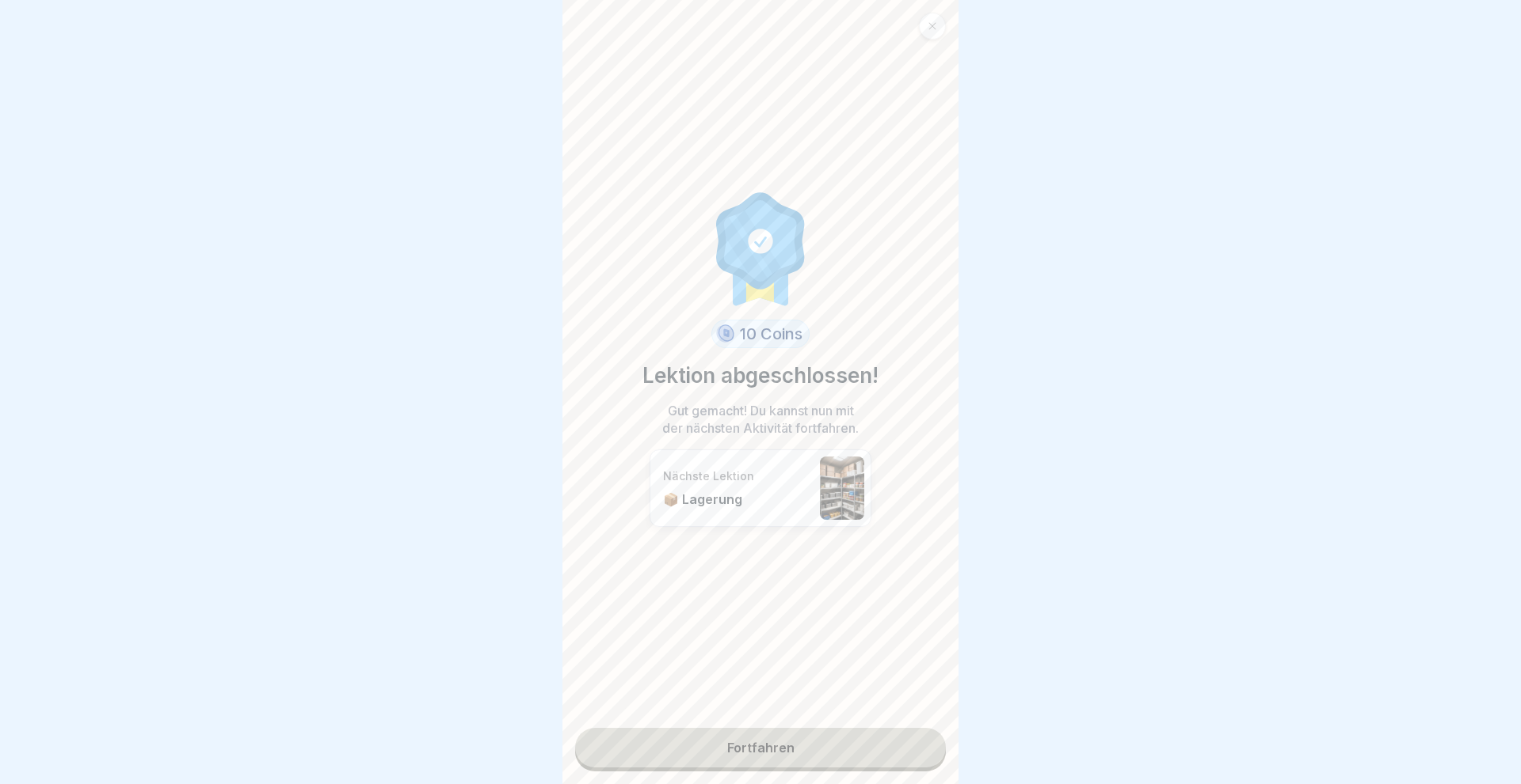
click at [754, 749] on link "Fortfahren" at bounding box center [760, 748] width 370 height 40
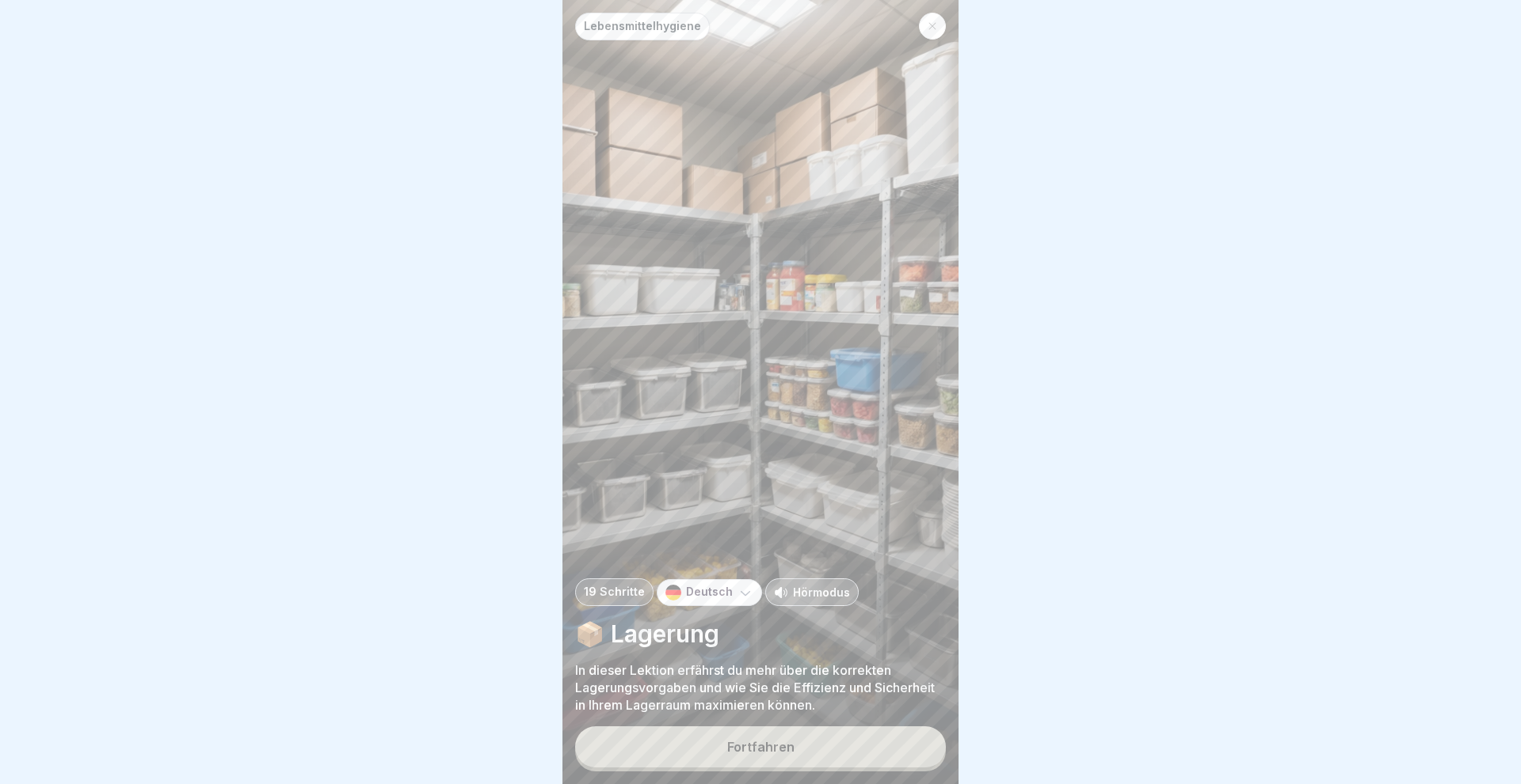
click at [754, 749] on div "Fortfahren" at bounding box center [760, 747] width 67 height 14
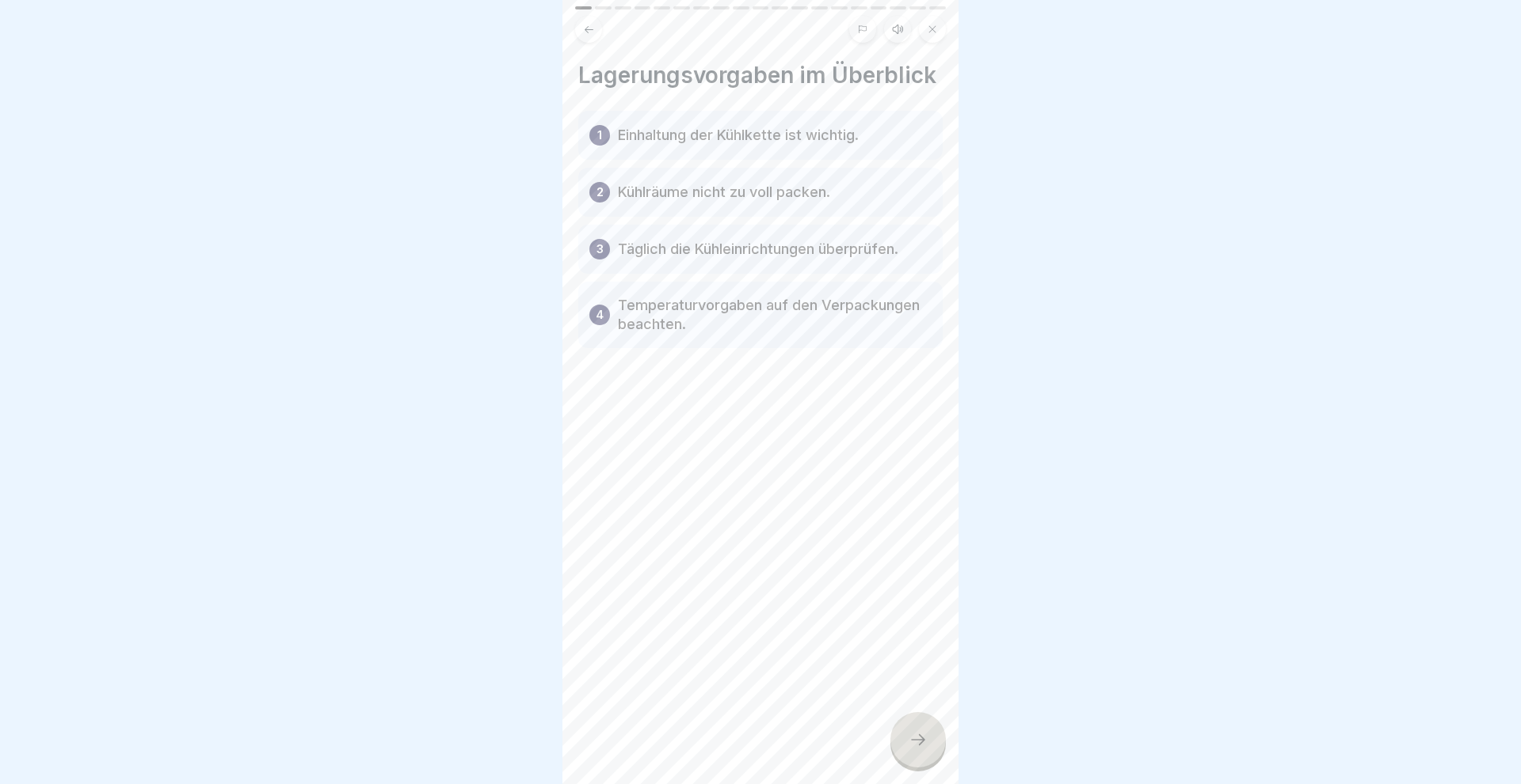
click at [922, 747] on icon at bounding box center [917, 739] width 19 height 19
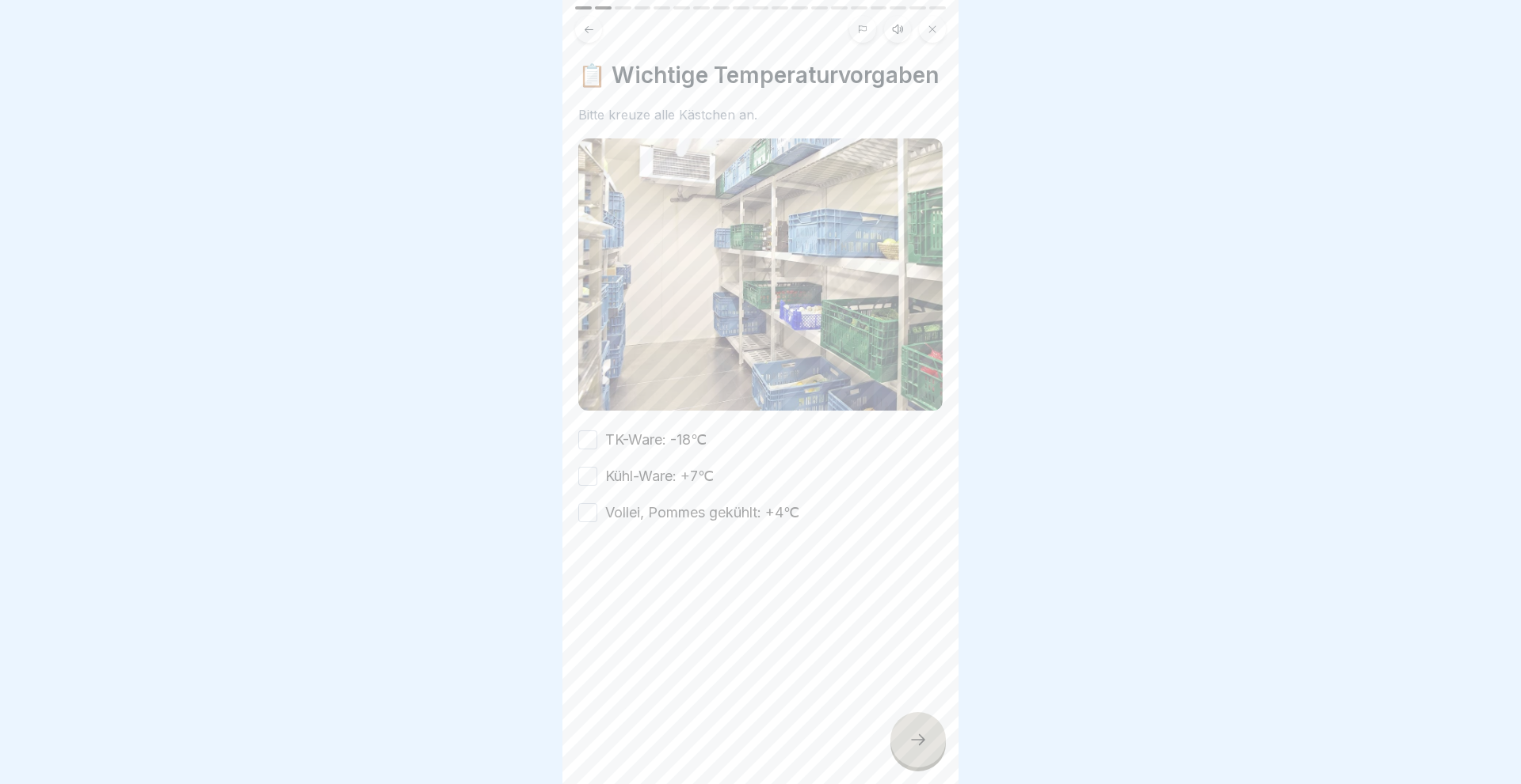
click at [591, 437] on button "TK-Ware: -18℃" at bounding box center [587, 440] width 19 height 19
click at [585, 475] on button "Kühl-Ware: +7℃" at bounding box center [587, 476] width 19 height 19
click at [588, 509] on button "Vollei, Pommes gekühlt: +4℃" at bounding box center [587, 513] width 19 height 19
click at [912, 733] on icon at bounding box center [917, 739] width 19 height 19
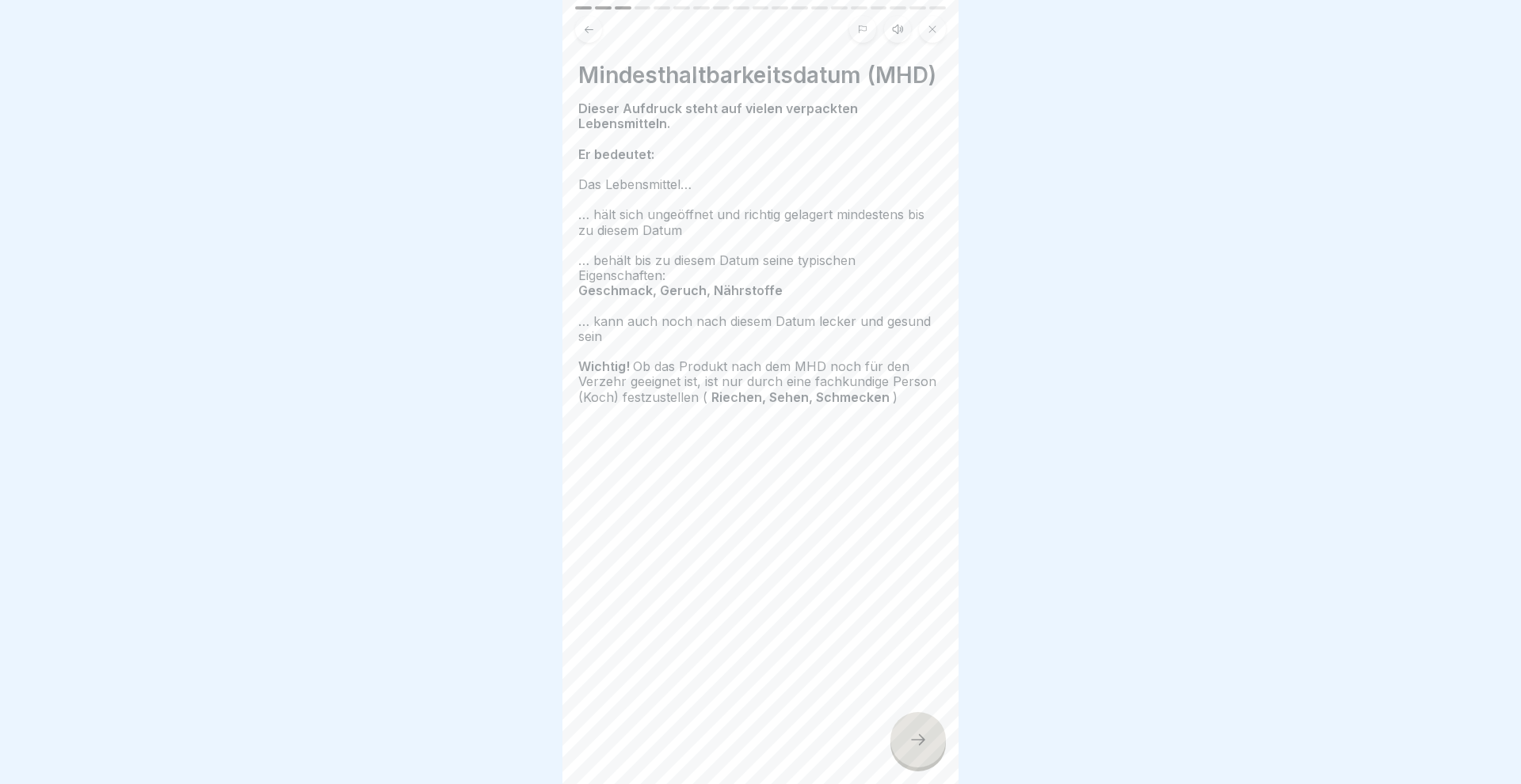
click at [917, 742] on icon at bounding box center [917, 739] width 19 height 19
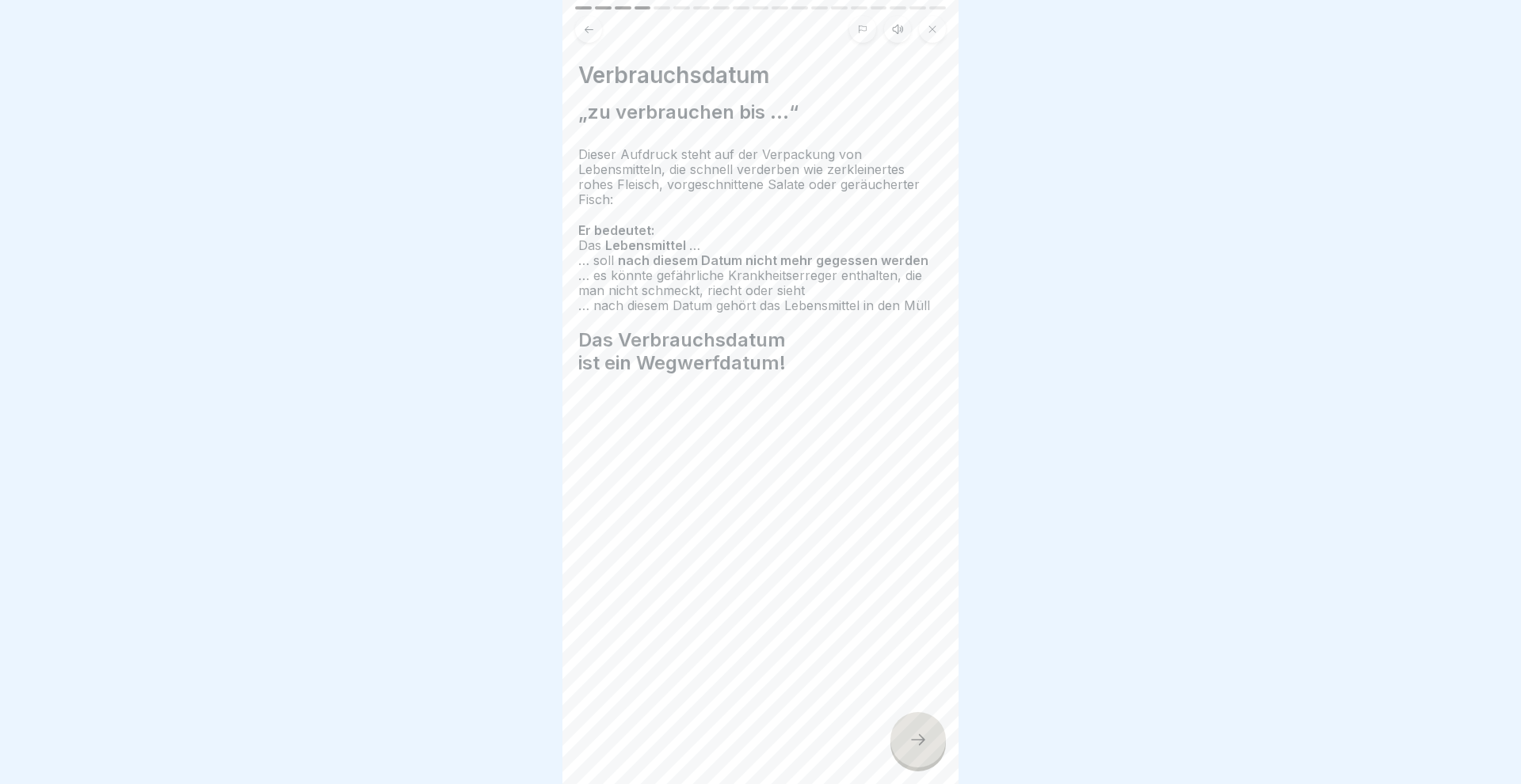
click at [919, 733] on icon at bounding box center [917, 739] width 19 height 19
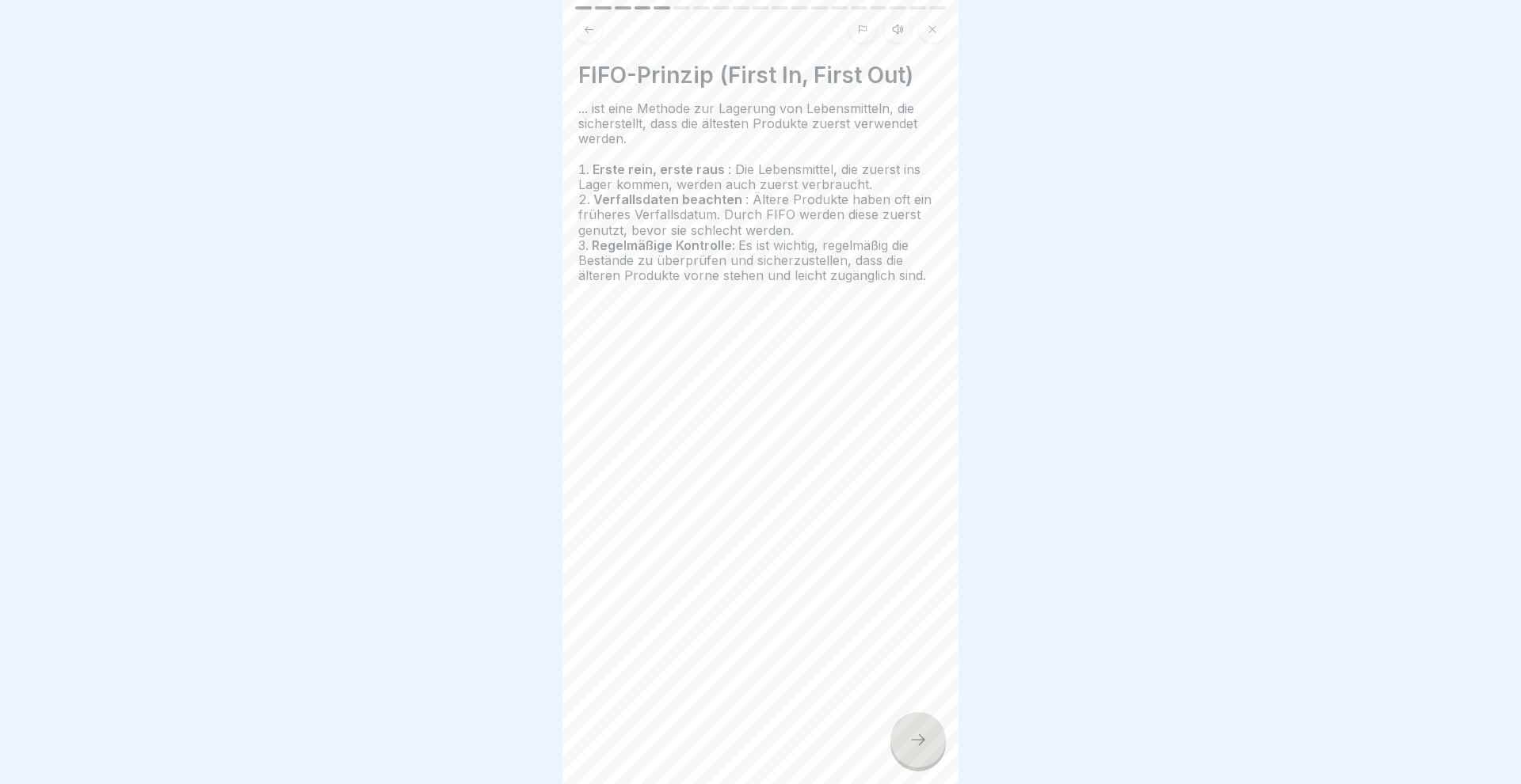
click at [924, 742] on icon at bounding box center [917, 739] width 19 height 19
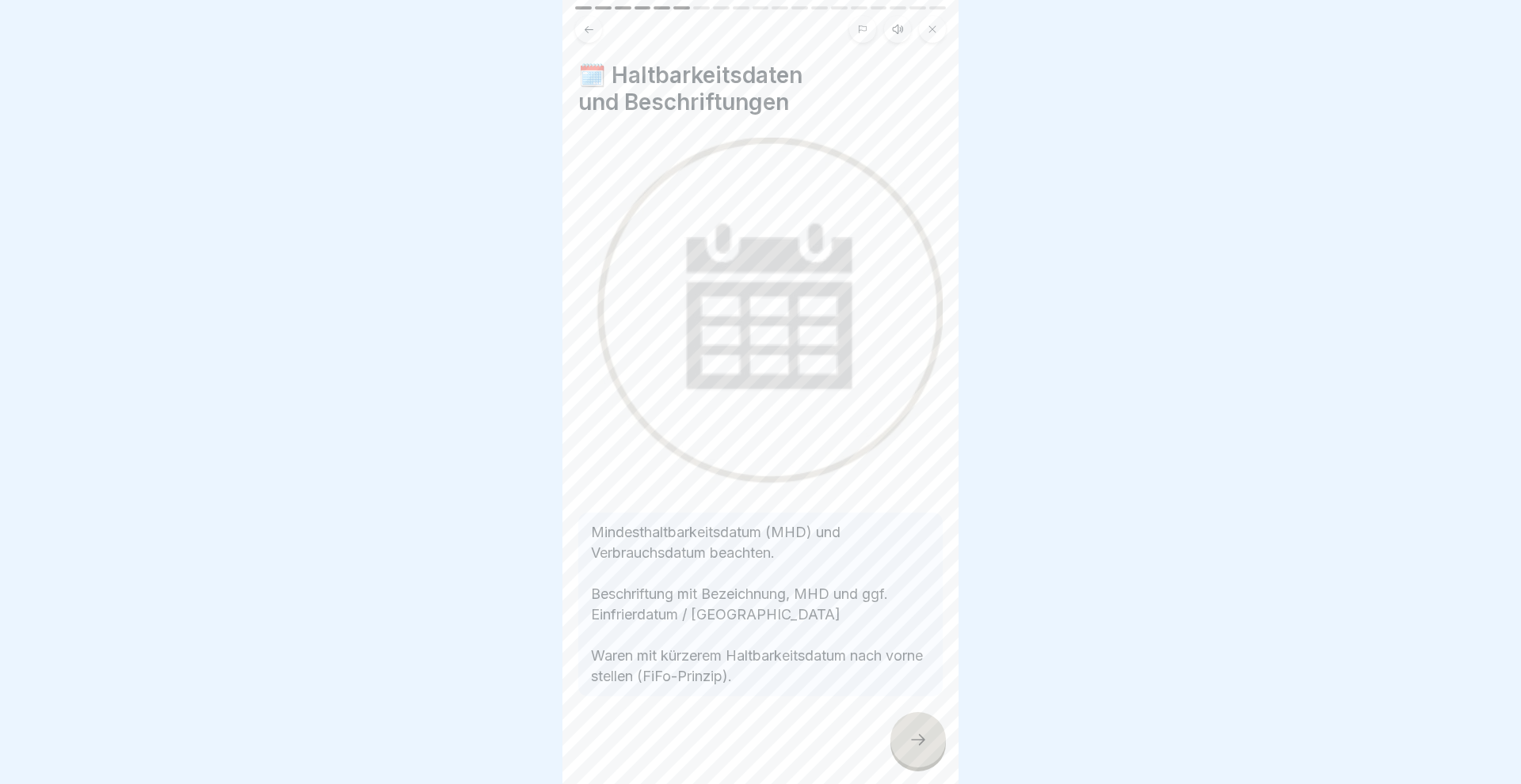
click at [923, 741] on icon at bounding box center [918, 739] width 14 height 11
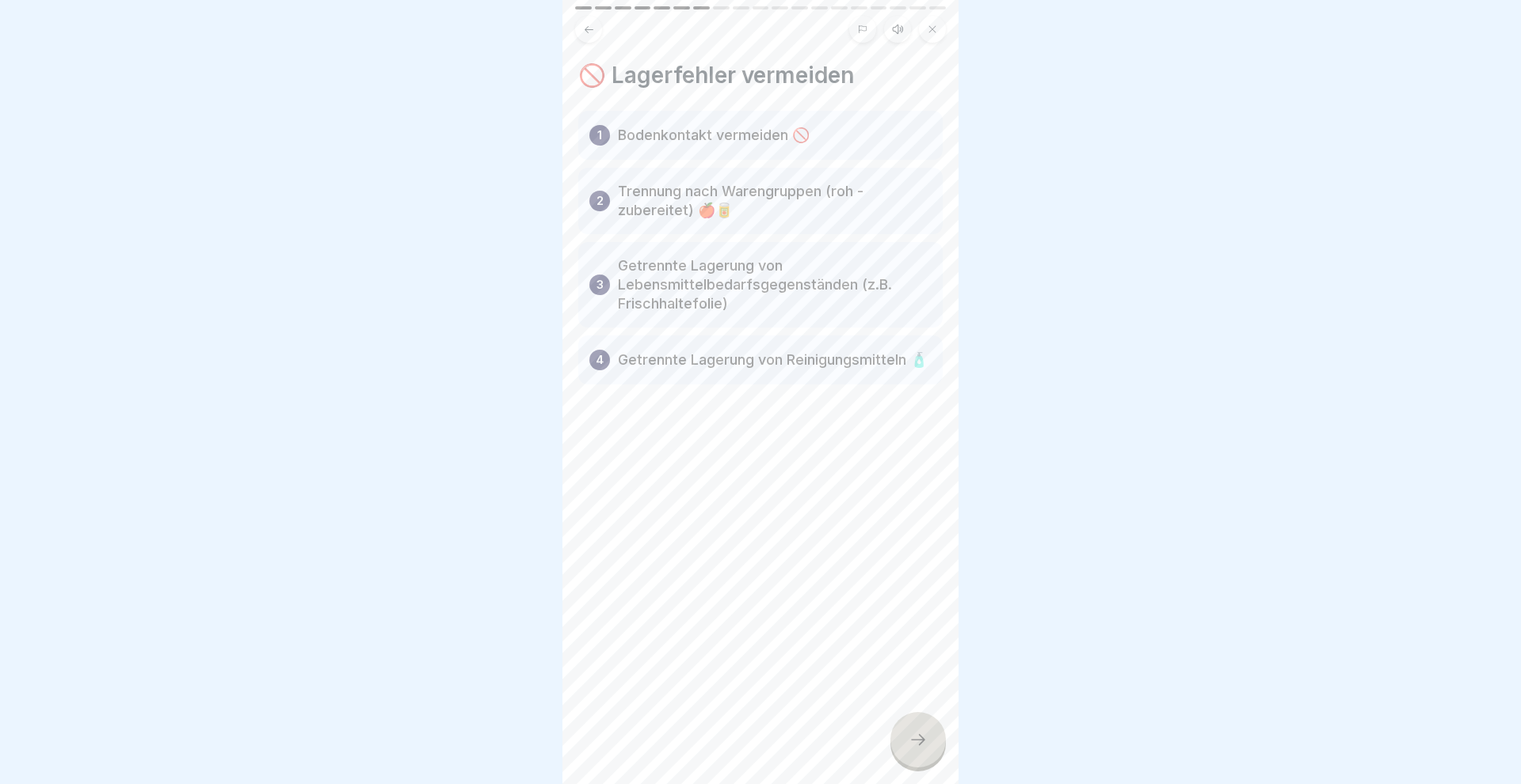
click at [922, 741] on icon at bounding box center [918, 739] width 14 height 11
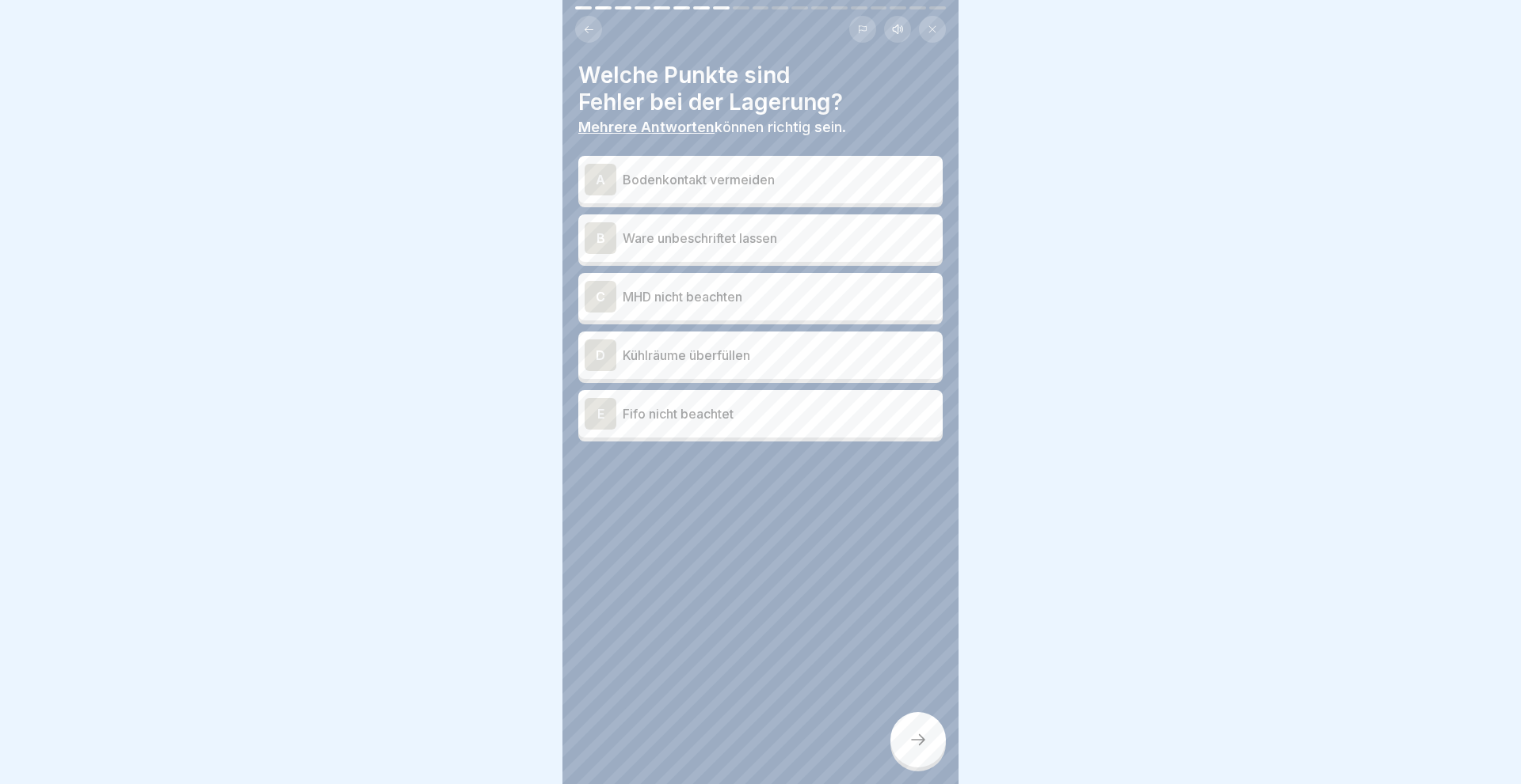
click at [595, 358] on div "D" at bounding box center [601, 355] width 32 height 32
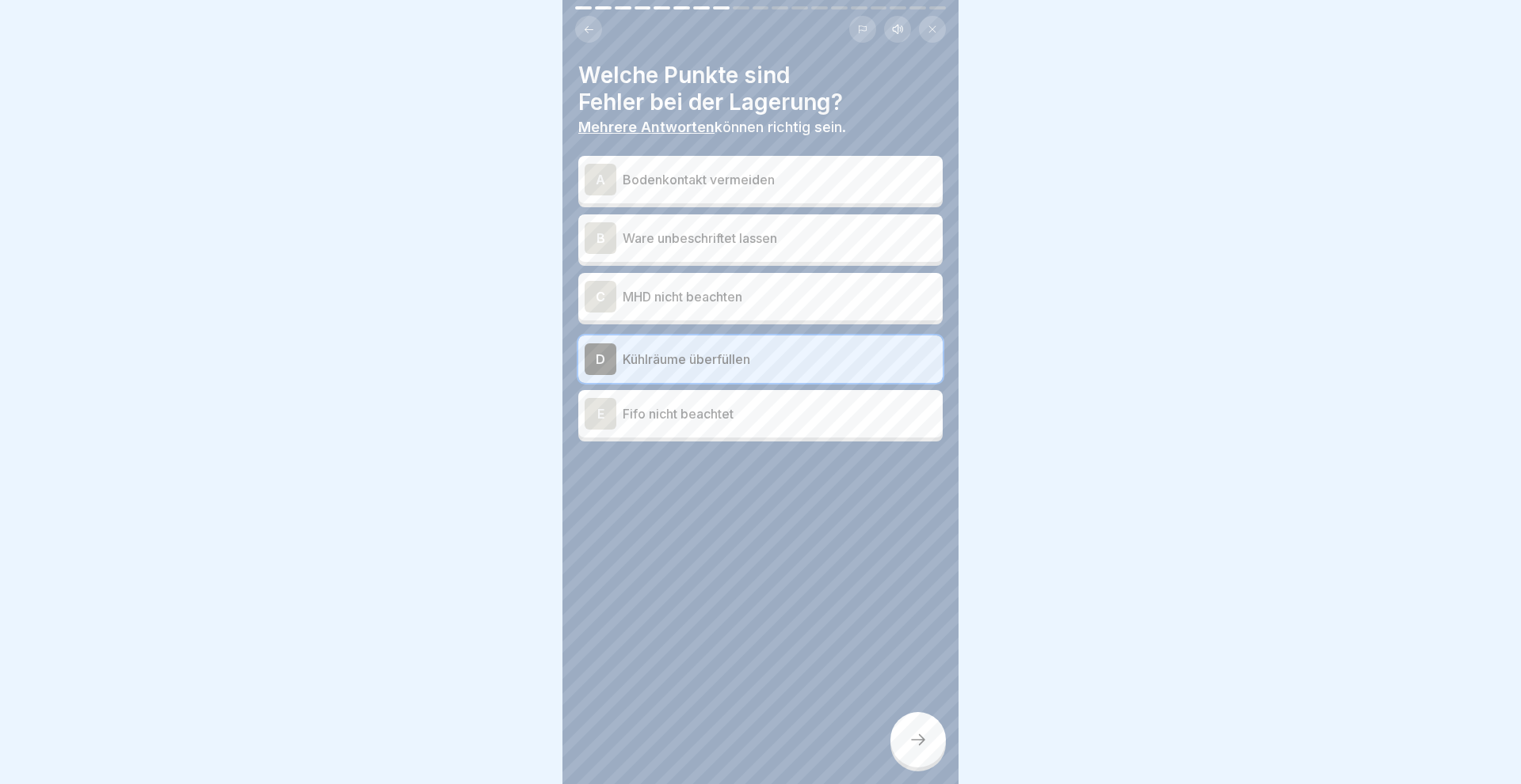
click at [595, 414] on div "E" at bounding box center [601, 414] width 32 height 32
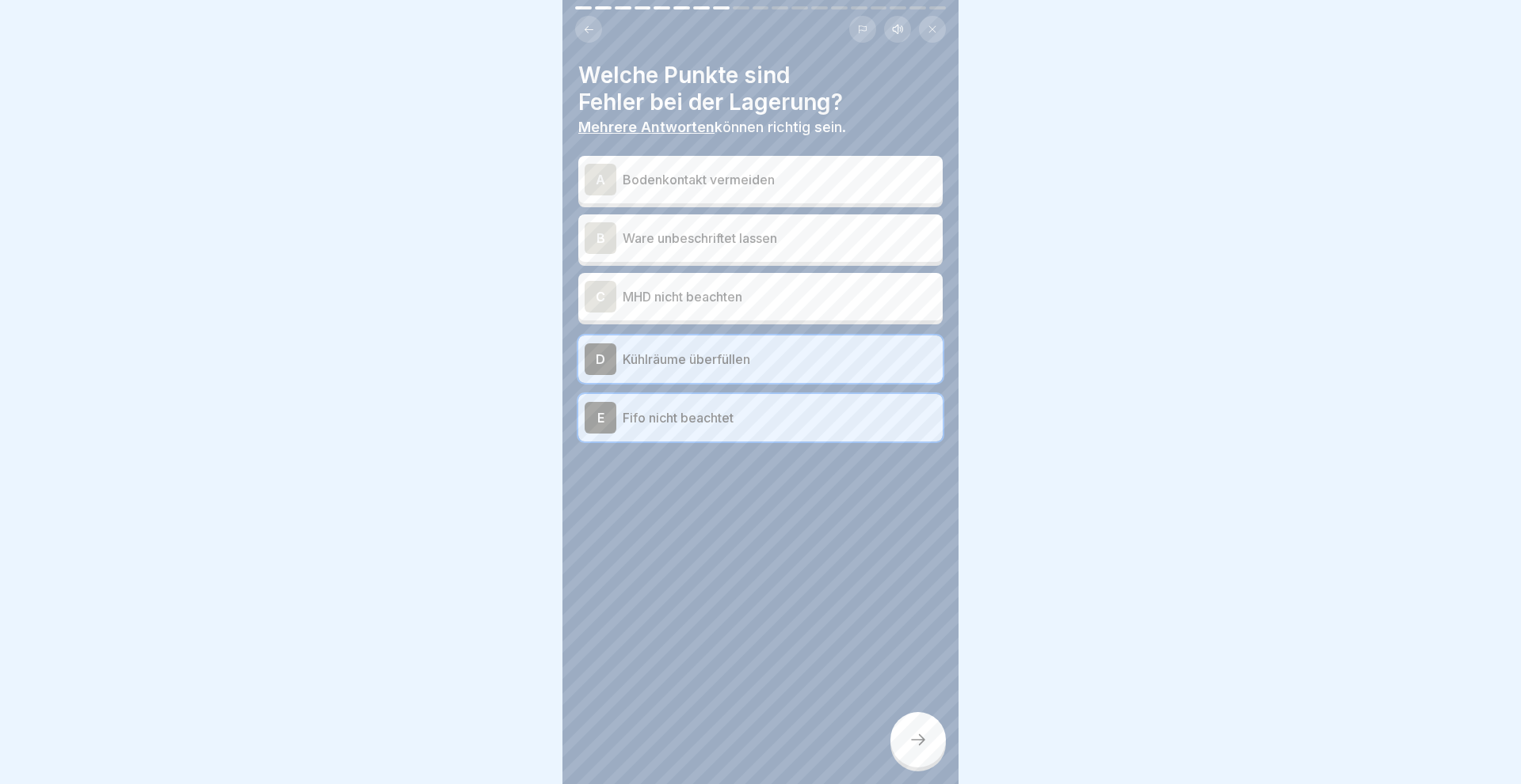
click at [593, 291] on div "C" at bounding box center [601, 297] width 32 height 32
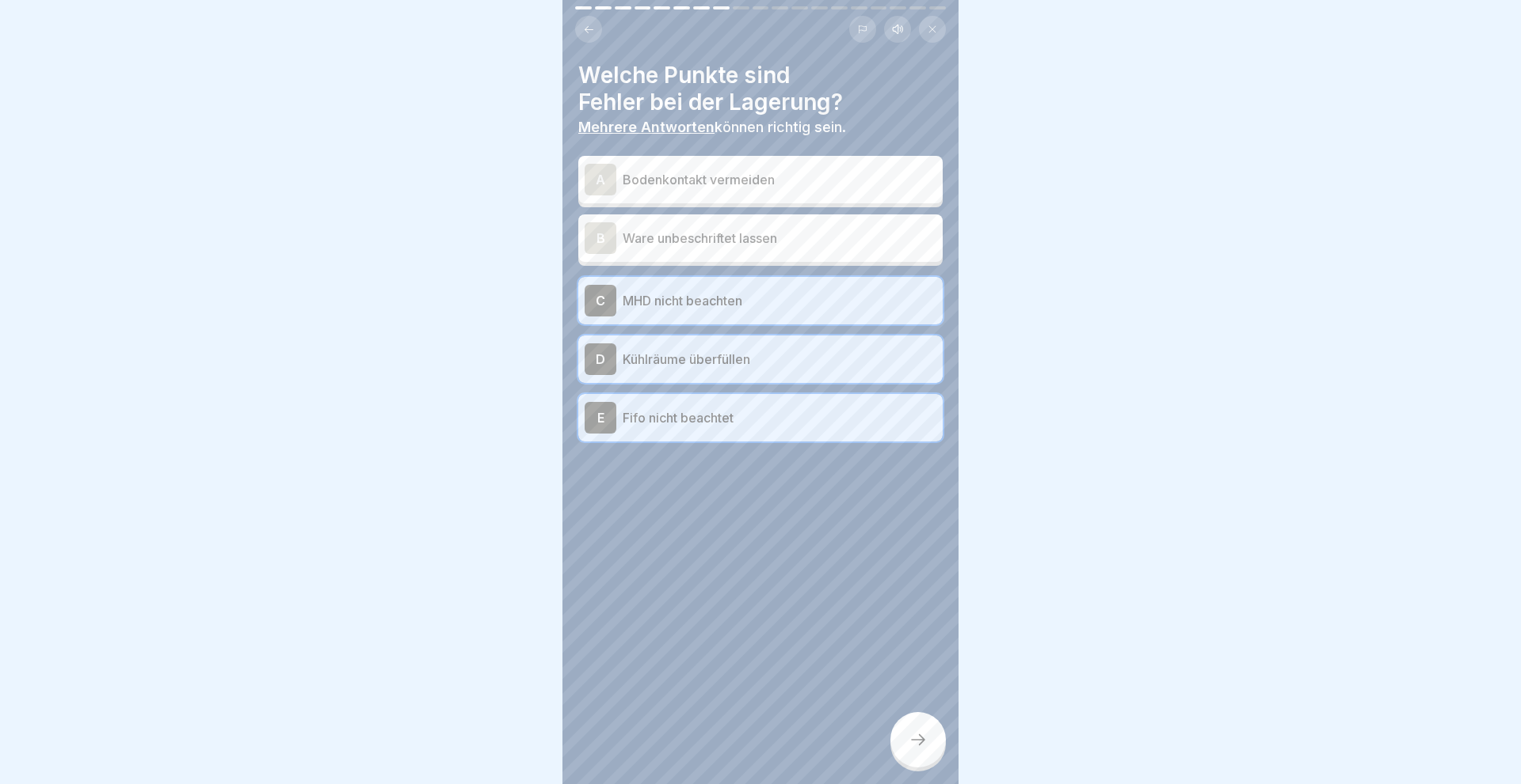
click at [600, 226] on div "B" at bounding box center [601, 238] width 32 height 32
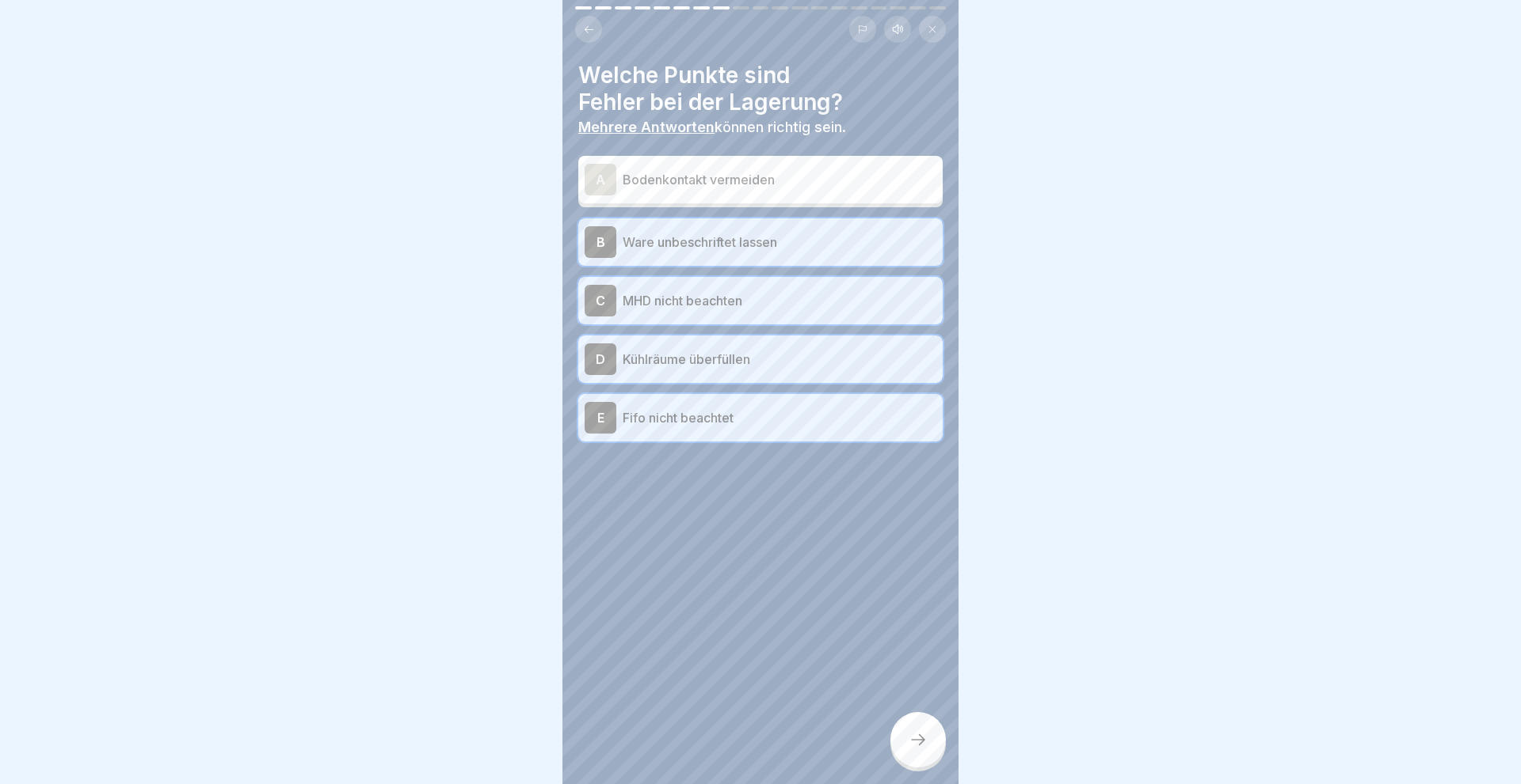
click at [907, 743] on div at bounding box center [918, 740] width 56 height 56
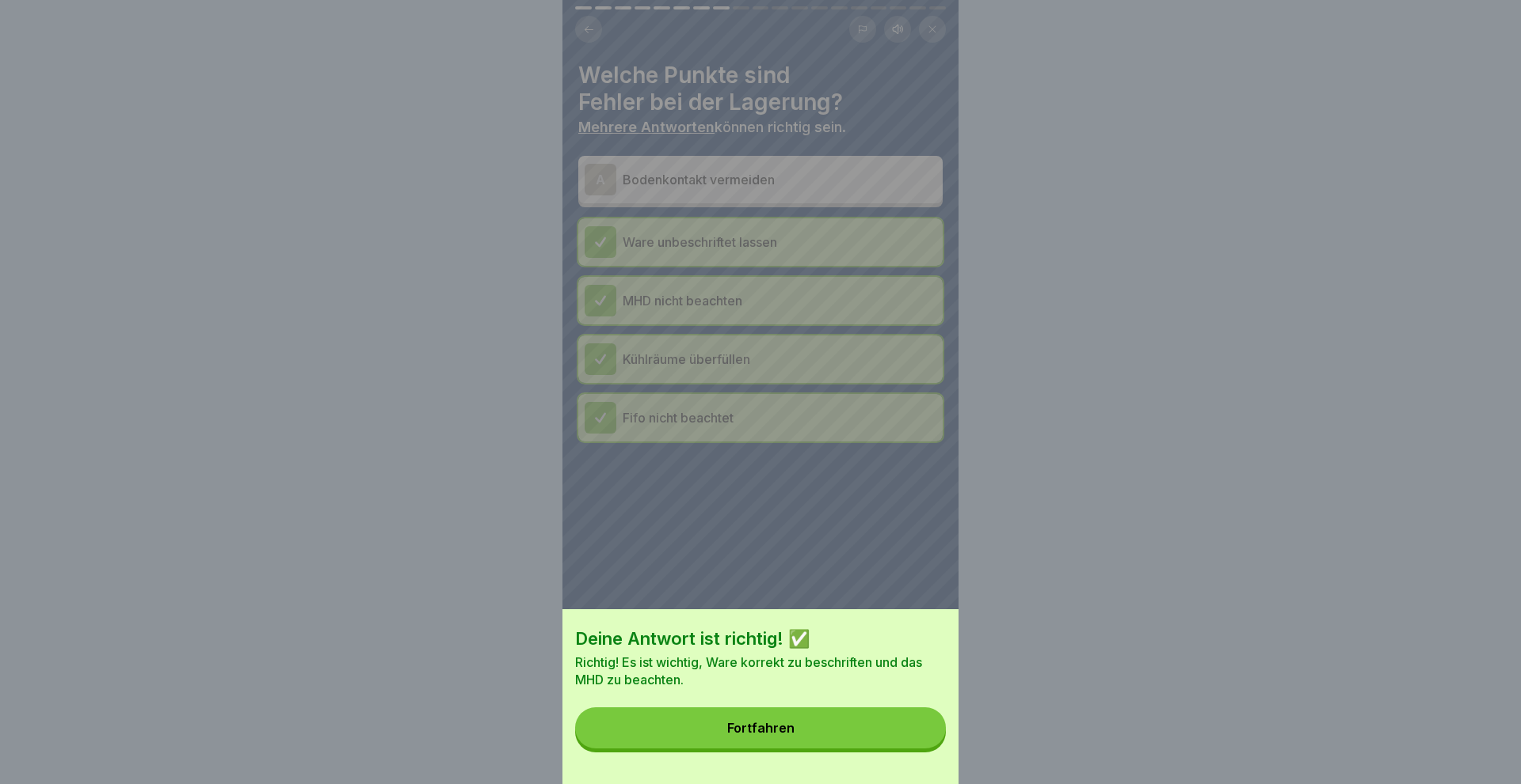
click at [822, 728] on button "Fortfahren" at bounding box center [760, 727] width 370 height 41
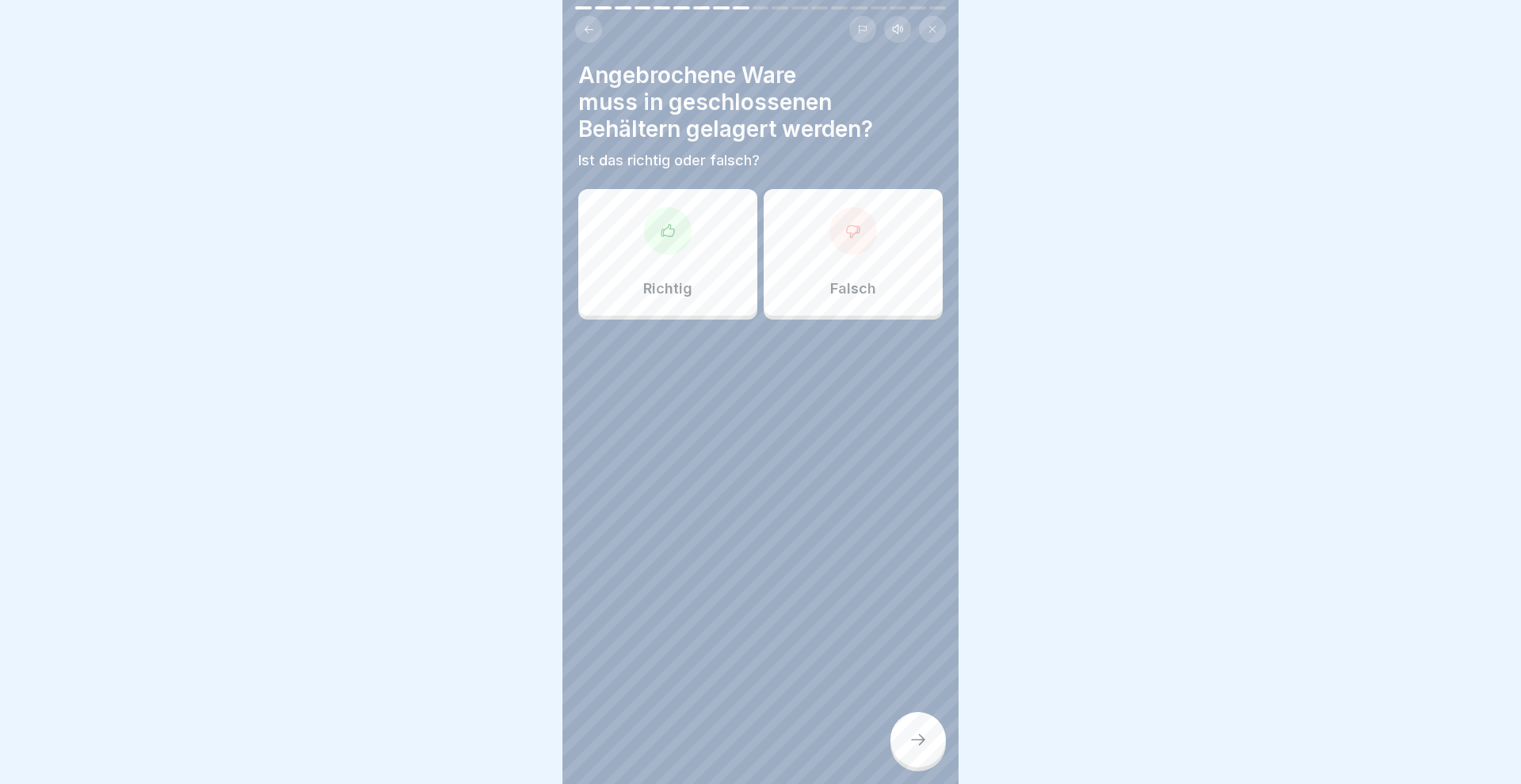
click at [654, 251] on div "Richtig" at bounding box center [667, 252] width 179 height 127
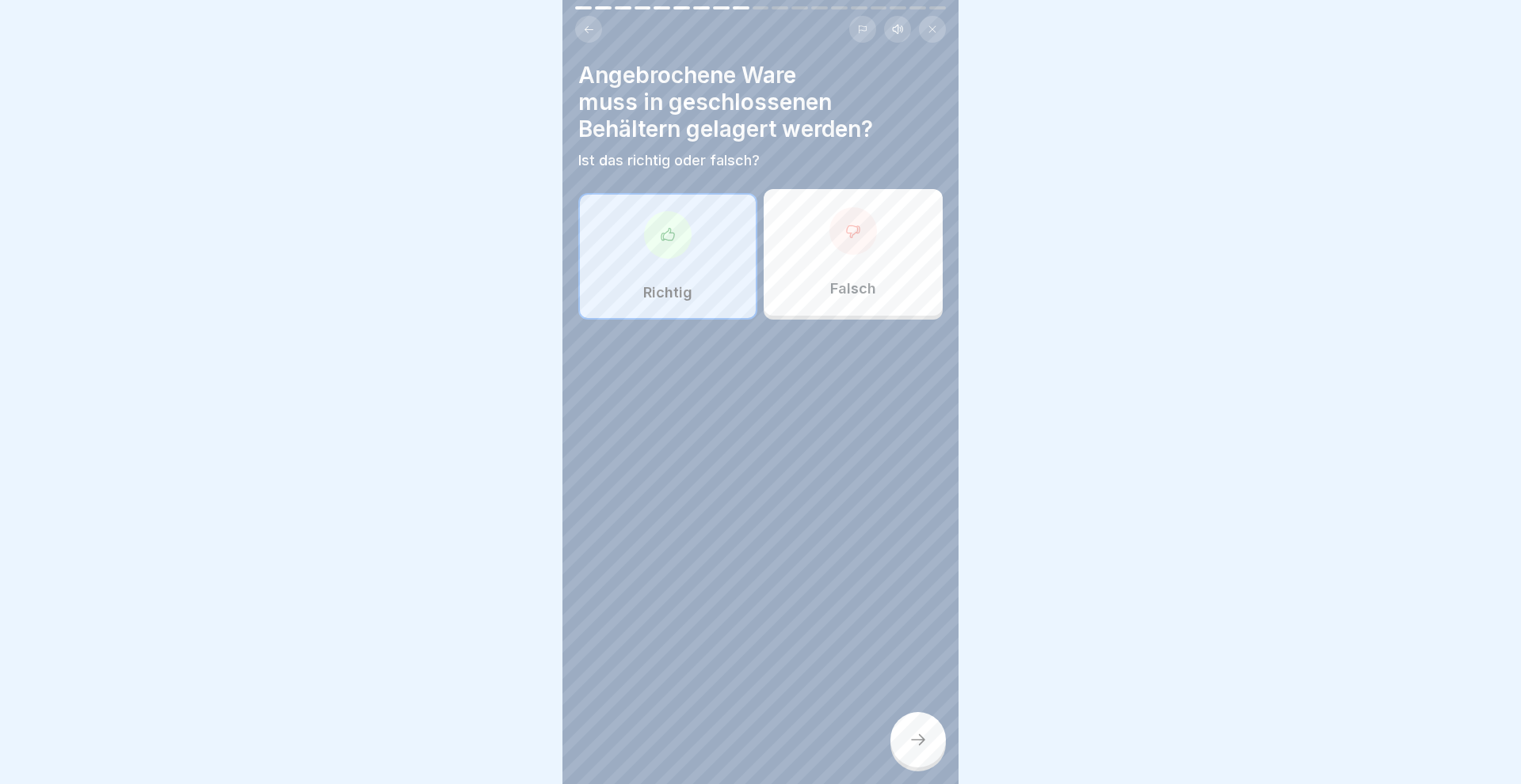
click at [901, 730] on div at bounding box center [918, 740] width 56 height 56
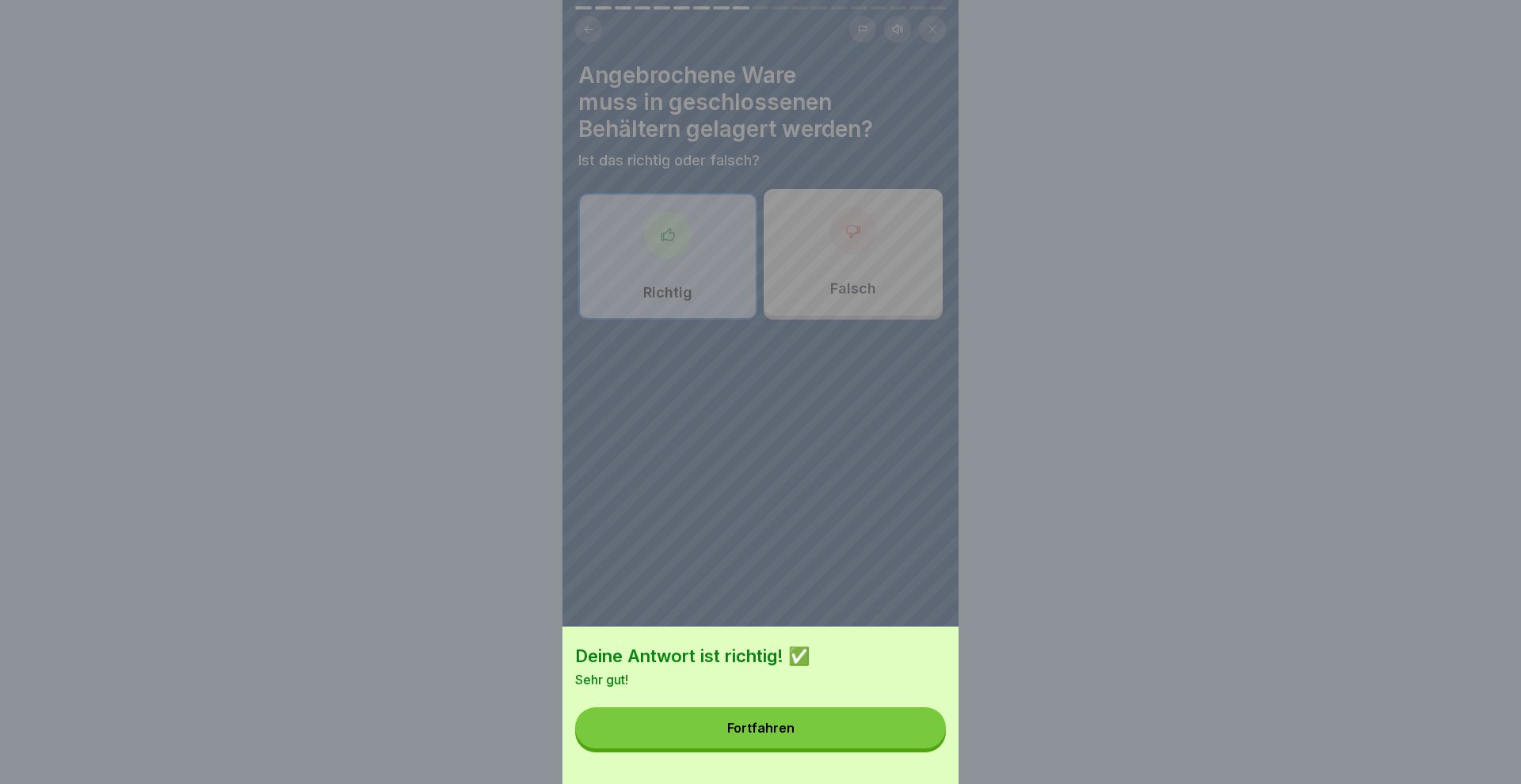
click at [834, 730] on button "Fortfahren" at bounding box center [760, 727] width 370 height 41
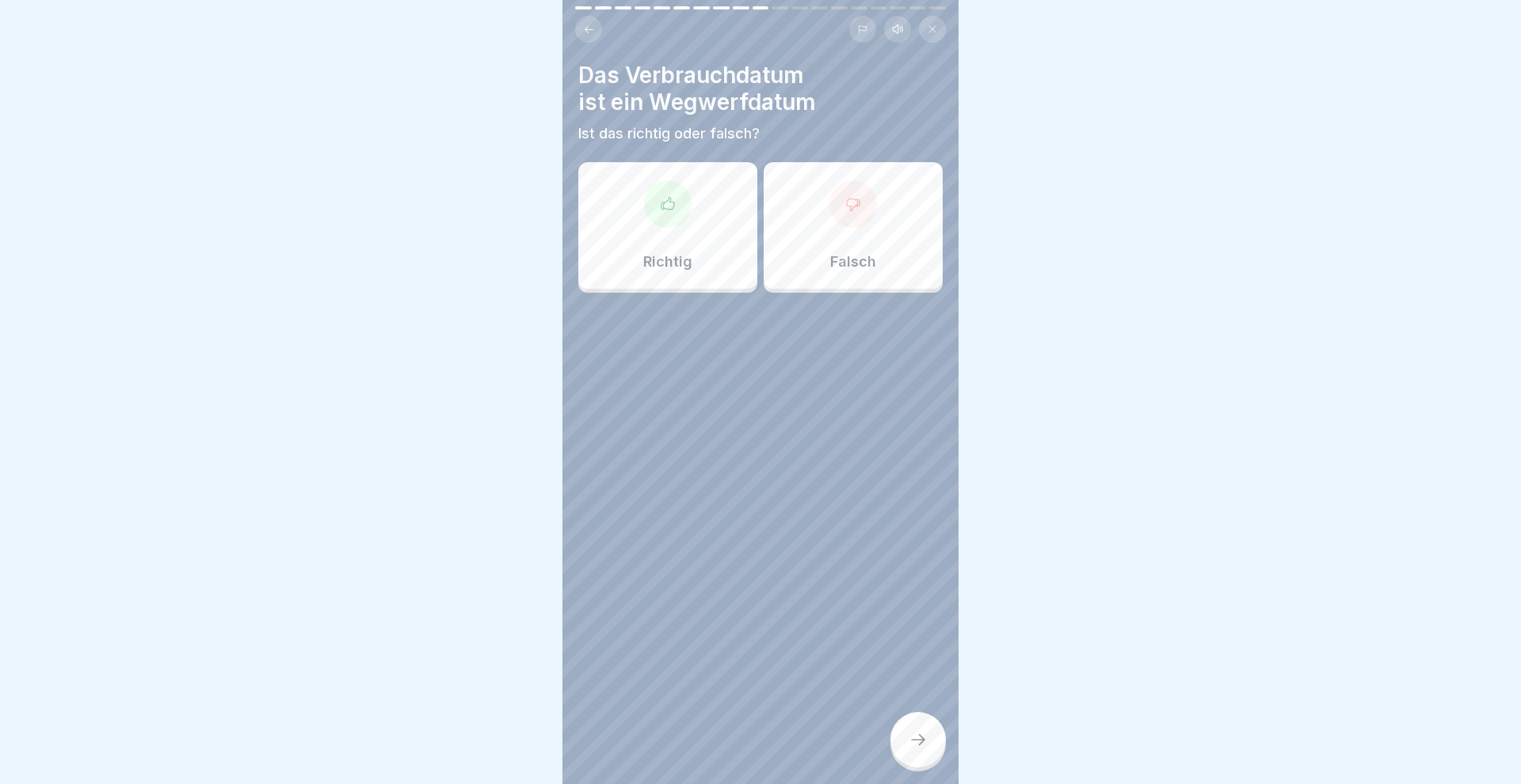
click at [680, 219] on div at bounding box center [668, 204] width 48 height 48
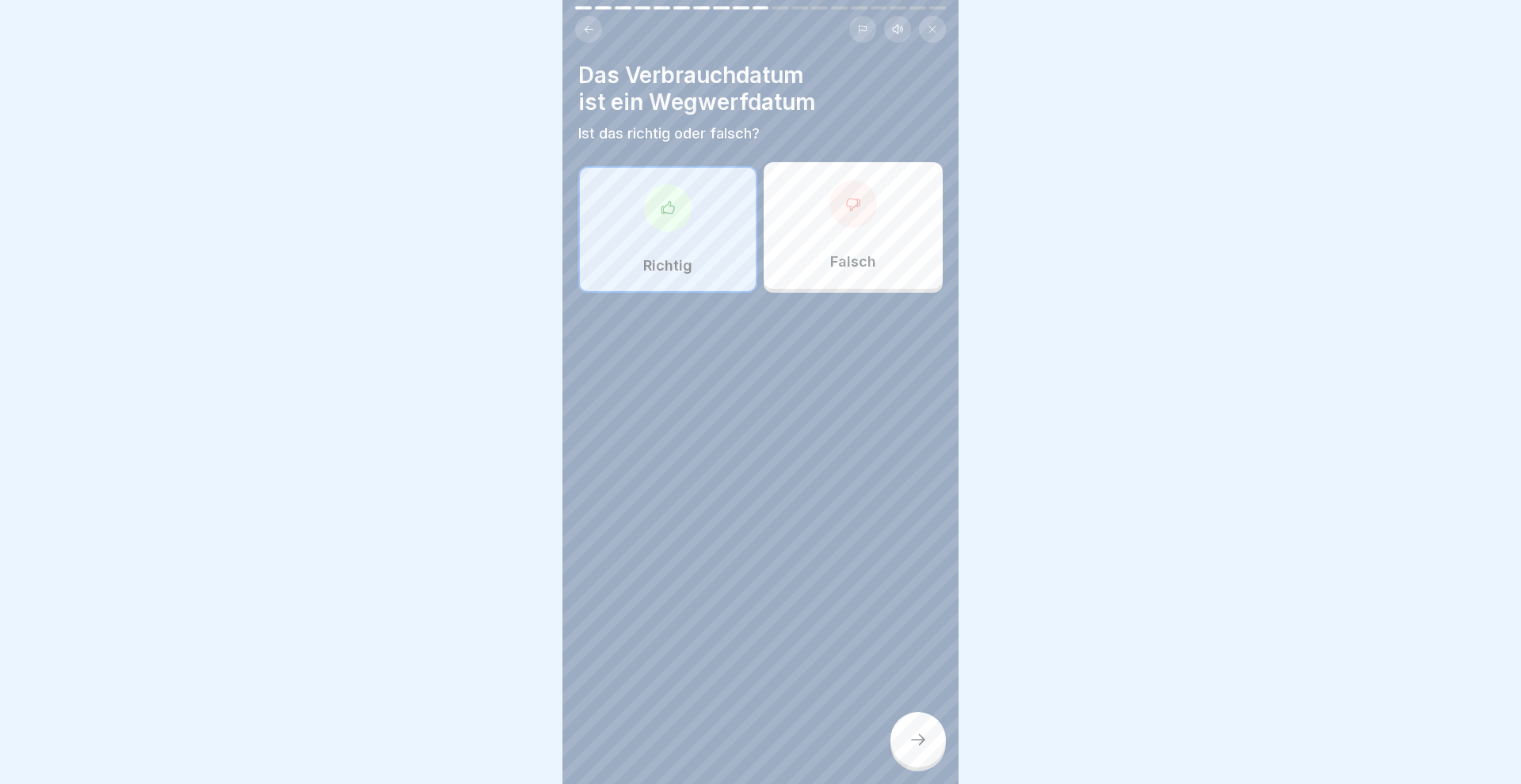
click at [925, 742] on icon at bounding box center [917, 739] width 19 height 19
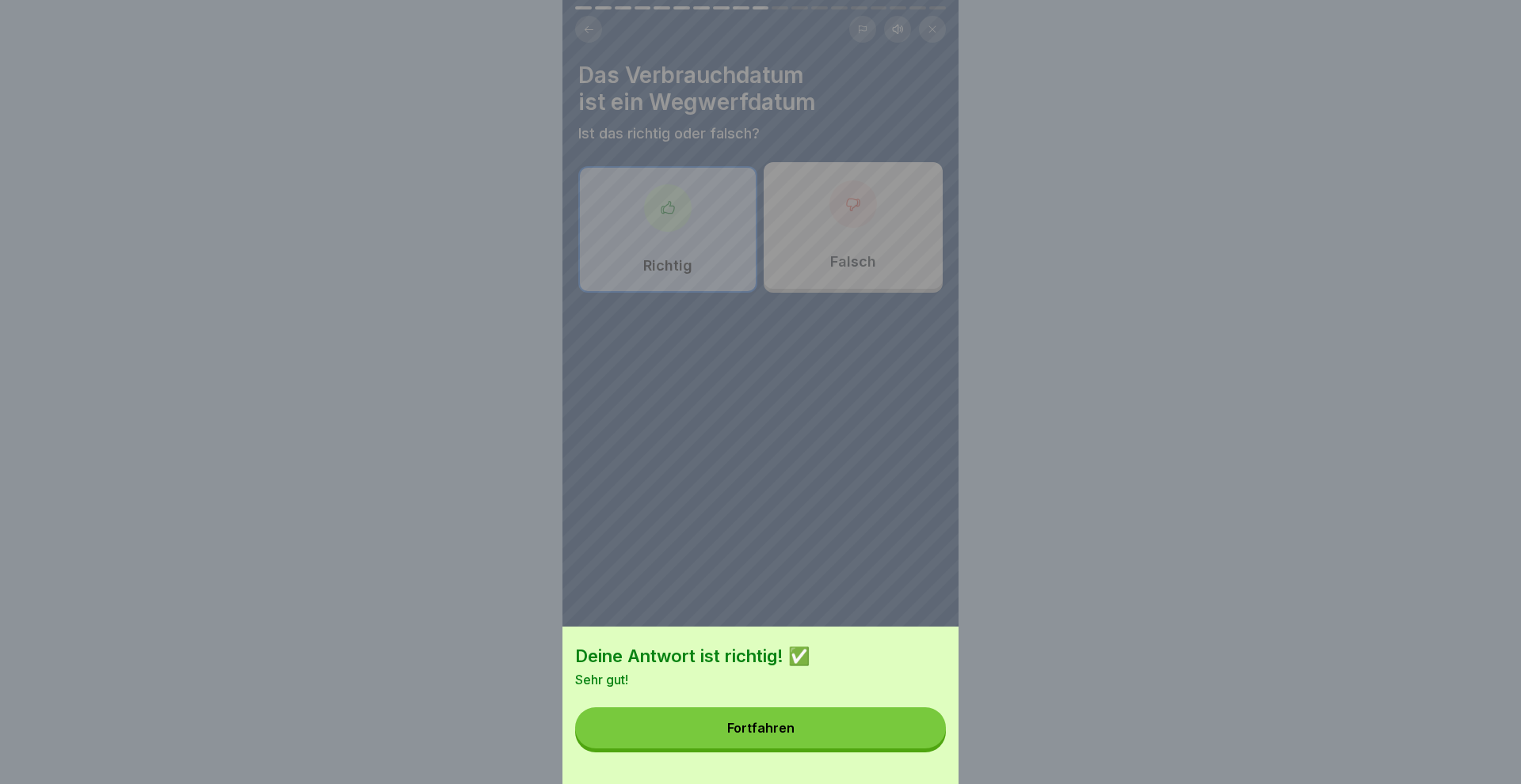
click at [806, 729] on button "Fortfahren" at bounding box center [760, 727] width 370 height 41
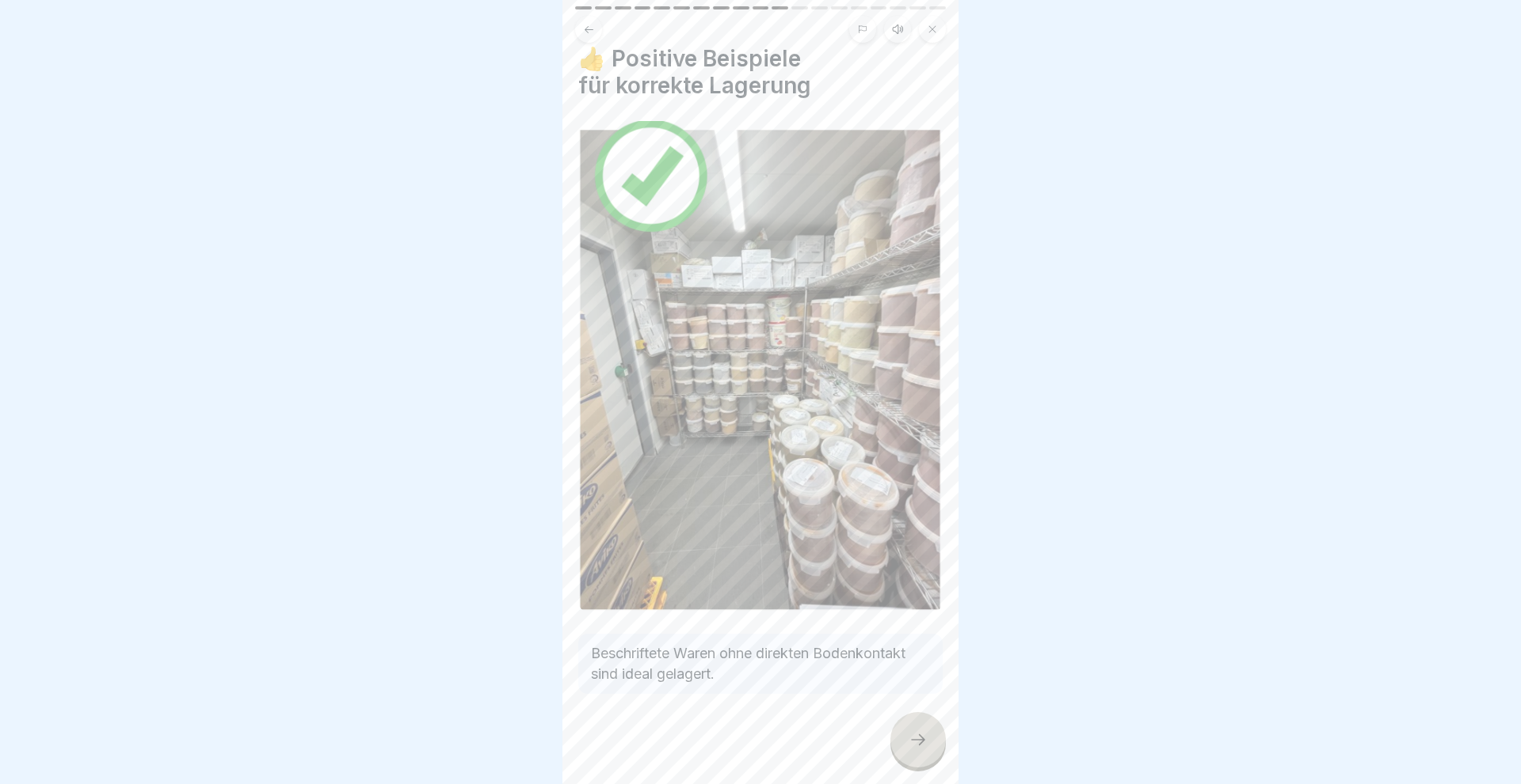
scroll to position [21, 0]
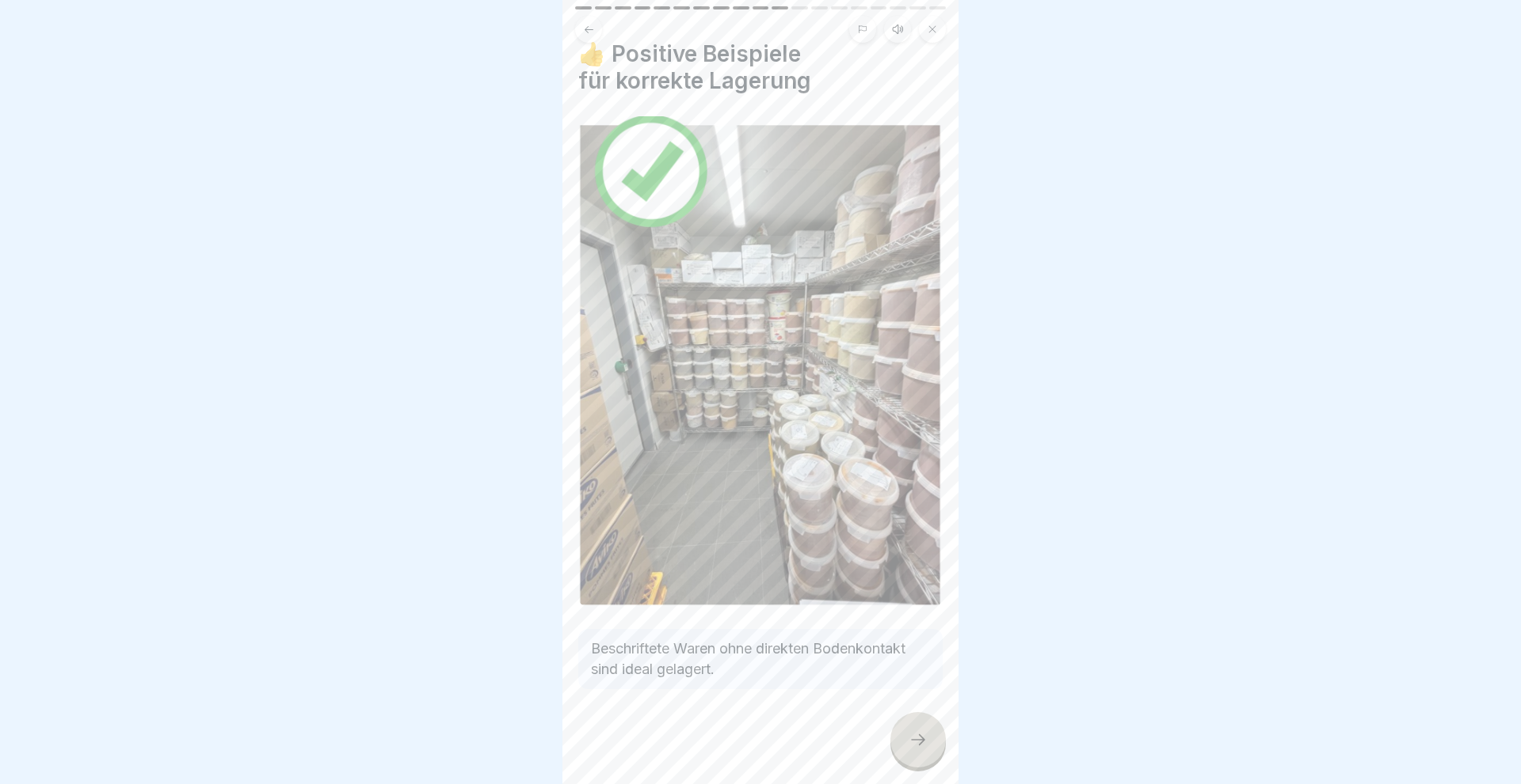
click at [906, 735] on div at bounding box center [918, 740] width 56 height 56
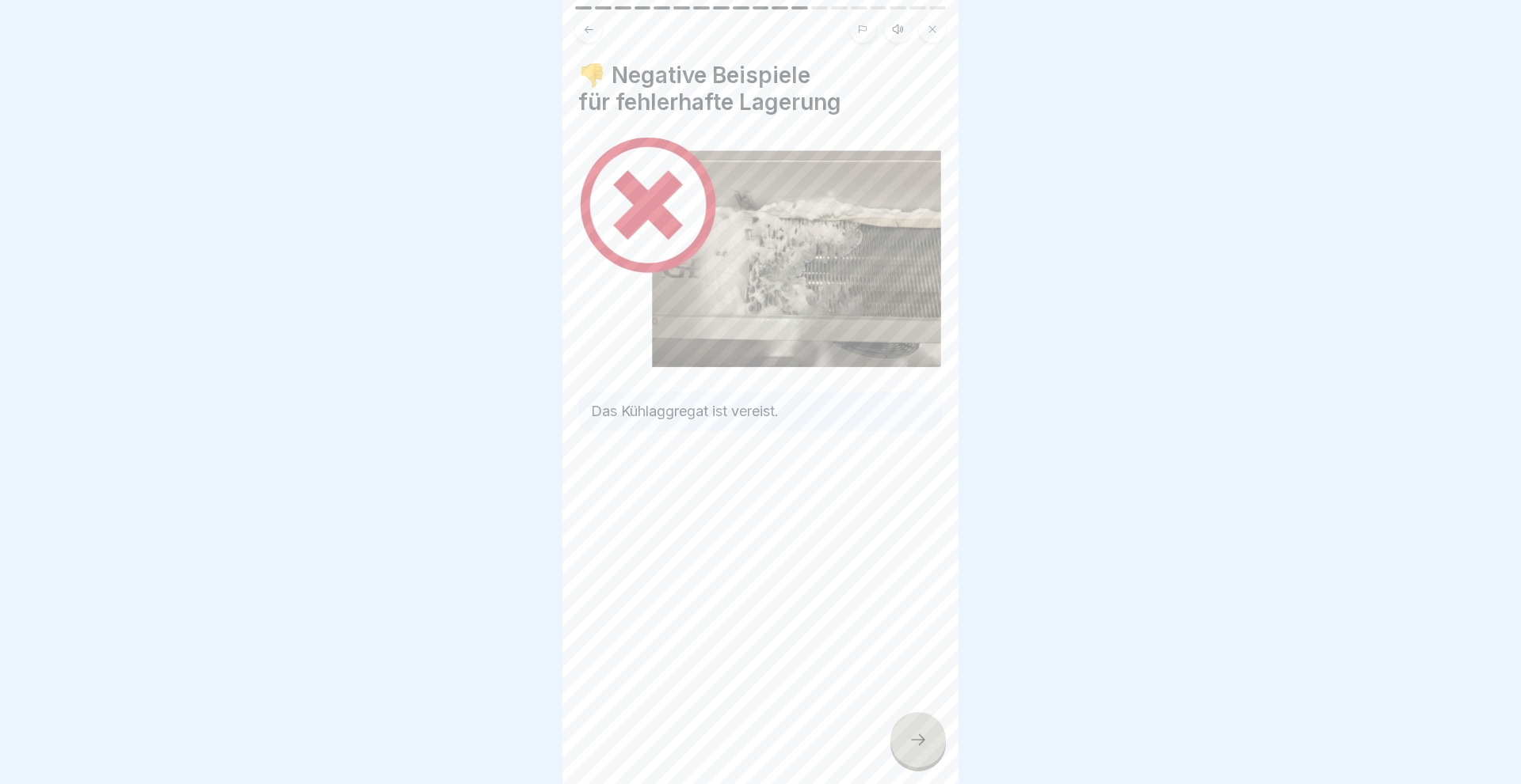
click at [911, 741] on icon at bounding box center [917, 739] width 19 height 19
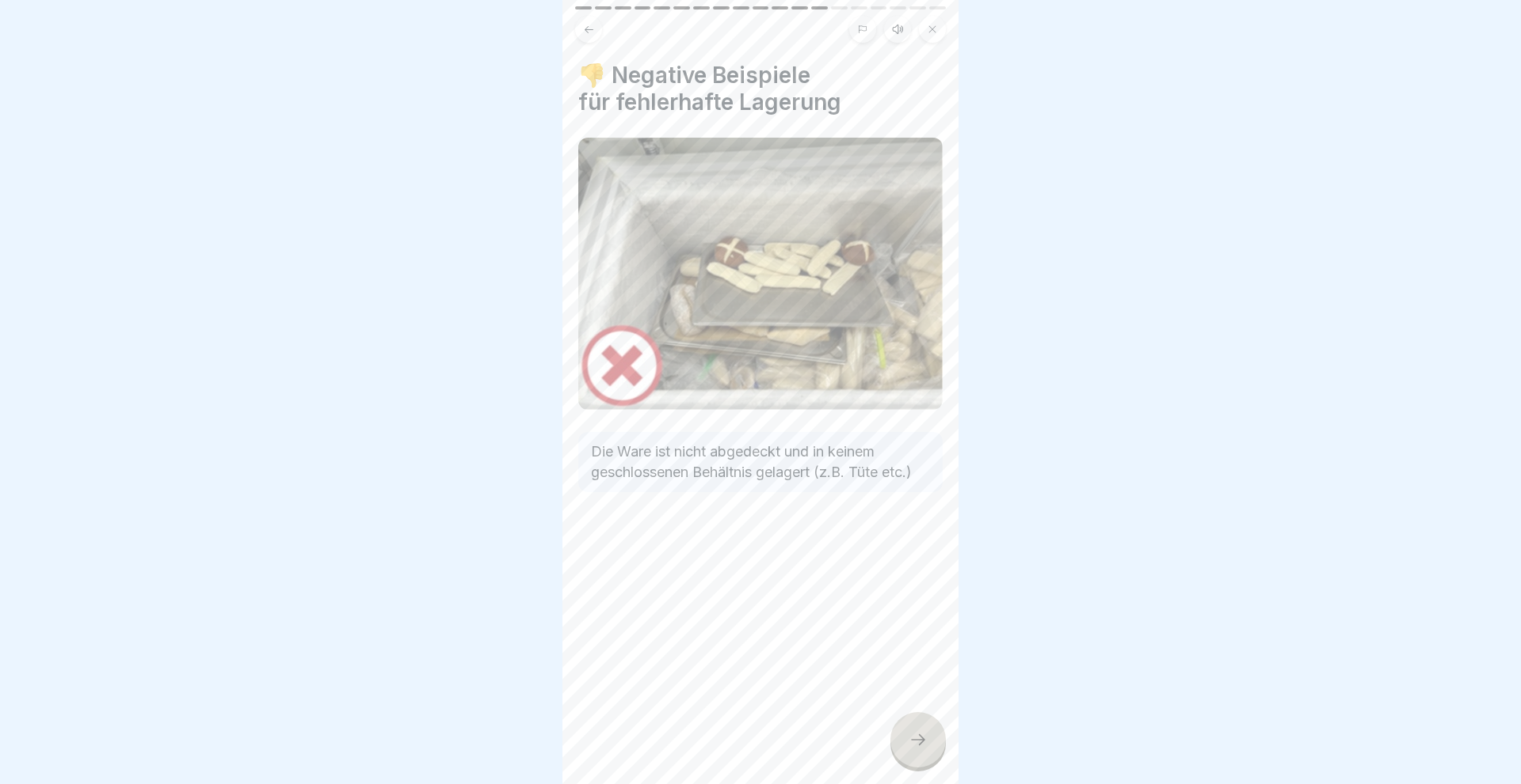
click at [911, 741] on icon at bounding box center [917, 739] width 19 height 19
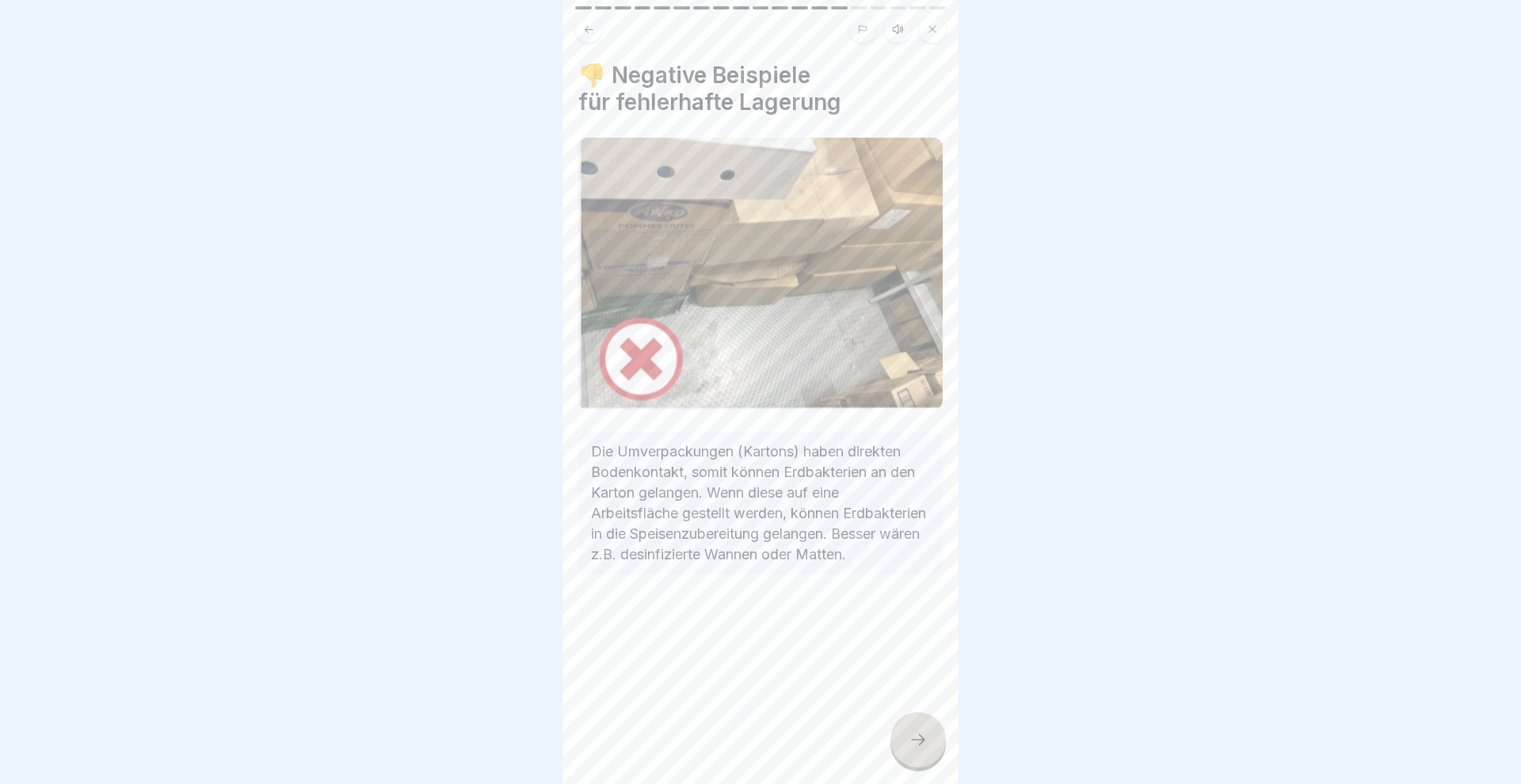
click at [911, 741] on icon at bounding box center [917, 739] width 19 height 19
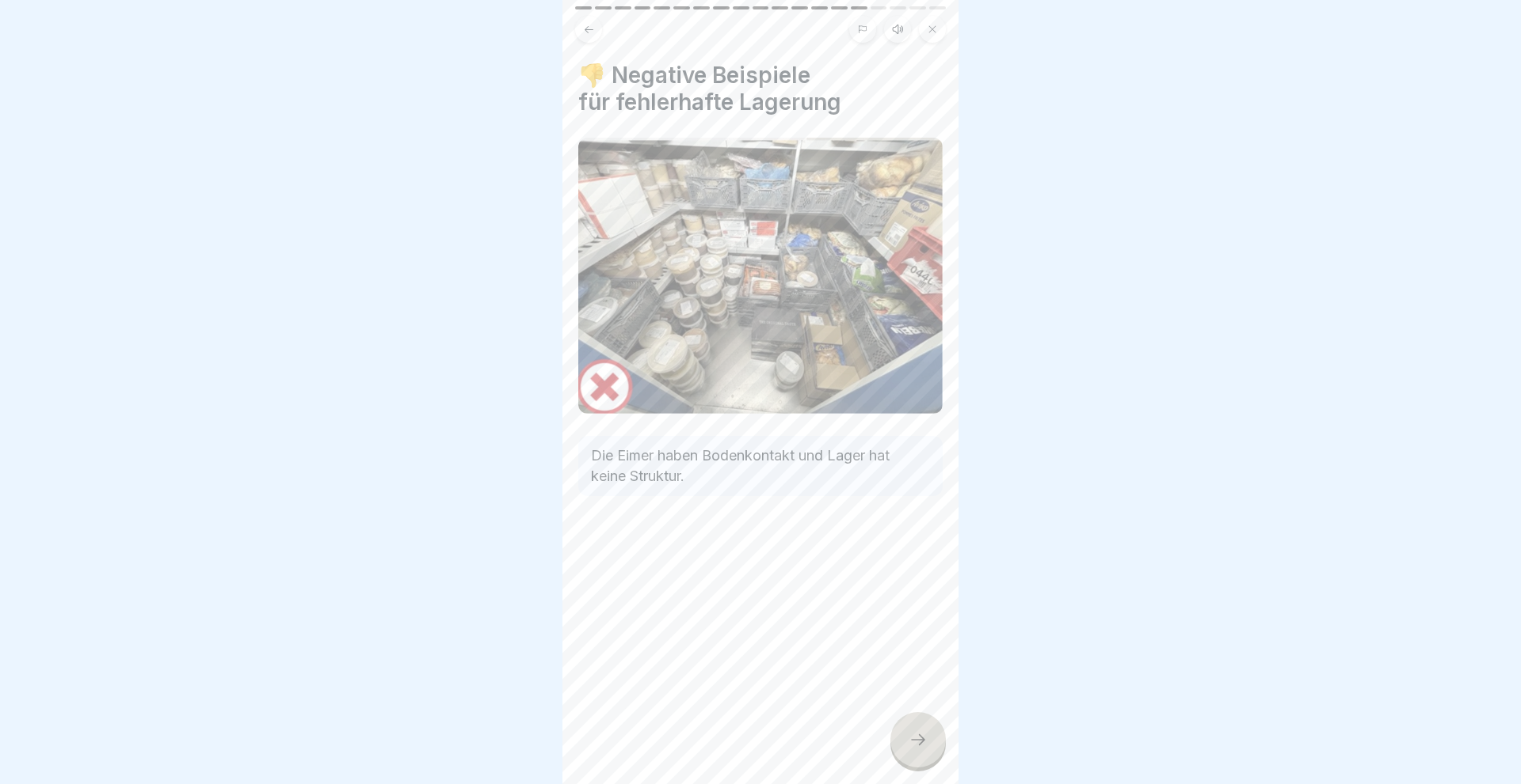
click at [911, 741] on icon at bounding box center [917, 739] width 19 height 19
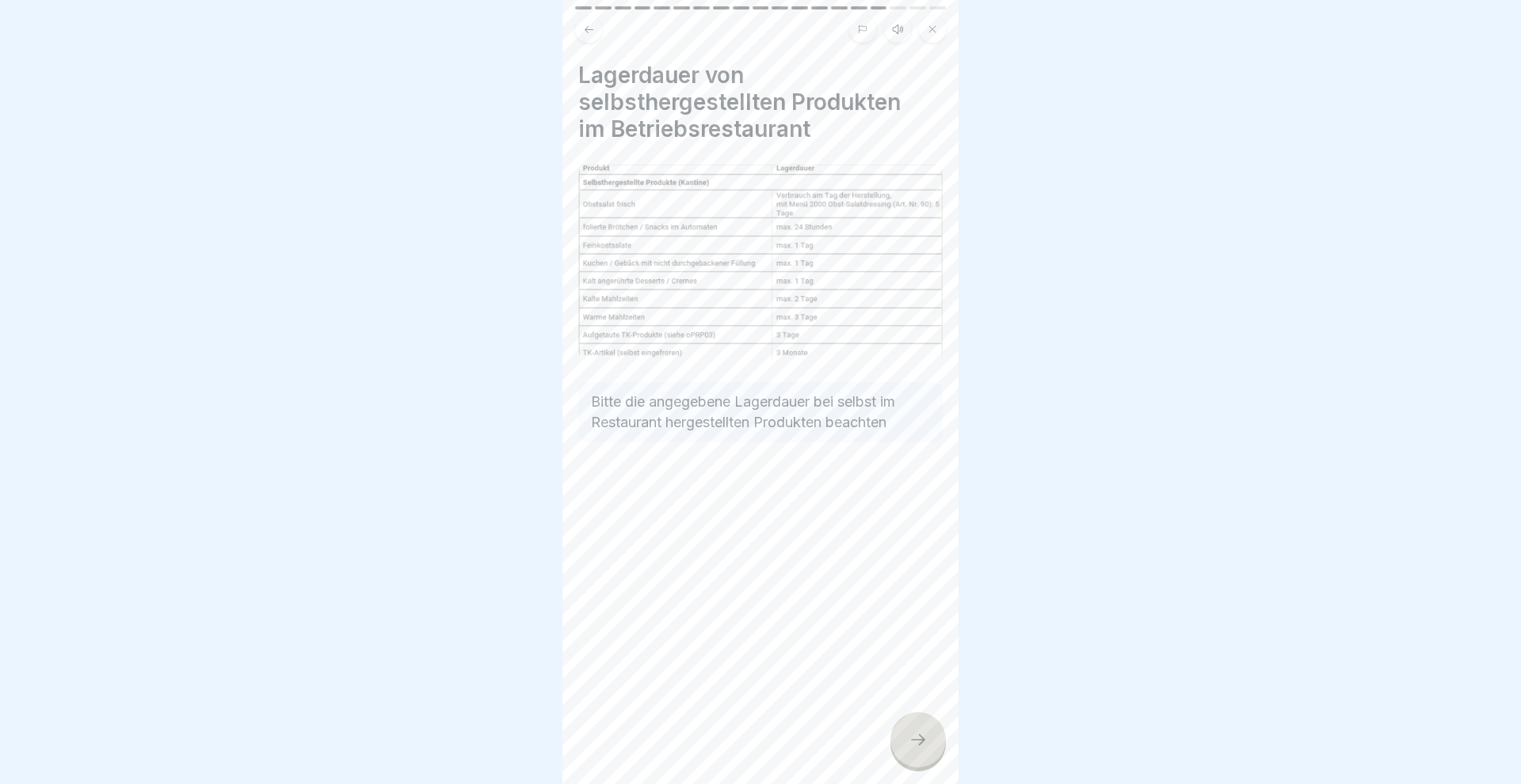
click at [919, 734] on icon at bounding box center [917, 739] width 19 height 19
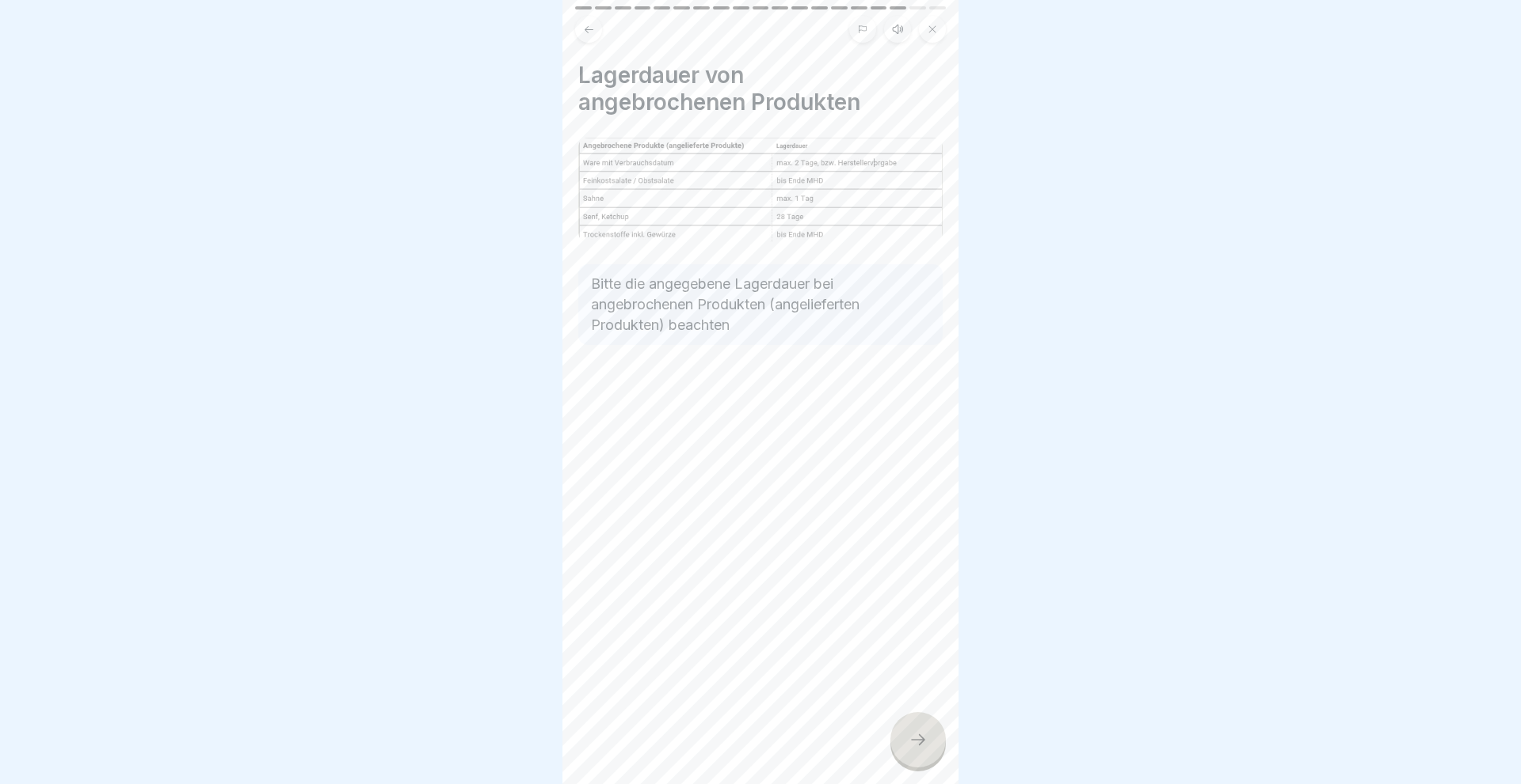
click at [924, 738] on icon at bounding box center [917, 739] width 19 height 19
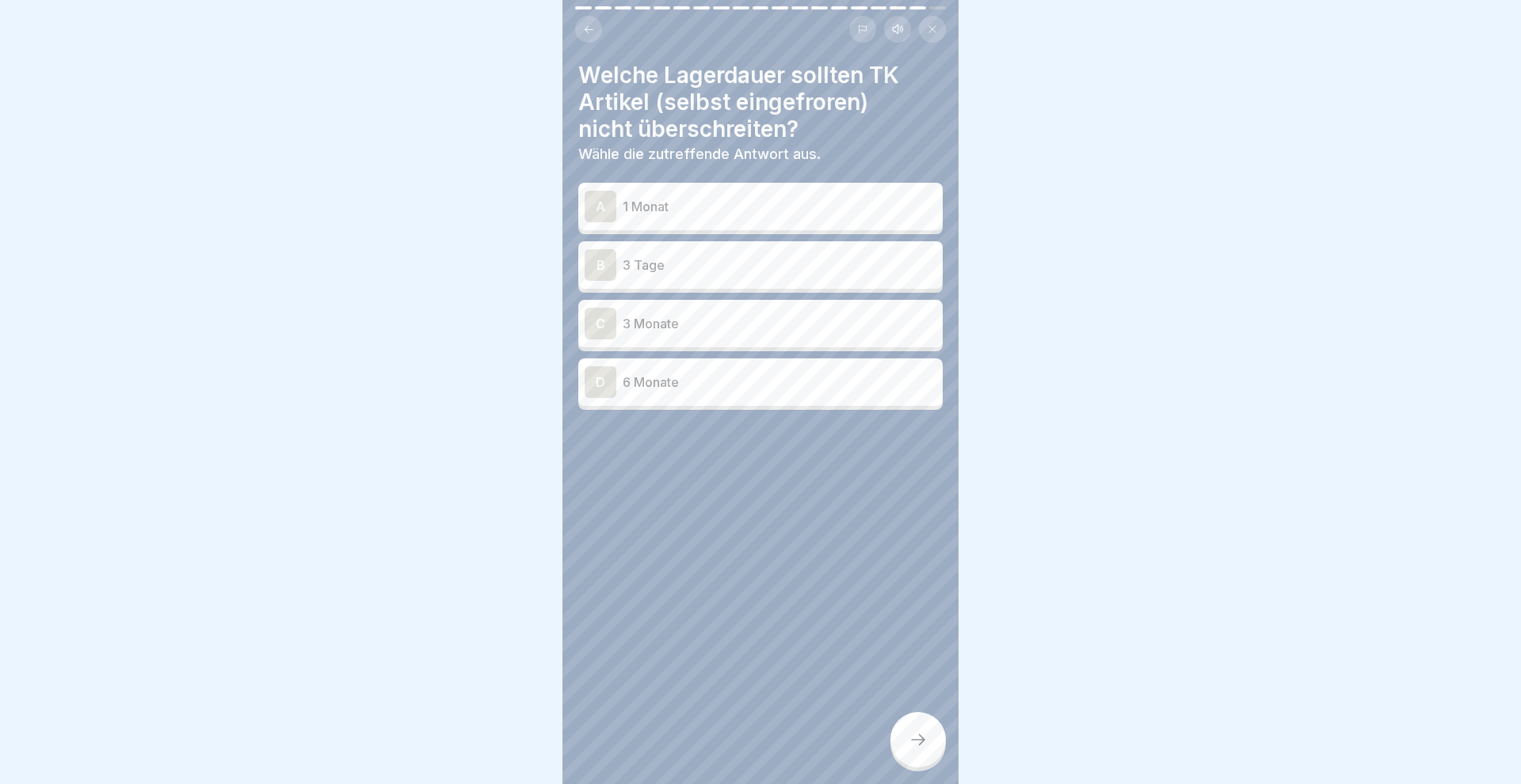
click at [608, 201] on div "A" at bounding box center [601, 206] width 32 height 32
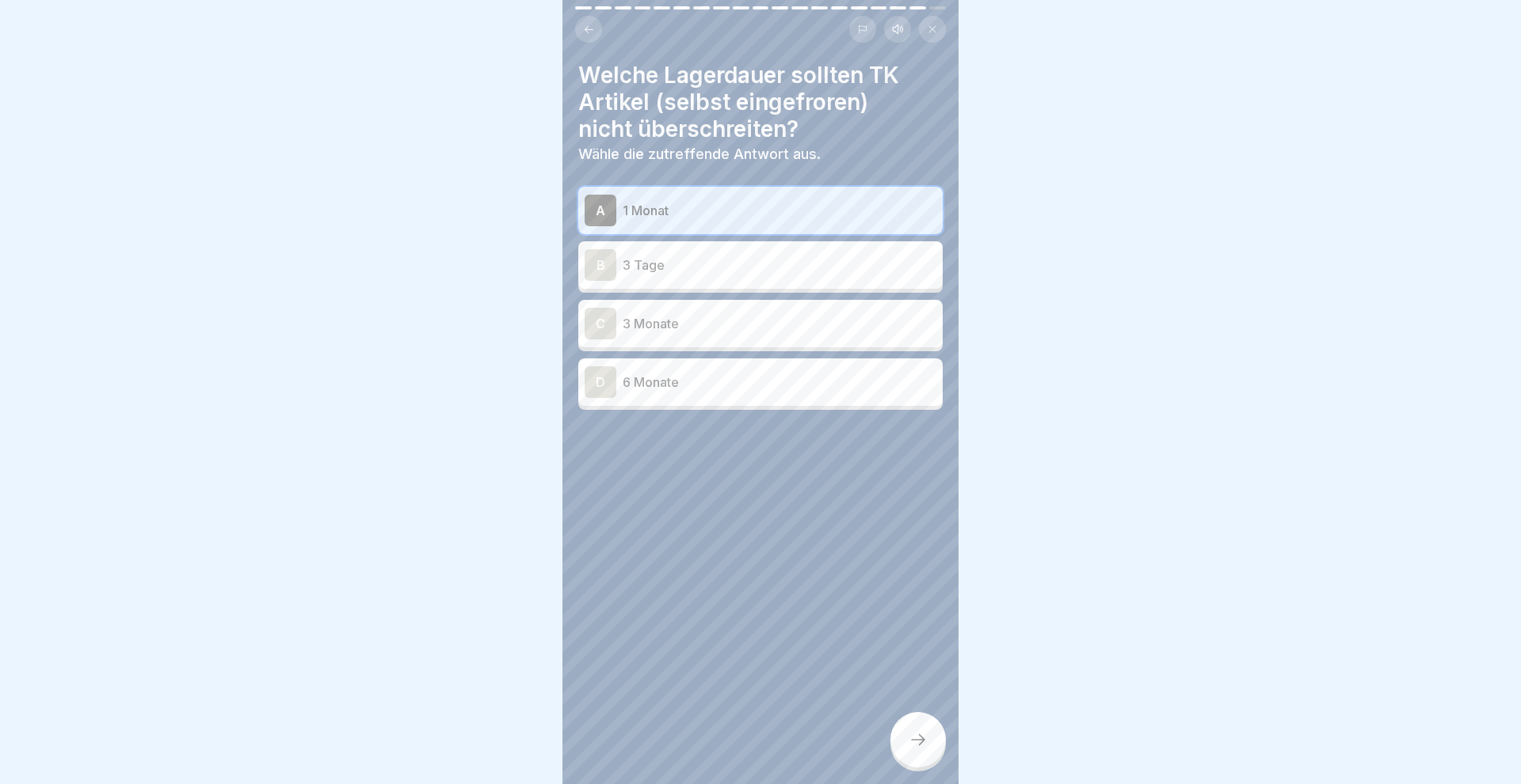
click at [914, 736] on icon at bounding box center [917, 739] width 19 height 19
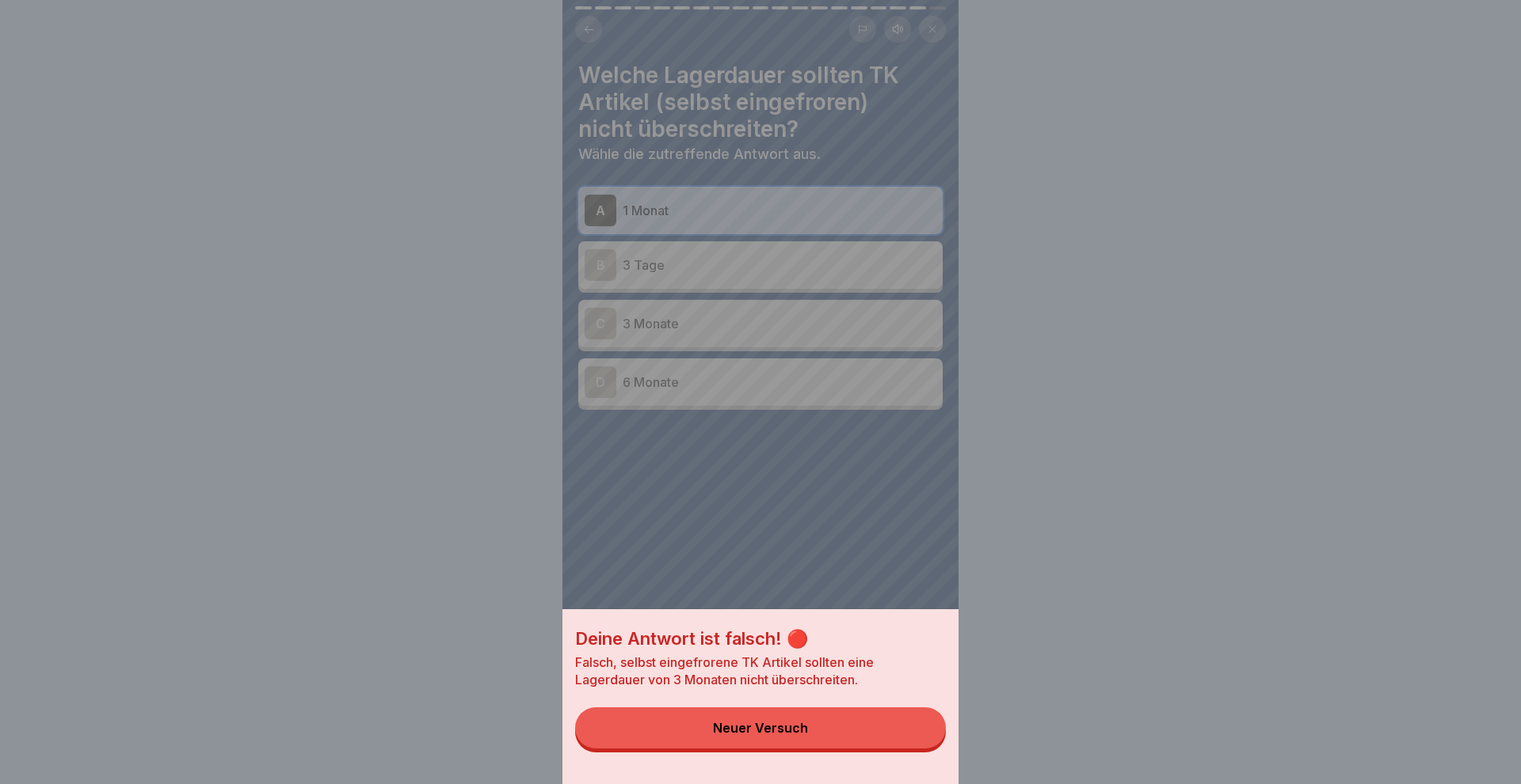
click at [793, 735] on div "Neuer Versuch" at bounding box center [760, 728] width 95 height 14
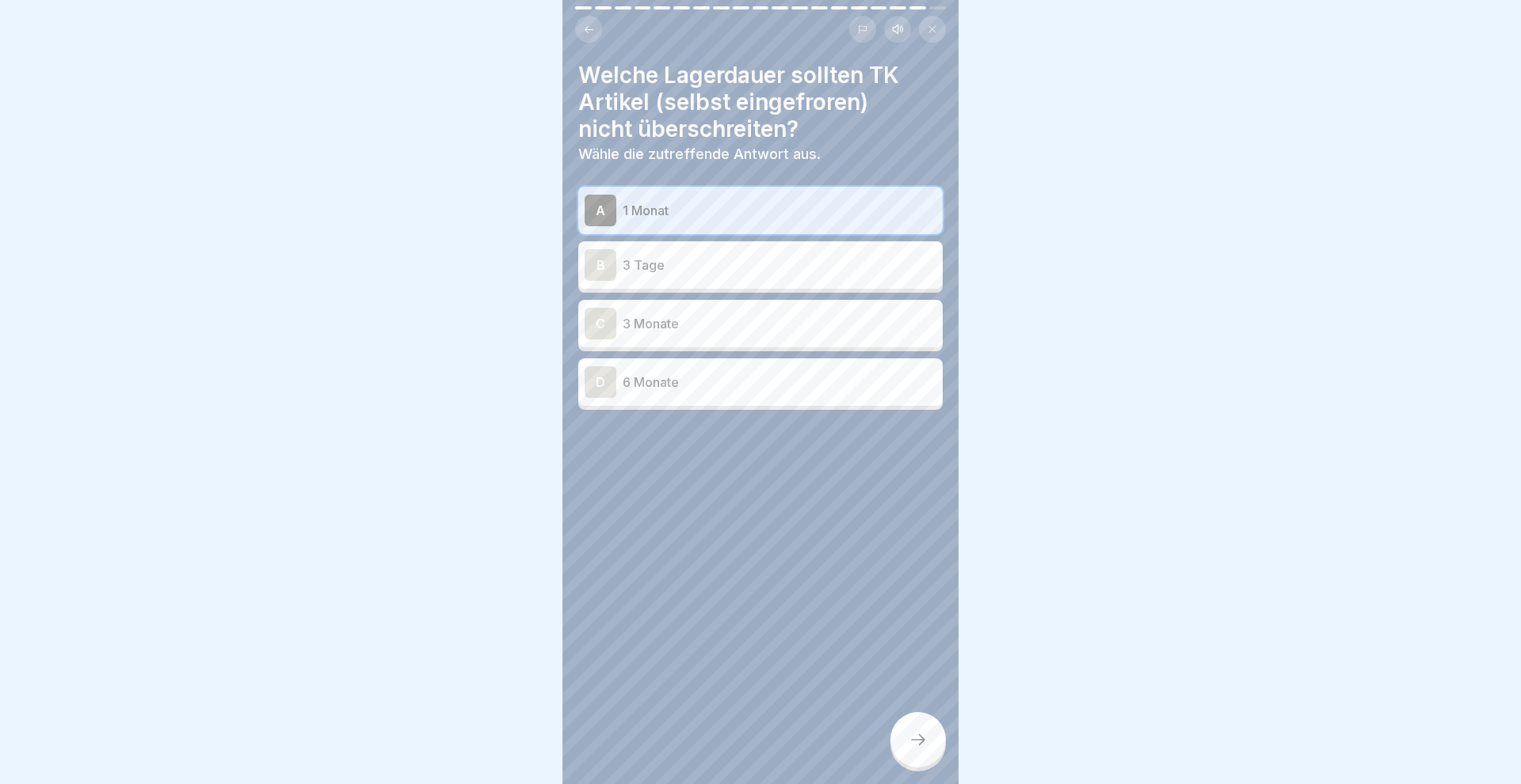
click at [588, 320] on div "C" at bounding box center [601, 324] width 32 height 32
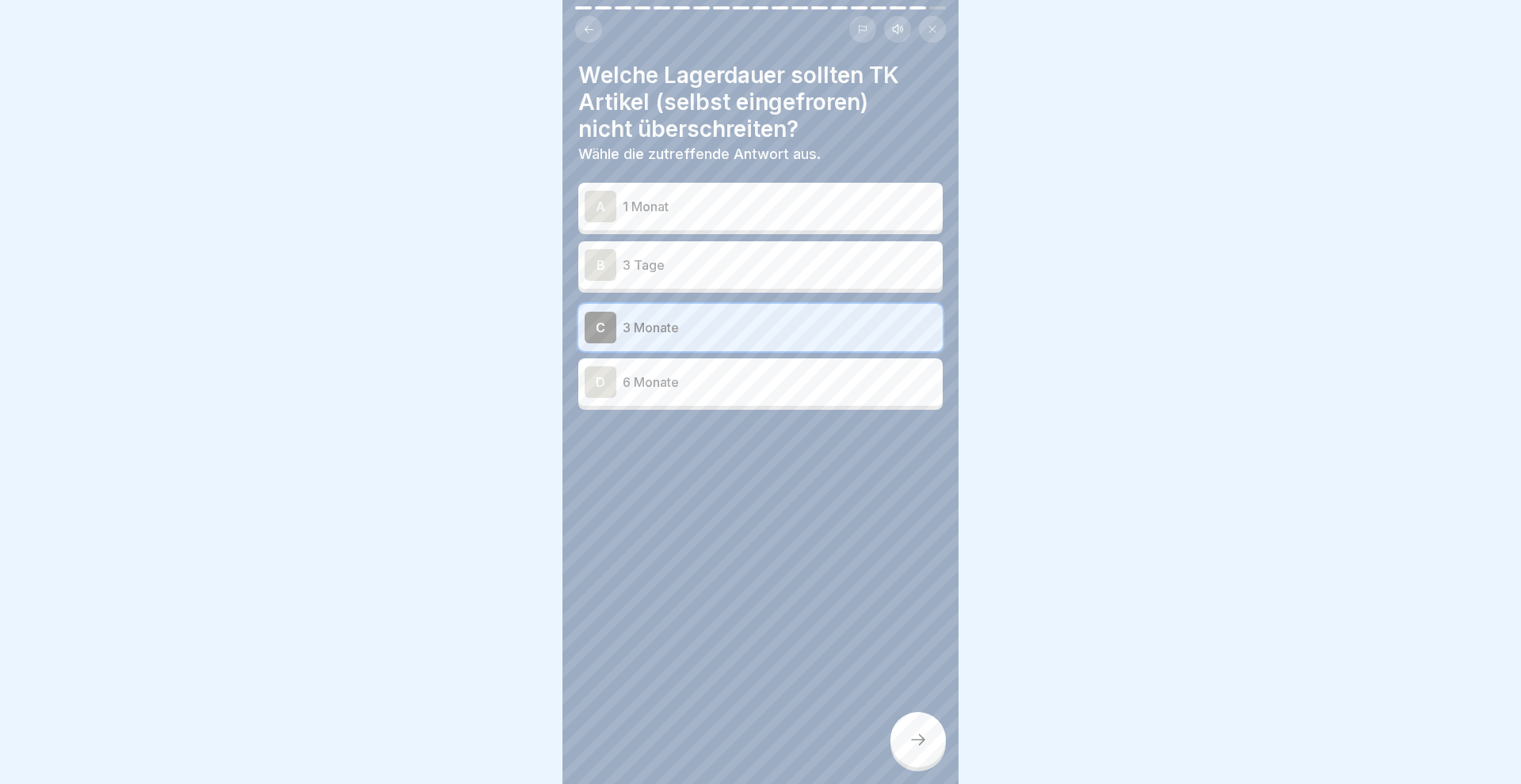
click at [931, 746] on div at bounding box center [918, 740] width 56 height 56
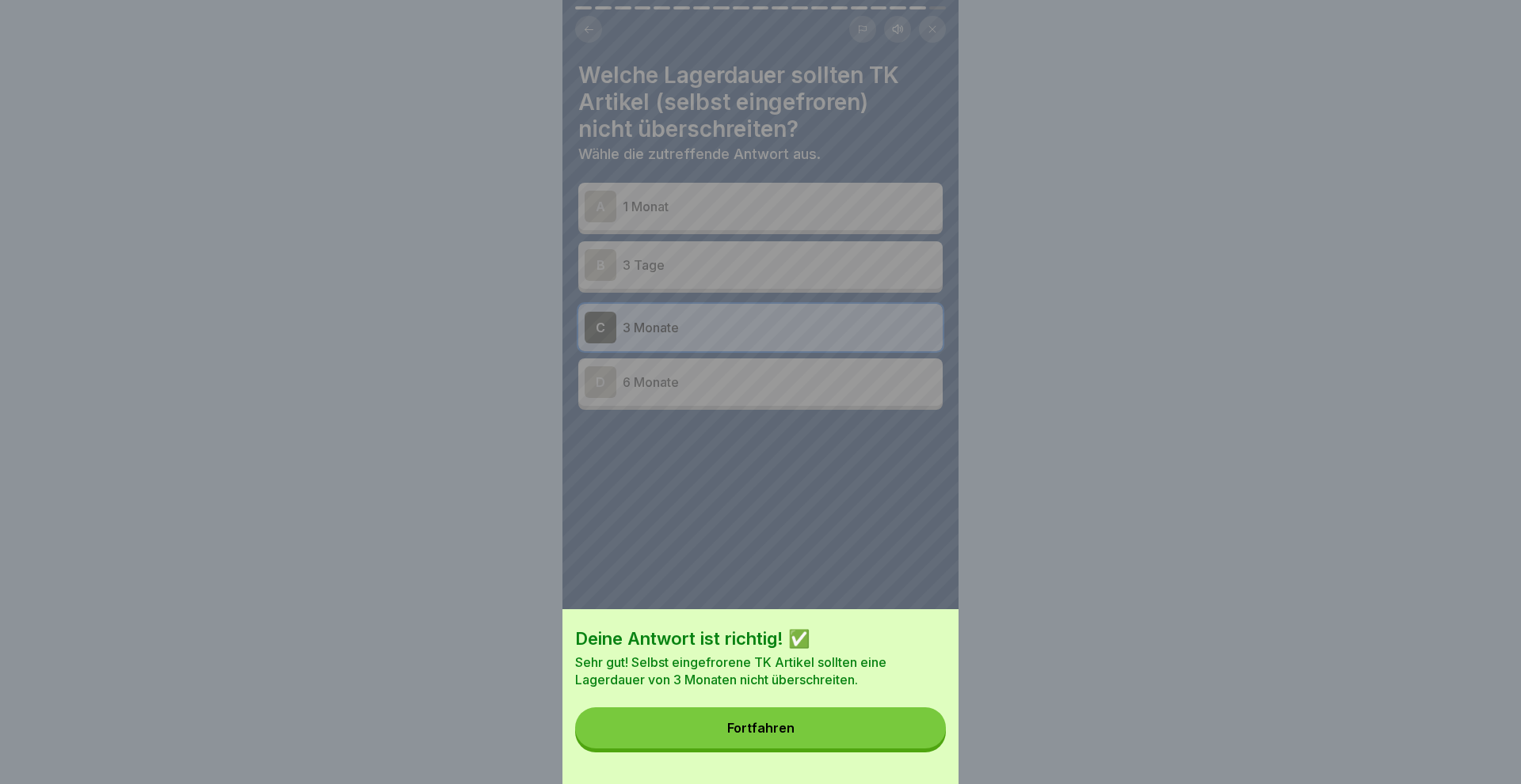
click at [723, 722] on button "Fortfahren" at bounding box center [760, 727] width 370 height 41
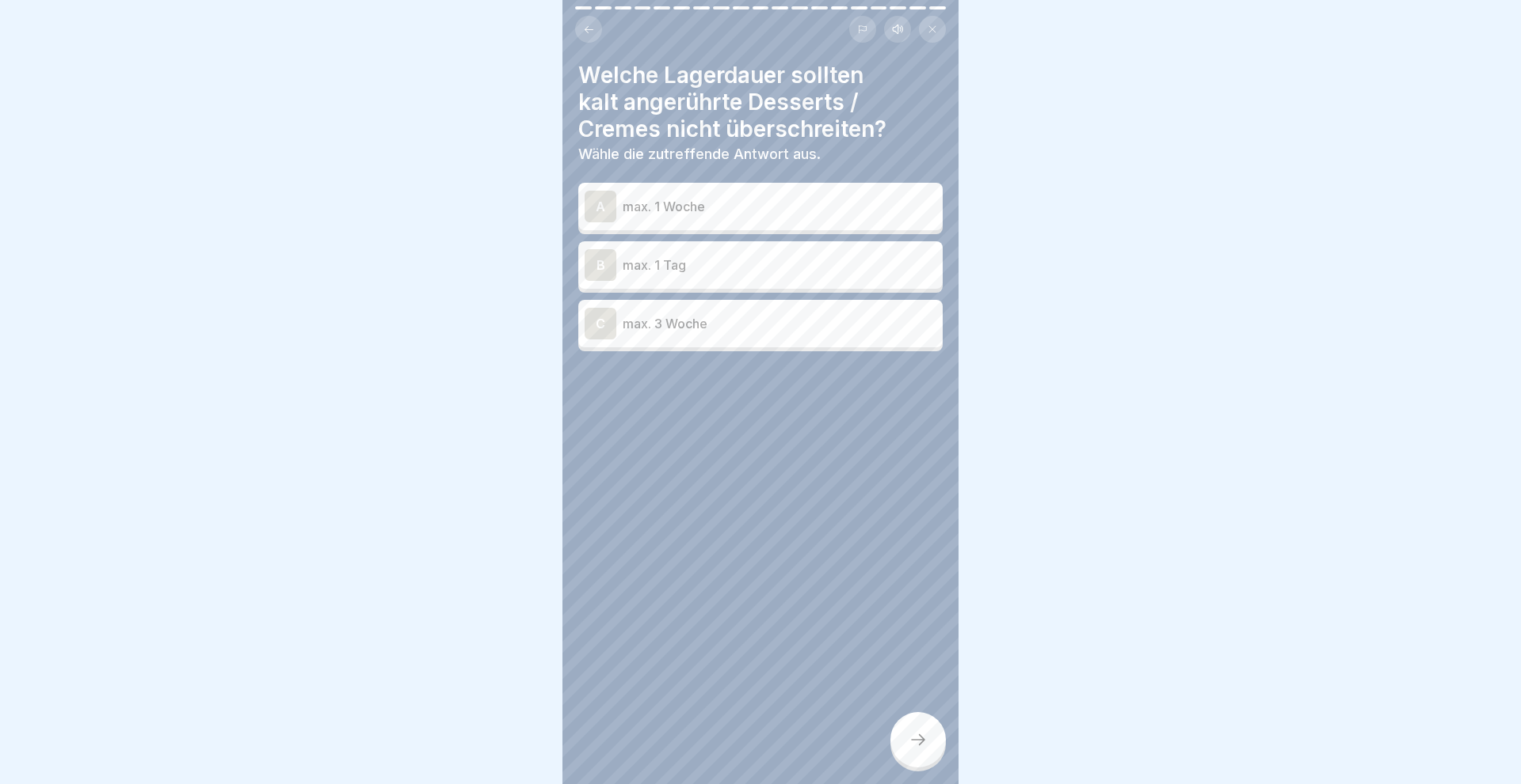
click at [590, 256] on div "B" at bounding box center [601, 265] width 32 height 32
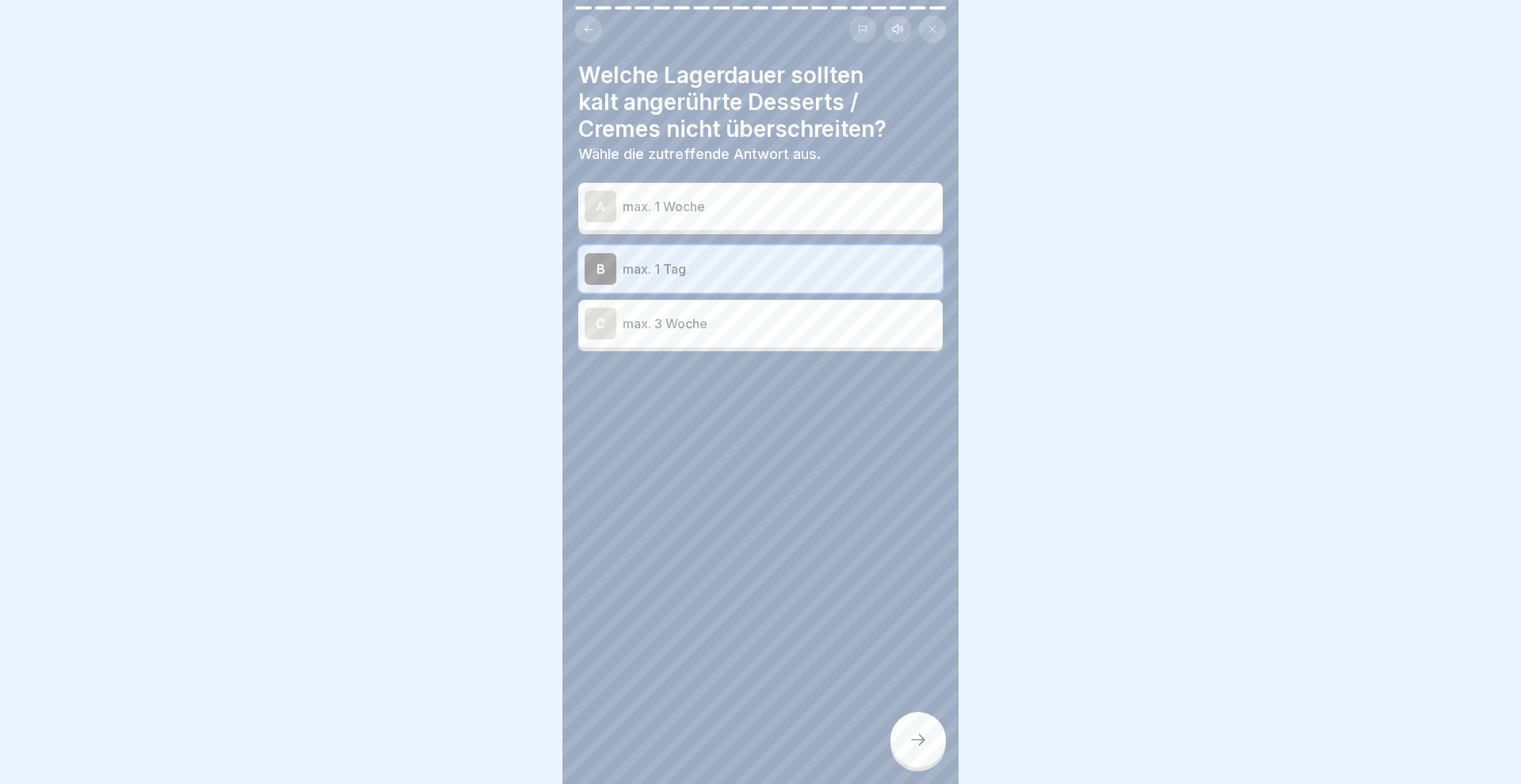
click at [915, 743] on icon at bounding box center [917, 739] width 19 height 19
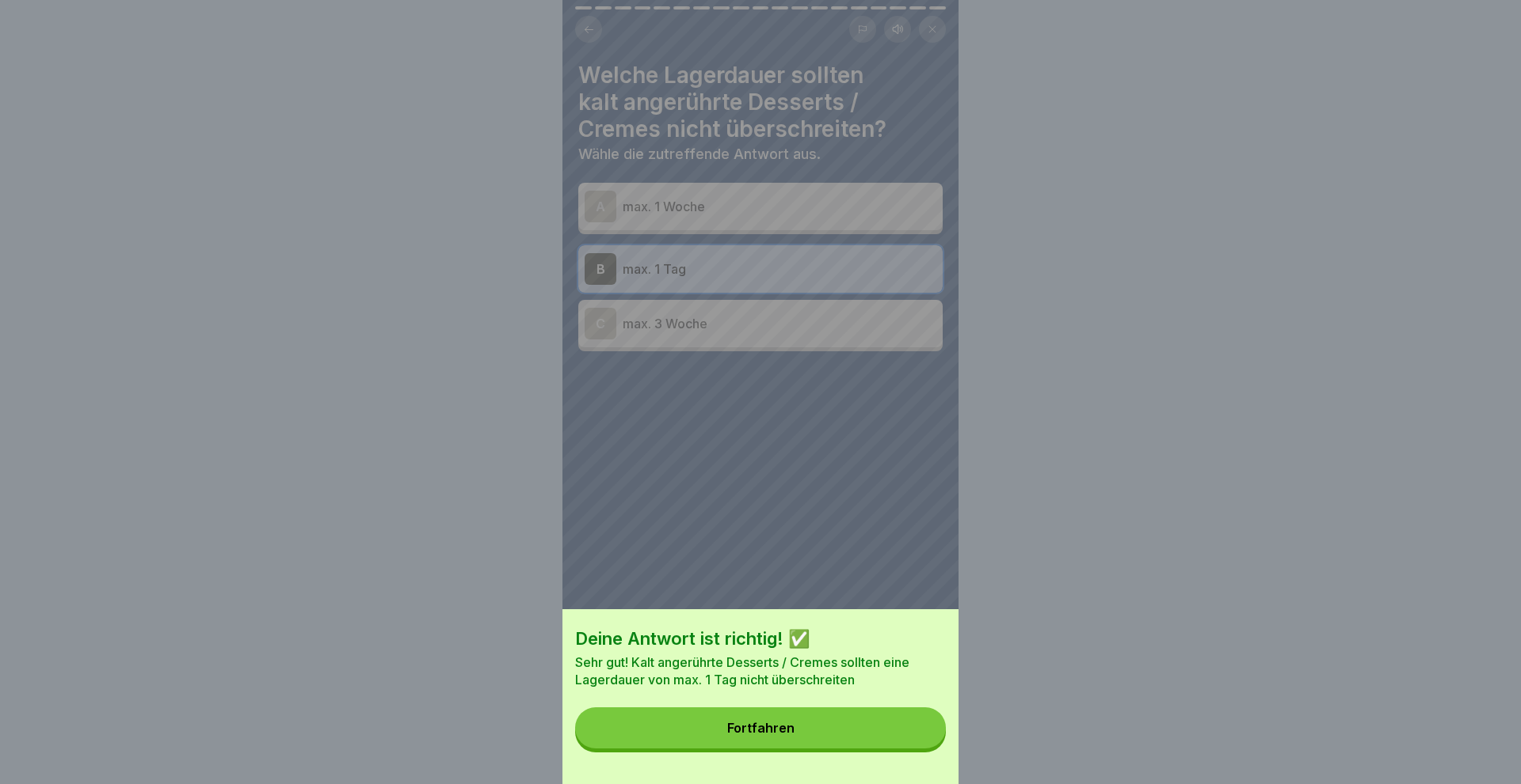
click at [759, 727] on div "Fortfahren" at bounding box center [760, 728] width 67 height 14
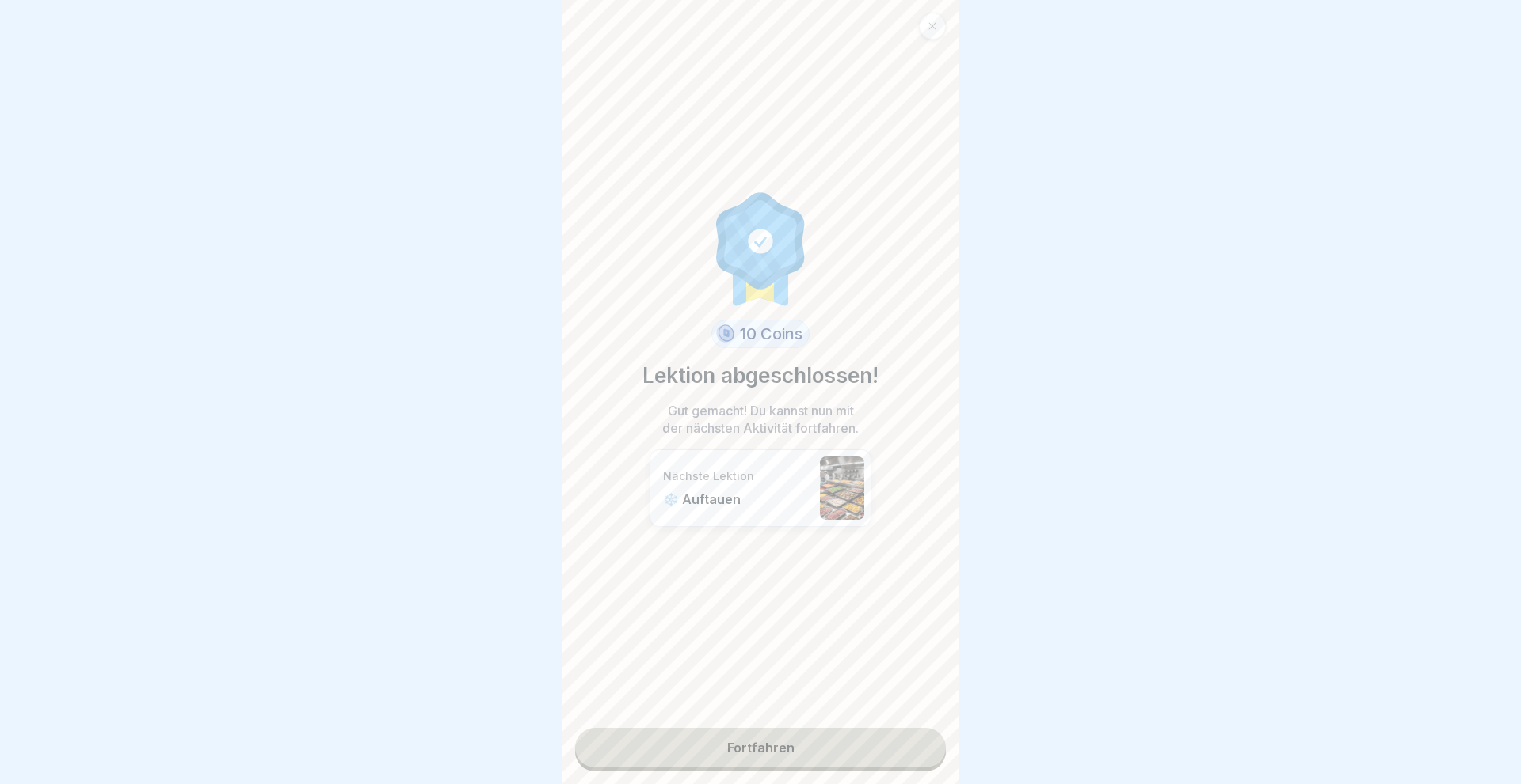
click at [732, 757] on link "Fortfahren" at bounding box center [760, 748] width 370 height 40
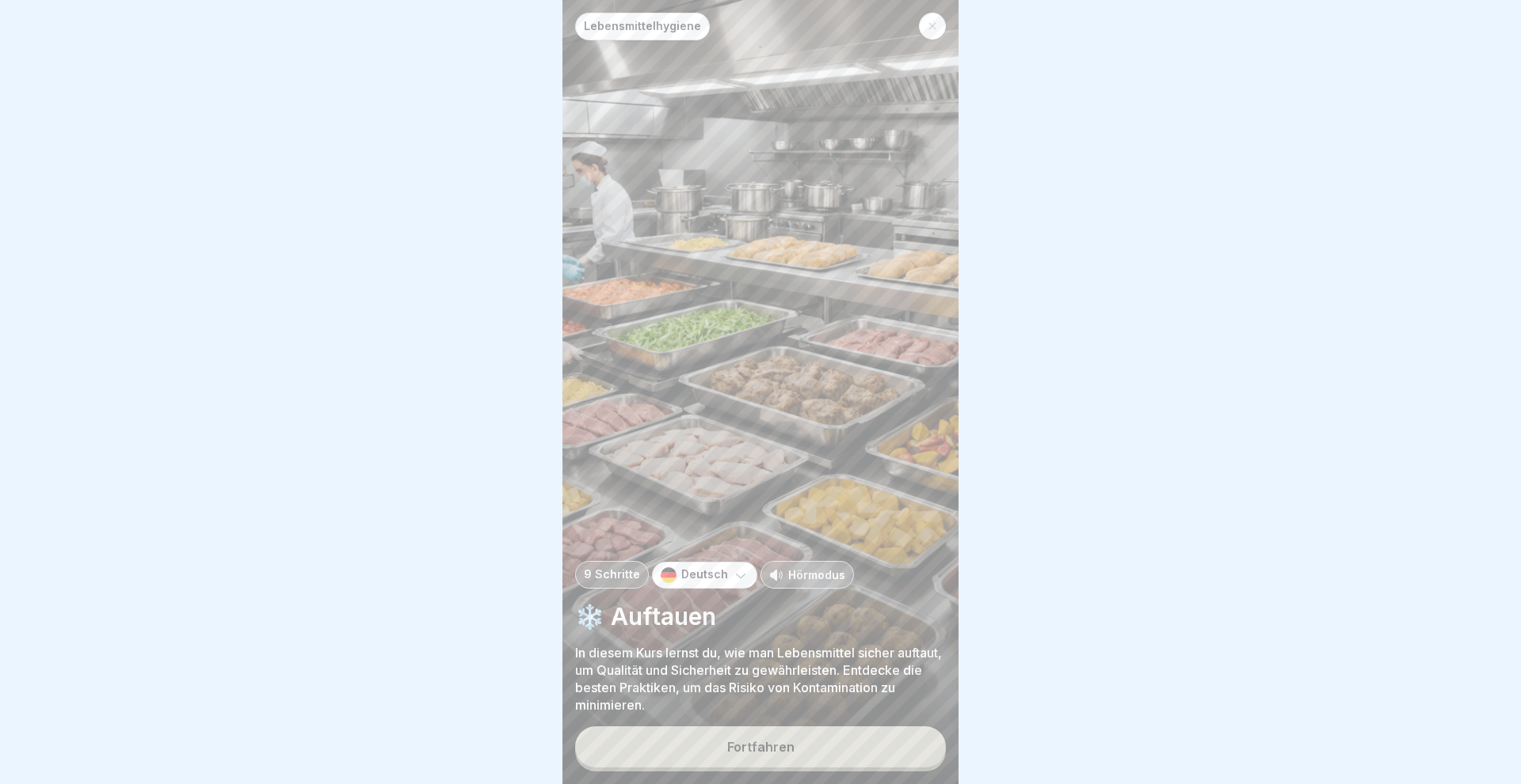
click at [732, 757] on button "Fortfahren" at bounding box center [760, 746] width 370 height 41
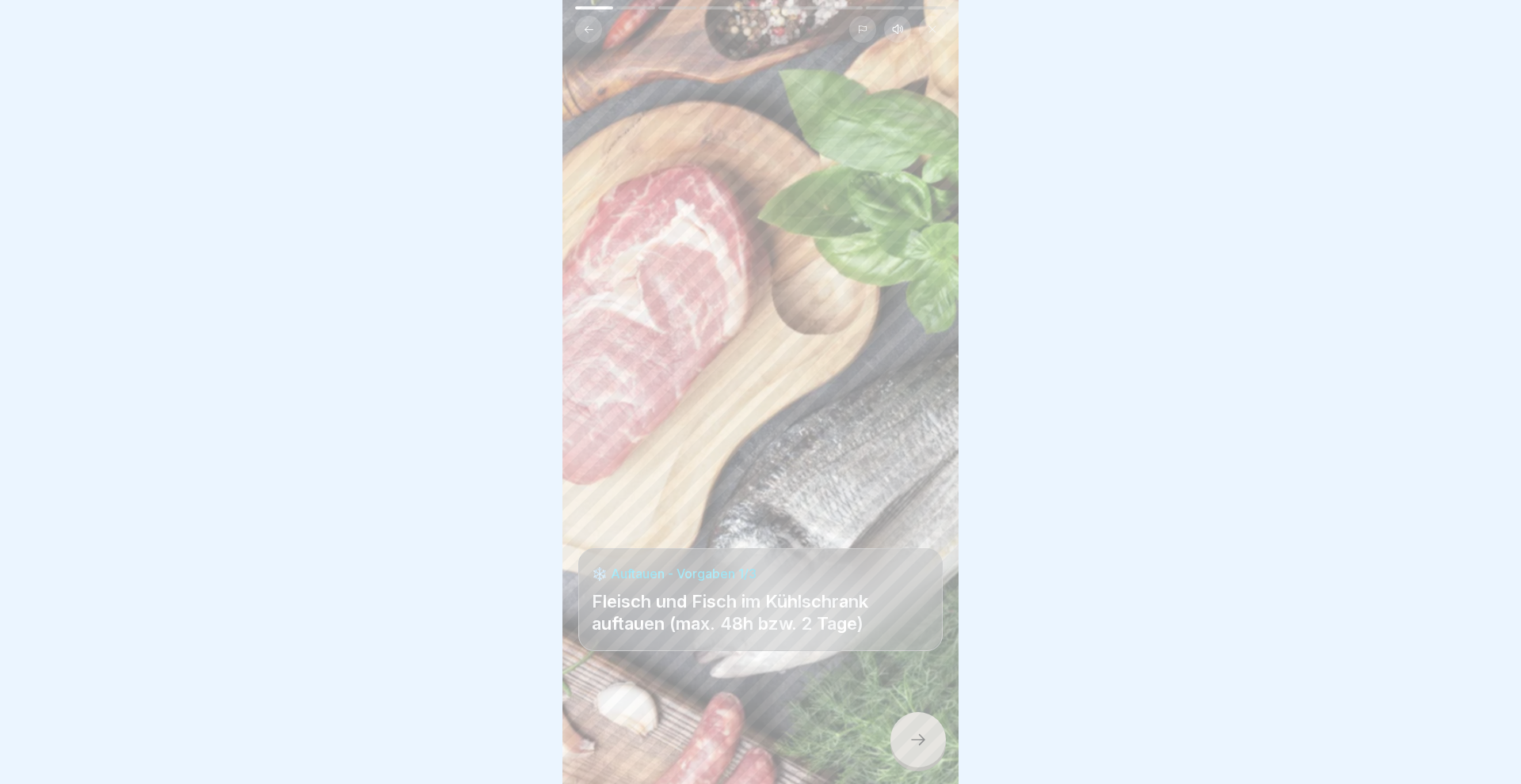
click at [920, 741] on icon at bounding box center [917, 739] width 19 height 19
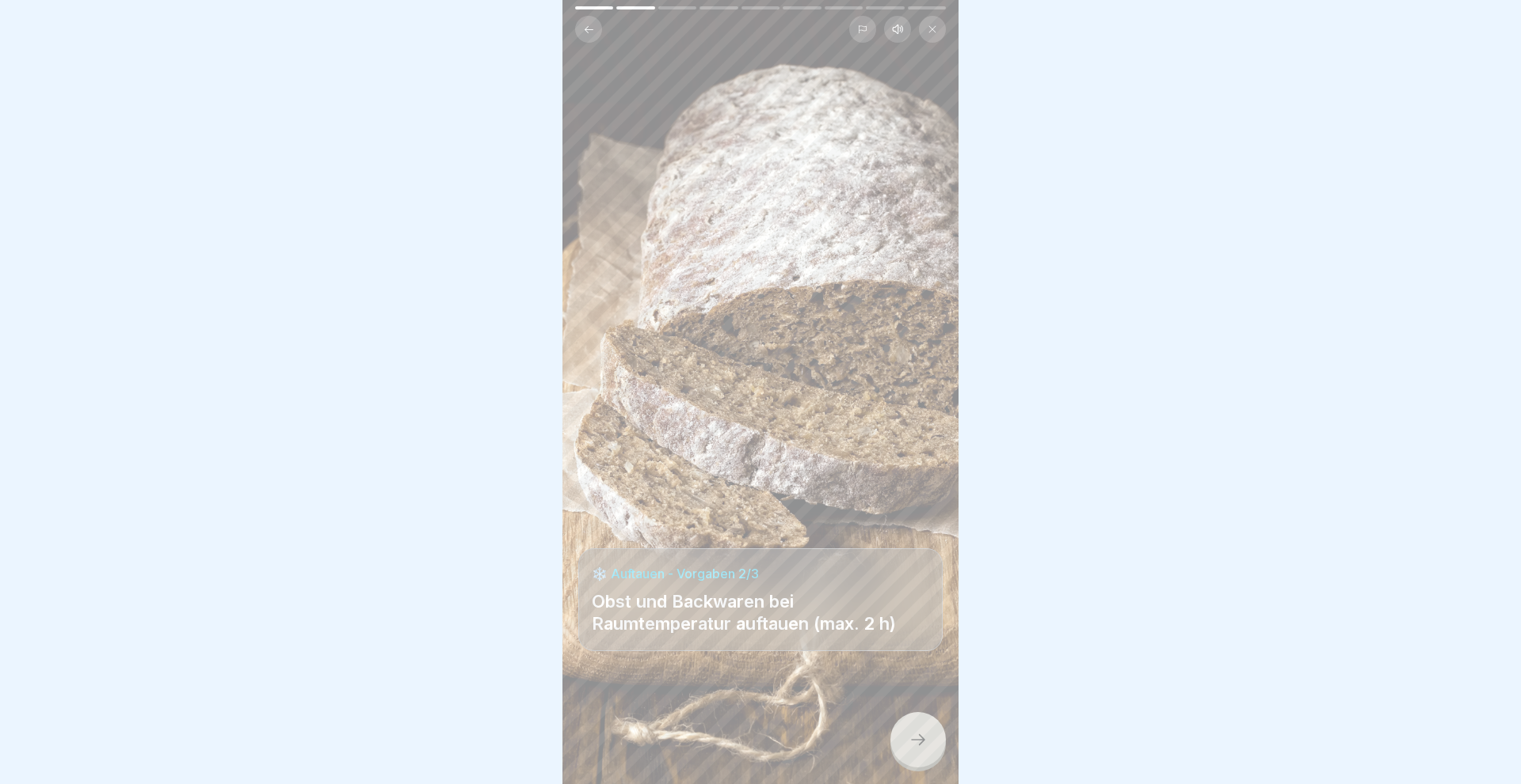
click at [920, 741] on icon at bounding box center [917, 739] width 19 height 19
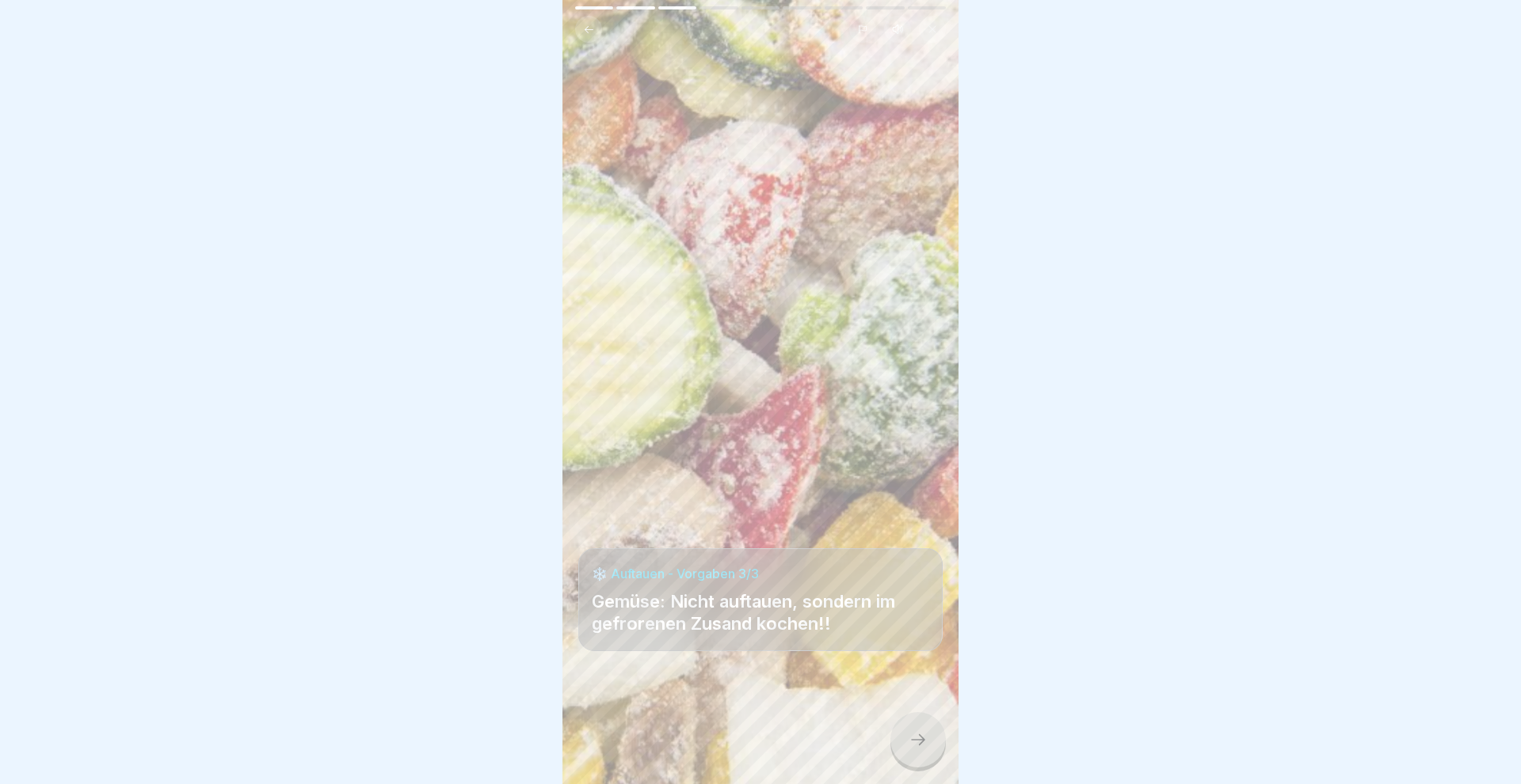
click at [920, 741] on icon at bounding box center [917, 739] width 19 height 19
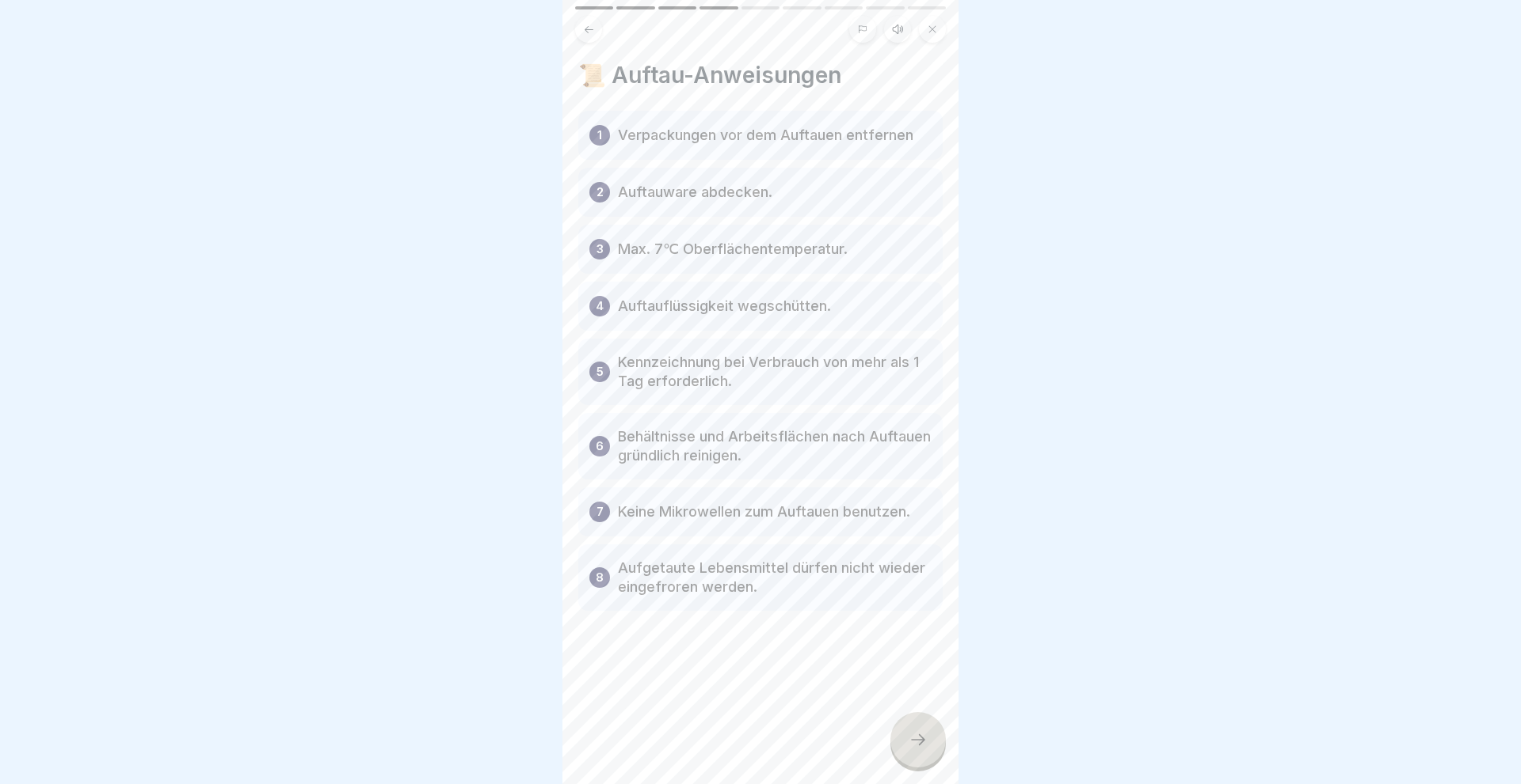
click at [918, 741] on icon at bounding box center [917, 739] width 19 height 19
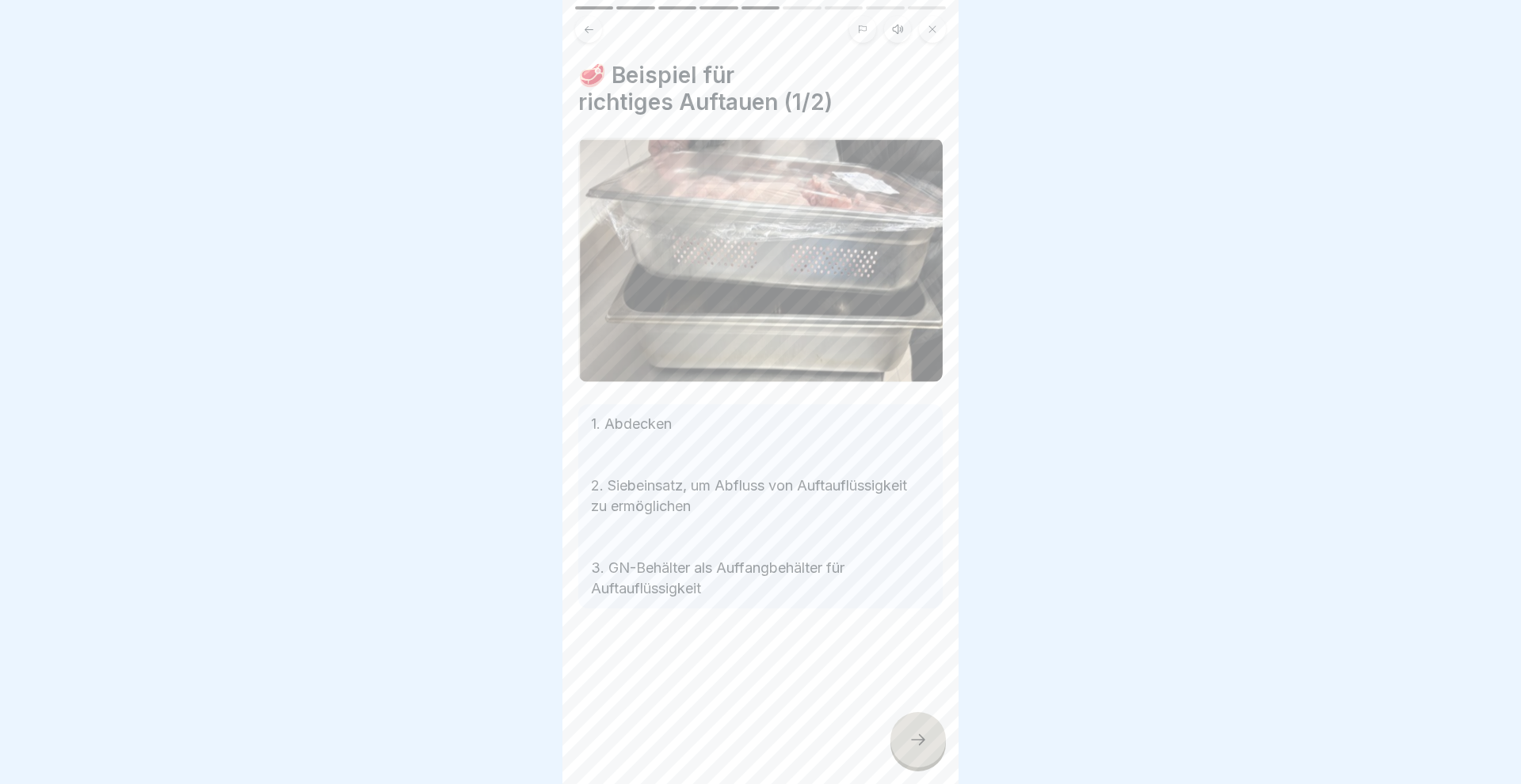
click at [918, 741] on icon at bounding box center [917, 739] width 19 height 19
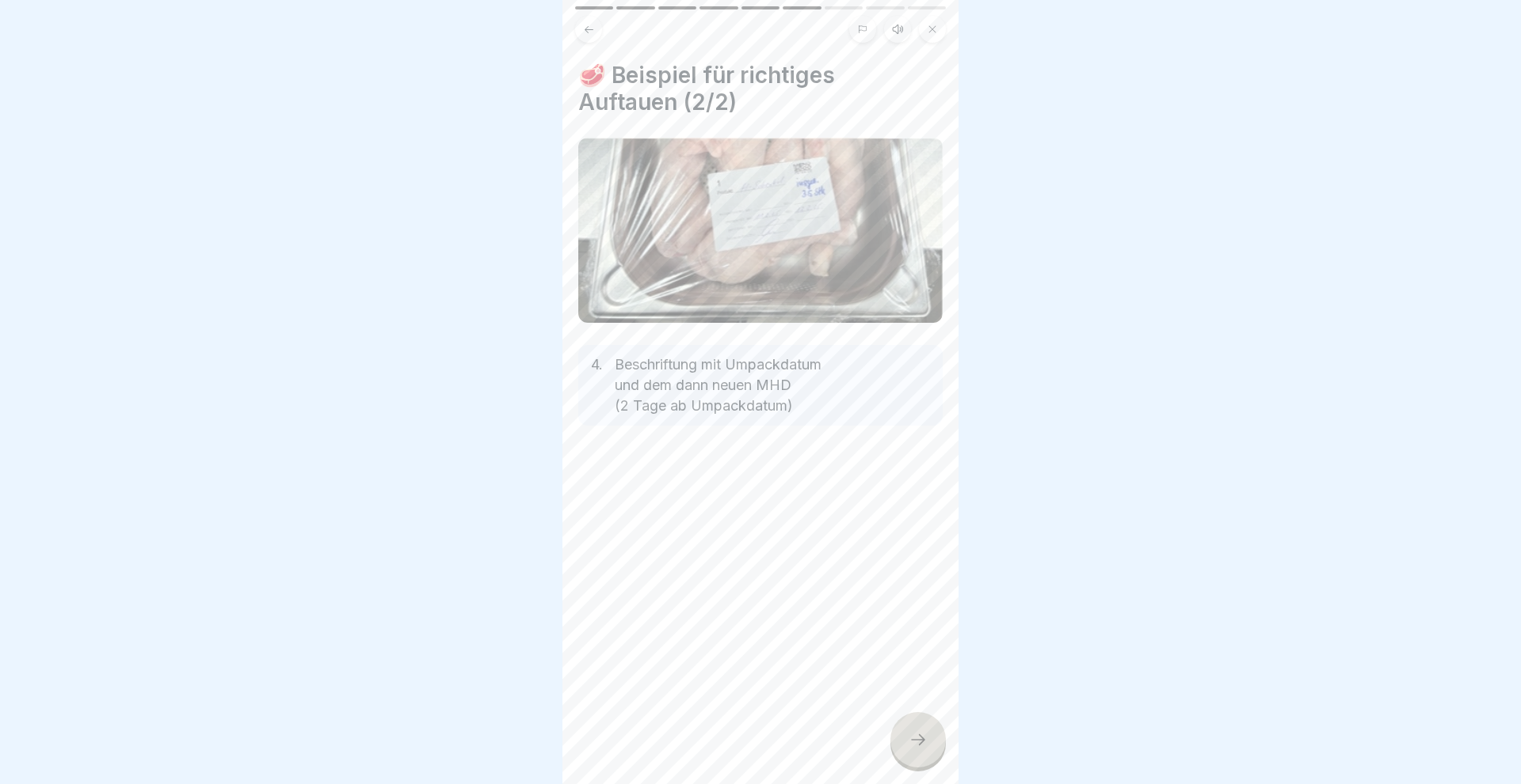
click at [918, 741] on icon at bounding box center [917, 739] width 19 height 19
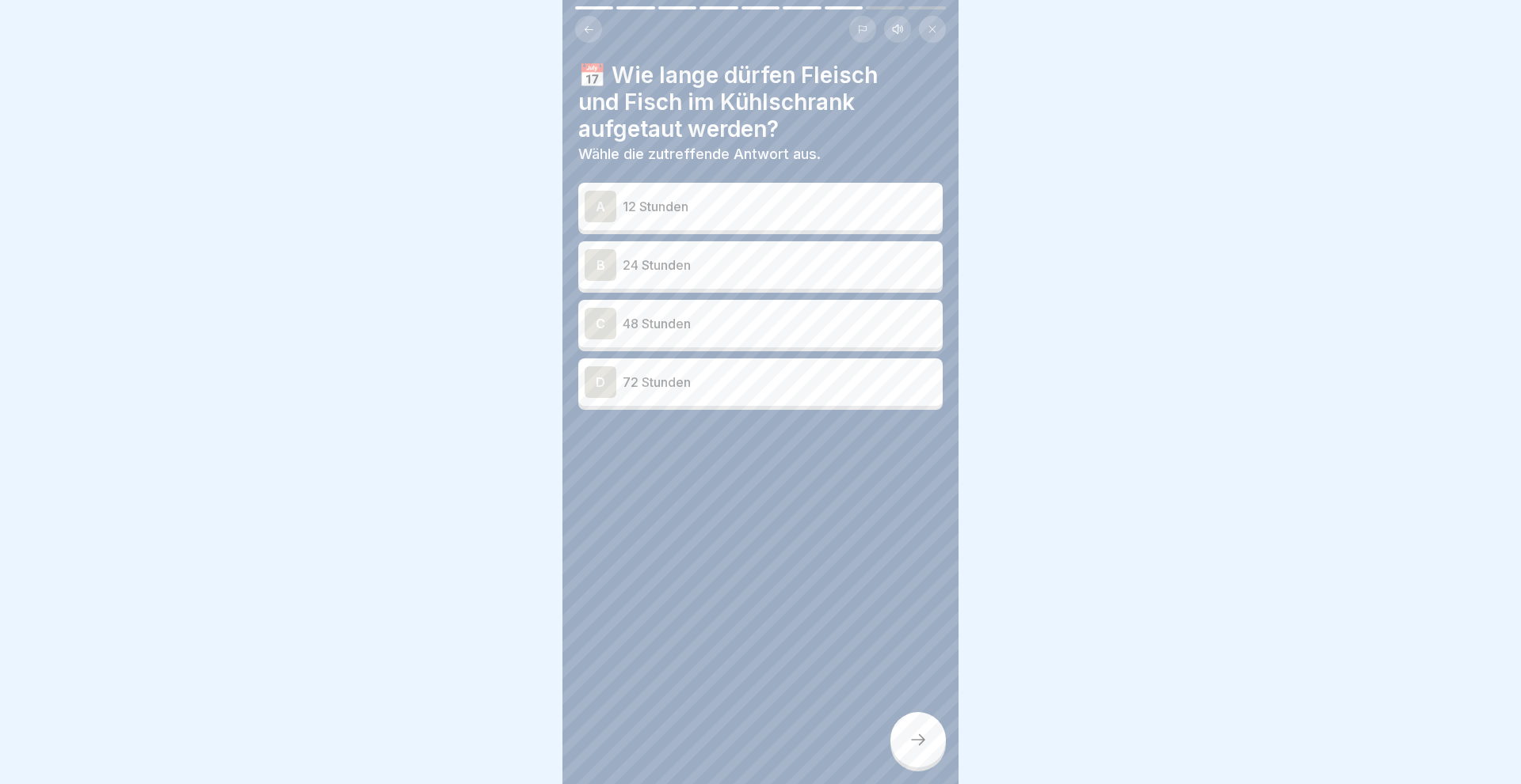
click at [598, 213] on div "A" at bounding box center [601, 206] width 32 height 32
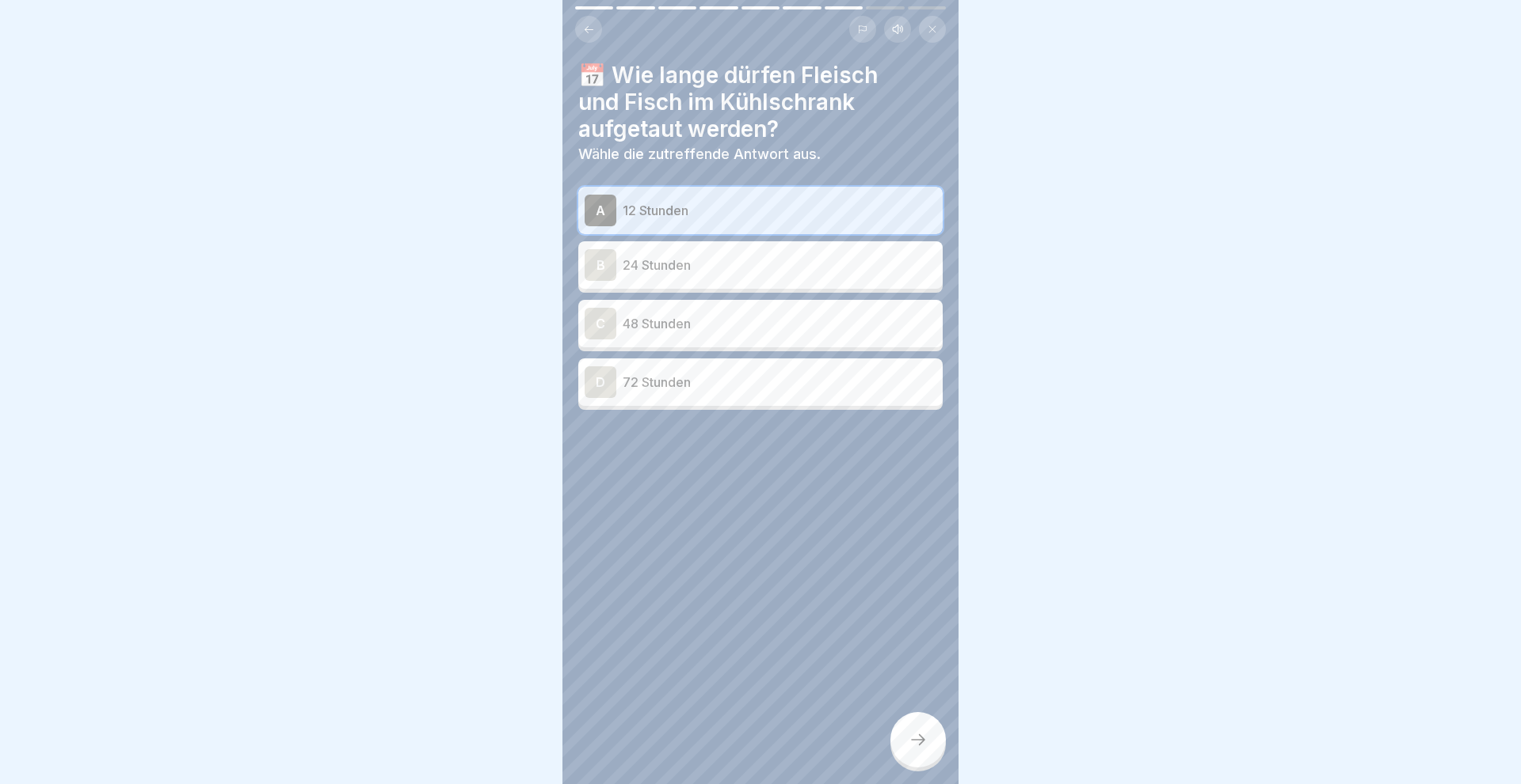
click at [596, 323] on div "C" at bounding box center [601, 324] width 32 height 32
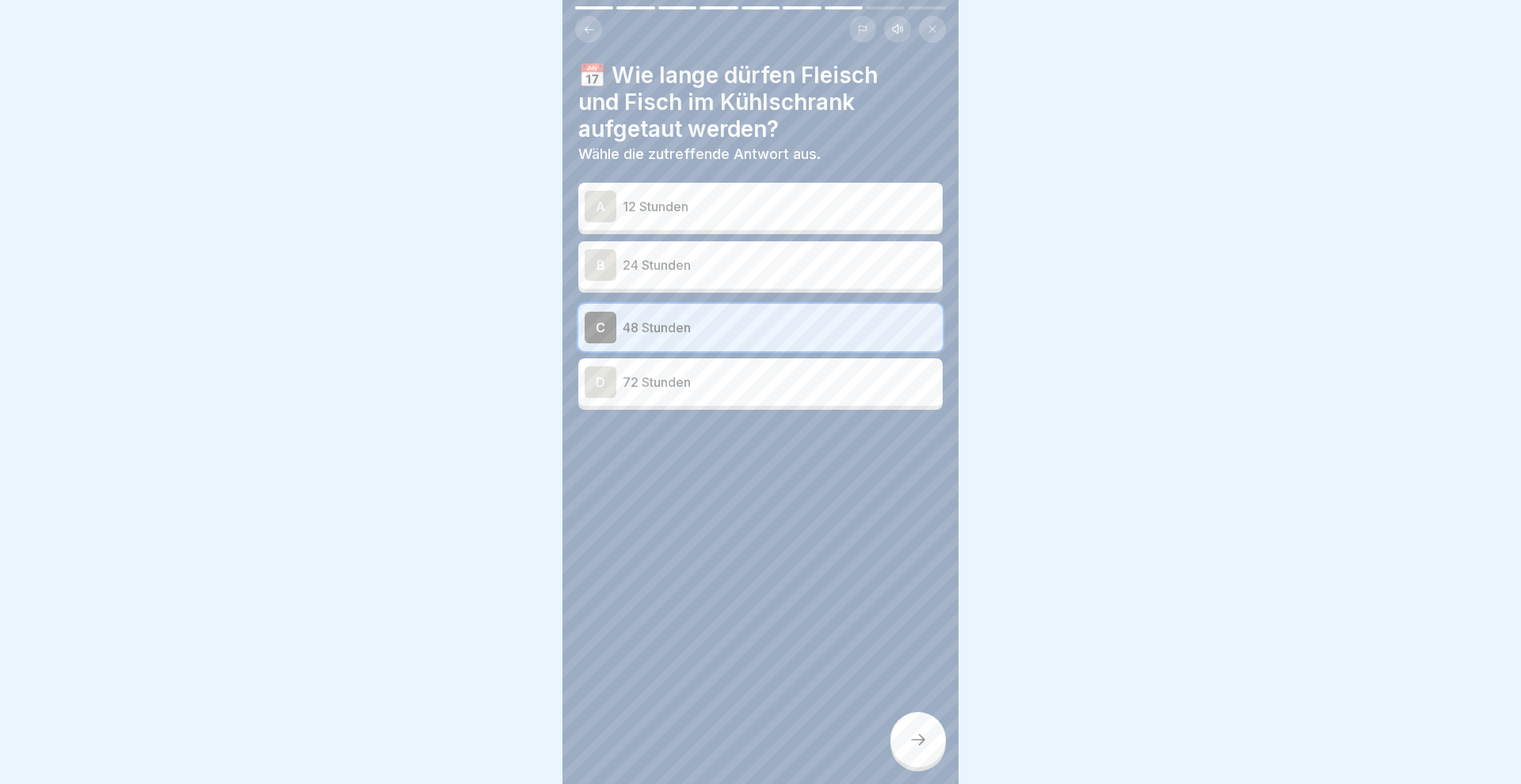
click at [594, 380] on div "D" at bounding box center [601, 382] width 32 height 32
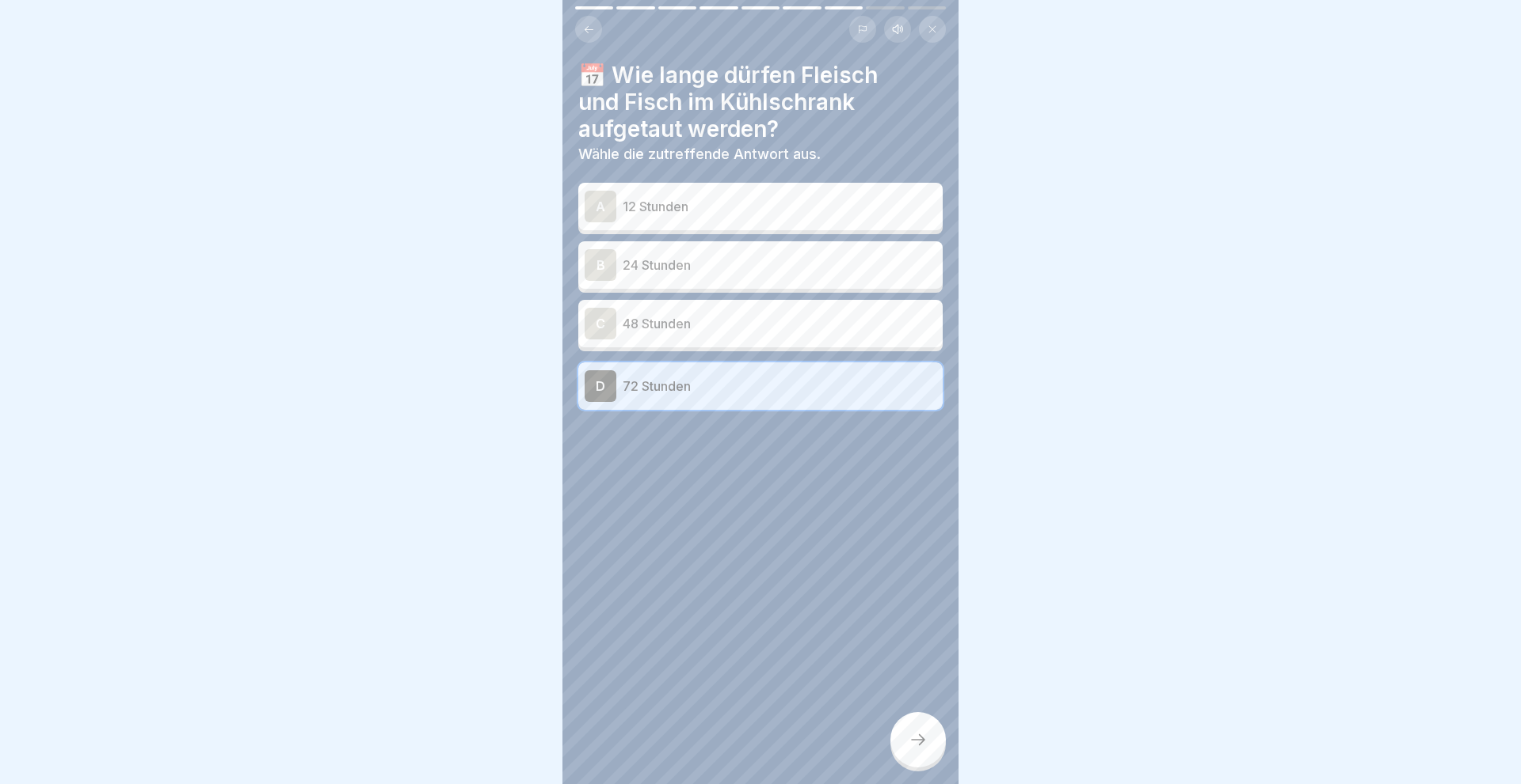
click at [923, 742] on icon at bounding box center [917, 739] width 19 height 19
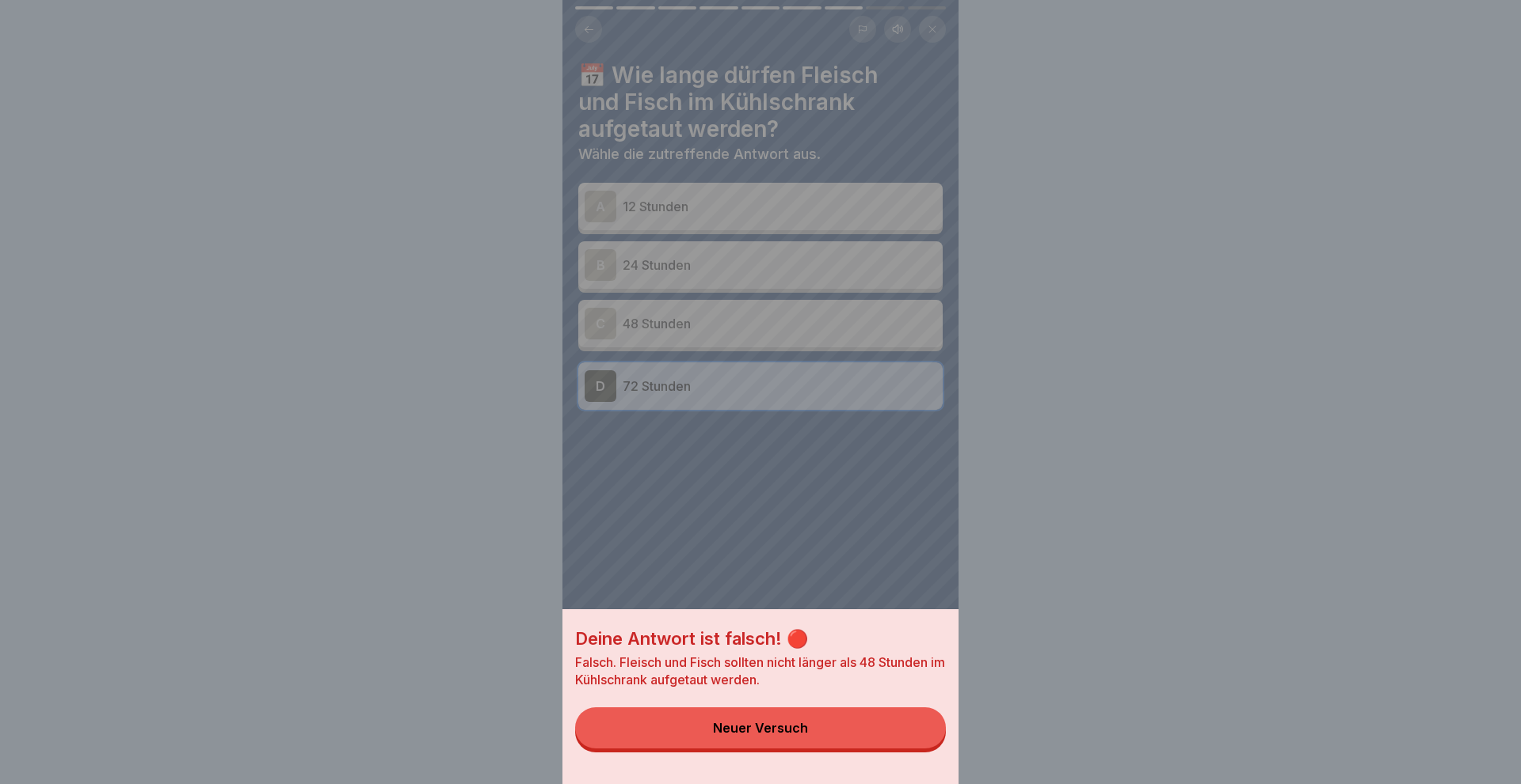
click at [591, 319] on div "Deine Antwort ist falsch! 🔴 Falsch. Fleisch und Fisch sollten nicht länger als …" at bounding box center [760, 392] width 396 height 784
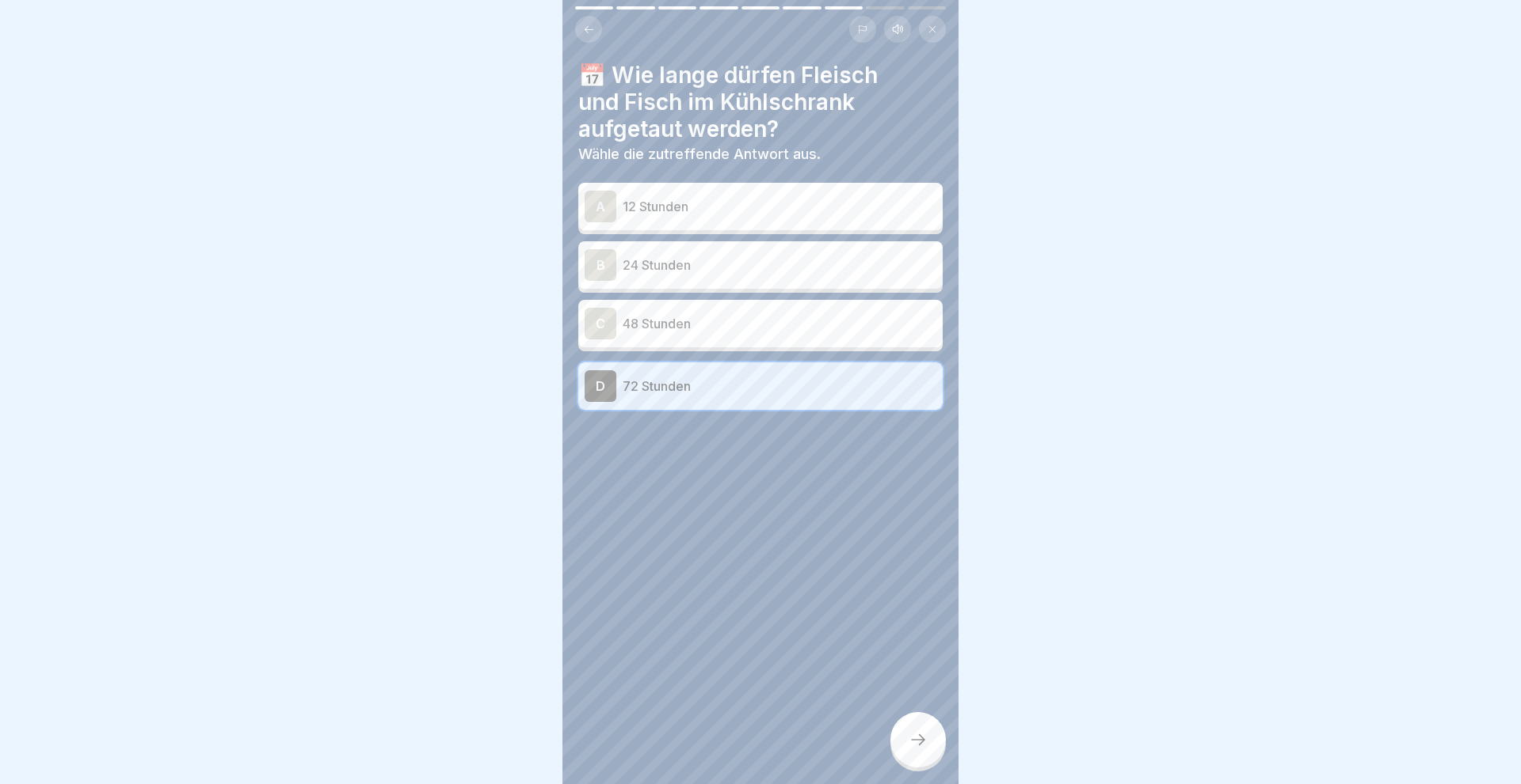
click at [591, 319] on div "C" at bounding box center [601, 324] width 32 height 32
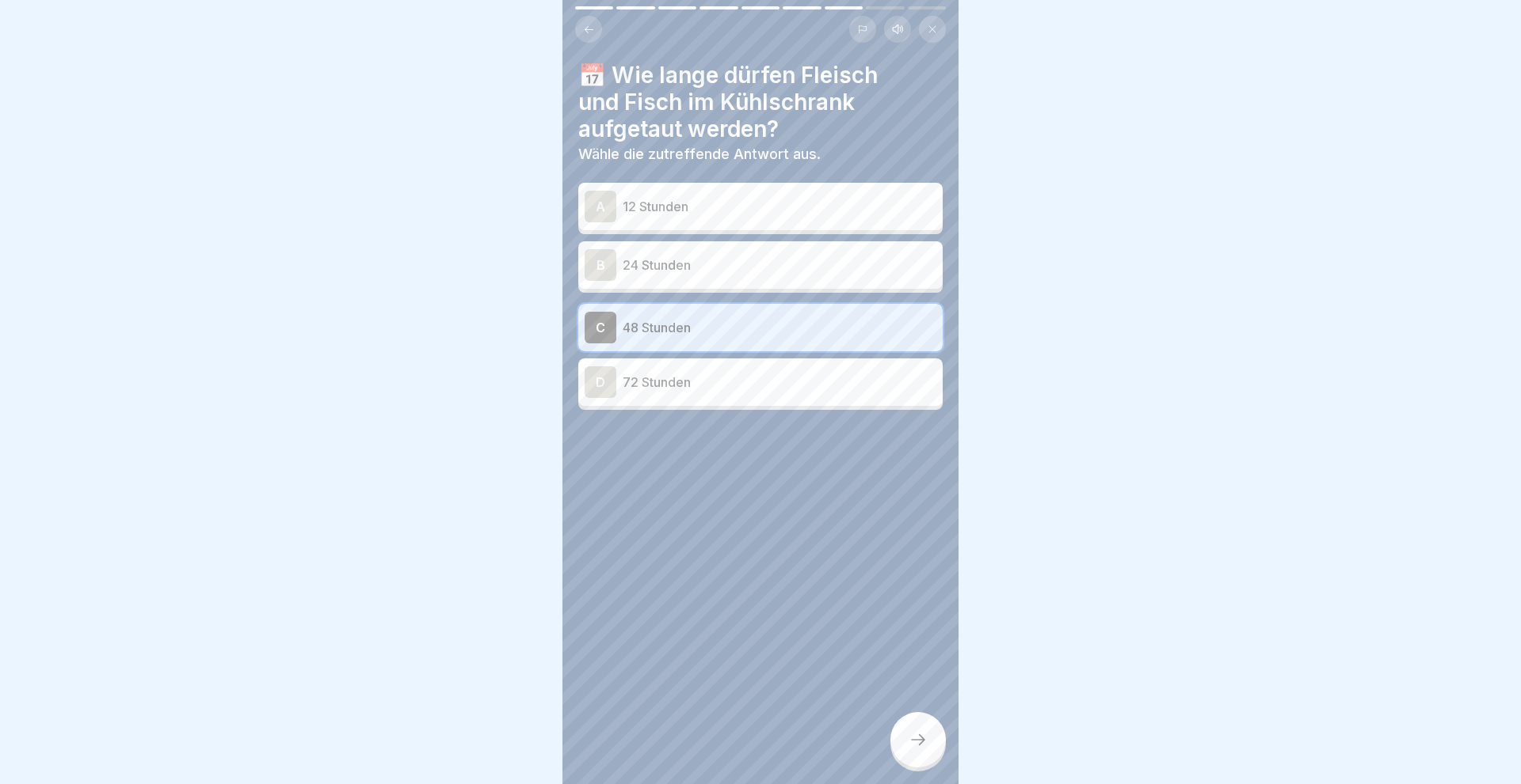
click at [917, 739] on icon at bounding box center [917, 739] width 19 height 19
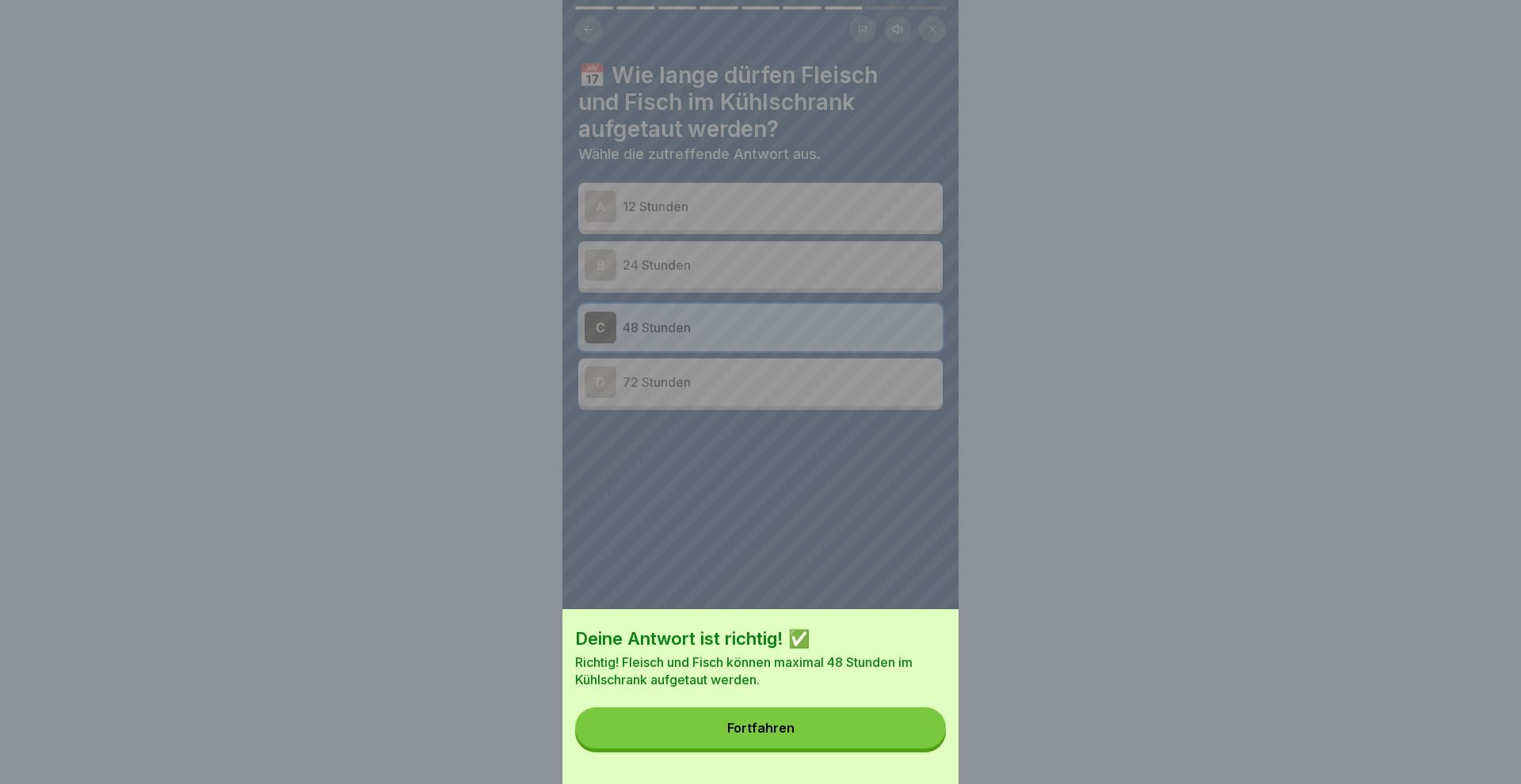
click at [735, 729] on div "Fortfahren" at bounding box center [760, 728] width 67 height 14
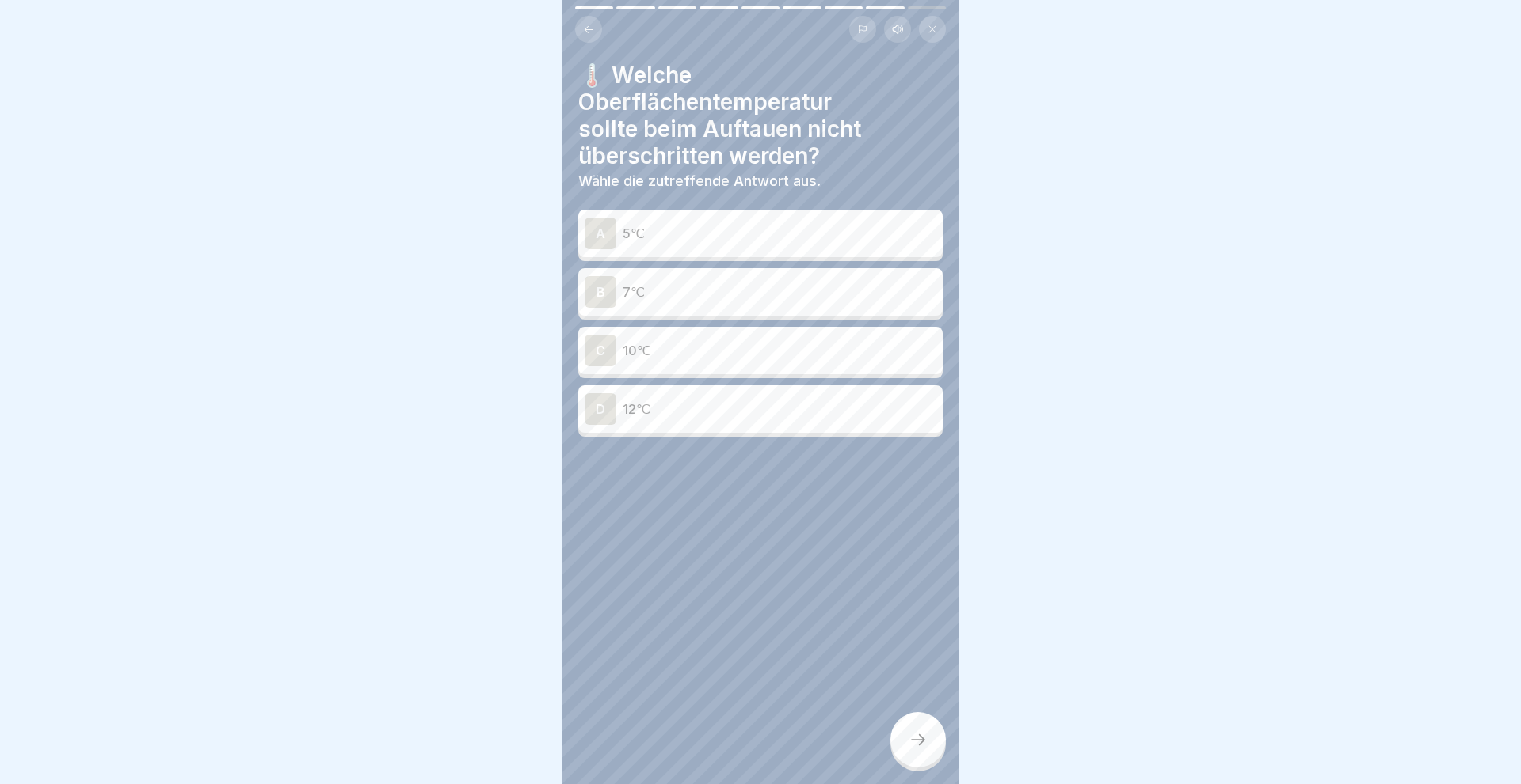
click at [601, 292] on div "B" at bounding box center [601, 292] width 32 height 32
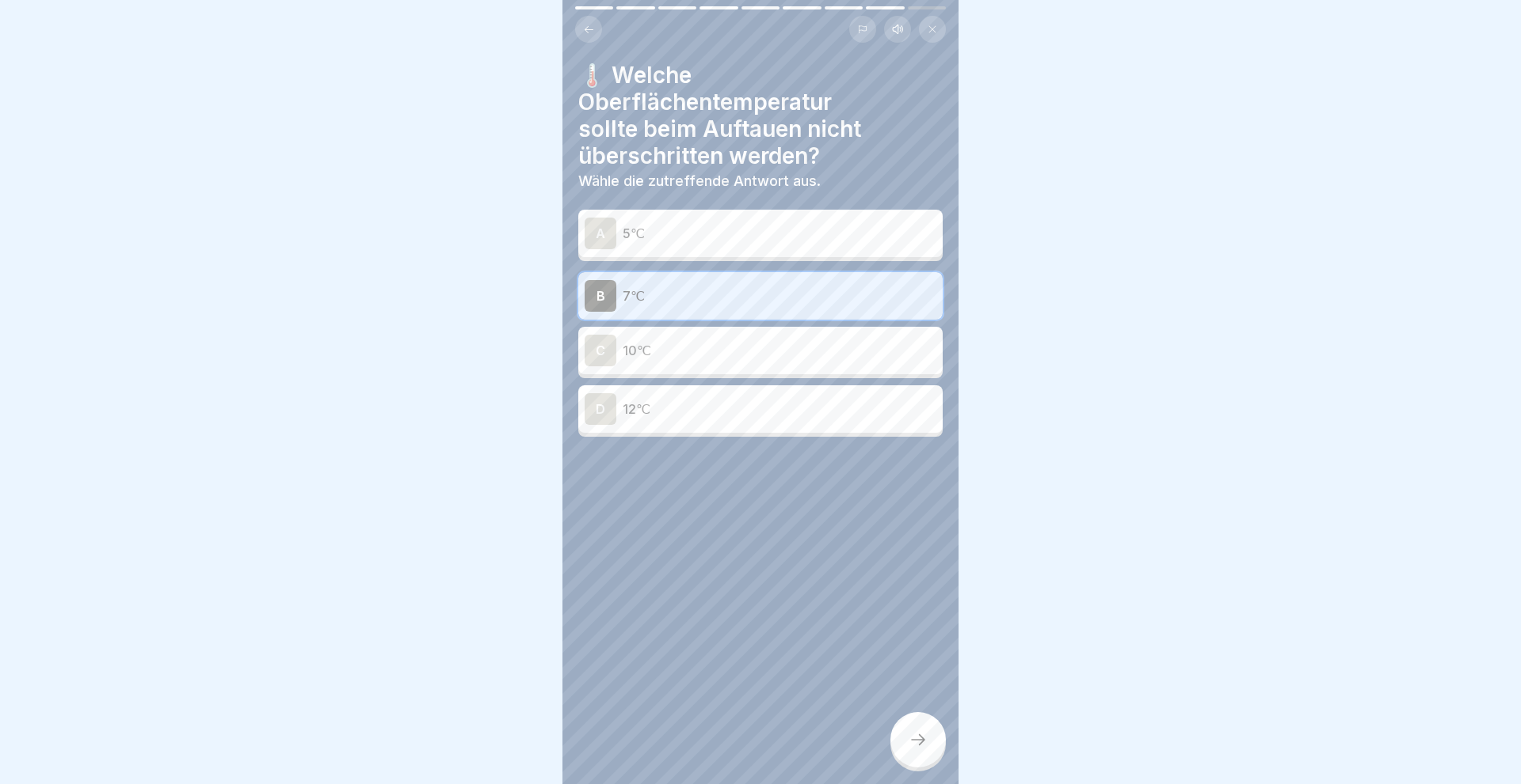
click at [909, 743] on icon at bounding box center [917, 739] width 19 height 19
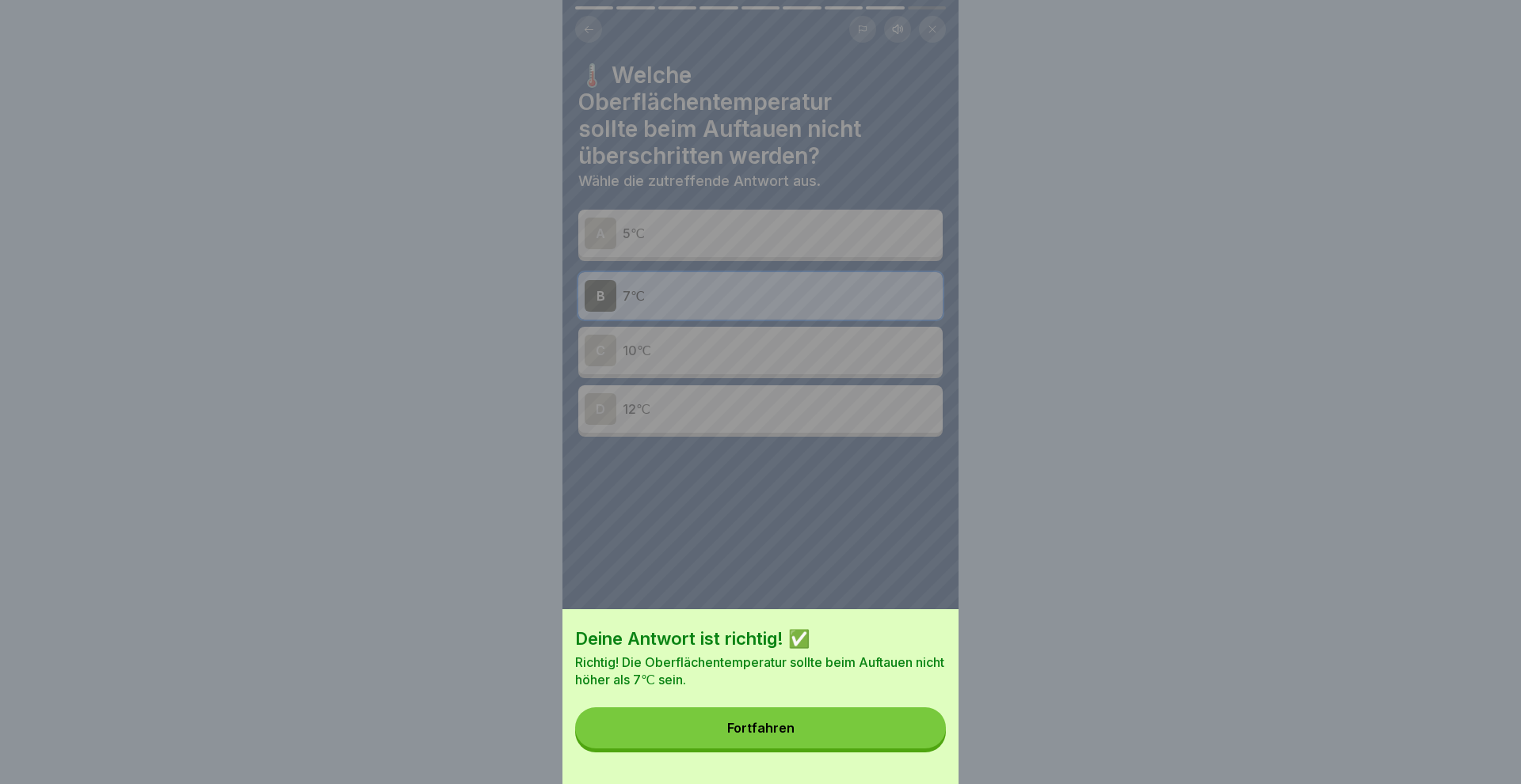
click at [764, 719] on button "Fortfahren" at bounding box center [760, 727] width 370 height 41
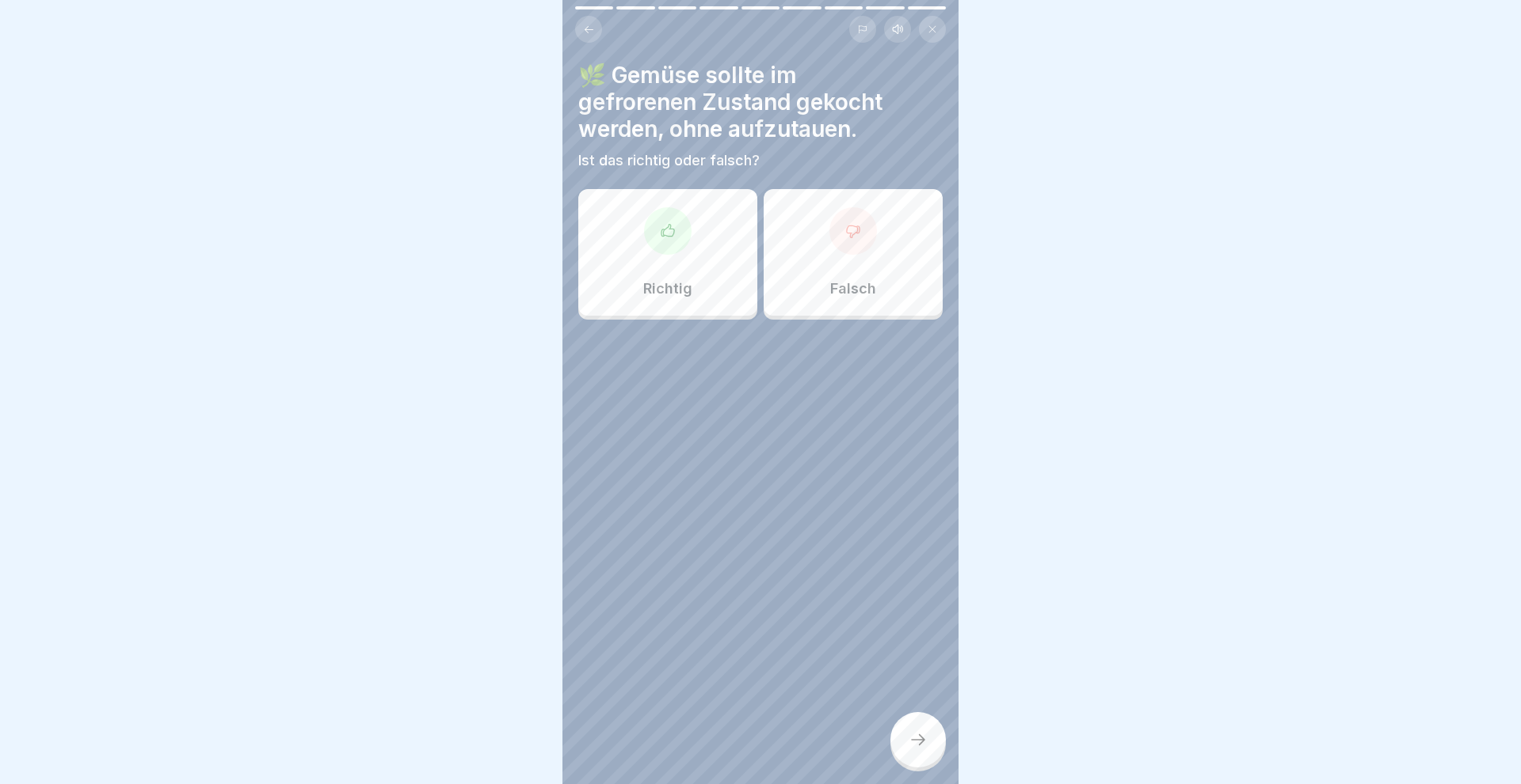
click at [684, 268] on div "Richtig" at bounding box center [667, 252] width 179 height 127
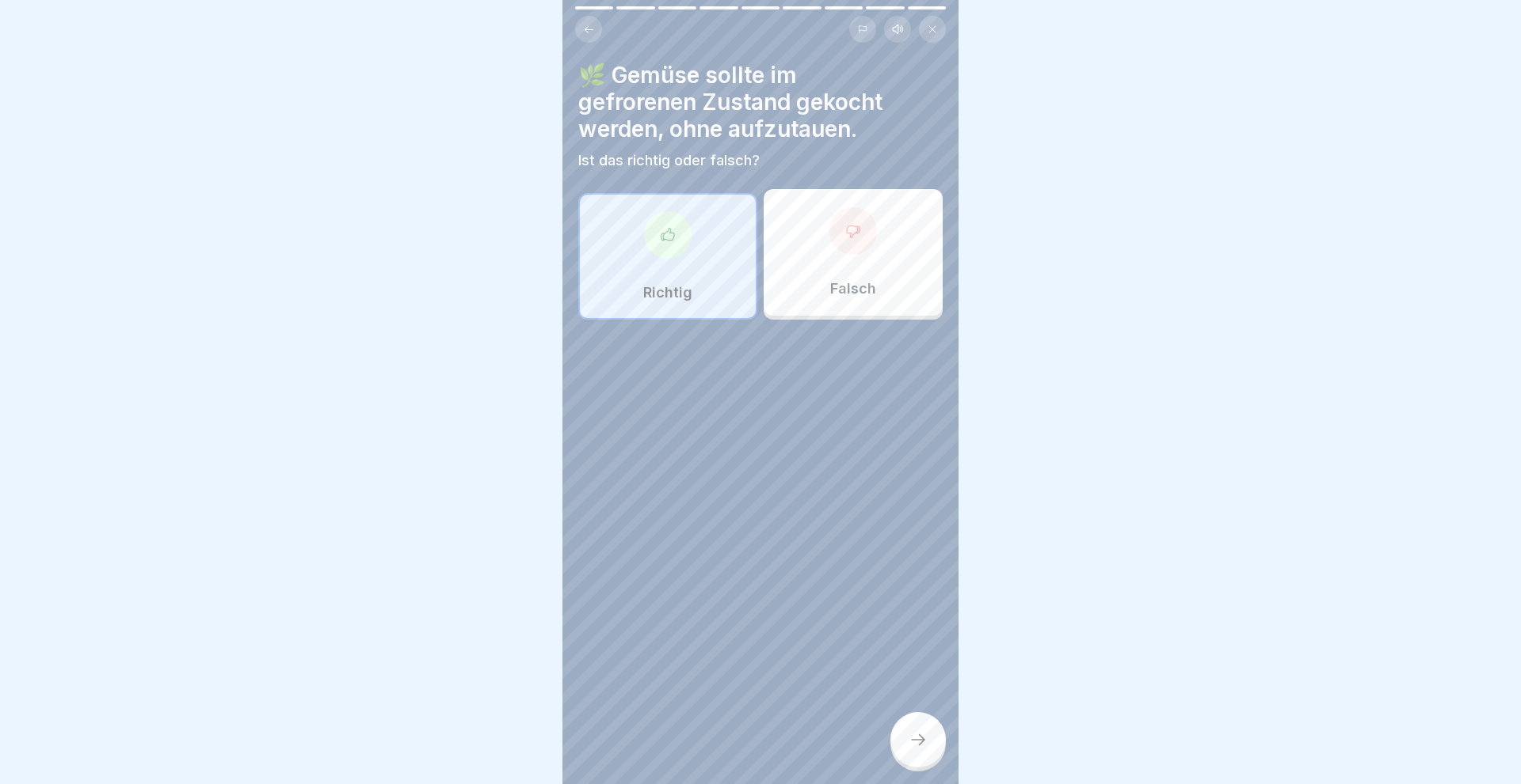
click at [914, 749] on div at bounding box center [918, 740] width 56 height 56
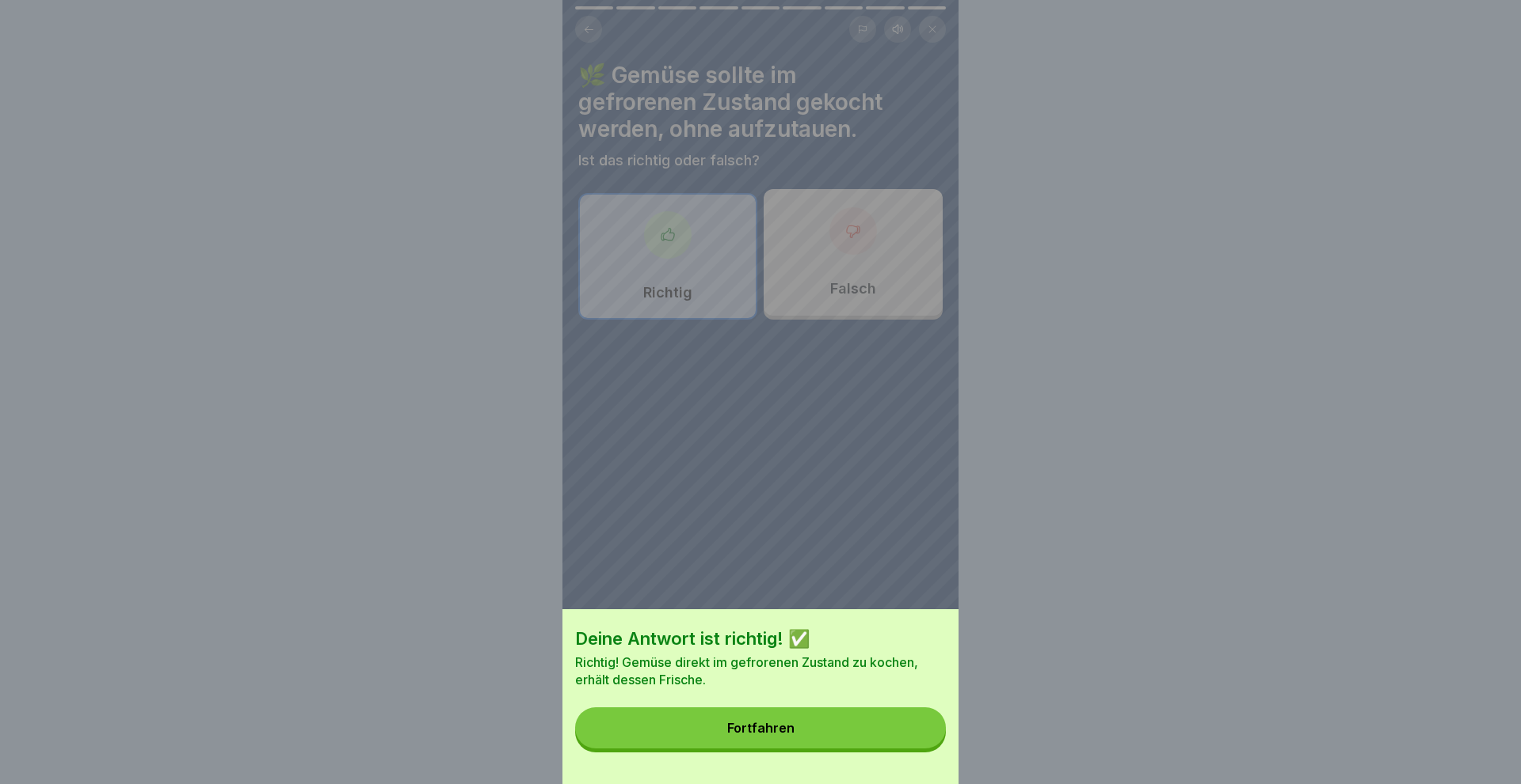
click at [799, 731] on button "Fortfahren" at bounding box center [760, 727] width 370 height 41
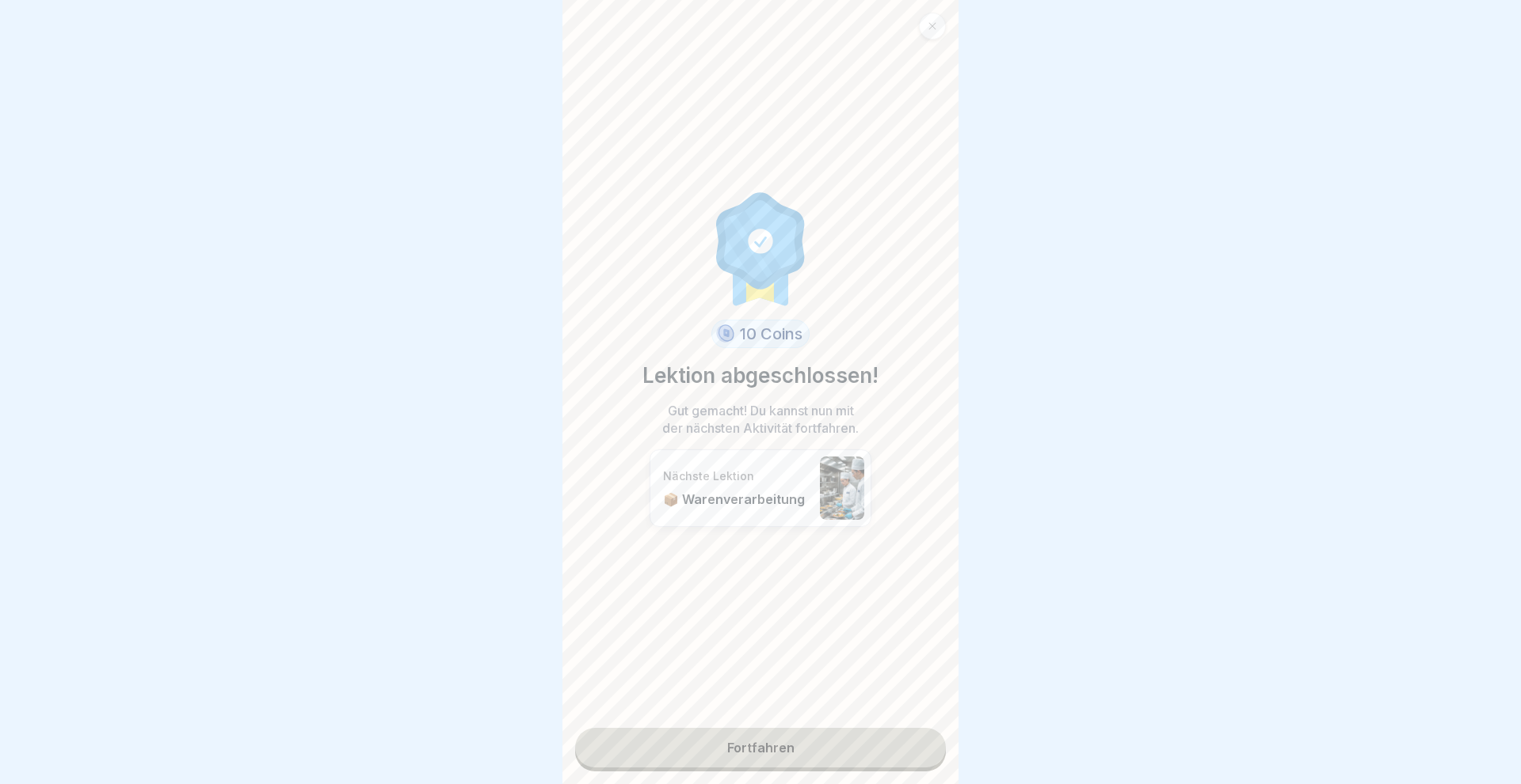
click at [777, 749] on link "Fortfahren" at bounding box center [760, 748] width 370 height 40
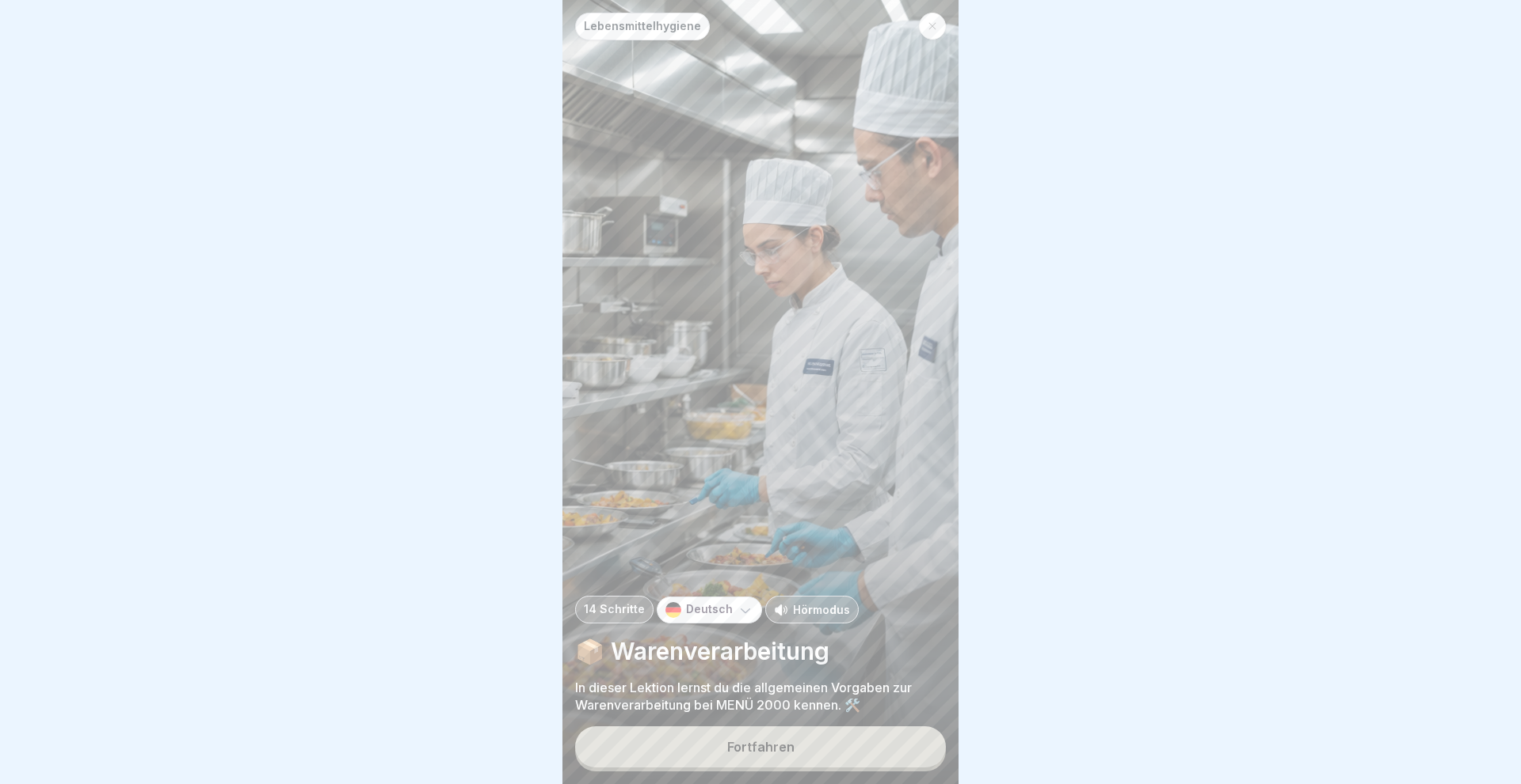
click at [777, 749] on div "Fortfahren" at bounding box center [760, 747] width 67 height 14
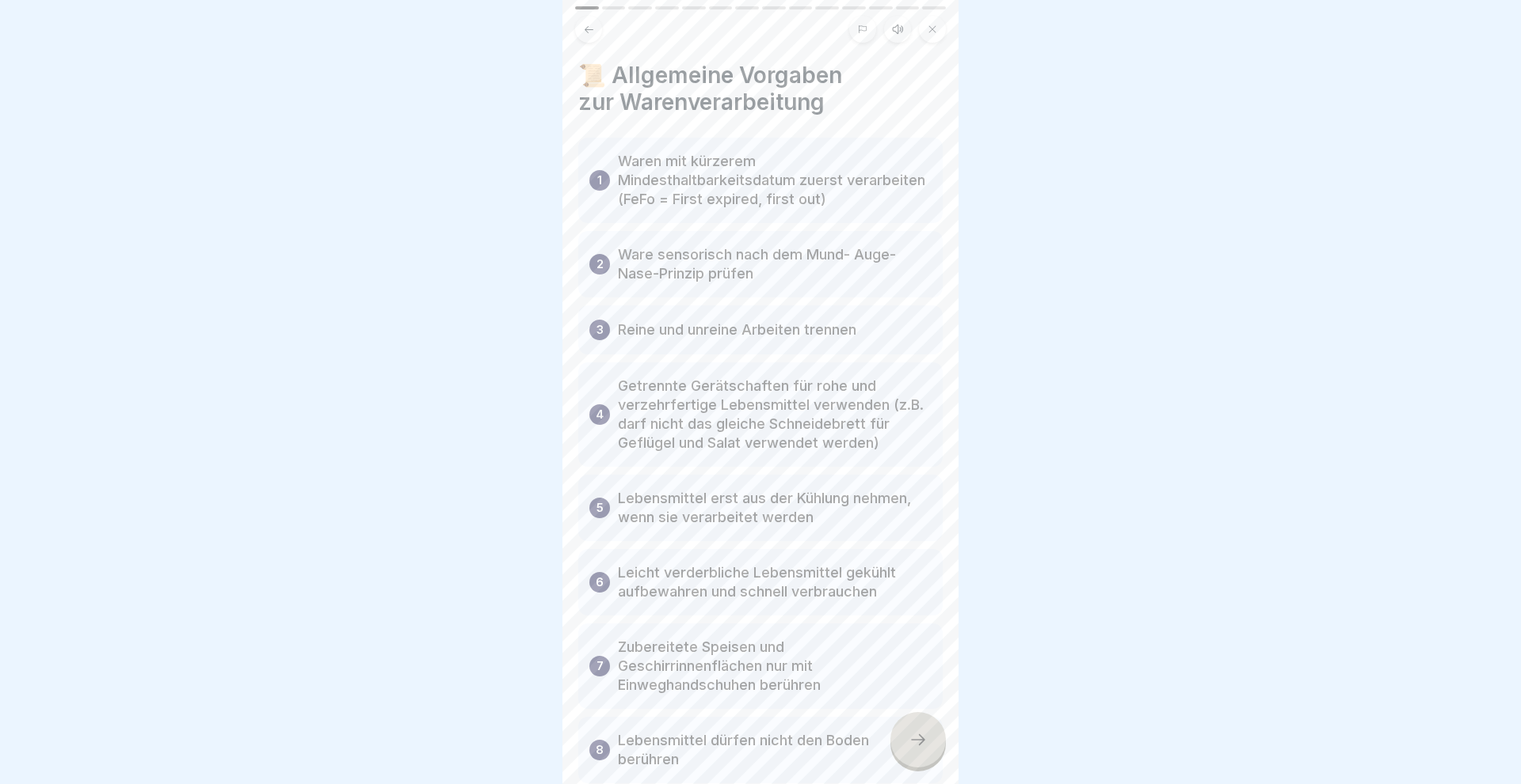
scroll to position [94, 0]
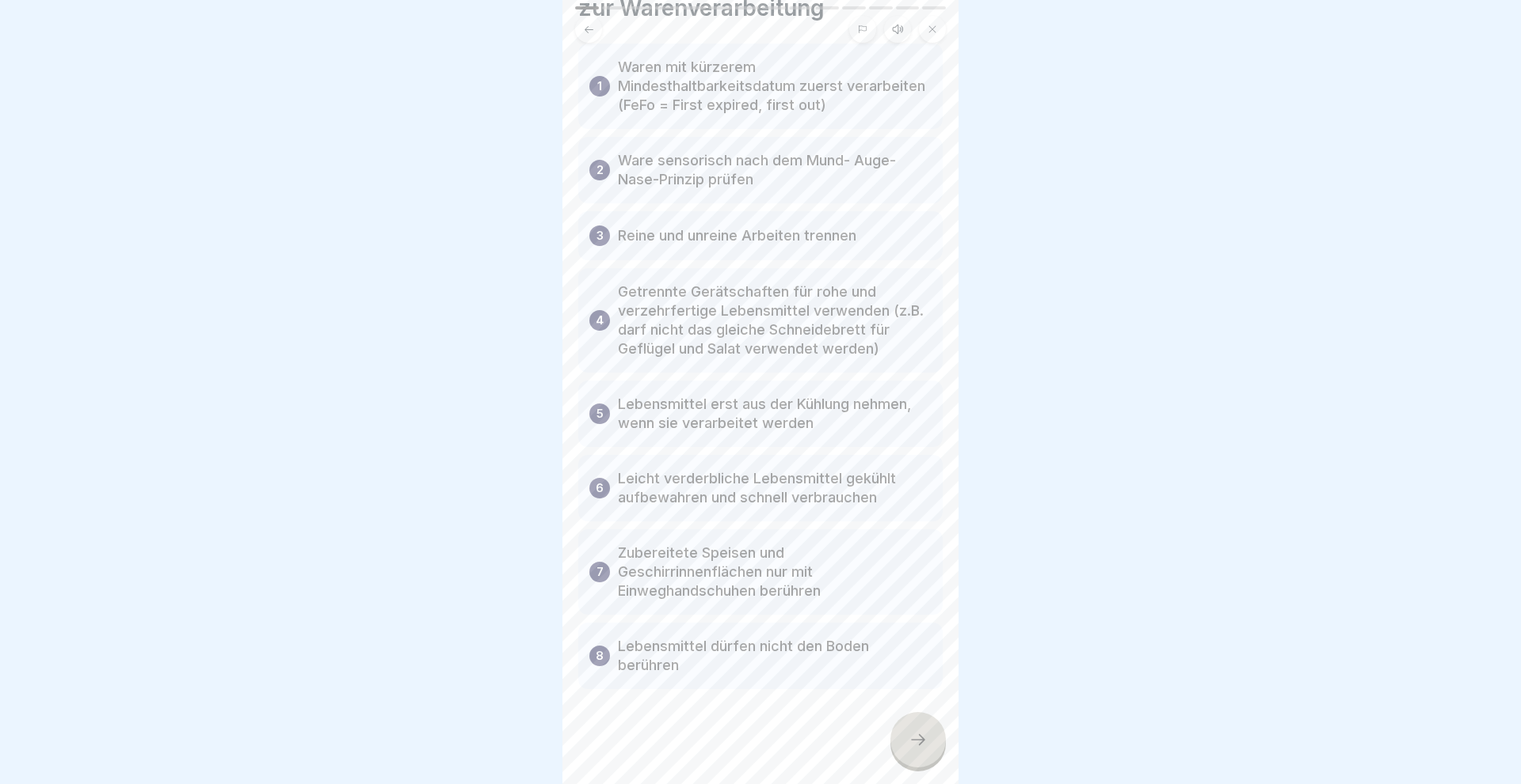
click at [911, 741] on icon at bounding box center [917, 739] width 19 height 19
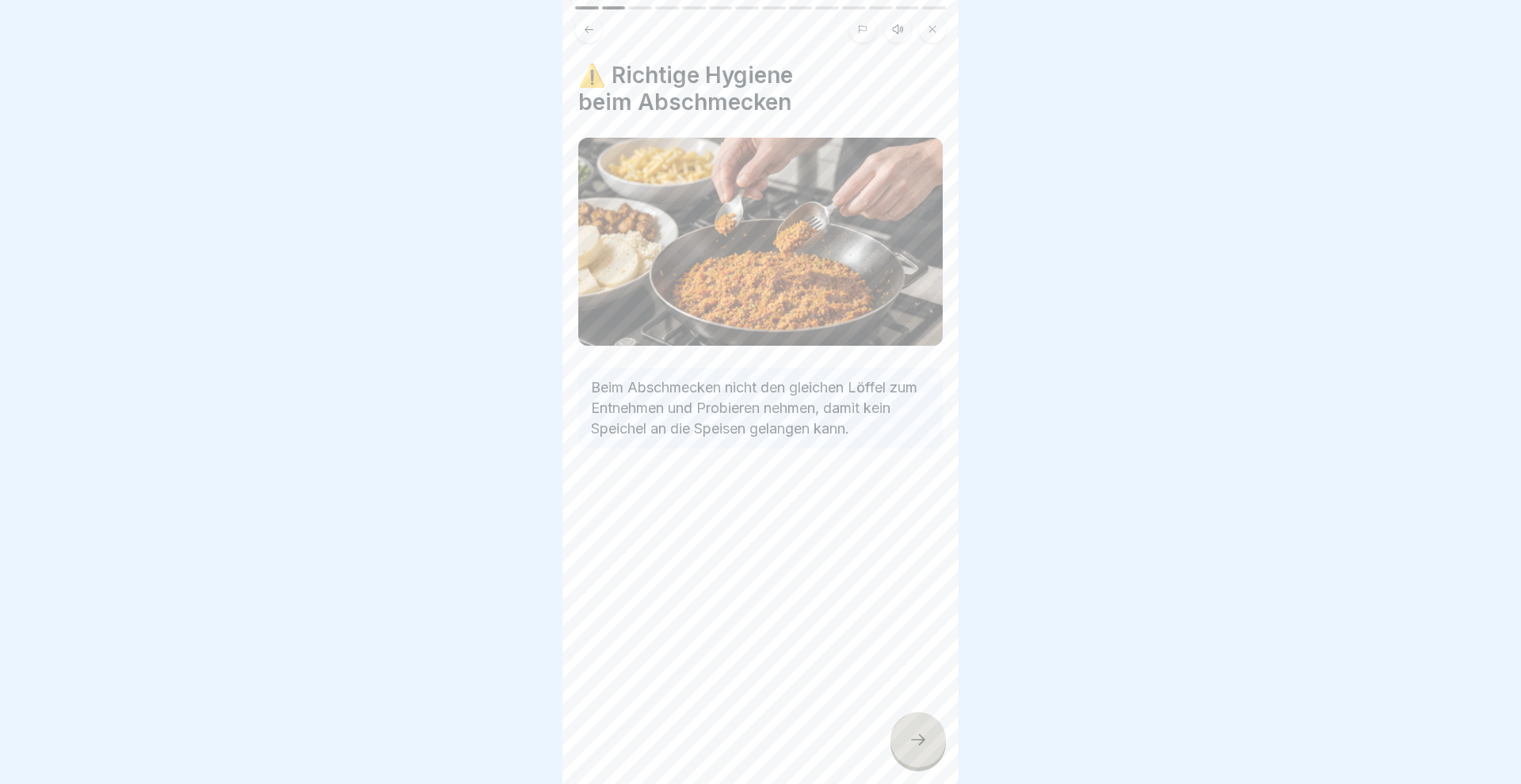
click at [911, 741] on icon at bounding box center [917, 739] width 19 height 19
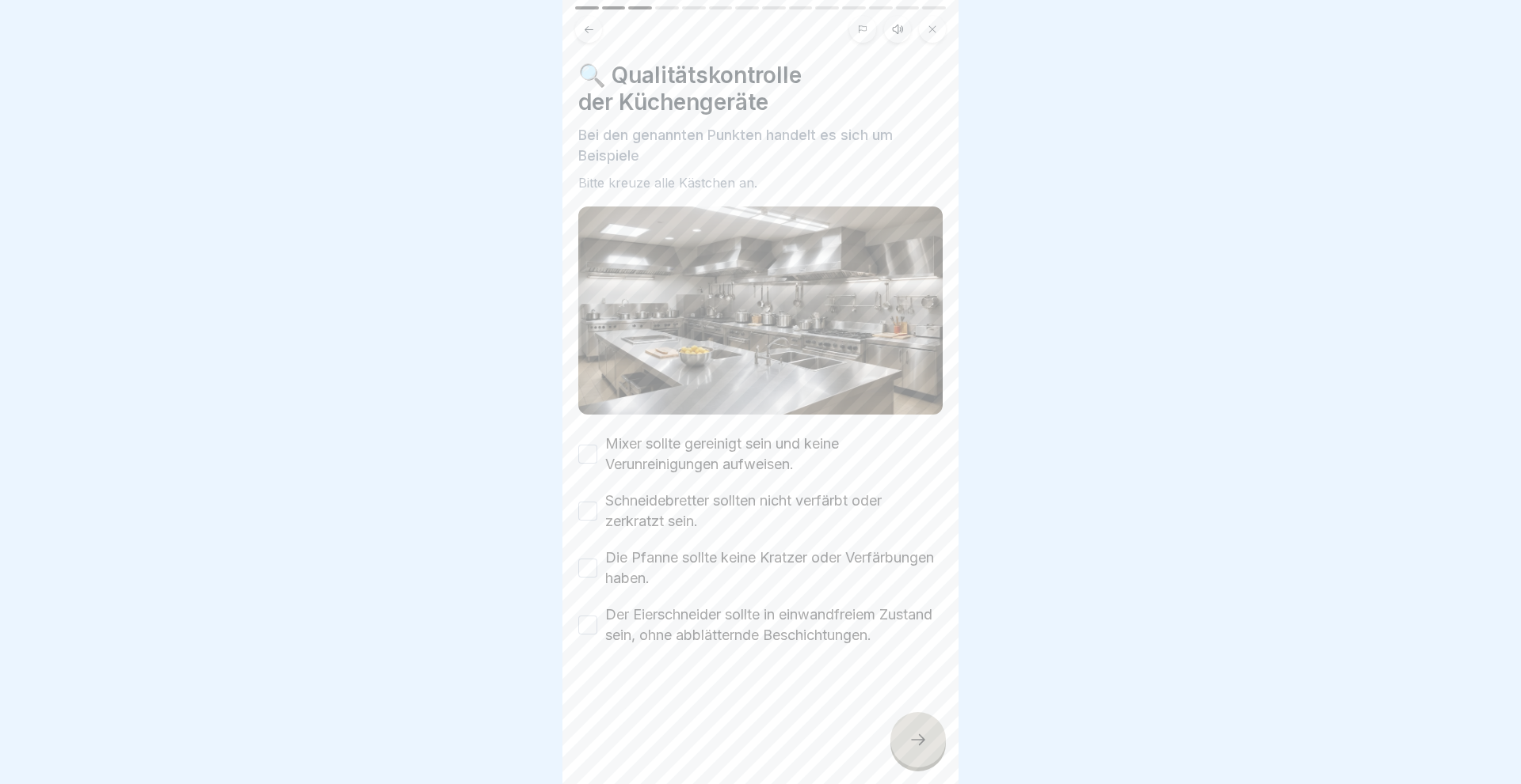
click at [591, 450] on button "Mixer sollte gereinigt sein und keine Verunreinigungen aufweisen." at bounding box center [587, 454] width 19 height 19
click at [593, 510] on button "Schneidebretter sollten nicht verfärbt oder zerkratzt sein." at bounding box center [587, 511] width 19 height 19
click at [585, 569] on button "Die Pfanne sollte keine Kratzer oder Verfärbungen haben." at bounding box center [587, 568] width 19 height 19
click at [582, 624] on button "Der Eierschneider sollte in einwandfreiem Zustand sein, ohne abblätternde Besch…" at bounding box center [587, 624] width 19 height 19
click at [919, 740] on icon at bounding box center [917, 739] width 19 height 19
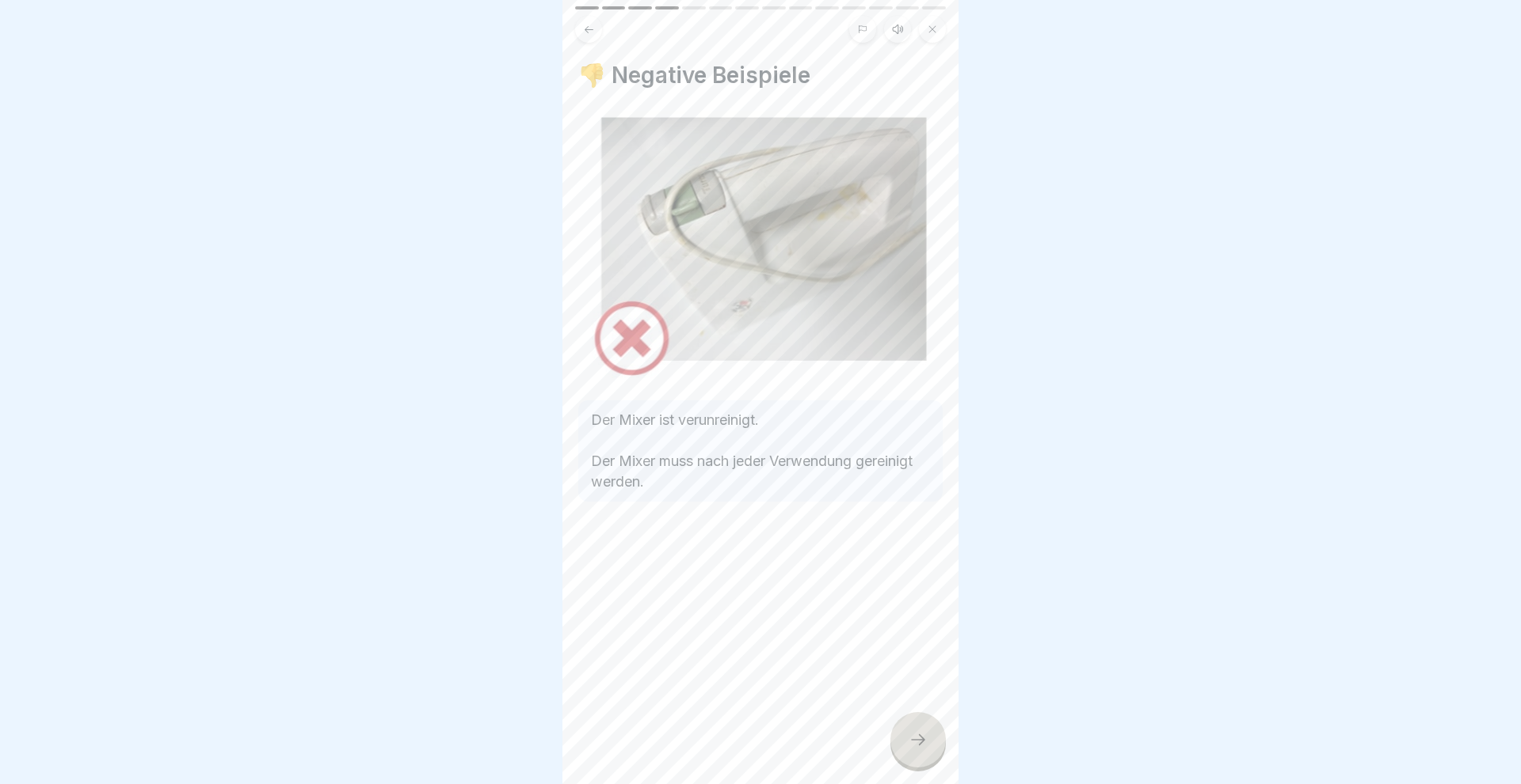
click at [919, 740] on icon at bounding box center [917, 739] width 19 height 19
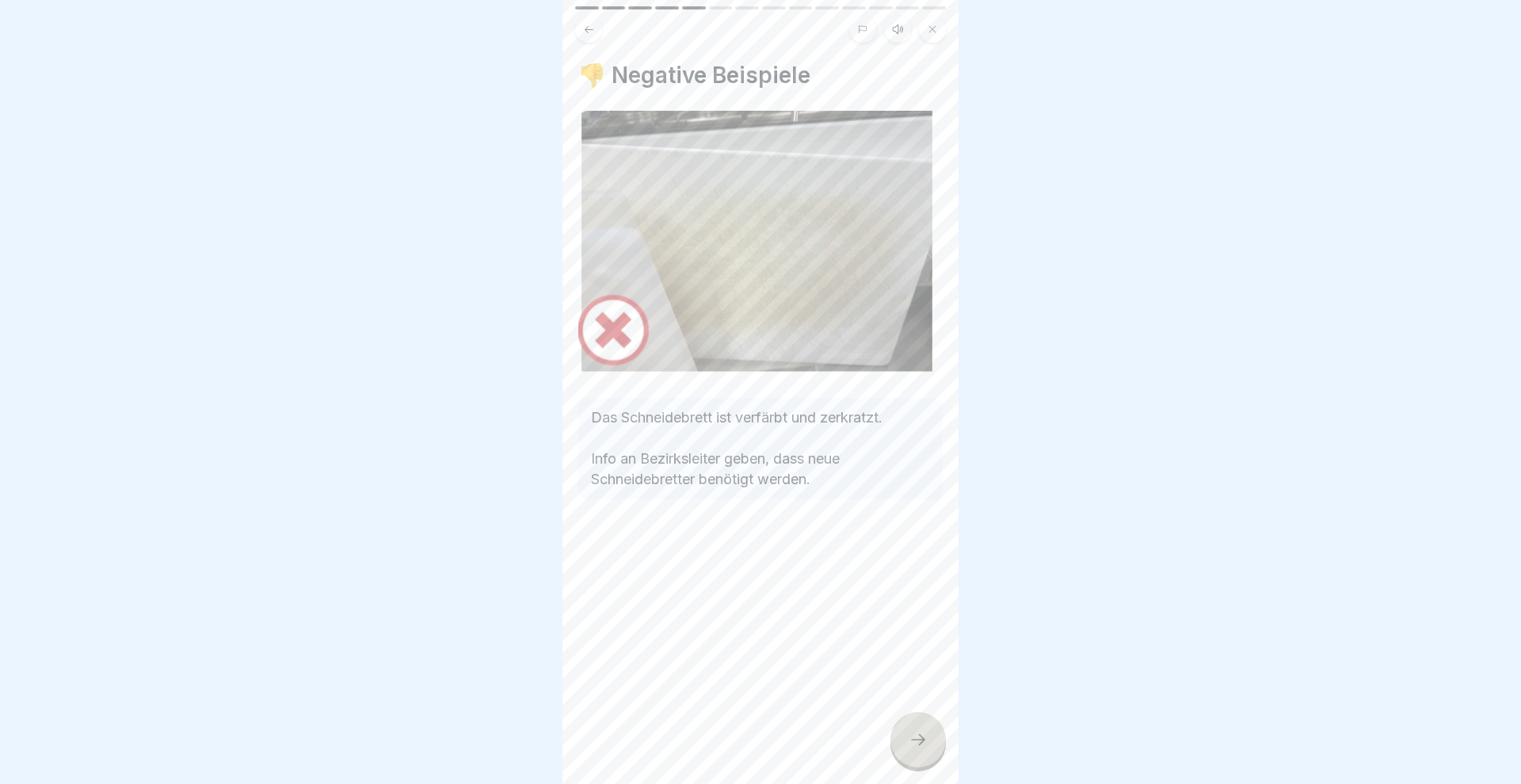
click at [919, 740] on icon at bounding box center [917, 739] width 19 height 19
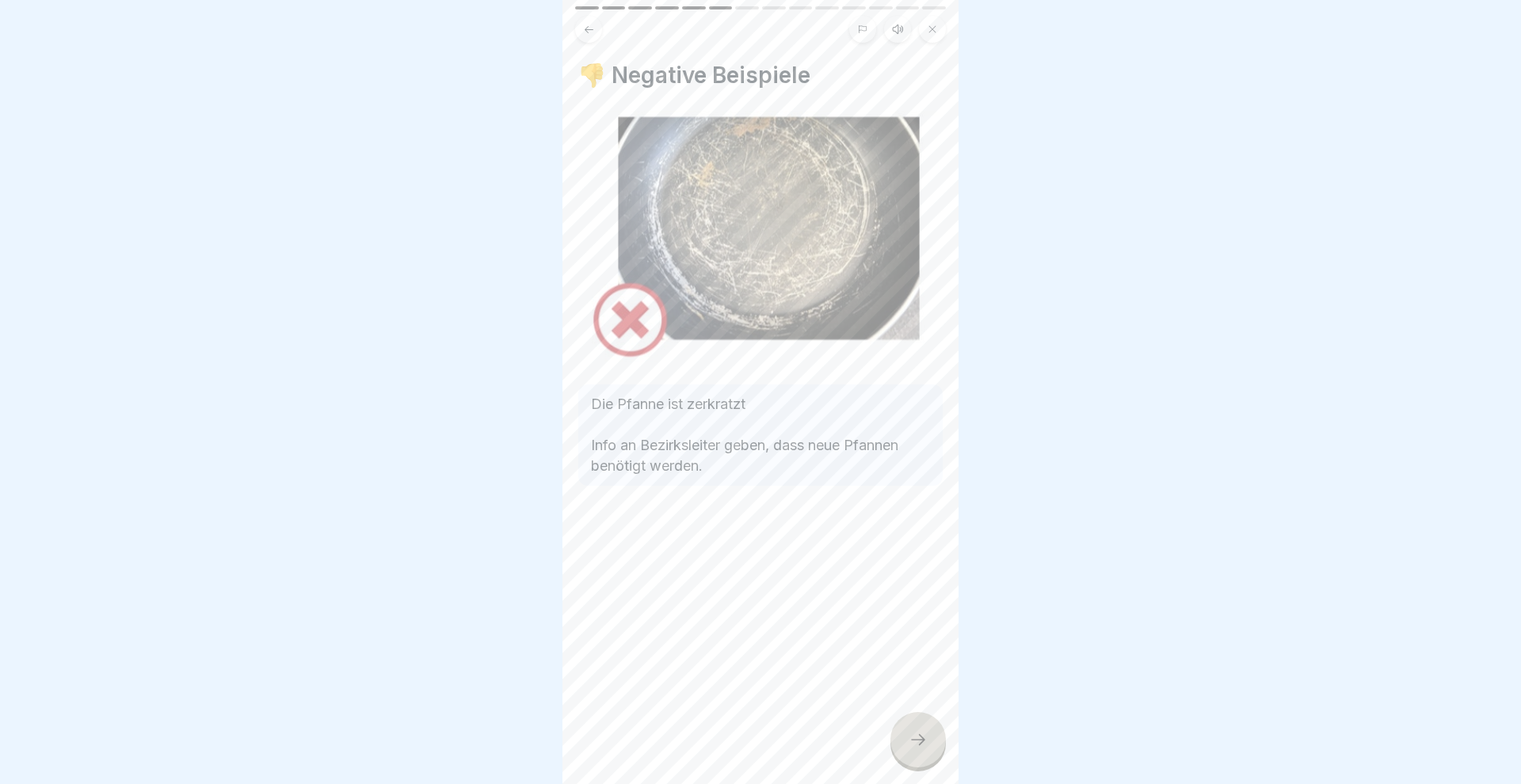
click at [919, 739] on icon at bounding box center [917, 739] width 19 height 19
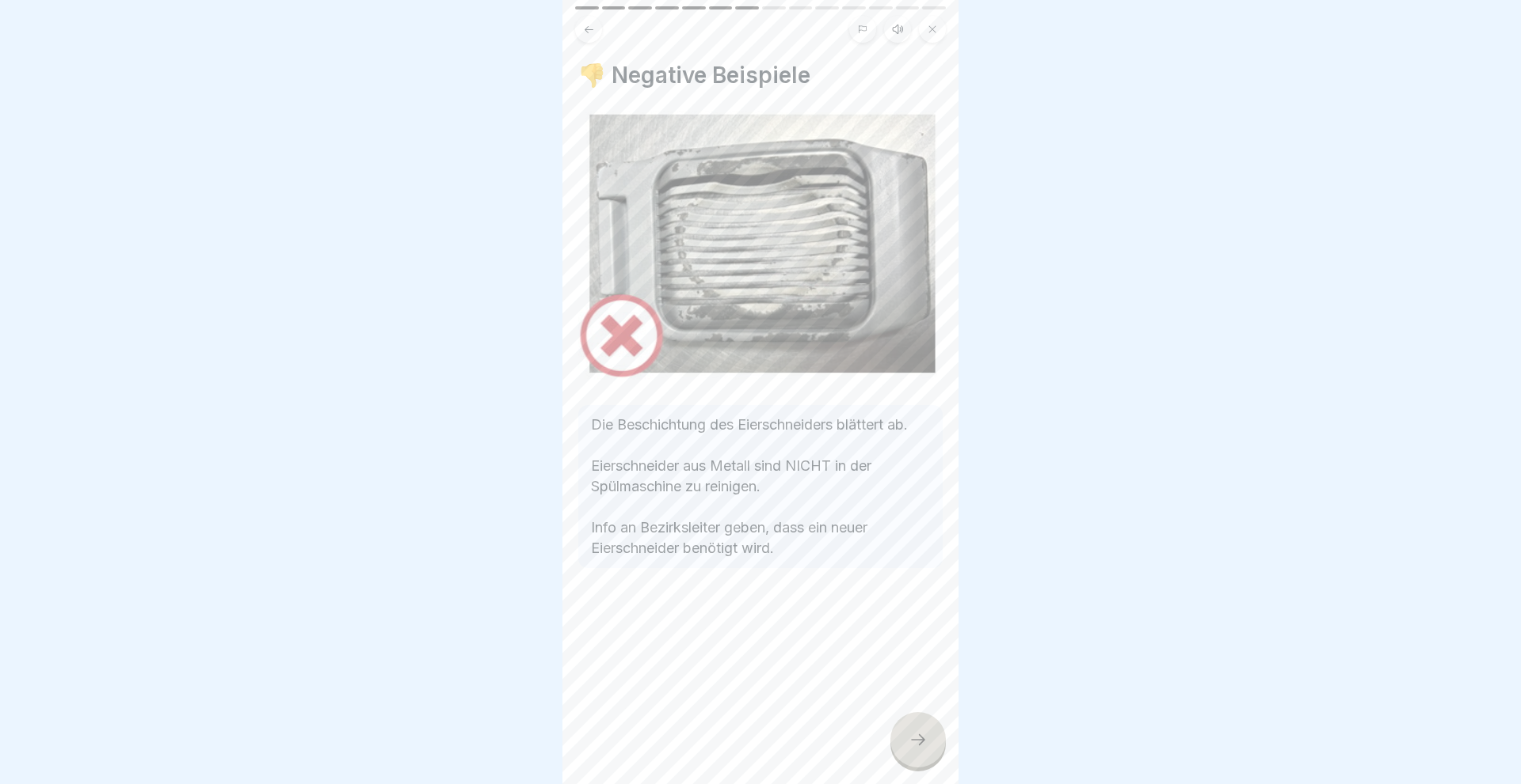
click at [919, 739] on icon at bounding box center [917, 739] width 19 height 19
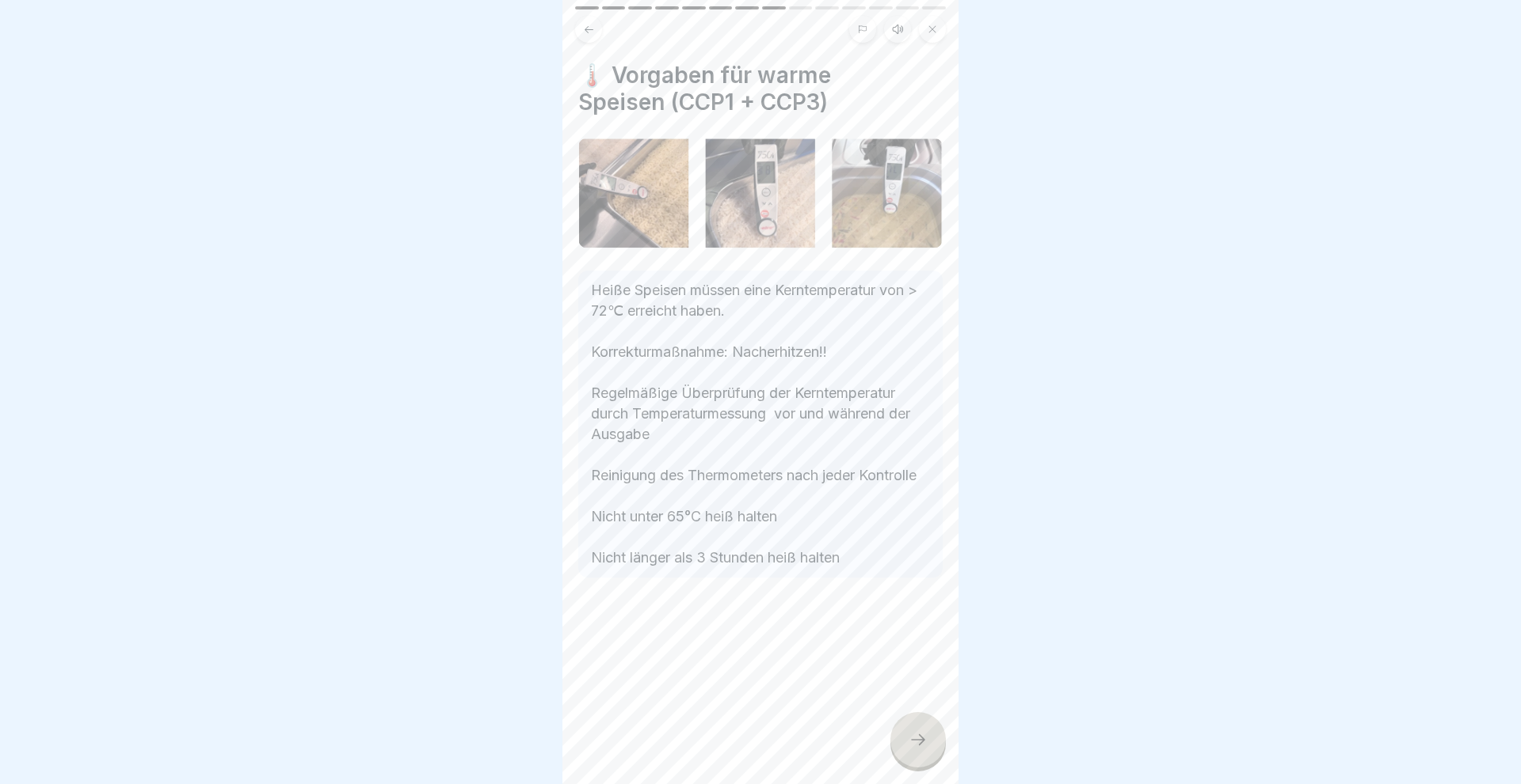
click at [919, 739] on icon at bounding box center [917, 739] width 19 height 19
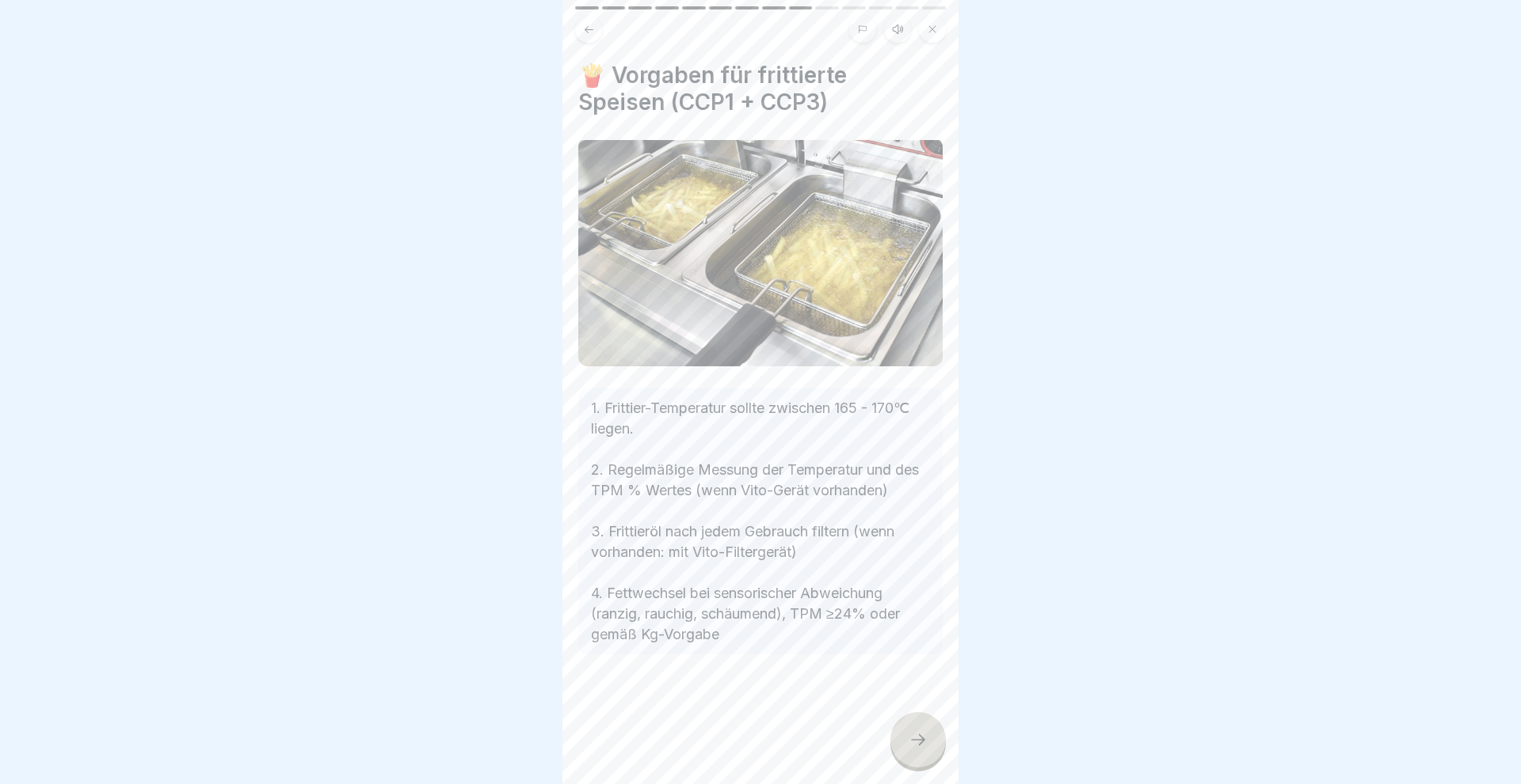
click at [919, 739] on icon at bounding box center [917, 739] width 19 height 19
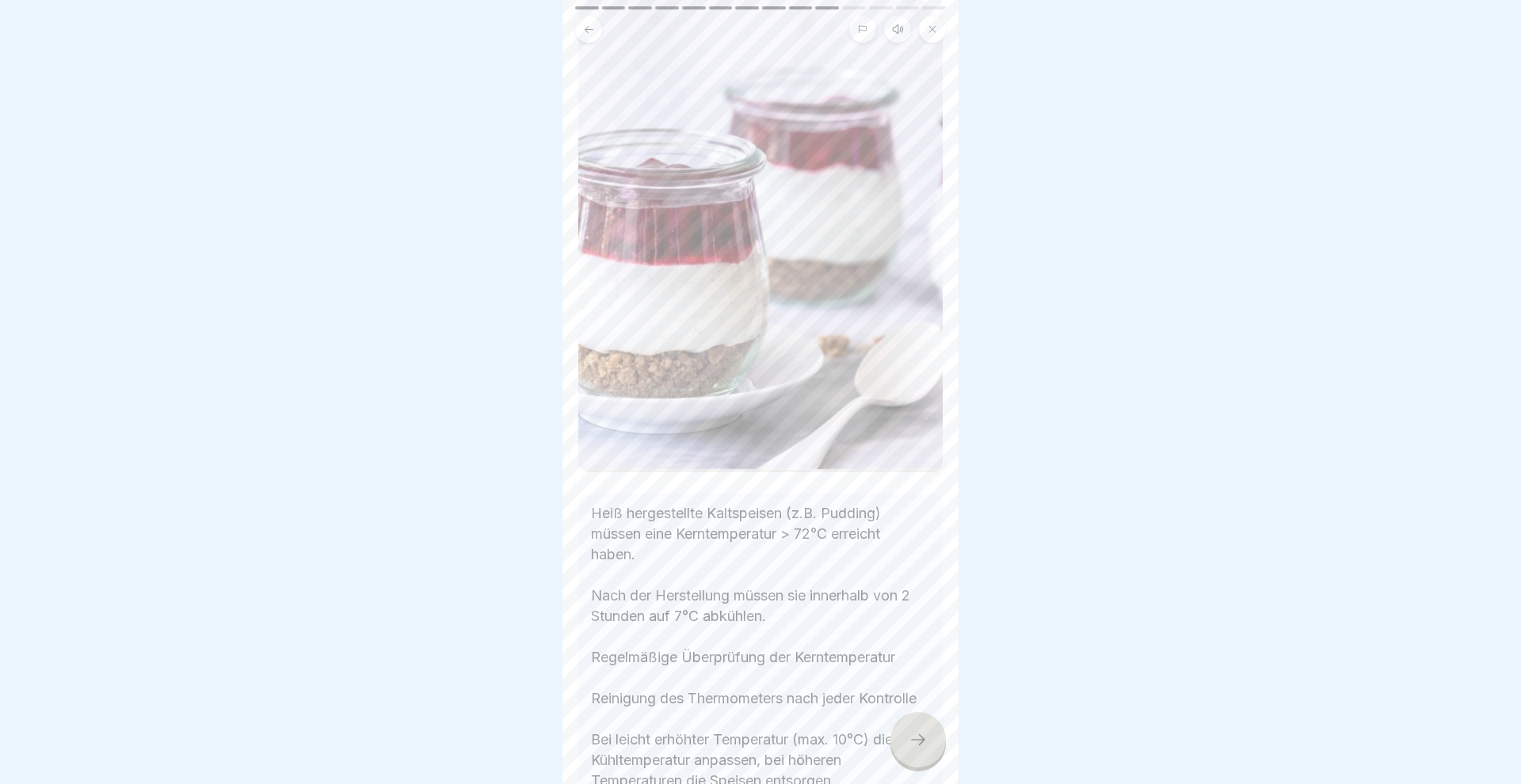
scroll to position [343, 0]
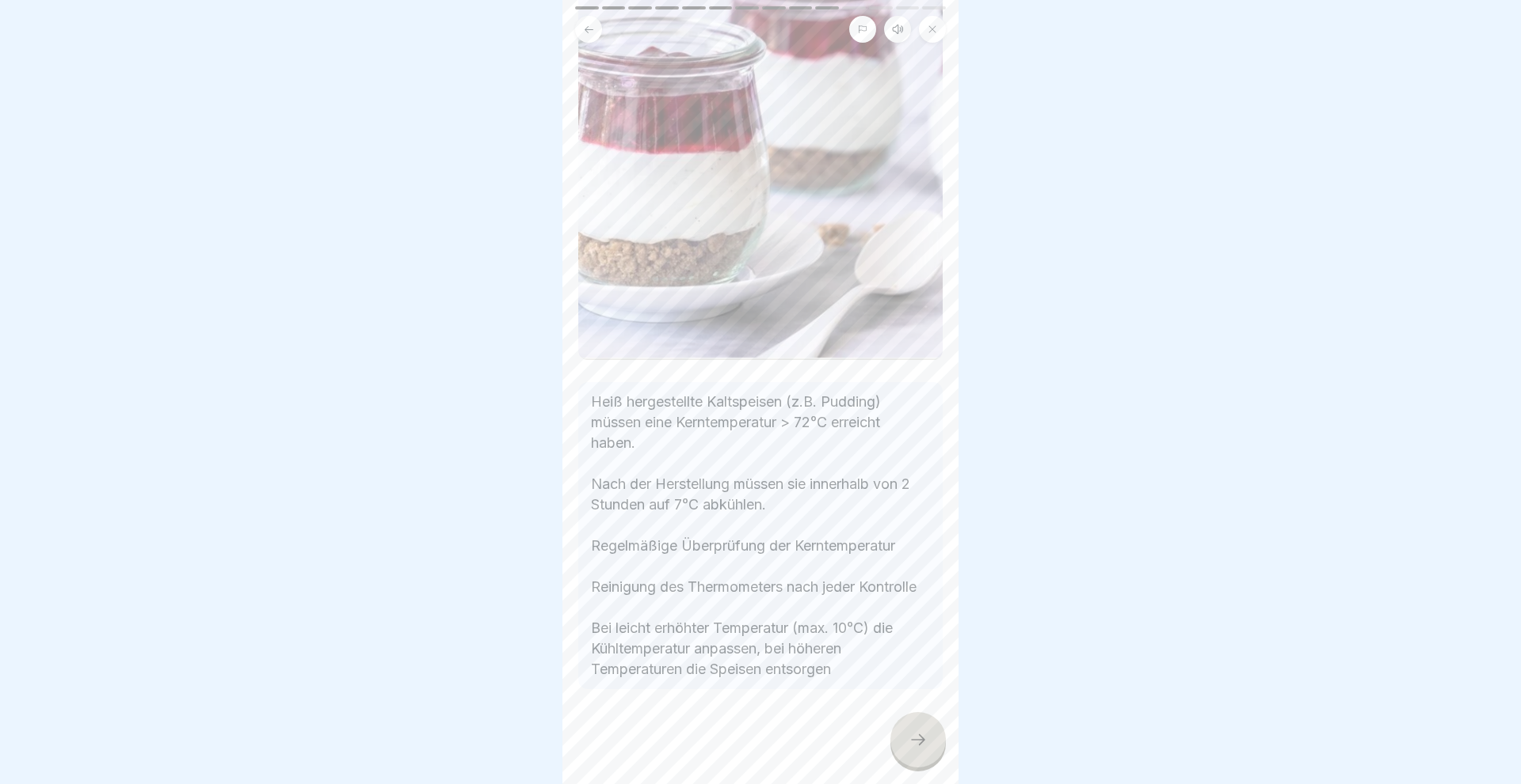
click at [908, 736] on icon at bounding box center [917, 739] width 19 height 19
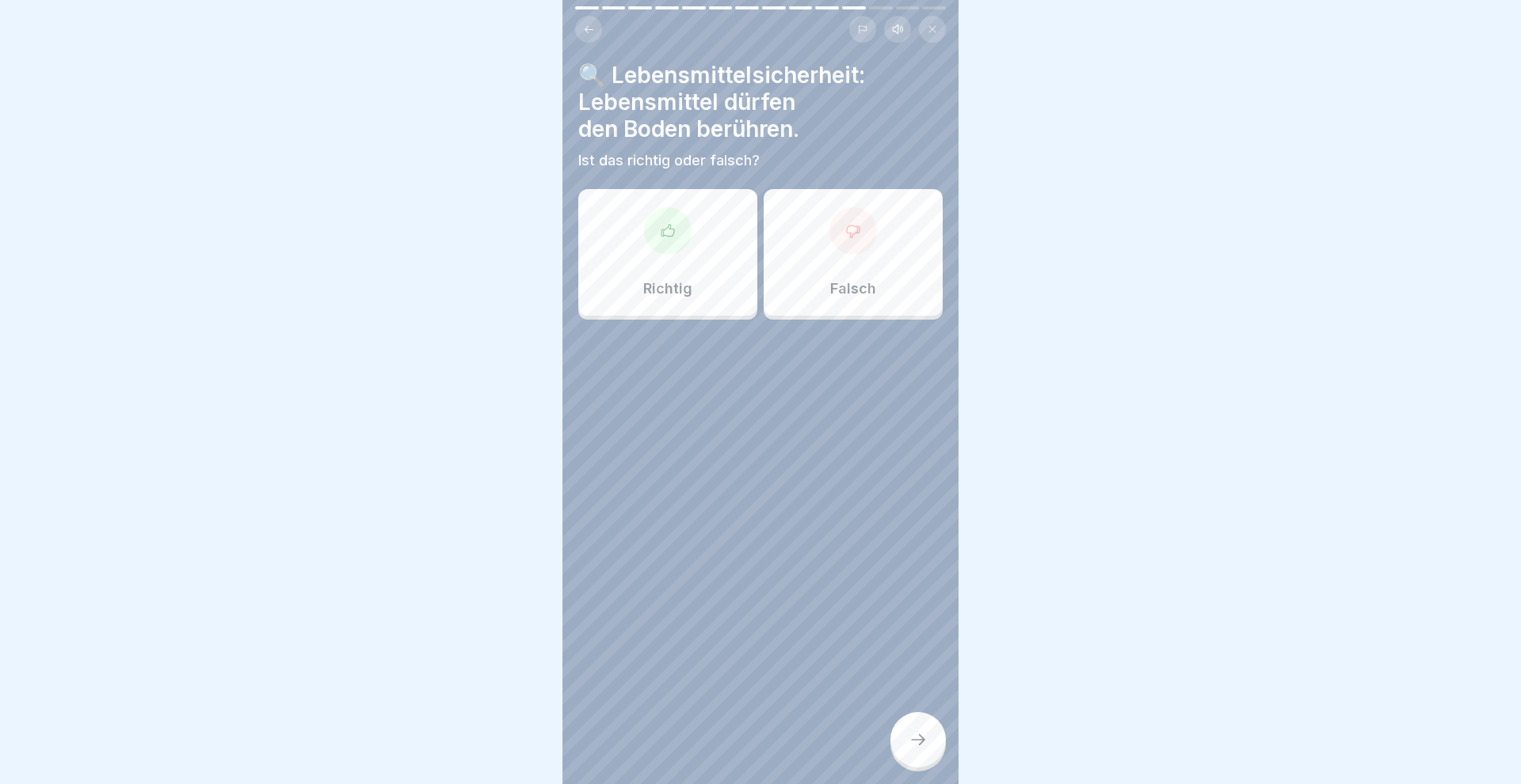
click at [857, 262] on div "Falsch" at bounding box center [852, 252] width 179 height 127
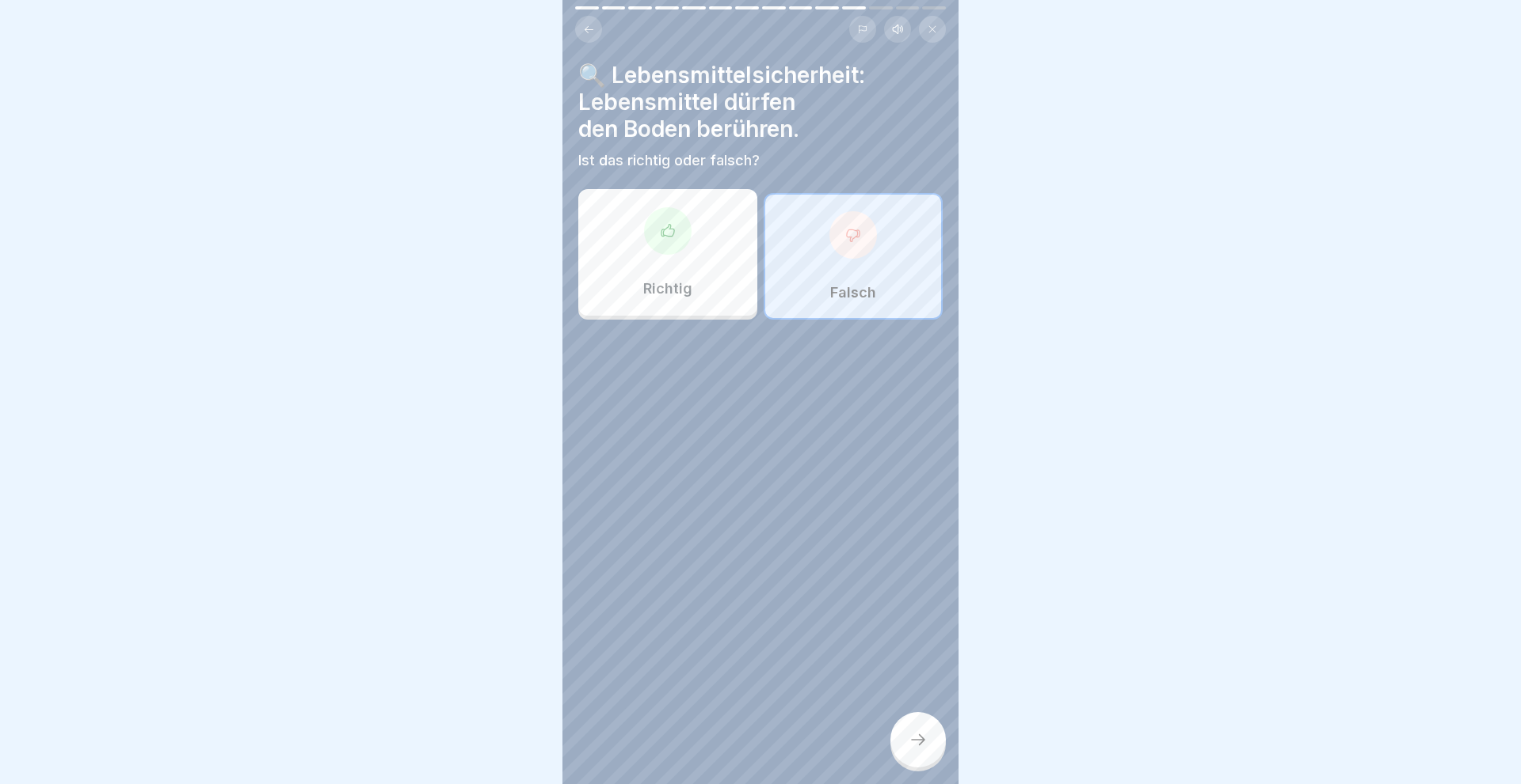
click at [906, 746] on div at bounding box center [918, 740] width 56 height 56
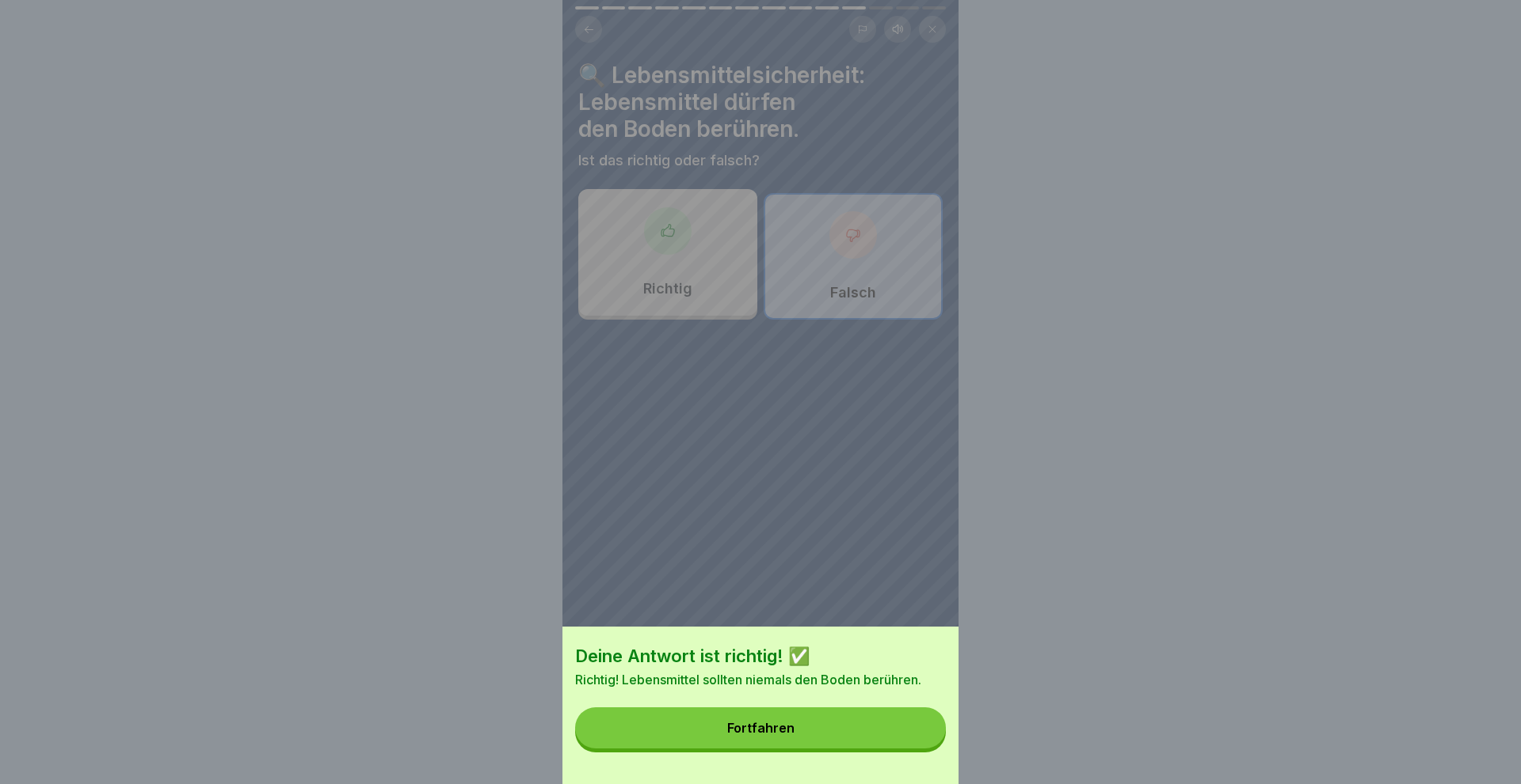
click at [780, 734] on div "Fortfahren" at bounding box center [760, 728] width 67 height 14
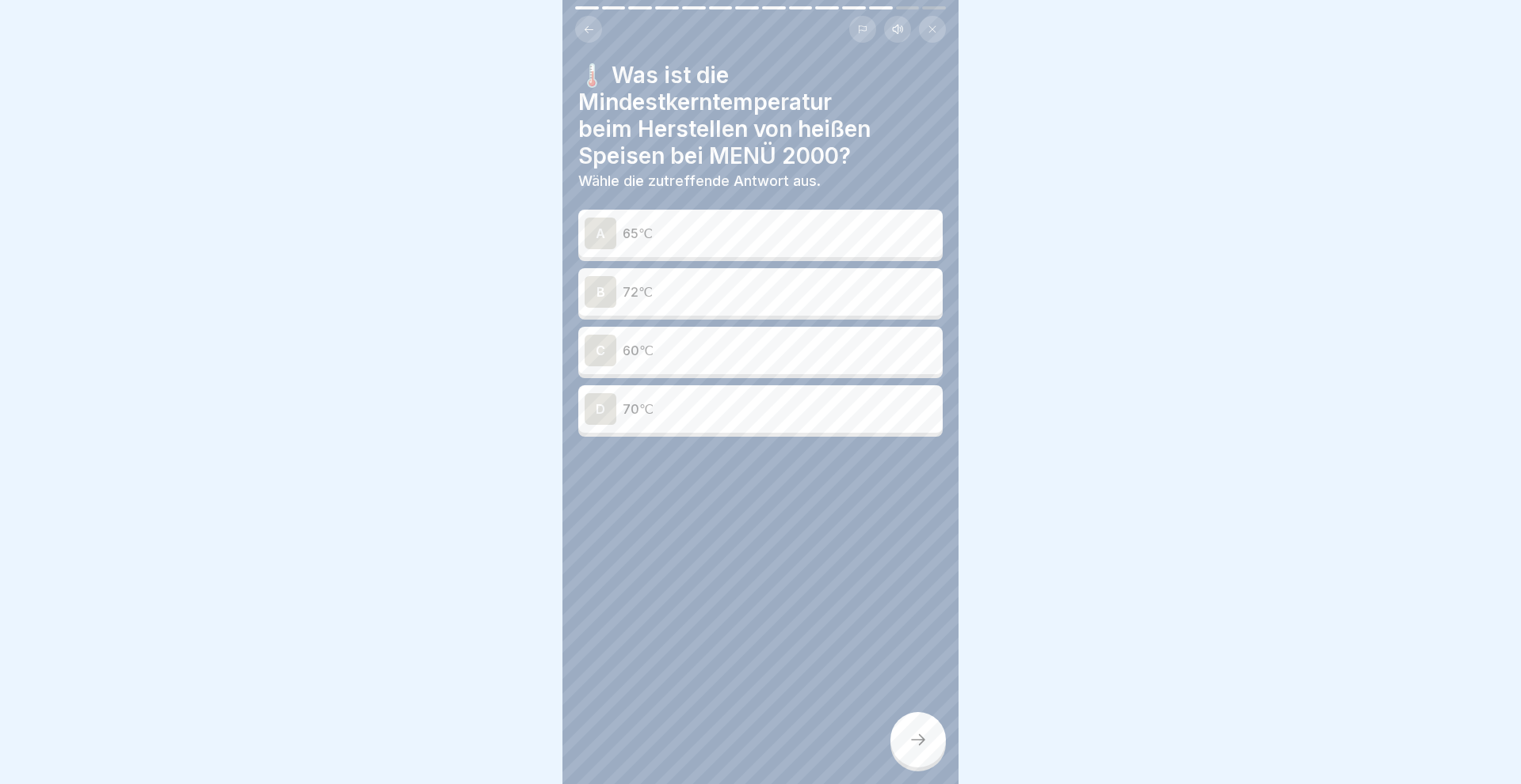
click at [594, 281] on div "B" at bounding box center [601, 292] width 32 height 32
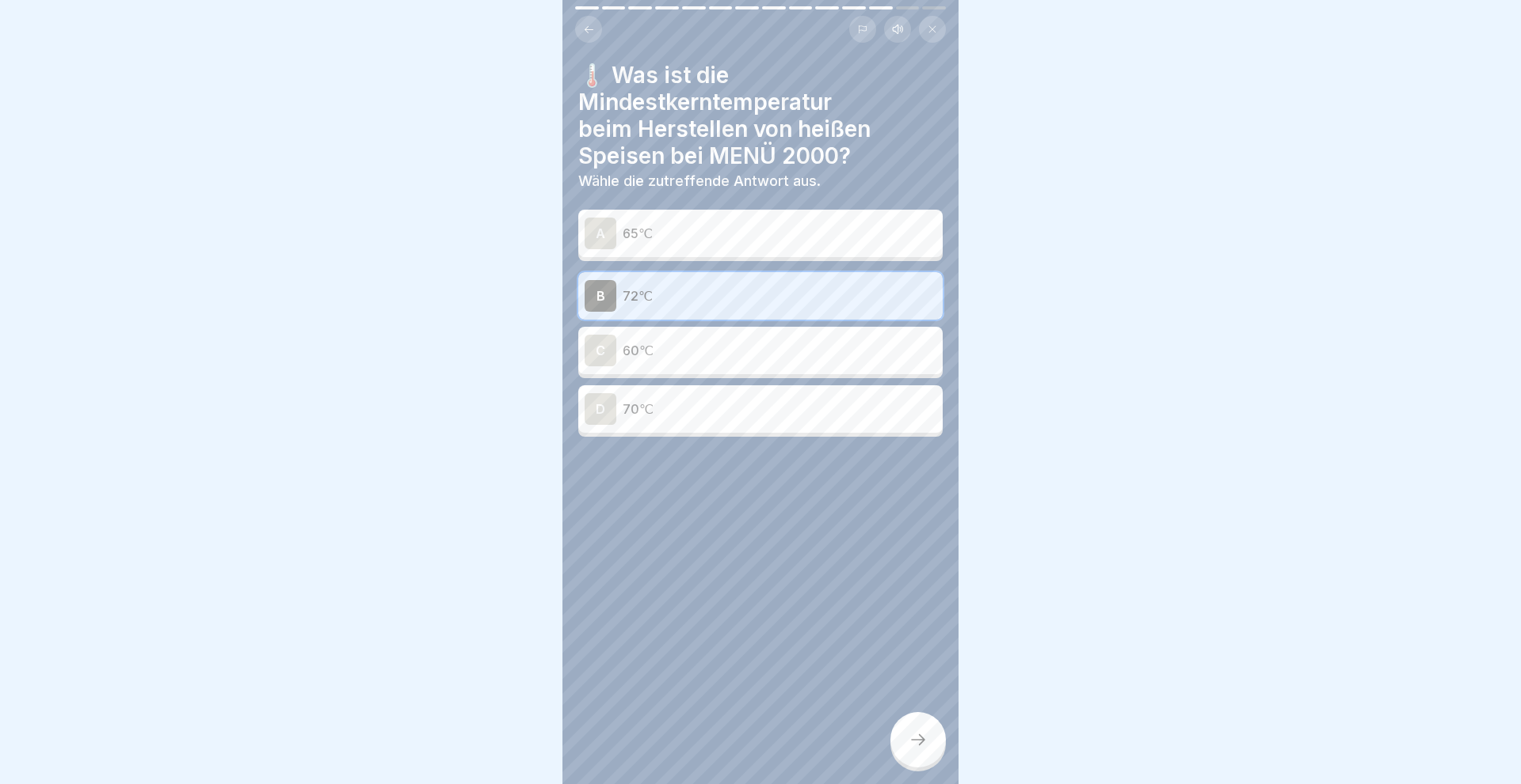
click at [913, 737] on icon at bounding box center [917, 739] width 19 height 19
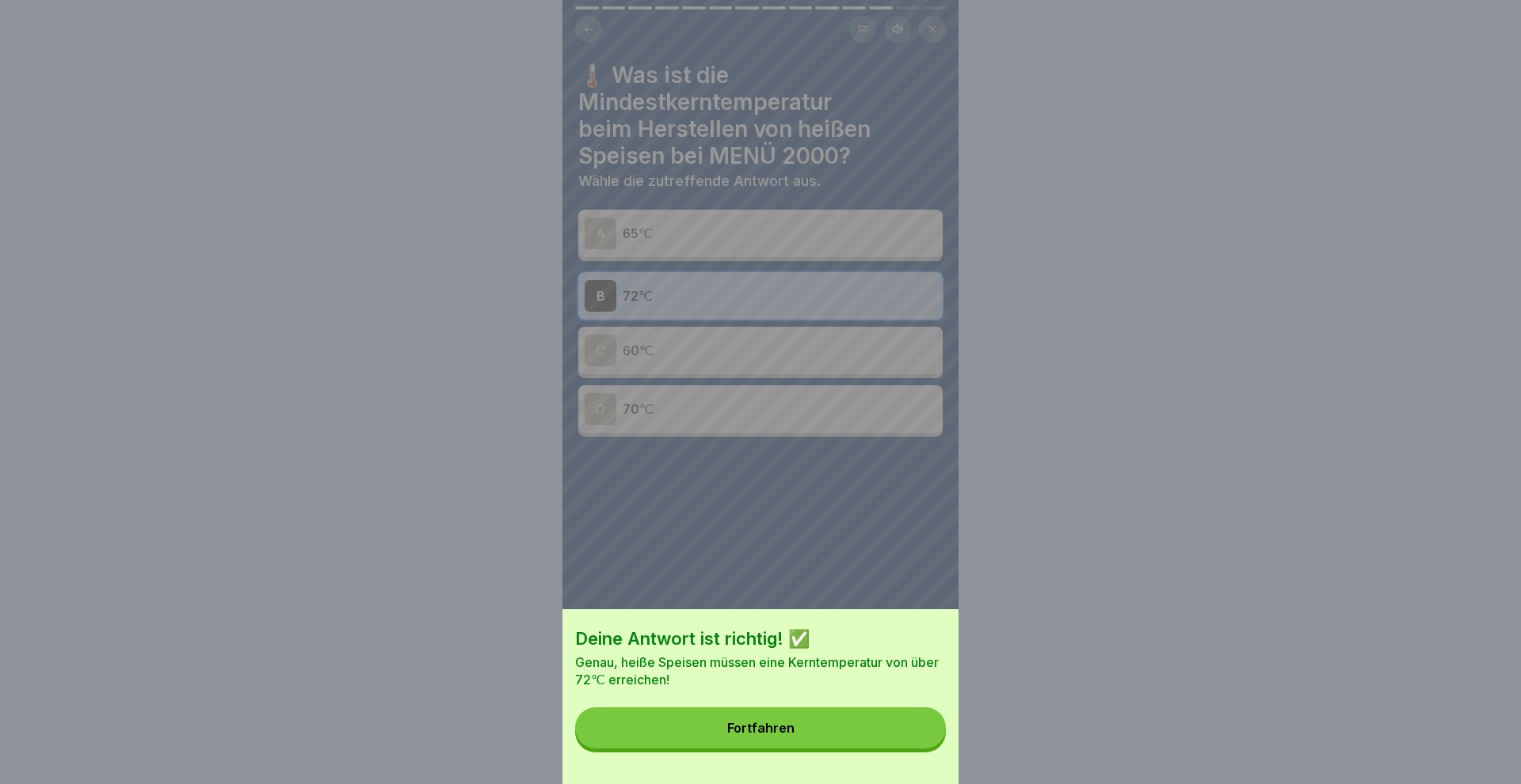
click at [819, 731] on button "Fortfahren" at bounding box center [760, 727] width 370 height 41
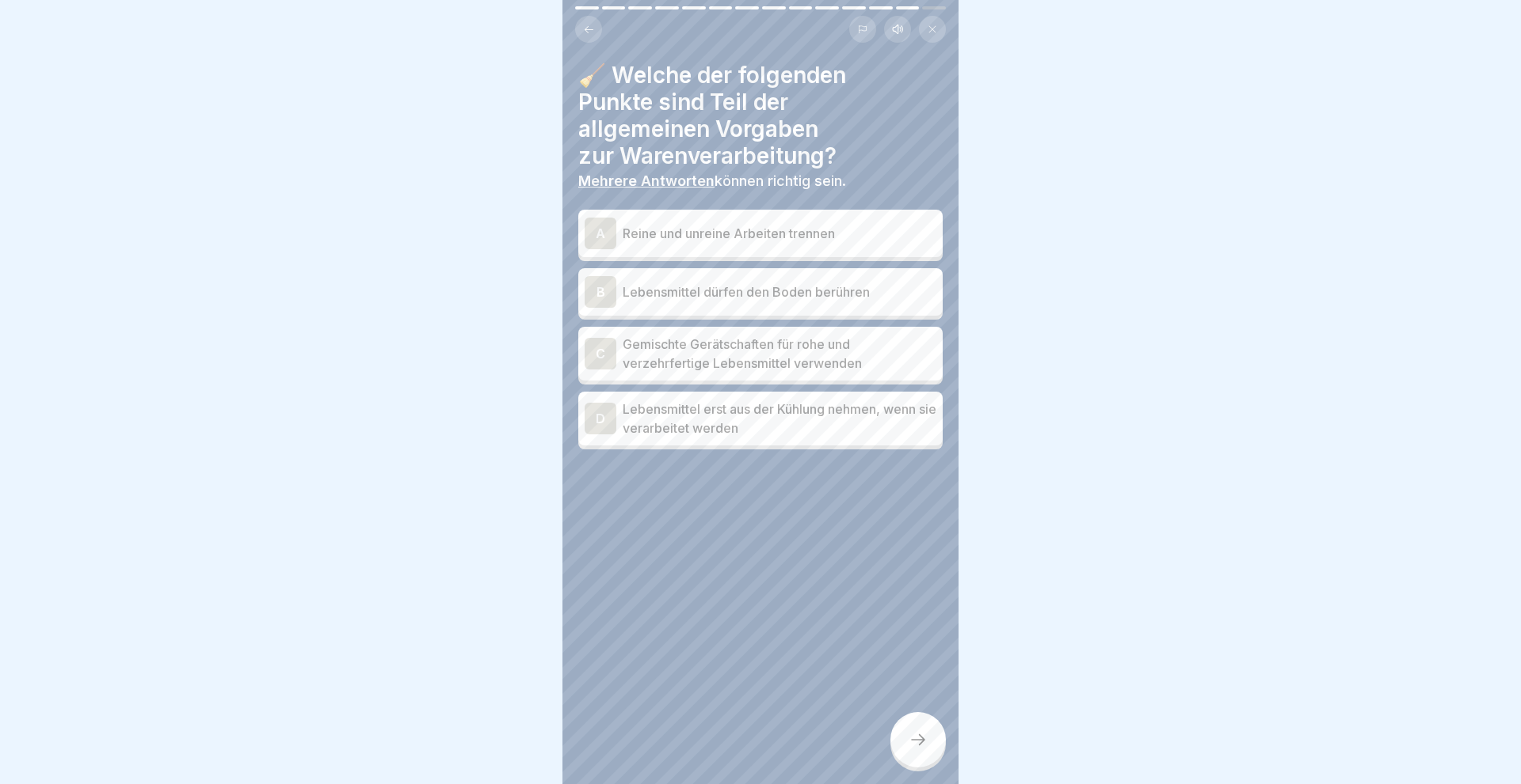
click at [610, 234] on div "A" at bounding box center [601, 233] width 32 height 32
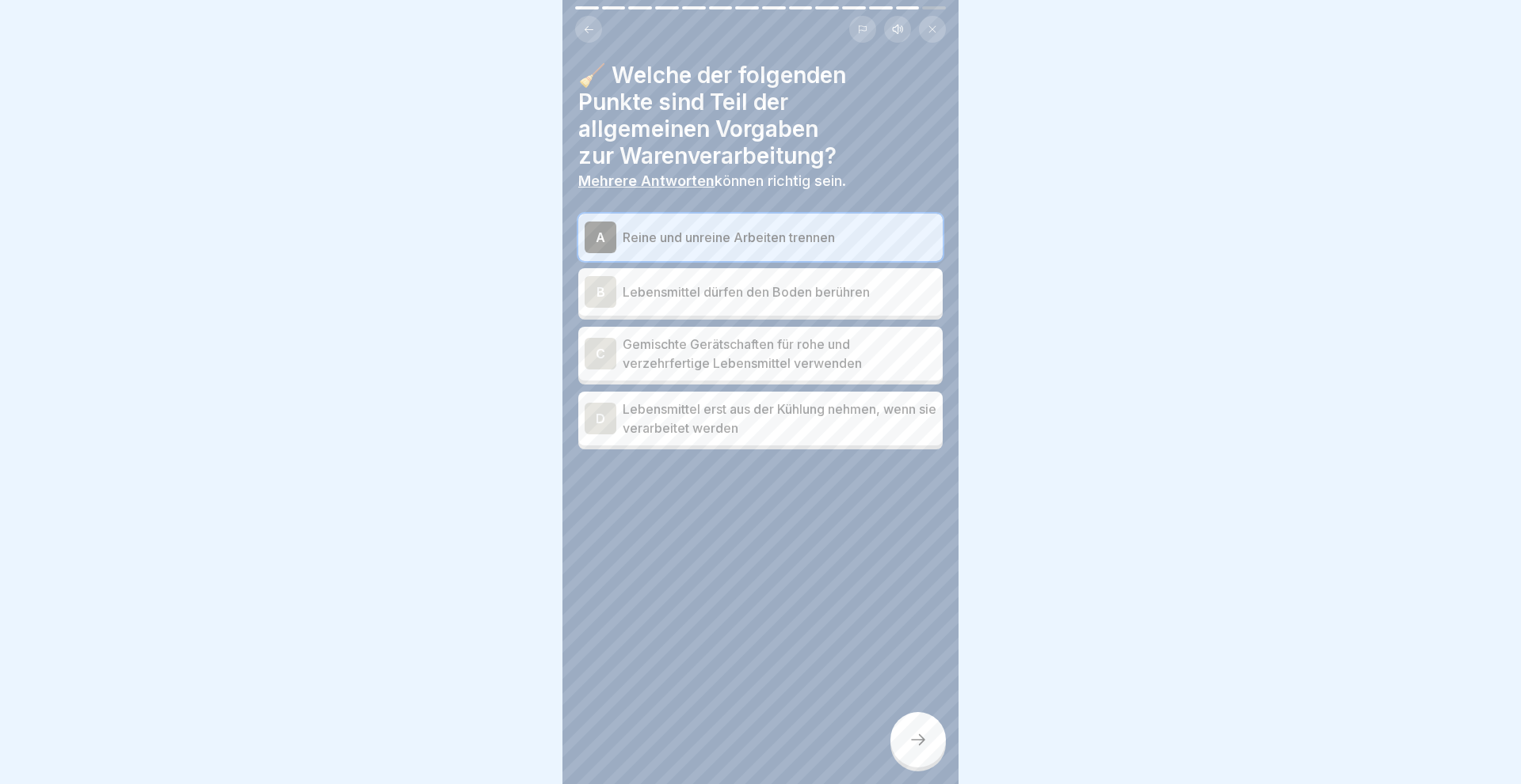
click at [605, 419] on div "D" at bounding box center [601, 419] width 32 height 32
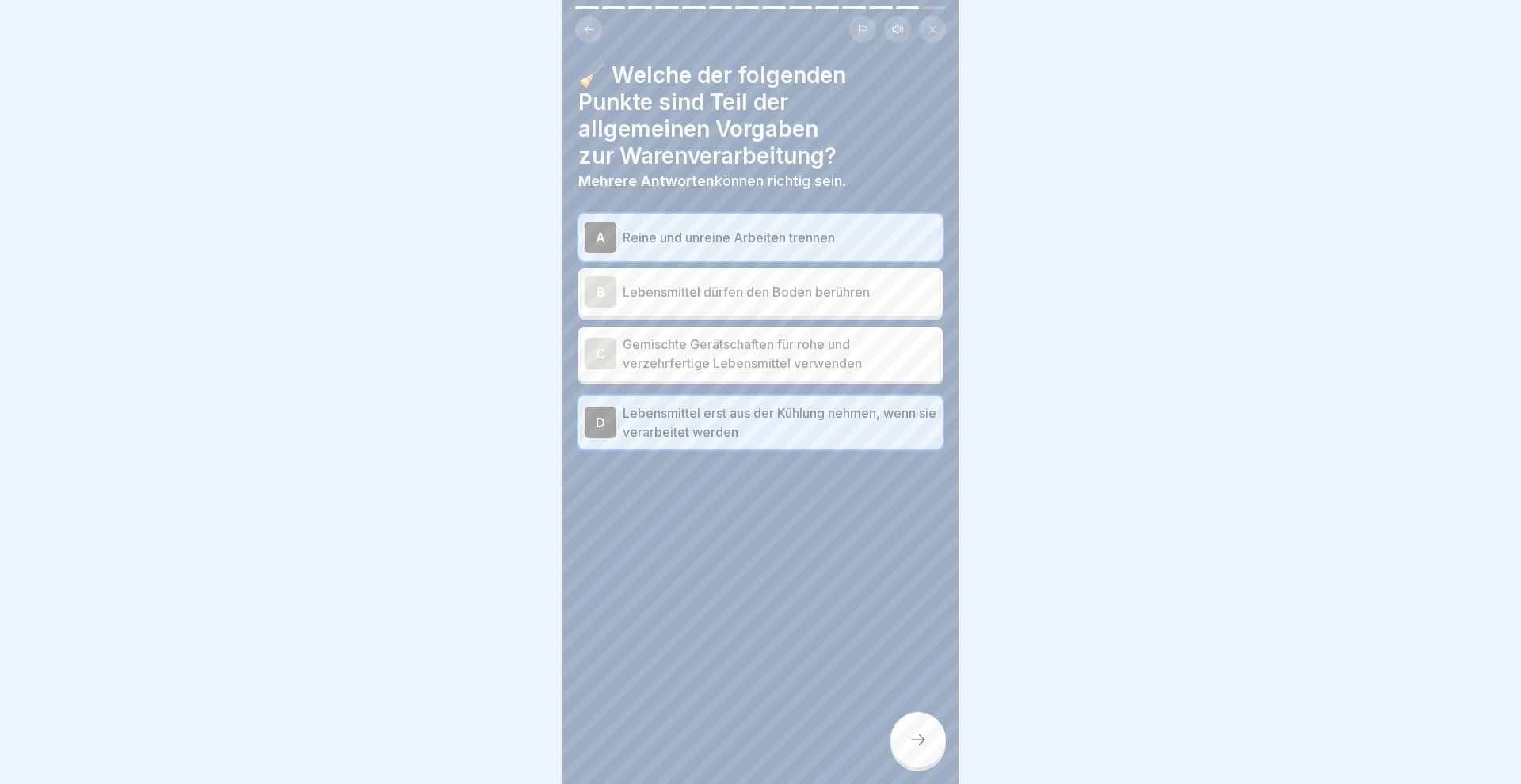
click at [911, 746] on icon at bounding box center [917, 739] width 19 height 19
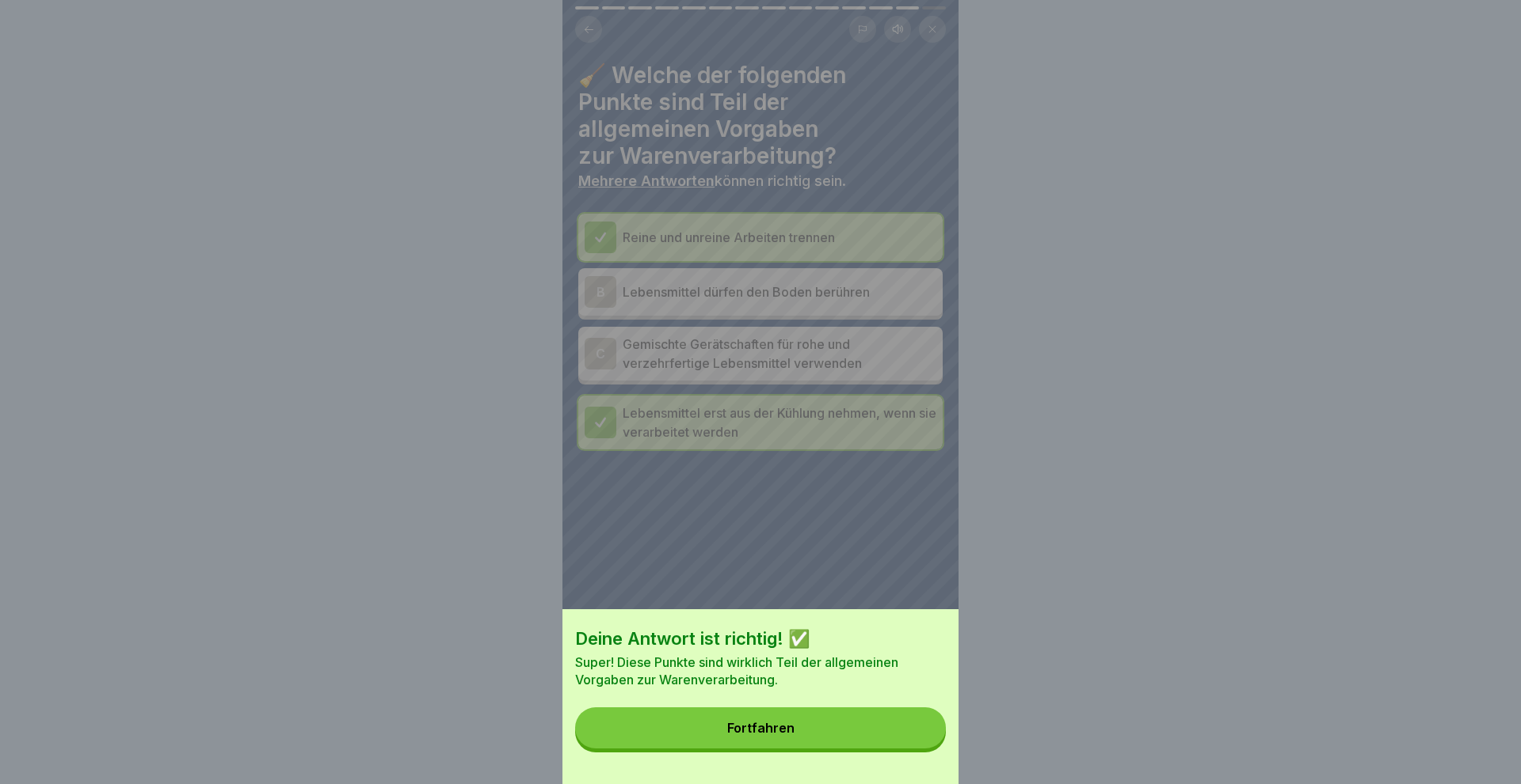
click at [761, 734] on div "Fortfahren" at bounding box center [760, 728] width 67 height 14
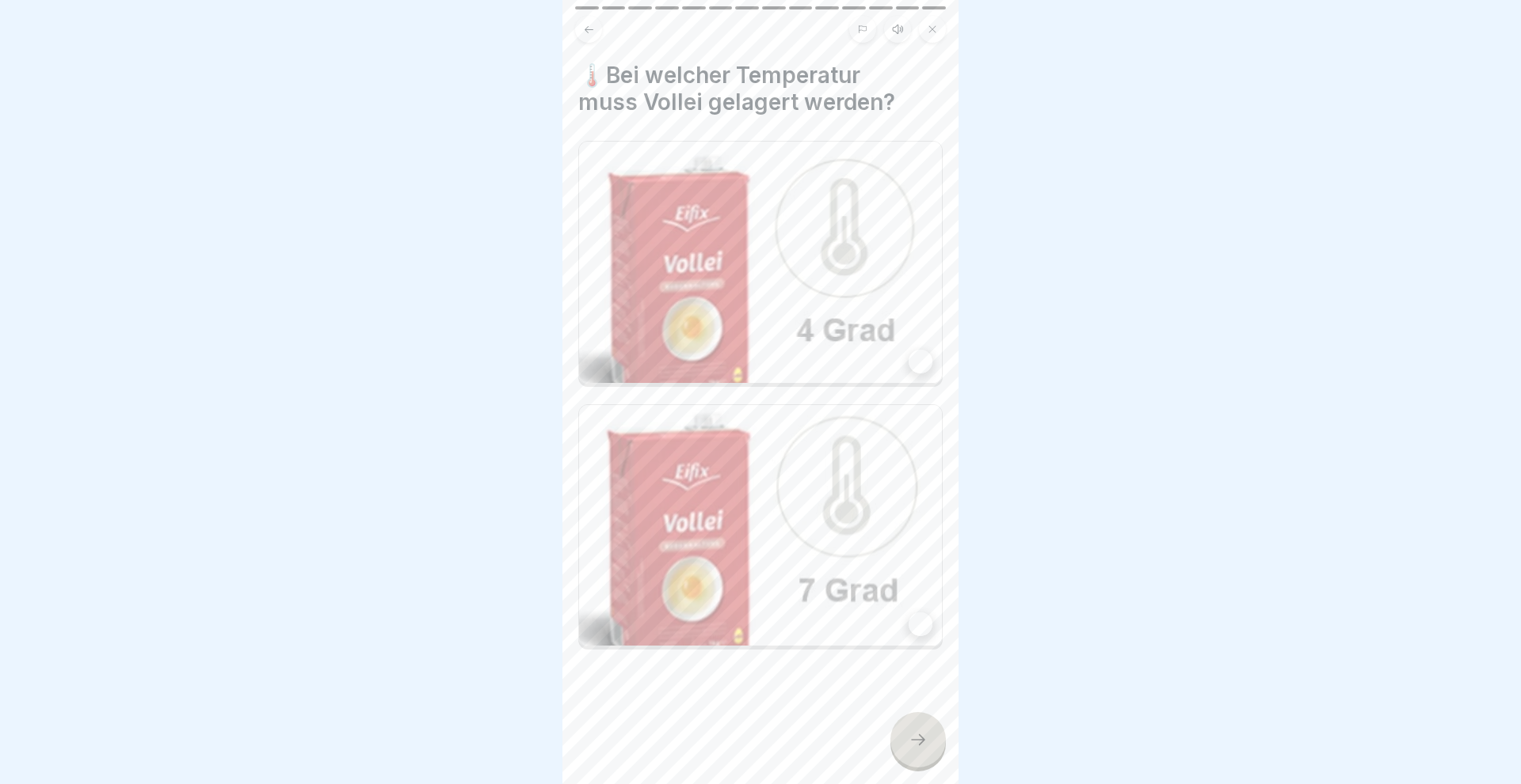
click at [913, 357] on div at bounding box center [920, 362] width 24 height 24
click at [918, 740] on icon at bounding box center [917, 739] width 19 height 19
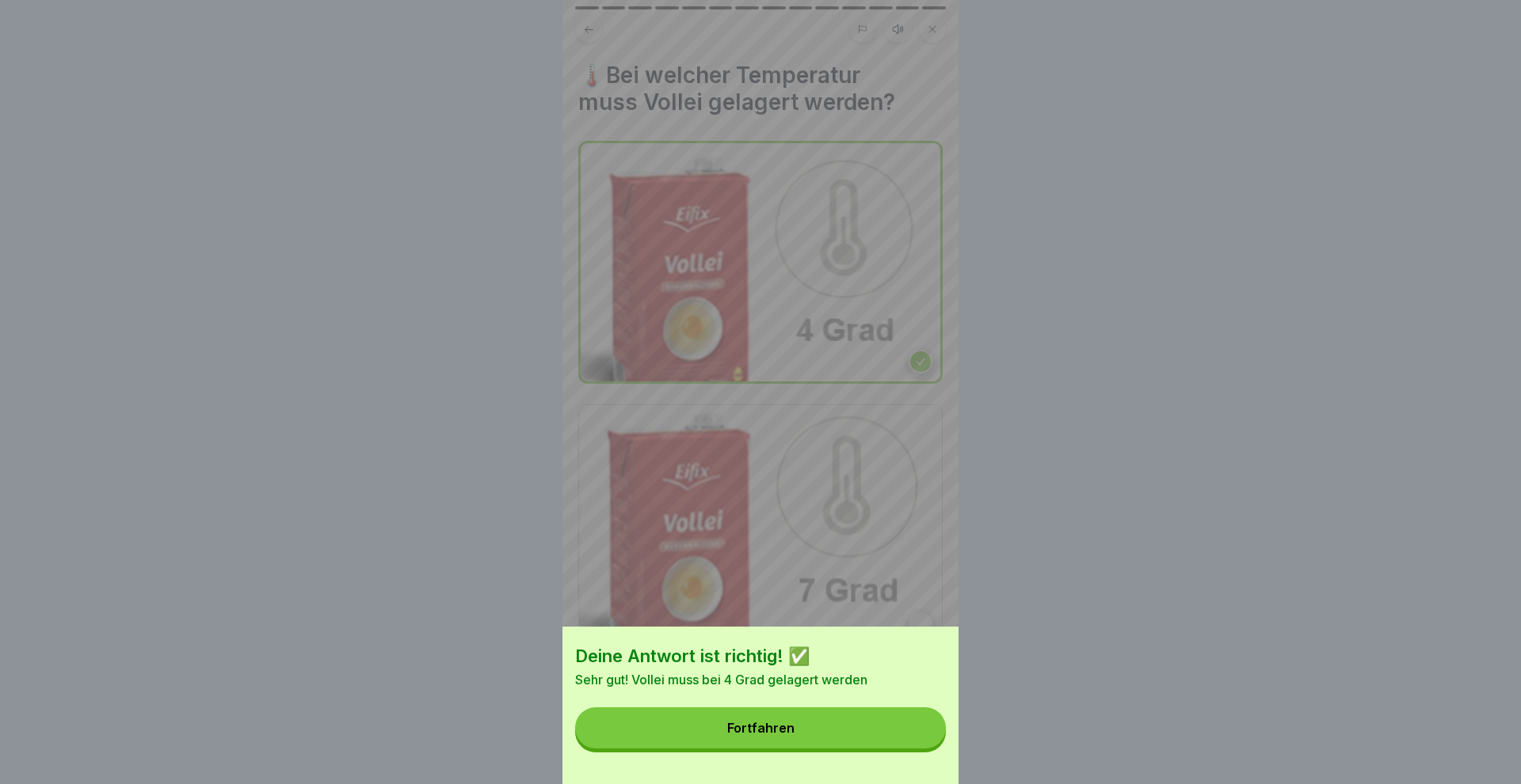
click at [792, 720] on button "Fortfahren" at bounding box center [760, 727] width 370 height 41
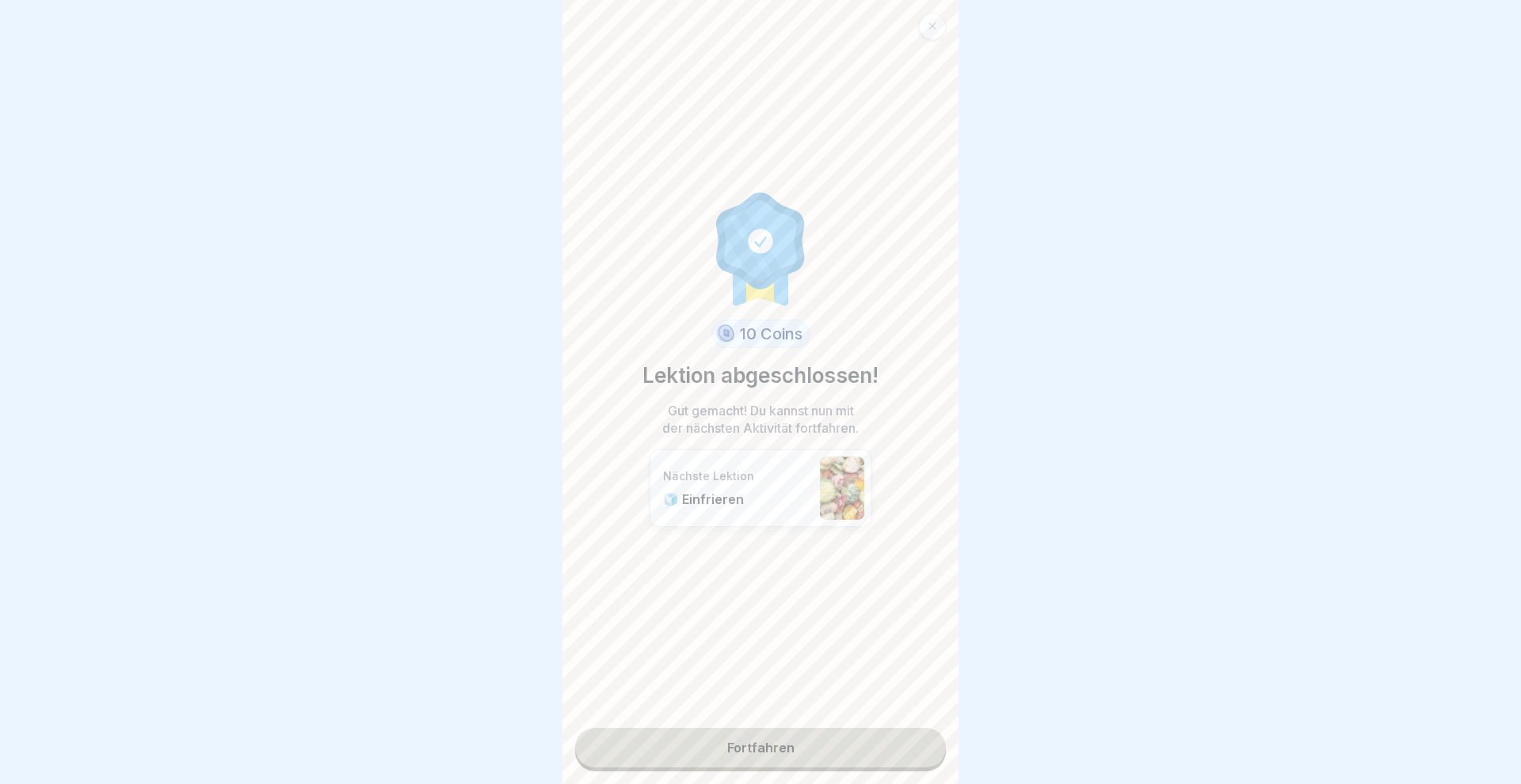
click at [765, 753] on link "Fortfahren" at bounding box center [760, 748] width 370 height 40
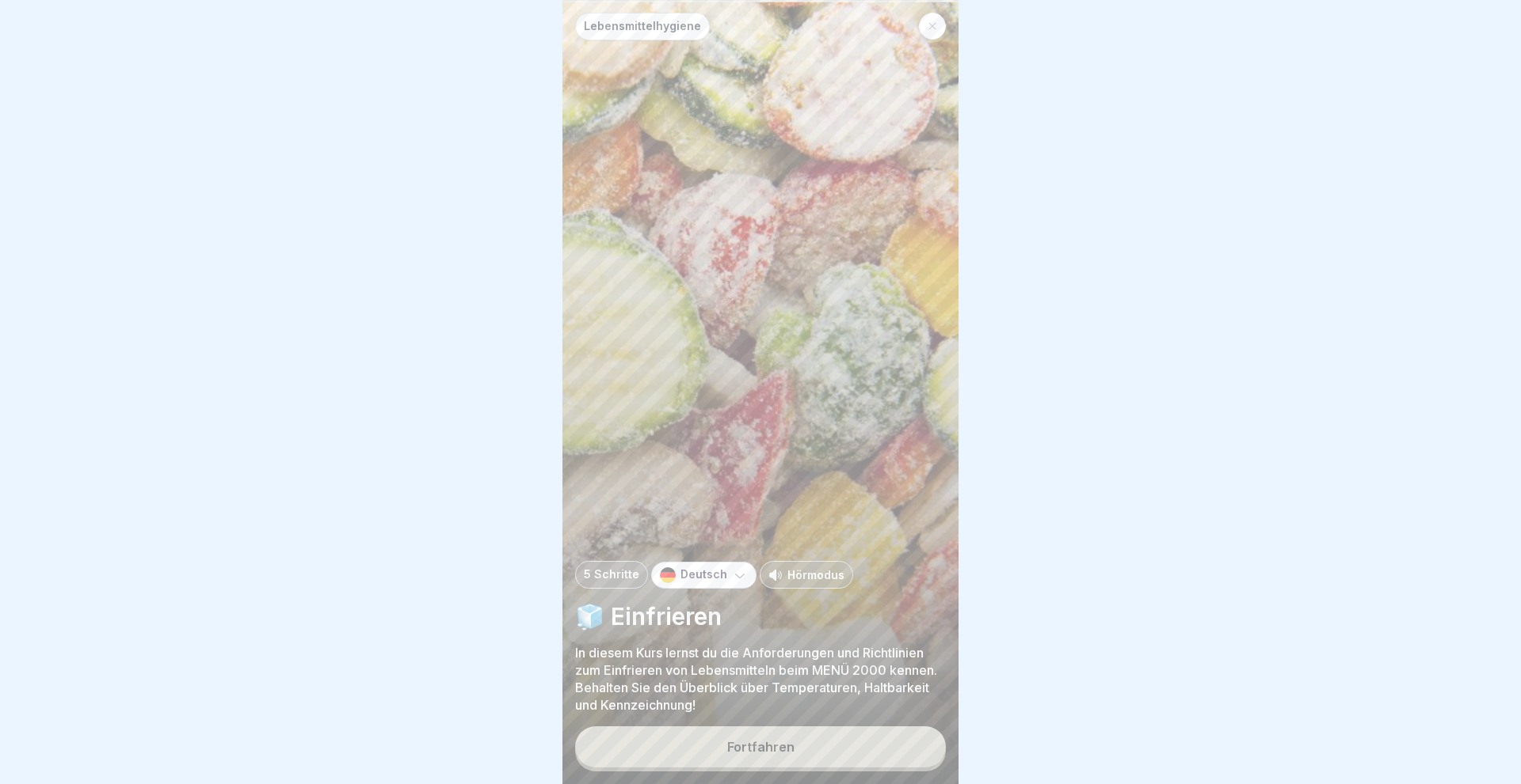
click at [763, 753] on div "Fortfahren" at bounding box center [760, 747] width 67 height 14
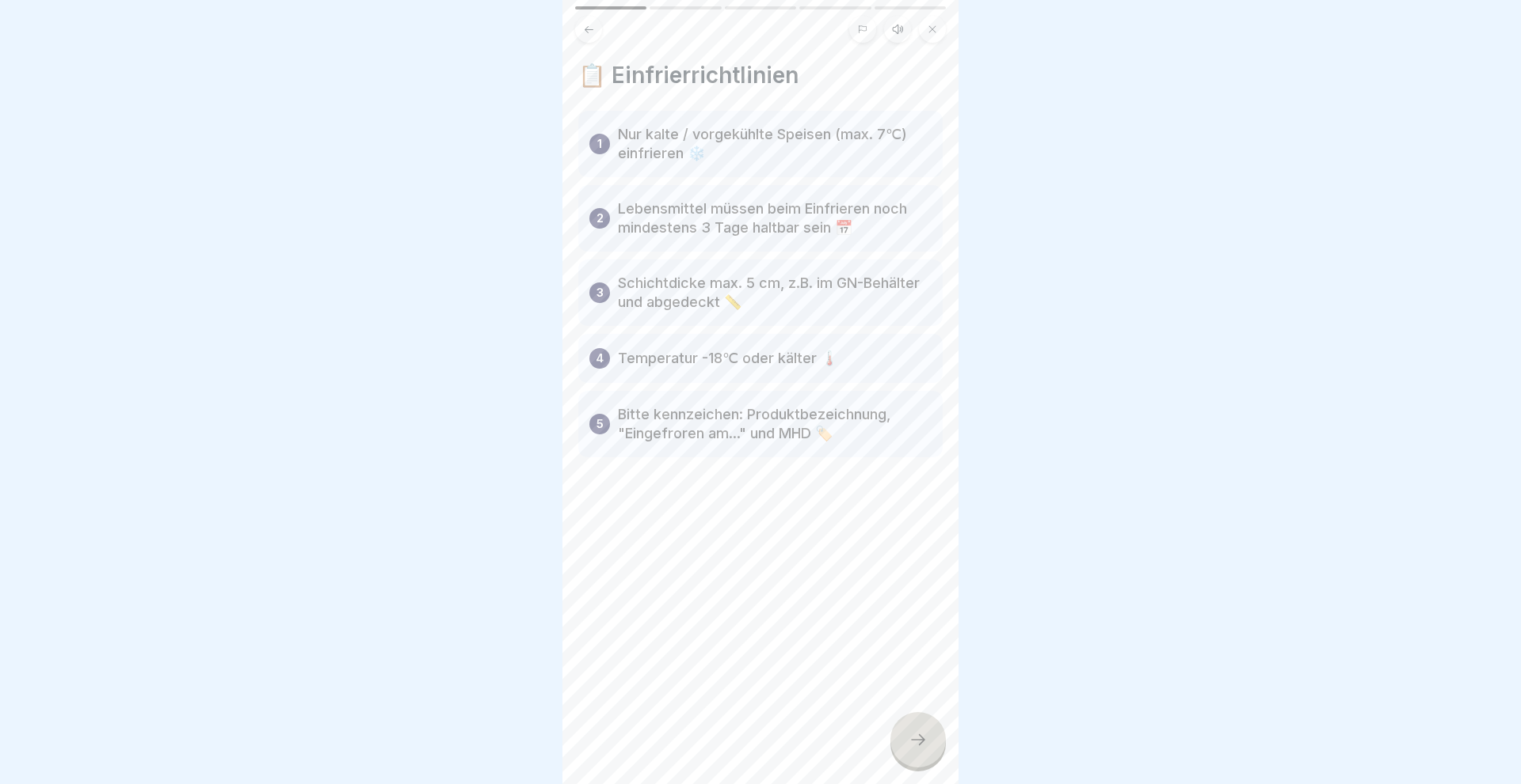
click at [917, 746] on icon at bounding box center [917, 739] width 19 height 19
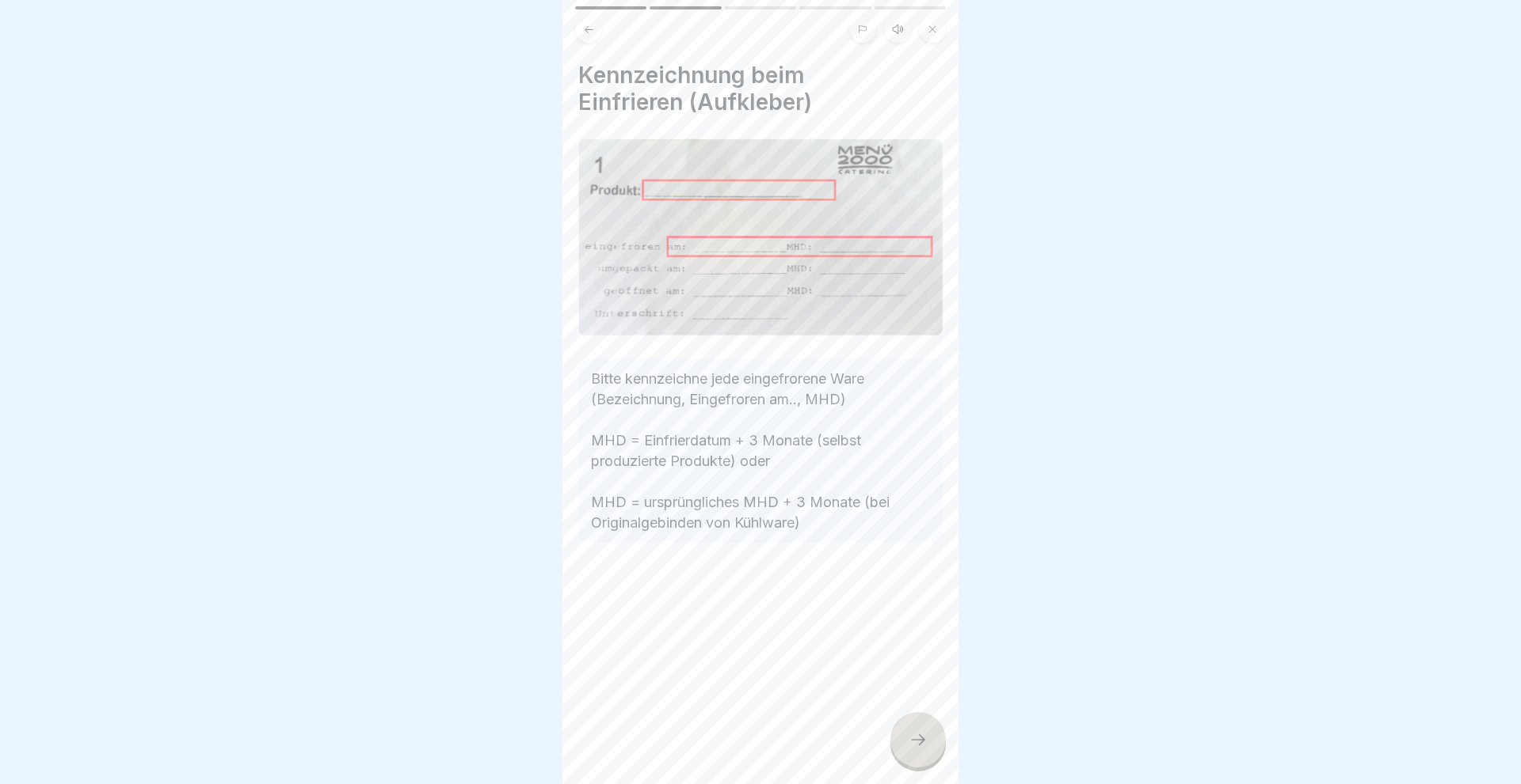
click at [917, 746] on icon at bounding box center [917, 739] width 19 height 19
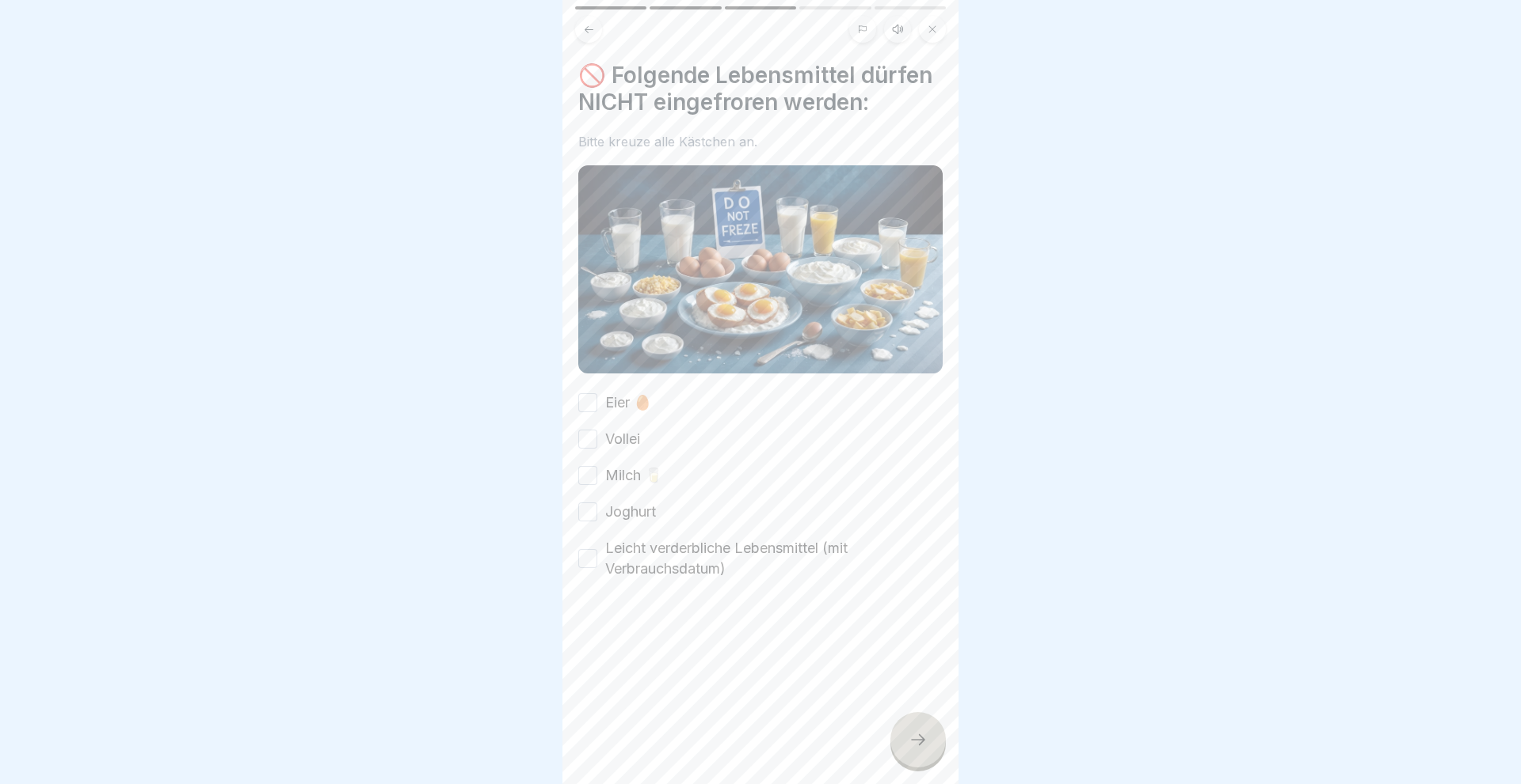
click at [589, 403] on button "Eier 🥚" at bounding box center [587, 402] width 19 height 19
click at [585, 434] on button "Vollei" at bounding box center [587, 439] width 19 height 19
click at [593, 470] on button "Milch 🥛" at bounding box center [587, 475] width 19 height 19
click at [584, 515] on button "Joghurt" at bounding box center [587, 512] width 19 height 19
click at [578, 551] on div "Leicht verderbliche Lebensmittel (mit Verbrauchsdatum)" at bounding box center [760, 559] width 364 height 41
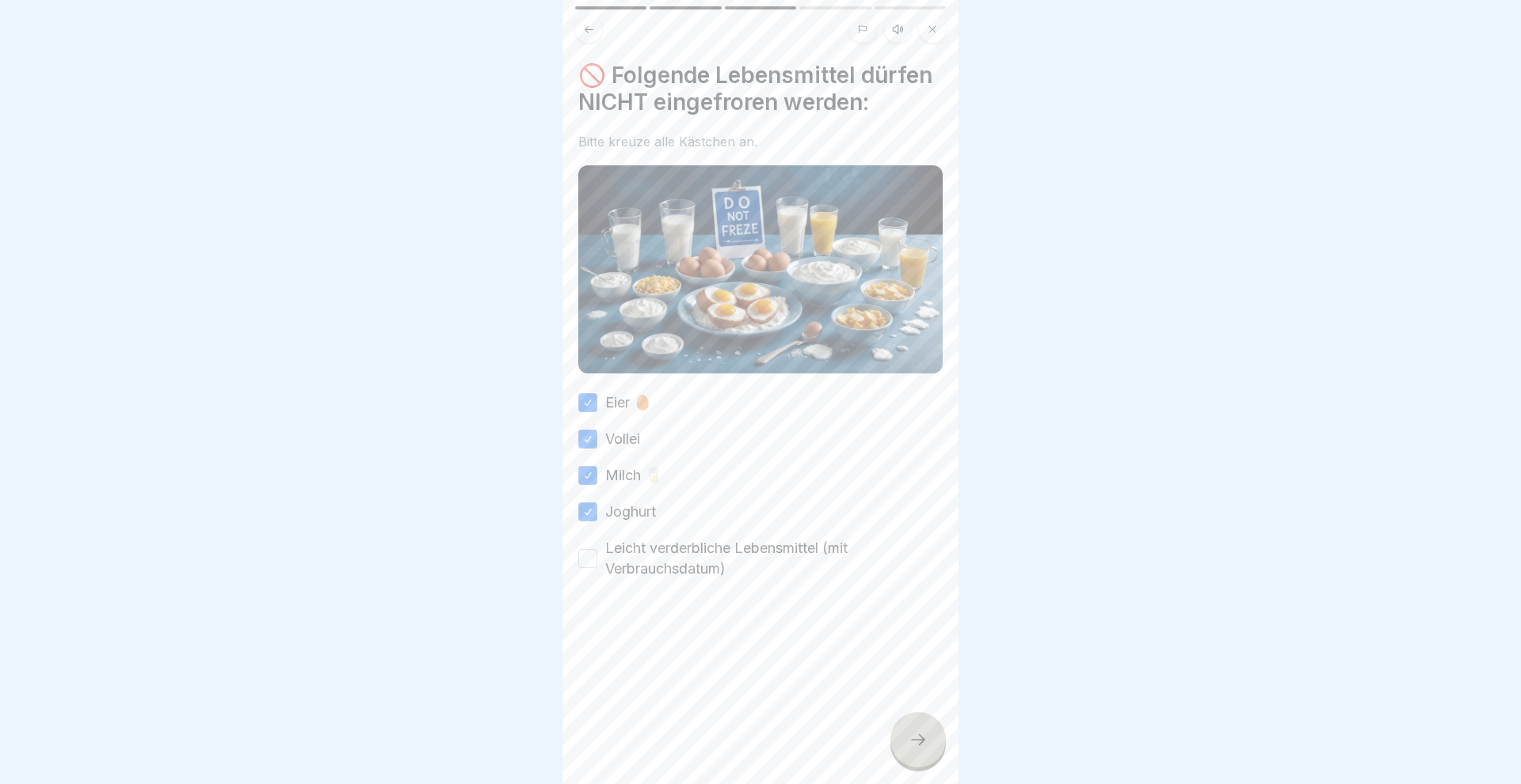
click at [585, 555] on button "Leicht verderbliche Lebensmittel (mit Verbrauchsdatum)" at bounding box center [587, 559] width 19 height 19
click at [902, 723] on div at bounding box center [918, 740] width 56 height 56
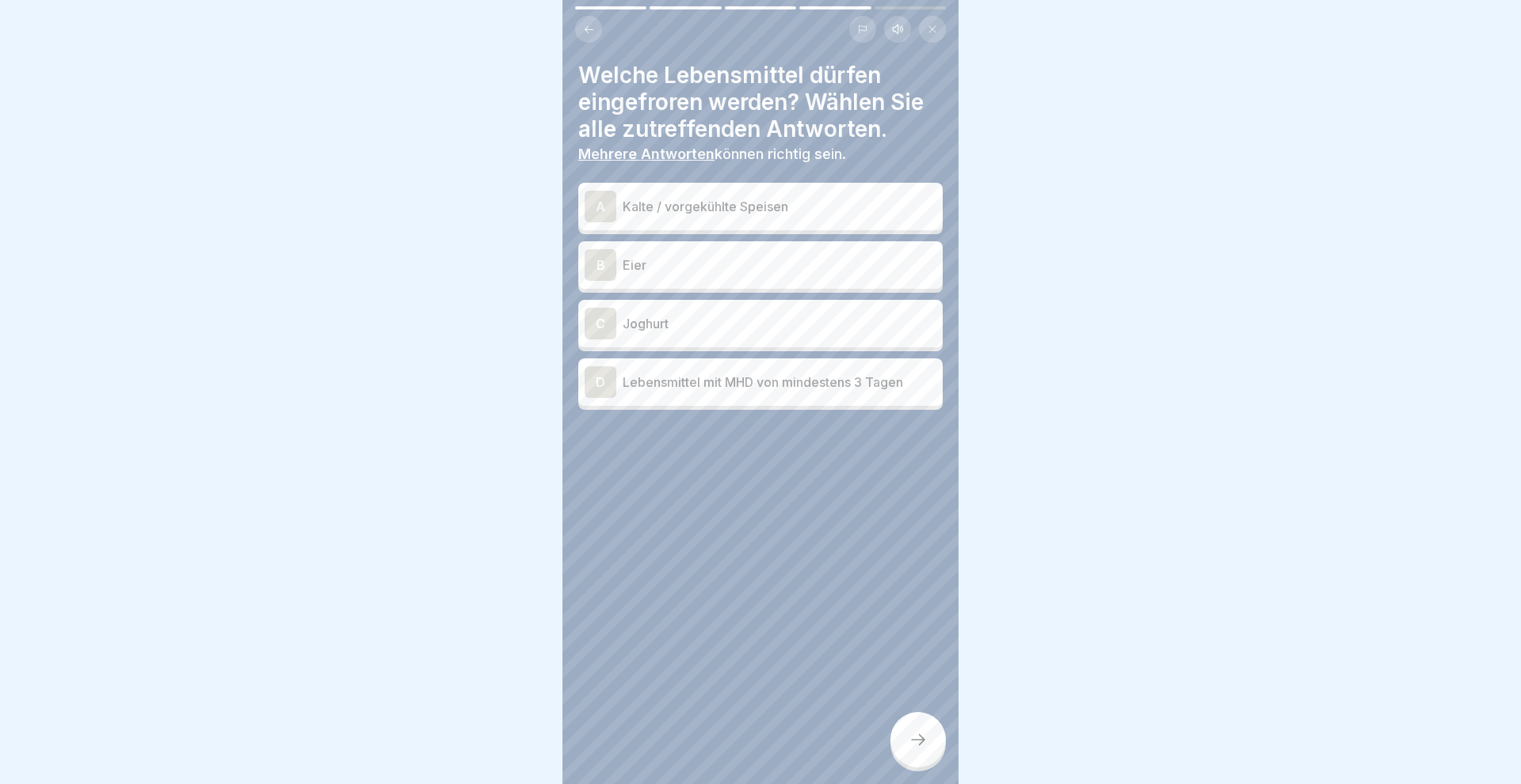
click at [593, 208] on div "A" at bounding box center [601, 206] width 32 height 32
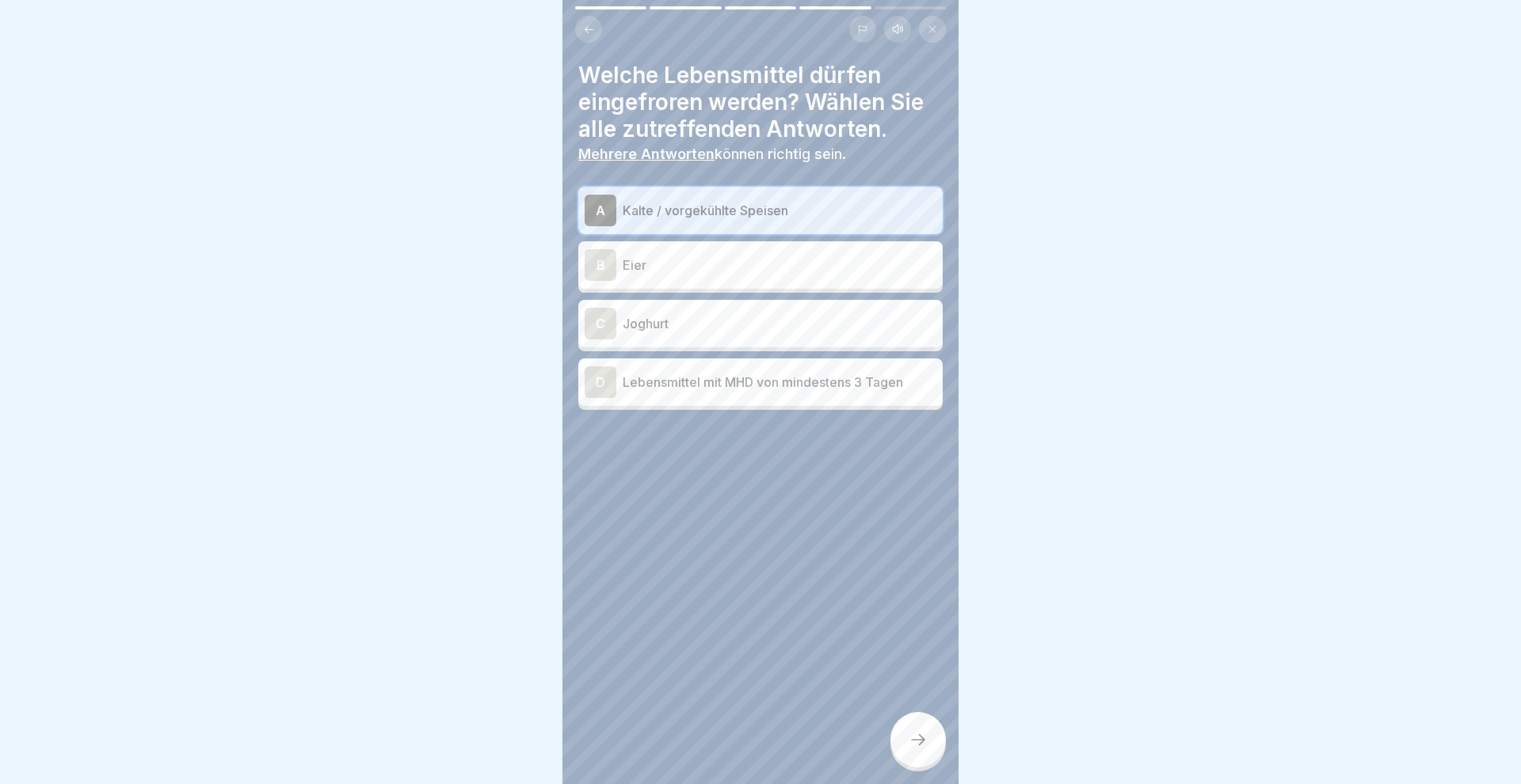
click at [607, 382] on div "D" at bounding box center [601, 382] width 32 height 32
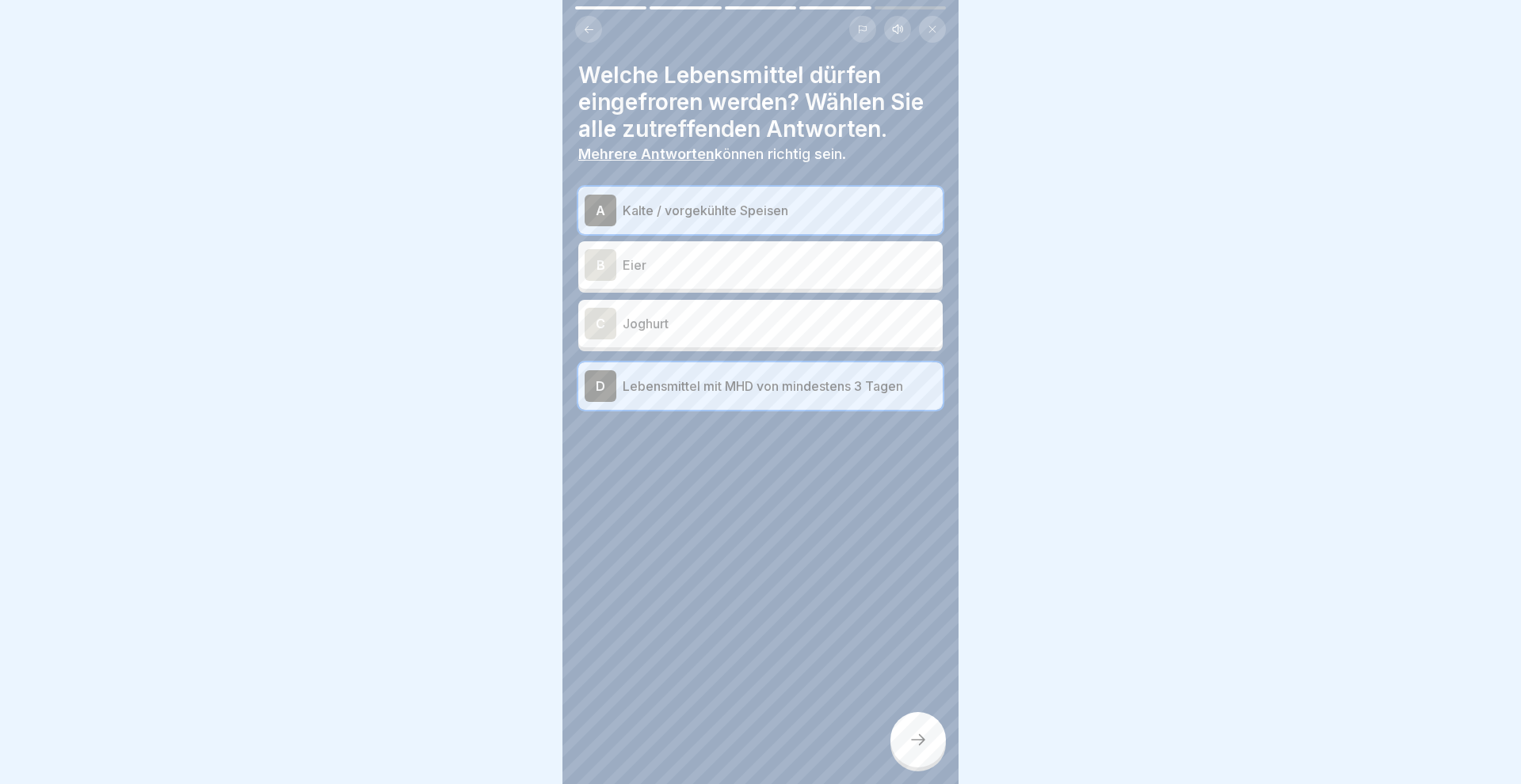
click at [907, 740] on div at bounding box center [918, 740] width 56 height 56
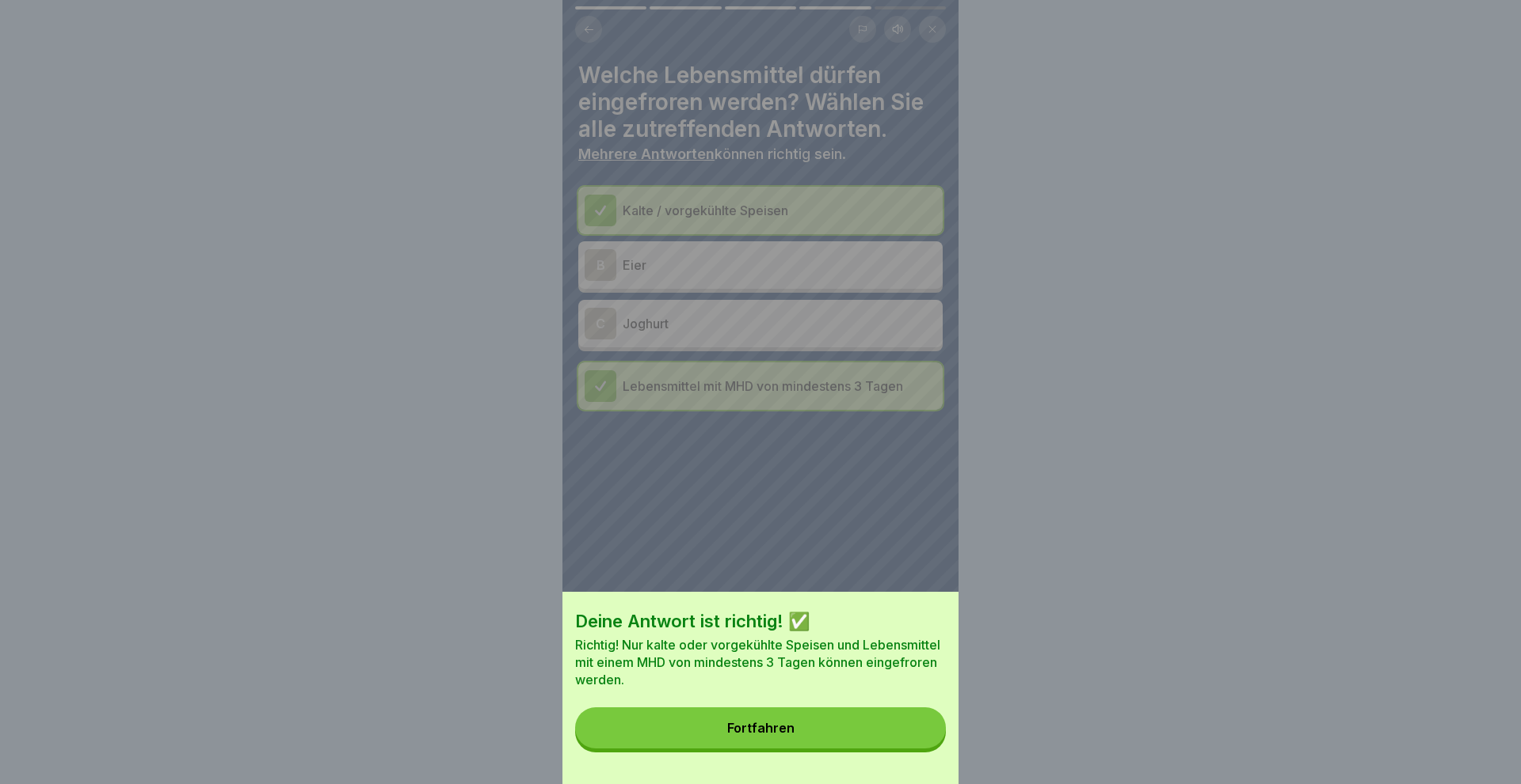
click at [763, 724] on div "Fortfahren" at bounding box center [760, 728] width 67 height 14
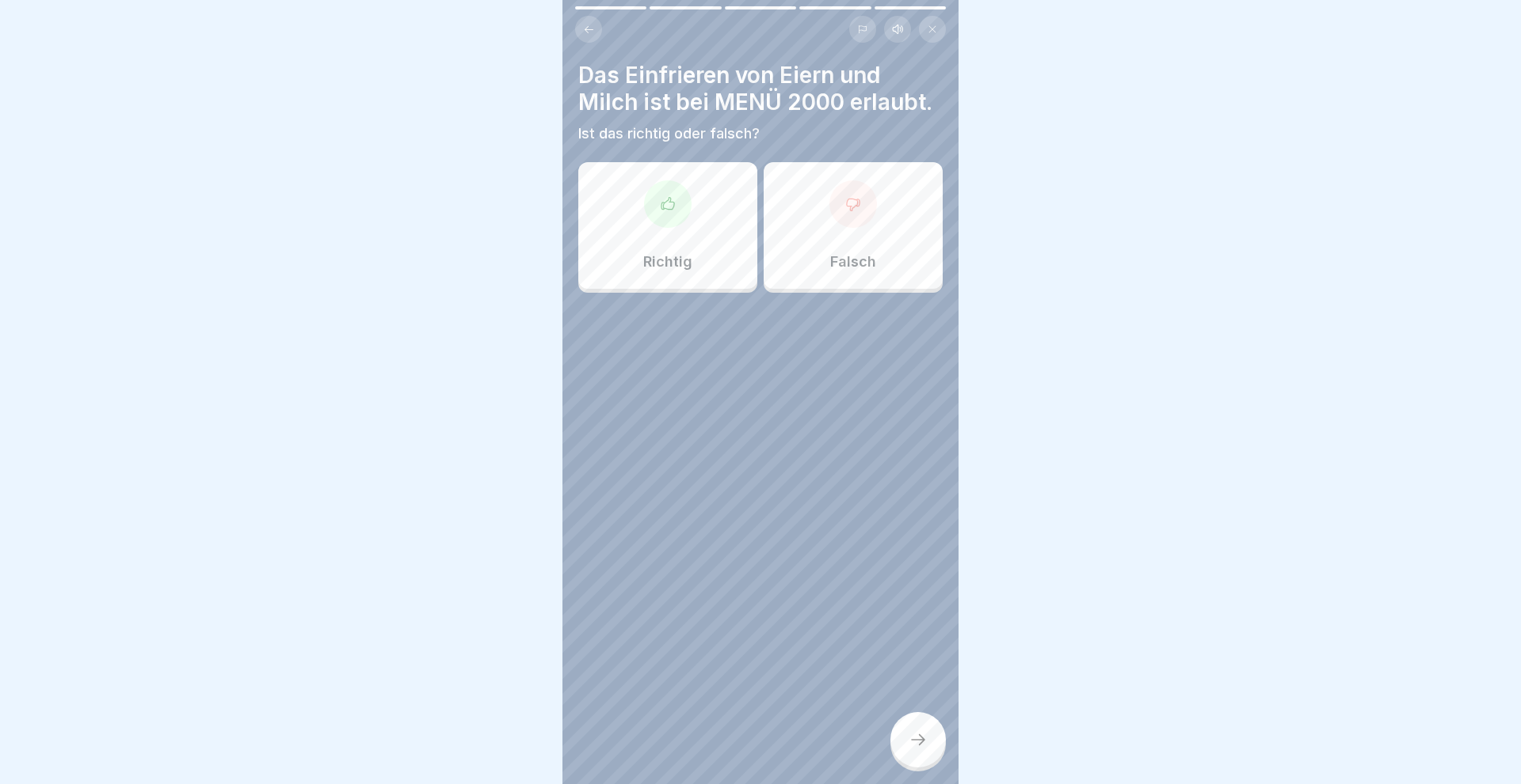
click at [865, 227] on div "Falsch" at bounding box center [852, 225] width 179 height 127
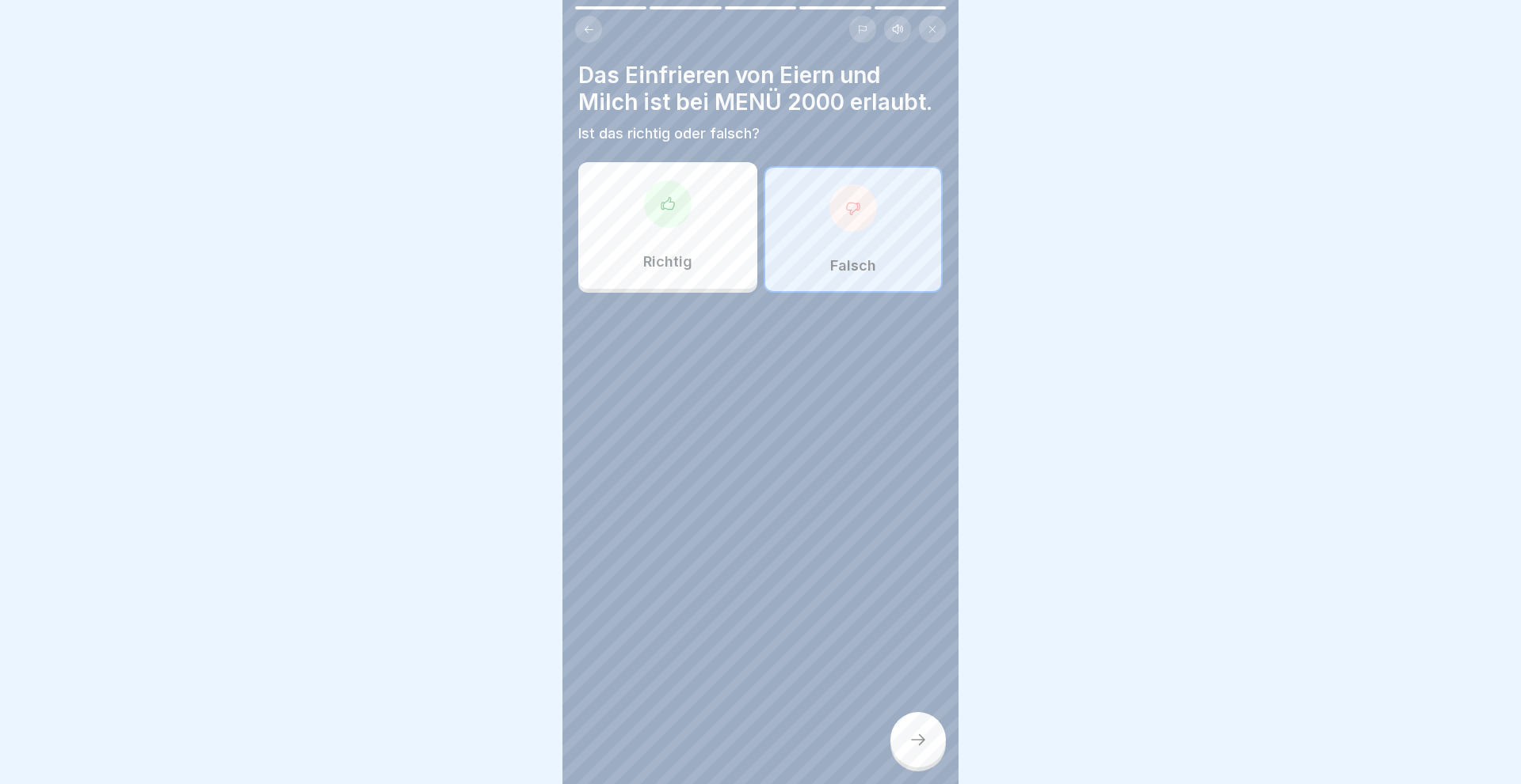
click at [907, 742] on div at bounding box center [918, 740] width 56 height 56
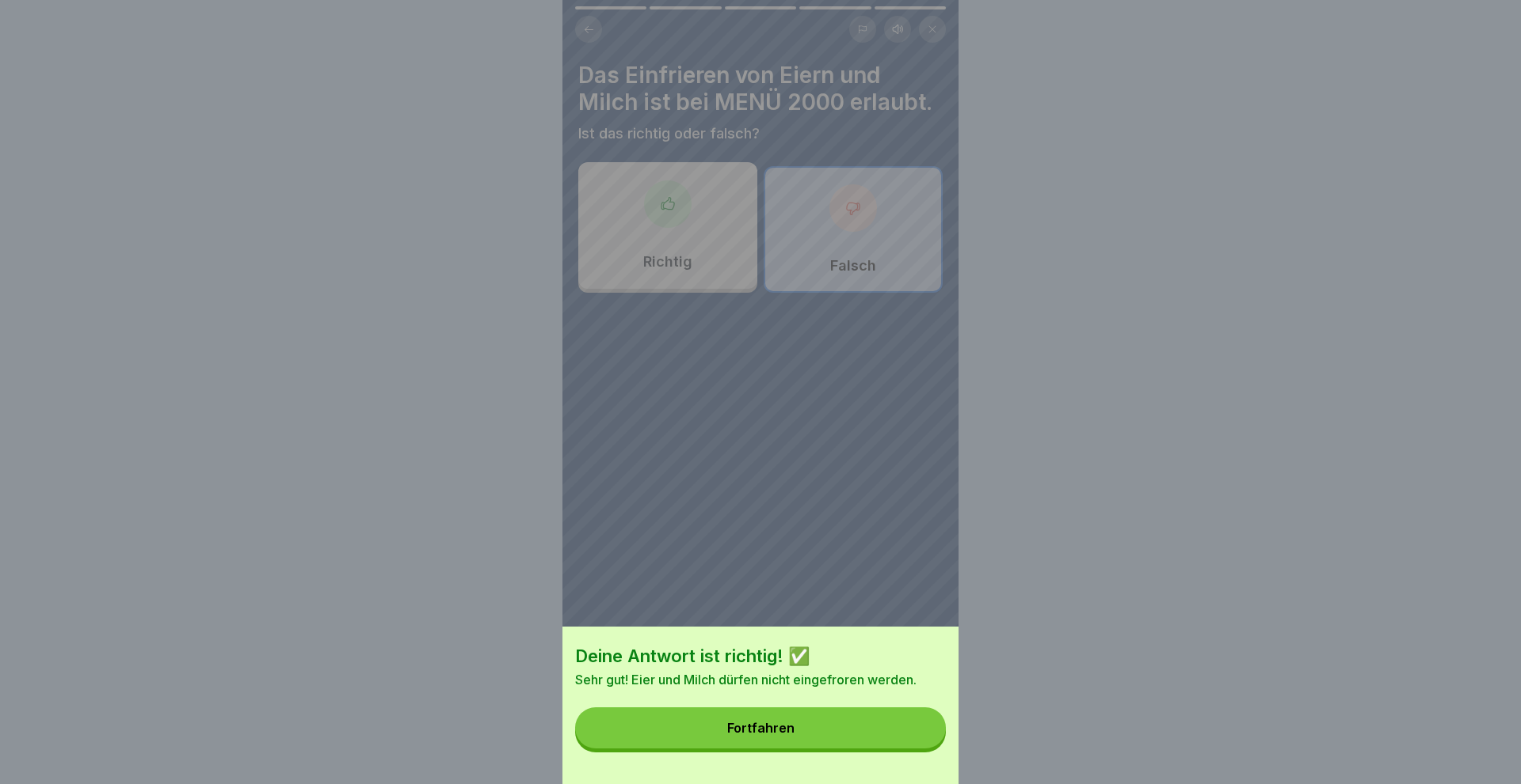
click at [824, 727] on button "Fortfahren" at bounding box center [760, 727] width 370 height 41
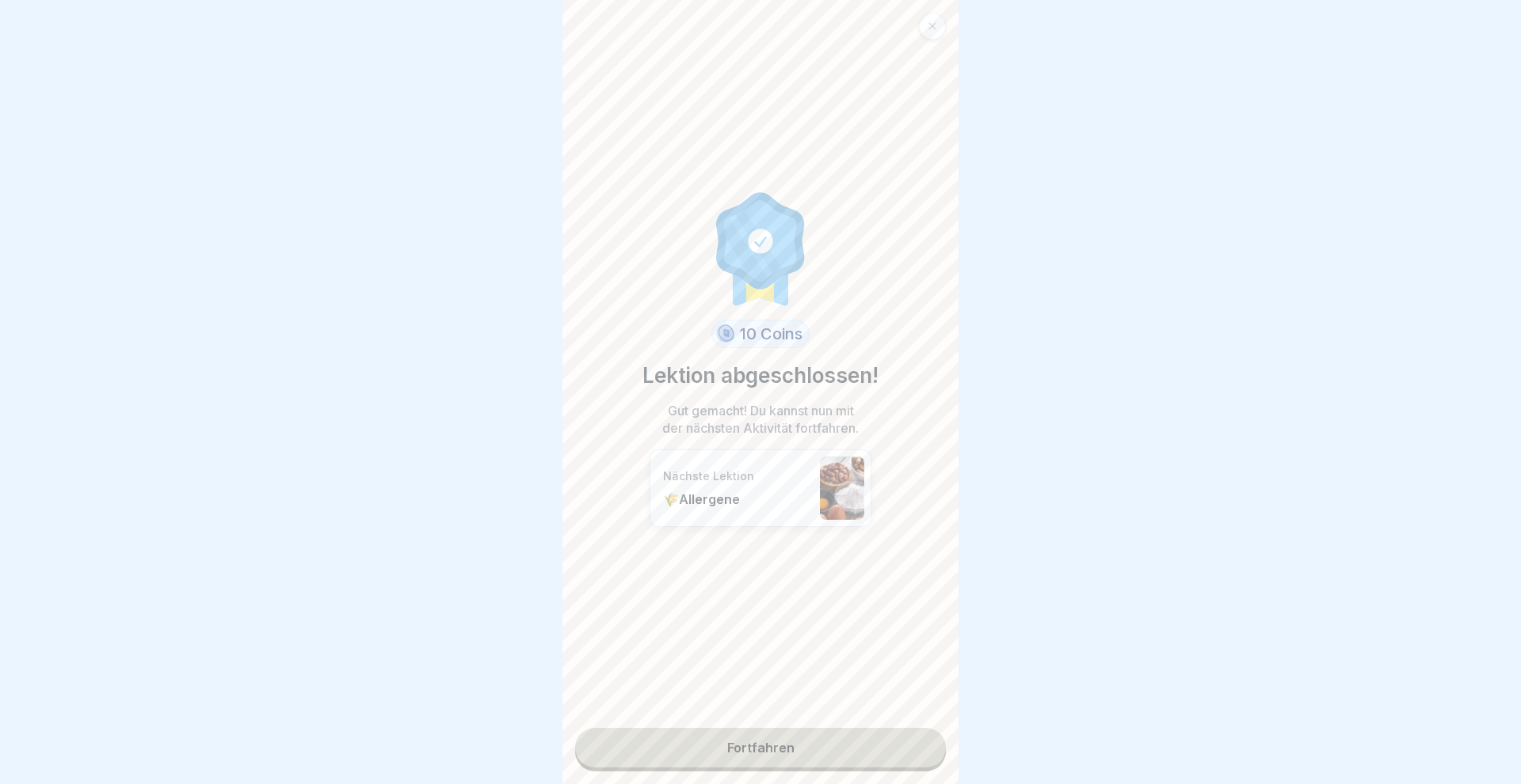
click at [815, 749] on link "Fortfahren" at bounding box center [760, 748] width 370 height 40
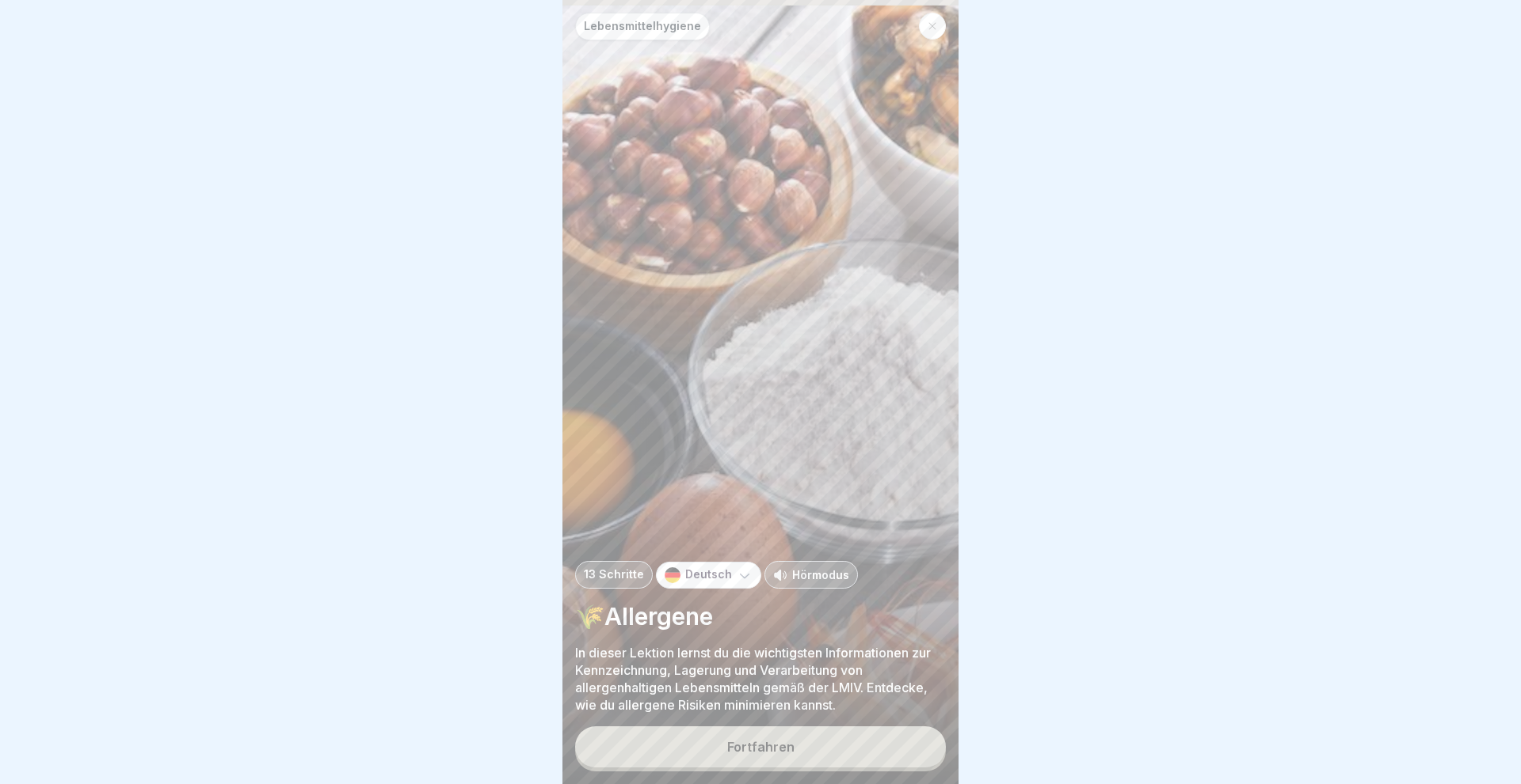
click at [807, 753] on button "Fortfahren" at bounding box center [760, 746] width 370 height 41
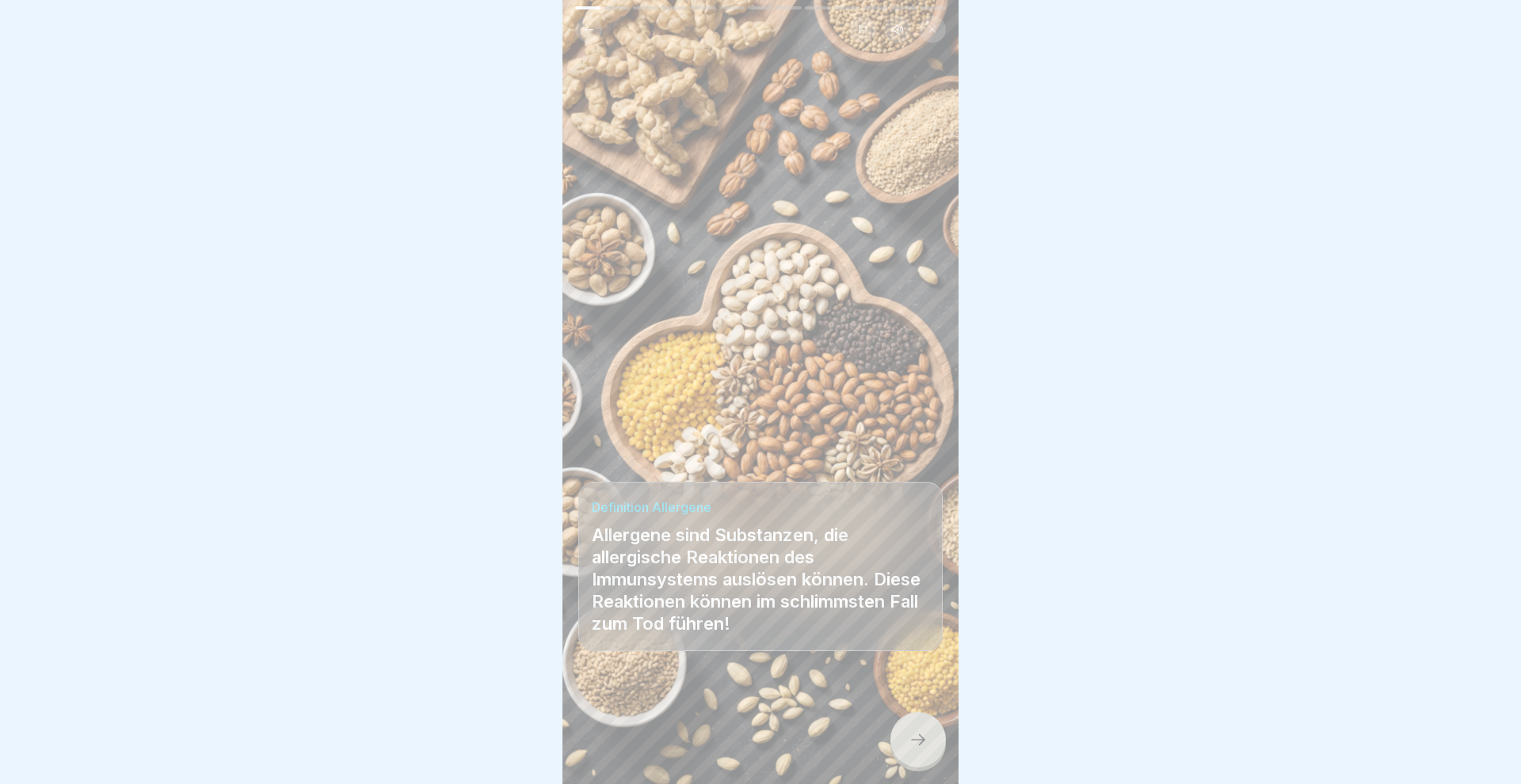
click at [927, 742] on div at bounding box center [918, 740] width 56 height 56
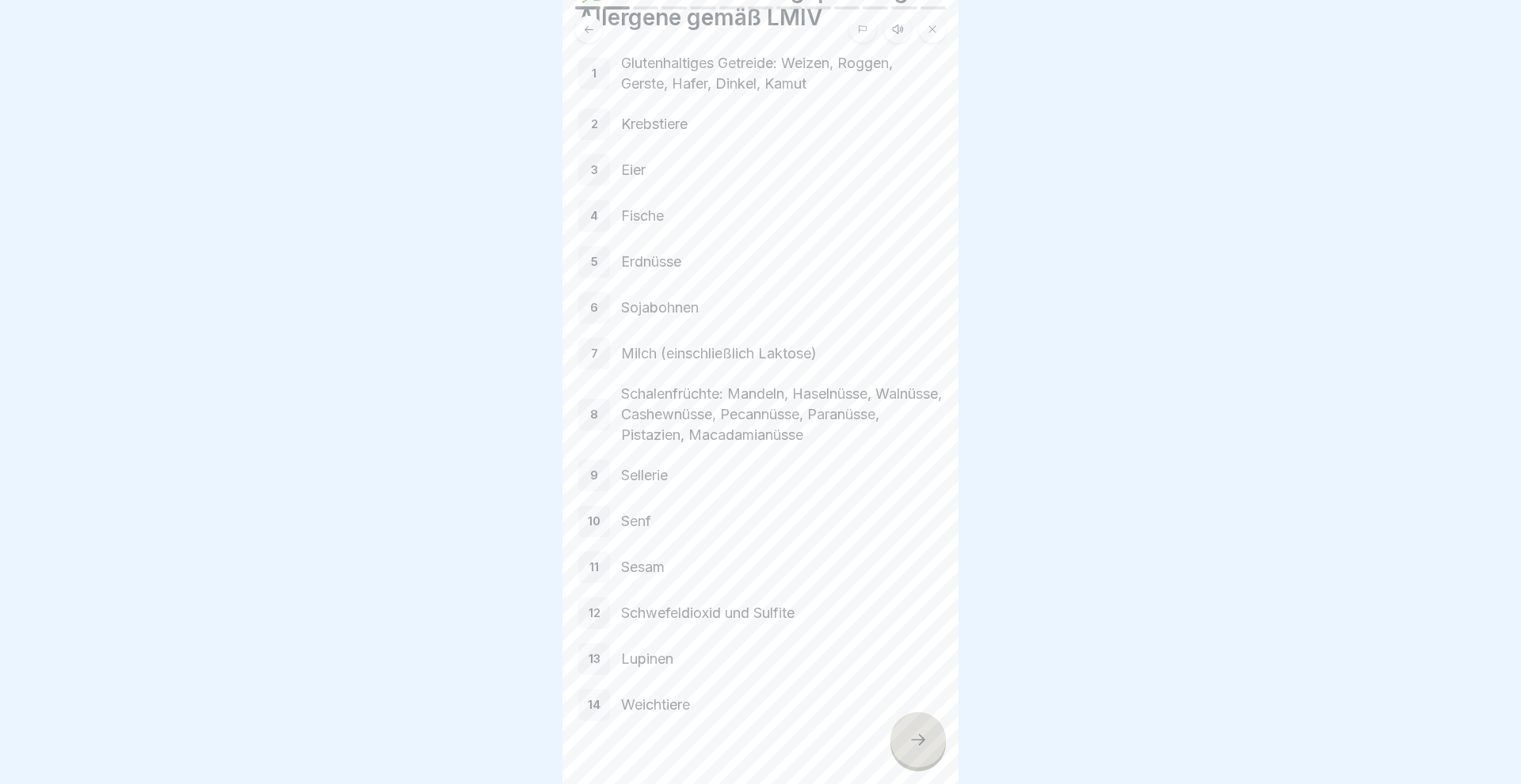
scroll to position [117, 0]
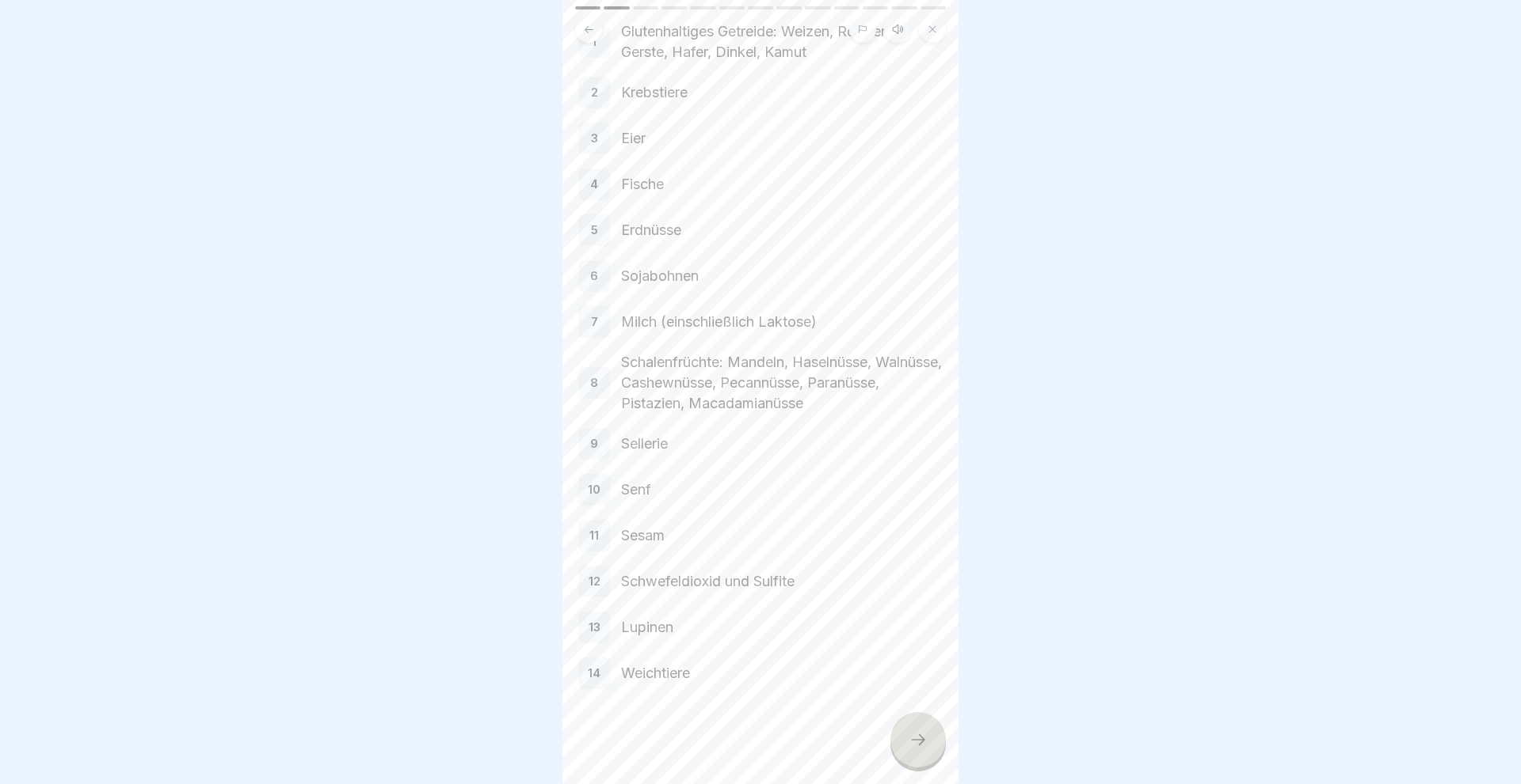
click at [912, 746] on icon at bounding box center [917, 739] width 19 height 19
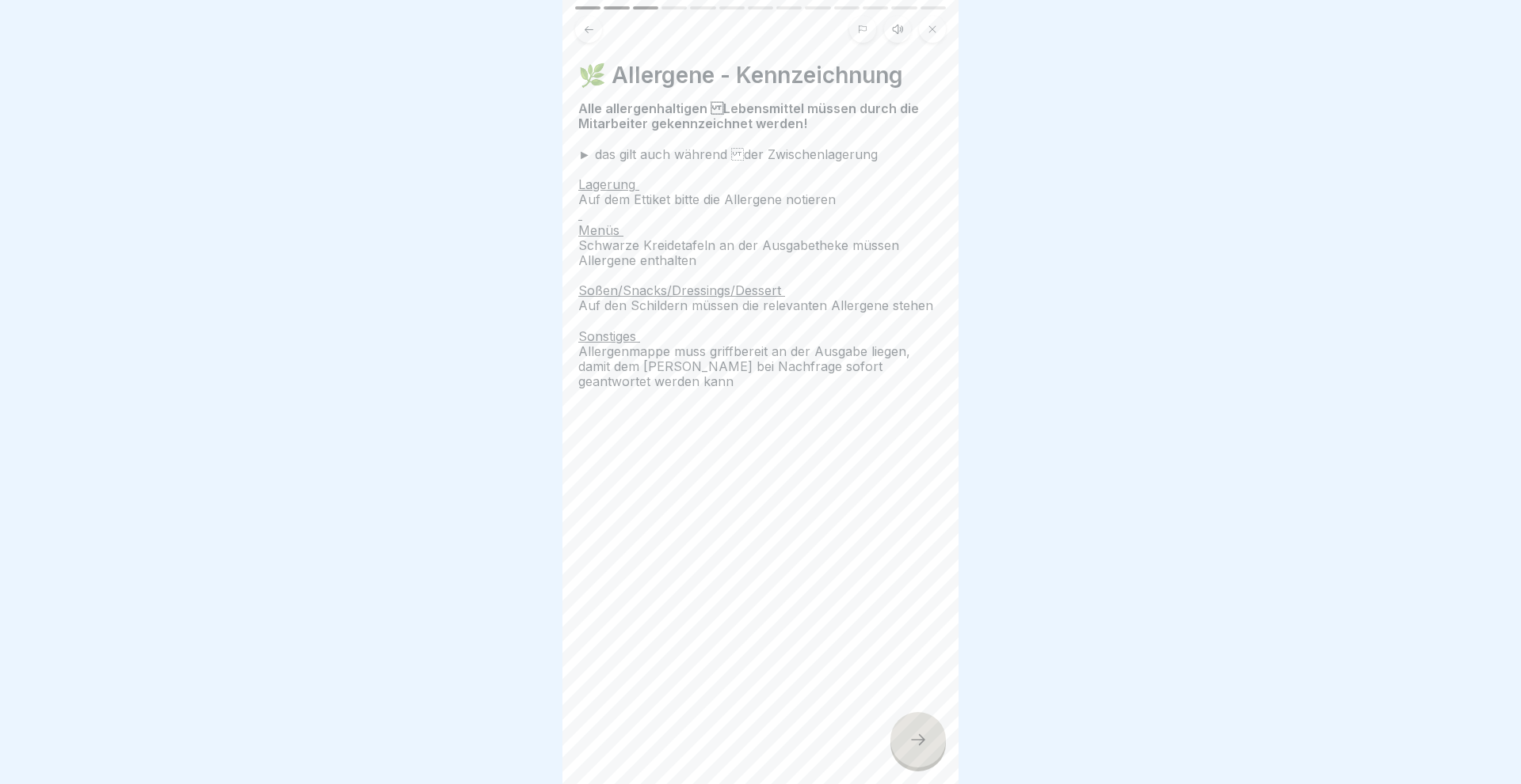
click at [912, 746] on icon at bounding box center [917, 739] width 19 height 19
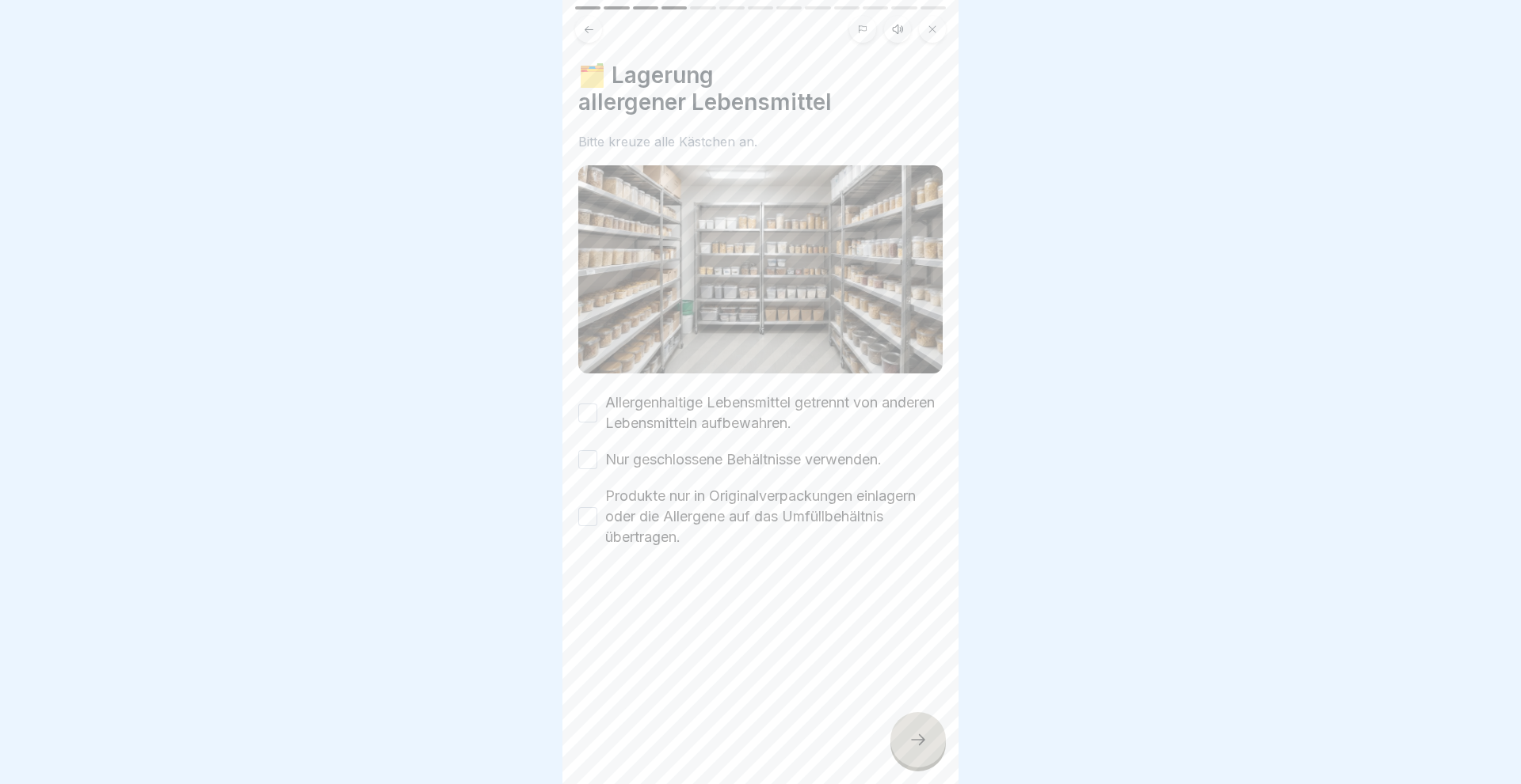
click at [585, 413] on button "Allergenhaltige Lebensmittel getrennt von anderen Lebensmitteln aufbewahren." at bounding box center [587, 413] width 19 height 19
click at [592, 457] on button "Nur geschlossene Behältnisse verwenden." at bounding box center [587, 460] width 19 height 19
click at [590, 520] on button "Produkte nur in Originalverpackungen einlagern oder die Allergene auf das Umfül…" at bounding box center [587, 517] width 19 height 19
click at [907, 737] on div at bounding box center [918, 740] width 56 height 56
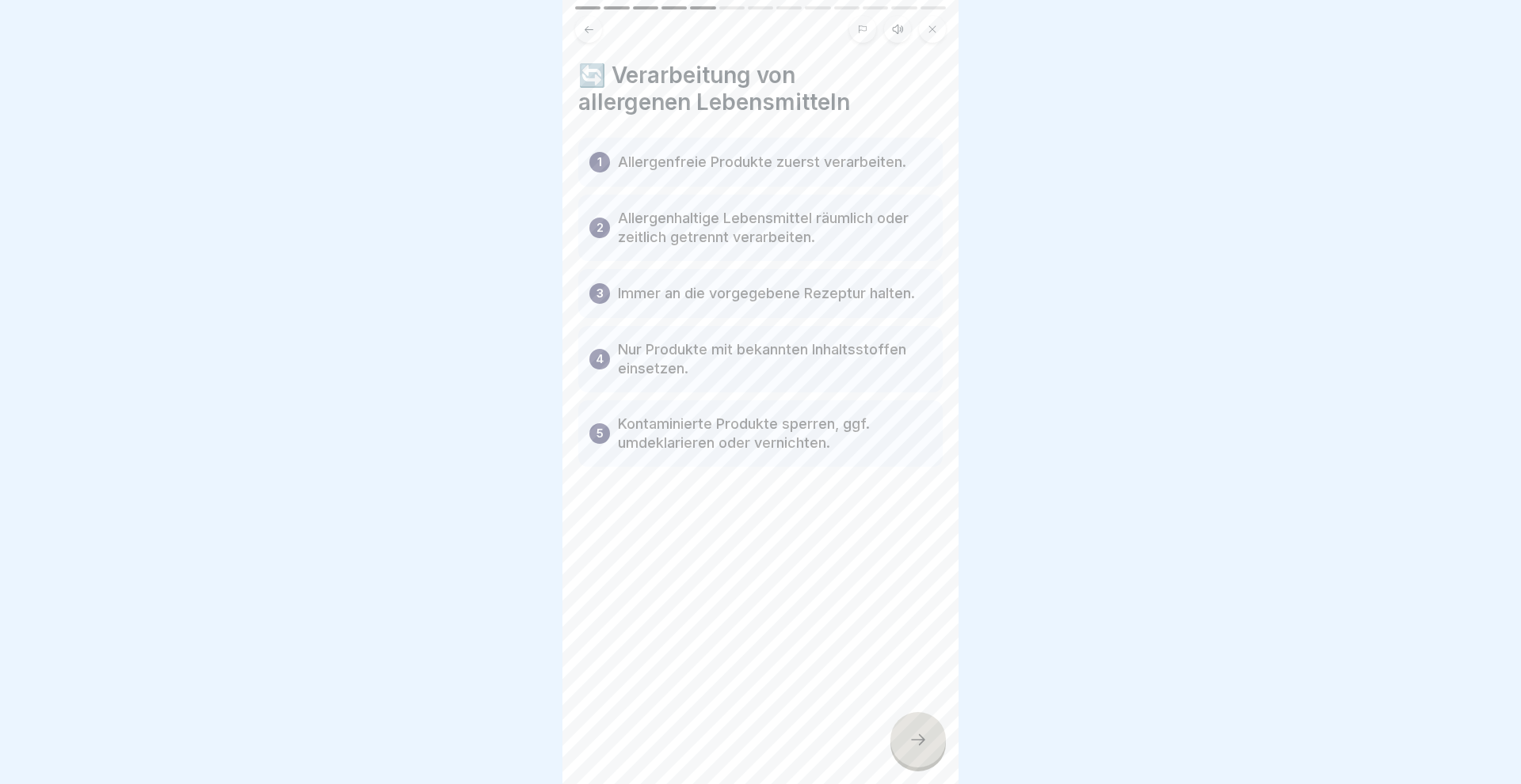
click at [923, 738] on icon at bounding box center [917, 739] width 19 height 19
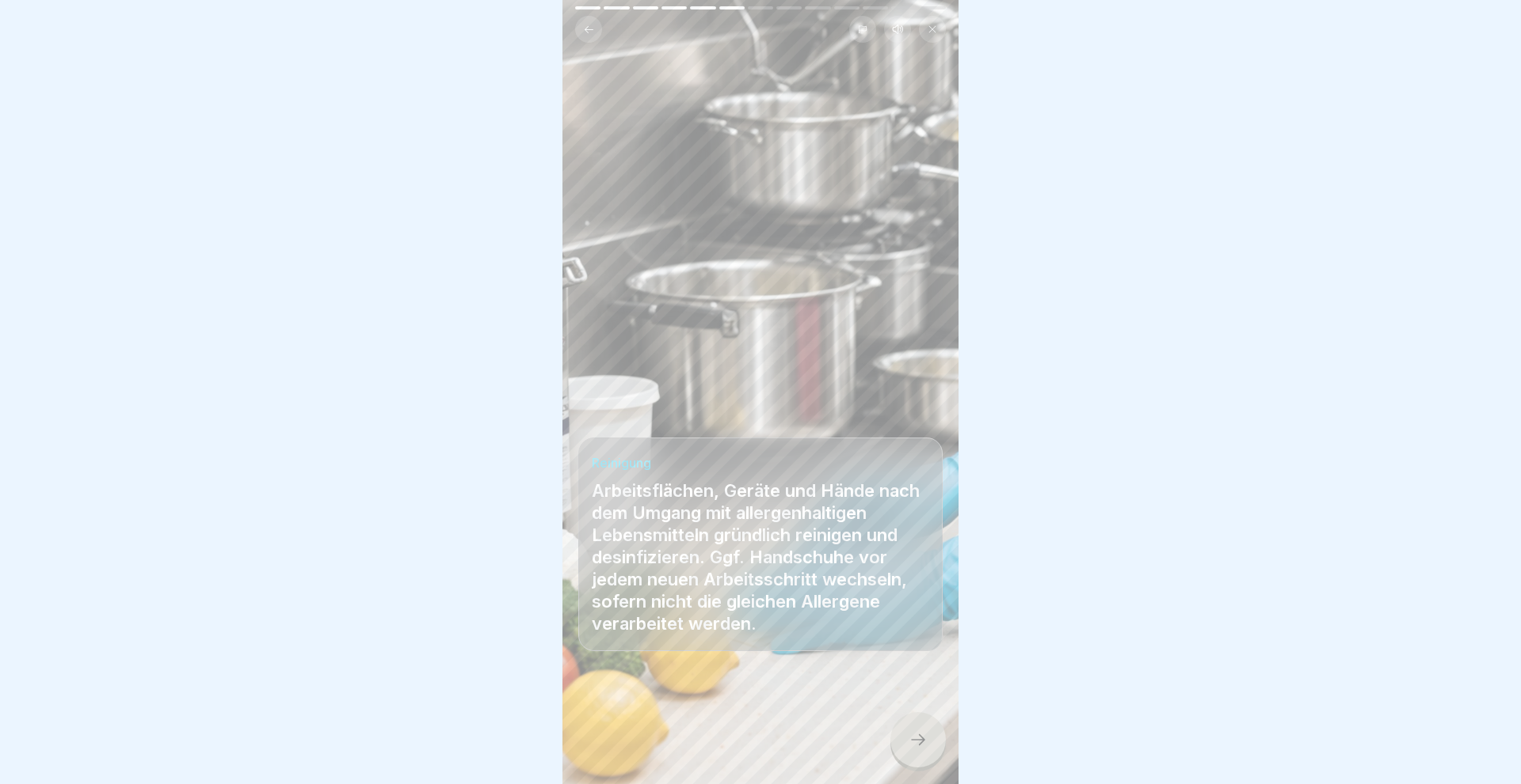
click at [923, 738] on icon at bounding box center [917, 739] width 19 height 19
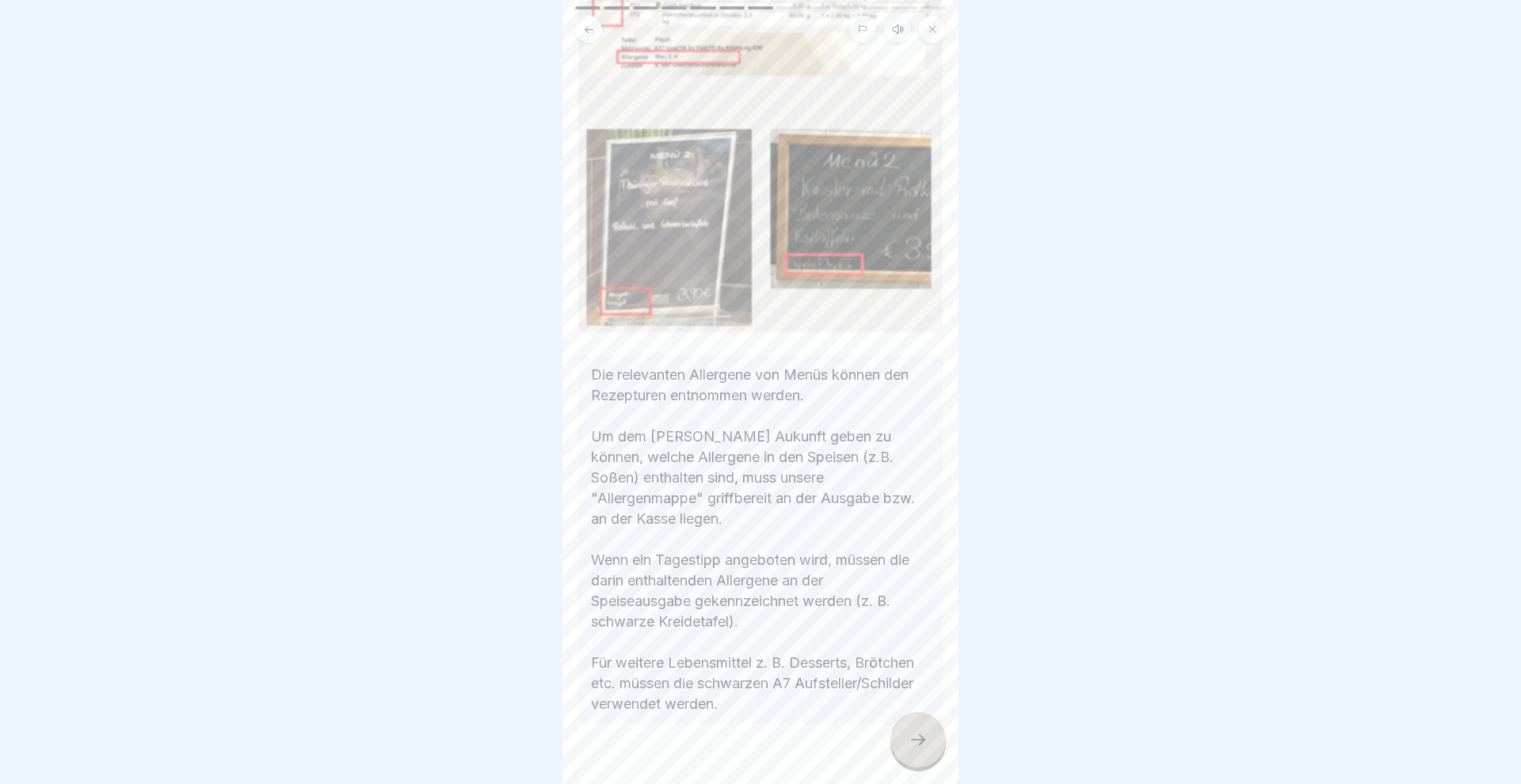
scroll to position [299, 0]
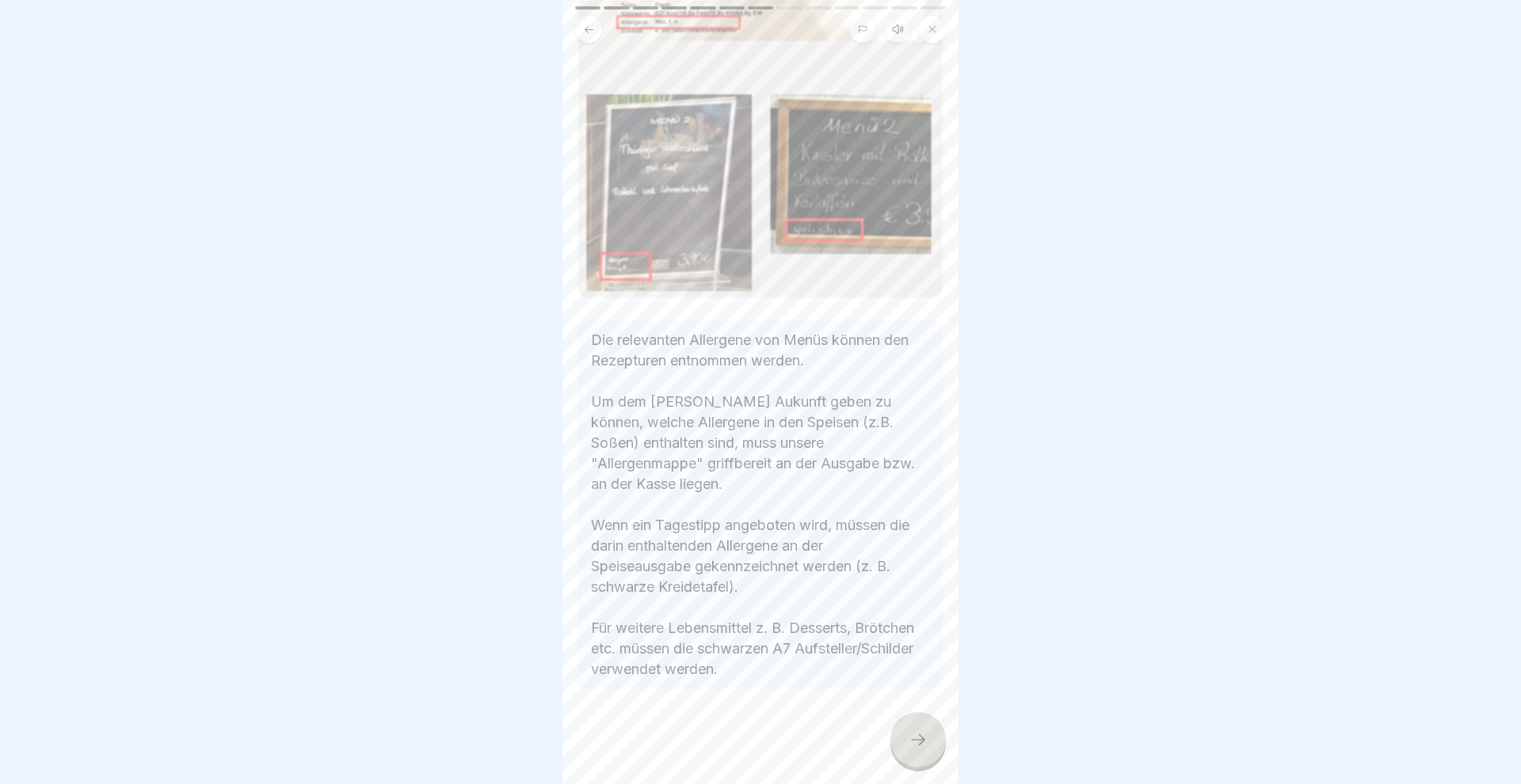
click at [902, 737] on div at bounding box center [918, 740] width 56 height 56
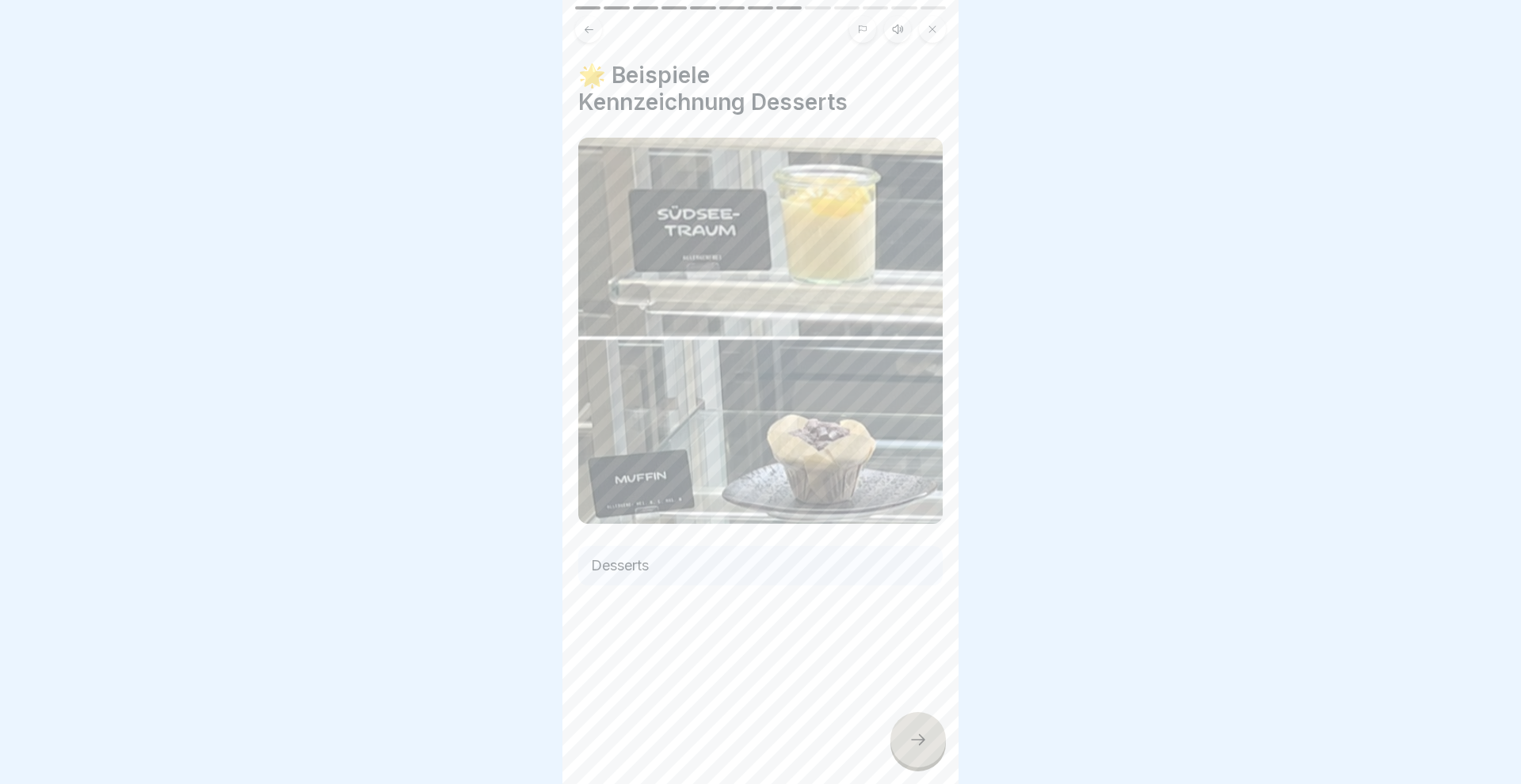
click at [902, 737] on div at bounding box center [918, 740] width 56 height 56
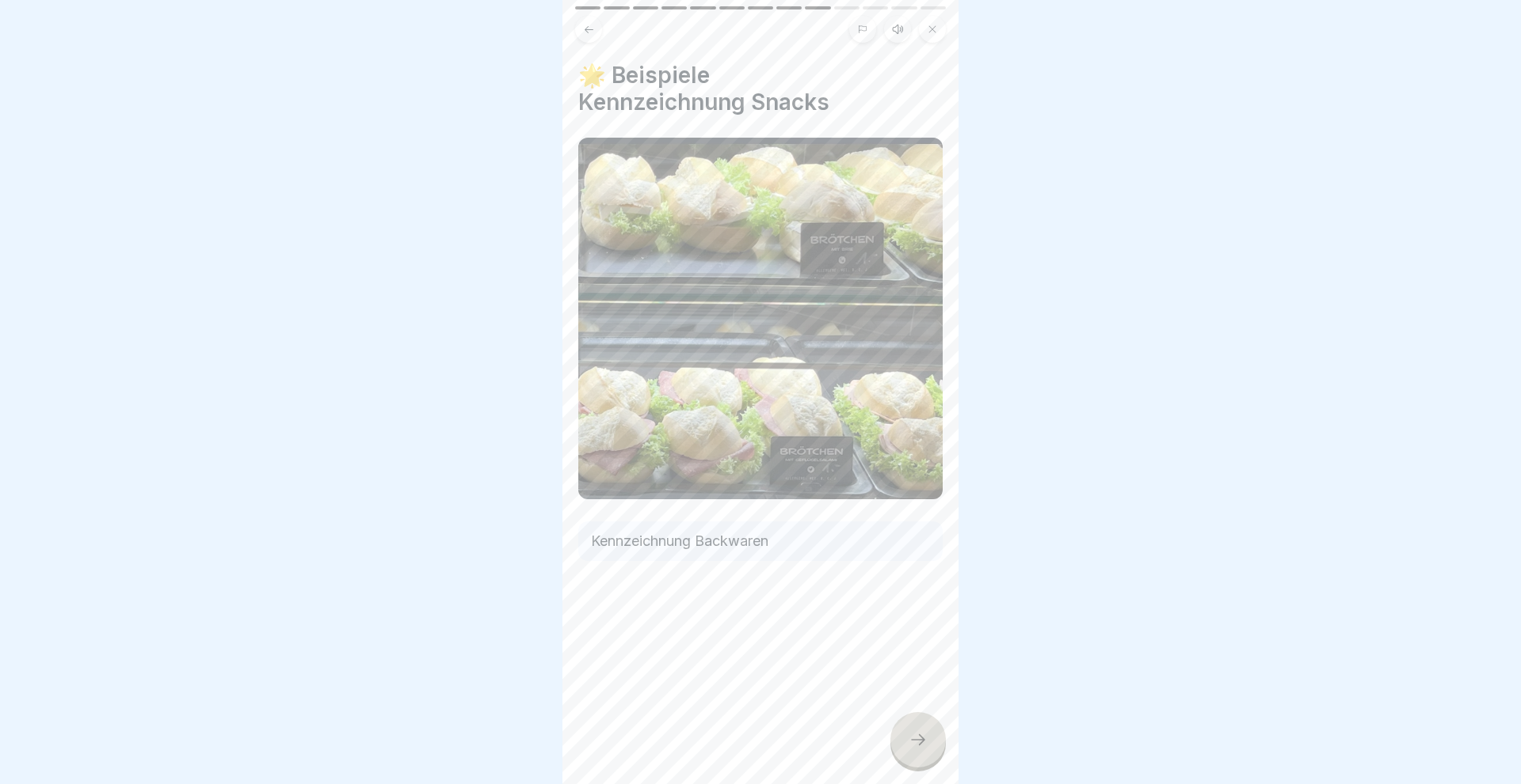
click at [902, 737] on div at bounding box center [918, 740] width 56 height 56
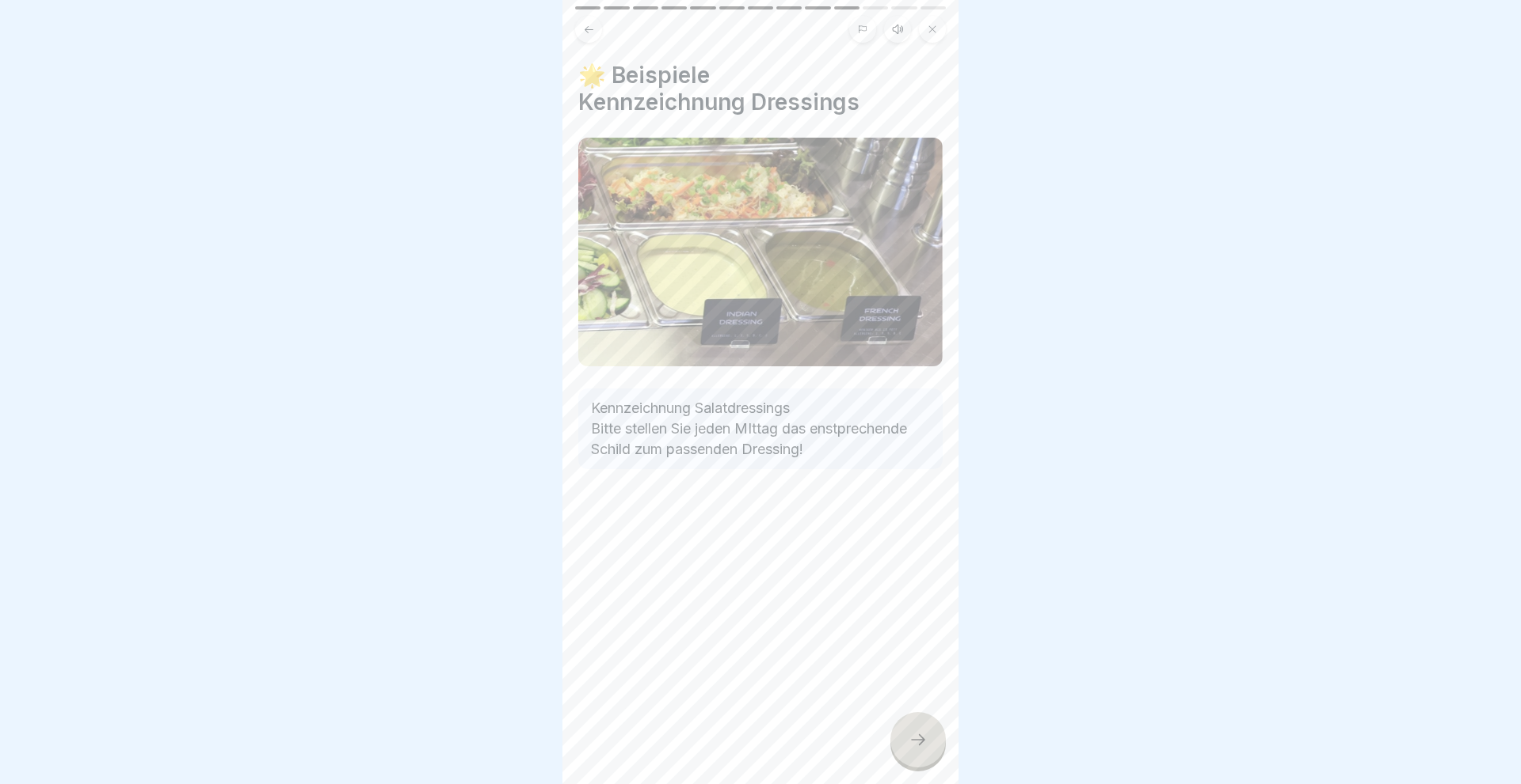
click at [902, 737] on div at bounding box center [918, 740] width 56 height 56
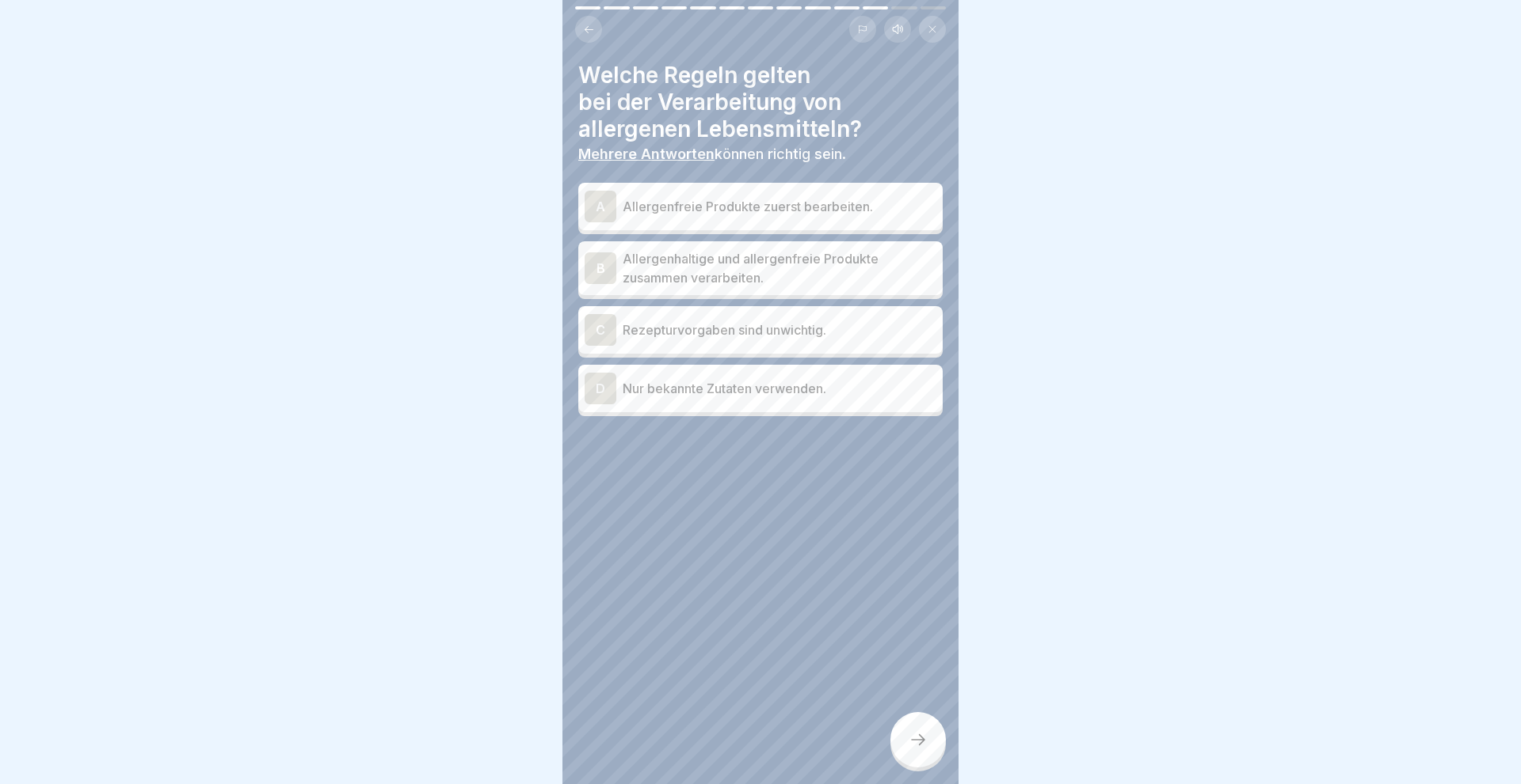
click at [585, 211] on div "A" at bounding box center [601, 206] width 32 height 32
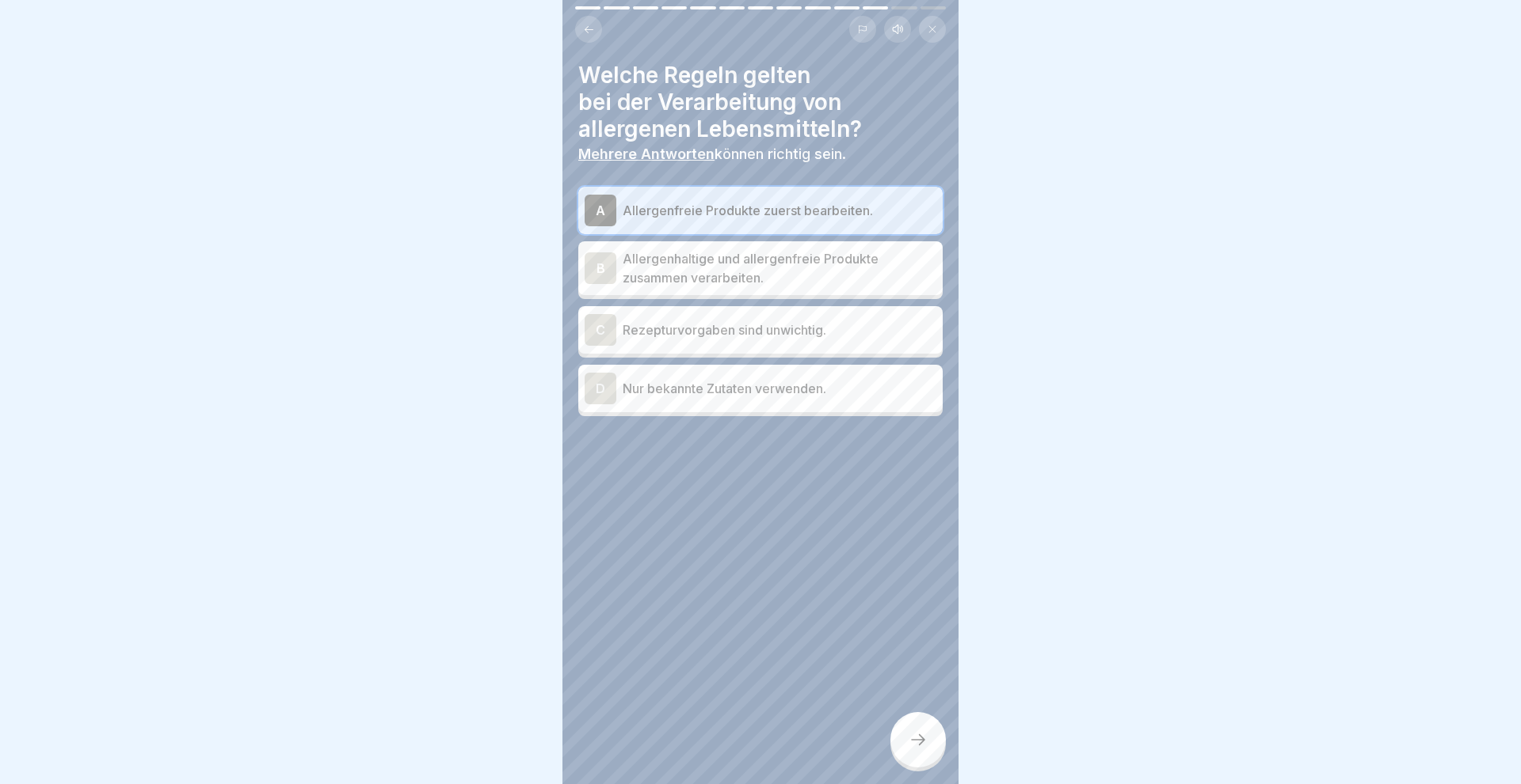
click at [599, 383] on div "D" at bounding box center [601, 389] width 32 height 32
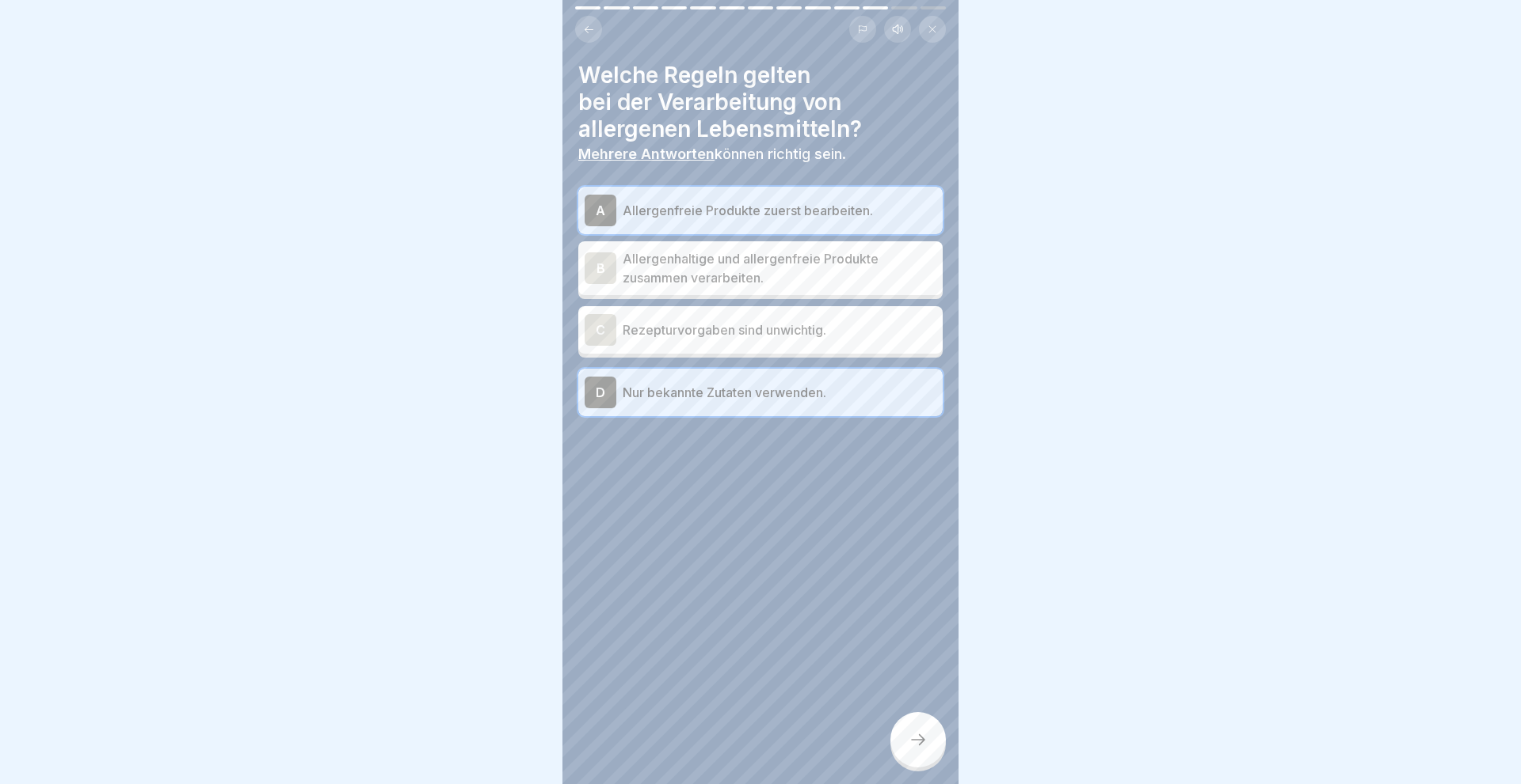
click at [915, 746] on icon at bounding box center [917, 739] width 19 height 19
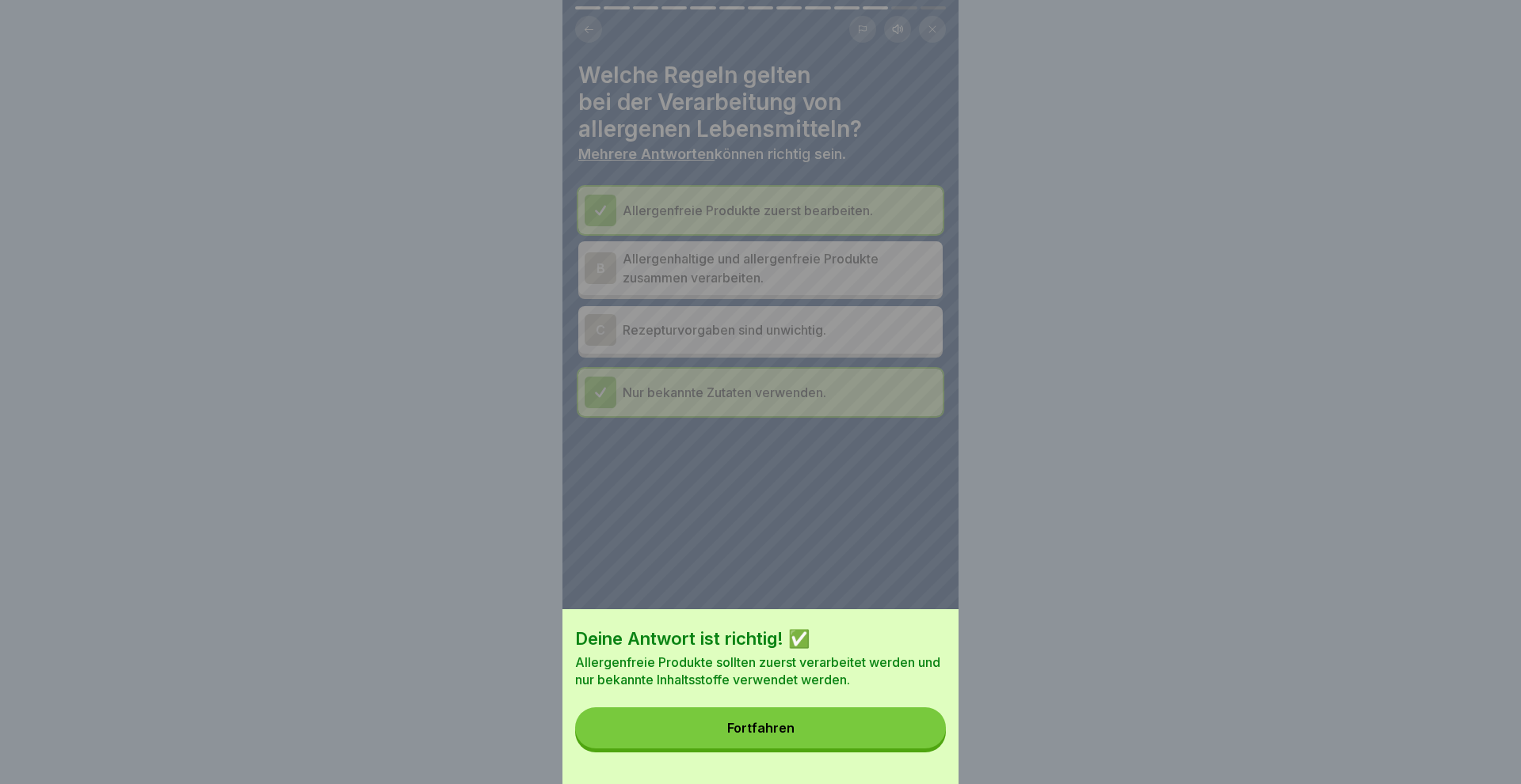
click at [833, 724] on button "Fortfahren" at bounding box center [760, 727] width 370 height 41
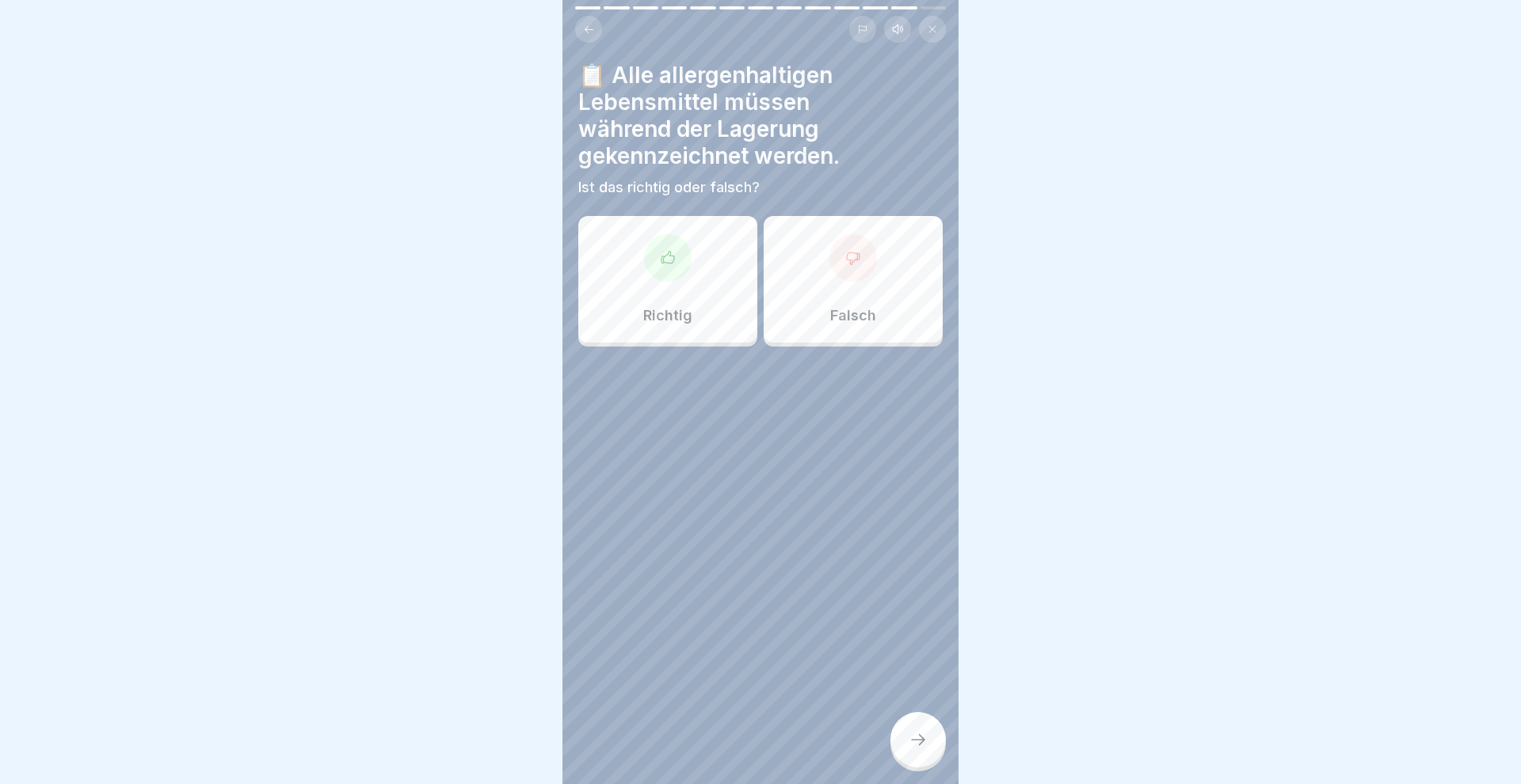
click at [693, 268] on div "Richtig" at bounding box center [667, 279] width 179 height 127
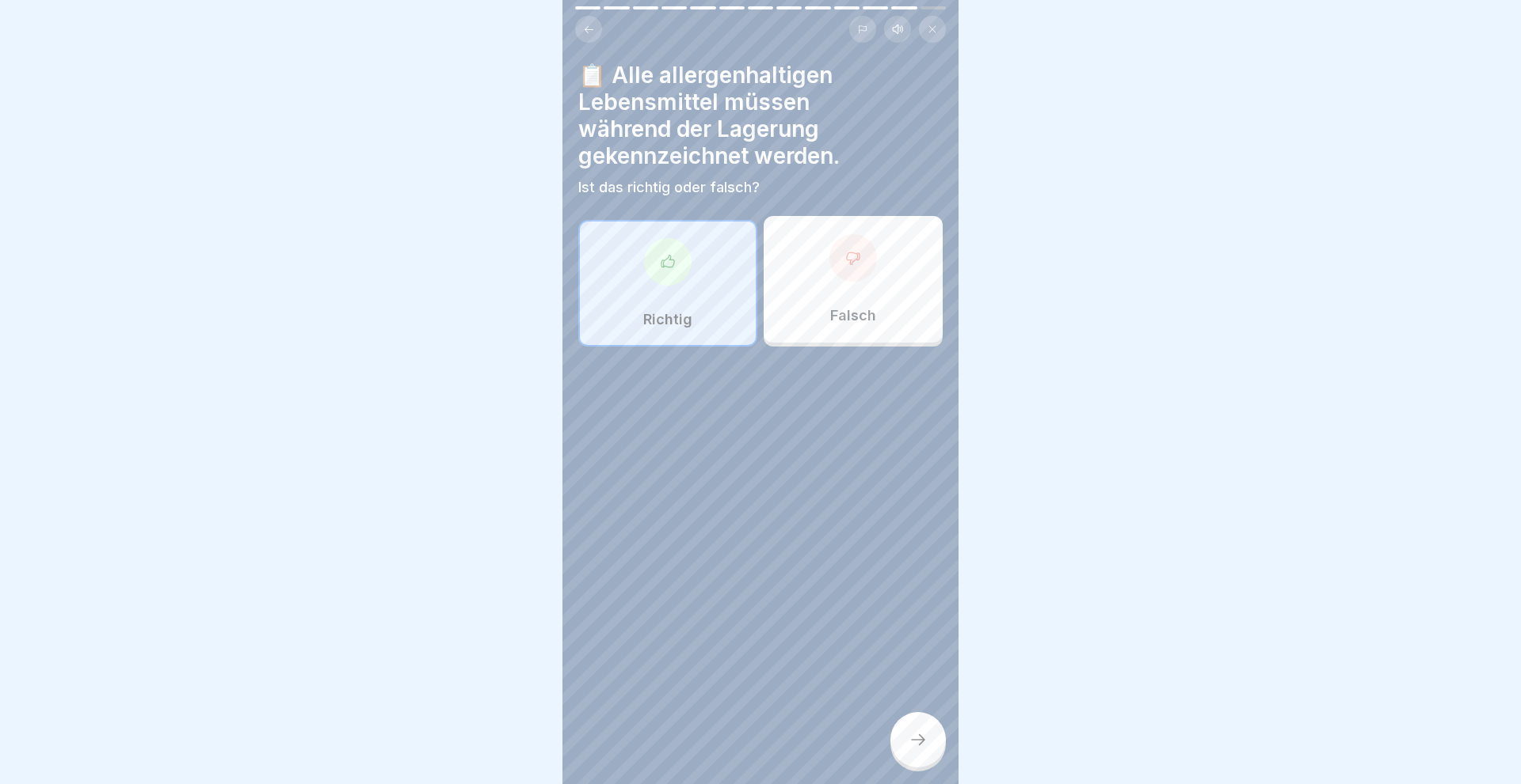
click at [901, 742] on div at bounding box center [918, 740] width 56 height 56
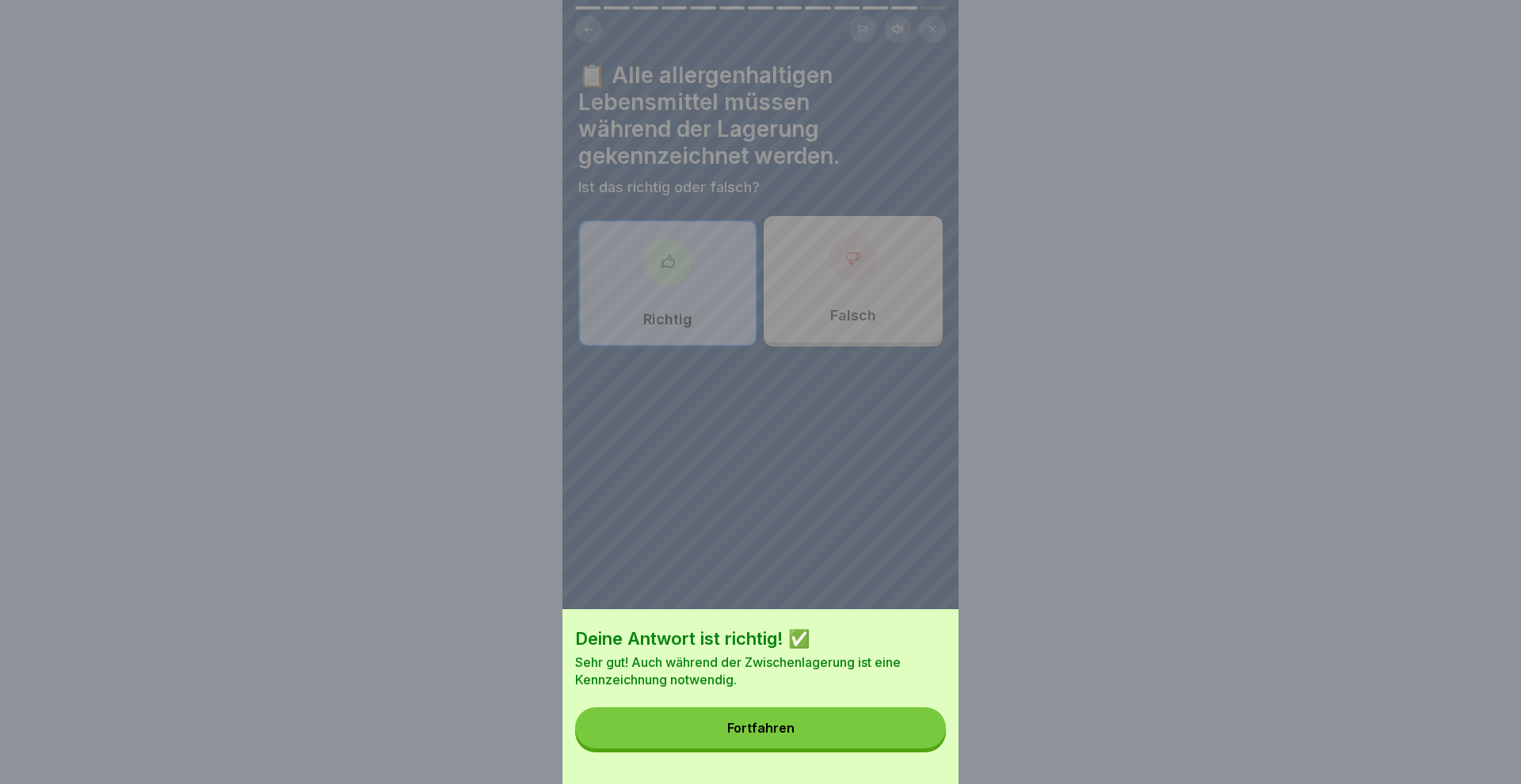
click at [751, 722] on button "Fortfahren" at bounding box center [760, 727] width 370 height 41
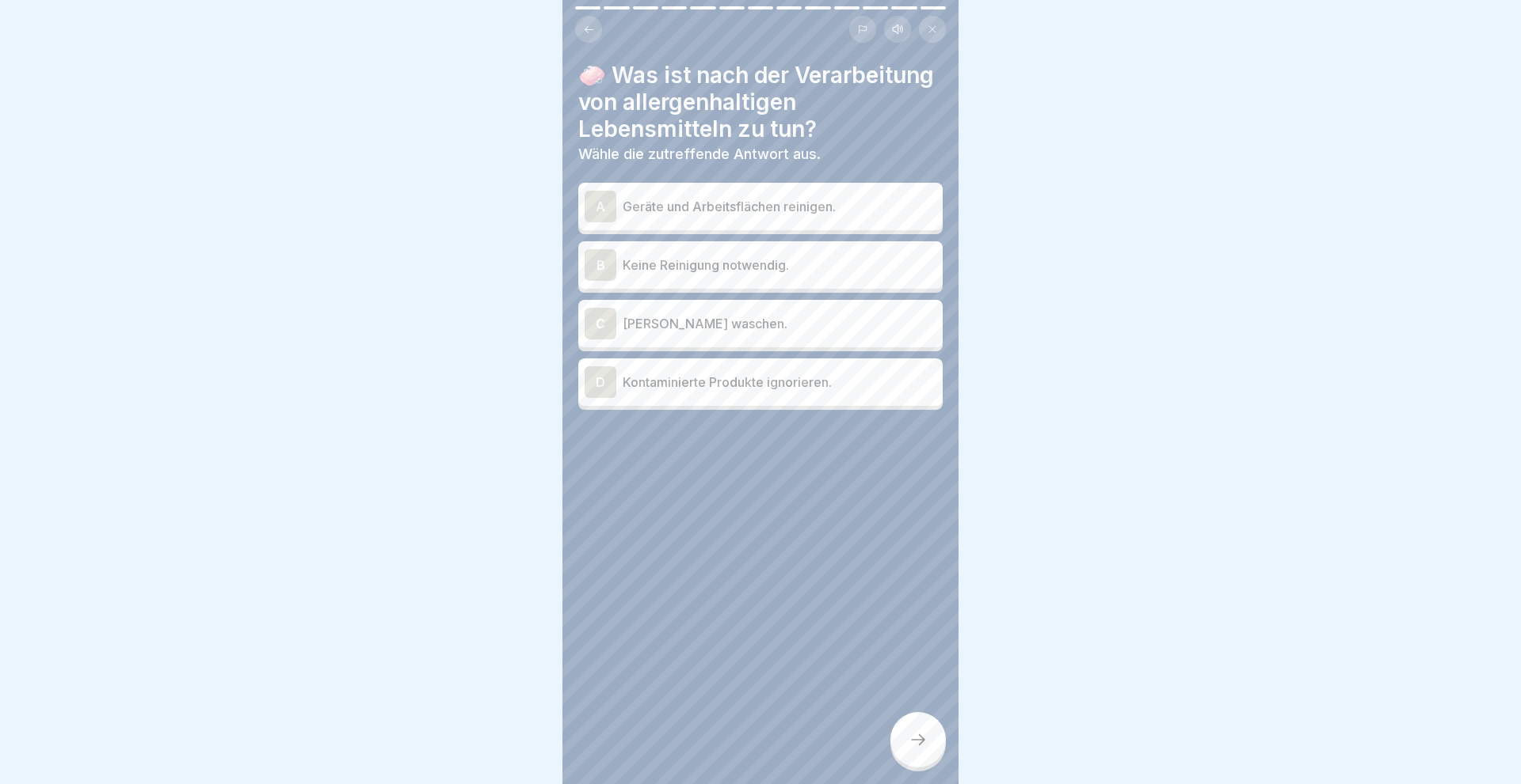
click at [591, 200] on div "A" at bounding box center [601, 206] width 32 height 32
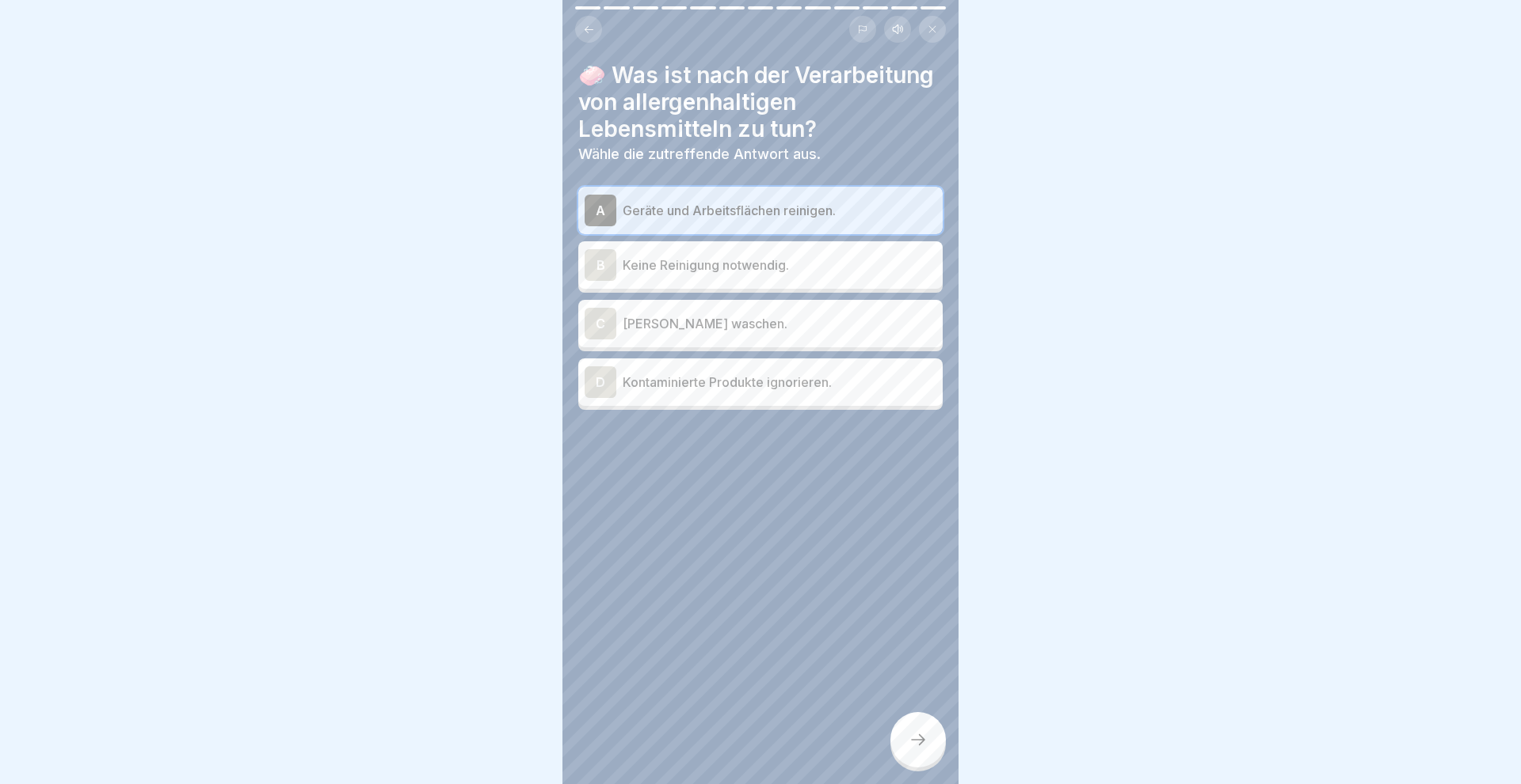
click at [919, 748] on icon at bounding box center [917, 739] width 19 height 19
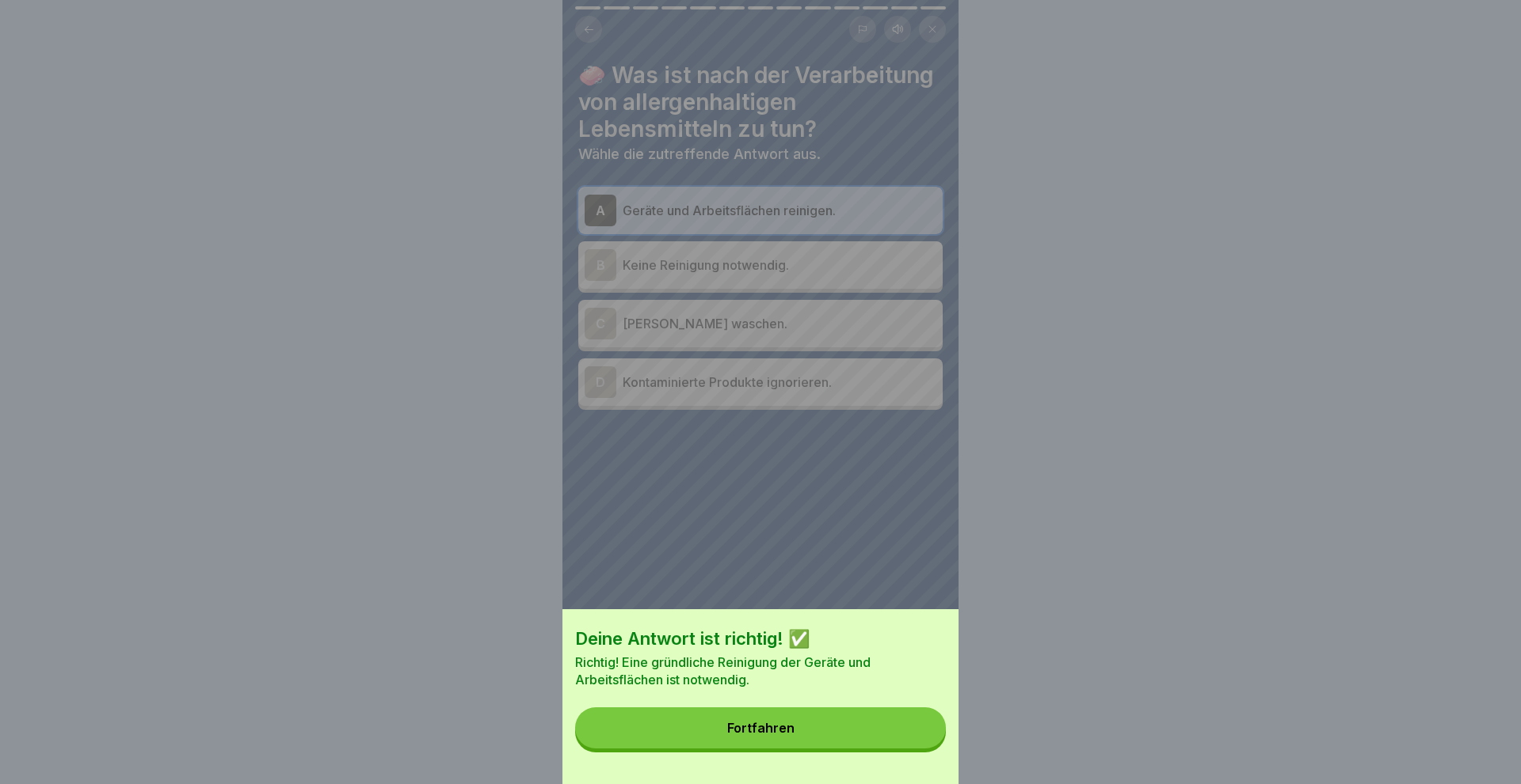
click at [793, 734] on button "Fortfahren" at bounding box center [760, 727] width 370 height 41
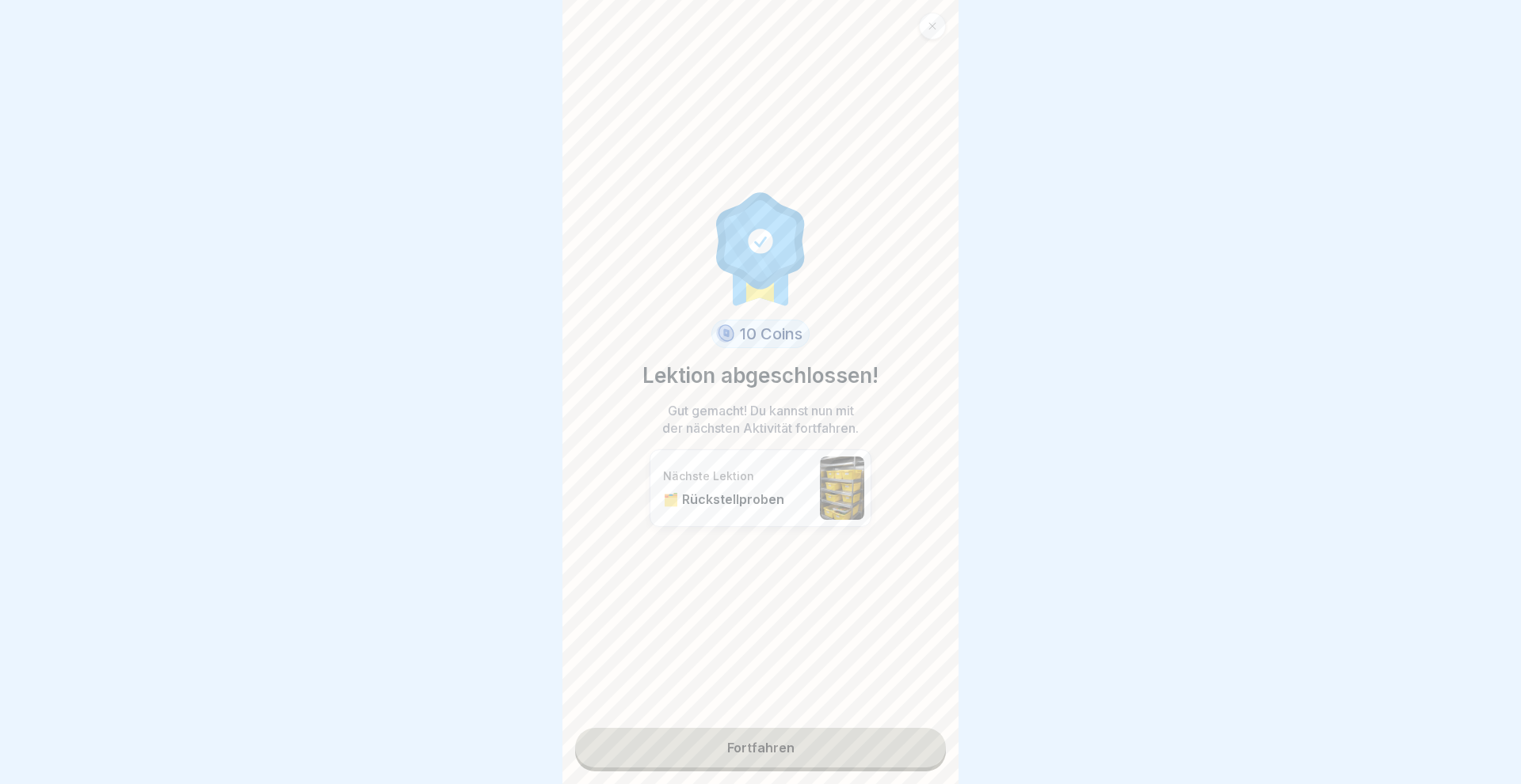
click at [782, 738] on link "Fortfahren" at bounding box center [760, 748] width 370 height 40
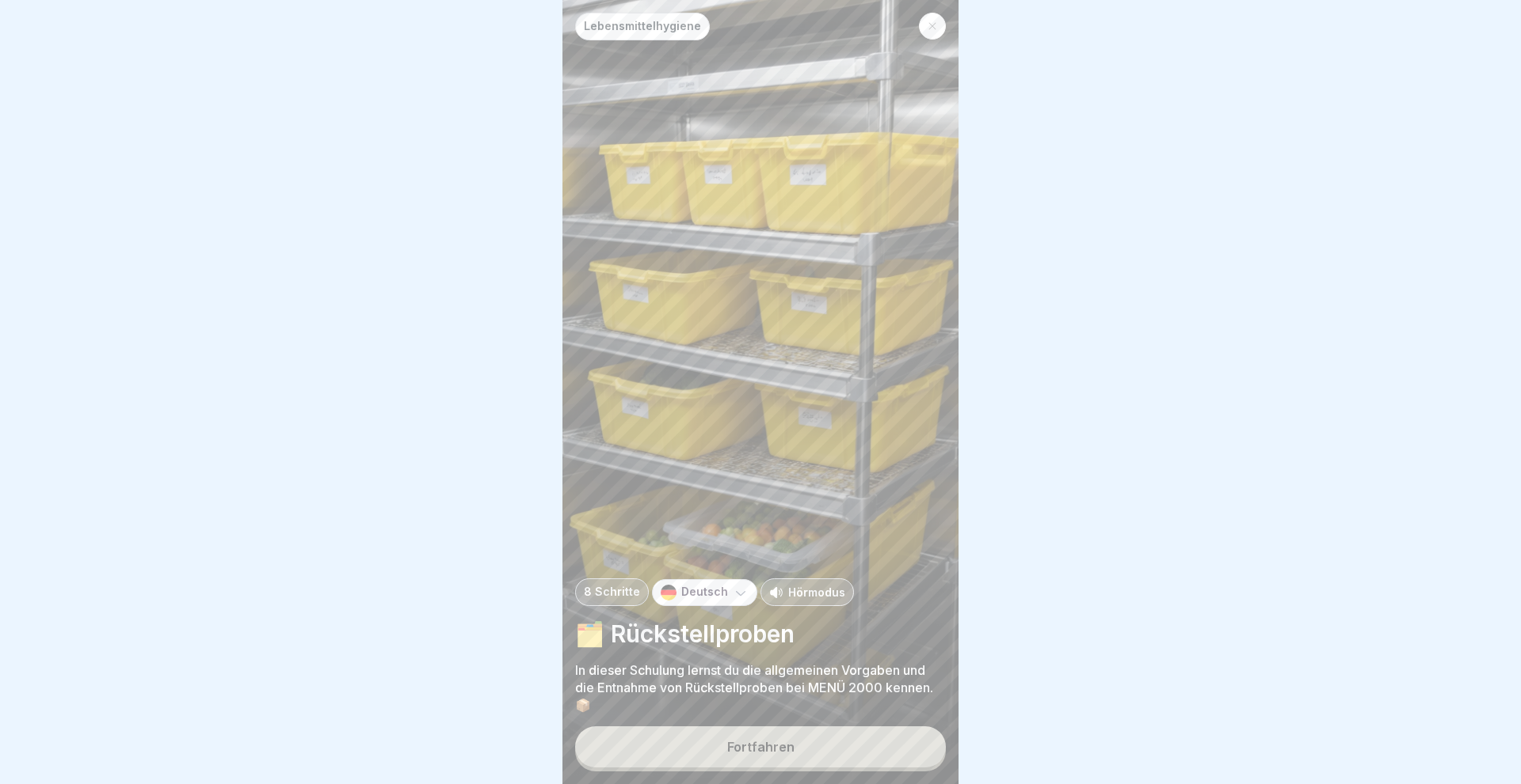
click at [782, 738] on button "Fortfahren" at bounding box center [760, 746] width 370 height 41
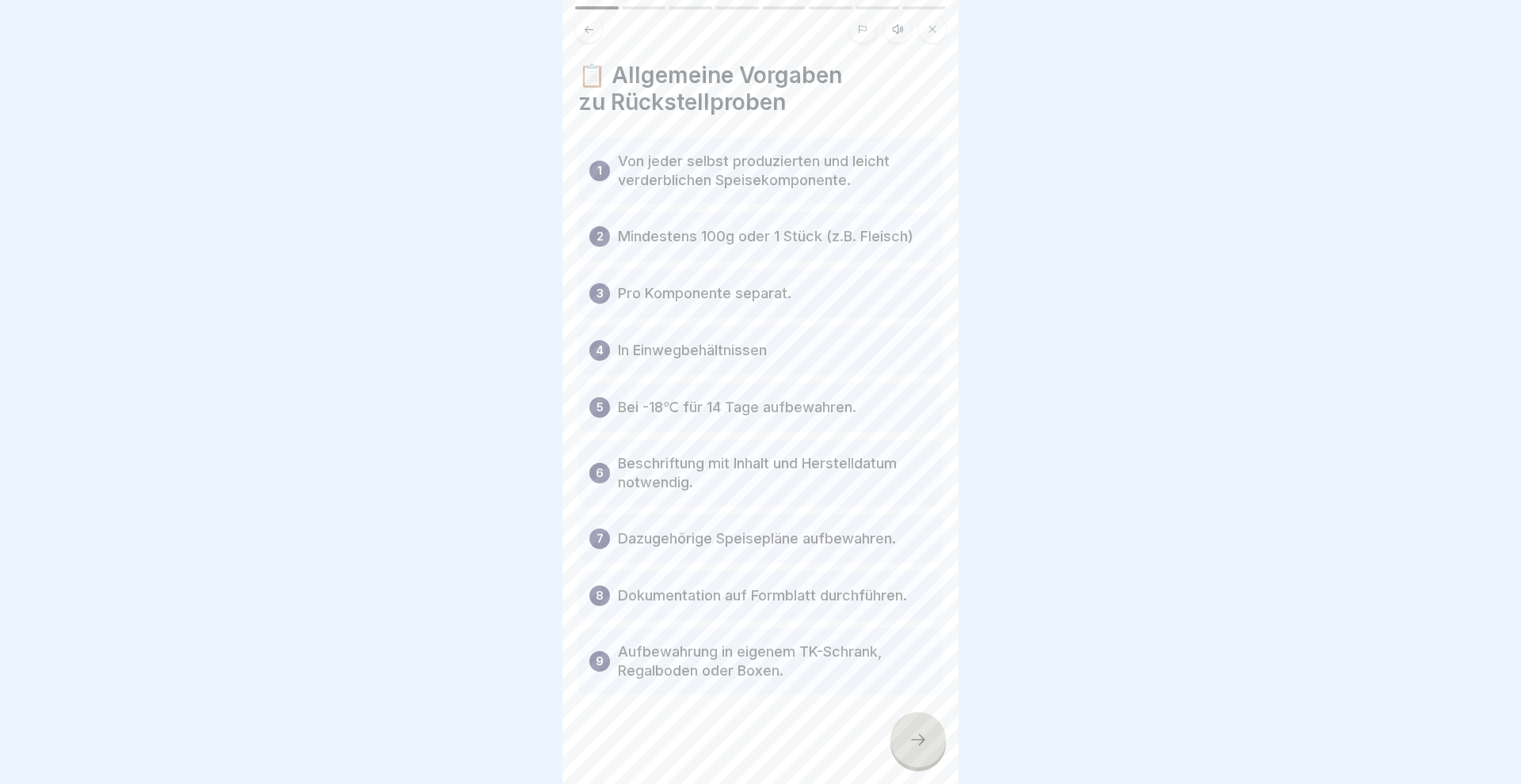
click at [925, 737] on icon at bounding box center [917, 739] width 19 height 19
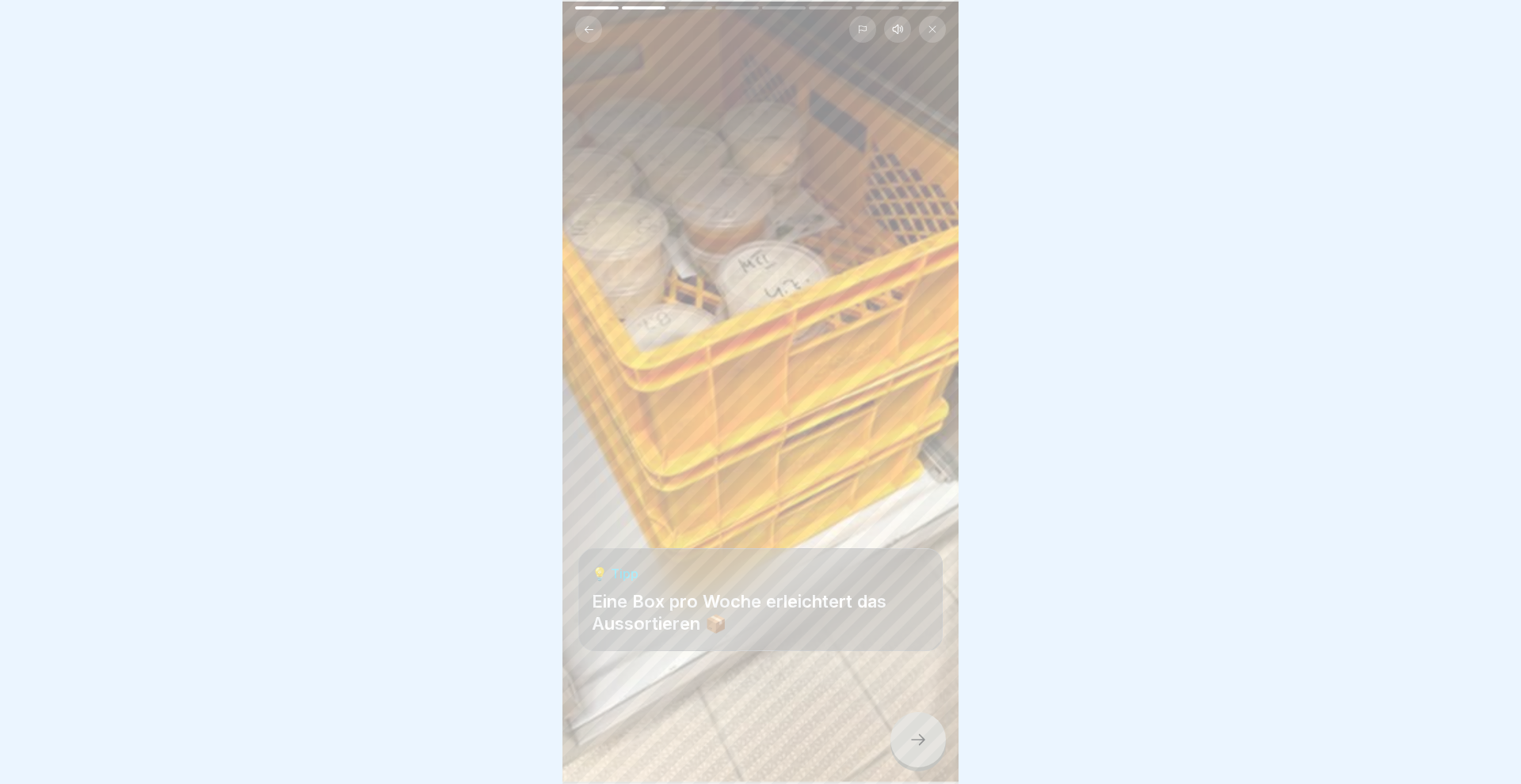
click at [925, 737] on icon at bounding box center [917, 739] width 19 height 19
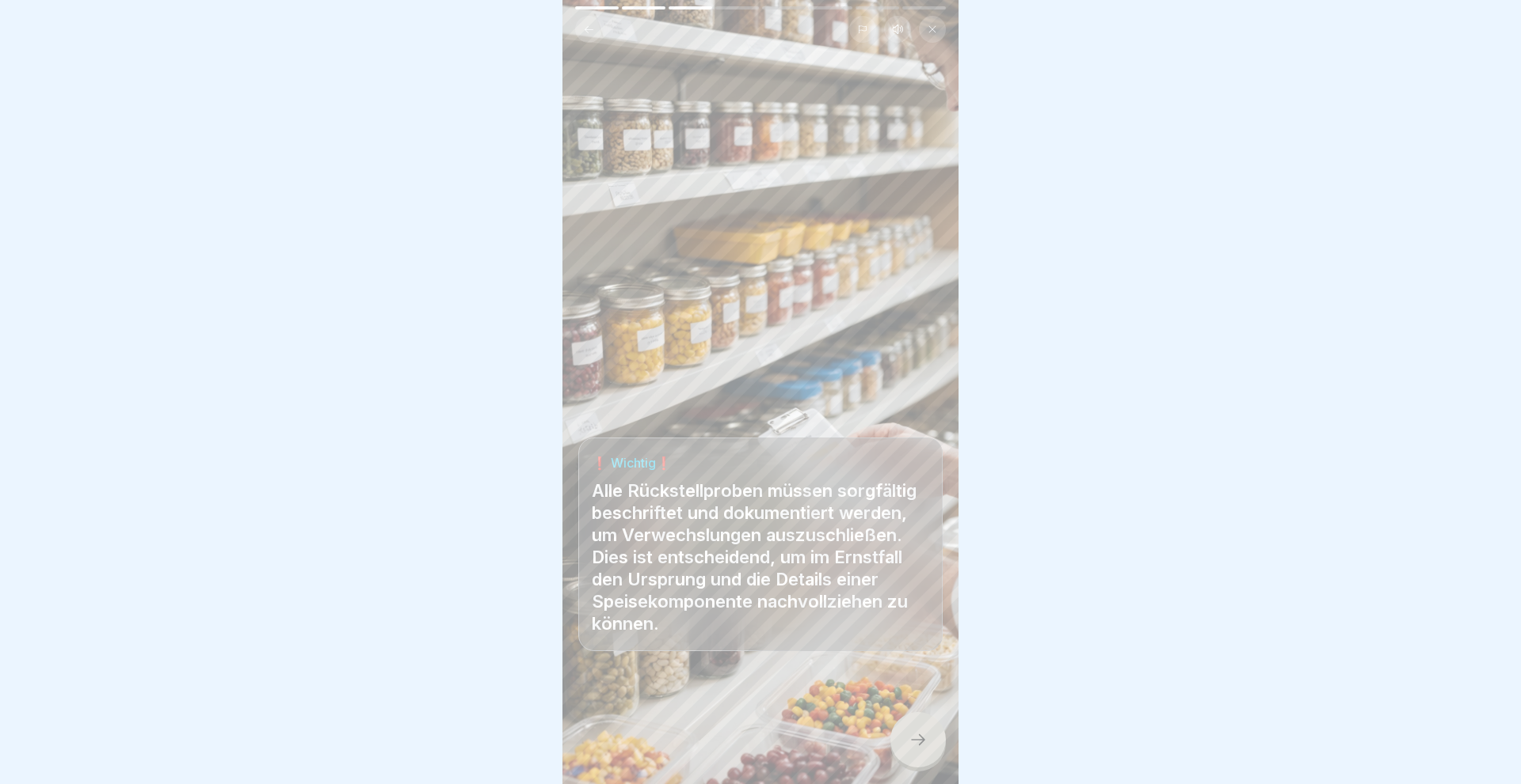
click at [925, 737] on icon at bounding box center [917, 739] width 19 height 19
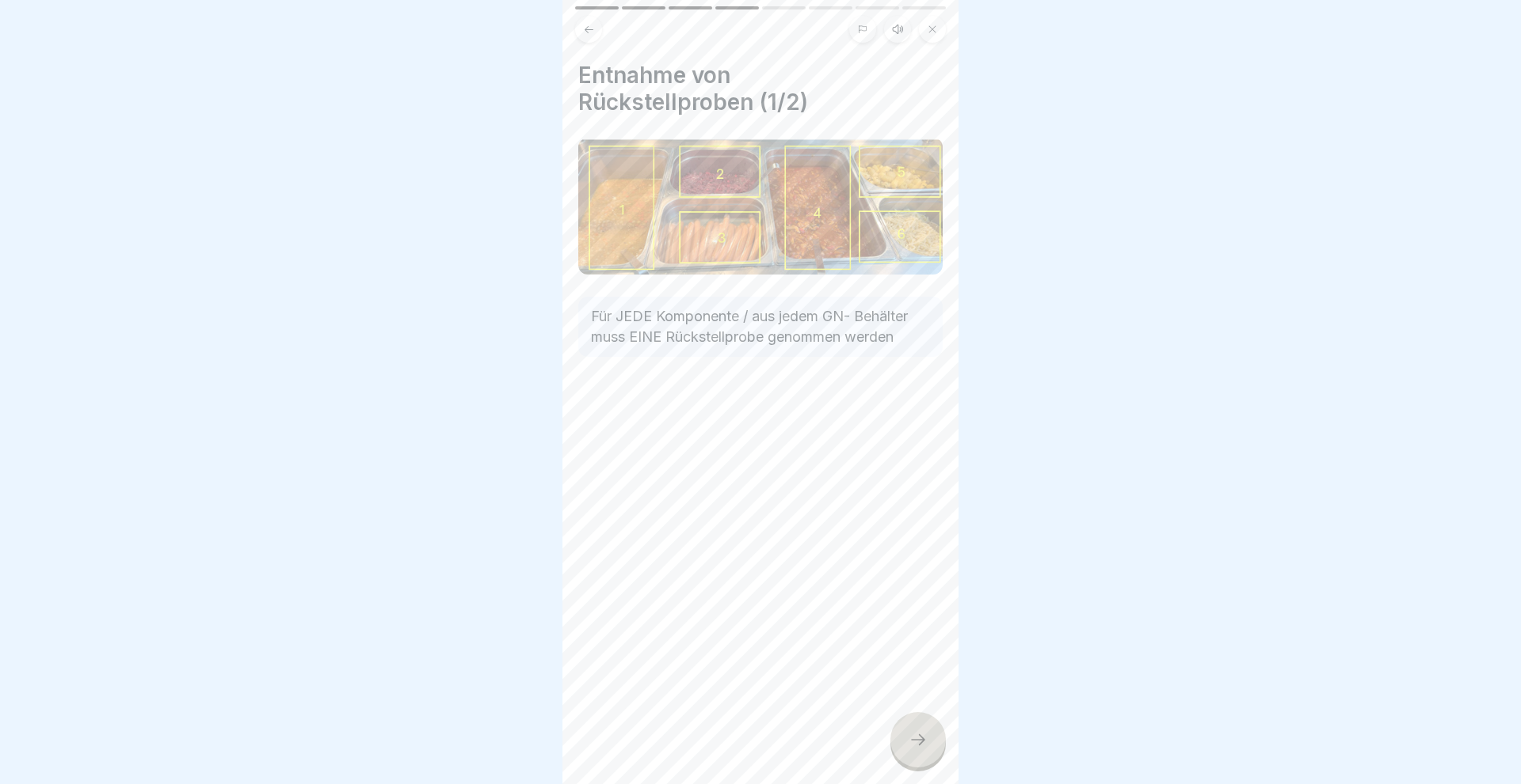
click at [925, 737] on icon at bounding box center [917, 739] width 19 height 19
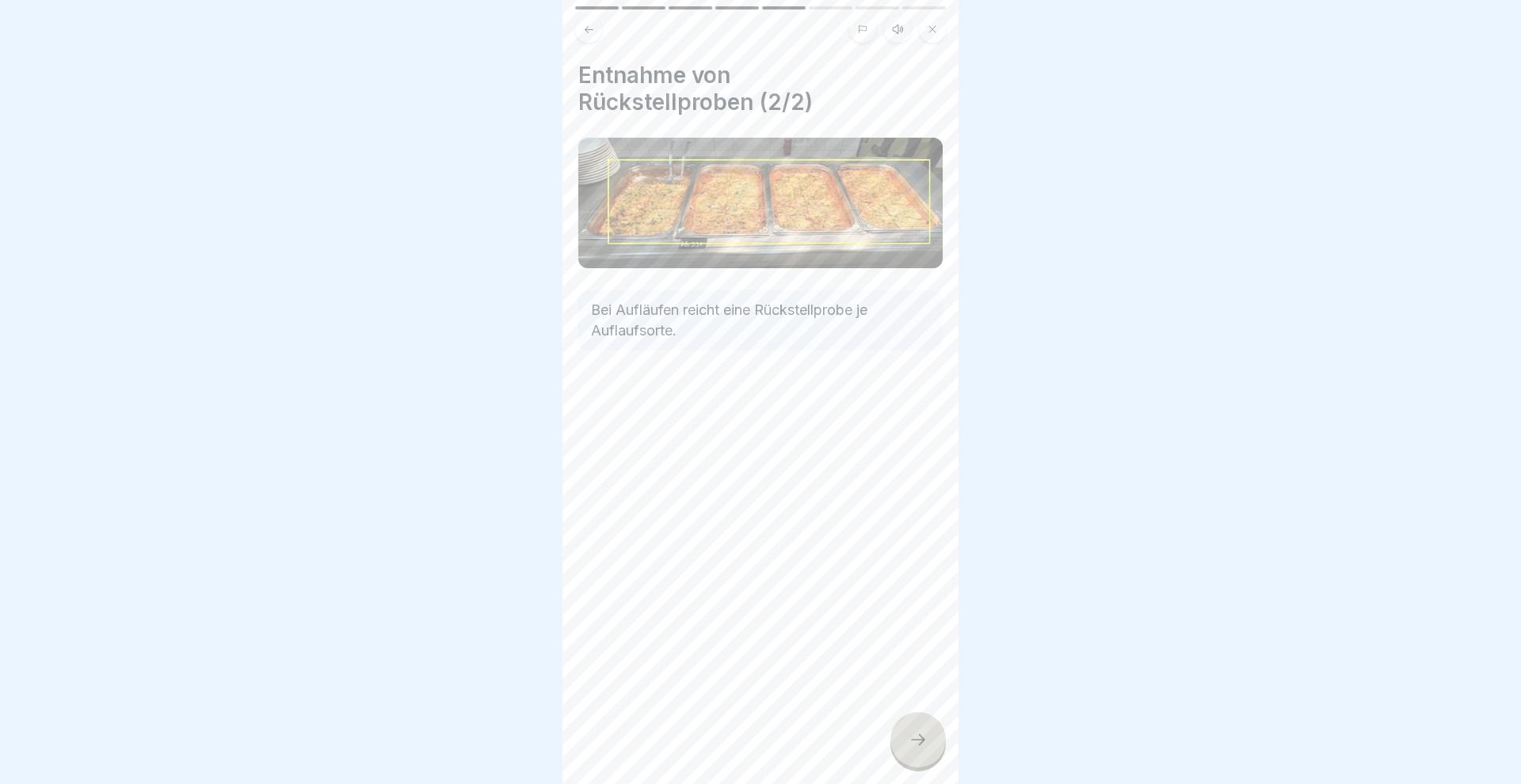
click at [925, 737] on icon at bounding box center [917, 739] width 19 height 19
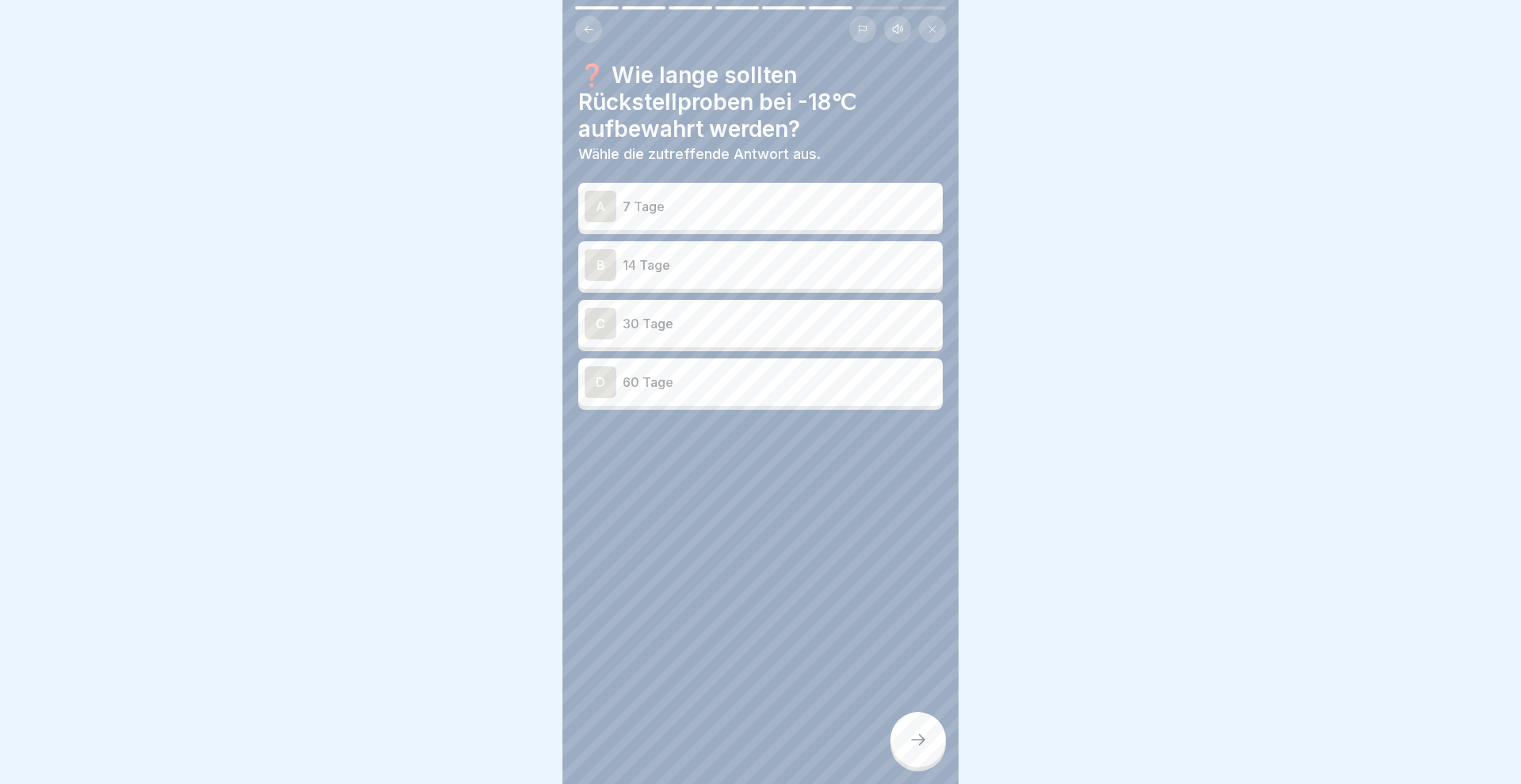
click at [600, 255] on div "B" at bounding box center [601, 265] width 32 height 32
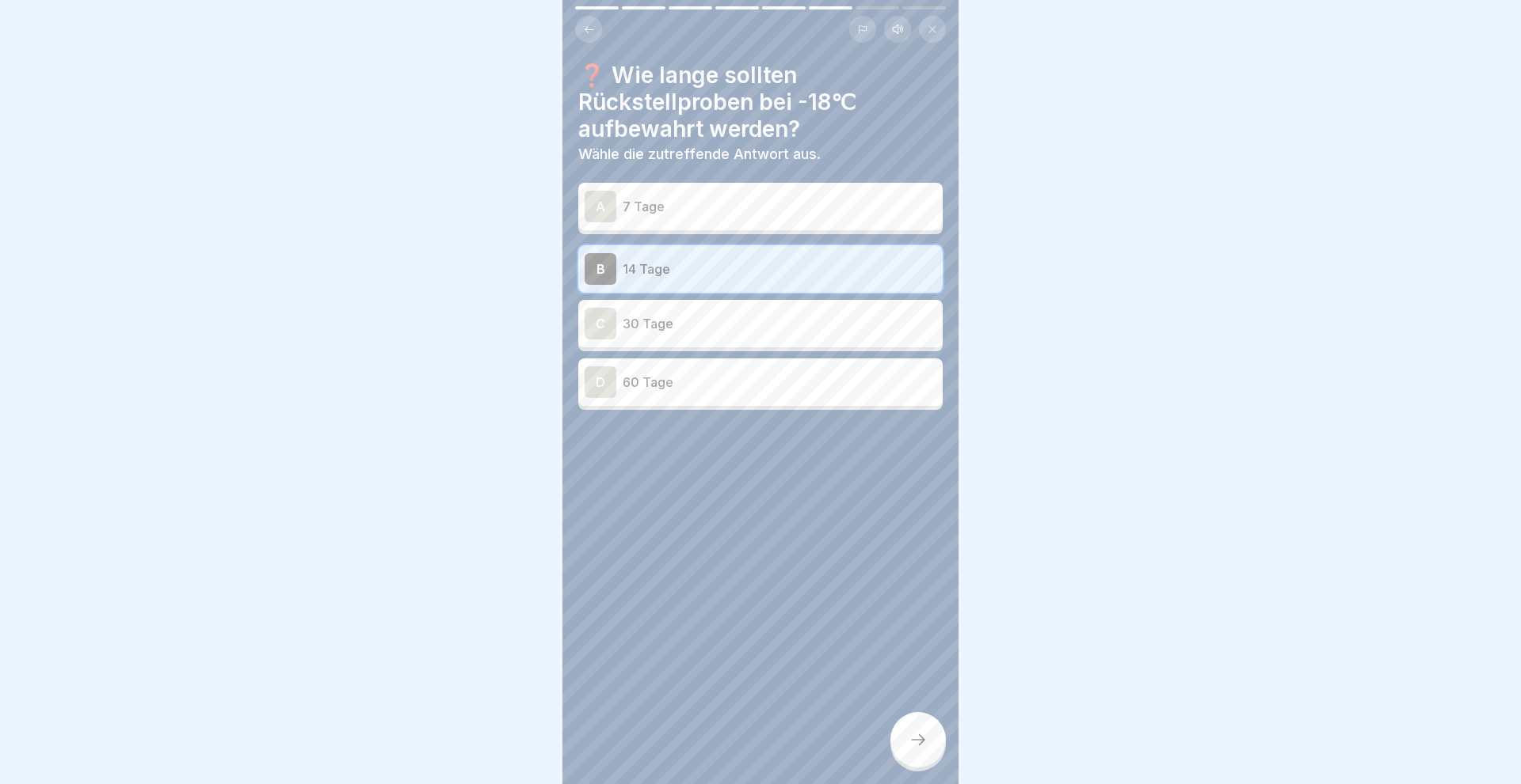
click at [909, 731] on div at bounding box center [918, 740] width 56 height 56
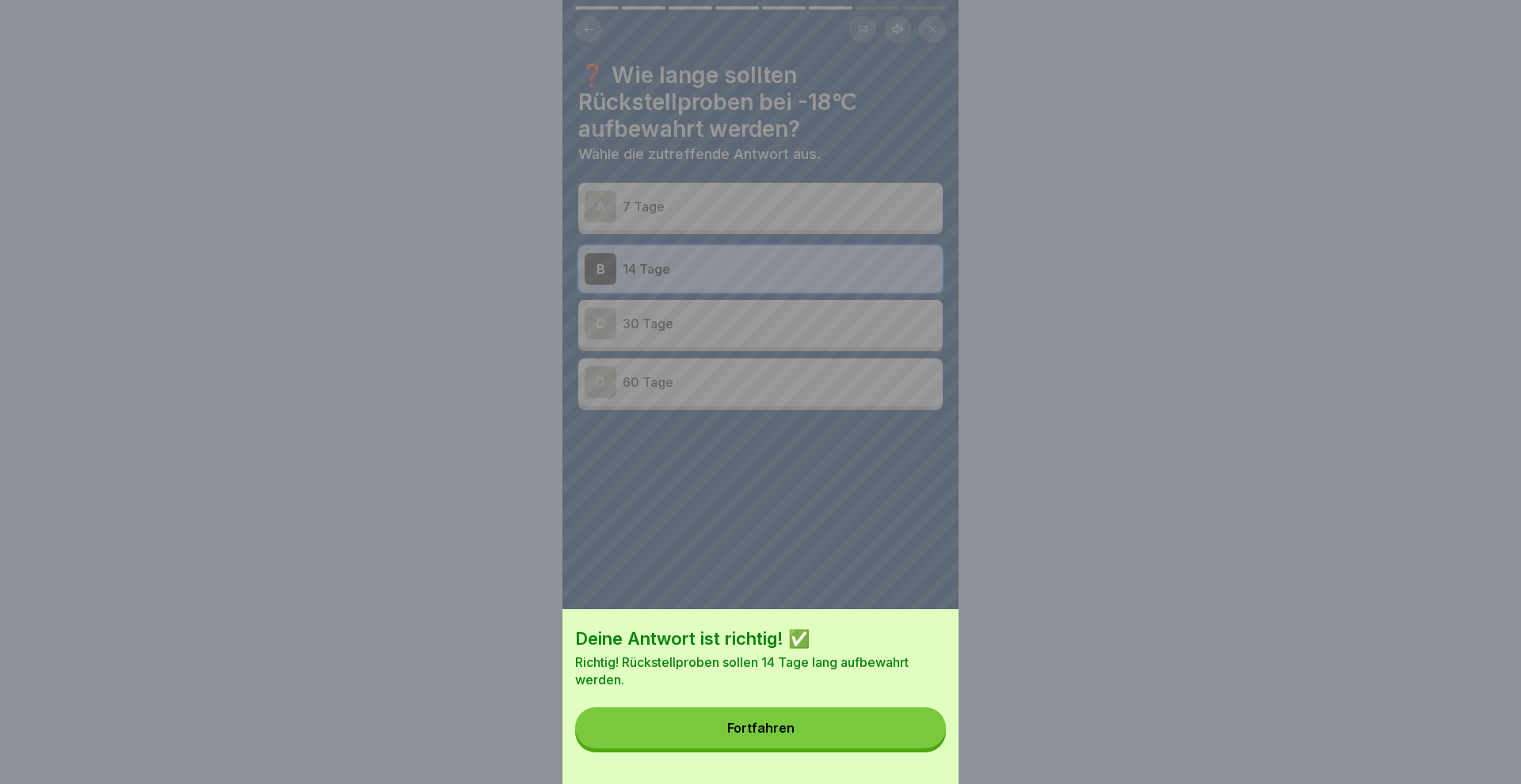
click at [803, 735] on button "Fortfahren" at bounding box center [760, 727] width 370 height 41
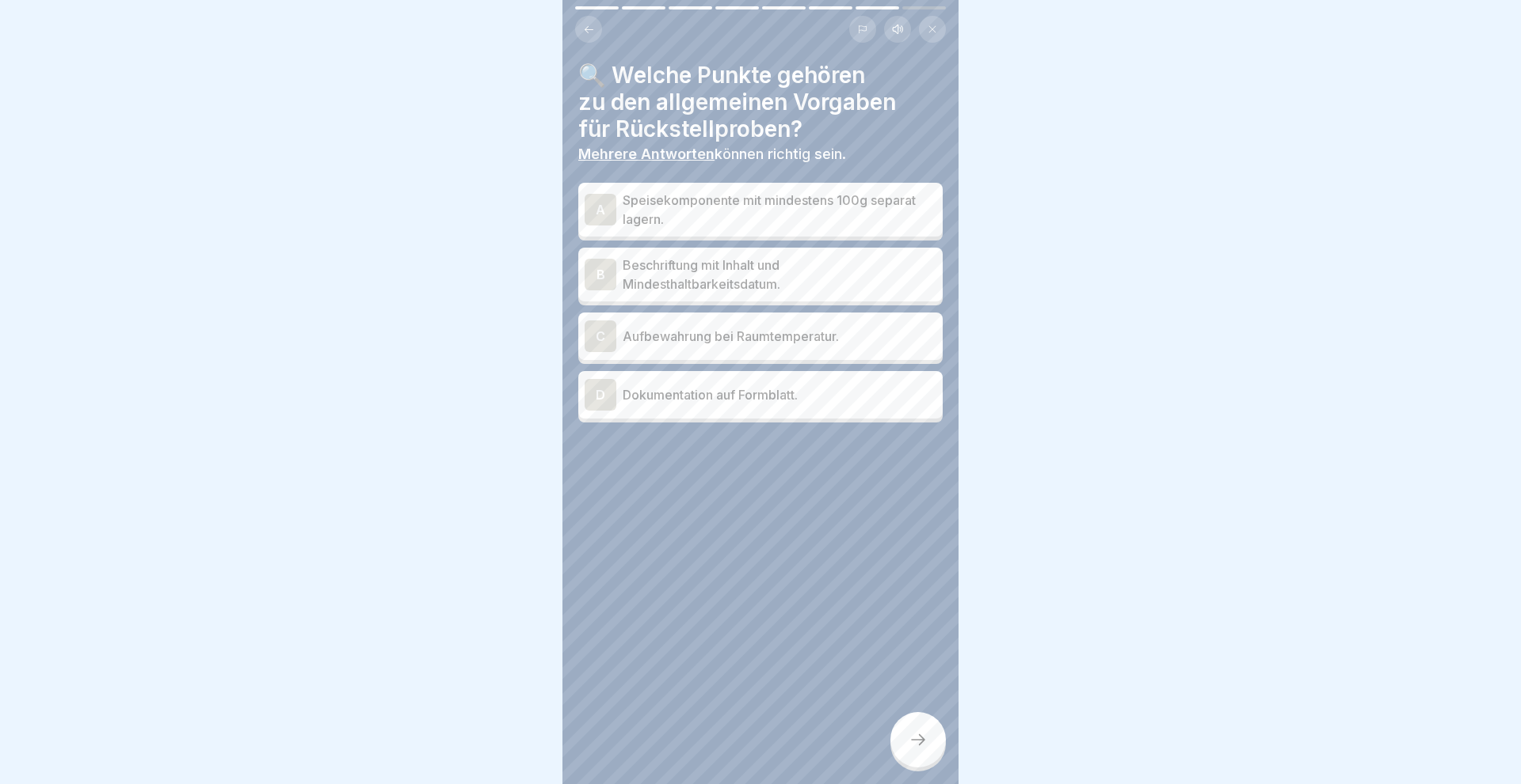
click at [595, 216] on div "A" at bounding box center [601, 209] width 32 height 32
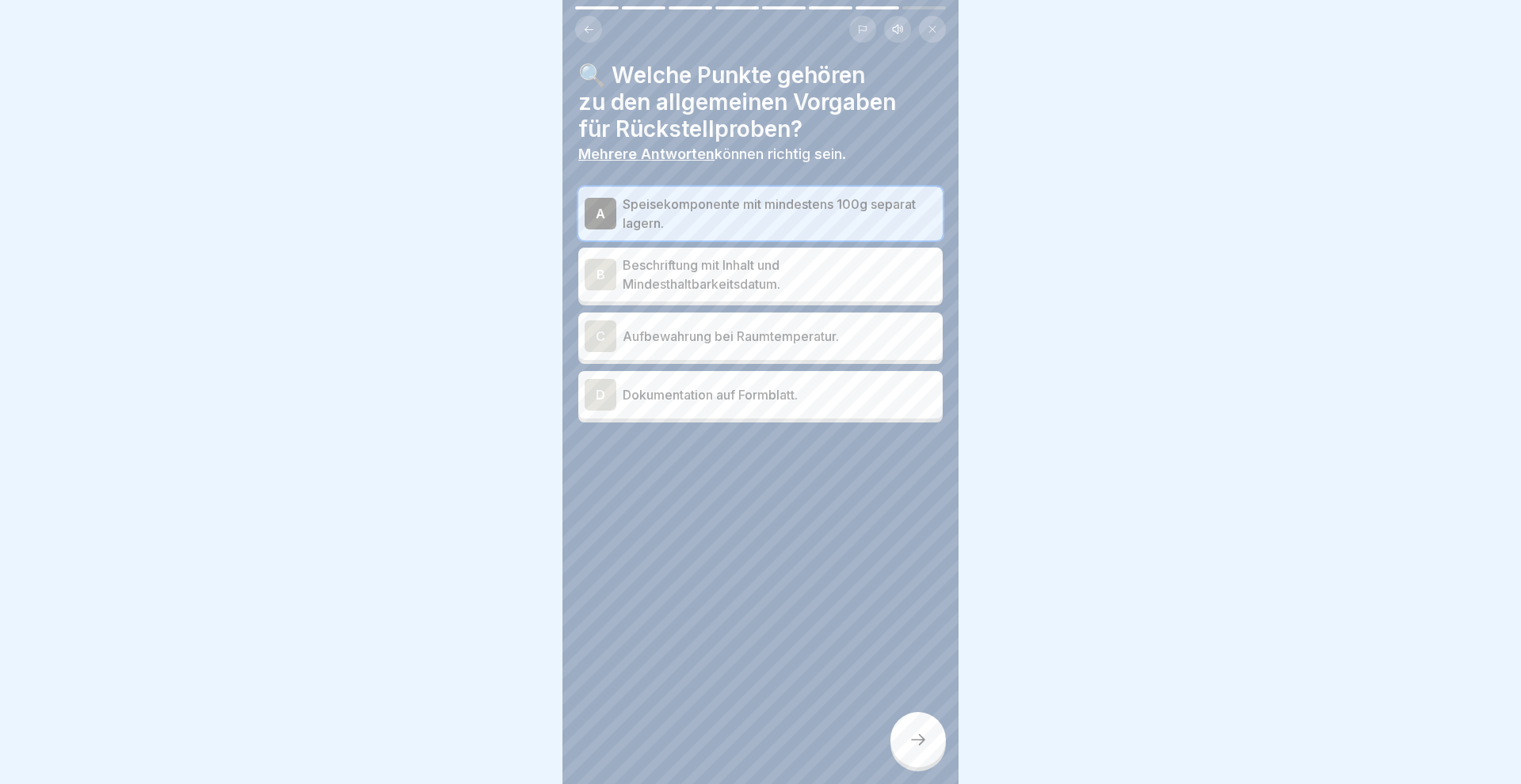
click at [591, 398] on div "D" at bounding box center [601, 395] width 32 height 32
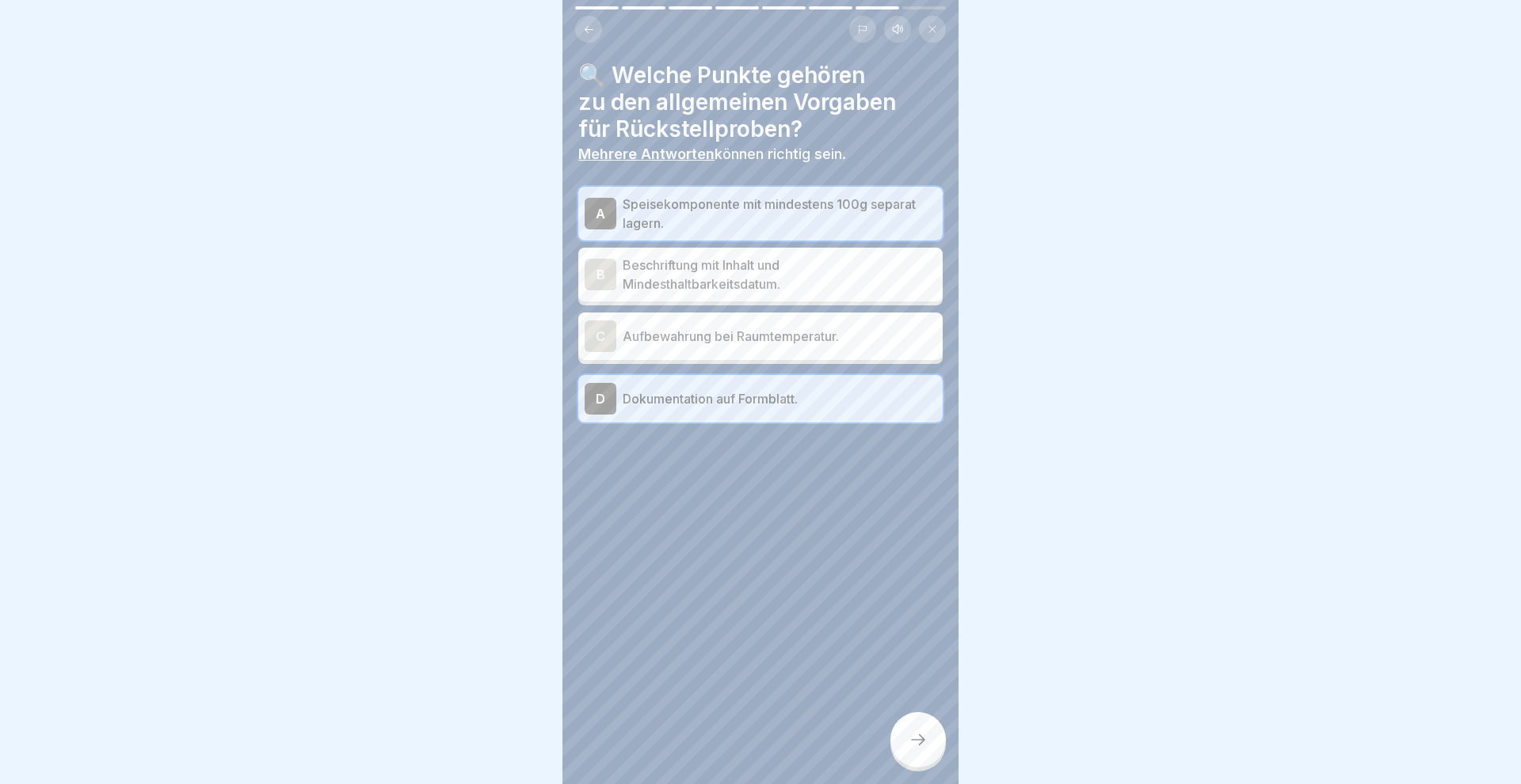
click at [932, 743] on div at bounding box center [918, 740] width 56 height 56
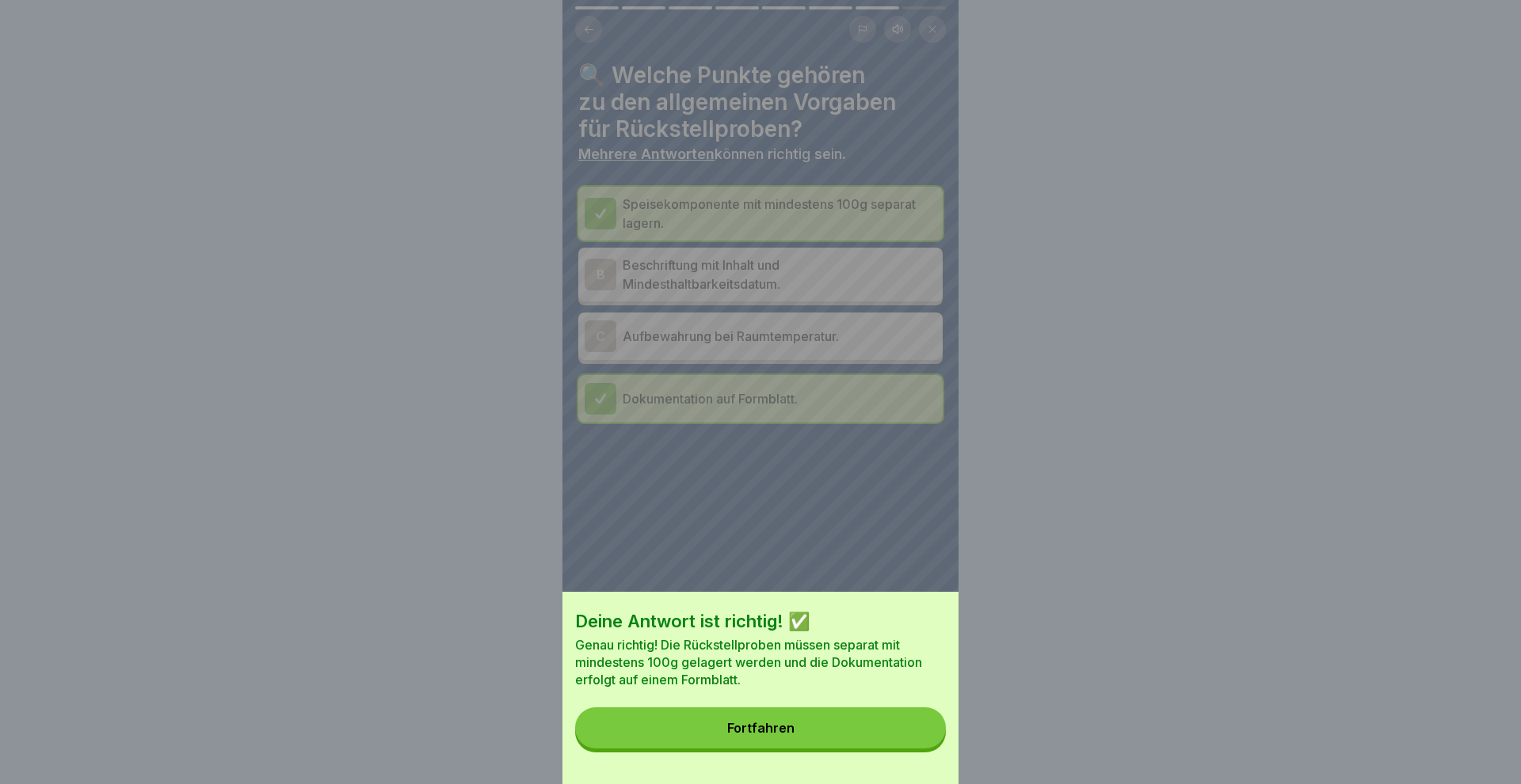
click at [801, 741] on button "Fortfahren" at bounding box center [760, 727] width 370 height 41
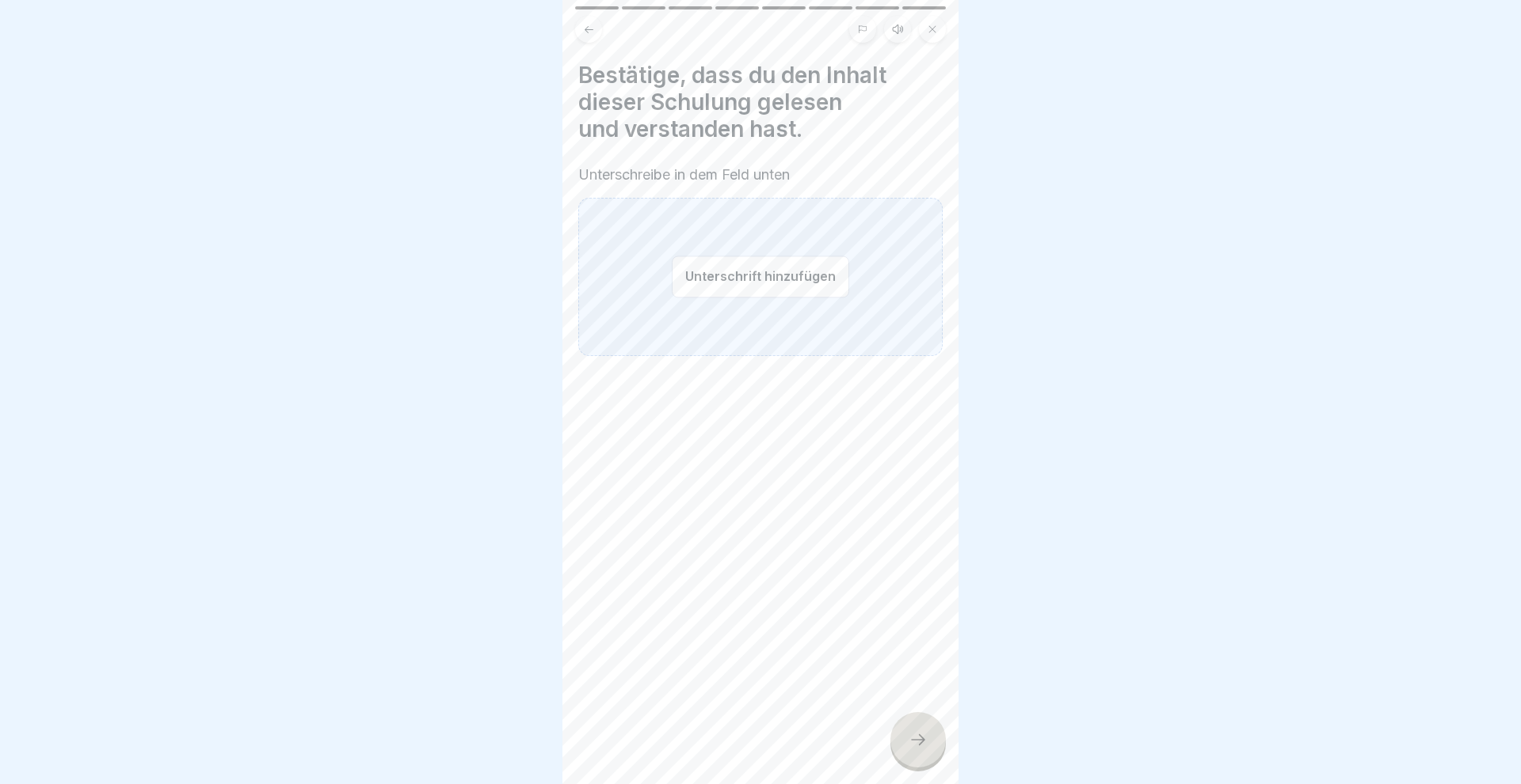
click at [715, 270] on button "Unterschrift hinzufügen" at bounding box center [760, 276] width 178 height 42
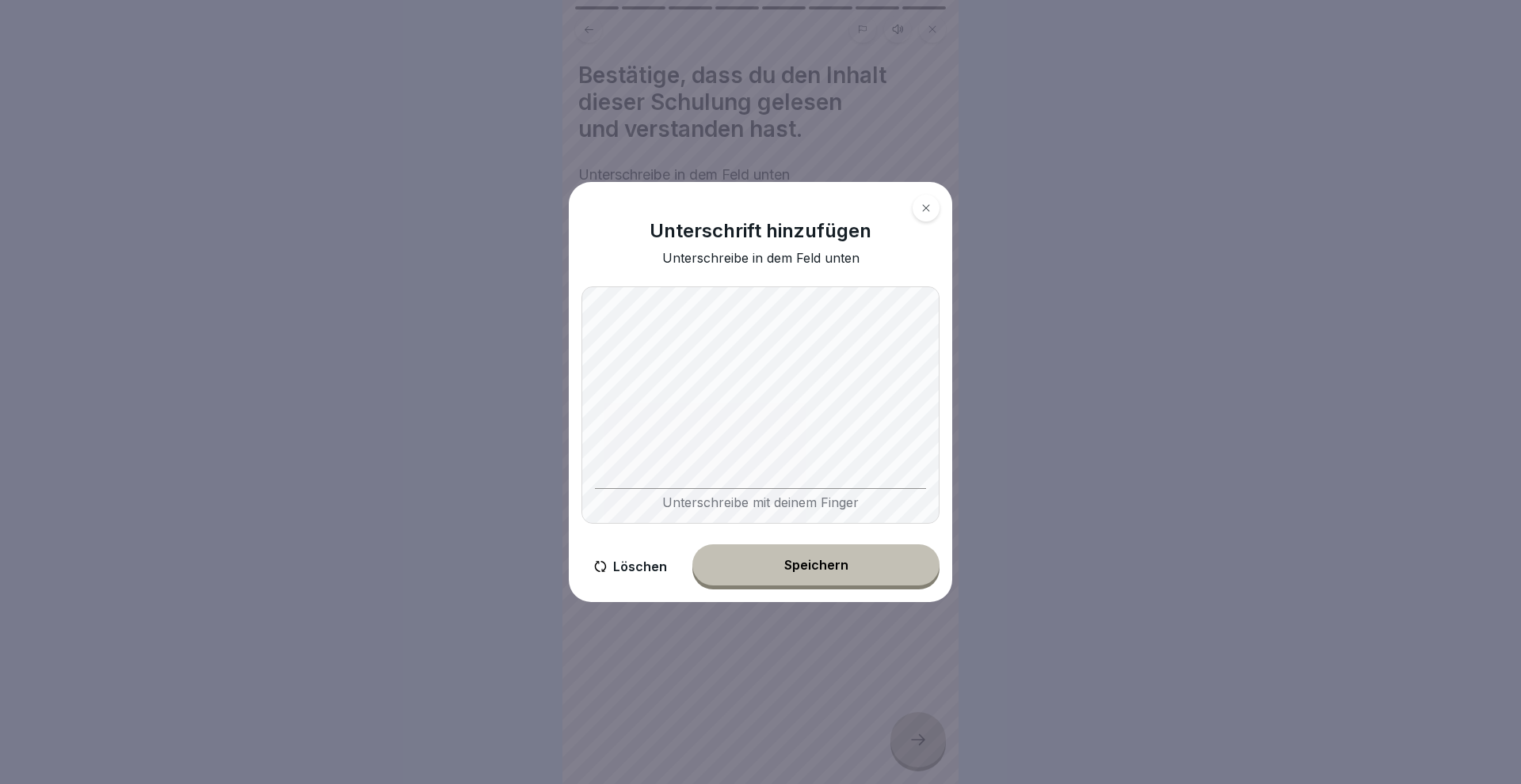
click at [829, 548] on button "Speichern" at bounding box center [816, 565] width 248 height 41
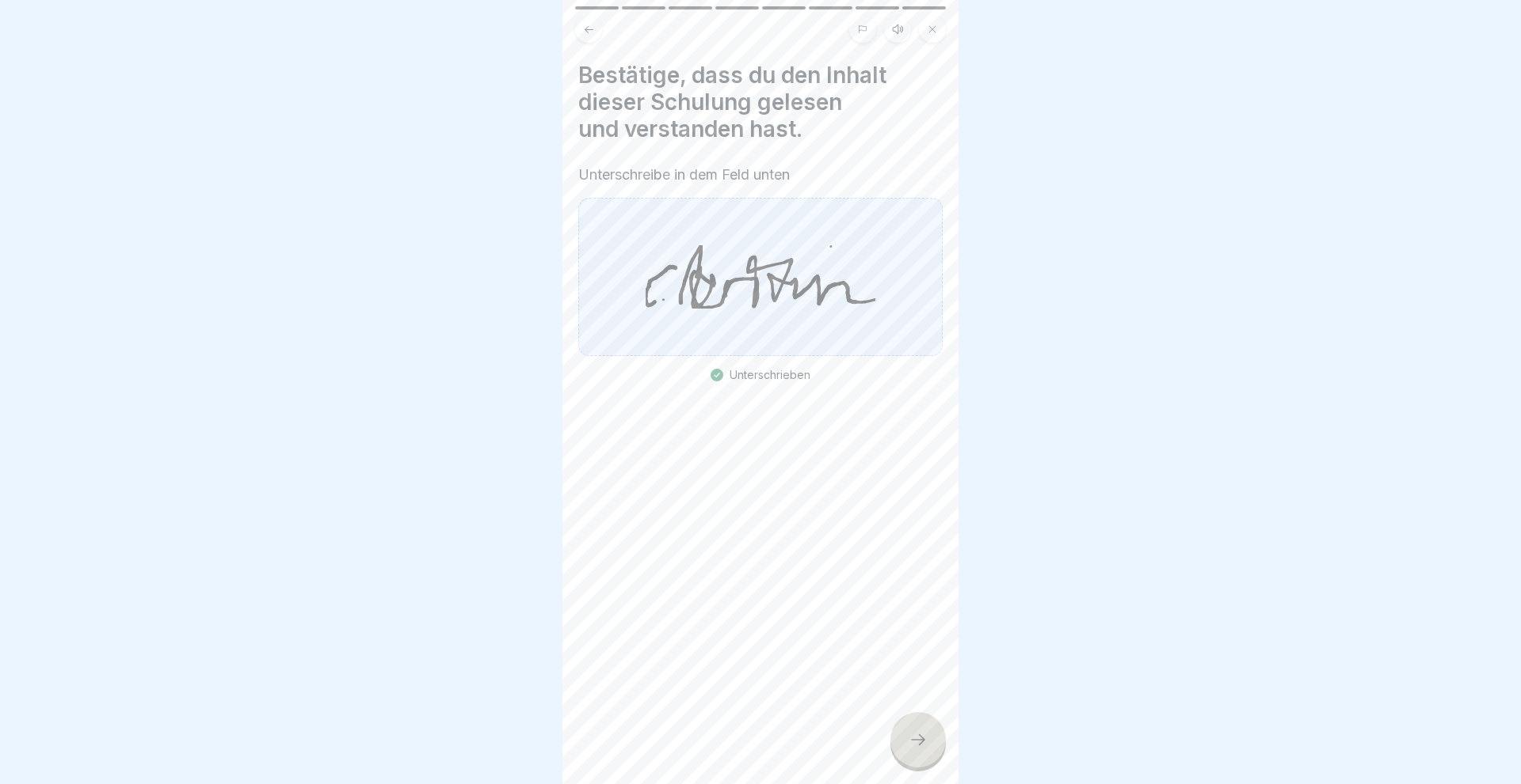
click at [932, 740] on div at bounding box center [918, 740] width 56 height 56
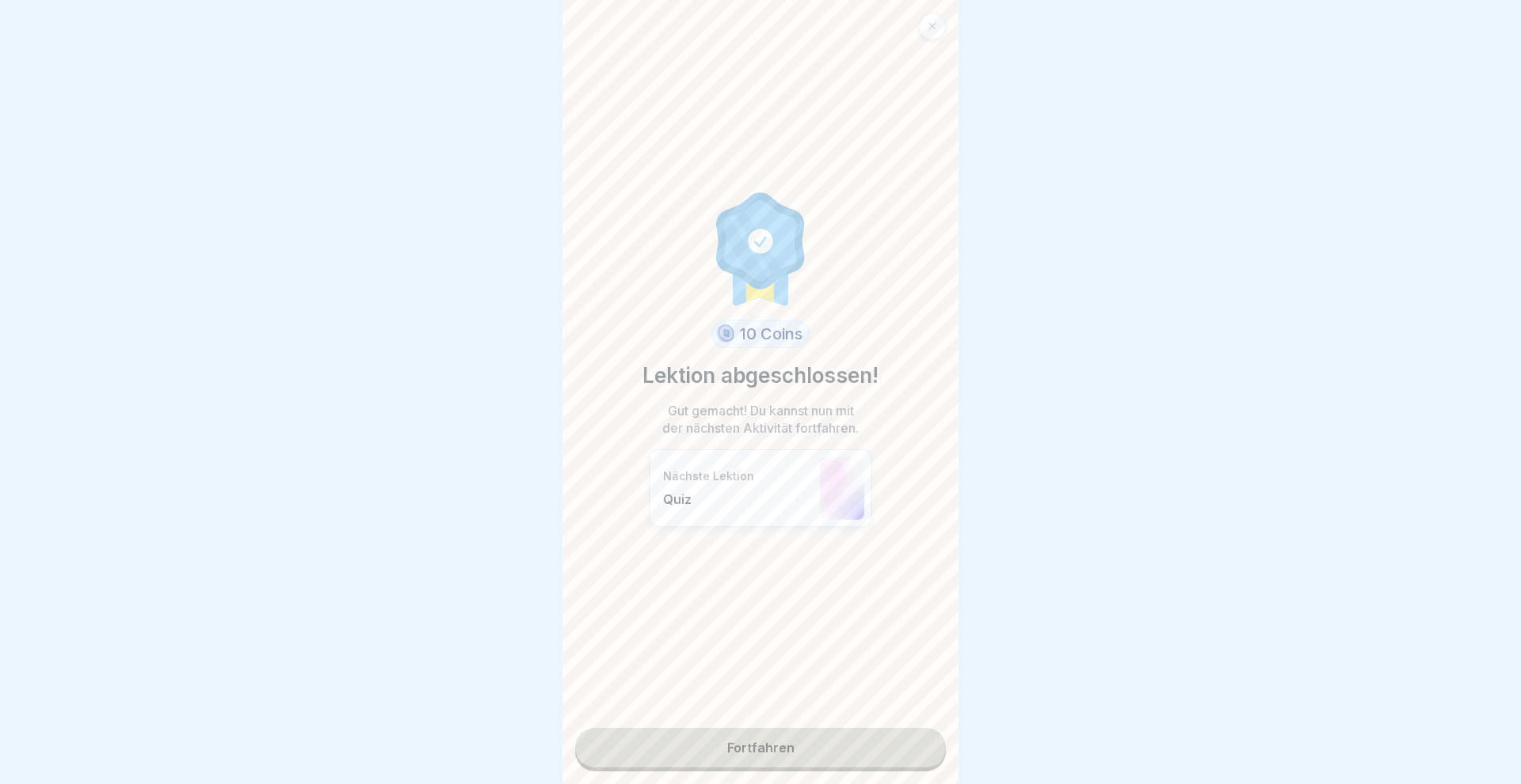
click at [794, 744] on link "Fortfahren" at bounding box center [760, 748] width 370 height 40
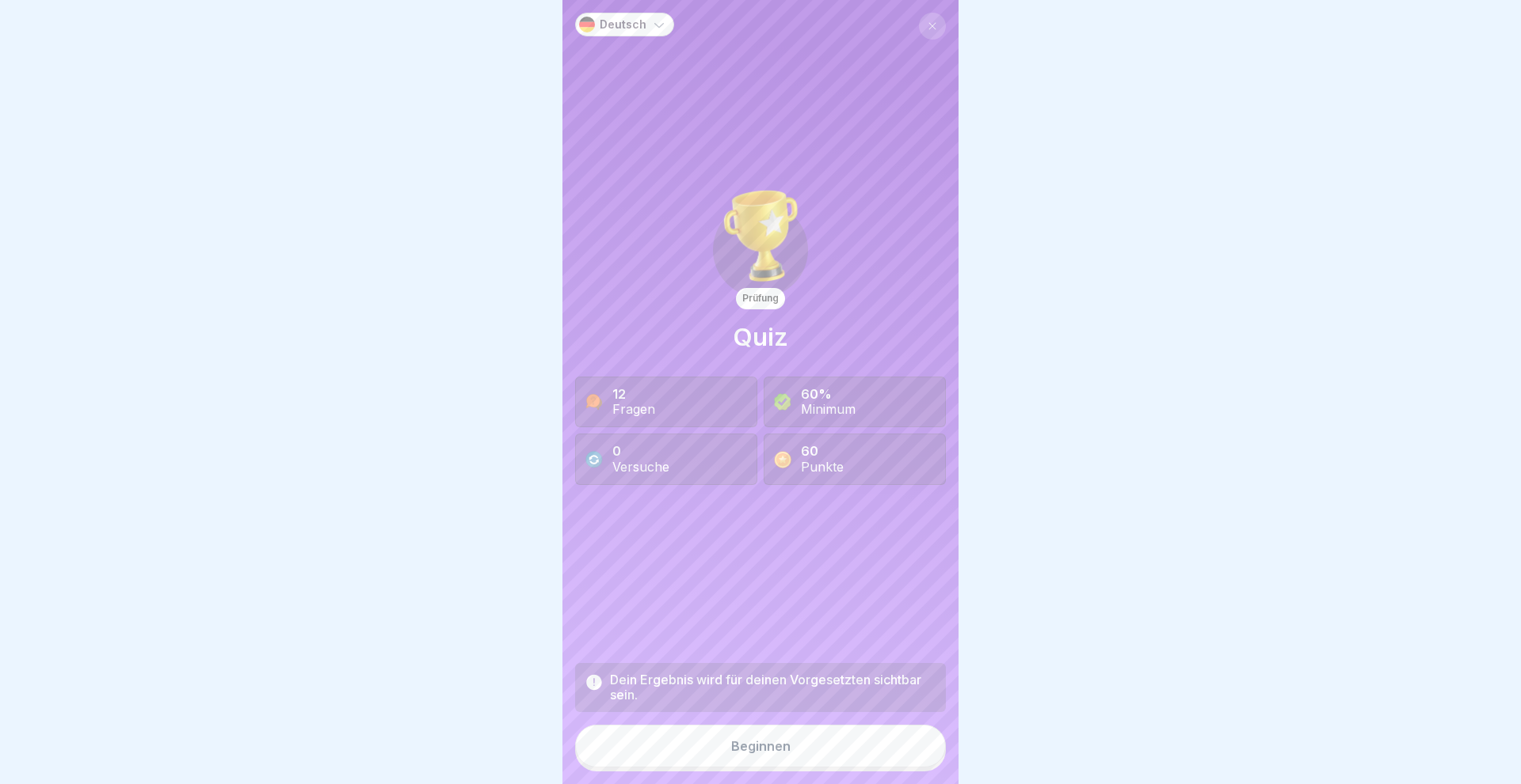
click at [772, 747] on div "Beginnen" at bounding box center [760, 746] width 60 height 14
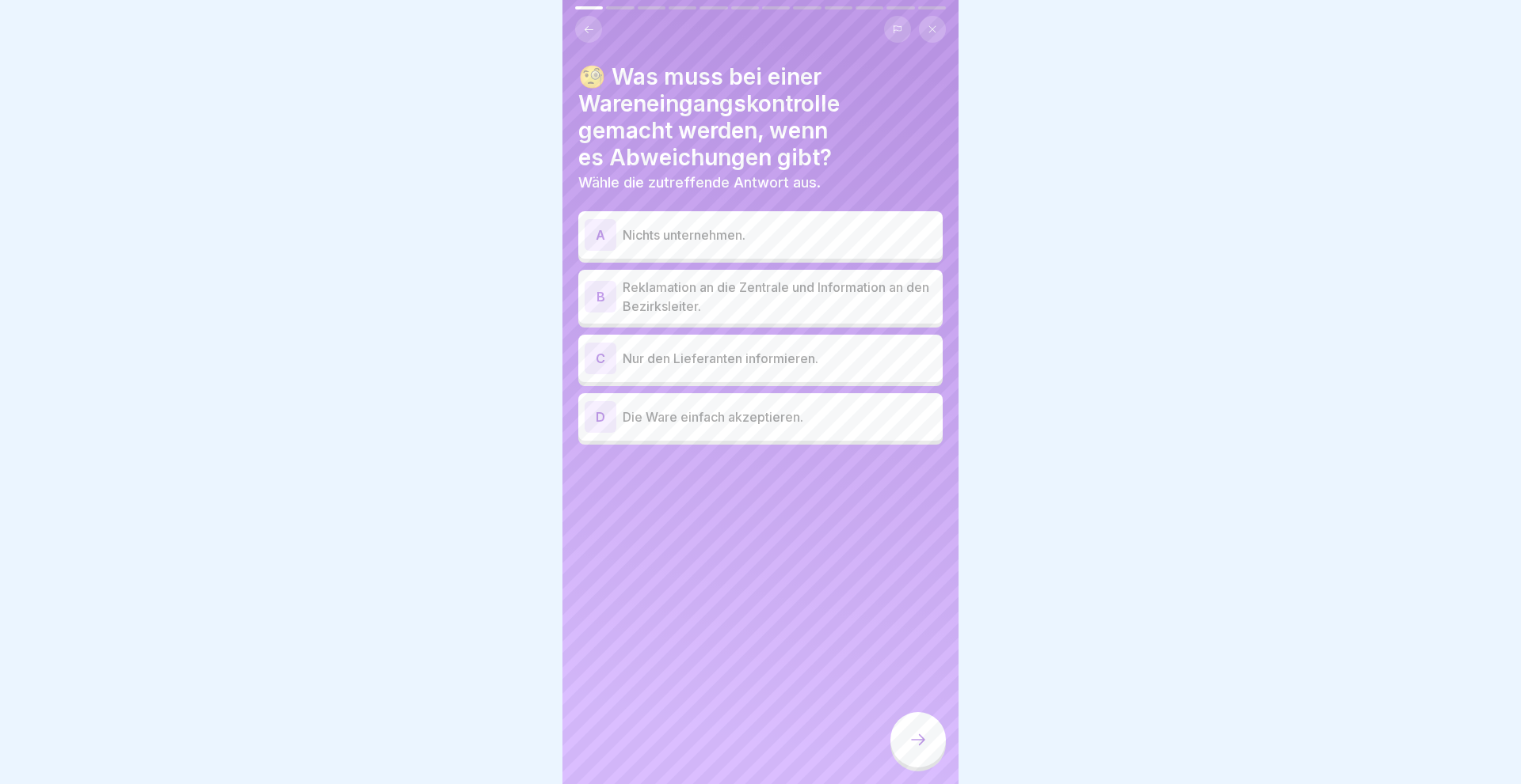
click at [604, 290] on div "B" at bounding box center [601, 297] width 32 height 32
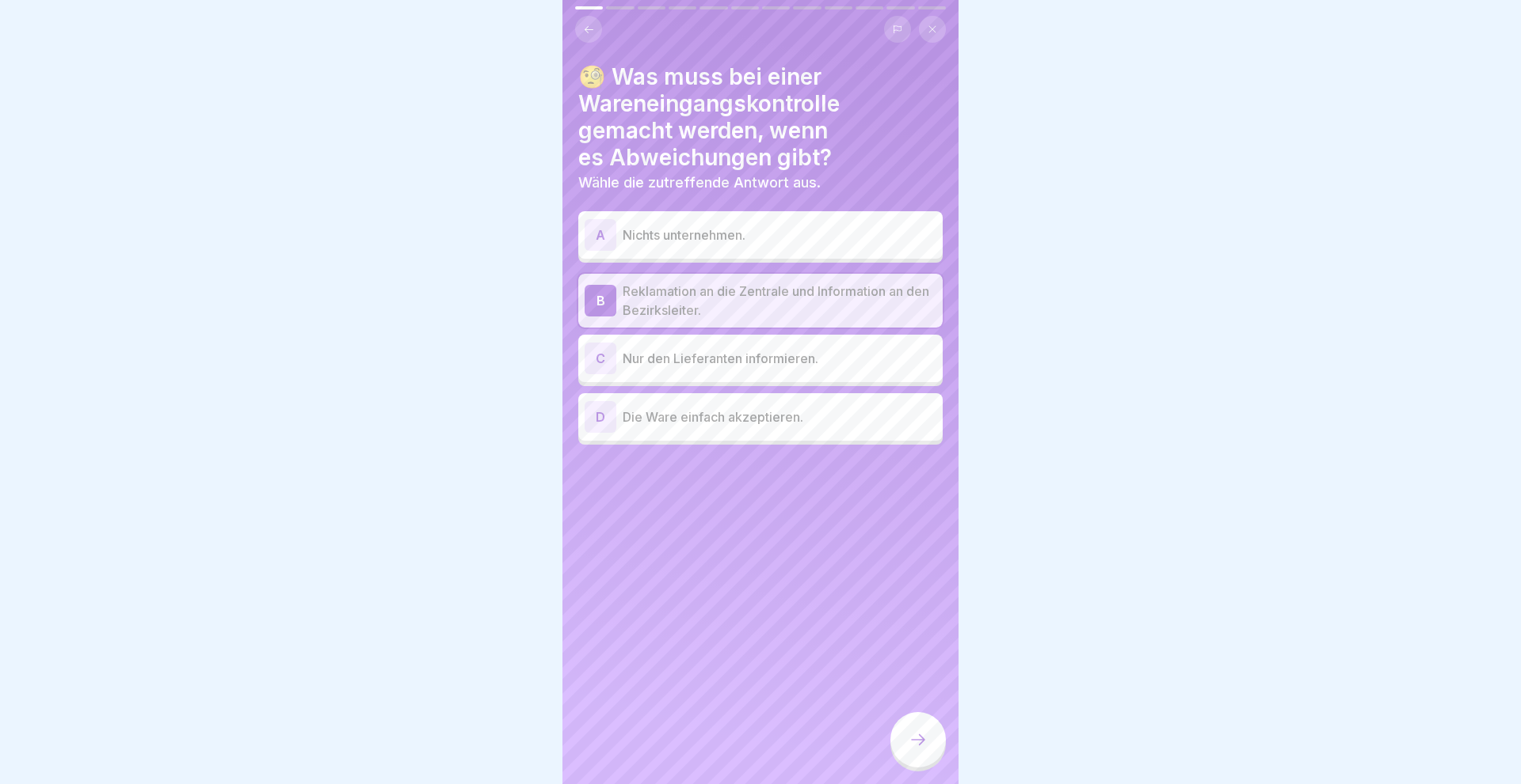
click at [919, 730] on div at bounding box center [918, 740] width 56 height 56
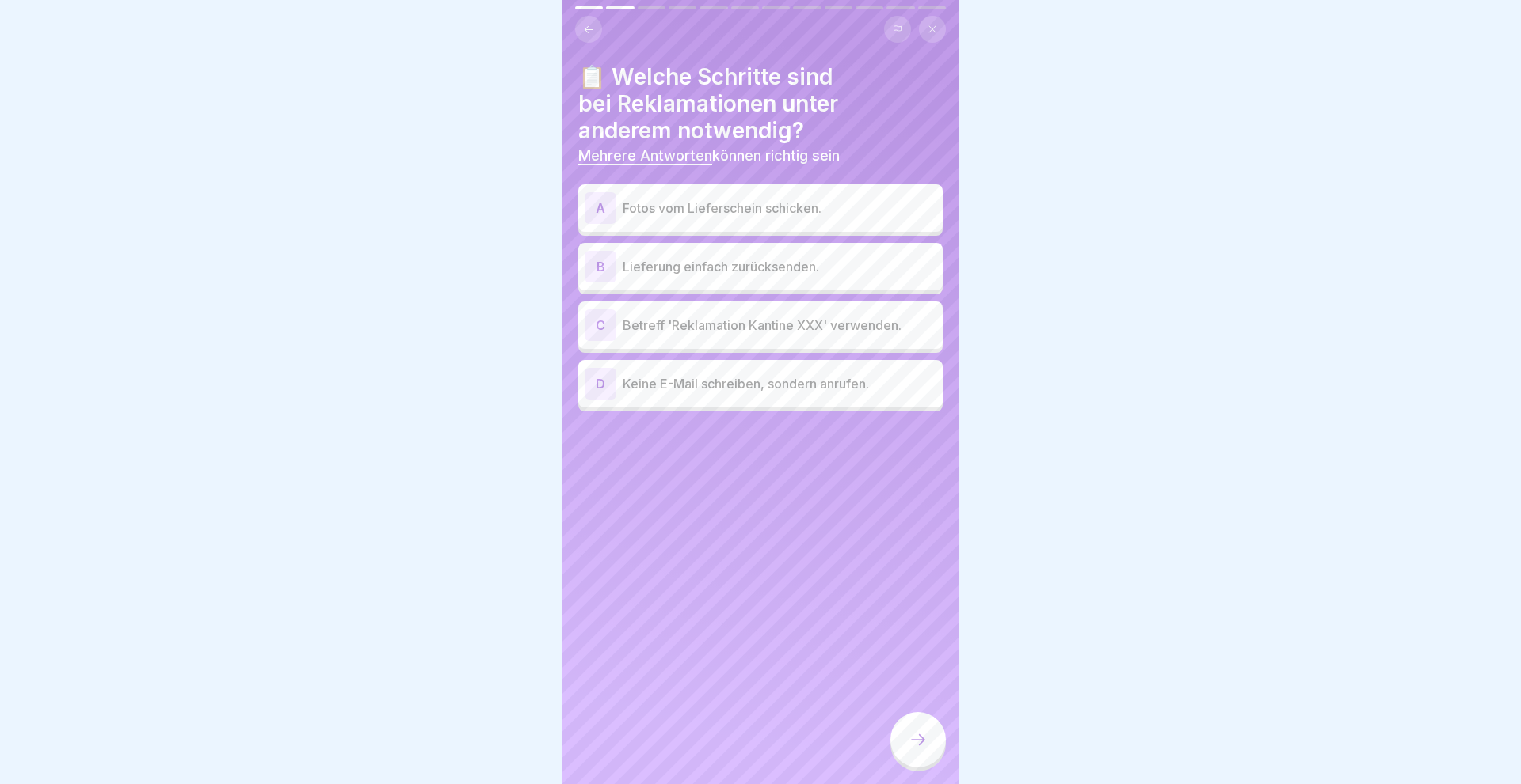
click at [607, 324] on div "C" at bounding box center [601, 325] width 32 height 32
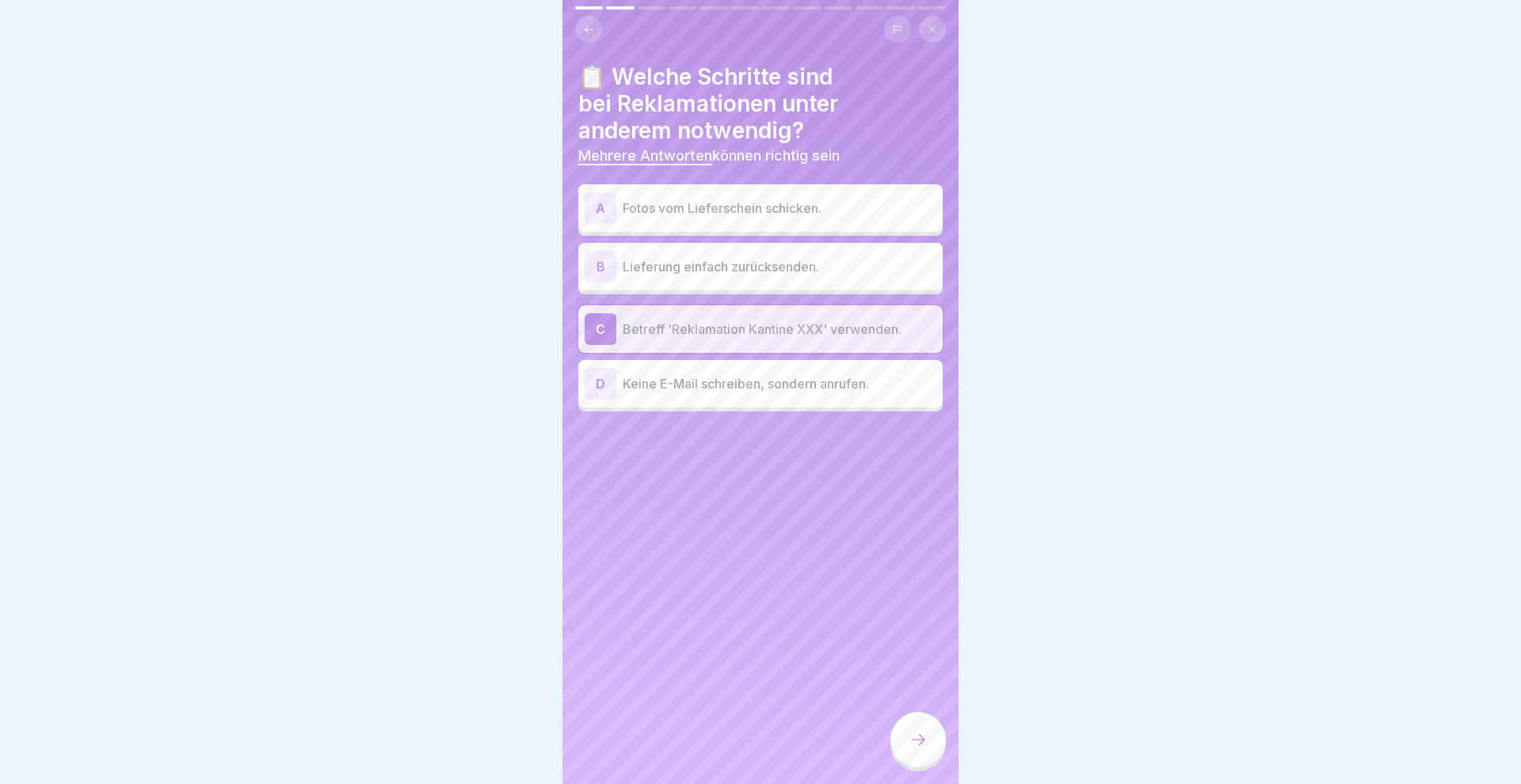
click at [593, 202] on div "A" at bounding box center [601, 208] width 32 height 32
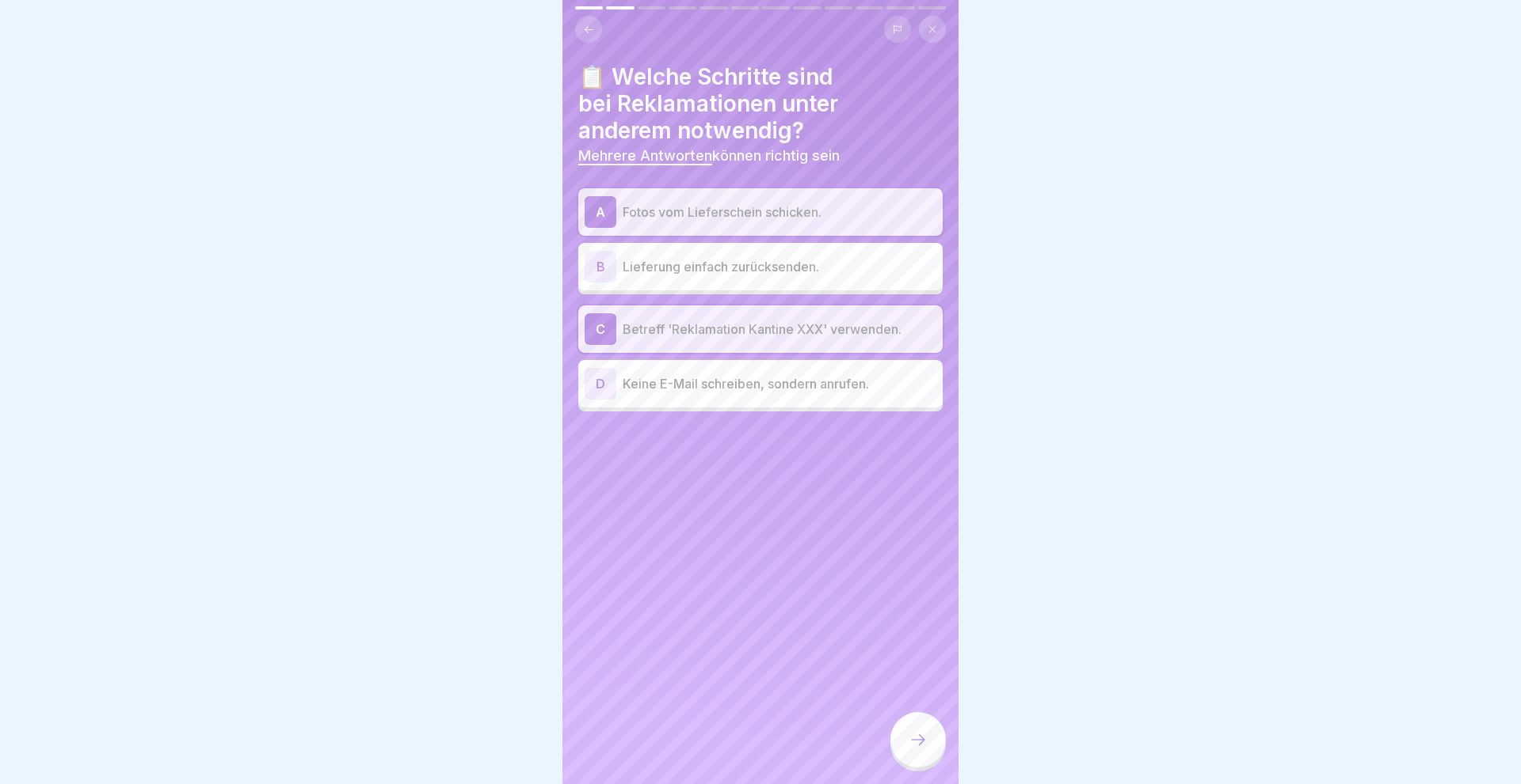
click at [587, 205] on div "A" at bounding box center [601, 212] width 32 height 32
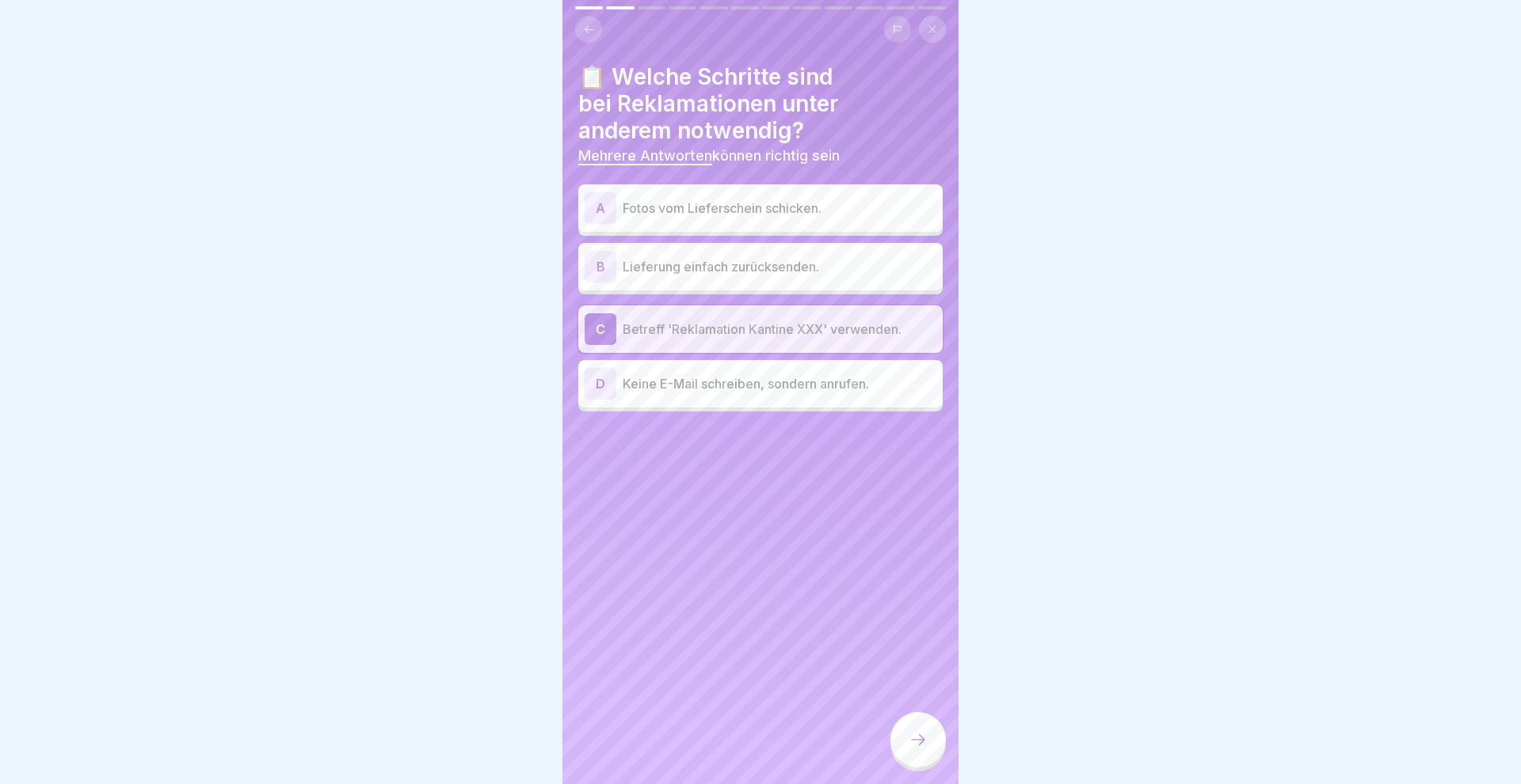
click at [917, 732] on div at bounding box center [918, 740] width 56 height 56
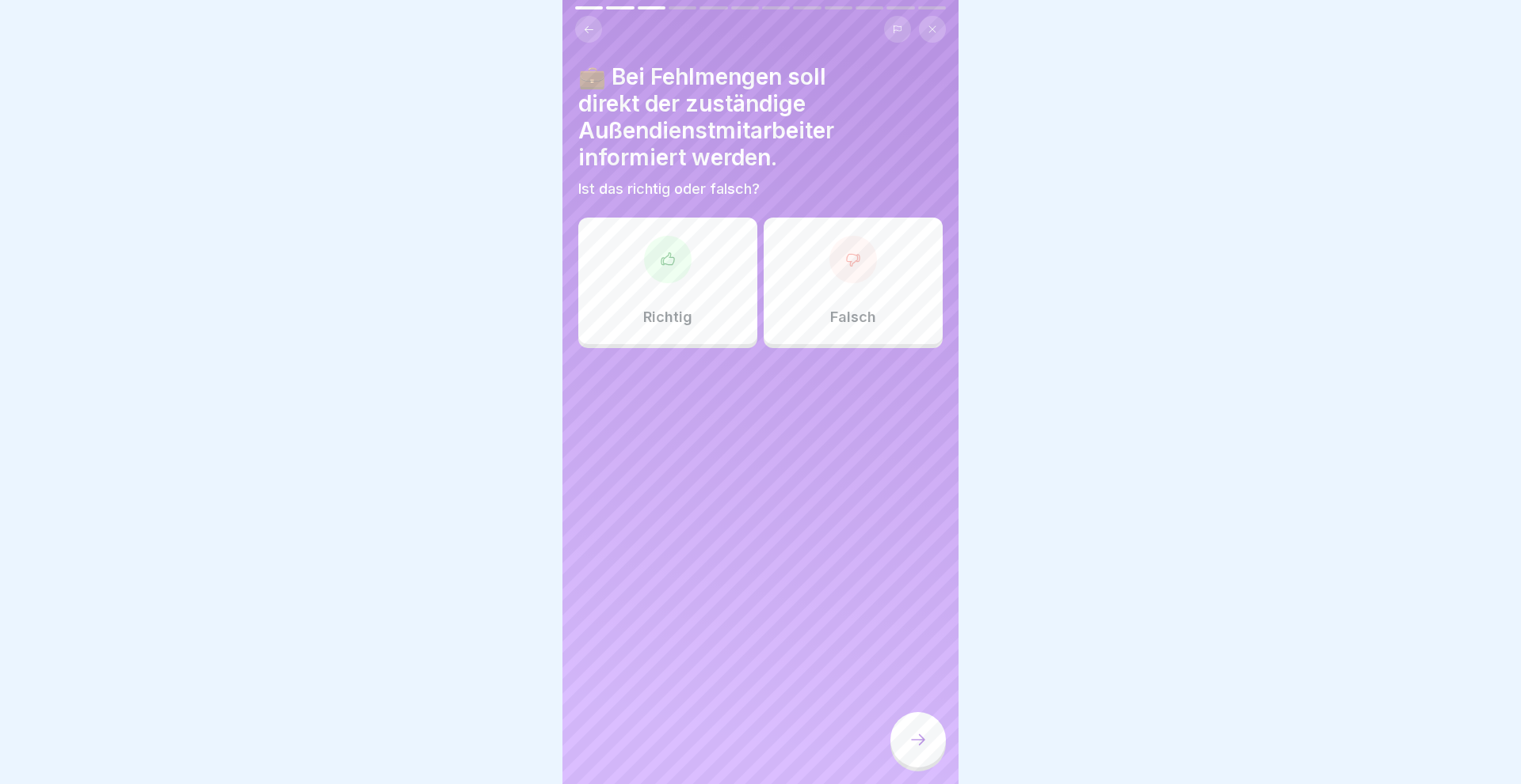
click at [660, 273] on div at bounding box center [668, 259] width 48 height 48
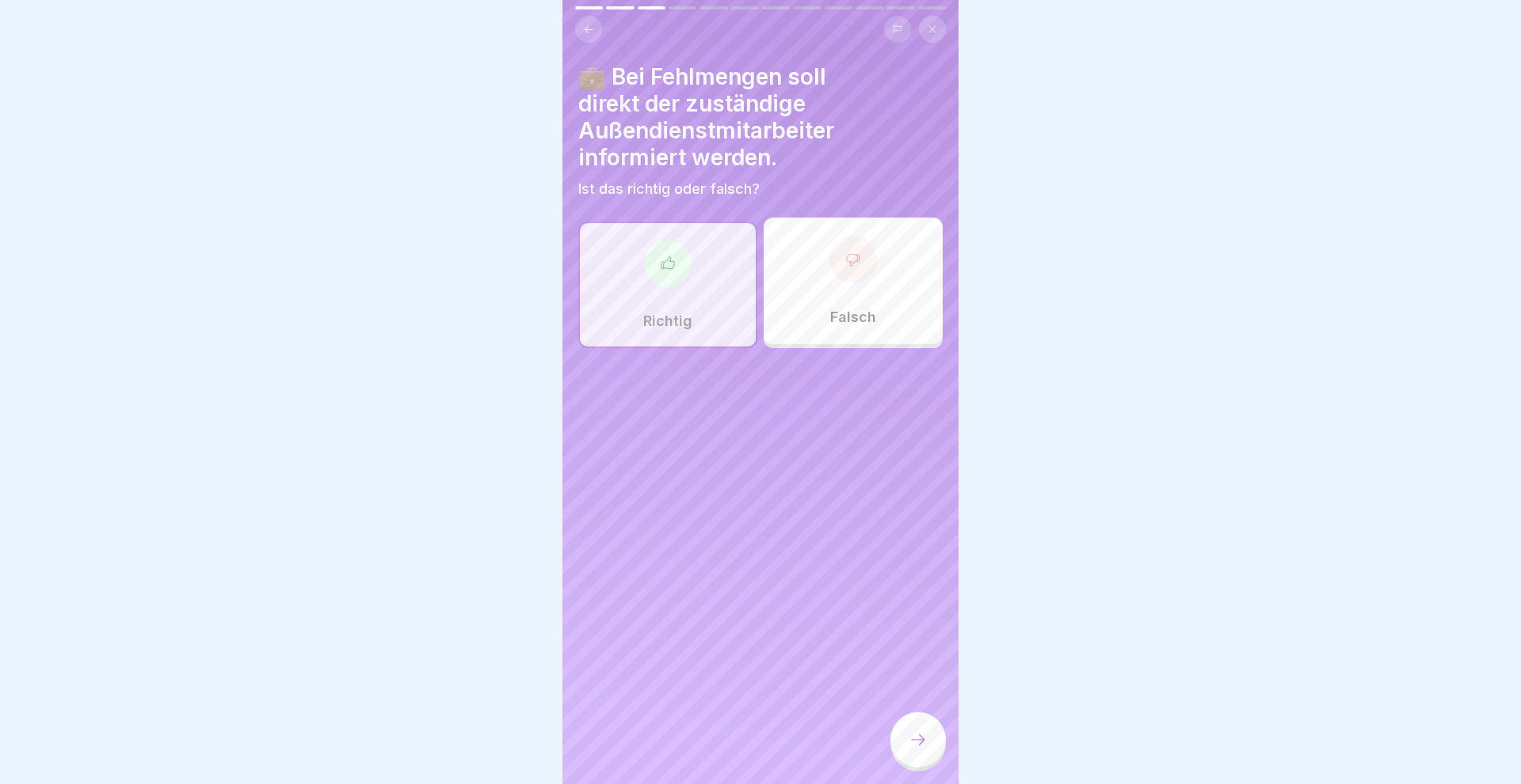
click at [914, 742] on icon at bounding box center [917, 739] width 19 height 19
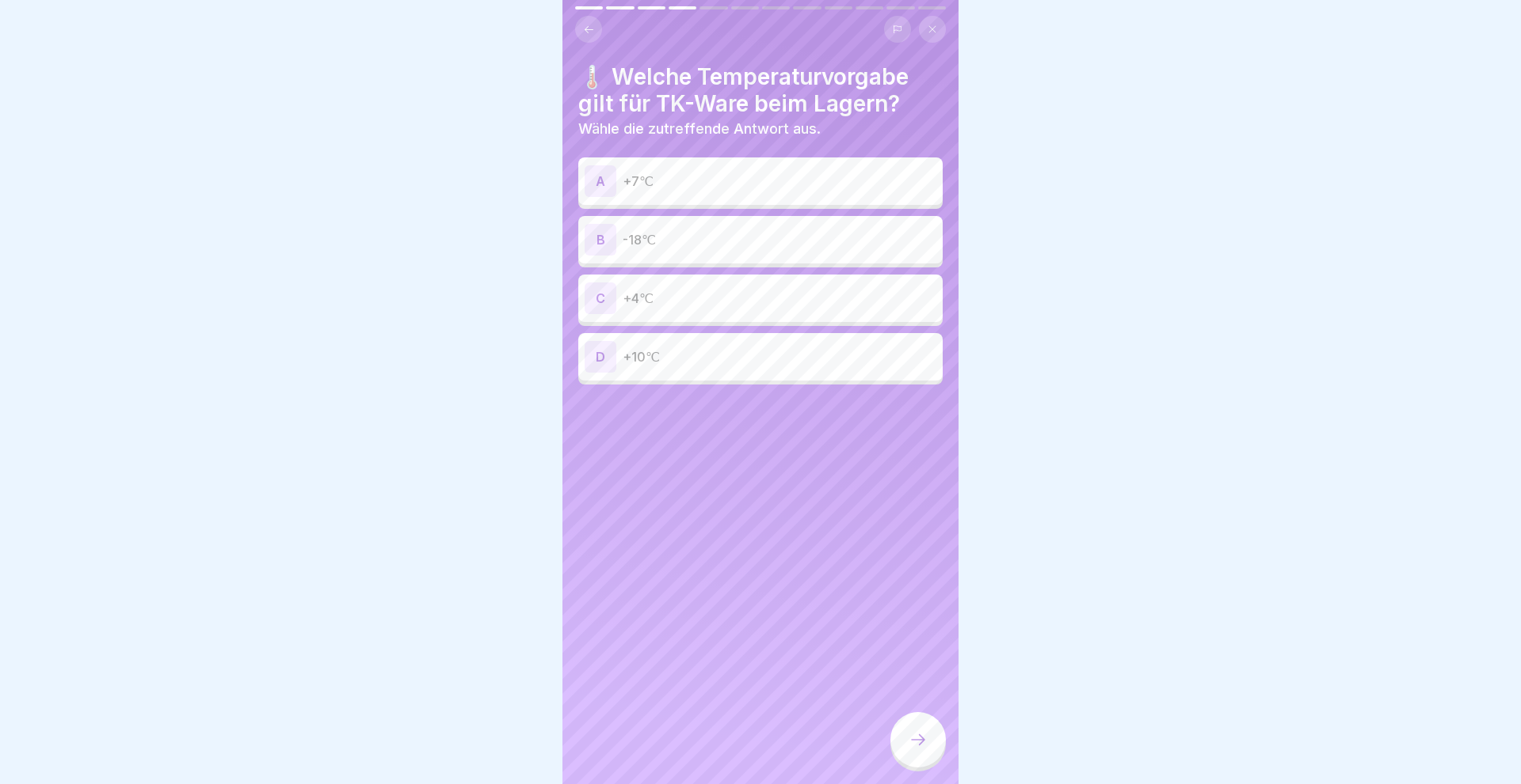
click at [593, 232] on div "B" at bounding box center [601, 240] width 32 height 32
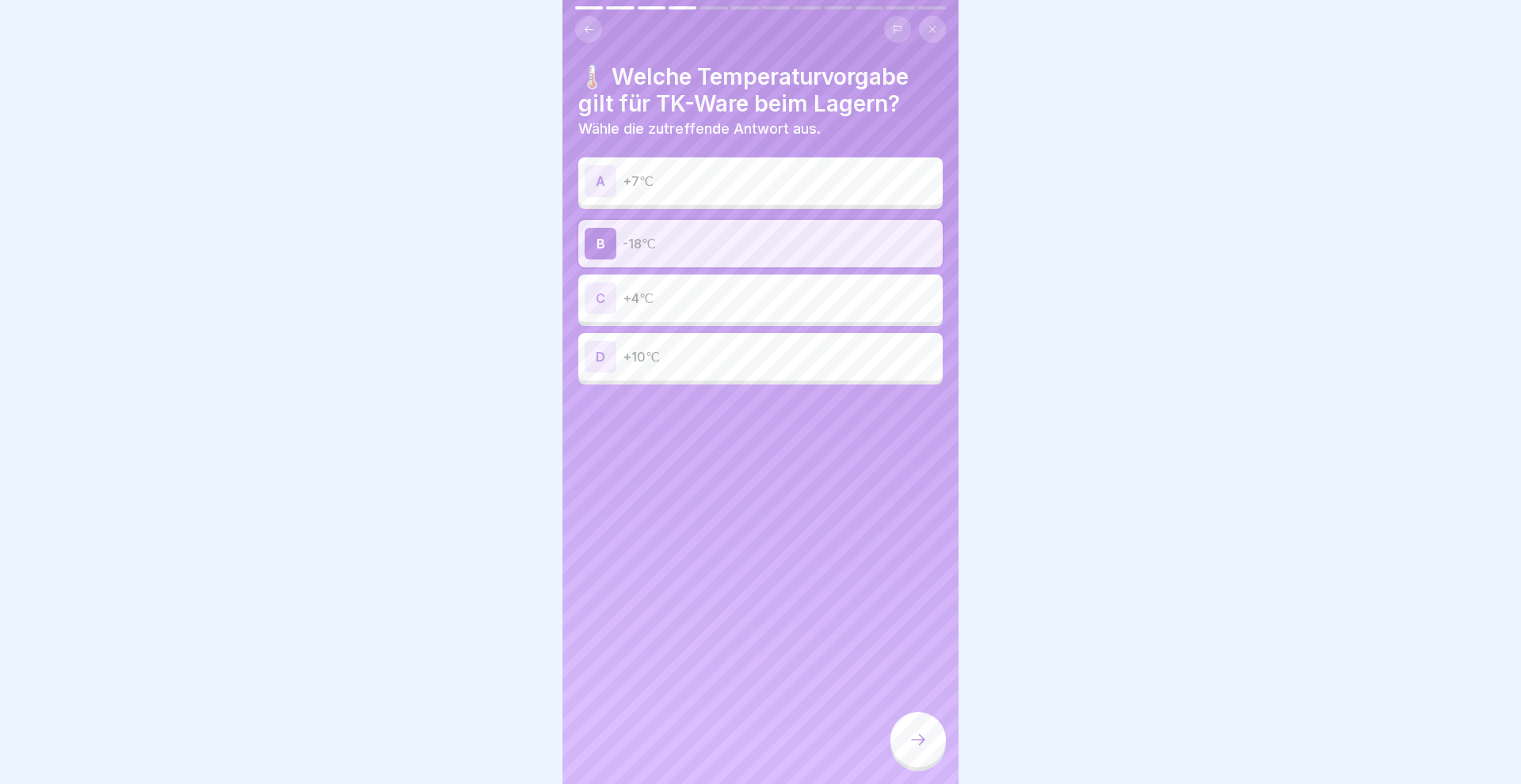
click at [917, 734] on icon at bounding box center [917, 739] width 19 height 19
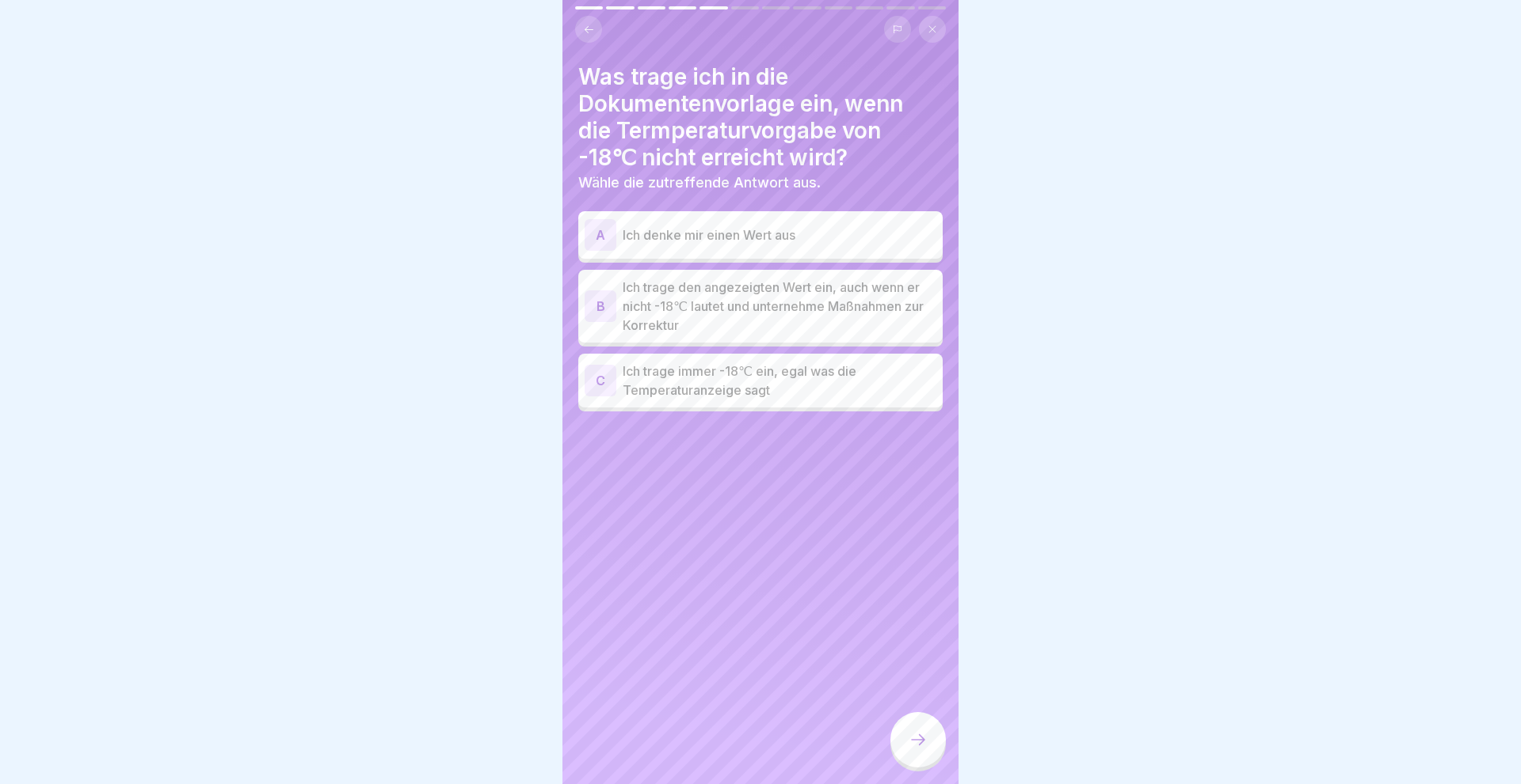
click at [598, 308] on div "B" at bounding box center [601, 306] width 32 height 32
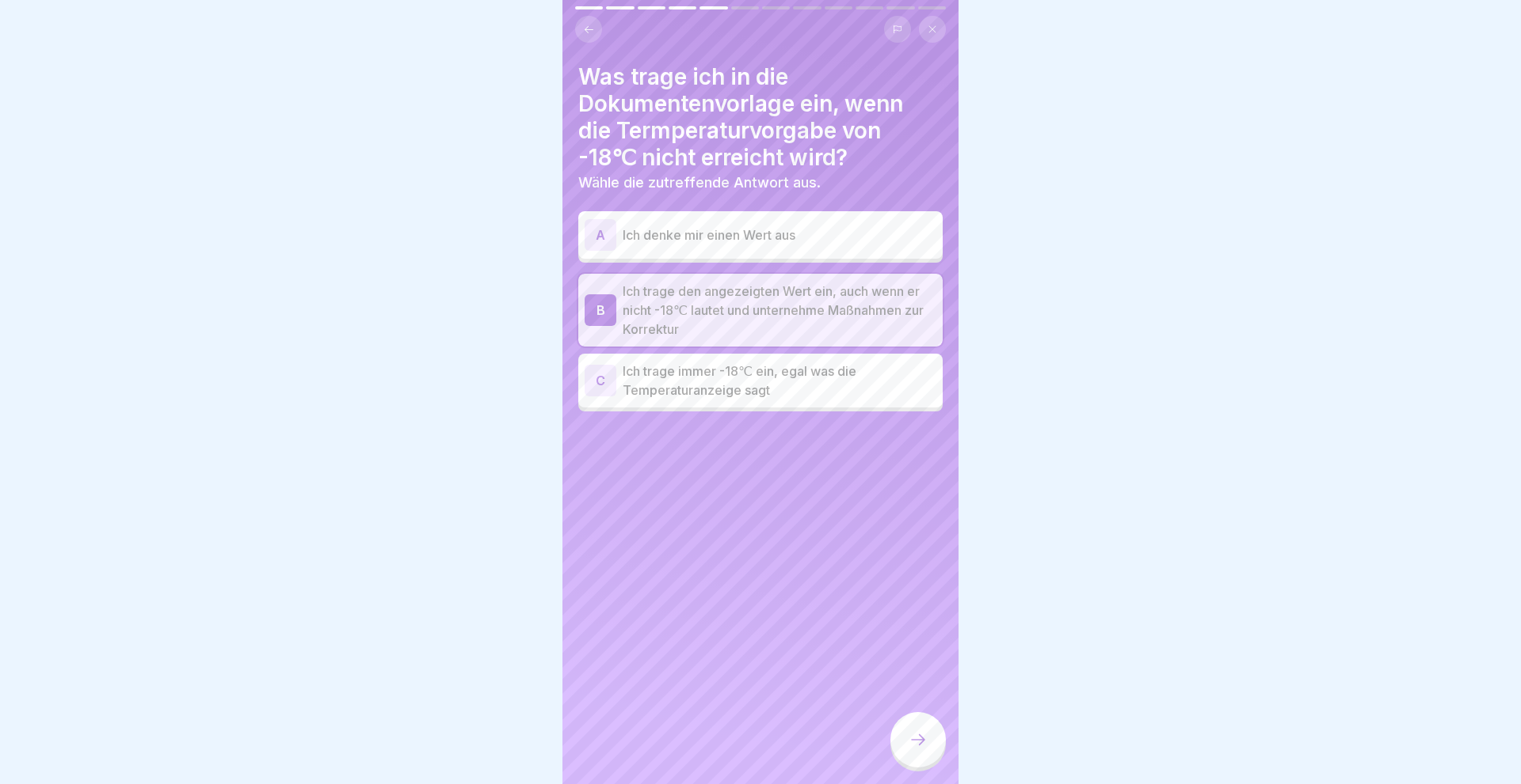
click at [913, 749] on icon at bounding box center [917, 739] width 19 height 19
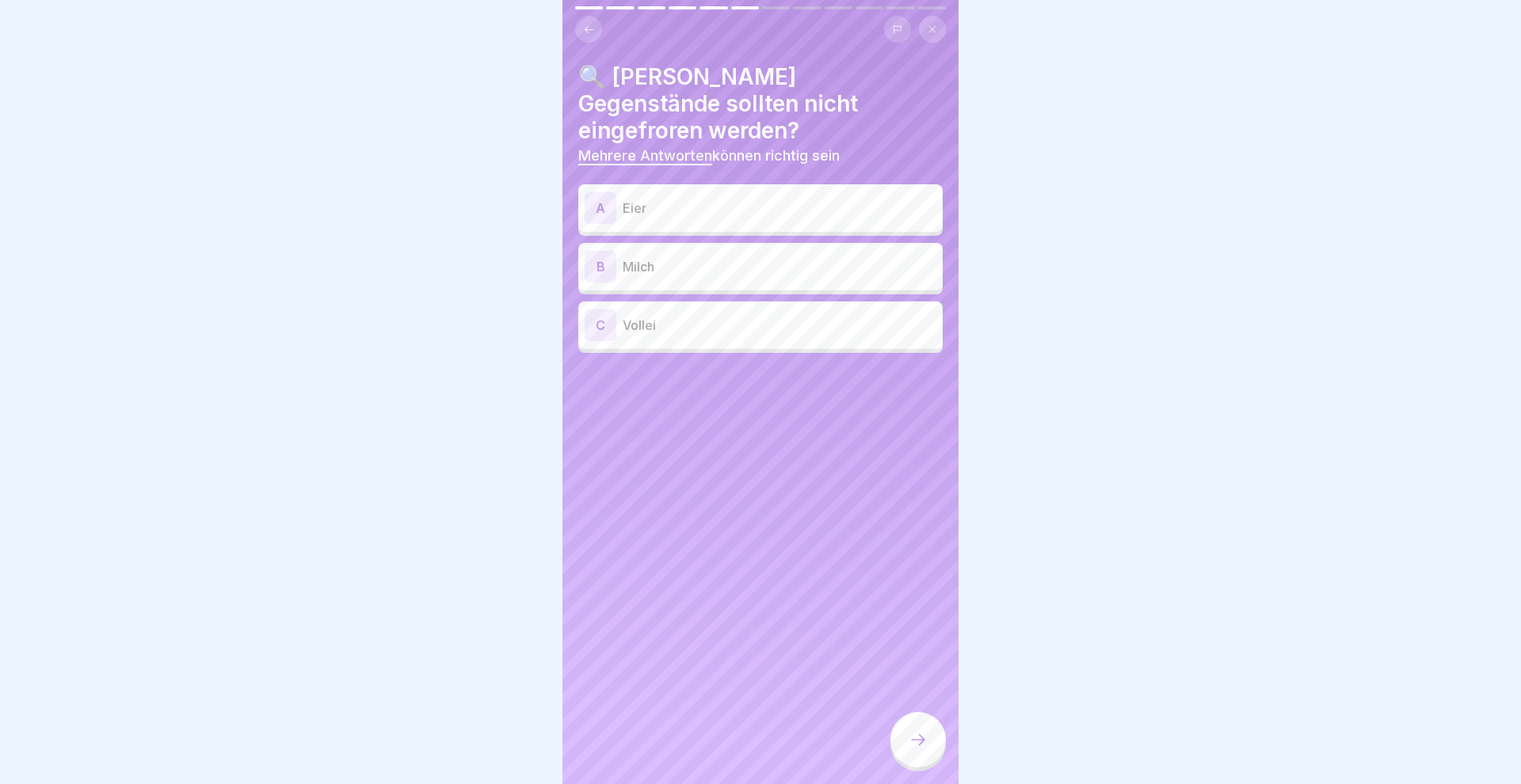
click at [604, 193] on div "A" at bounding box center [601, 208] width 32 height 32
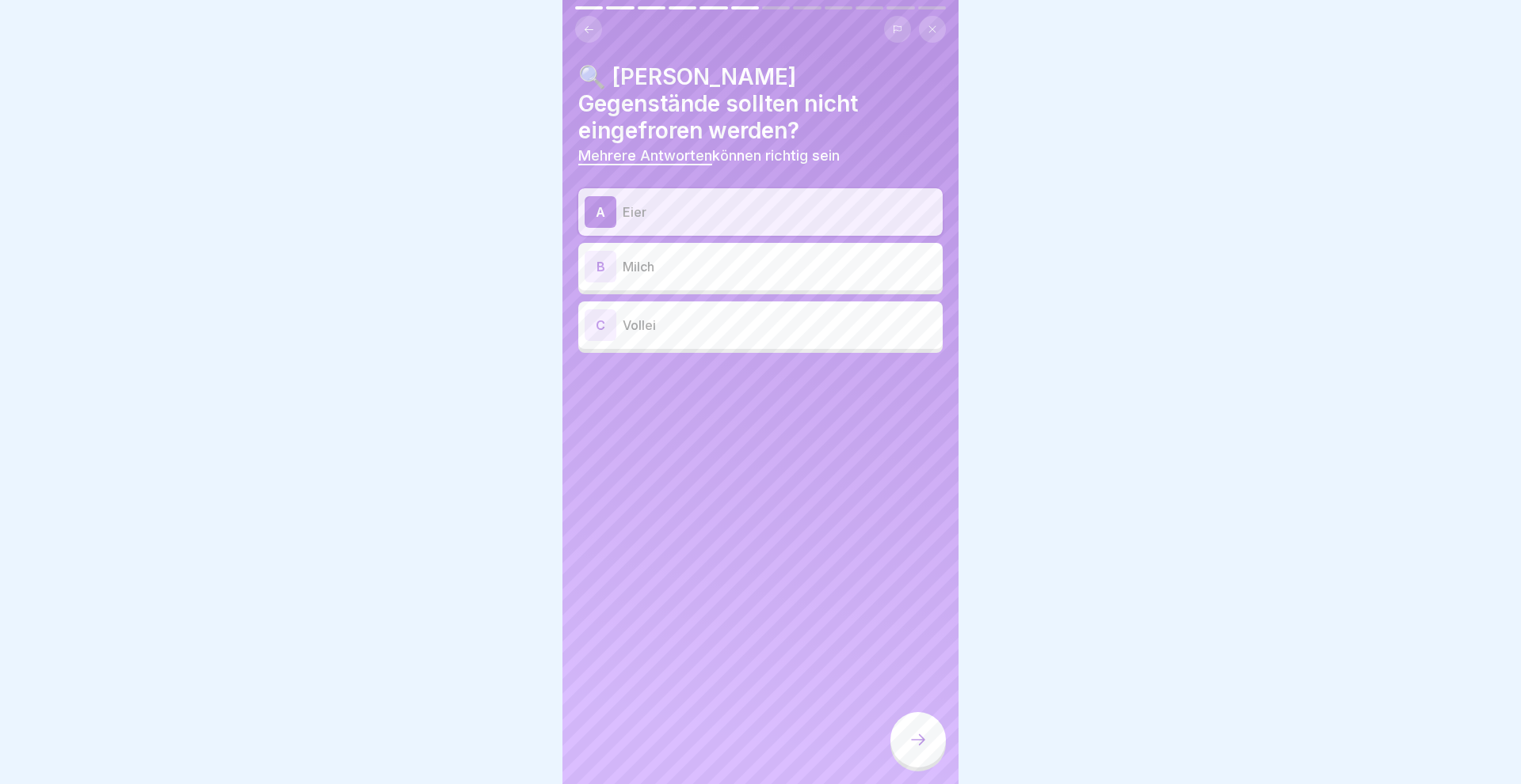
click at [602, 251] on div "B" at bounding box center [601, 267] width 32 height 32
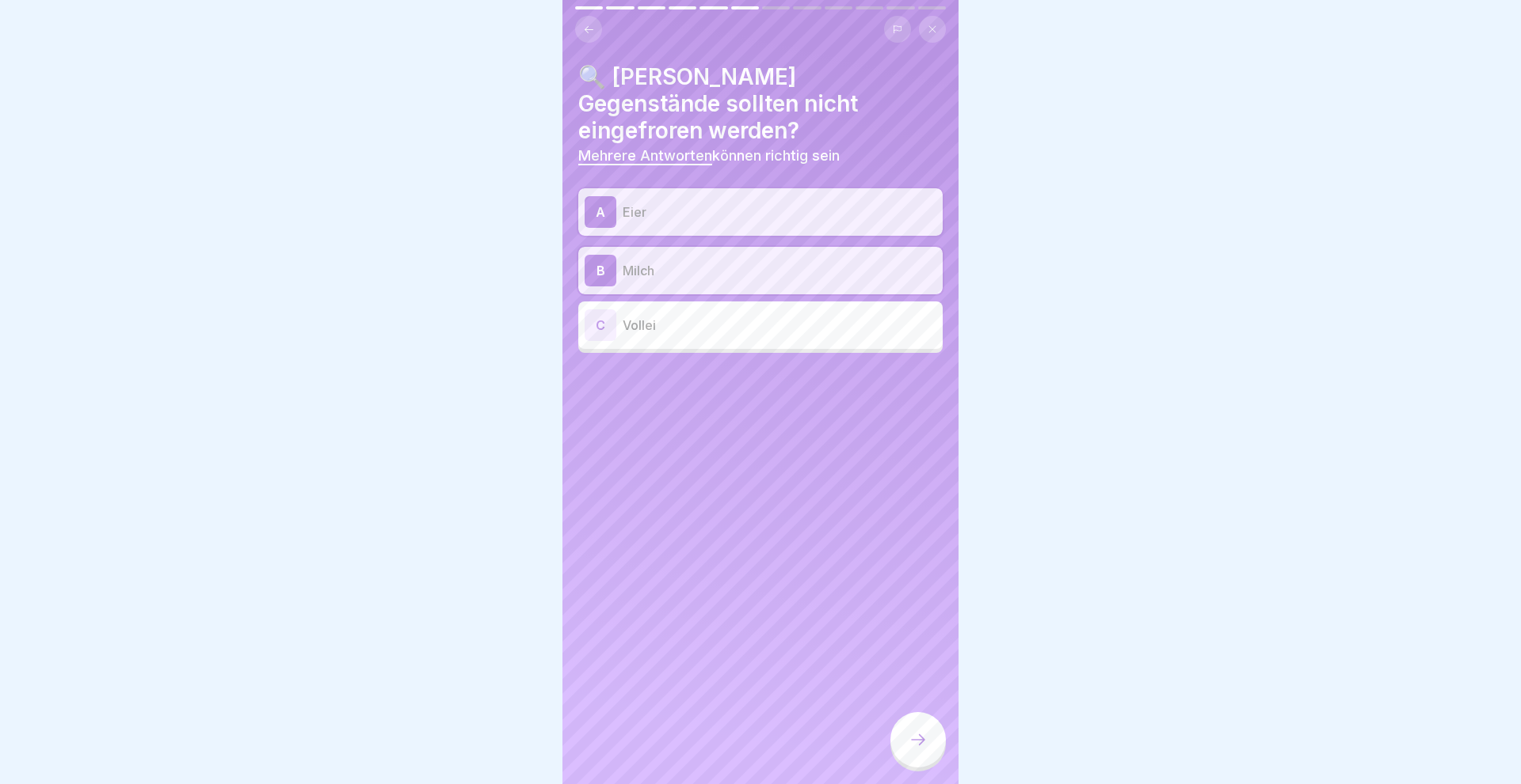
click at [599, 309] on div "C" at bounding box center [601, 325] width 32 height 32
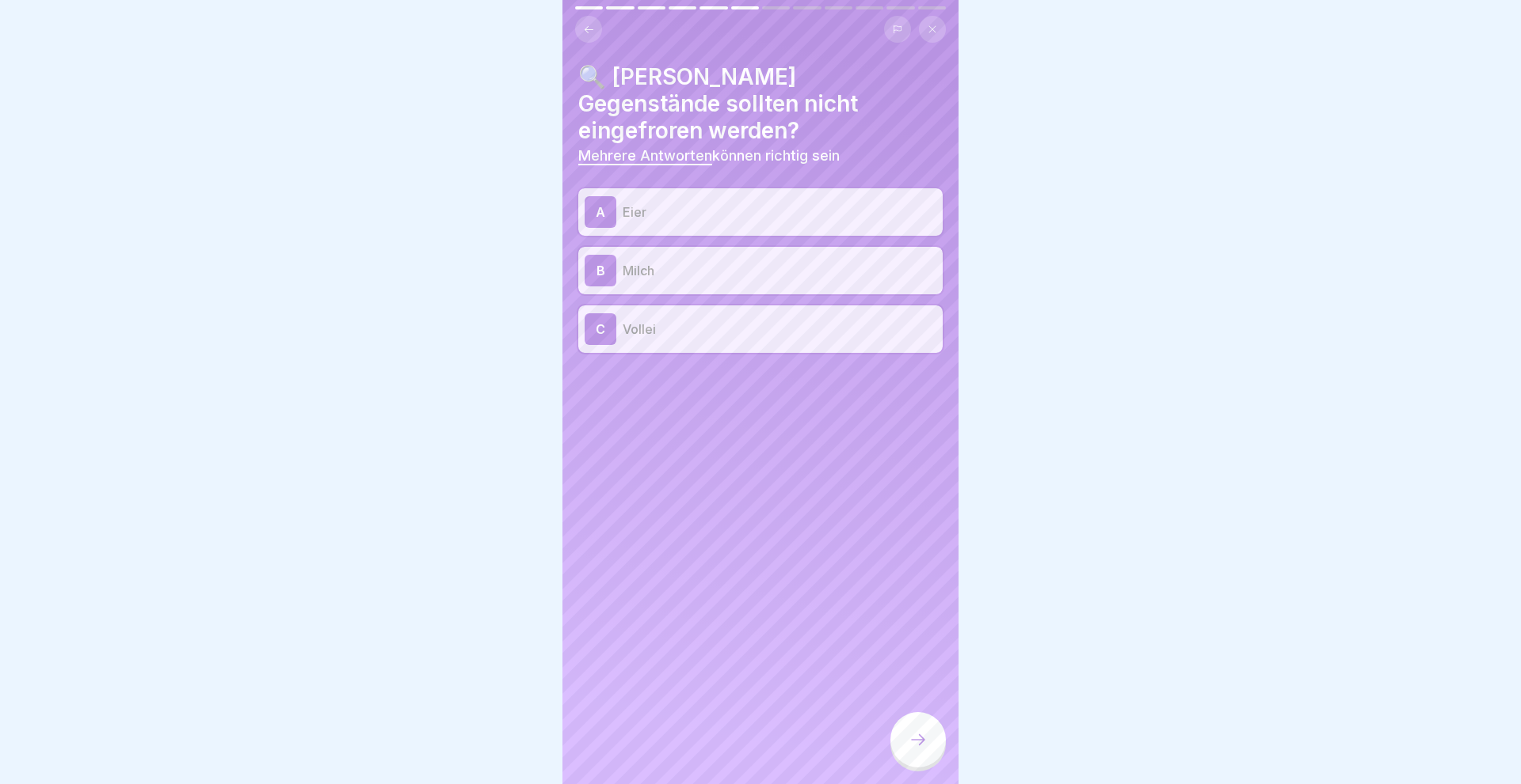
click at [909, 742] on div at bounding box center [918, 740] width 56 height 56
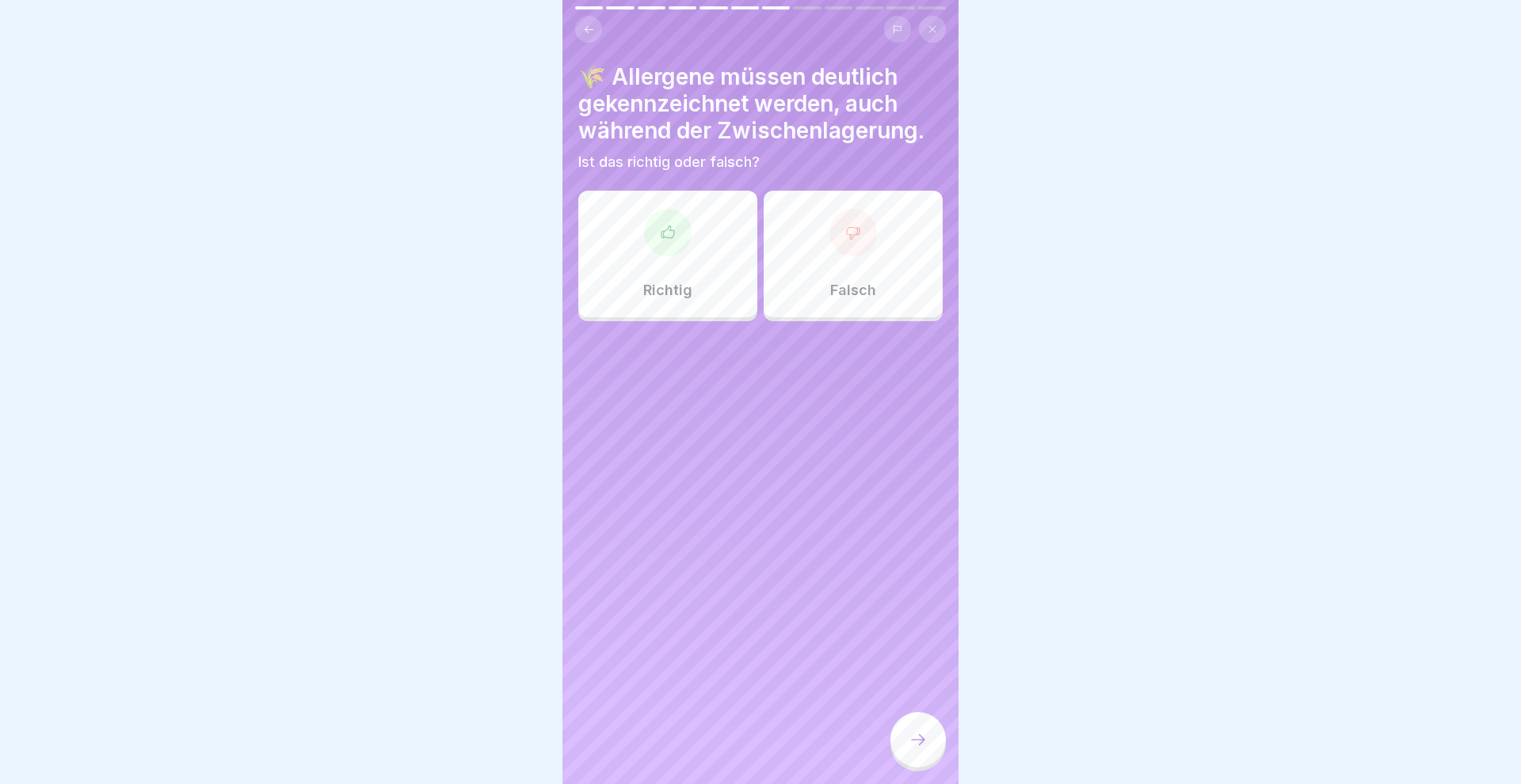
click at [678, 240] on div at bounding box center [668, 232] width 48 height 48
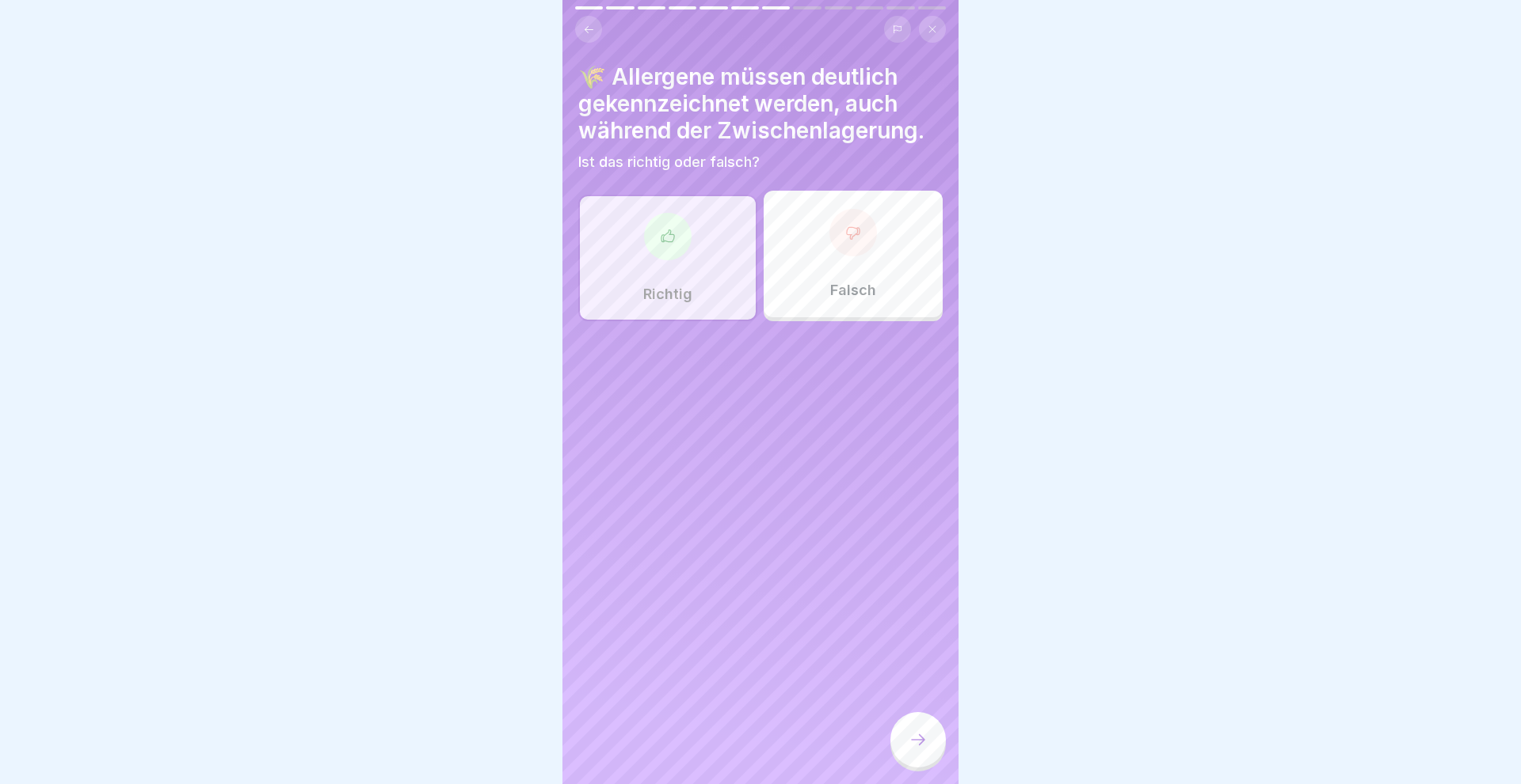
click at [909, 742] on icon at bounding box center [917, 739] width 19 height 19
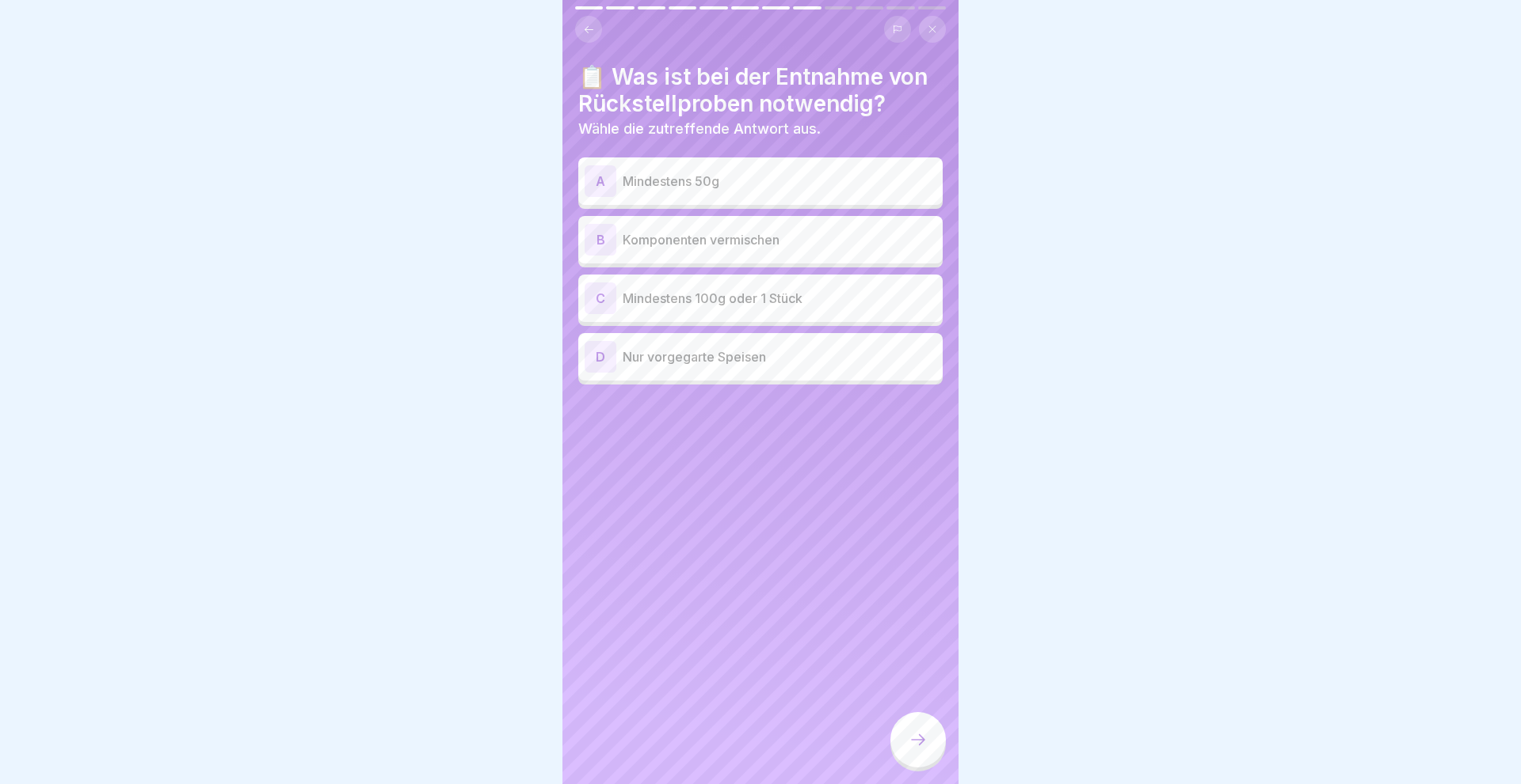
click at [604, 297] on div "C" at bounding box center [601, 298] width 32 height 32
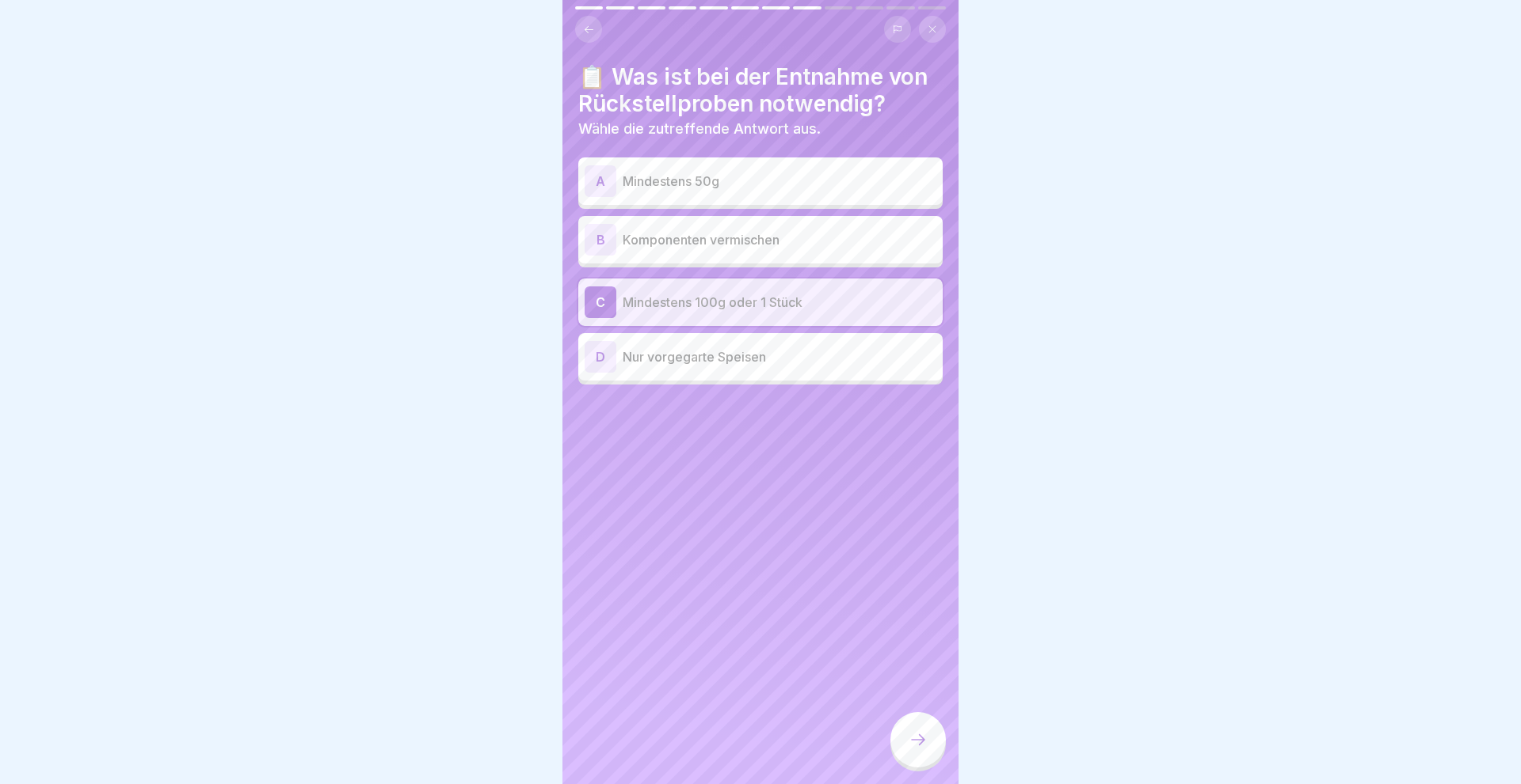
click at [919, 738] on icon at bounding box center [917, 739] width 19 height 19
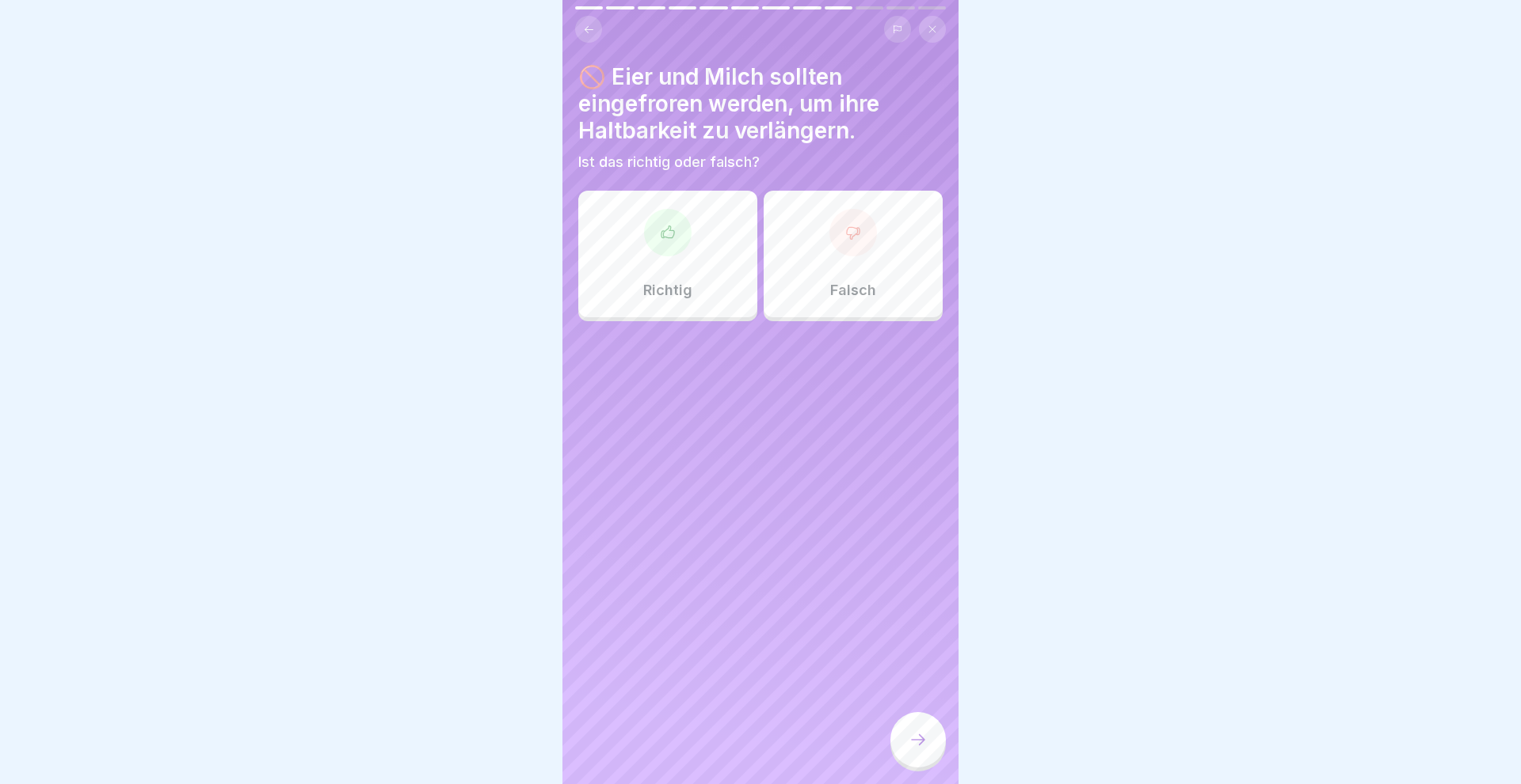
click at [846, 264] on div "Falsch" at bounding box center [852, 253] width 179 height 127
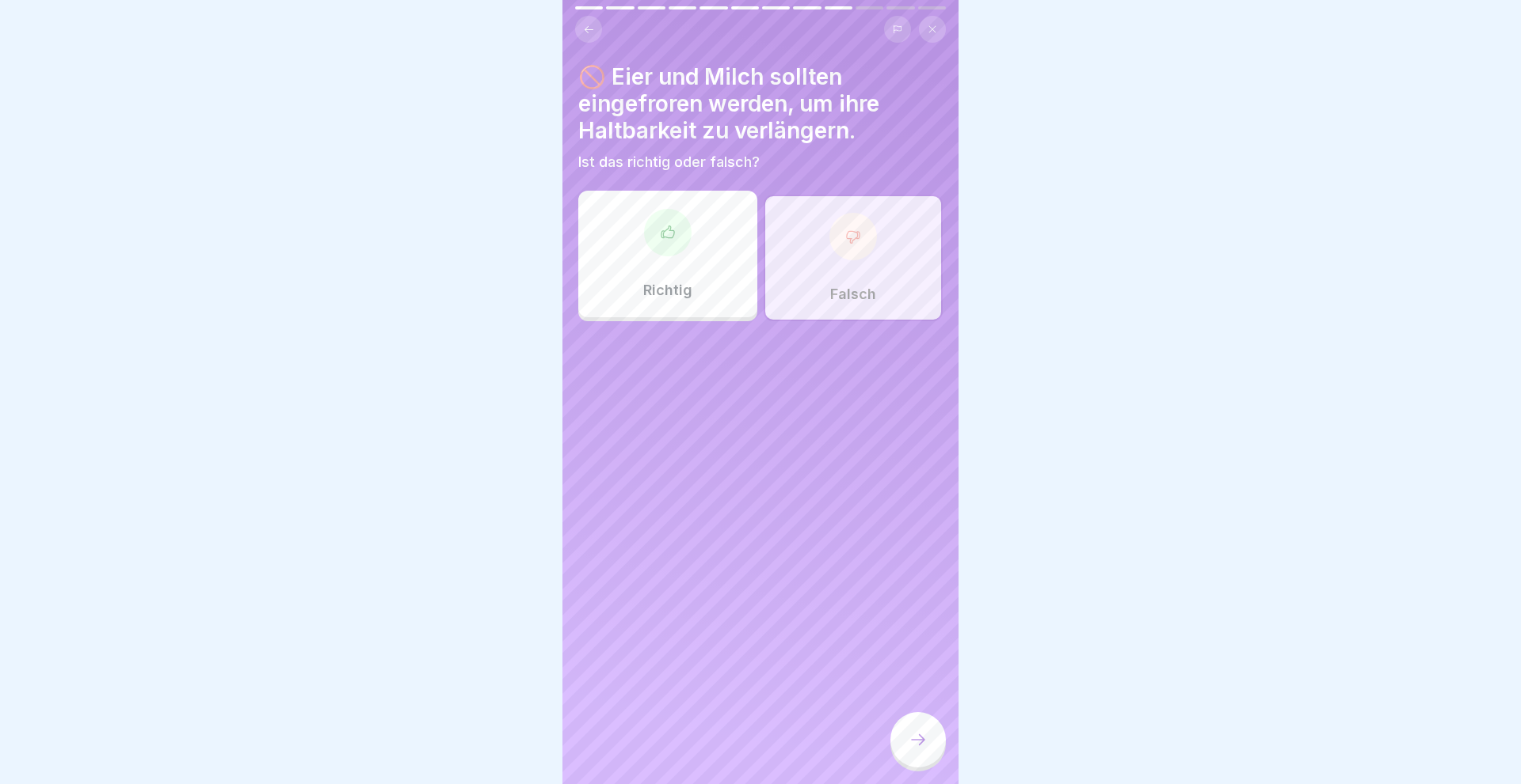
click at [914, 744] on icon at bounding box center [917, 739] width 19 height 19
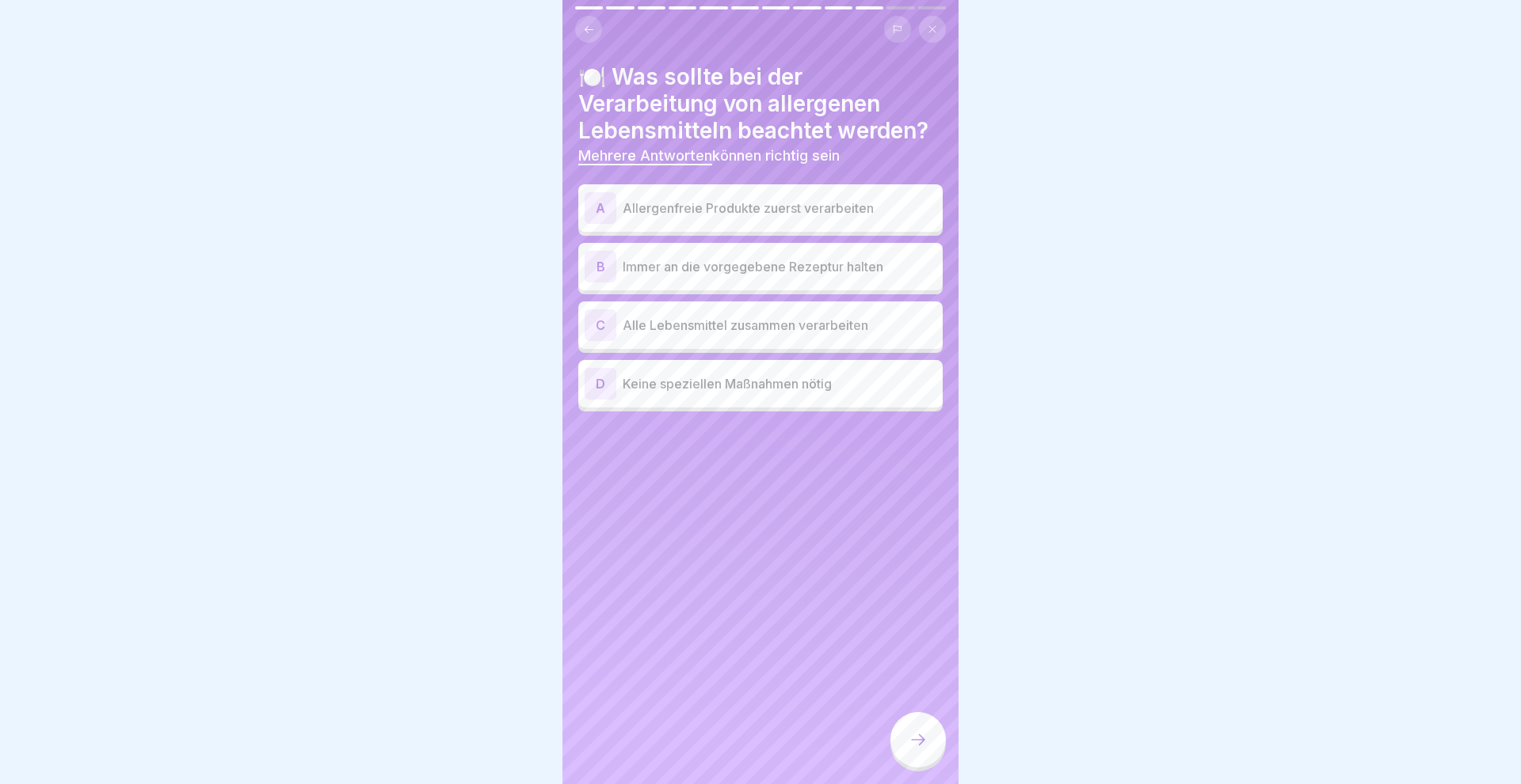
click at [594, 207] on div "A" at bounding box center [601, 208] width 32 height 32
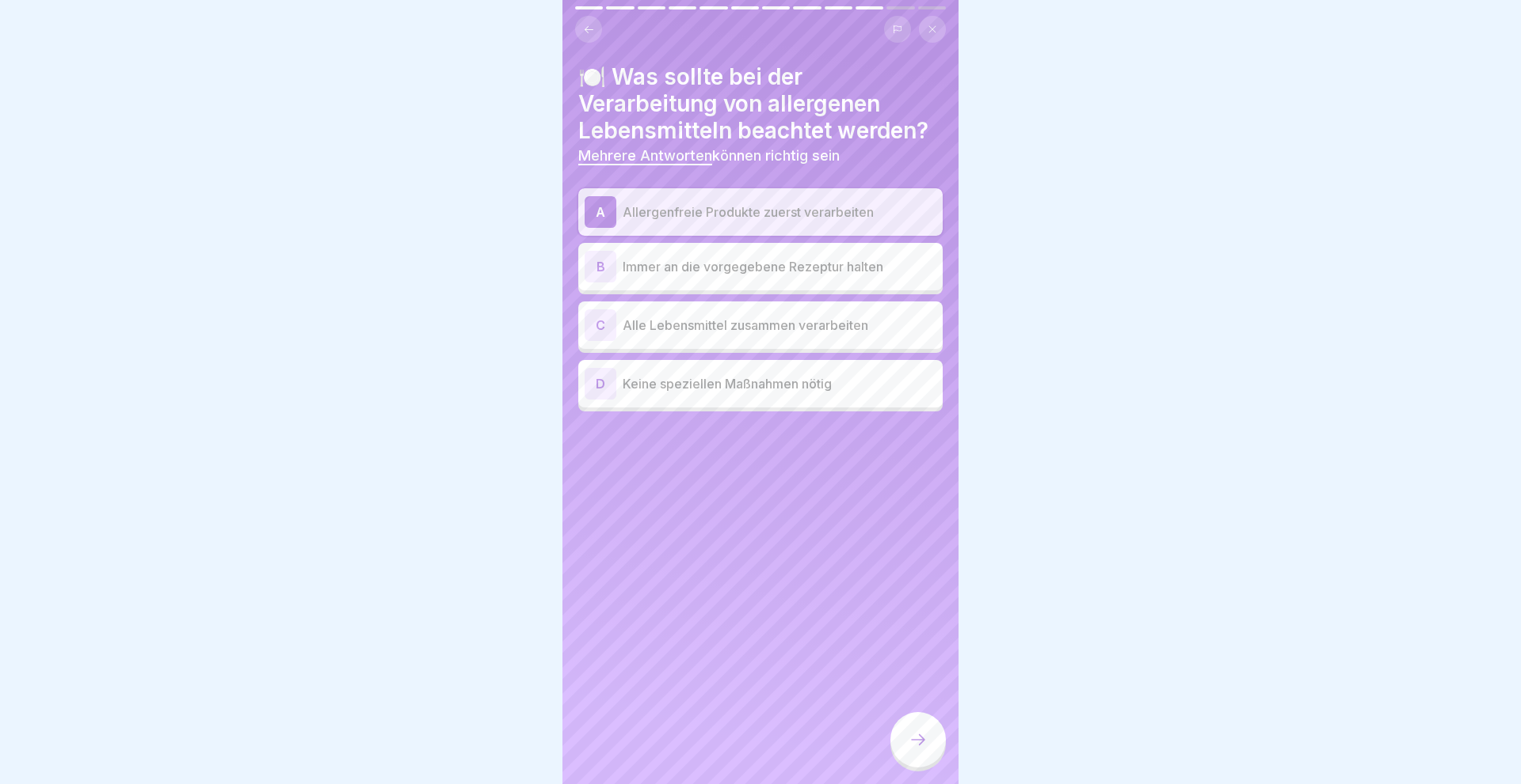
click at [589, 261] on div "B" at bounding box center [601, 267] width 32 height 32
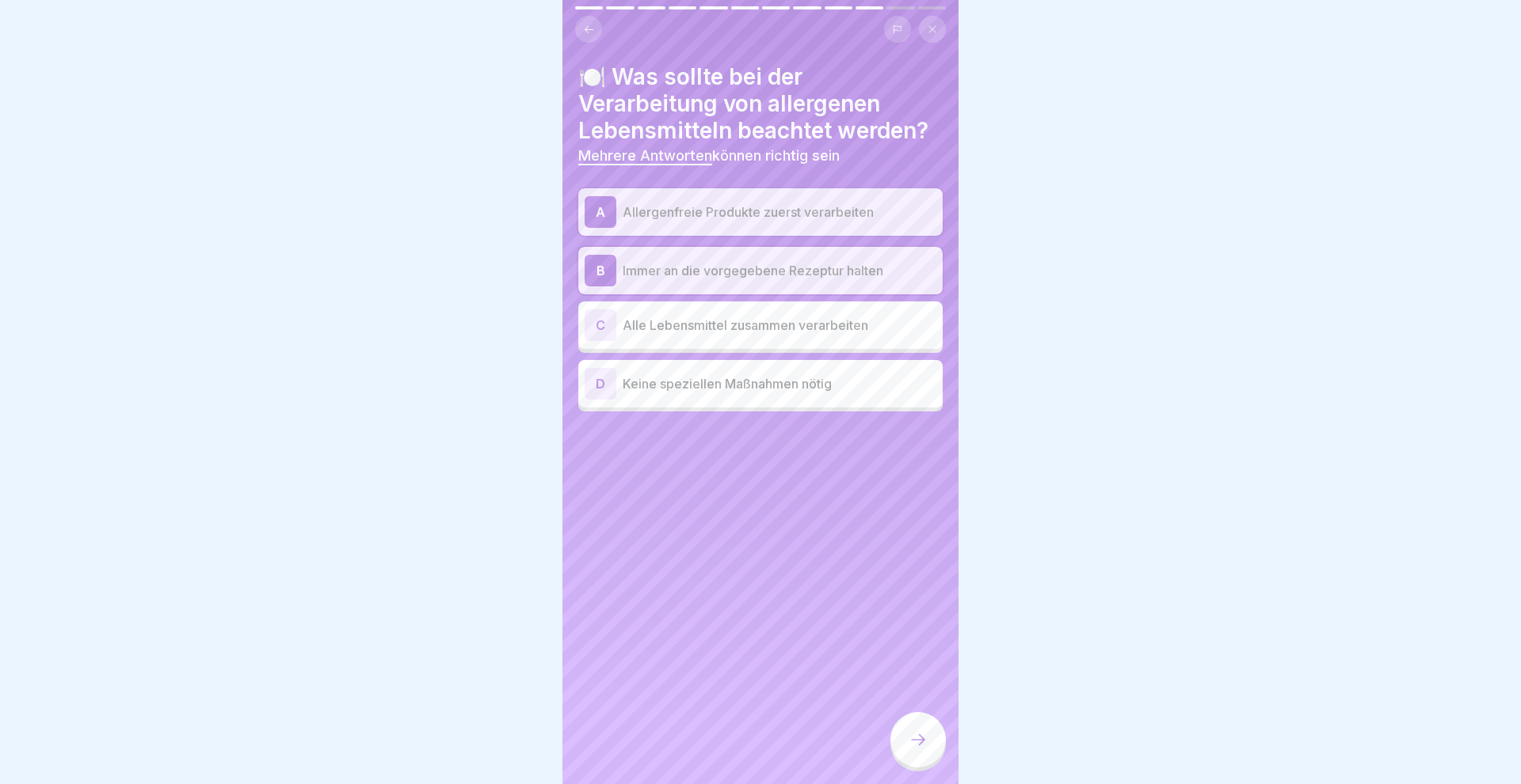
click at [926, 738] on icon at bounding box center [917, 739] width 19 height 19
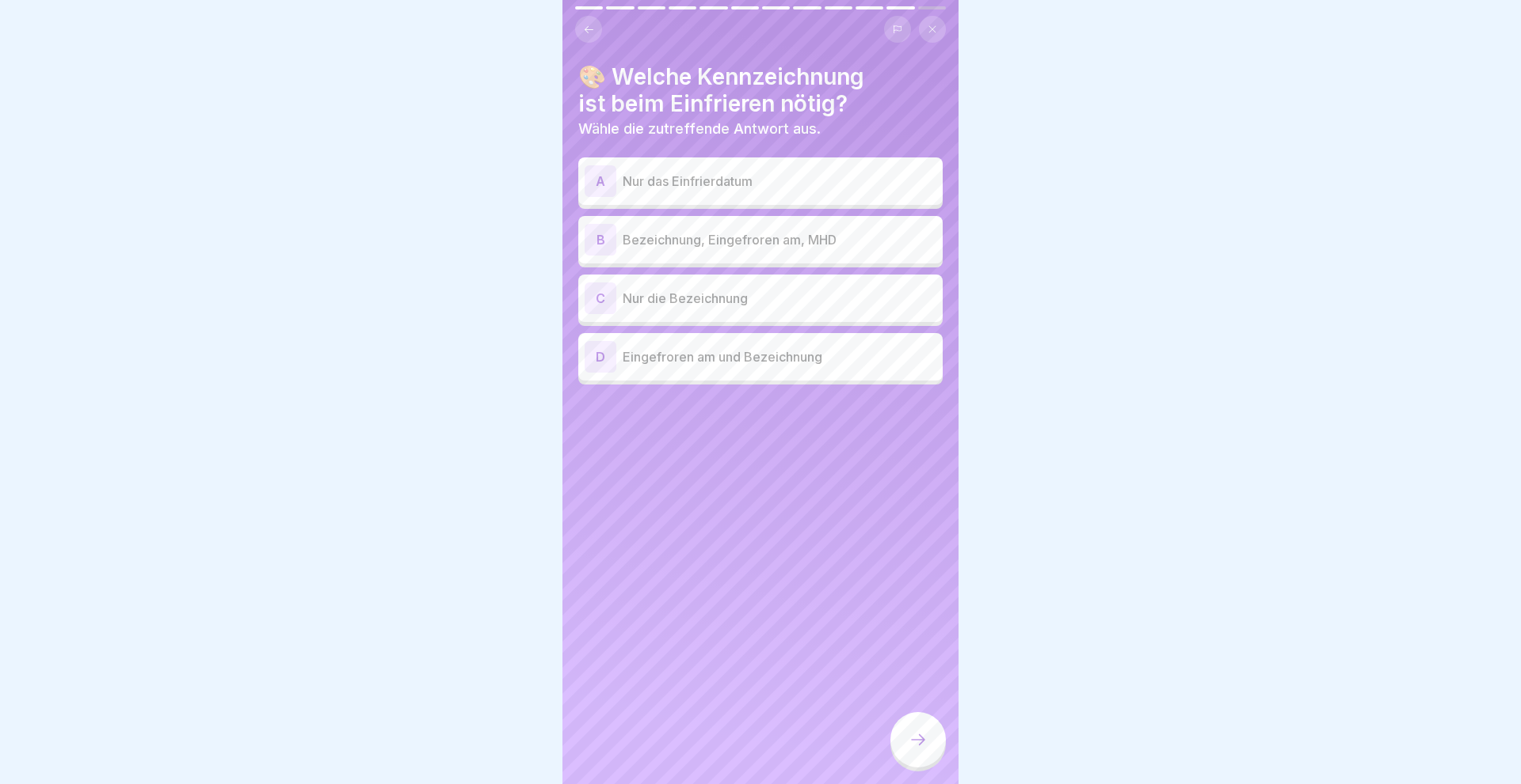
click at [593, 241] on div "B" at bounding box center [601, 240] width 32 height 32
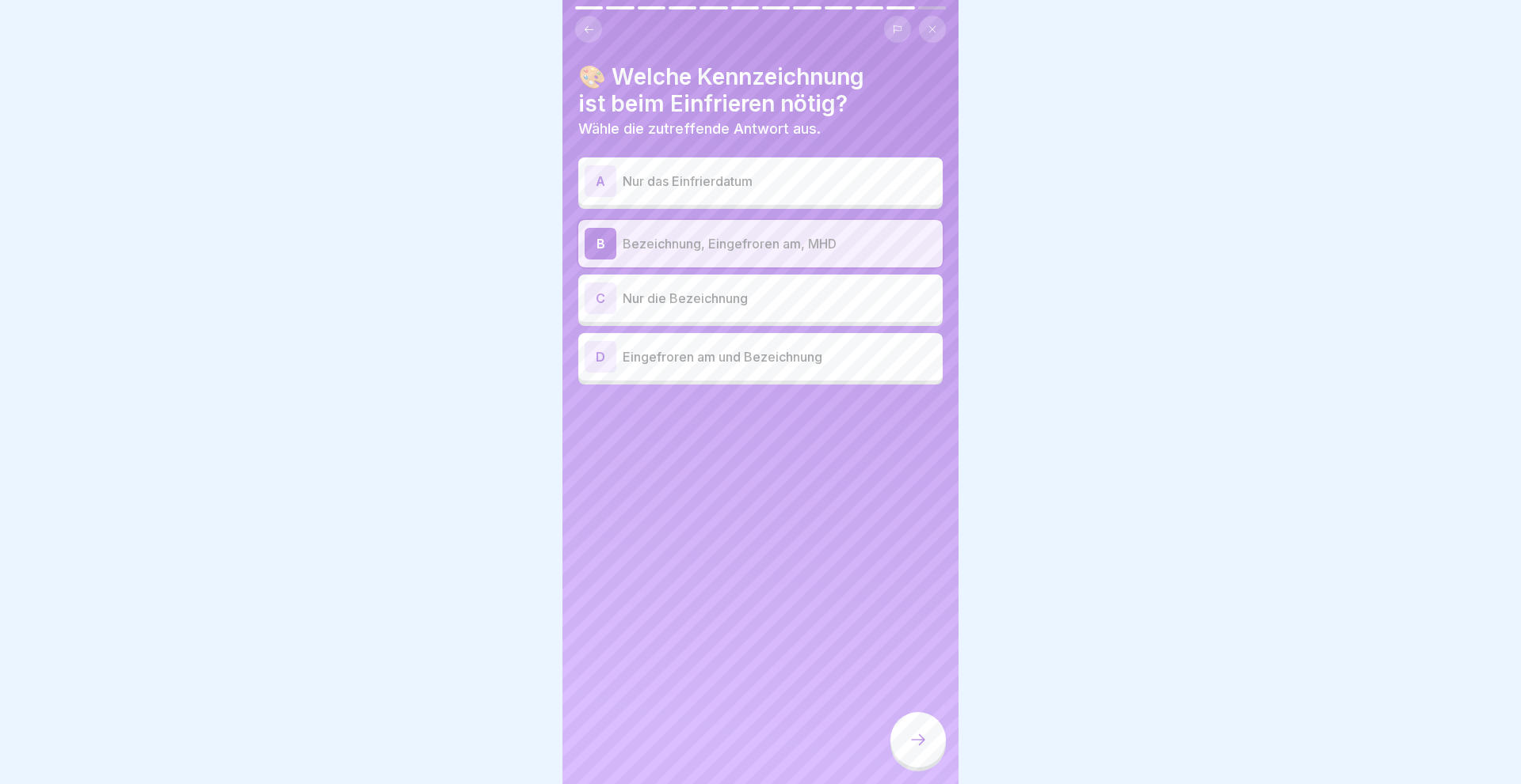
click at [915, 743] on icon at bounding box center [917, 739] width 19 height 19
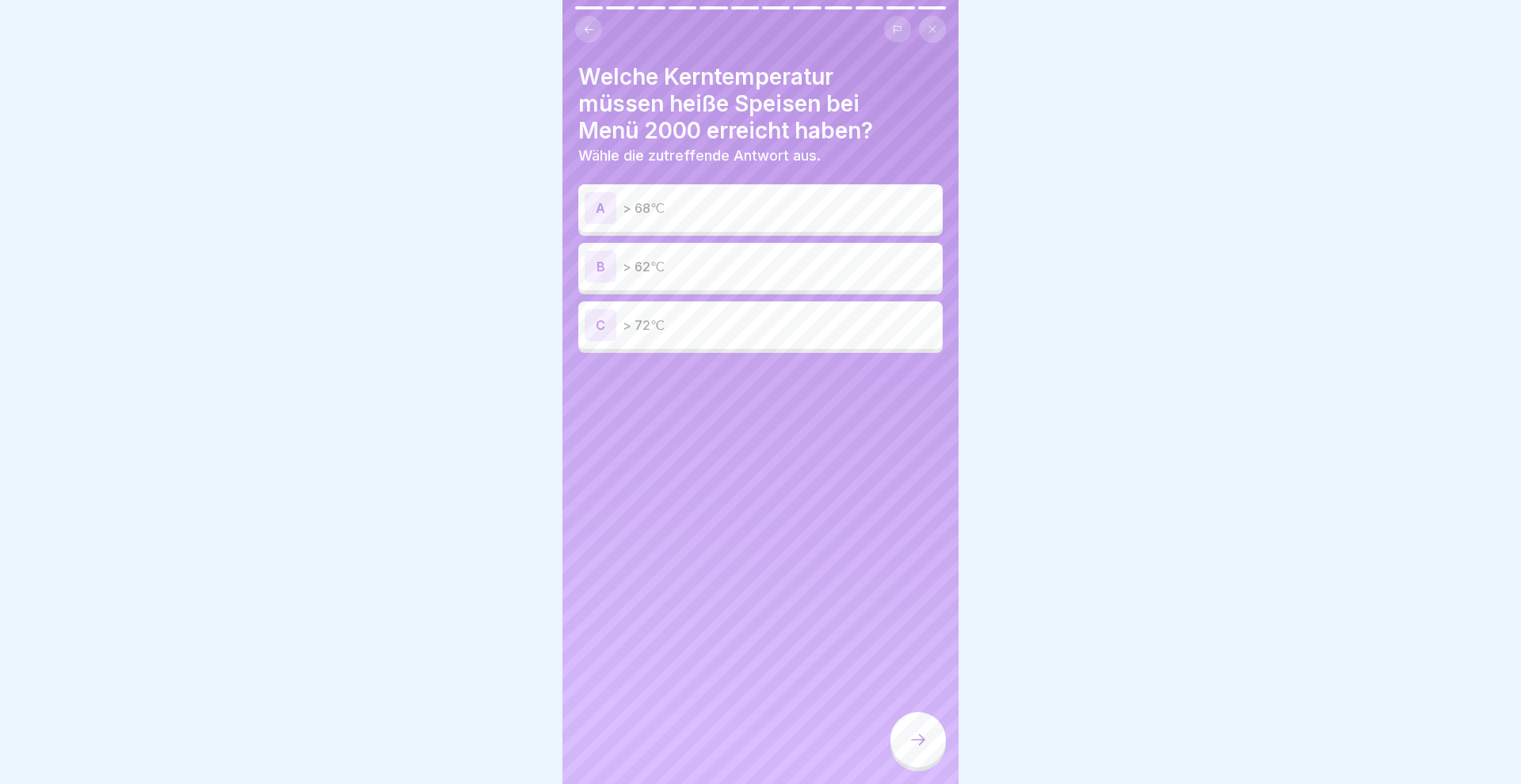
click at [603, 321] on div "C" at bounding box center [601, 325] width 32 height 32
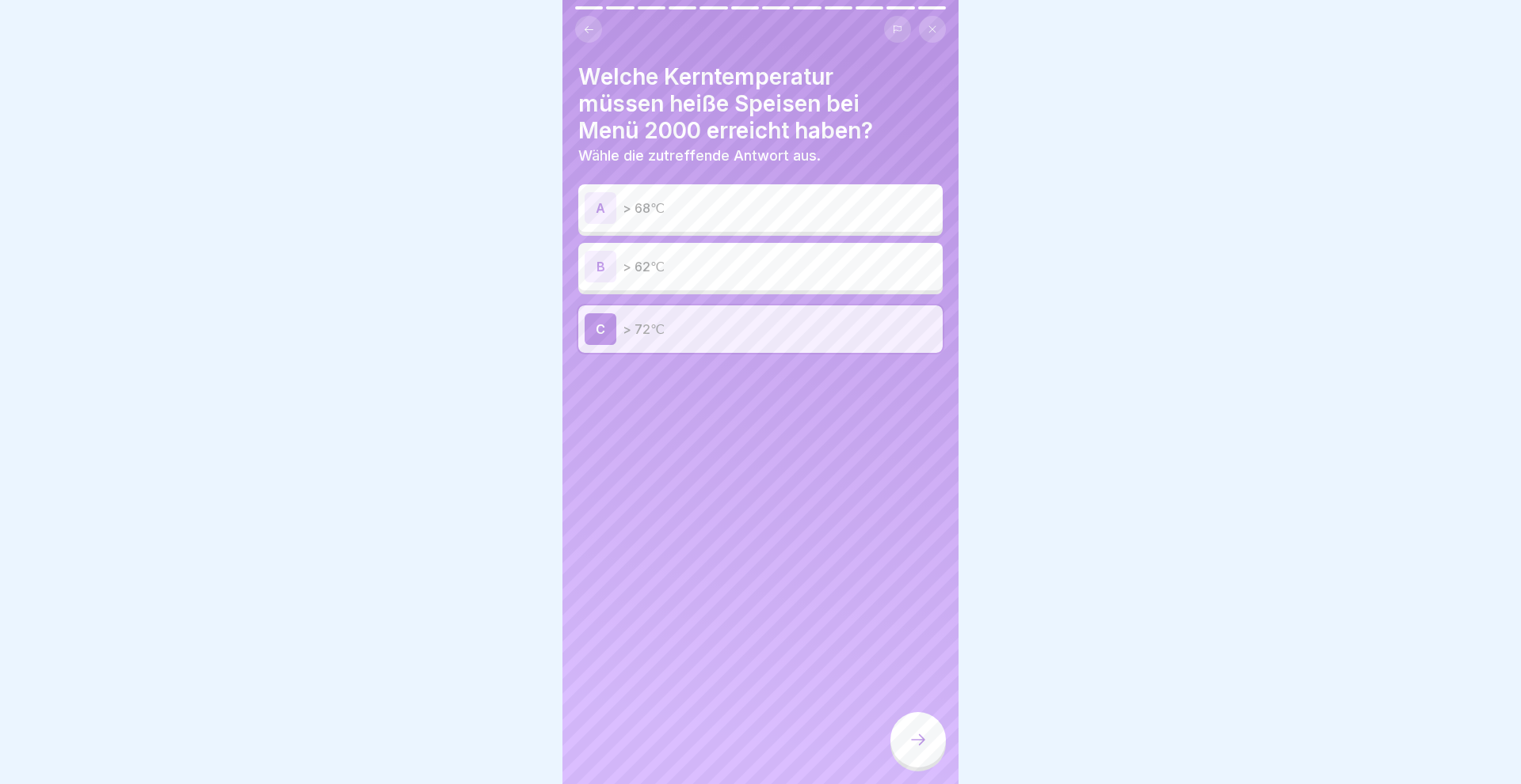
click at [942, 740] on div at bounding box center [918, 740] width 56 height 56
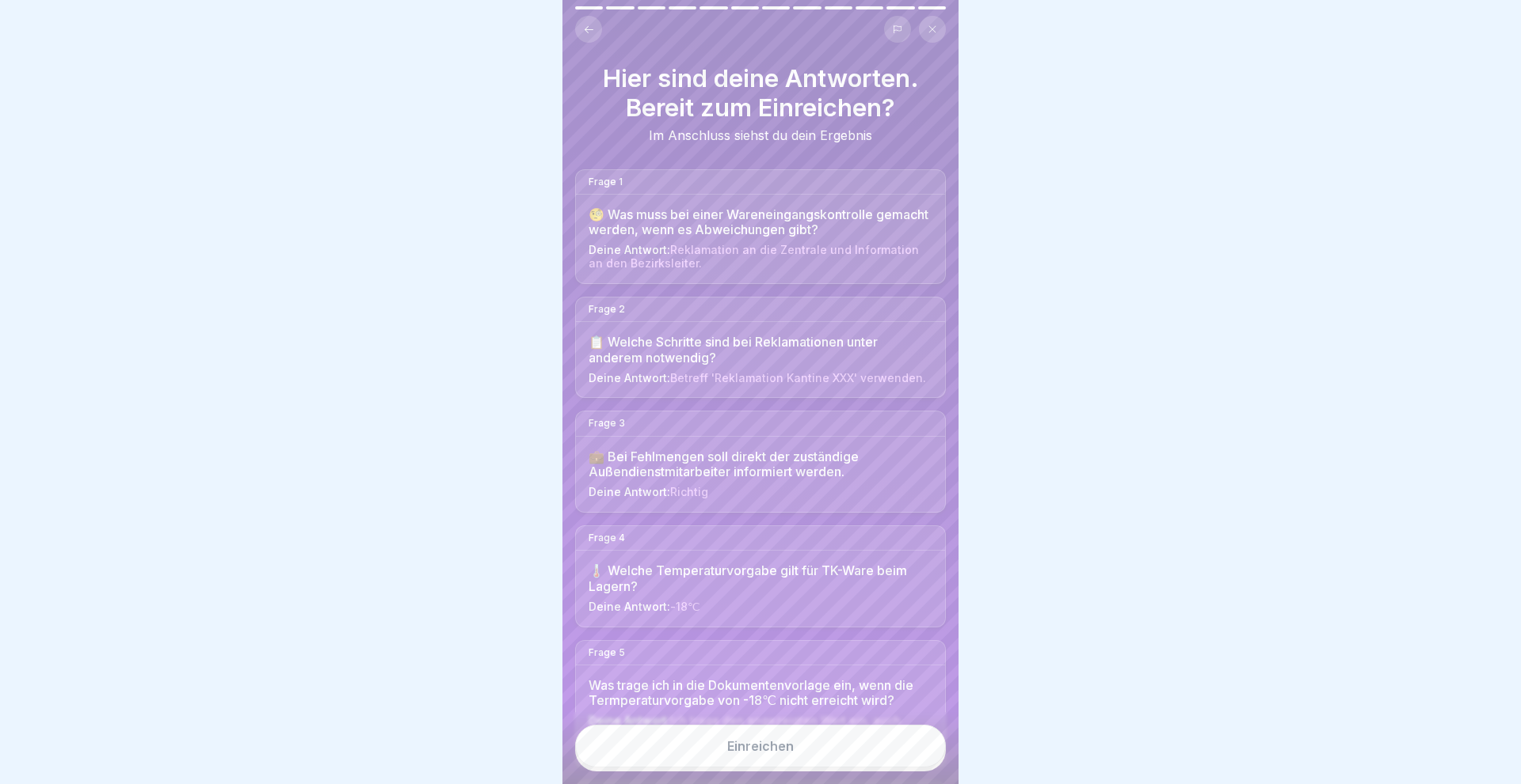
click at [757, 747] on div "Einreichen" at bounding box center [760, 746] width 67 height 14
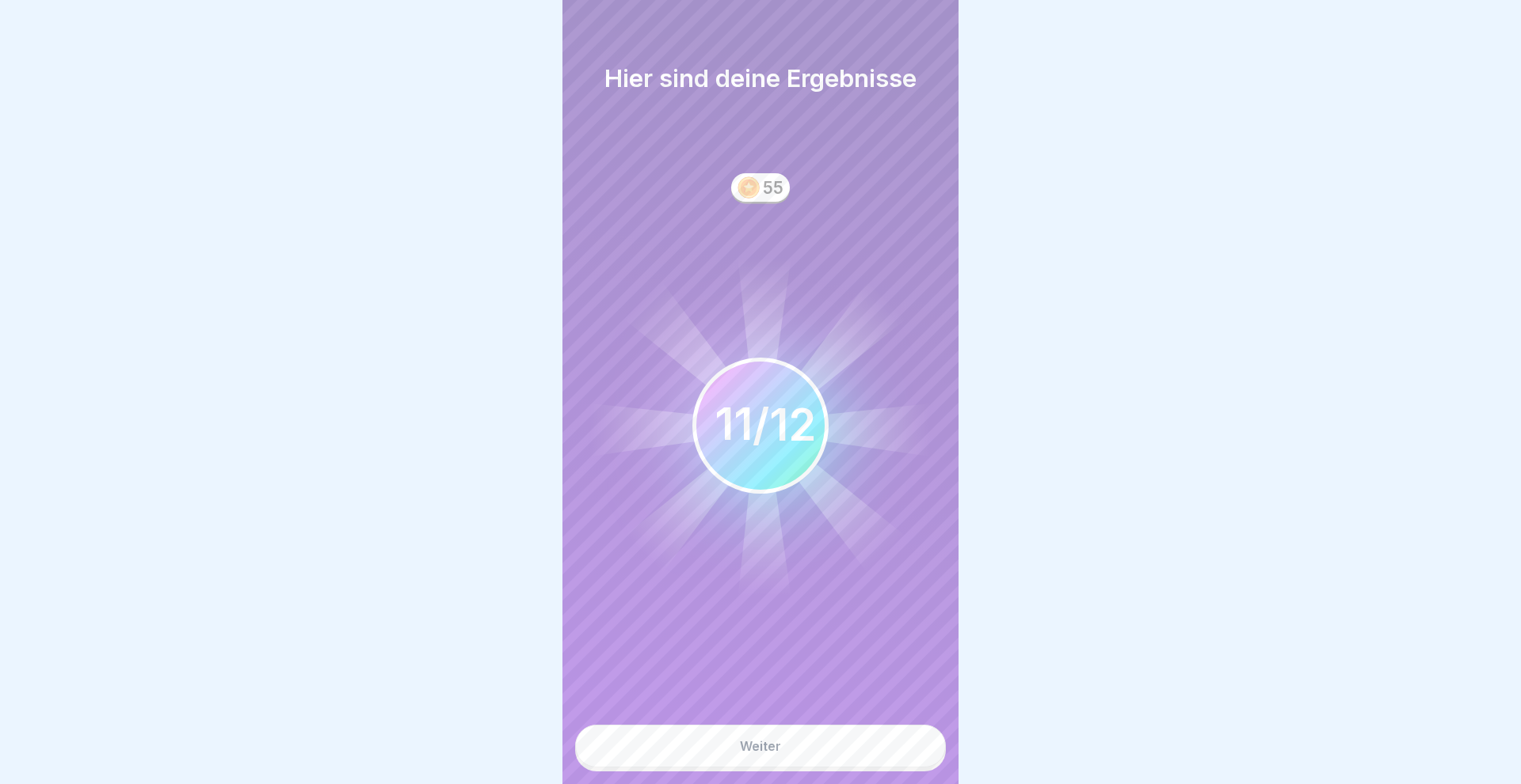
click at [757, 747] on div "Weiter" at bounding box center [760, 746] width 41 height 14
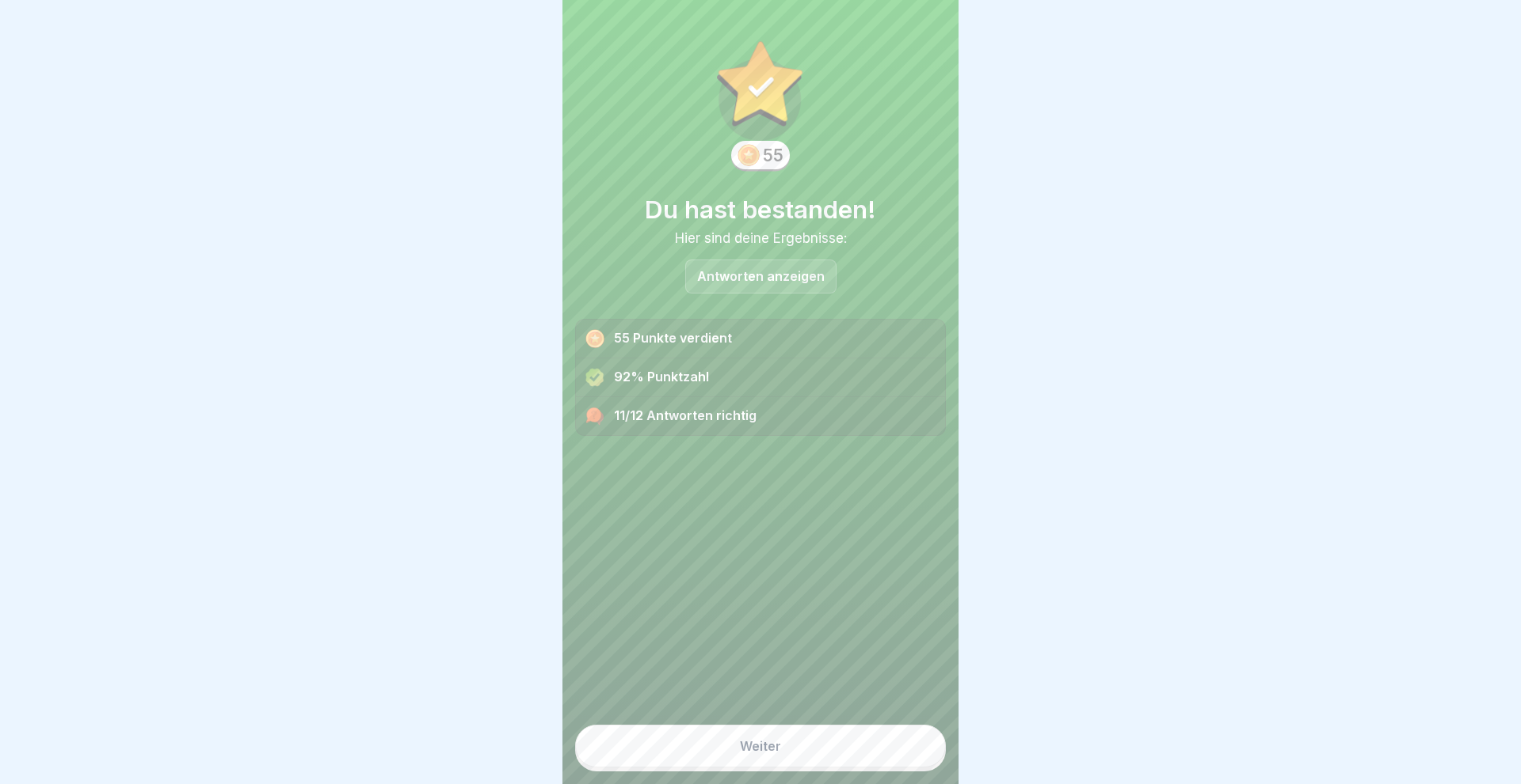
click at [757, 747] on div "Weiter" at bounding box center [760, 746] width 41 height 14
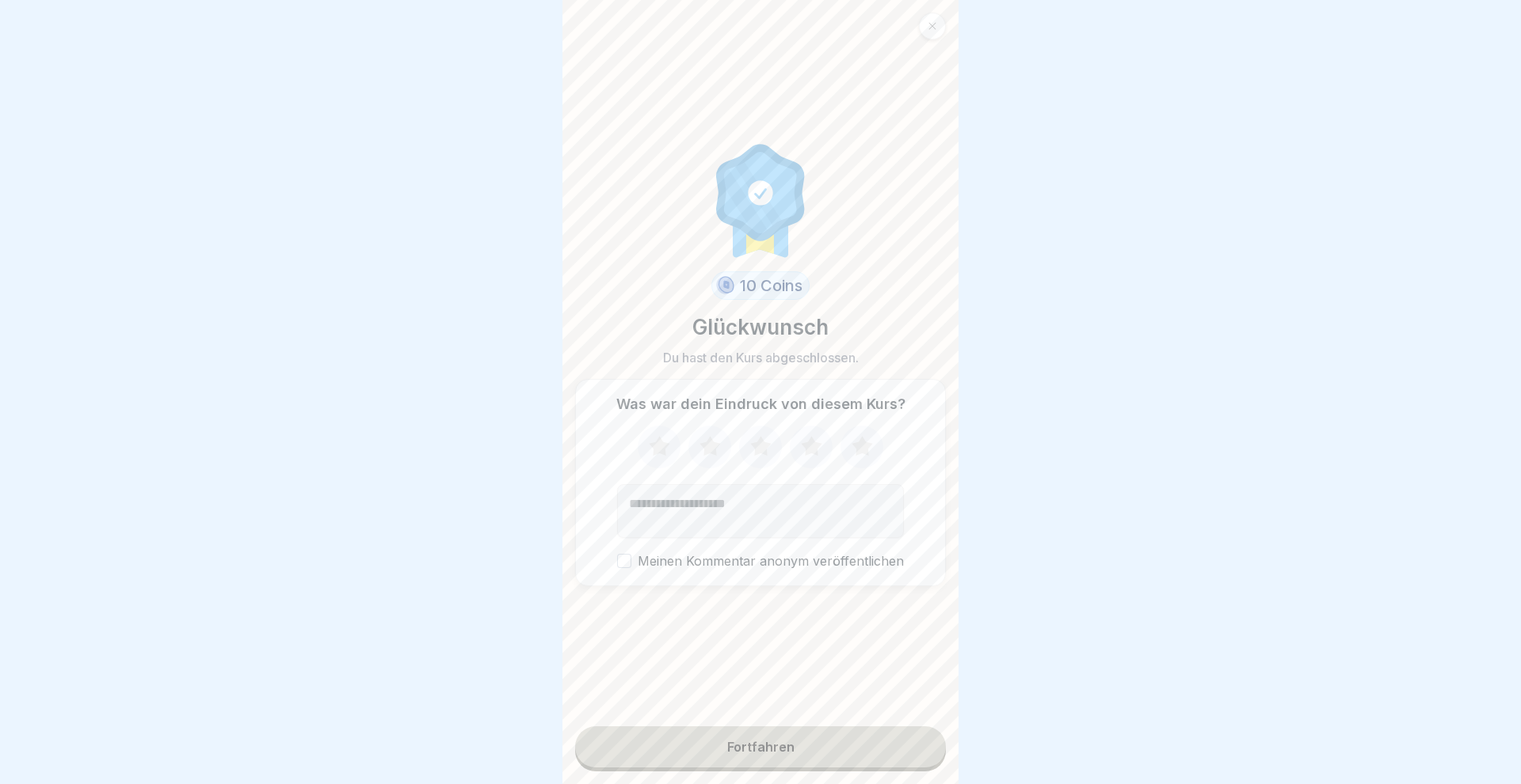
click at [853, 442] on icon at bounding box center [862, 447] width 42 height 41
click at [788, 737] on button "Fortfahren" at bounding box center [760, 746] width 370 height 41
